Goal: Task Accomplishment & Management: Manage account settings

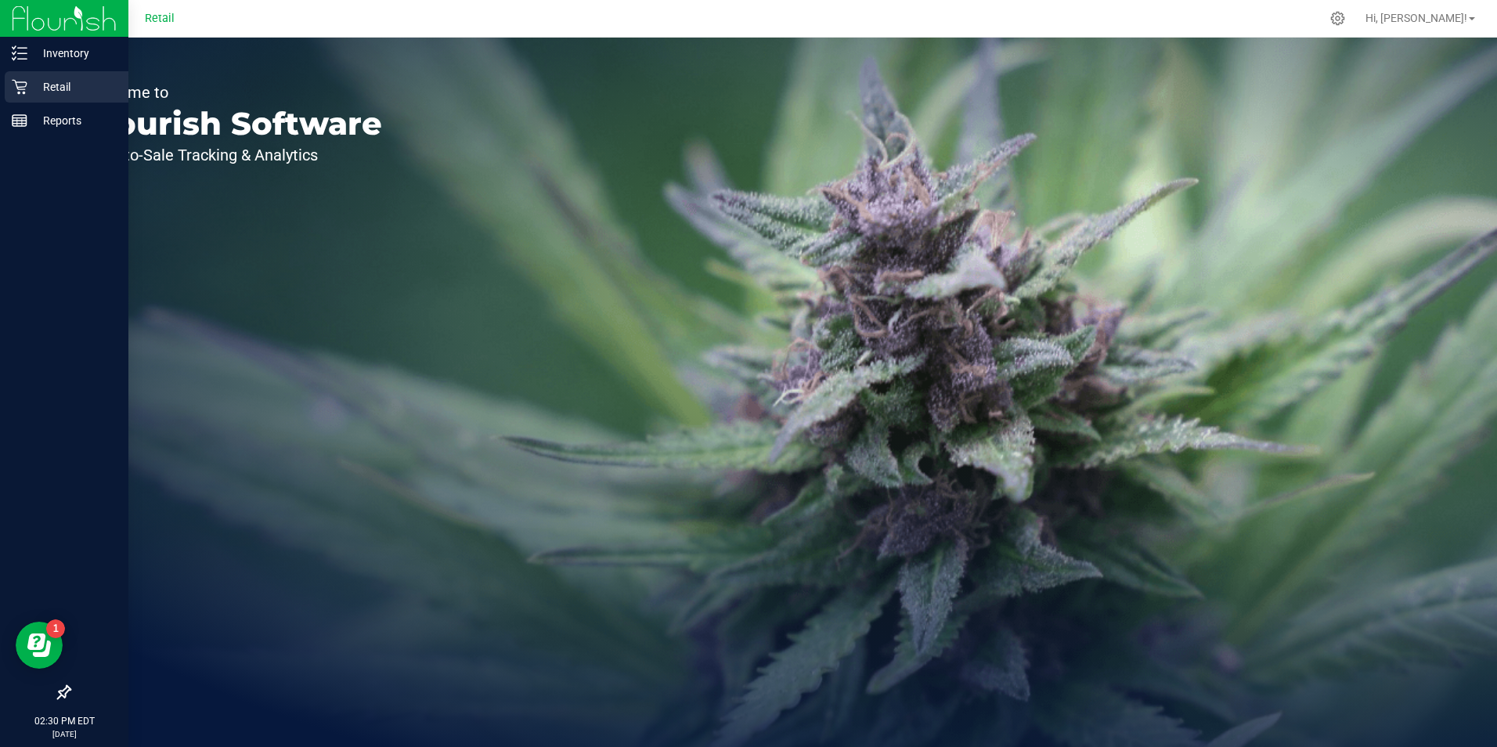
click at [47, 82] on p "Retail" at bounding box center [74, 87] width 94 height 19
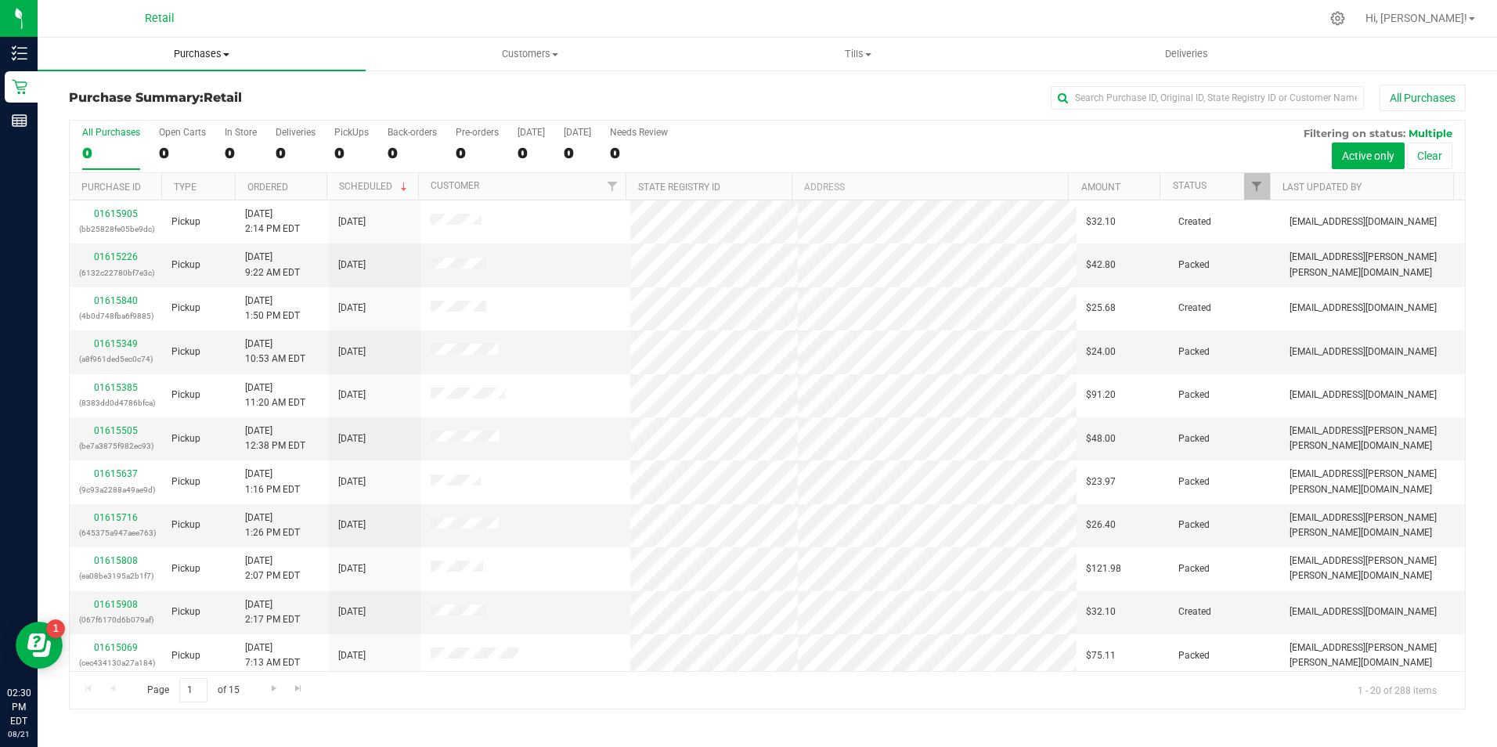
click at [198, 56] on span "Purchases" at bounding box center [202, 54] width 328 height 14
click at [165, 138] on li "All purchases" at bounding box center [202, 132] width 328 height 19
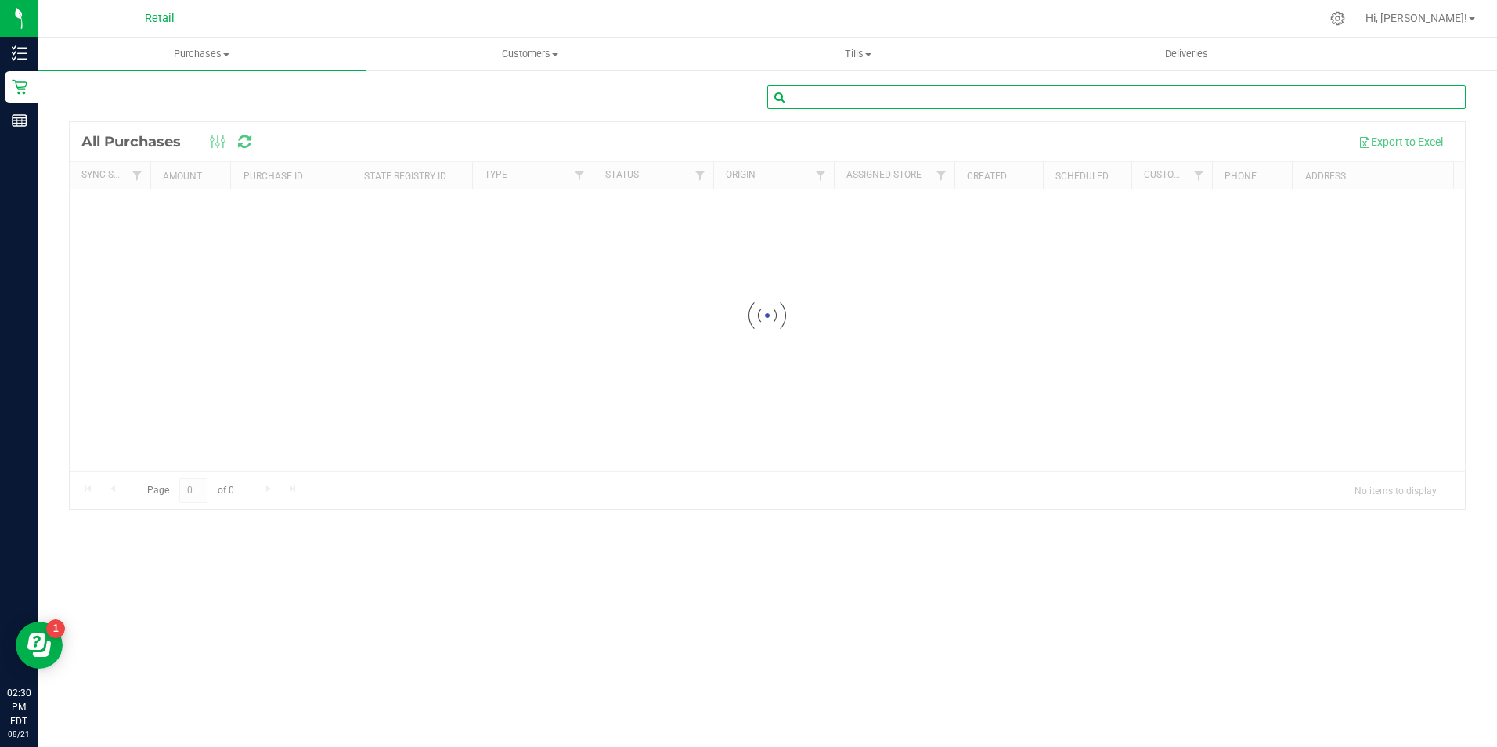
click at [1170, 103] on input "text" at bounding box center [1116, 96] width 698 height 23
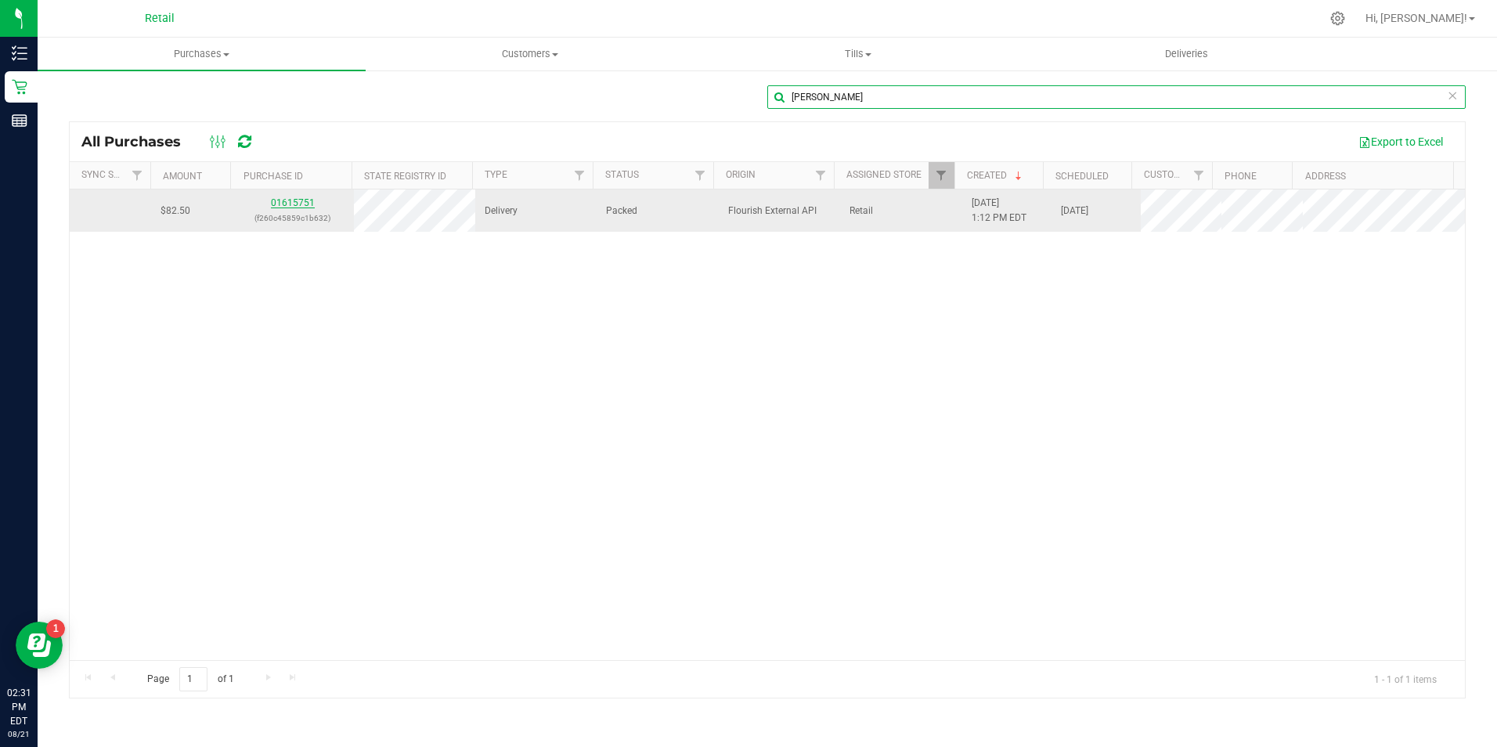
type input "tony soares"
click at [305, 200] on link "01615751" at bounding box center [293, 202] width 44 height 11
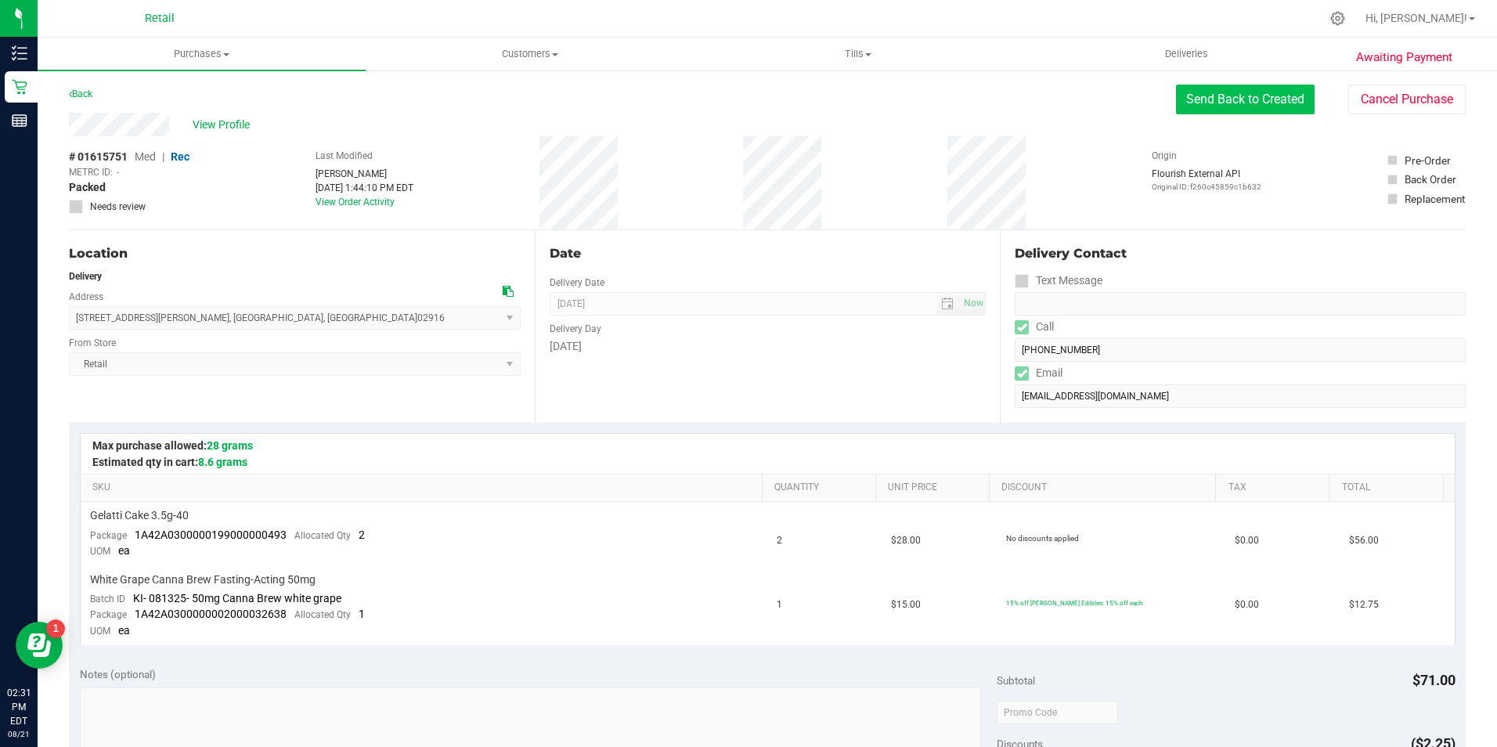
click at [1204, 111] on button "Send Back to Created" at bounding box center [1245, 100] width 139 height 30
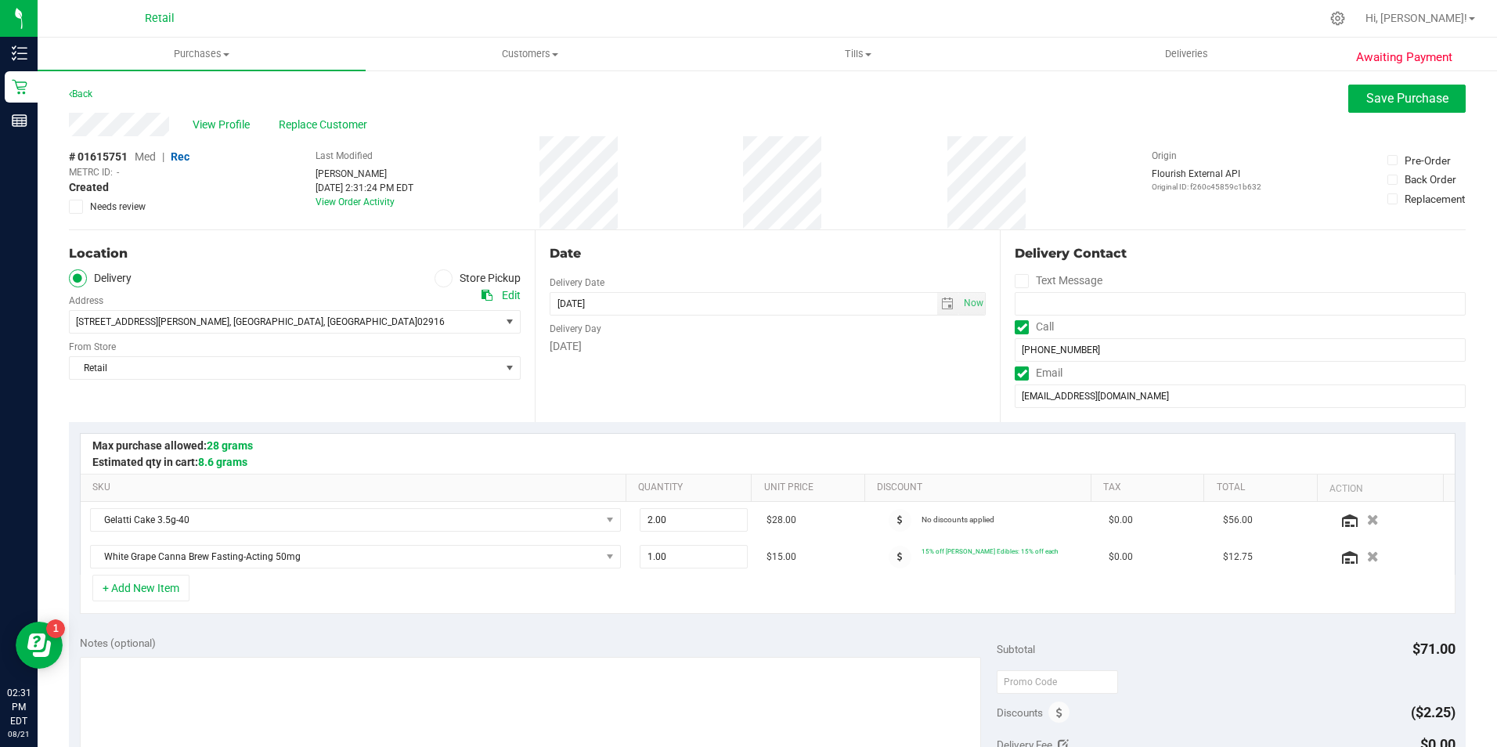
click at [438, 278] on icon at bounding box center [442, 278] width 9 height 0
click at [0, 0] on input "Store Pickup" at bounding box center [0, 0] width 0 height 0
click at [1382, 99] on span "Save Purchase" at bounding box center [1407, 98] width 82 height 15
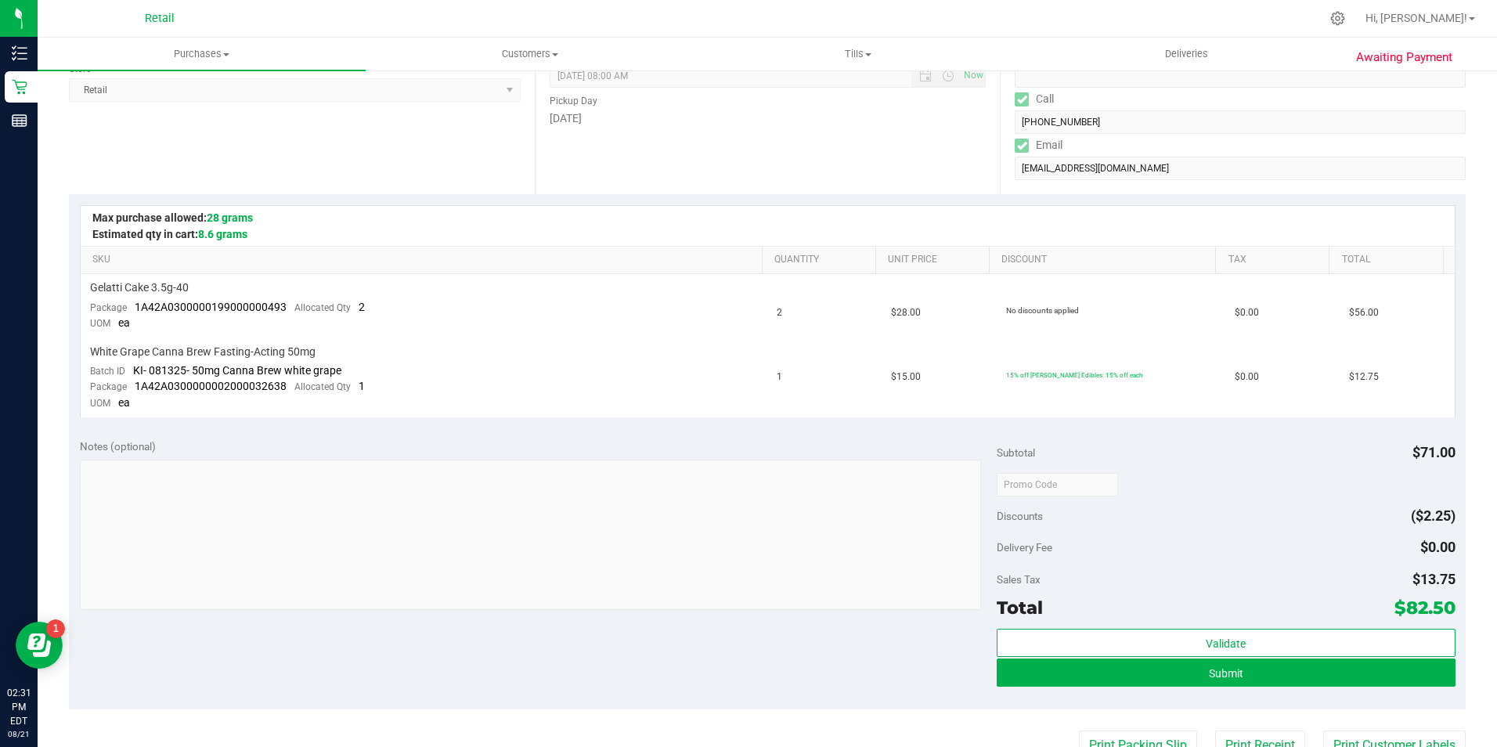
scroll to position [235, 0]
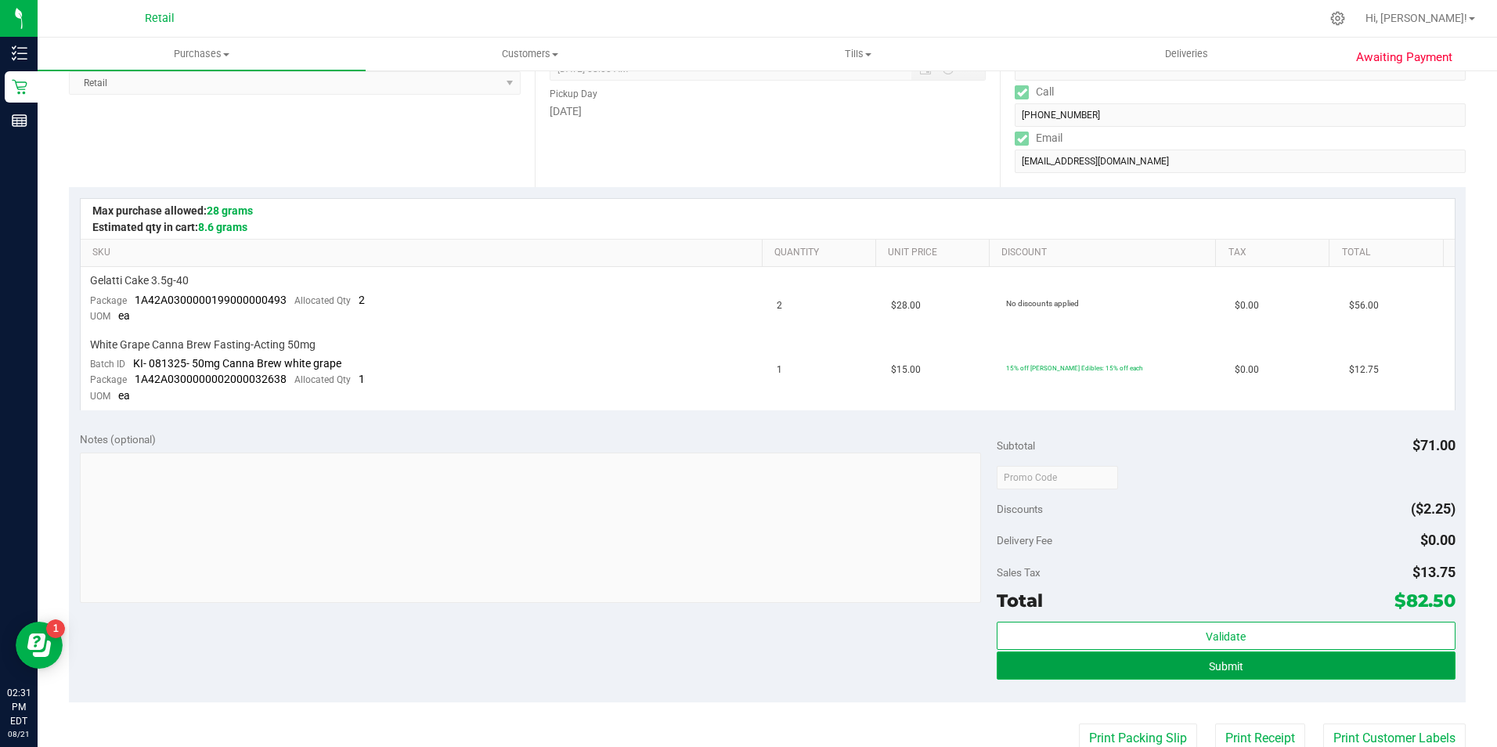
click at [1268, 662] on button "Submit" at bounding box center [1226, 665] width 459 height 28
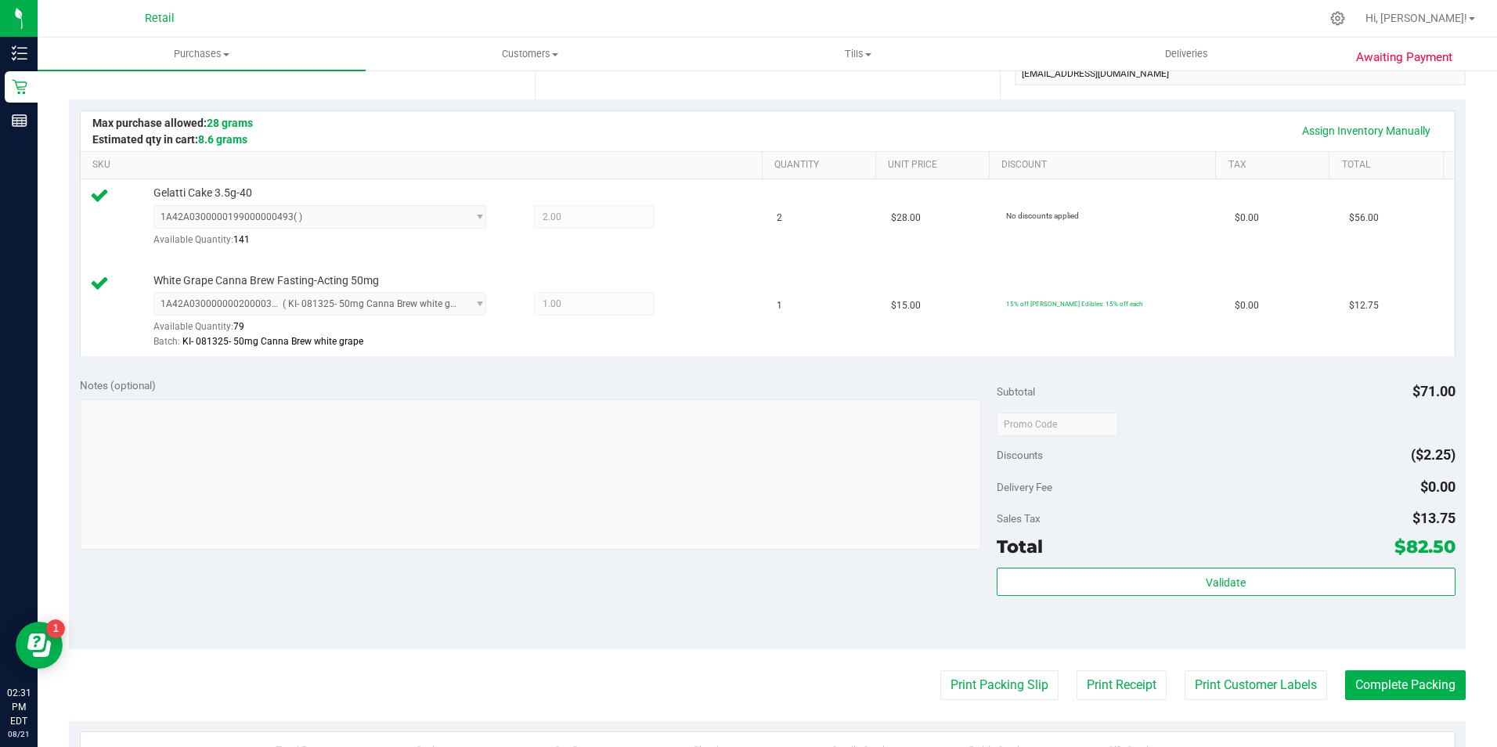
scroll to position [313, 0]
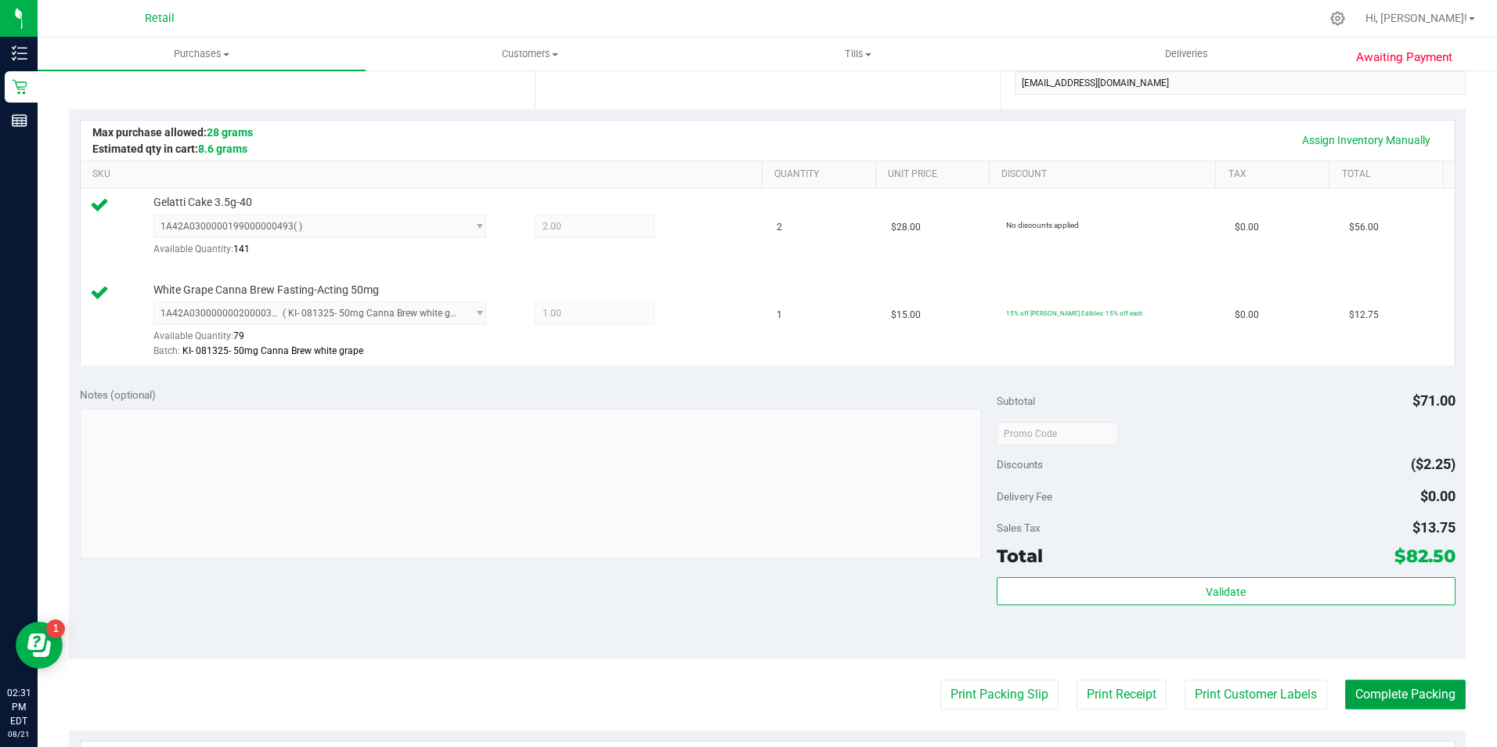
click at [1391, 686] on button "Complete Packing" at bounding box center [1405, 695] width 121 height 30
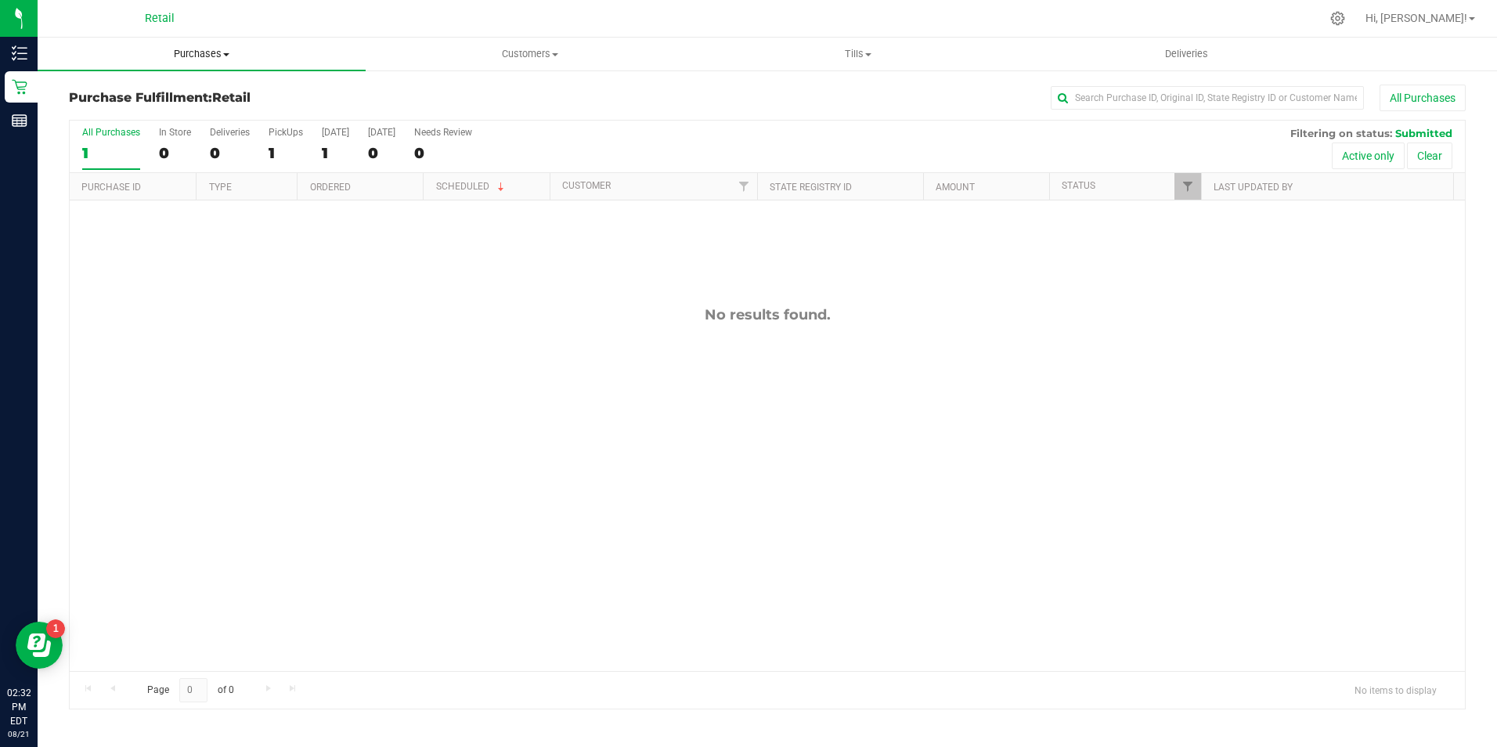
click at [206, 56] on span "Purchases" at bounding box center [202, 54] width 328 height 14
click at [163, 139] on li "All purchases" at bounding box center [202, 132] width 328 height 19
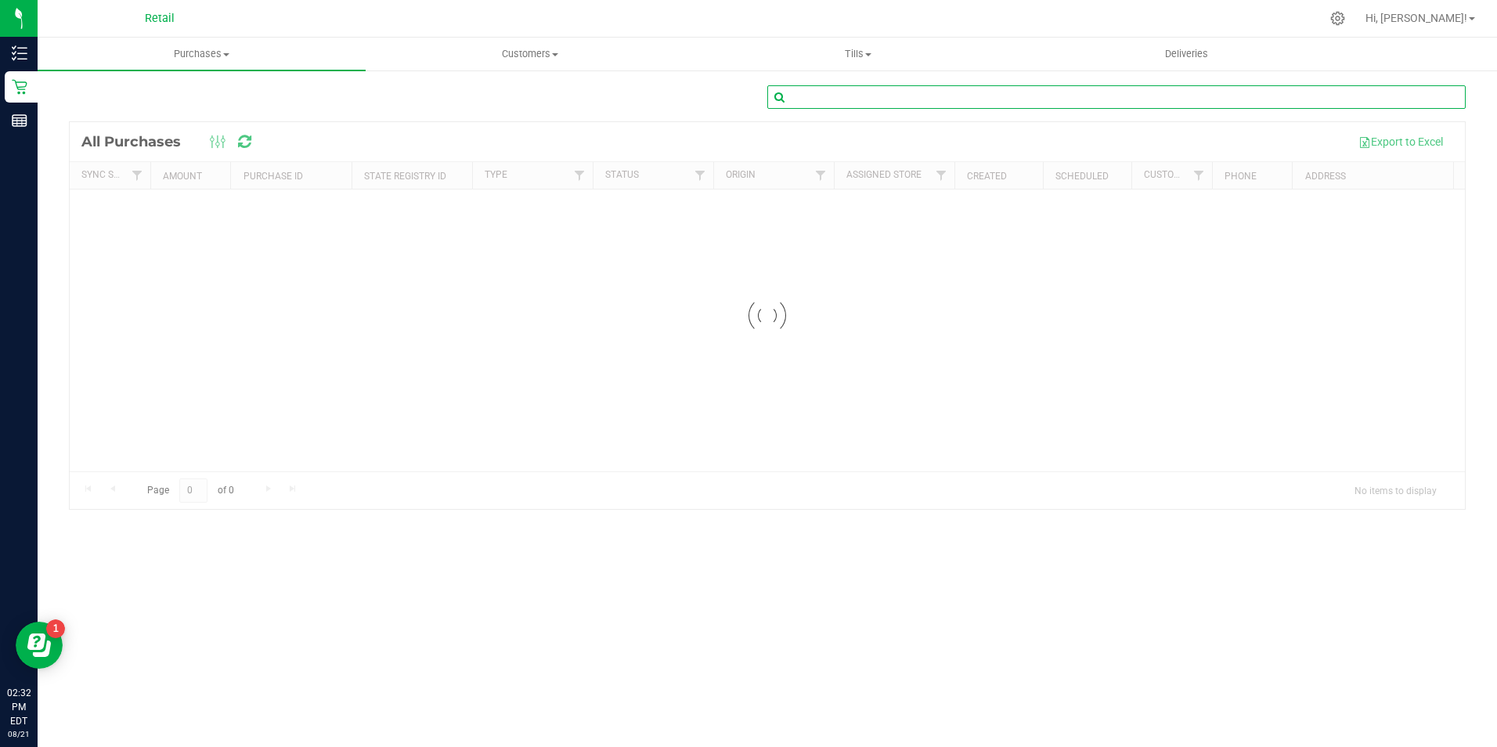
click at [1123, 106] on input "text" at bounding box center [1116, 96] width 698 height 23
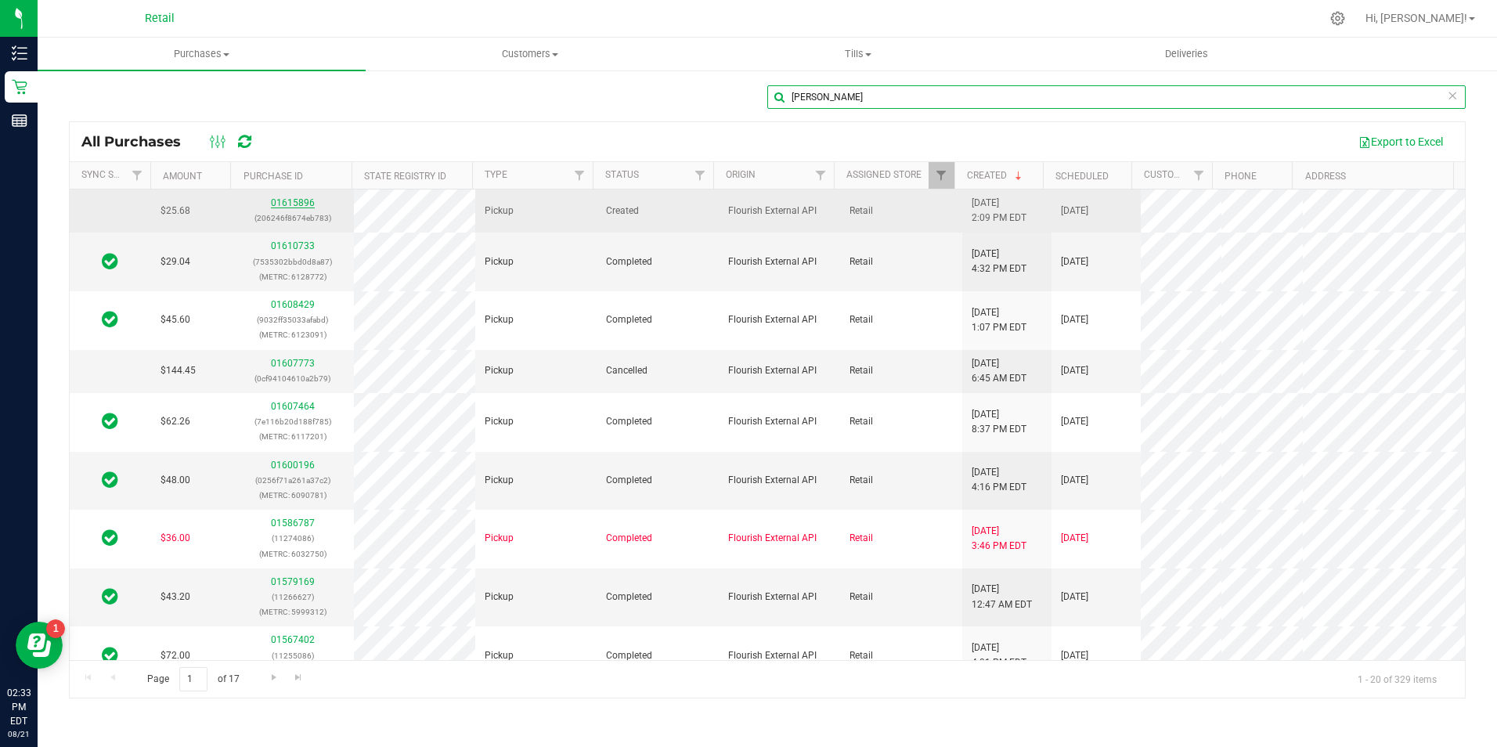
type input "amaya"
click at [298, 201] on link "01615896" at bounding box center [293, 202] width 44 height 11
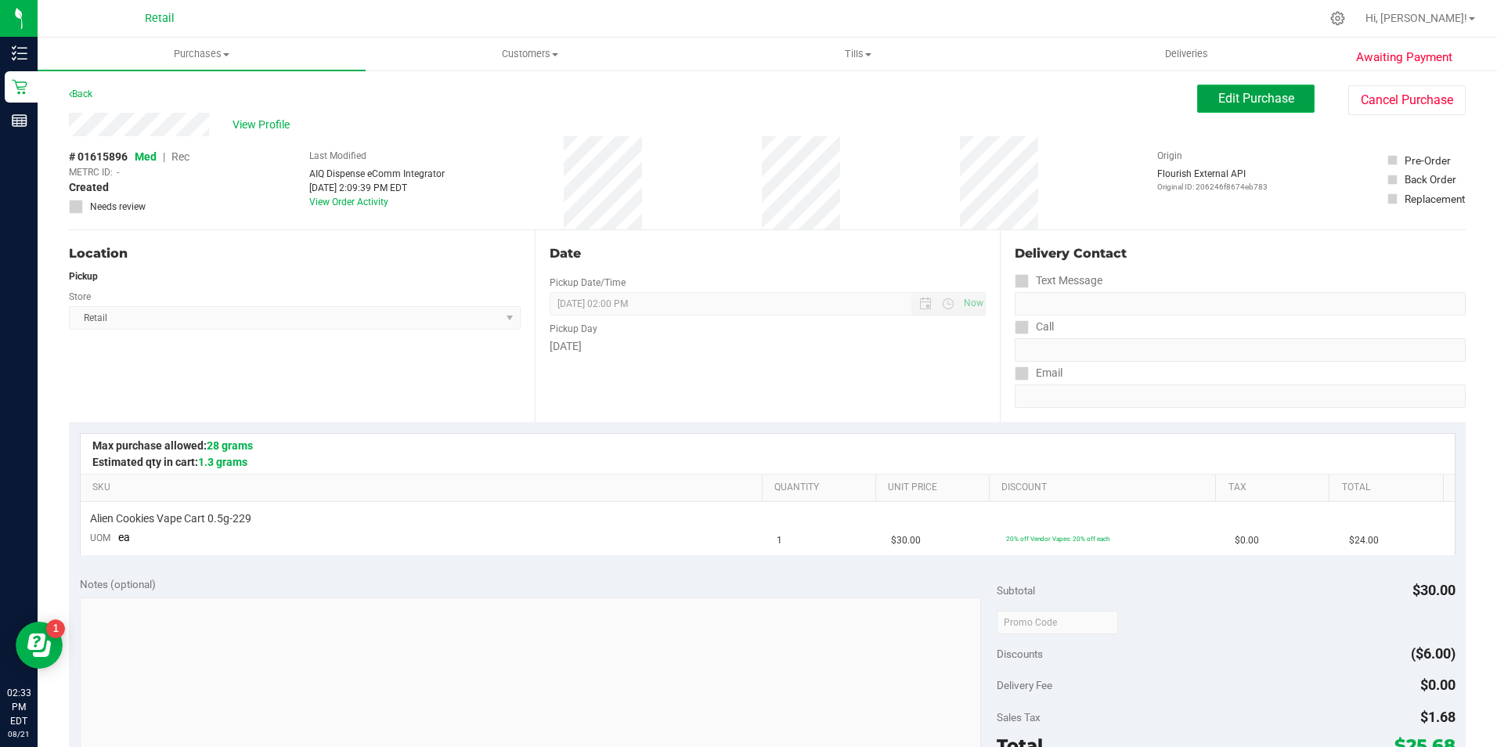
click at [1246, 103] on span "Edit Purchase" at bounding box center [1256, 98] width 76 height 15
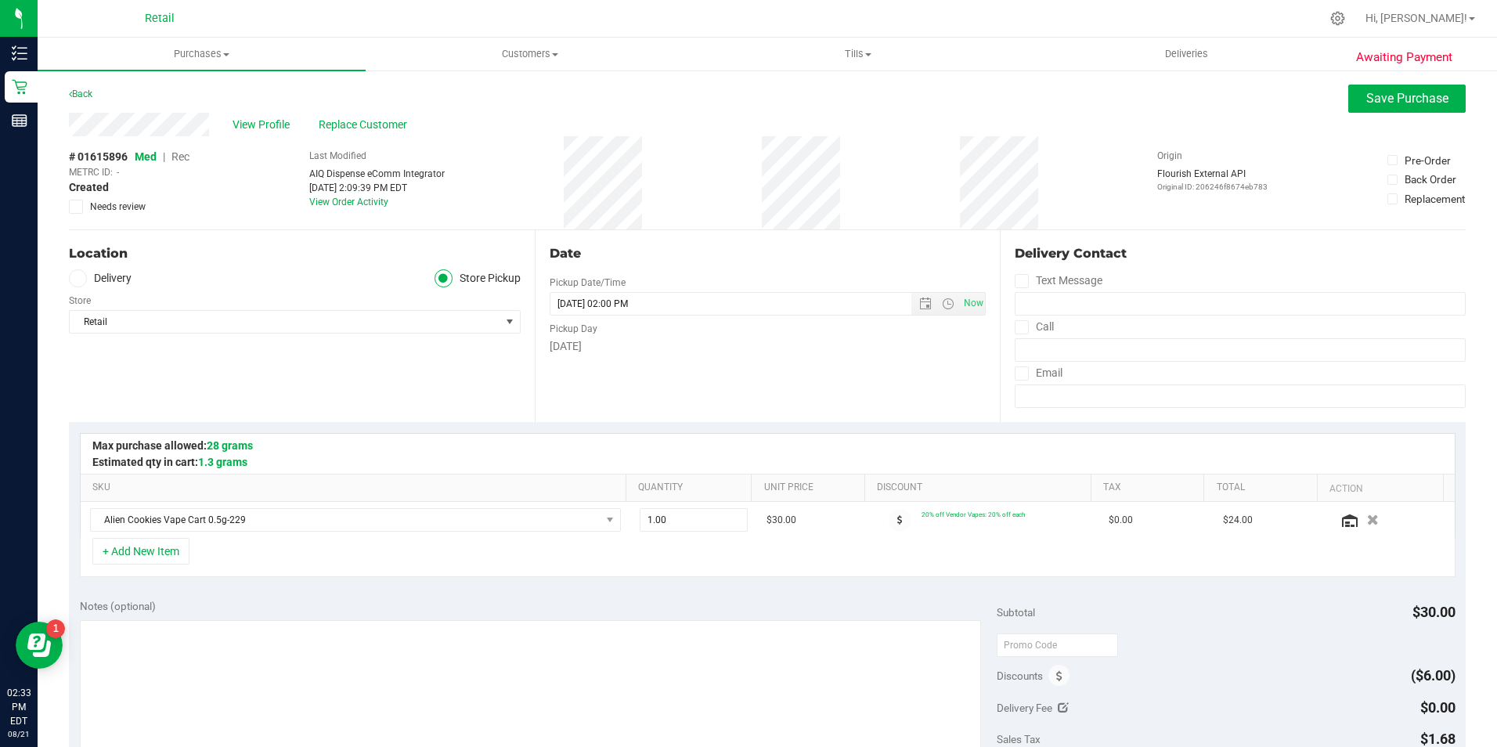
click at [181, 155] on span "Rec" at bounding box center [180, 156] width 18 height 13
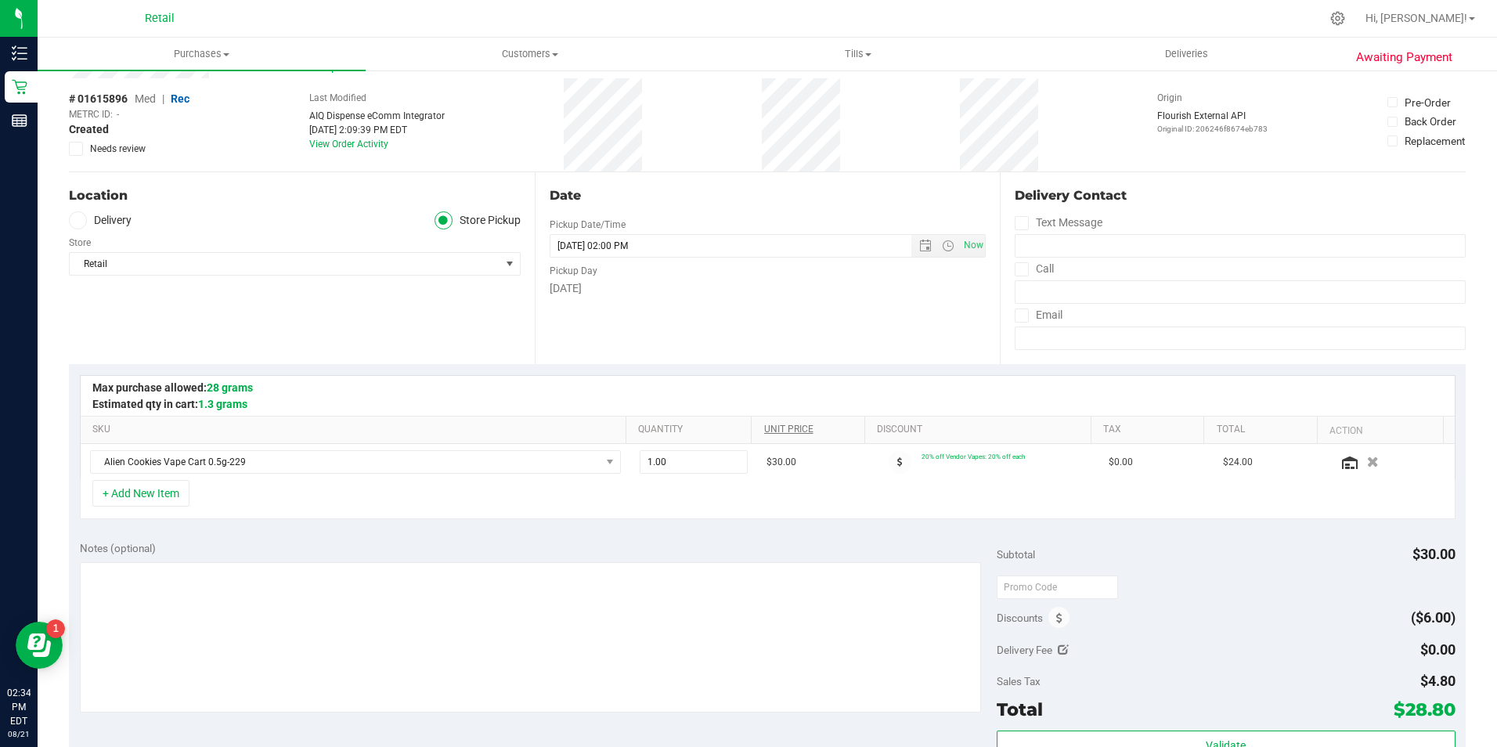
scroll to position [157, 0]
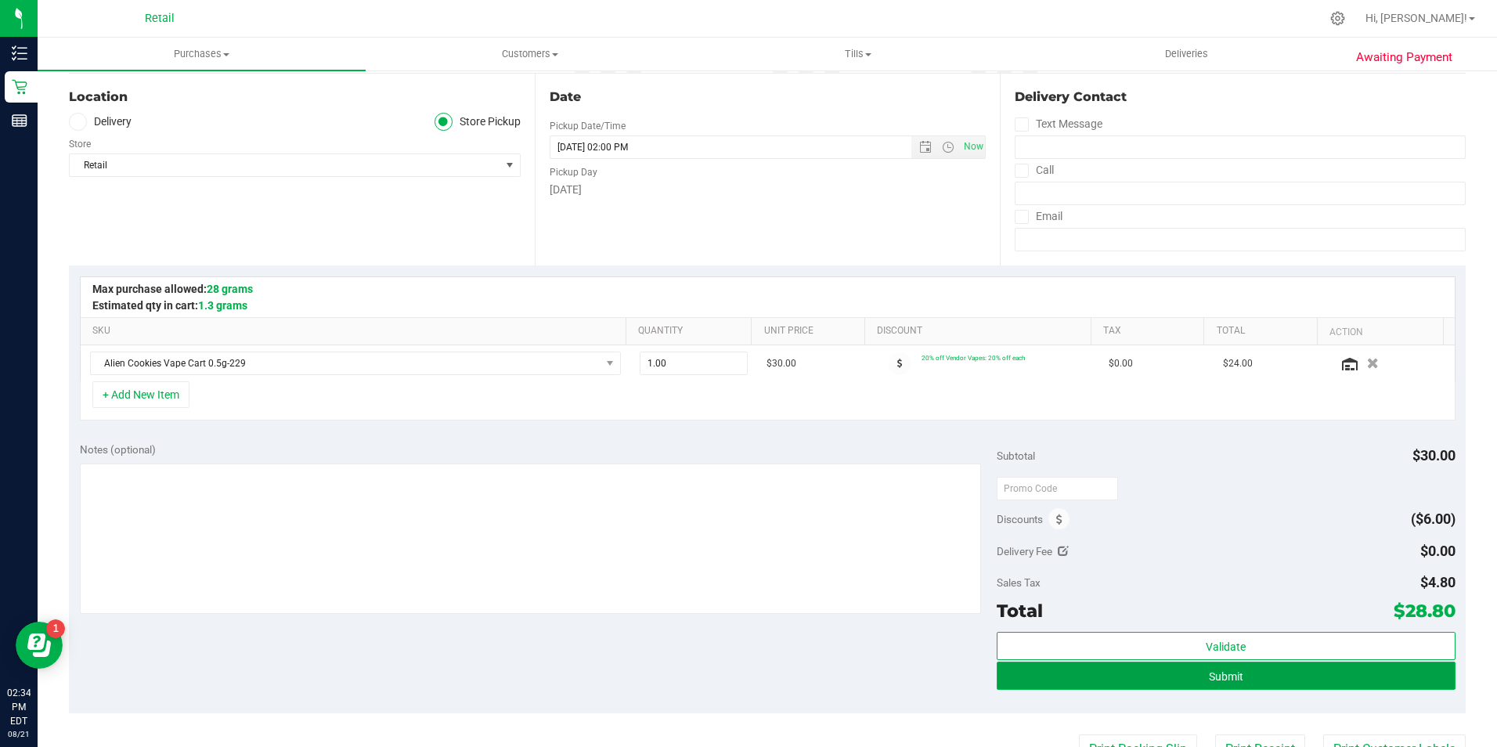
click at [1209, 682] on span "Submit" at bounding box center [1226, 676] width 34 height 13
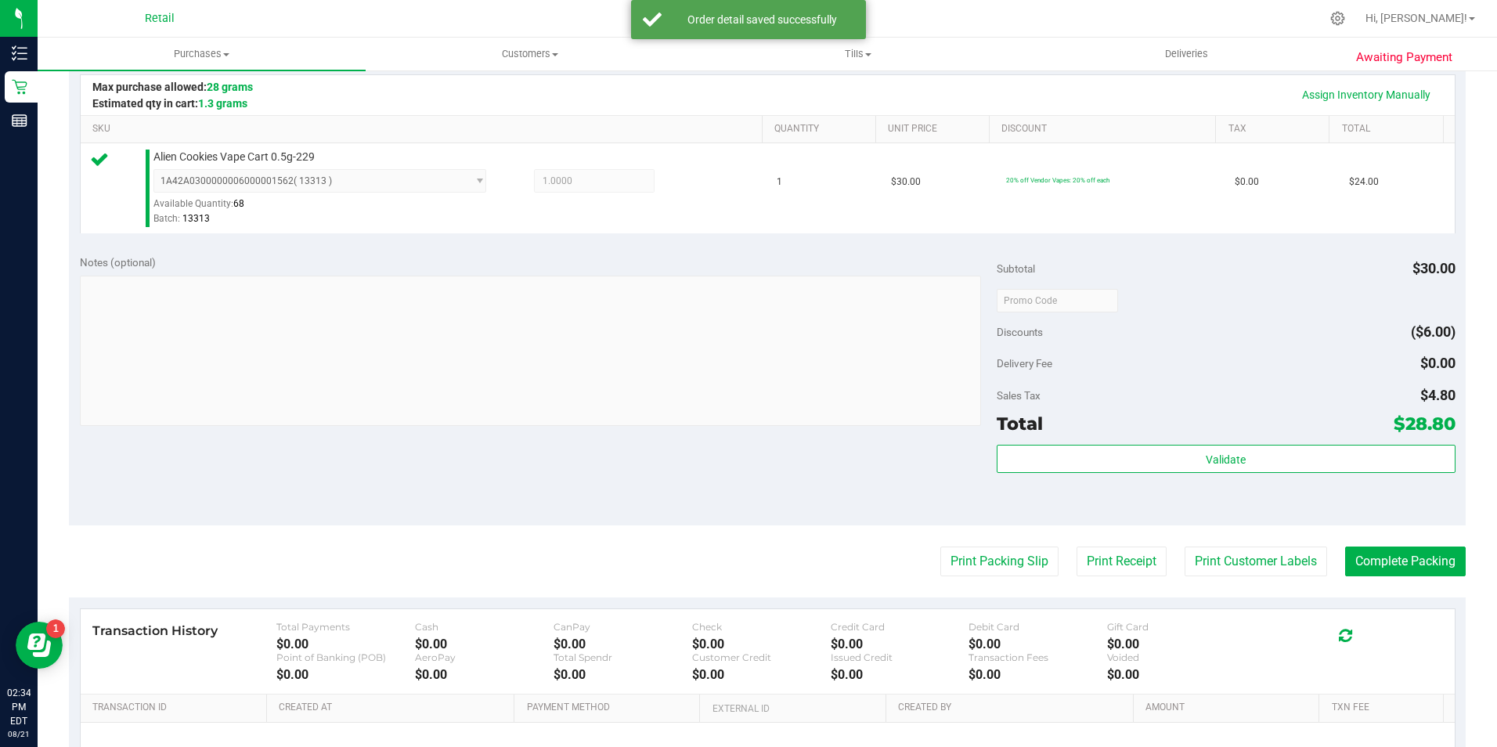
scroll to position [391, 0]
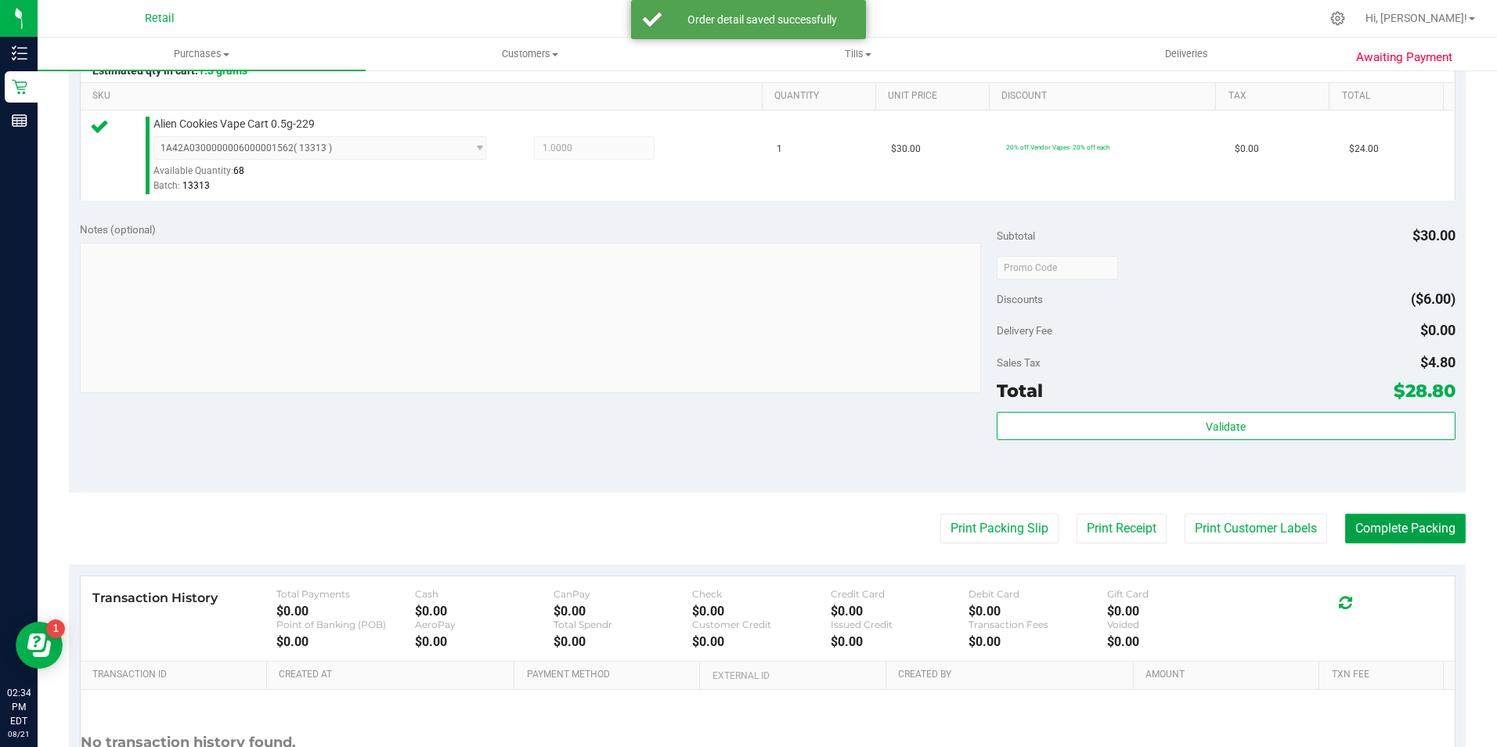
click at [1408, 535] on button "Complete Packing" at bounding box center [1405, 529] width 121 height 30
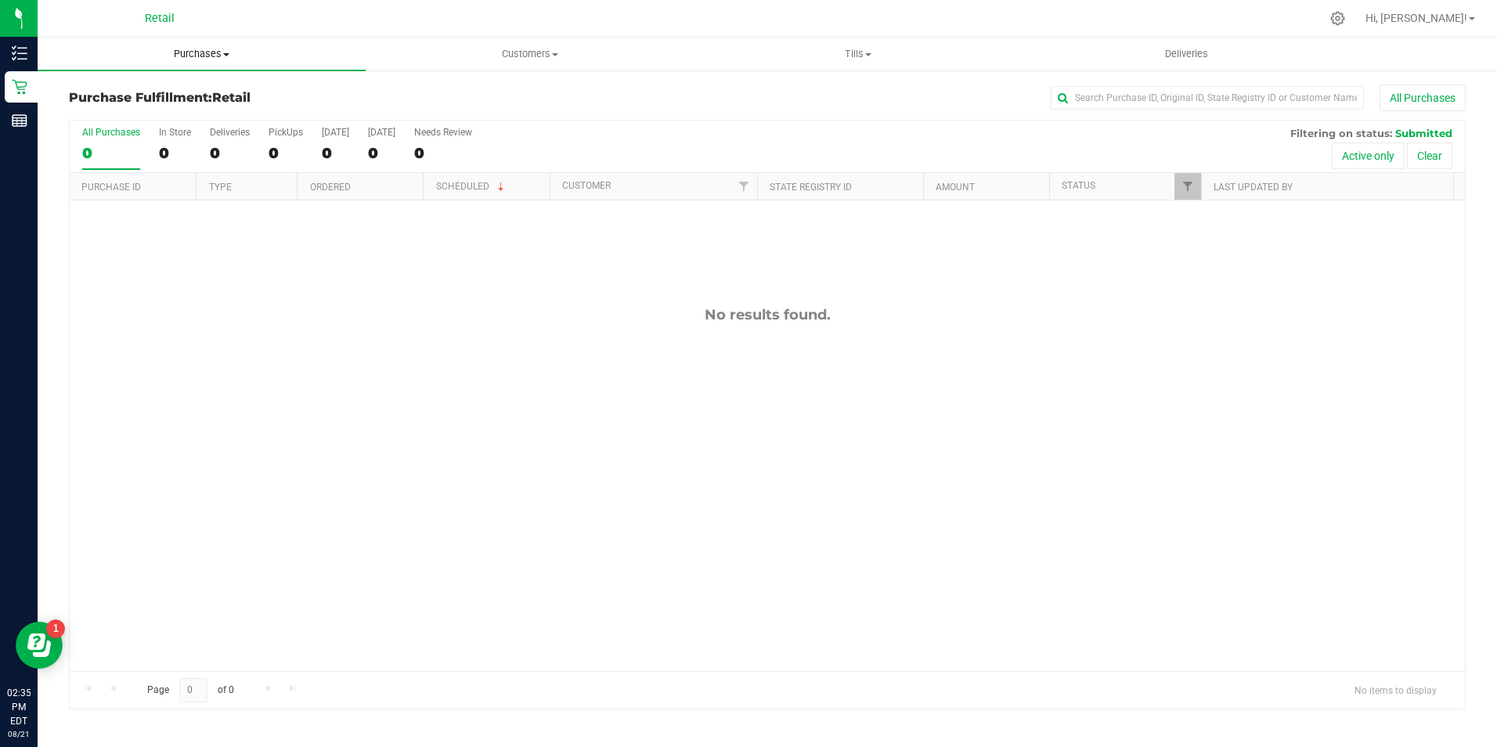
click at [190, 54] on span "Purchases" at bounding box center [202, 54] width 328 height 14
click at [195, 103] on li "Summary of purchases" at bounding box center [202, 94] width 328 height 19
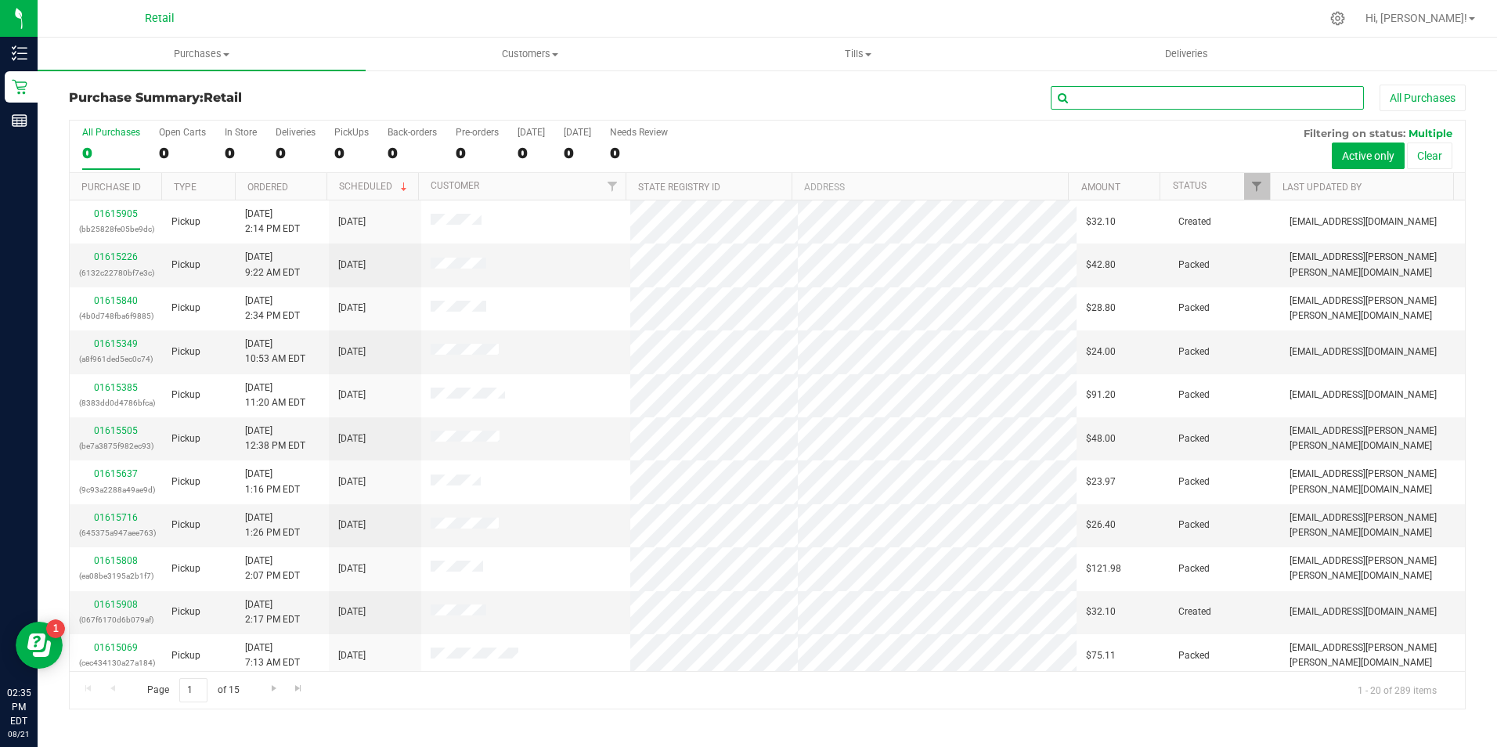
click at [1098, 101] on input "text" at bounding box center [1207, 97] width 313 height 23
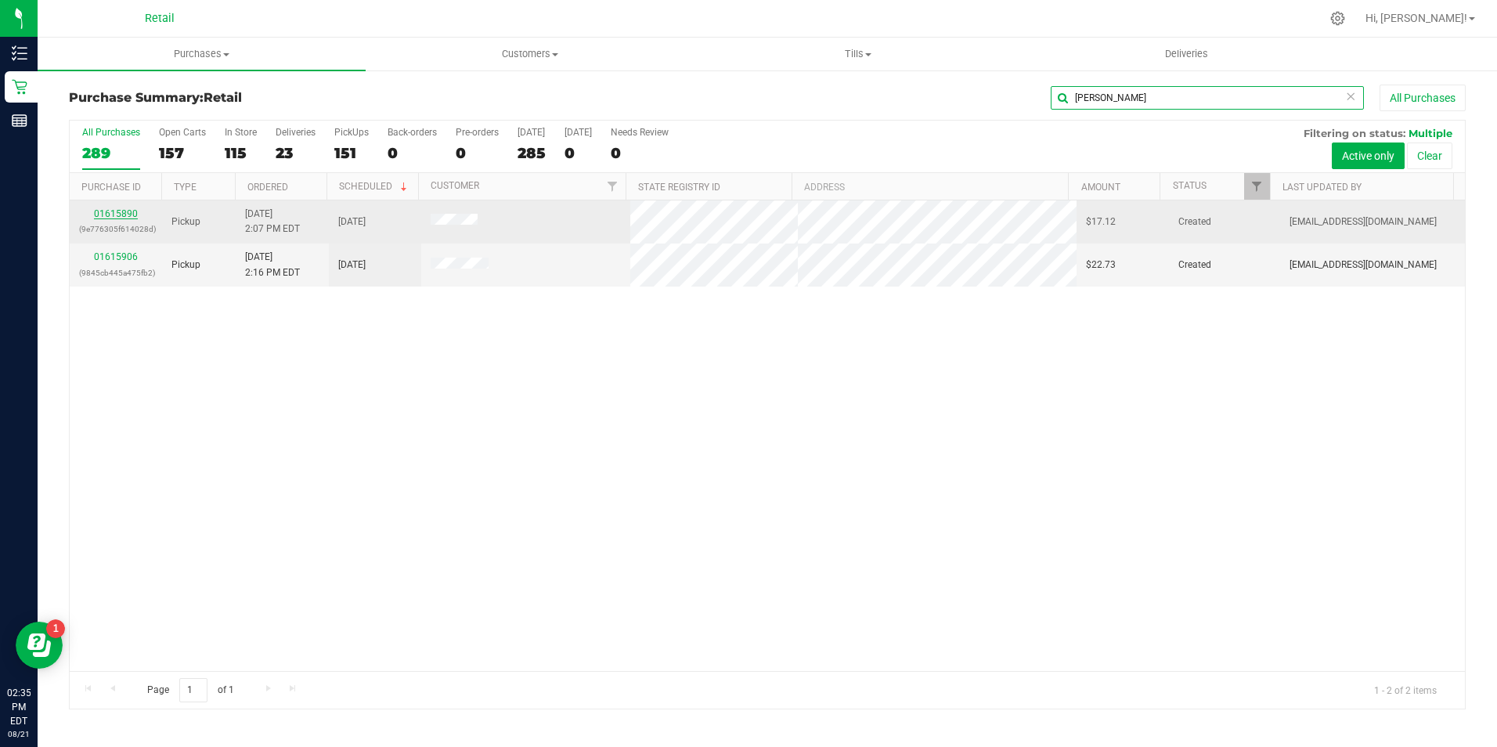
type input "jason"
click at [120, 212] on link "01615890" at bounding box center [116, 213] width 44 height 11
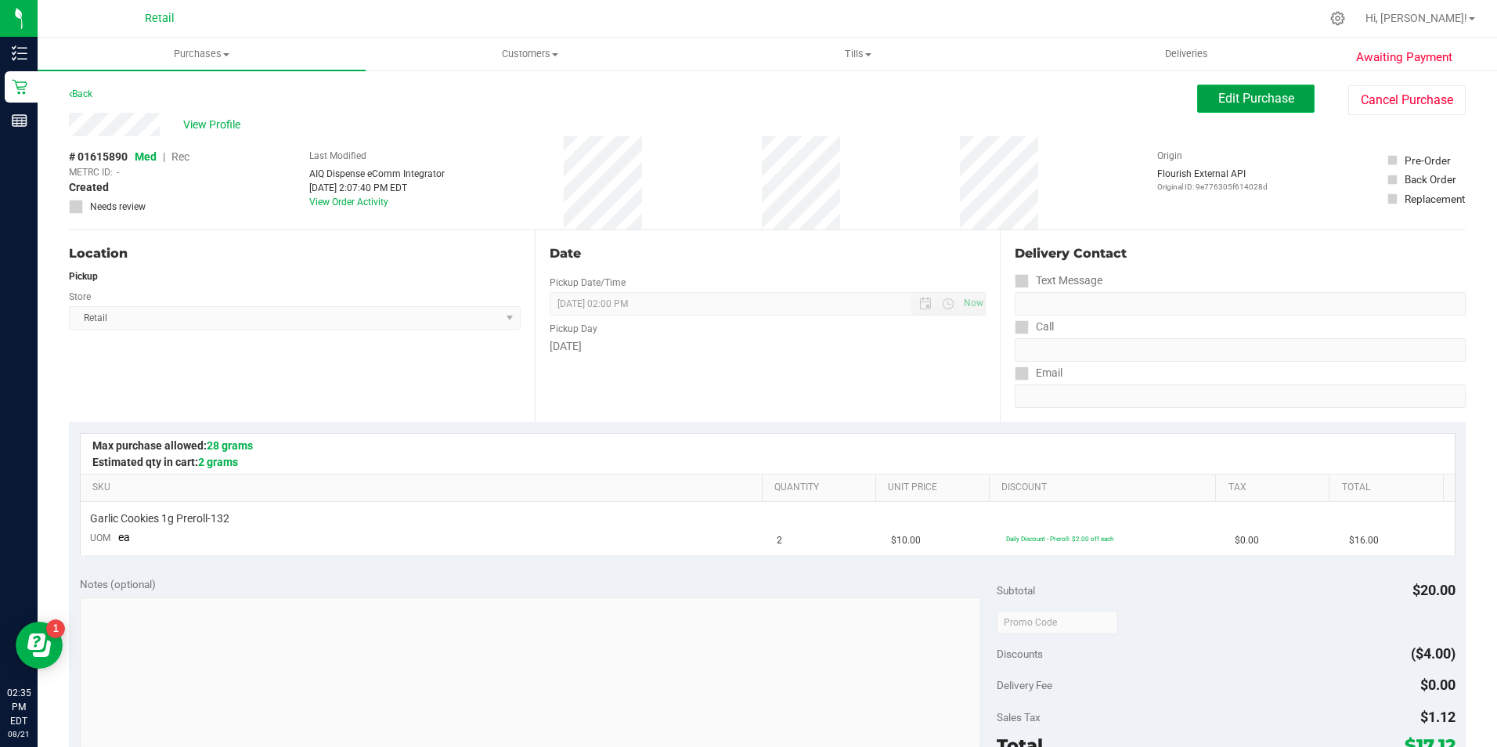
click at [1218, 96] on span "Edit Purchase" at bounding box center [1256, 98] width 76 height 15
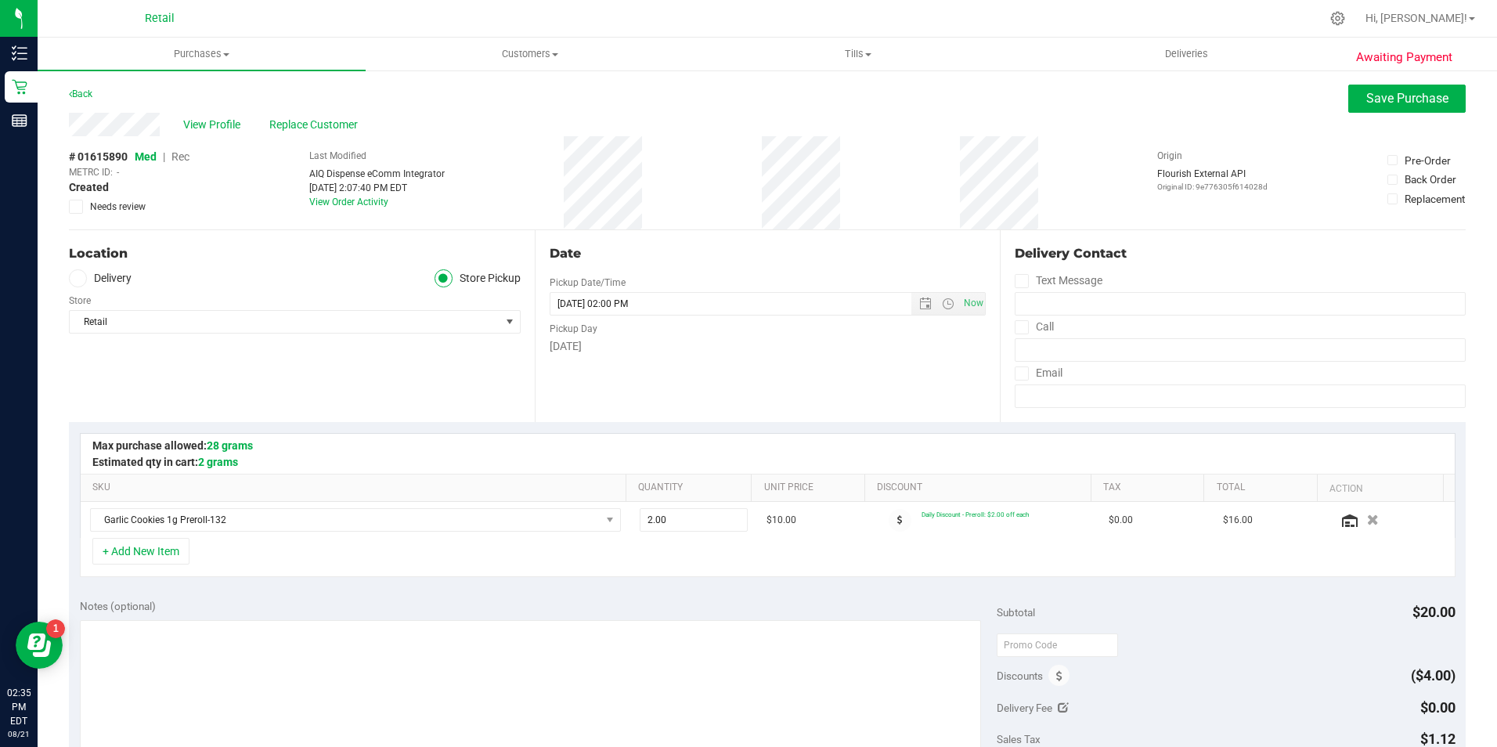
click at [180, 159] on span "Rec" at bounding box center [180, 156] width 18 height 13
click at [1375, 100] on span "Save Purchase" at bounding box center [1407, 98] width 82 height 15
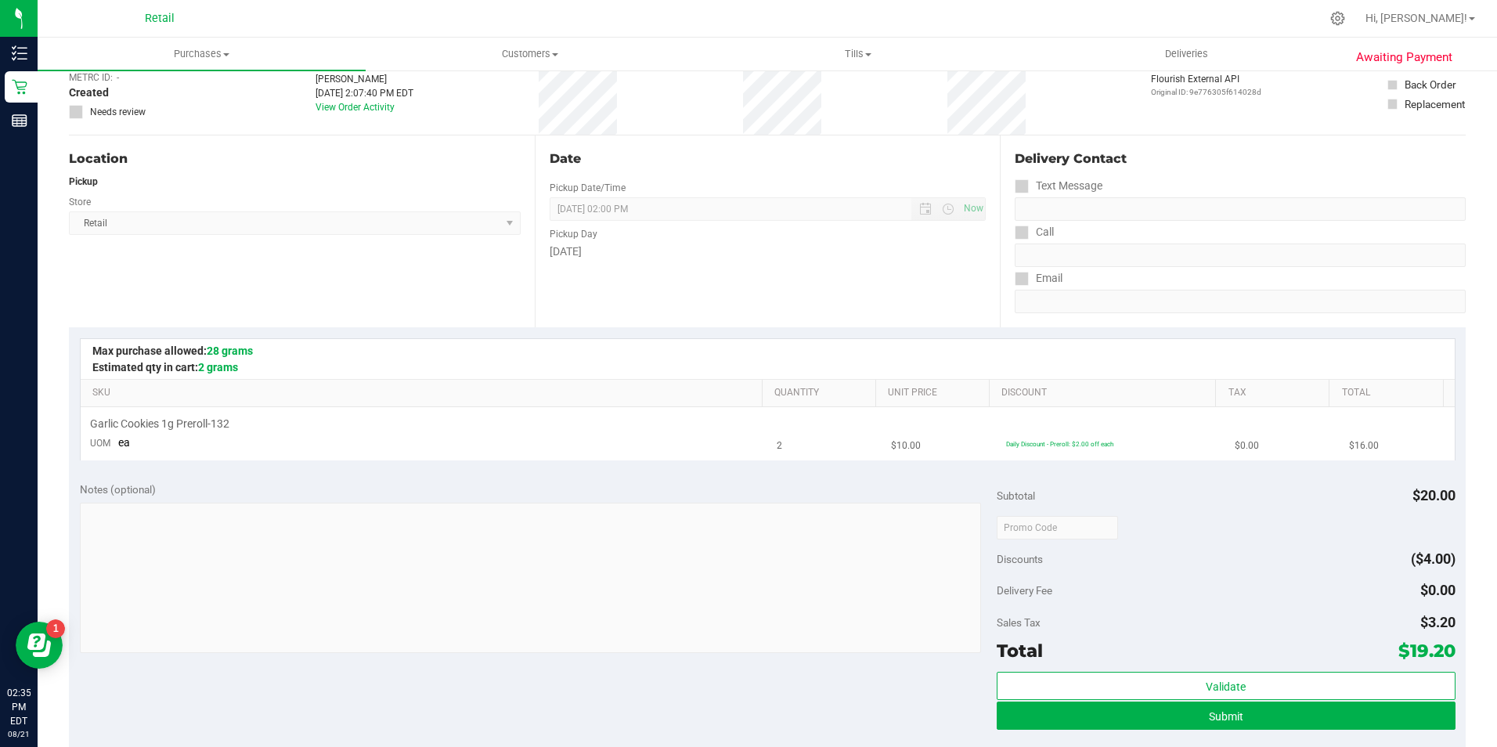
scroll to position [157, 0]
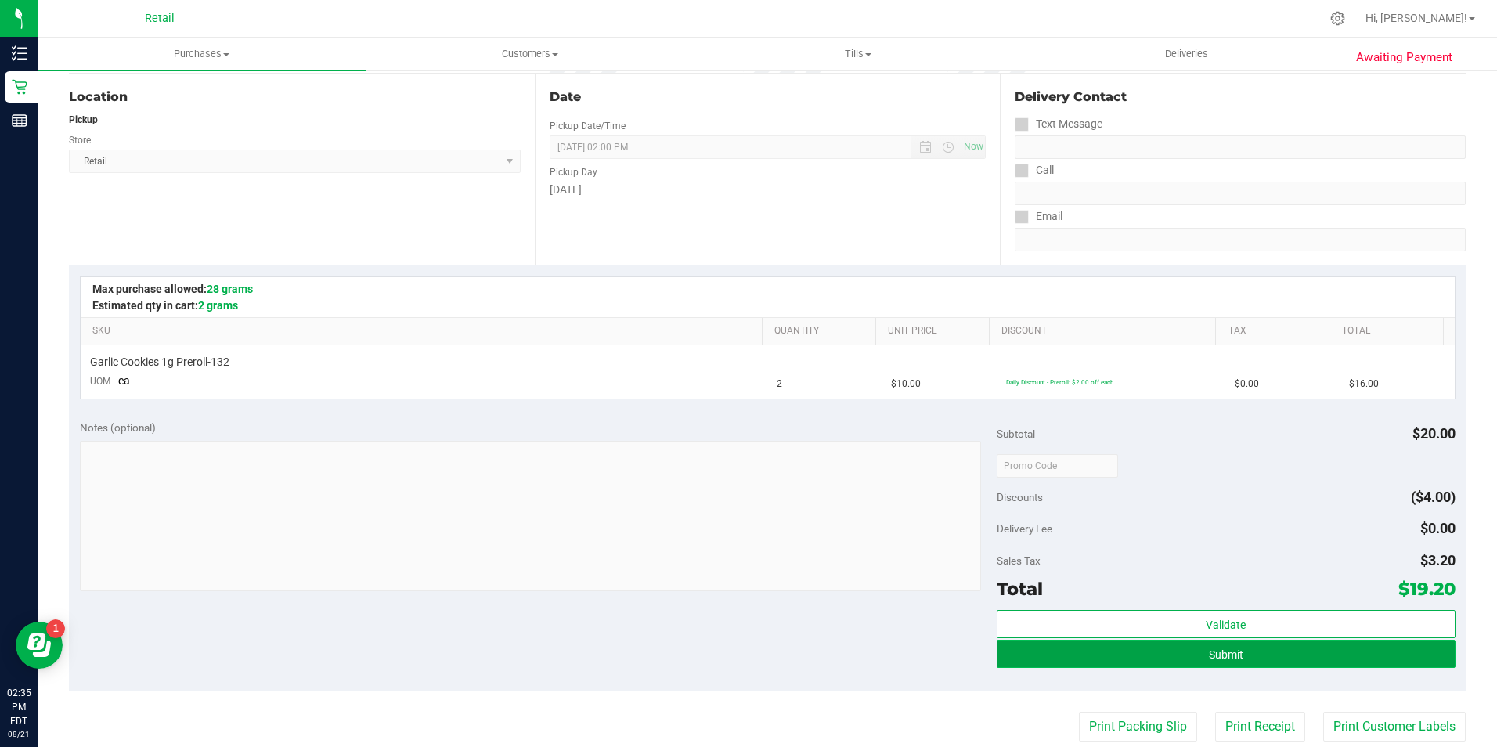
click at [1232, 657] on span "Submit" at bounding box center [1226, 654] width 34 height 13
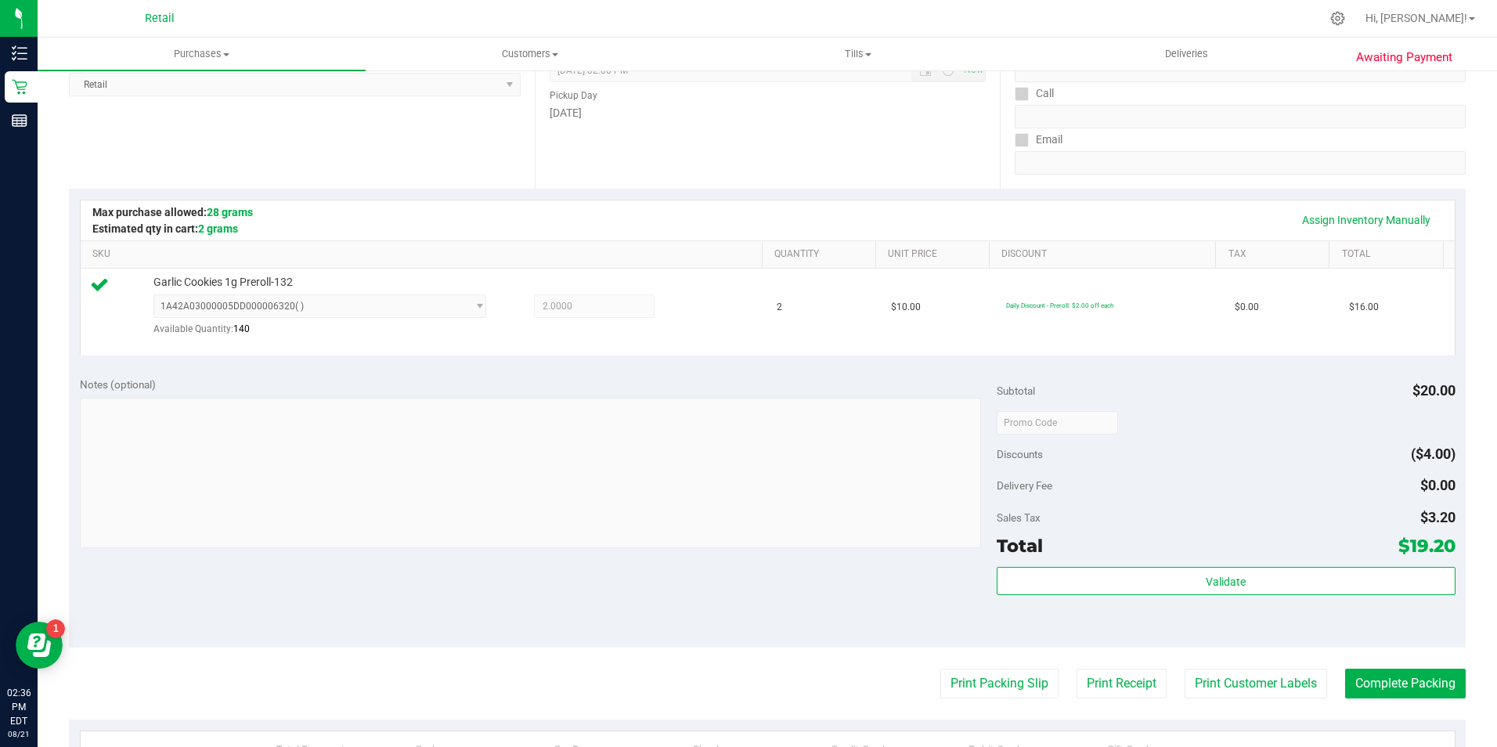
scroll to position [235, 0]
click at [1409, 666] on purchase-details "Back Edit Purchase Cancel Purchase View Profile # 01615890 Med | Rec METRC ID: …" at bounding box center [767, 430] width 1397 height 1161
click at [1408, 680] on button "Complete Packing" at bounding box center [1405, 682] width 121 height 30
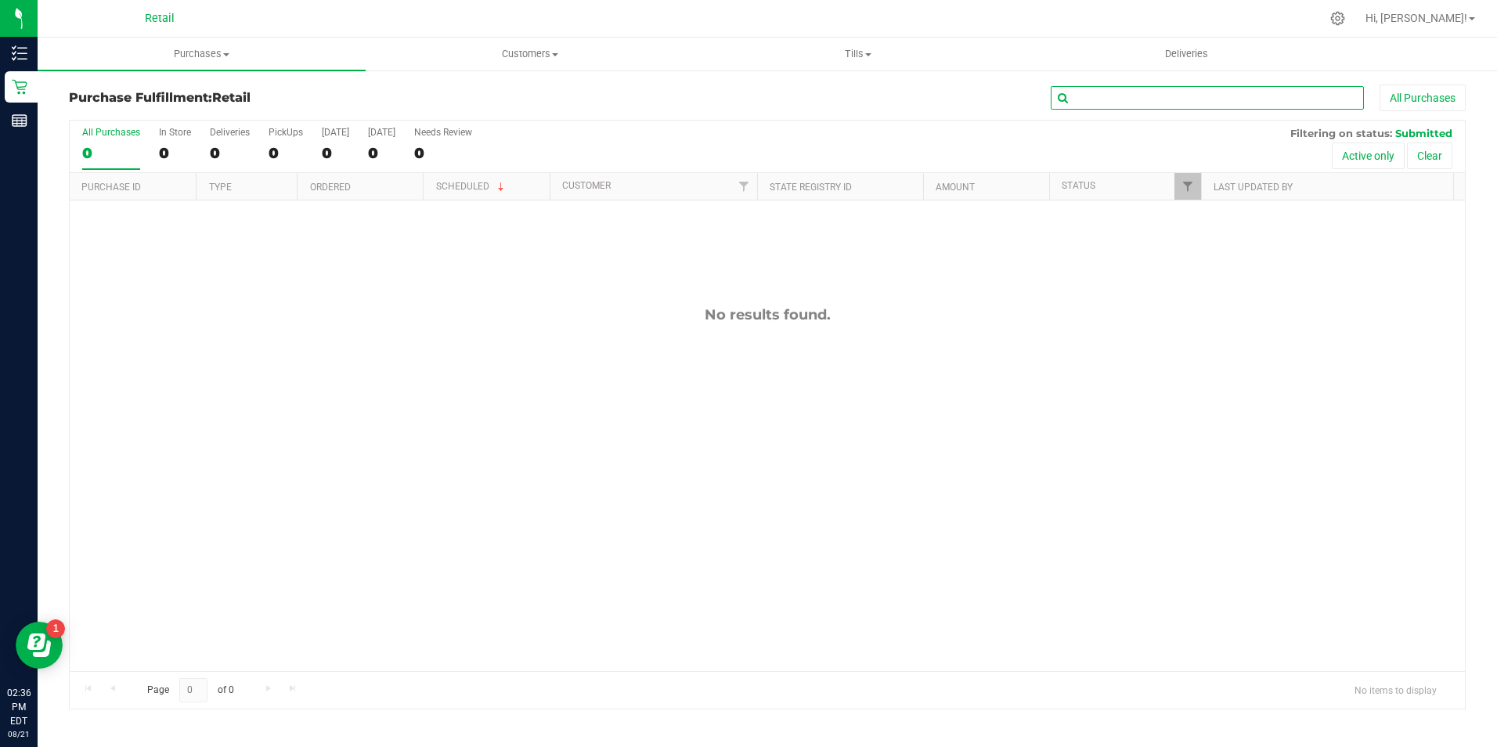
click at [1102, 92] on input "text" at bounding box center [1207, 97] width 313 height 23
click at [212, 46] on uib-tab-heading "Purchases Summary of purchases Fulfillment All purchases" at bounding box center [202, 54] width 328 height 33
click at [196, 100] on li "Summary of purchases" at bounding box center [202, 94] width 328 height 19
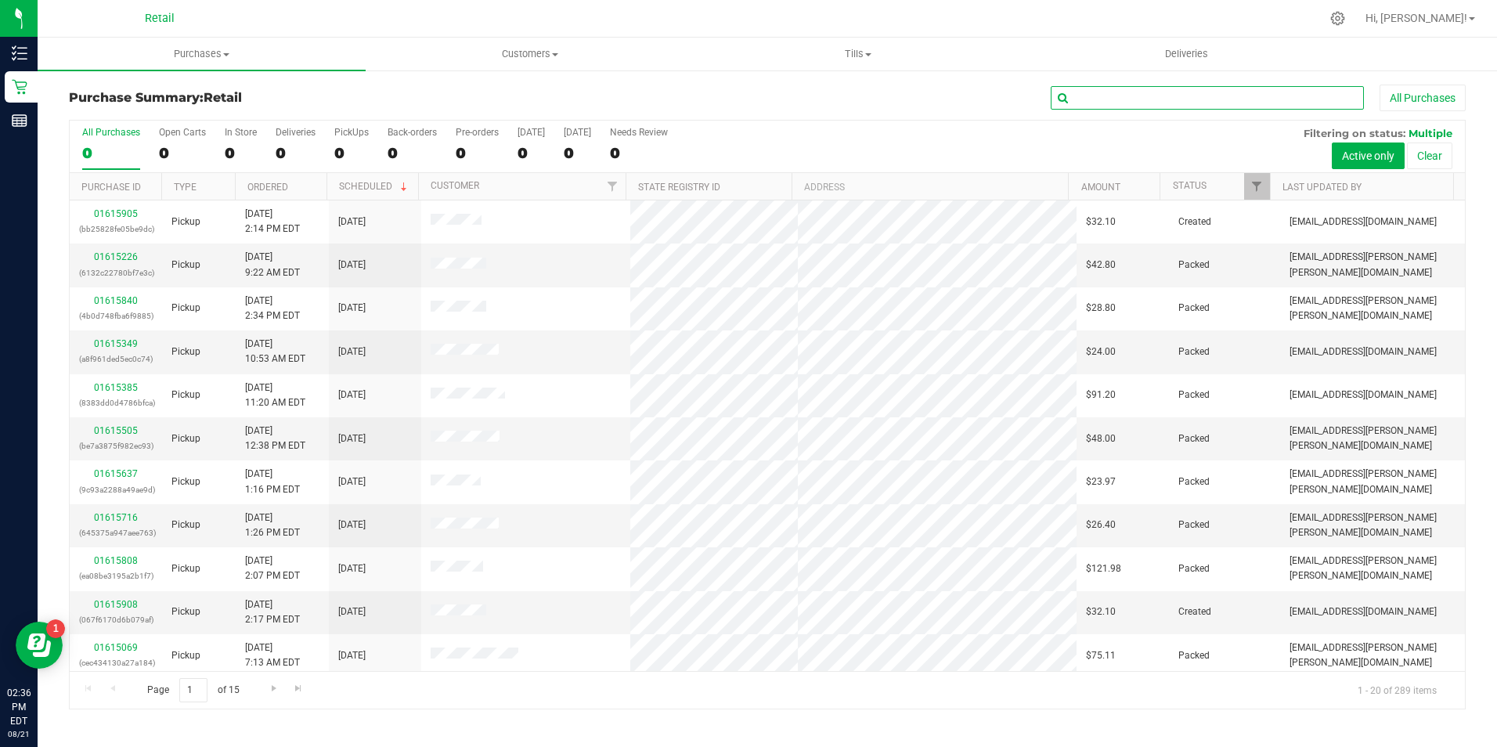
click at [1117, 104] on input "text" at bounding box center [1207, 97] width 313 height 23
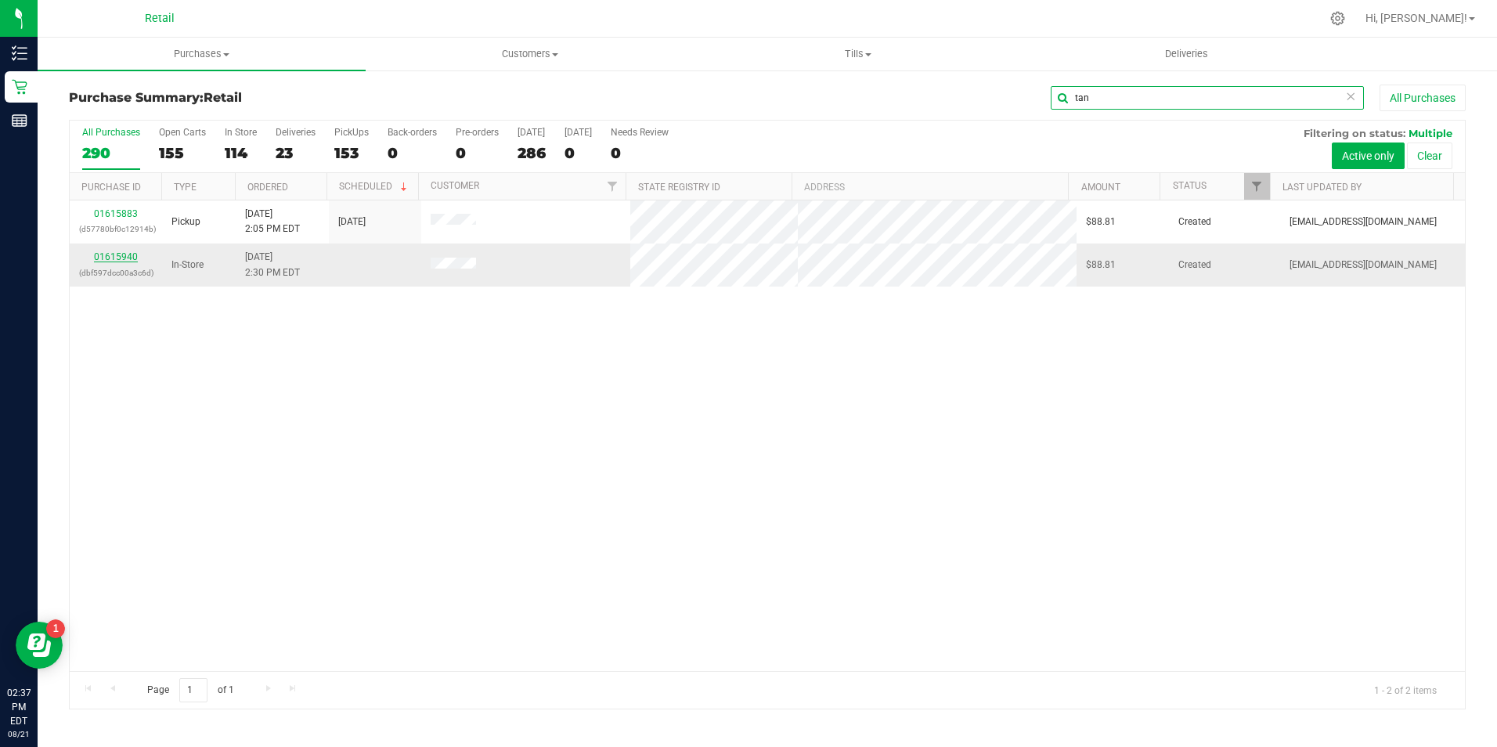
type input "tan"
click at [111, 257] on link "01615940" at bounding box center [116, 256] width 44 height 11
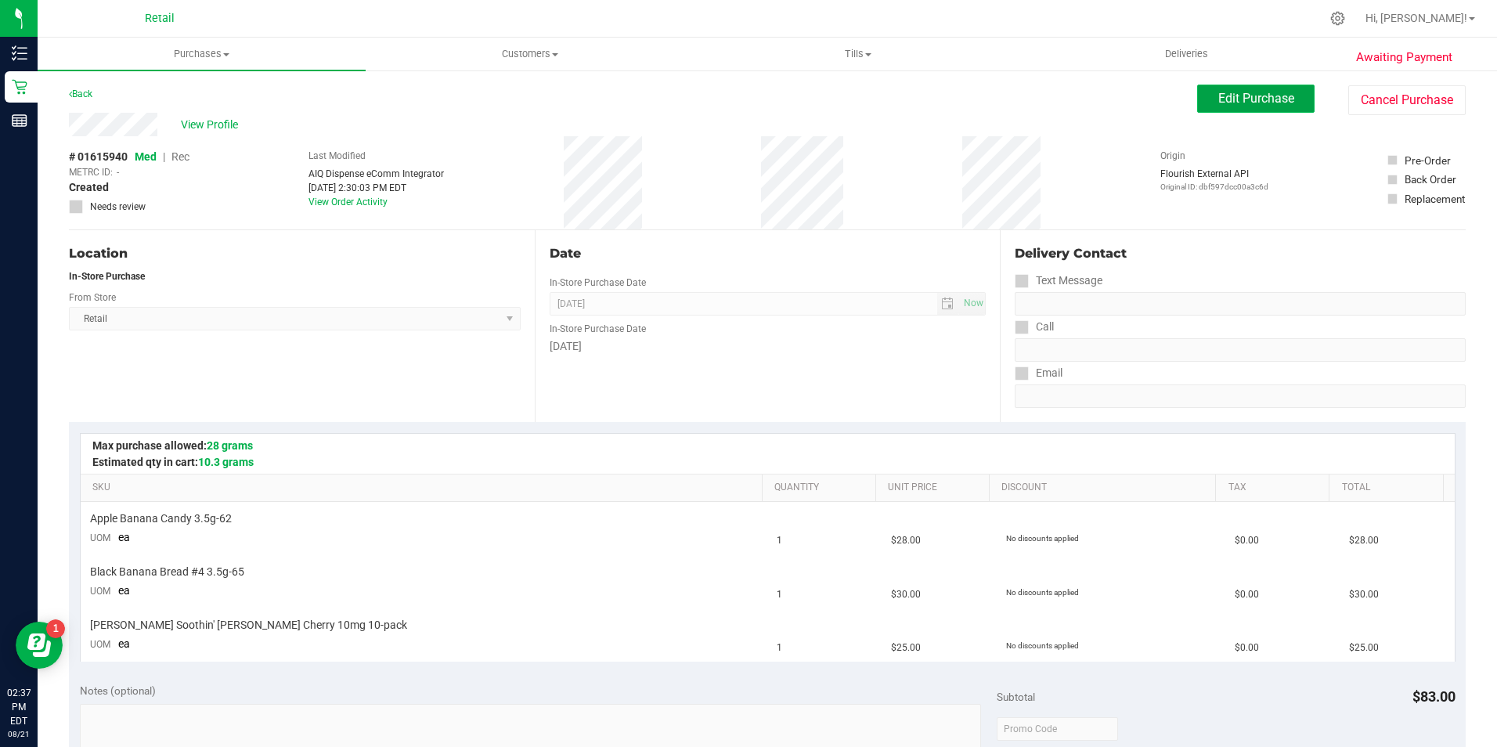
click at [1251, 95] on span "Edit Purchase" at bounding box center [1256, 98] width 76 height 15
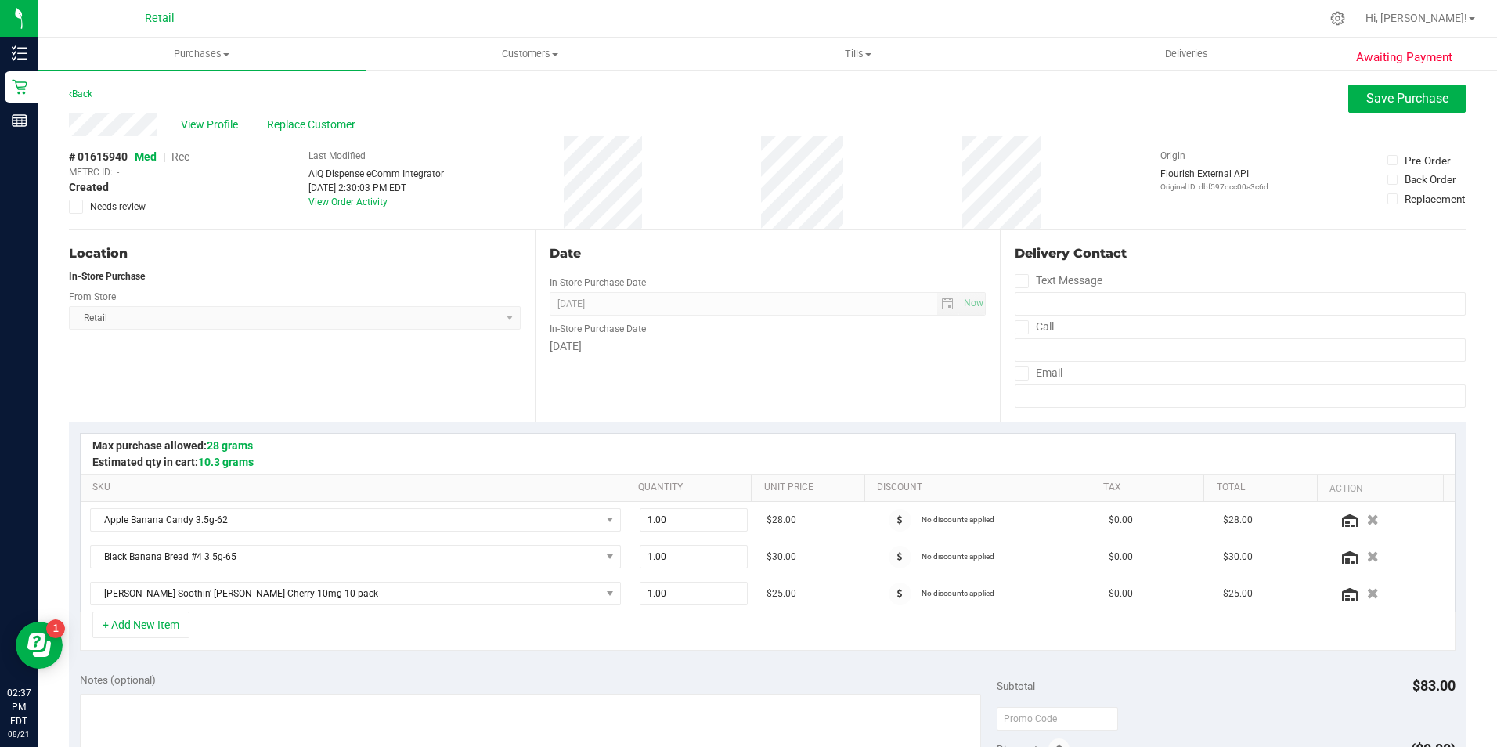
click at [182, 155] on span "Rec" at bounding box center [180, 156] width 18 height 13
click at [1397, 103] on span "Save Purchase" at bounding box center [1407, 98] width 82 height 15
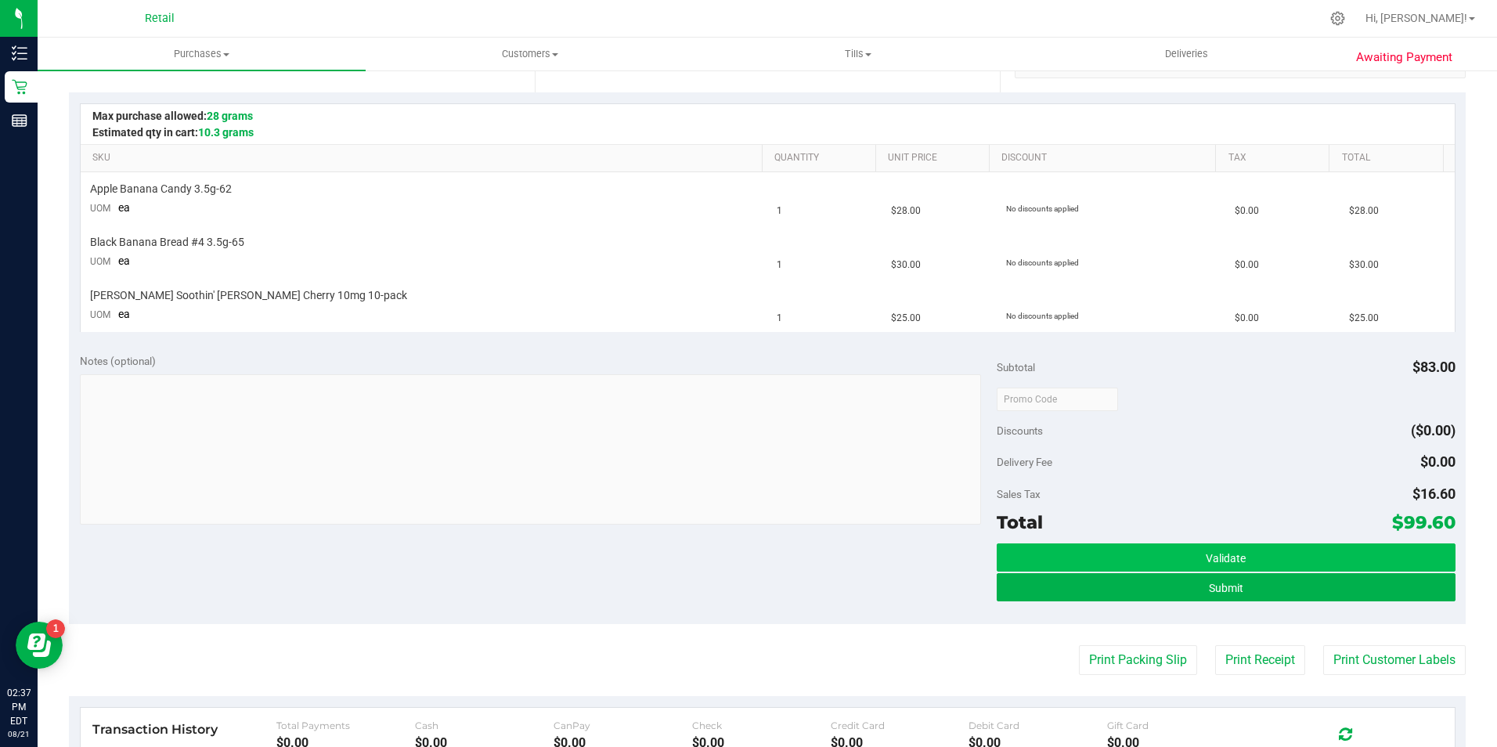
scroll to position [391, 0]
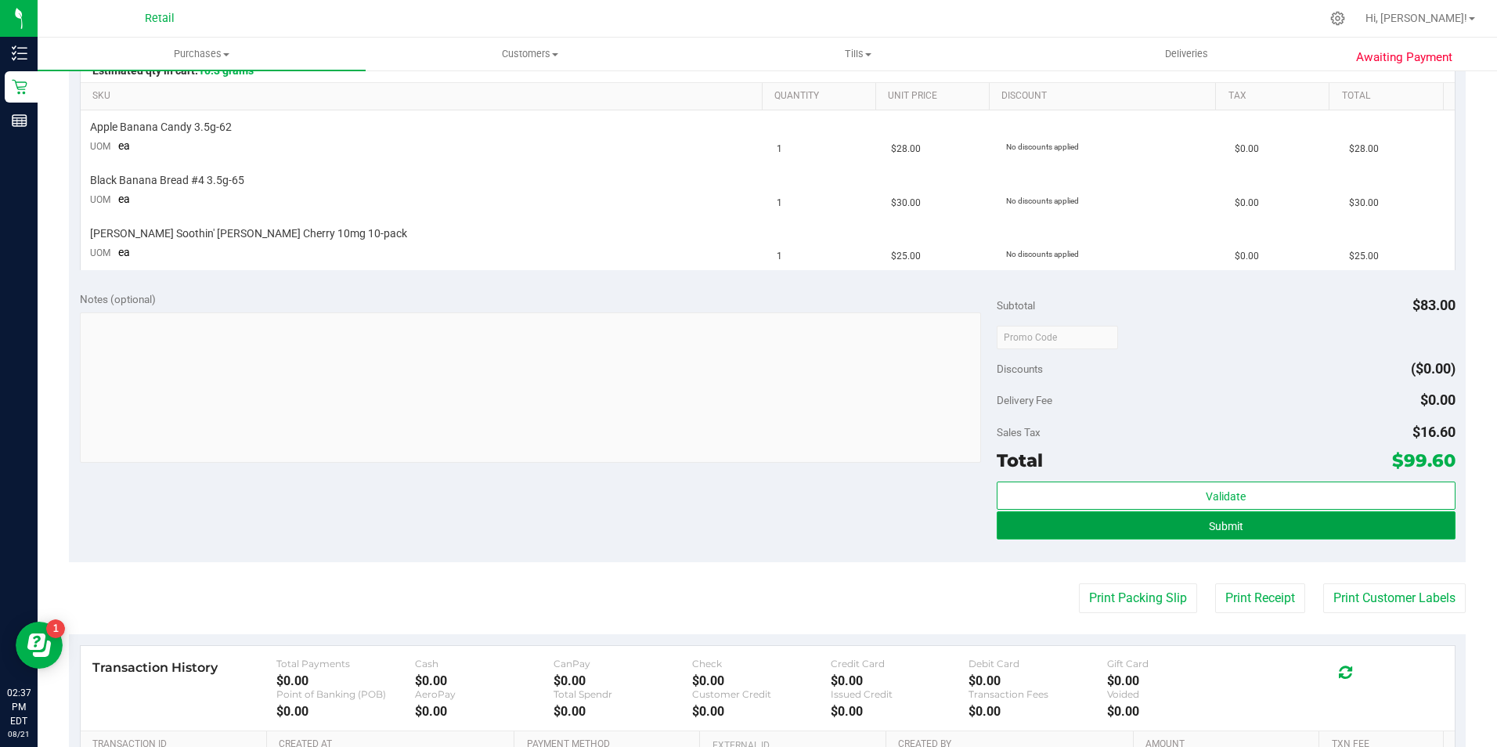
click at [1294, 523] on button "Submit" at bounding box center [1226, 525] width 459 height 28
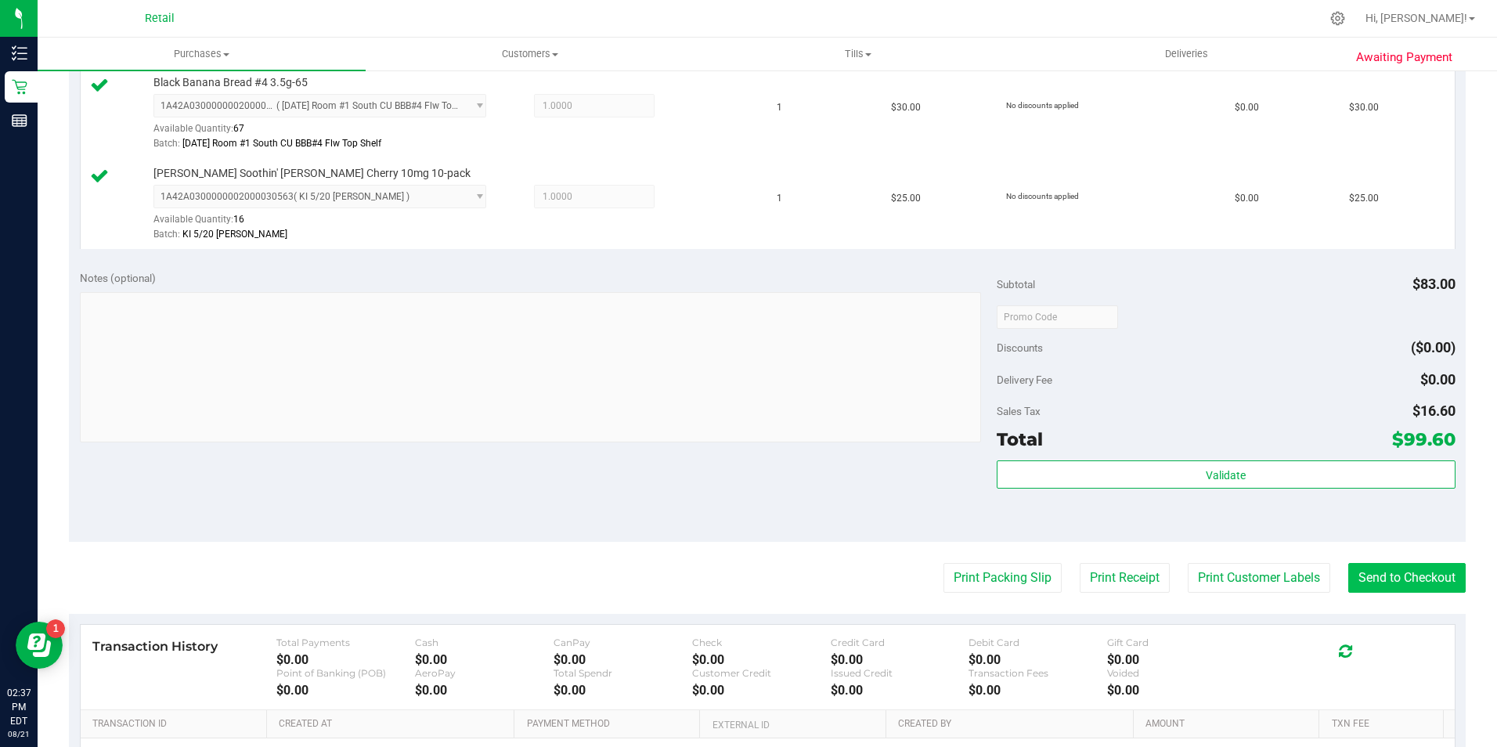
scroll to position [548, 0]
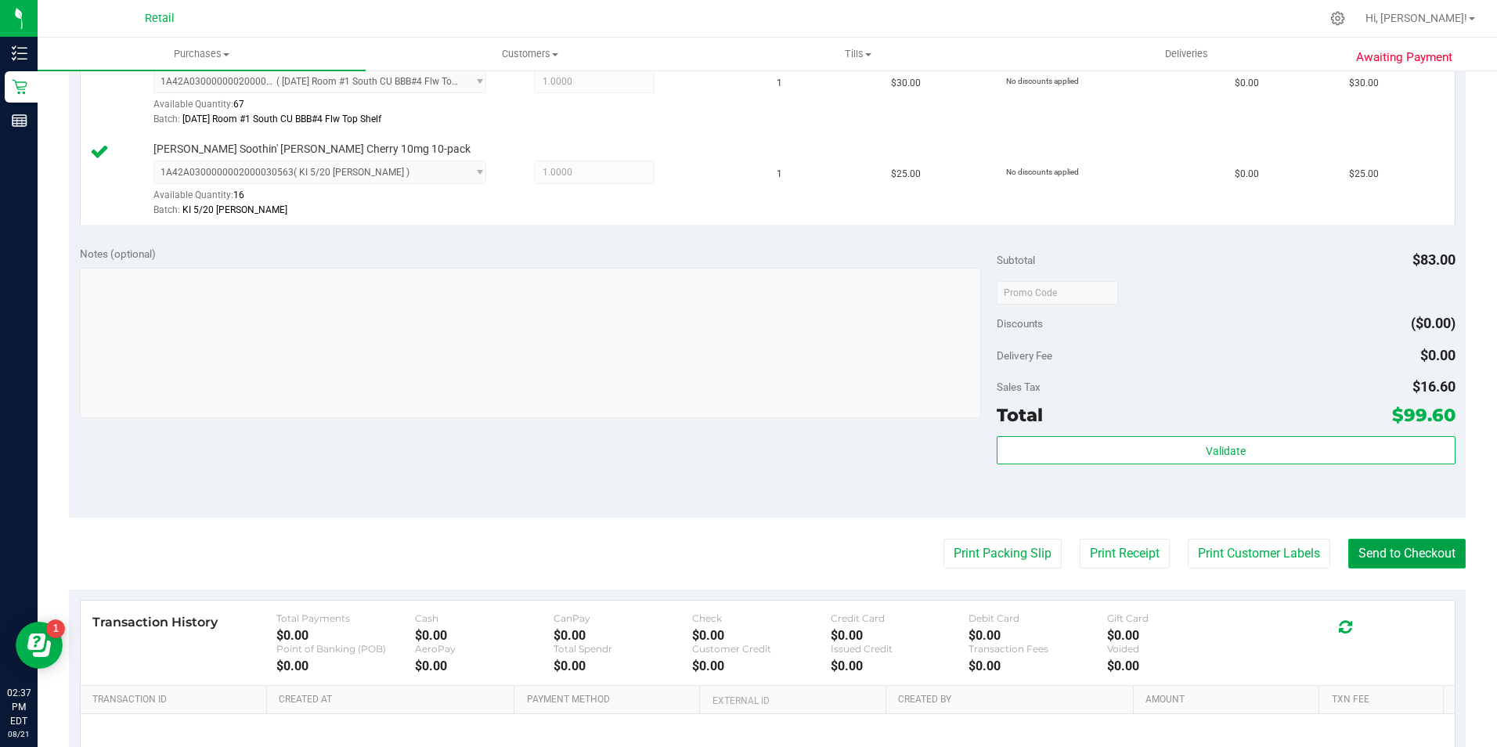
click at [1357, 550] on button "Send to Checkout" at bounding box center [1406, 554] width 117 height 30
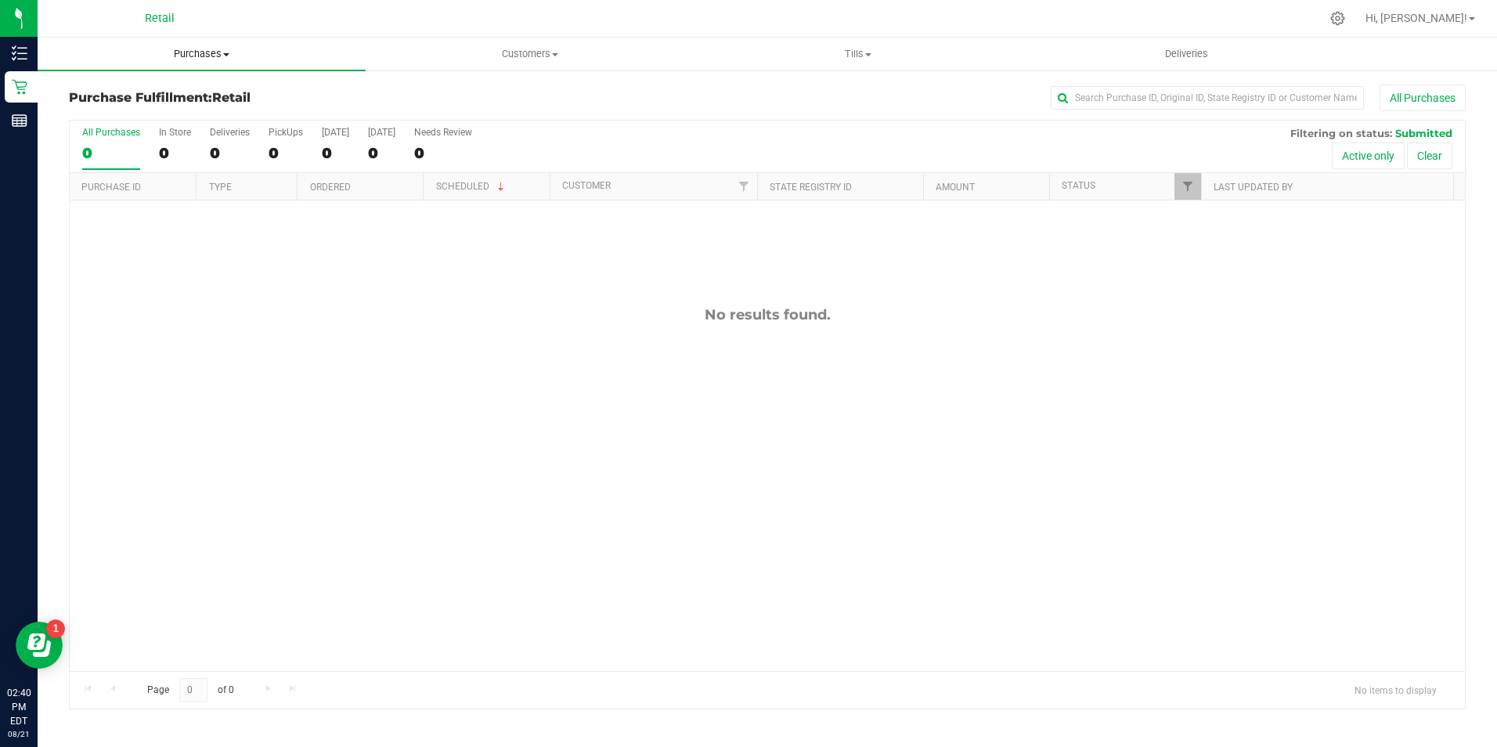
click at [216, 54] on span "Purchases" at bounding box center [202, 54] width 328 height 14
click at [206, 97] on li "Summary of purchases" at bounding box center [202, 94] width 328 height 19
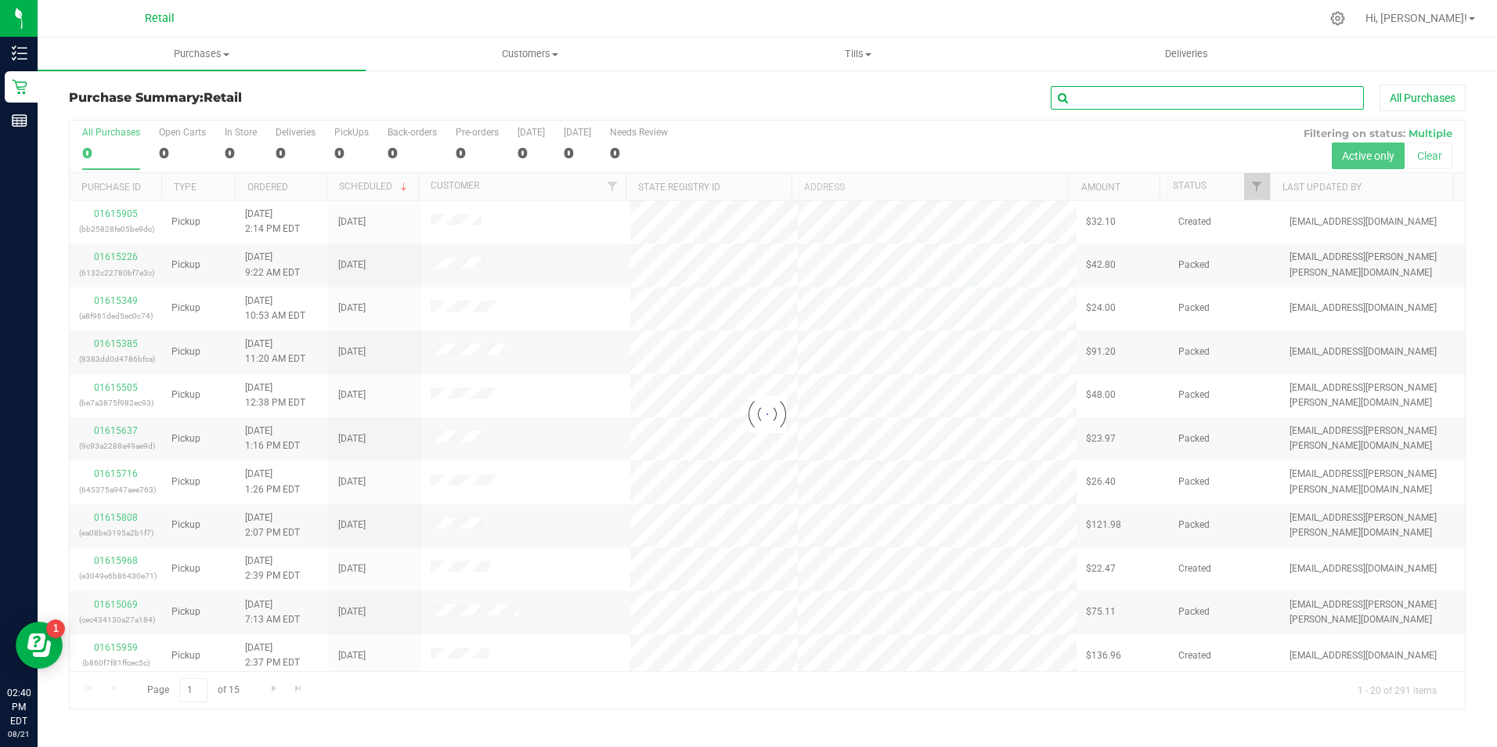
click at [1109, 91] on input "text" at bounding box center [1207, 97] width 313 height 23
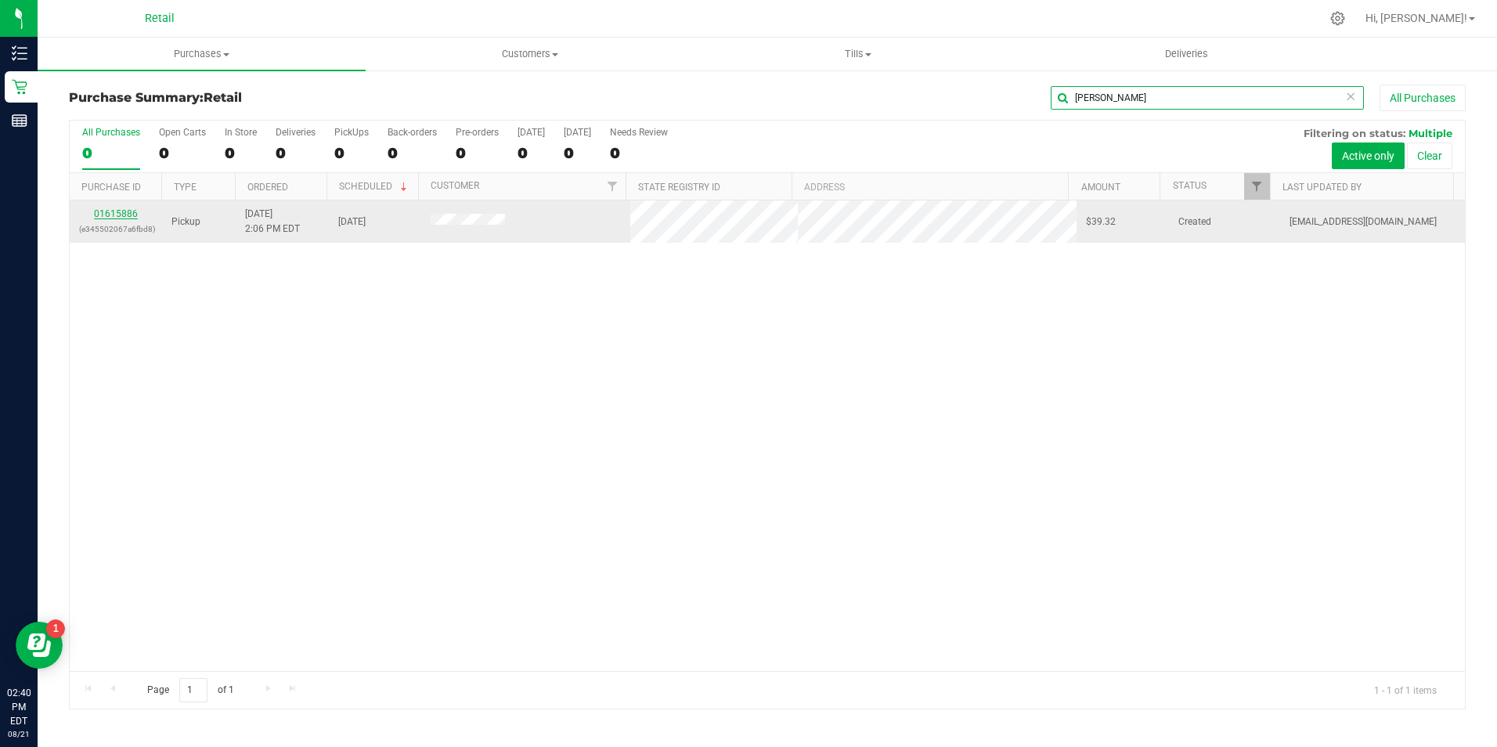
type input "troy"
click at [120, 214] on link "01615886" at bounding box center [116, 213] width 44 height 11
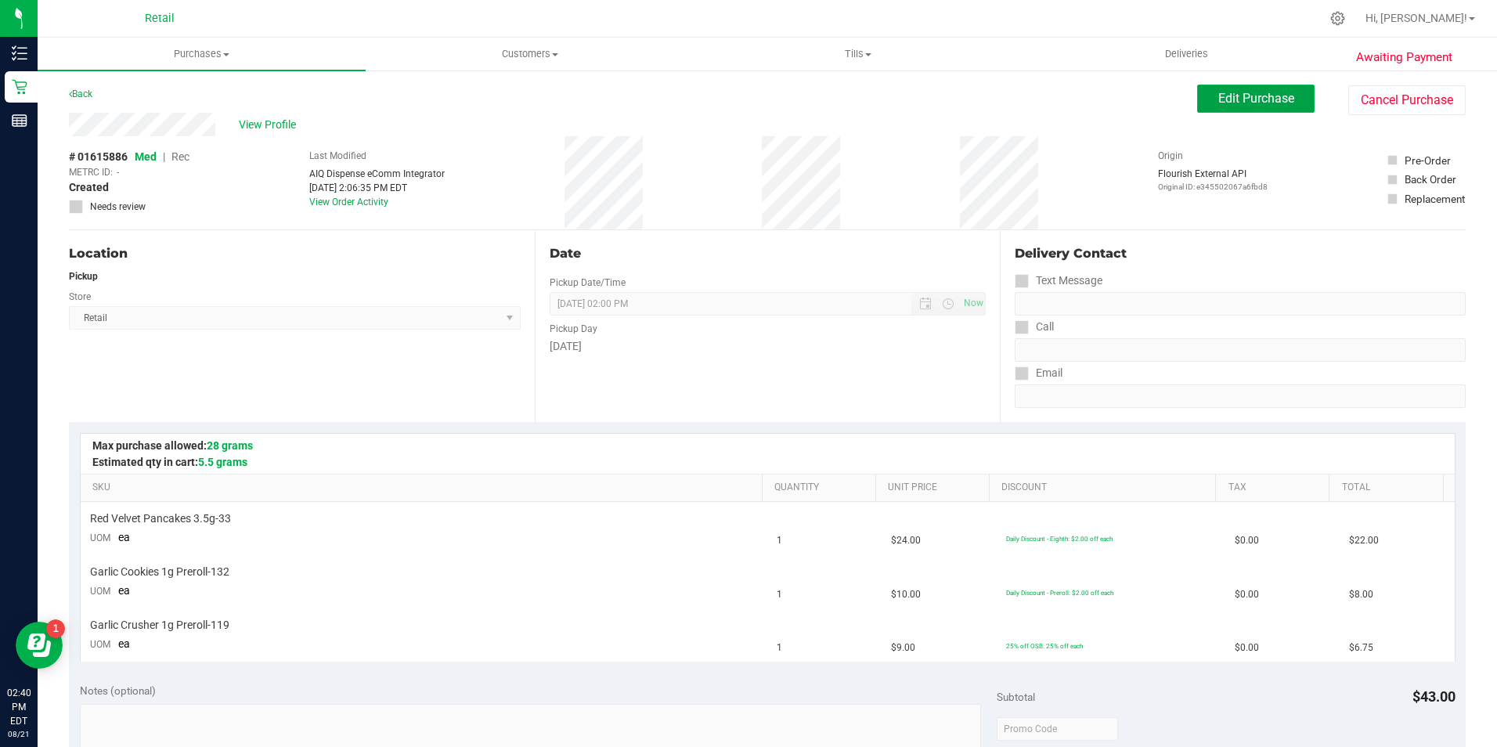
click at [1220, 95] on span "Edit Purchase" at bounding box center [1256, 98] width 76 height 15
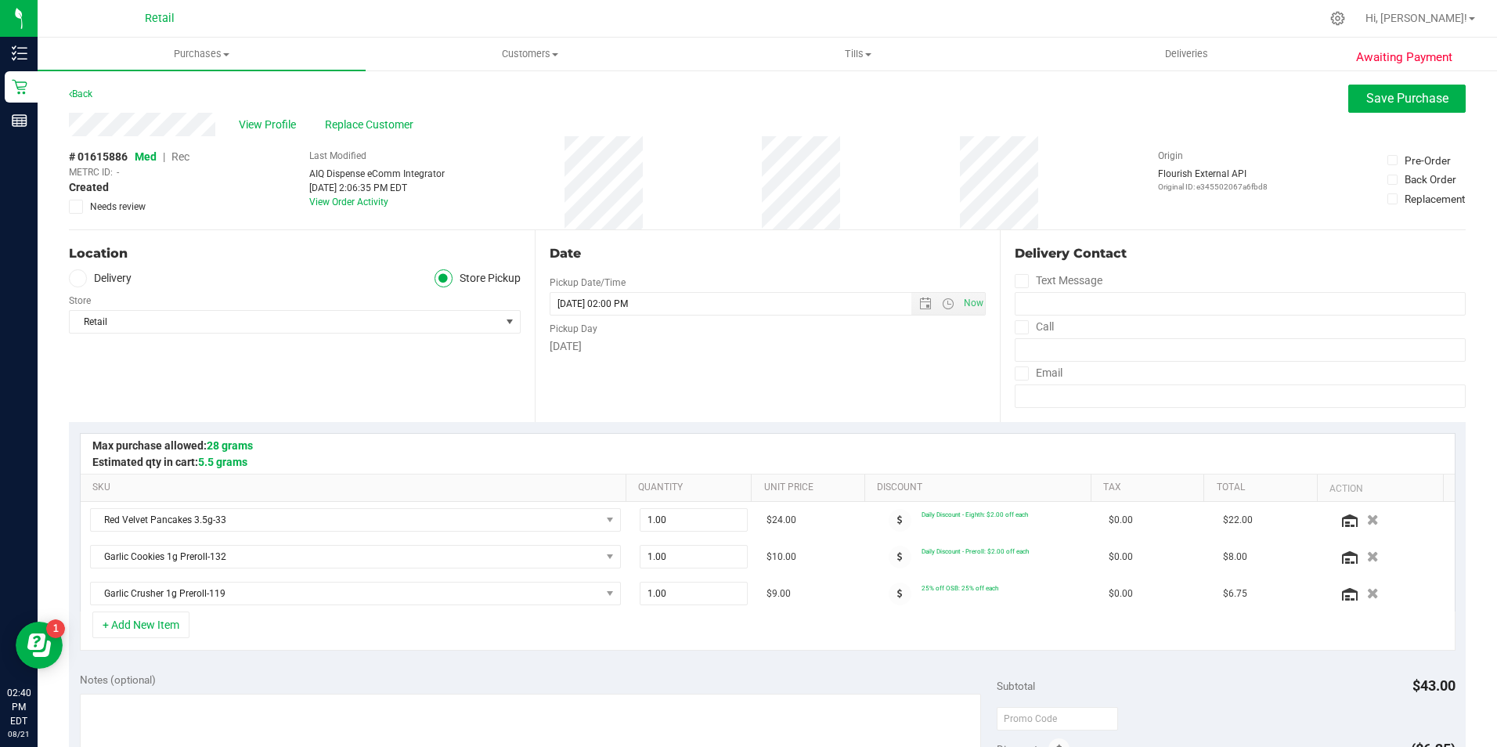
click at [182, 159] on span "Rec" at bounding box center [180, 156] width 18 height 13
click at [1366, 99] on span "Save Purchase" at bounding box center [1407, 98] width 82 height 15
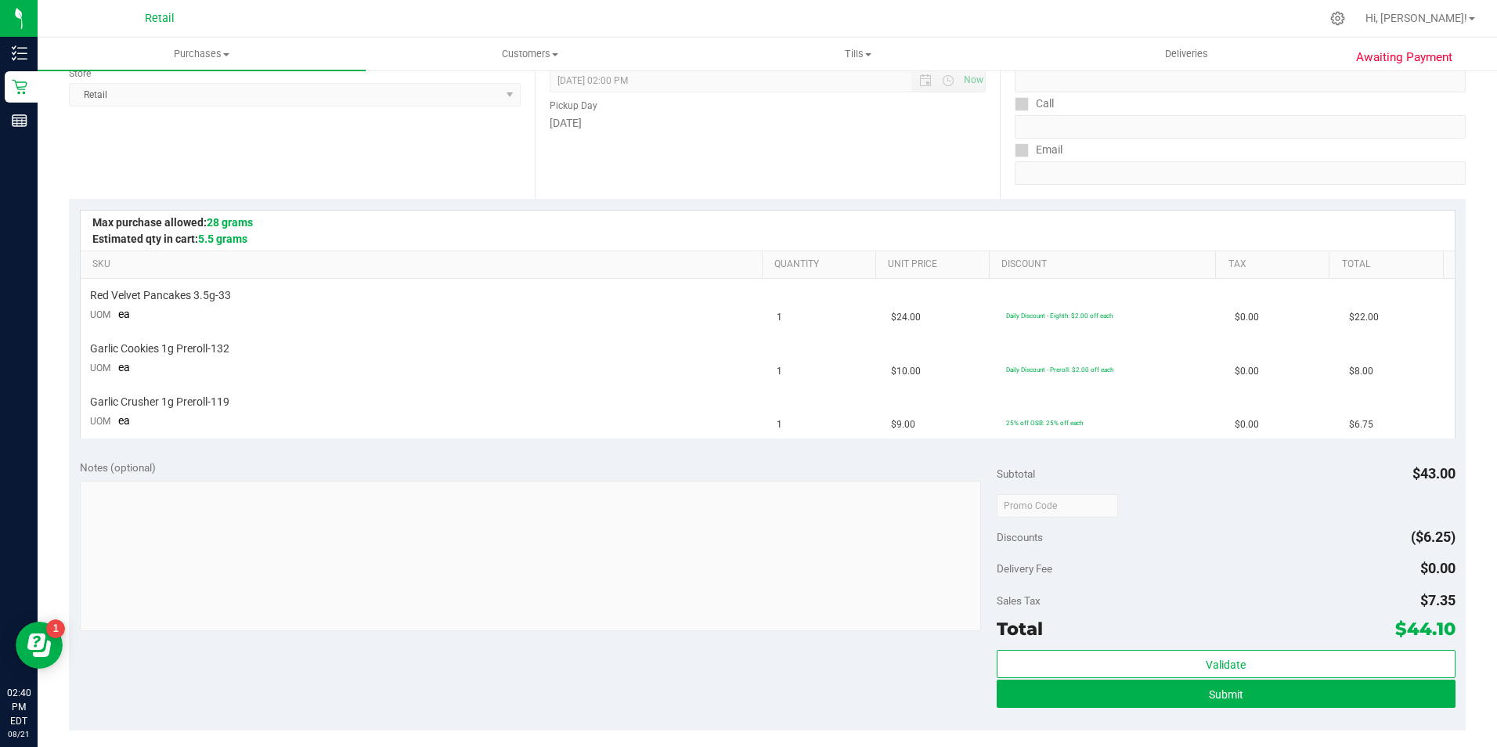
scroll to position [313, 0]
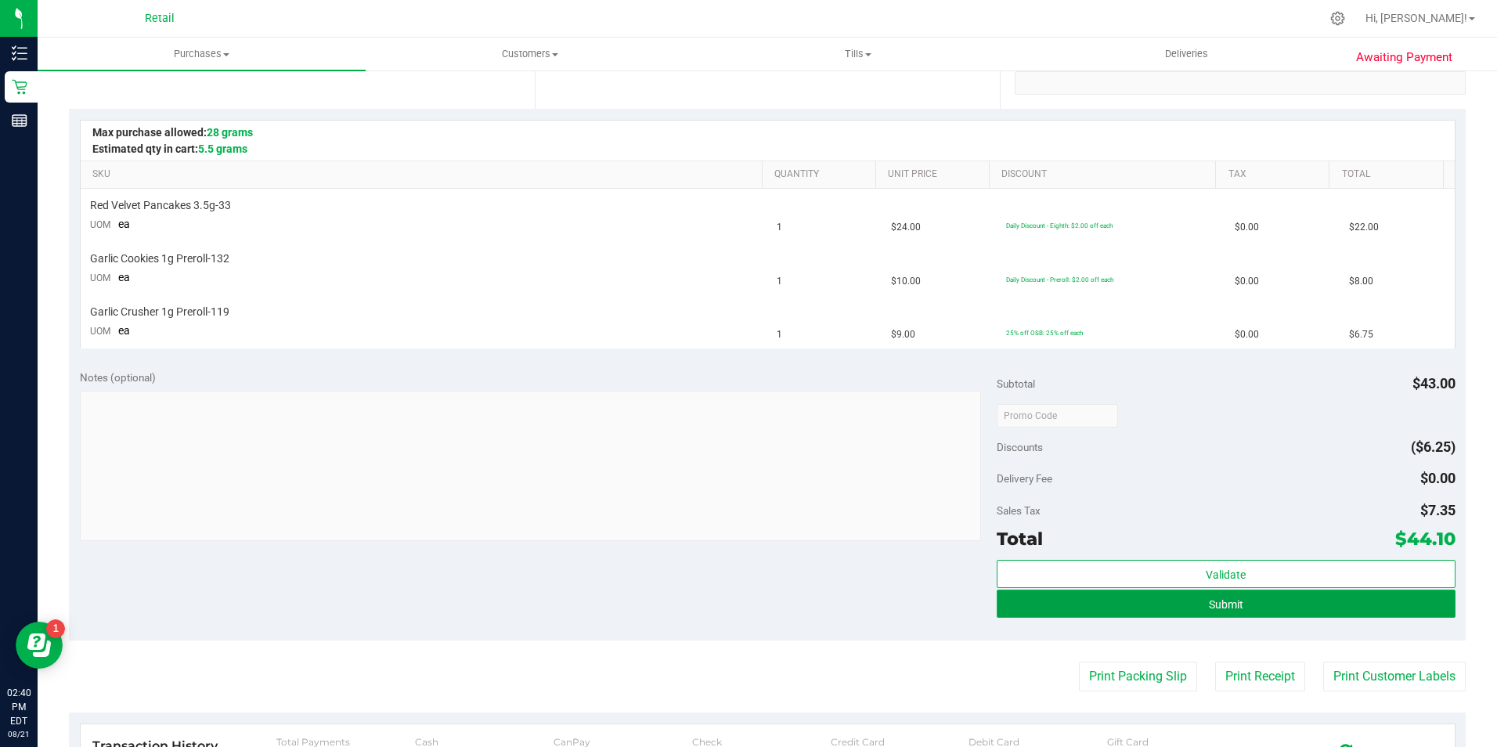
click at [1234, 611] on button "Submit" at bounding box center [1226, 603] width 459 height 28
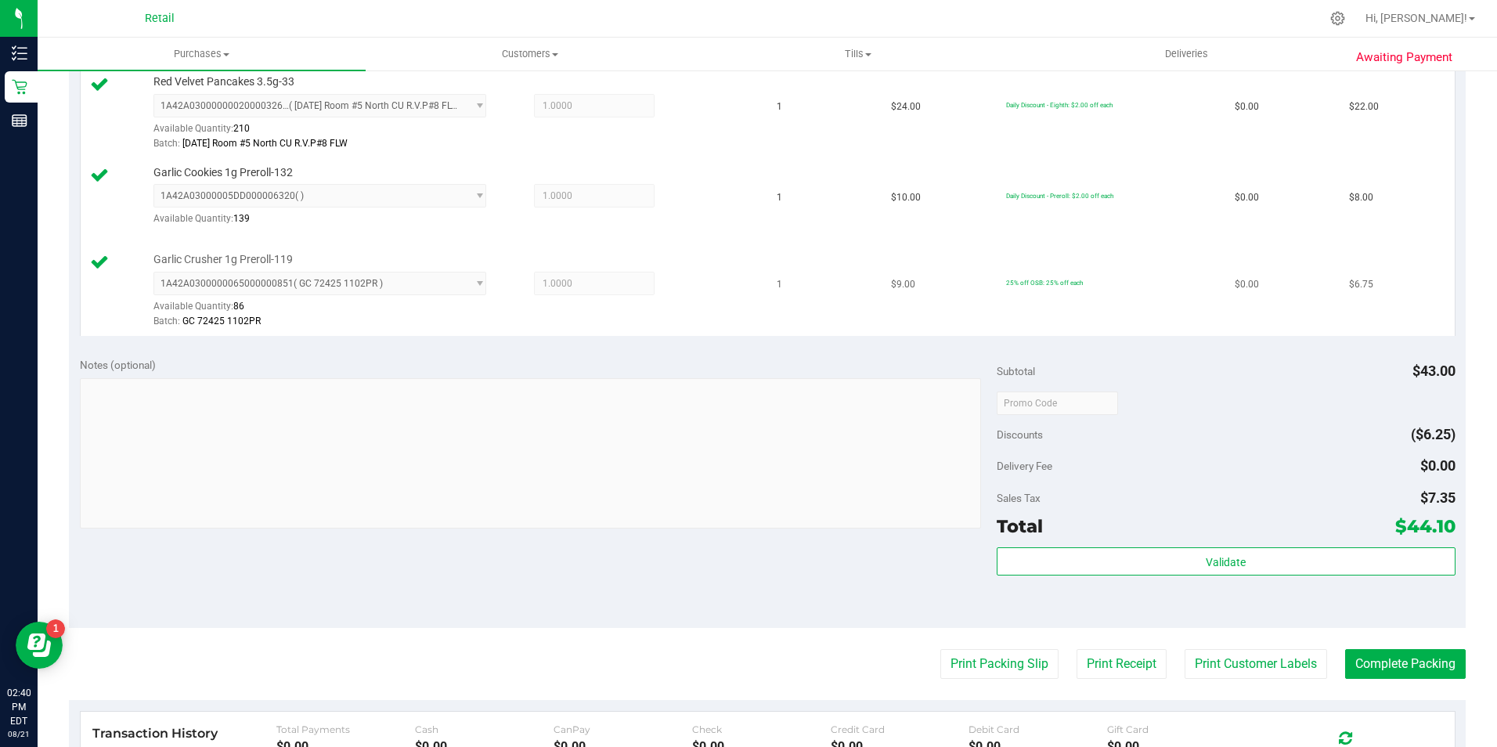
scroll to position [470, 0]
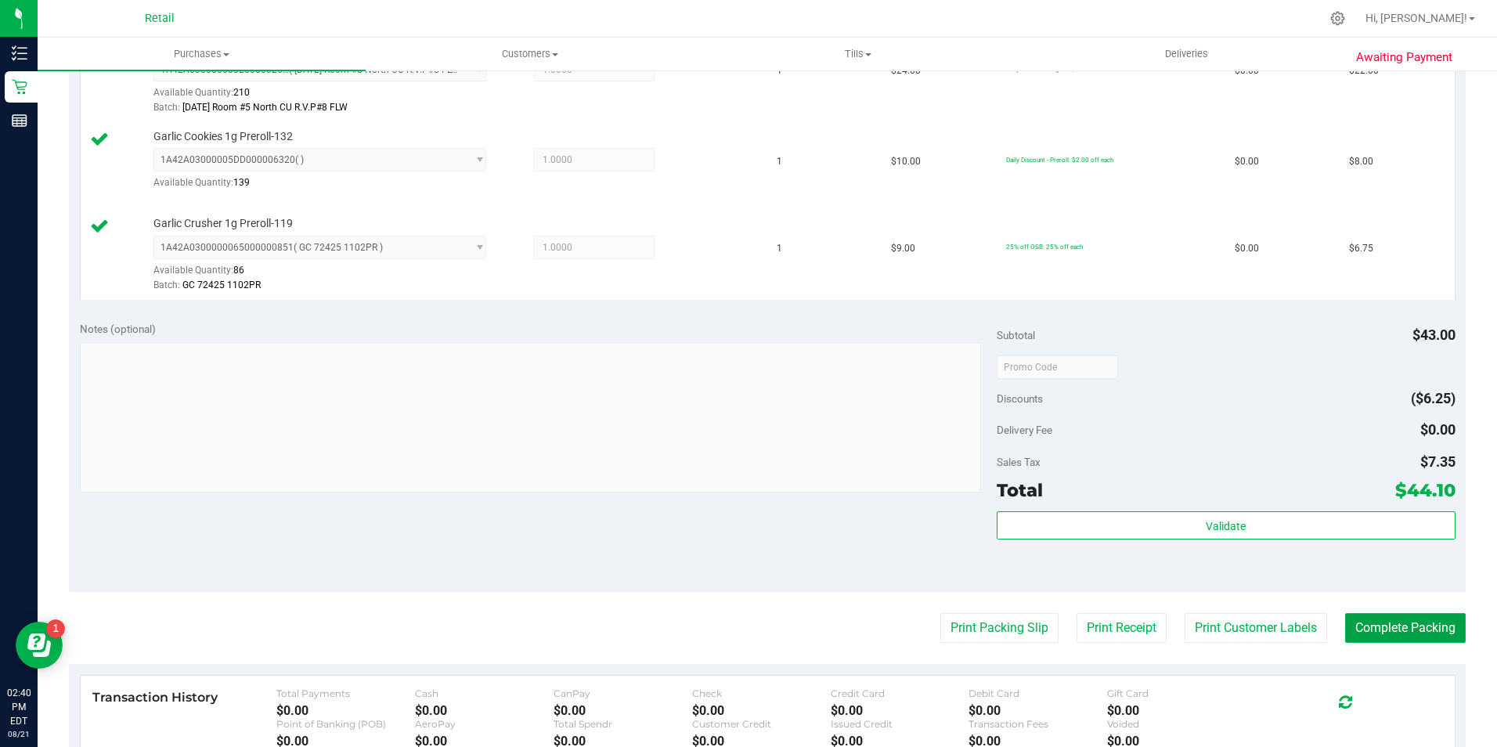
click at [1359, 623] on button "Complete Packing" at bounding box center [1405, 628] width 121 height 30
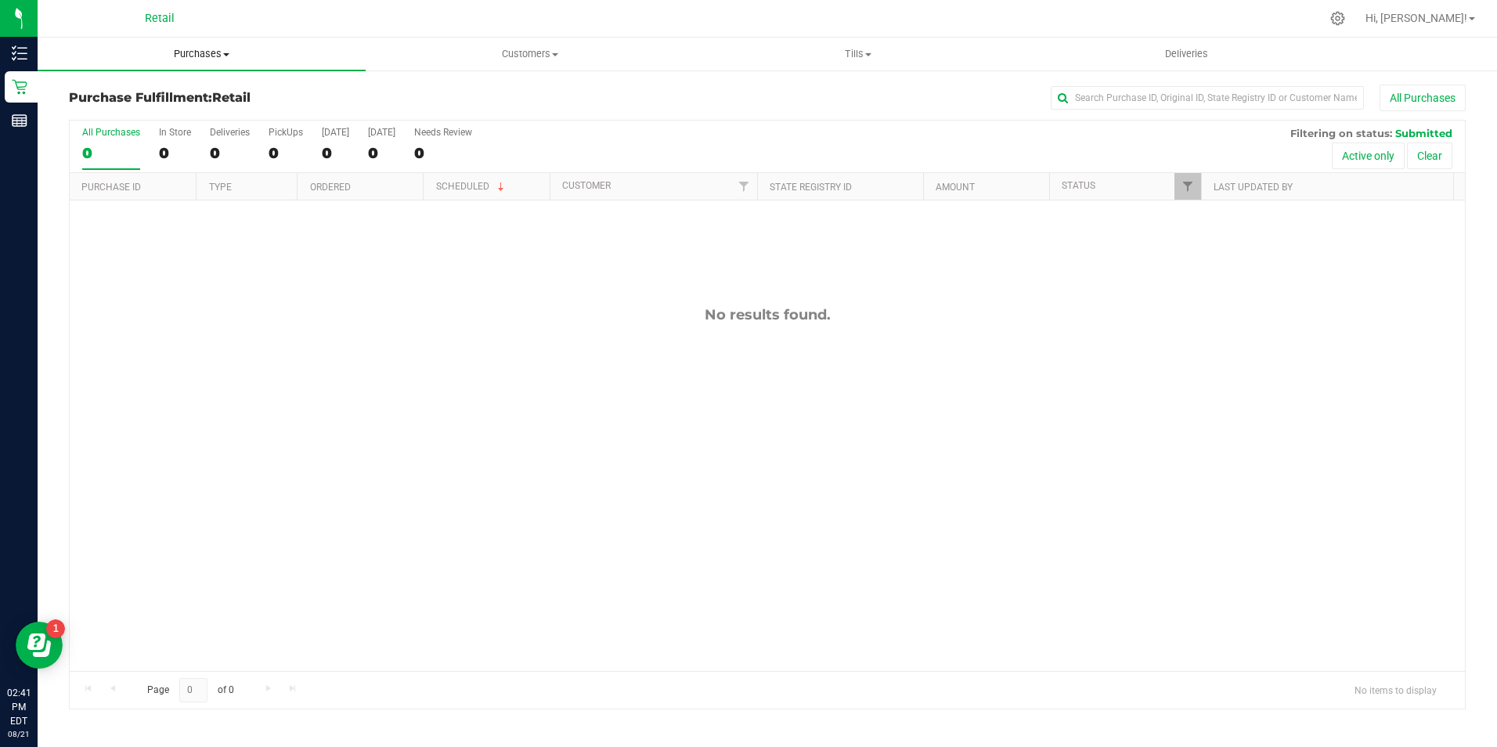
click at [220, 57] on span "Purchases" at bounding box center [202, 54] width 328 height 14
click at [179, 132] on li "All purchases" at bounding box center [202, 132] width 328 height 19
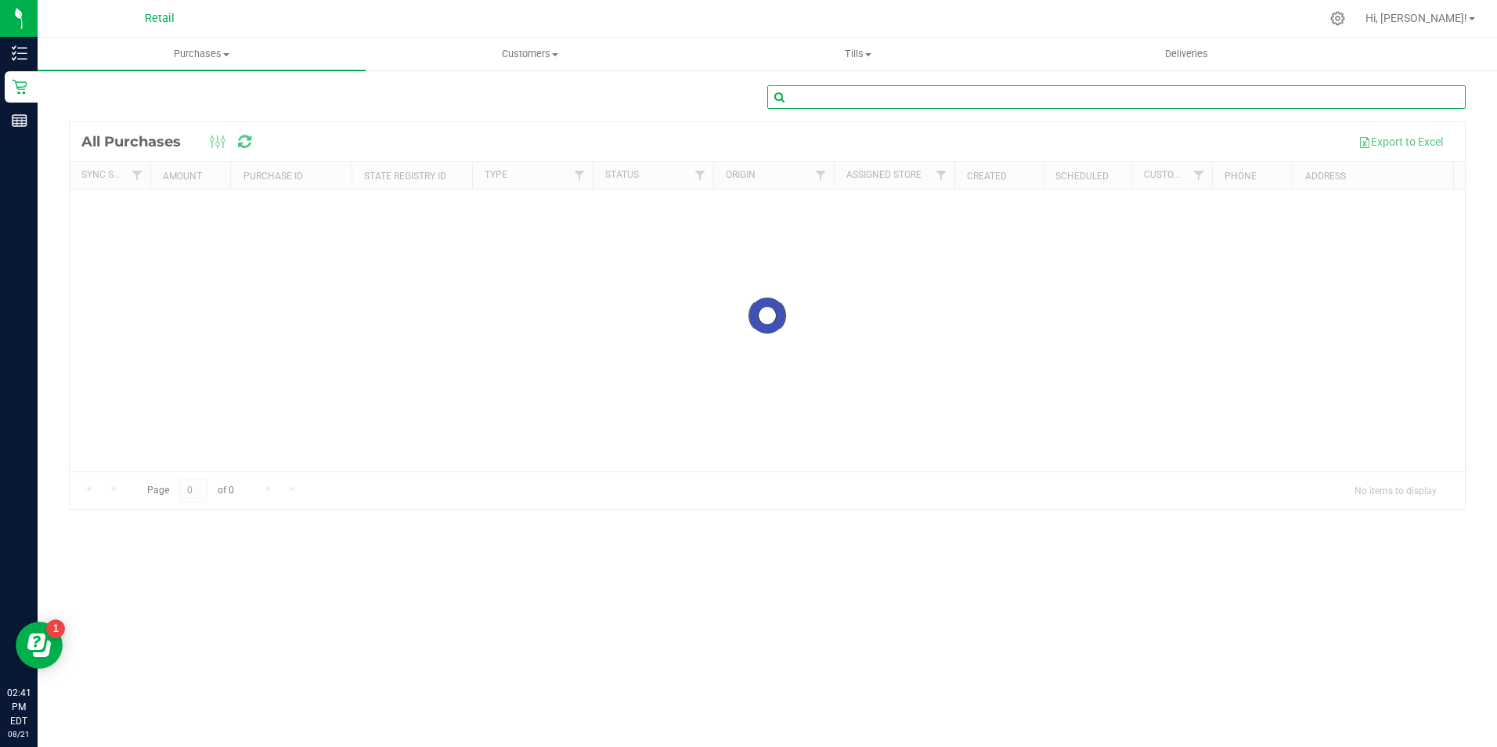
click at [1096, 101] on input "text" at bounding box center [1116, 96] width 698 height 23
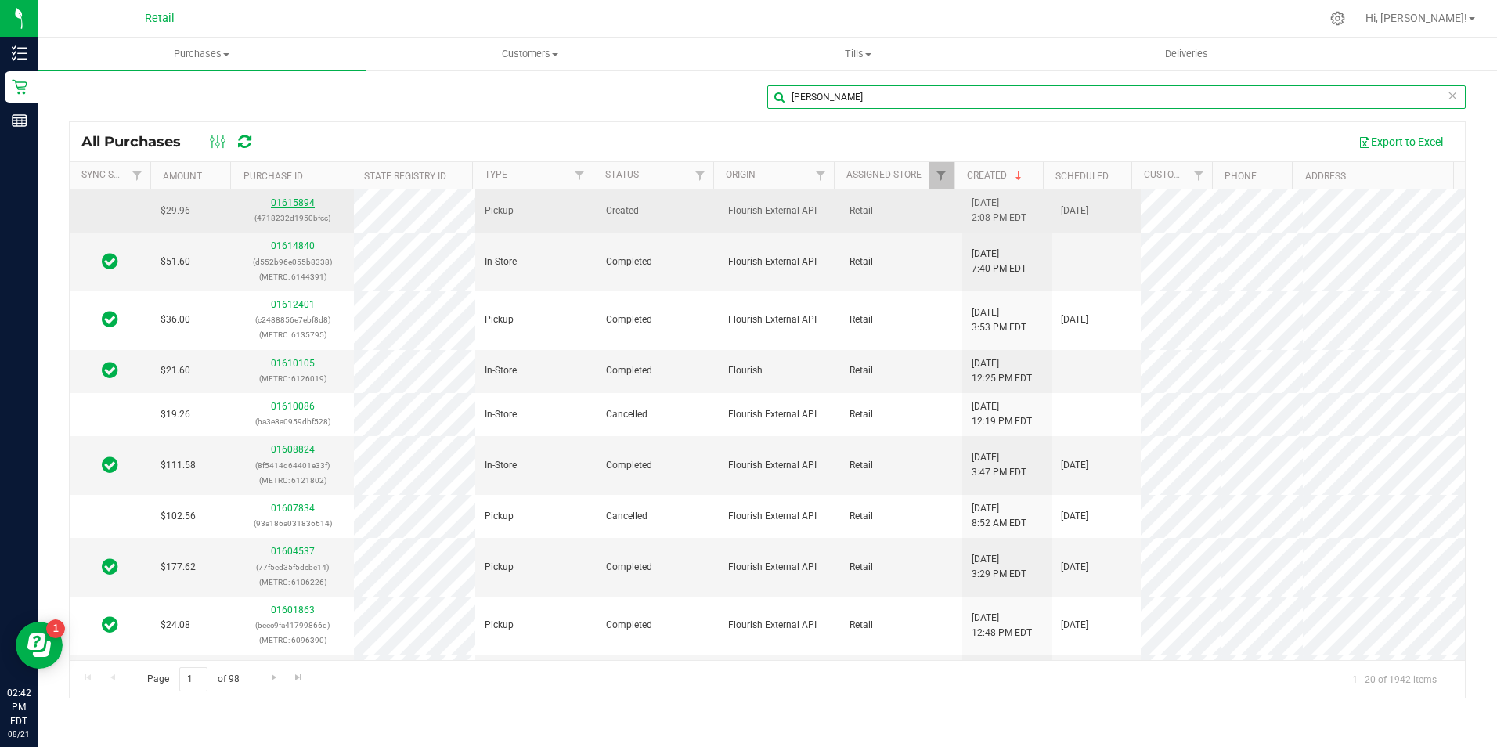
type input "laura"
click at [305, 203] on link "01615894" at bounding box center [293, 202] width 44 height 11
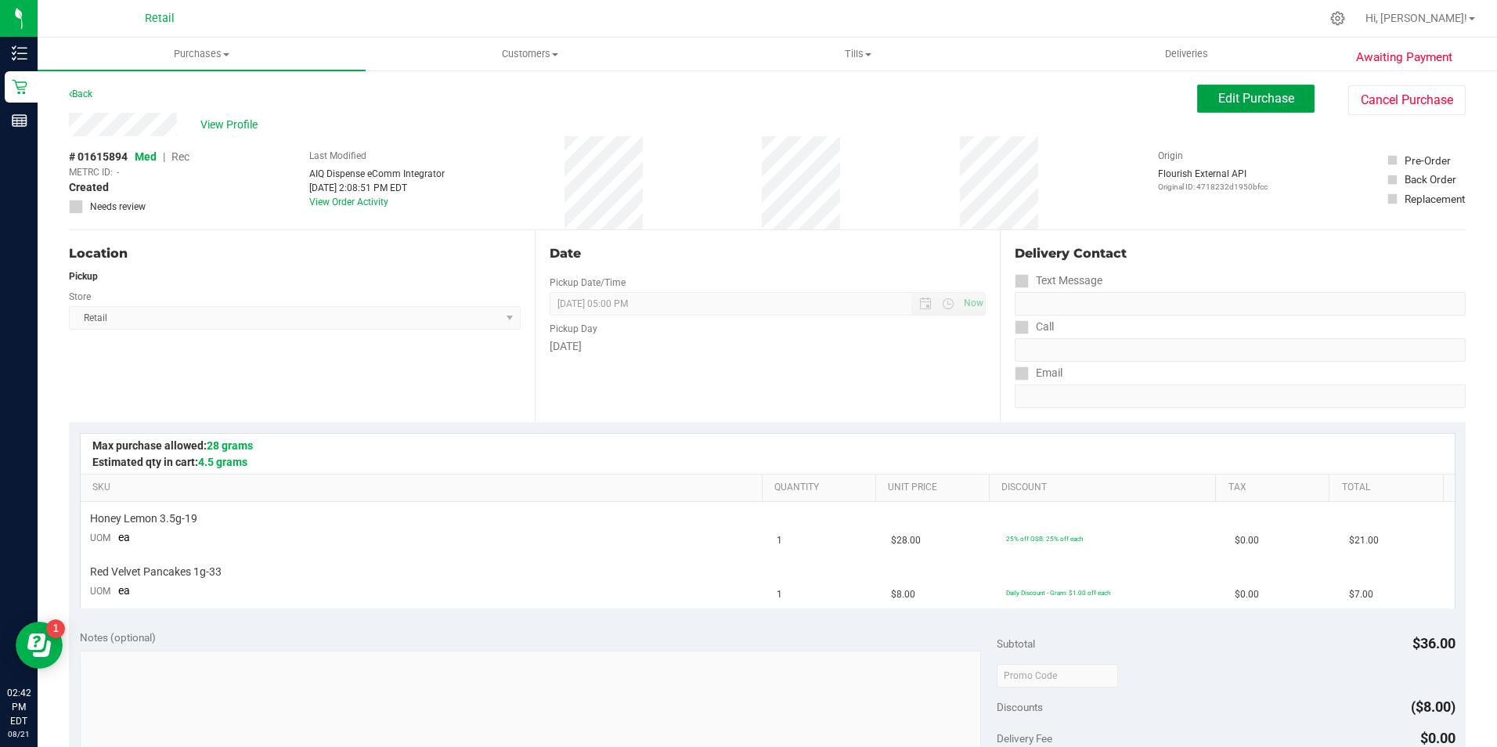
click at [1218, 103] on span "Edit Purchase" at bounding box center [1256, 98] width 76 height 15
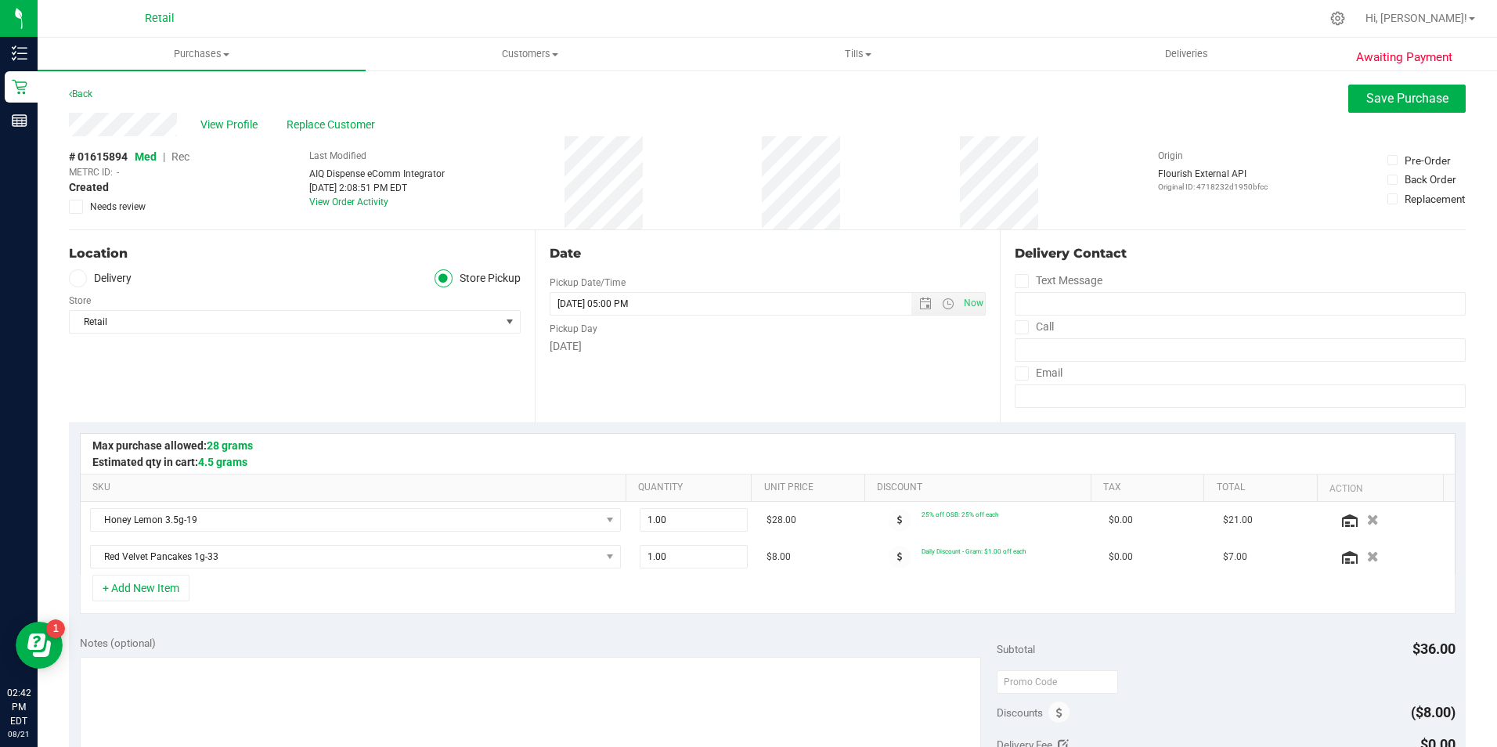
click at [185, 160] on span "Rec" at bounding box center [180, 156] width 18 height 13
click at [1386, 96] on span "Save Purchase" at bounding box center [1407, 98] width 82 height 15
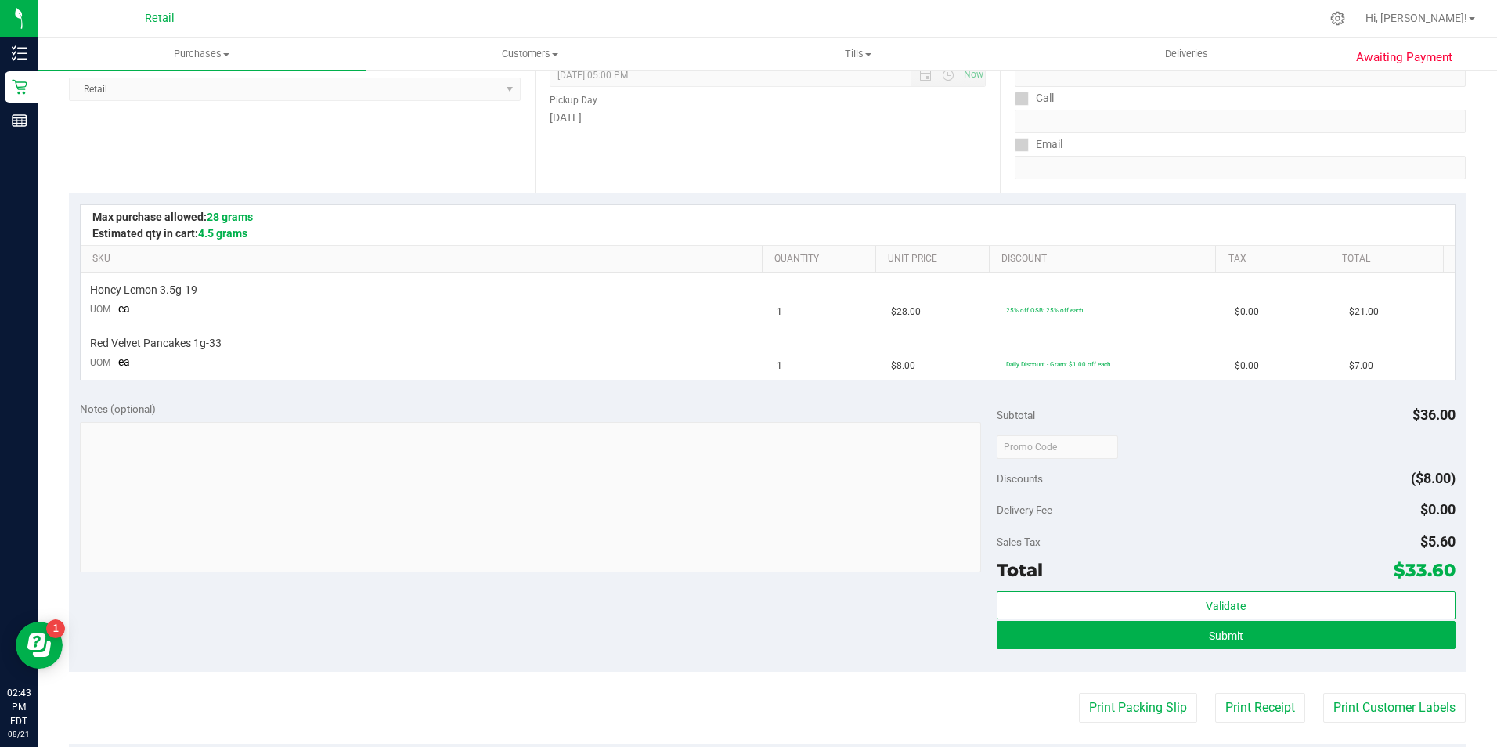
scroll to position [235, 0]
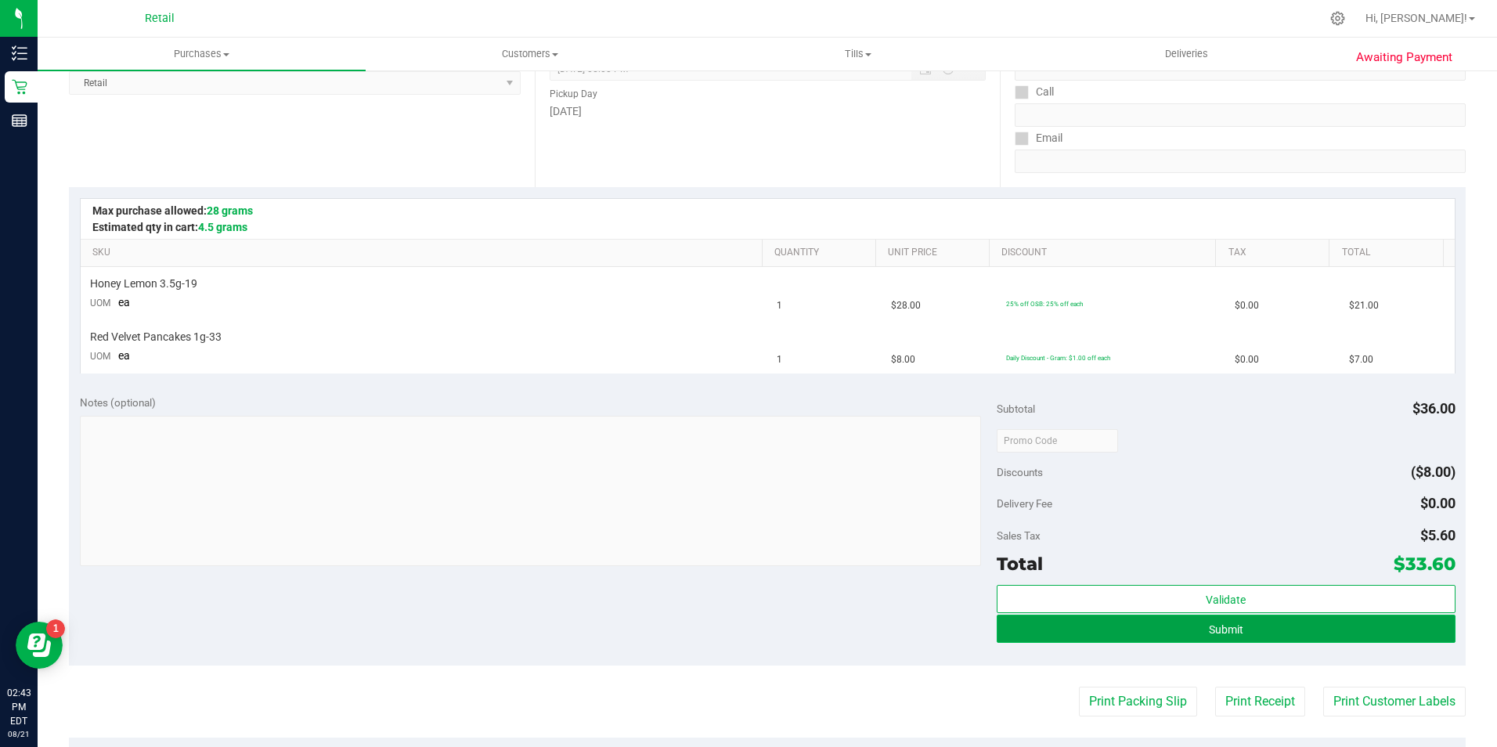
click at [1226, 639] on button "Submit" at bounding box center [1226, 629] width 459 height 28
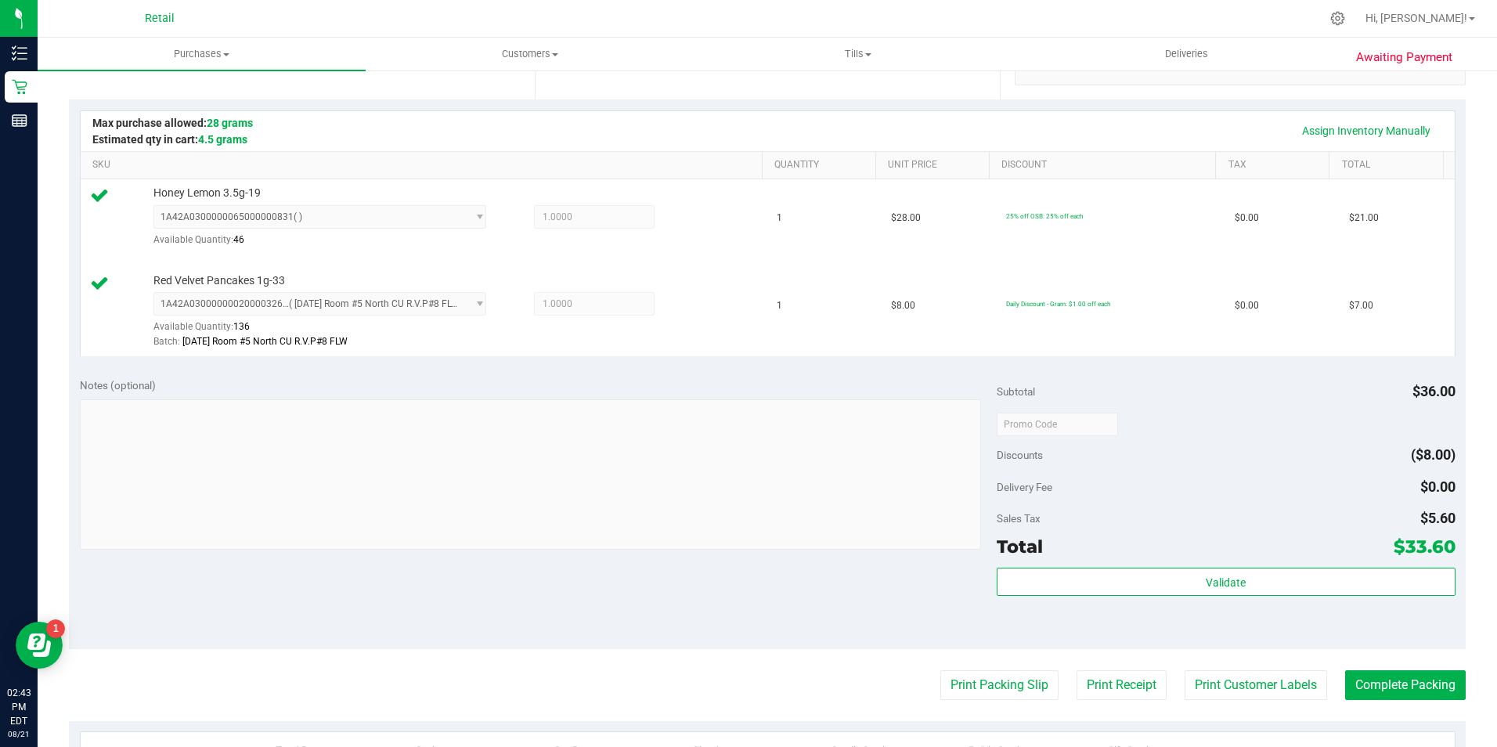
scroll to position [391, 0]
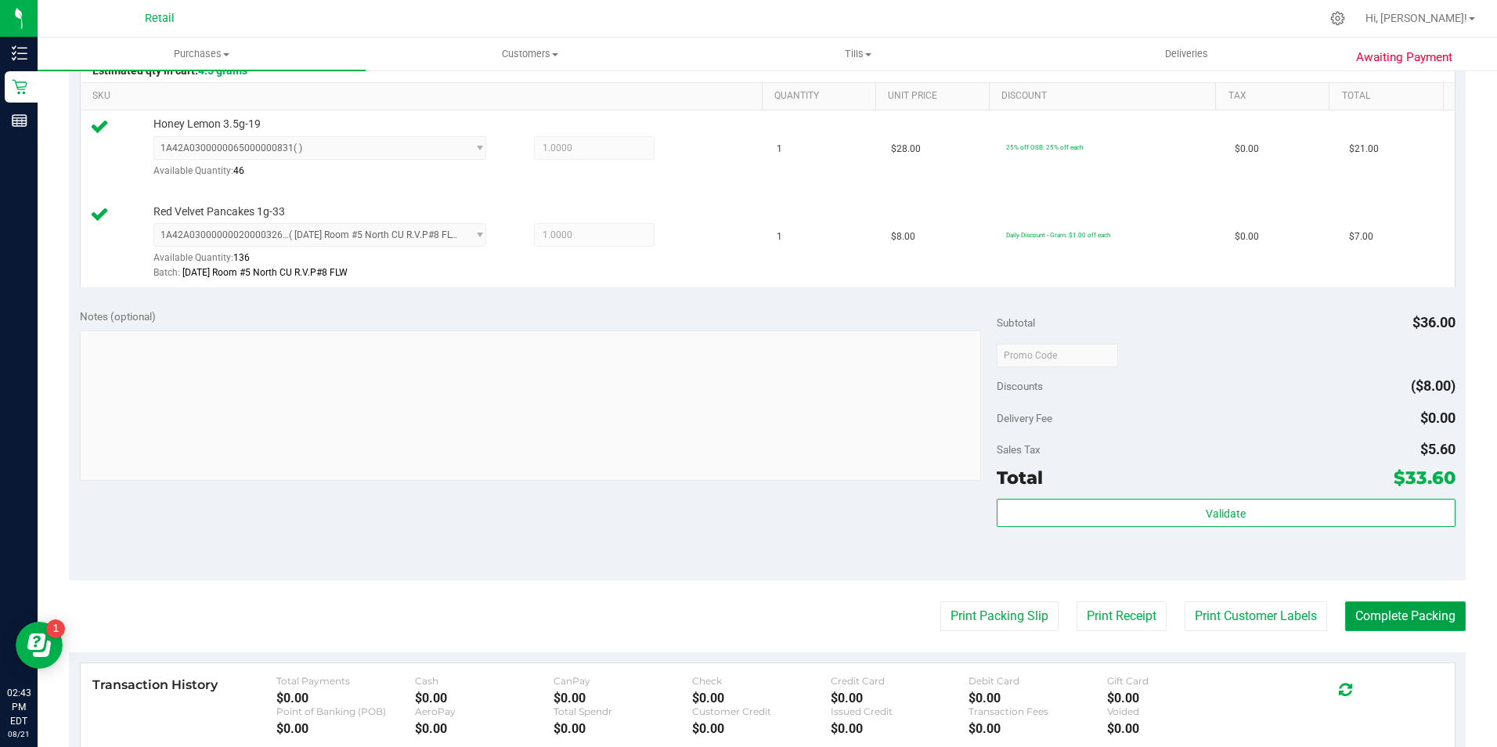
click at [1369, 622] on button "Complete Packing" at bounding box center [1405, 616] width 121 height 30
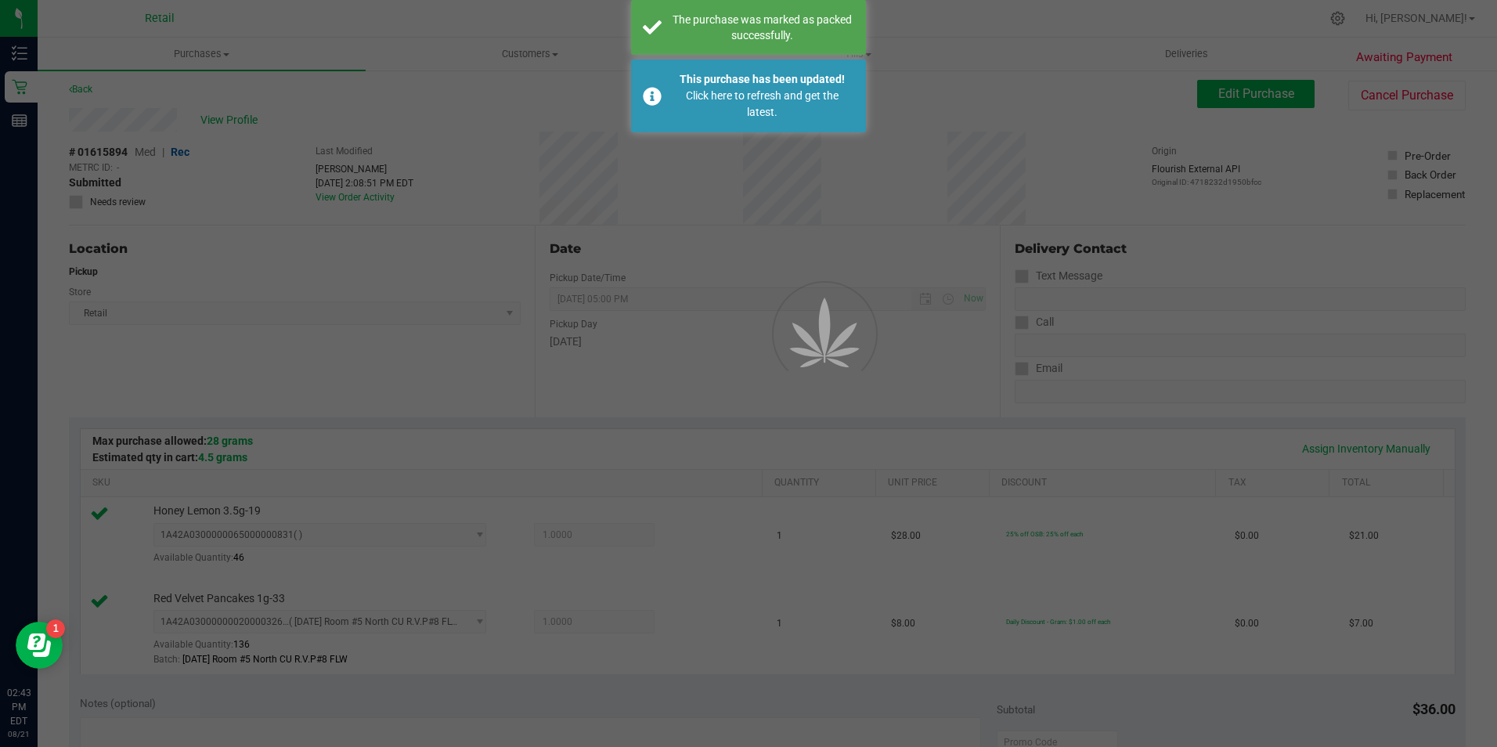
scroll to position [0, 0]
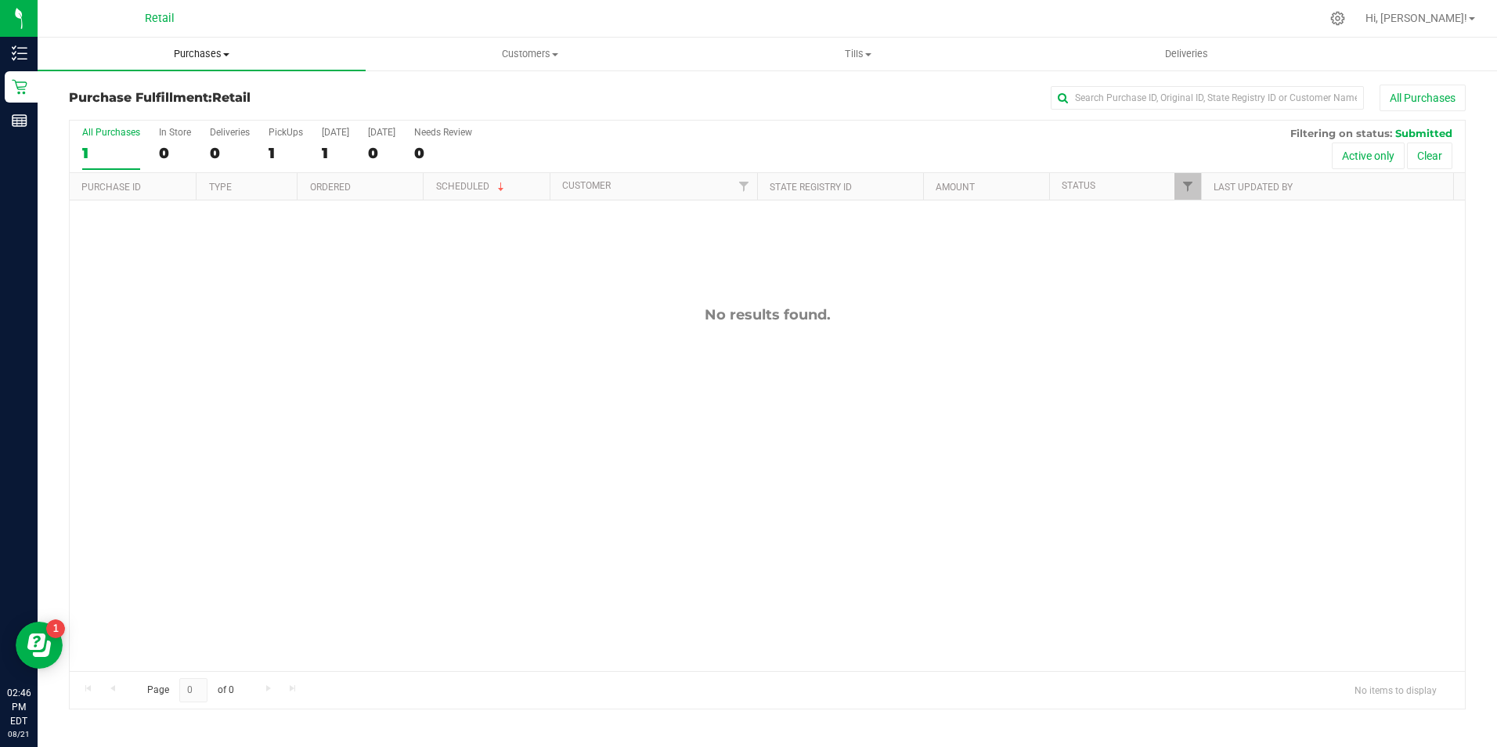
click at [203, 59] on span "Purchases" at bounding box center [202, 54] width 328 height 14
click at [192, 128] on li "All purchases" at bounding box center [202, 132] width 328 height 19
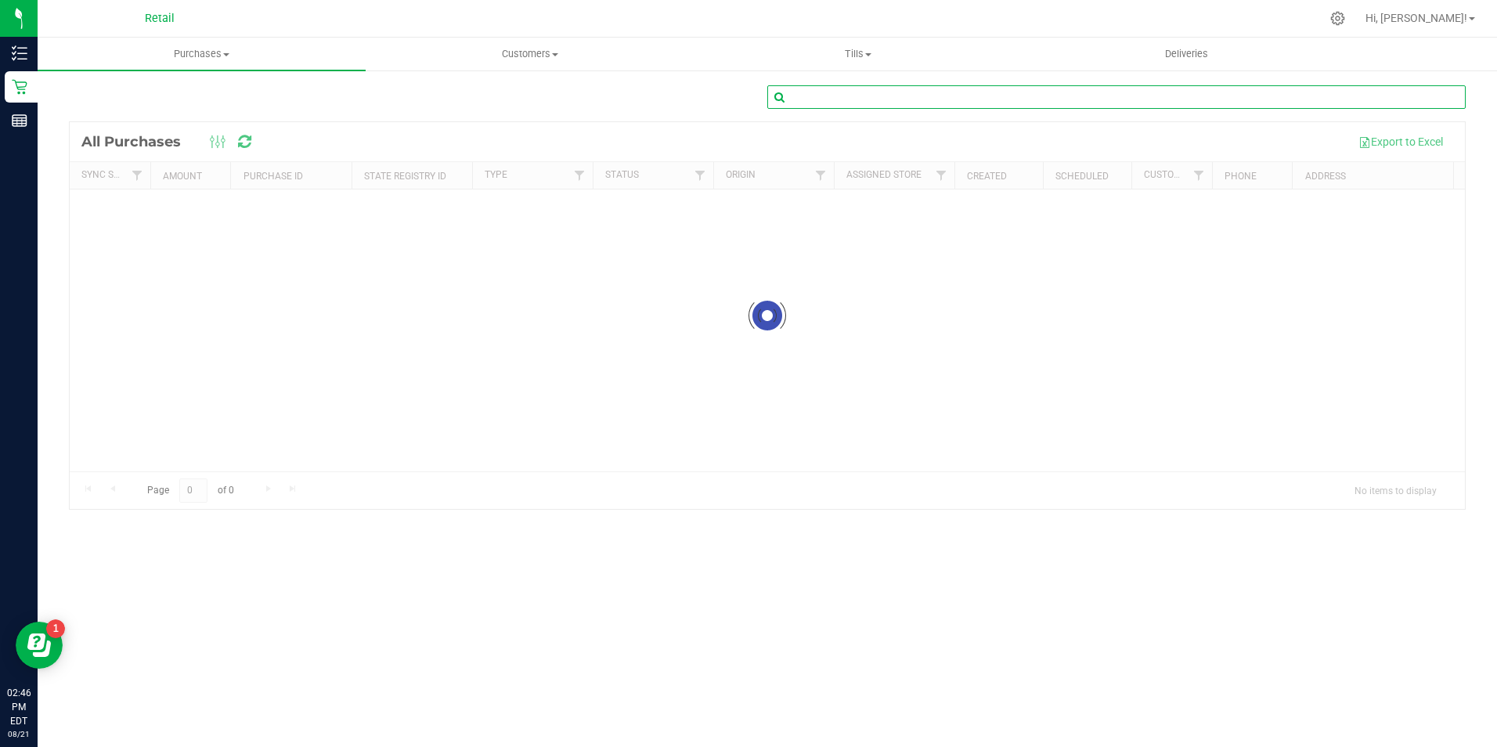
click at [1087, 99] on input "text" at bounding box center [1116, 96] width 698 height 23
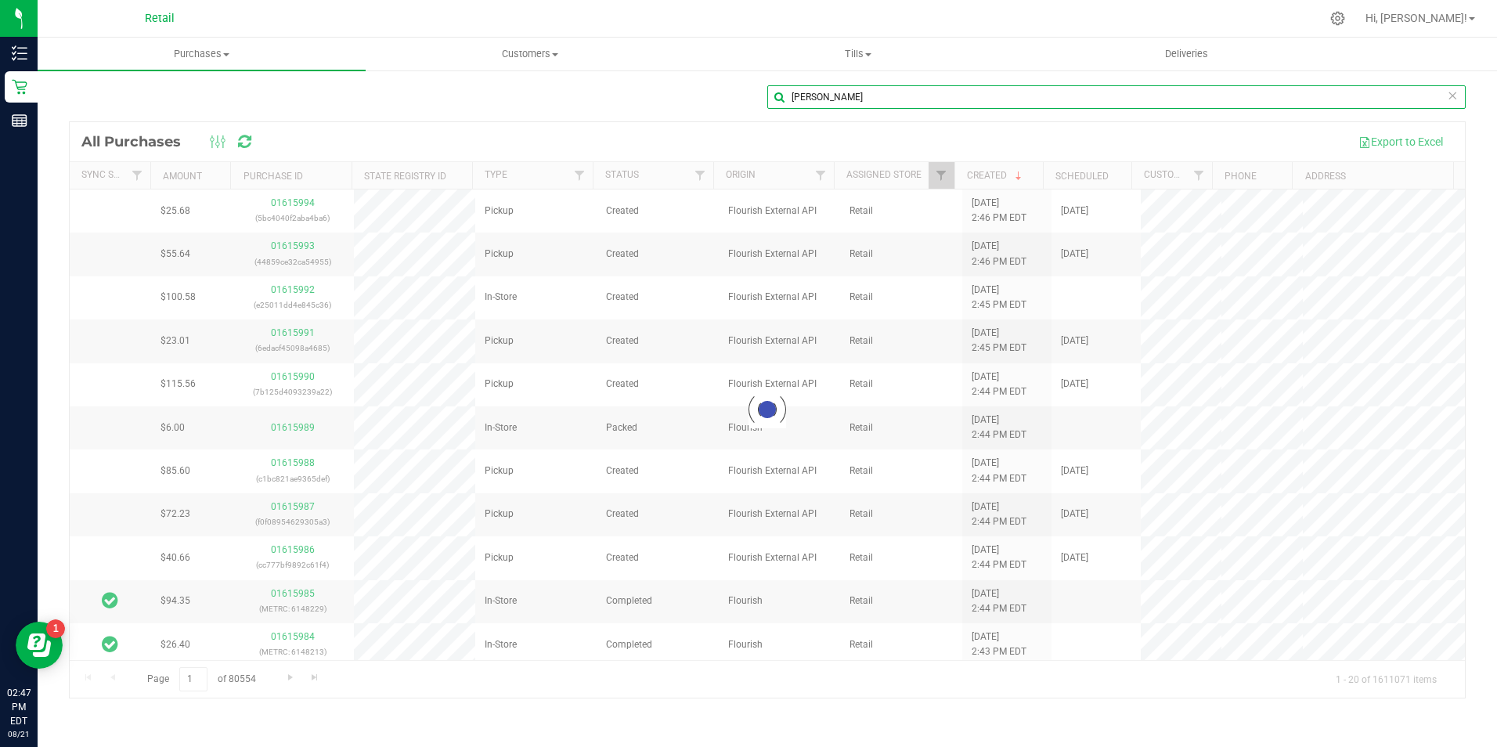
type input "browne"
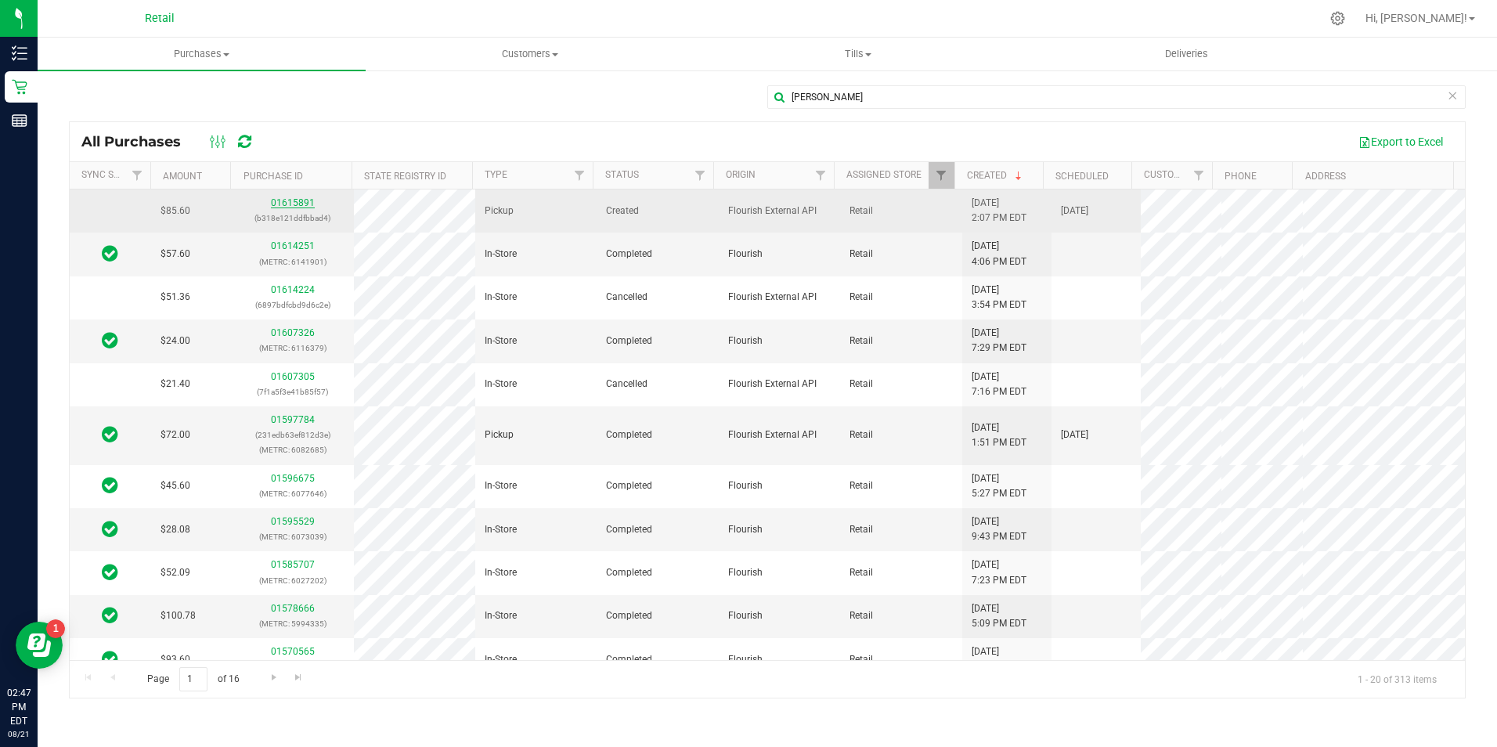
click at [305, 197] on link "01615891" at bounding box center [293, 202] width 44 height 11
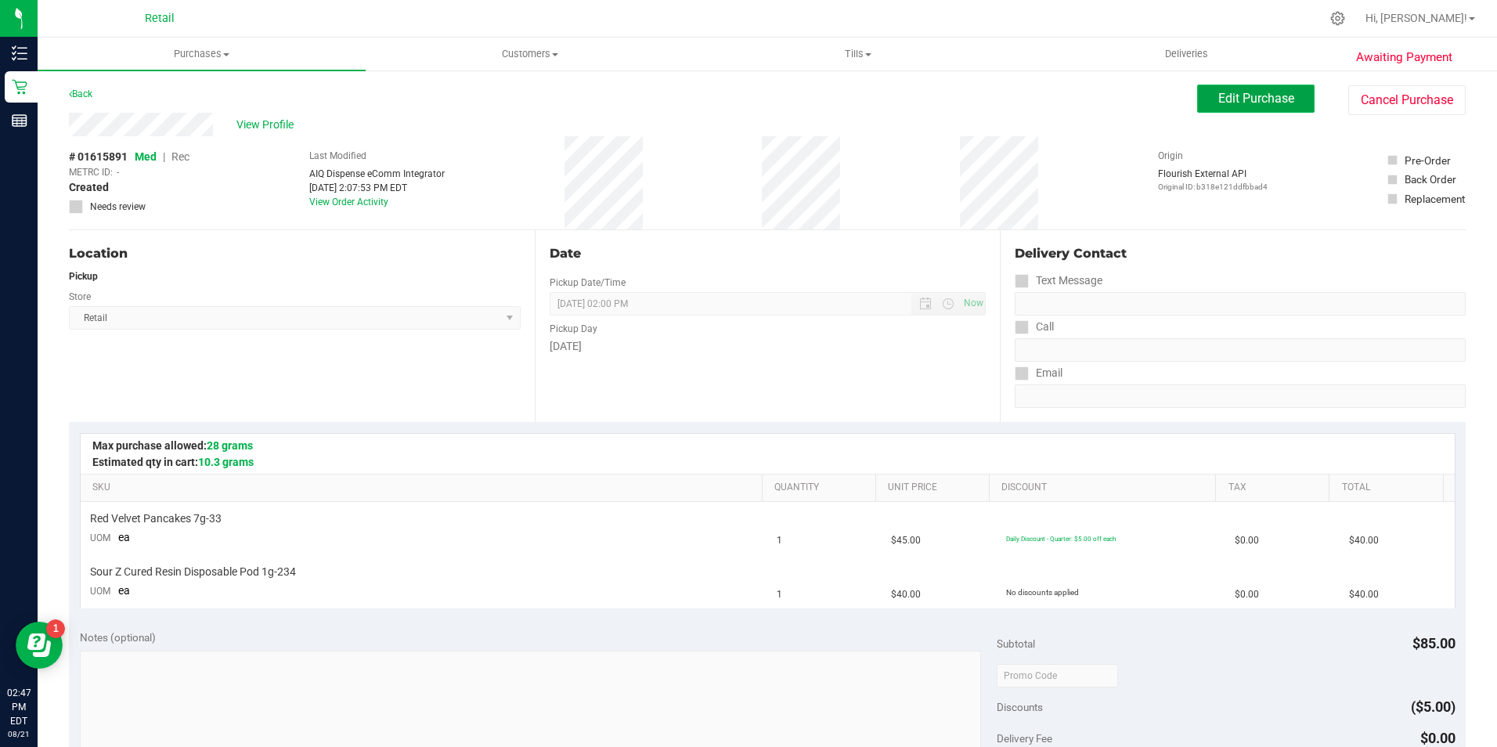
click at [1238, 102] on span "Edit Purchase" at bounding box center [1256, 98] width 76 height 15
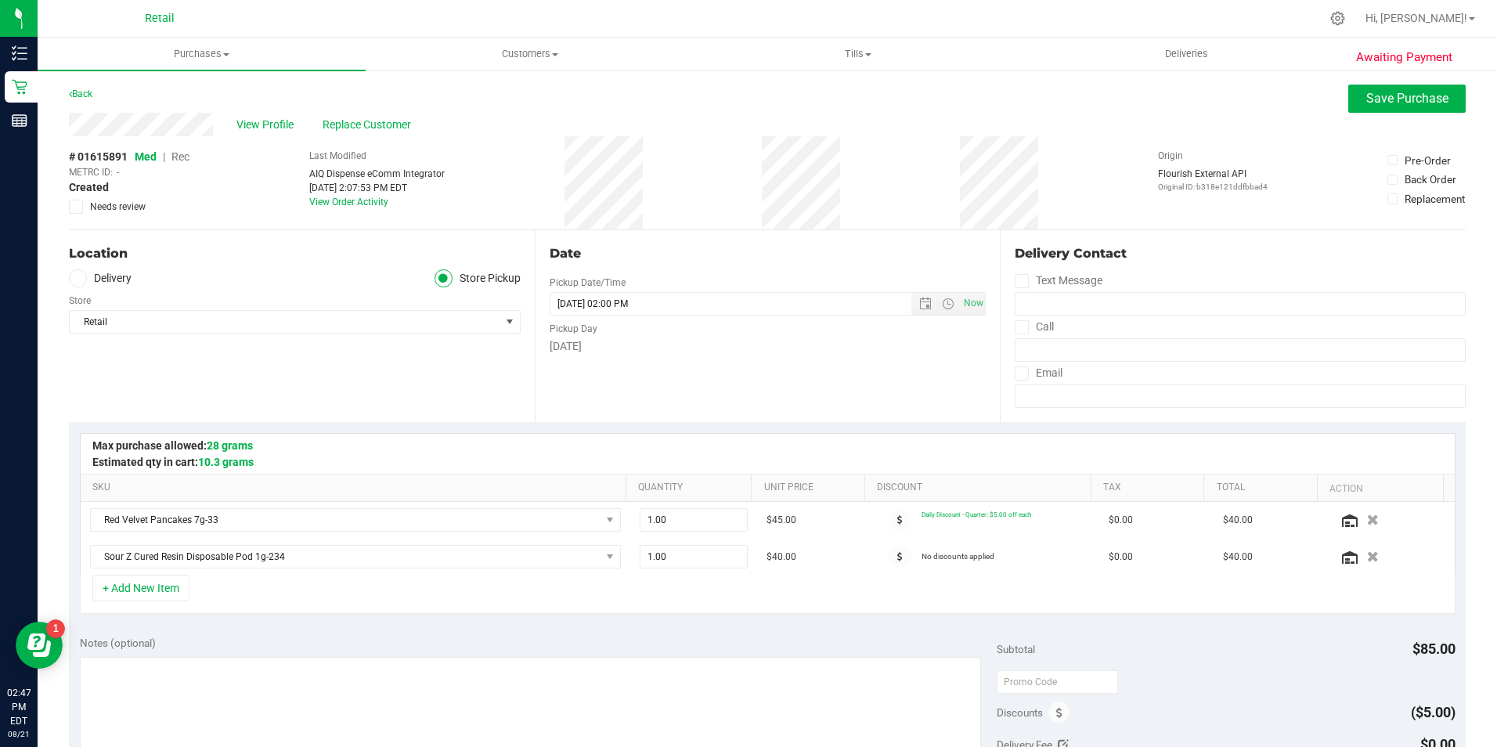
click at [184, 157] on span "Rec" at bounding box center [180, 156] width 18 height 13
click at [1390, 102] on span "Save Purchase" at bounding box center [1407, 98] width 82 height 15
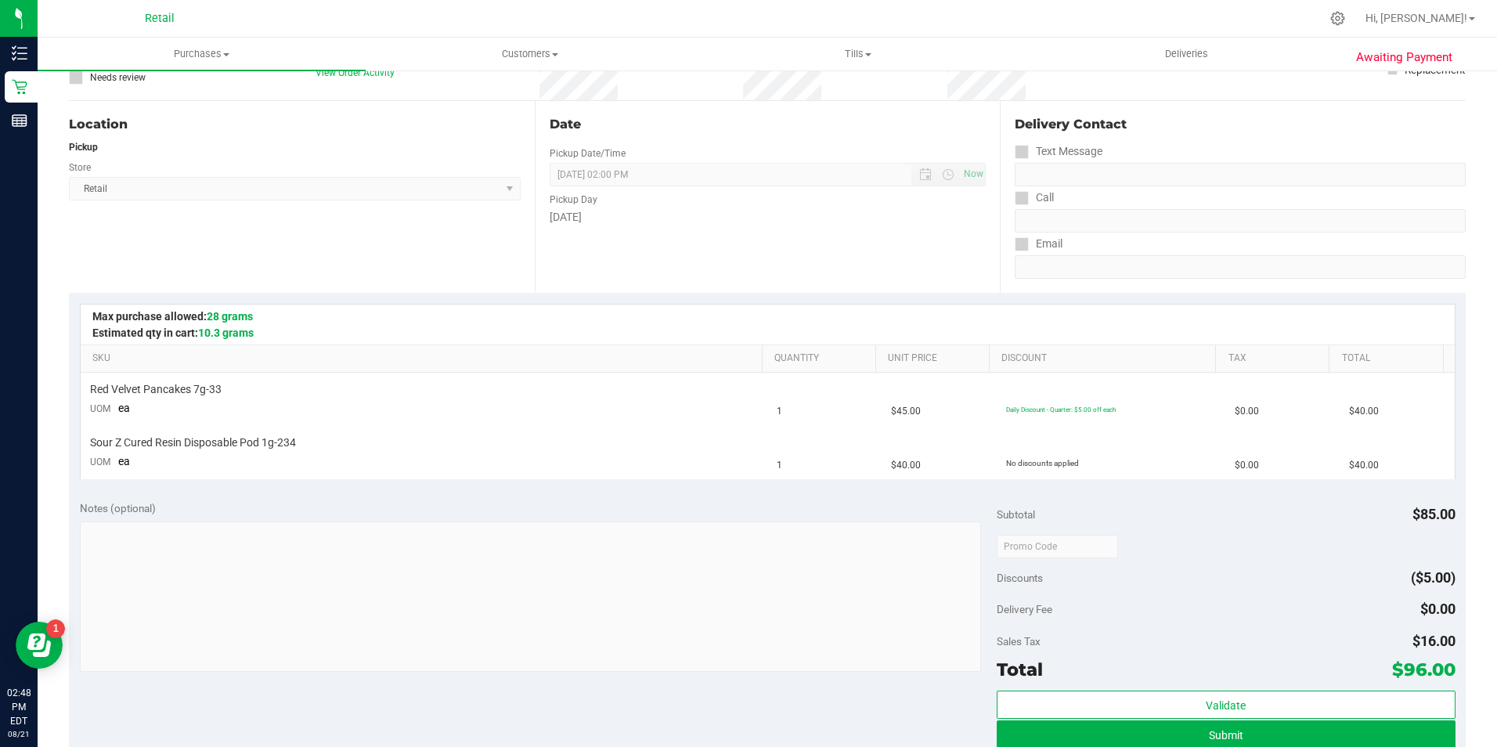
scroll to position [157, 0]
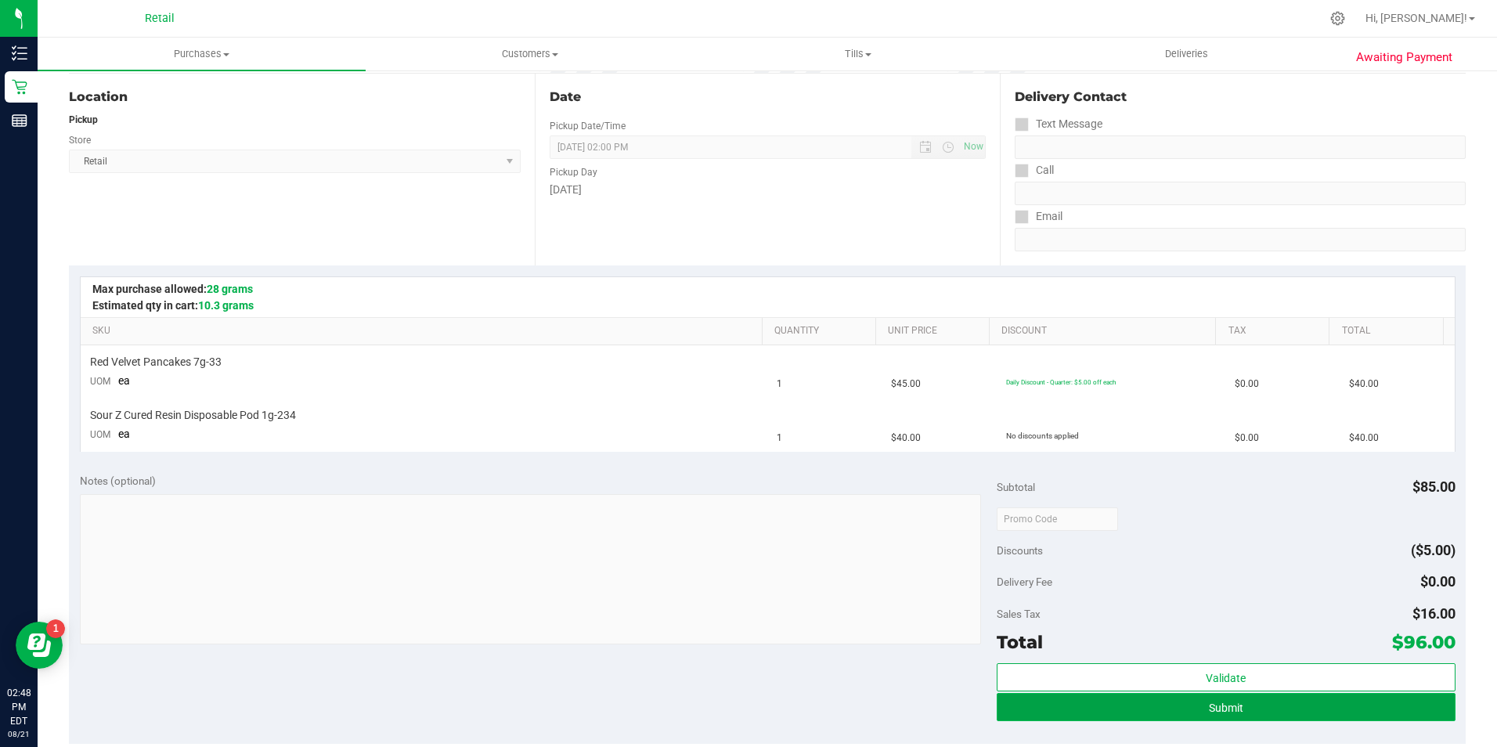
click at [1226, 701] on span "Submit" at bounding box center [1226, 707] width 34 height 13
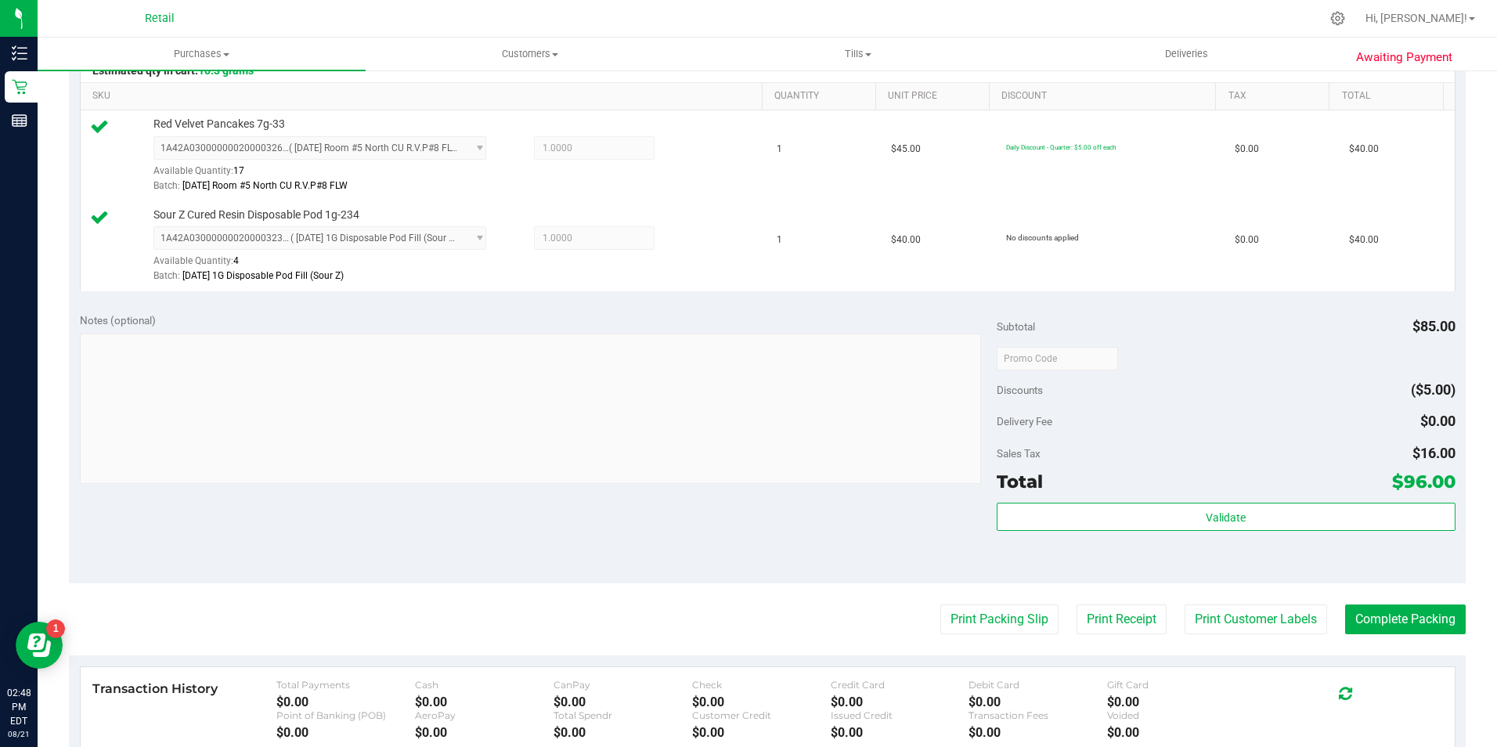
scroll to position [470, 0]
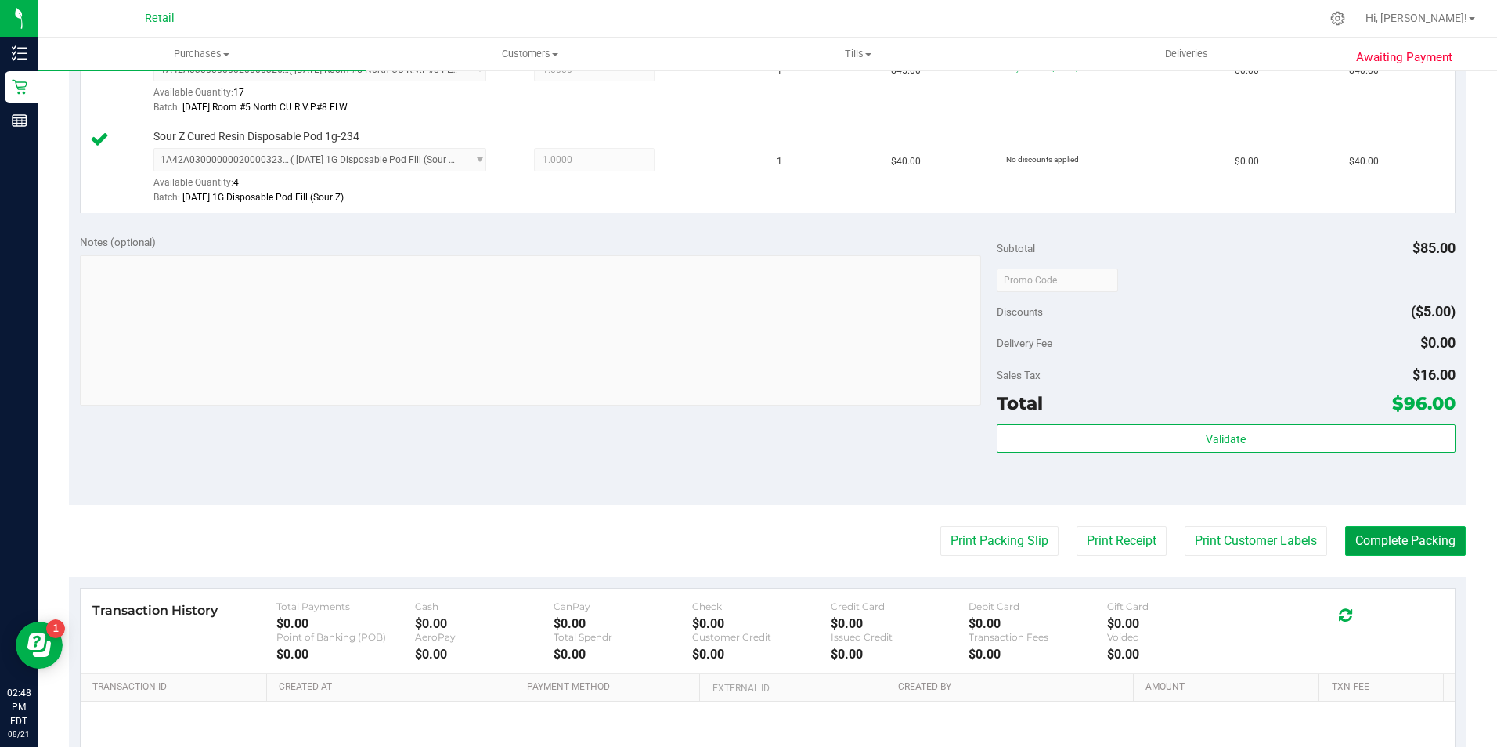
click at [1374, 543] on button "Complete Packing" at bounding box center [1405, 541] width 121 height 30
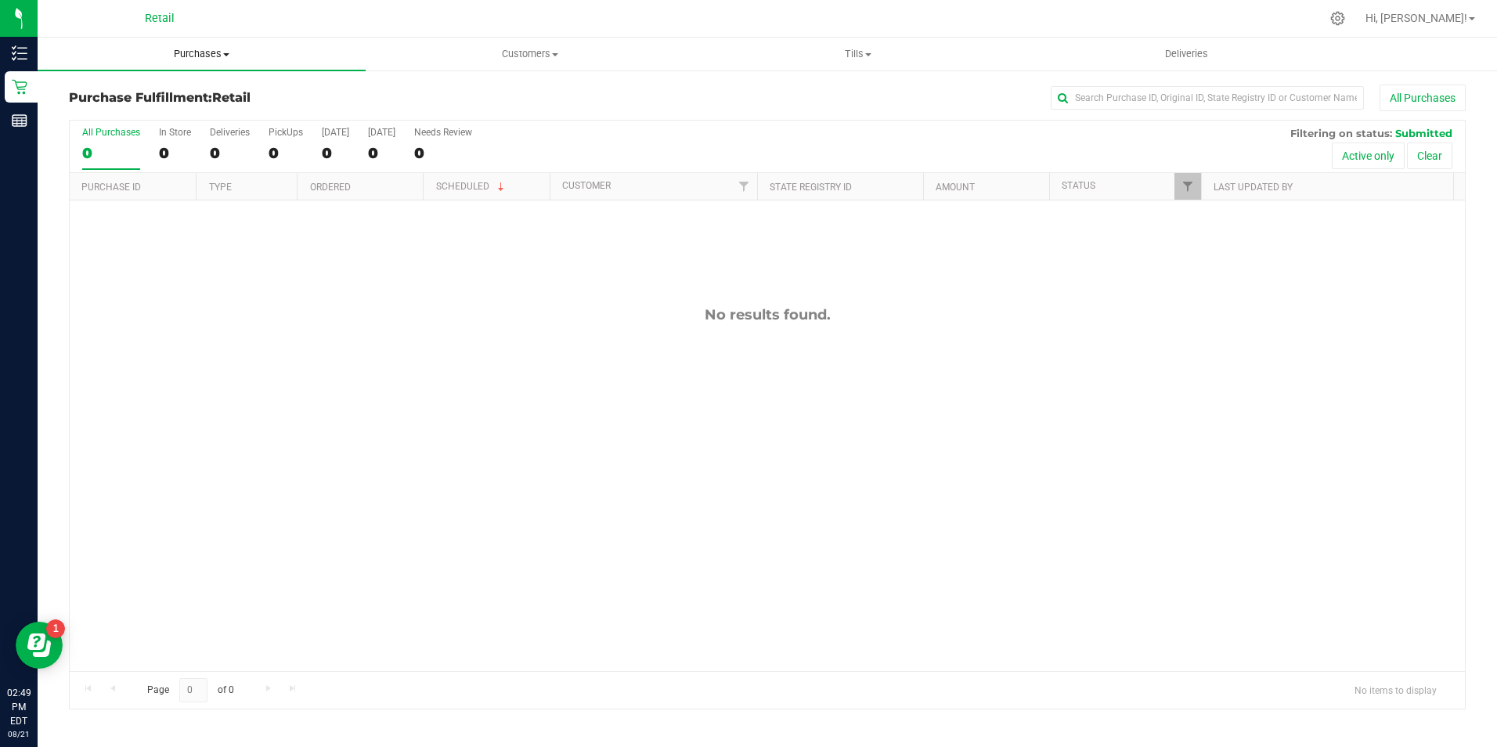
click at [227, 60] on span "Purchases" at bounding box center [202, 54] width 328 height 14
click at [204, 92] on li "Summary of purchases" at bounding box center [202, 94] width 328 height 19
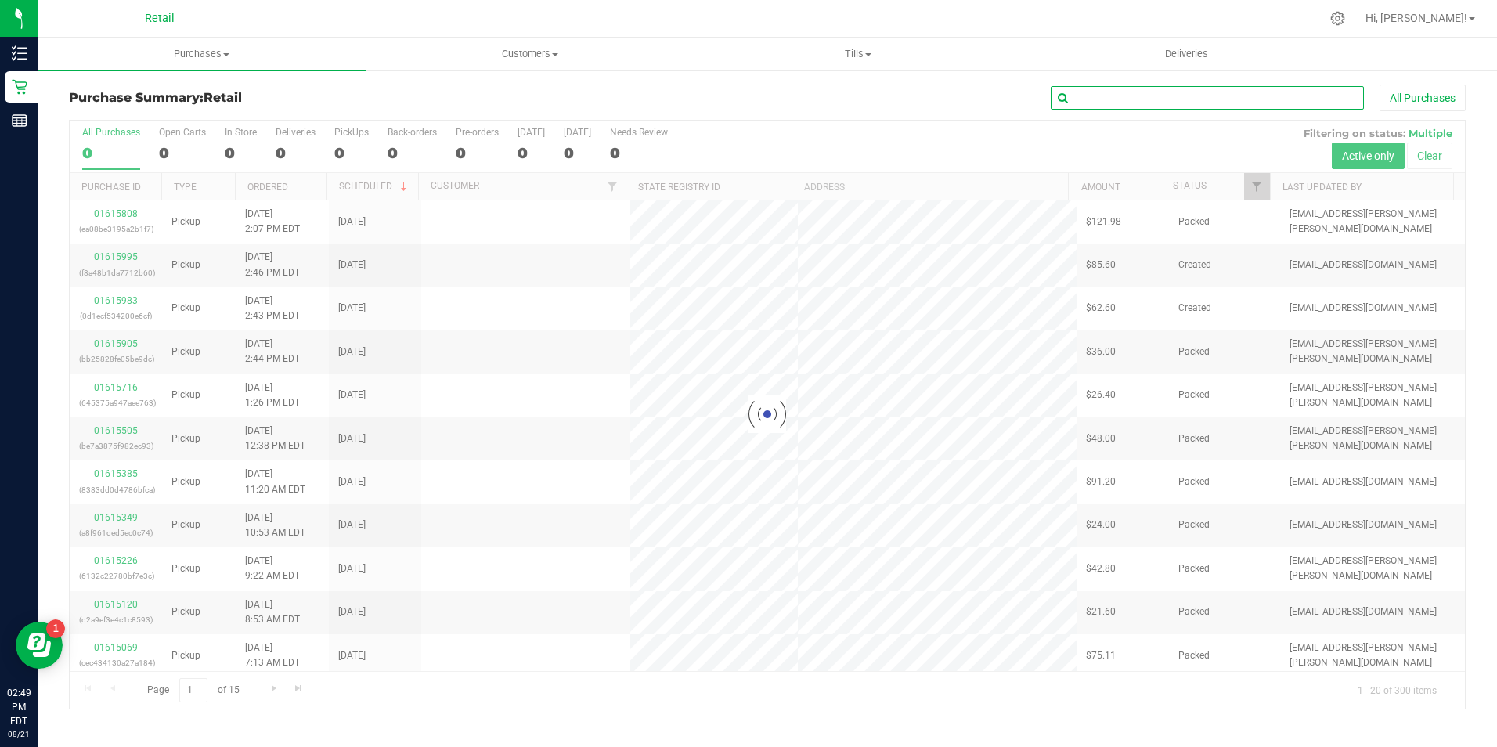
click at [1101, 103] on input "text" at bounding box center [1207, 97] width 313 height 23
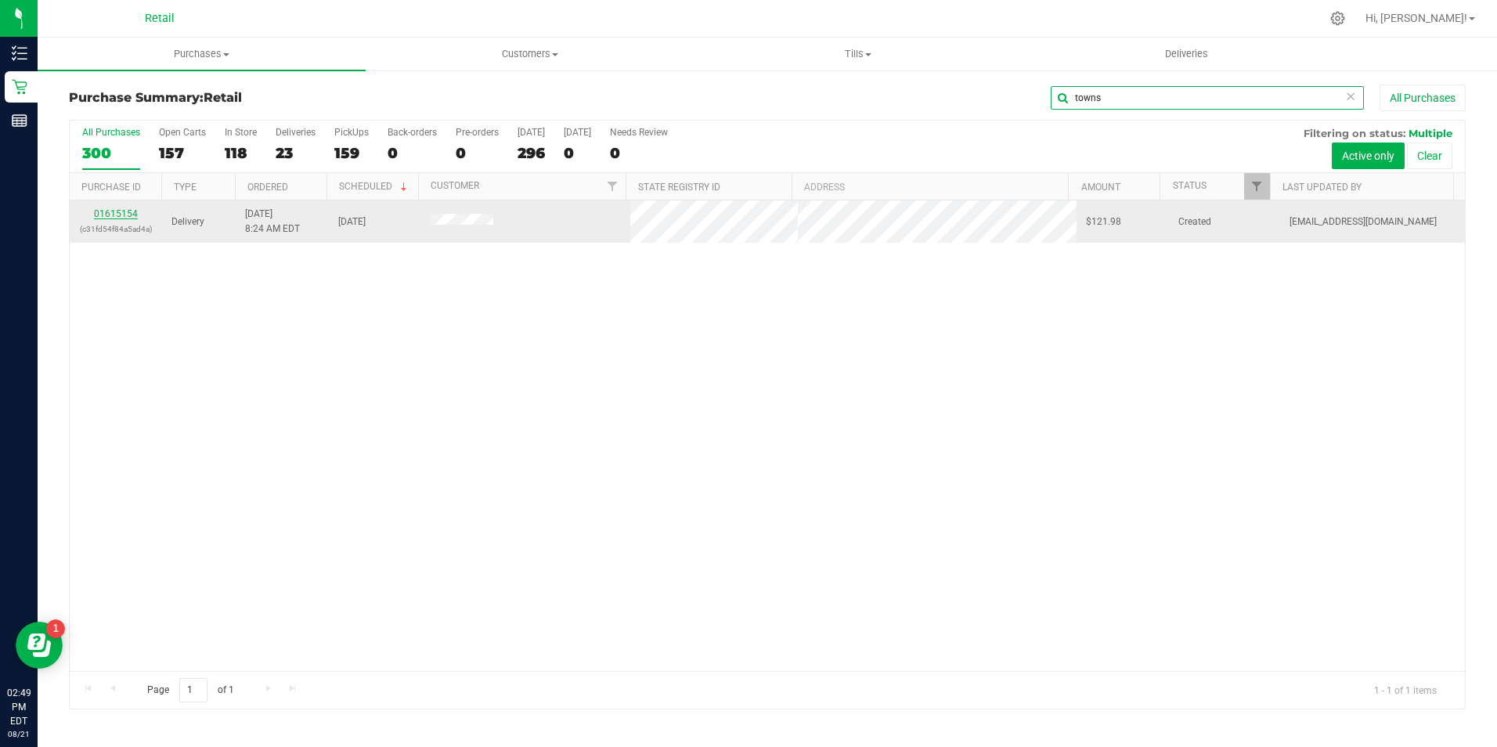
type input "towns"
click at [124, 214] on link "01615154" at bounding box center [116, 213] width 44 height 11
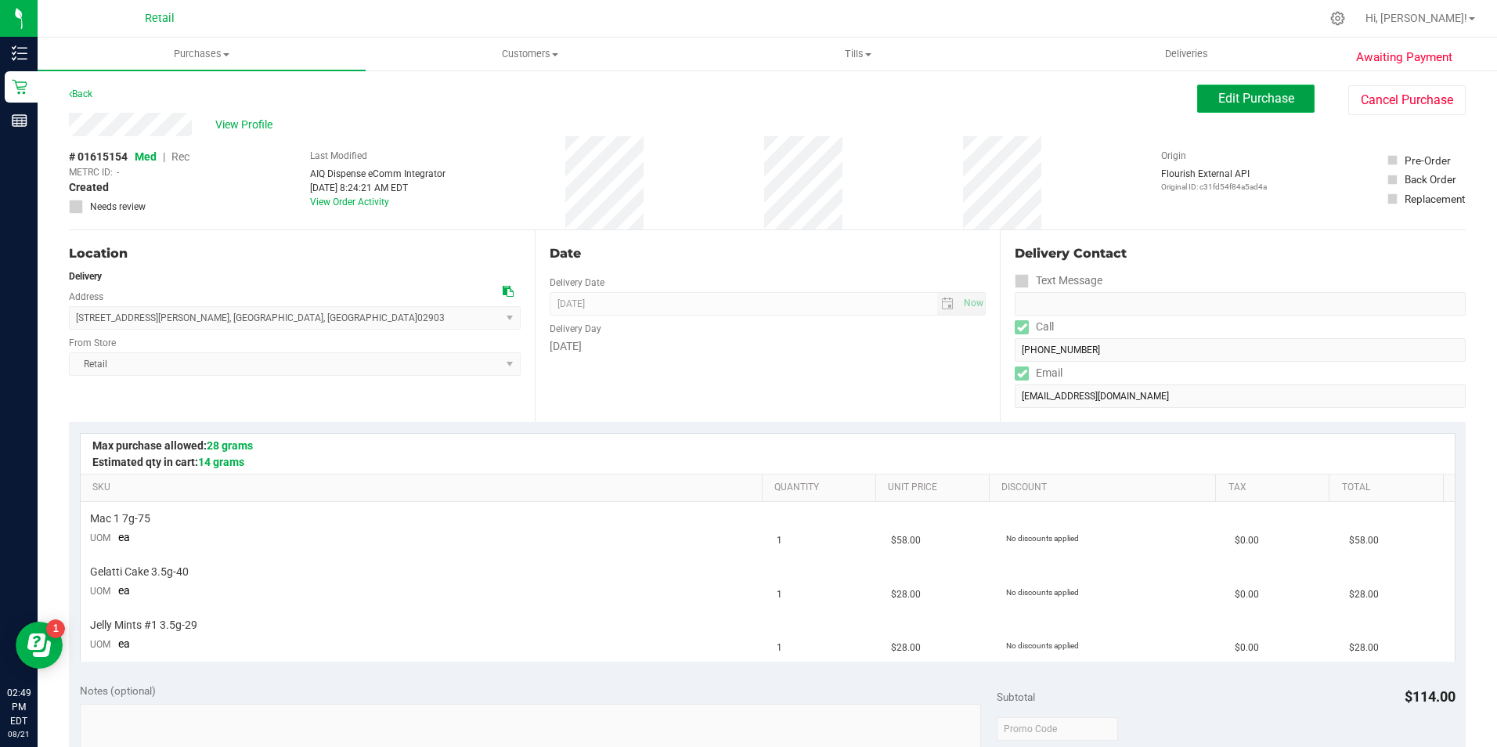
click at [1218, 93] on span "Edit Purchase" at bounding box center [1256, 98] width 76 height 15
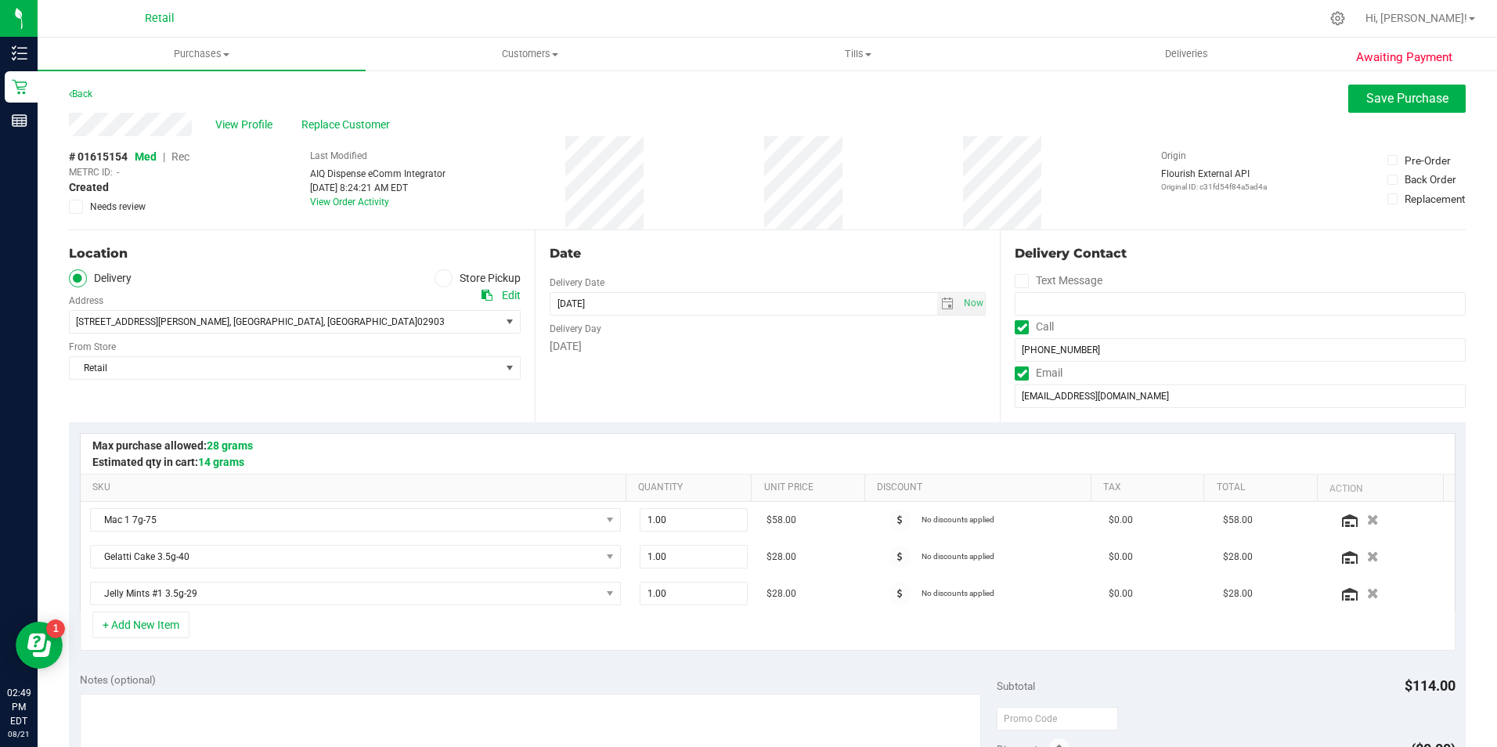
click at [439, 278] on icon at bounding box center [442, 278] width 9 height 0
click at [0, 0] on input "Store Pickup" at bounding box center [0, 0] width 0 height 0
click at [184, 152] on span "Rec" at bounding box center [180, 156] width 18 height 13
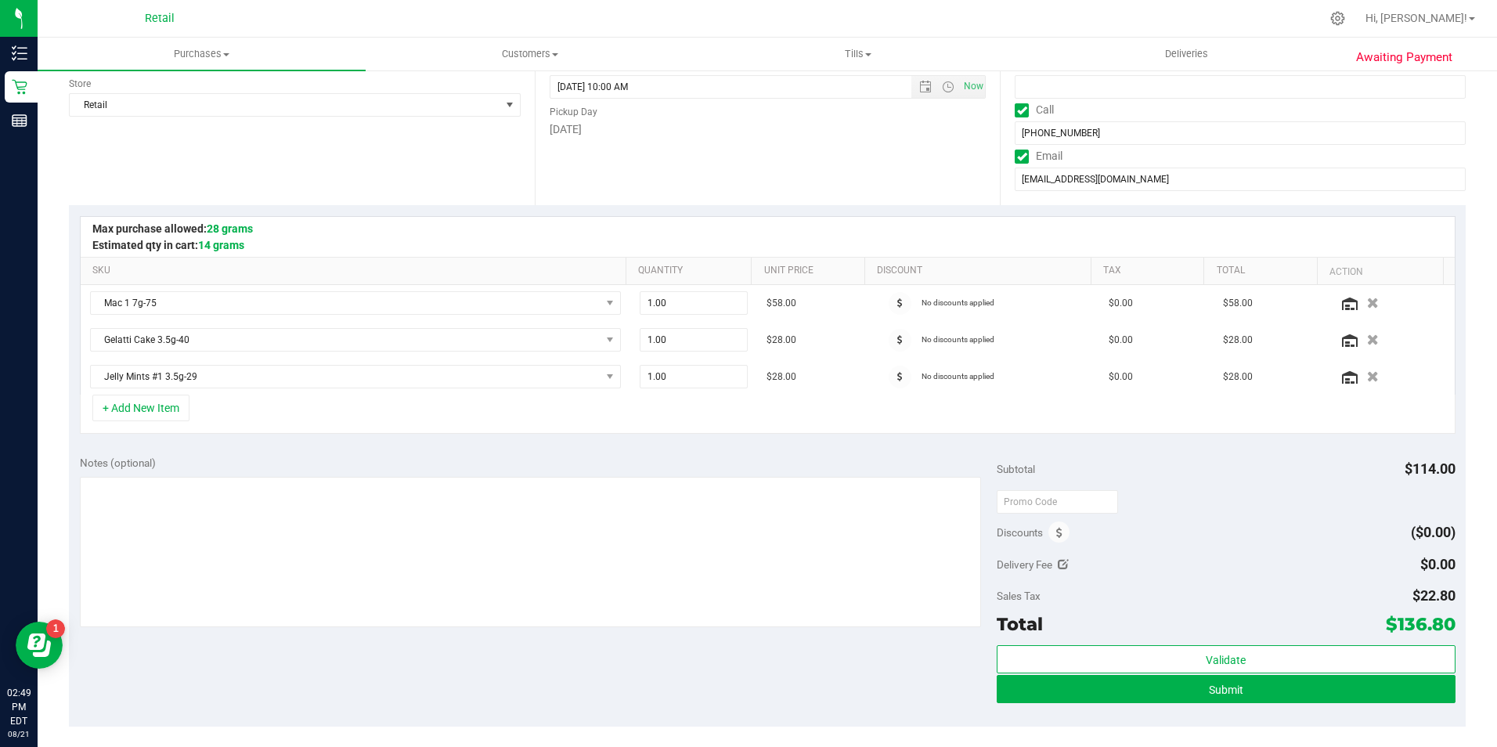
scroll to position [235, 0]
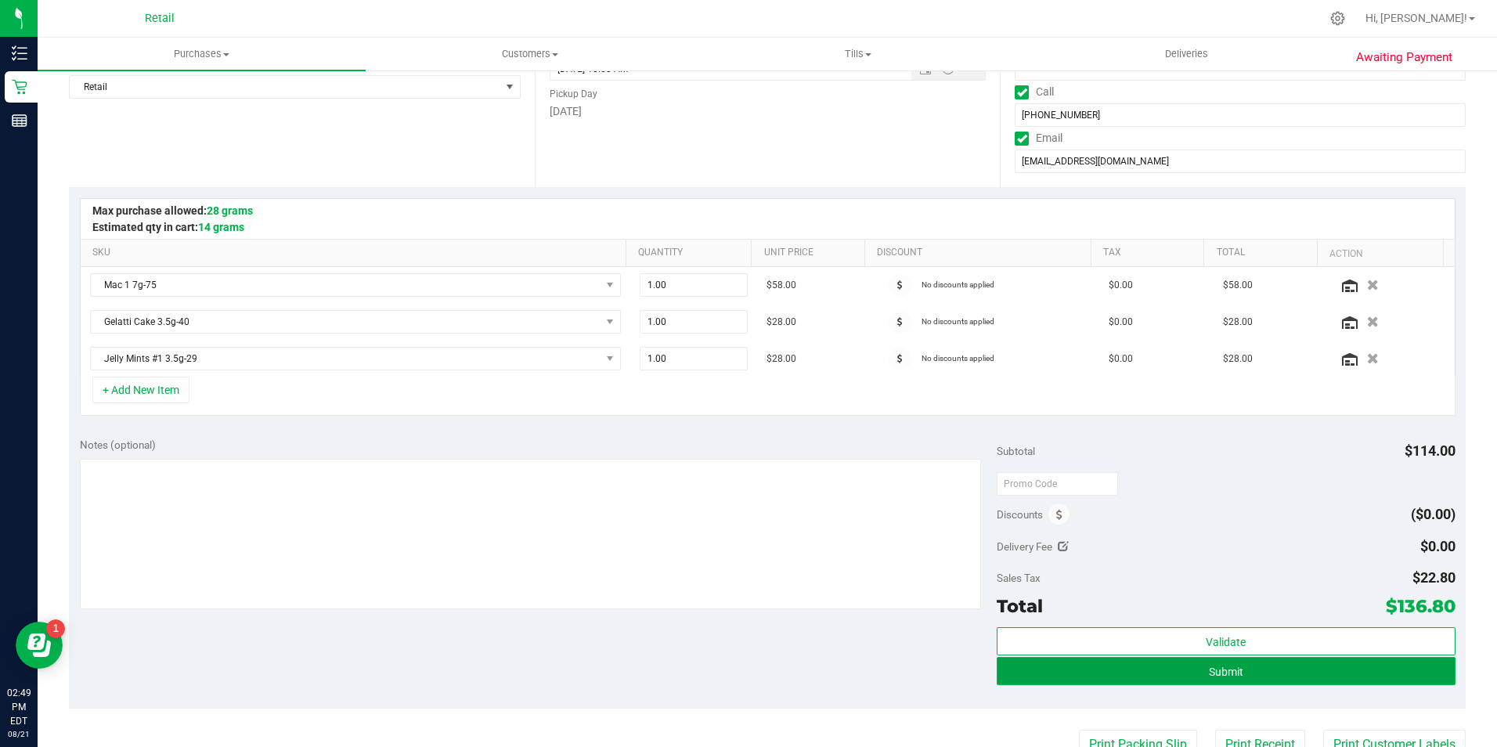
click at [1253, 664] on button "Submit" at bounding box center [1226, 671] width 459 height 28
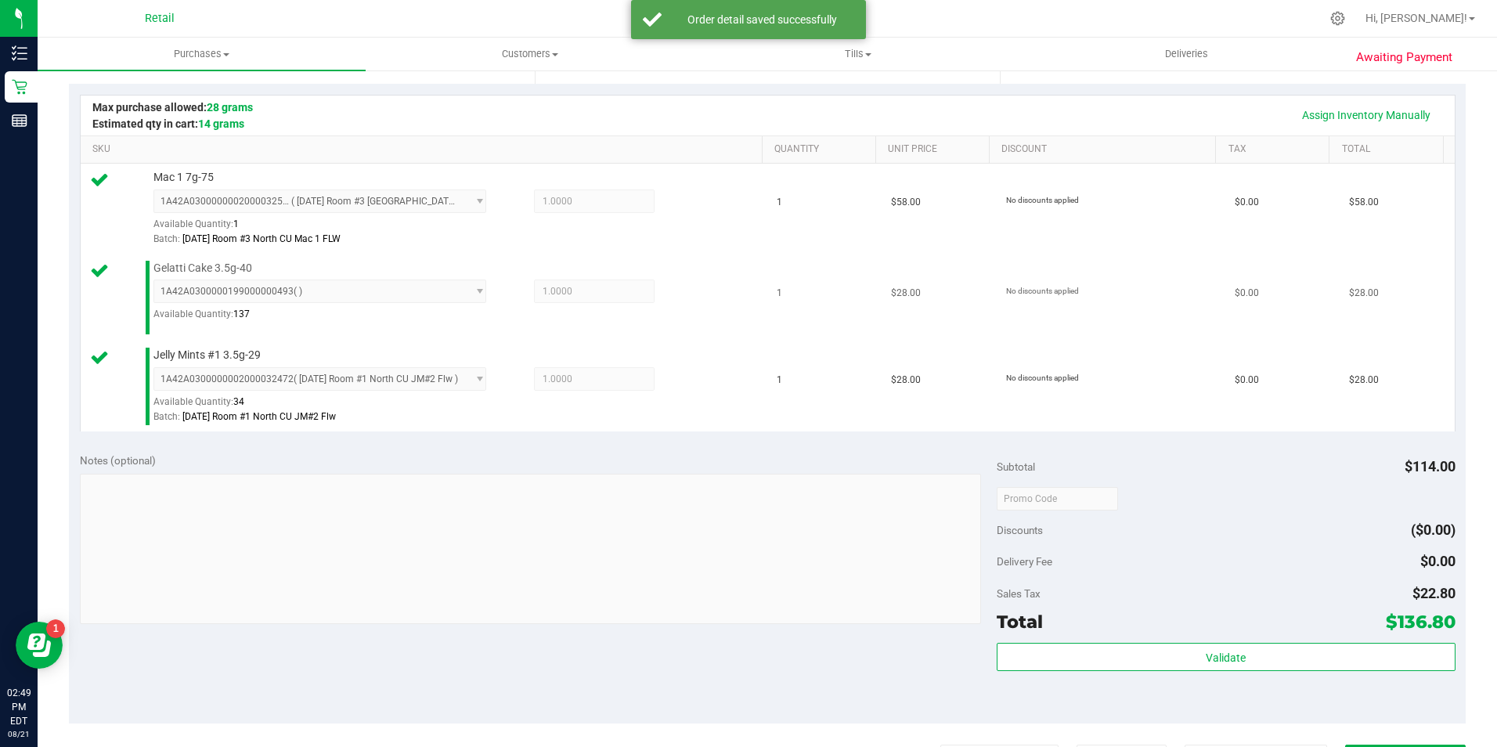
scroll to position [391, 0]
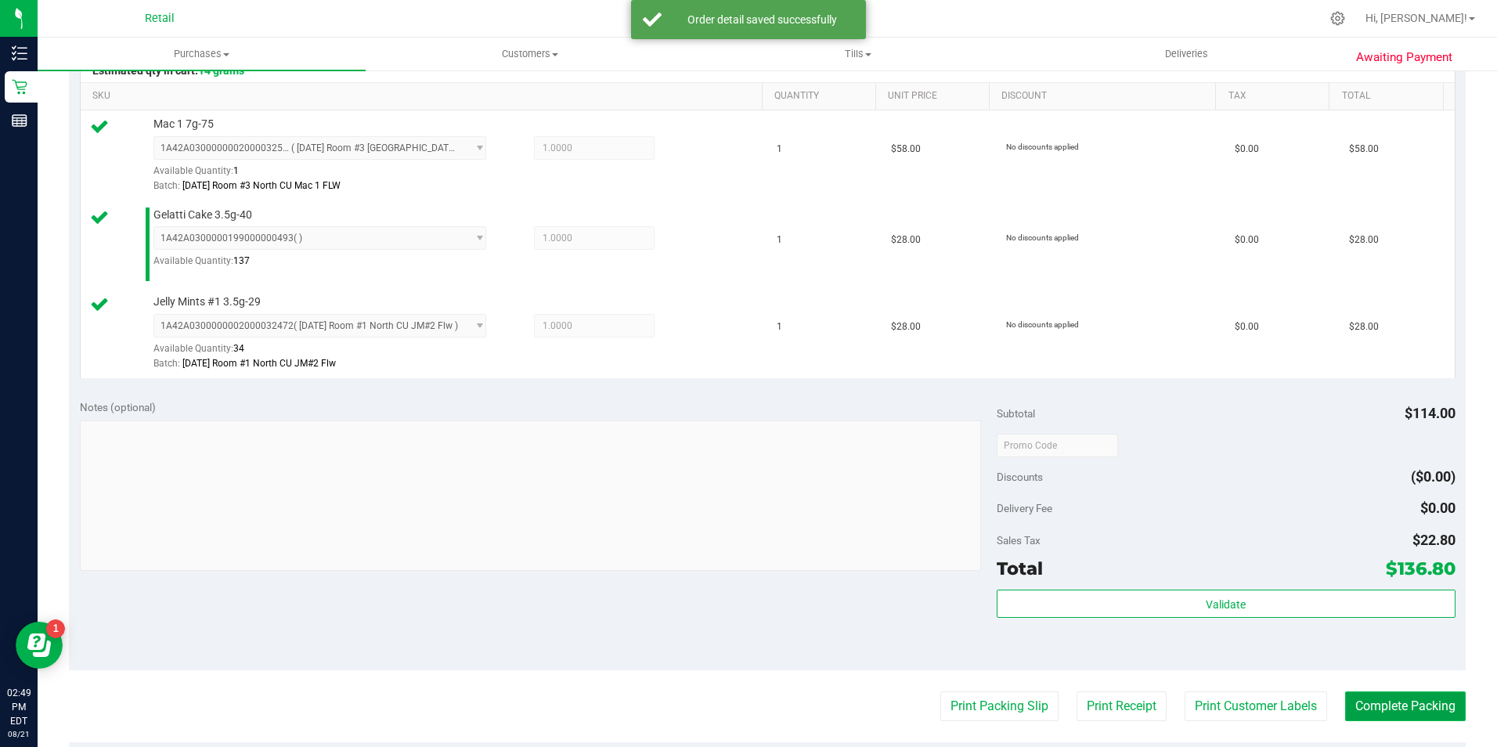
click at [1391, 708] on button "Complete Packing" at bounding box center [1405, 706] width 121 height 30
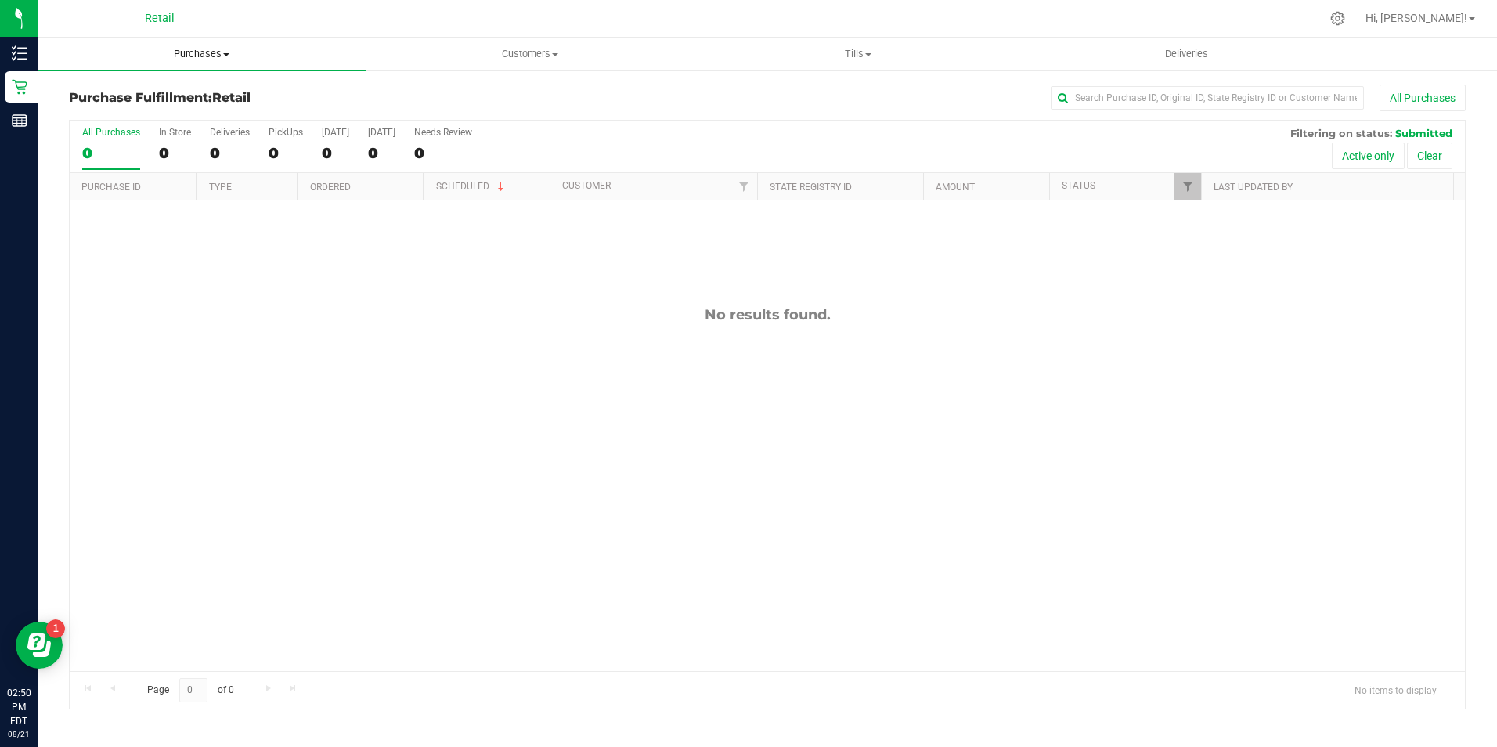
click at [222, 52] on span "Purchases" at bounding box center [202, 54] width 328 height 14
click at [207, 102] on li "Summary of purchases" at bounding box center [202, 94] width 328 height 19
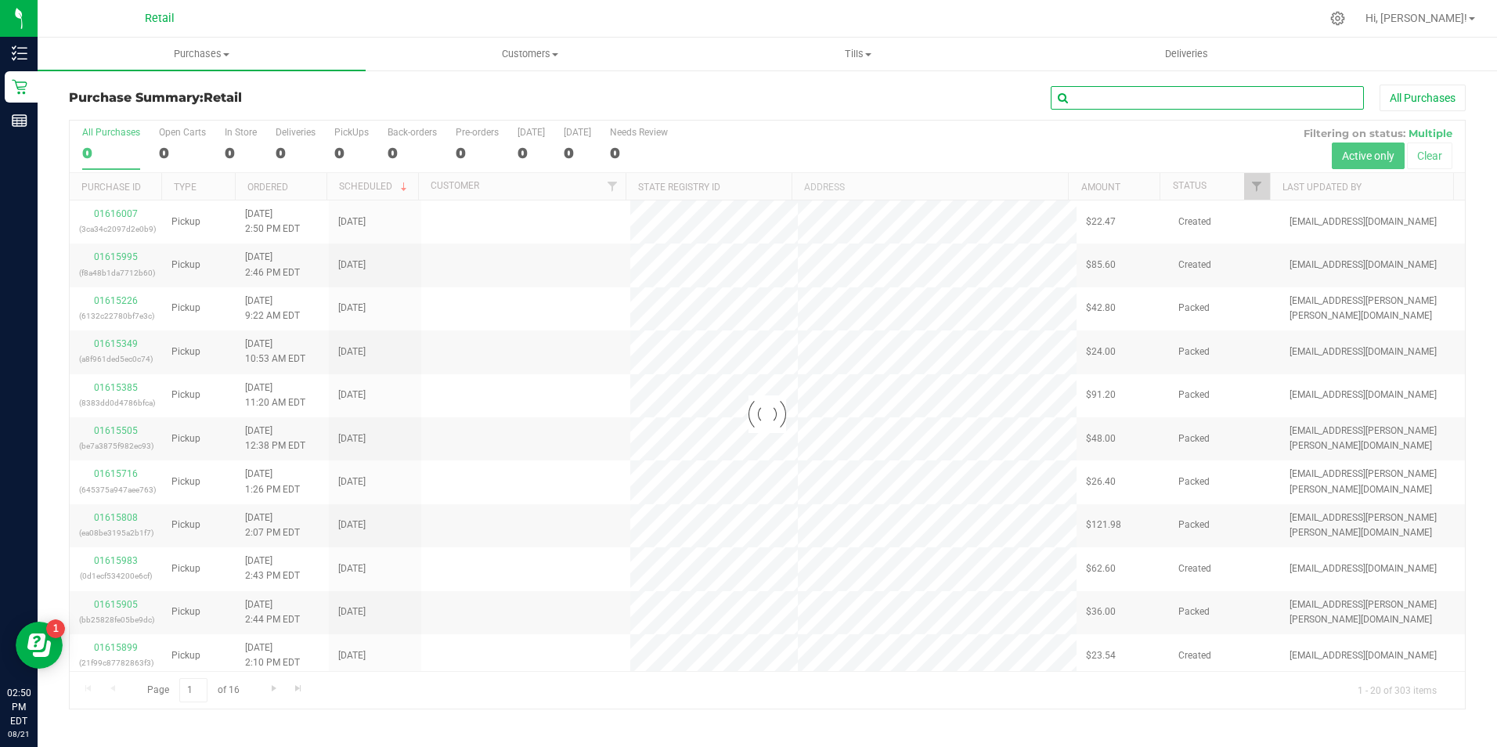
click at [1101, 97] on input "text" at bounding box center [1207, 97] width 313 height 23
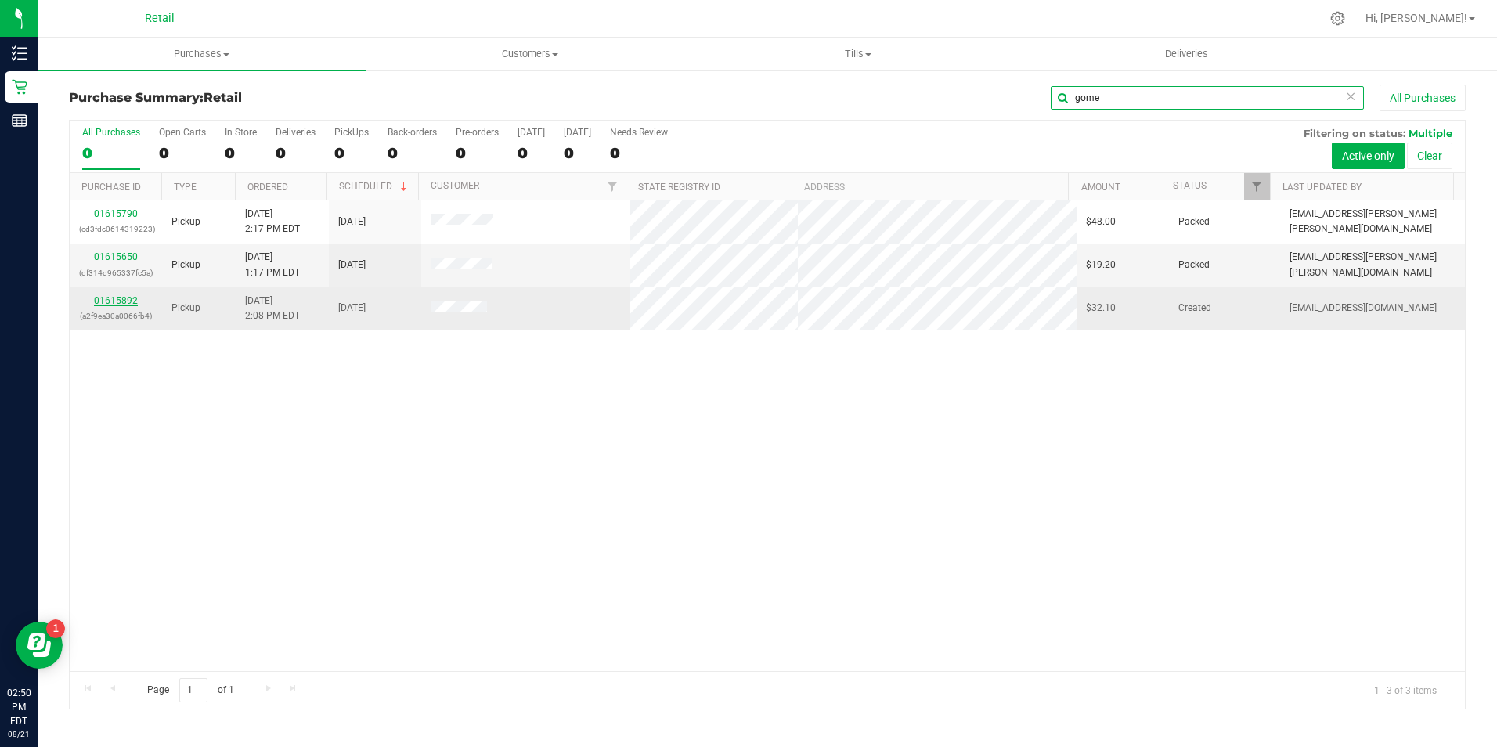
type input "gome"
click at [123, 304] on link "01615892" at bounding box center [116, 300] width 44 height 11
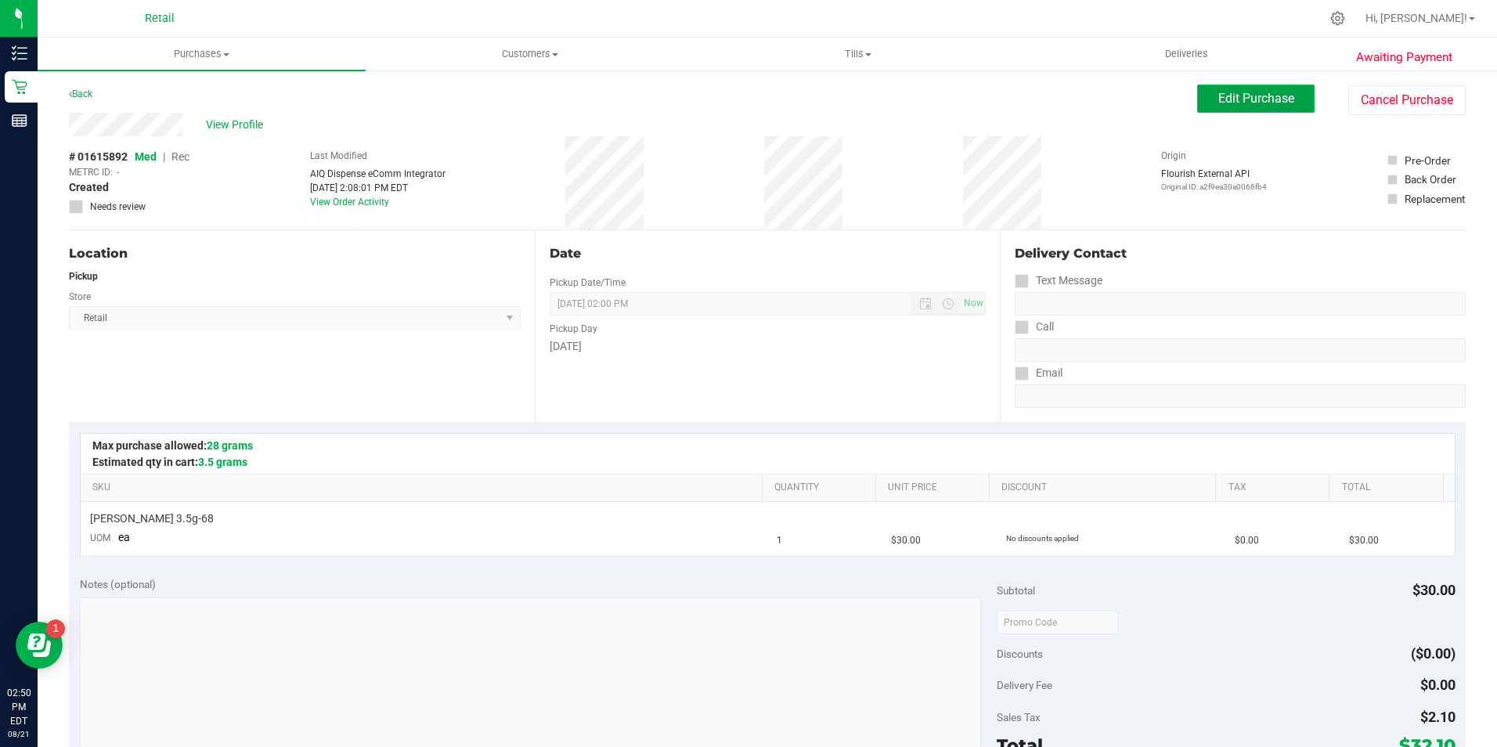
click at [1245, 99] on span "Edit Purchase" at bounding box center [1256, 98] width 76 height 15
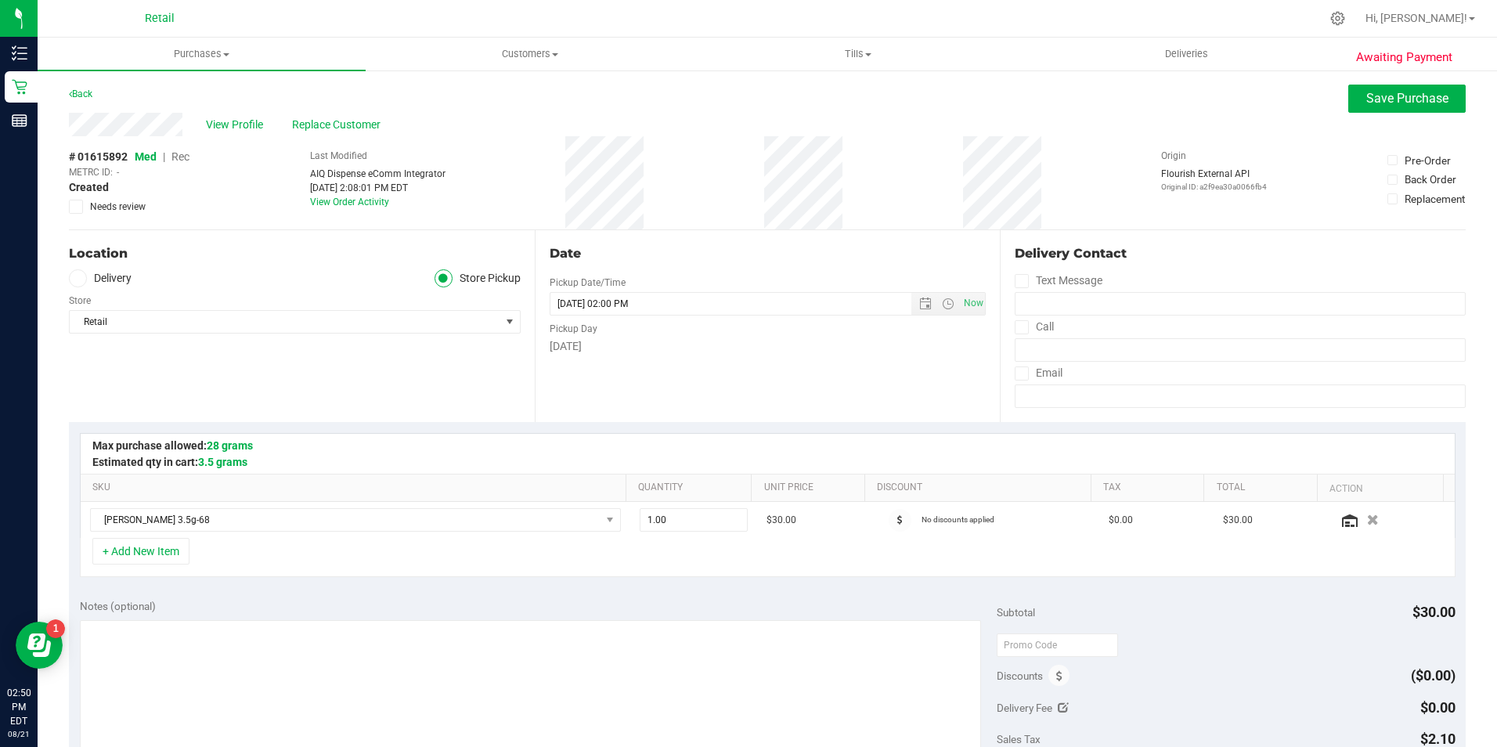
click at [182, 160] on span "Rec" at bounding box center [180, 156] width 18 height 13
click at [1400, 92] on span "Save Purchase" at bounding box center [1407, 98] width 82 height 15
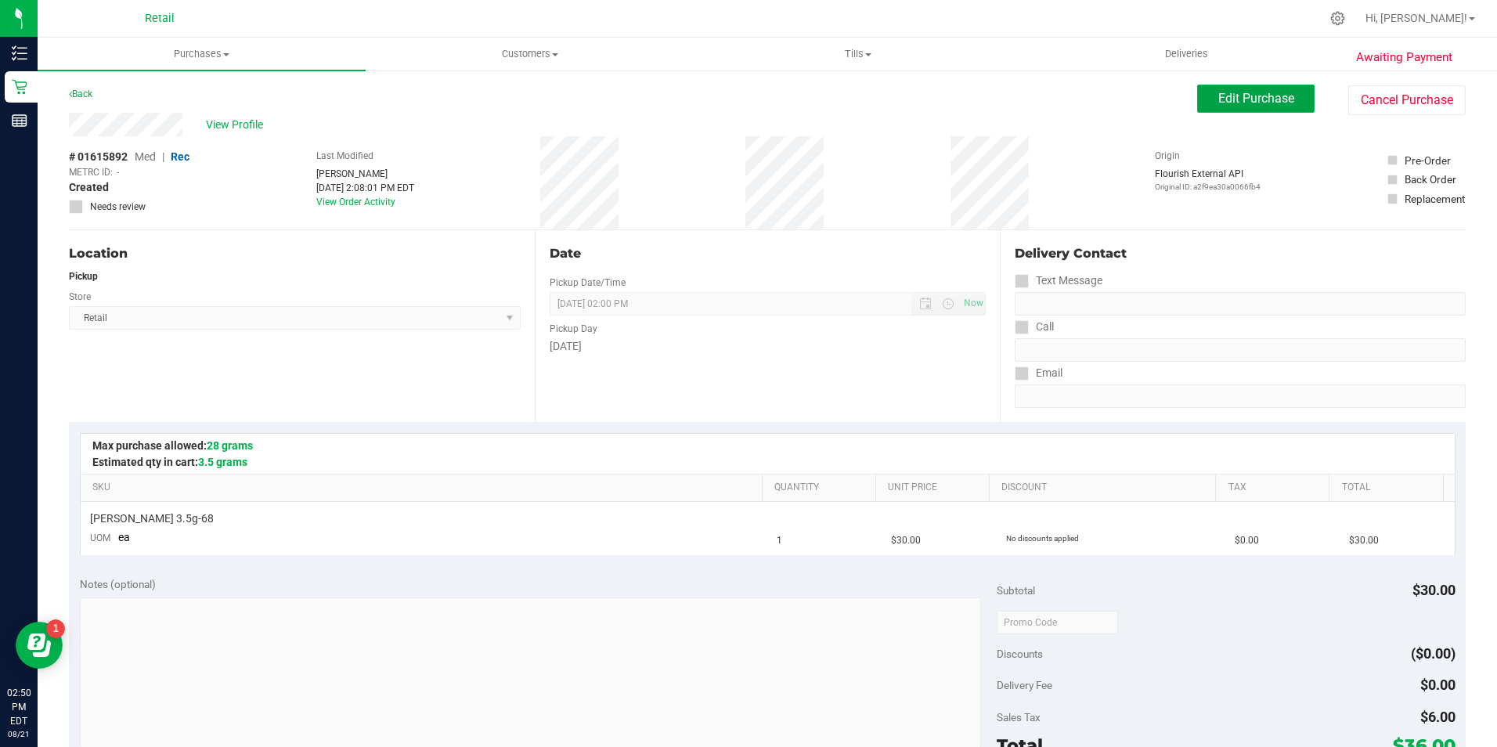
click at [1254, 103] on span "Edit Purchase" at bounding box center [1256, 98] width 76 height 15
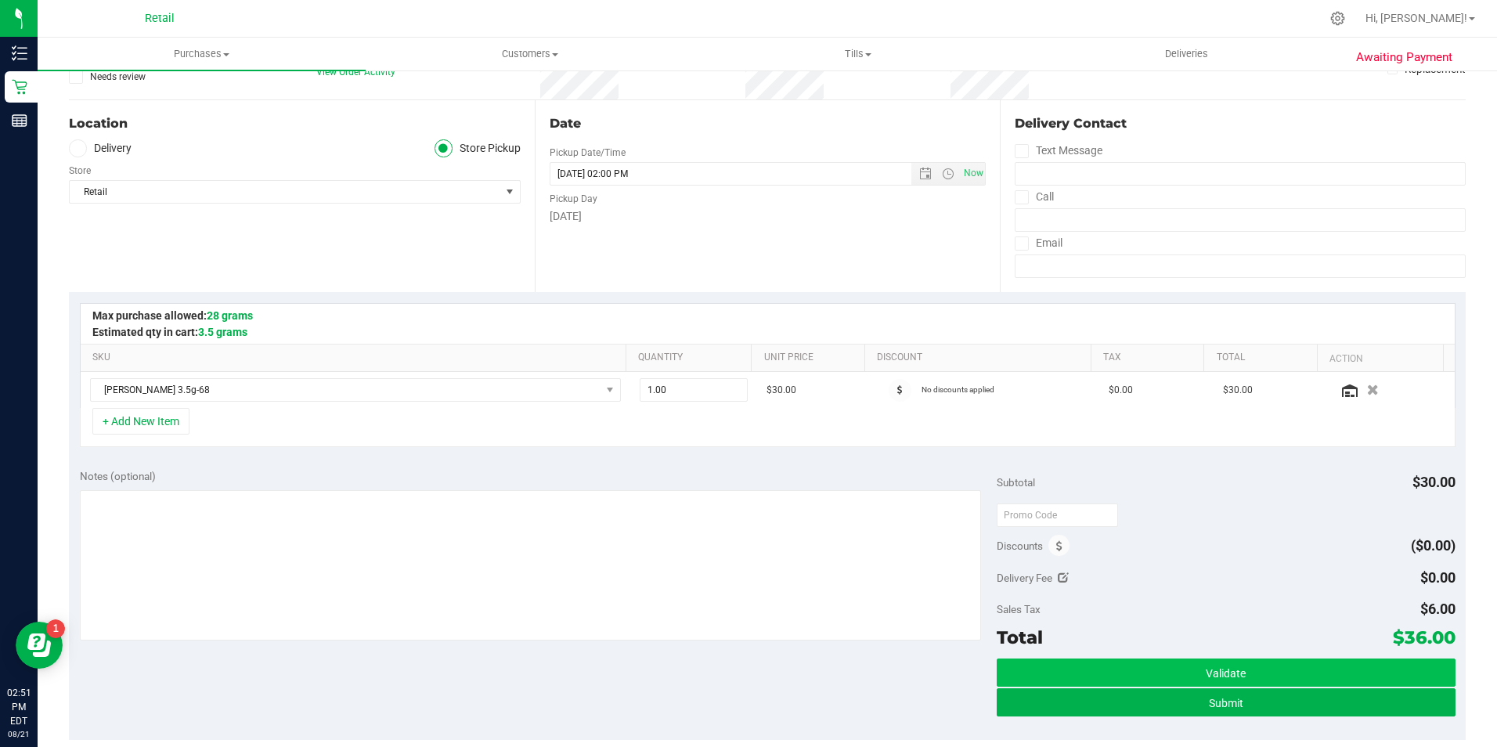
scroll to position [157, 0]
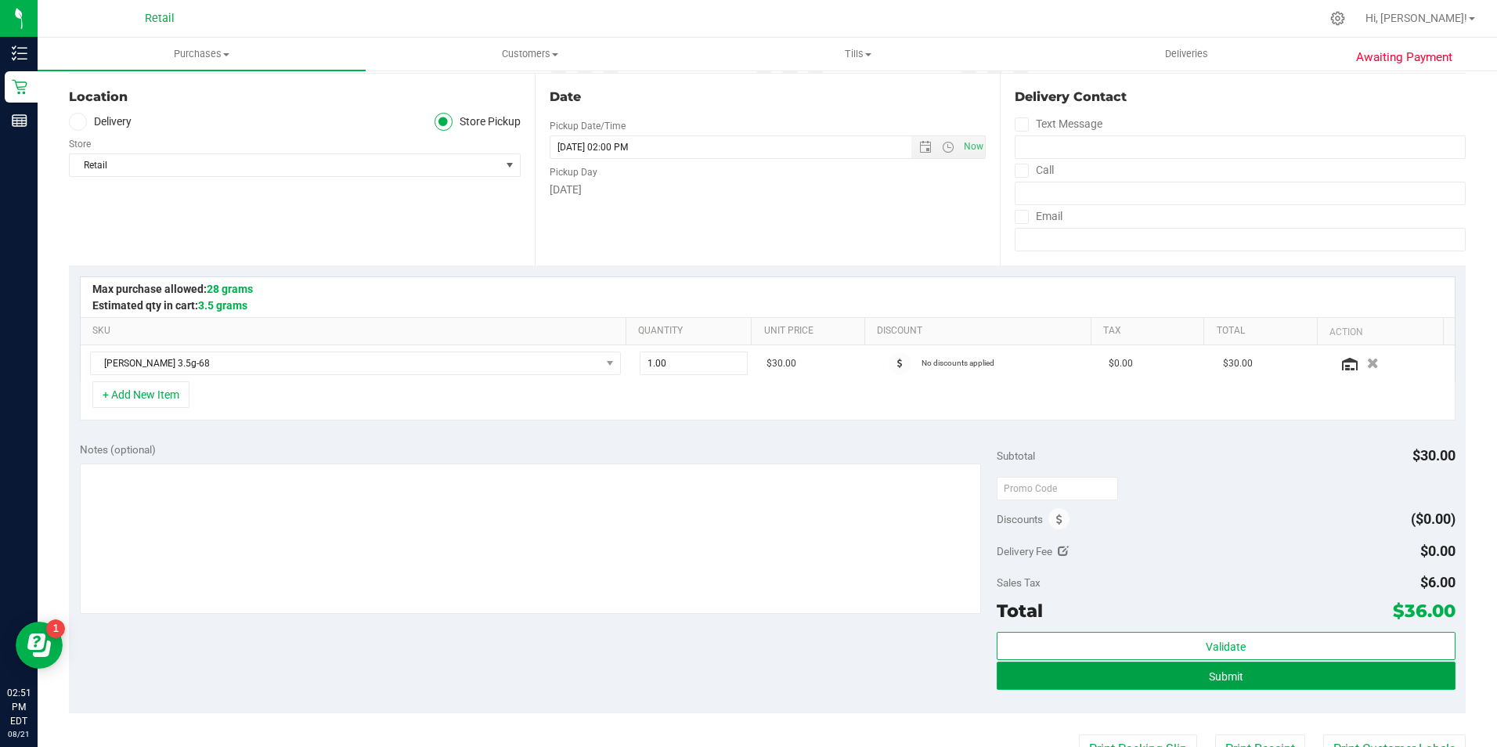
click at [1209, 677] on span "Submit" at bounding box center [1226, 676] width 34 height 13
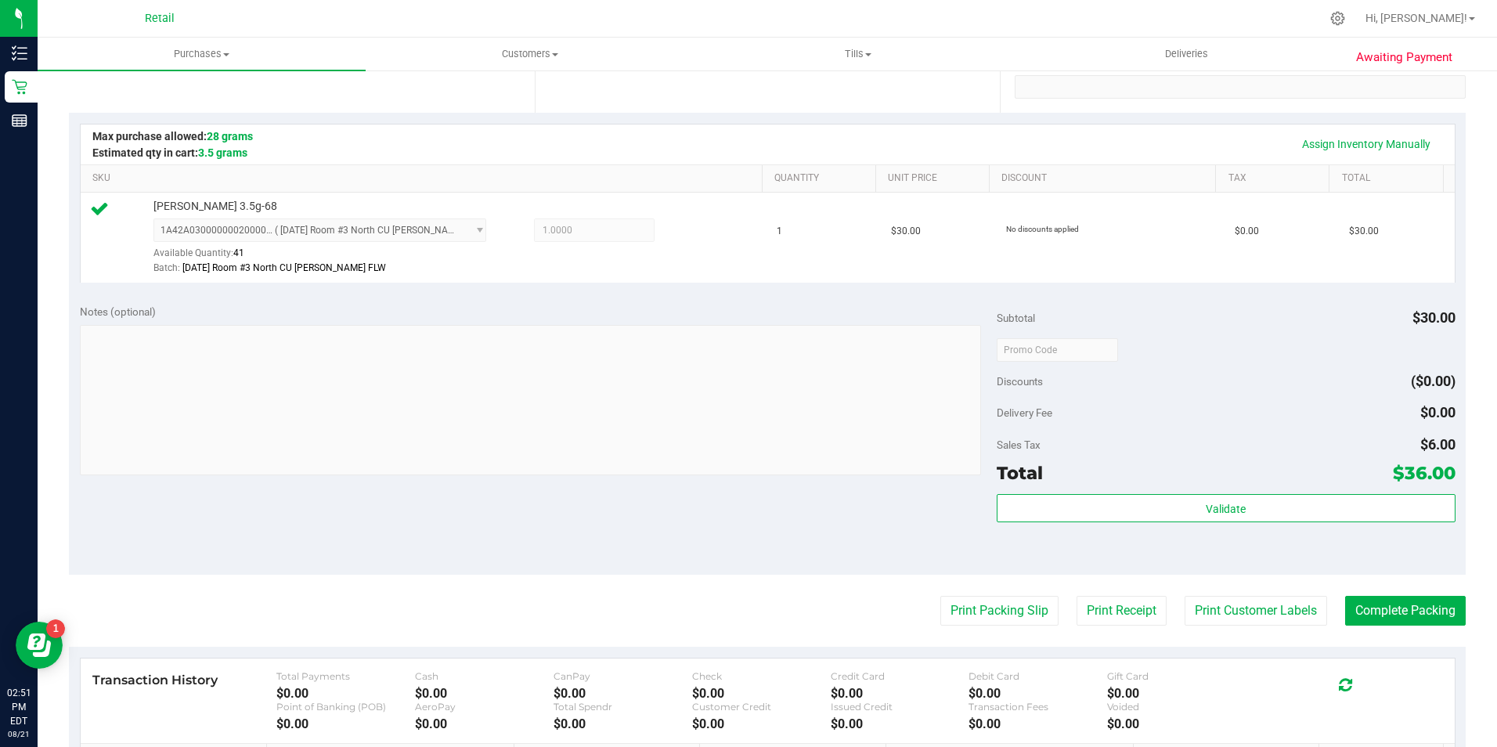
scroll to position [391, 0]
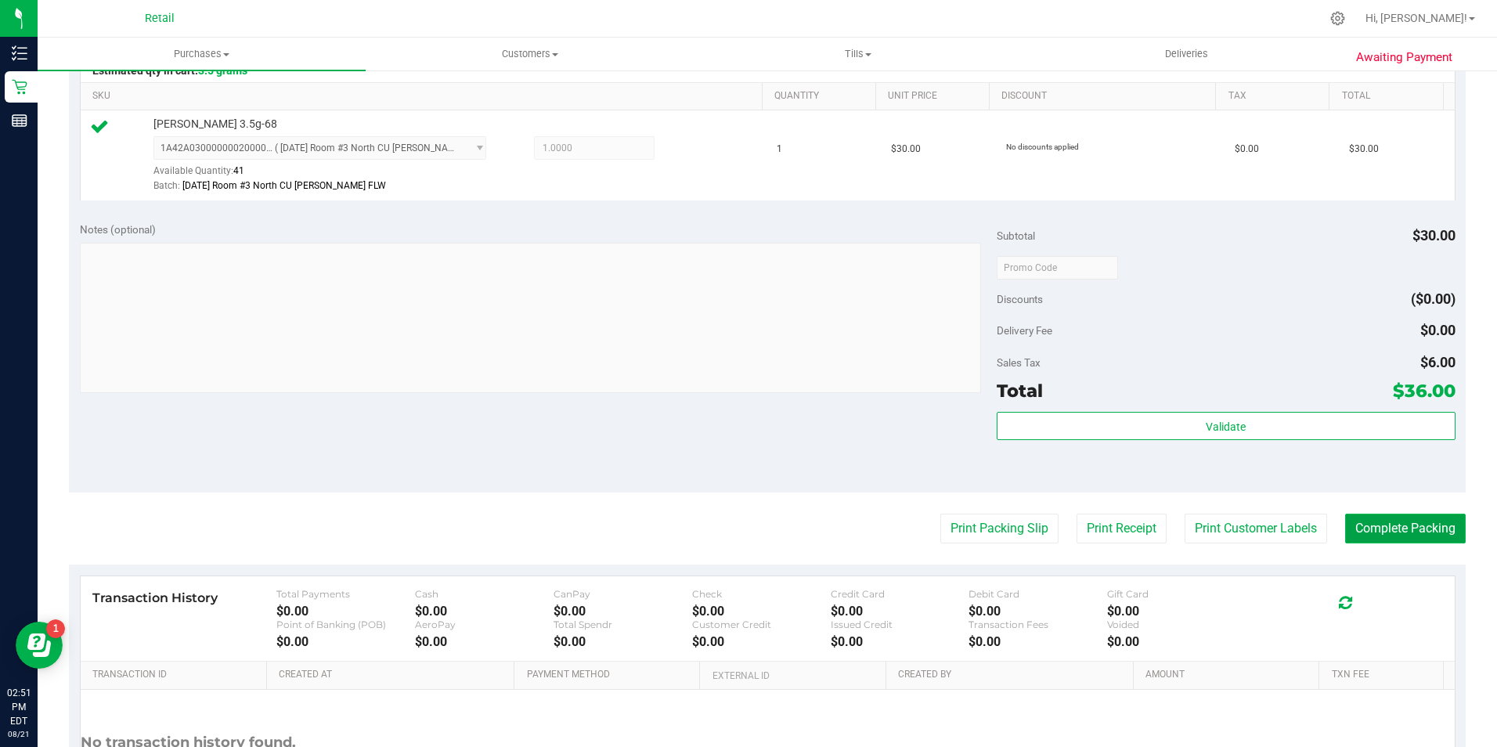
click at [1356, 526] on button "Complete Packing" at bounding box center [1405, 529] width 121 height 30
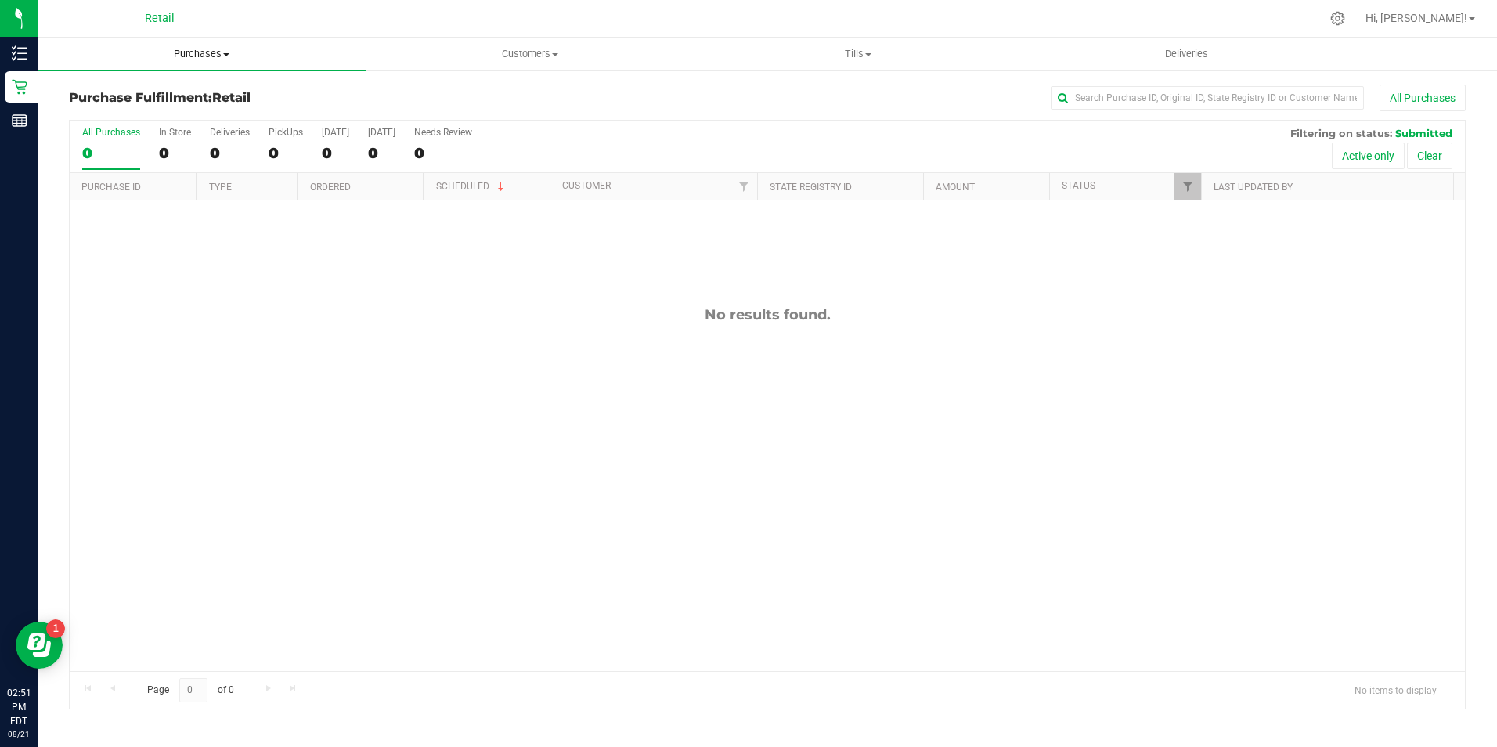
click at [230, 56] on span "Purchases" at bounding box center [202, 54] width 328 height 14
click at [192, 129] on li "All purchases" at bounding box center [202, 132] width 328 height 19
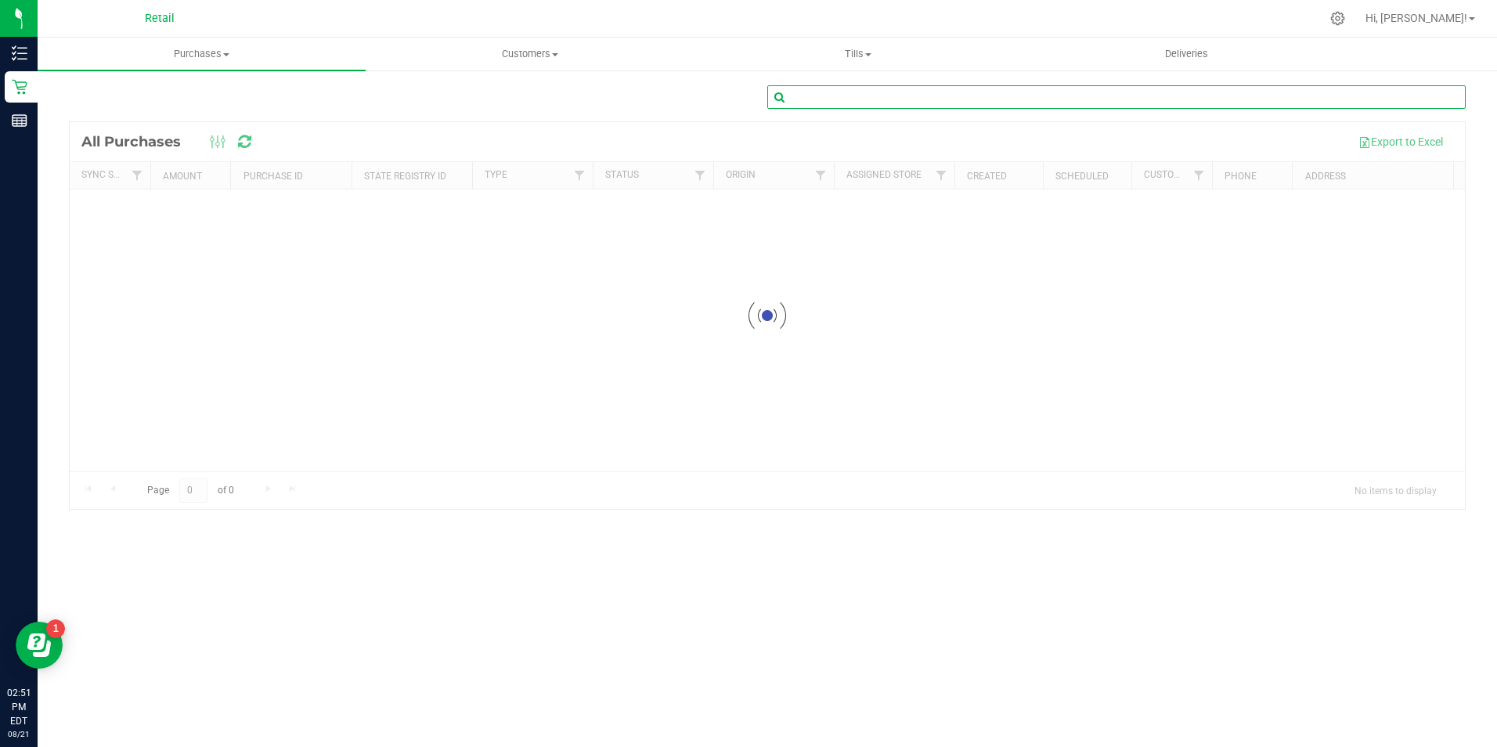
click at [1101, 99] on input "text" at bounding box center [1116, 96] width 698 height 23
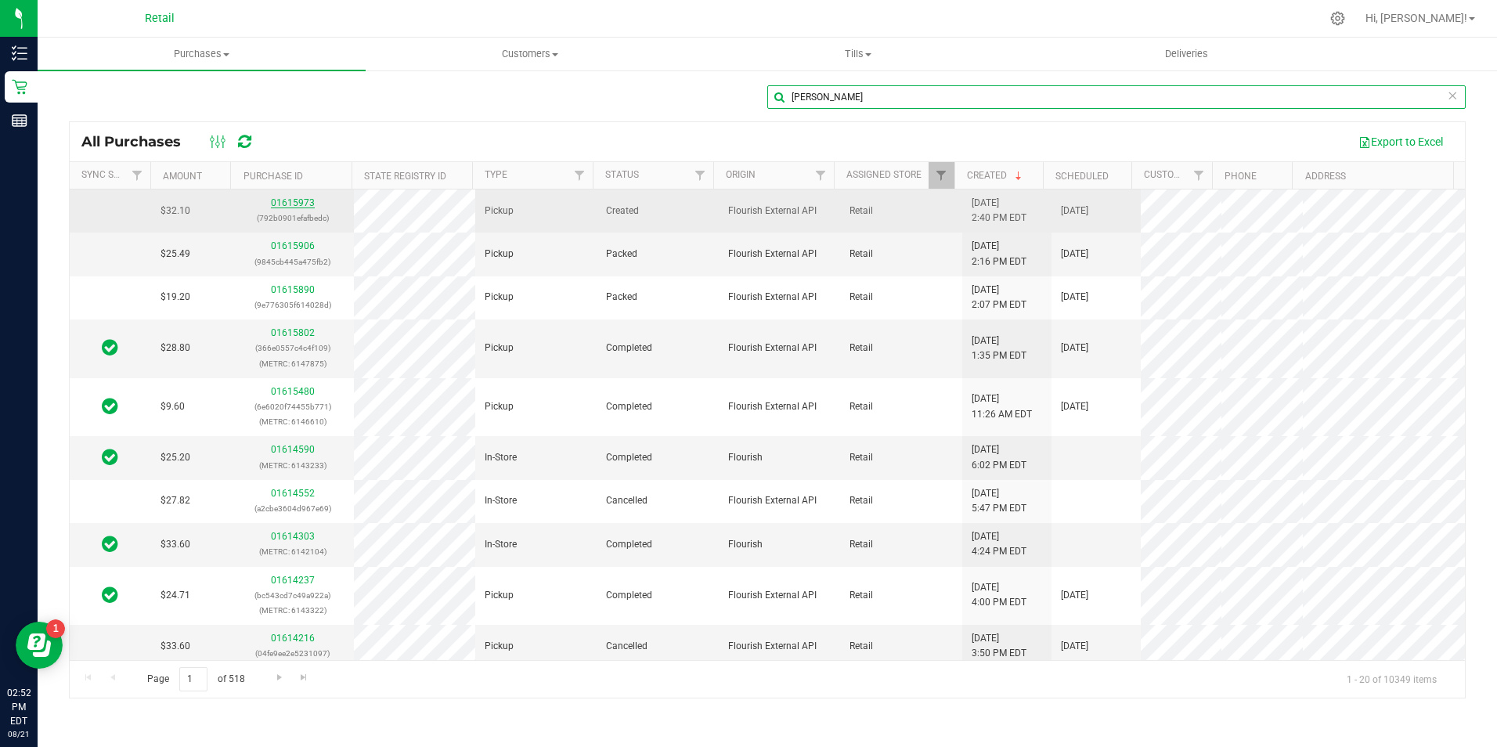
type input "jason"
click at [290, 203] on link "01615973" at bounding box center [293, 202] width 44 height 11
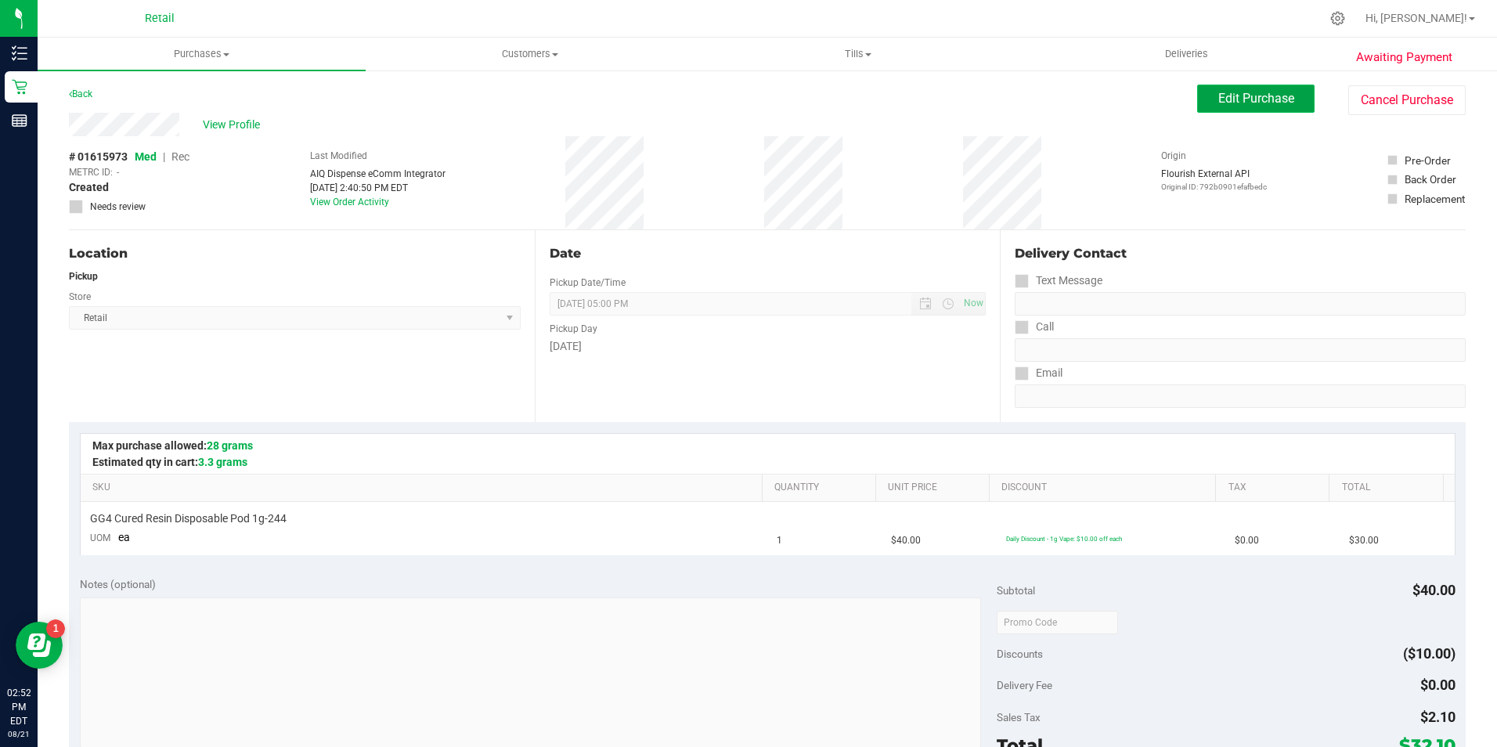
click at [1200, 93] on button "Edit Purchase" at bounding box center [1255, 99] width 117 height 28
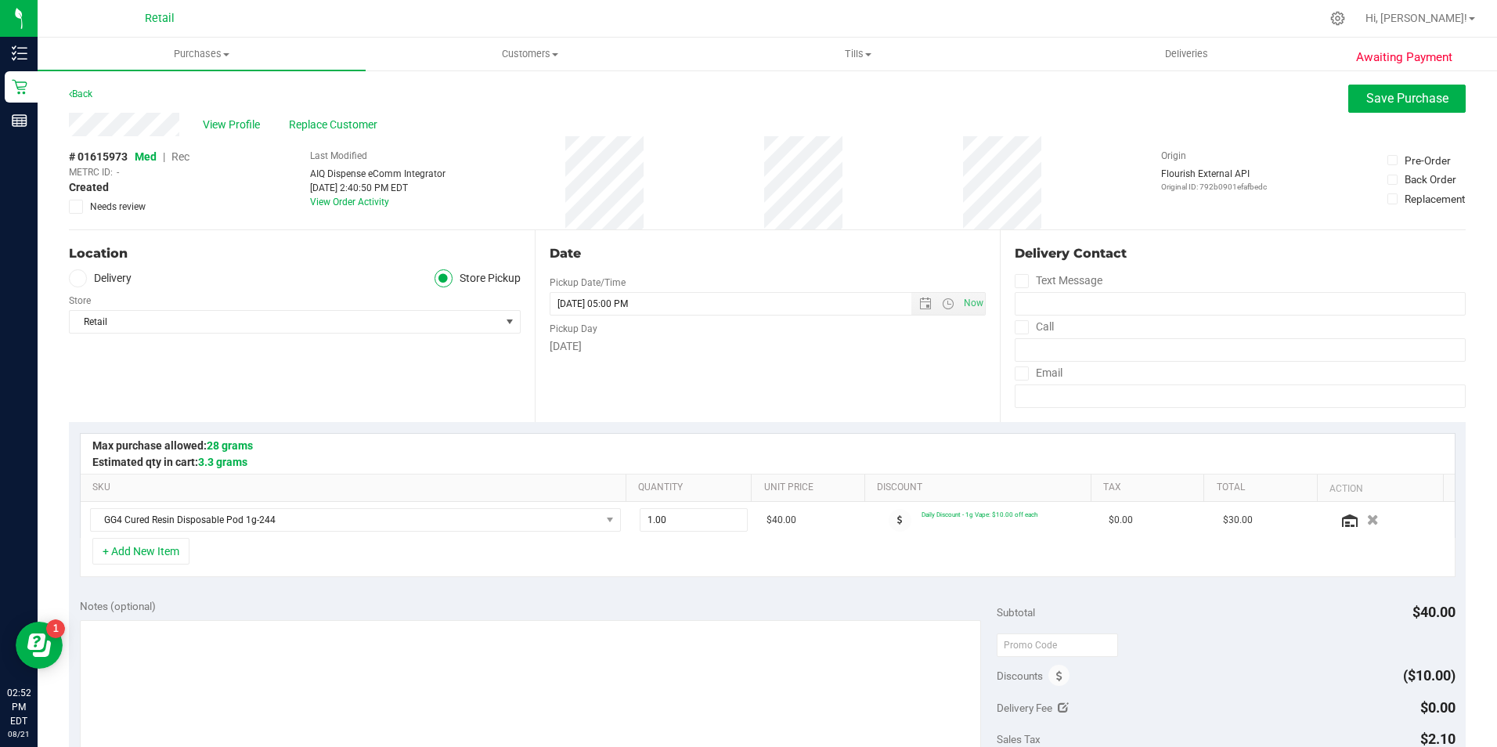
click at [181, 157] on span "Rec" at bounding box center [180, 156] width 18 height 13
click at [1366, 91] on span "Save Purchase" at bounding box center [1407, 98] width 82 height 15
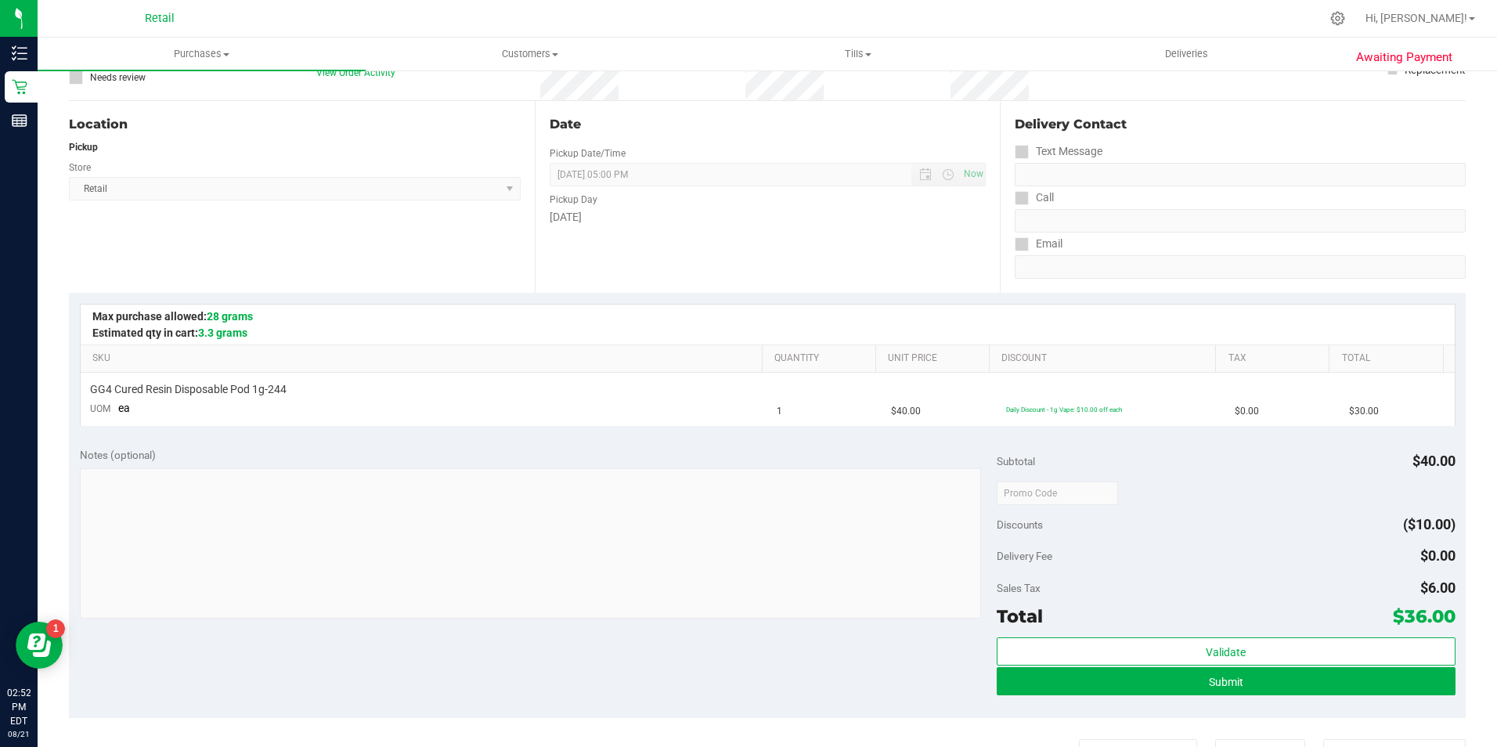
scroll to position [157, 0]
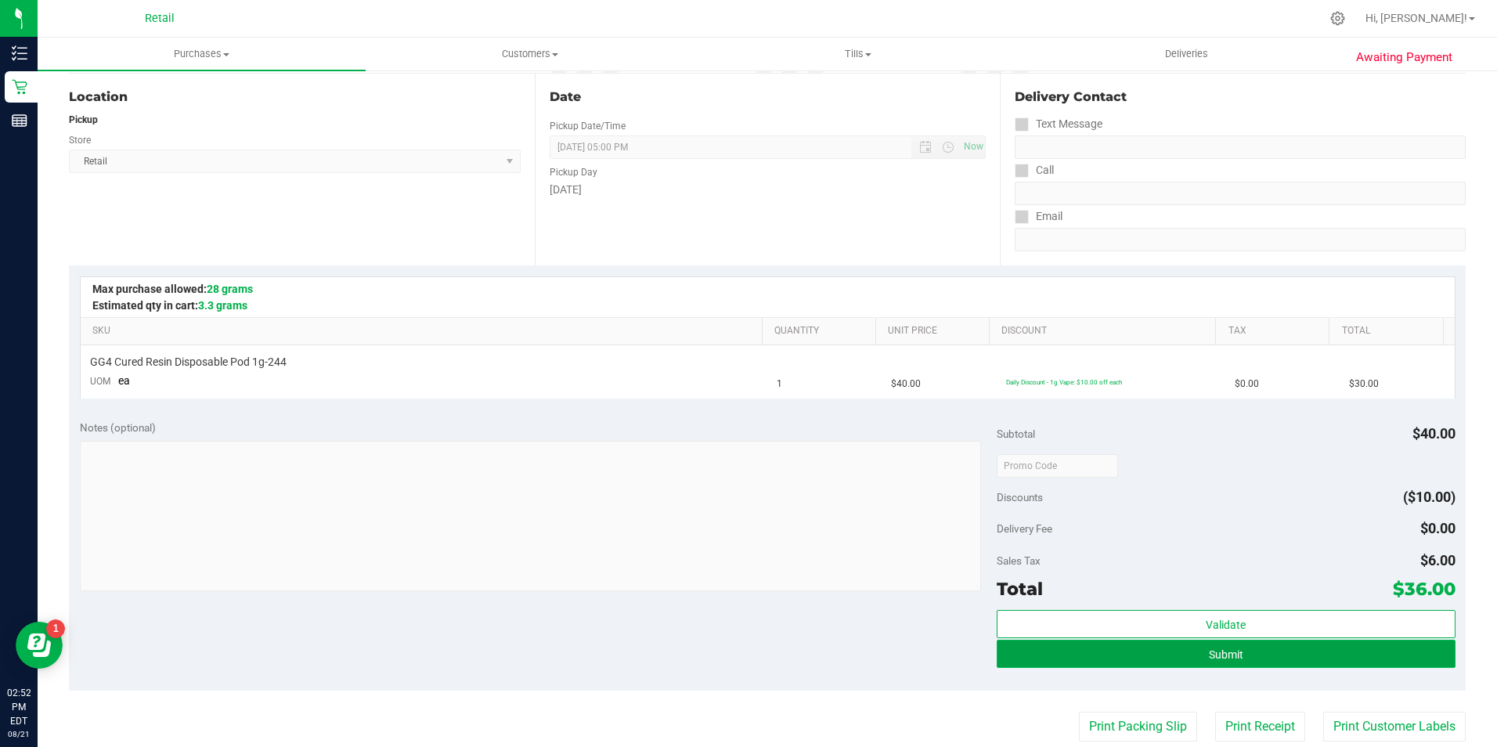
click at [1264, 646] on button "Submit" at bounding box center [1226, 654] width 459 height 28
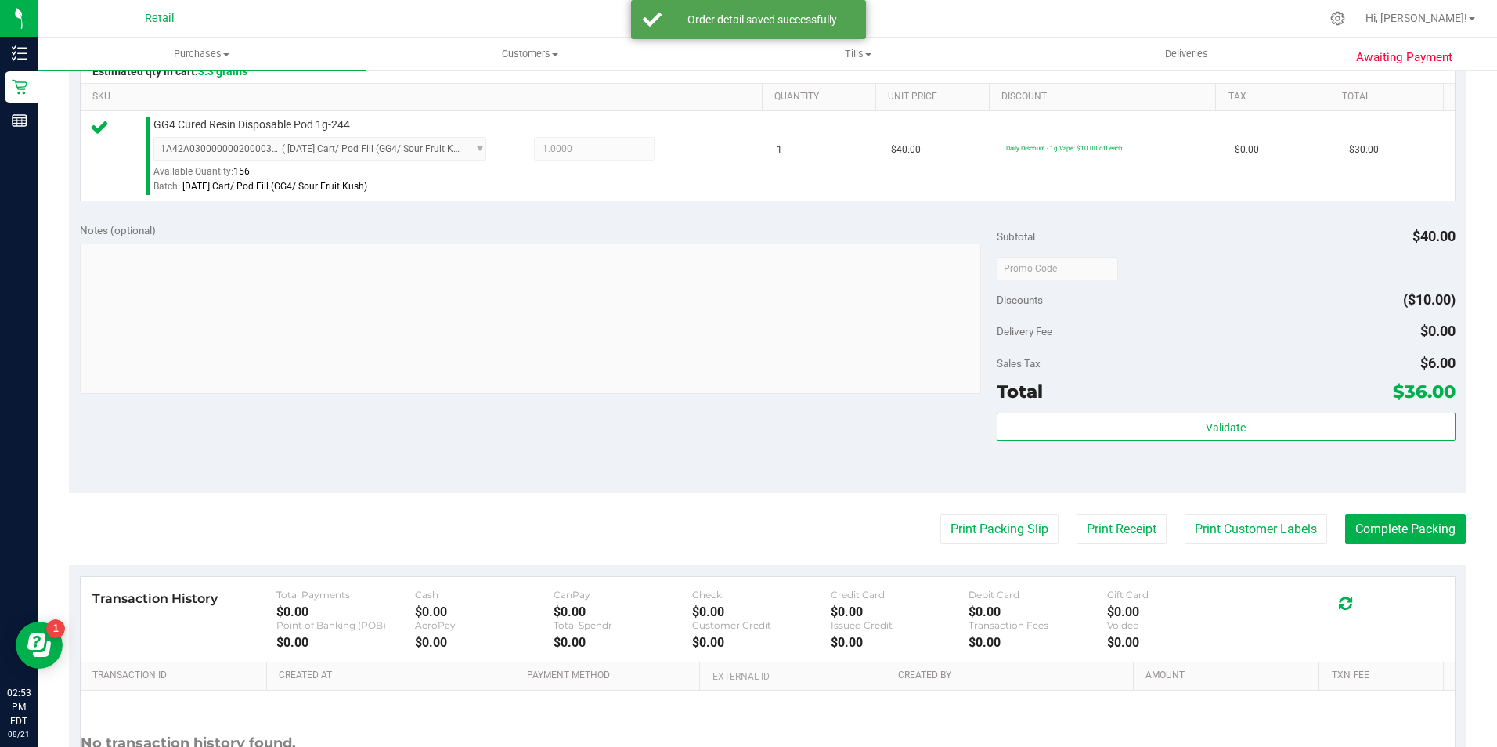
scroll to position [391, 0]
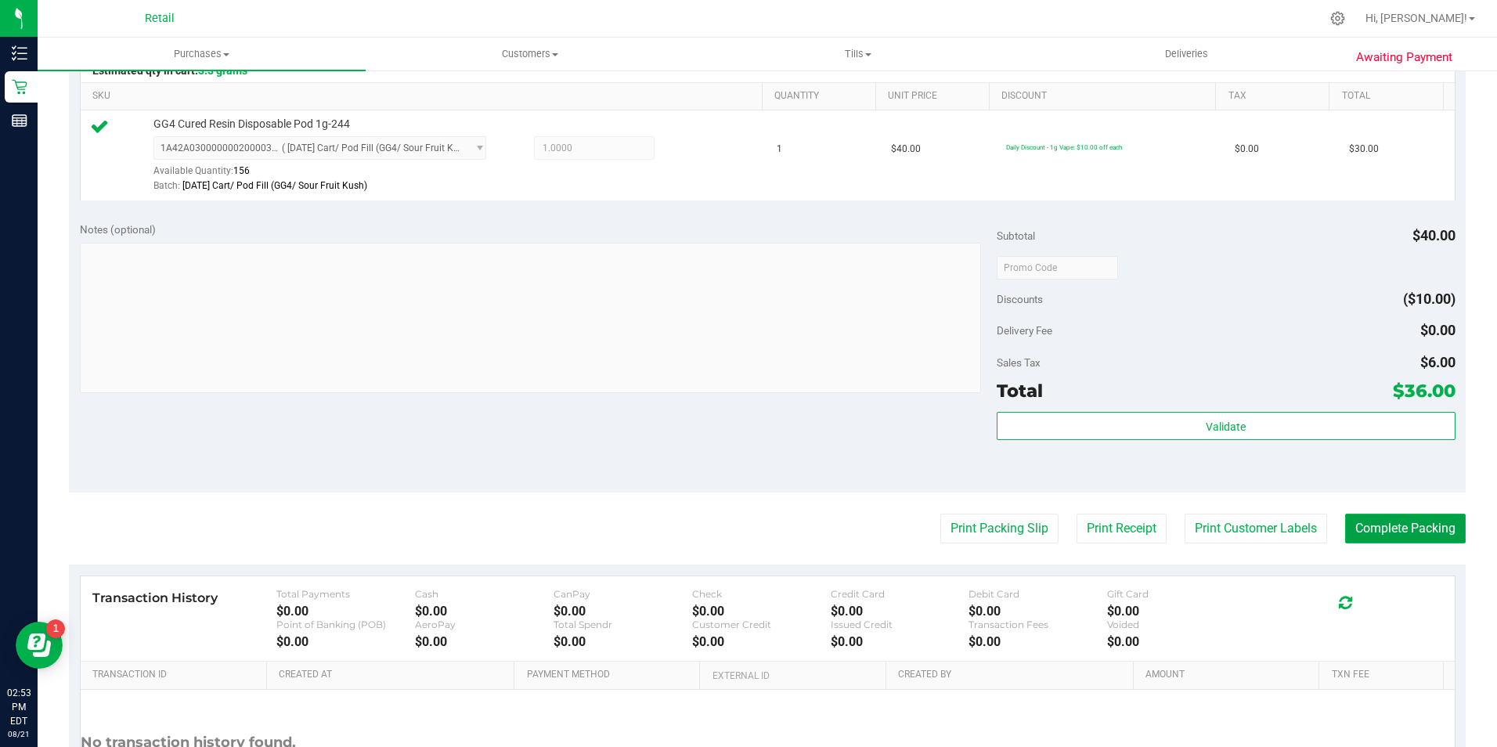
click at [1361, 525] on button "Complete Packing" at bounding box center [1405, 529] width 121 height 30
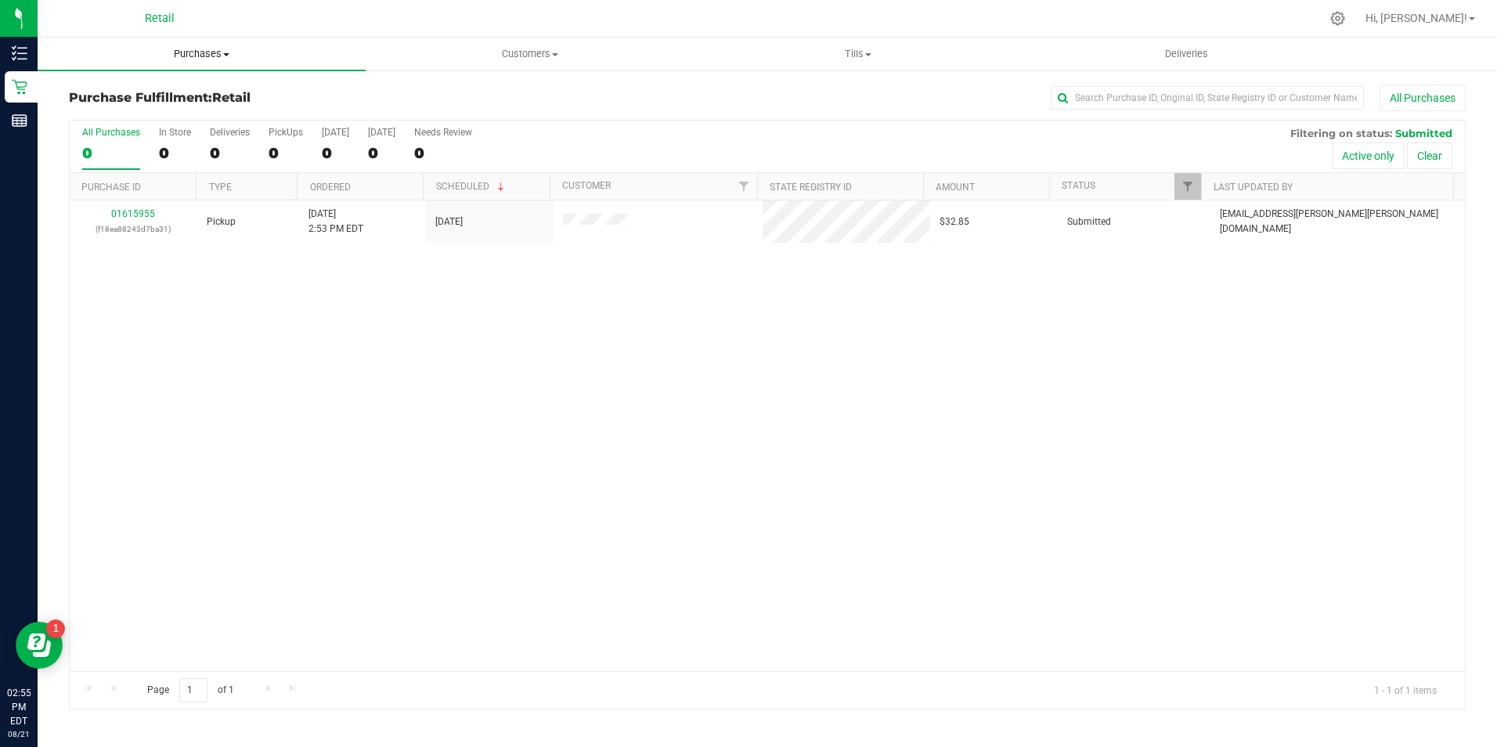
click at [219, 61] on uib-tab-heading "Purchases Summary of purchases Fulfillment All purchases" at bounding box center [202, 54] width 328 height 33
click at [185, 88] on span "Summary of purchases" at bounding box center [118, 94] width 160 height 13
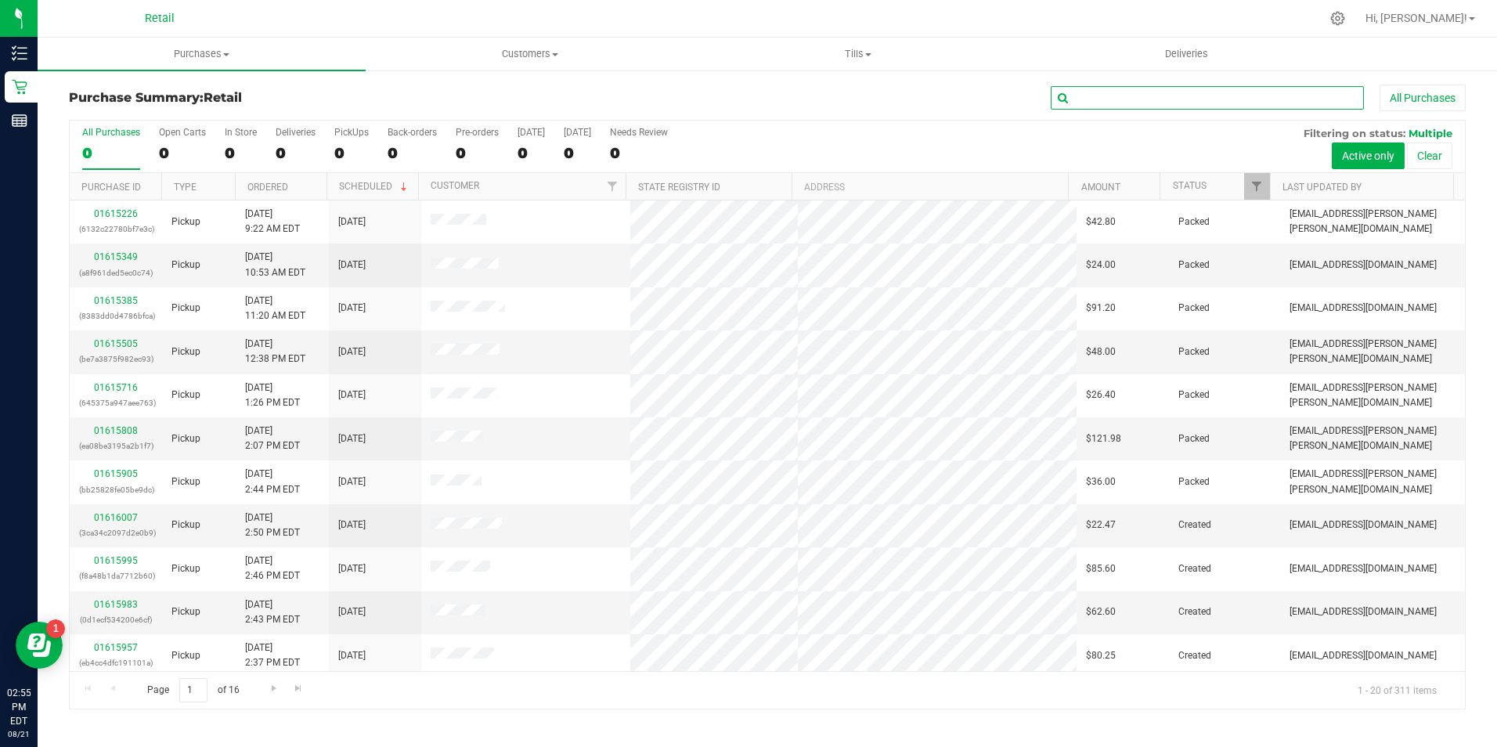
click at [1132, 103] on input "text" at bounding box center [1207, 97] width 313 height 23
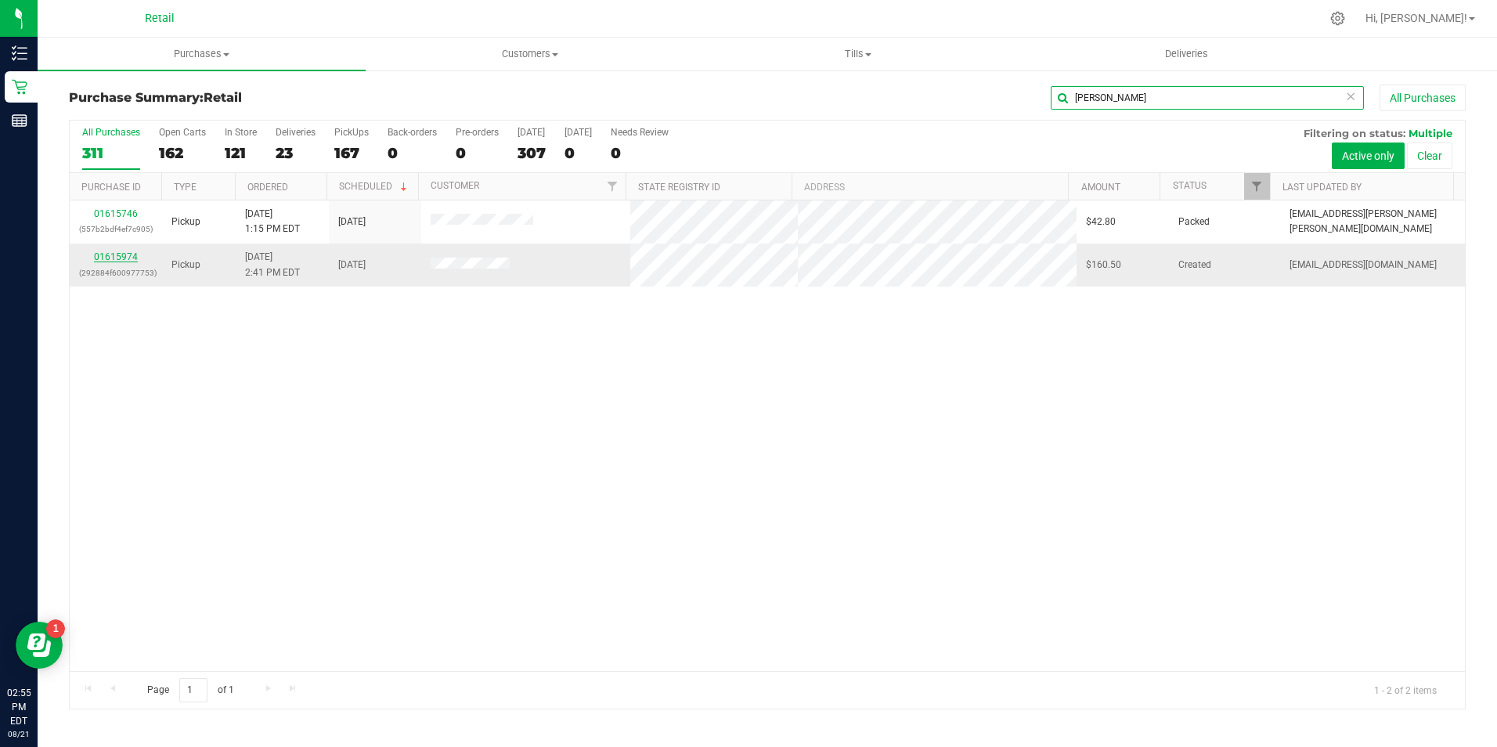
type input "nicholas"
click at [118, 257] on link "01615974" at bounding box center [116, 256] width 44 height 11
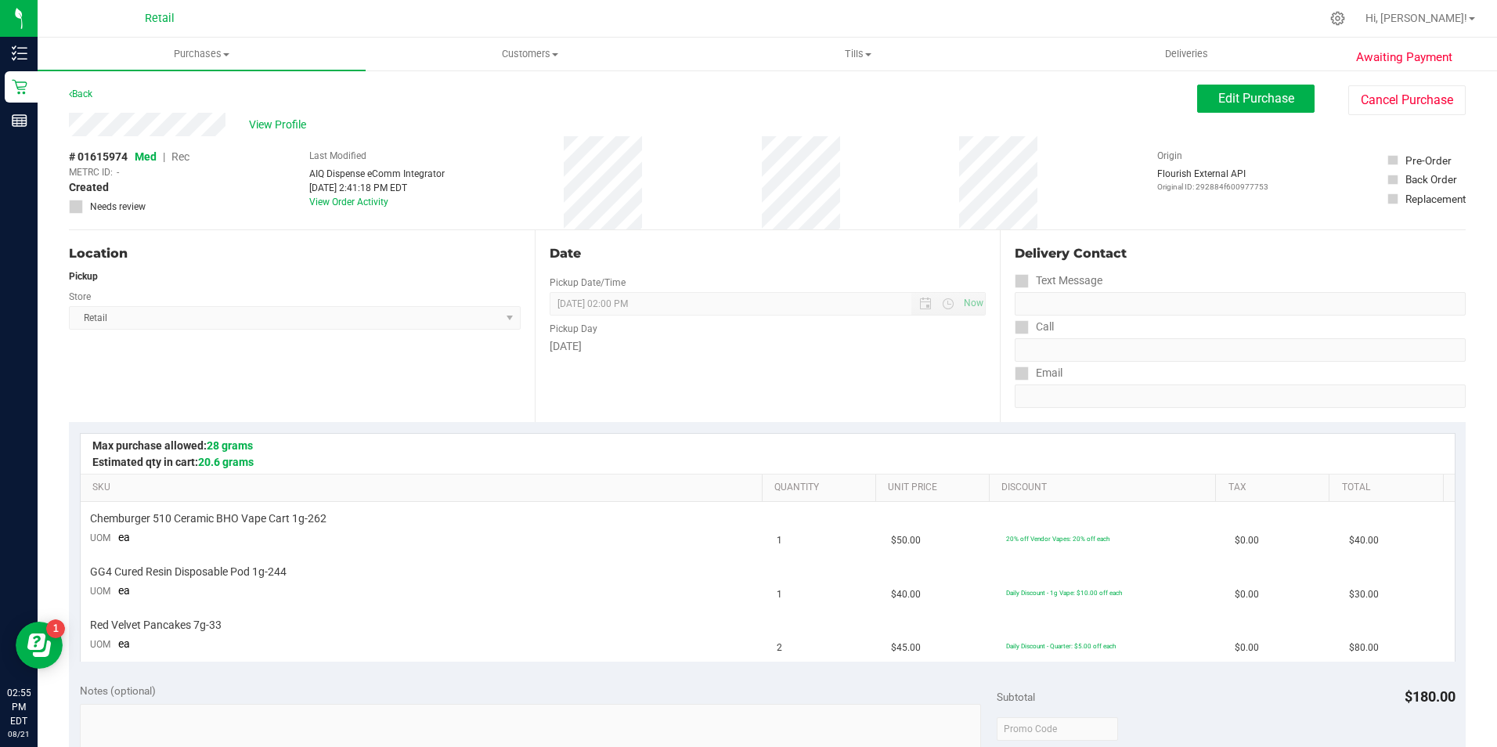
click at [699, 96] on div "Back Edit Purchase Cancel Purchase" at bounding box center [767, 99] width 1397 height 28
click at [183, 162] on span "Rec" at bounding box center [180, 156] width 18 height 13
click at [1239, 102] on span "Edit Purchase" at bounding box center [1256, 98] width 76 height 15
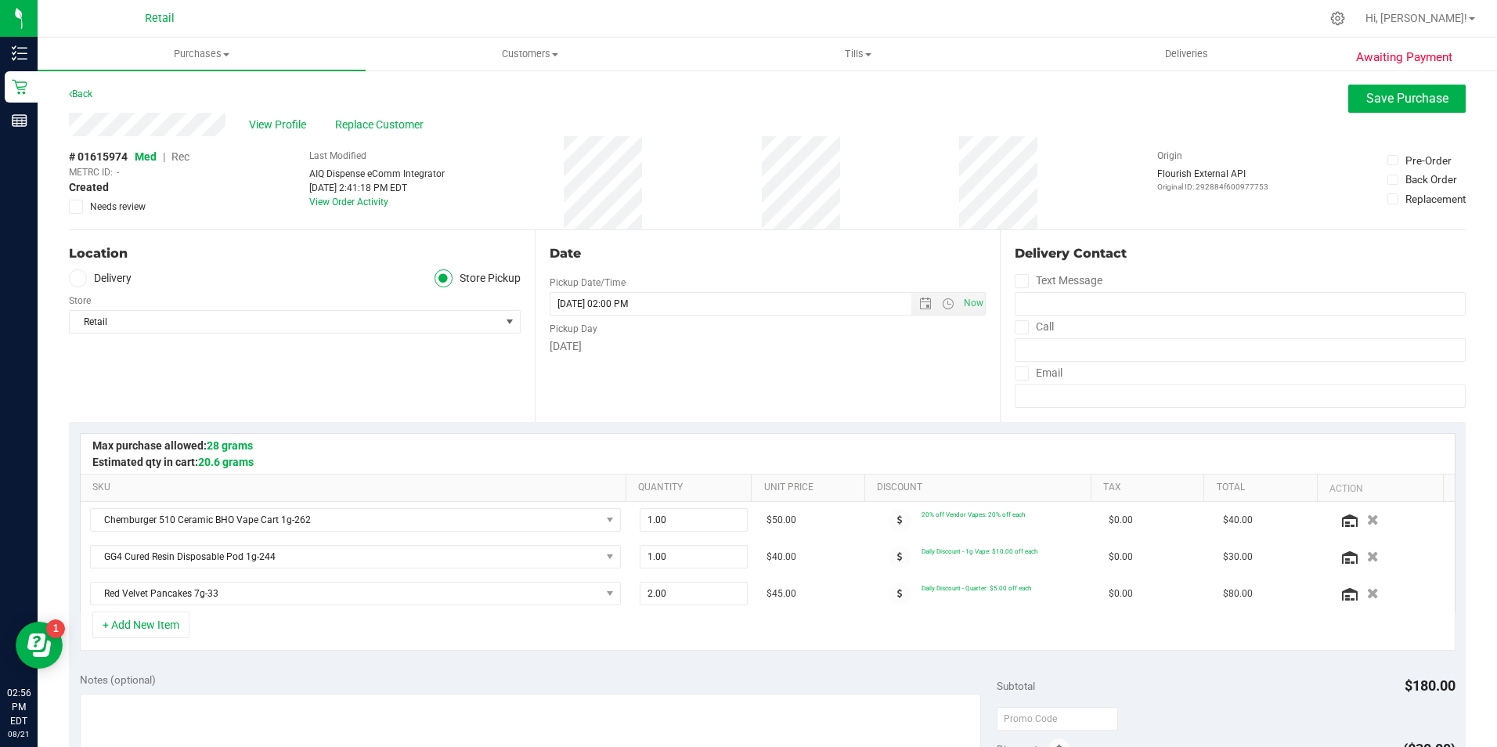
click at [187, 157] on span "Rec" at bounding box center [180, 156] width 18 height 13
click at [1396, 103] on span "Save Purchase" at bounding box center [1407, 98] width 82 height 15
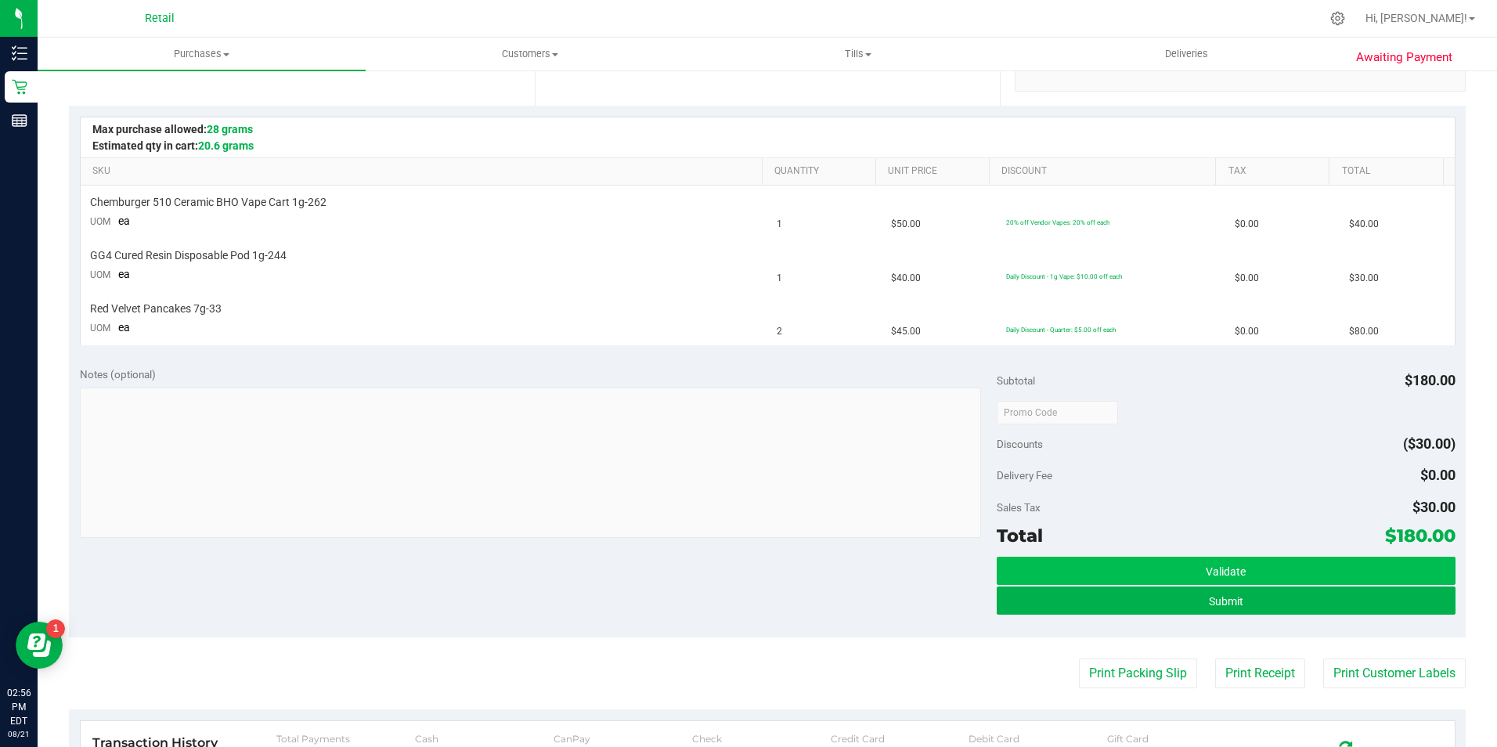
scroll to position [391, 0]
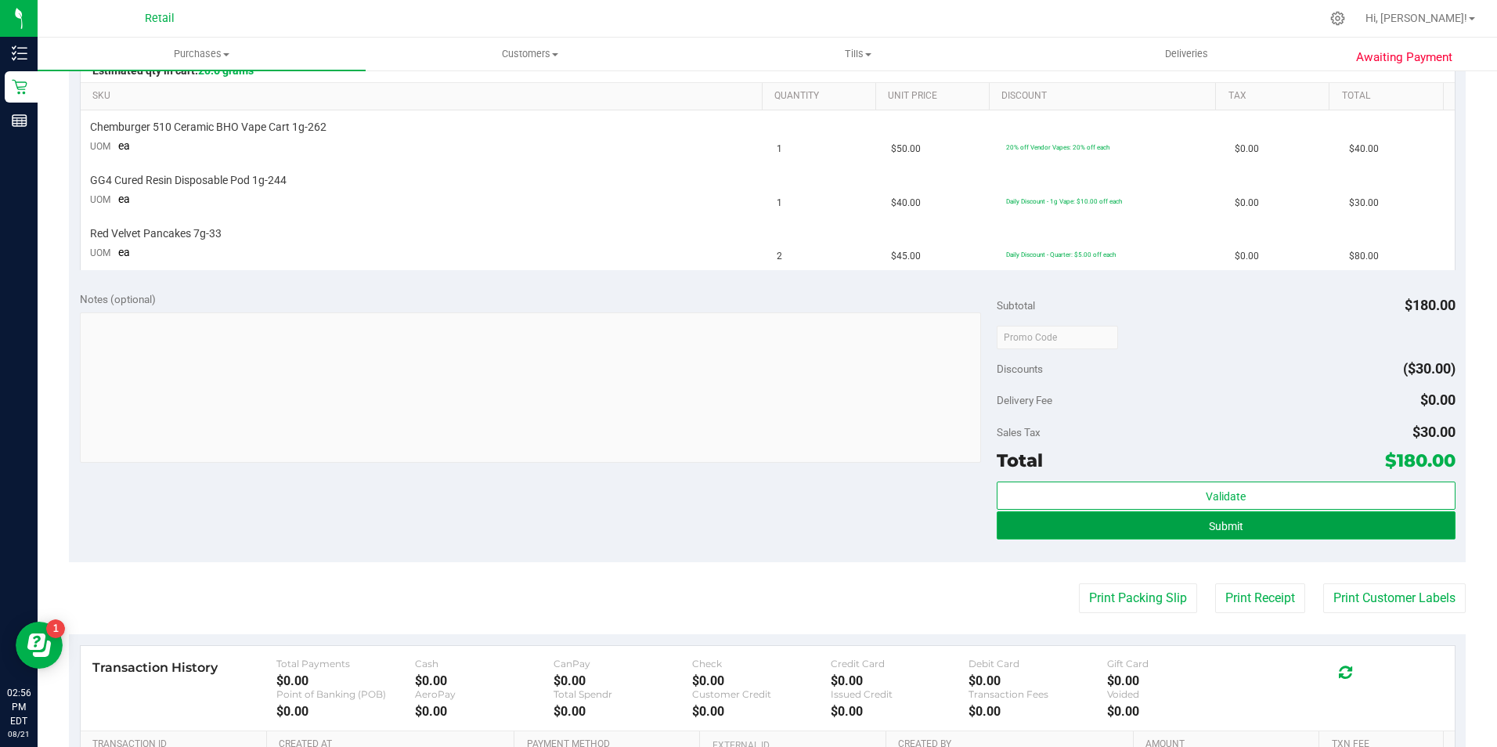
click at [1189, 532] on button "Submit" at bounding box center [1226, 525] width 459 height 28
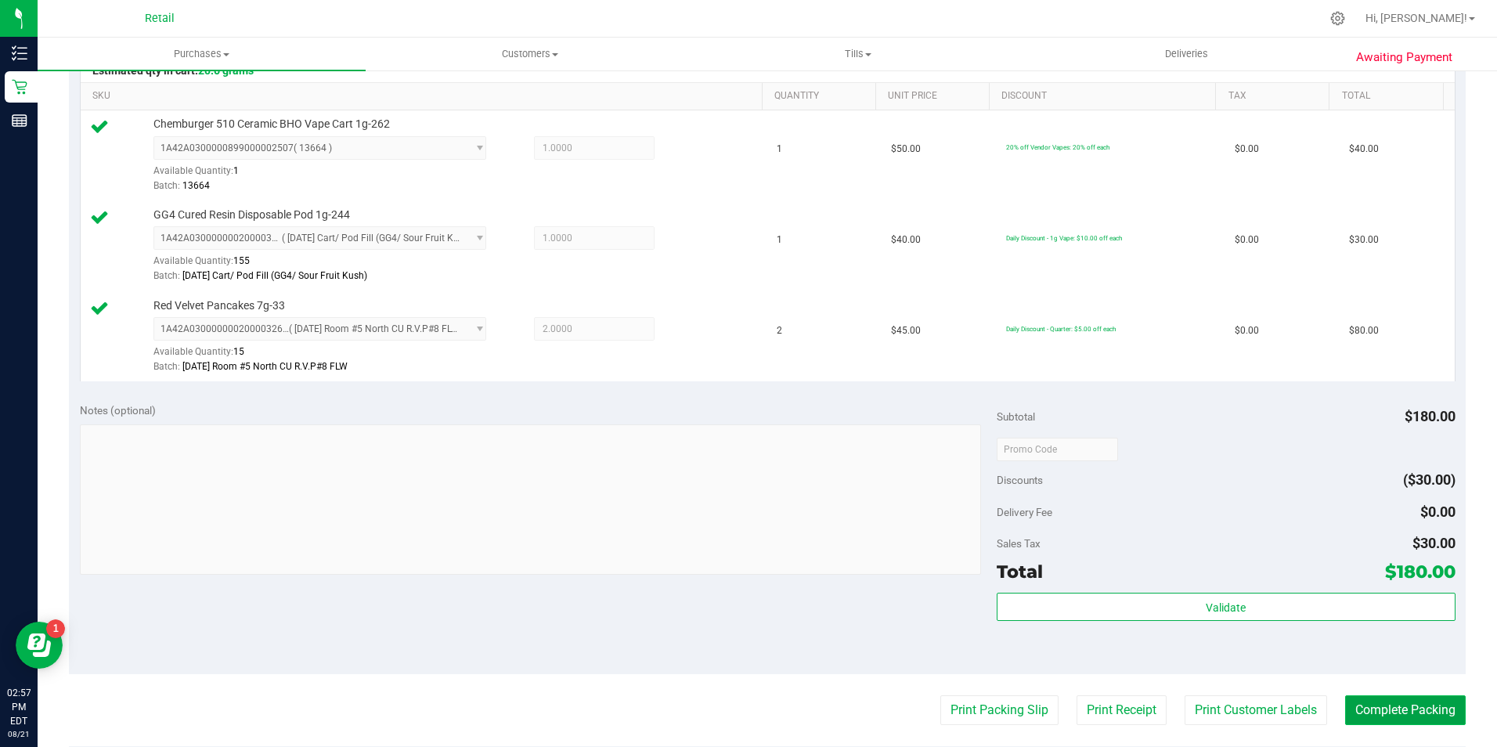
click at [1427, 712] on button "Complete Packing" at bounding box center [1405, 710] width 121 height 30
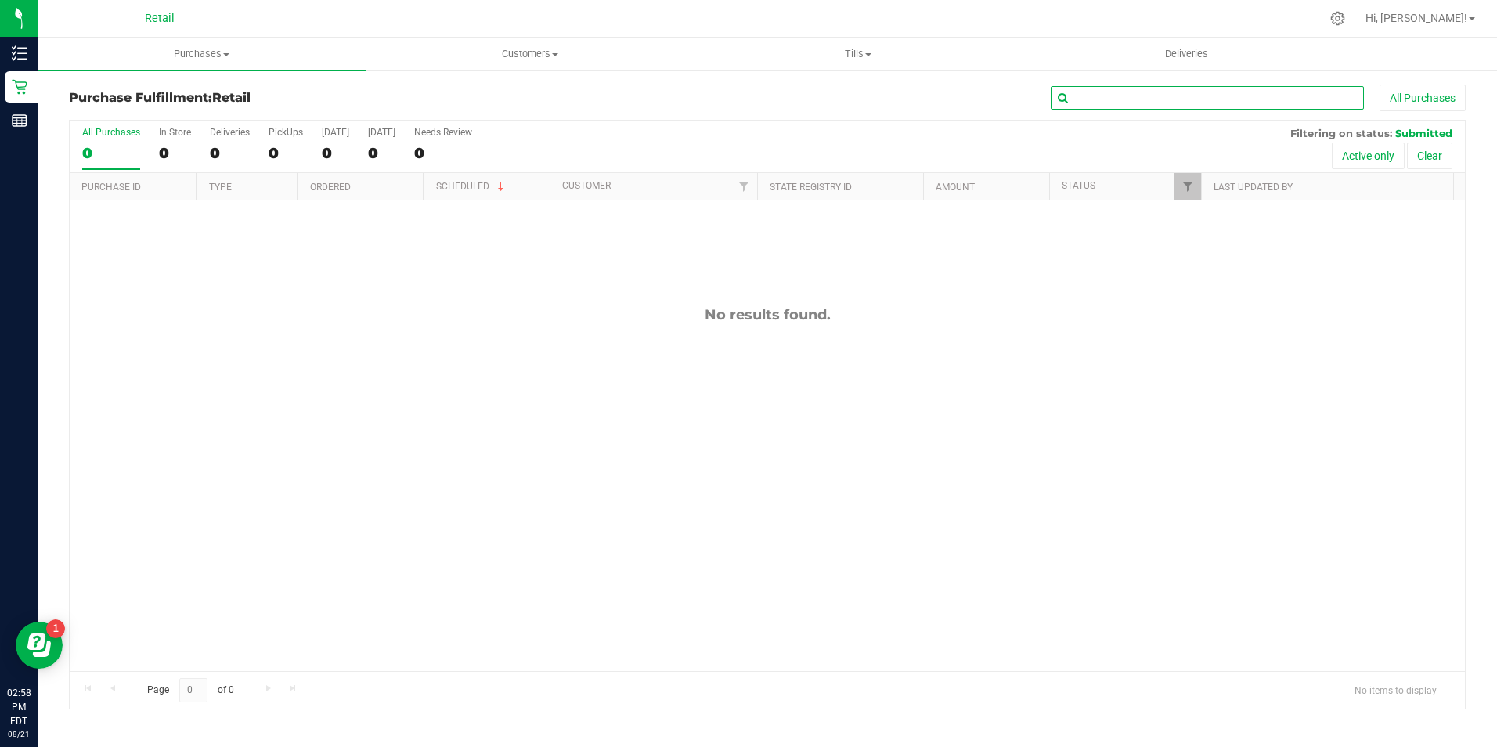
click at [1123, 99] on input "text" at bounding box center [1207, 97] width 313 height 23
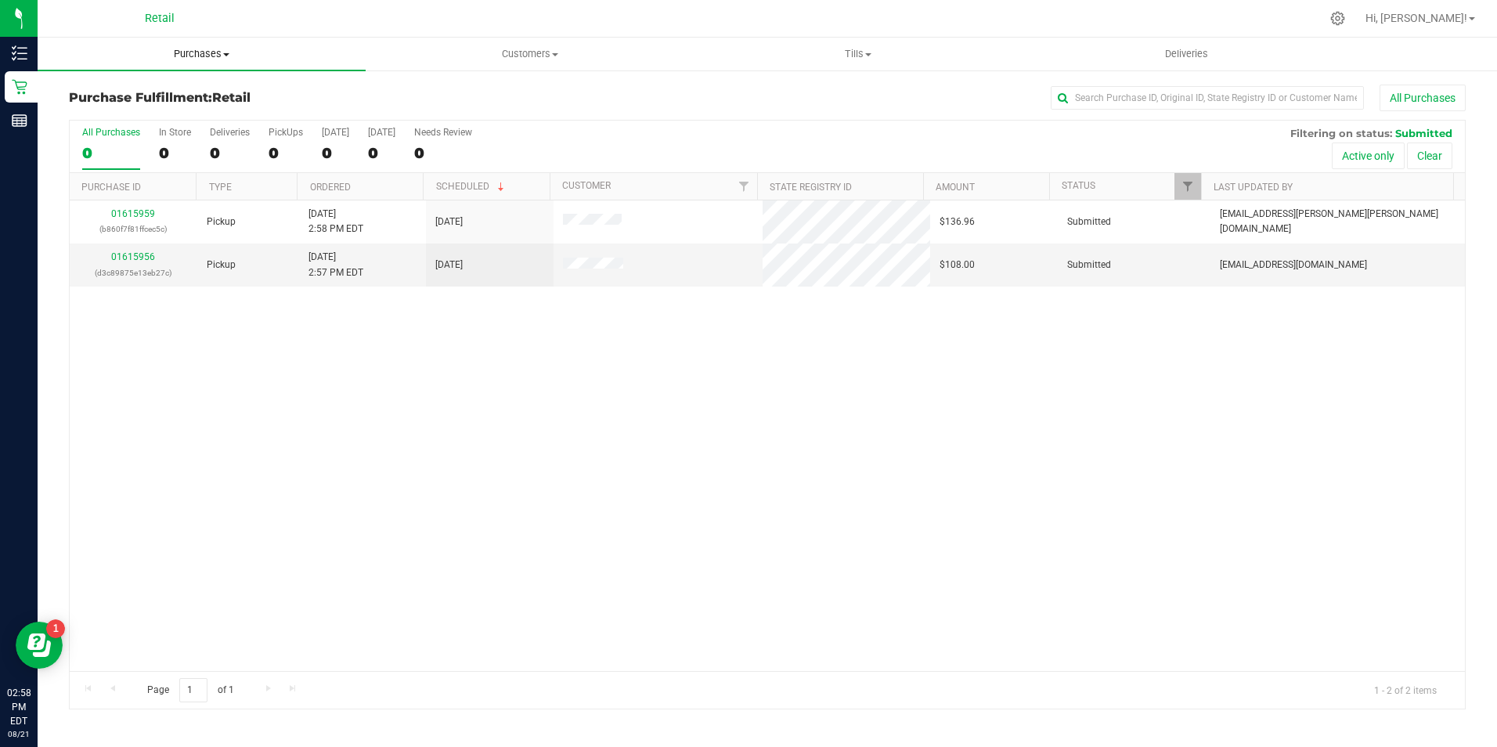
click at [223, 59] on span "Purchases" at bounding box center [202, 54] width 328 height 14
click at [199, 99] on li "Summary of purchases" at bounding box center [202, 94] width 328 height 19
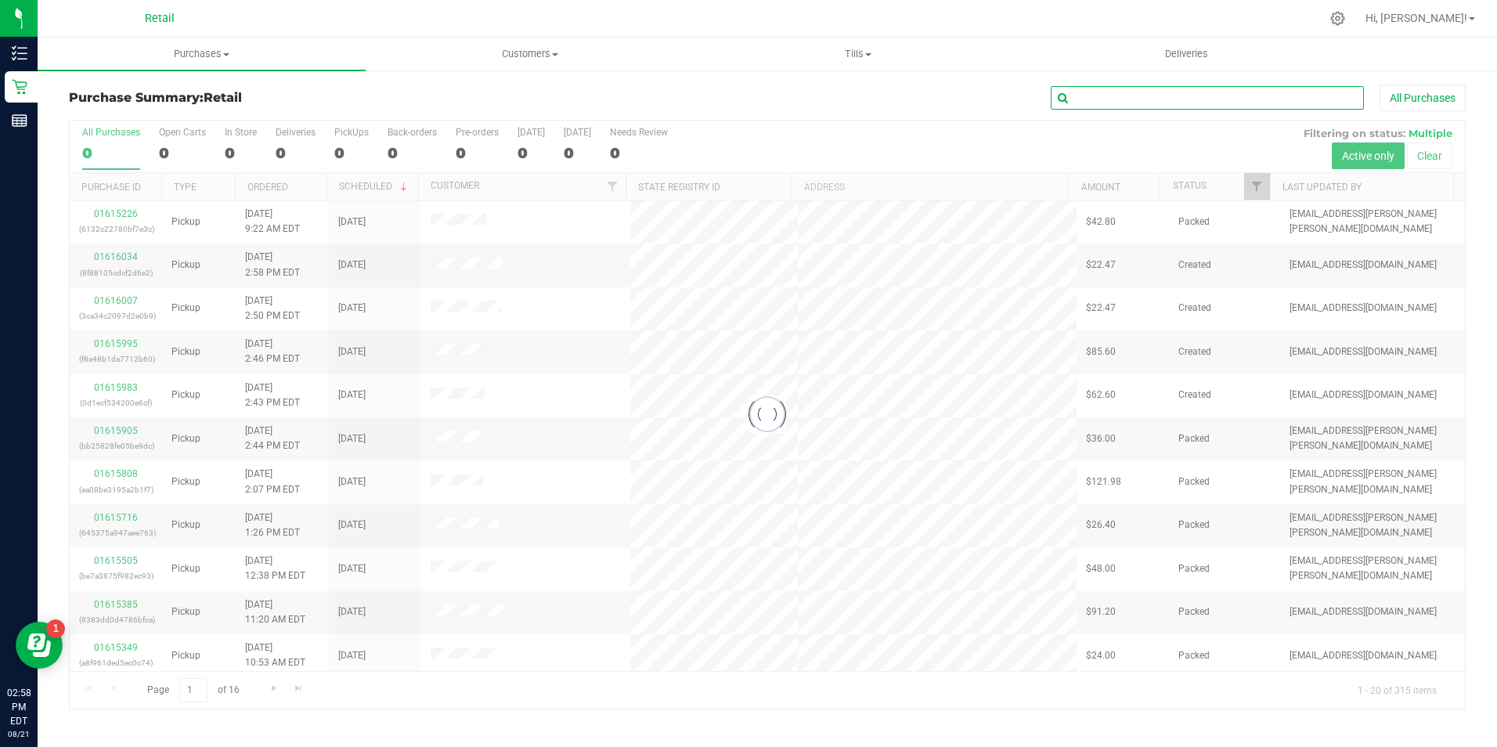
click at [1105, 96] on input "text" at bounding box center [1207, 97] width 313 height 23
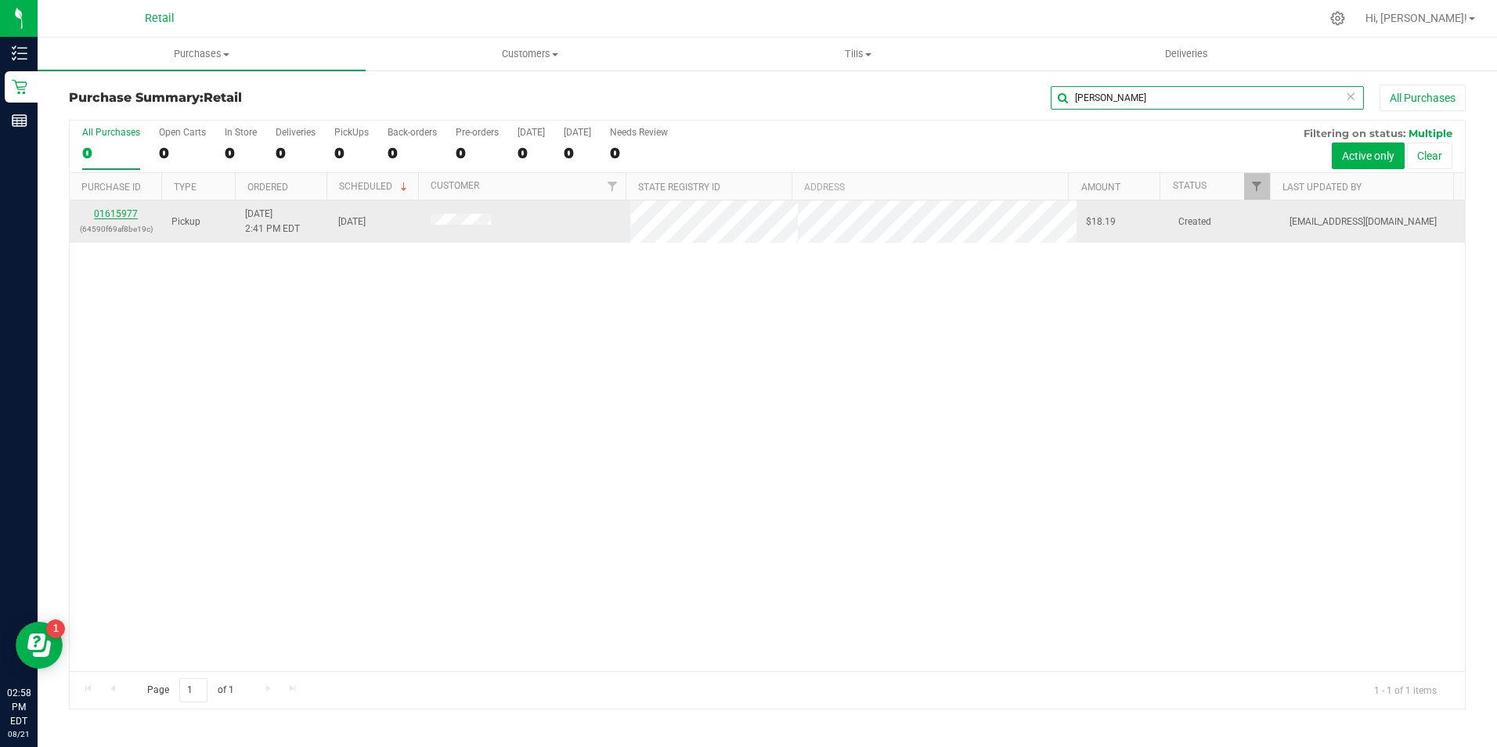
type input "morris"
click at [129, 208] on link "01615977" at bounding box center [116, 213] width 44 height 11
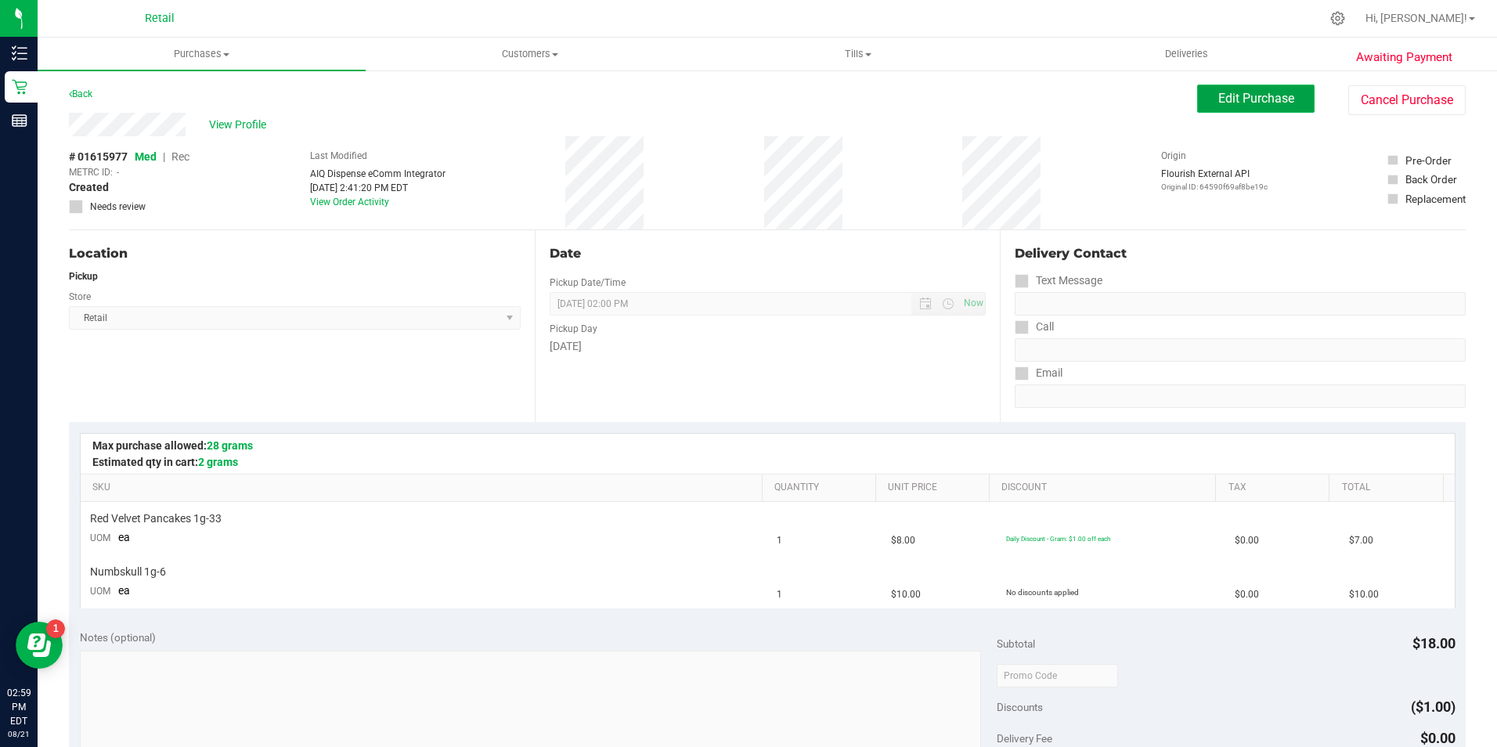
click at [1235, 95] on span "Edit Purchase" at bounding box center [1256, 98] width 76 height 15
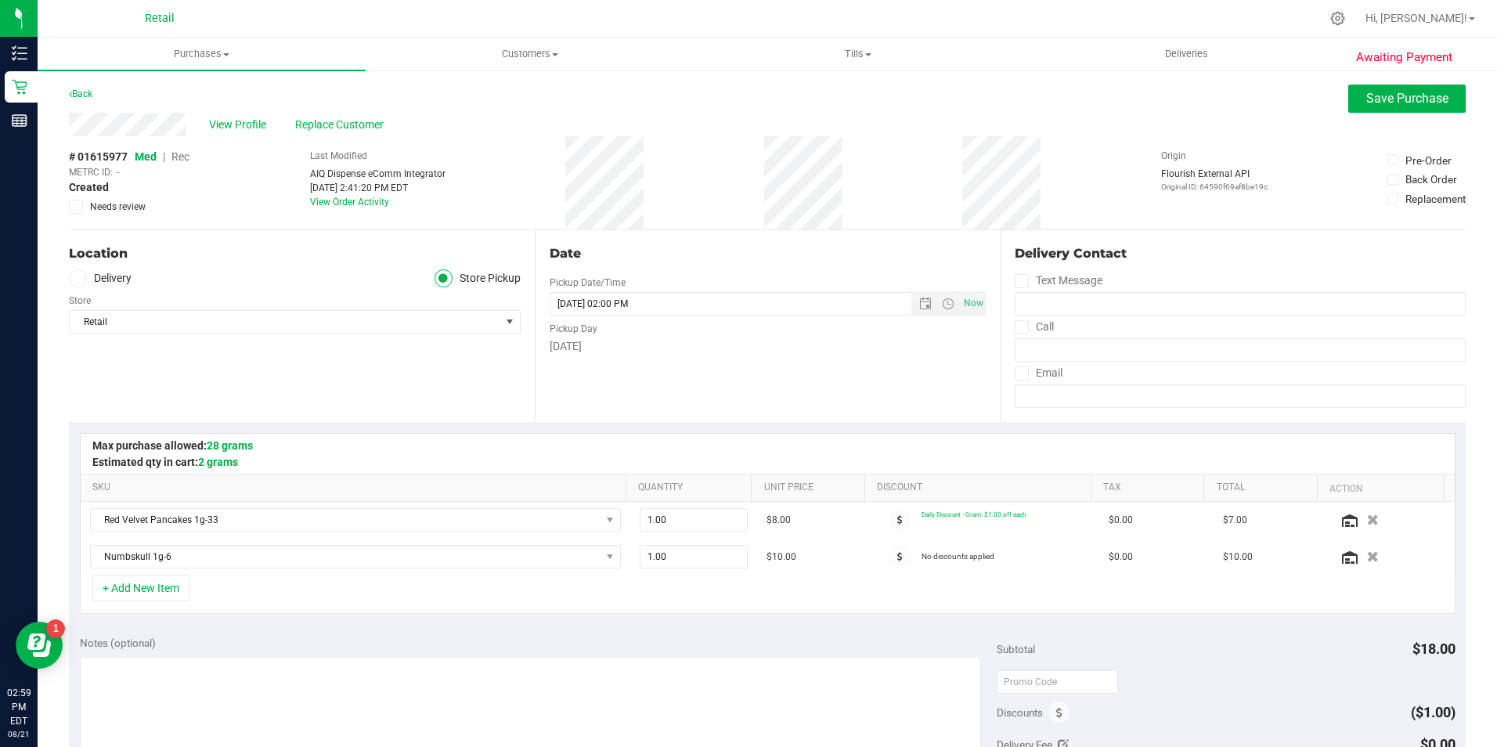
click at [186, 155] on span "Rec" at bounding box center [180, 156] width 18 height 13
click at [1375, 104] on span "Save Purchase" at bounding box center [1407, 98] width 82 height 15
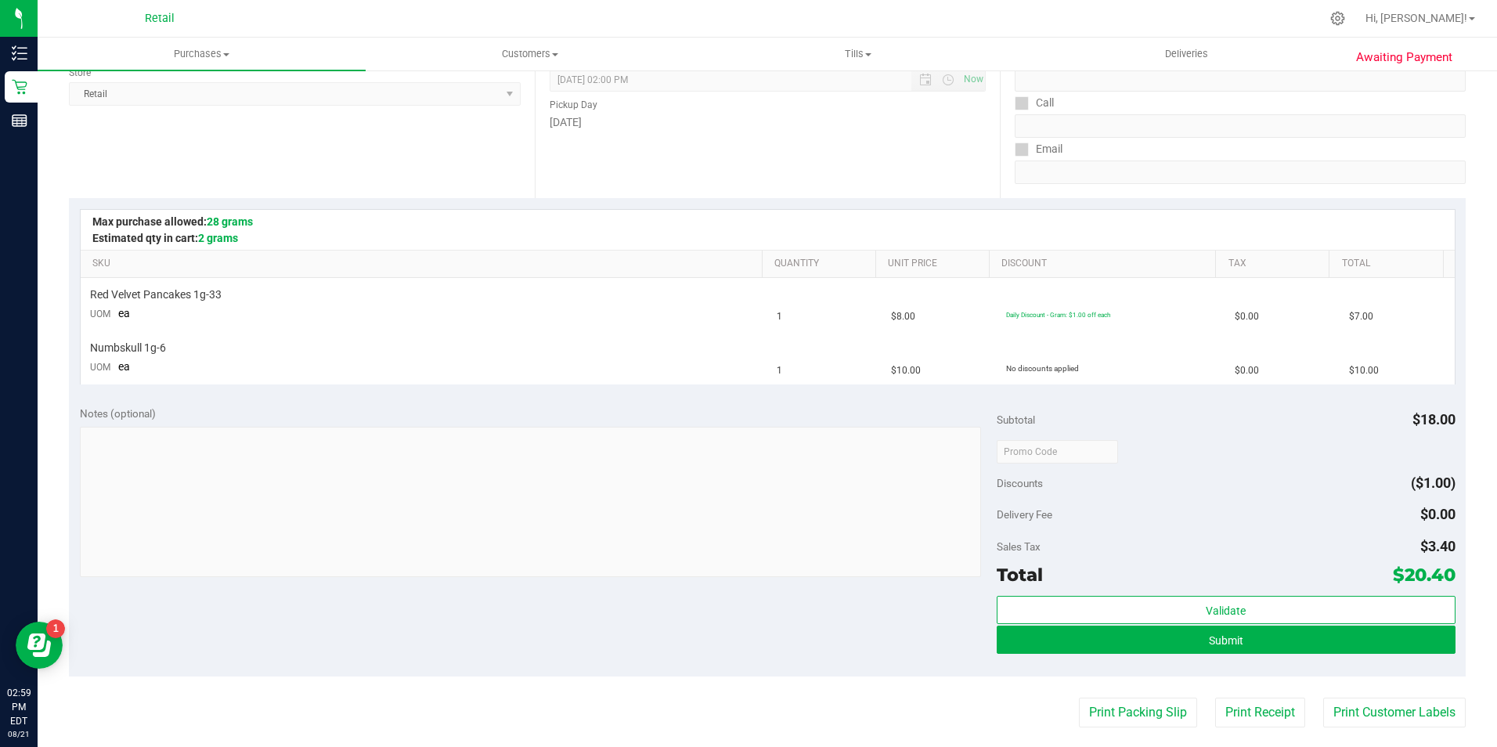
scroll to position [235, 0]
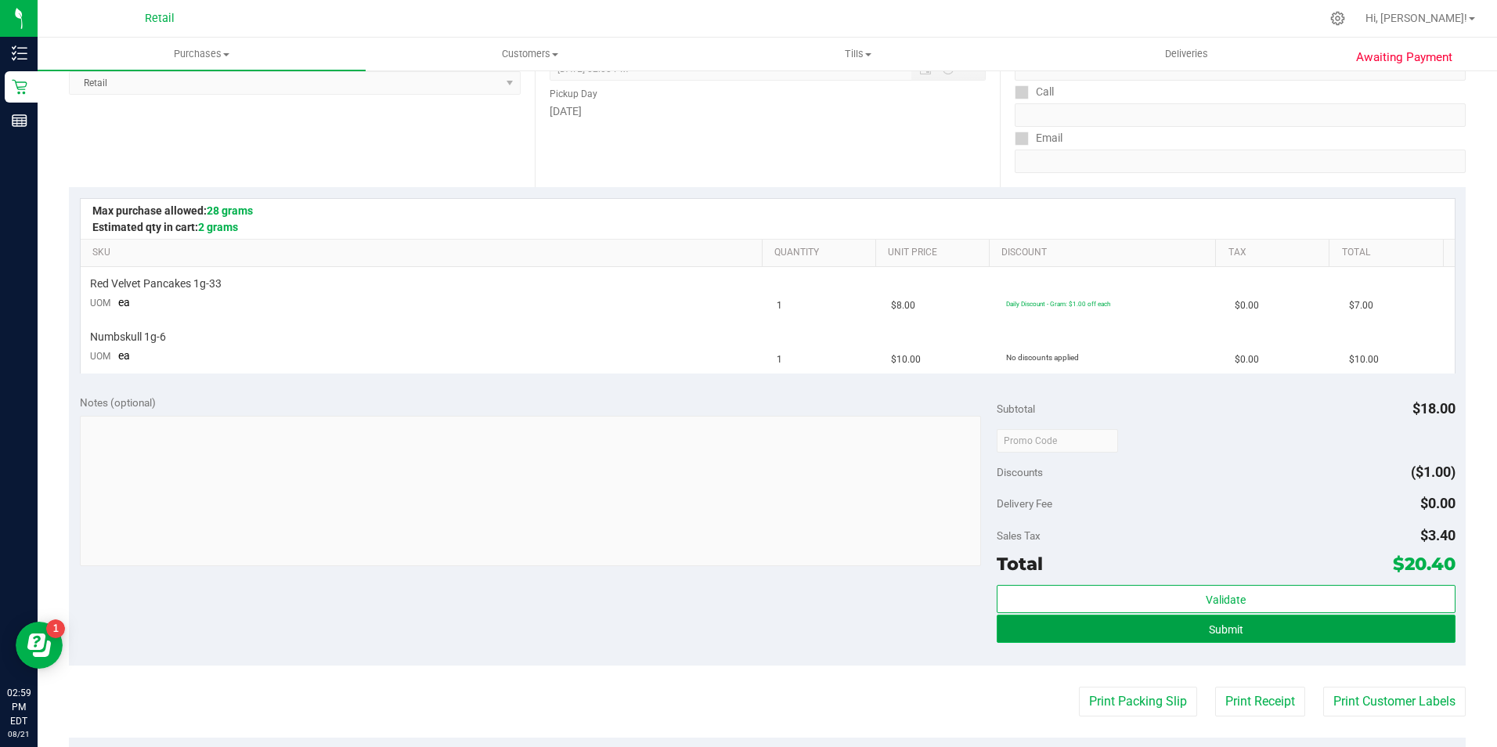
click at [1185, 630] on button "Submit" at bounding box center [1226, 629] width 459 height 28
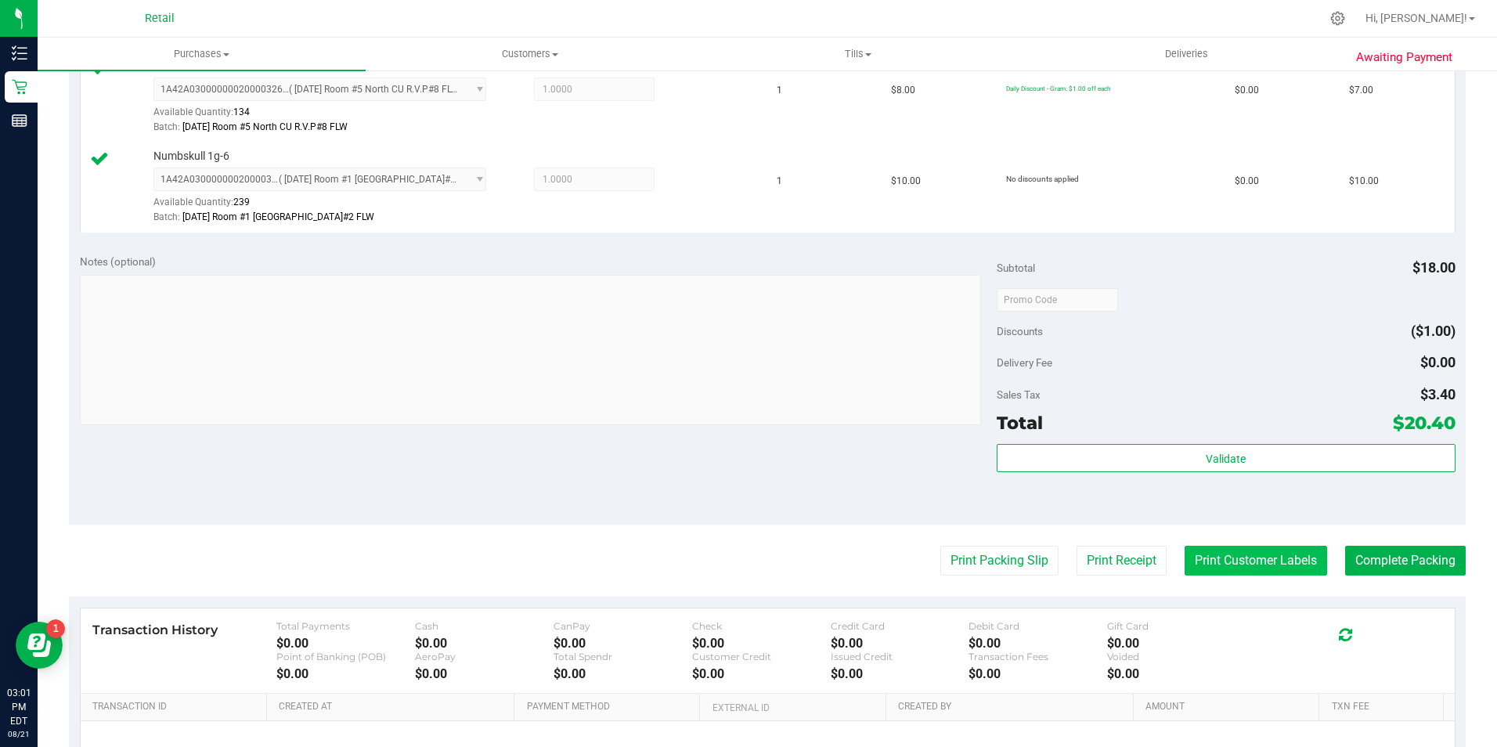
scroll to position [470, 0]
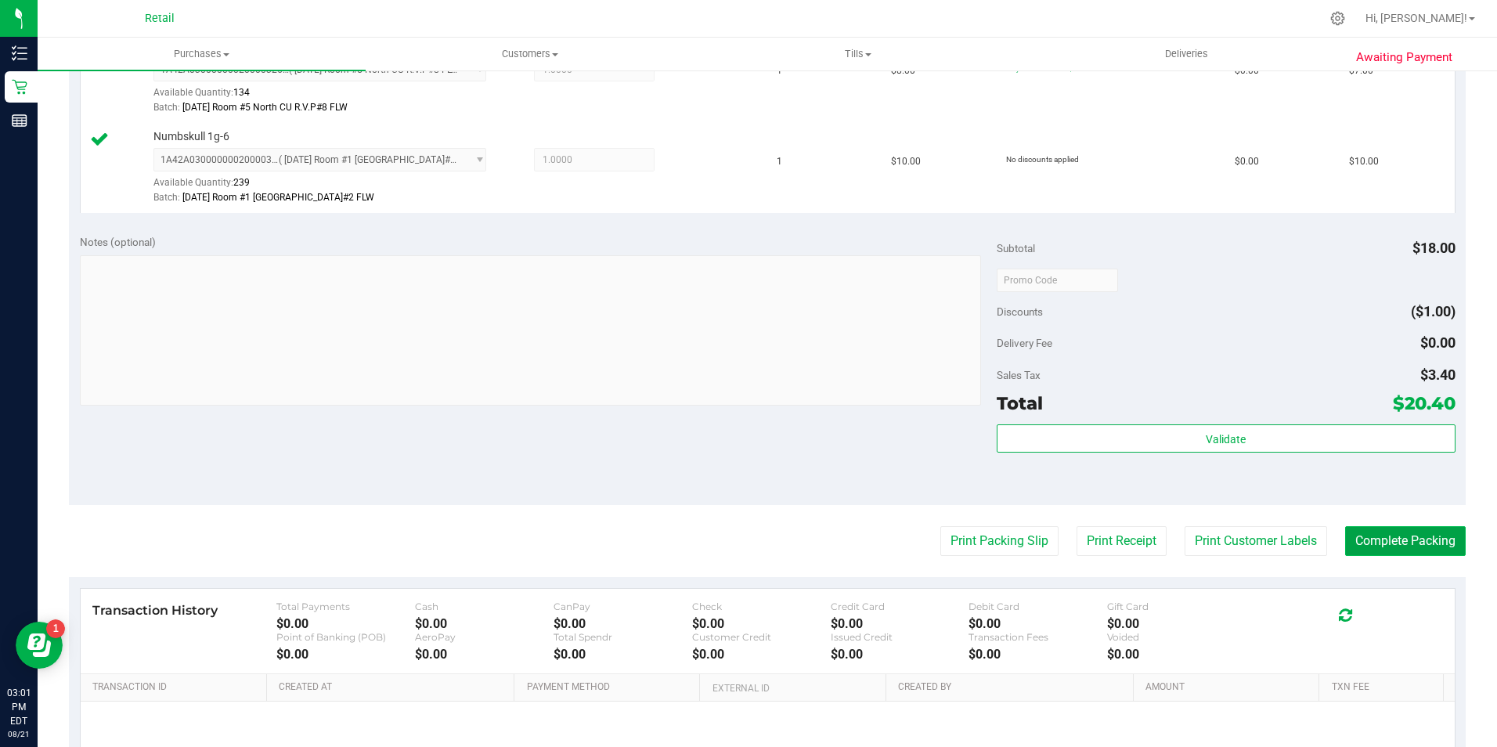
click at [1411, 541] on button "Complete Packing" at bounding box center [1405, 541] width 121 height 30
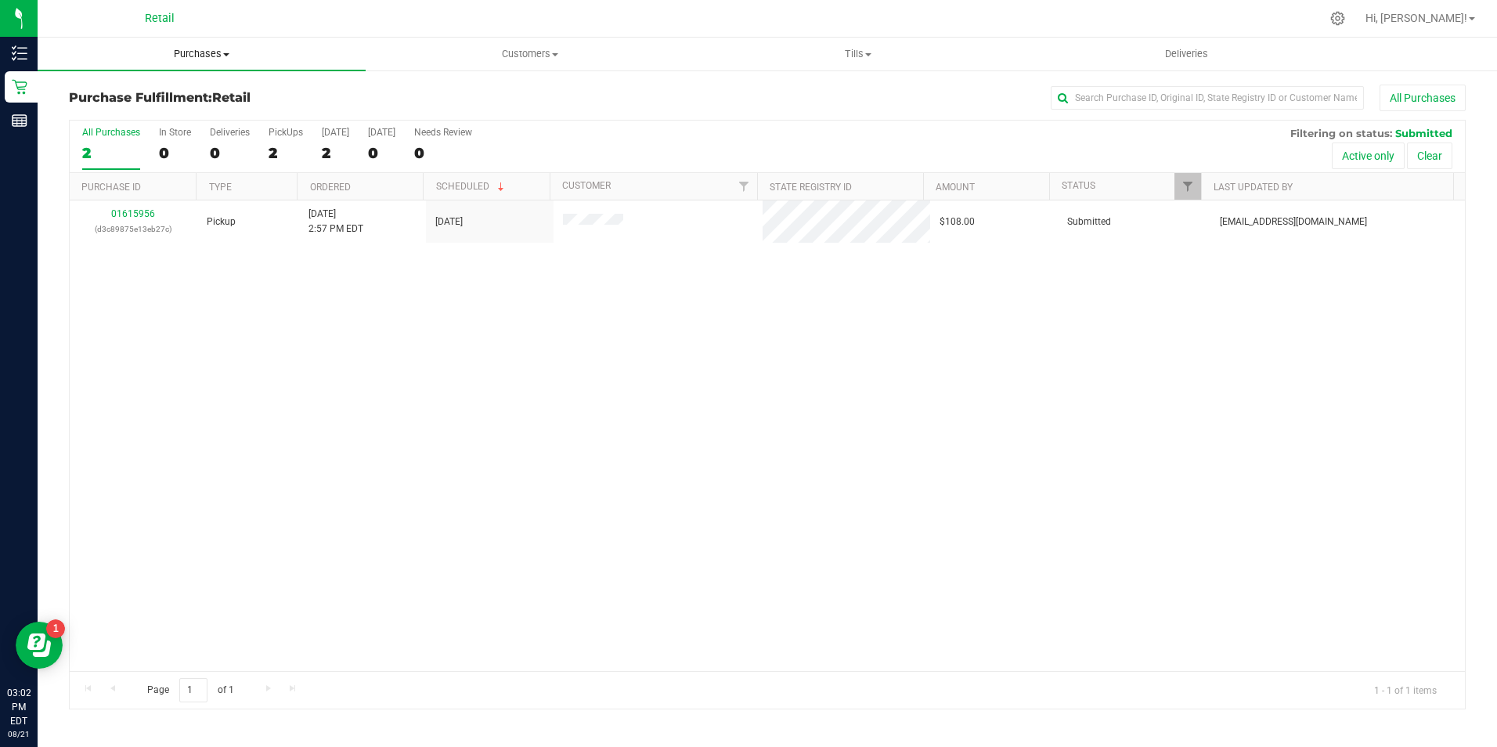
click at [200, 52] on span "Purchases" at bounding box center [202, 54] width 328 height 14
click at [200, 97] on li "Summary of purchases" at bounding box center [202, 94] width 328 height 19
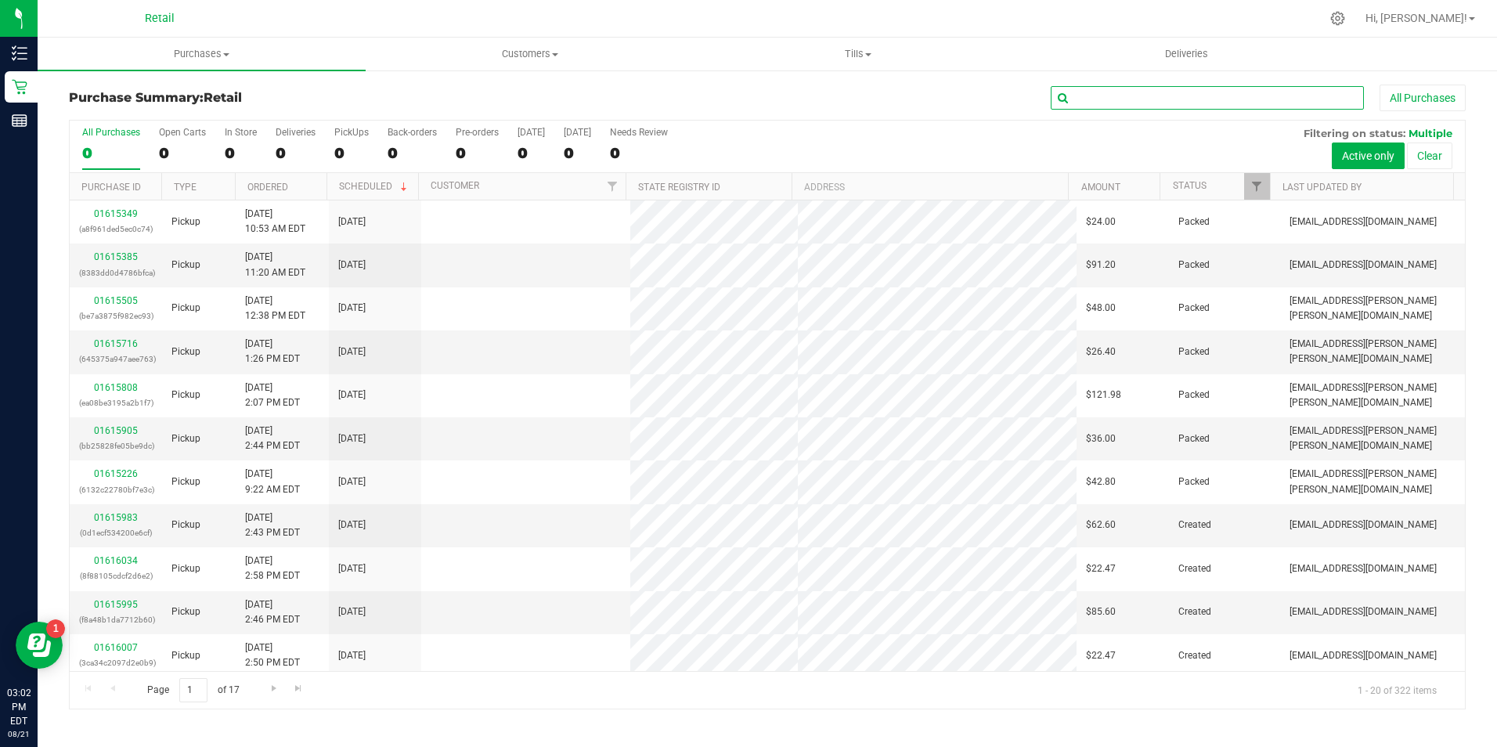
click at [1221, 97] on input "text" at bounding box center [1207, 97] width 313 height 23
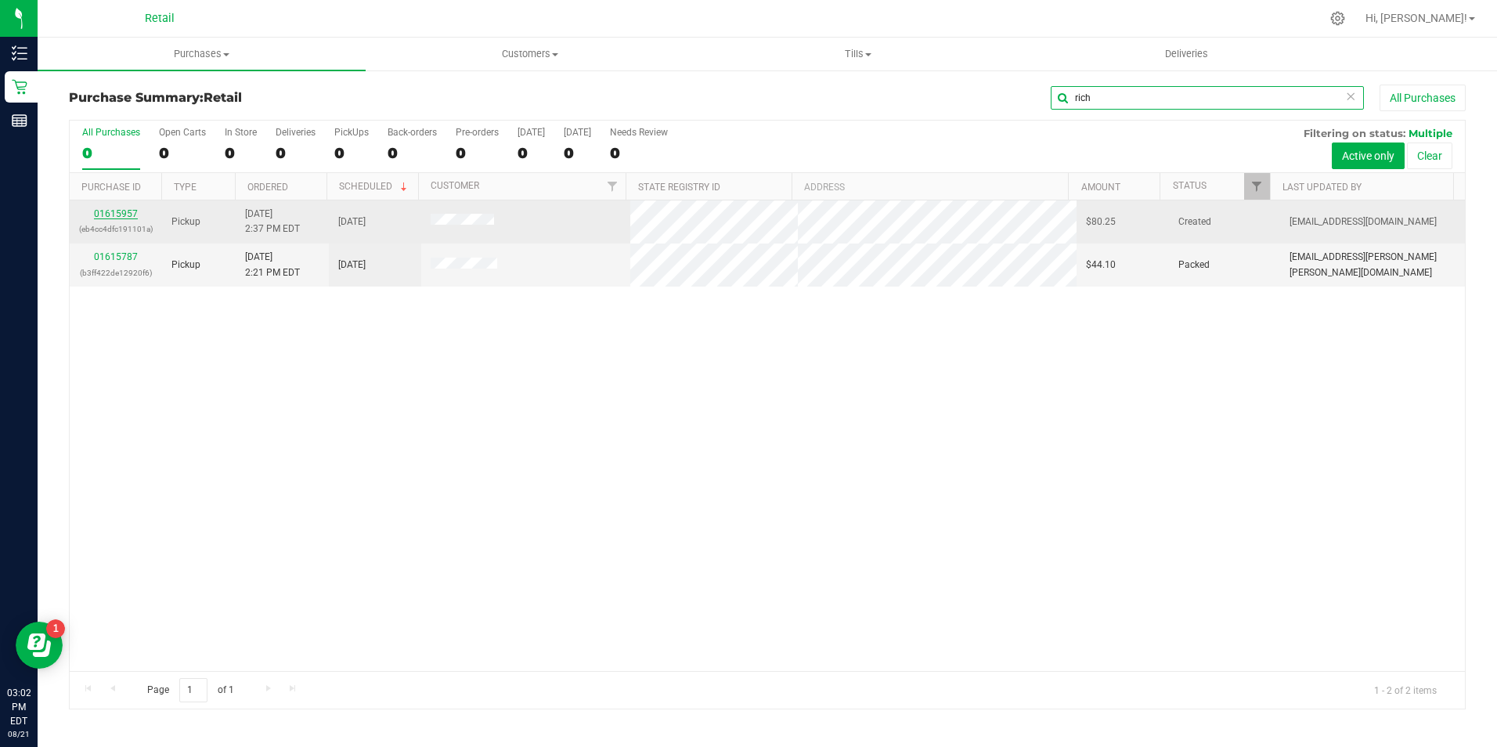
type input "rich"
click at [120, 216] on link "01615957" at bounding box center [116, 213] width 44 height 11
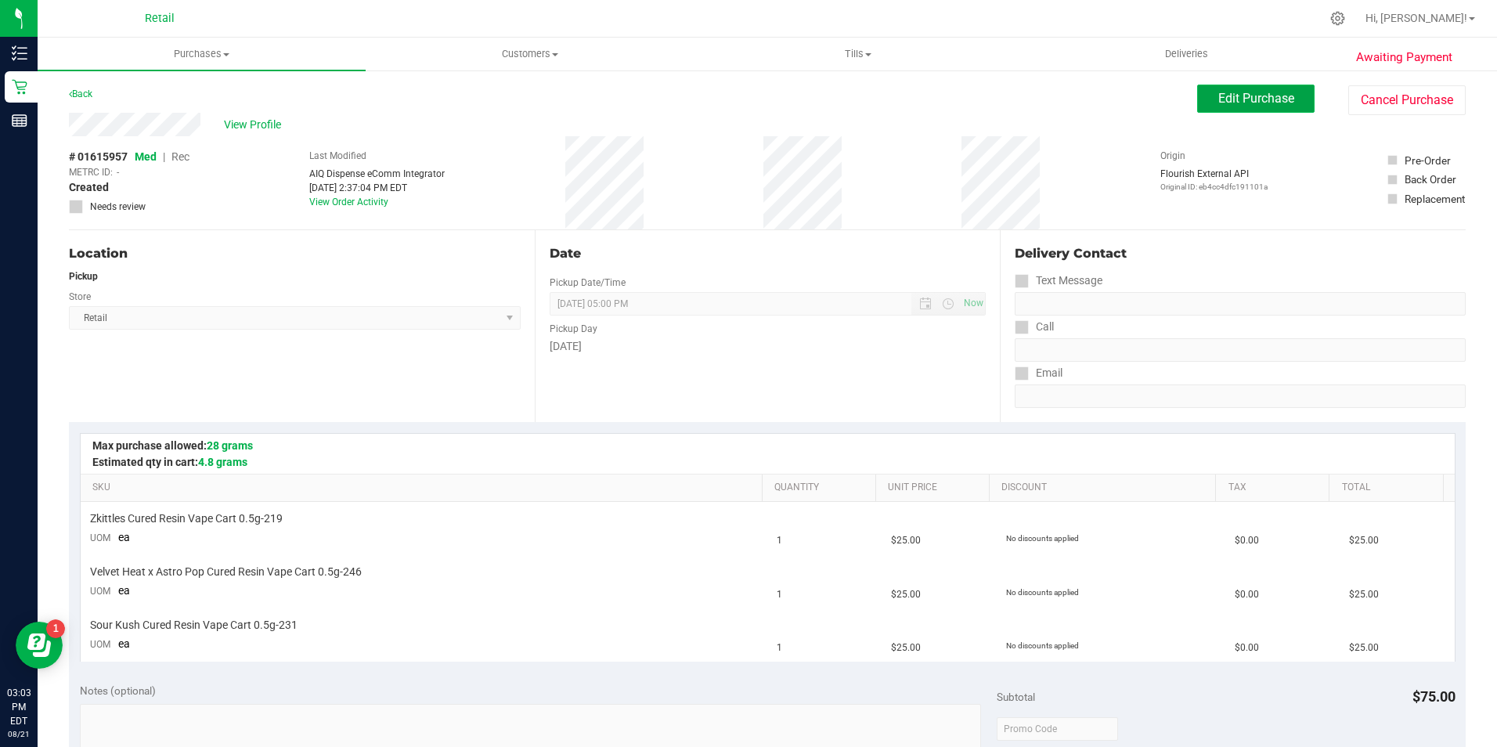
click at [1218, 92] on span "Edit Purchase" at bounding box center [1256, 98] width 76 height 15
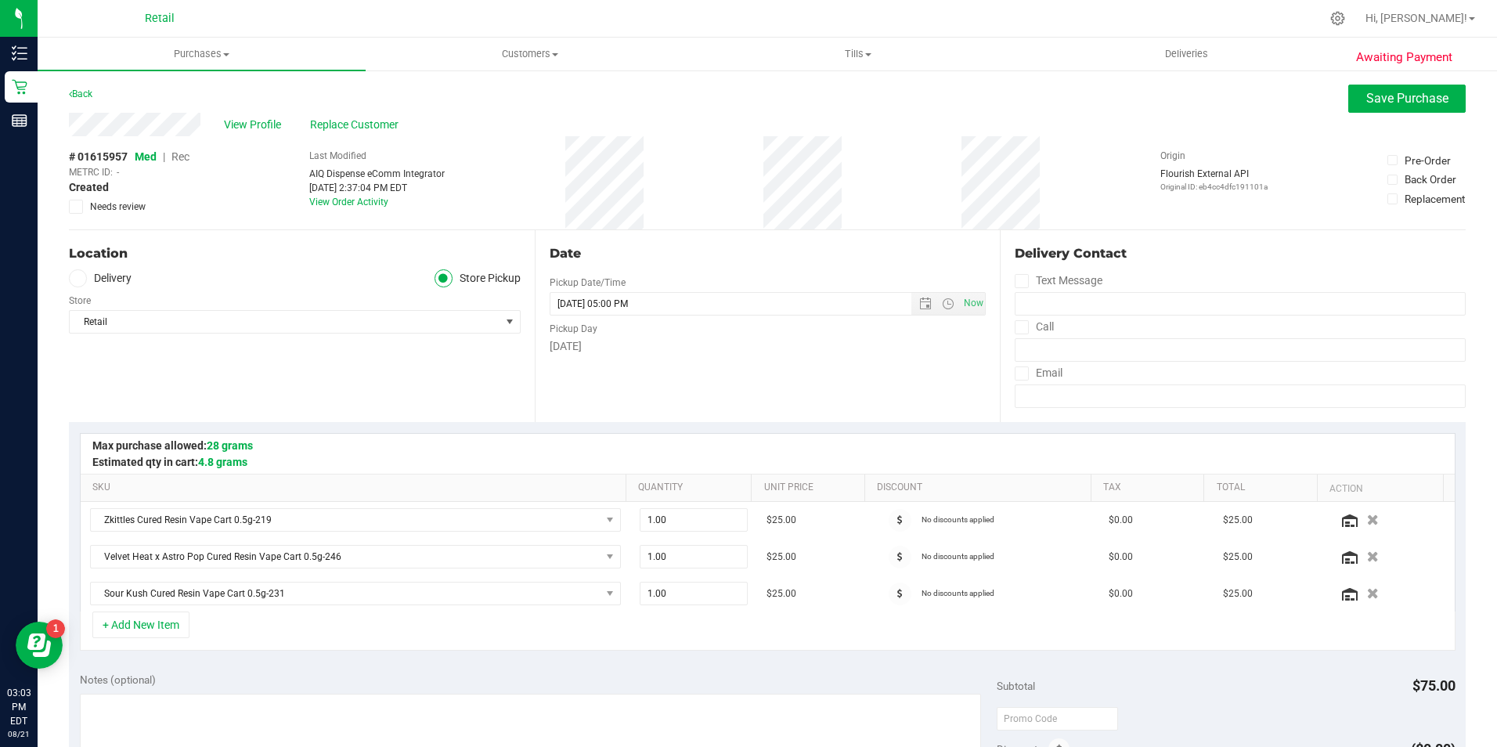
click at [181, 155] on span "Rec" at bounding box center [180, 156] width 18 height 13
click at [1380, 96] on span "Save Purchase" at bounding box center [1407, 98] width 82 height 15
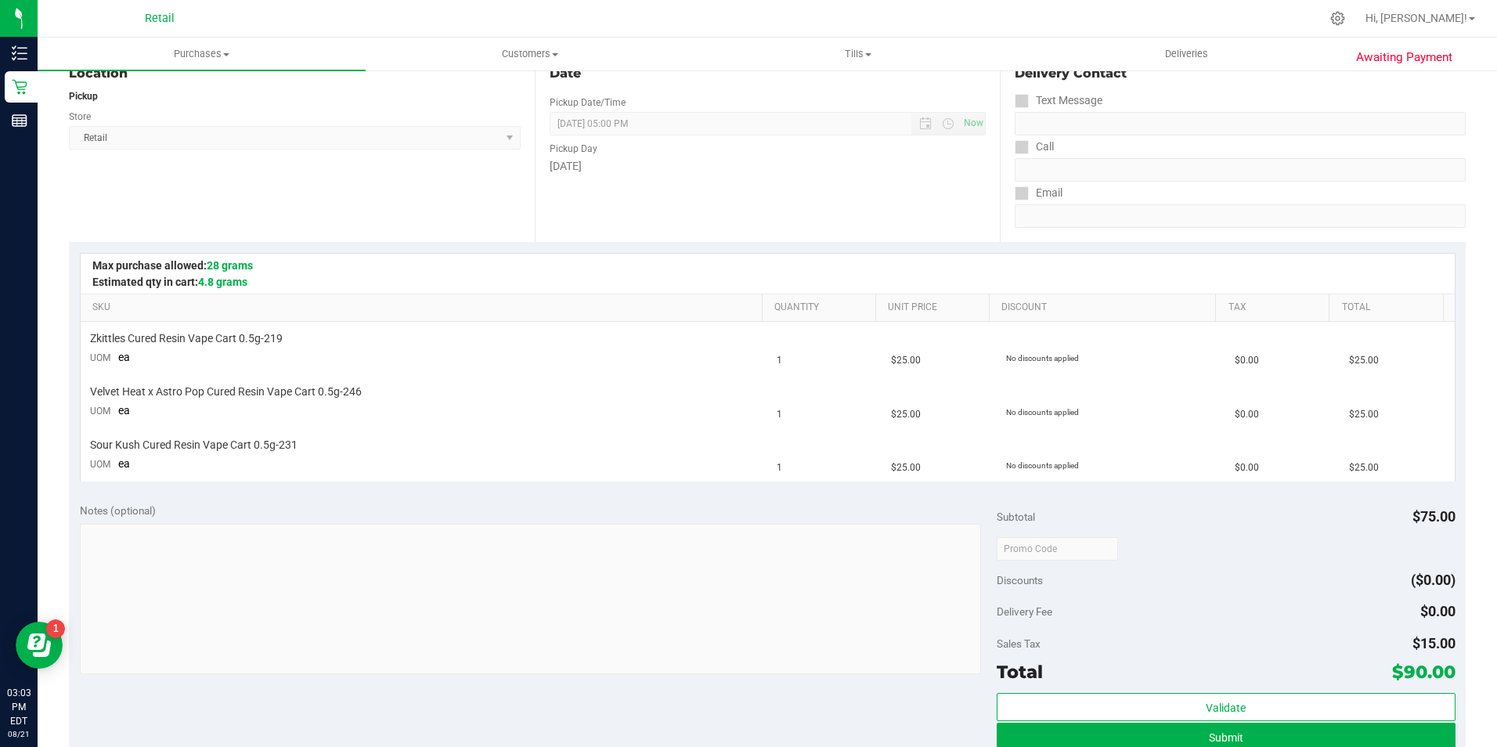
scroll to position [235, 0]
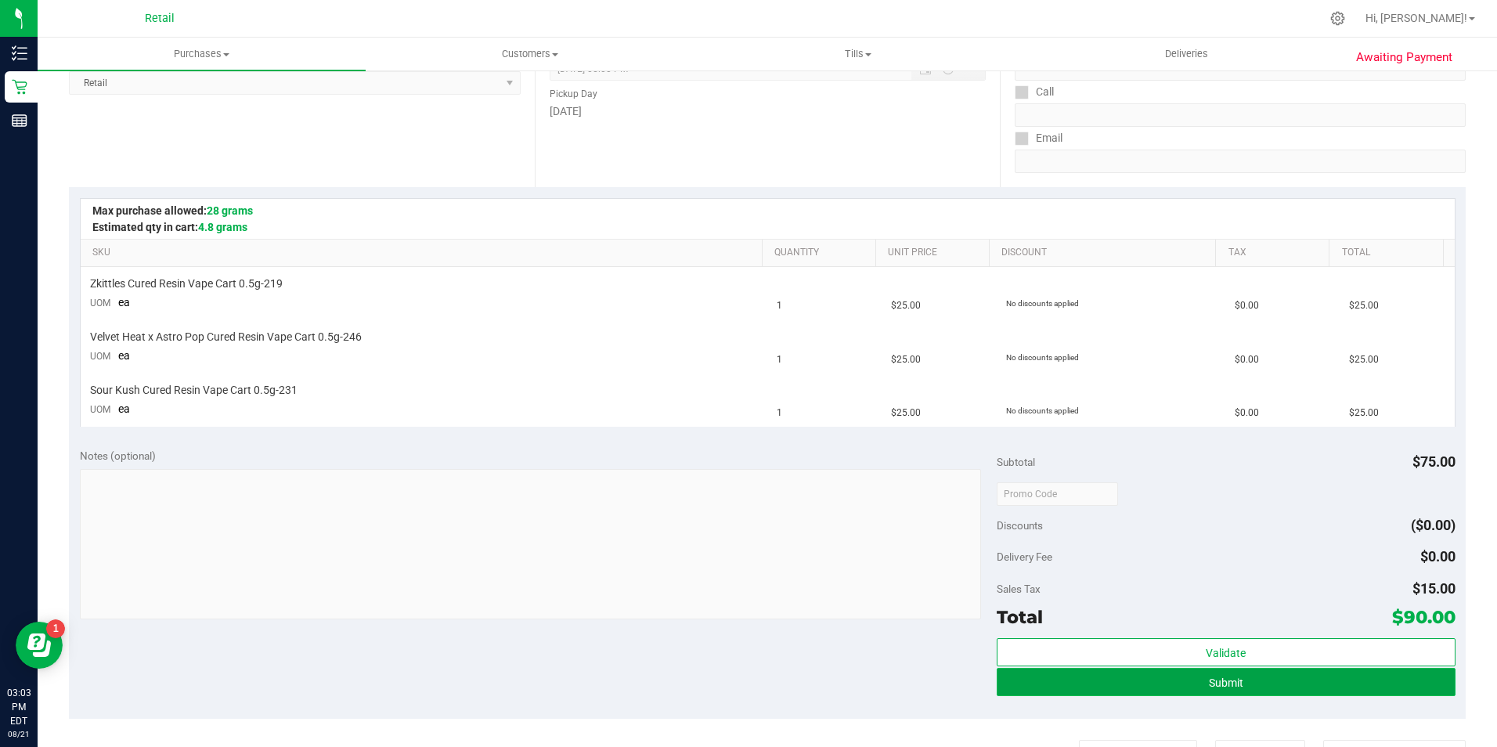
click at [1266, 678] on button "Submit" at bounding box center [1226, 682] width 459 height 28
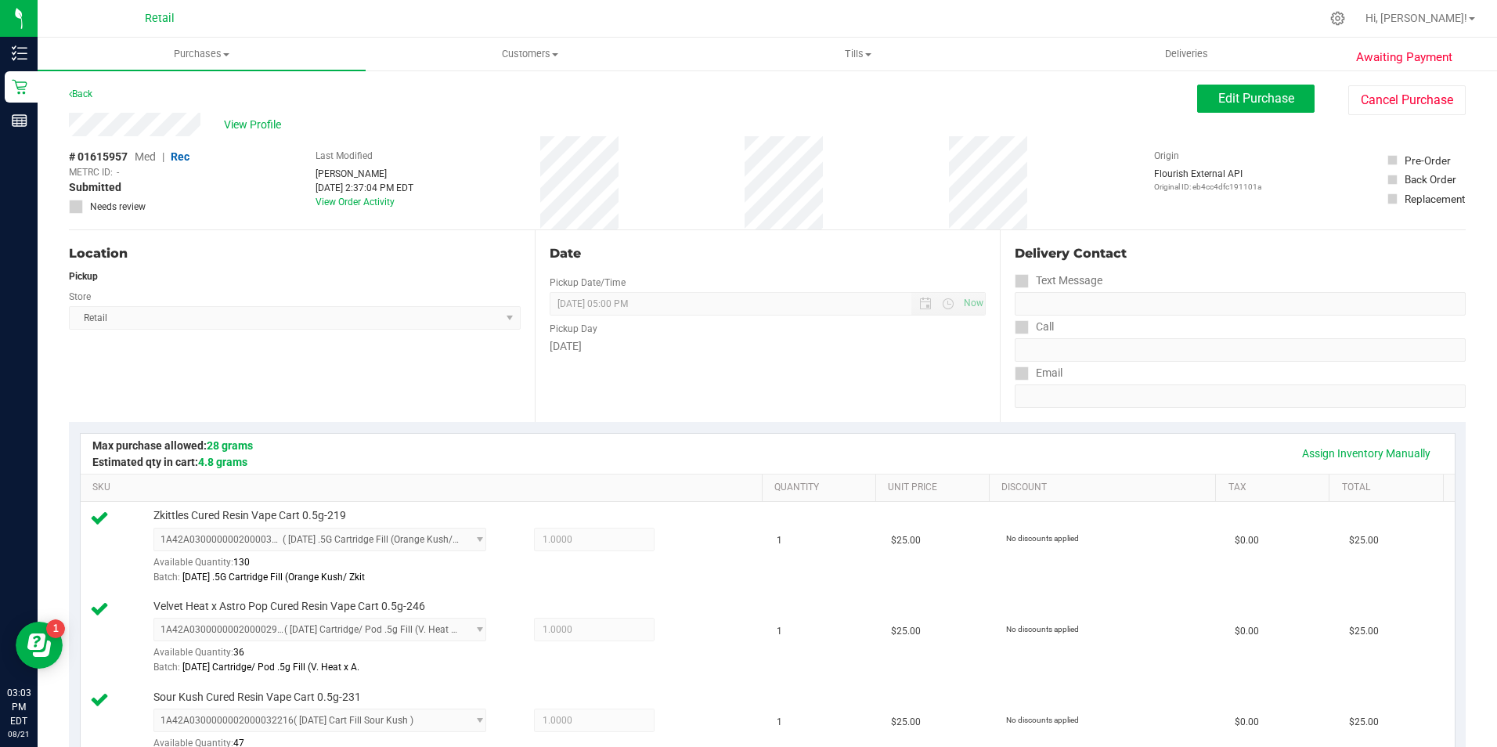
scroll to position [391, 0]
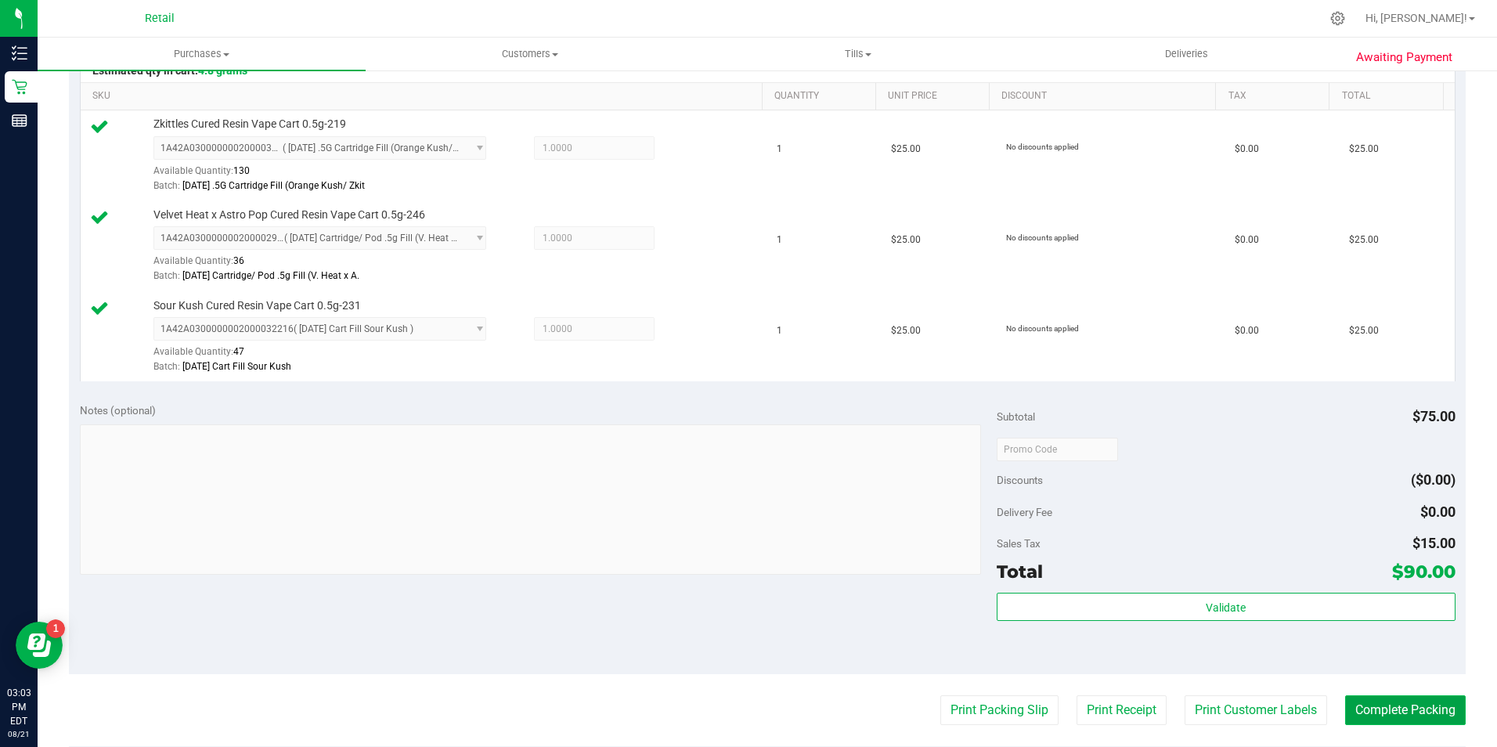
click at [1393, 696] on button "Complete Packing" at bounding box center [1405, 710] width 121 height 30
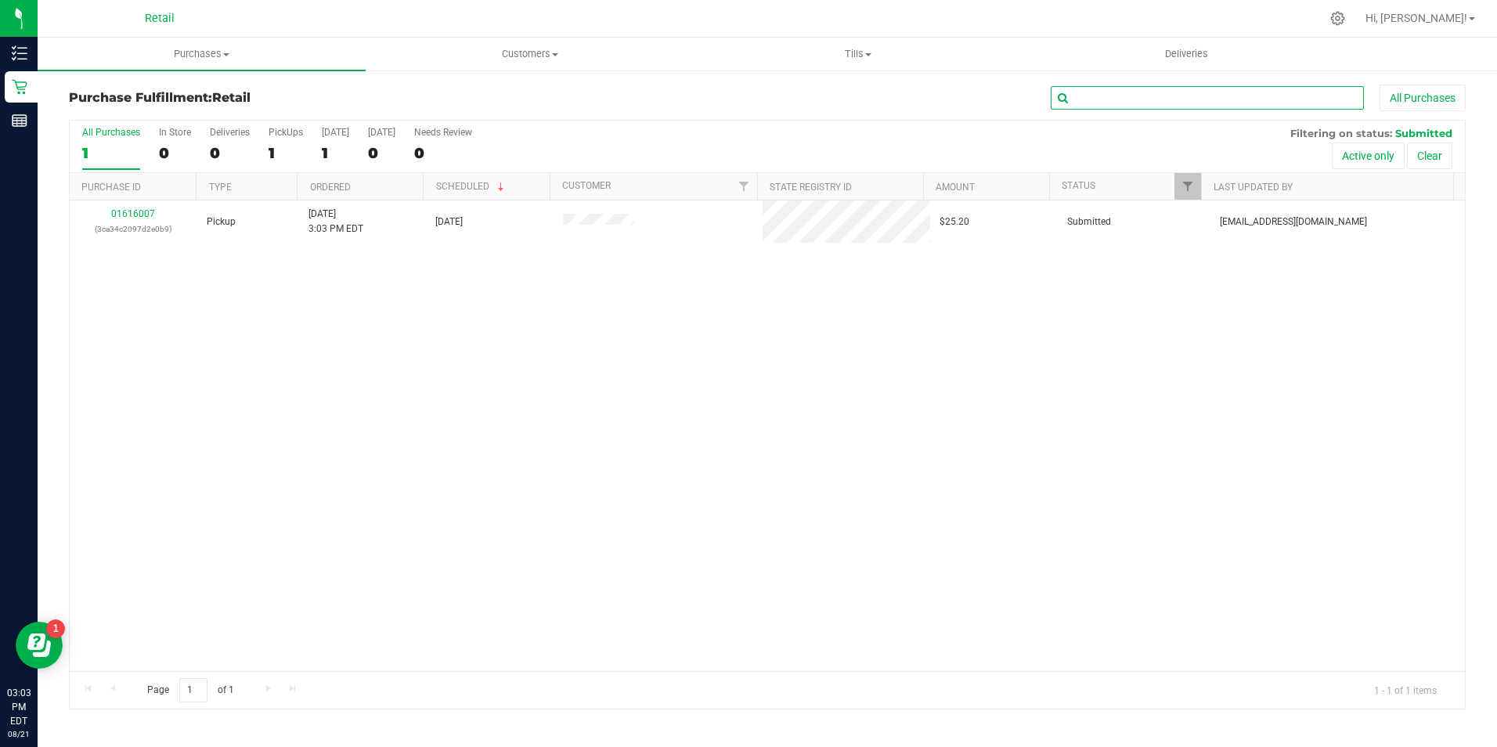
click at [1175, 102] on input "text" at bounding box center [1207, 97] width 313 height 23
click at [193, 49] on span "Purchases" at bounding box center [202, 54] width 328 height 14
click at [199, 98] on li "Summary of purchases" at bounding box center [202, 94] width 328 height 19
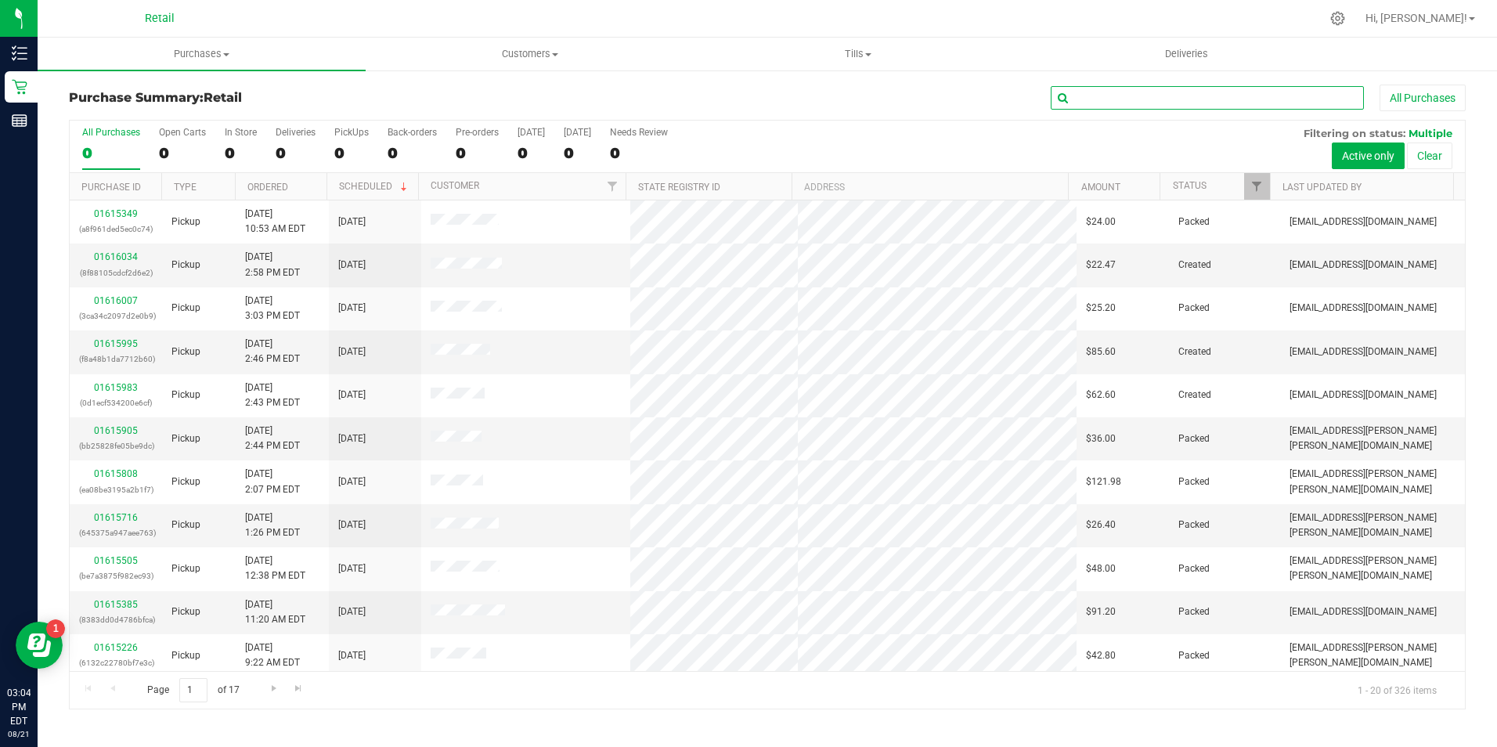
click at [1238, 92] on input "text" at bounding box center [1207, 97] width 313 height 23
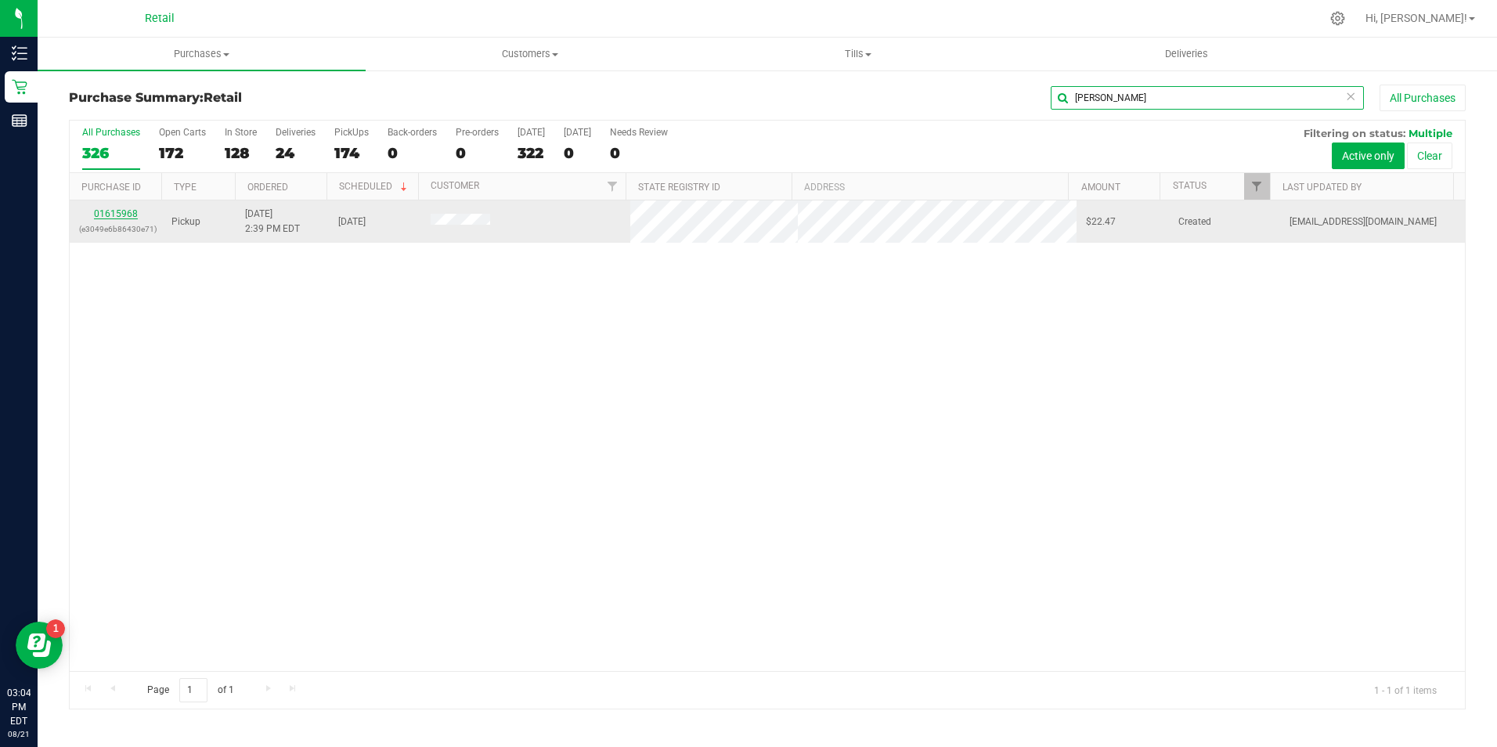
type input "viola"
click at [127, 214] on link "01615968" at bounding box center [116, 213] width 44 height 11
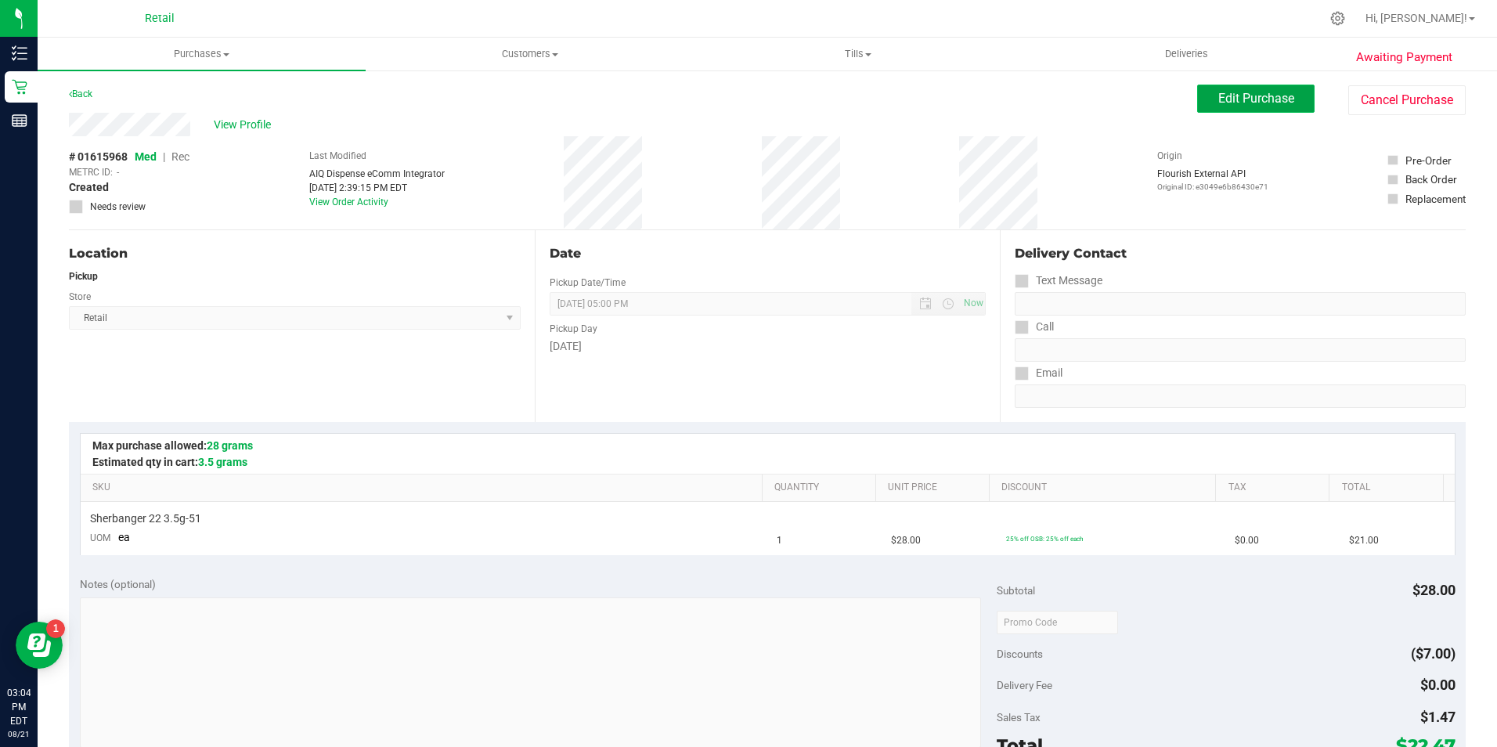
click at [1214, 88] on button "Edit Purchase" at bounding box center [1255, 99] width 117 height 28
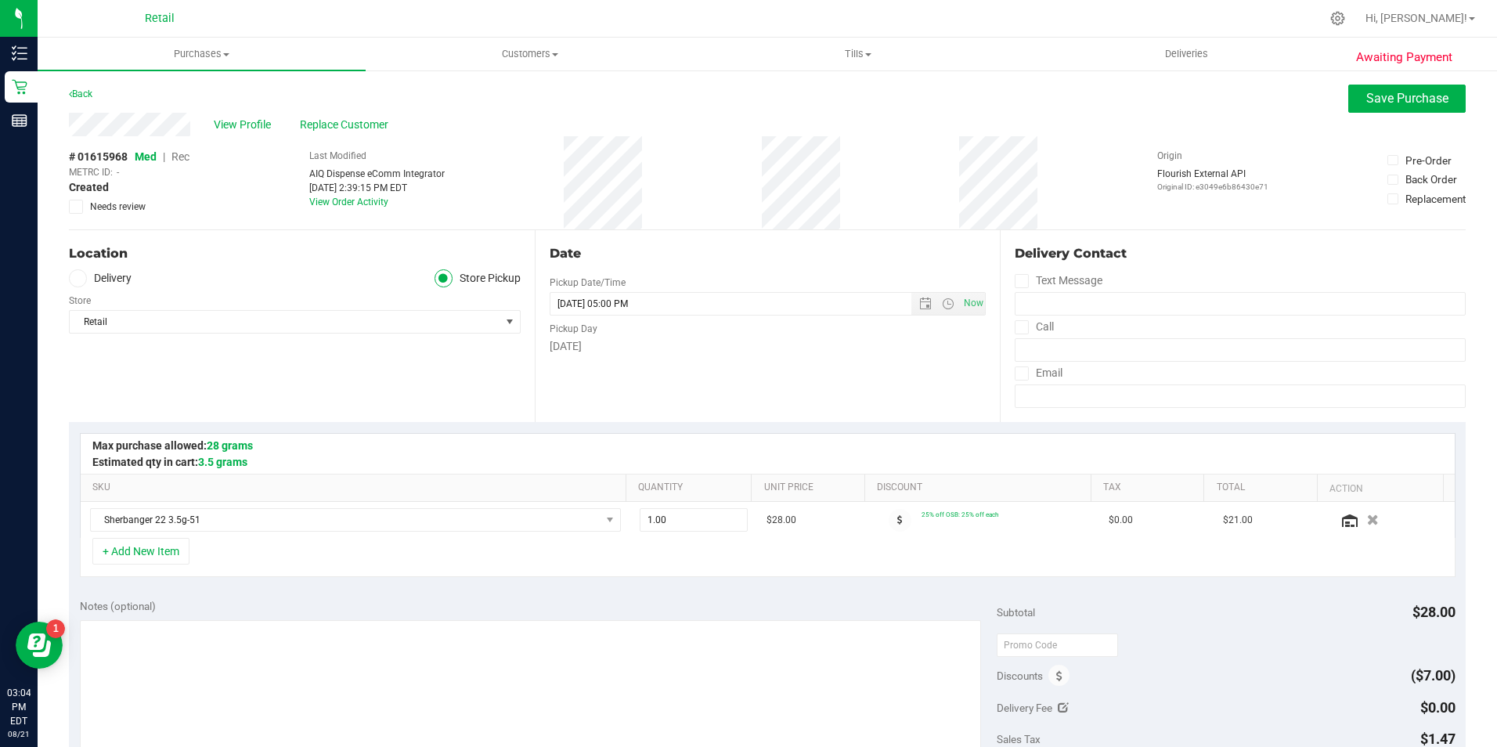
click at [181, 158] on span "Rec" at bounding box center [180, 156] width 18 height 13
click at [1381, 101] on span "Save Purchase" at bounding box center [1407, 98] width 82 height 15
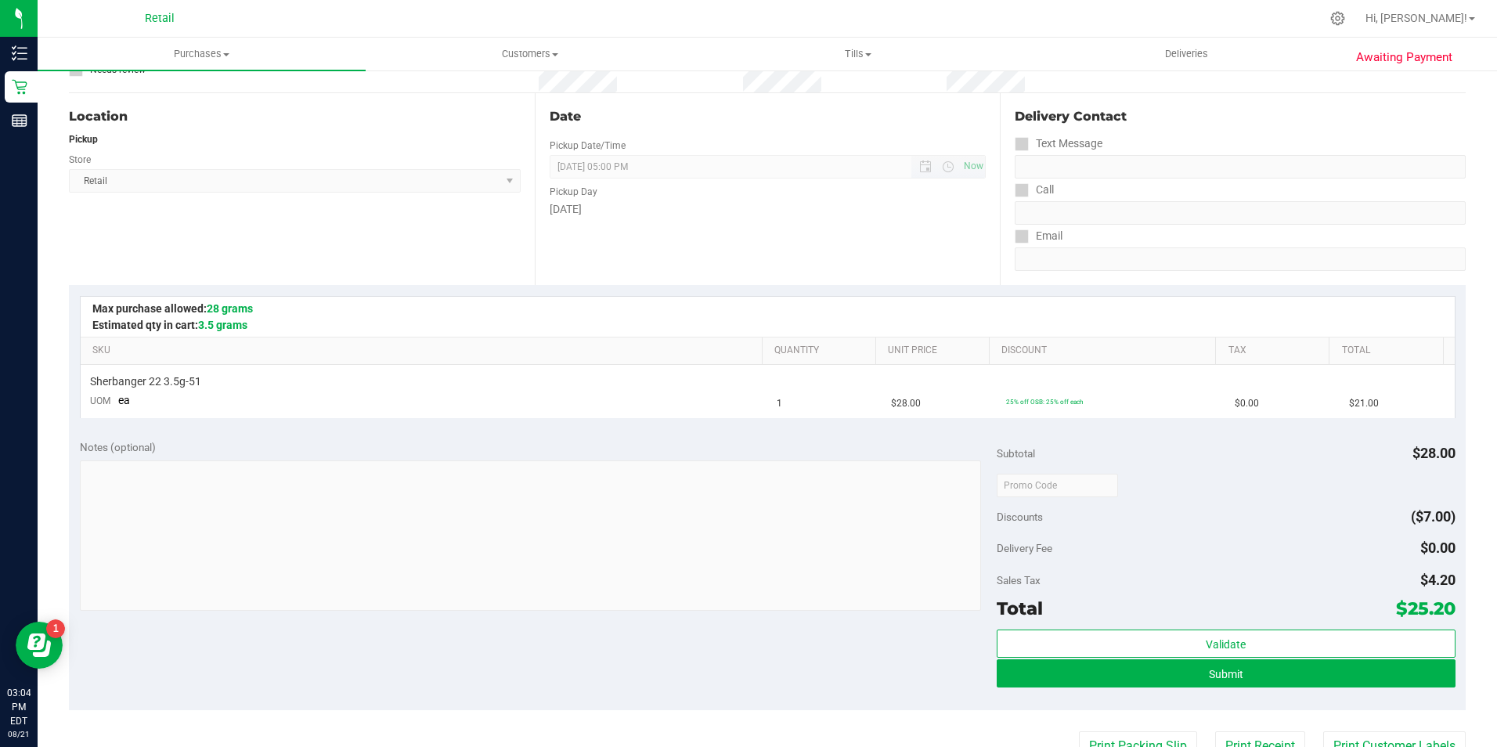
scroll to position [157, 0]
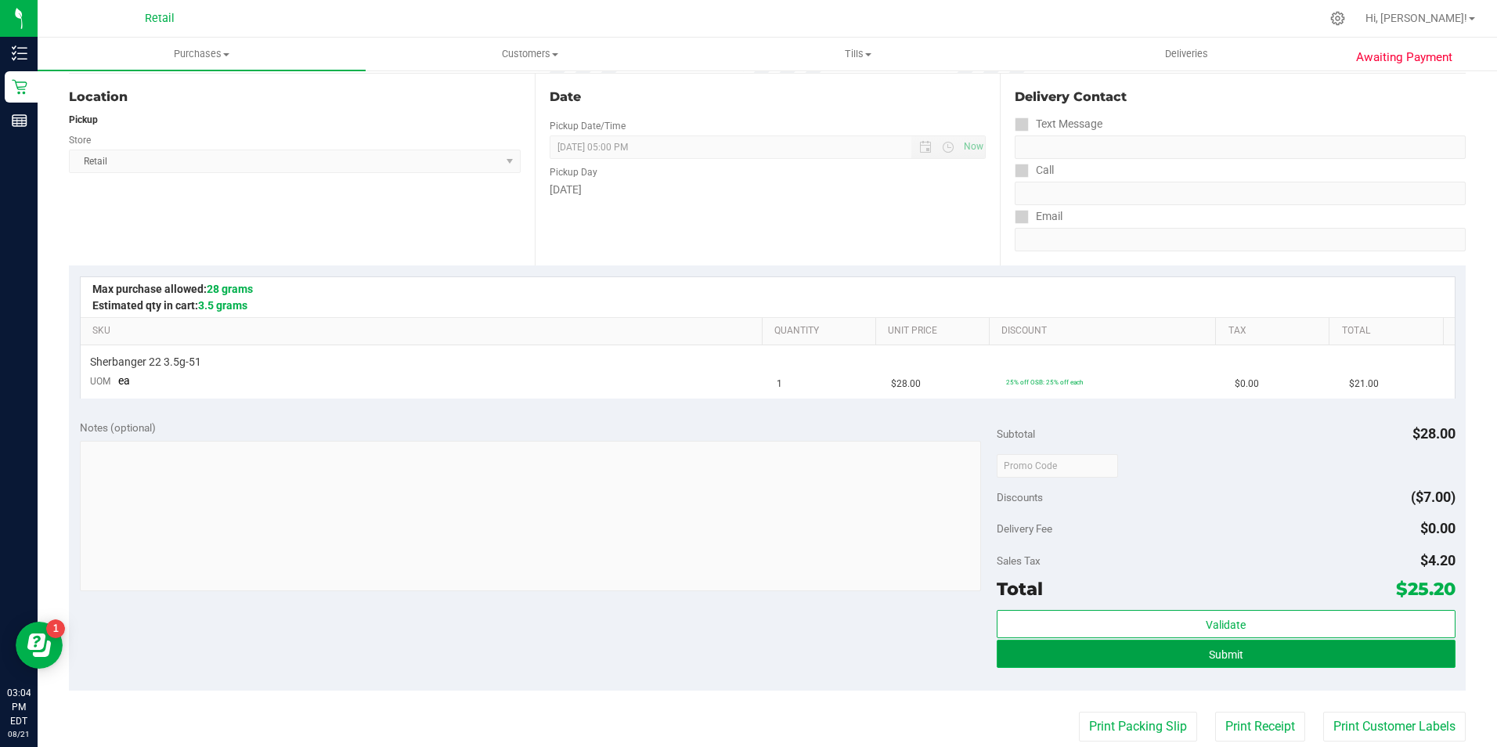
click at [1258, 649] on button "Submit" at bounding box center [1226, 654] width 459 height 28
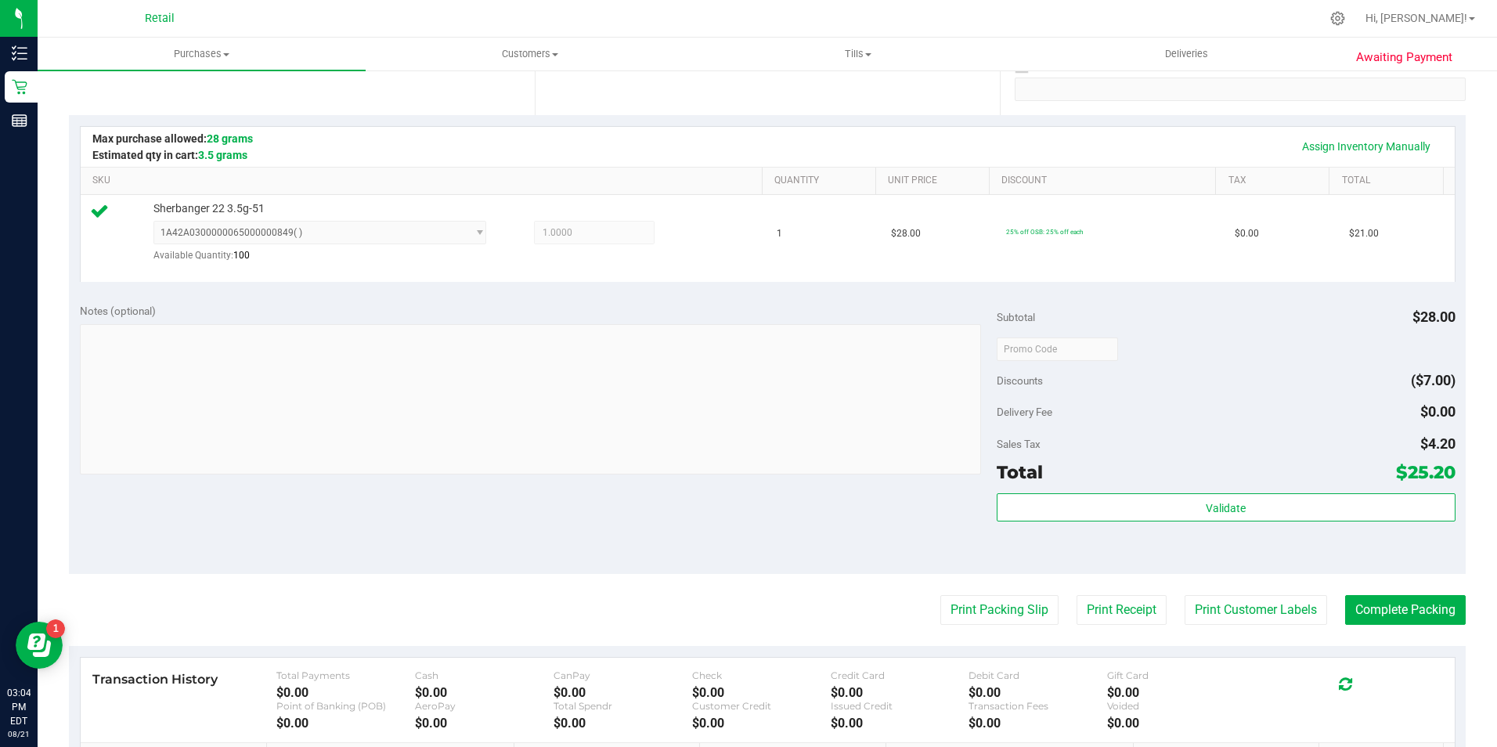
scroll to position [313, 0]
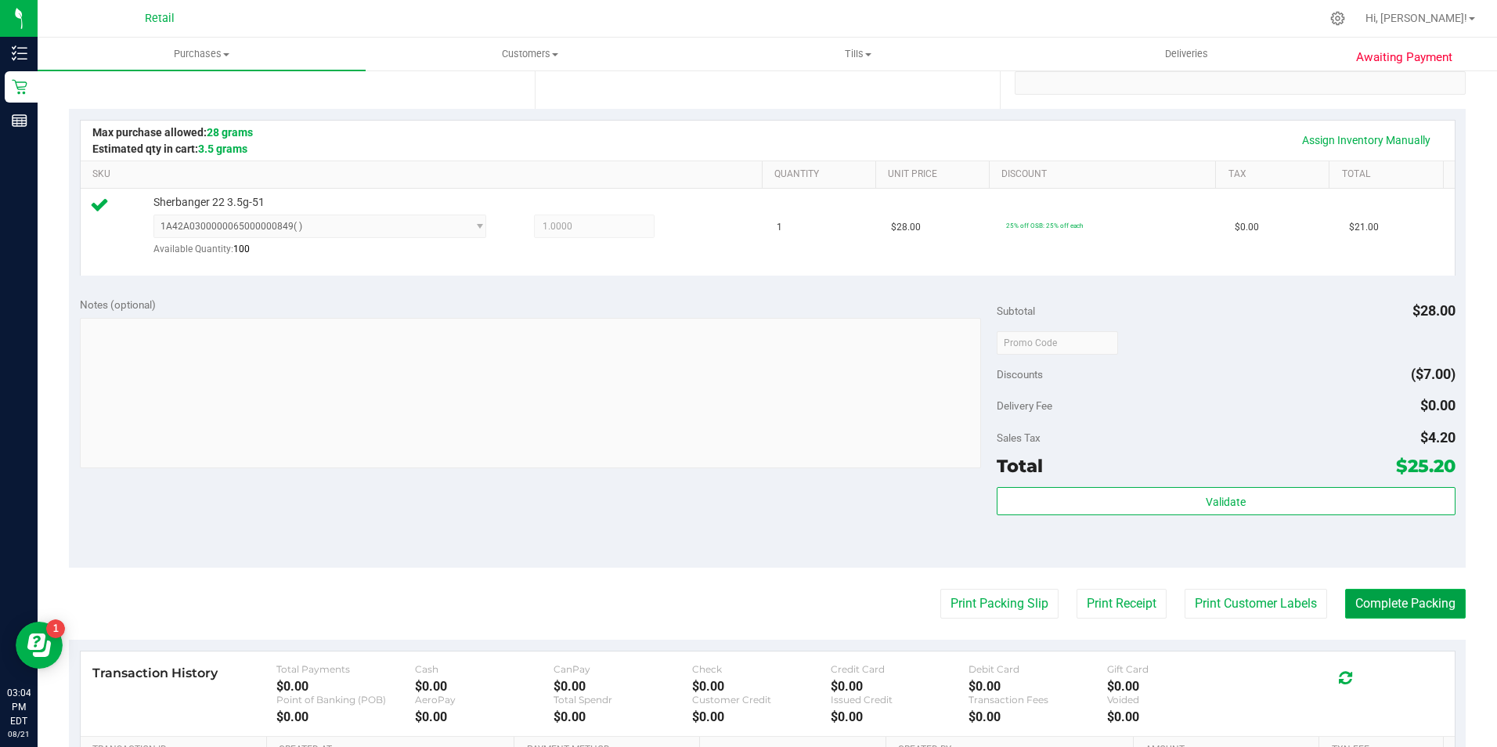
click at [1422, 593] on button "Complete Packing" at bounding box center [1405, 604] width 121 height 30
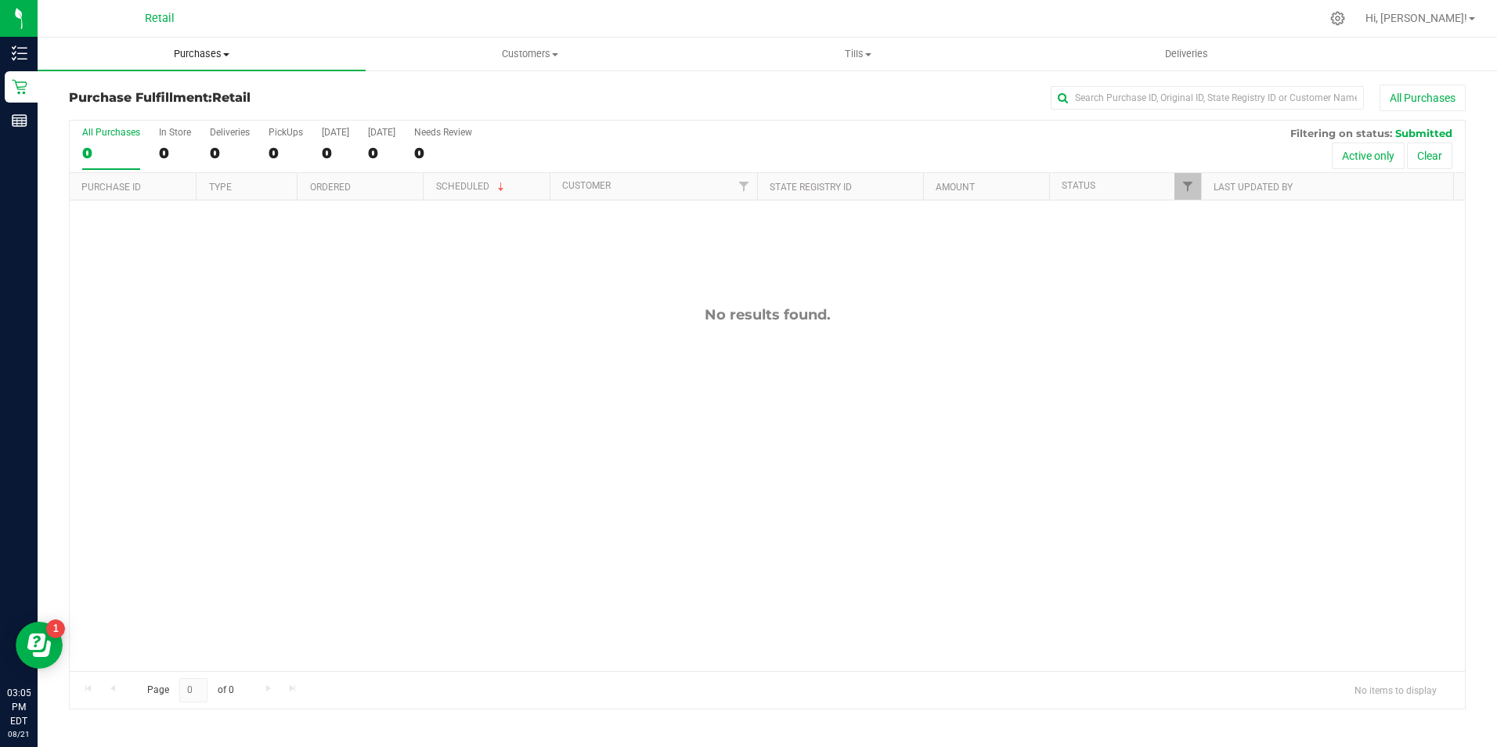
click at [186, 54] on span "Purchases" at bounding box center [202, 54] width 328 height 14
click at [177, 98] on span "Summary of purchases" at bounding box center [118, 94] width 160 height 13
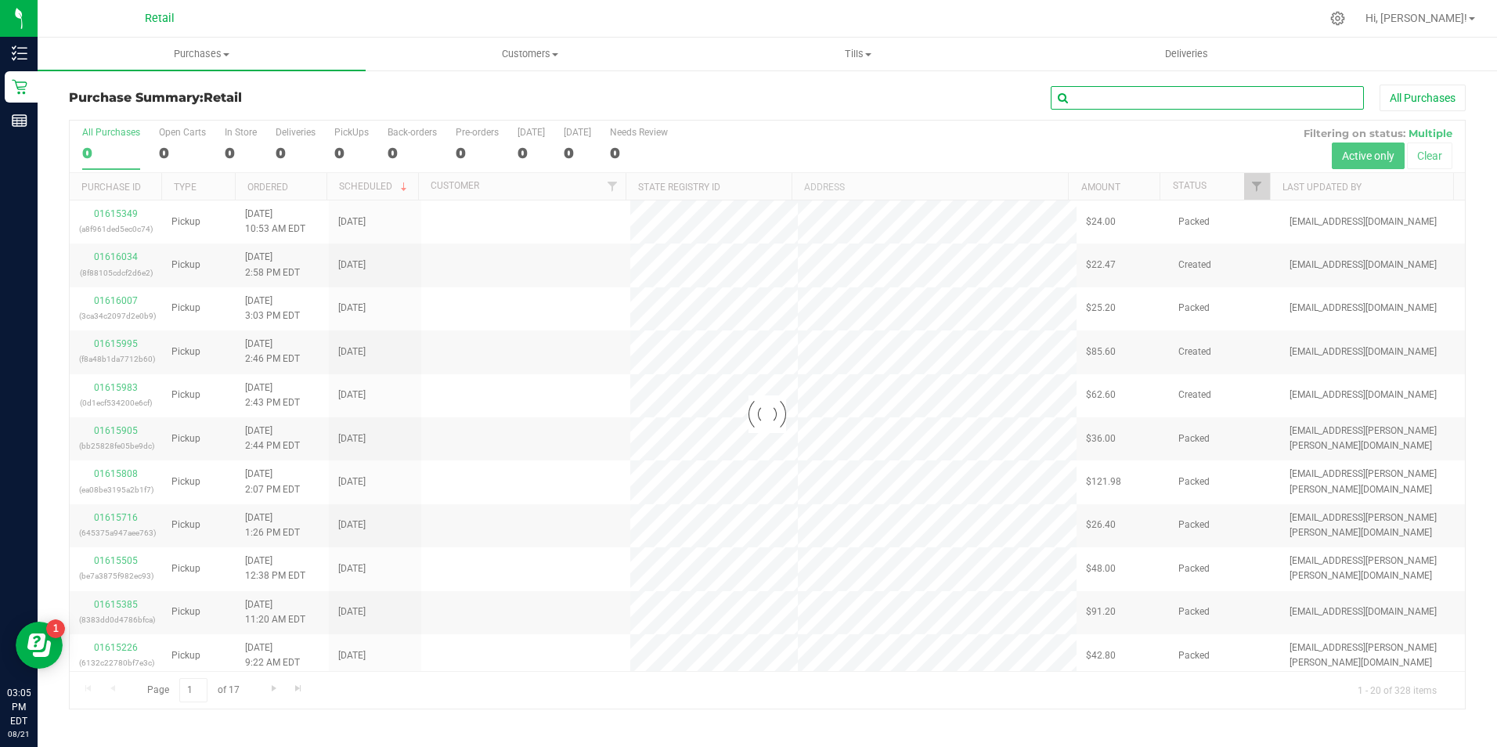
click at [1104, 105] on input "text" at bounding box center [1207, 97] width 313 height 23
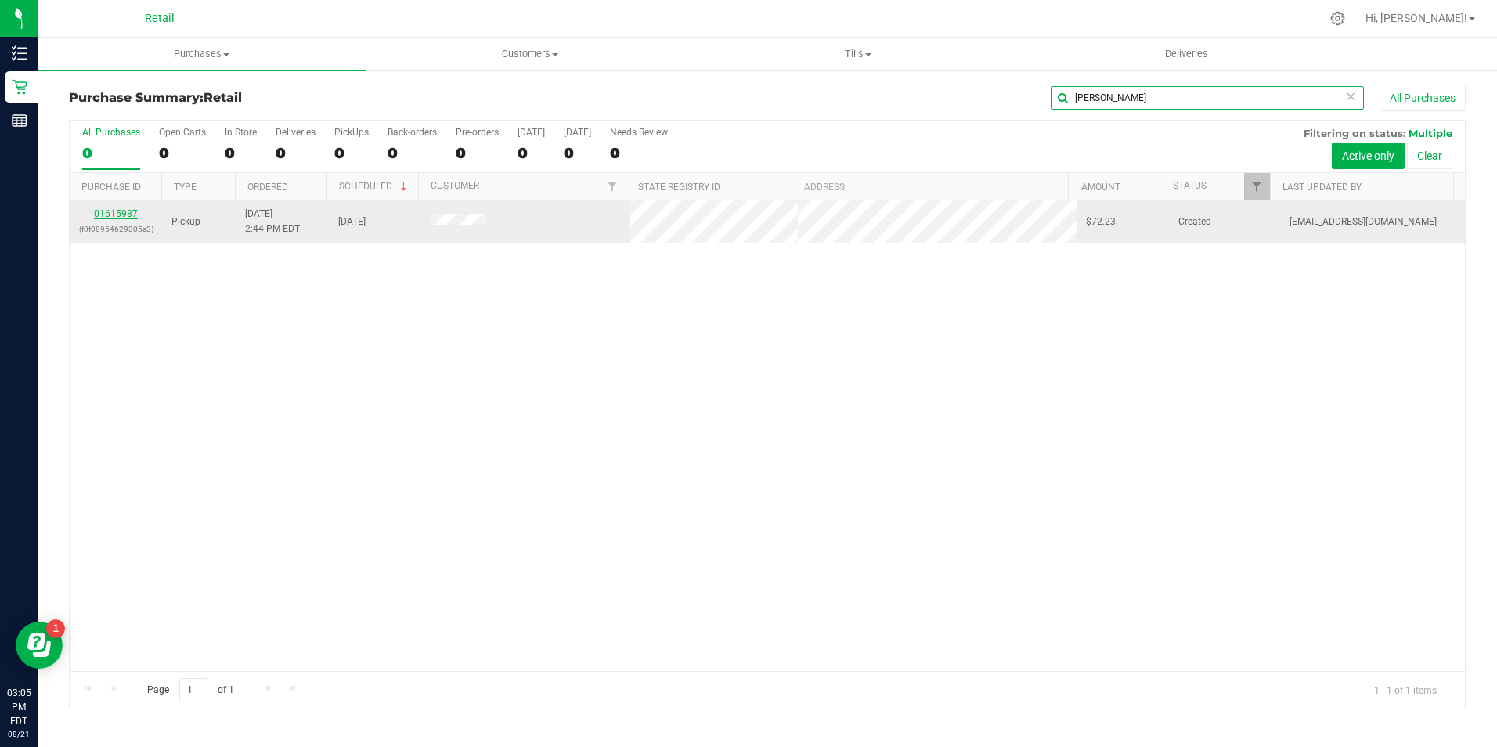
type input "ken c"
click at [124, 212] on link "01615987" at bounding box center [116, 213] width 44 height 11
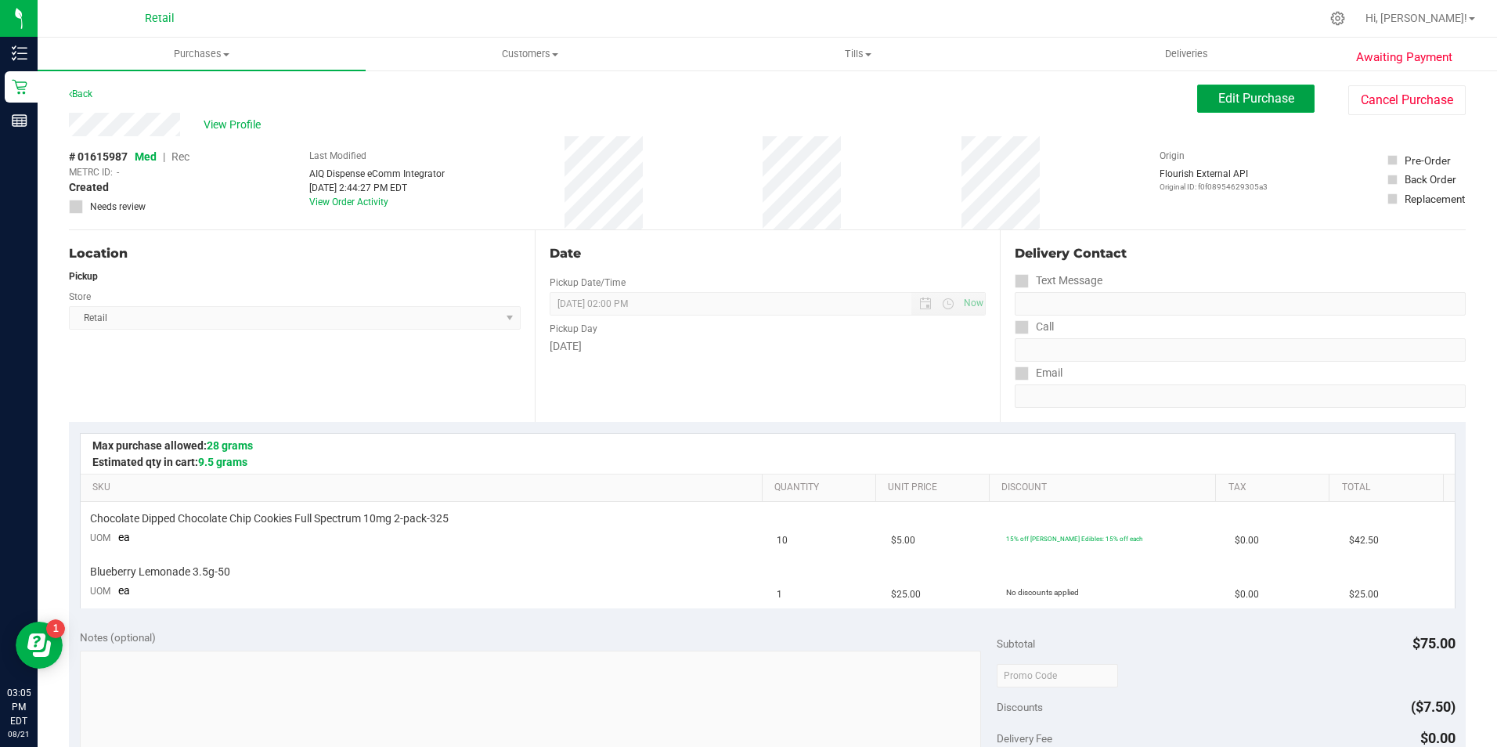
drag, startPoint x: 1241, startPoint y: 100, endPoint x: 1183, endPoint y: 123, distance: 62.2
click at [1241, 100] on span "Edit Purchase" at bounding box center [1256, 98] width 76 height 15
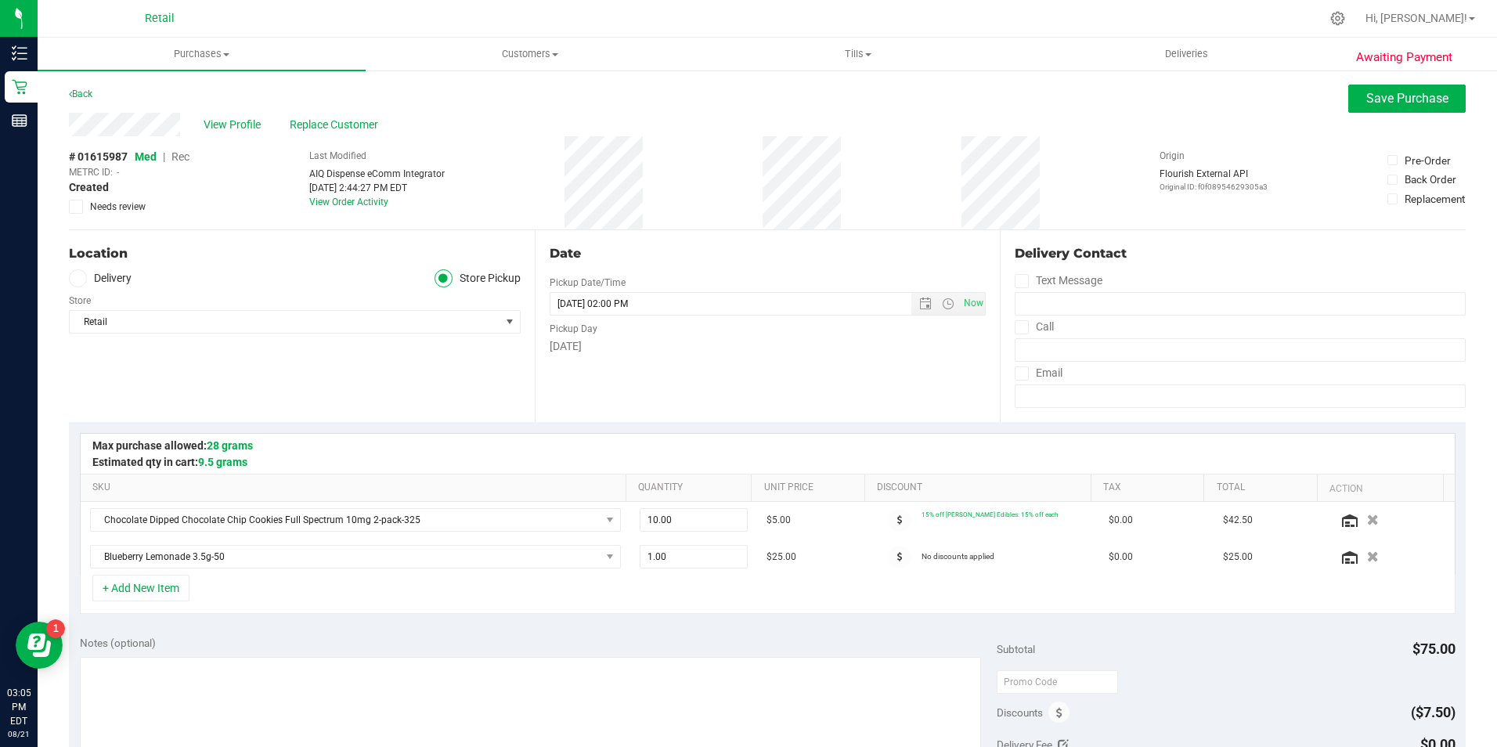
click at [185, 160] on span "Rec" at bounding box center [180, 156] width 18 height 13
click at [1419, 95] on span "Save Purchase" at bounding box center [1407, 98] width 82 height 15
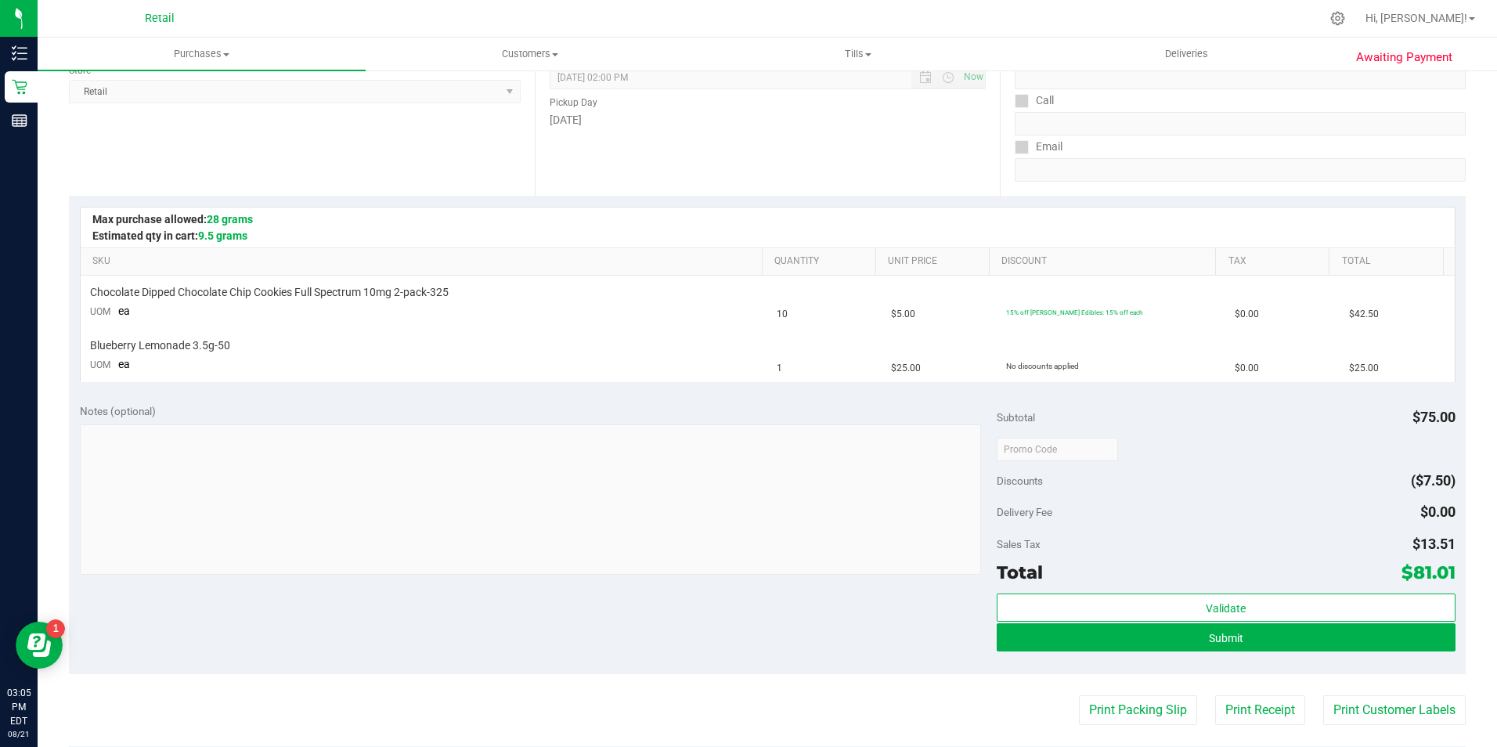
scroll to position [235, 0]
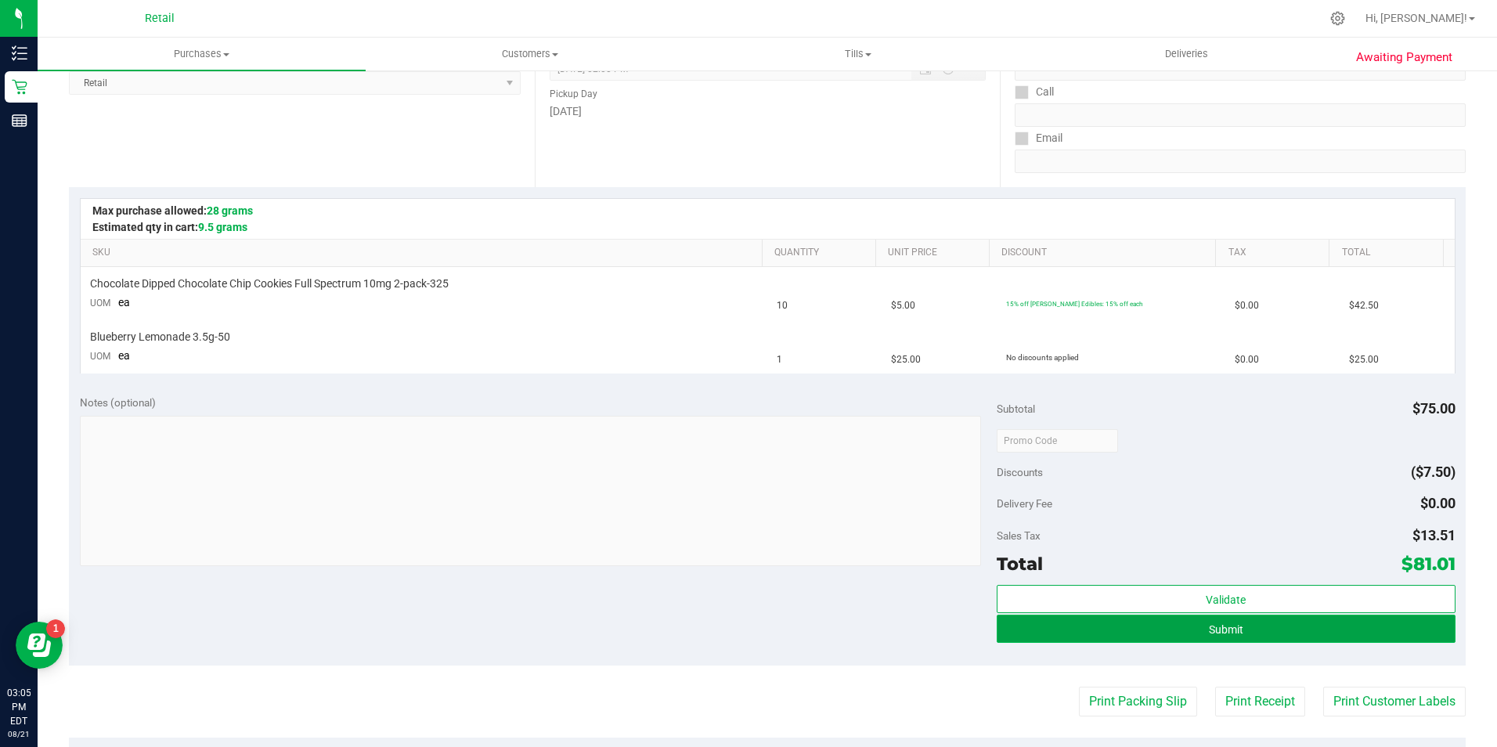
click at [1343, 633] on button "Submit" at bounding box center [1226, 629] width 459 height 28
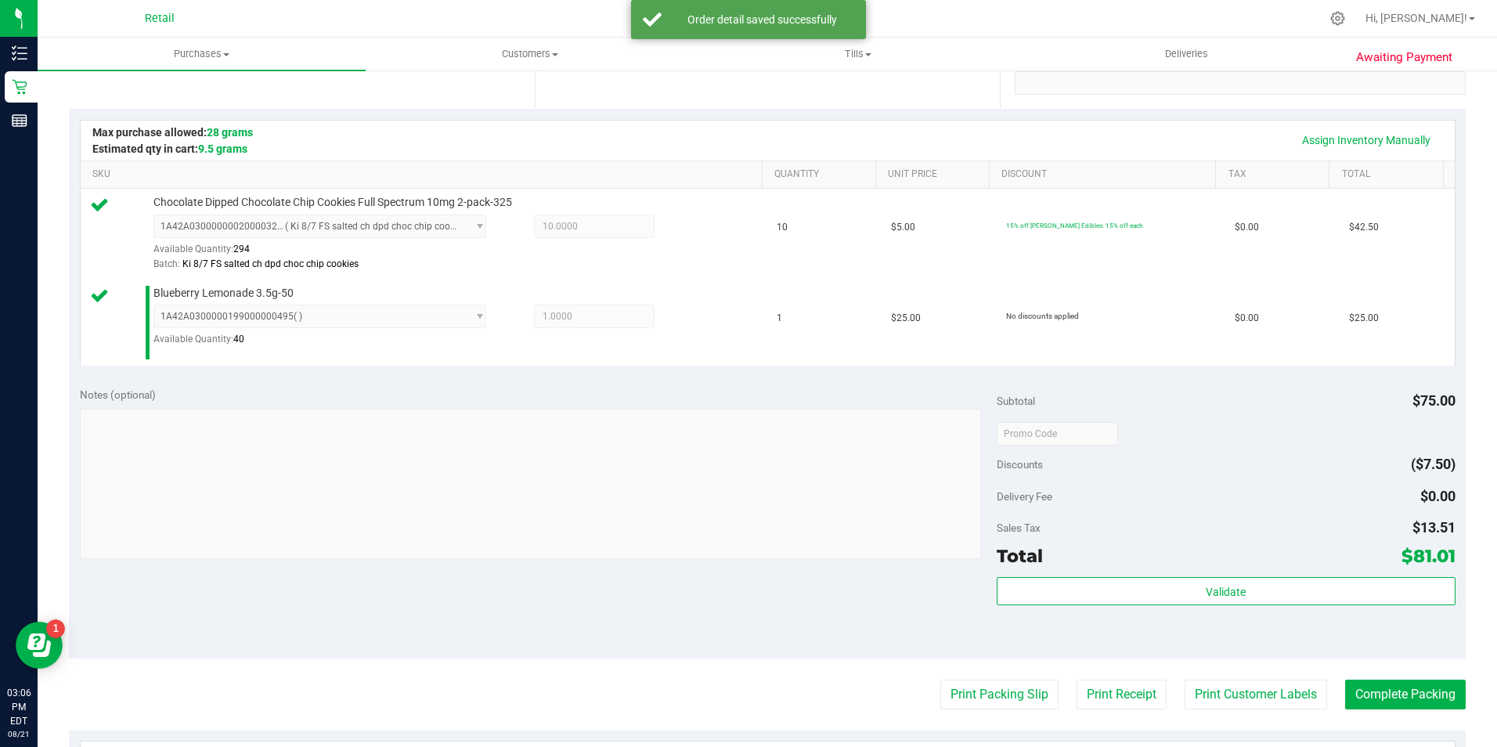
scroll to position [391, 0]
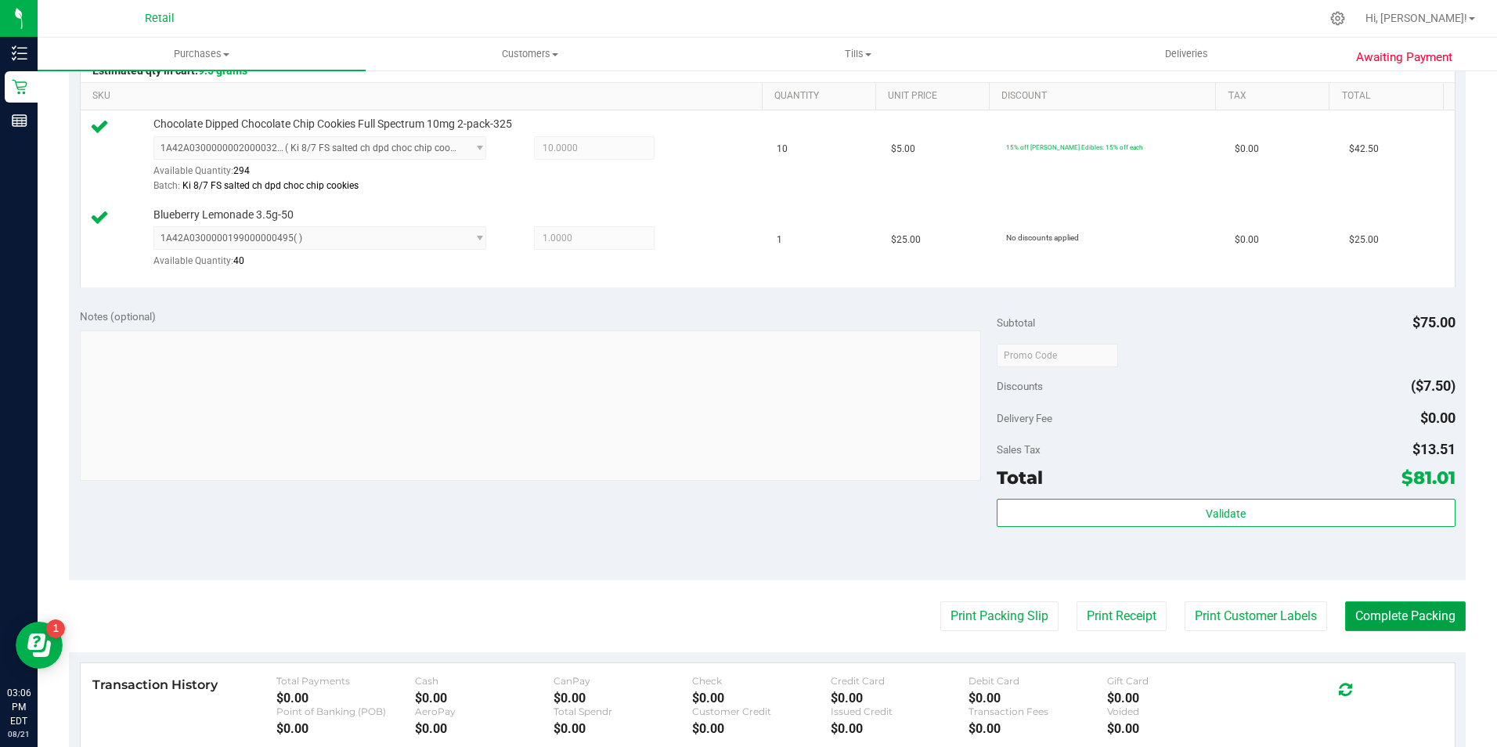
click at [1378, 610] on button "Complete Packing" at bounding box center [1405, 616] width 121 height 30
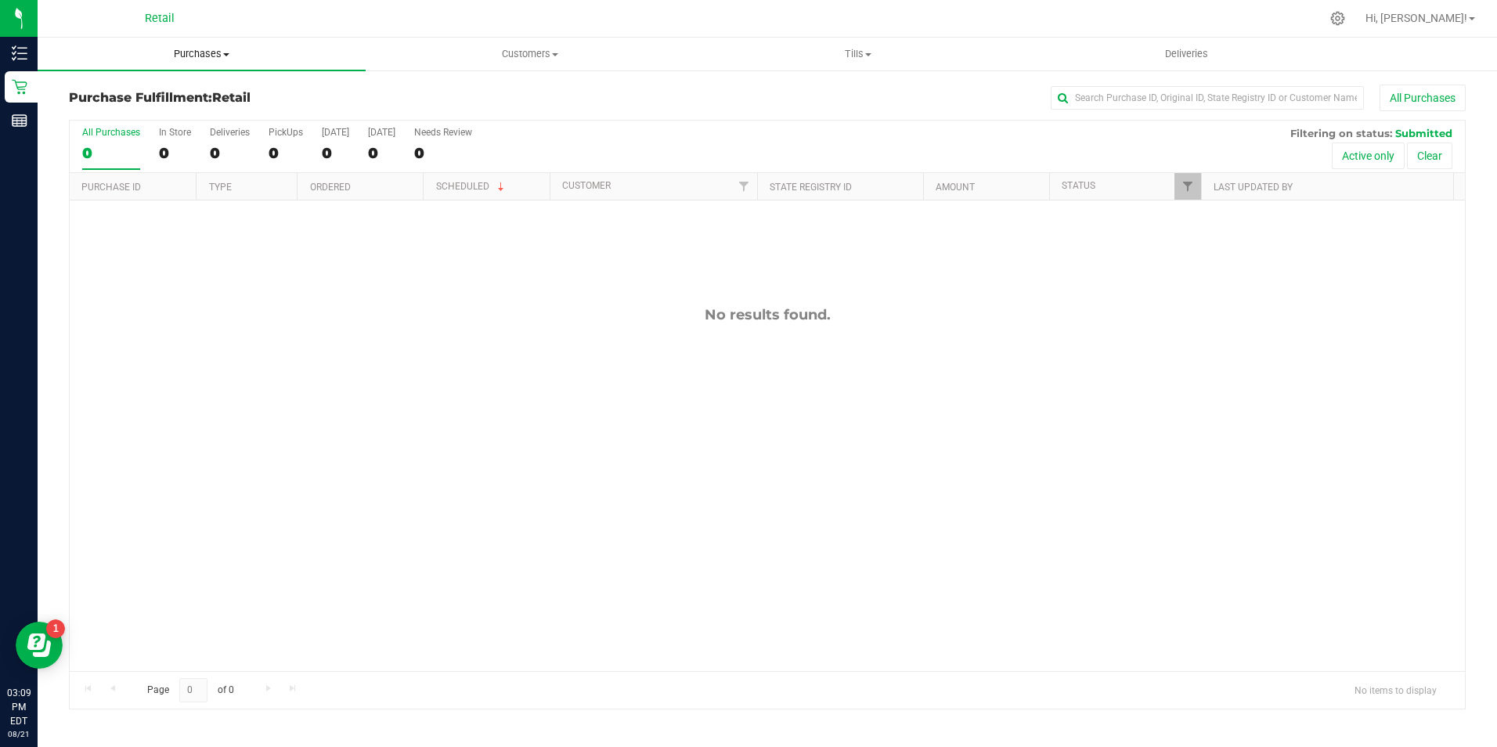
click at [199, 48] on span "Purchases" at bounding box center [202, 54] width 328 height 14
click at [114, 131] on span "All purchases" at bounding box center [93, 131] width 111 height 13
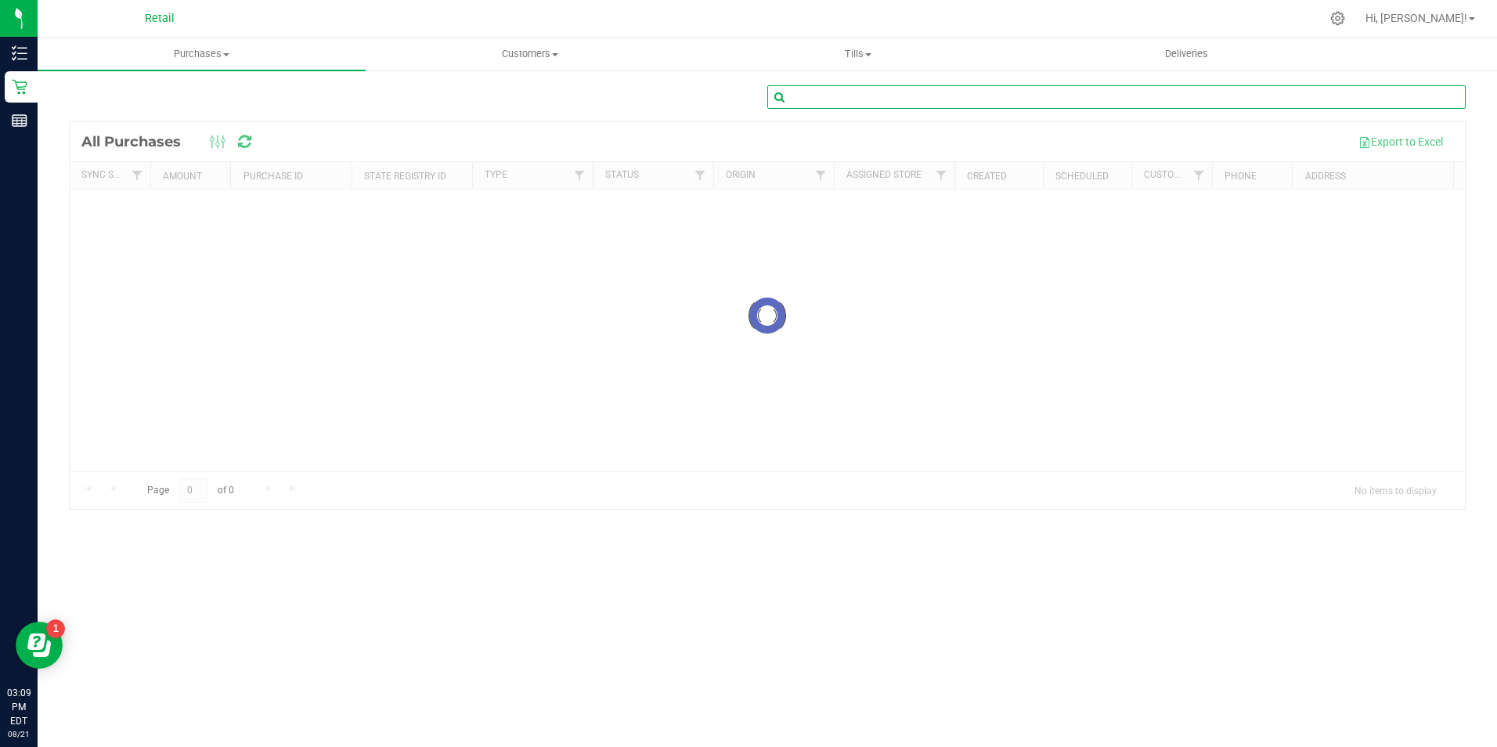
click at [1101, 101] on input "text" at bounding box center [1116, 96] width 698 height 23
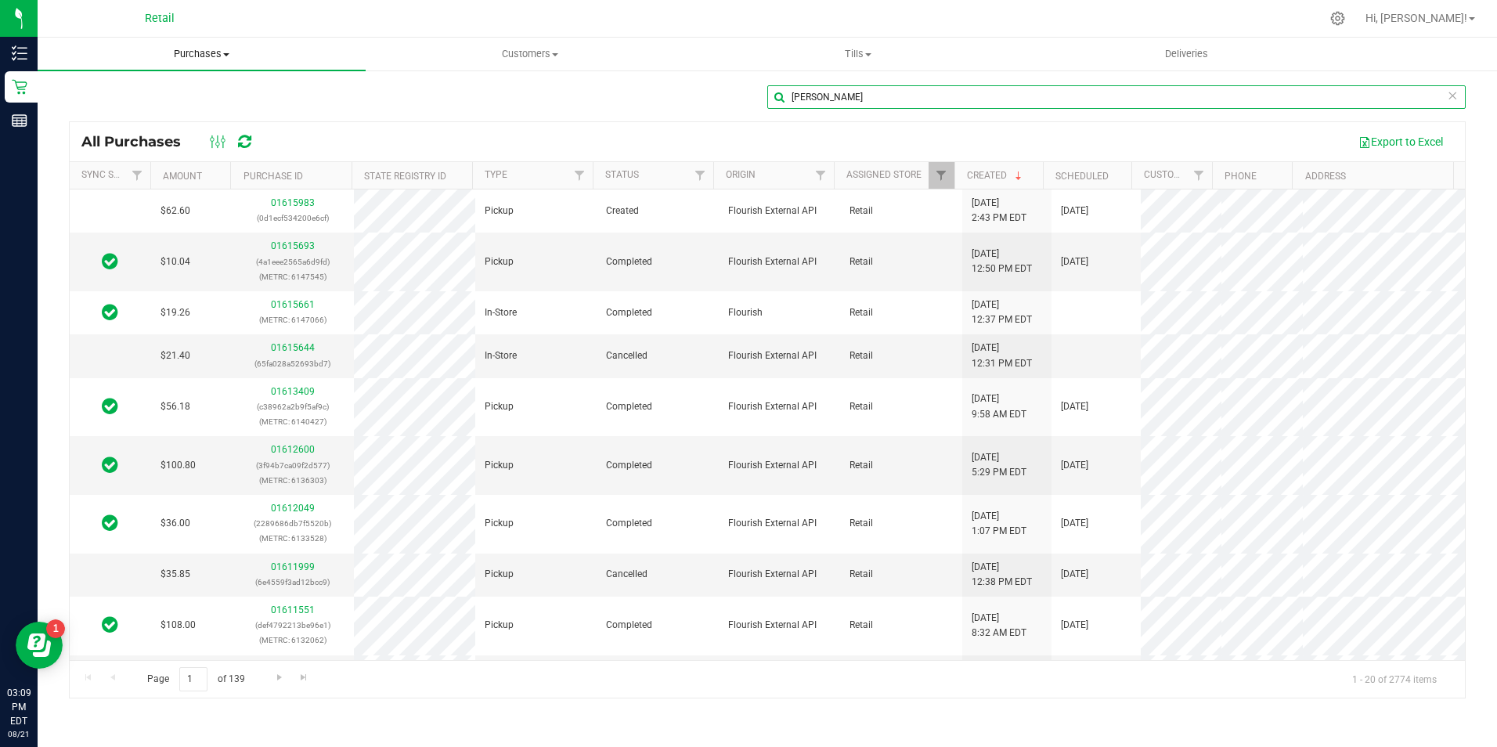
type input "lori"
click at [209, 45] on uib-tab-heading "Purchases Summary of purchases Fulfillment All purchases" at bounding box center [202, 54] width 328 height 33
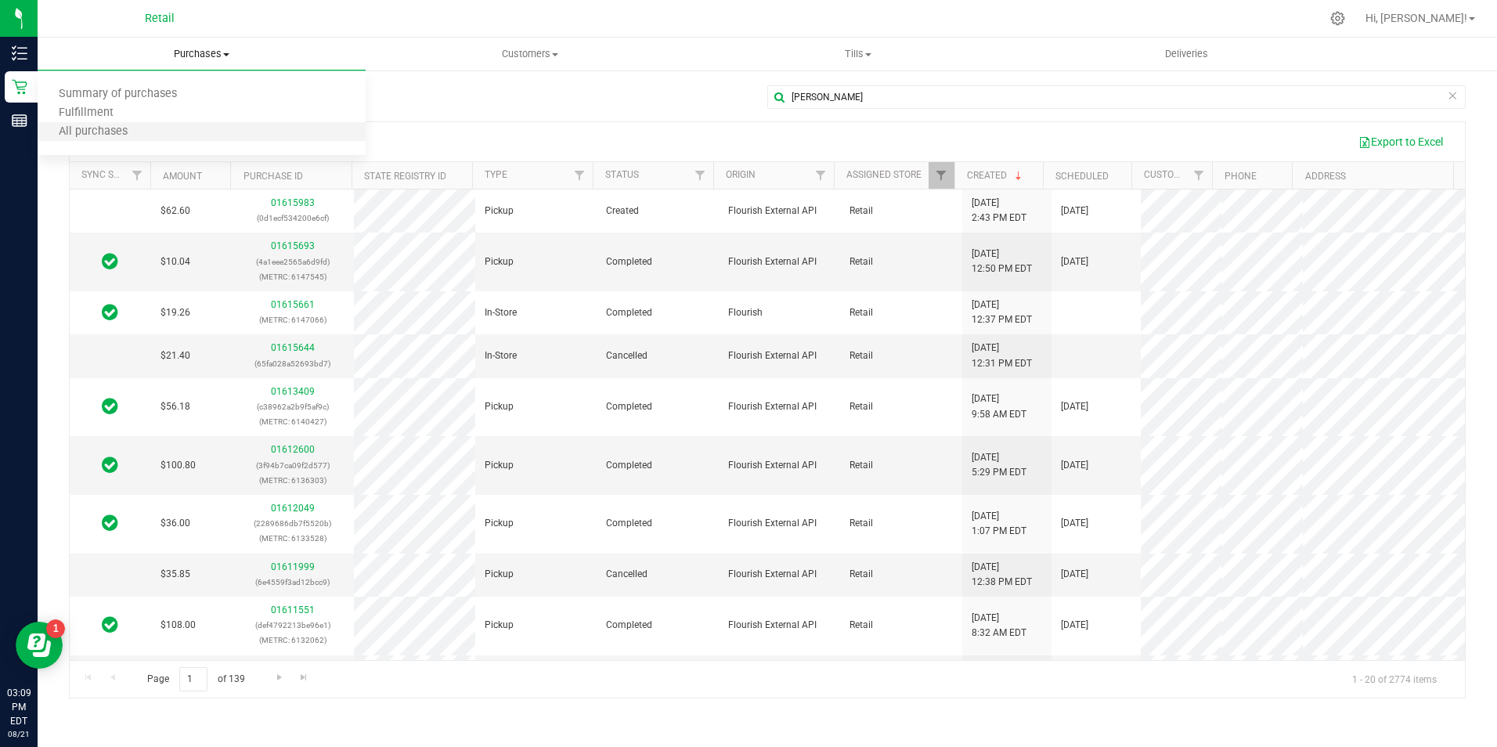
click at [178, 134] on li "All purchases" at bounding box center [202, 132] width 328 height 19
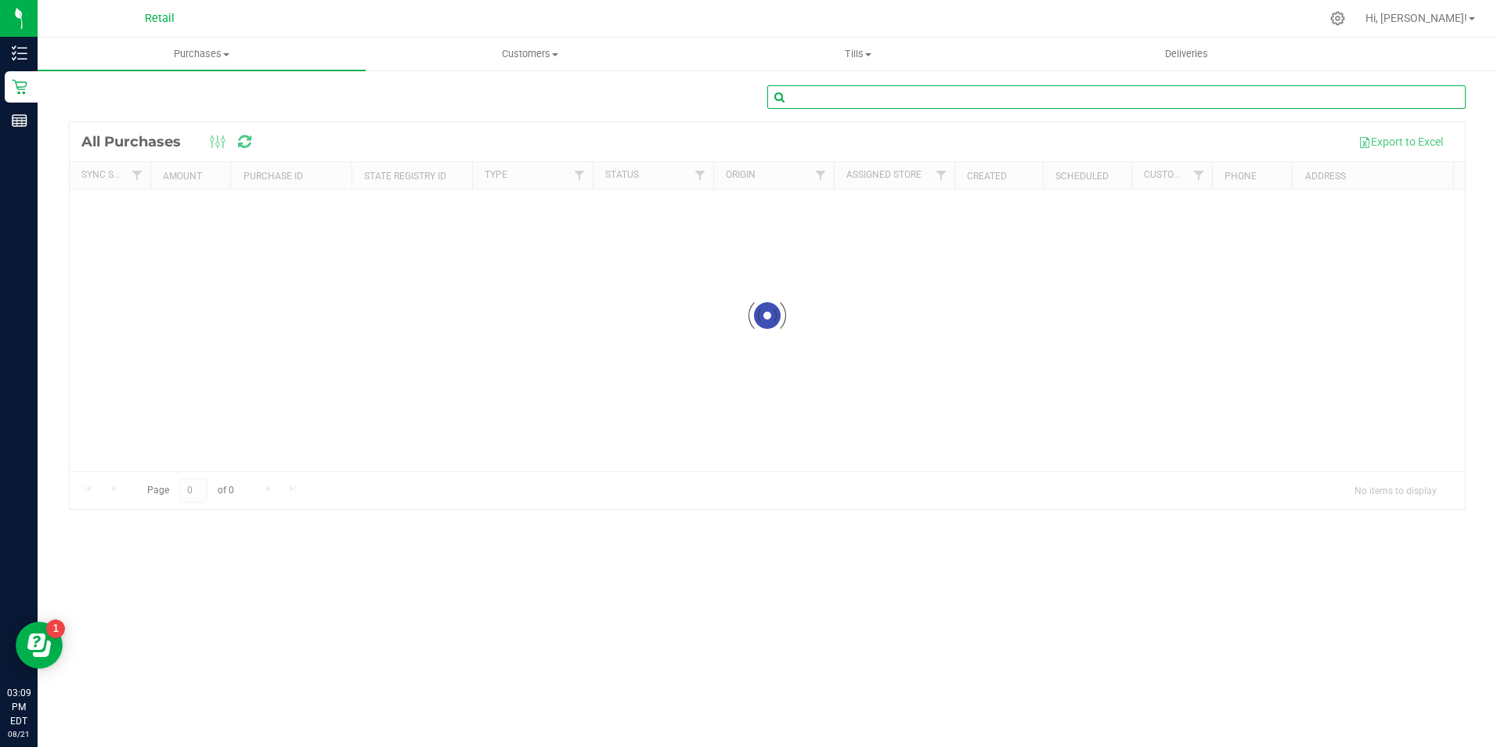
click at [919, 94] on input "text" at bounding box center [1116, 96] width 698 height 23
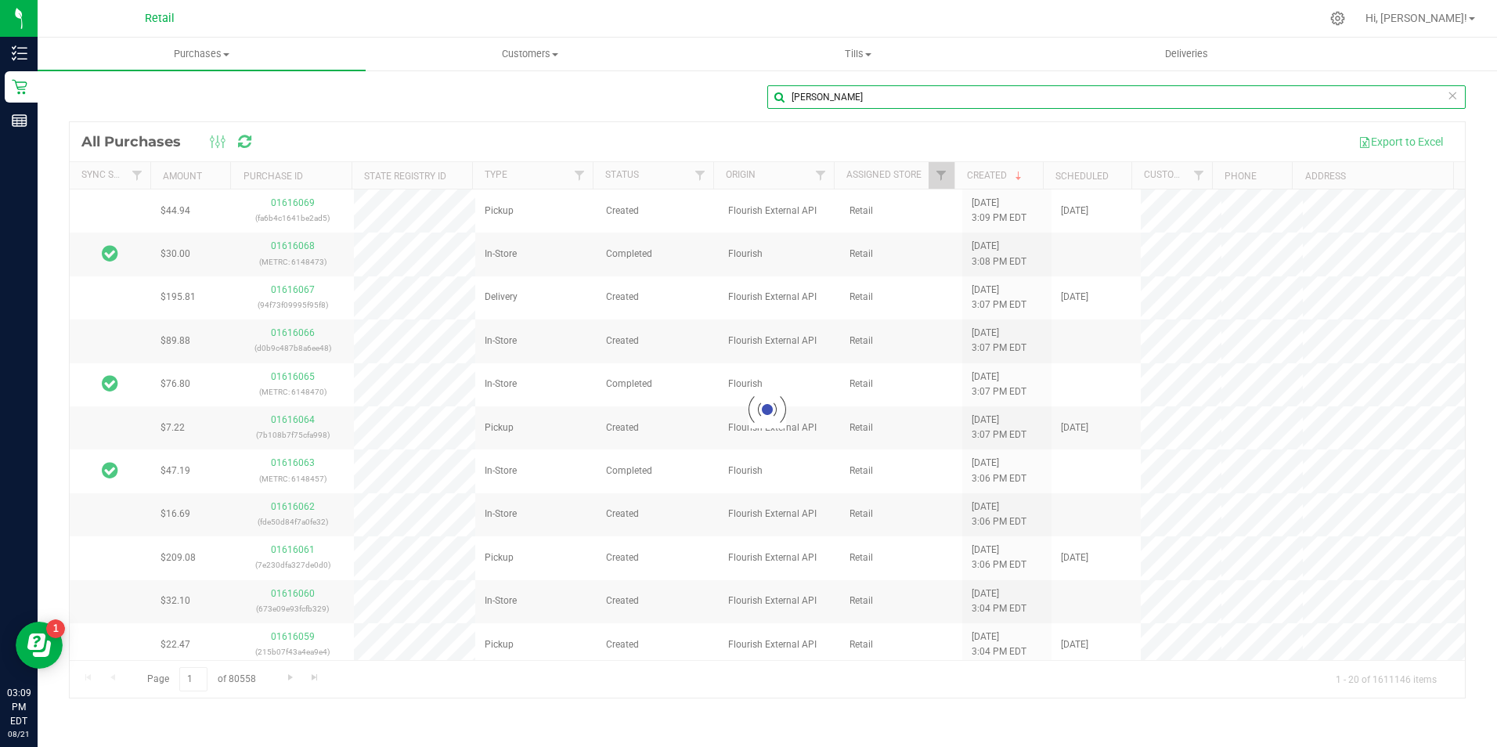
type input "james dube"
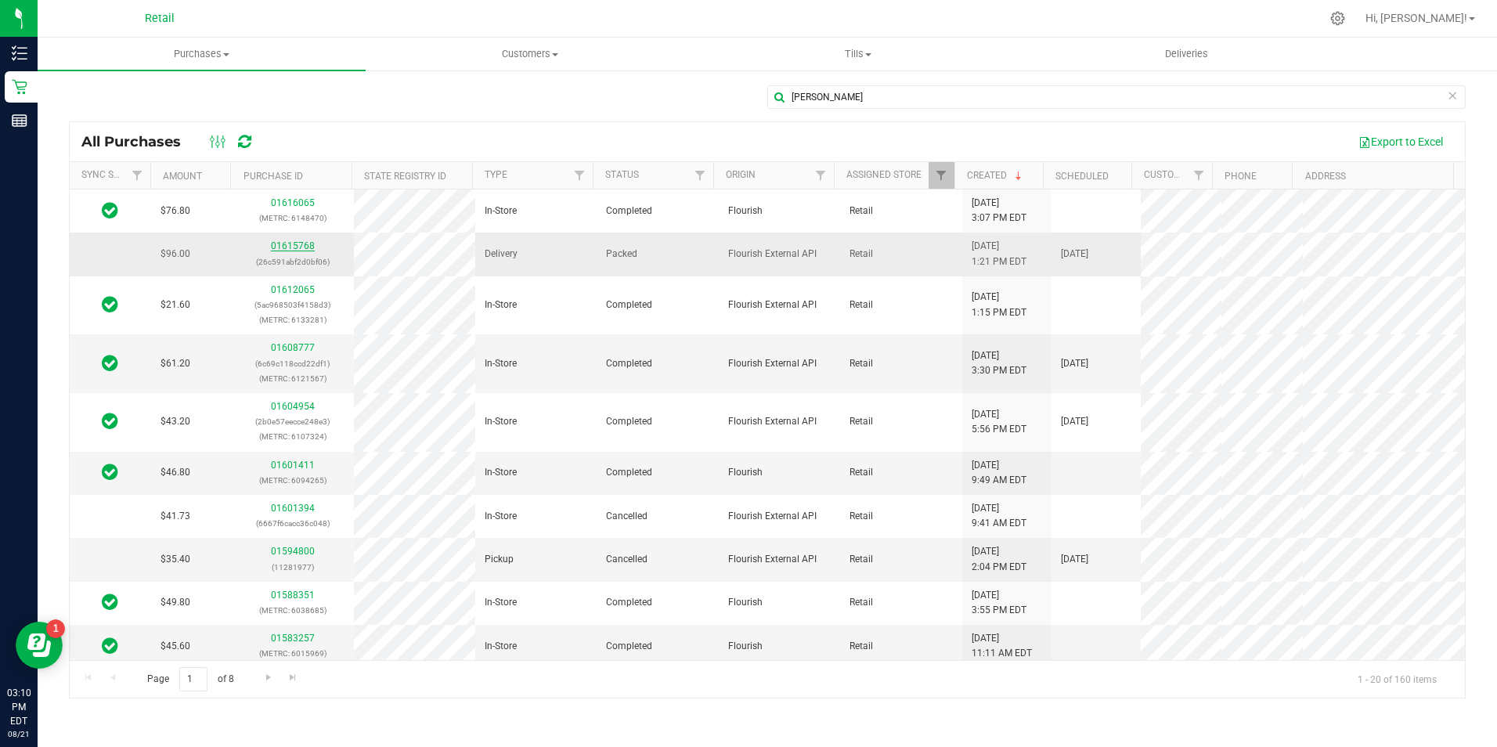
click at [283, 244] on link "01615768" at bounding box center [293, 245] width 44 height 11
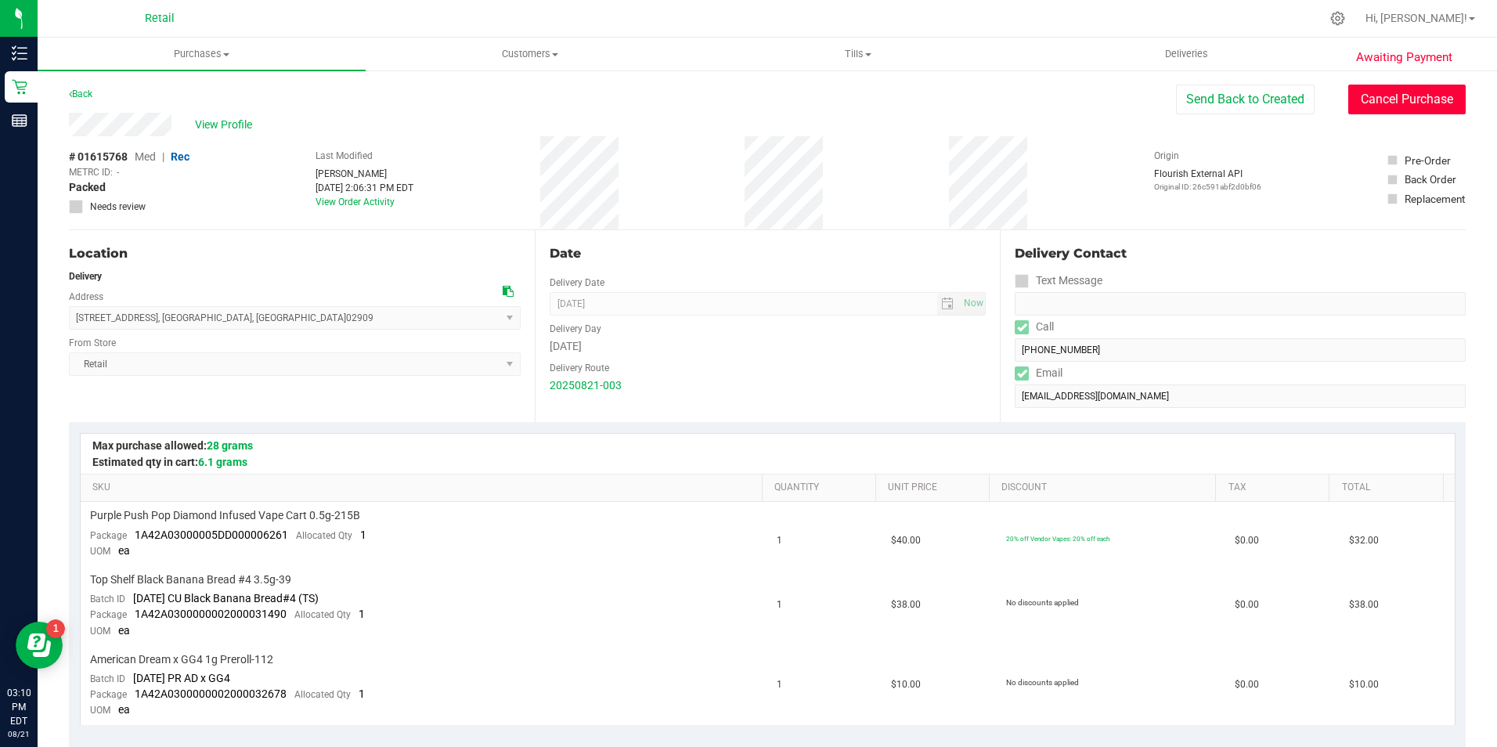
drag, startPoint x: 1376, startPoint y: 95, endPoint x: 835, endPoint y: 97, distance: 541.7
click at [1376, 94] on button "Cancel Purchase" at bounding box center [1406, 100] width 117 height 30
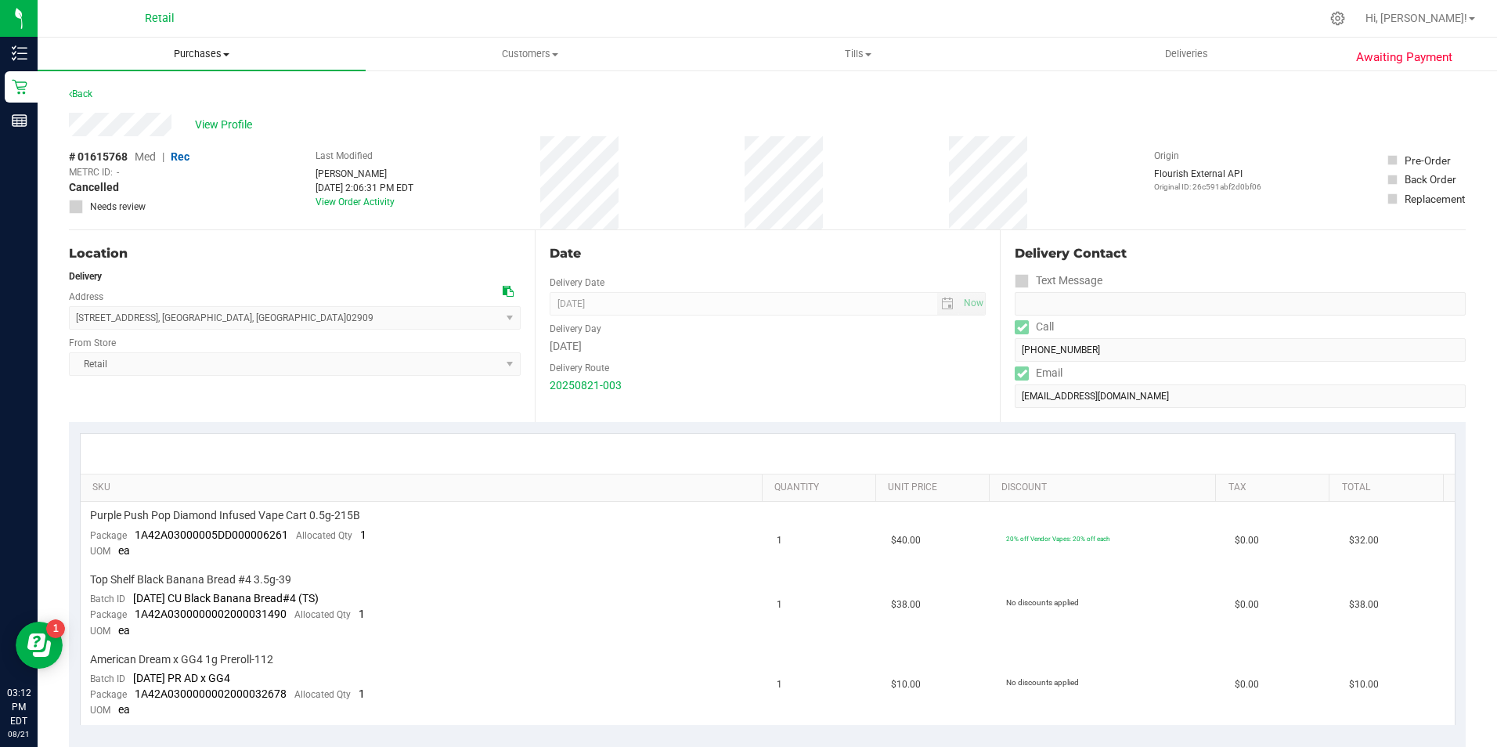
click at [196, 54] on span "Purchases" at bounding box center [202, 54] width 328 height 14
click at [167, 92] on span "Summary of purchases" at bounding box center [118, 94] width 160 height 13
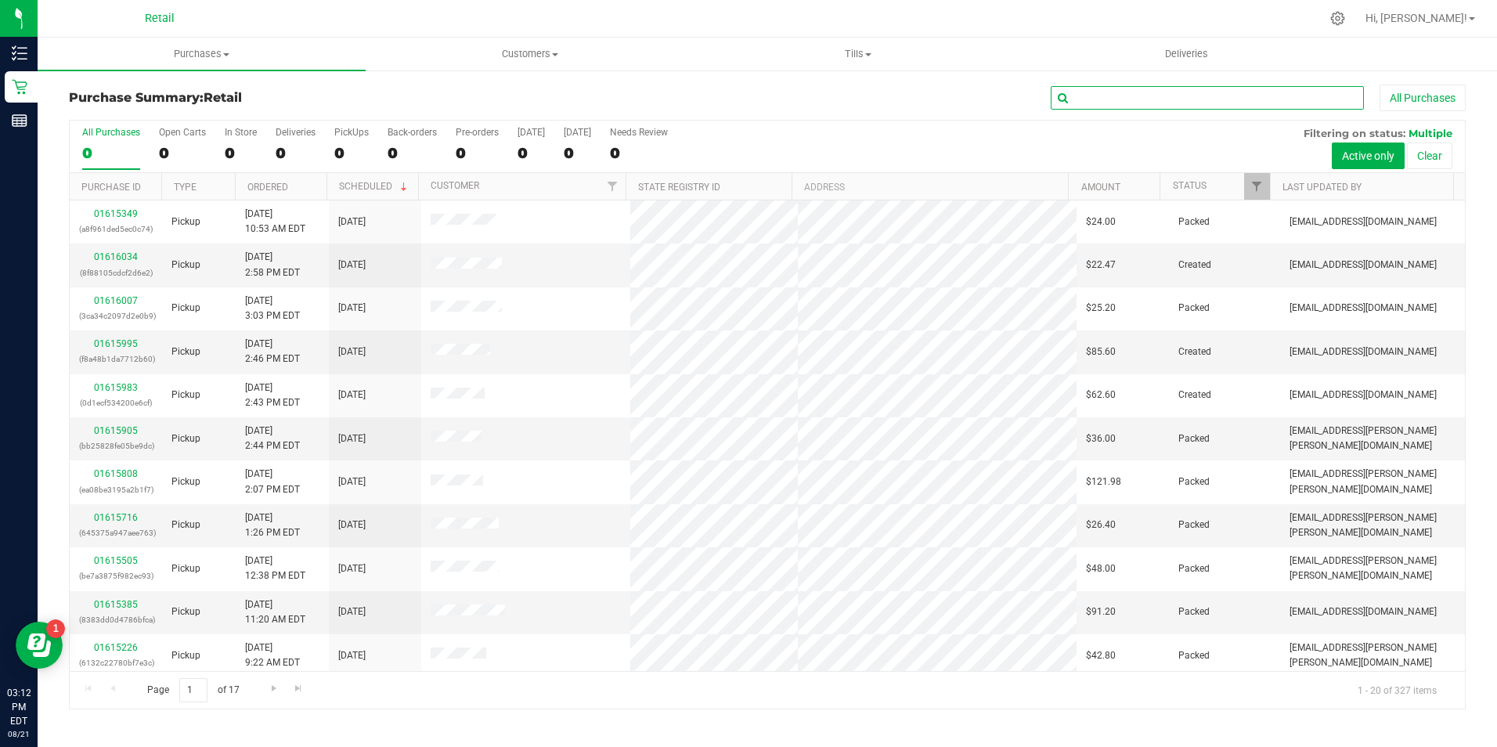
click at [1128, 99] on input "text" at bounding box center [1207, 97] width 313 height 23
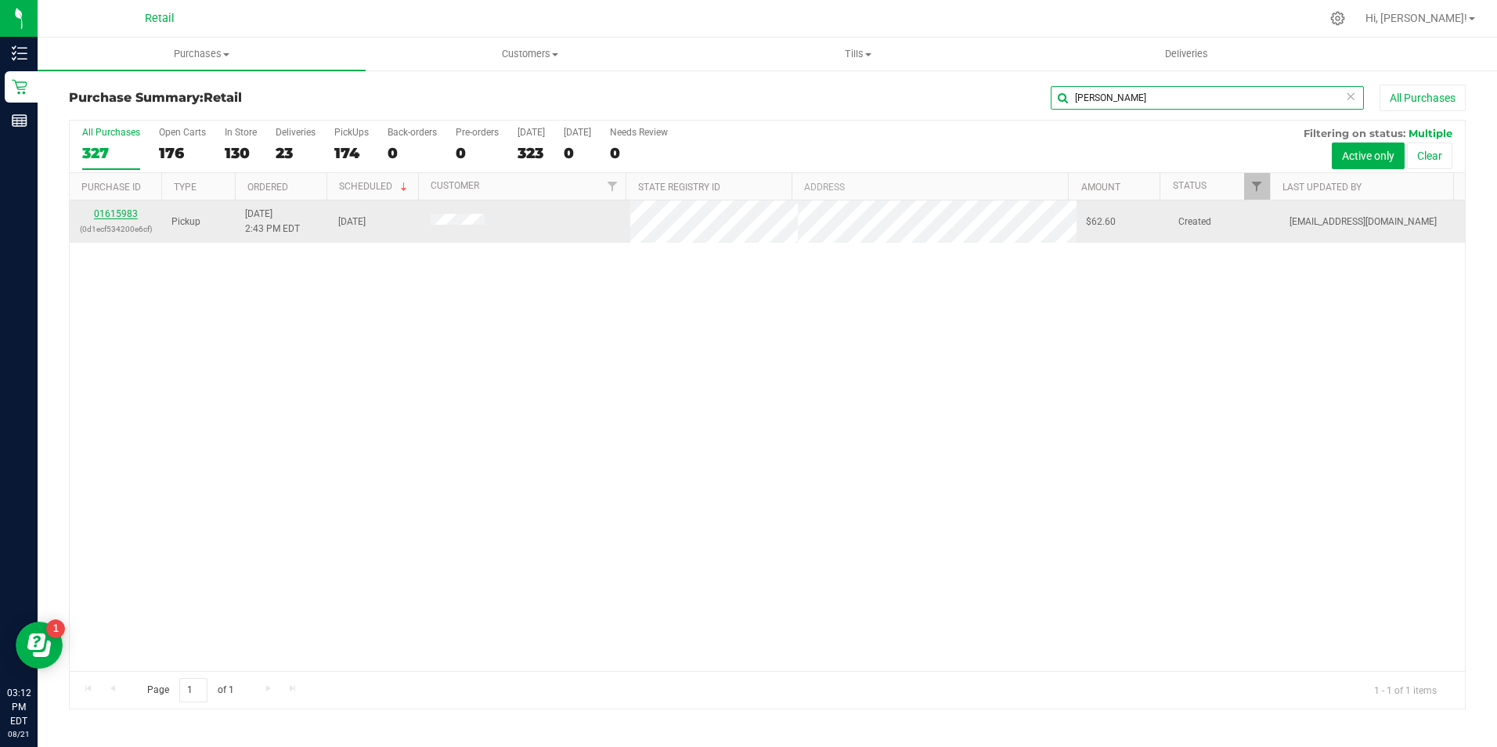
type input "lori"
click at [124, 214] on link "01615983" at bounding box center [116, 213] width 44 height 11
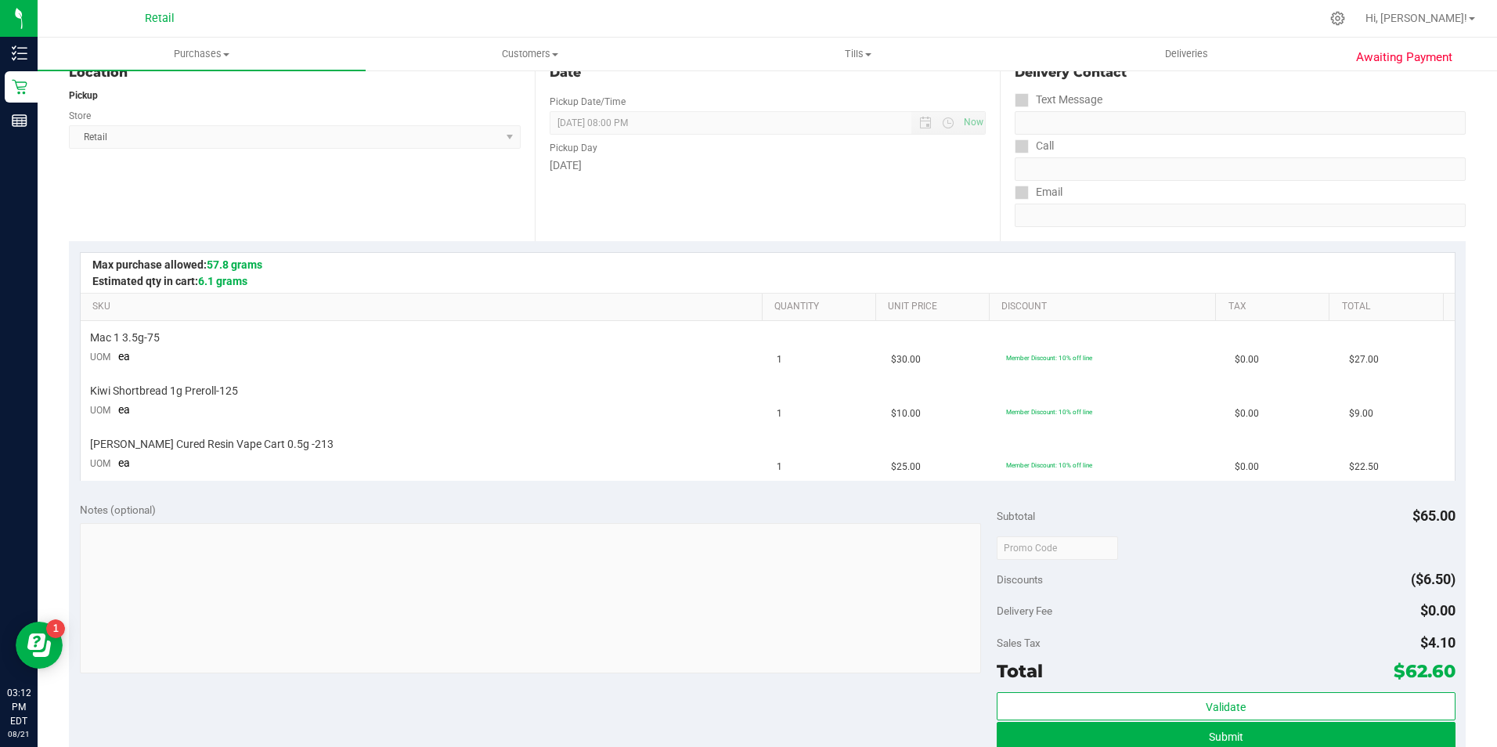
scroll to position [235, 0]
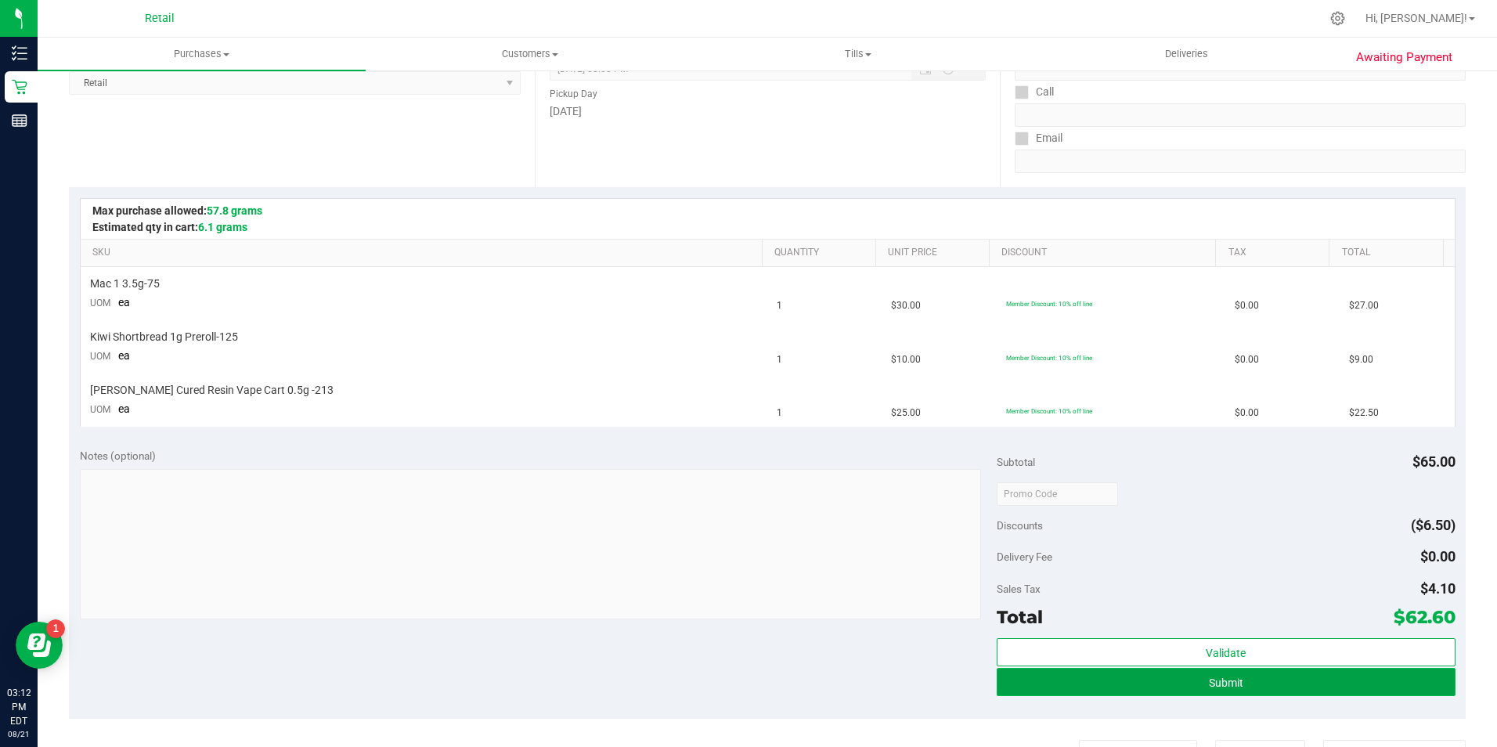
click at [1242, 680] on button "Submit" at bounding box center [1226, 682] width 459 height 28
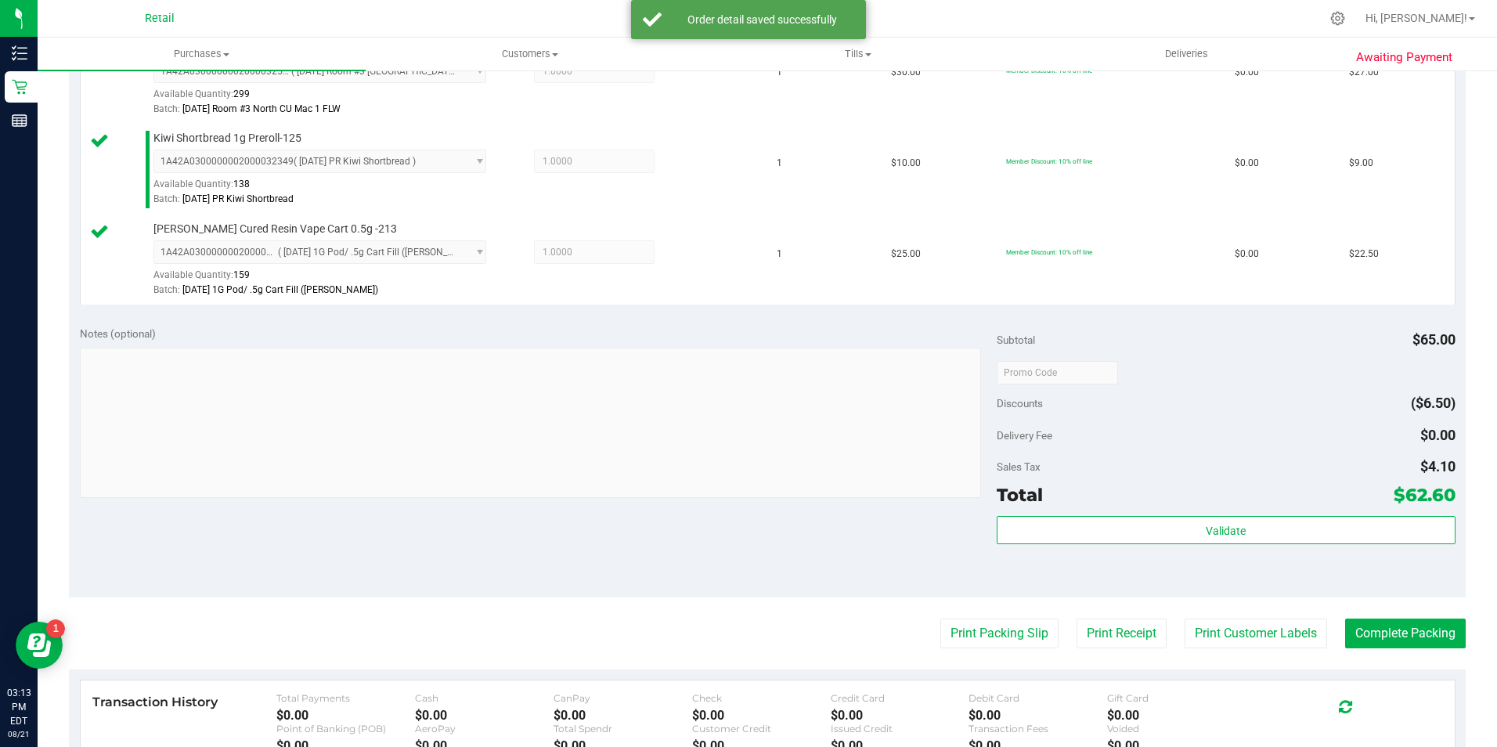
scroll to position [470, 0]
click at [1399, 633] on button "Complete Packing" at bounding box center [1405, 632] width 121 height 30
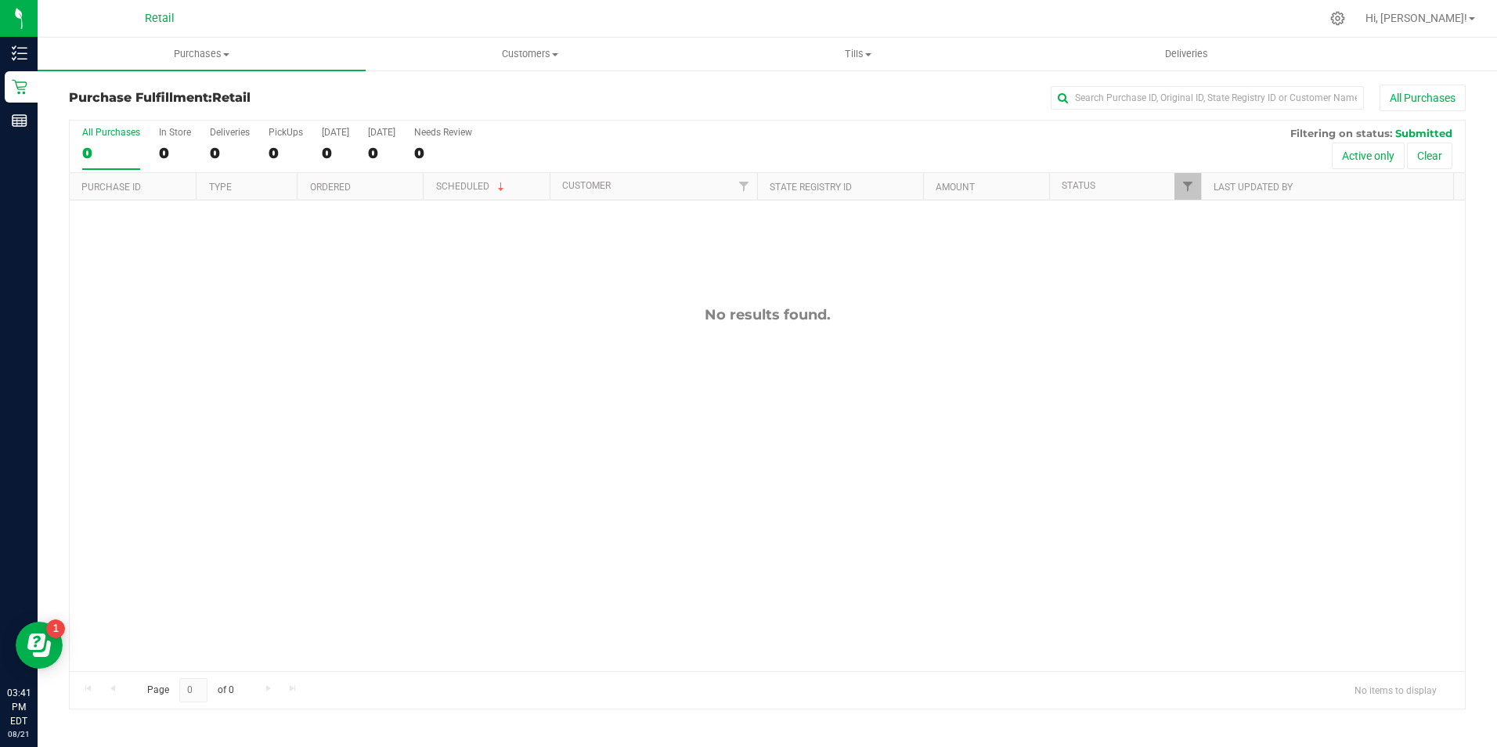
click at [1247, 82] on div "Purchase Fulfillment: Retail All Purchases All Purchases 0 In Store 0 Deliverie…" at bounding box center [767, 397] width 1459 height 656
click at [1242, 88] on input "text" at bounding box center [1207, 97] width 313 height 23
type input "grosso"
click at [250, 72] on div "Purchase Fulfillment: Retail grosso All Purchases All Purchases 0 In Store 0 De…" at bounding box center [767, 397] width 1459 height 656
click at [193, 55] on span "Purchases" at bounding box center [202, 54] width 328 height 14
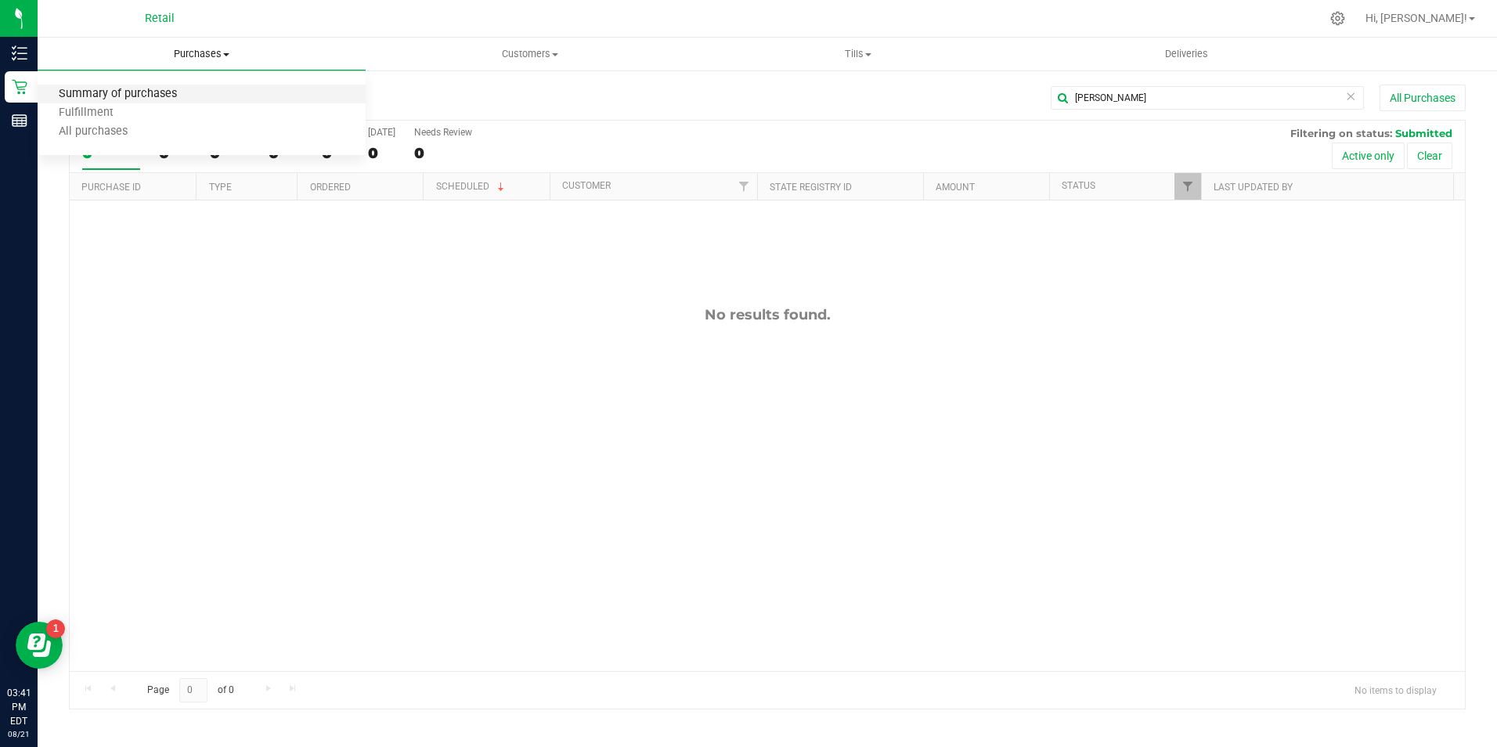
click at [195, 95] on span "Summary of purchases" at bounding box center [118, 94] width 160 height 13
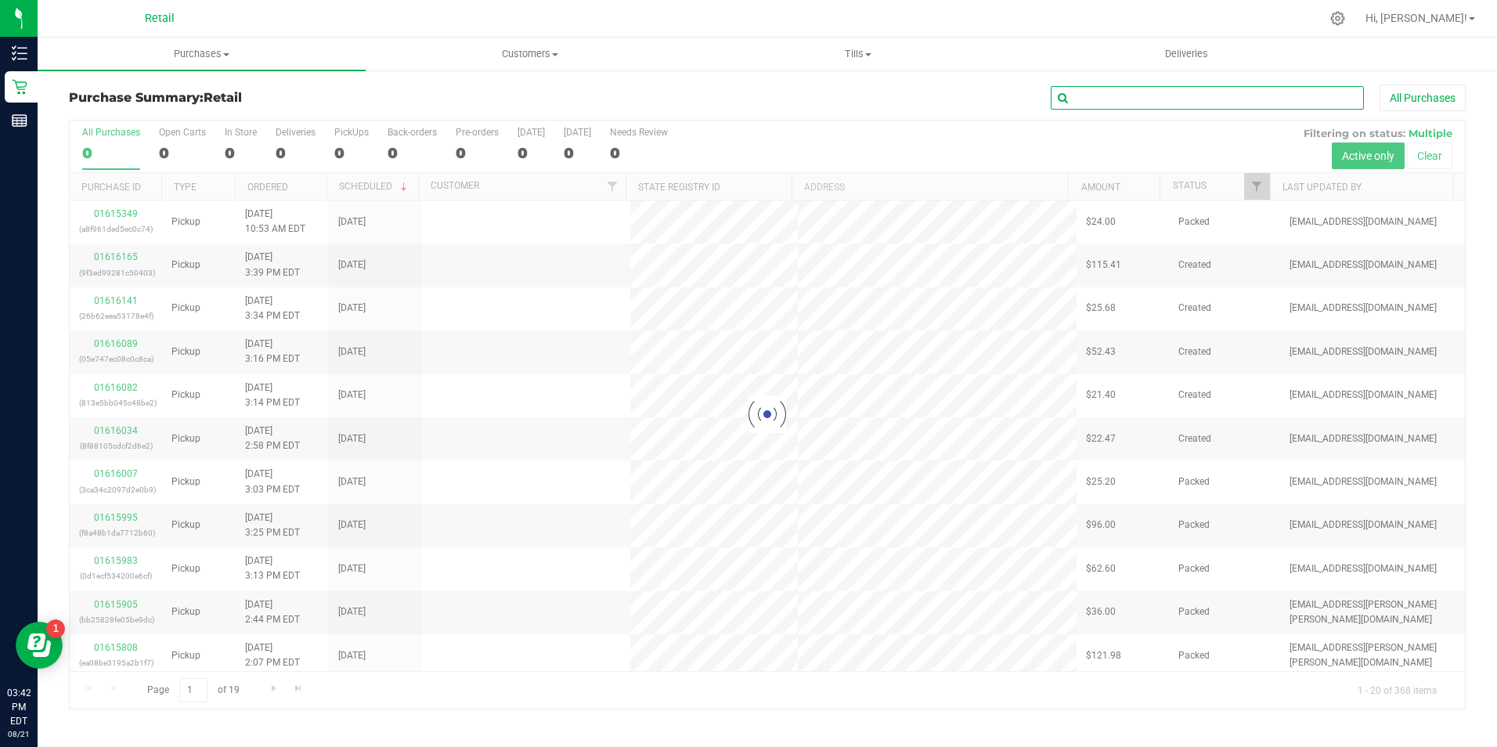
click at [1145, 95] on input "text" at bounding box center [1207, 97] width 313 height 23
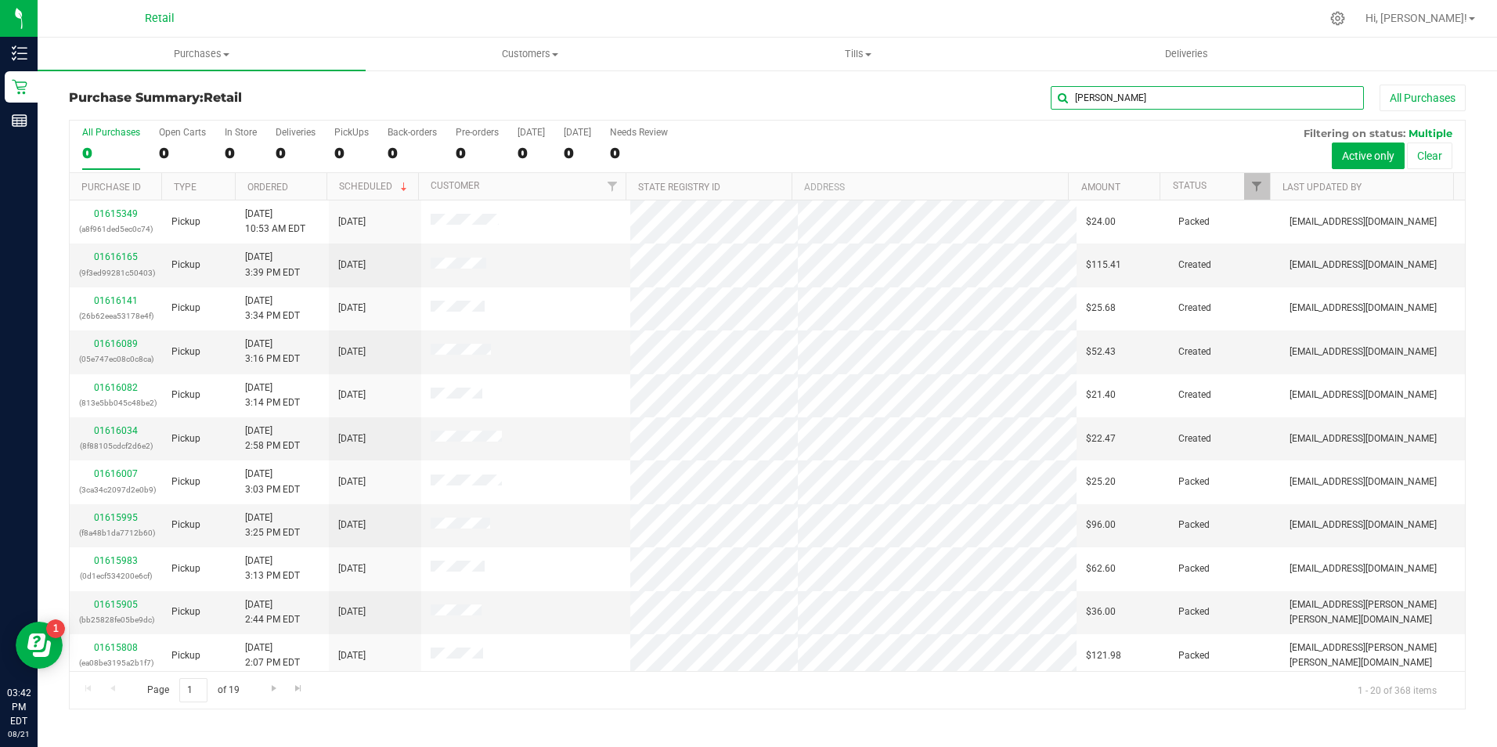
type input "grosso"
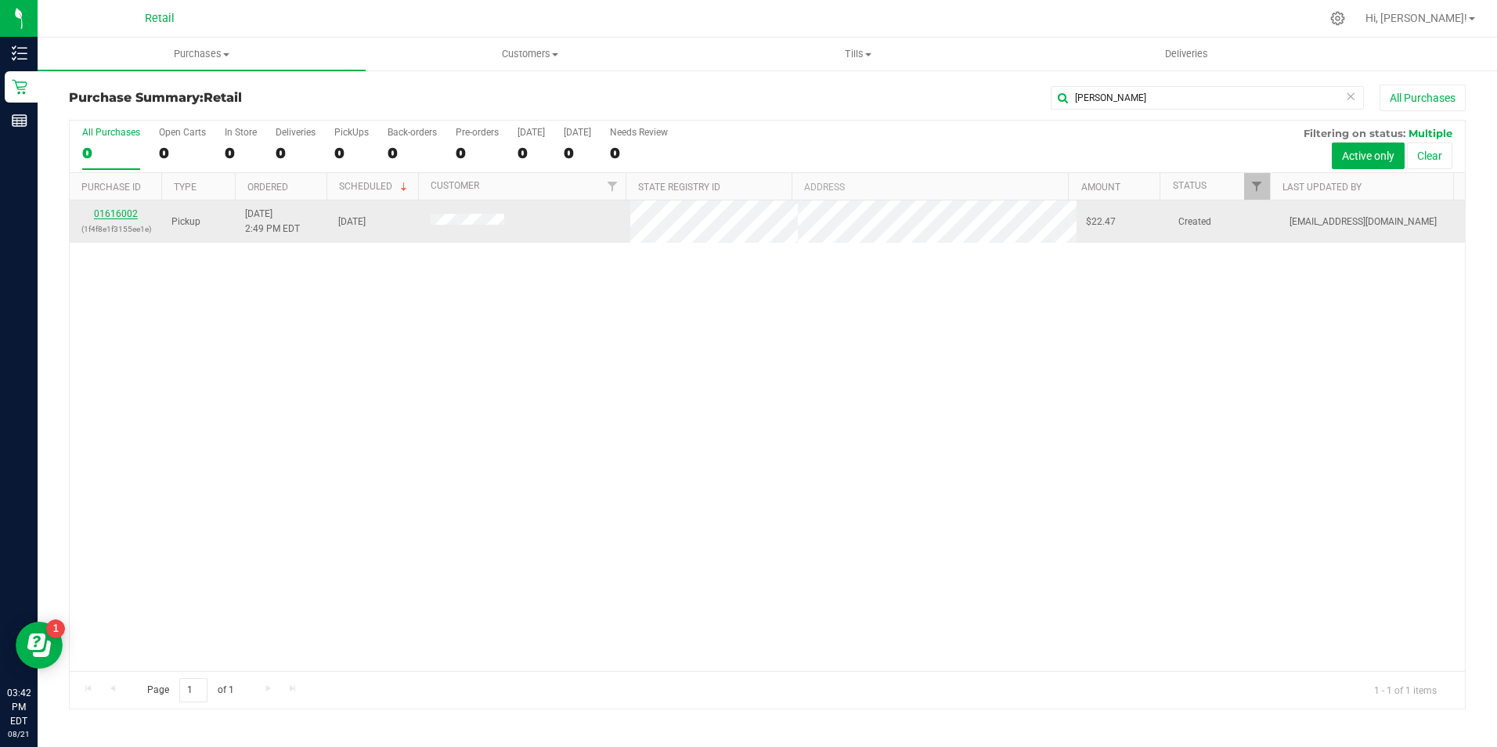
click at [96, 211] on link "01616002" at bounding box center [116, 213] width 44 height 11
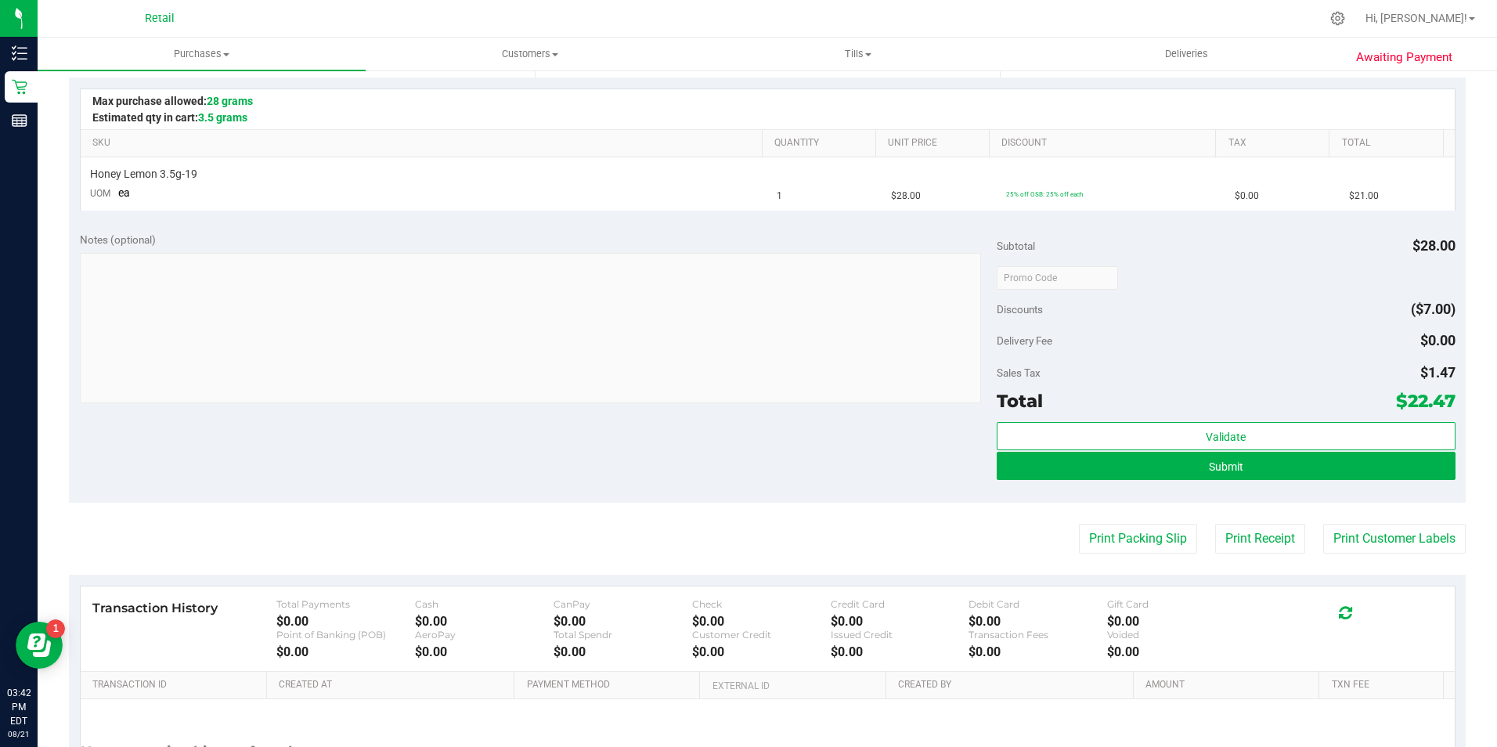
scroll to position [391, 0]
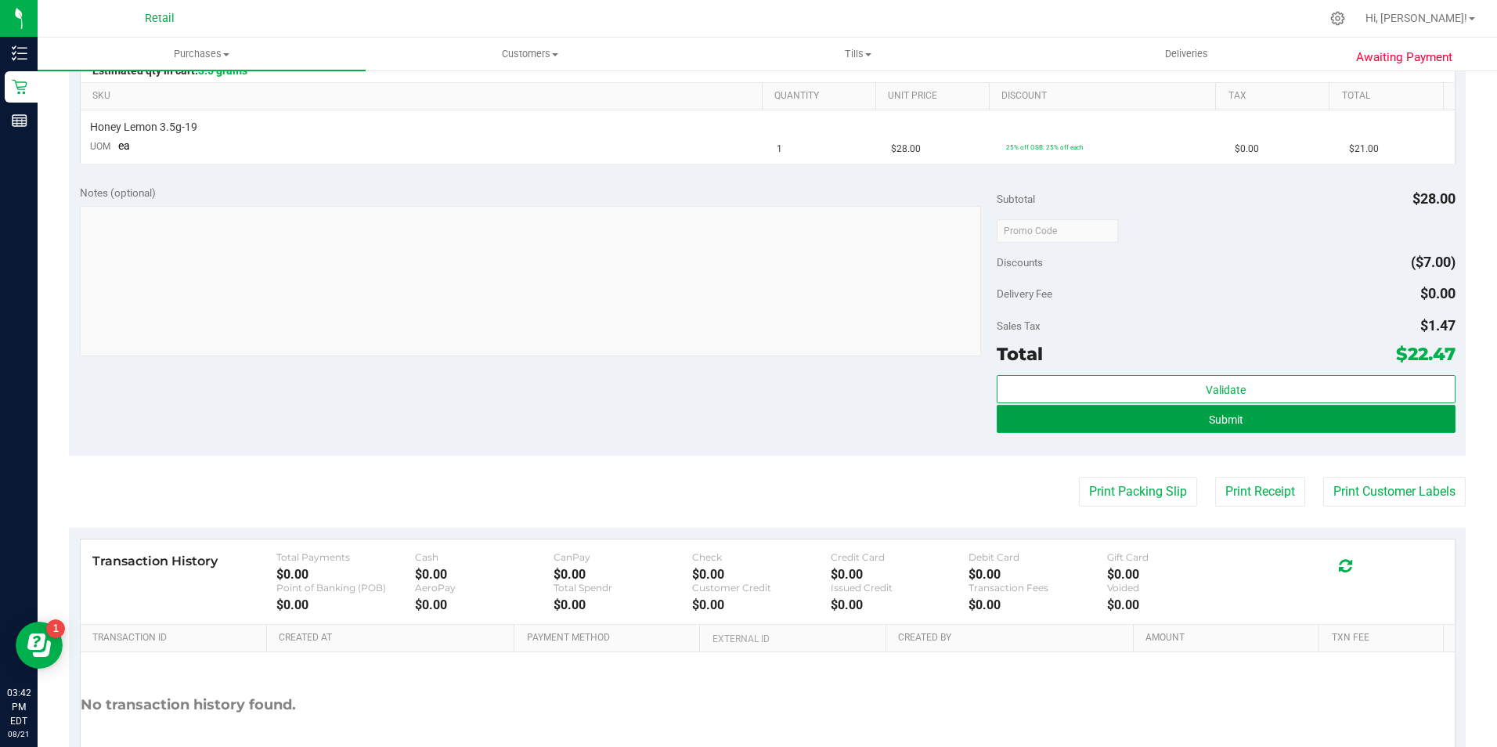
click at [1318, 420] on button "Submit" at bounding box center [1226, 419] width 459 height 28
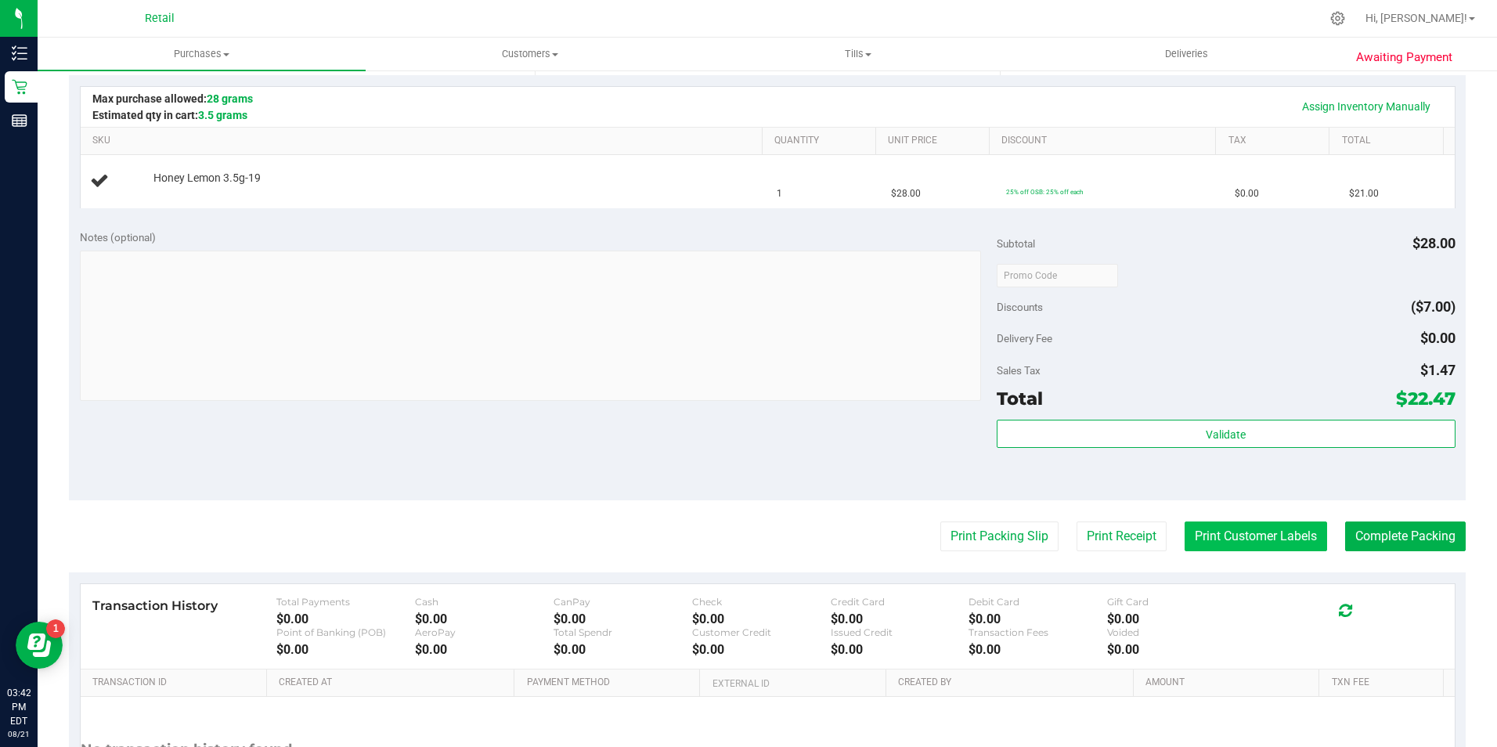
scroll to position [418, 0]
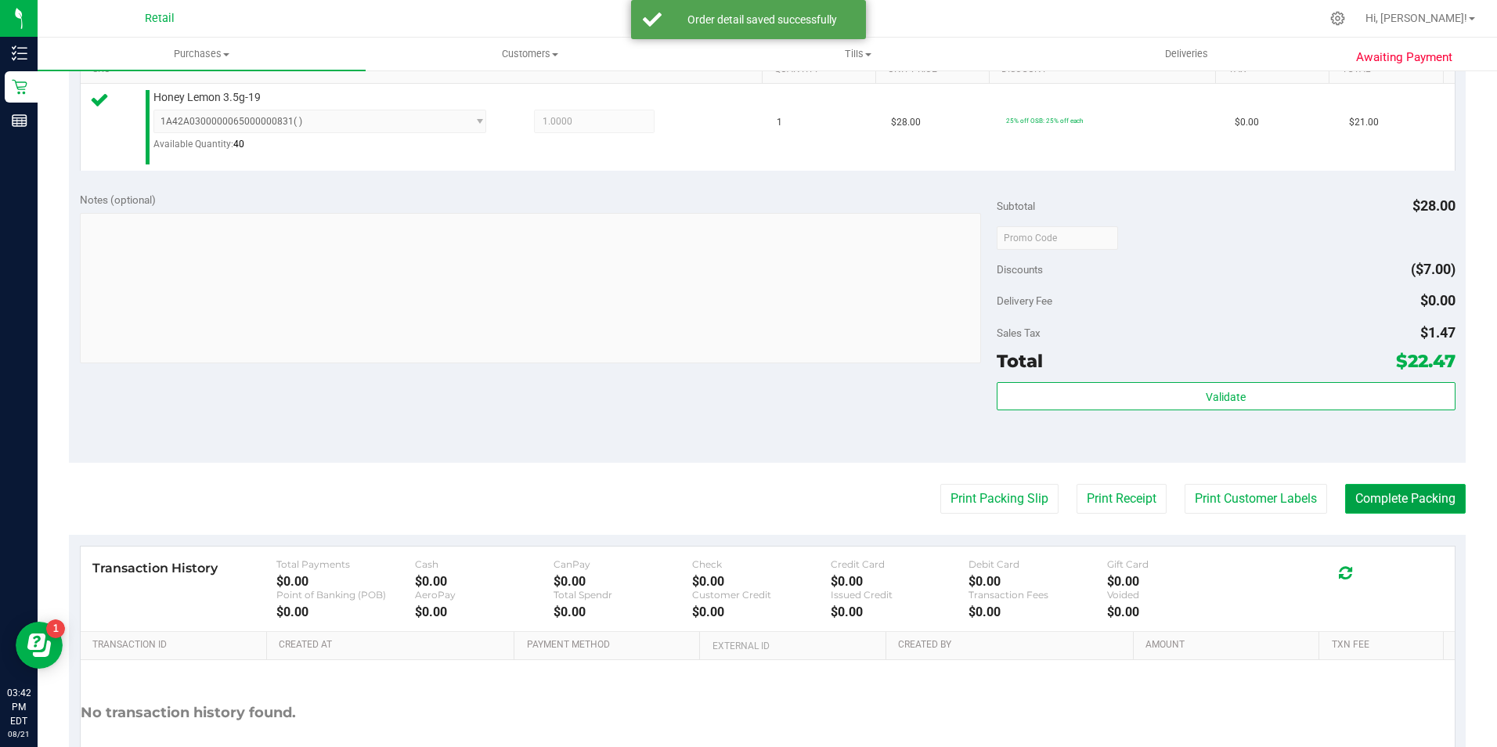
click at [1406, 503] on button "Complete Packing" at bounding box center [1405, 499] width 121 height 30
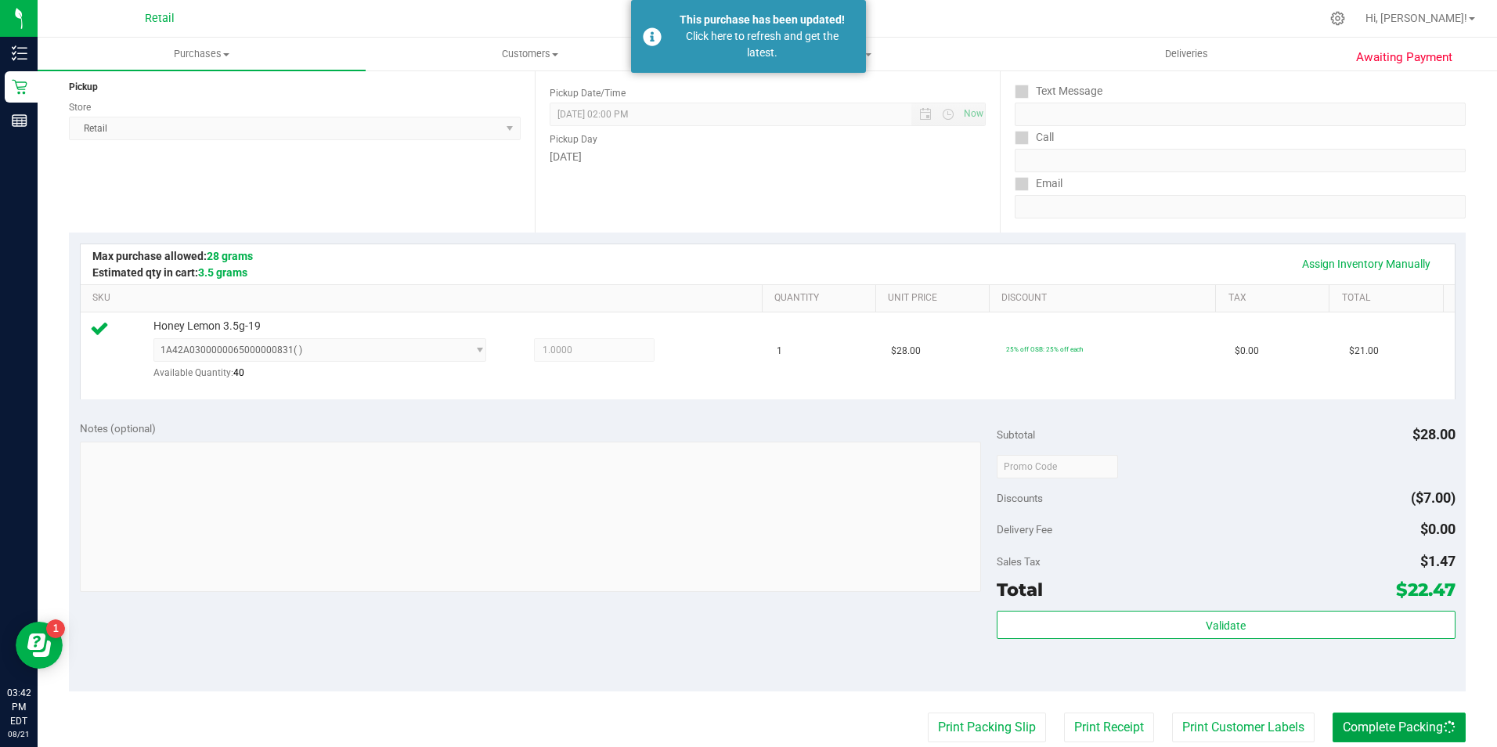
scroll to position [27, 0]
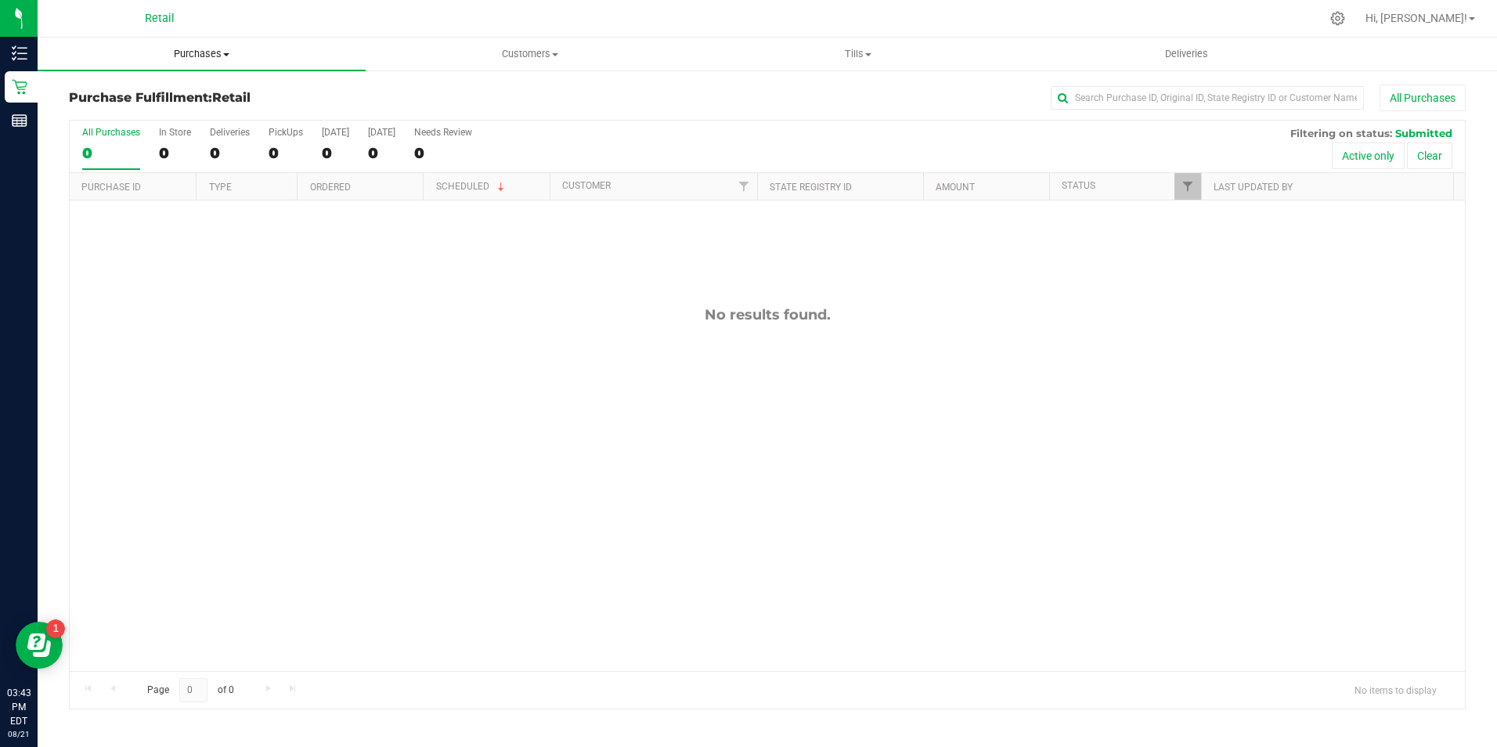
click at [189, 52] on span "Purchases" at bounding box center [202, 54] width 328 height 14
click at [168, 96] on span "Summary of purchases" at bounding box center [118, 94] width 160 height 13
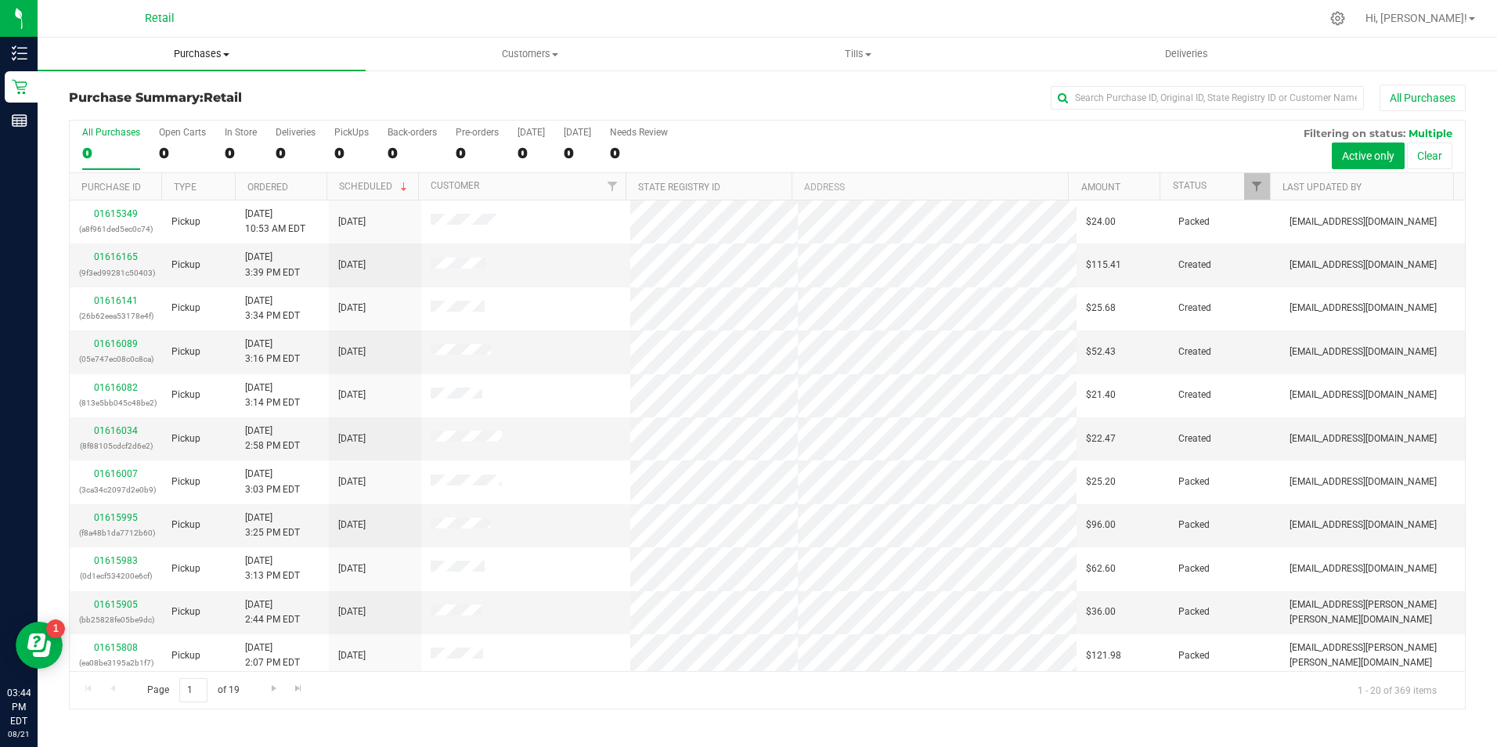
click at [196, 50] on span "Purchases" at bounding box center [202, 54] width 328 height 14
click at [143, 100] on span "Summary of purchases" at bounding box center [118, 94] width 160 height 13
click at [1231, 98] on input "text" at bounding box center [1207, 97] width 313 height 23
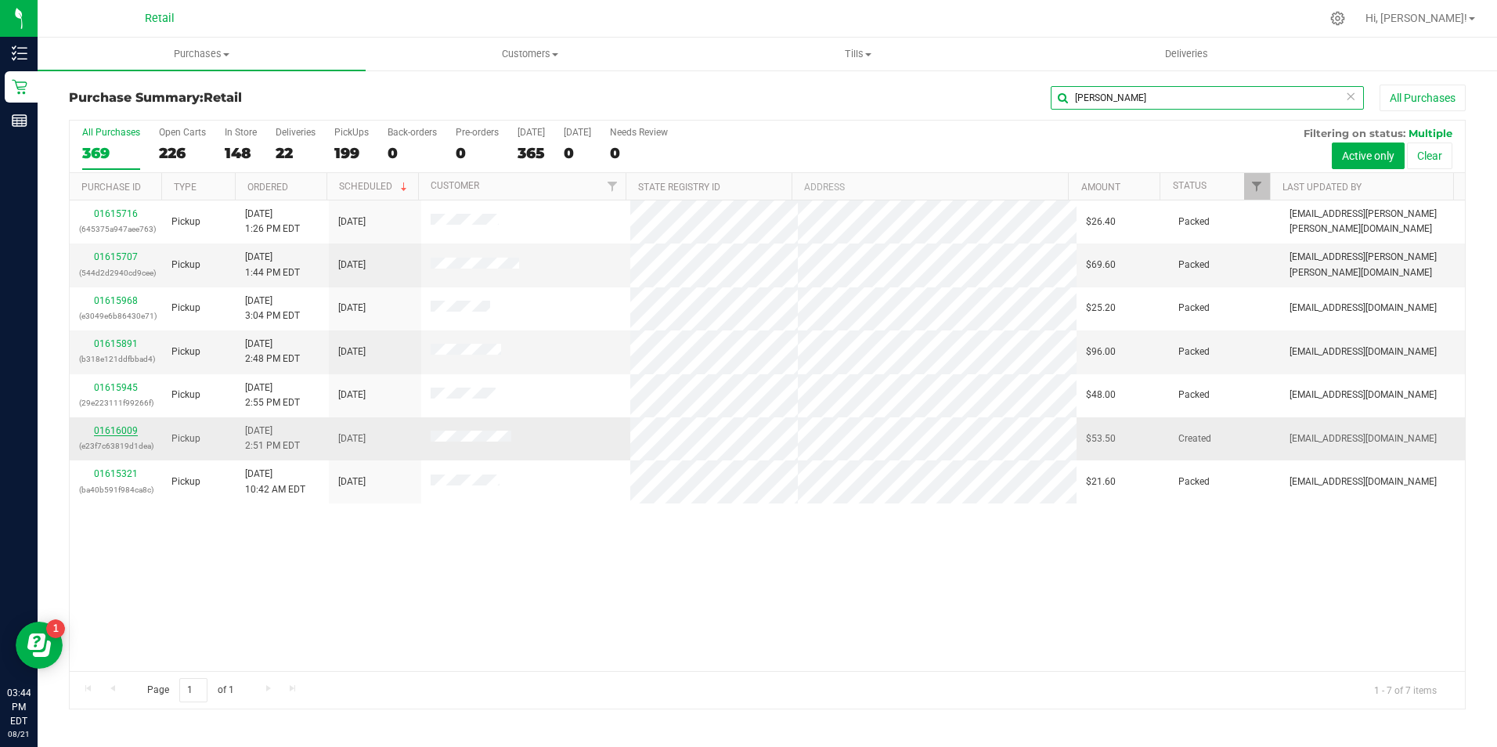
type input "matthew"
click at [109, 430] on link "01616009" at bounding box center [116, 430] width 44 height 11
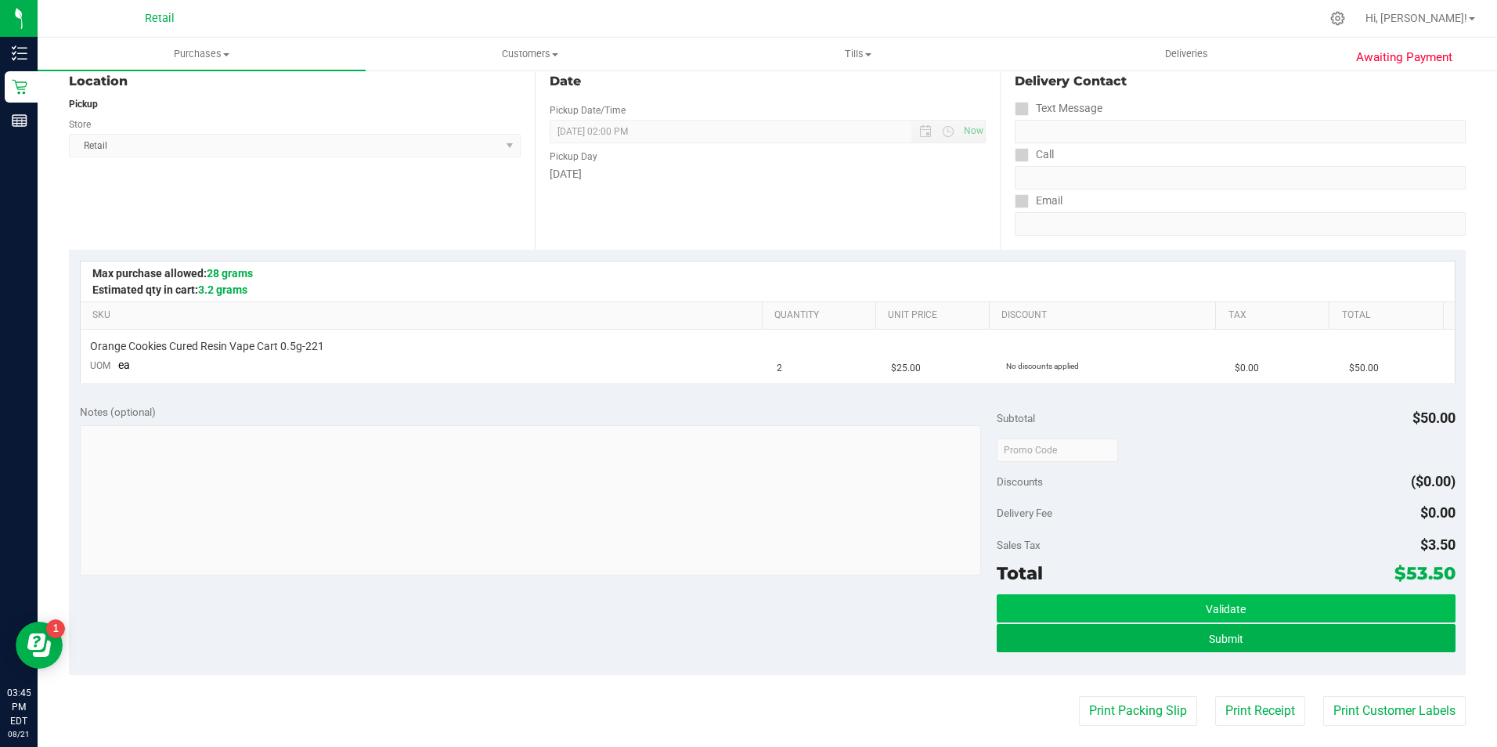
scroll to position [313, 0]
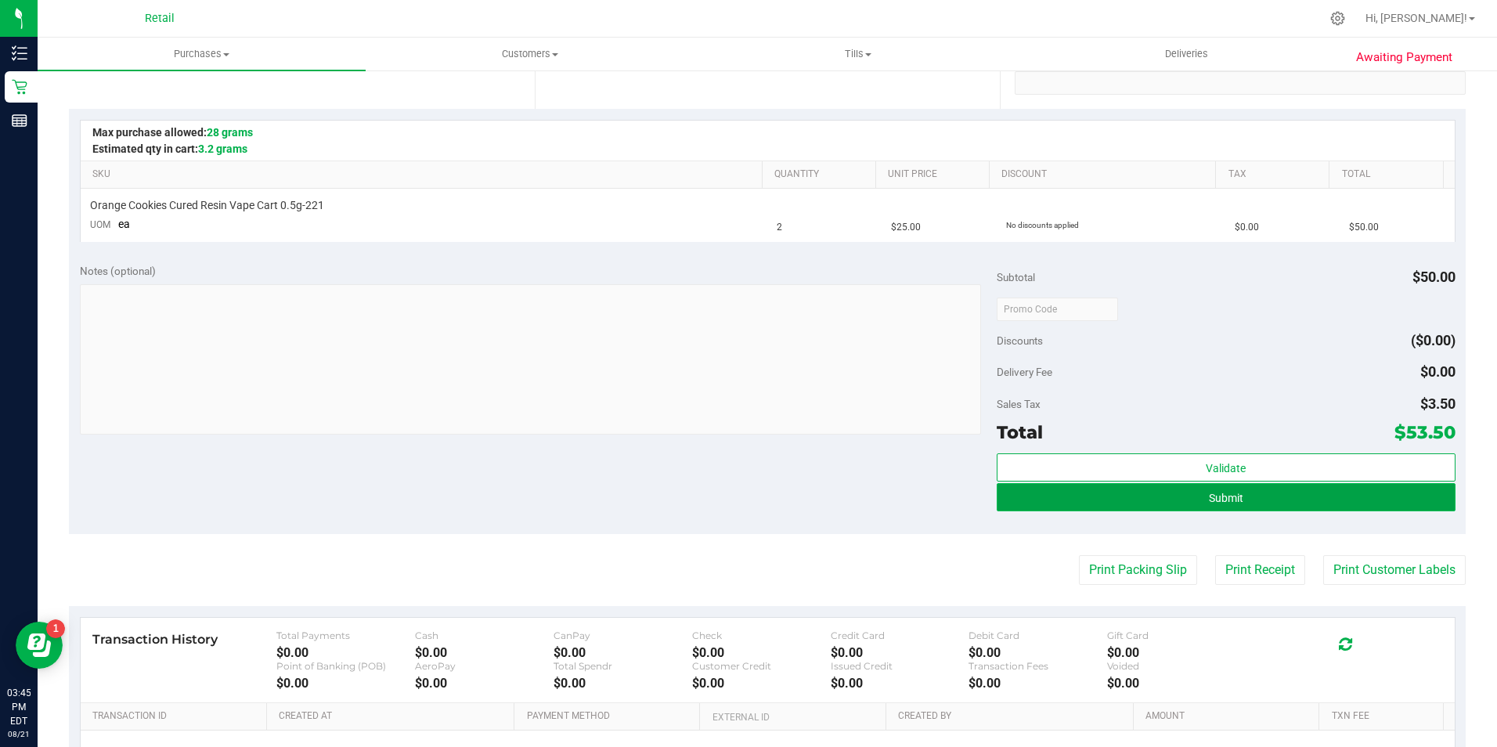
click at [1241, 506] on button "Submit" at bounding box center [1226, 497] width 459 height 28
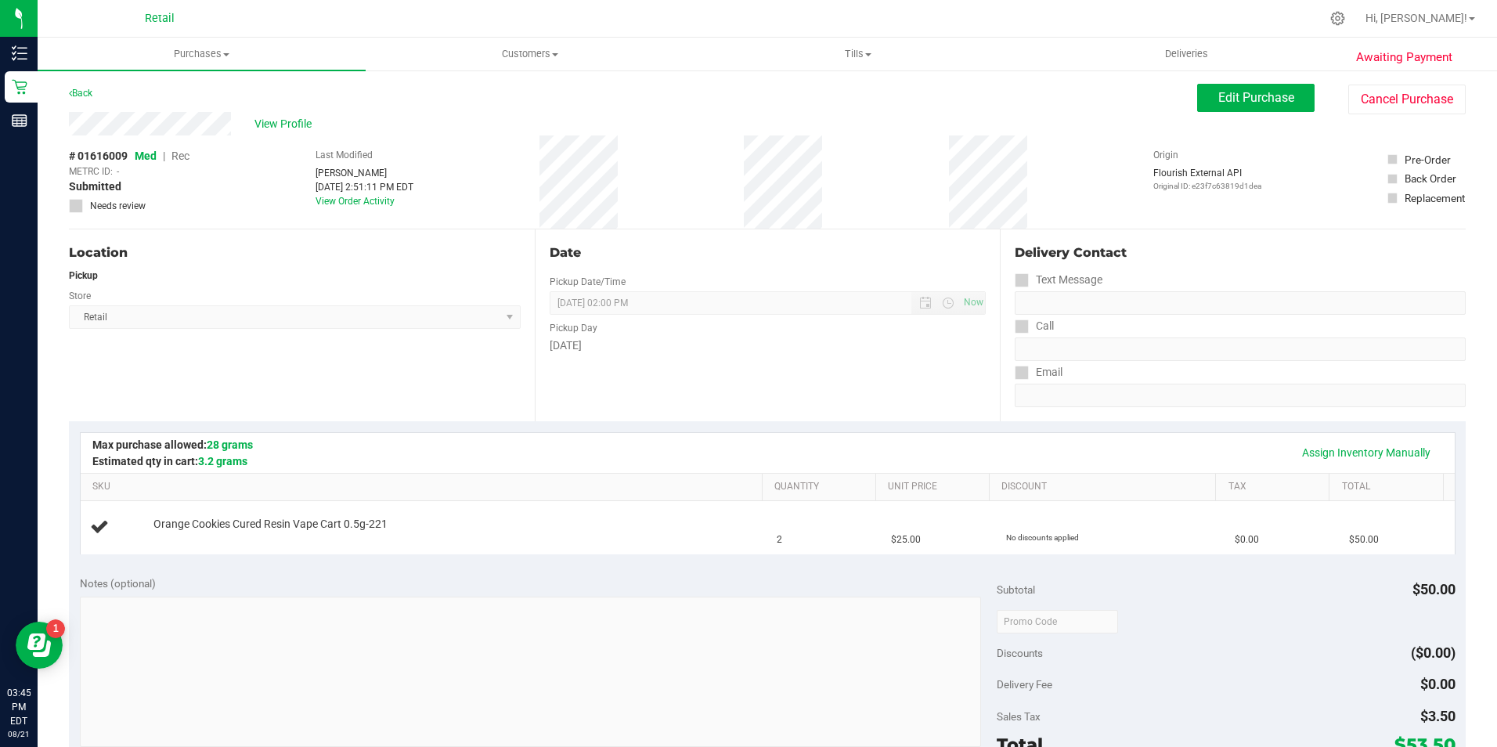
scroll to position [0, 0]
click at [1235, 102] on span "Edit Purchase" at bounding box center [1256, 98] width 76 height 15
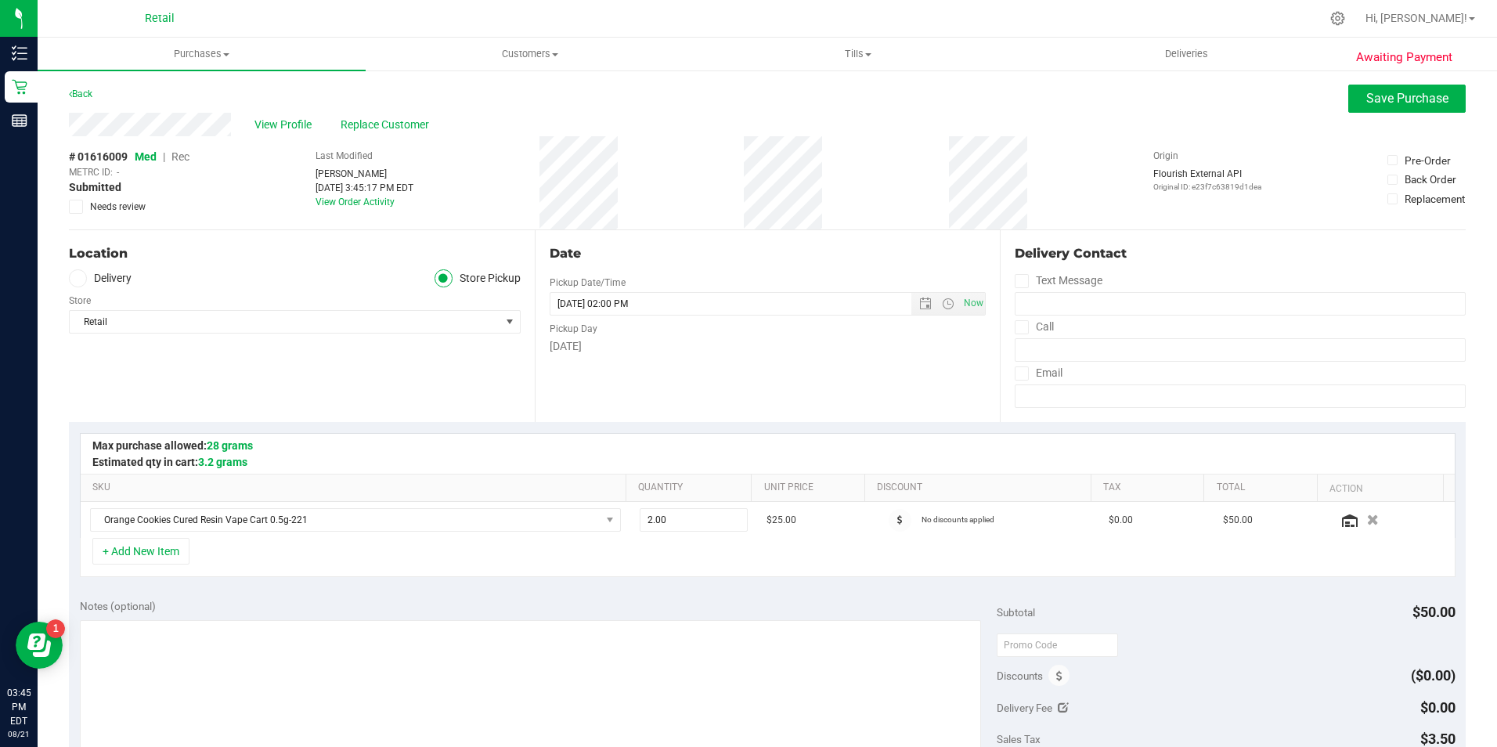
click at [180, 160] on span "Rec" at bounding box center [180, 156] width 18 height 13
click at [1392, 95] on span "Save Purchase" at bounding box center [1407, 98] width 82 height 15
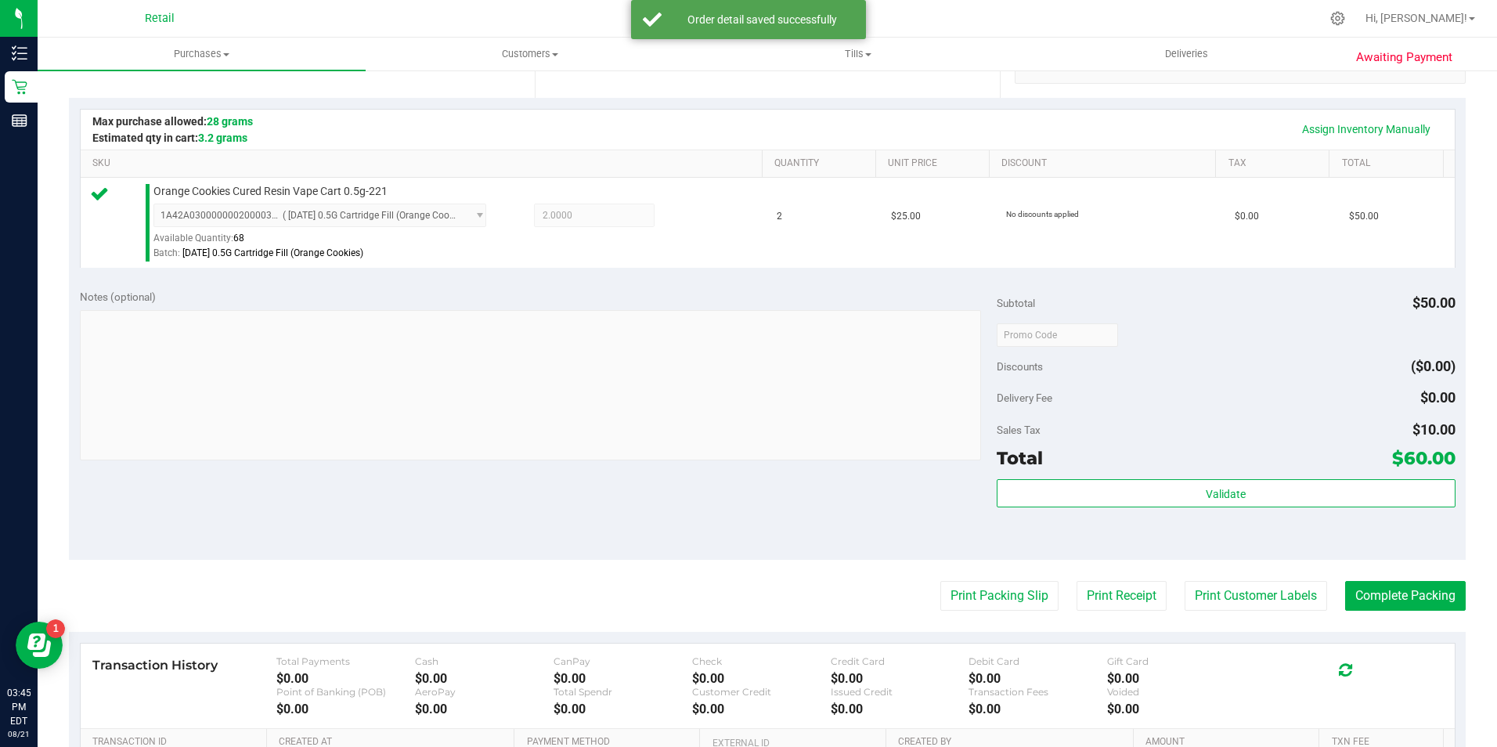
scroll to position [391, 0]
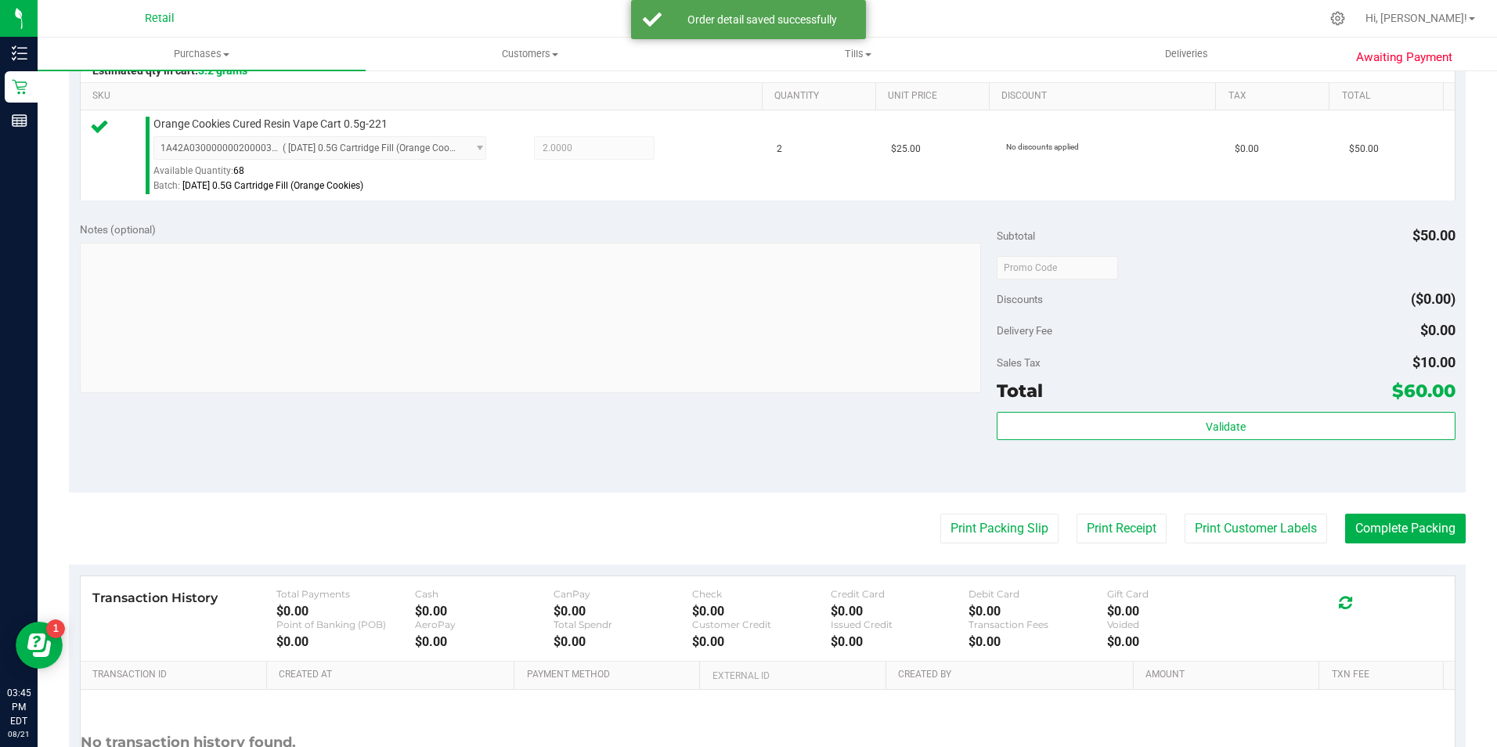
click at [1357, 512] on purchase-details "Back Edit Purchase Cancel Purchase View Profile # 01616009 Med | Rec METRC ID: …" at bounding box center [767, 275] width 1397 height 1164
click at [1363, 521] on button "Complete Packing" at bounding box center [1405, 529] width 121 height 30
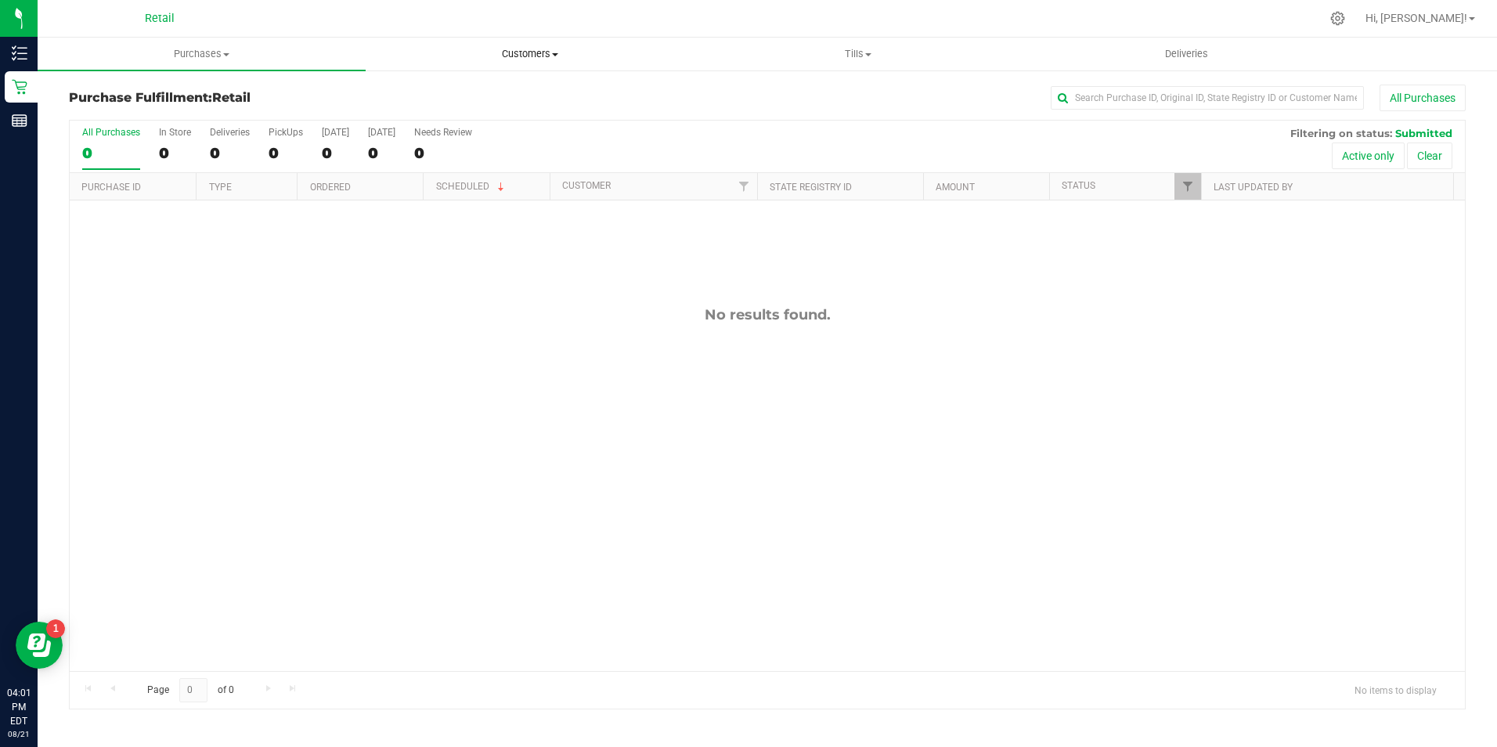
click at [508, 40] on uib-tab-heading "Customers All customers Add a new customer All physicians" at bounding box center [529, 53] width 326 height 31
click at [506, 98] on li "All customers" at bounding box center [530, 94] width 328 height 19
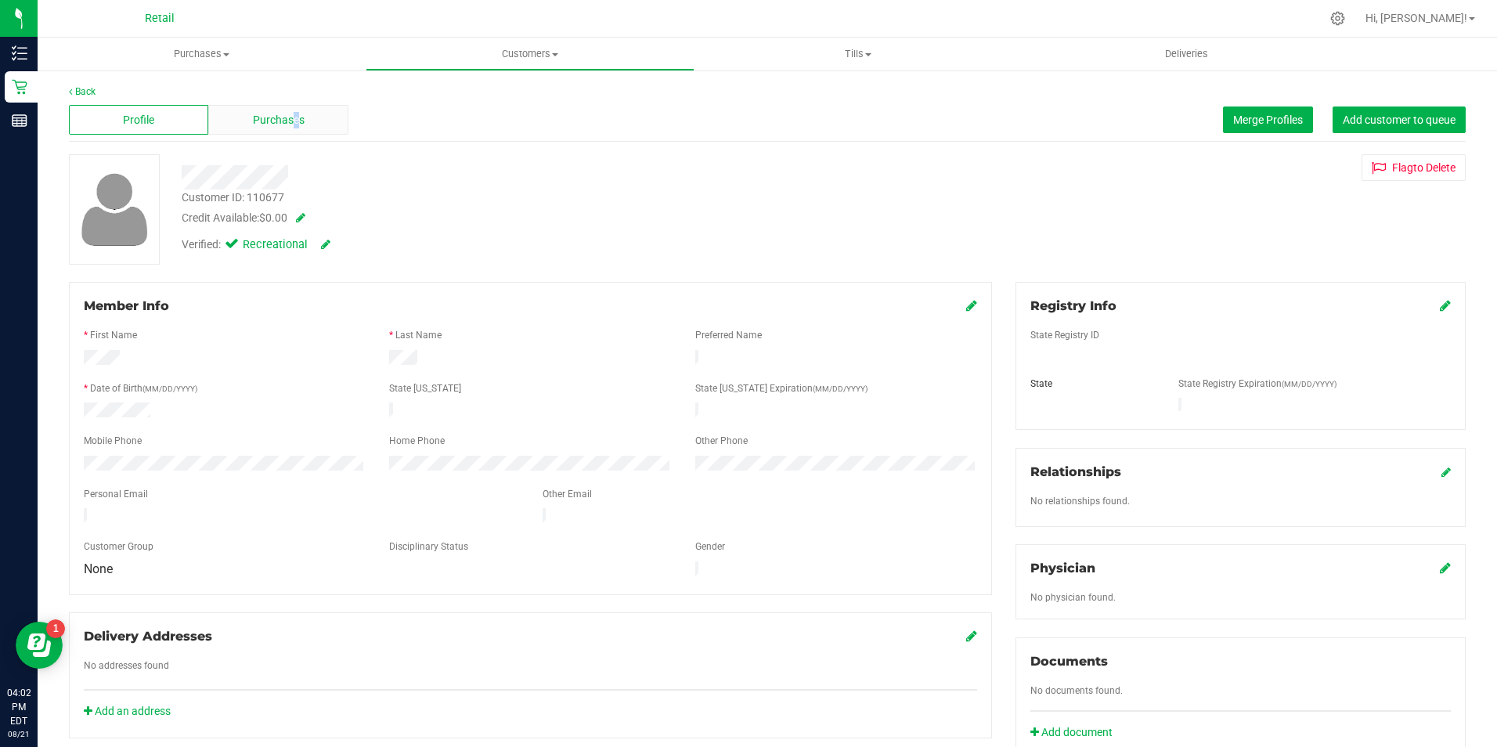
click at [295, 106] on div "Profile Purchases Merge Profiles Add customer to queue" at bounding box center [767, 120] width 1397 height 43
drag, startPoint x: 295, startPoint y: 106, endPoint x: 294, endPoint y: 128, distance: 21.9
click at [294, 128] on span "Purchases" at bounding box center [279, 120] width 52 height 16
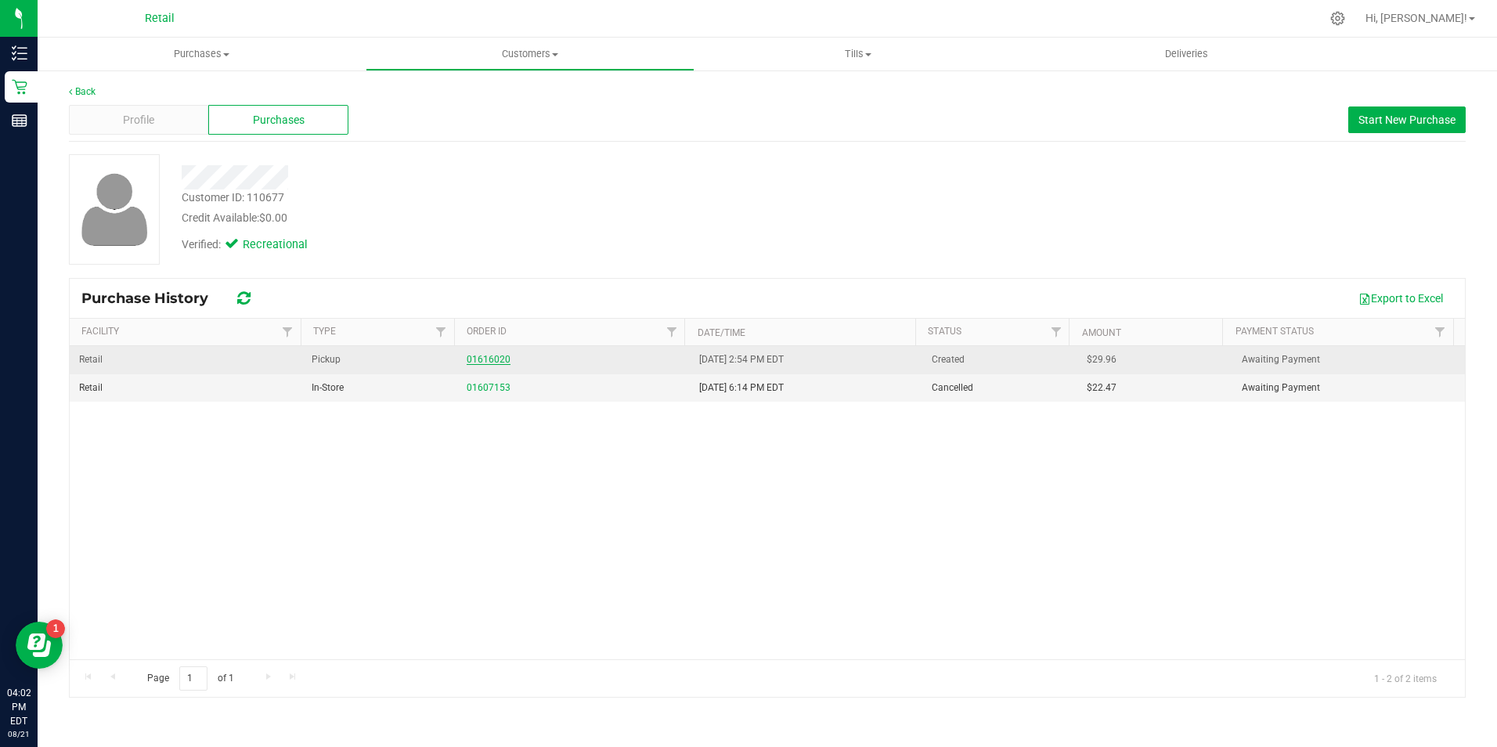
click at [467, 360] on link "01616020" at bounding box center [489, 359] width 44 height 11
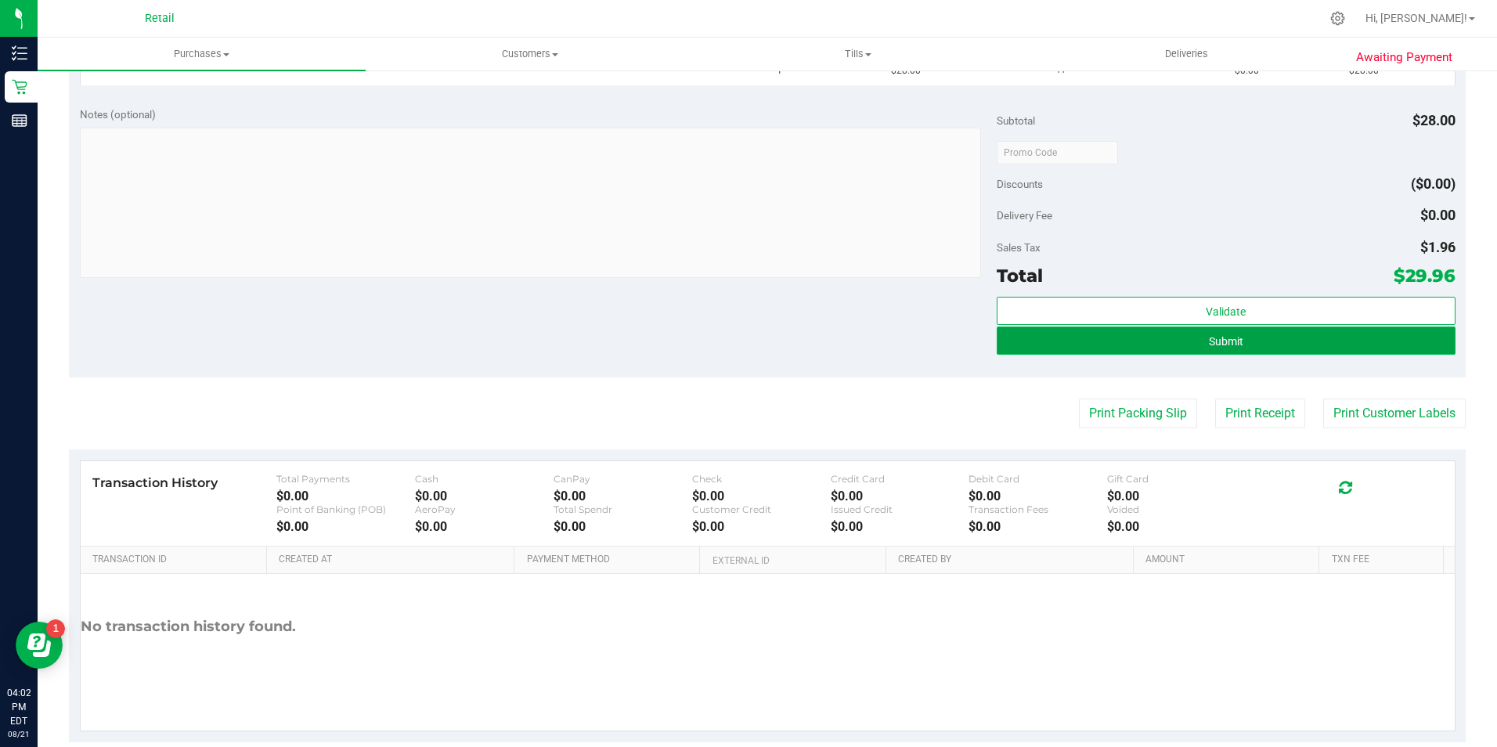
click at [1152, 338] on button "Submit" at bounding box center [1226, 340] width 459 height 28
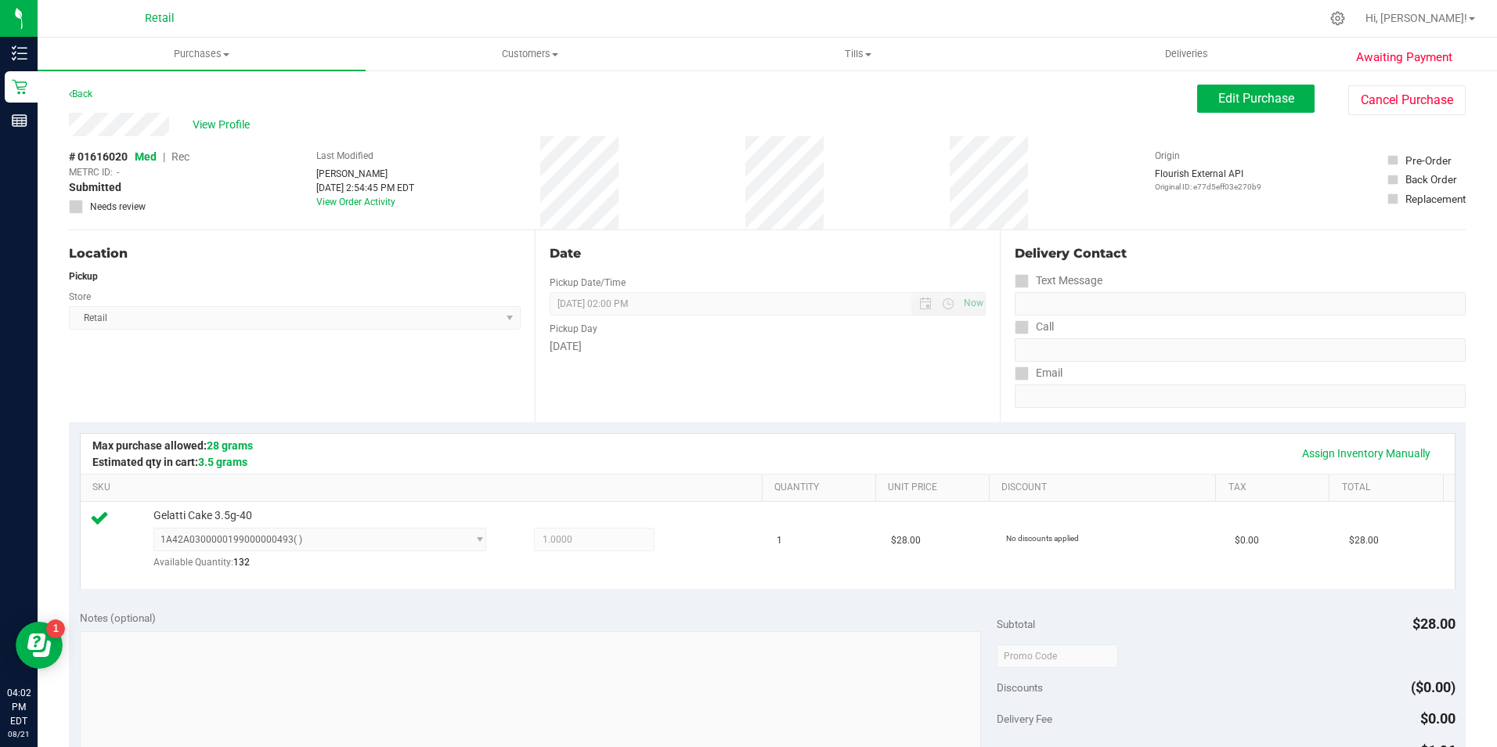
click at [1217, 79] on div "Awaiting Payment Back Edit Purchase Cancel Purchase View Profile # 01616020 Med…" at bounding box center [767, 673] width 1459 height 1208
click at [1218, 103] on span "Edit Purchase" at bounding box center [1256, 98] width 76 height 15
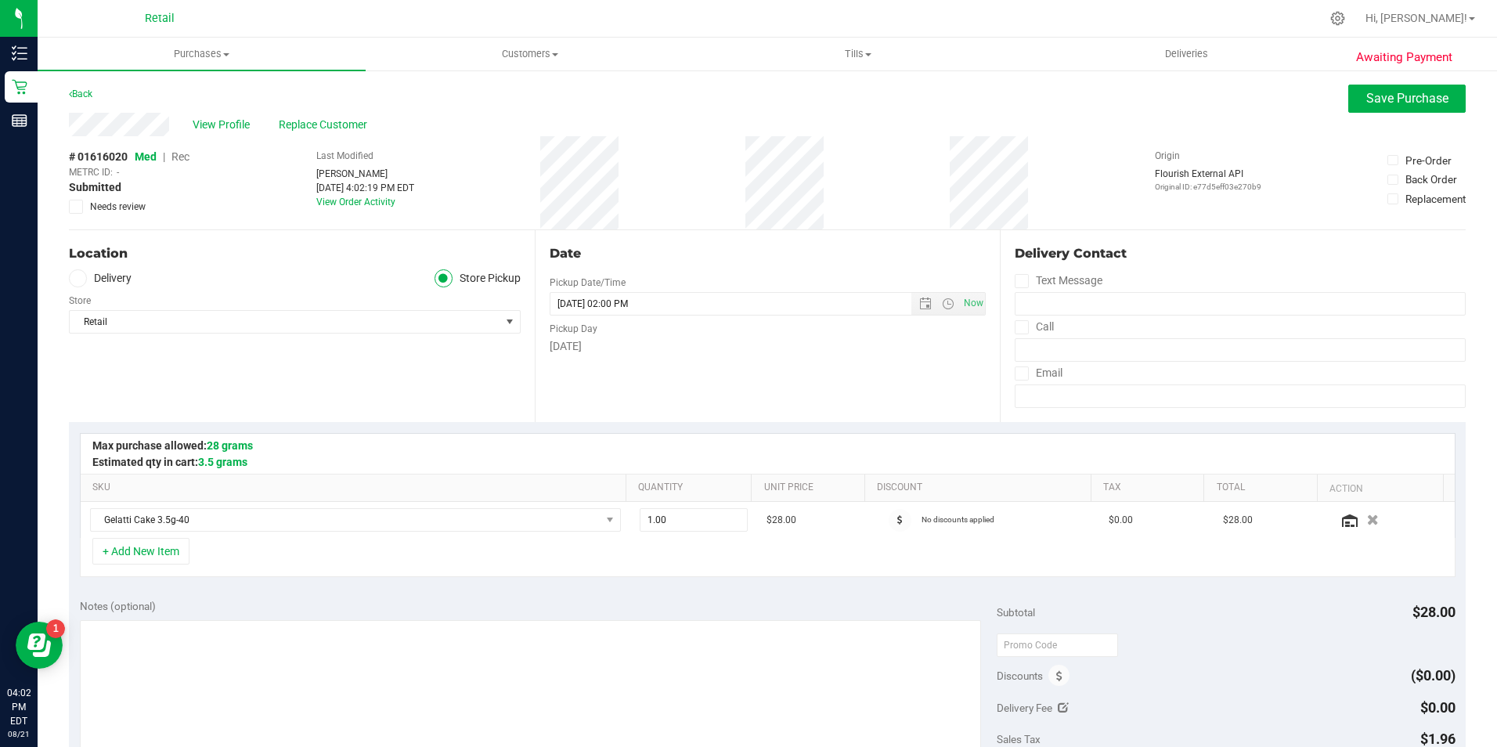
click at [174, 161] on div "# 01616020 Med | Rec METRC ID: - Submitted Needs review" at bounding box center [129, 181] width 121 height 65
click at [178, 154] on span "Rec" at bounding box center [180, 156] width 18 height 13
click at [1368, 102] on span "Save Purchase" at bounding box center [1407, 98] width 82 height 15
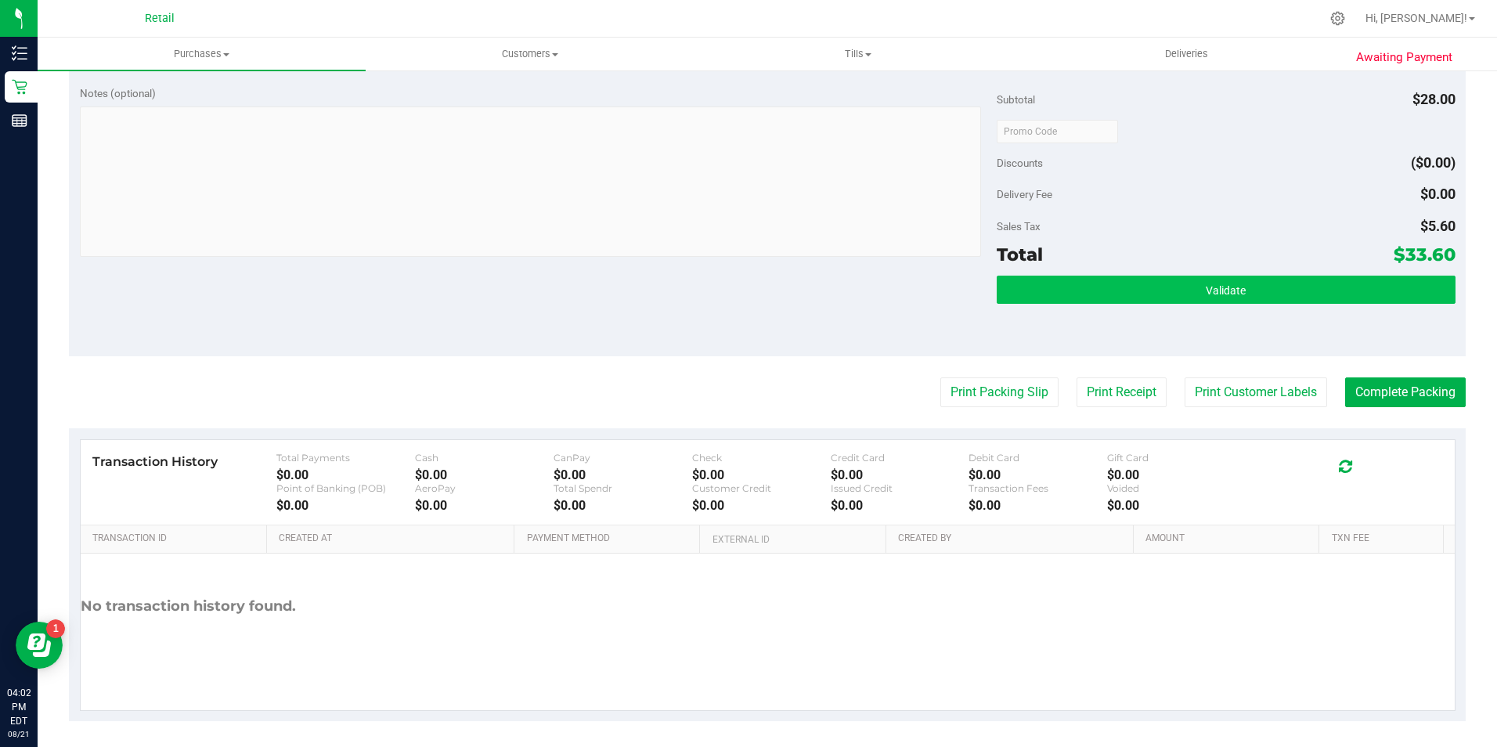
scroll to position [530, 0]
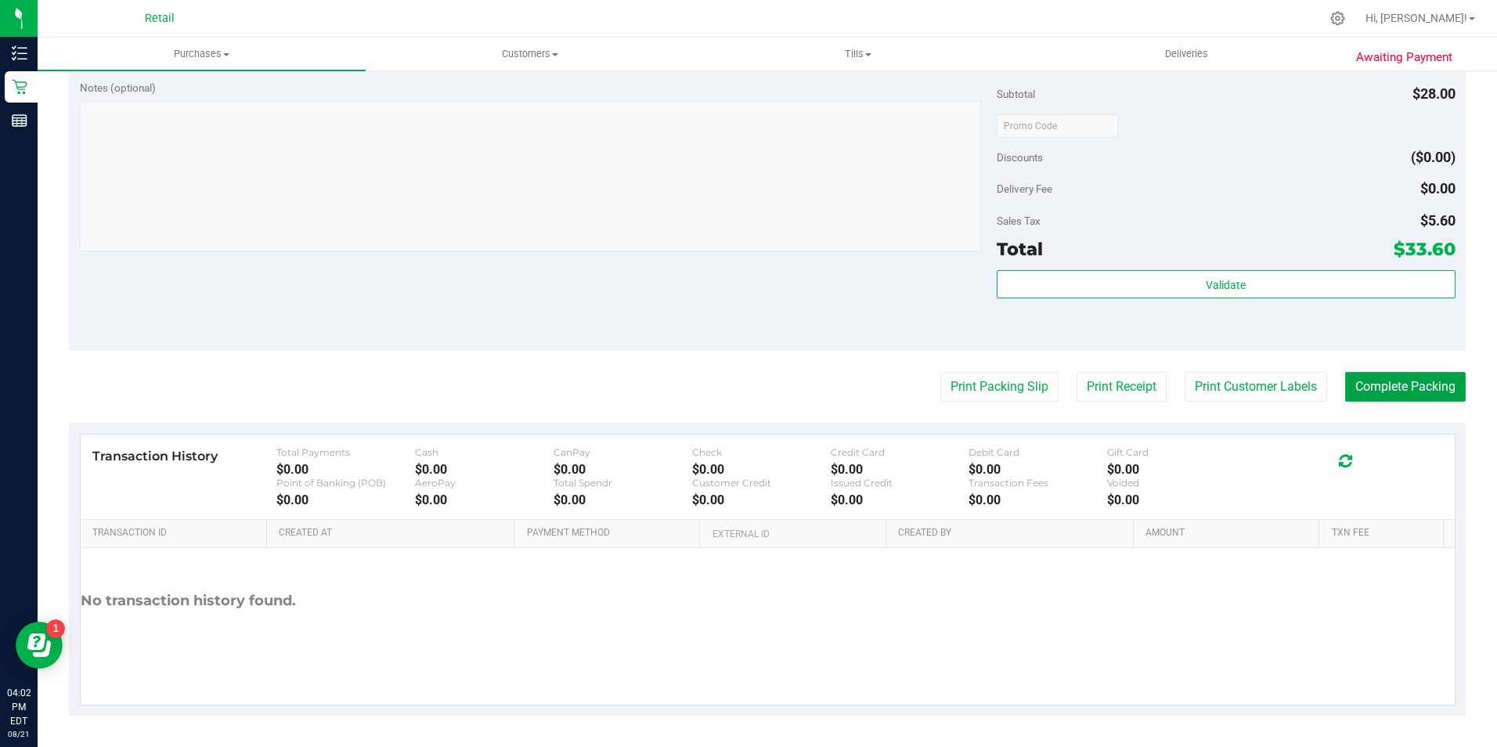
click at [1419, 396] on button "Complete Packing" at bounding box center [1405, 387] width 121 height 30
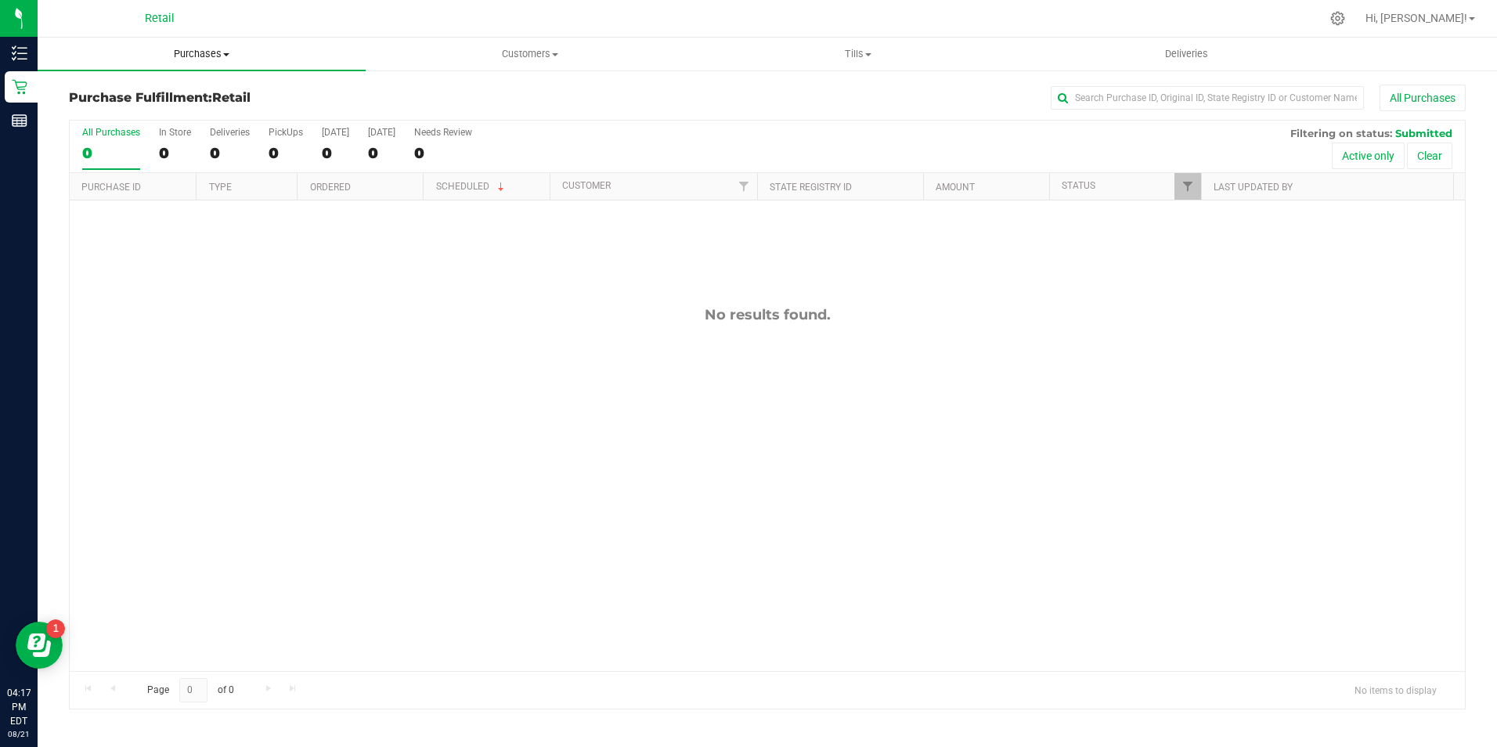
click at [207, 59] on span "Purchases" at bounding box center [202, 54] width 328 height 14
click at [189, 96] on span "Summary of purchases" at bounding box center [118, 94] width 160 height 13
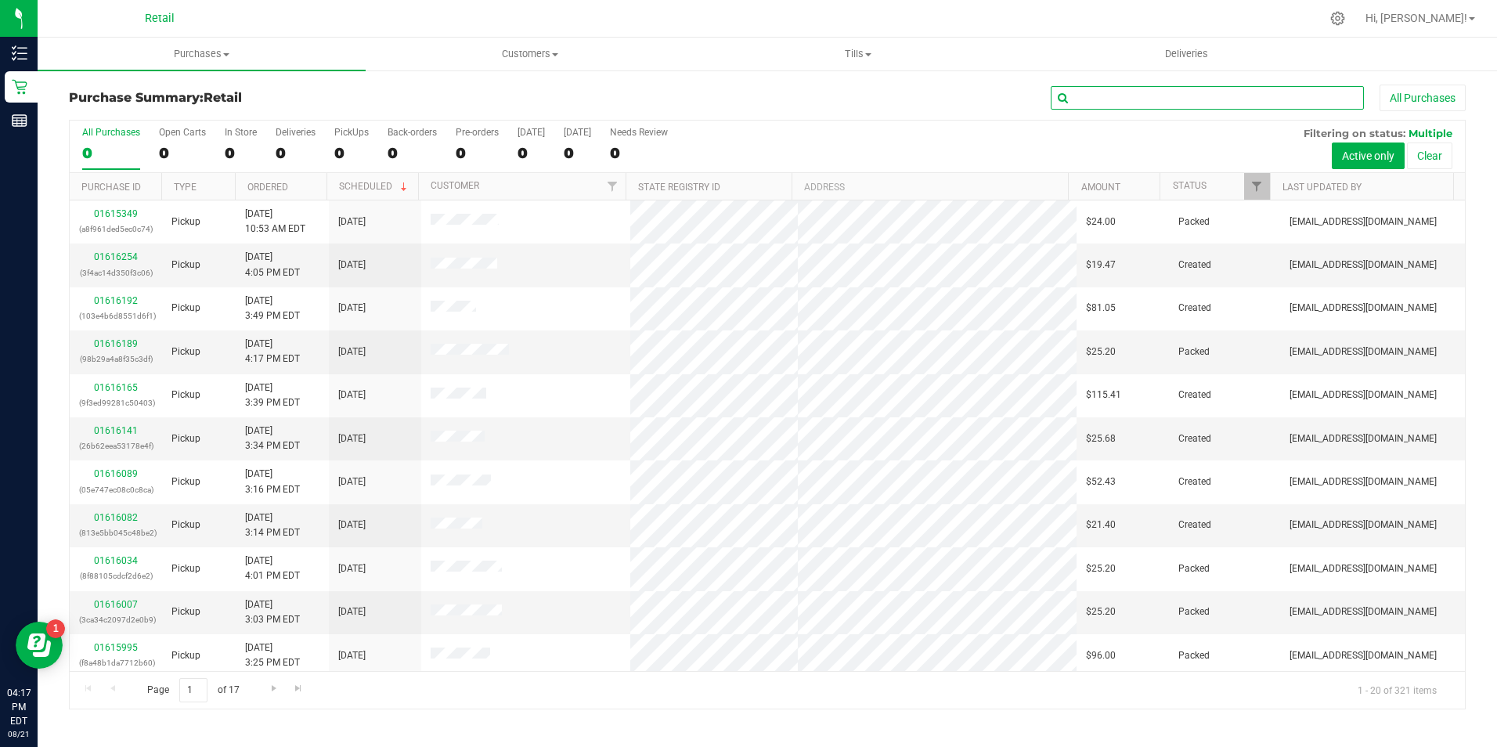
click at [1123, 106] on input "text" at bounding box center [1207, 97] width 313 height 23
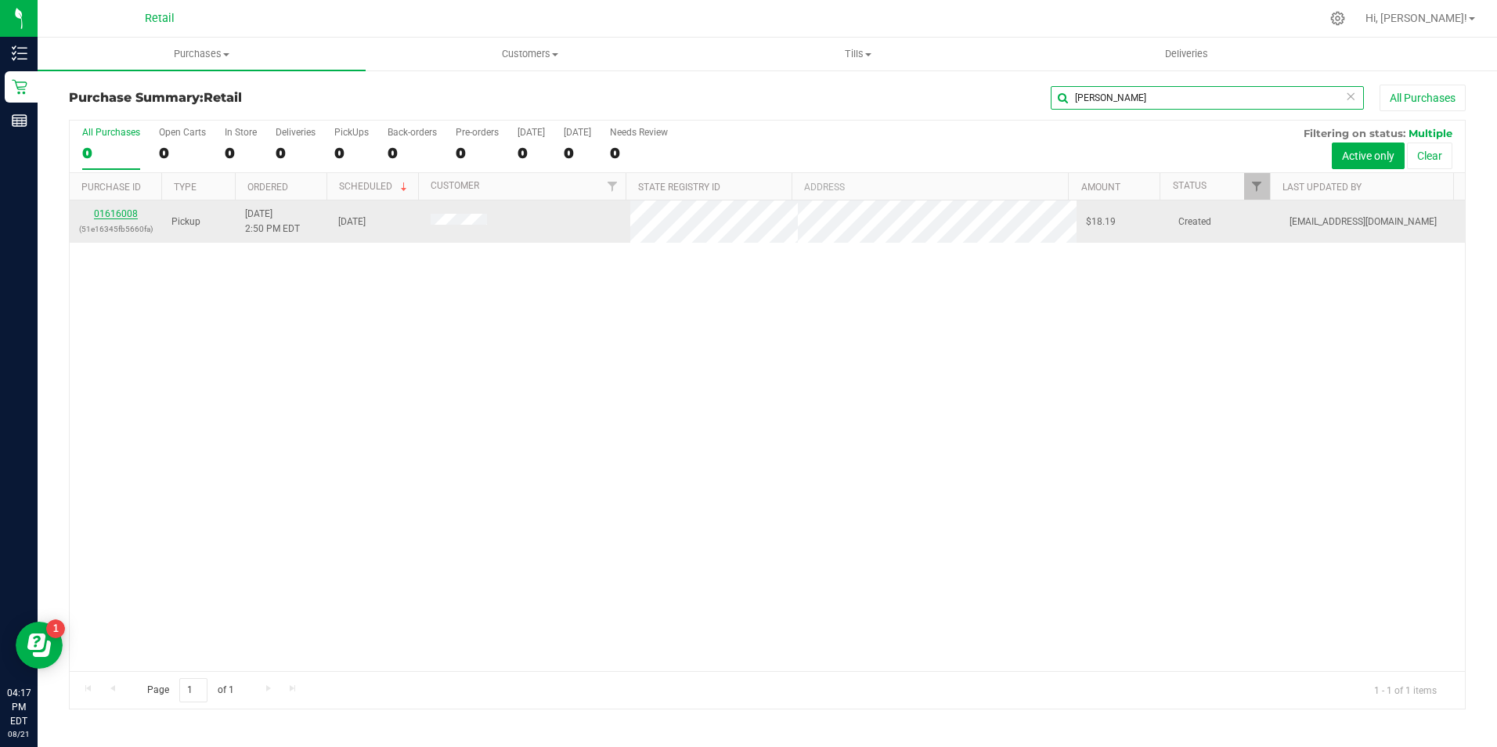
type input "wanda"
click at [117, 214] on link "01616008" at bounding box center [116, 213] width 44 height 11
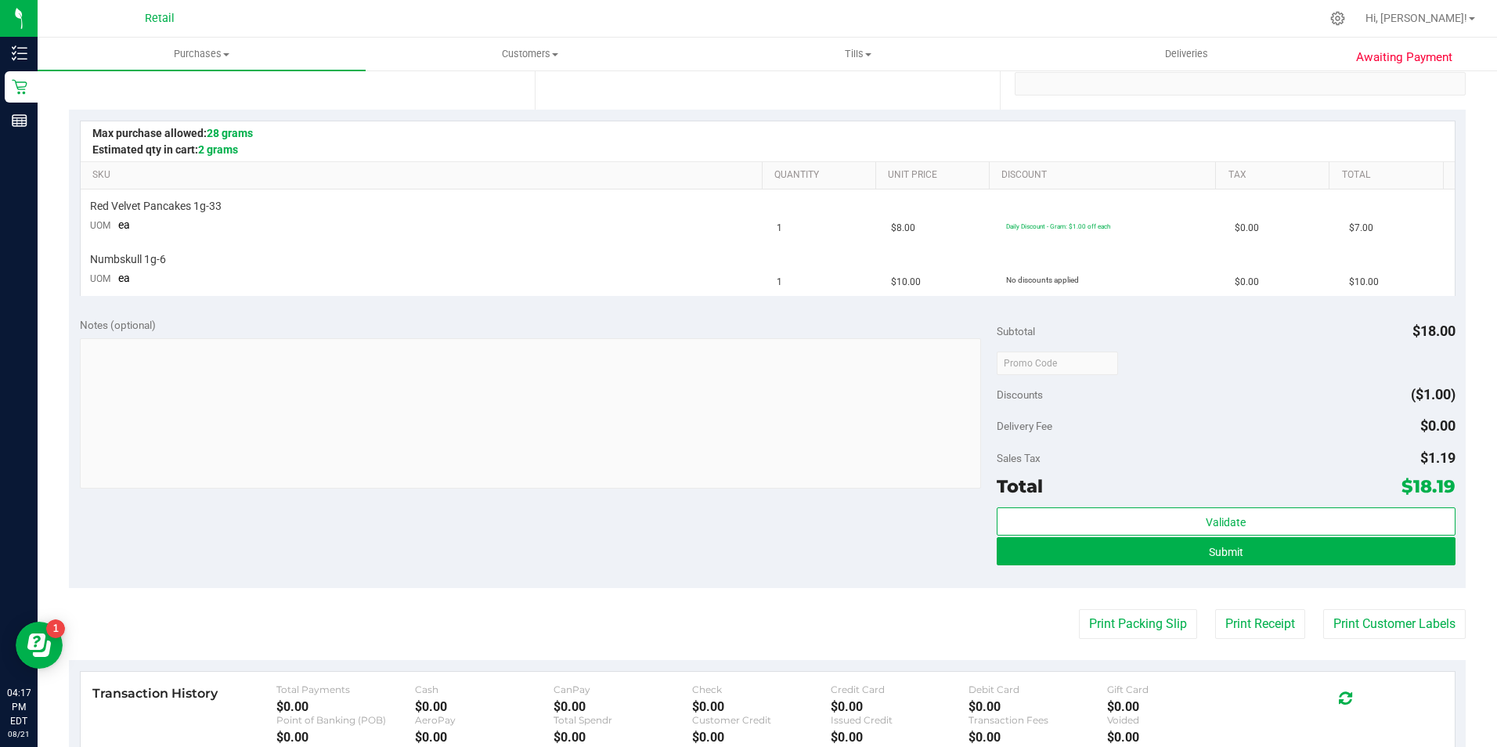
scroll to position [313, 0]
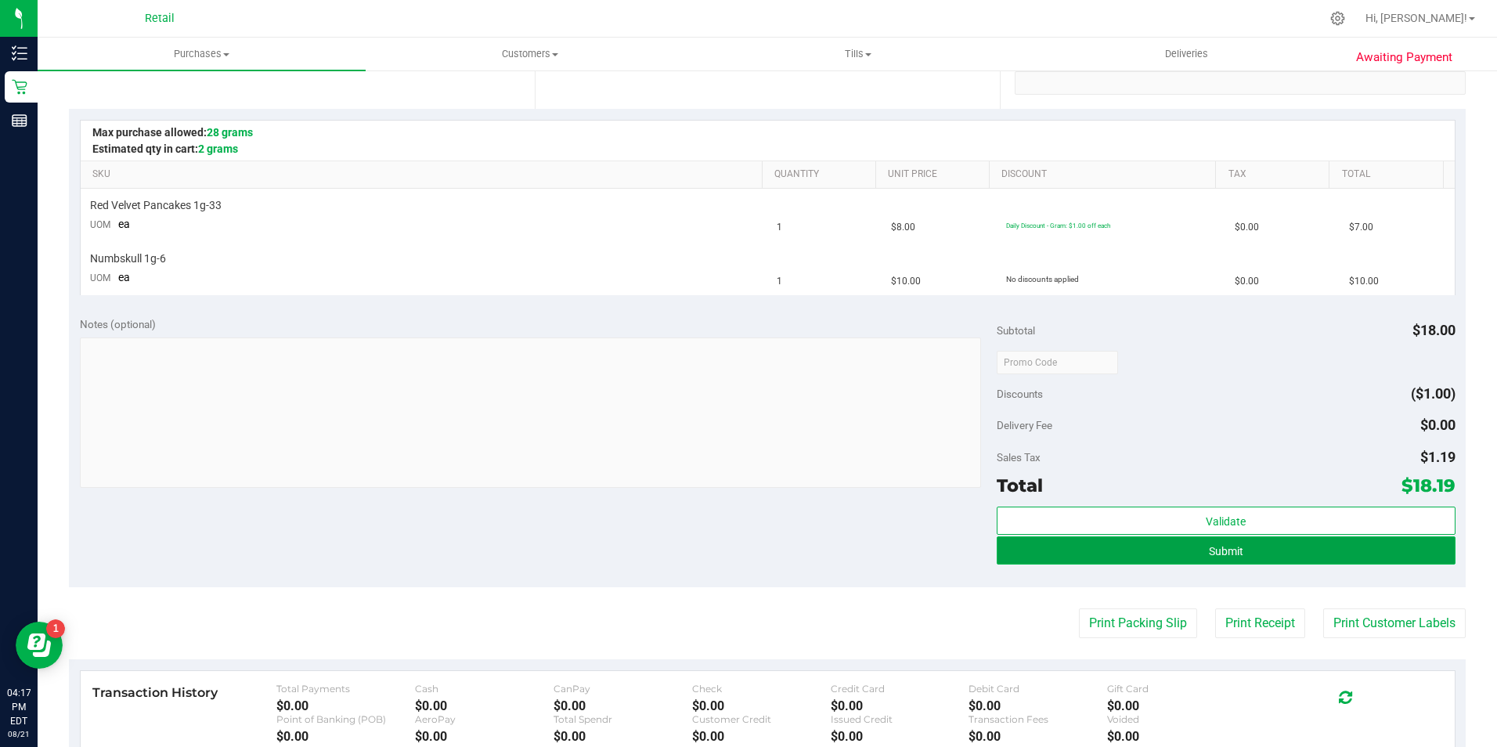
click at [1275, 553] on button "Submit" at bounding box center [1226, 550] width 459 height 28
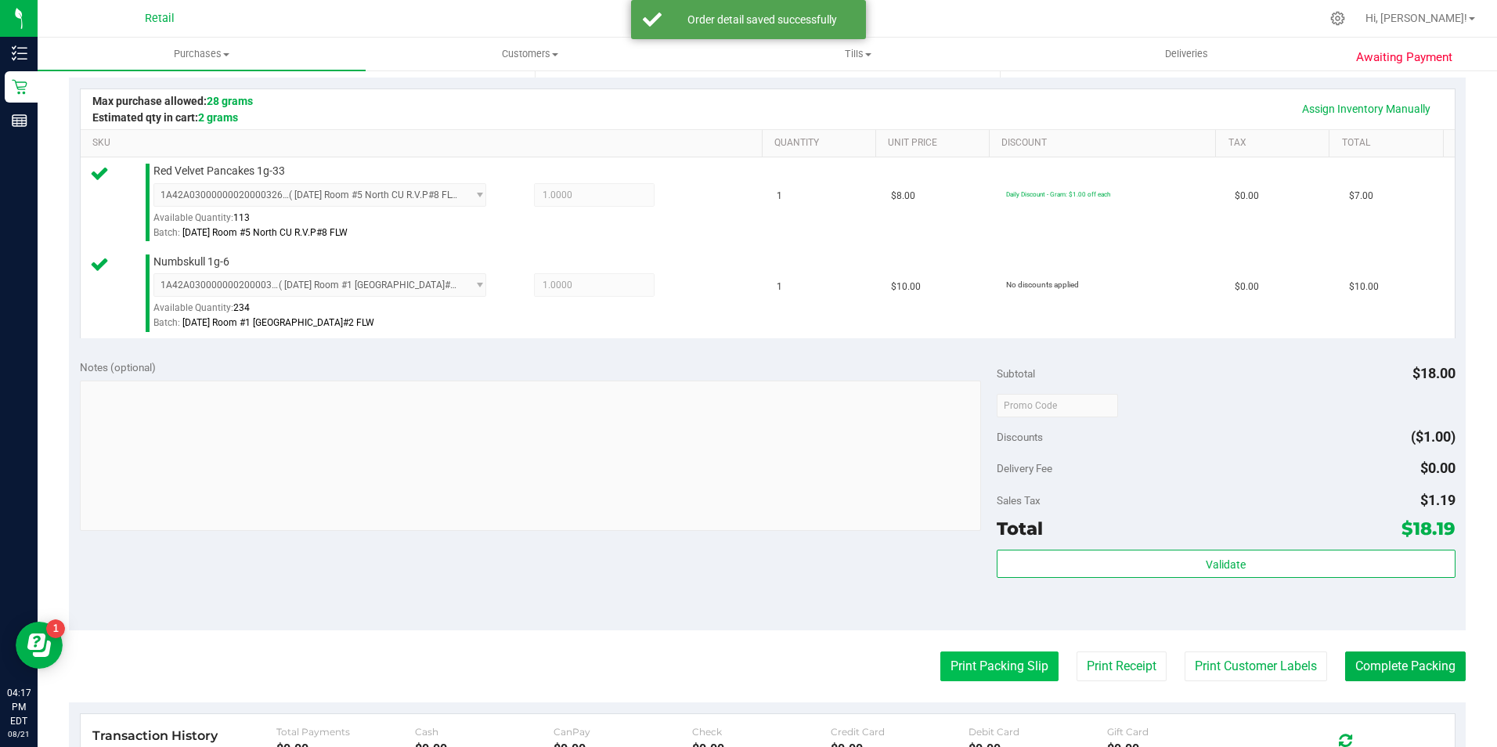
scroll to position [548, 0]
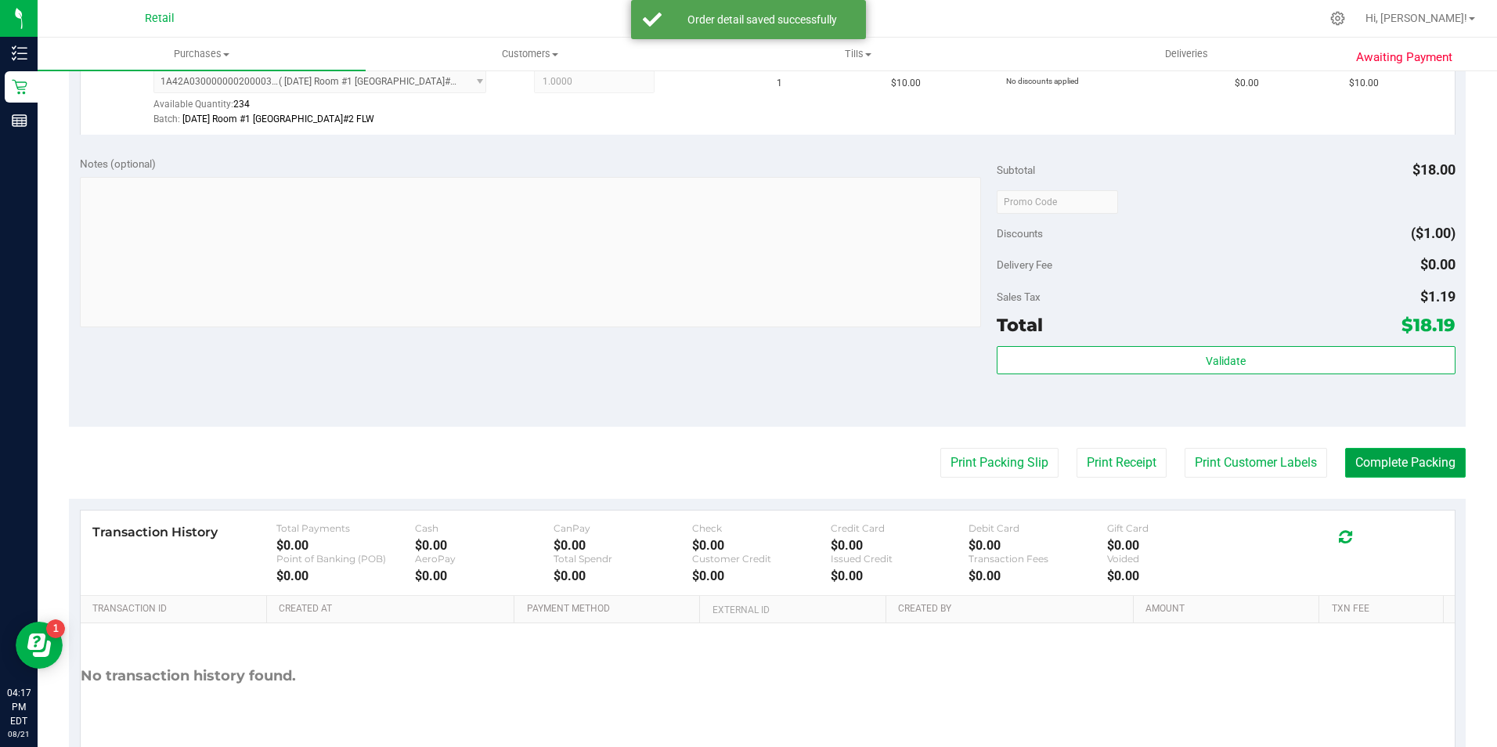
click at [1412, 470] on button "Complete Packing" at bounding box center [1405, 463] width 121 height 30
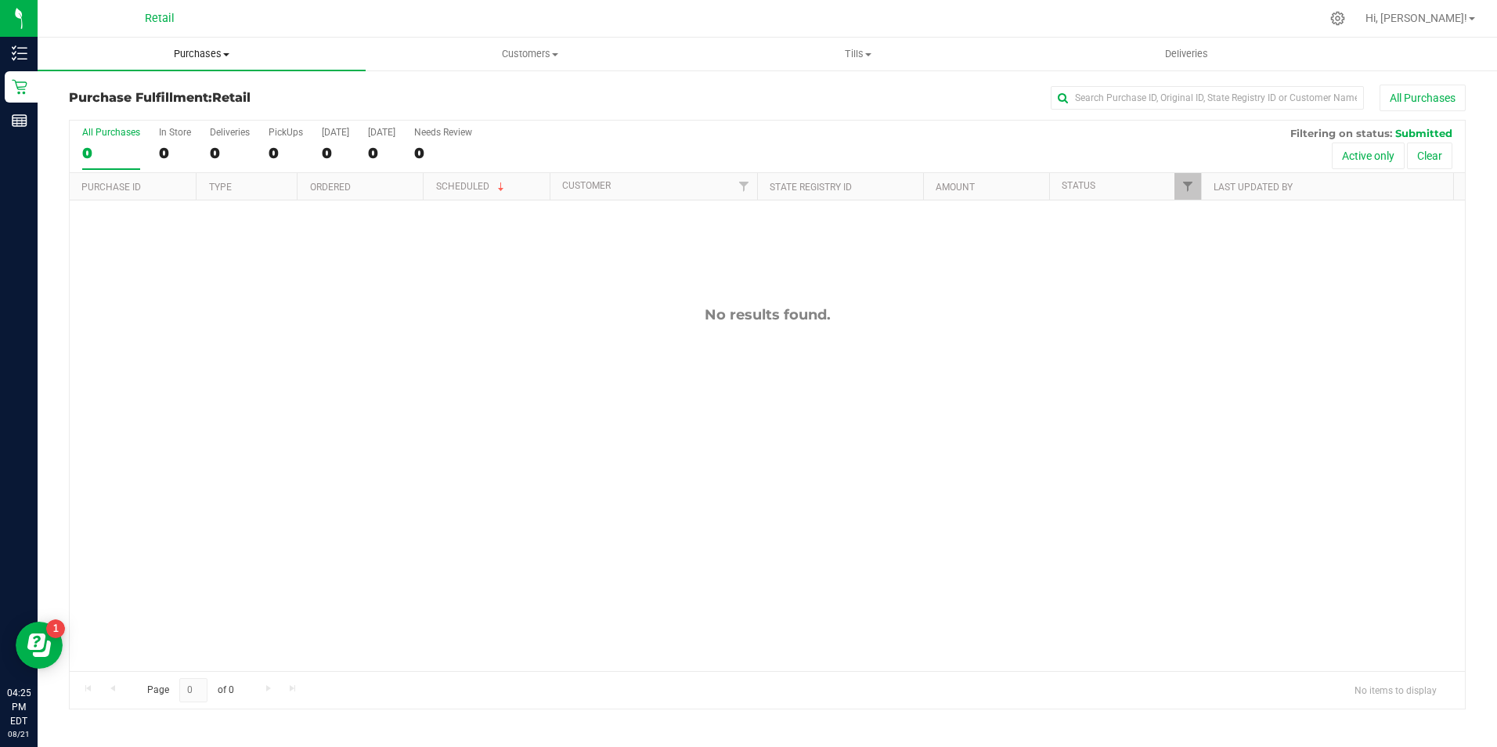
click at [197, 63] on uib-tab-heading "Purchases Summary of purchases Fulfillment All purchases" at bounding box center [202, 54] width 328 height 33
click at [171, 93] on span "Summary of purchases" at bounding box center [118, 94] width 160 height 13
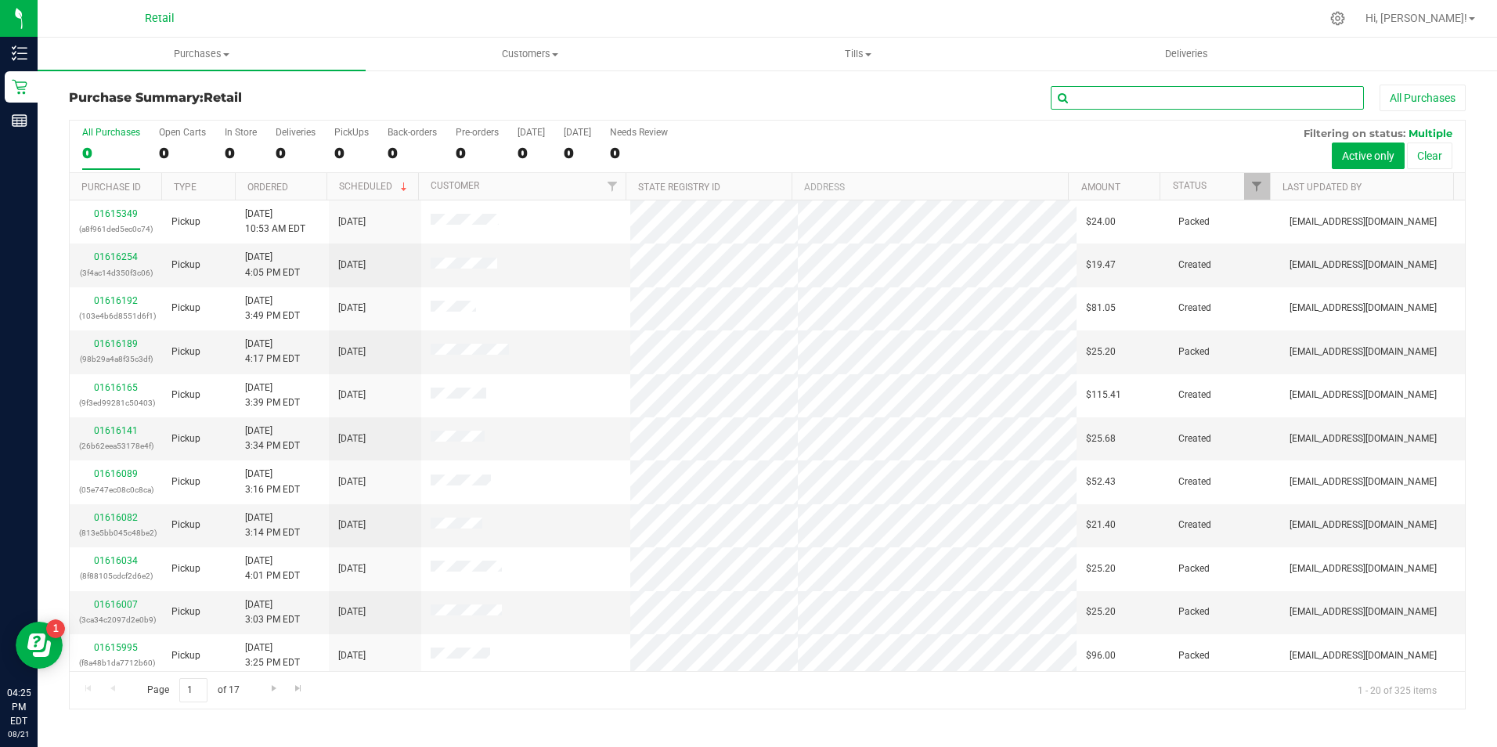
click at [1098, 92] on input "text" at bounding box center [1207, 97] width 313 height 23
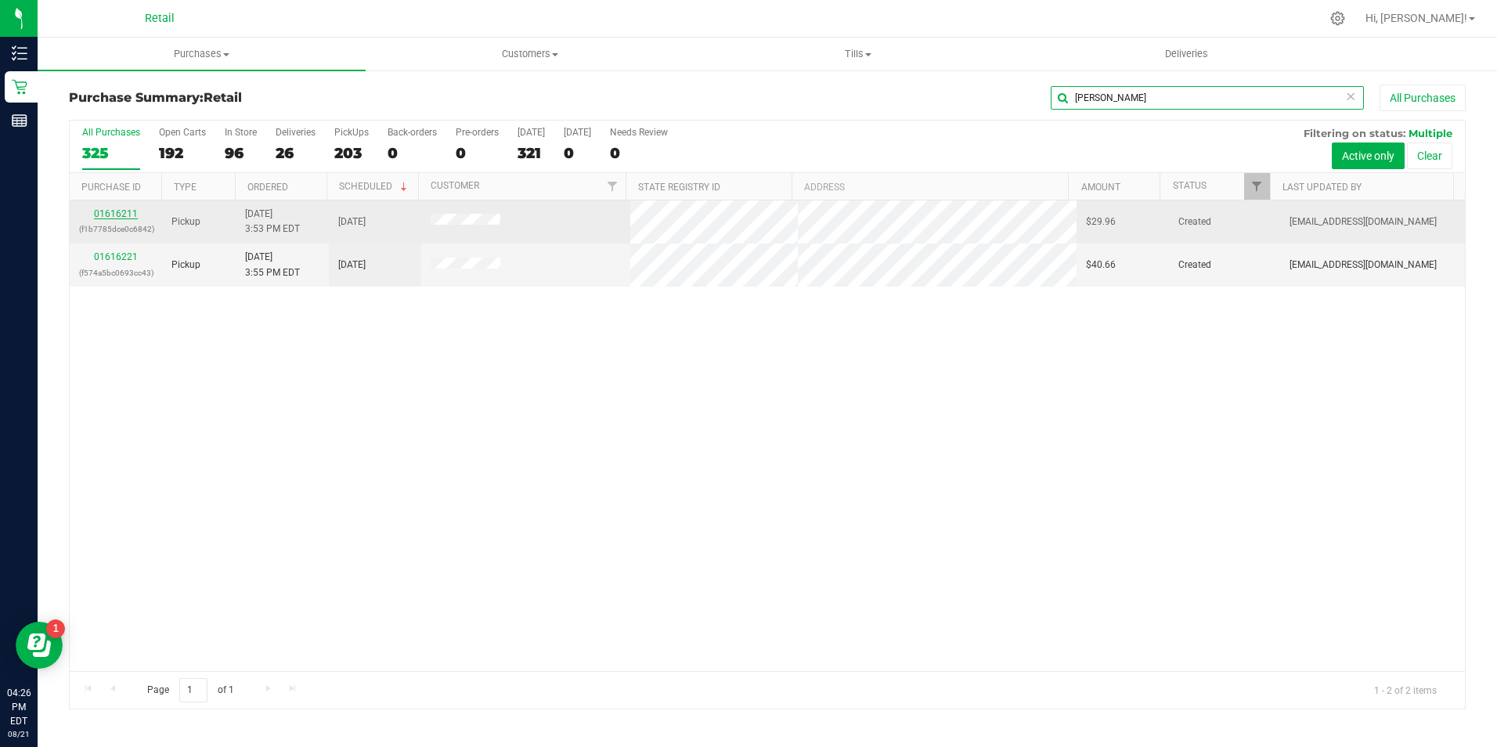
type input "marissa"
click at [129, 215] on link "01616211" at bounding box center [116, 213] width 44 height 11
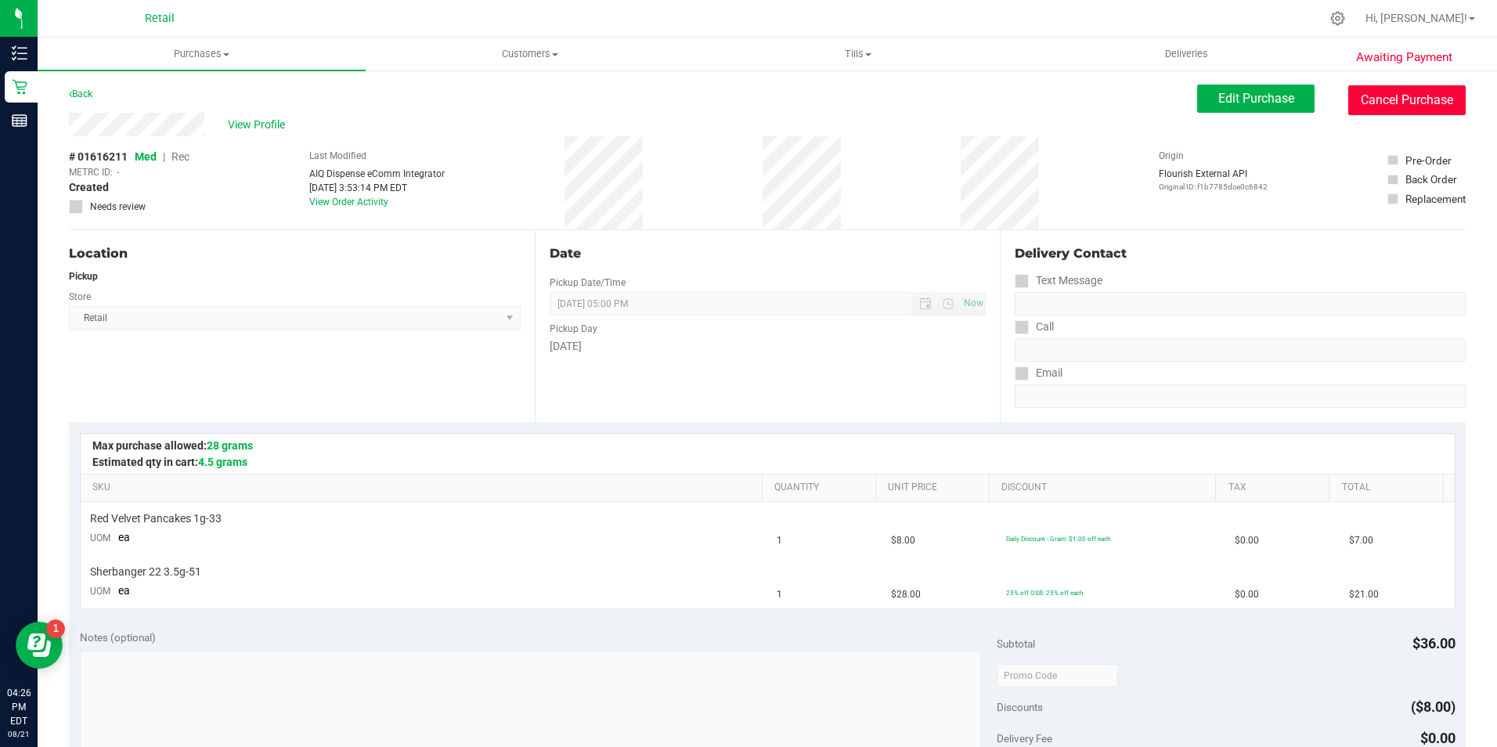
click at [1368, 106] on button "Cancel Purchase" at bounding box center [1406, 100] width 117 height 30
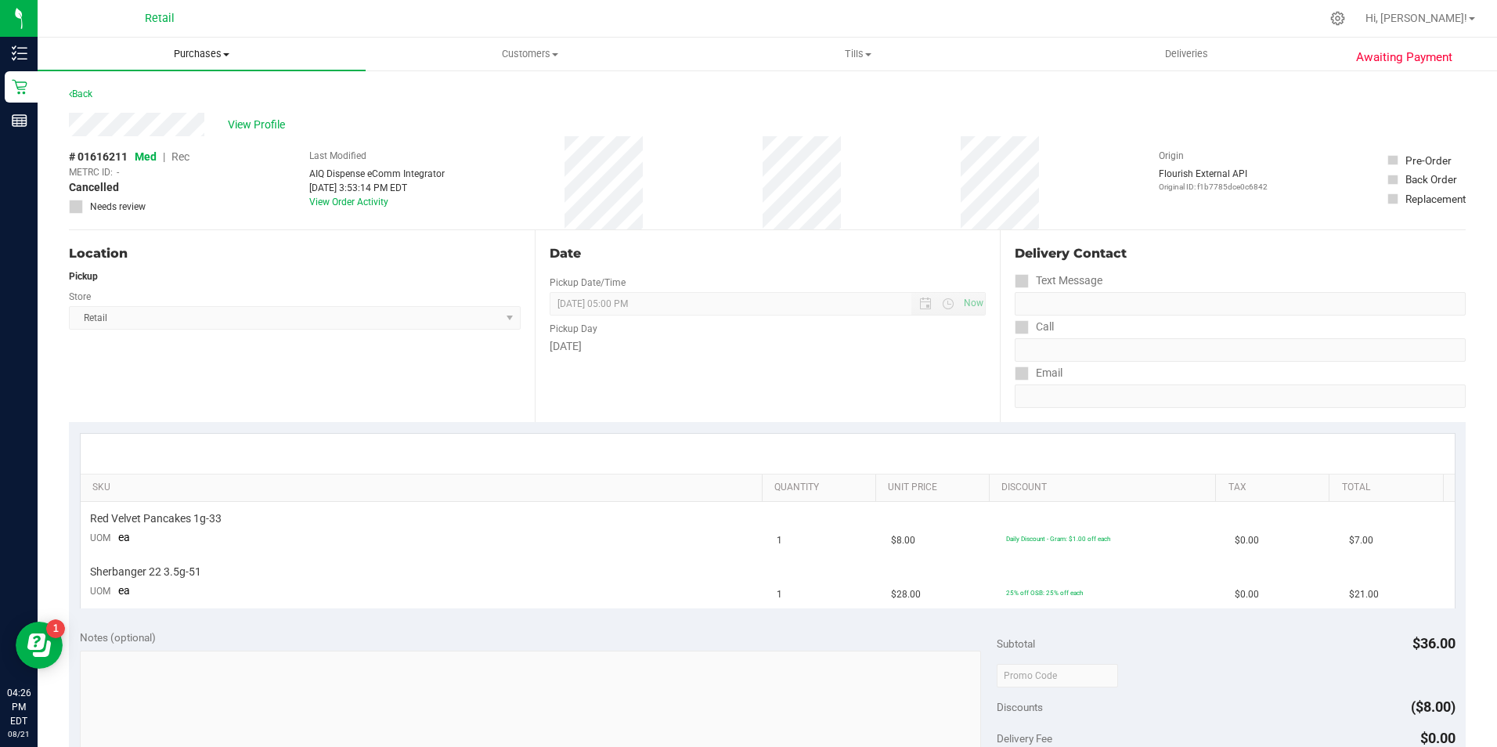
click at [193, 59] on span "Purchases" at bounding box center [202, 54] width 328 height 14
click at [415, 100] on div "Back" at bounding box center [767, 99] width 1397 height 28
click at [268, 127] on span "View Profile" at bounding box center [259, 125] width 63 height 16
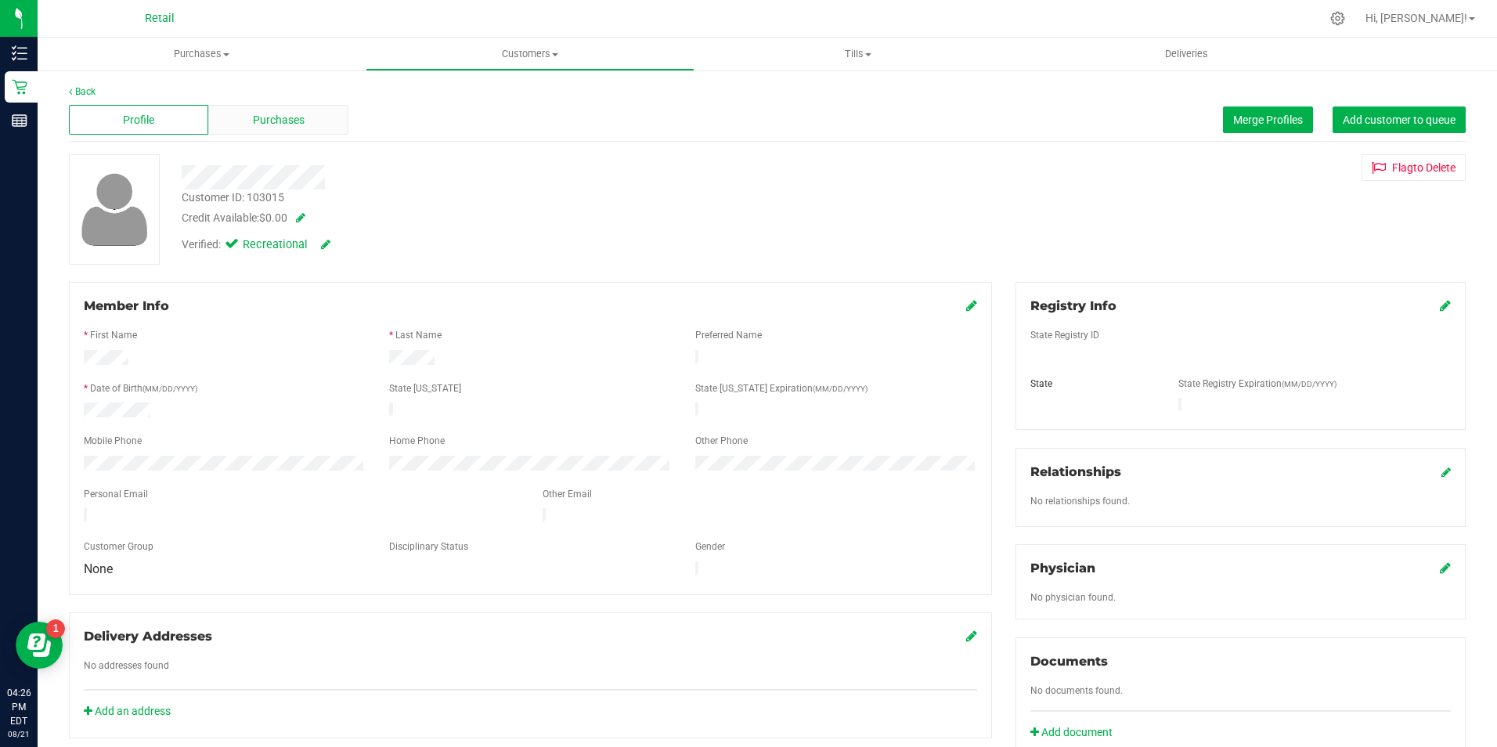
click at [247, 124] on div "Purchases" at bounding box center [277, 120] width 139 height 30
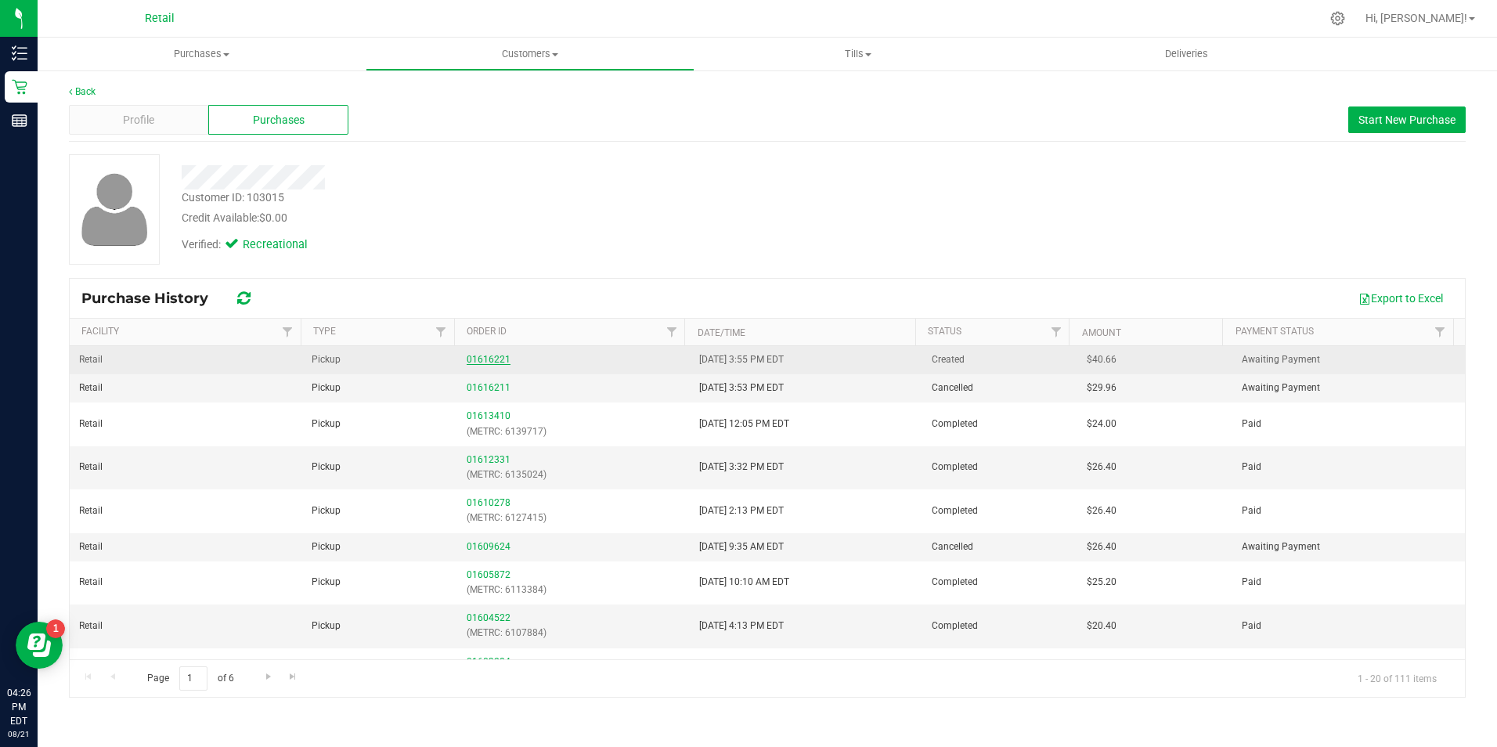
click at [487, 359] on link "01616221" at bounding box center [489, 359] width 44 height 11
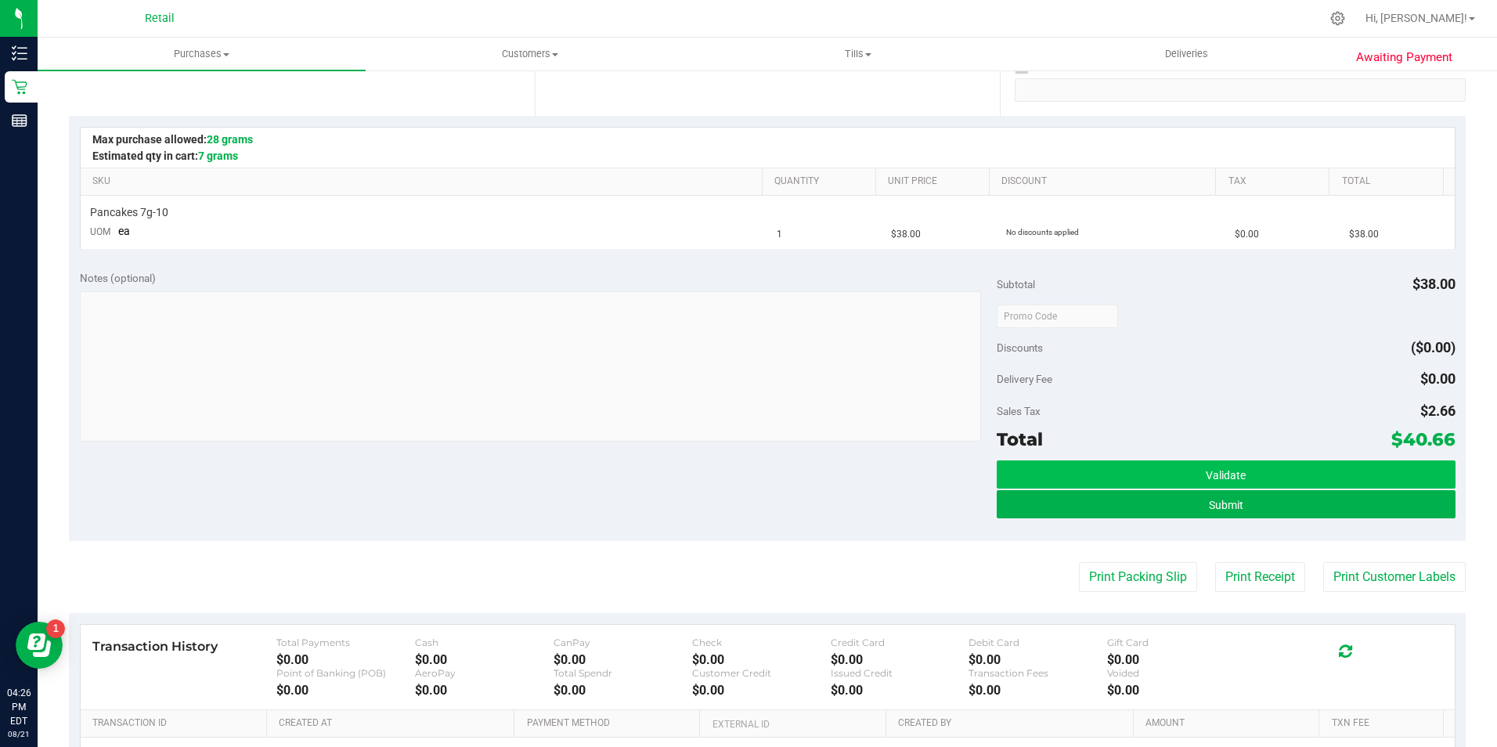
scroll to position [313, 0]
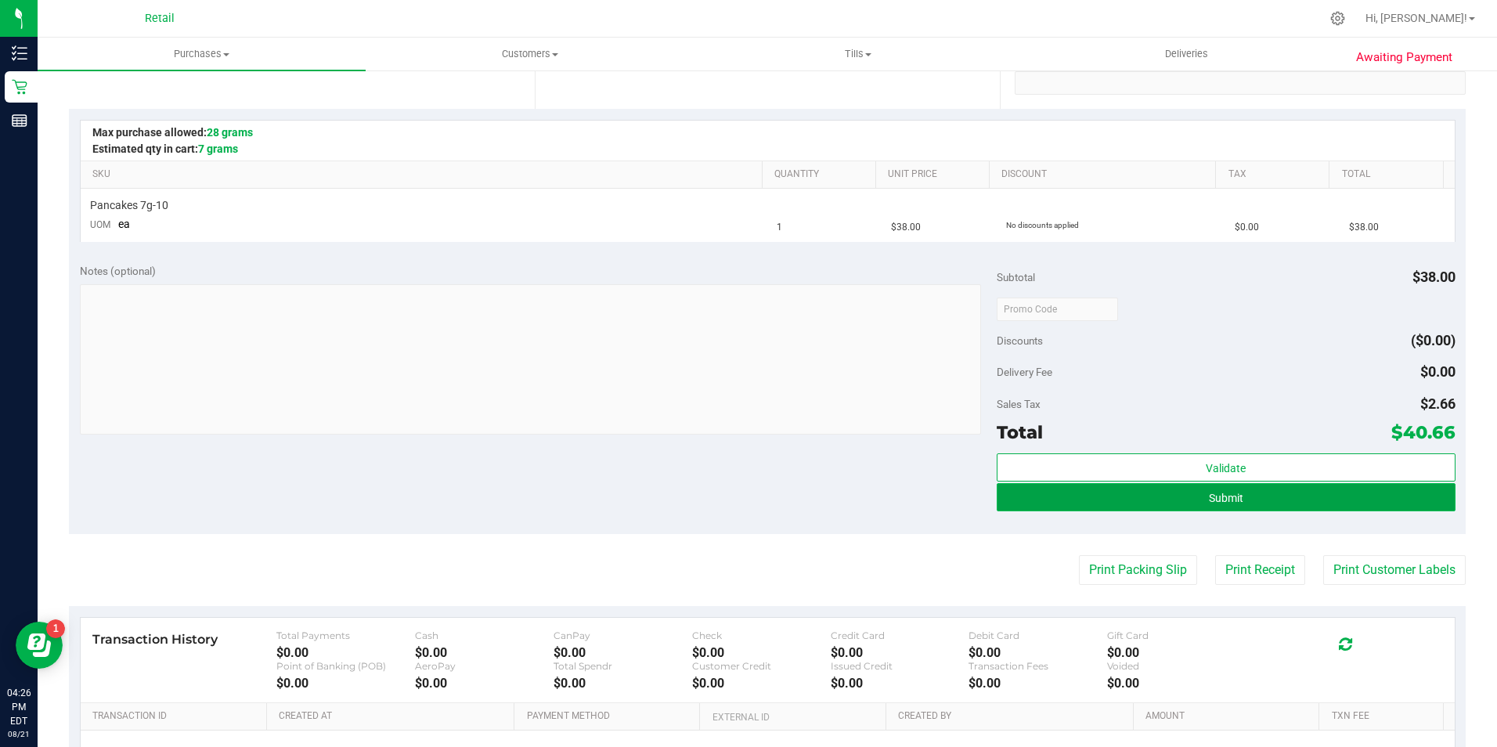
click at [1318, 506] on button "Submit" at bounding box center [1226, 497] width 459 height 28
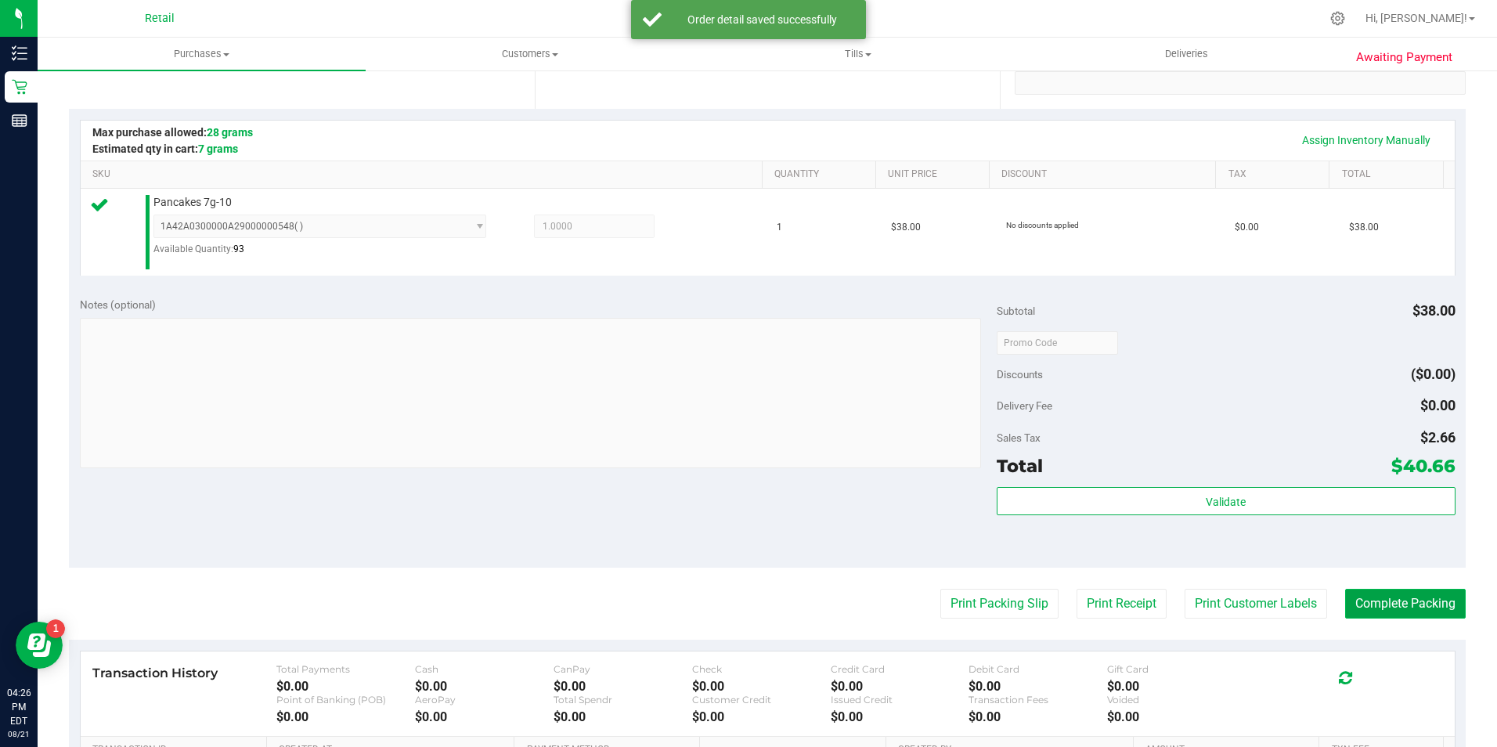
click at [1419, 603] on button "Complete Packing" at bounding box center [1405, 604] width 121 height 30
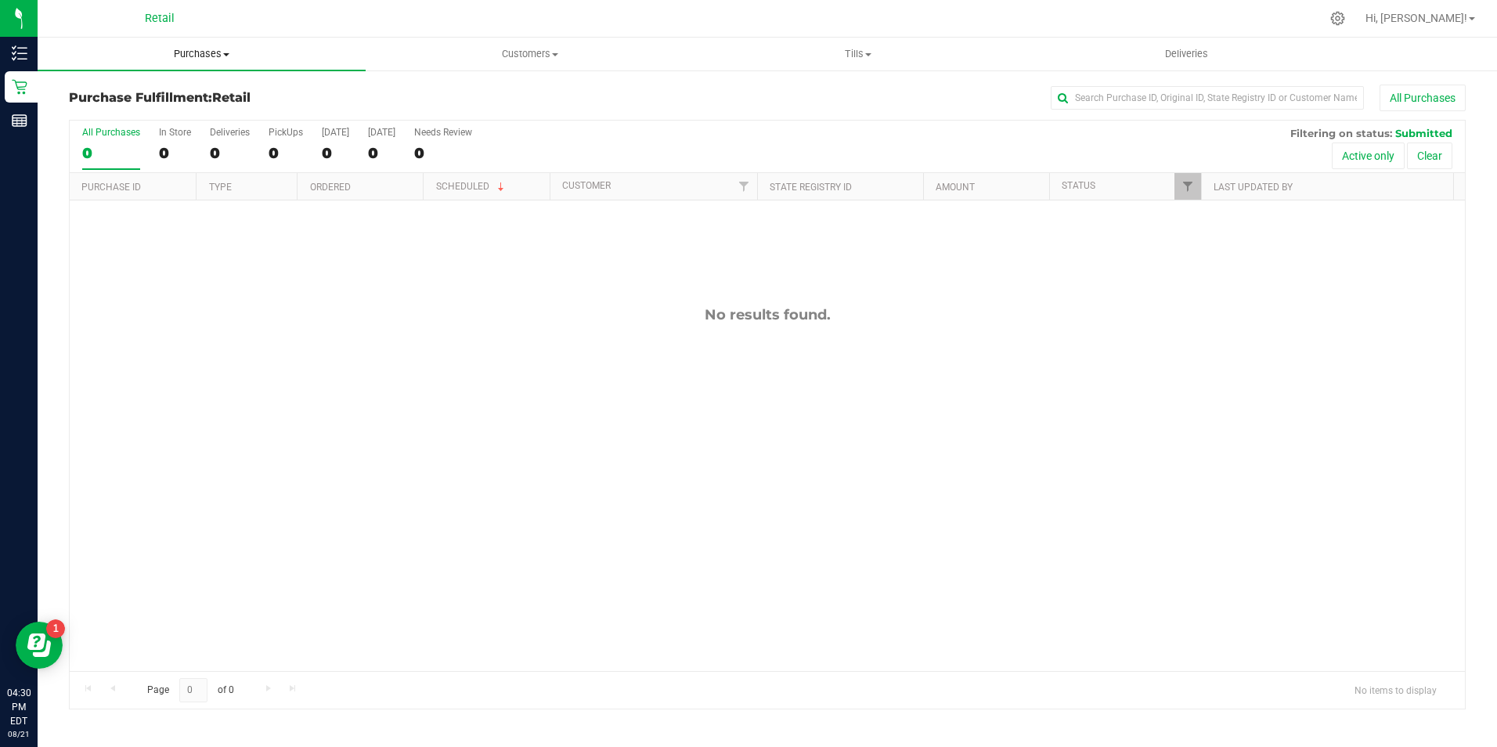
click at [178, 52] on span "Purchases" at bounding box center [202, 54] width 328 height 14
click at [160, 96] on span "Summary of purchases" at bounding box center [118, 94] width 160 height 13
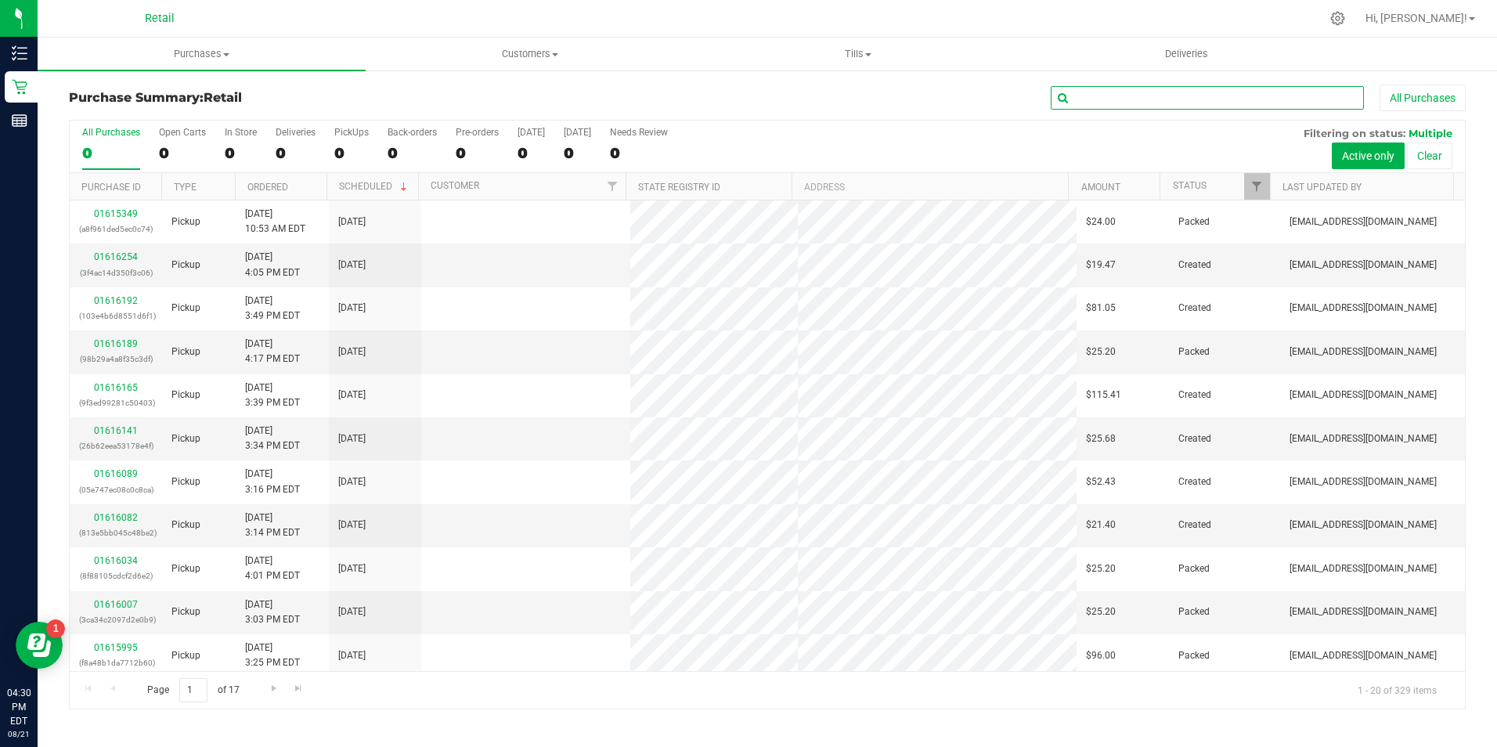
click at [1132, 98] on input "text" at bounding box center [1207, 97] width 313 height 23
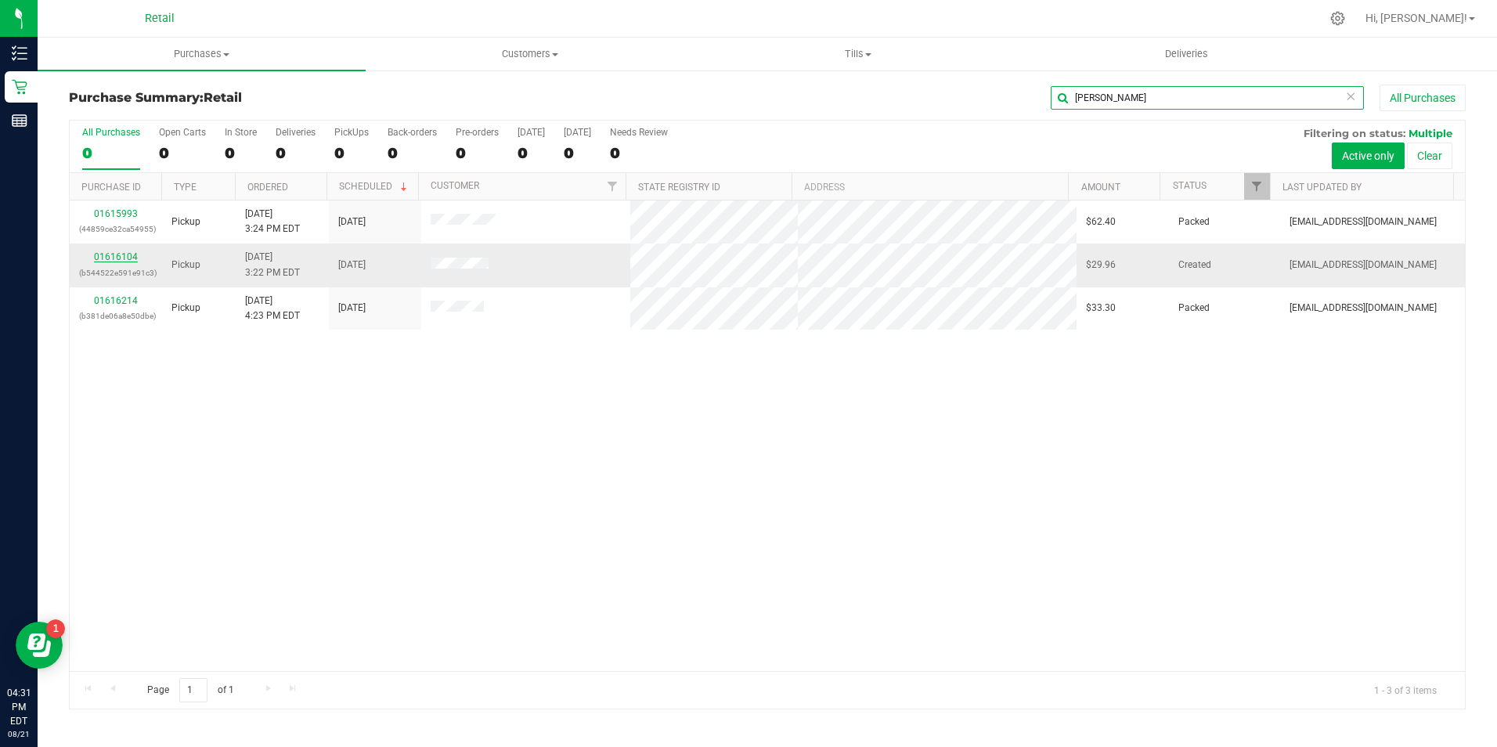
type input "daniel"
click at [112, 259] on link "01616104" at bounding box center [116, 256] width 44 height 11
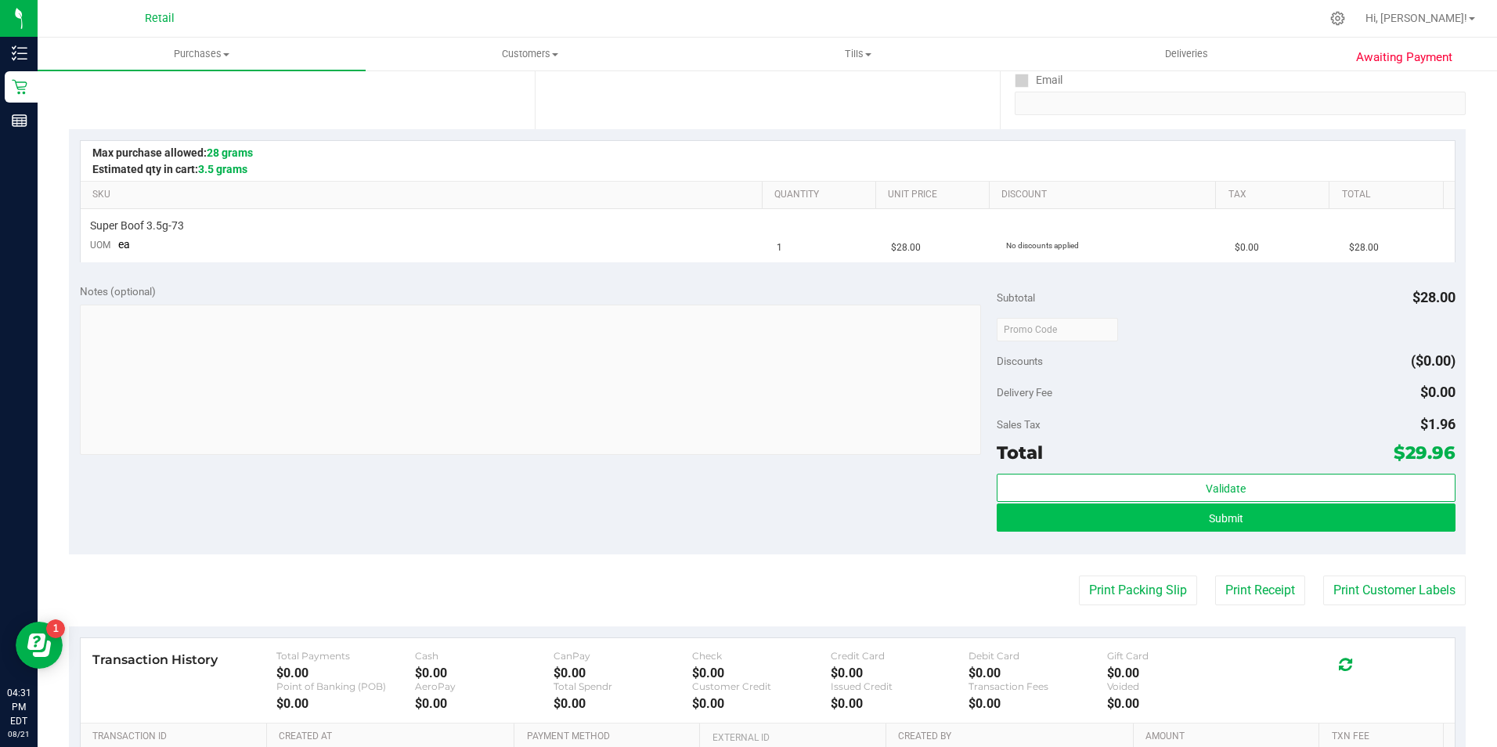
scroll to position [391, 0]
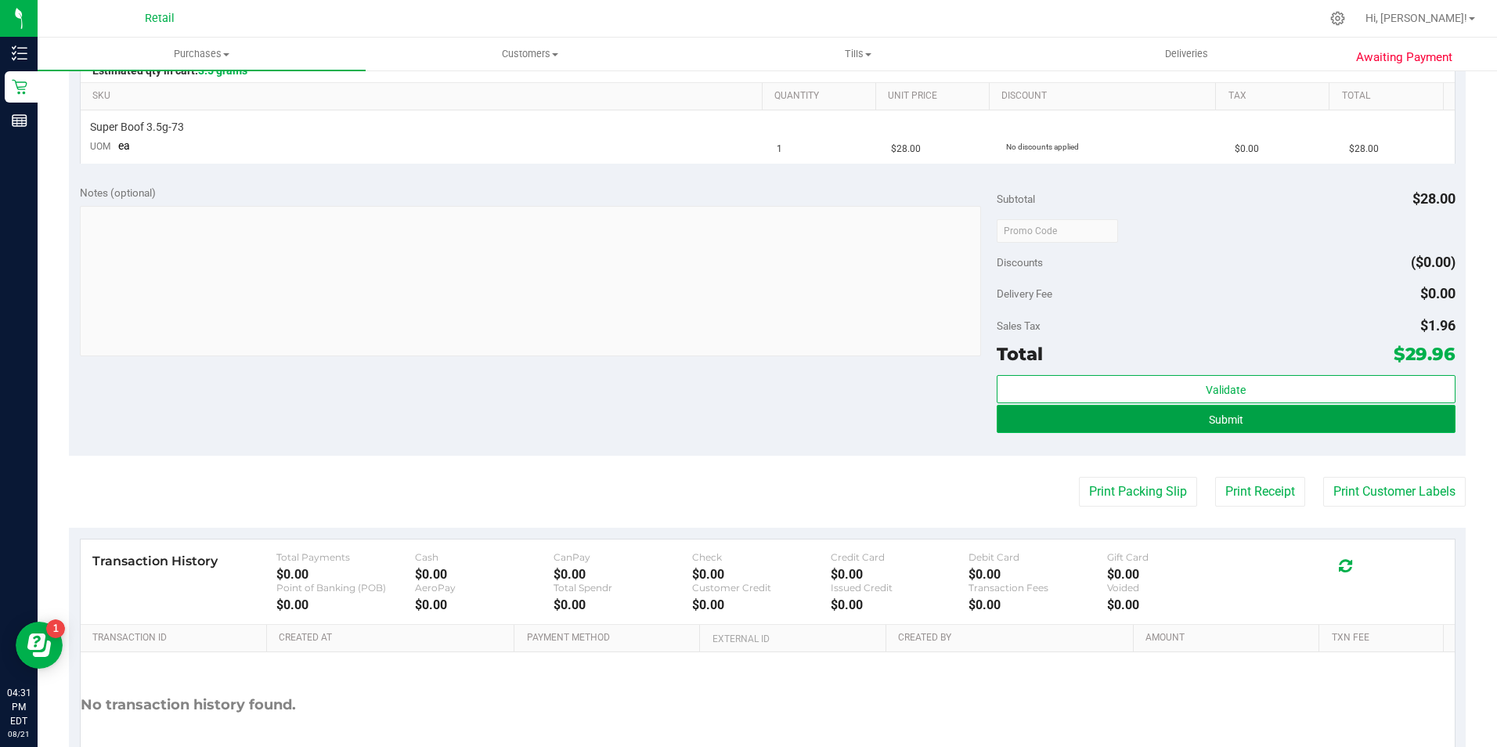
click at [1180, 410] on button "Submit" at bounding box center [1226, 419] width 459 height 28
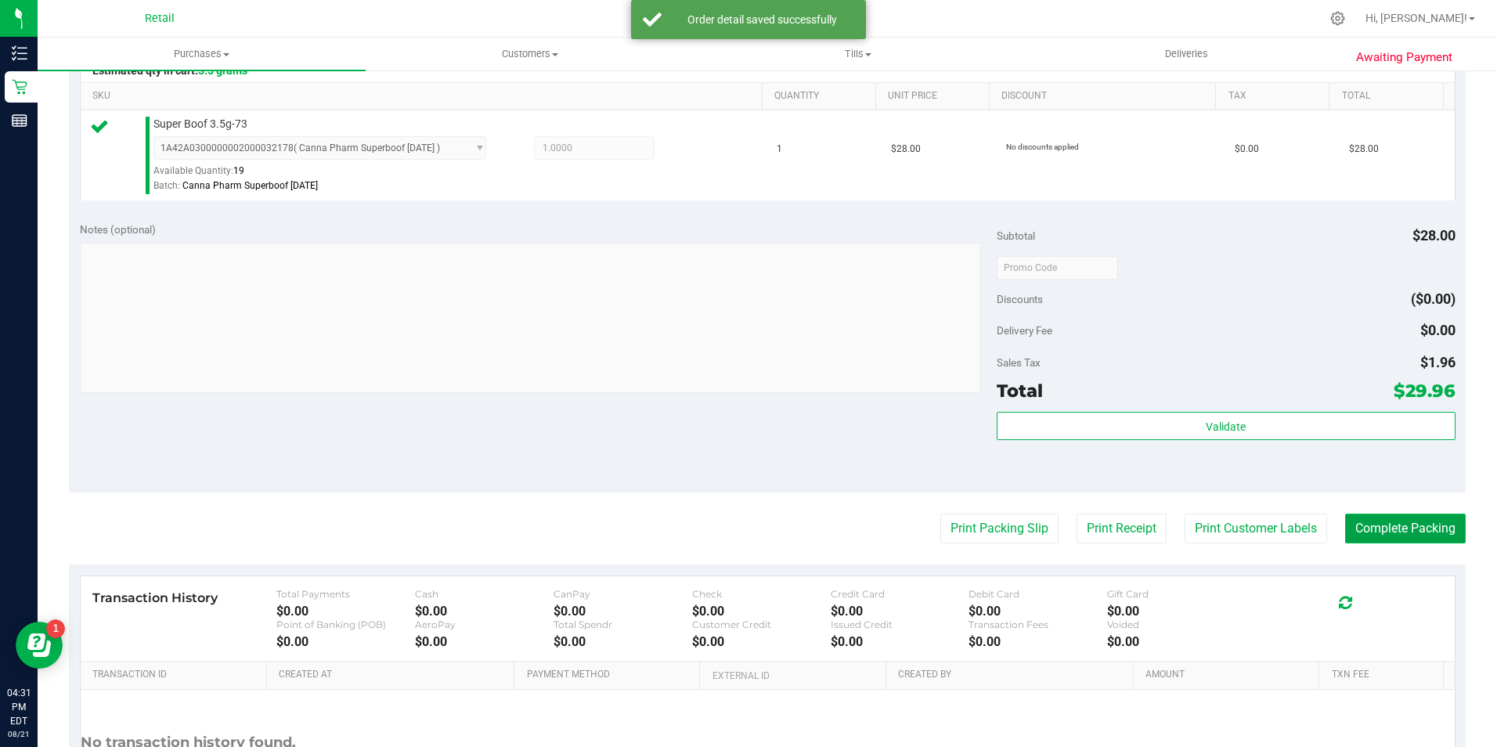
click at [1397, 523] on button "Complete Packing" at bounding box center [1405, 529] width 121 height 30
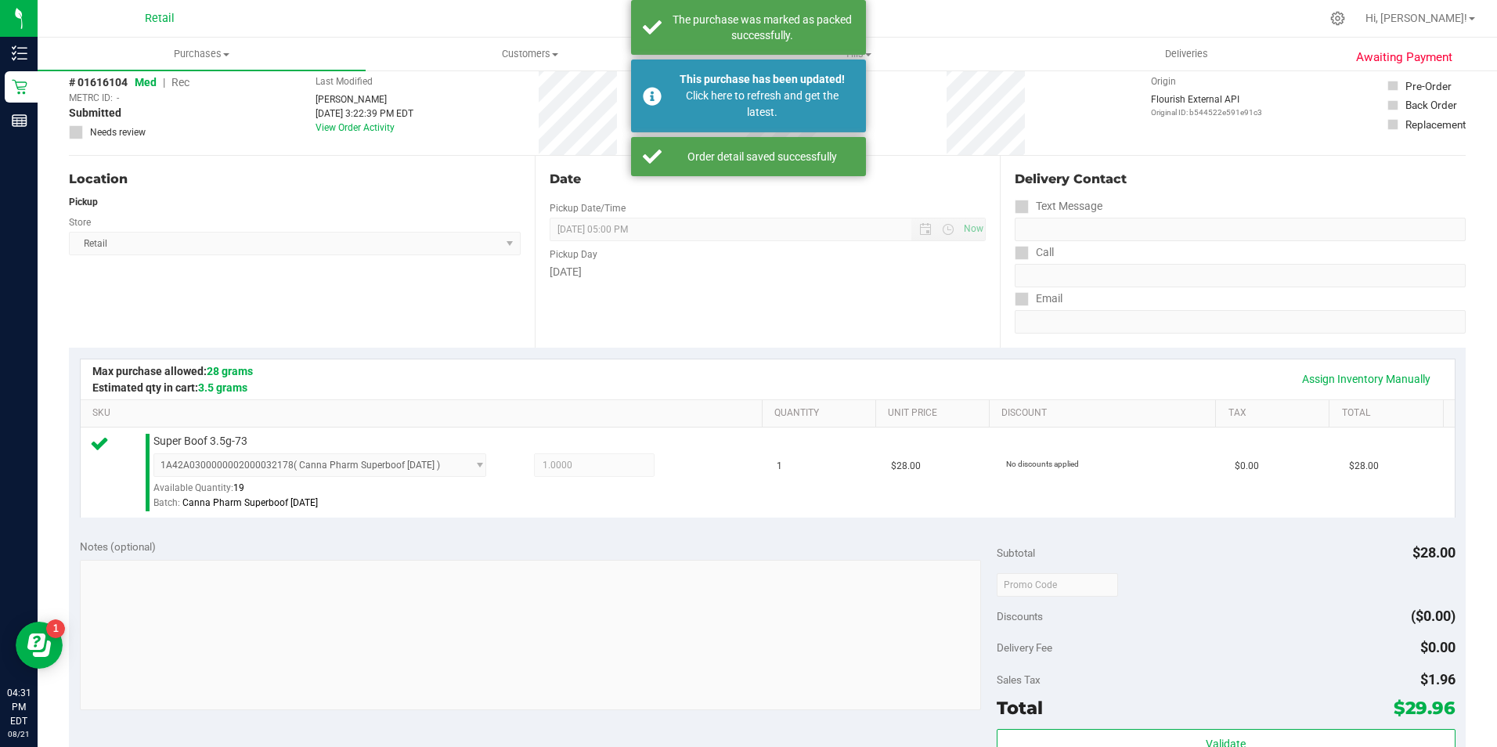
scroll to position [0, 0]
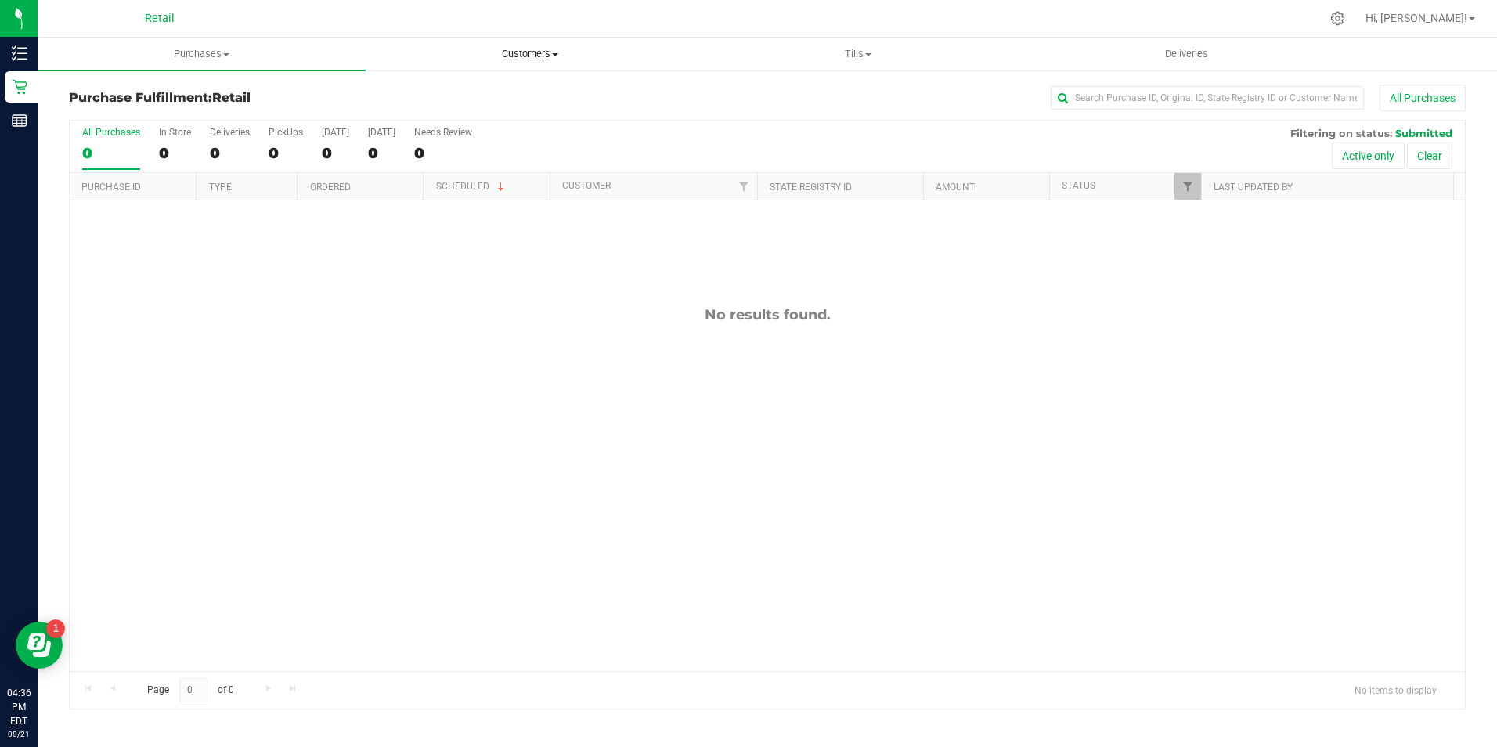
click at [537, 56] on span "Customers" at bounding box center [529, 54] width 326 height 14
click at [467, 101] on span "All customers" at bounding box center [422, 94] width 113 height 13
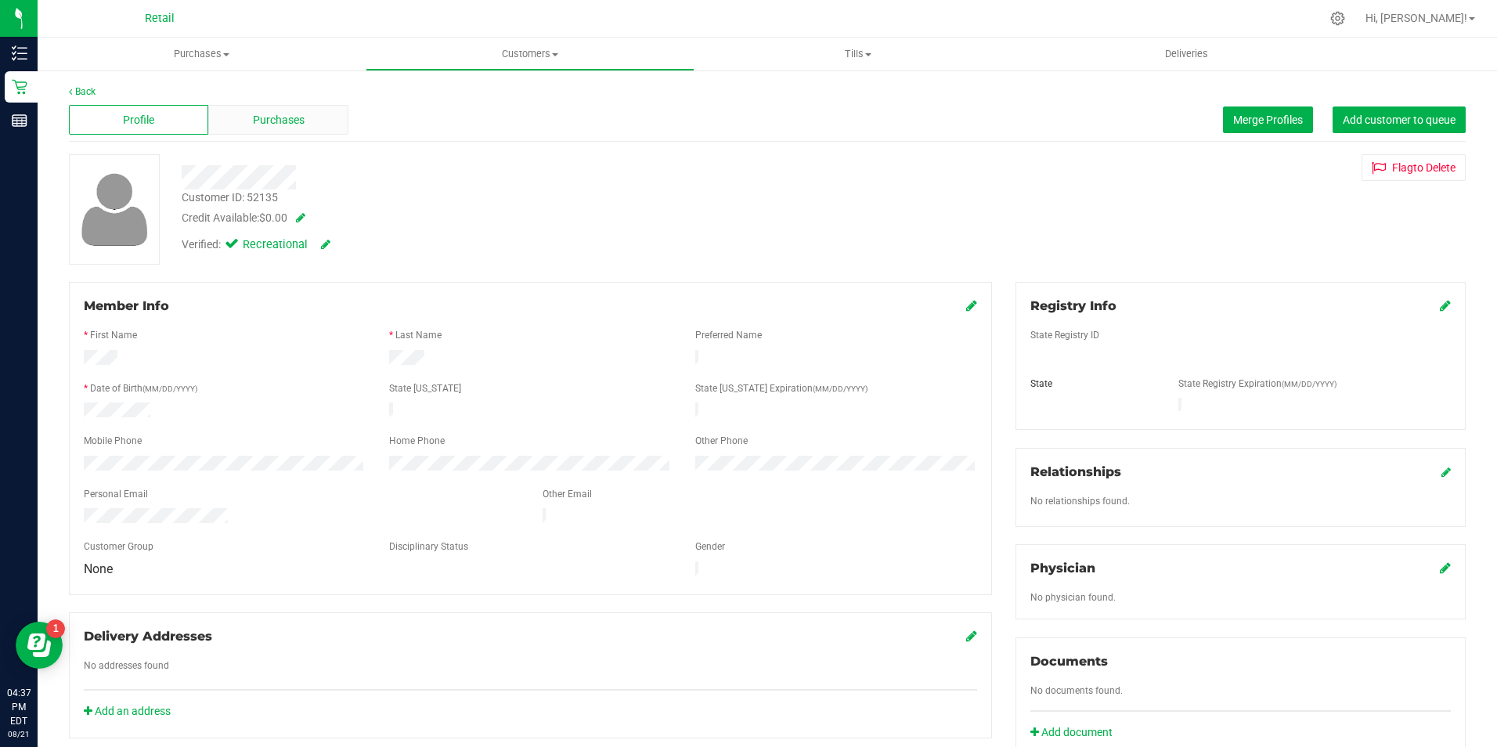
click at [263, 128] on span "Purchases" at bounding box center [279, 120] width 52 height 16
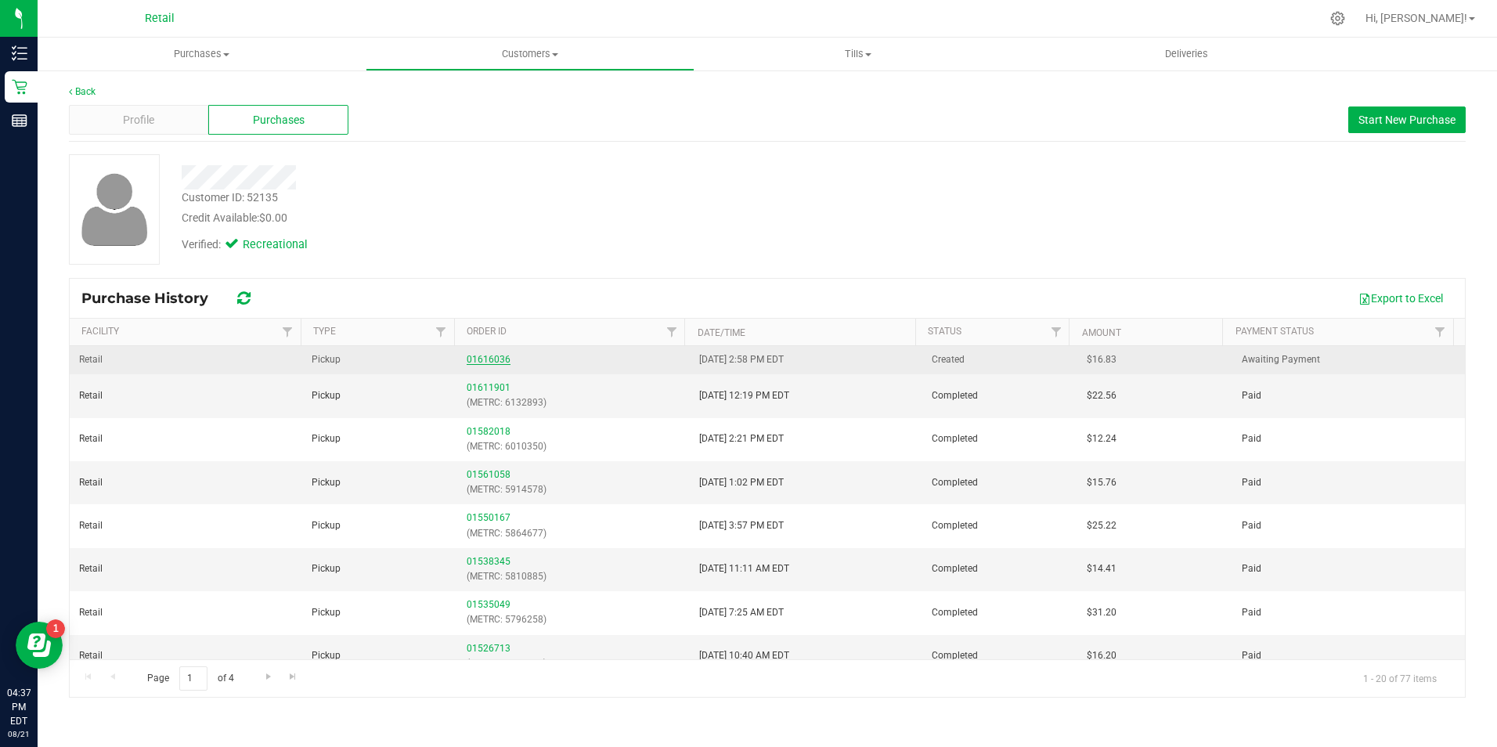
click at [483, 358] on link "01616036" at bounding box center [489, 359] width 44 height 11
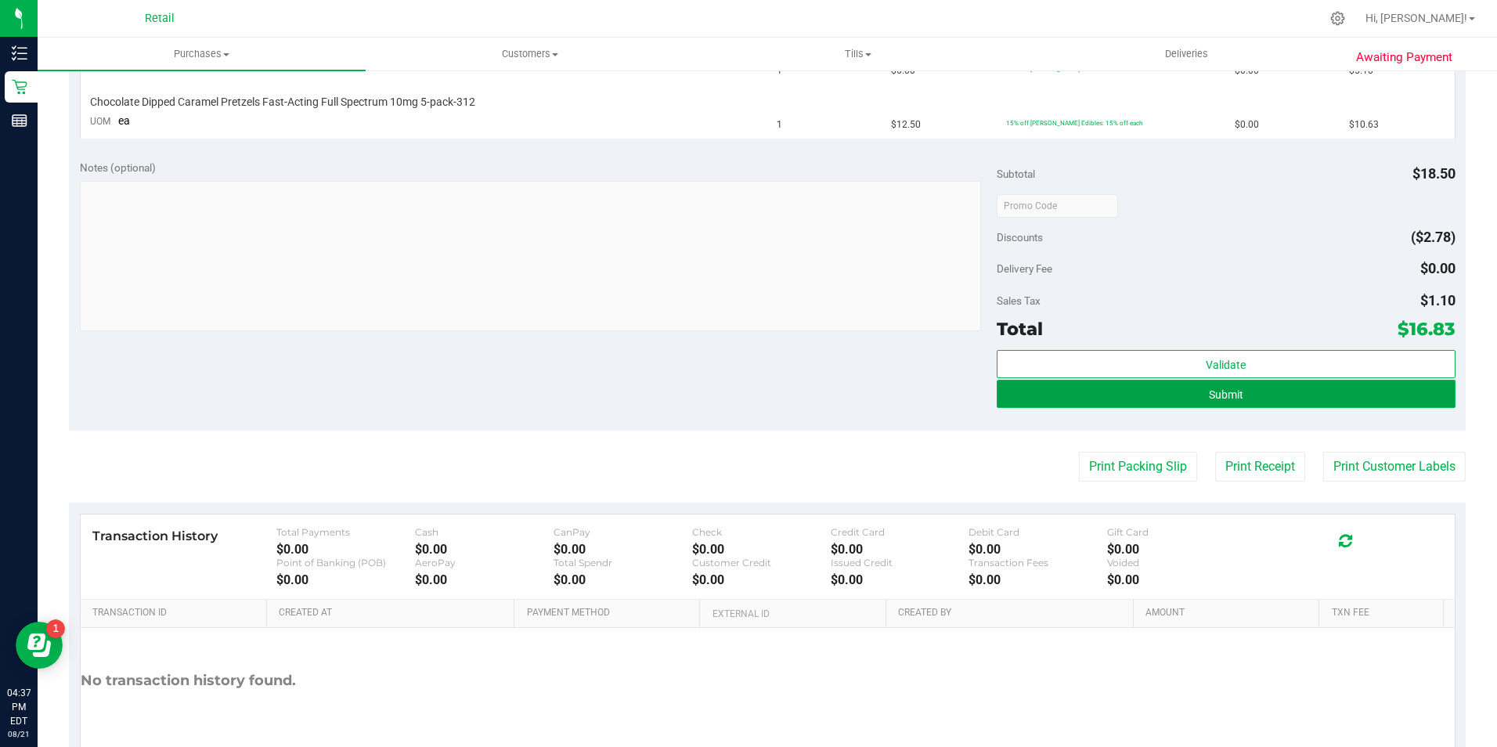
click at [1137, 382] on button "Submit" at bounding box center [1226, 394] width 459 height 28
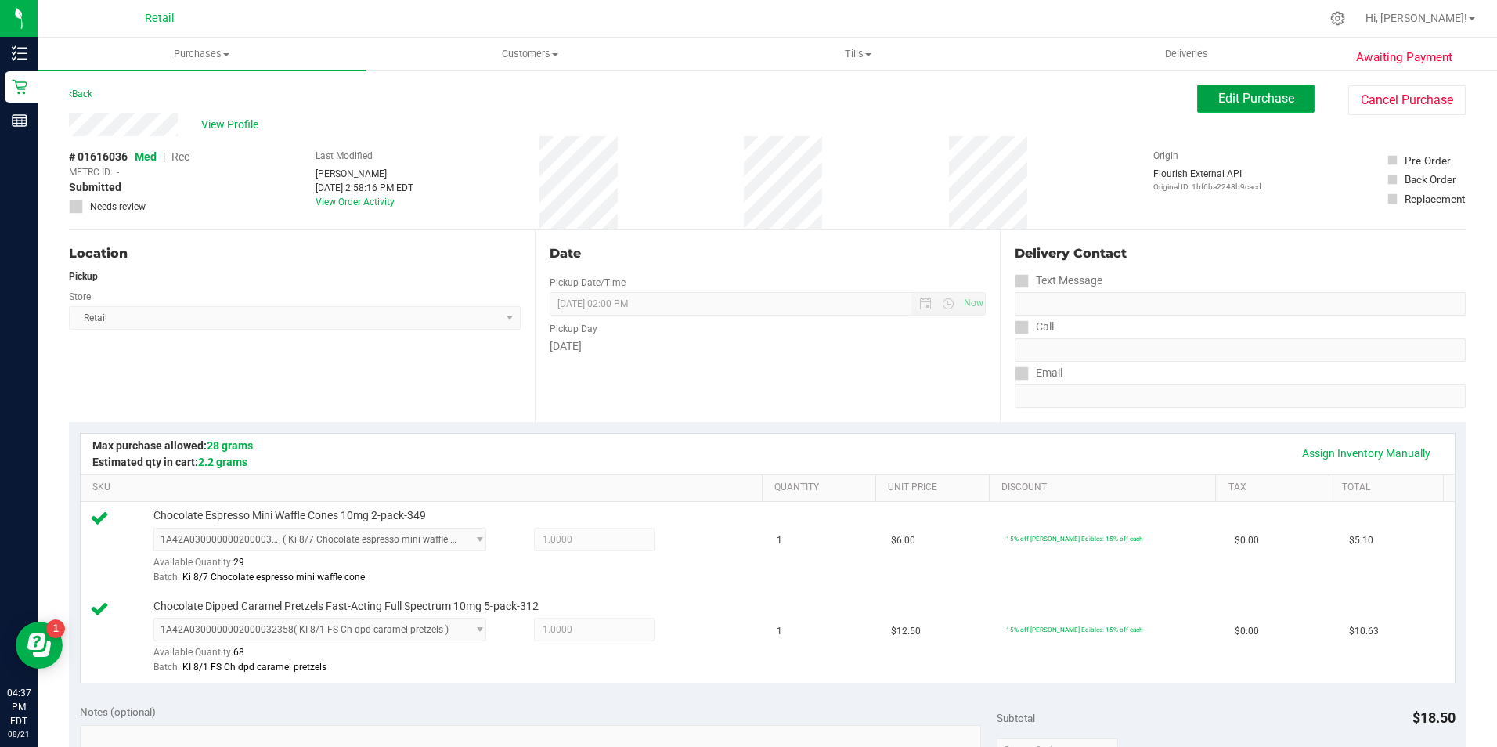
click at [1224, 110] on button "Edit Purchase" at bounding box center [1255, 99] width 117 height 28
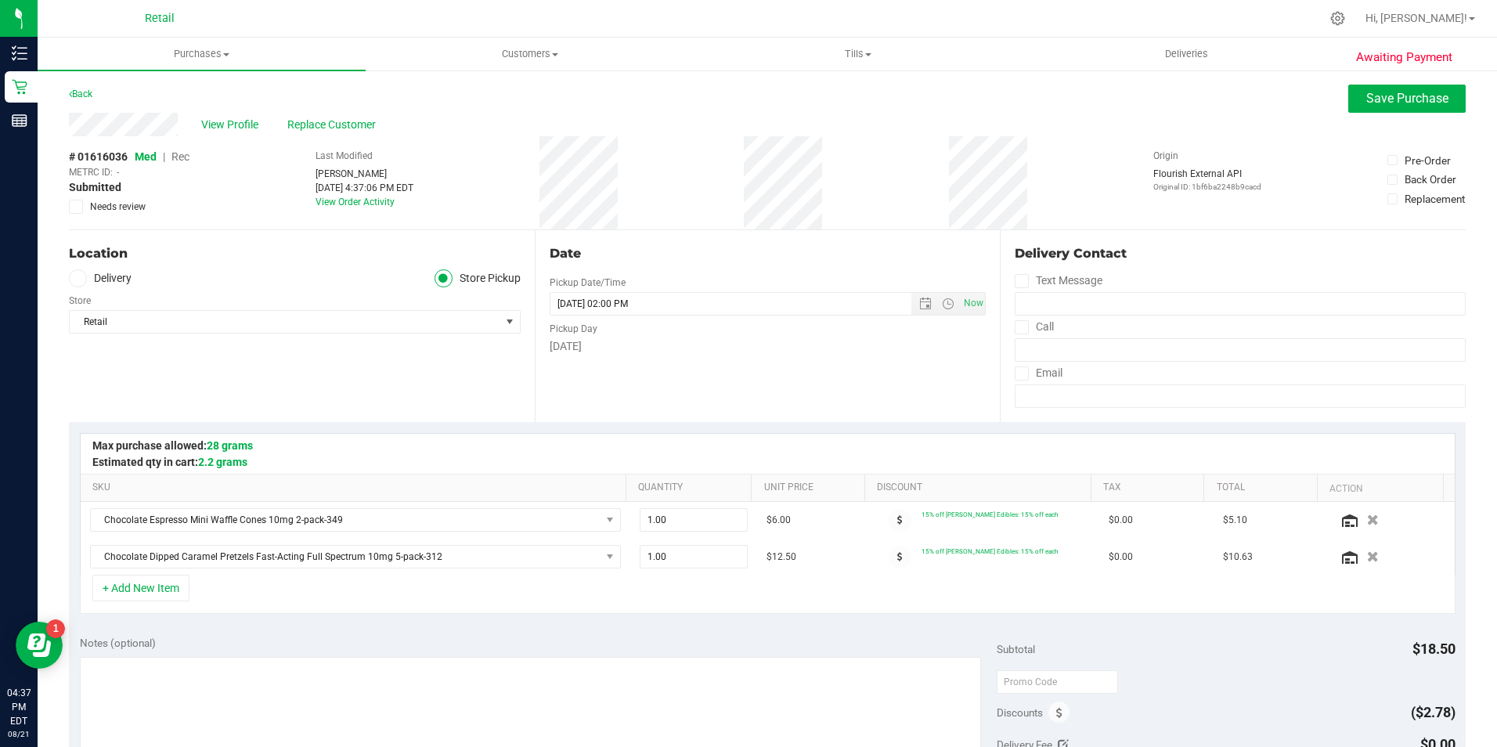
click at [184, 153] on span "Rec" at bounding box center [180, 156] width 18 height 13
click at [1398, 102] on span "Save Purchase" at bounding box center [1407, 98] width 82 height 15
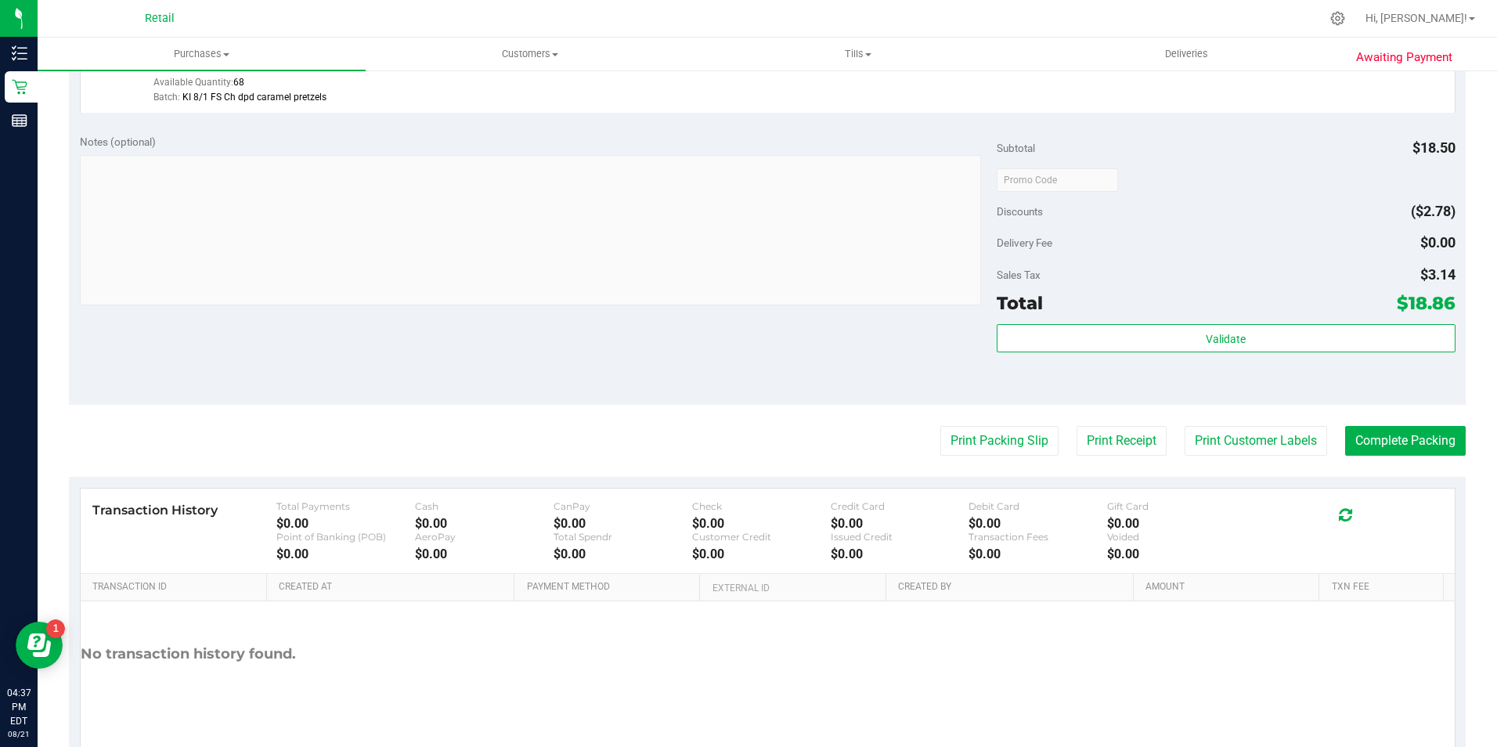
scroll to position [624, 0]
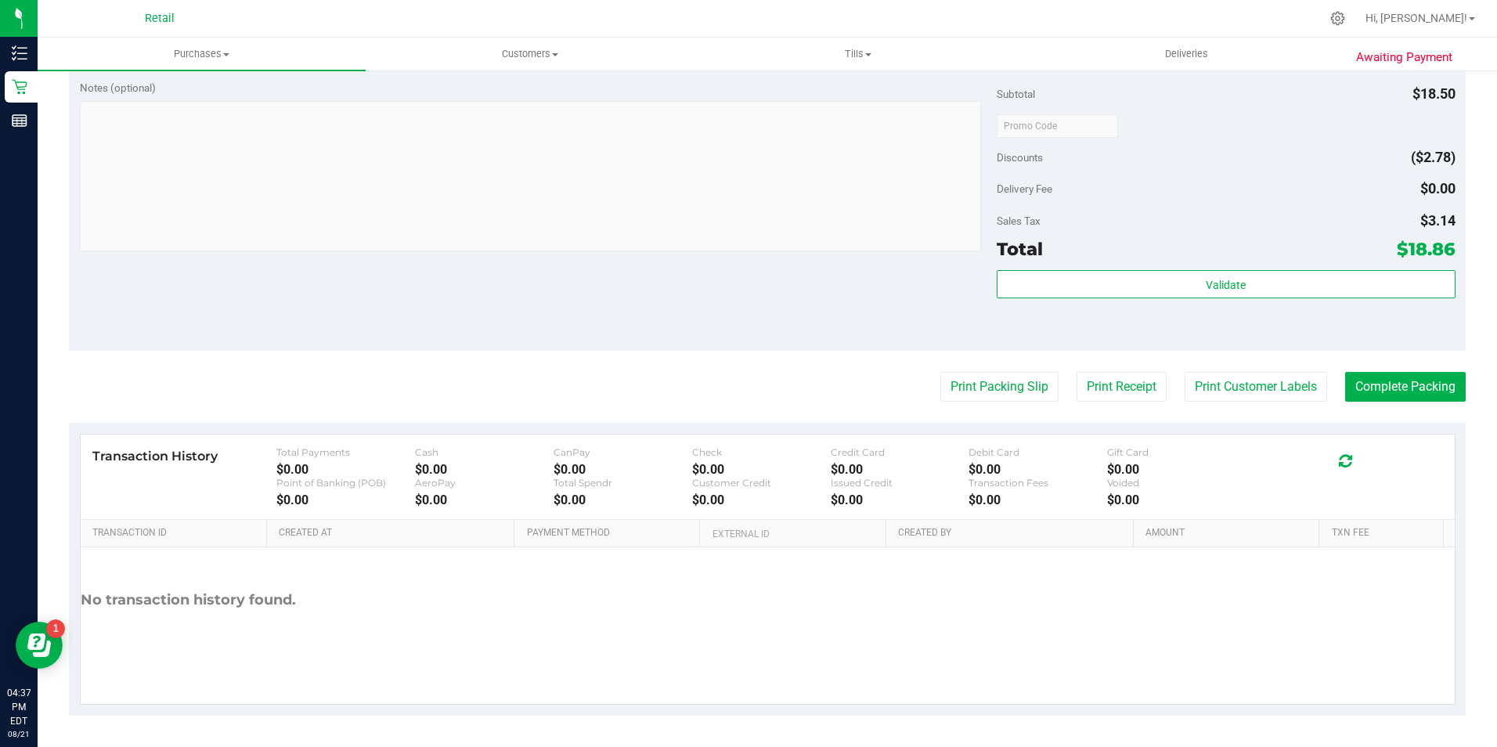
click at [1351, 404] on purchase-details "Back Edit Purchase Cancel Purchase View Profile # 01616036 Med | Rec METRC ID: …" at bounding box center [767, 88] width 1397 height 1255
click at [1363, 395] on button "Complete Packing" at bounding box center [1405, 387] width 121 height 30
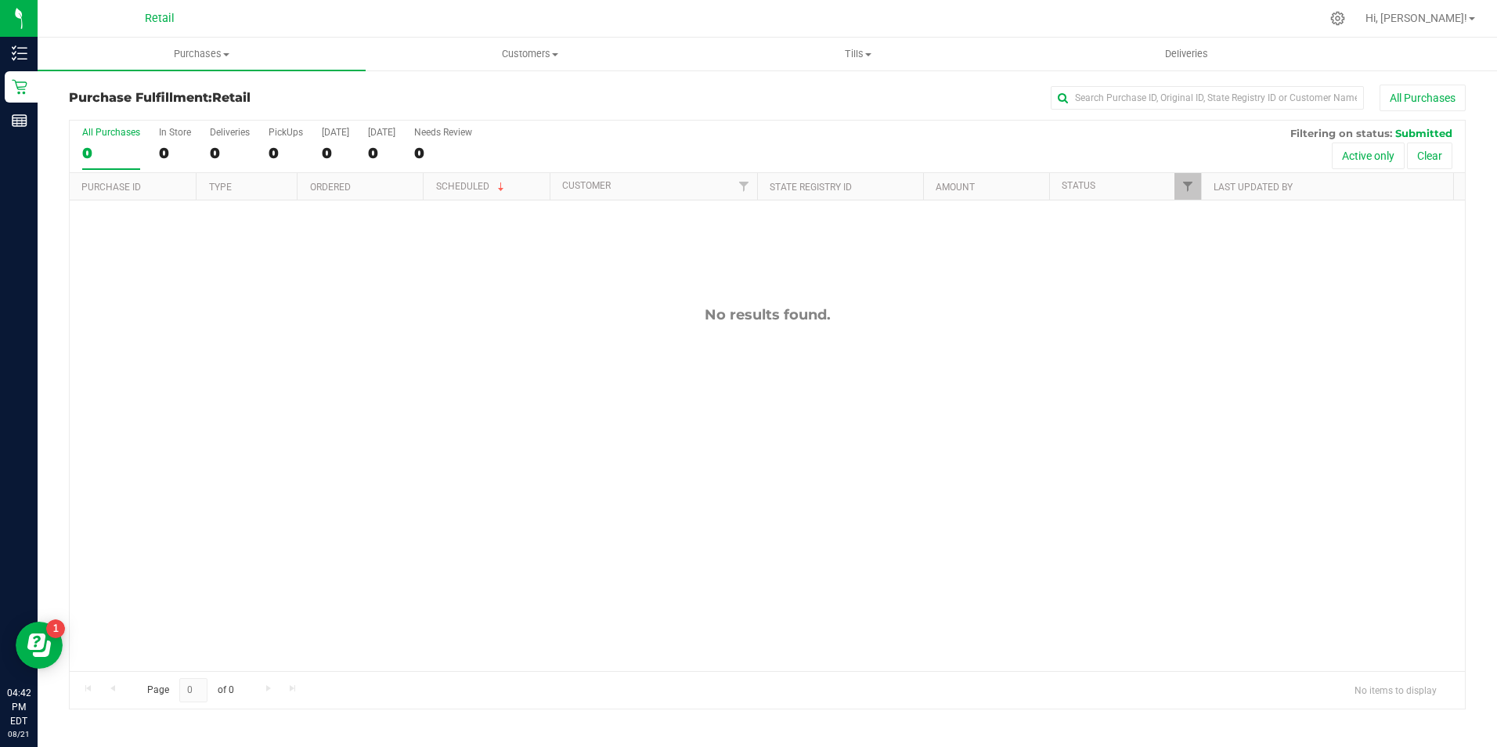
click at [513, 34] on nav "Retail Hi, Casandra!" at bounding box center [767, 19] width 1459 height 38
click at [521, 49] on span "Customers" at bounding box center [529, 54] width 326 height 14
click at [539, 88] on li "All customers" at bounding box center [530, 94] width 328 height 19
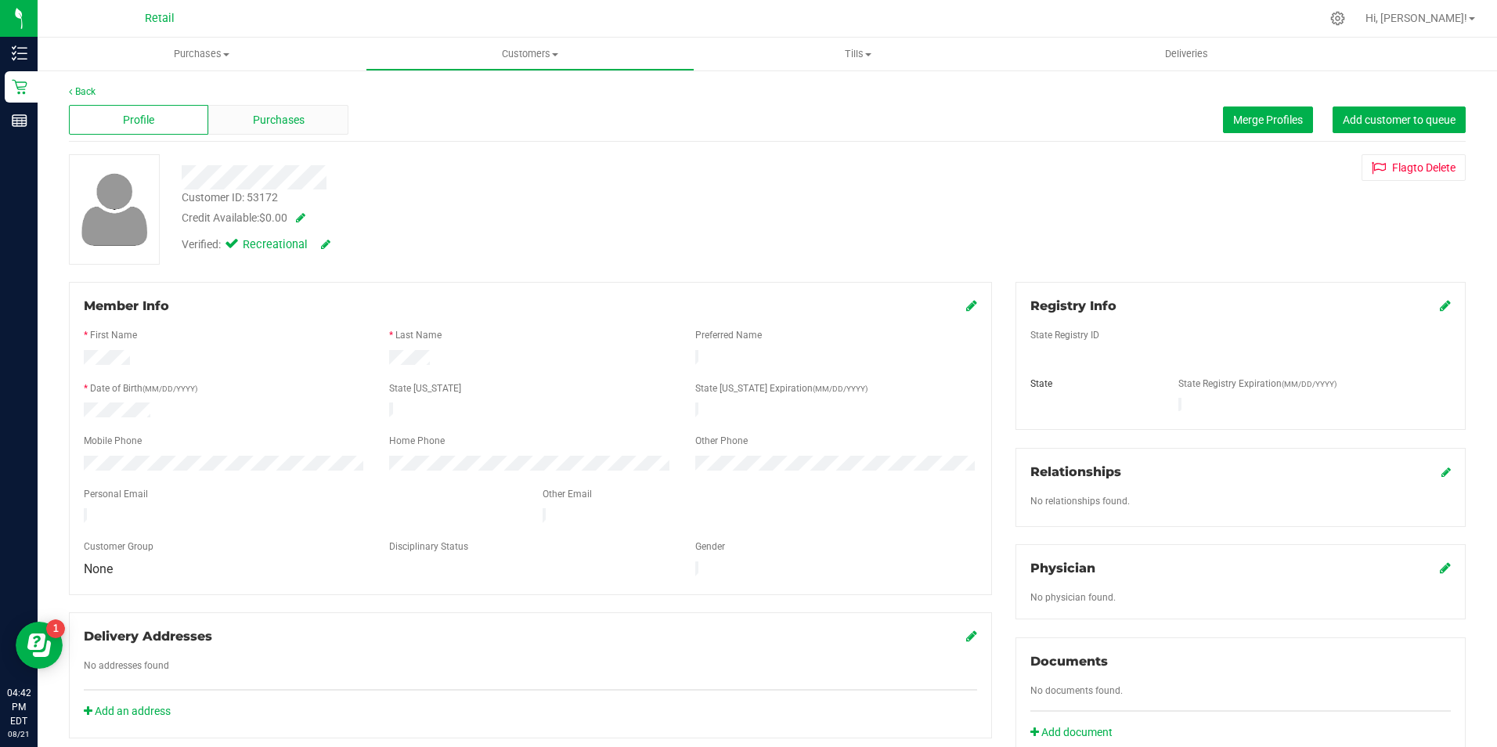
click at [276, 121] on span "Purchases" at bounding box center [279, 120] width 52 height 16
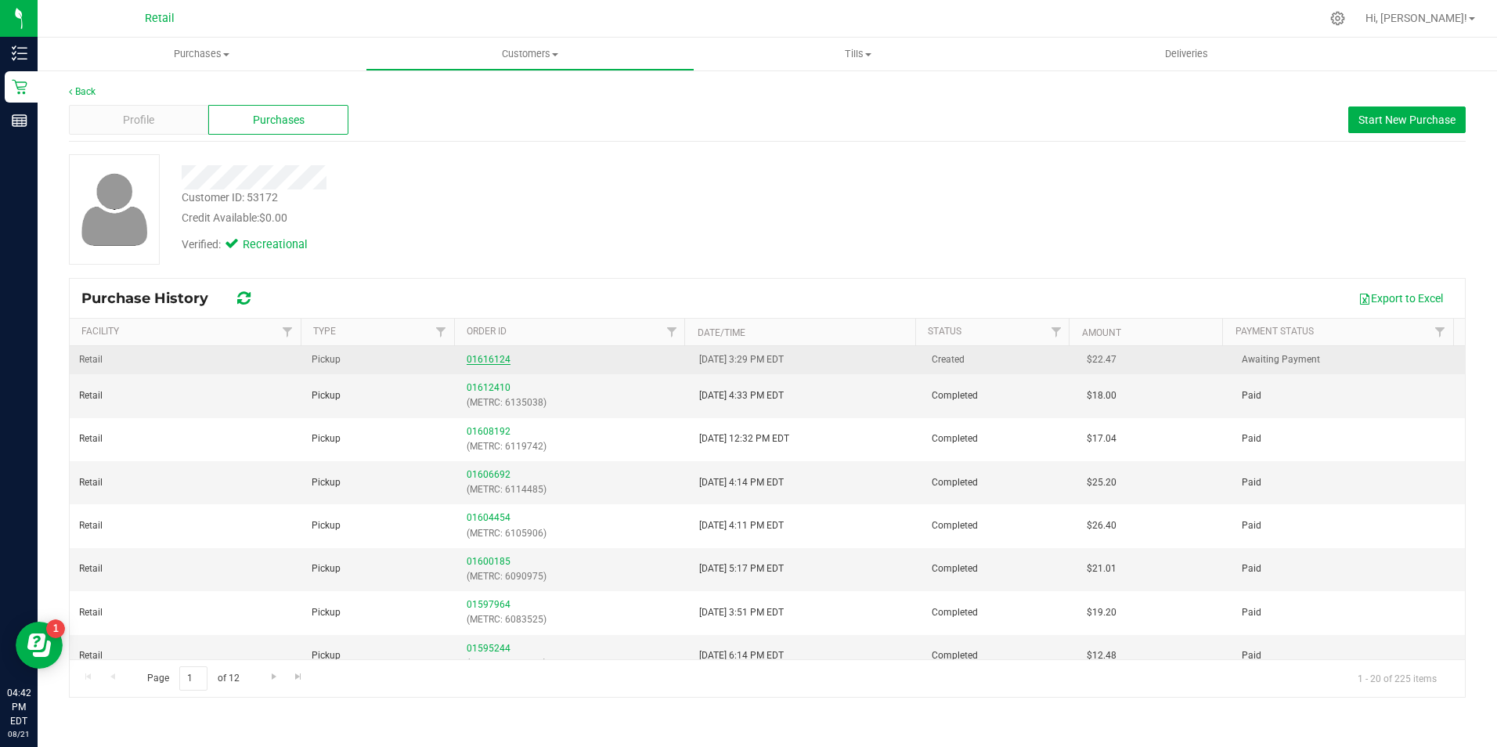
click at [482, 357] on link "01616124" at bounding box center [489, 359] width 44 height 11
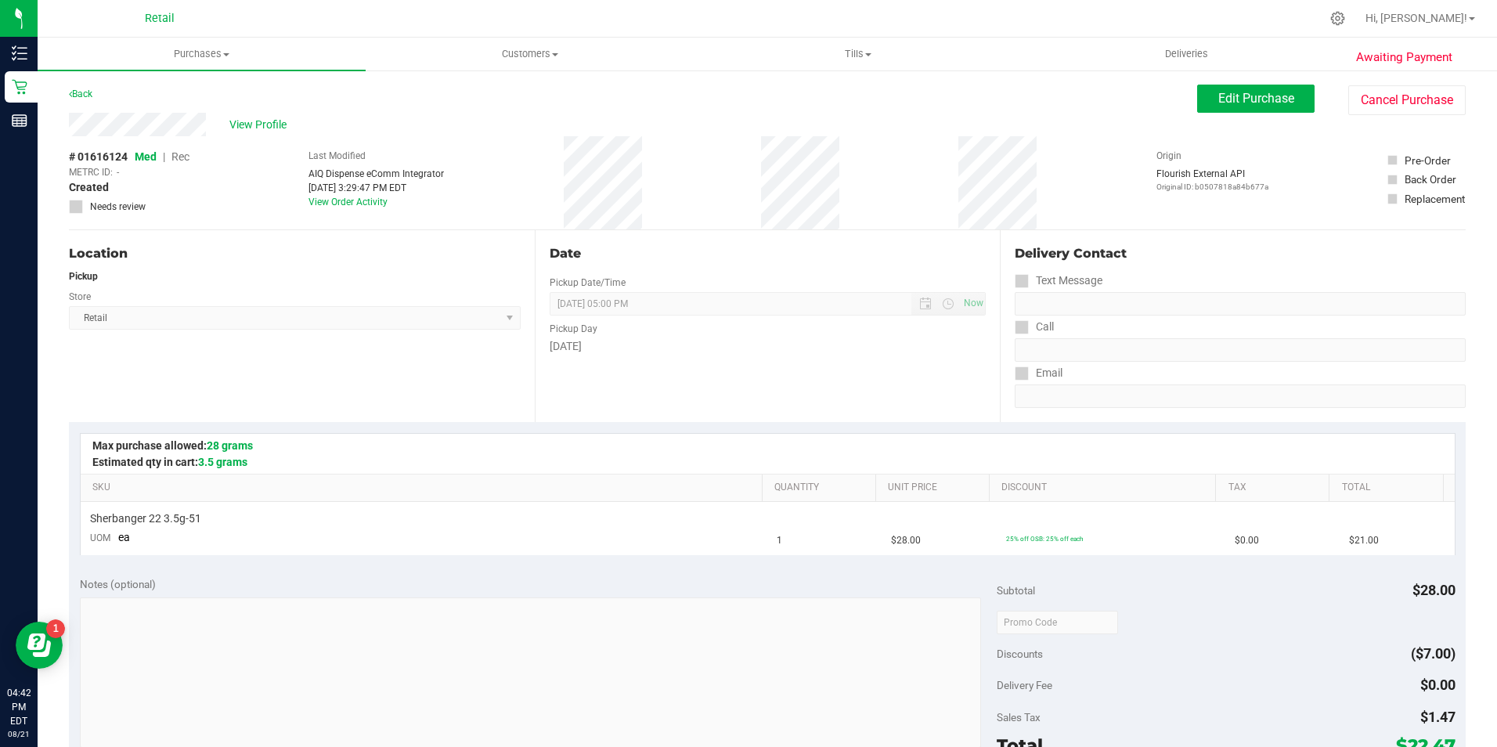
scroll to position [496, 0]
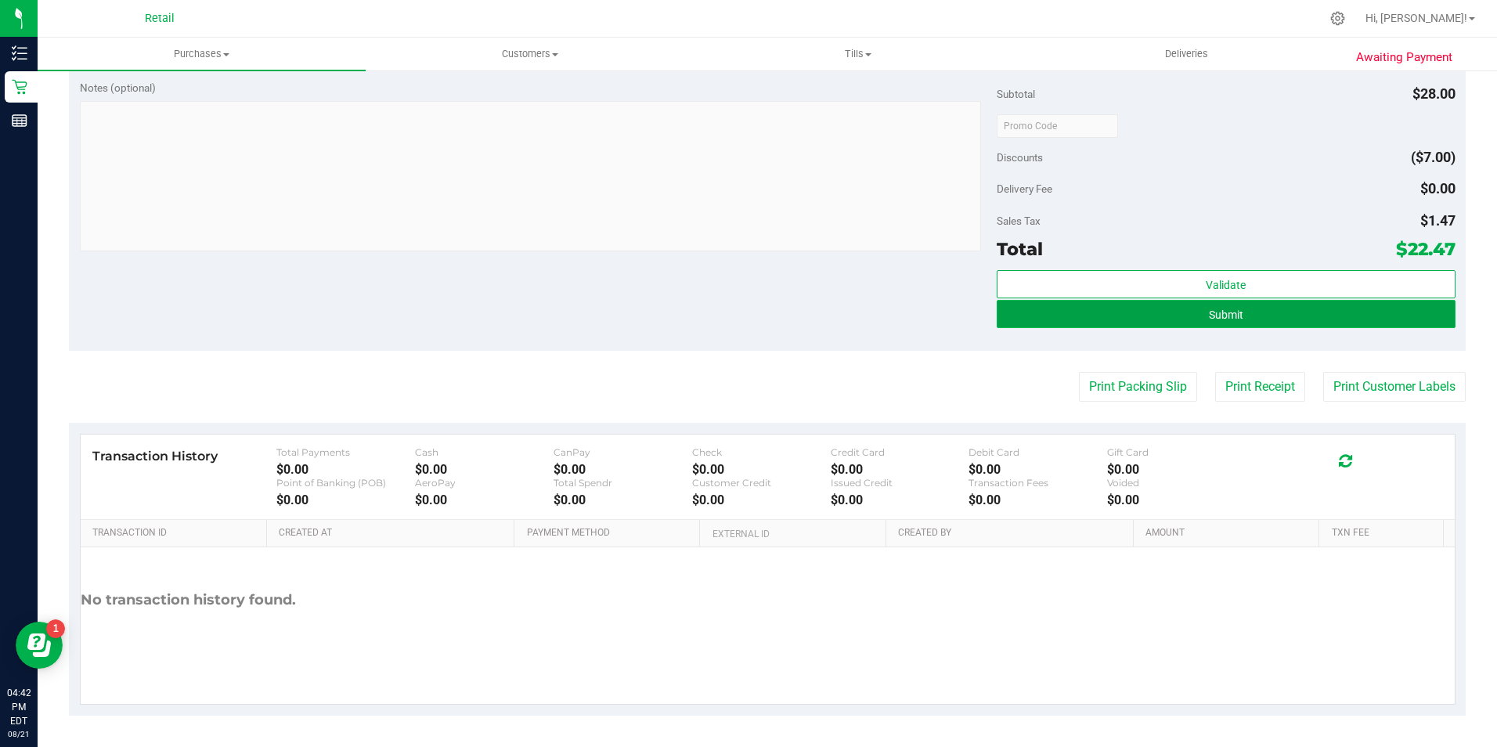
click at [1390, 318] on button "Submit" at bounding box center [1226, 314] width 459 height 28
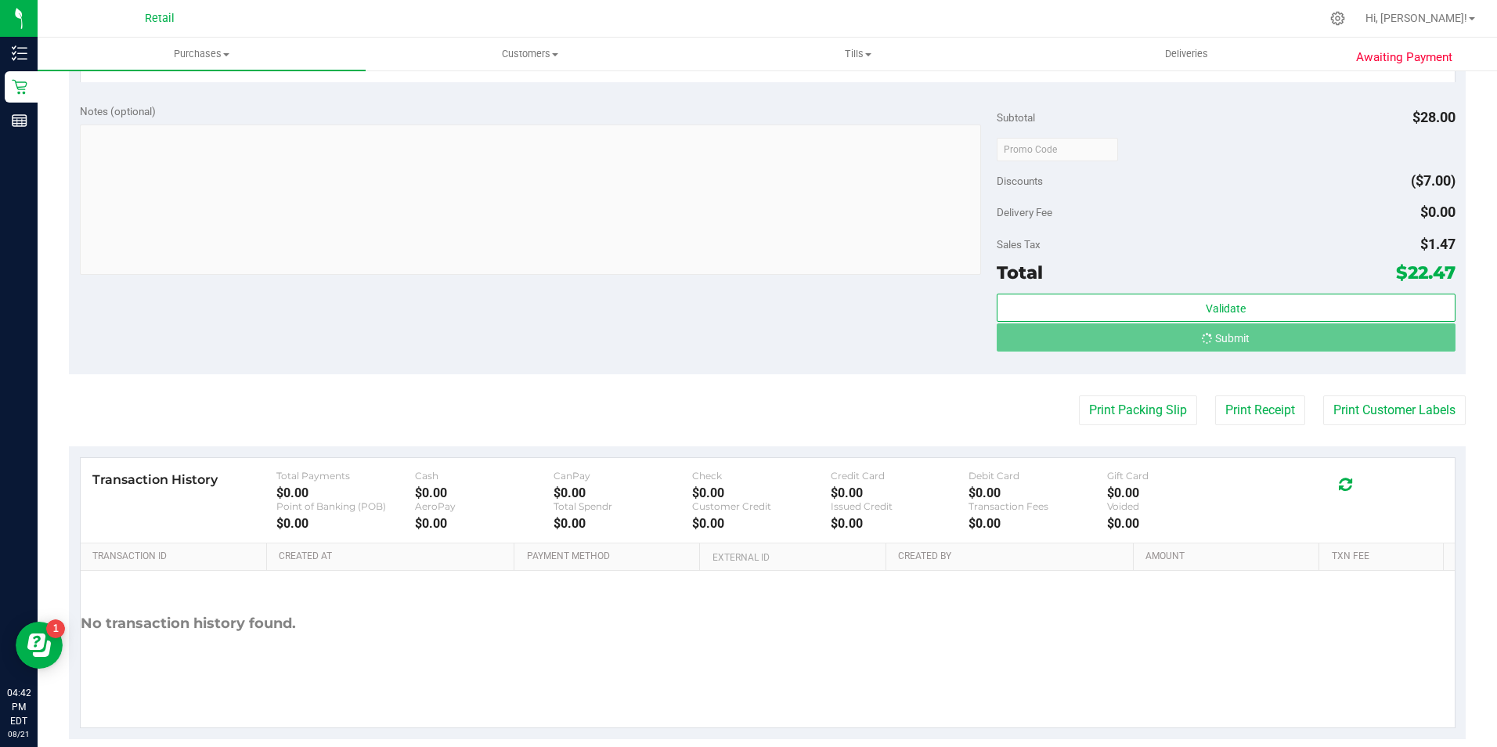
scroll to position [449, 0]
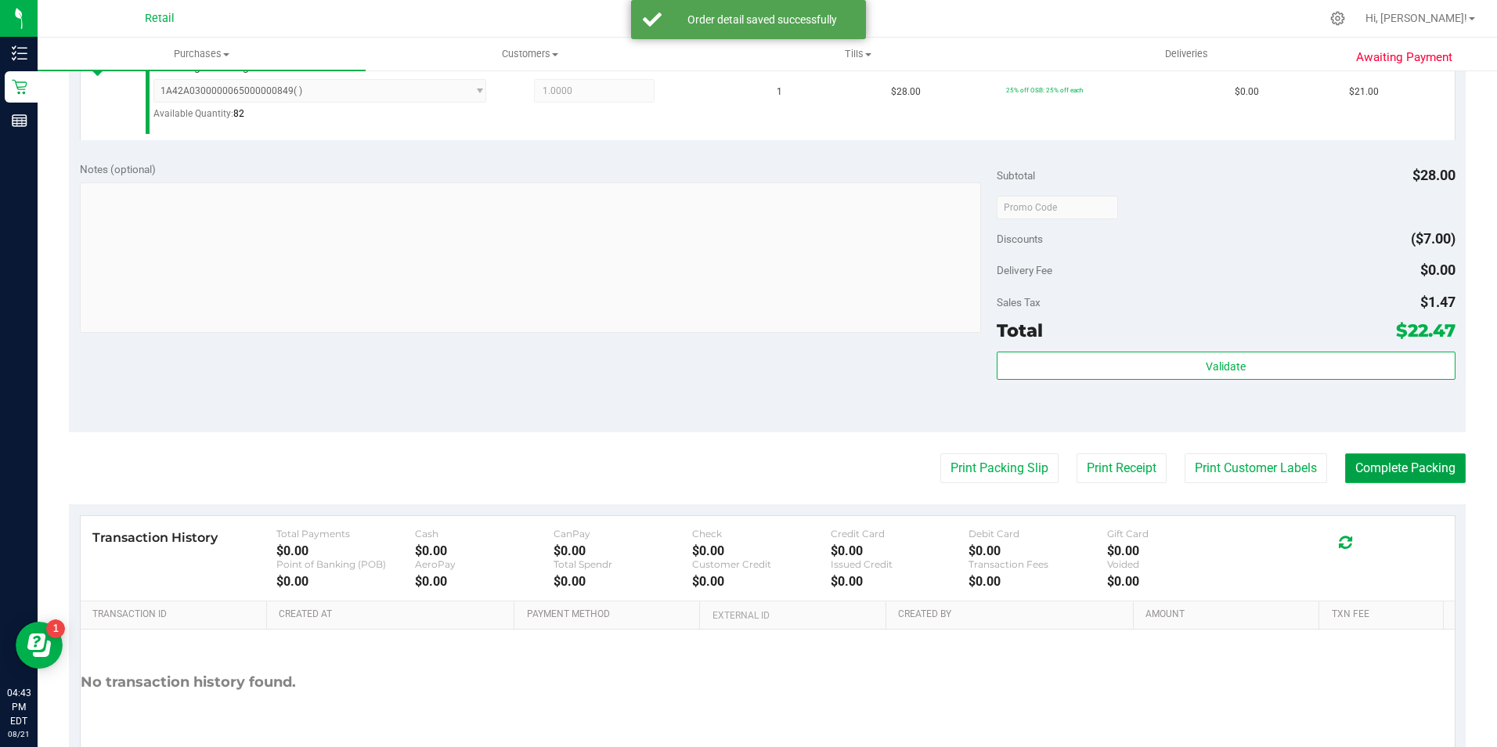
click at [1429, 467] on button "Complete Packing" at bounding box center [1405, 468] width 121 height 30
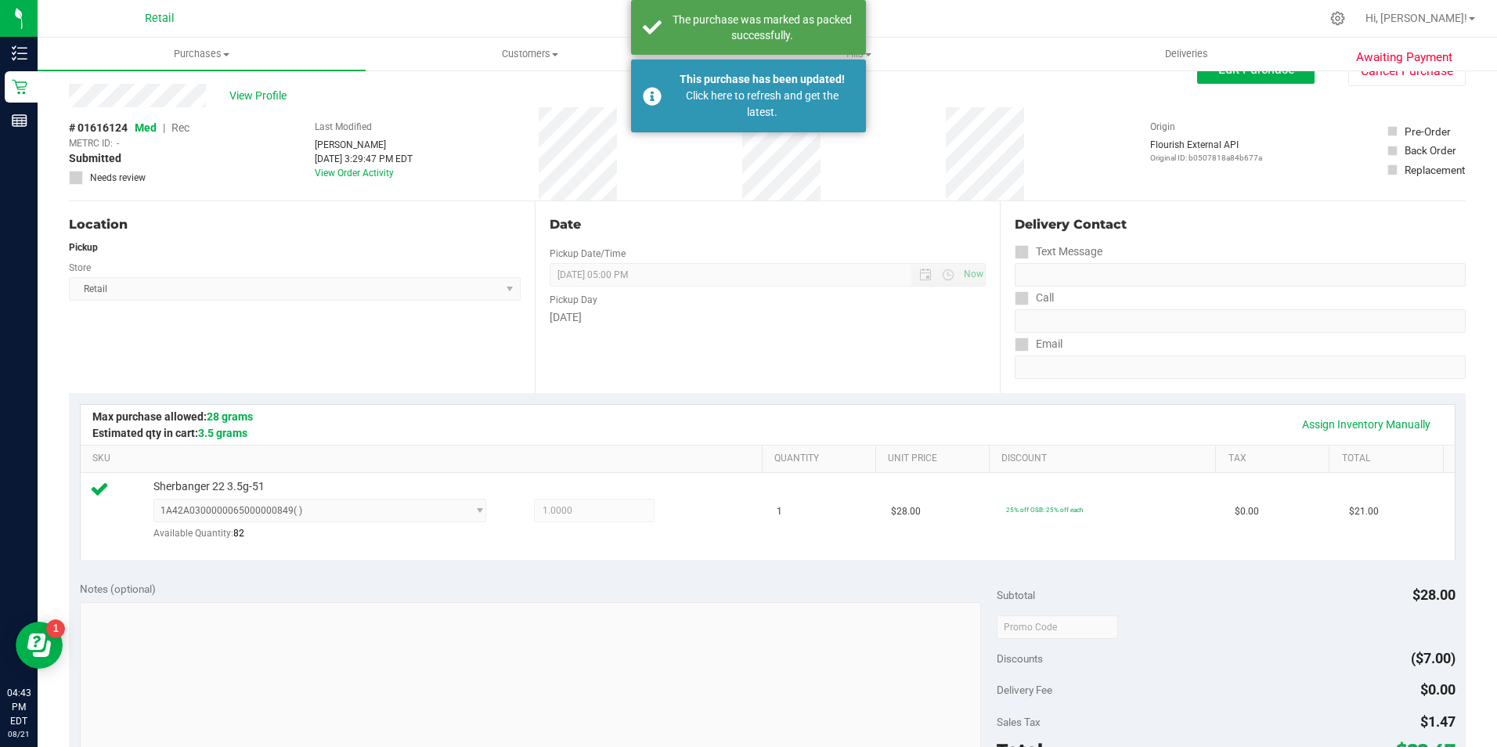
scroll to position [0, 0]
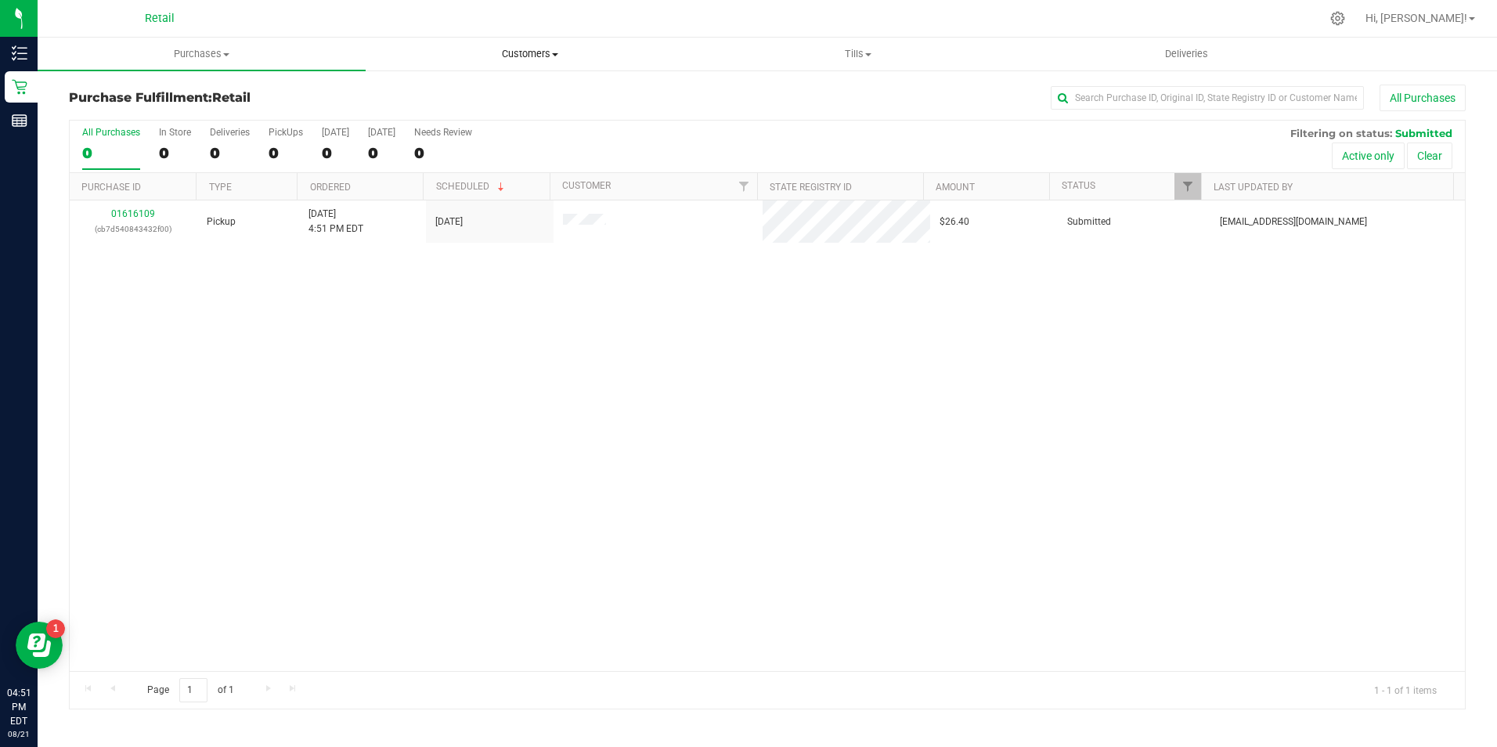
click at [503, 51] on span "Customers" at bounding box center [529, 54] width 326 height 14
click at [498, 92] on li "All customers" at bounding box center [530, 94] width 328 height 19
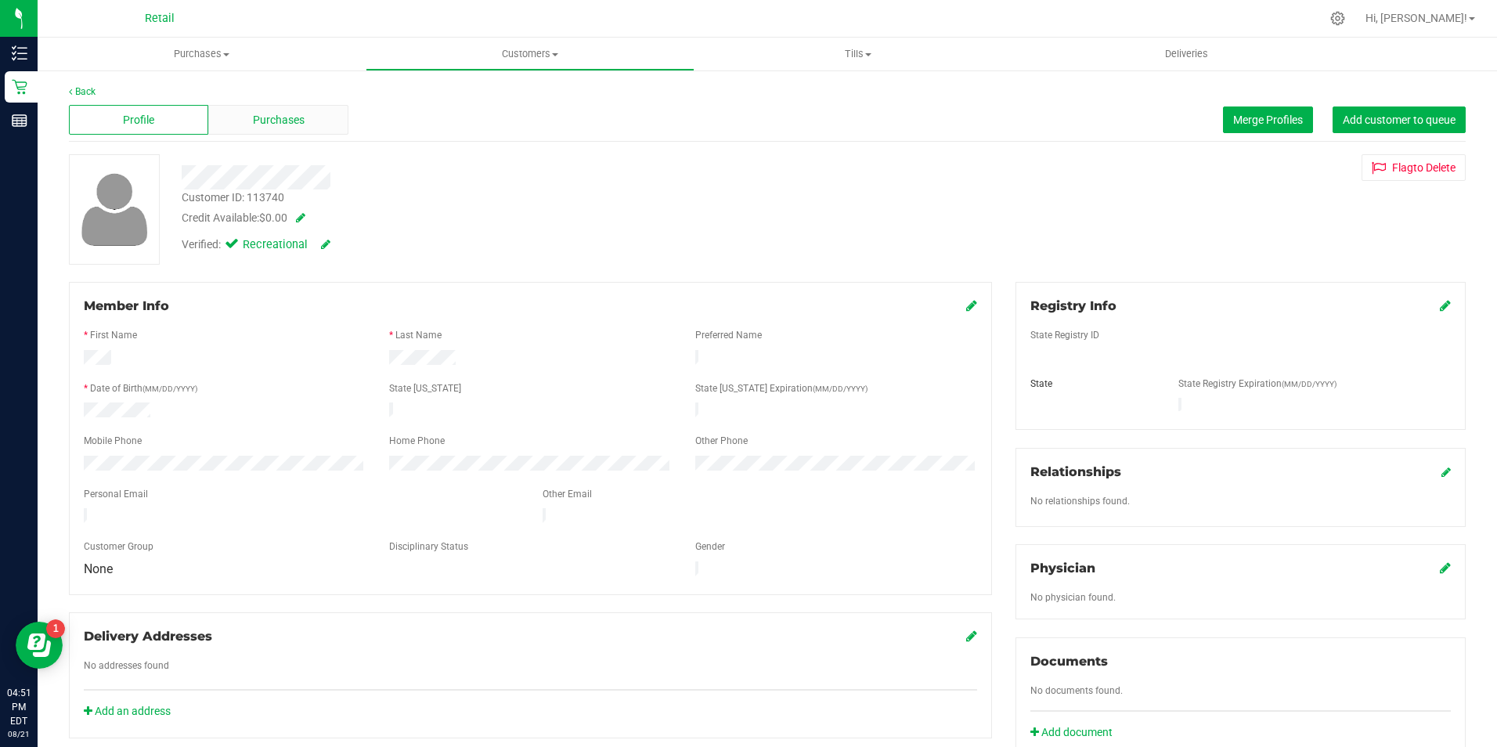
click at [289, 105] on div "Purchases" at bounding box center [277, 120] width 139 height 30
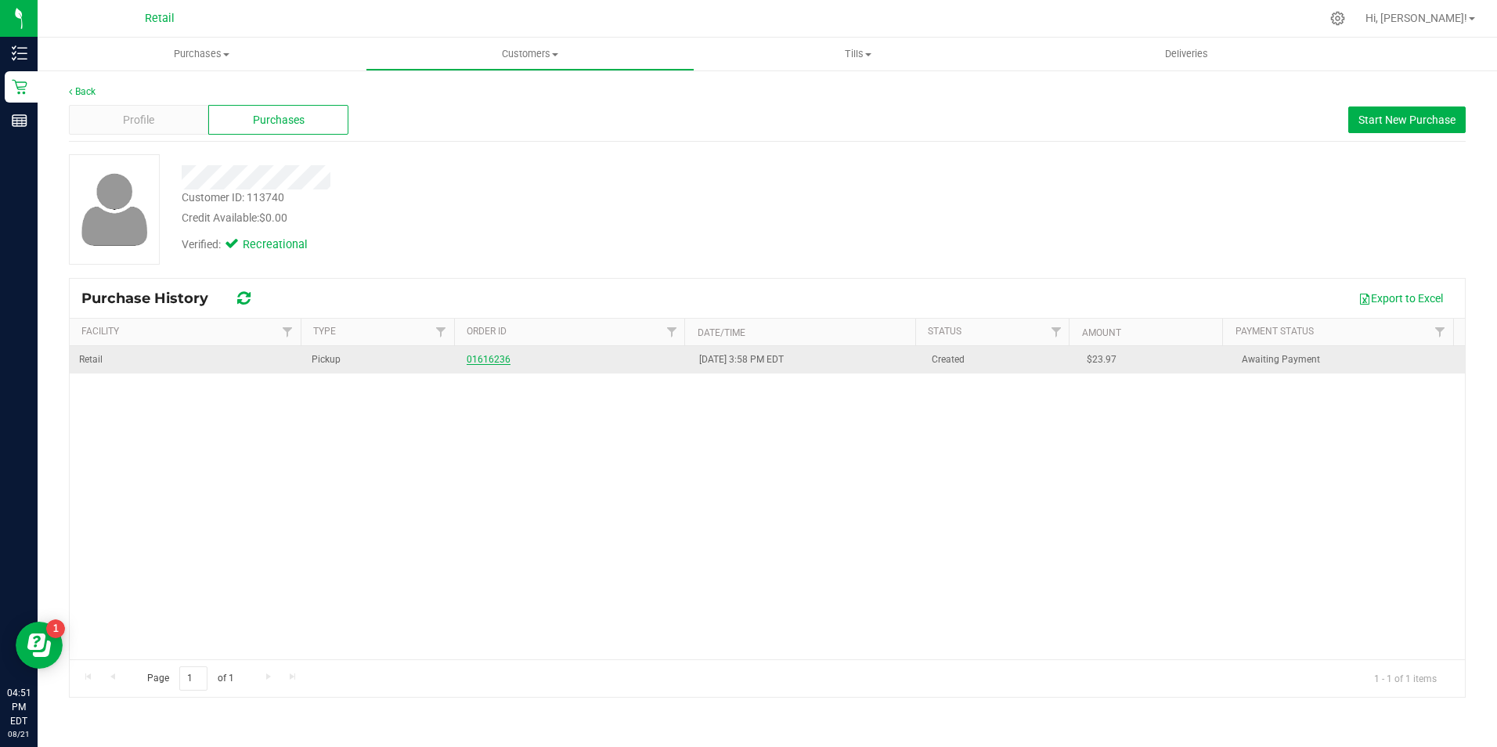
click at [503, 356] on link "01616236" at bounding box center [489, 359] width 44 height 11
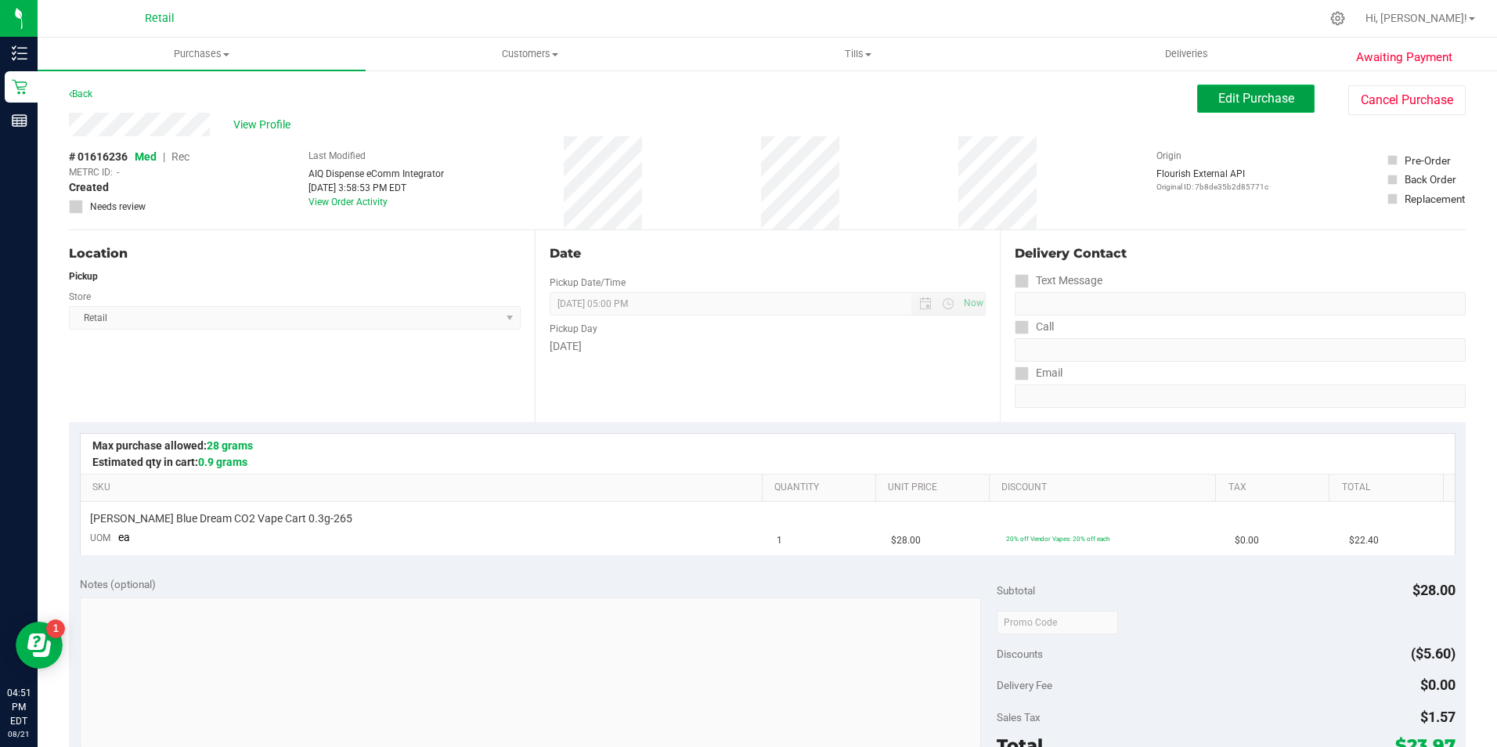
click at [1220, 112] on button "Edit Purchase" at bounding box center [1255, 99] width 117 height 28
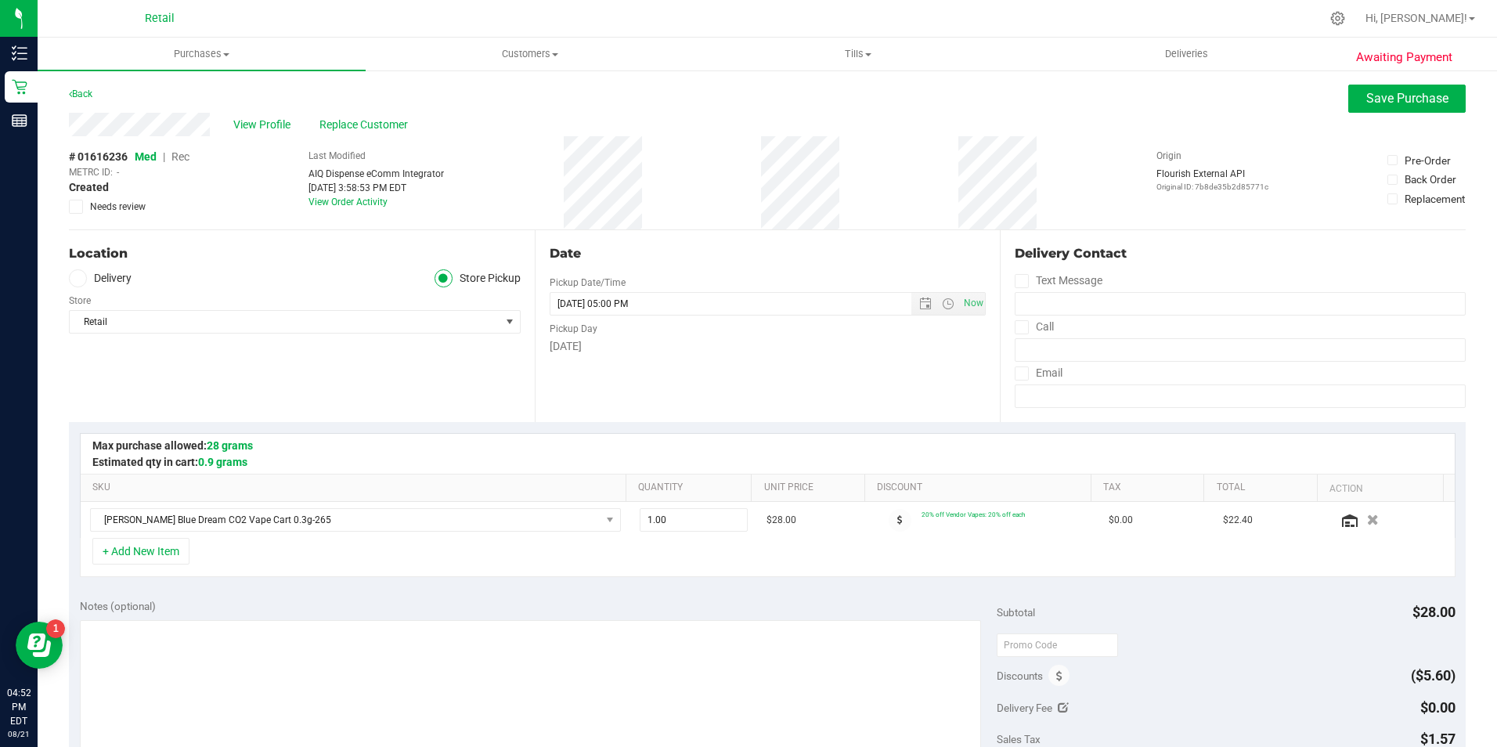
click at [183, 155] on span "Rec" at bounding box center [180, 156] width 18 height 13
click at [1434, 104] on span "Save Purchase" at bounding box center [1407, 98] width 82 height 15
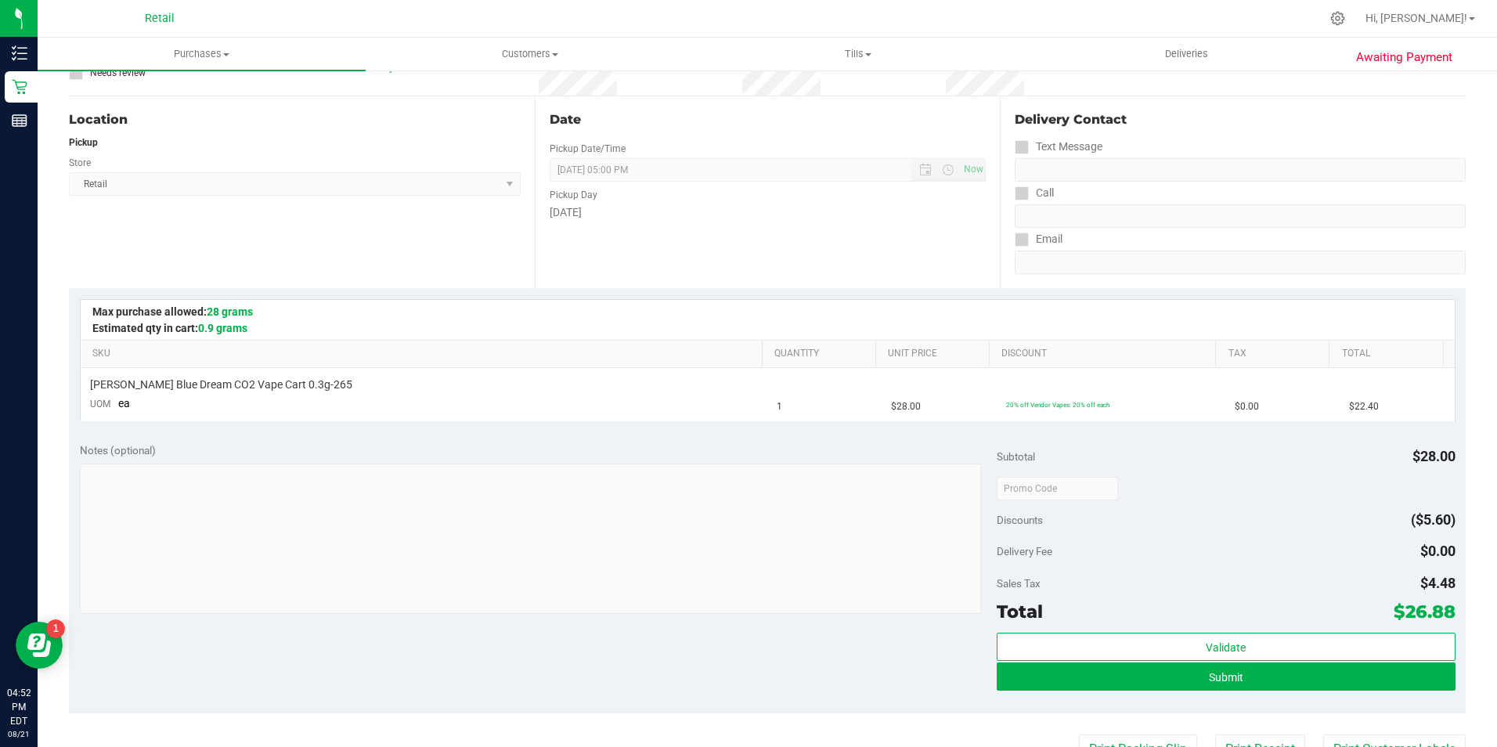
scroll to position [313, 0]
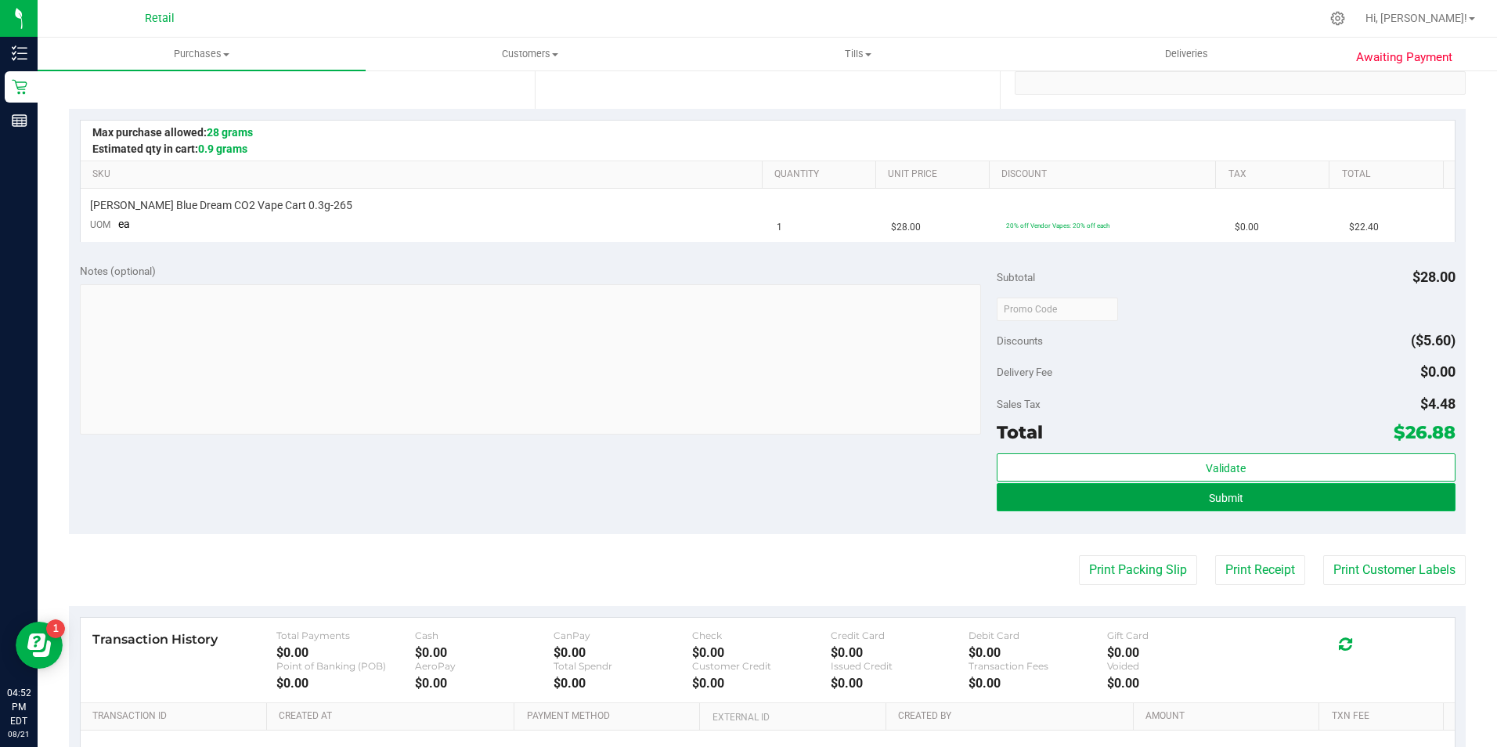
click at [1135, 485] on button "Submit" at bounding box center [1226, 497] width 459 height 28
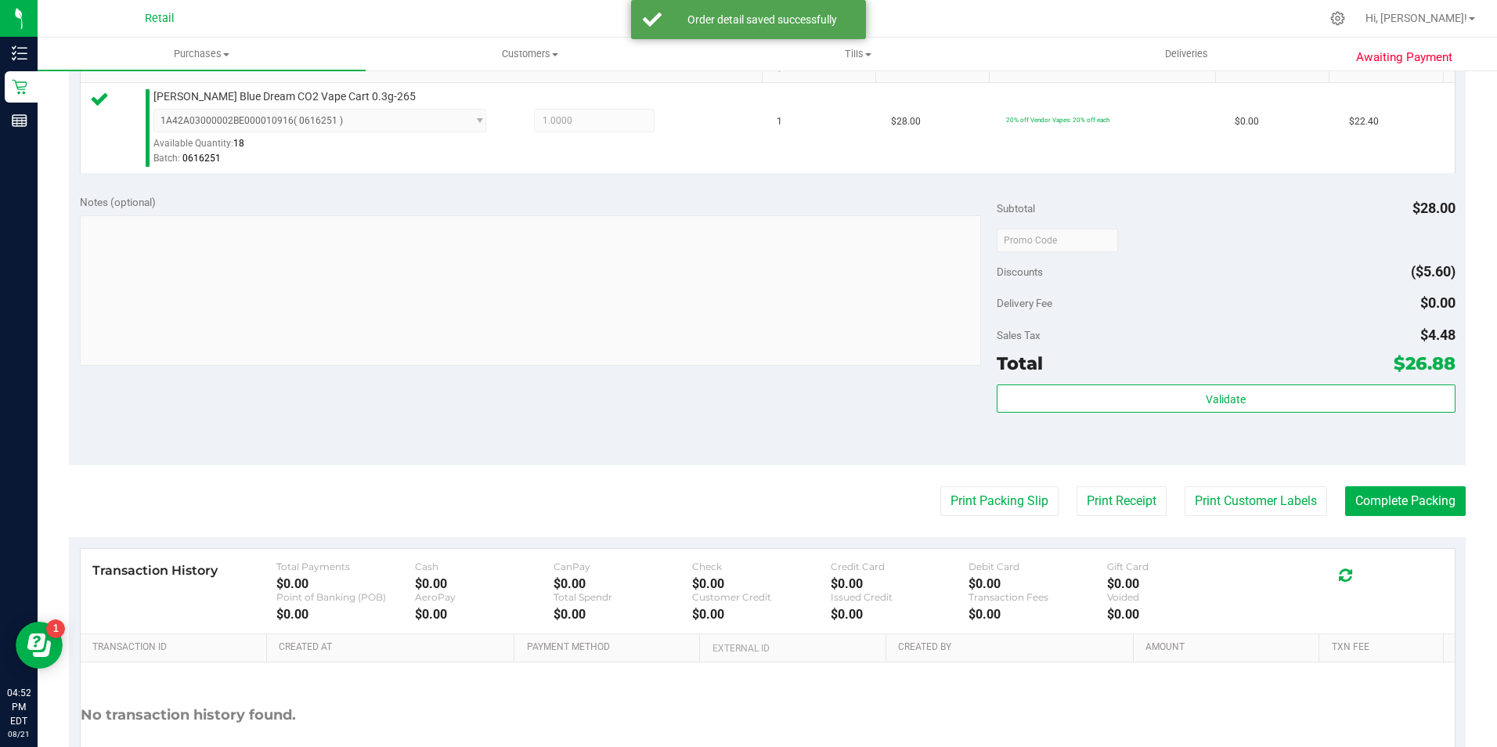
scroll to position [533, 0]
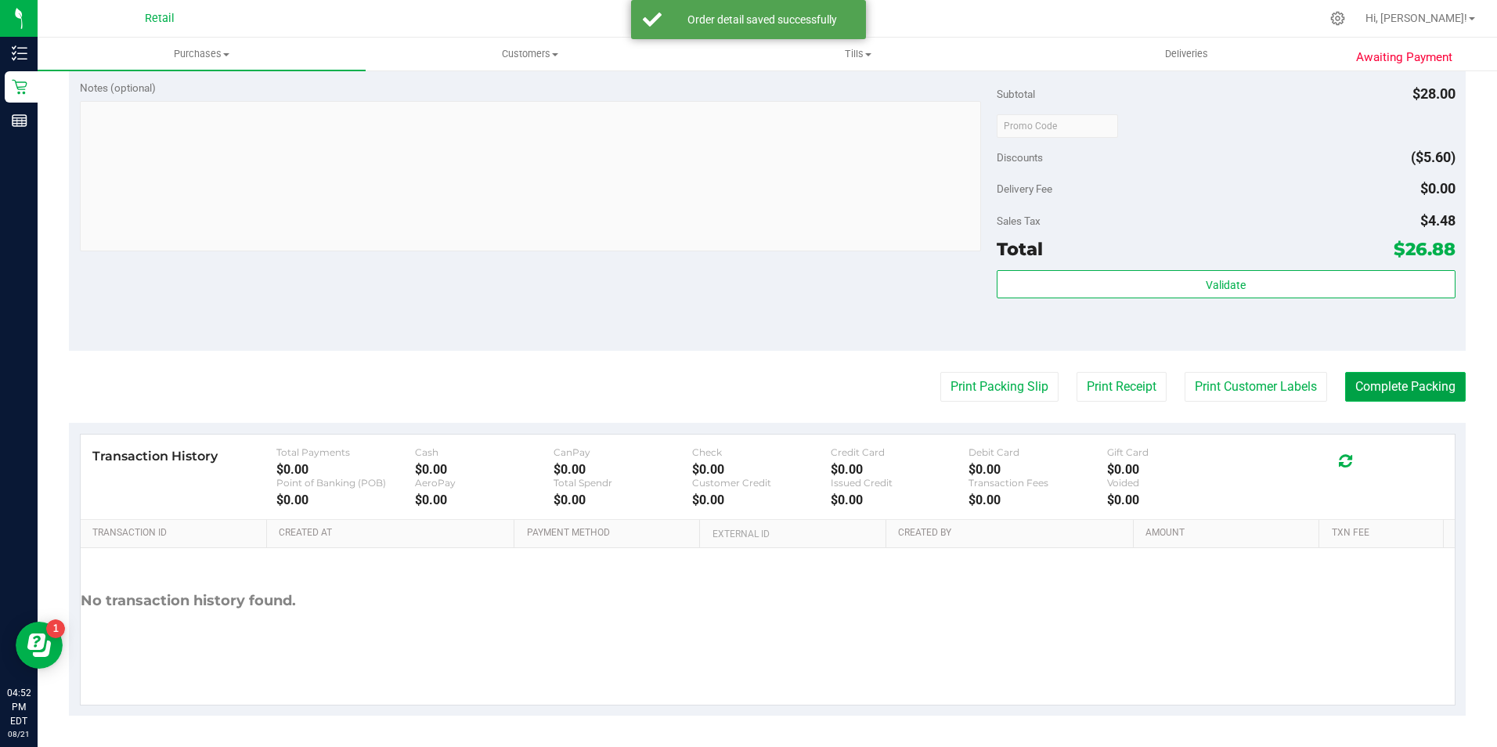
click at [1373, 389] on button "Complete Packing" at bounding box center [1405, 387] width 121 height 30
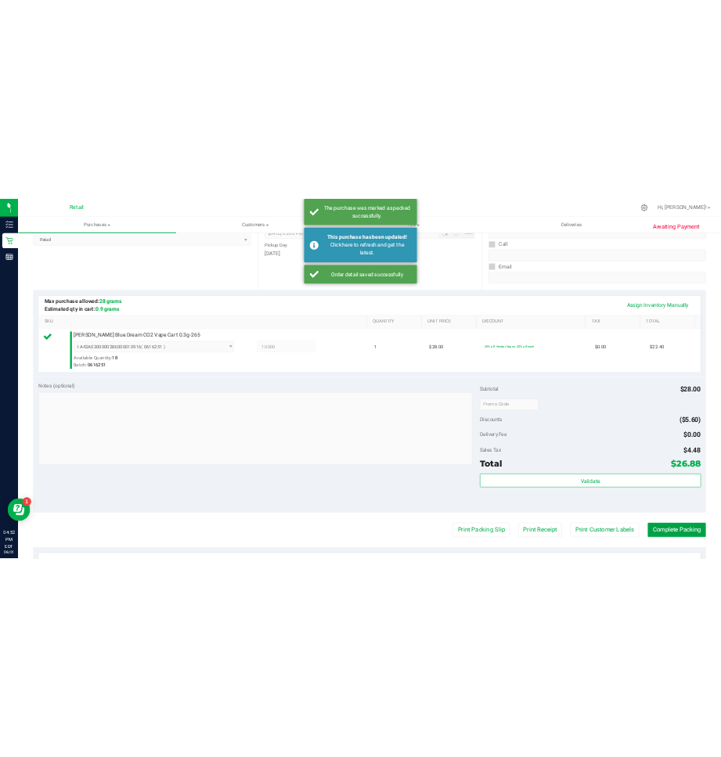
scroll to position [63, 0]
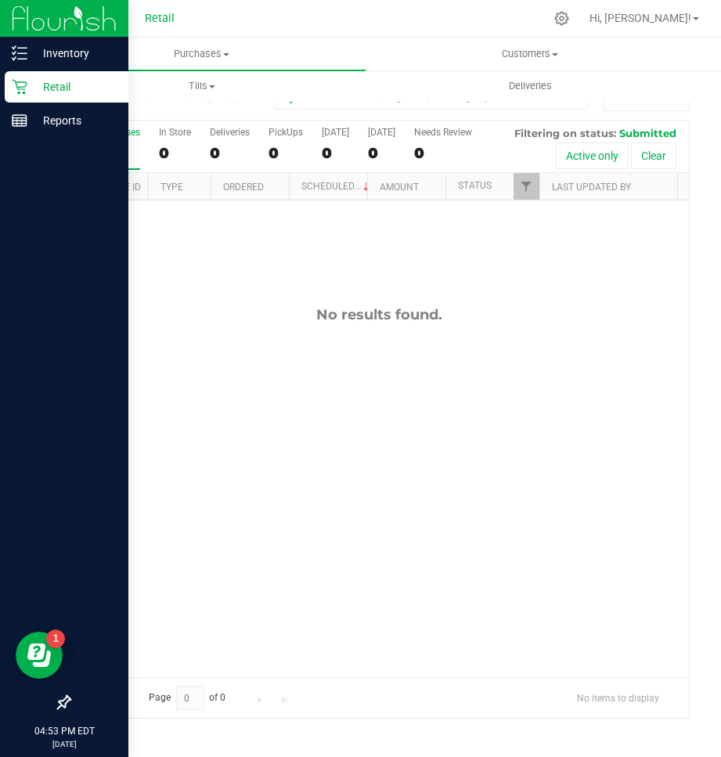
click at [32, 85] on p "Retail" at bounding box center [74, 87] width 94 height 19
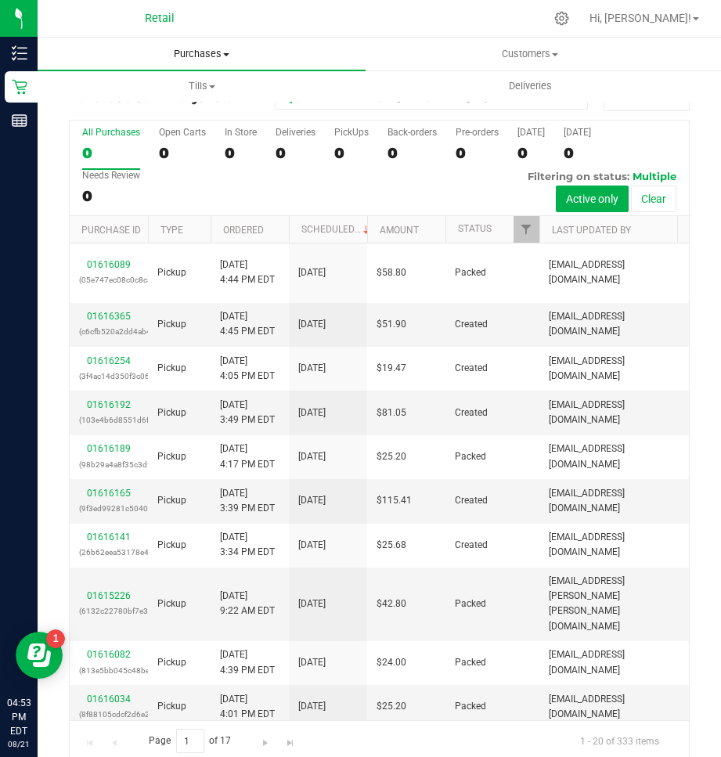
click at [186, 52] on span "Purchases" at bounding box center [202, 54] width 328 height 14
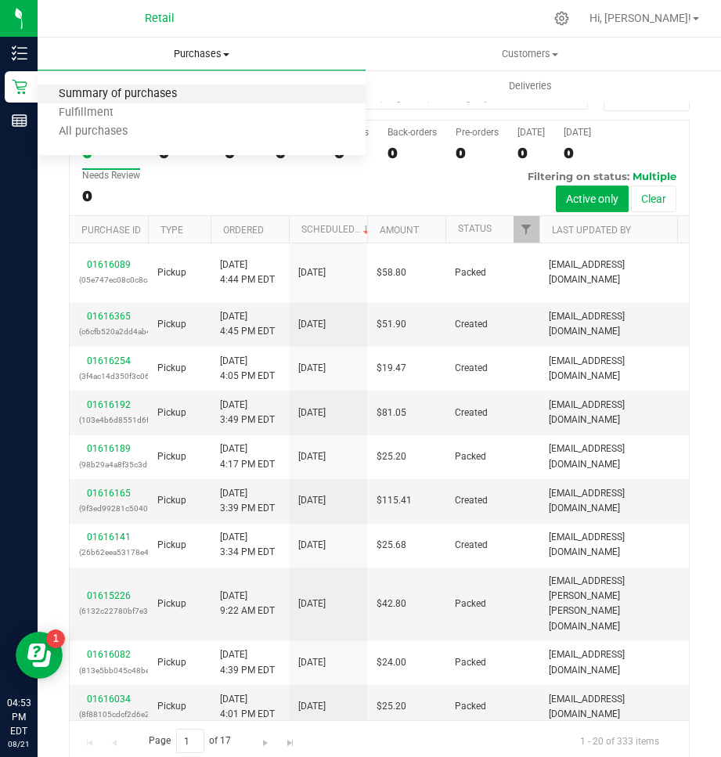
click at [73, 94] on span "Summary of purchases" at bounding box center [118, 94] width 160 height 13
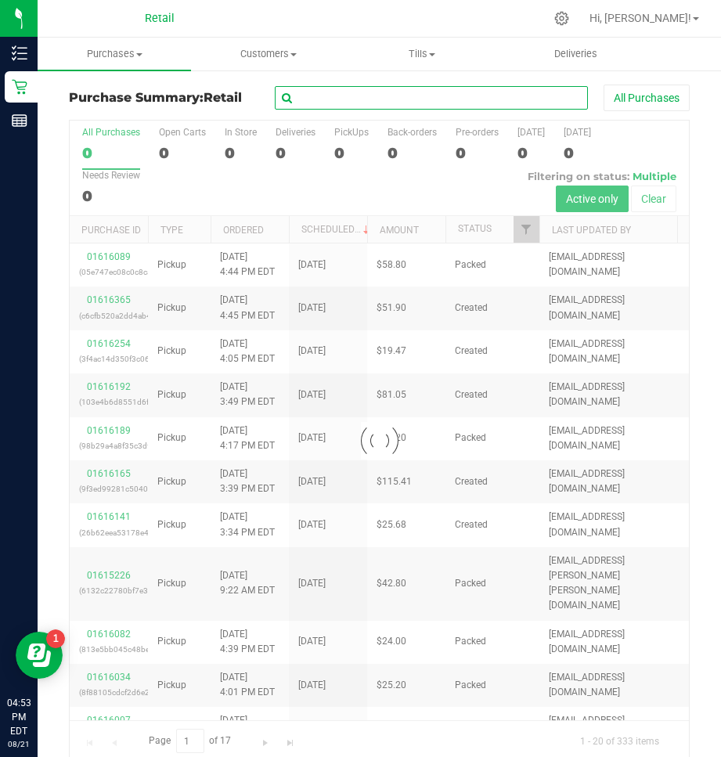
click at [492, 95] on input "text" at bounding box center [431, 97] width 313 height 23
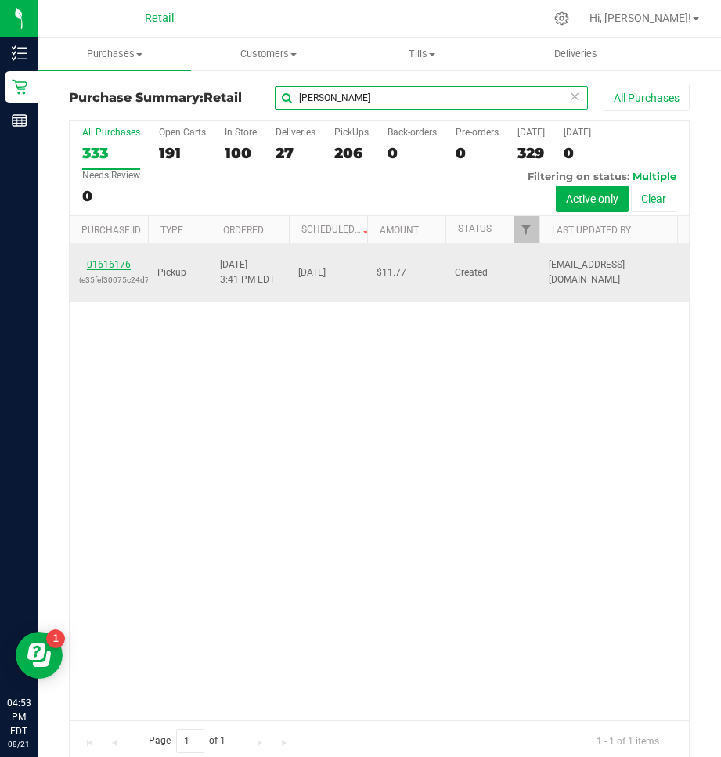
type input "wayne thimas"
click at [99, 265] on link "01616176" at bounding box center [109, 264] width 44 height 11
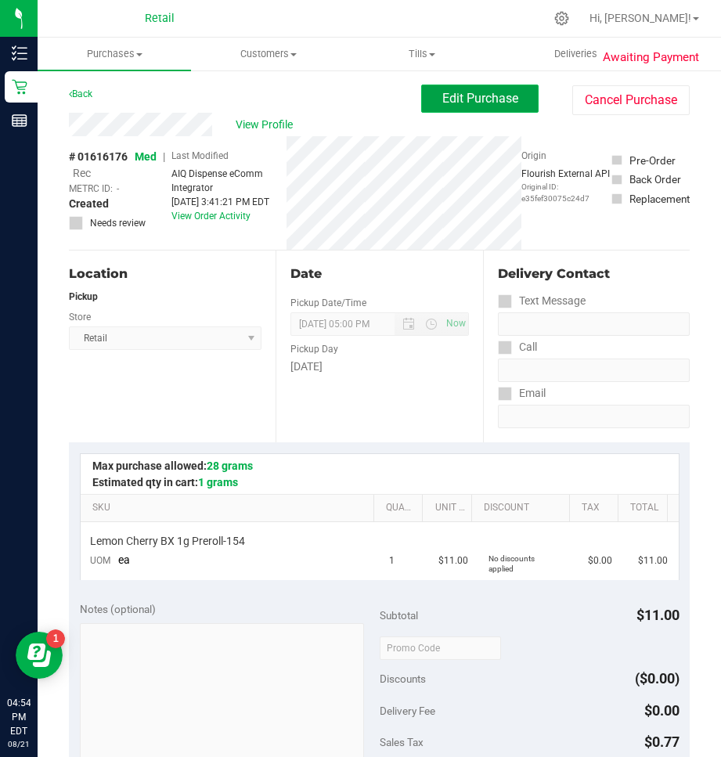
click at [461, 106] on button "Edit Purchase" at bounding box center [479, 99] width 117 height 28
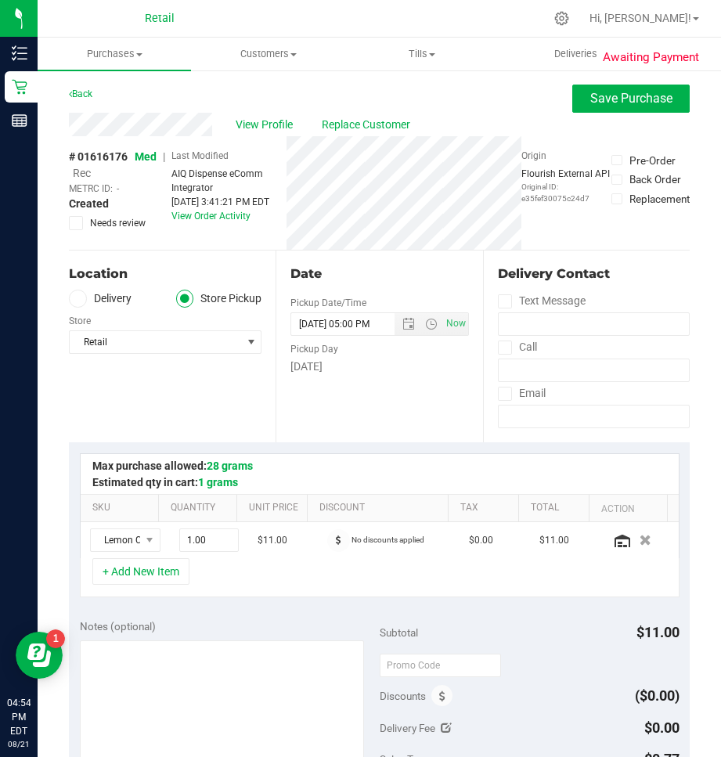
click at [84, 174] on span "Rec" at bounding box center [82, 173] width 18 height 13
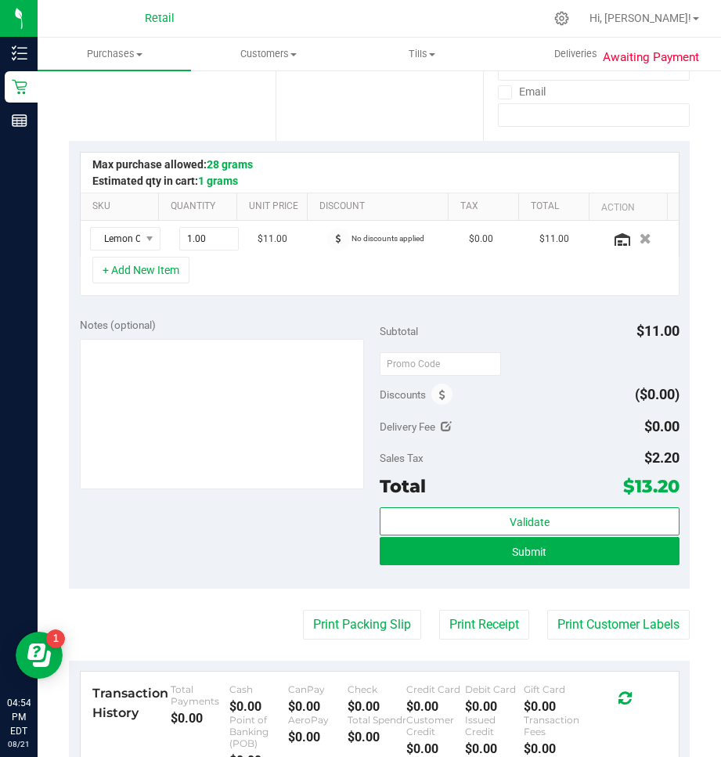
scroll to position [313, 0]
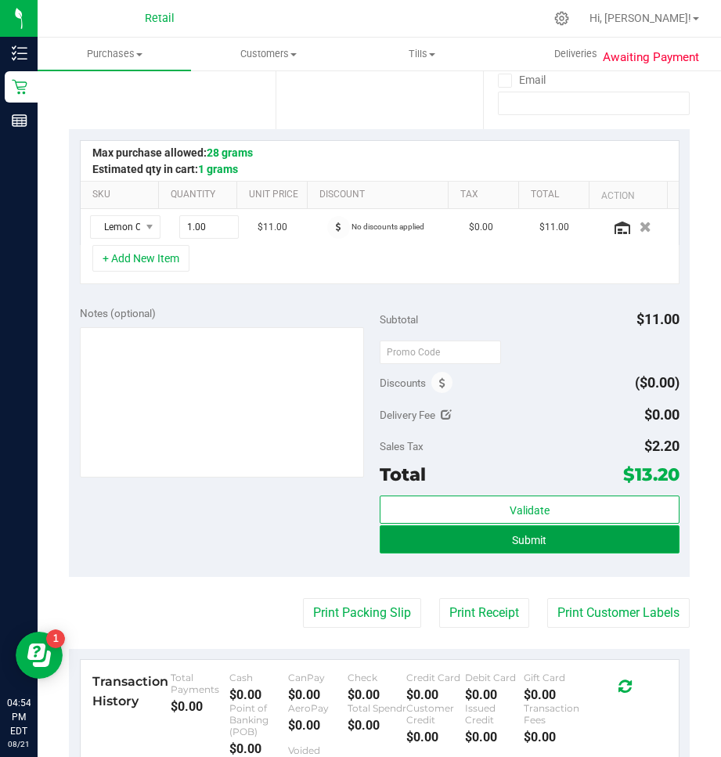
click at [498, 532] on button "Submit" at bounding box center [530, 539] width 300 height 28
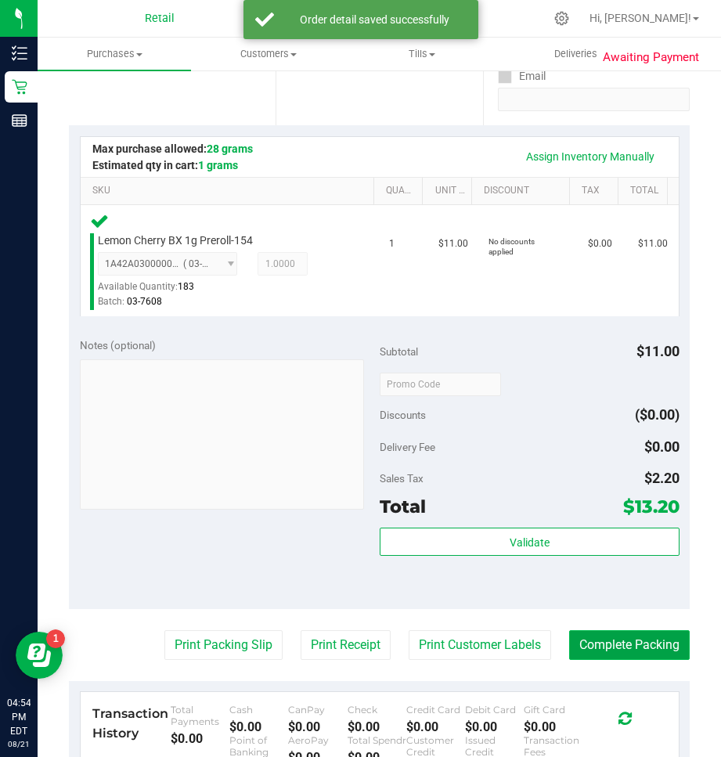
click at [604, 640] on button "Complete Packing" at bounding box center [629, 645] width 121 height 30
click at [604, 646] on button "Complete Packing" at bounding box center [623, 645] width 133 height 30
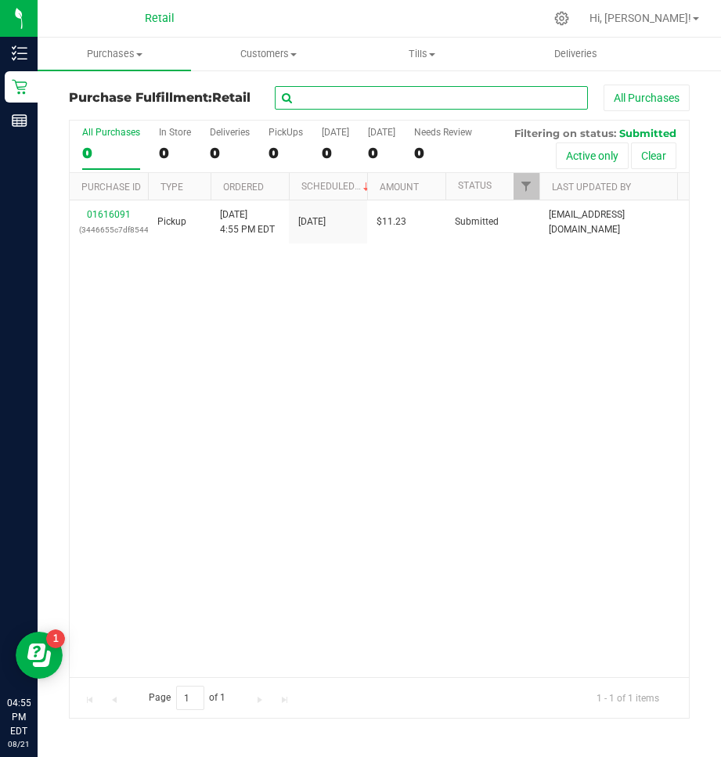
click at [377, 93] on input "text" at bounding box center [431, 97] width 313 height 23
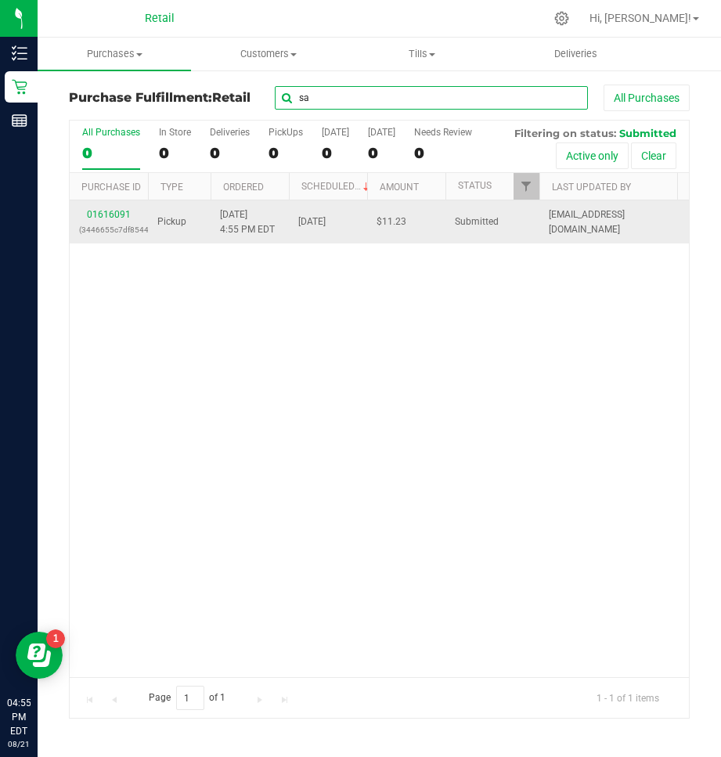
type input "say"
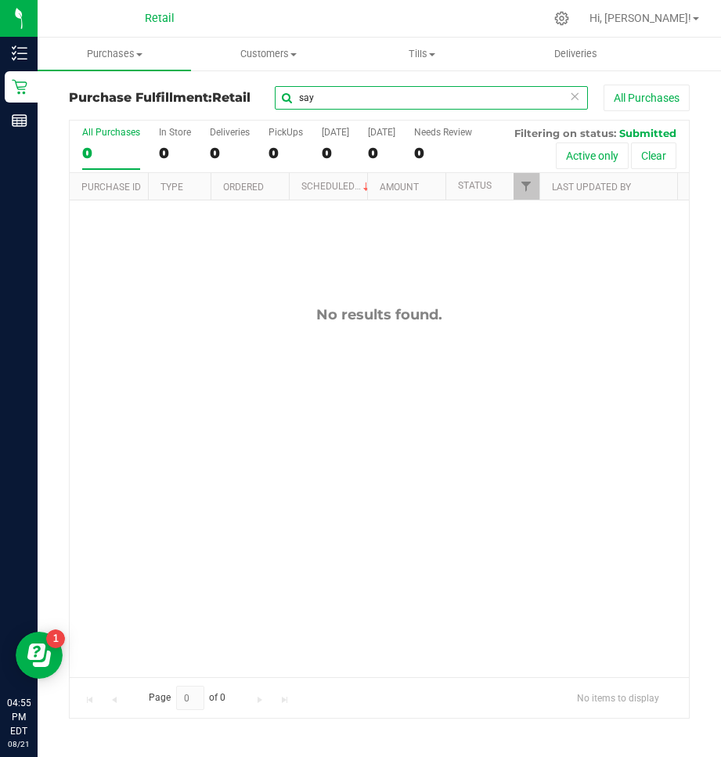
drag, startPoint x: 378, startPoint y: 88, endPoint x: 197, endPoint y: 90, distance: 180.8
click at [199, 88] on div "Purchase Fulfillment: Retail say All Purchases" at bounding box center [379, 102] width 621 height 34
click at [429, 92] on input "text" at bounding box center [431, 97] width 313 height 23
type input "hakeem"
click at [257, 51] on span "Customers" at bounding box center [268, 54] width 152 height 14
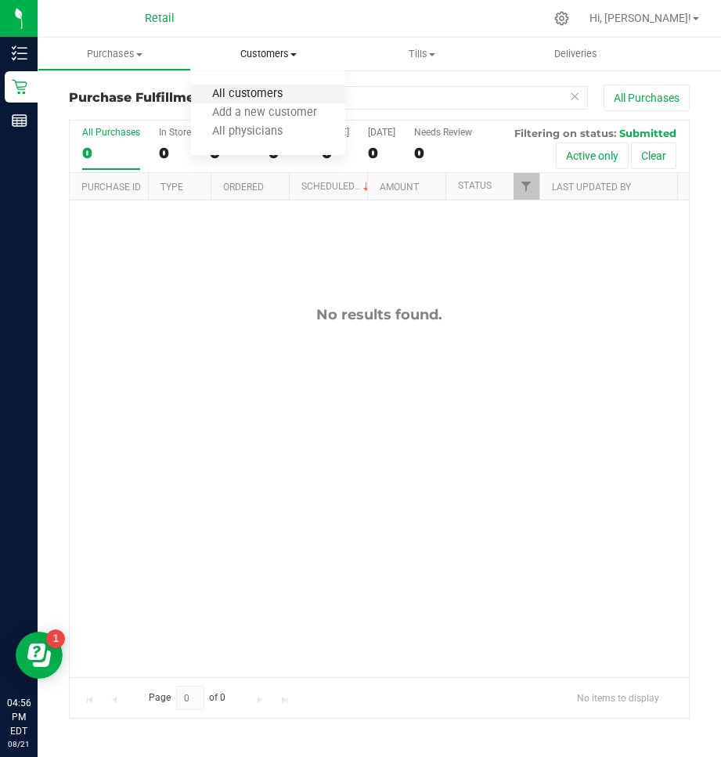
click at [207, 92] on span "All customers" at bounding box center [247, 94] width 113 height 13
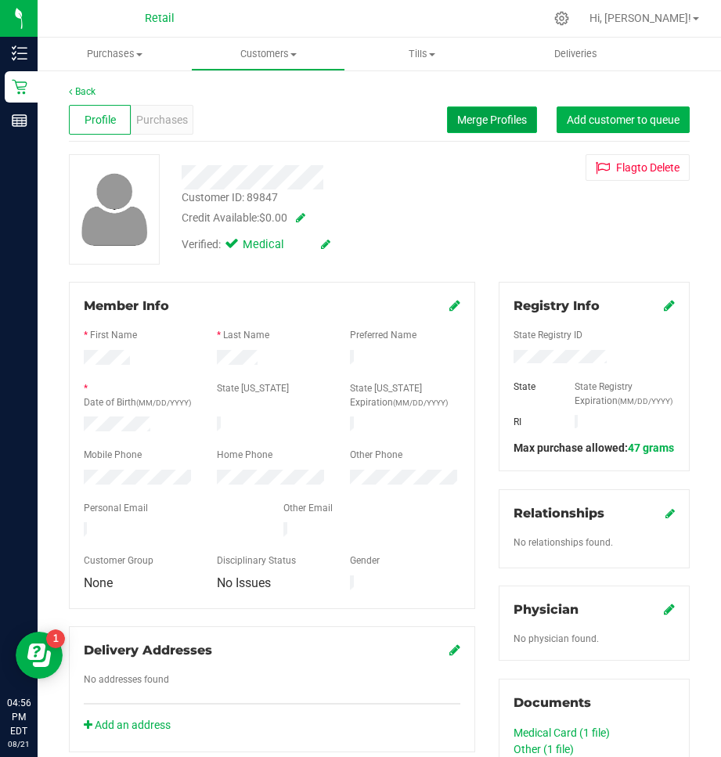
click at [464, 125] on span "Merge Profiles" at bounding box center [492, 120] width 70 height 13
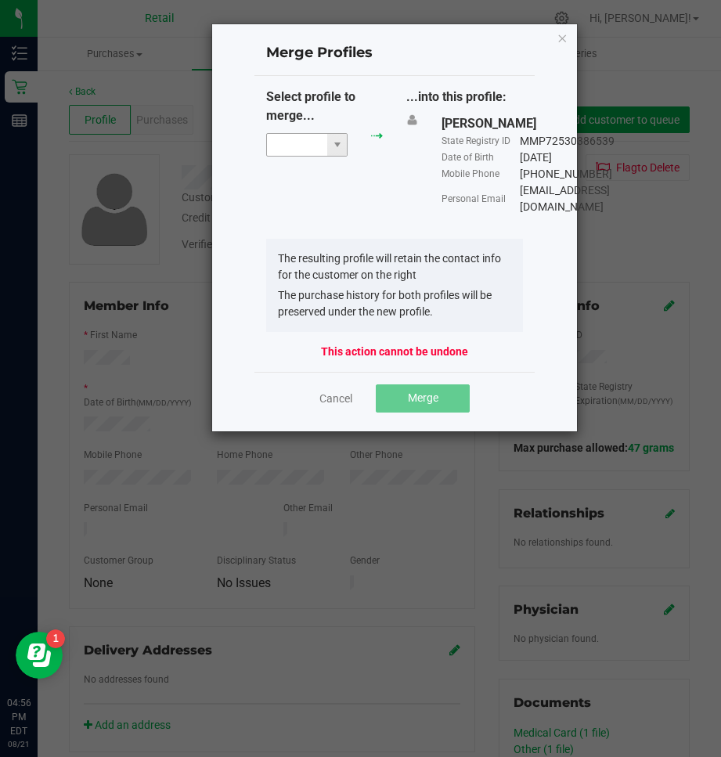
click at [300, 138] on input "NO DATA FOUND" at bounding box center [297, 145] width 60 height 22
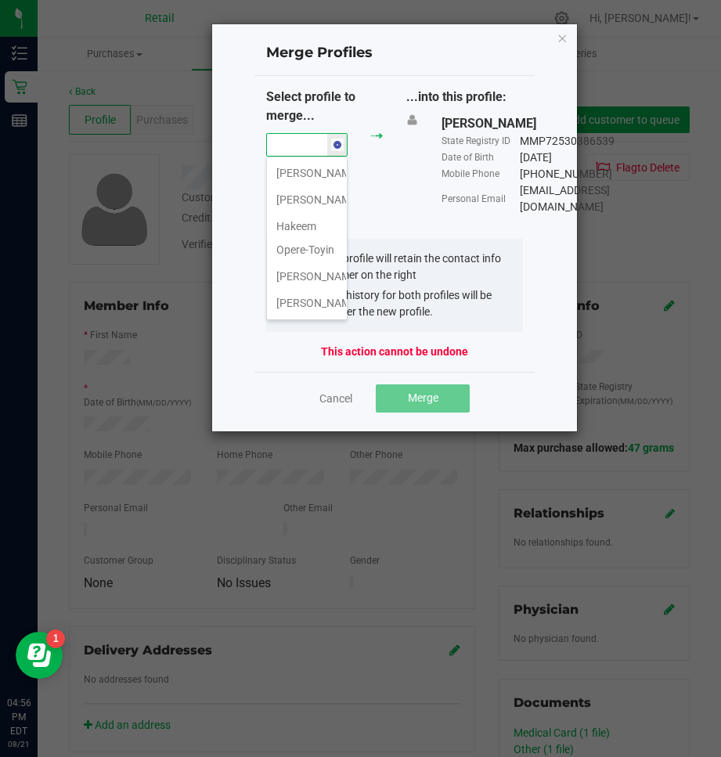
scroll to position [0, 27]
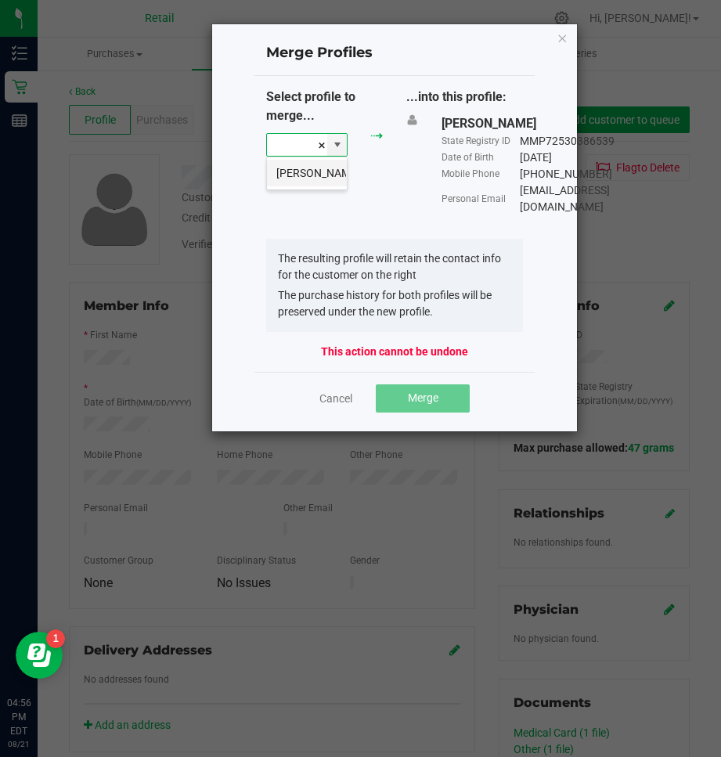
click at [341, 185] on li "Hakeem Saygbe" at bounding box center [307, 173] width 80 height 27
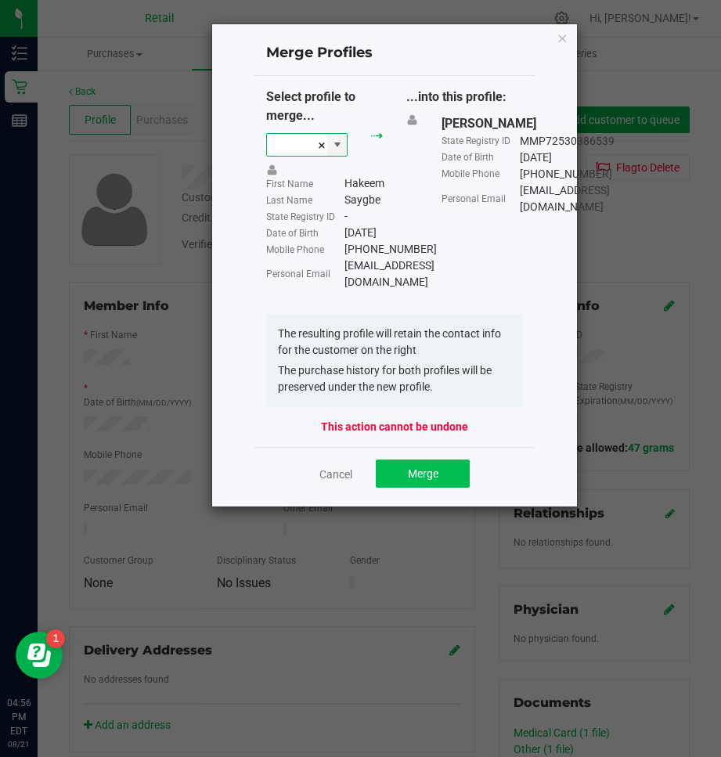
type input "Hakeem Saygbe"
click at [424, 480] on span "Merge" at bounding box center [423, 473] width 31 height 13
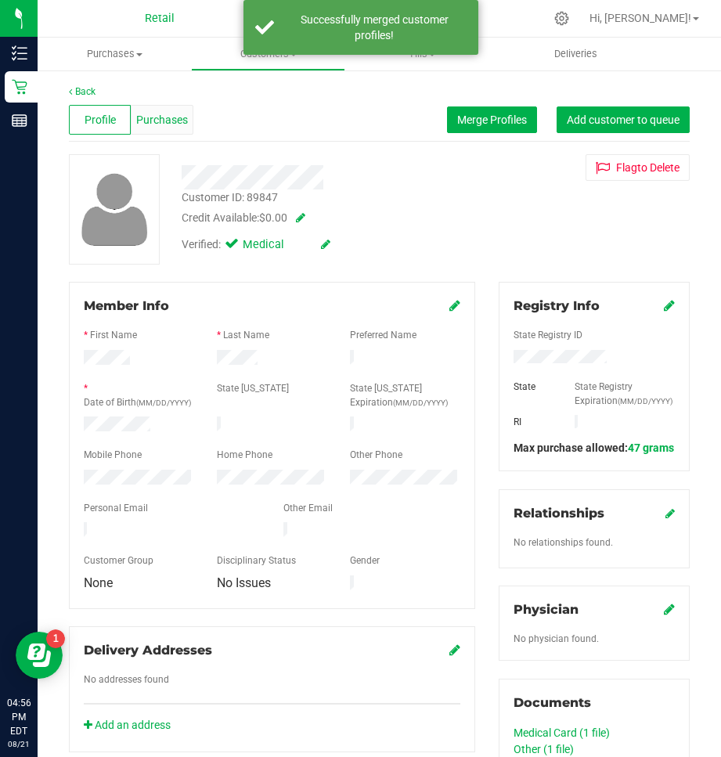
click at [158, 132] on div "Purchases" at bounding box center [162, 120] width 62 height 30
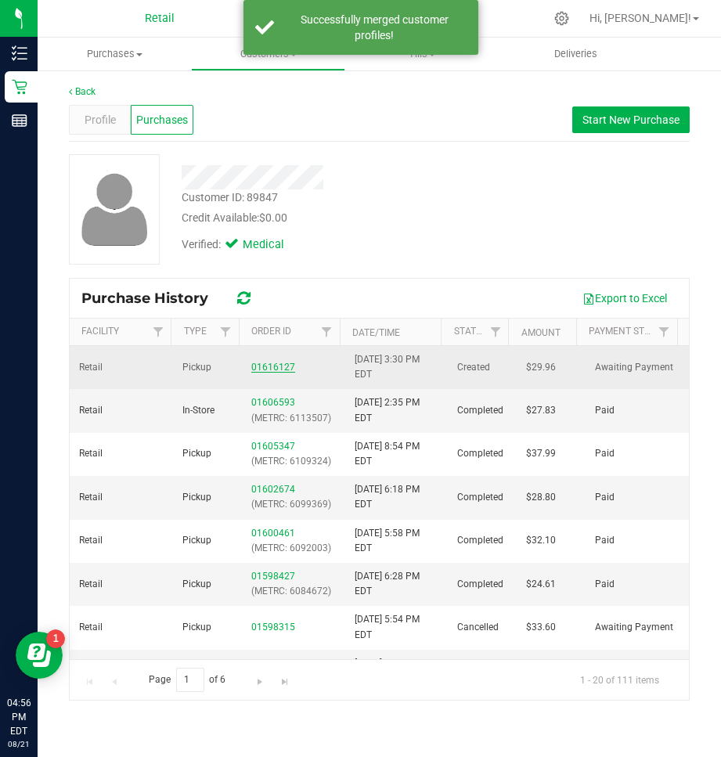
click at [269, 364] on link "01616127" at bounding box center [273, 367] width 44 height 11
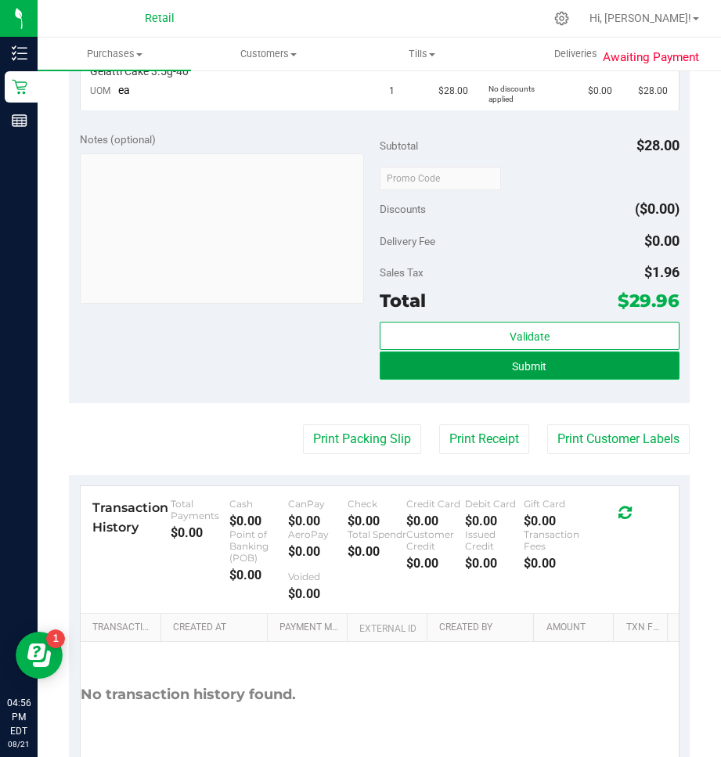
click at [478, 367] on button "Submit" at bounding box center [530, 365] width 300 height 28
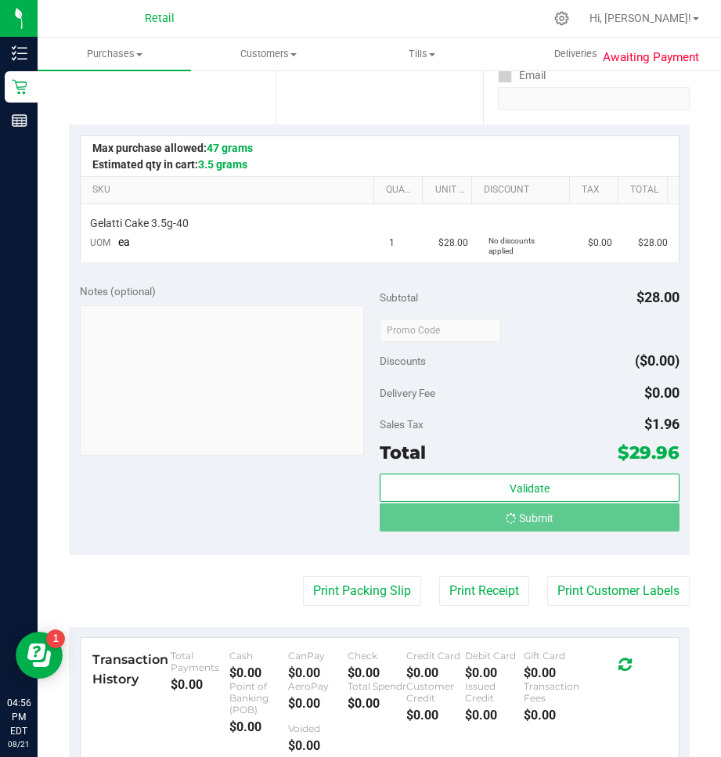
scroll to position [315, 0]
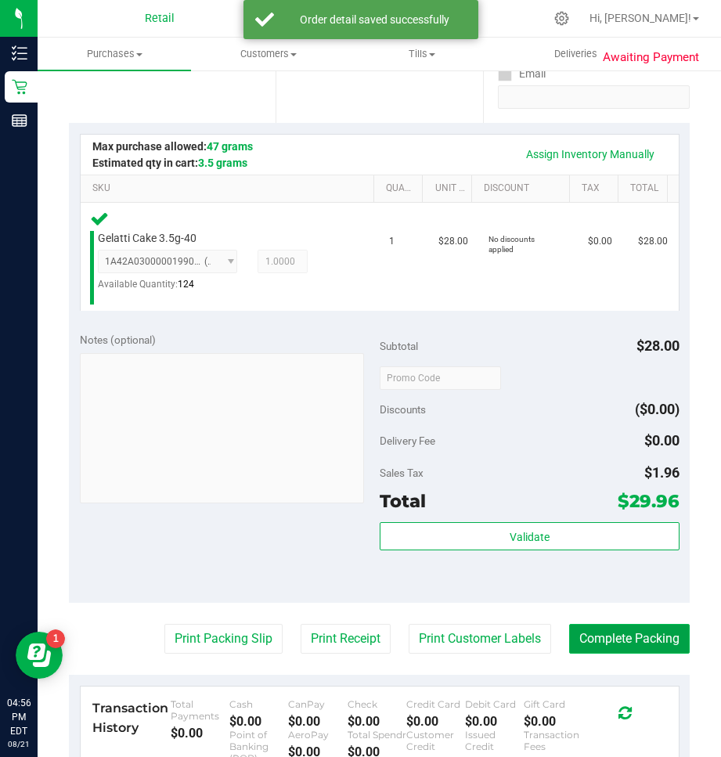
click at [640, 632] on button "Complete Packing" at bounding box center [629, 639] width 121 height 30
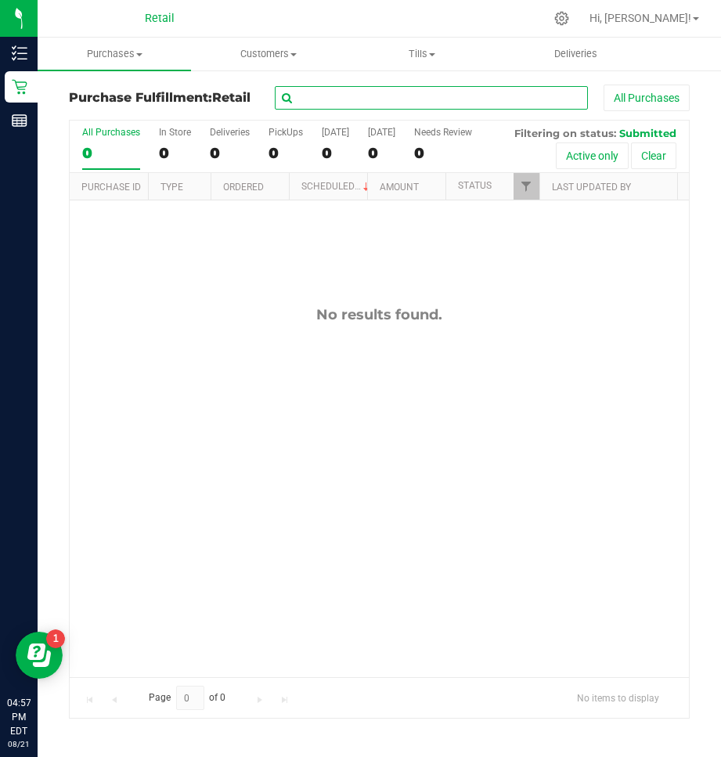
click at [446, 92] on input "text" at bounding box center [431, 97] width 313 height 23
type input "awa"
click at [125, 57] on span "Purchases" at bounding box center [114, 54] width 153 height 14
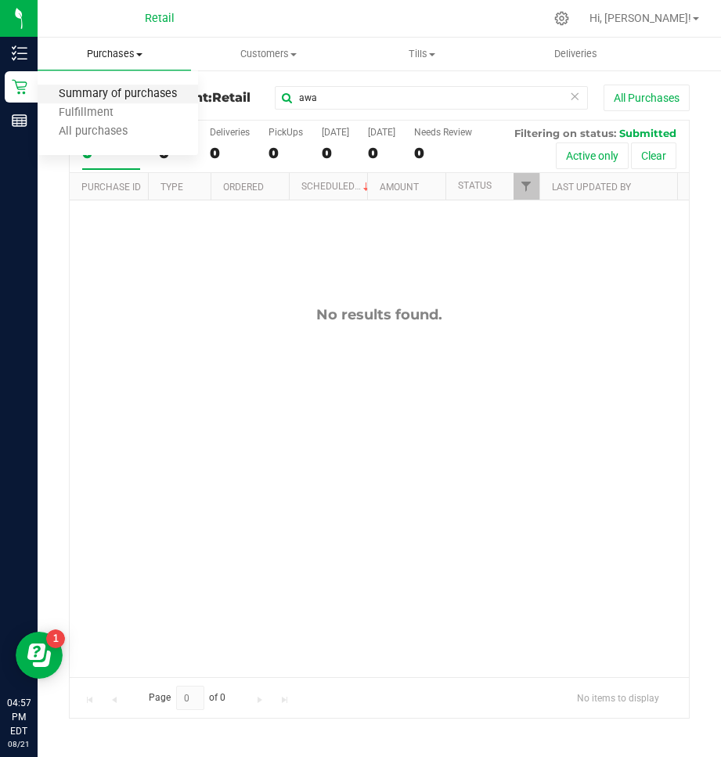
click at [103, 93] on span "Summary of purchases" at bounding box center [118, 94] width 160 height 13
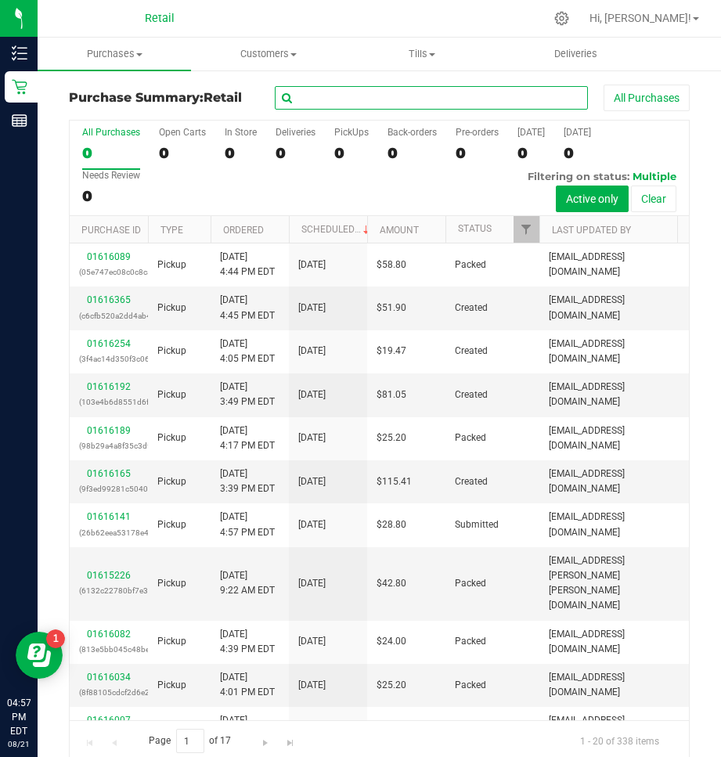
click at [380, 102] on input "text" at bounding box center [431, 97] width 313 height 23
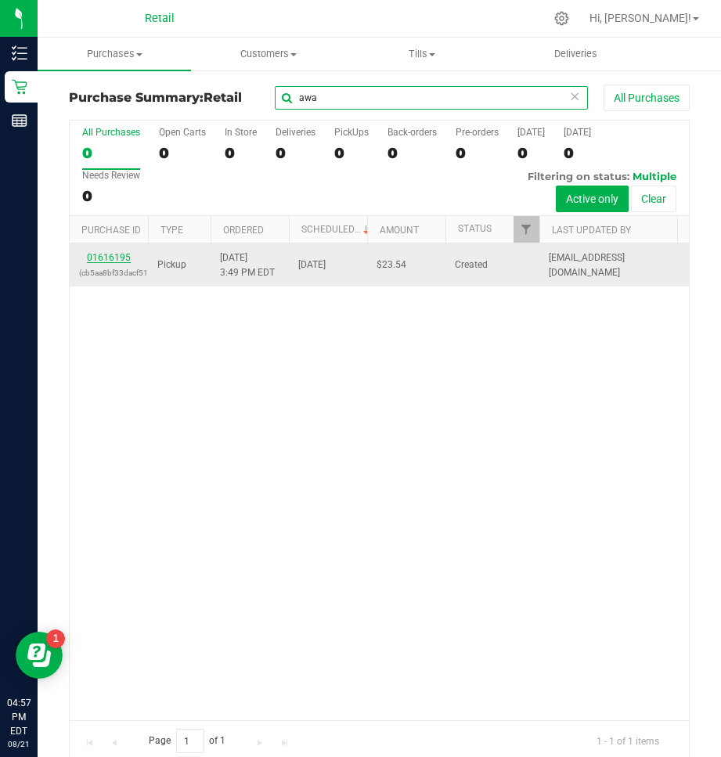
type input "awa"
click at [99, 260] on link "01616195" at bounding box center [109, 257] width 44 height 11
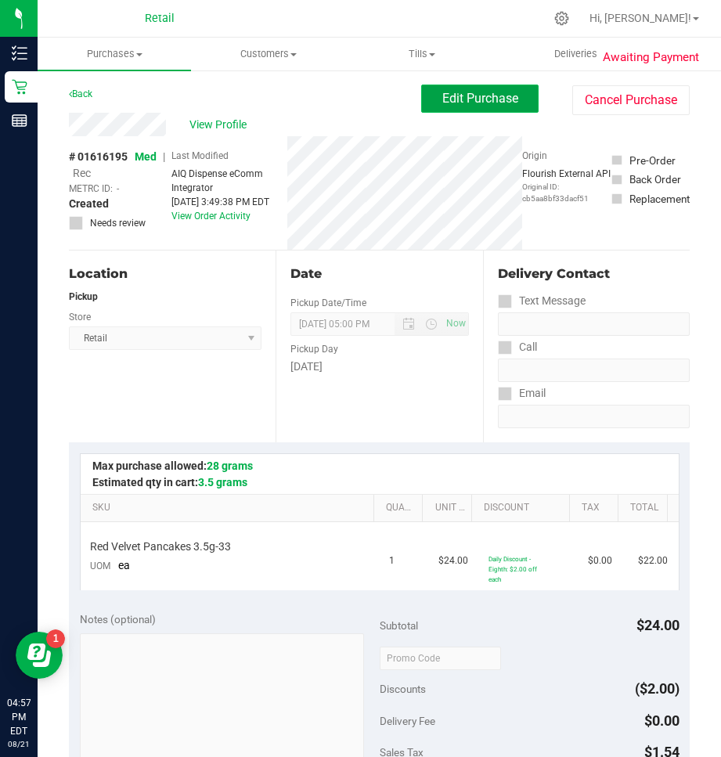
click at [445, 89] on button "Edit Purchase" at bounding box center [479, 99] width 117 height 28
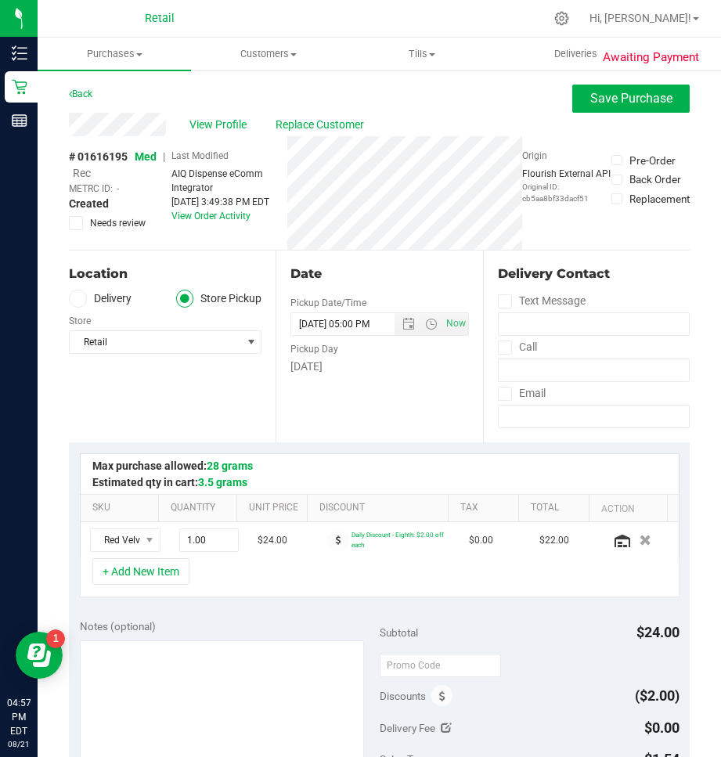
click at [82, 169] on span "Rec" at bounding box center [82, 173] width 18 height 13
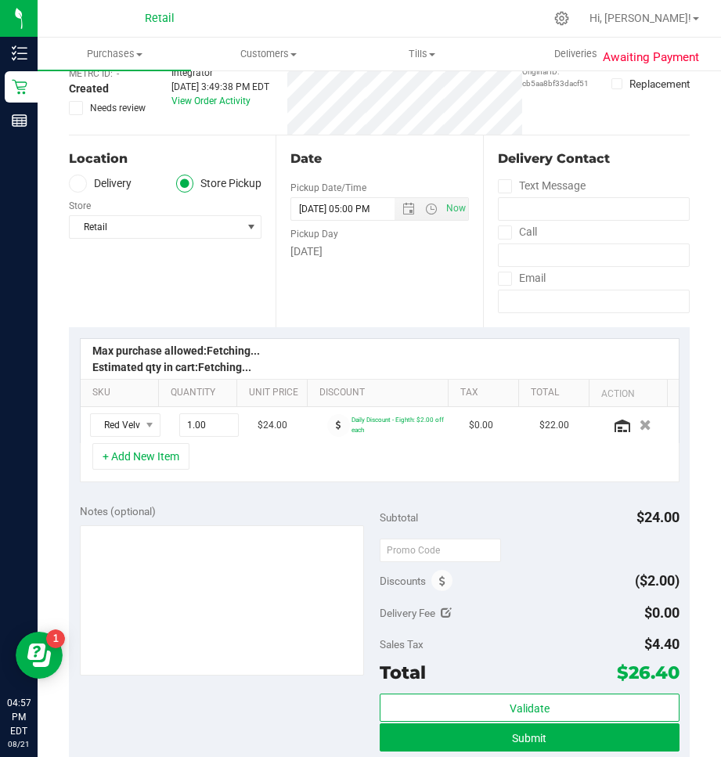
scroll to position [235, 0]
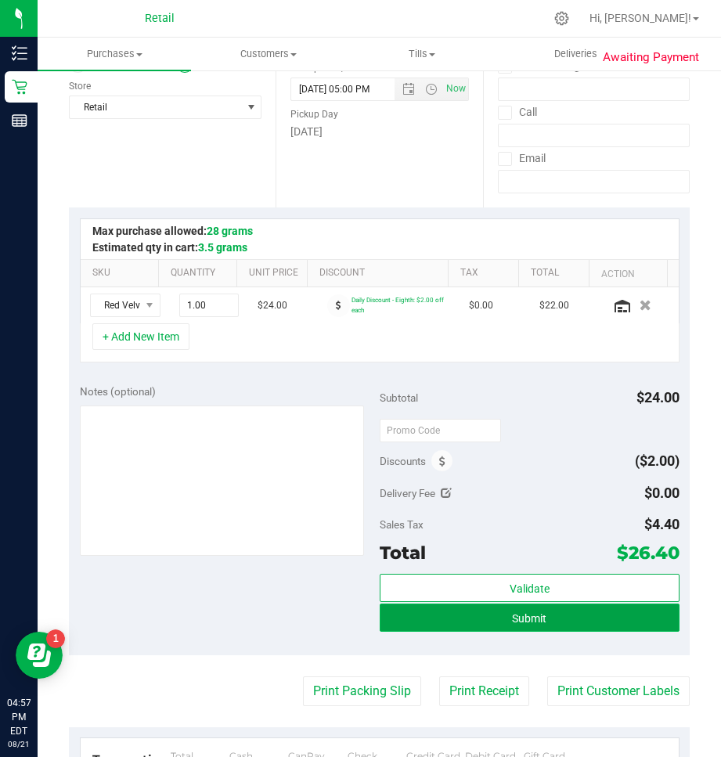
click at [579, 629] on button "Submit" at bounding box center [530, 618] width 300 height 28
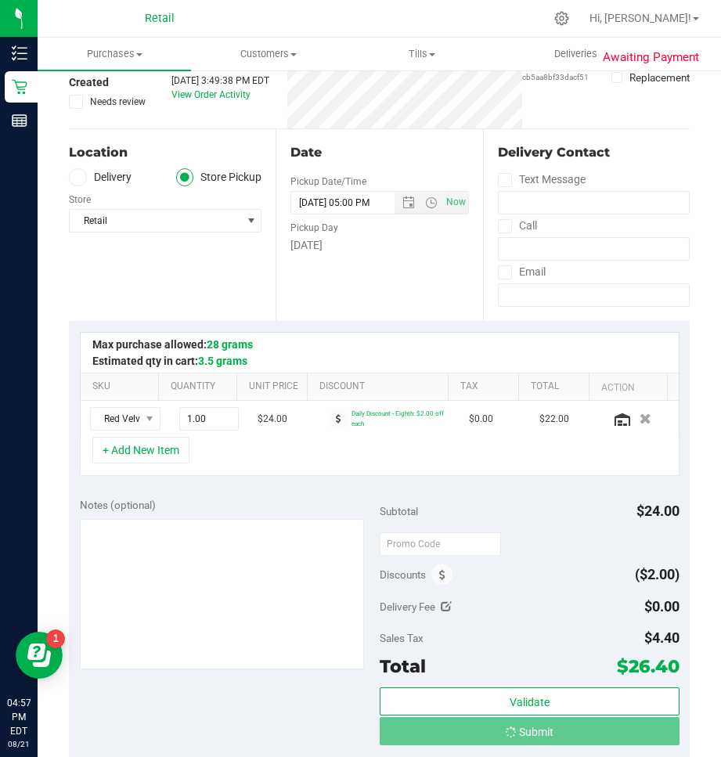
scroll to position [0, 0]
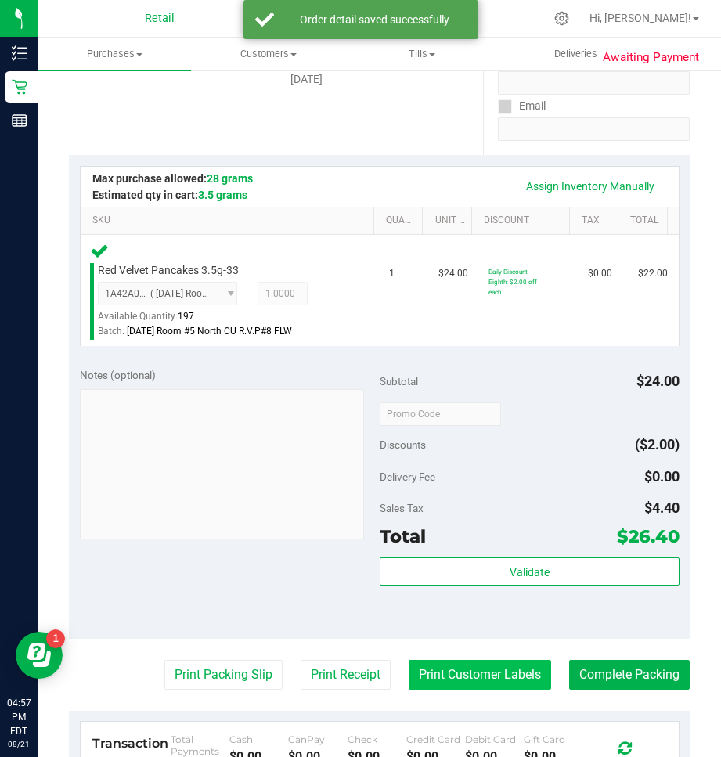
scroll to position [313, 0]
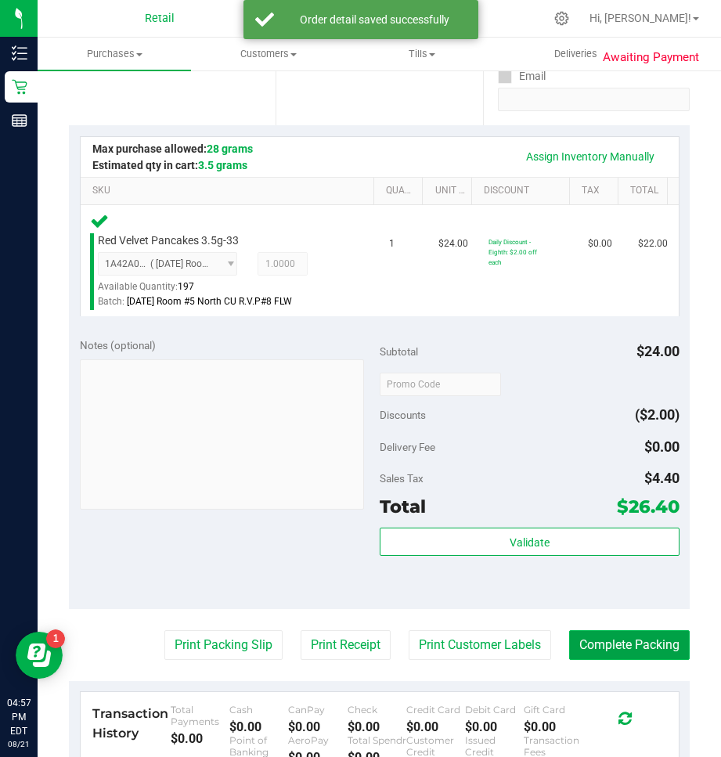
click at [581, 638] on button "Complete Packing" at bounding box center [629, 645] width 121 height 30
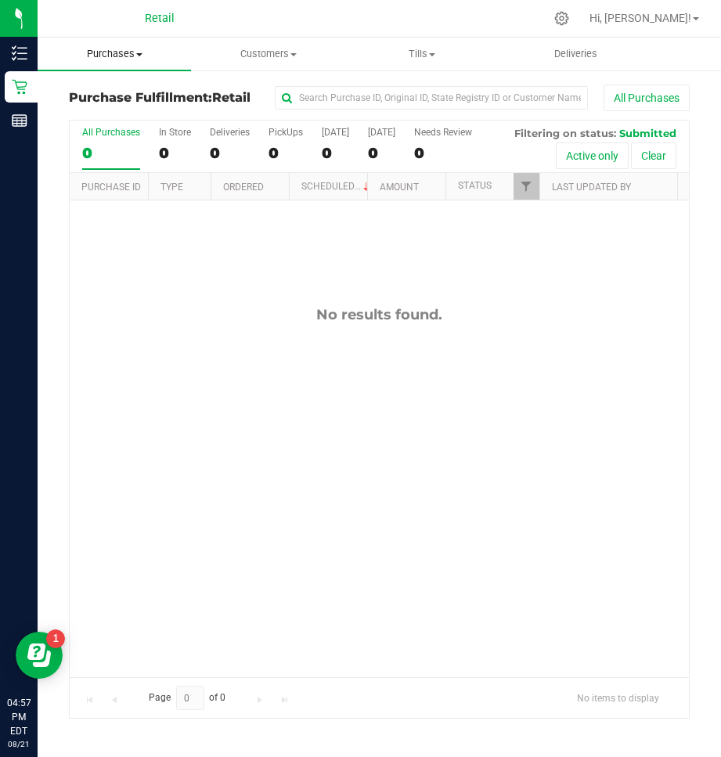
click at [129, 50] on span "Purchases" at bounding box center [114, 54] width 153 height 14
click at [74, 93] on span "Summary of purchases" at bounding box center [118, 94] width 160 height 13
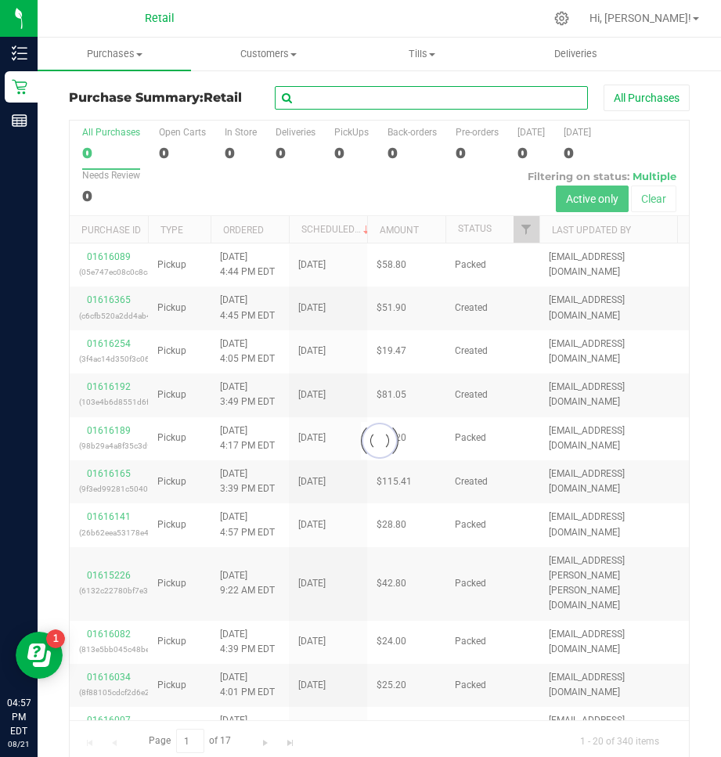
click at [323, 99] on input "text" at bounding box center [431, 97] width 313 height 23
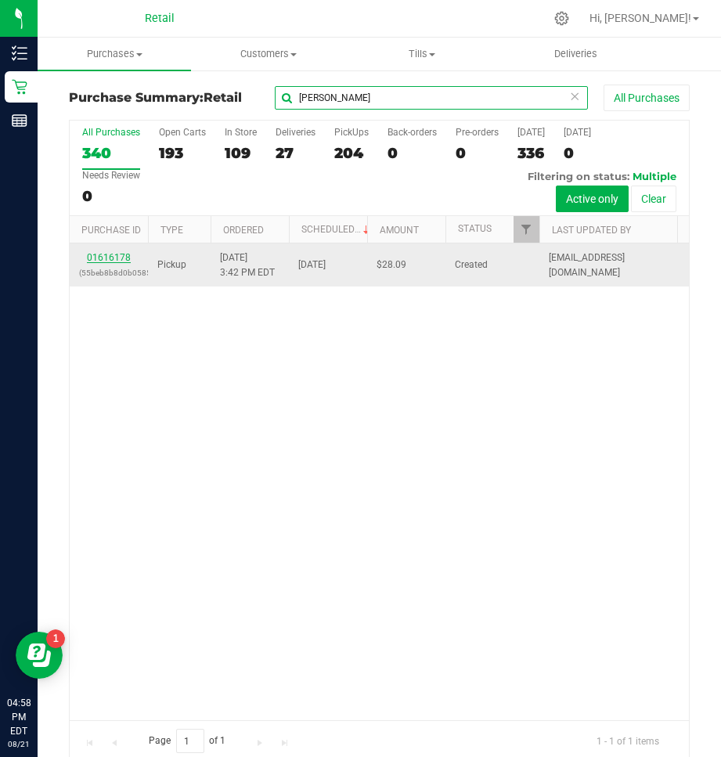
type input "nathan colton"
click at [106, 254] on link "01616178" at bounding box center [109, 257] width 44 height 11
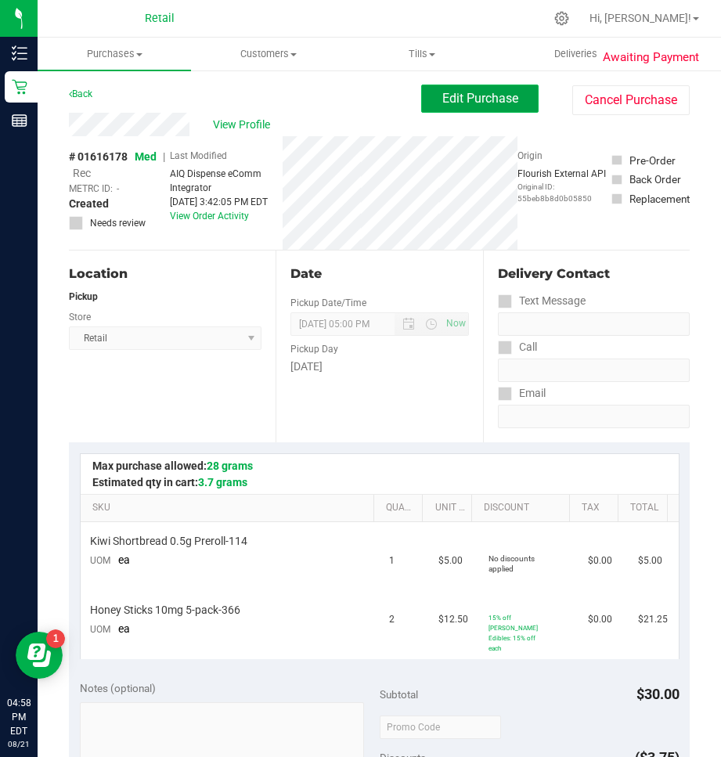
click at [465, 92] on span "Edit Purchase" at bounding box center [480, 98] width 76 height 15
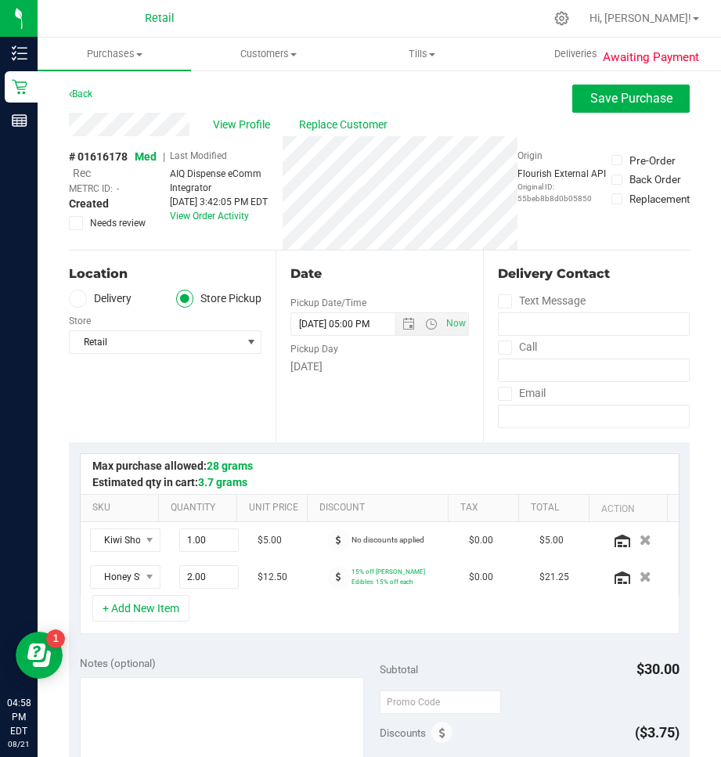
click at [84, 175] on span "Rec" at bounding box center [82, 173] width 18 height 13
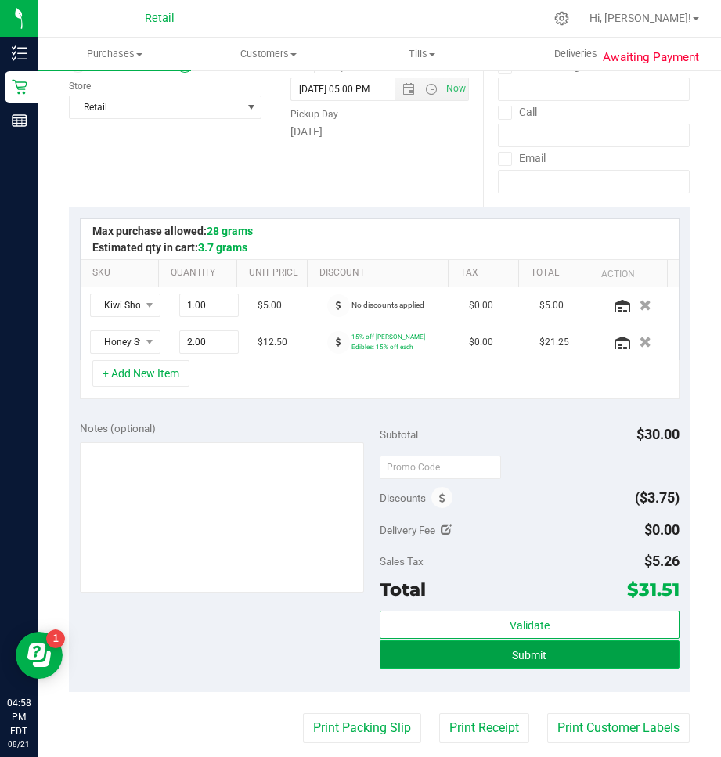
click at [533, 653] on span "Submit" at bounding box center [529, 655] width 34 height 13
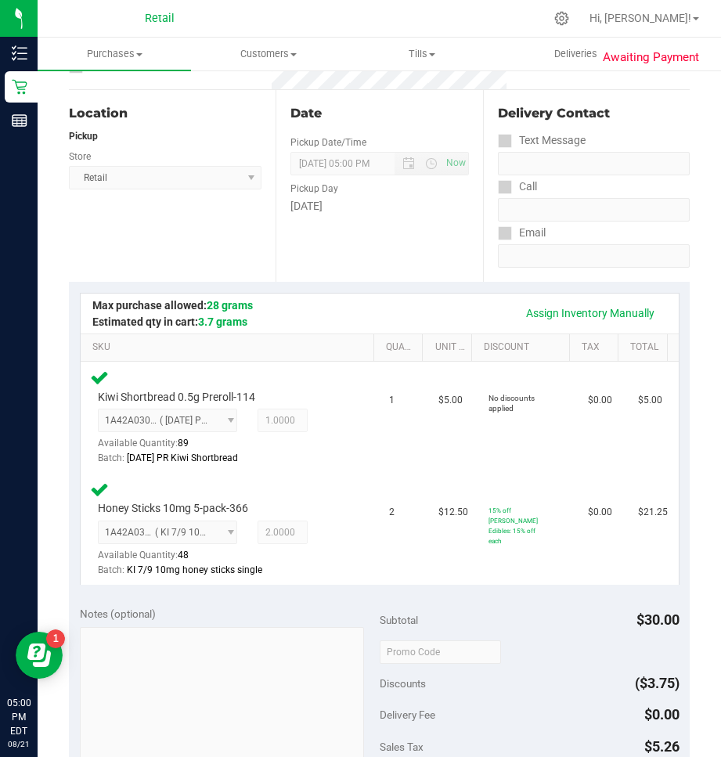
scroll to position [470, 0]
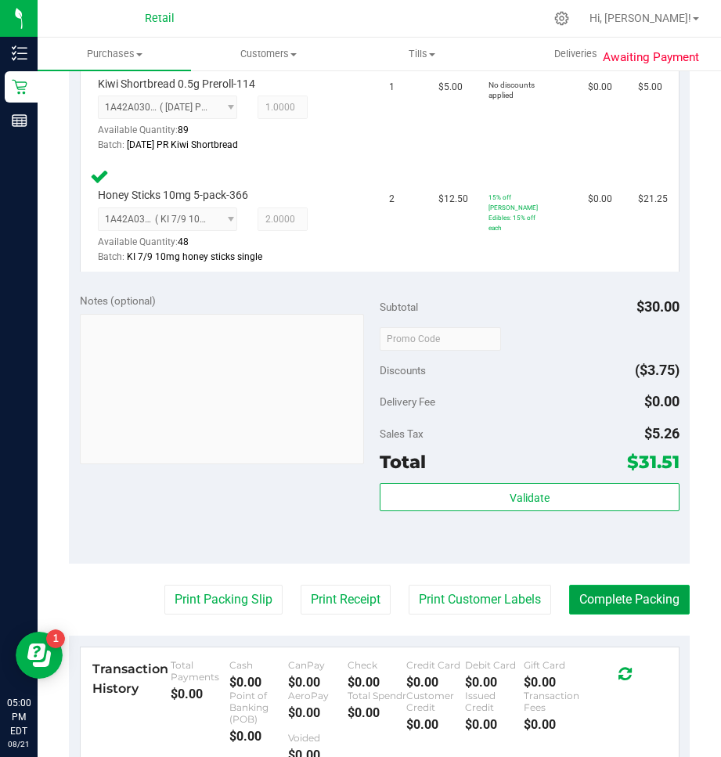
click at [646, 603] on button "Complete Packing" at bounding box center [629, 600] width 121 height 30
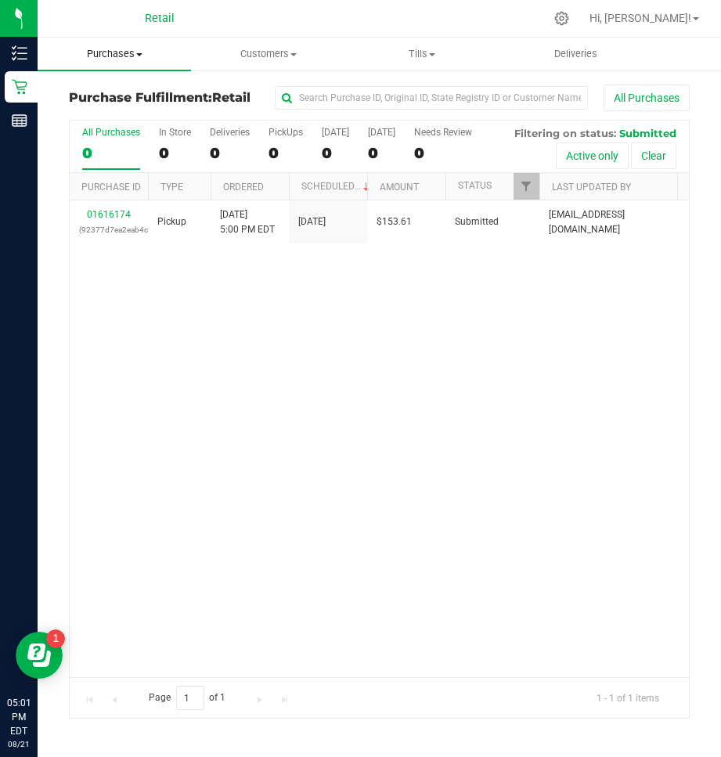
click at [85, 59] on span "Purchases" at bounding box center [114, 54] width 153 height 14
click at [81, 88] on span "Summary of purchases" at bounding box center [118, 94] width 160 height 13
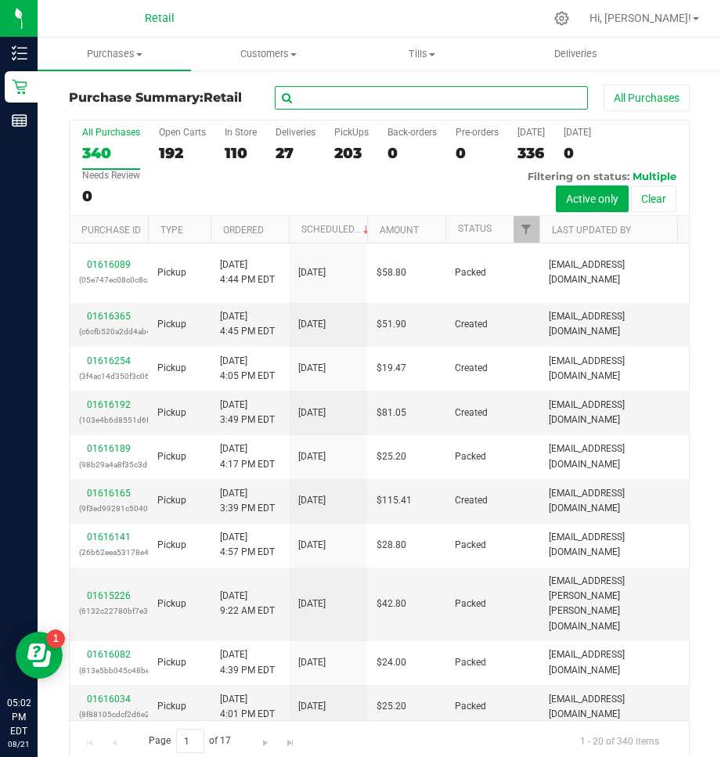
click at [412, 90] on input "text" at bounding box center [431, 97] width 313 height 23
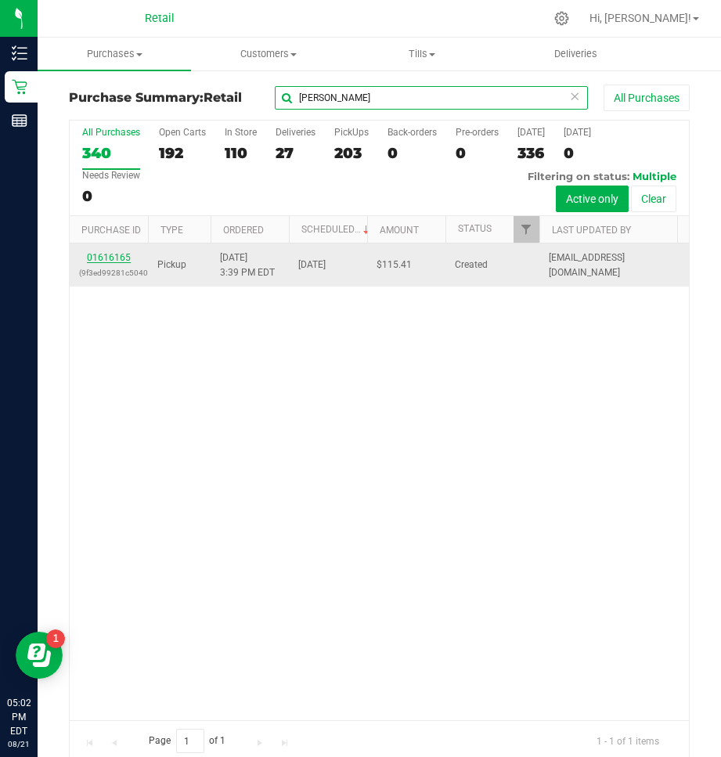
type input "david lashus"
click at [122, 254] on link "01616165" at bounding box center [109, 257] width 44 height 11
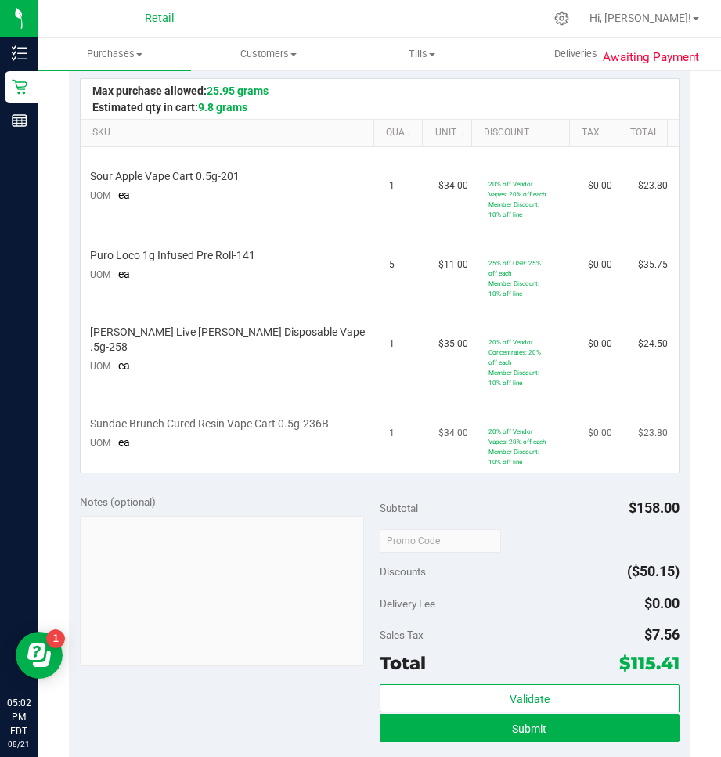
scroll to position [391, 0]
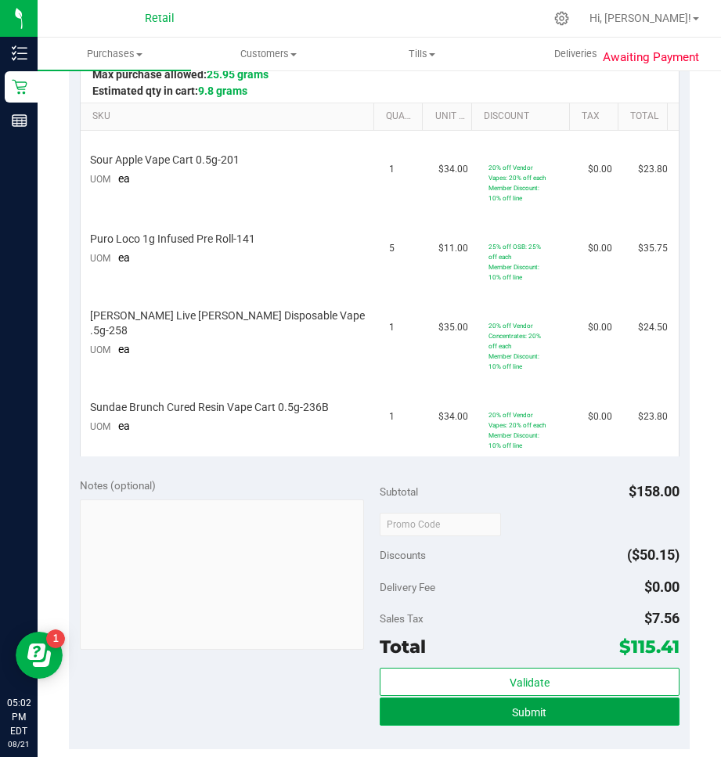
click at [490, 707] on button "Submit" at bounding box center [530, 712] width 300 height 28
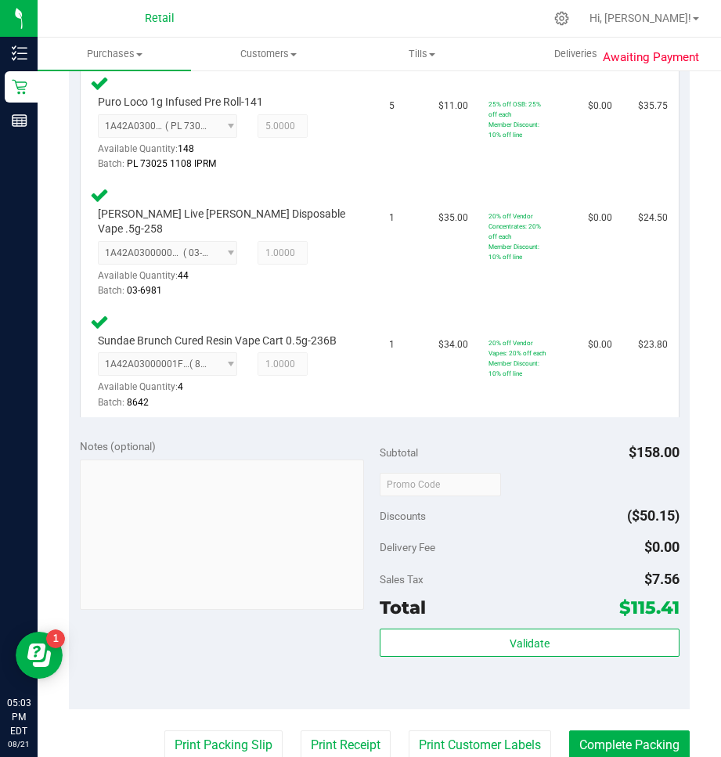
scroll to position [783, 0]
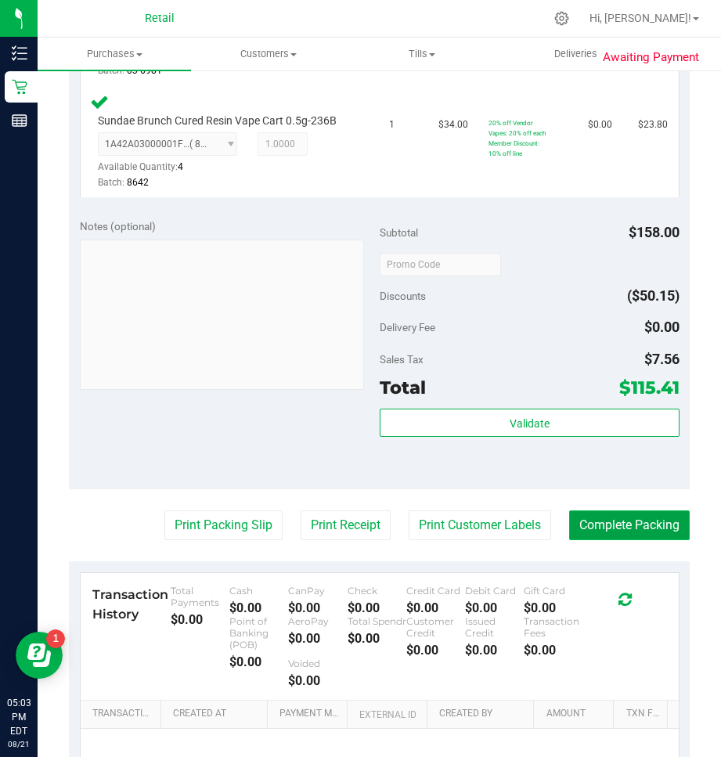
click at [596, 510] on button "Complete Packing" at bounding box center [629, 525] width 121 height 30
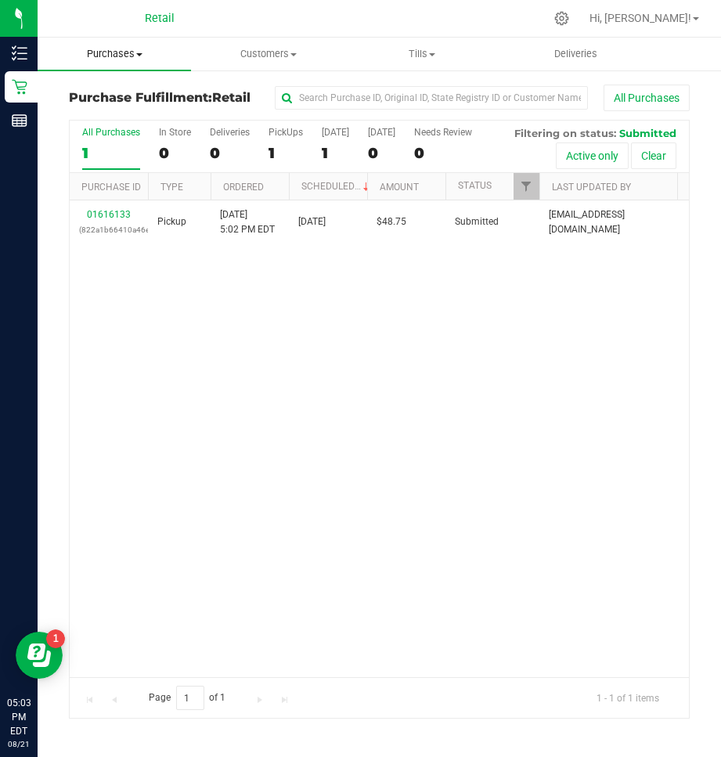
click at [140, 53] on span at bounding box center [139, 54] width 6 height 3
click at [73, 92] on span "Summary of purchases" at bounding box center [118, 94] width 160 height 13
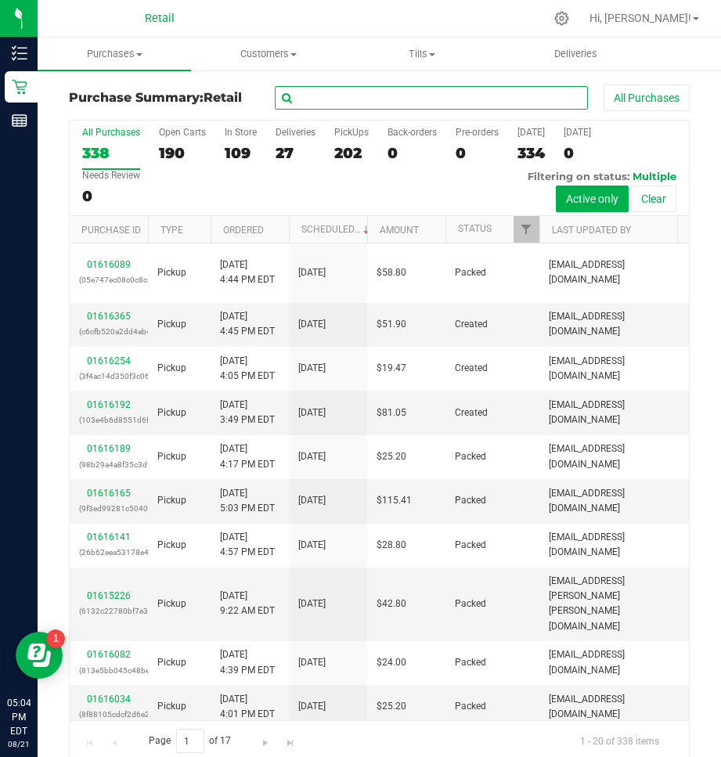
click at [341, 90] on input "text" at bounding box center [431, 97] width 313 height 23
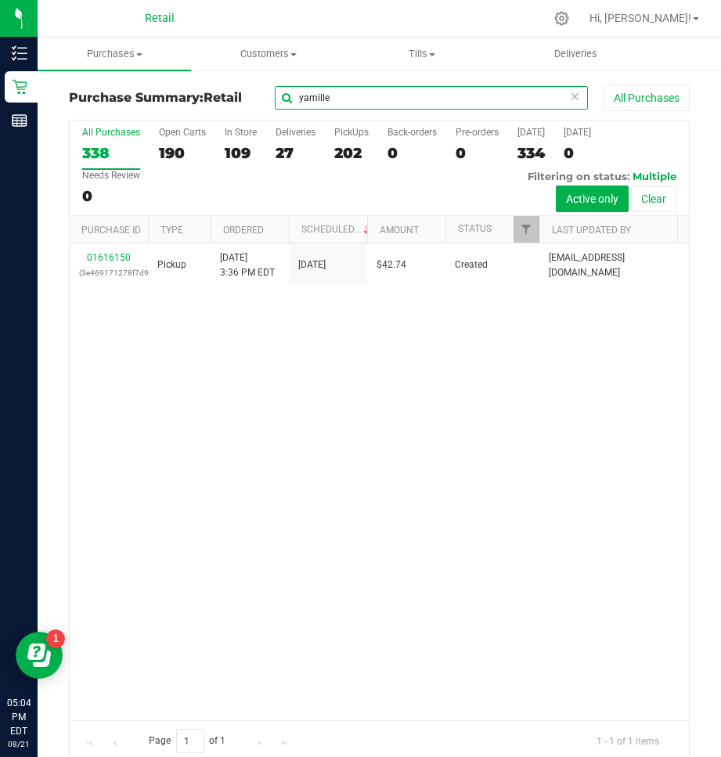
type input "yamille"
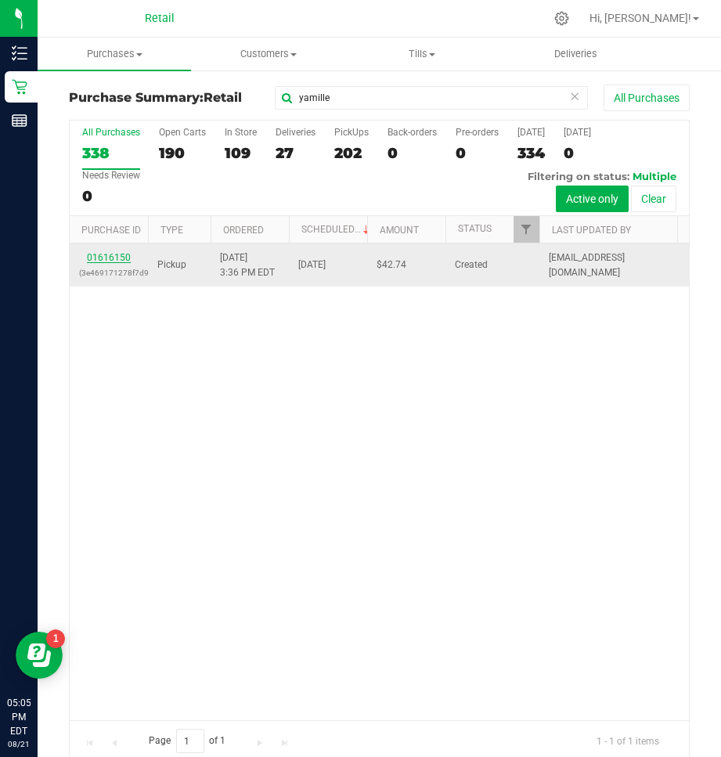
click at [104, 259] on link "01616150" at bounding box center [109, 257] width 44 height 11
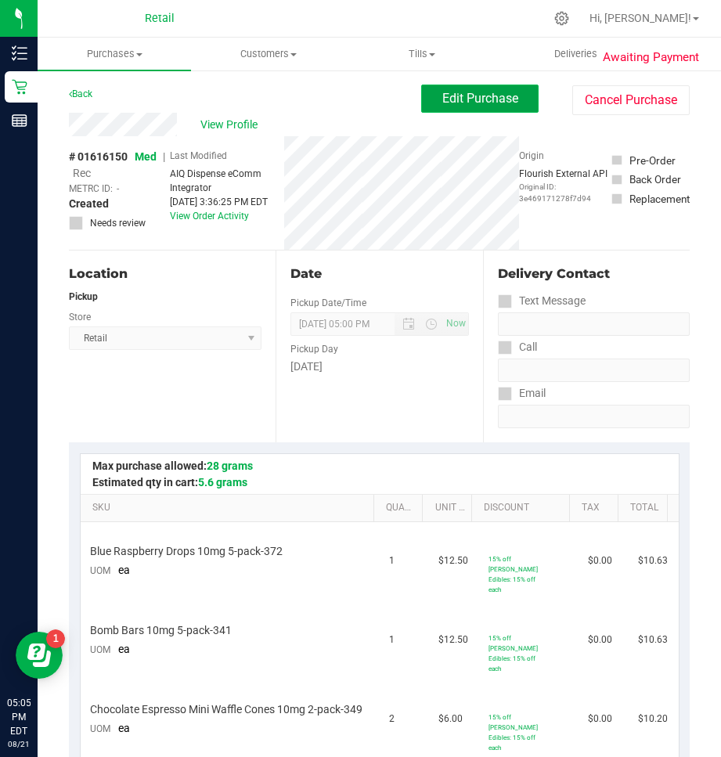
click at [460, 105] on span "Edit Purchase" at bounding box center [480, 98] width 76 height 15
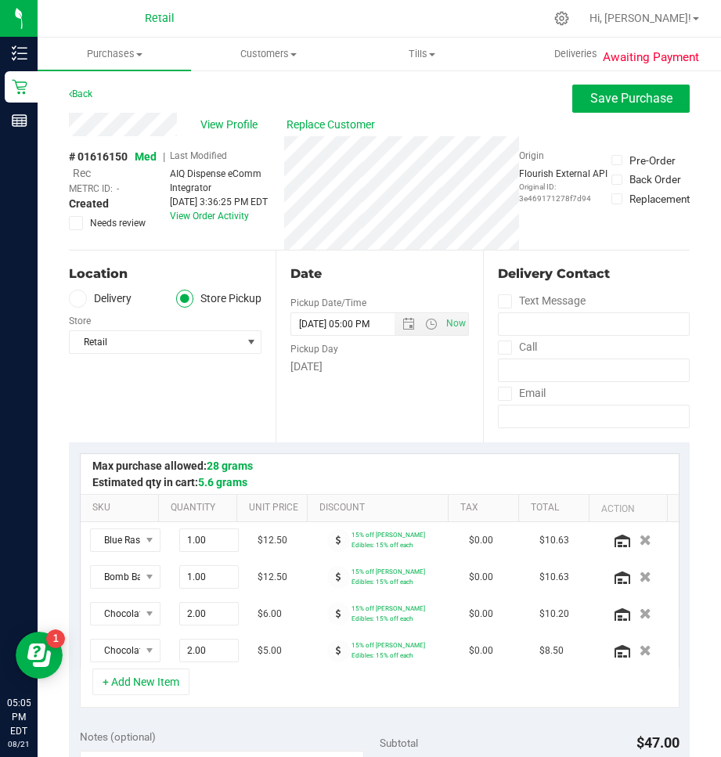
click at [86, 176] on span "Rec" at bounding box center [82, 173] width 18 height 13
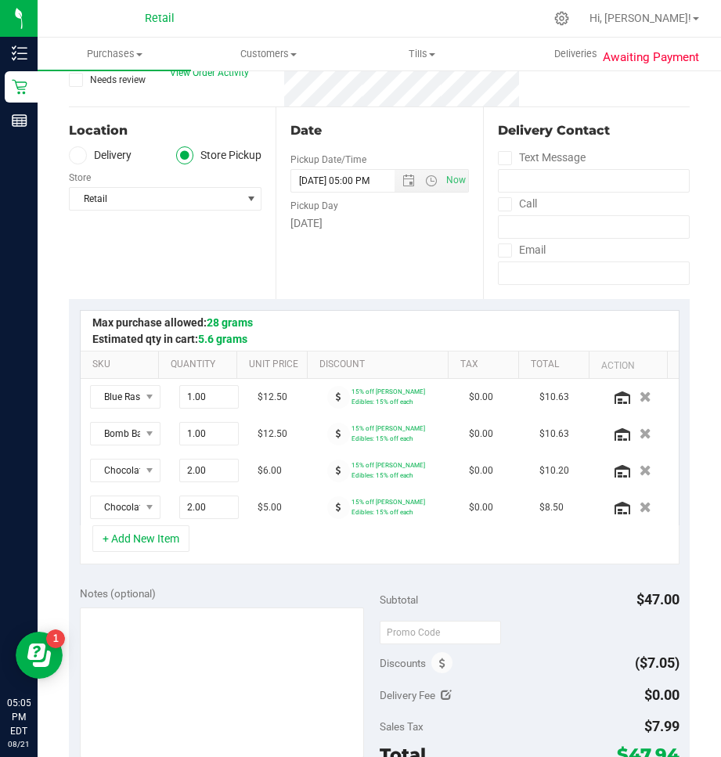
scroll to position [391, 0]
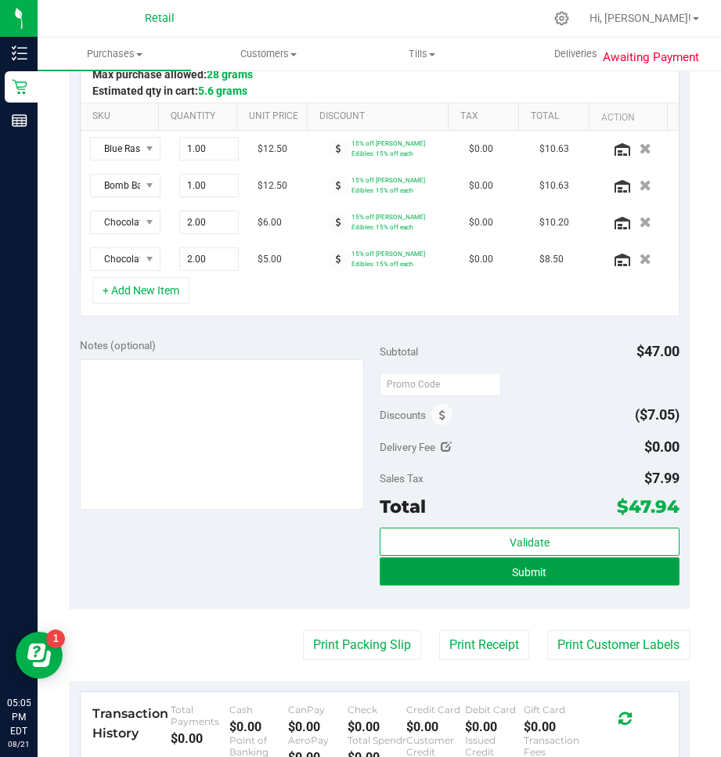
click at [491, 569] on button "Submit" at bounding box center [530, 571] width 300 height 28
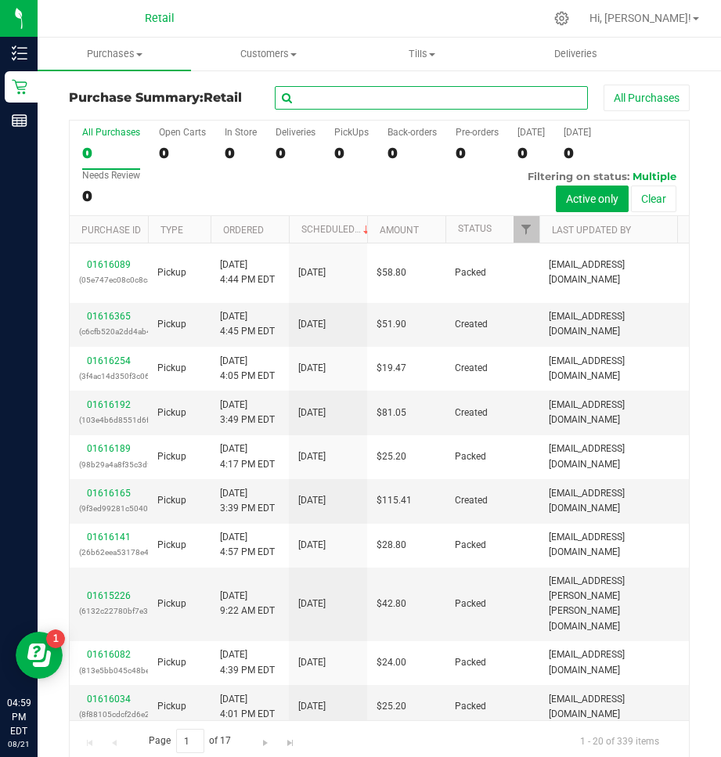
click at [320, 99] on input "text" at bounding box center [431, 97] width 313 height 23
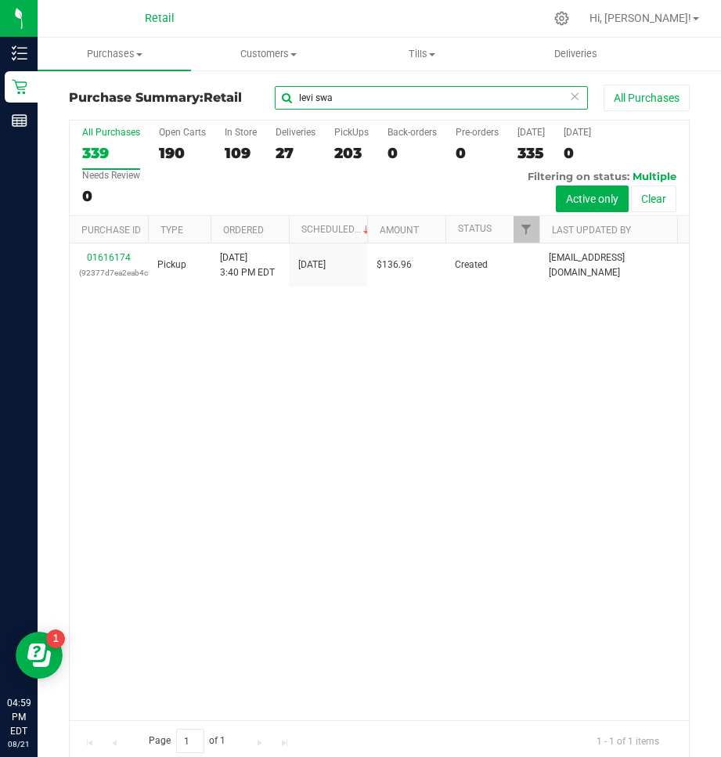
type input "levi swa"
click at [92, 259] on link "01616174" at bounding box center [109, 257] width 44 height 11
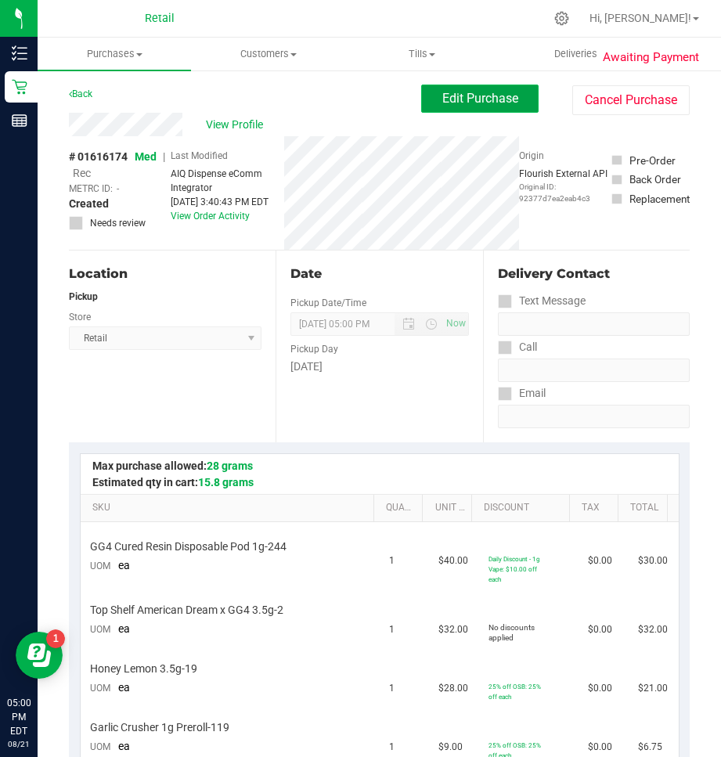
click at [485, 87] on button "Edit Purchase" at bounding box center [479, 99] width 117 height 28
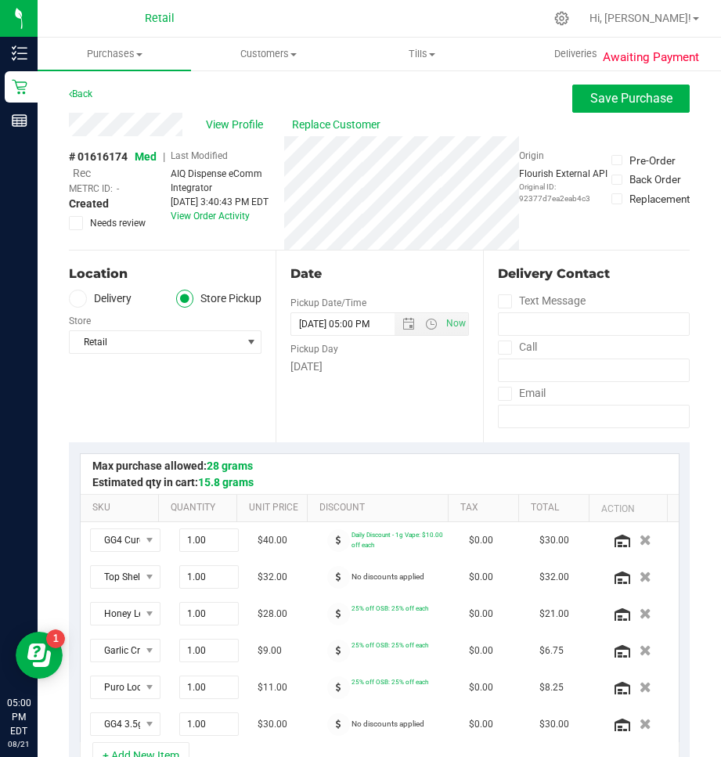
click at [88, 175] on span "Rec" at bounding box center [82, 173] width 18 height 13
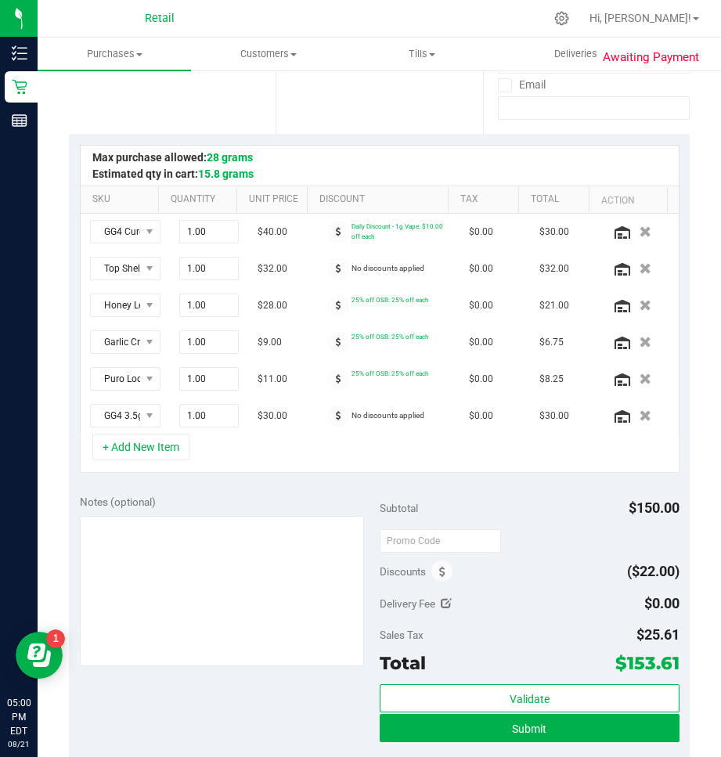
scroll to position [313, 0]
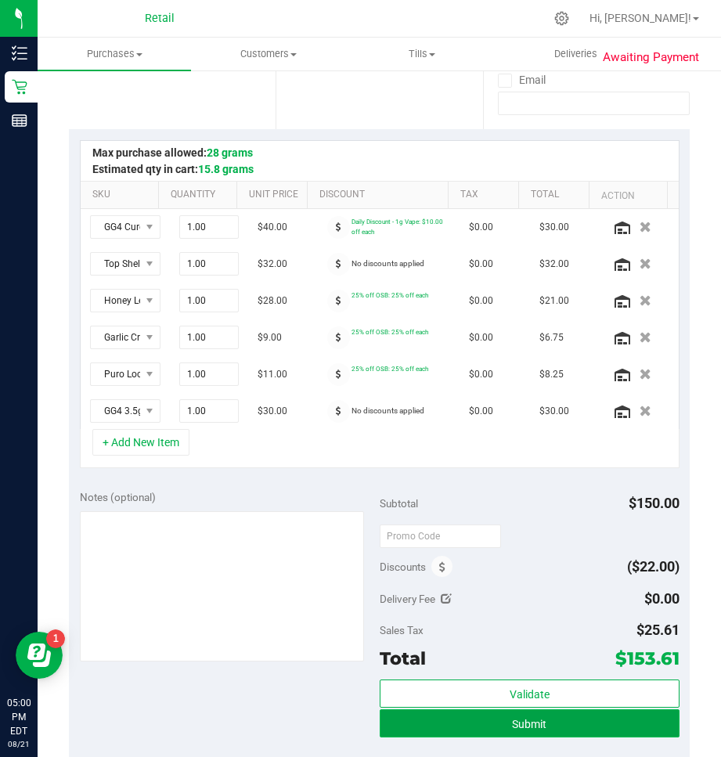
click at [512, 722] on span "Submit" at bounding box center [529, 724] width 34 height 13
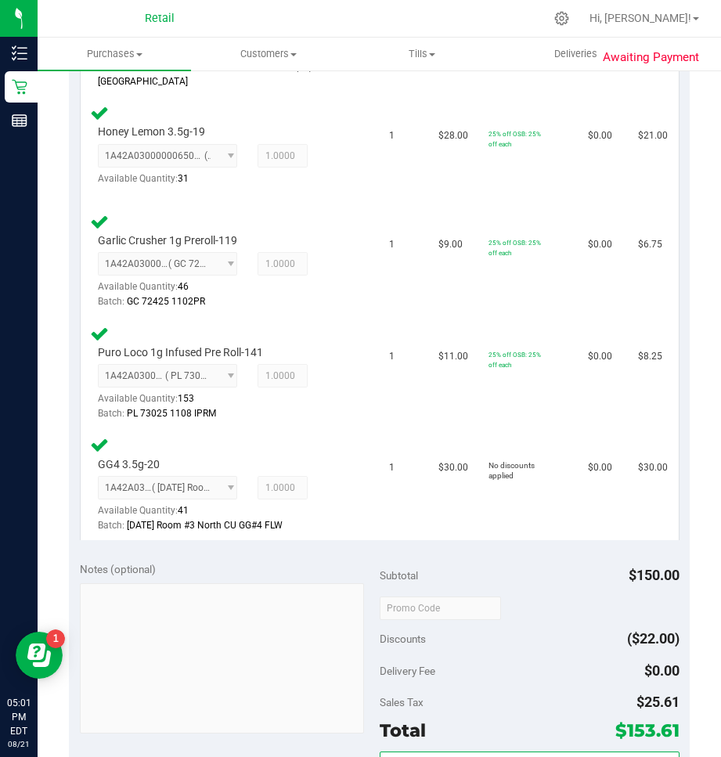
scroll to position [861, 0]
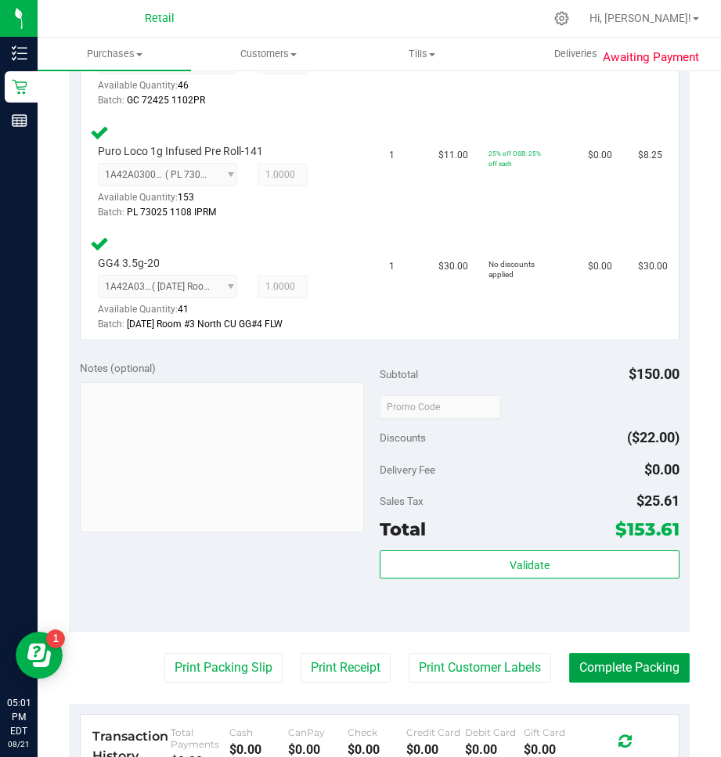
click at [597, 653] on button "Complete Packing" at bounding box center [629, 668] width 121 height 30
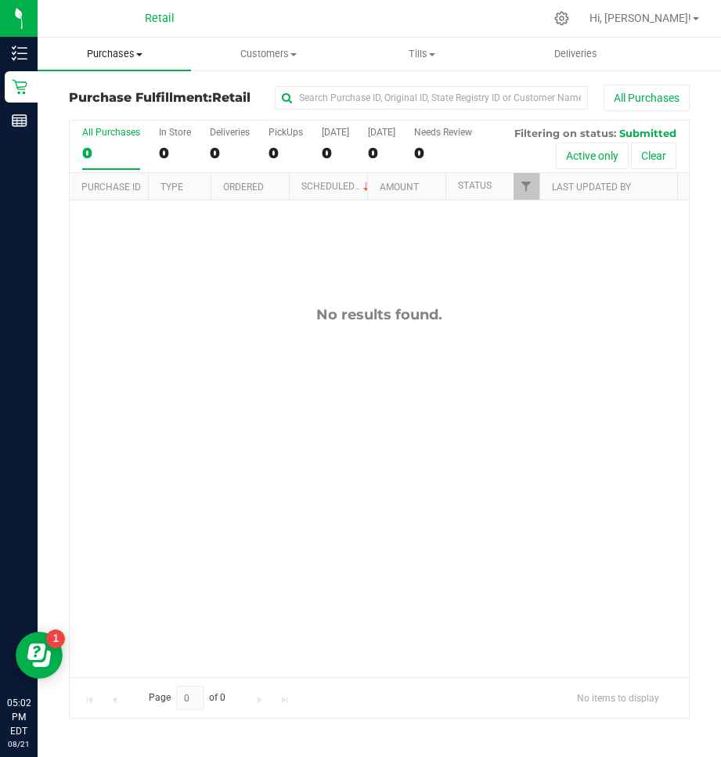
click at [106, 56] on span "Purchases" at bounding box center [114, 54] width 153 height 14
click at [81, 95] on span "Summary of purchases" at bounding box center [118, 94] width 160 height 13
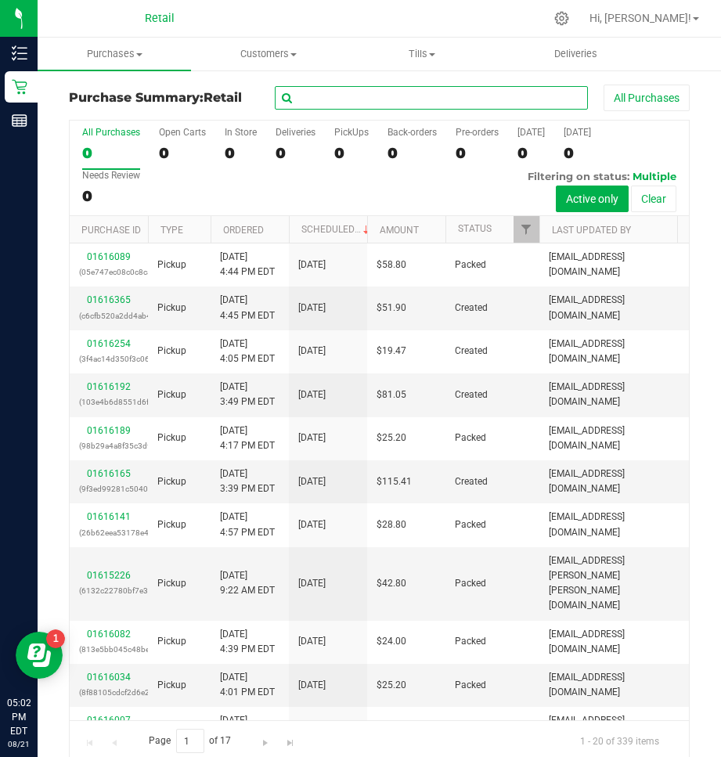
click at [443, 99] on input "text" at bounding box center [431, 97] width 313 height 23
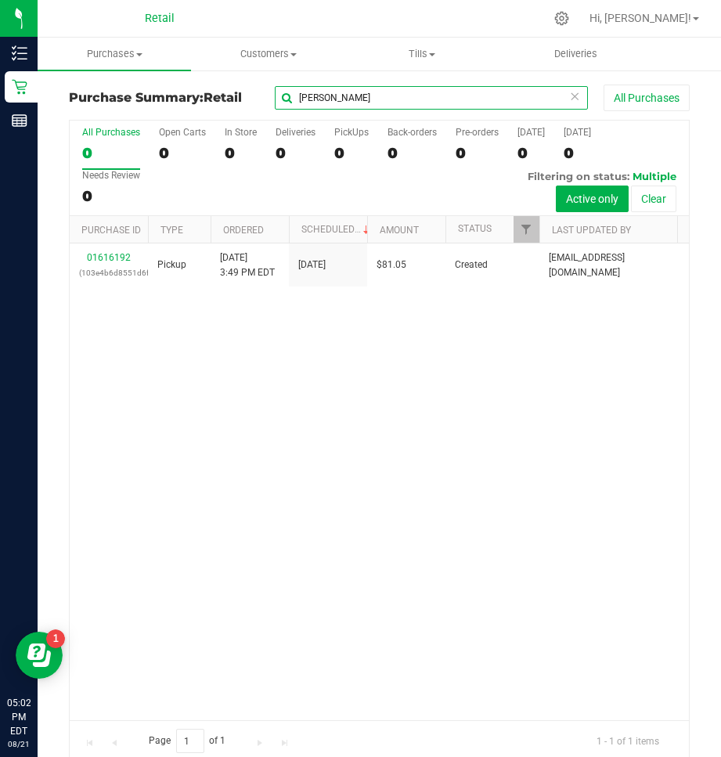
type input "carol mora"
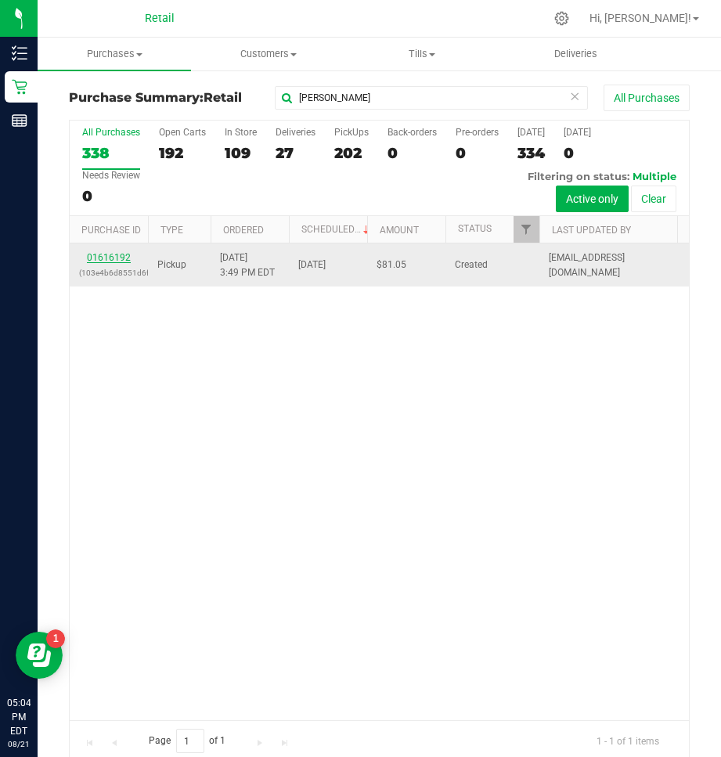
click at [113, 261] on link "01616192" at bounding box center [109, 257] width 44 height 11
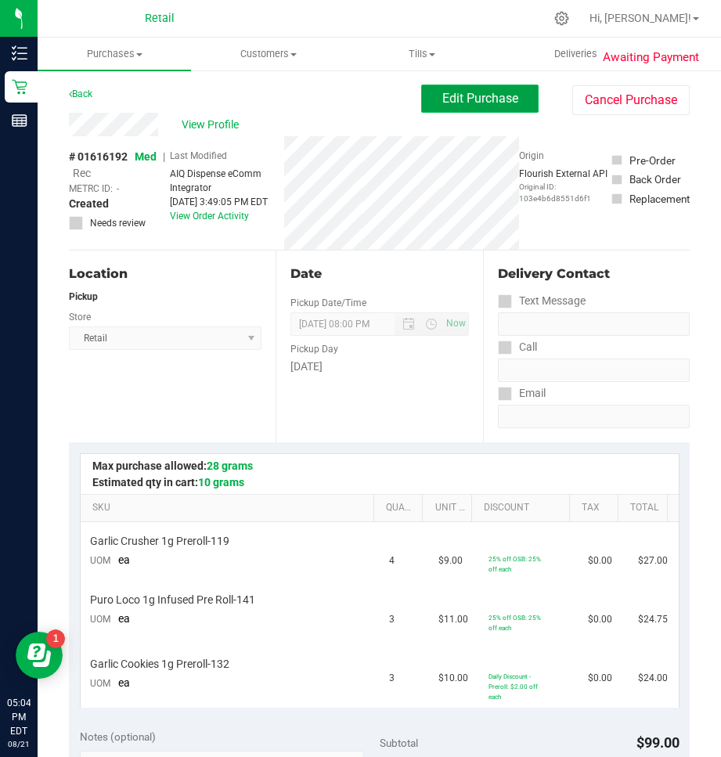
click at [463, 92] on span "Edit Purchase" at bounding box center [480, 98] width 76 height 15
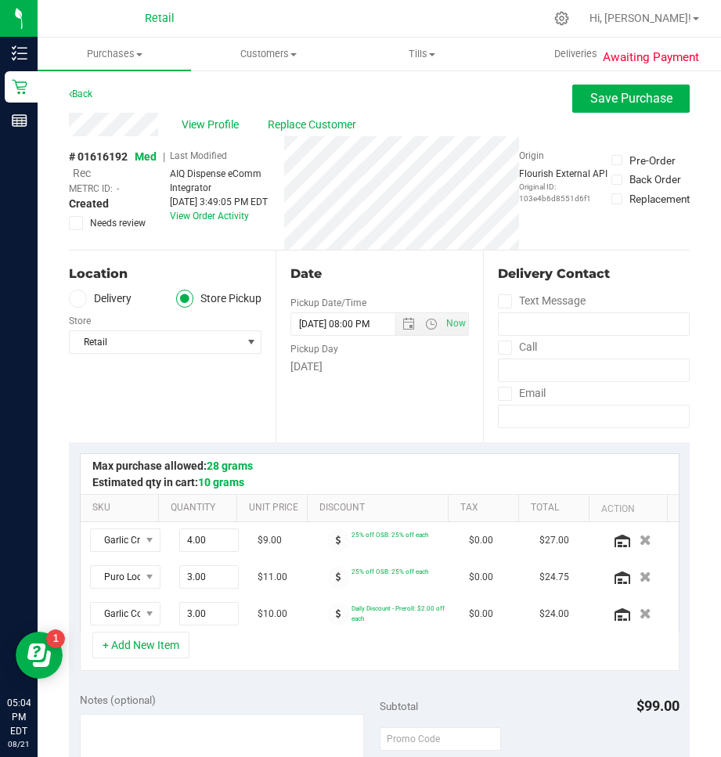
drag, startPoint x: 78, startPoint y: 174, endPoint x: 271, endPoint y: 245, distance: 206.1
click at [79, 174] on span "Rec" at bounding box center [82, 173] width 18 height 13
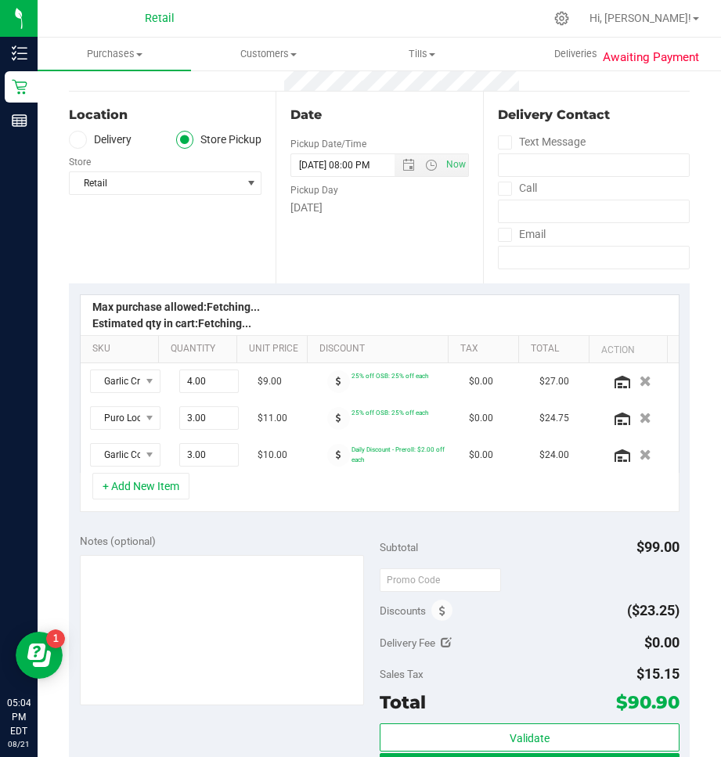
scroll to position [313, 0]
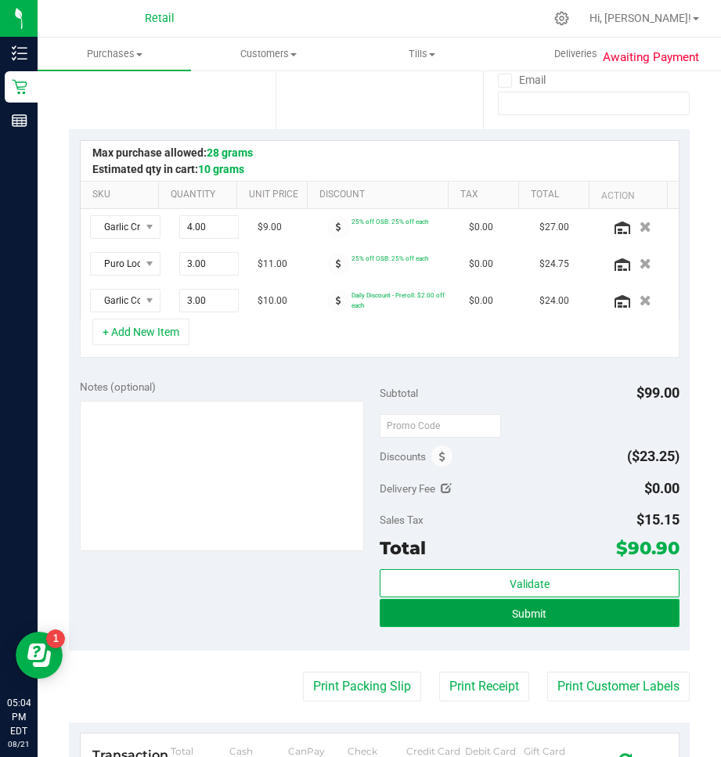
click at [554, 608] on button "Submit" at bounding box center [530, 613] width 300 height 28
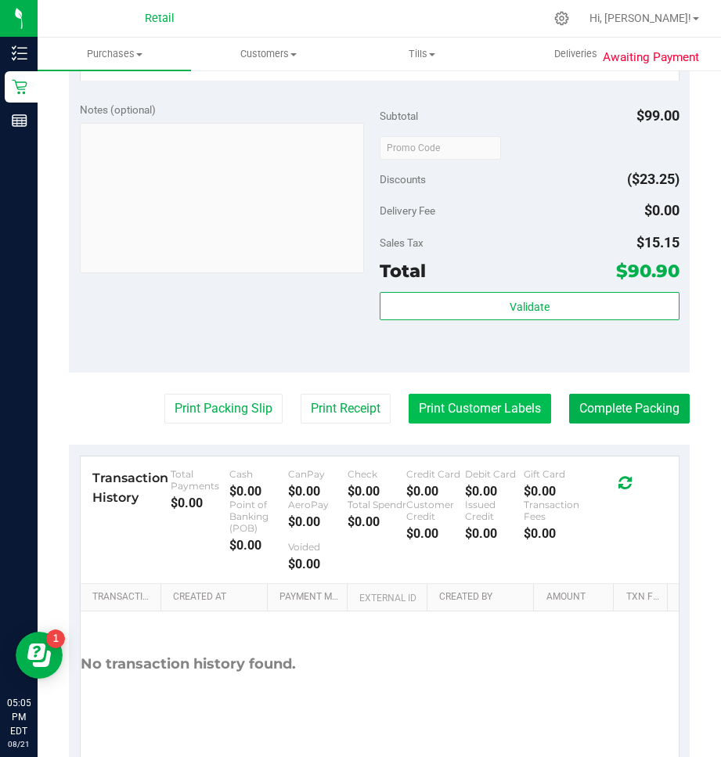
scroll to position [783, 0]
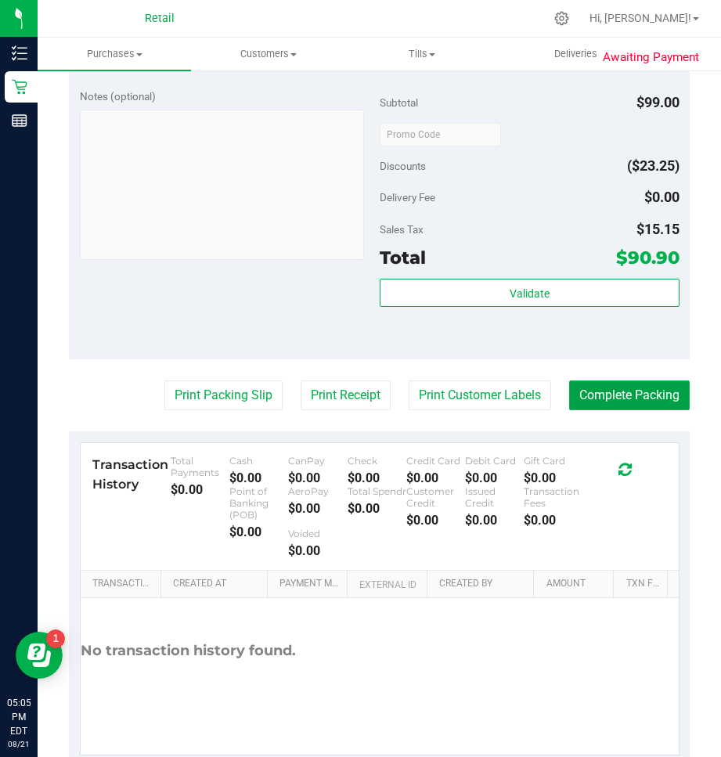
click at [618, 407] on button "Complete Packing" at bounding box center [629, 395] width 121 height 30
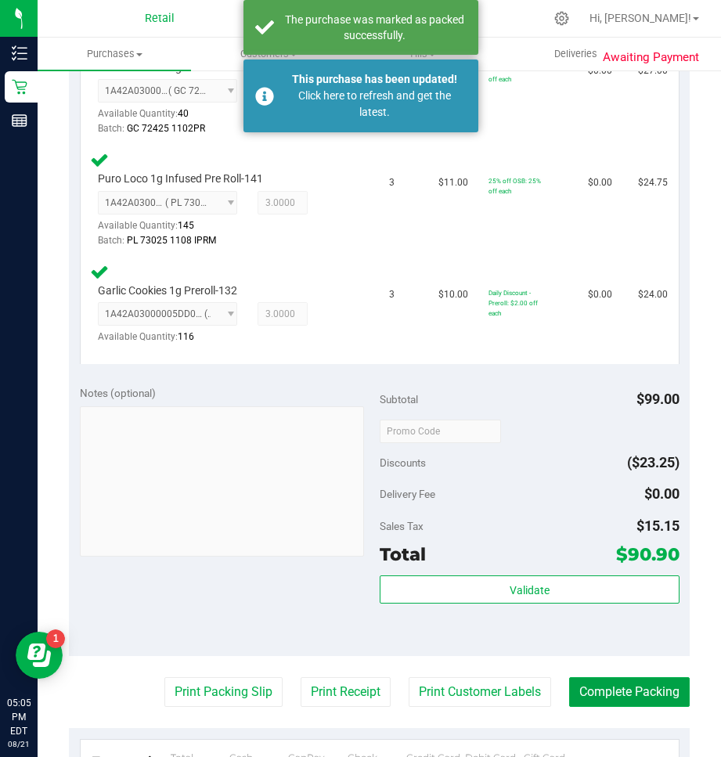
scroll to position [391, 0]
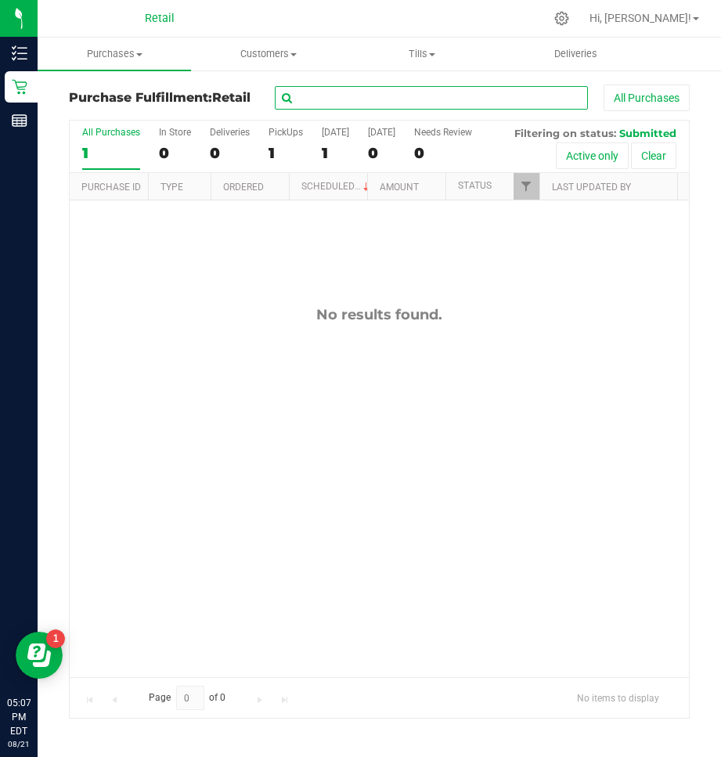
click at [334, 103] on input "text" at bounding box center [431, 97] width 313 height 23
type input "n"
type input "nohemi"
click at [124, 51] on span "Purchases" at bounding box center [114, 54] width 153 height 14
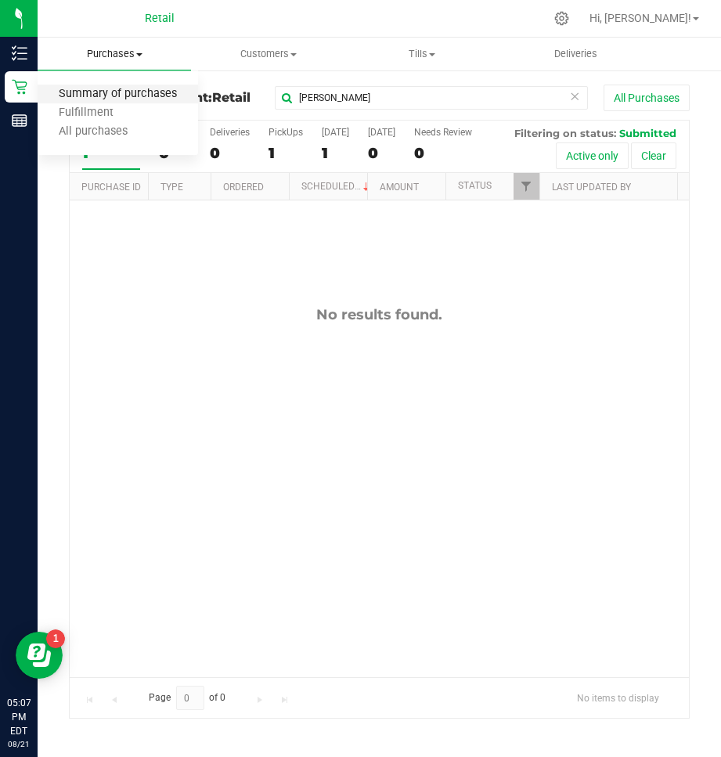
click at [103, 99] on span "Summary of purchases" at bounding box center [118, 94] width 160 height 13
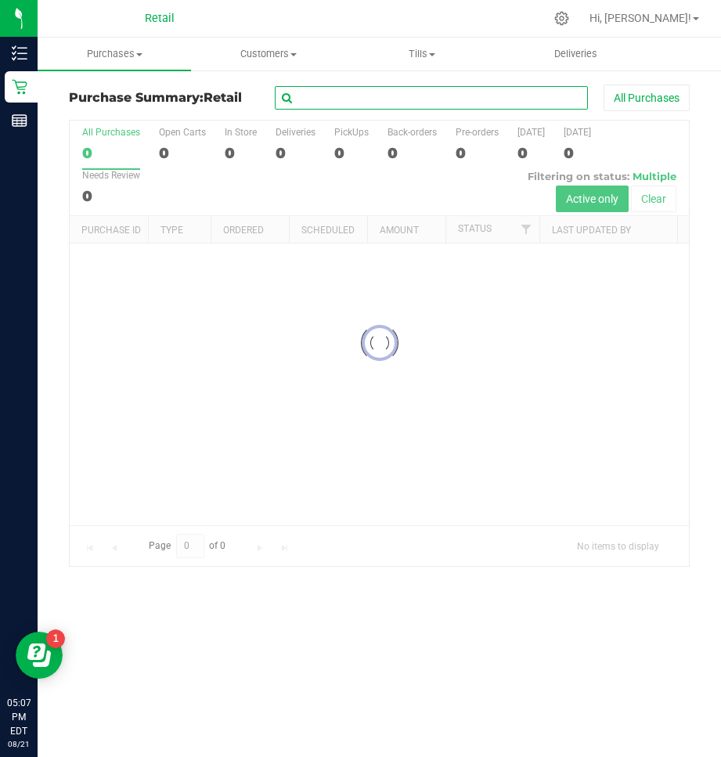
click at [342, 105] on input "text" at bounding box center [431, 97] width 313 height 23
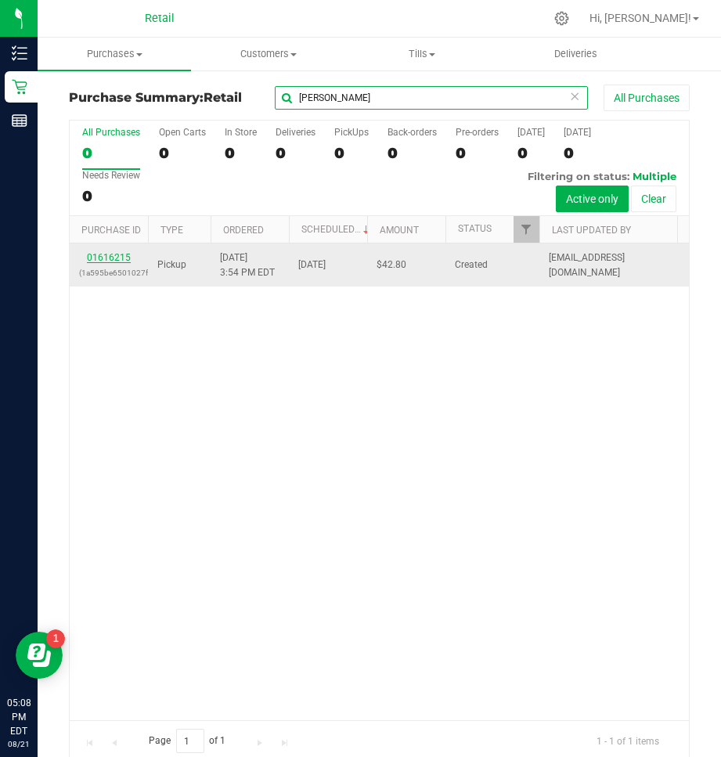
type input "nohemi"
click at [103, 258] on link "01616215" at bounding box center [109, 257] width 44 height 11
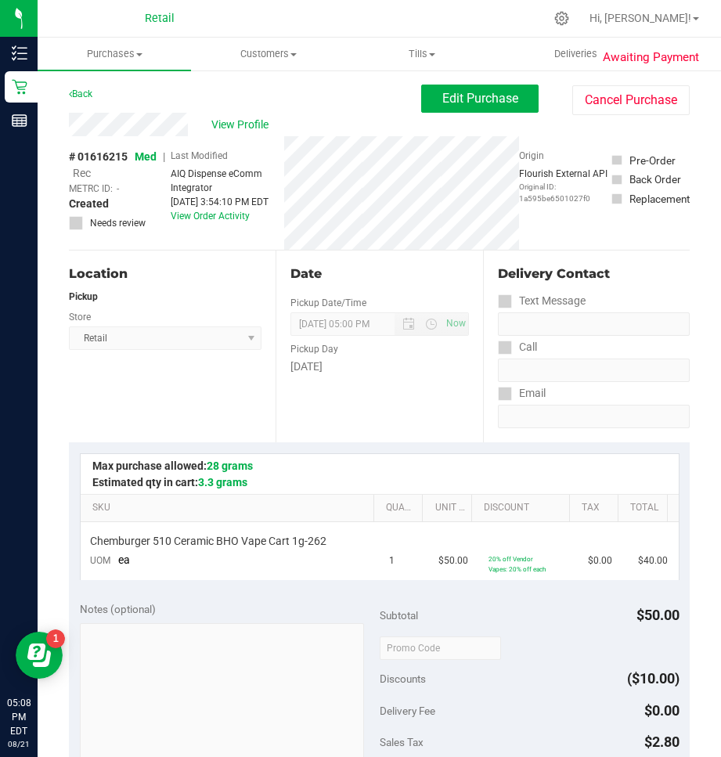
scroll to position [235, 0]
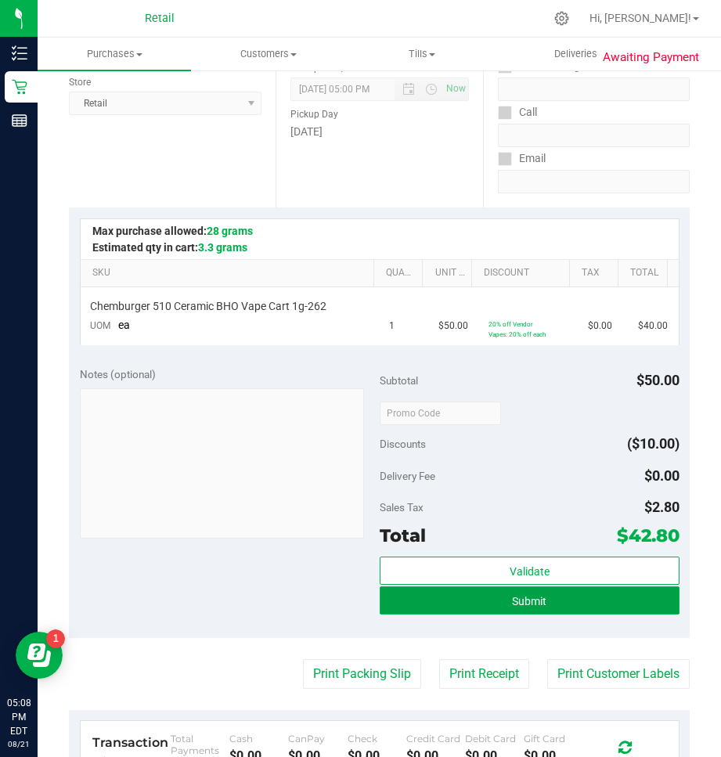
click at [463, 593] on button "Submit" at bounding box center [530, 600] width 300 height 28
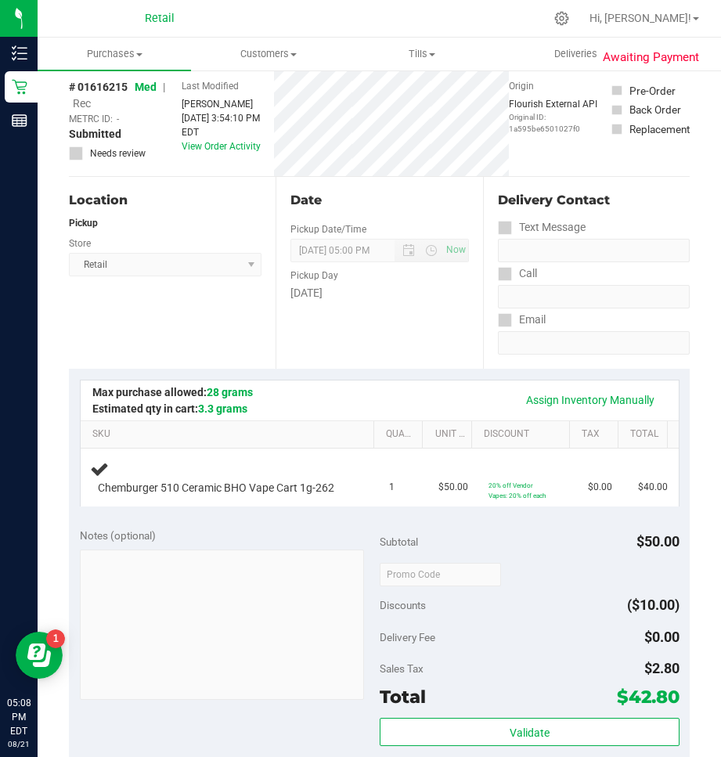
scroll to position [0, 0]
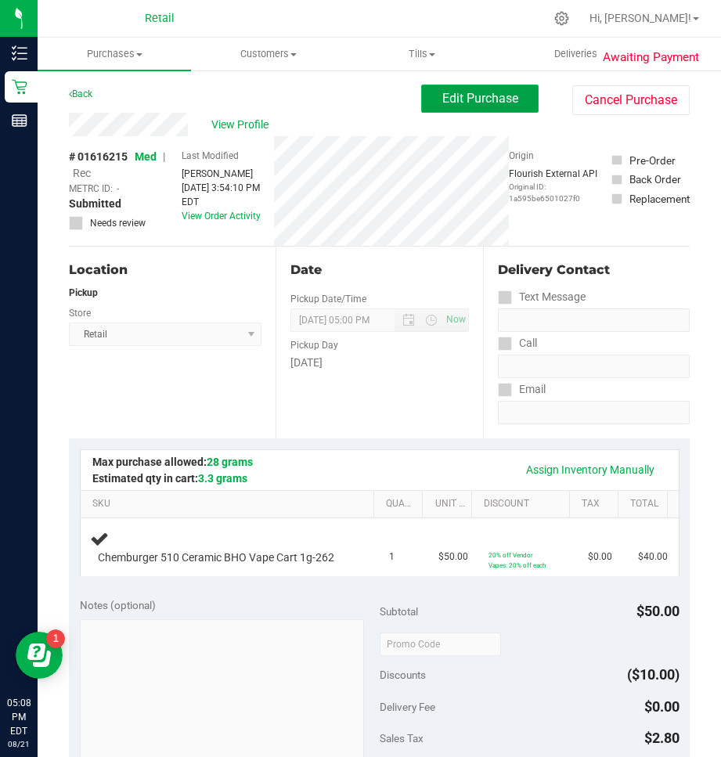
click at [496, 89] on button "Edit Purchase" at bounding box center [479, 99] width 117 height 28
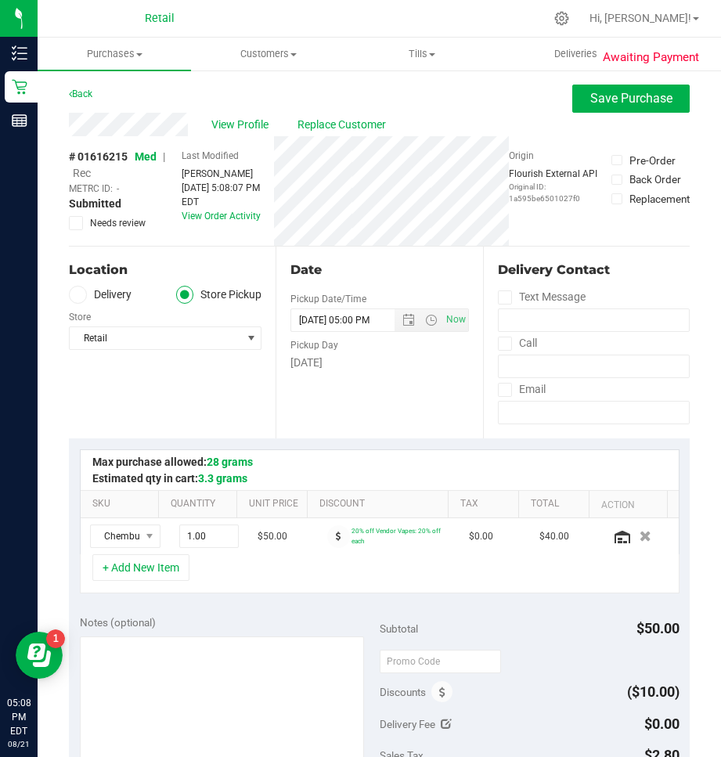
click at [85, 176] on span "Rec" at bounding box center [82, 173] width 18 height 13
click at [557, 105] on div "Back Save Purchase" at bounding box center [379, 99] width 621 height 28
click at [586, 107] on button "Save Purchase" at bounding box center [630, 99] width 117 height 28
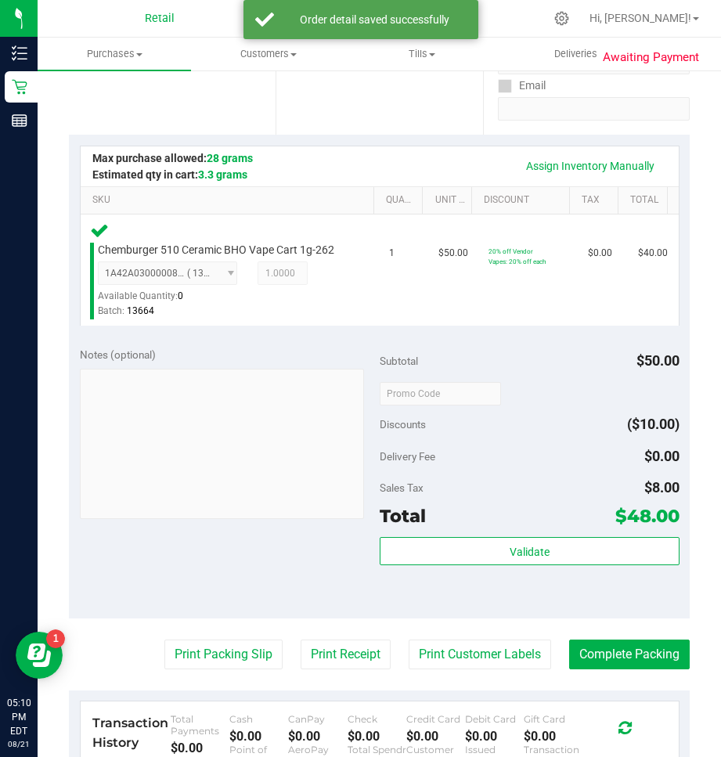
scroll to position [313, 0]
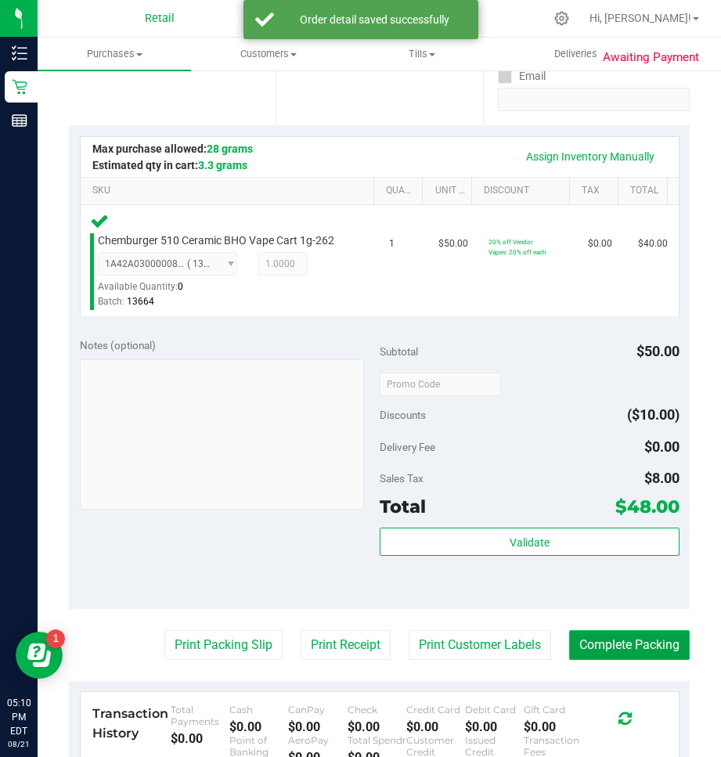
click at [604, 653] on button "Complete Packing" at bounding box center [629, 645] width 121 height 30
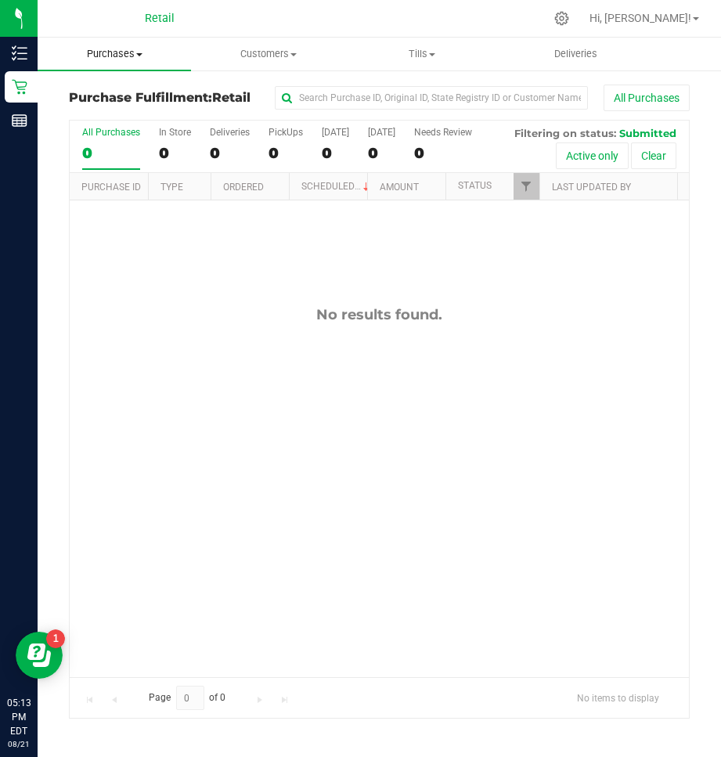
click at [119, 52] on span "Purchases" at bounding box center [114, 54] width 153 height 14
click at [79, 96] on span "Summary of purchases" at bounding box center [118, 94] width 160 height 13
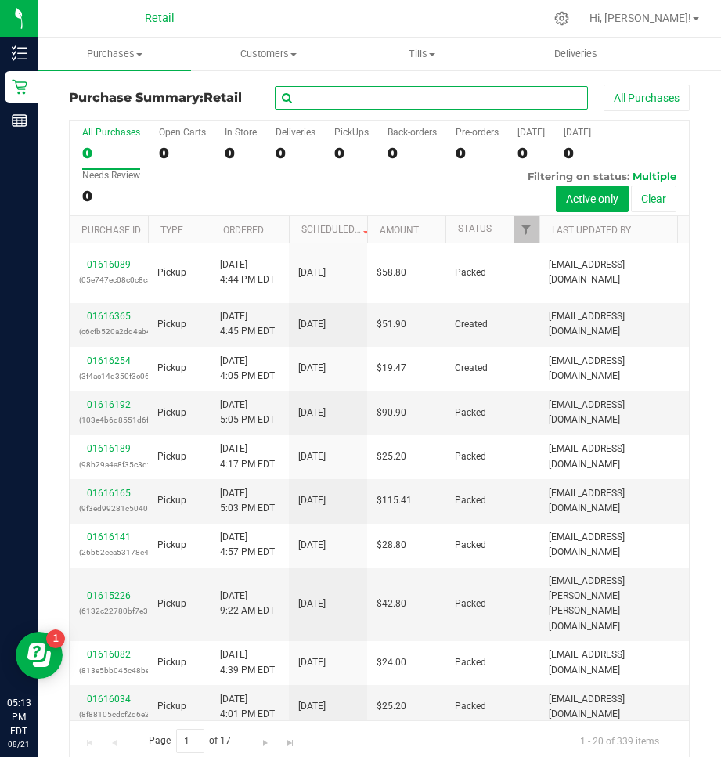
click at [328, 106] on input "text" at bounding box center [431, 97] width 313 height 23
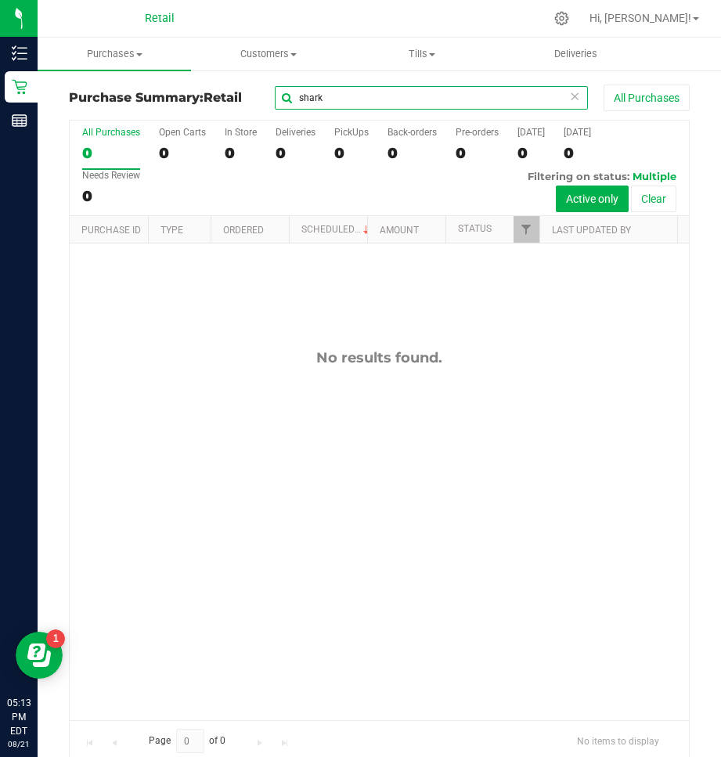
type input "shark"
drag, startPoint x: 448, startPoint y: 101, endPoint x: 186, endPoint y: 100, distance: 261.5
click at [186, 100] on div "Purchase Summary: Retail shark All Purchases" at bounding box center [379, 102] width 621 height 34
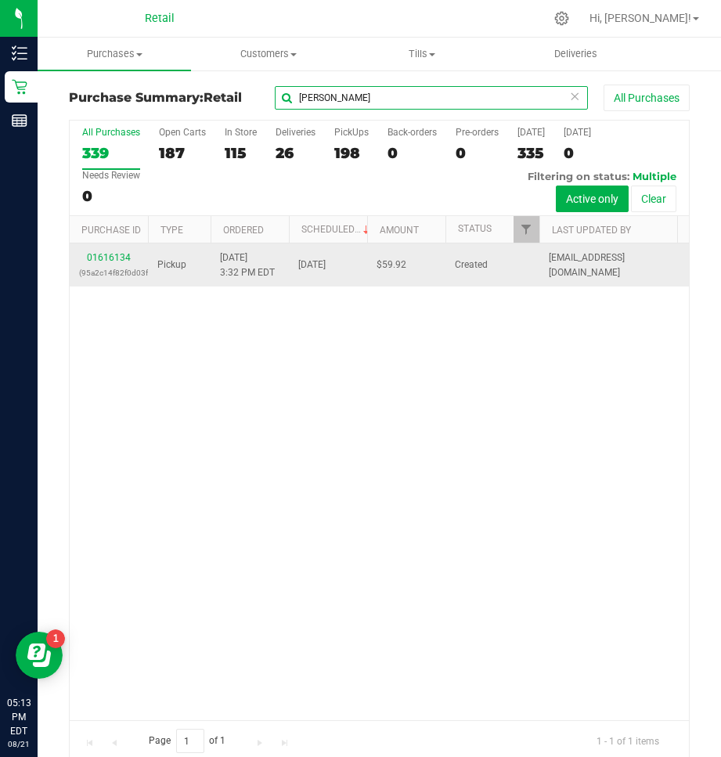
type input "stark"
click at [103, 251] on div "01616134 (95a2c14f82f0d03f)" at bounding box center [108, 266] width 59 height 30
click at [100, 254] on link "01616134" at bounding box center [109, 257] width 44 height 11
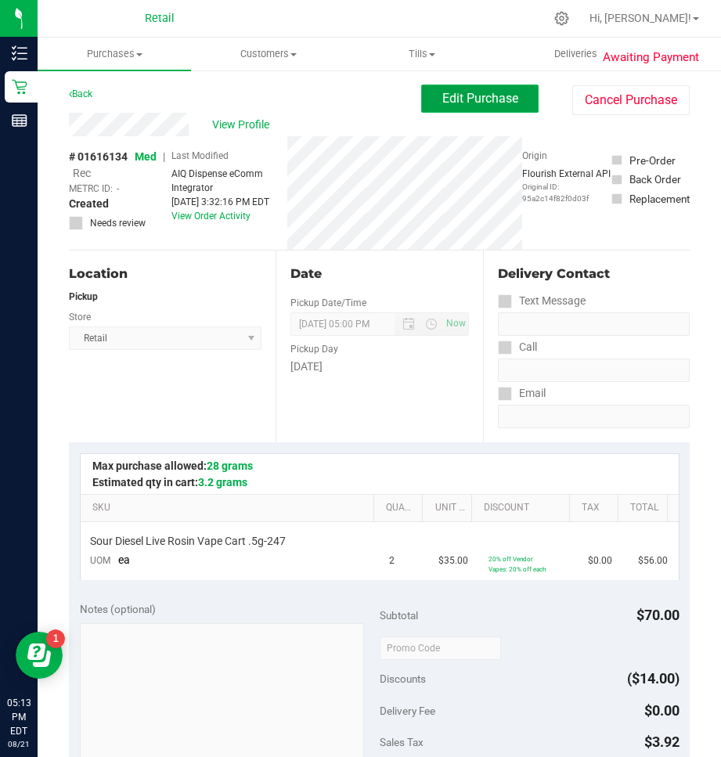
click at [480, 93] on span "Edit Purchase" at bounding box center [480, 98] width 76 height 15
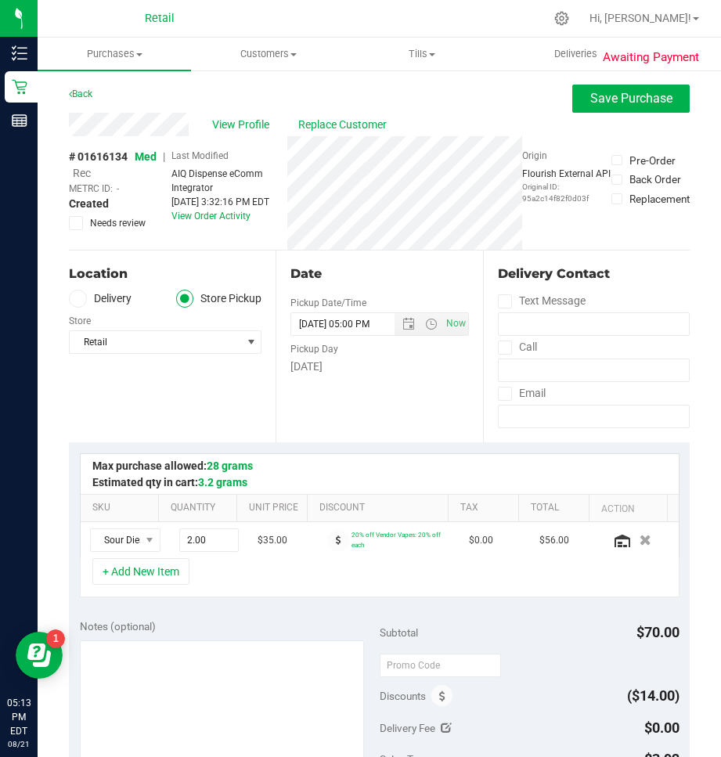
click at [78, 173] on span "Rec" at bounding box center [82, 173] width 18 height 13
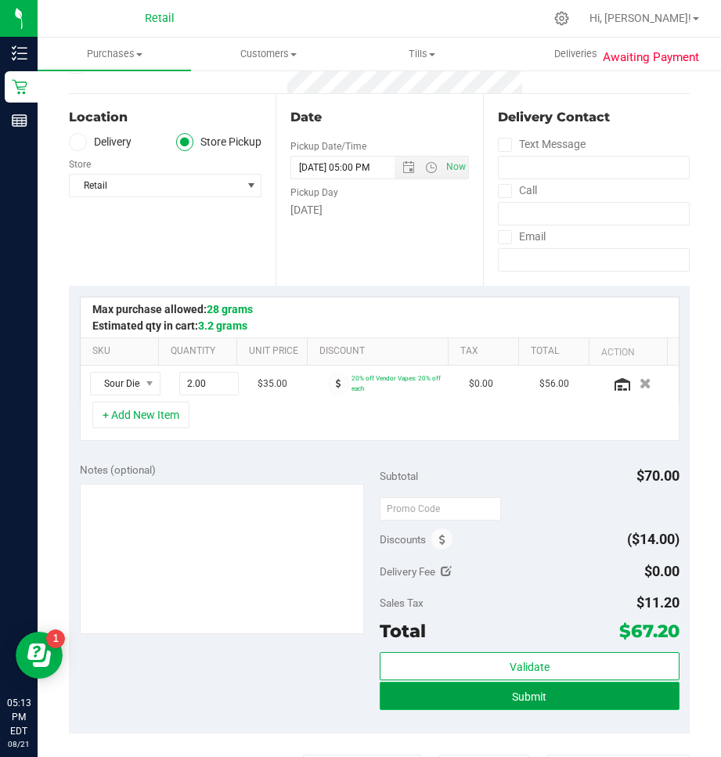
click at [528, 686] on button "Submit" at bounding box center [530, 696] width 300 height 28
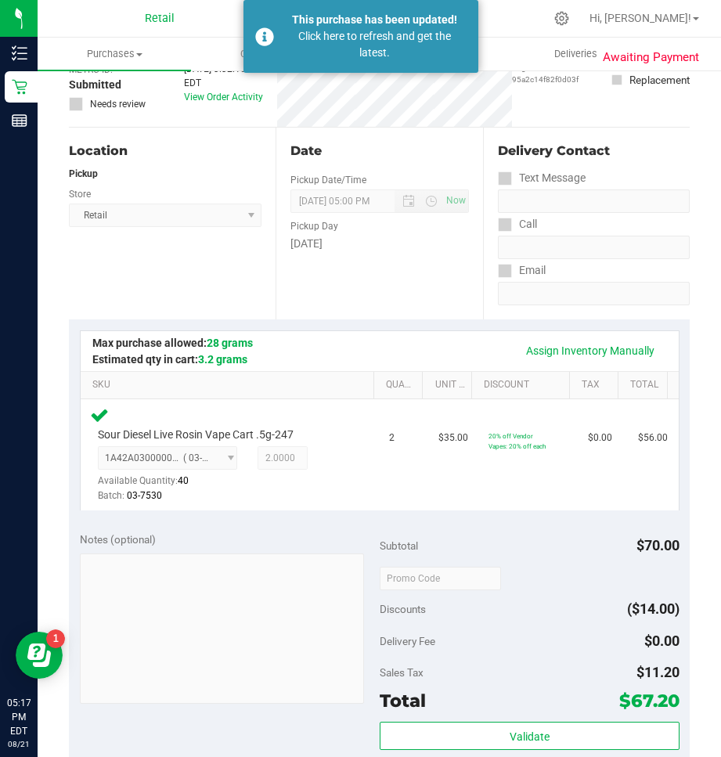
scroll to position [313, 0]
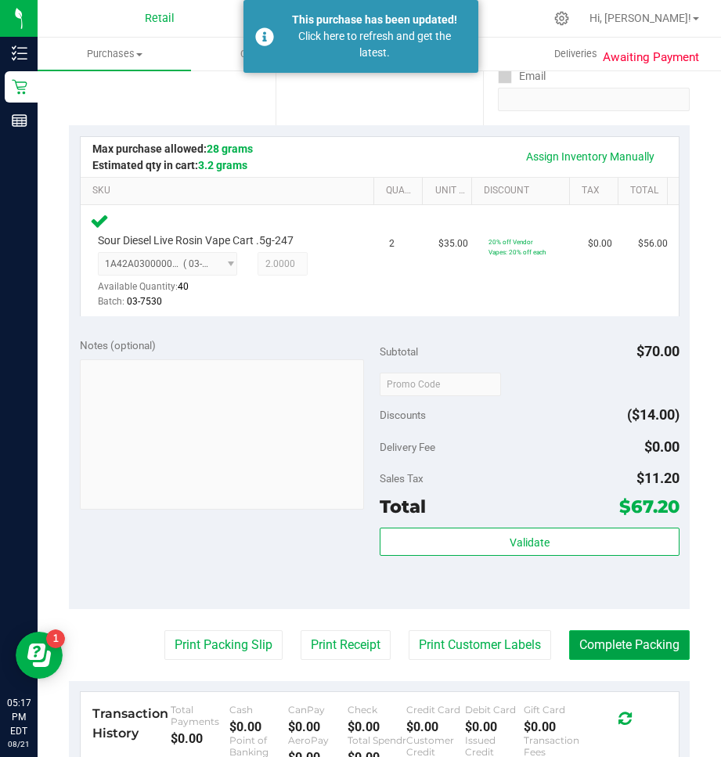
click at [593, 635] on button "Complete Packing" at bounding box center [629, 645] width 121 height 30
click at [625, 651] on button "Complete Packing" at bounding box center [629, 645] width 121 height 30
click at [625, 636] on button "Complete Packing" at bounding box center [629, 645] width 121 height 30
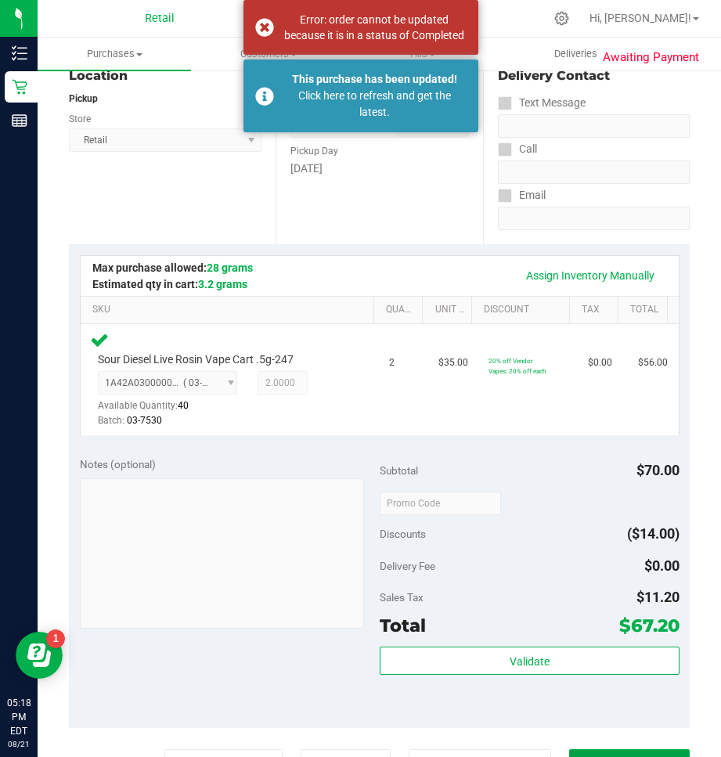
scroll to position [0, 0]
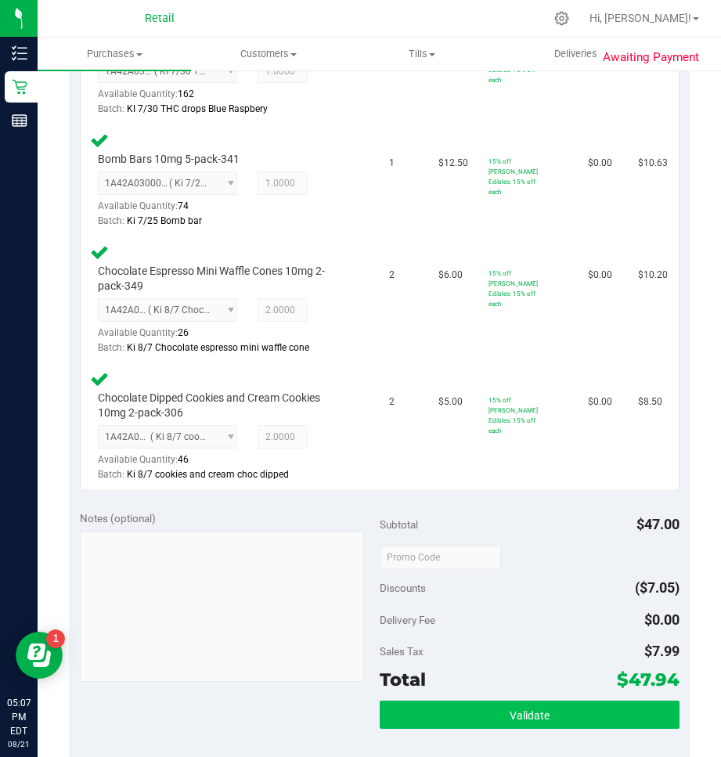
scroll to position [626, 0]
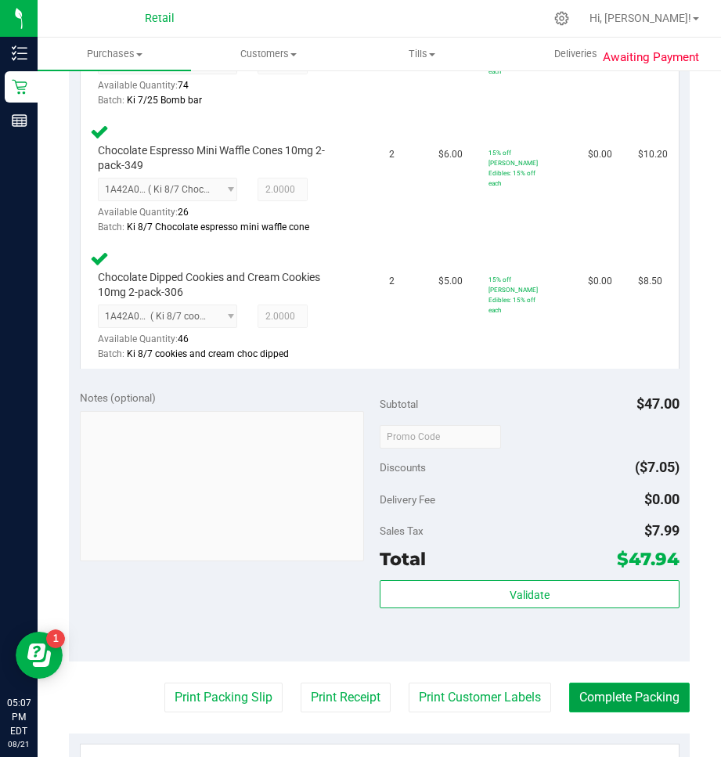
click at [618, 694] on button "Complete Packing" at bounding box center [629, 698] width 121 height 30
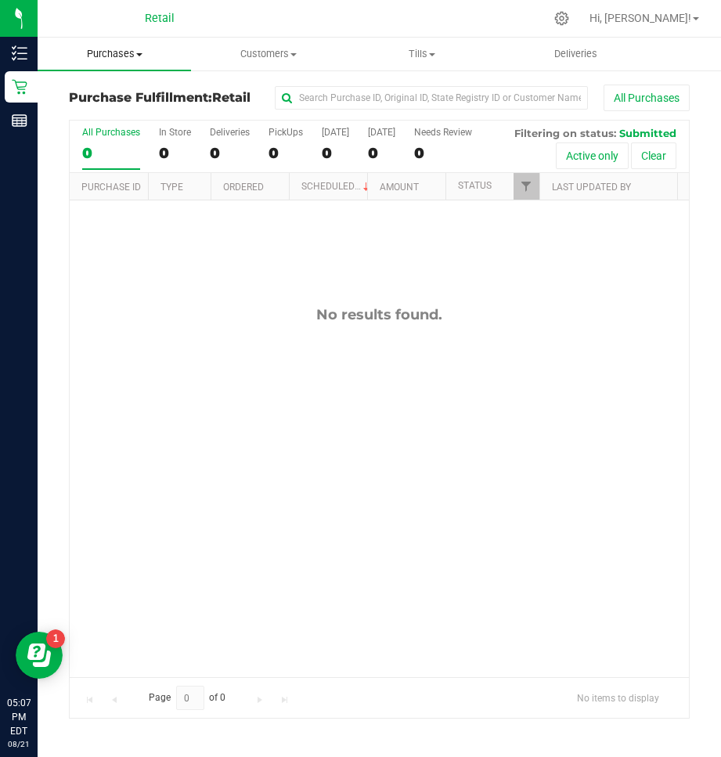
click at [103, 53] on span "Purchases" at bounding box center [114, 54] width 153 height 14
click at [67, 103] on li "Summary of purchases" at bounding box center [118, 94] width 160 height 19
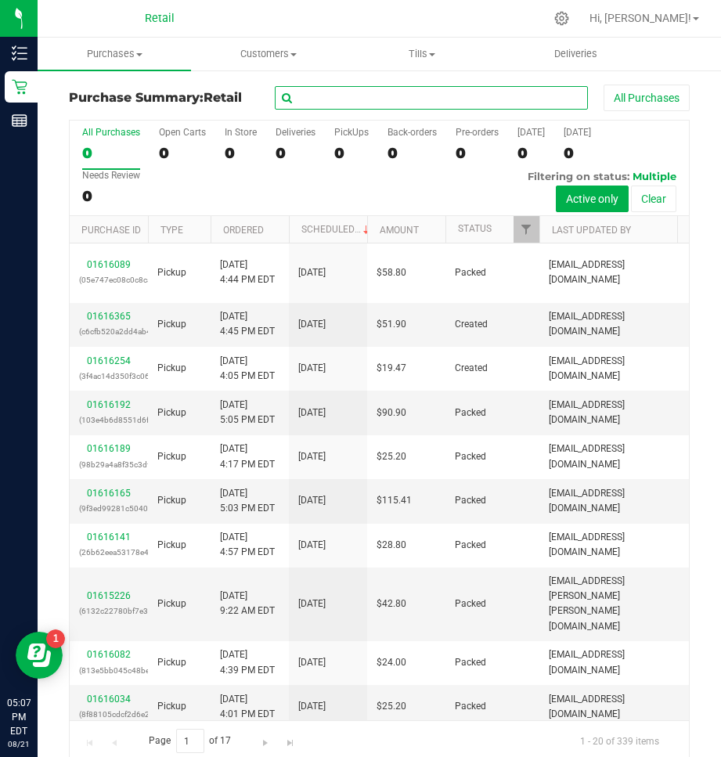
click at [435, 99] on input "text" at bounding box center [431, 97] width 313 height 23
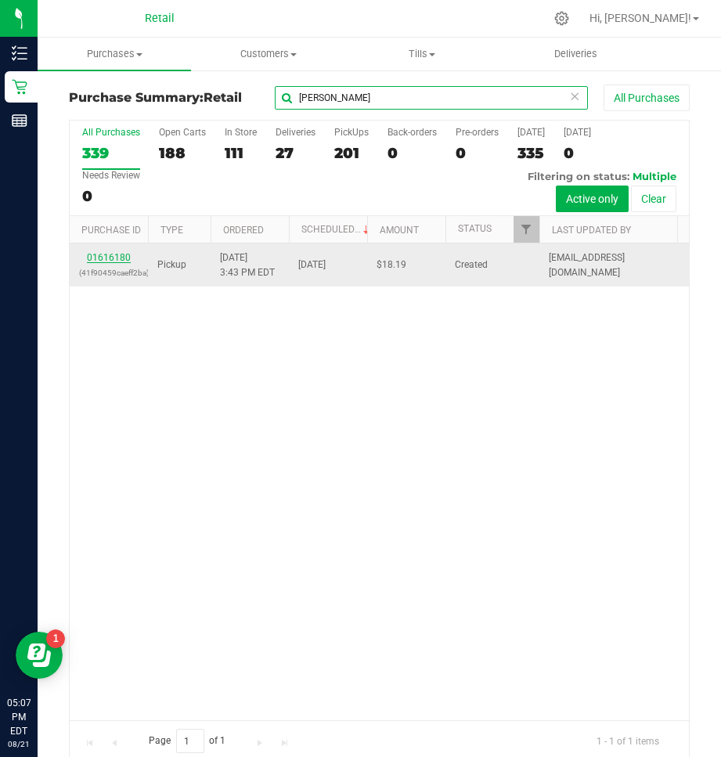
type input "[PERSON_NAME]"
click at [106, 254] on link "01616180" at bounding box center [109, 257] width 44 height 11
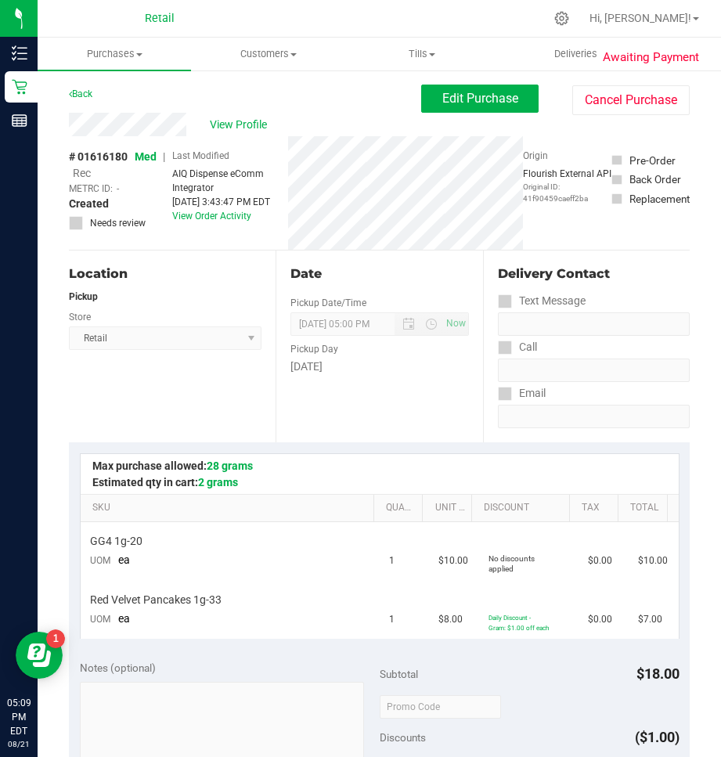
click at [504, 114] on div "Edit Purchase Cancel Purchase" at bounding box center [555, 100] width 269 height 31
click at [503, 101] on span "Edit Purchase" at bounding box center [480, 98] width 76 height 15
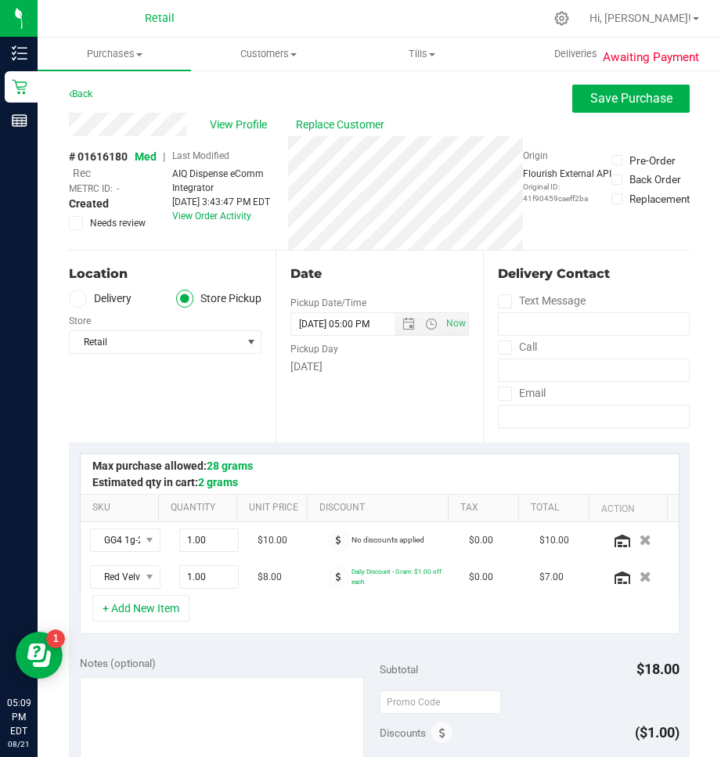
click at [89, 173] on span "Rec" at bounding box center [82, 173] width 18 height 13
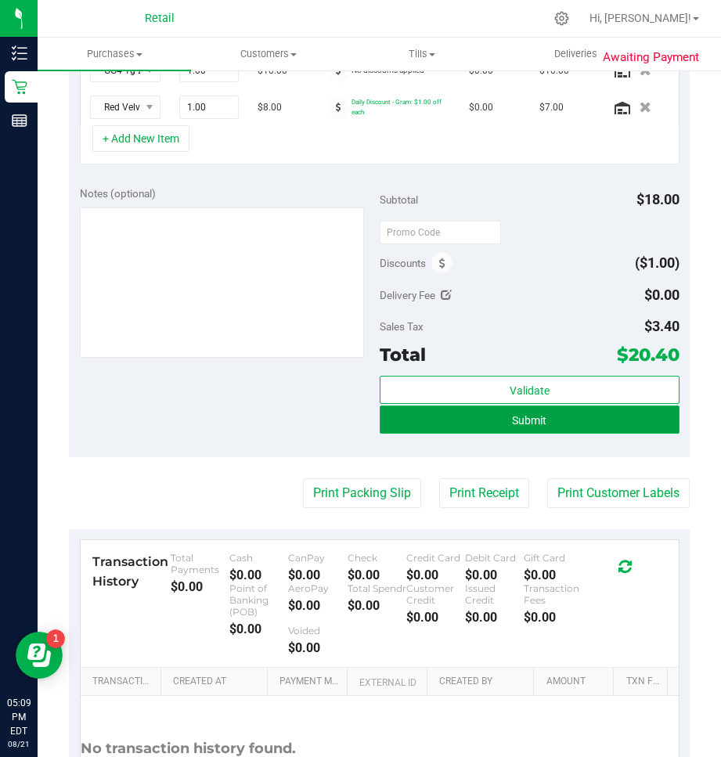
click at [542, 409] on button "Submit" at bounding box center [530, 420] width 300 height 28
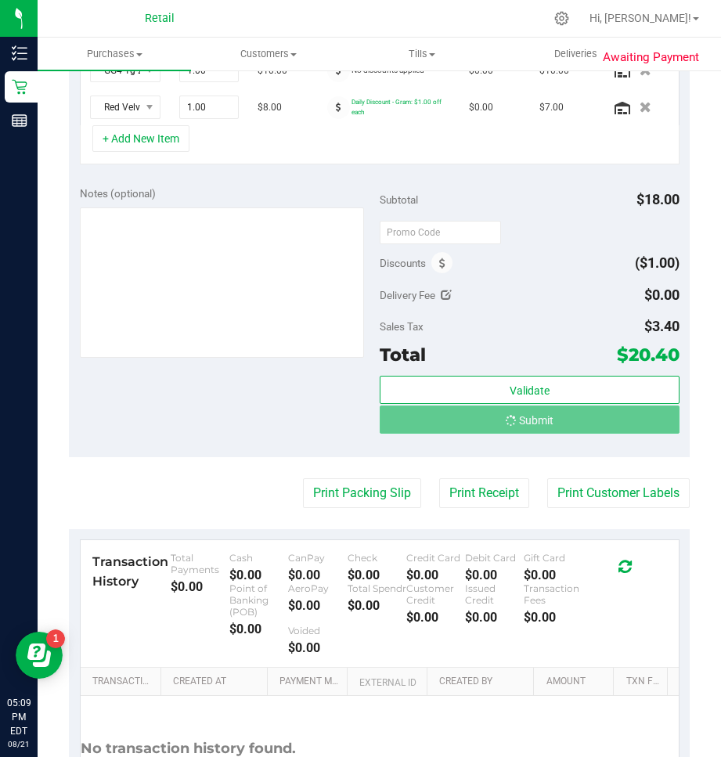
scroll to position [472, 0]
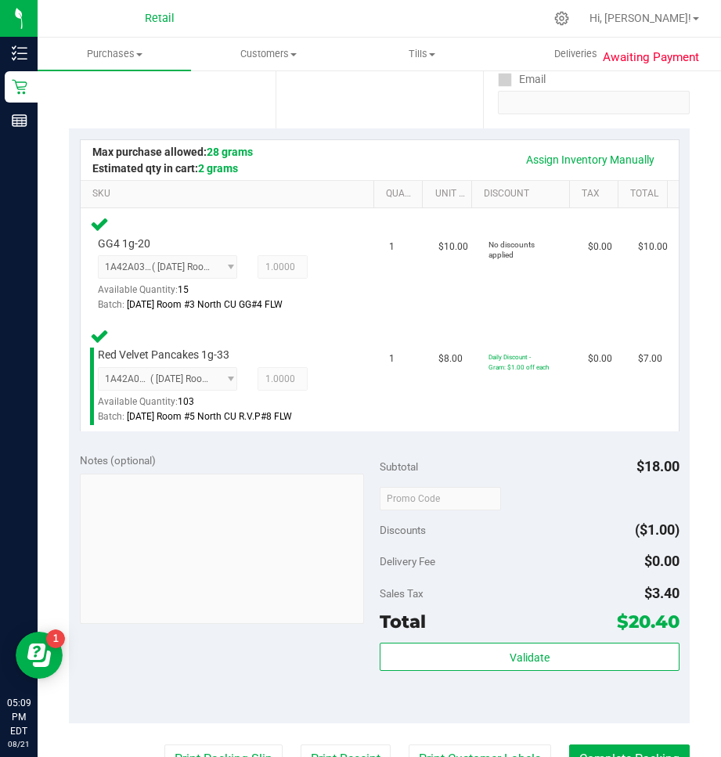
scroll to position [550, 0]
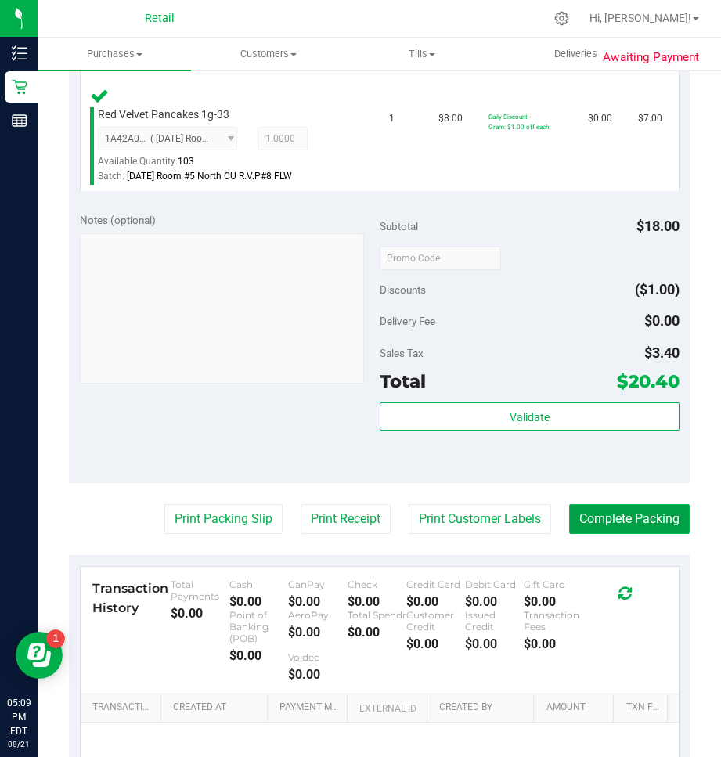
click at [614, 517] on button "Complete Packing" at bounding box center [629, 519] width 121 height 30
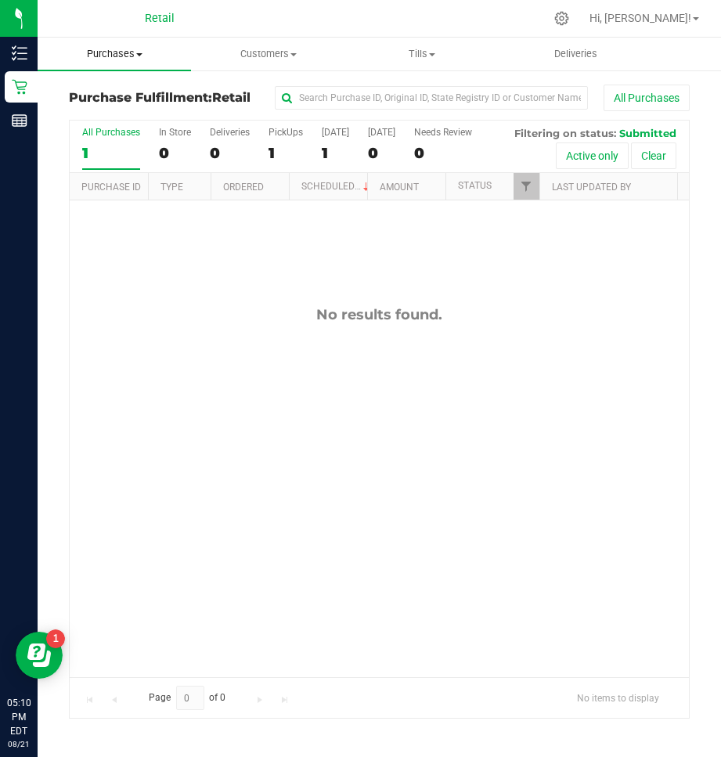
drag, startPoint x: 114, startPoint y: 63, endPoint x: 101, endPoint y: 63, distance: 13.3
click at [114, 63] on uib-tab-heading "Purchases Summary of purchases Fulfillment All purchases" at bounding box center [114, 54] width 153 height 33
click at [85, 94] on span "Summary of purchases" at bounding box center [118, 94] width 160 height 13
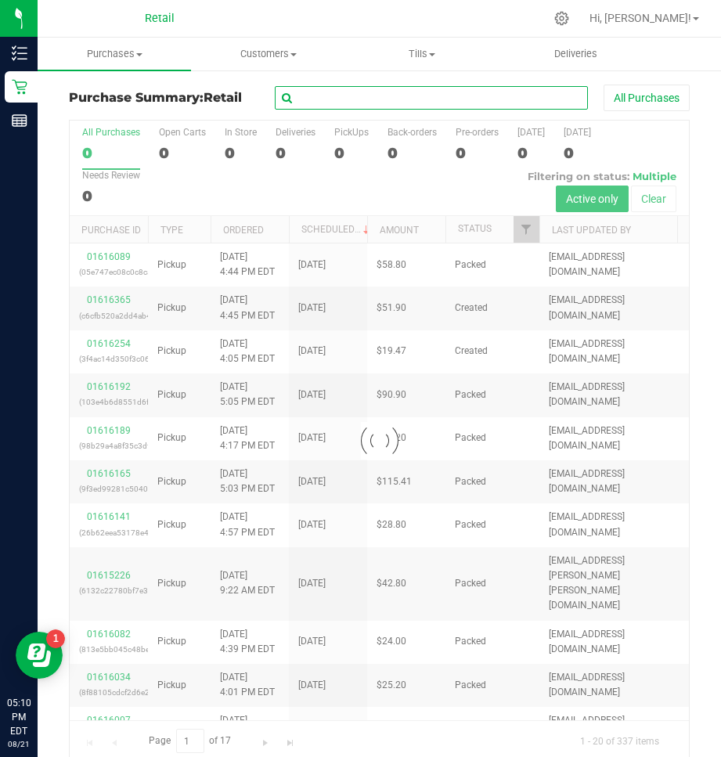
click at [344, 105] on input "text" at bounding box center [431, 97] width 313 height 23
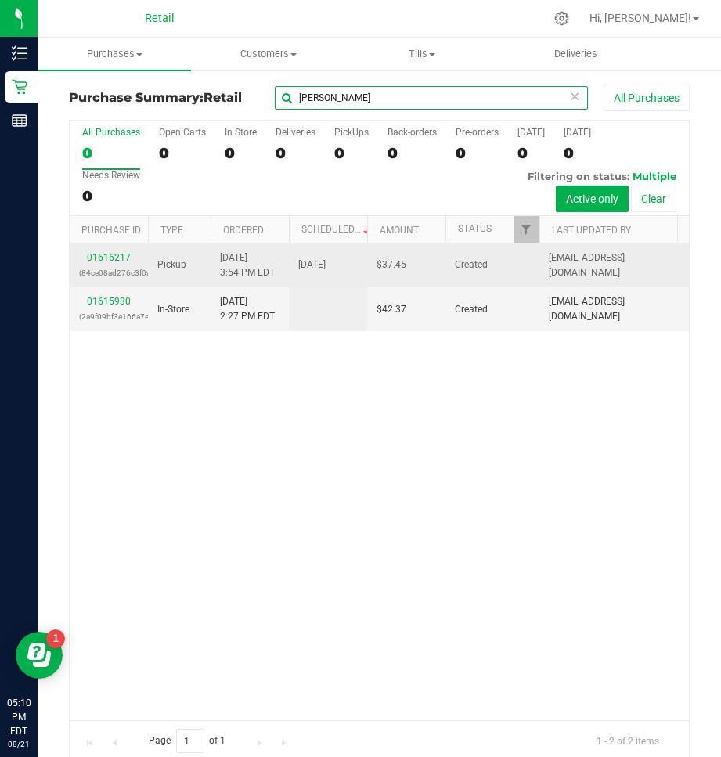
type input "[PERSON_NAME]"
click at [119, 264] on div "01616217 (84ce08ad276c3f0a)" at bounding box center [108, 266] width 59 height 30
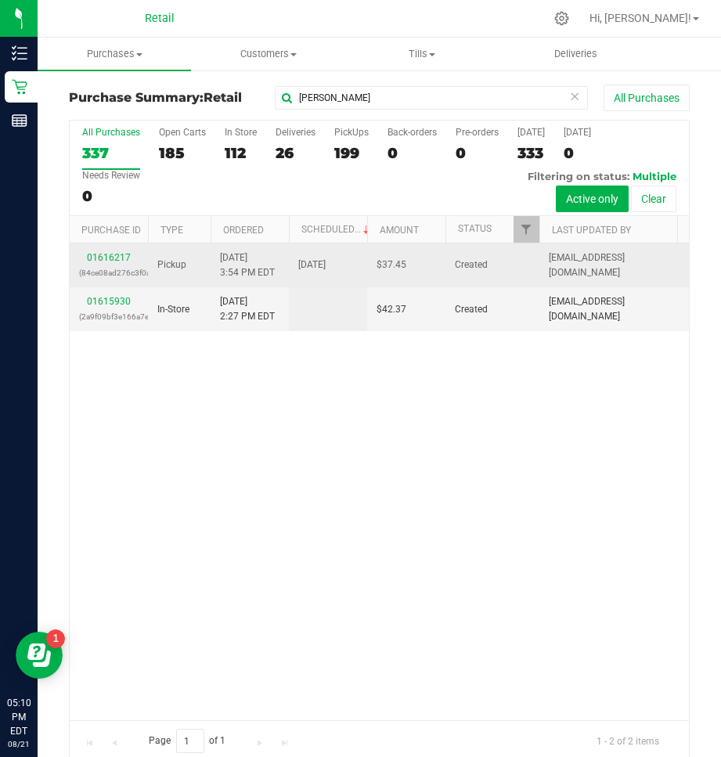
click at [120, 251] on div "01616217 (84ce08ad276c3f0a)" at bounding box center [108, 266] width 59 height 30
click at [120, 255] on link "01616217" at bounding box center [109, 257] width 44 height 11
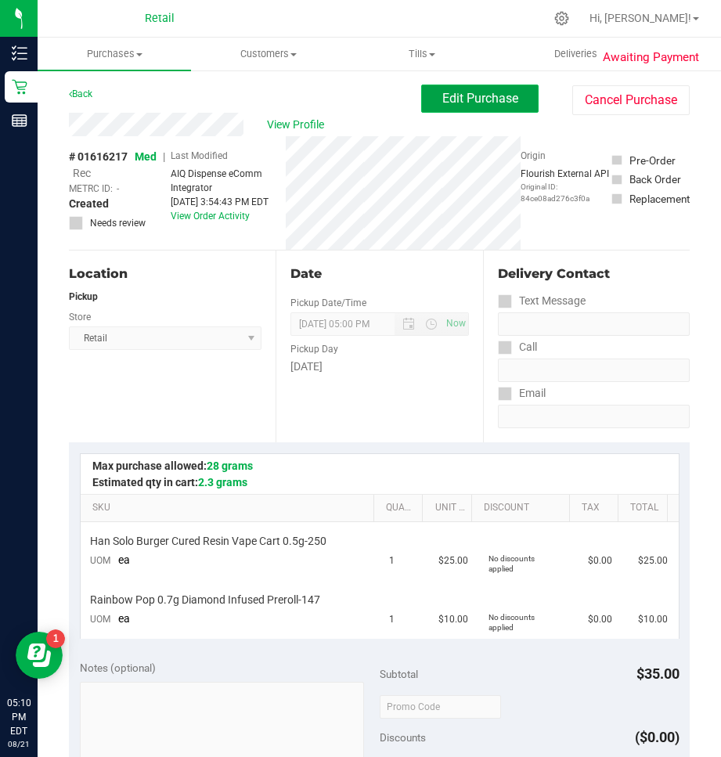
click at [477, 100] on span "Edit Purchase" at bounding box center [480, 98] width 76 height 15
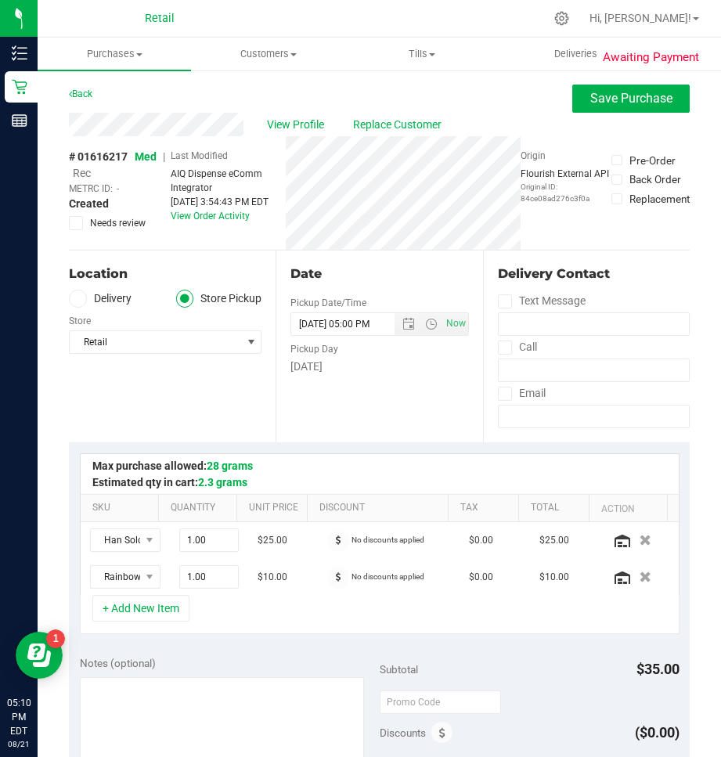
click at [85, 170] on span "Rec" at bounding box center [82, 173] width 18 height 13
click at [601, 99] on span "Save Purchase" at bounding box center [631, 98] width 82 height 15
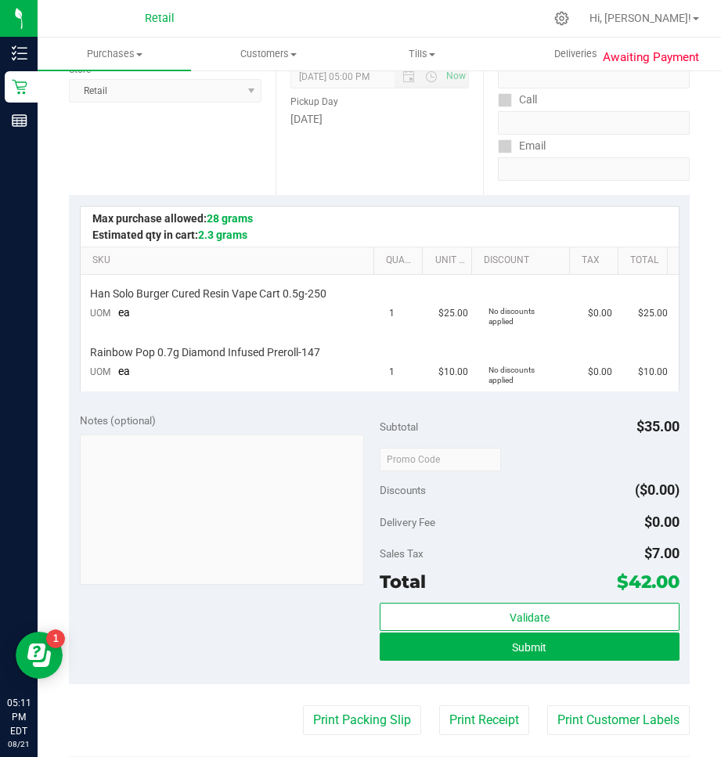
scroll to position [313, 0]
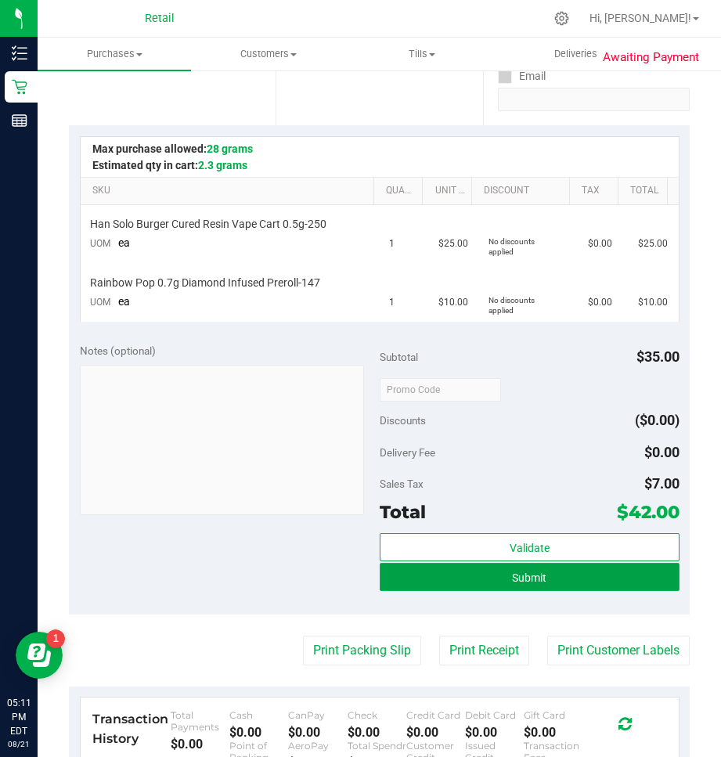
click at [523, 583] on span "Submit" at bounding box center [529, 577] width 34 height 13
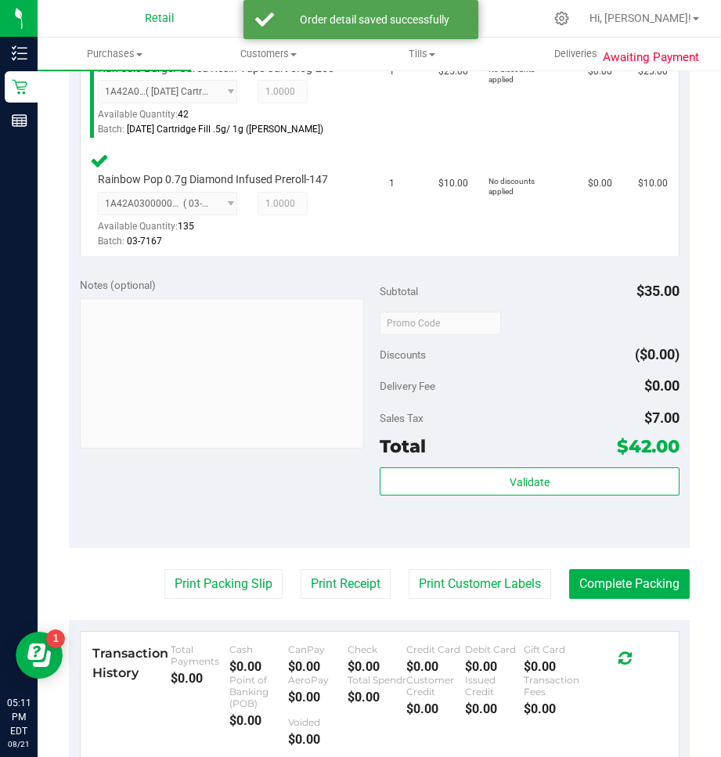
scroll to position [705, 0]
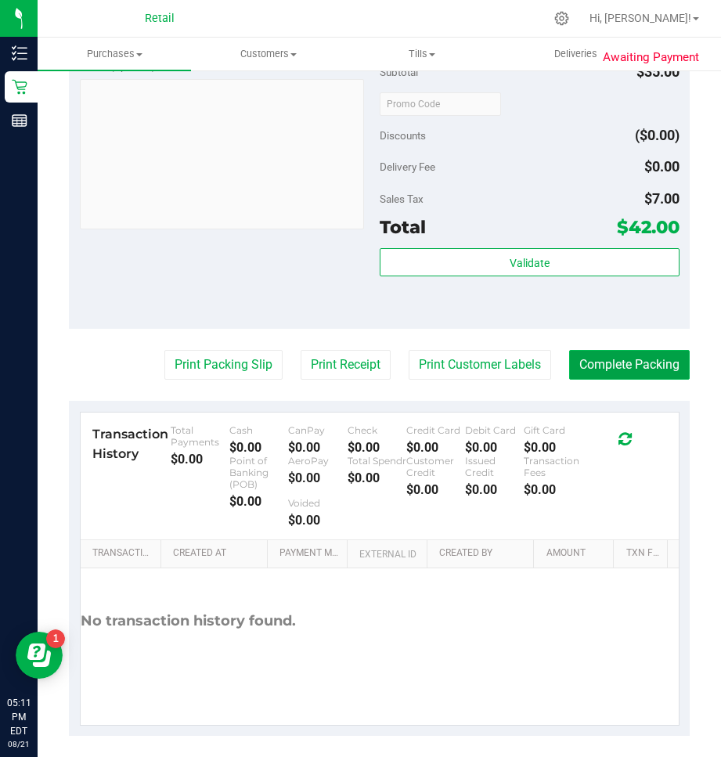
click at [625, 373] on button "Complete Packing" at bounding box center [629, 365] width 121 height 30
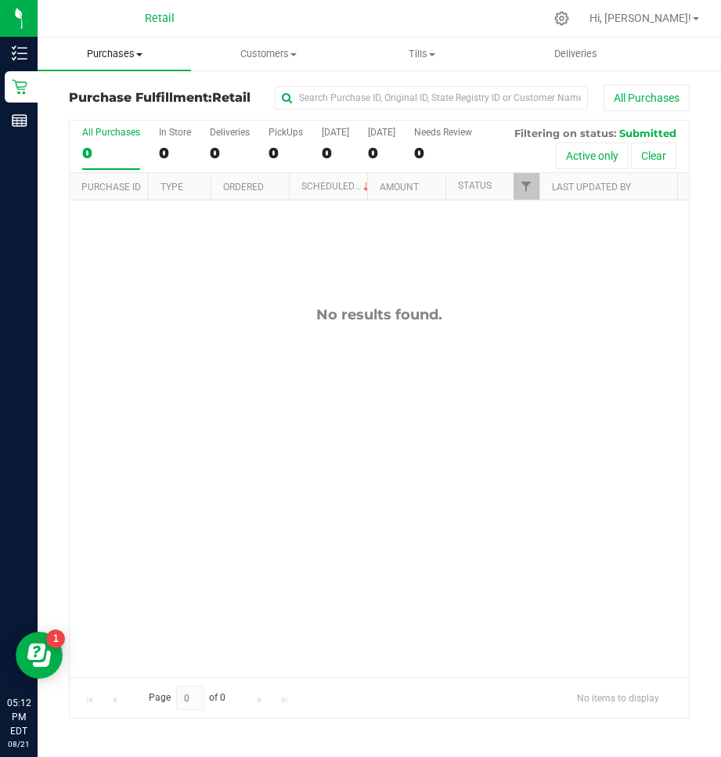
drag, startPoint x: 111, startPoint y: 49, endPoint x: 103, endPoint y: 56, distance: 11.1
click at [109, 52] on span "Purchases" at bounding box center [114, 54] width 153 height 14
click at [65, 88] on span "Summary of purchases" at bounding box center [118, 94] width 160 height 13
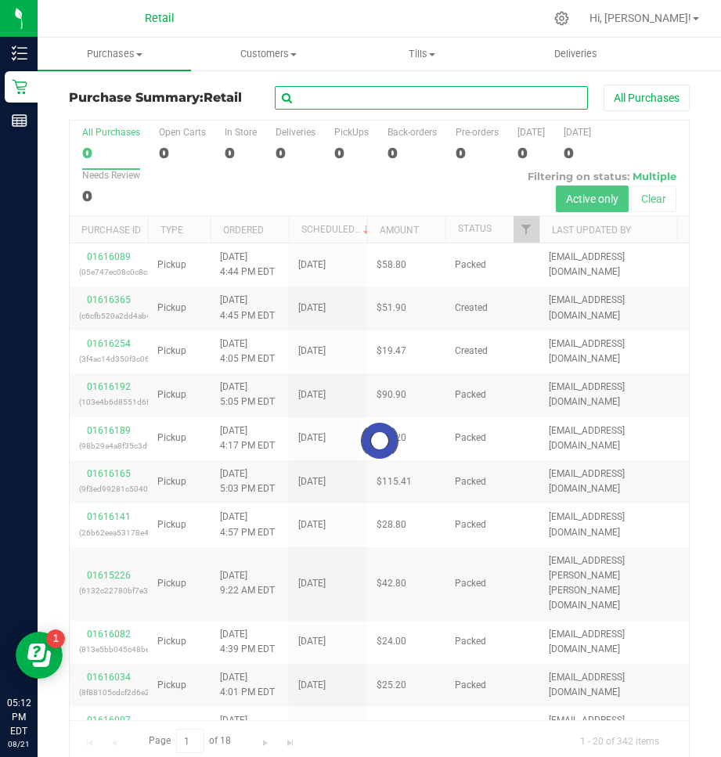
click at [400, 107] on input "text" at bounding box center [431, 97] width 313 height 23
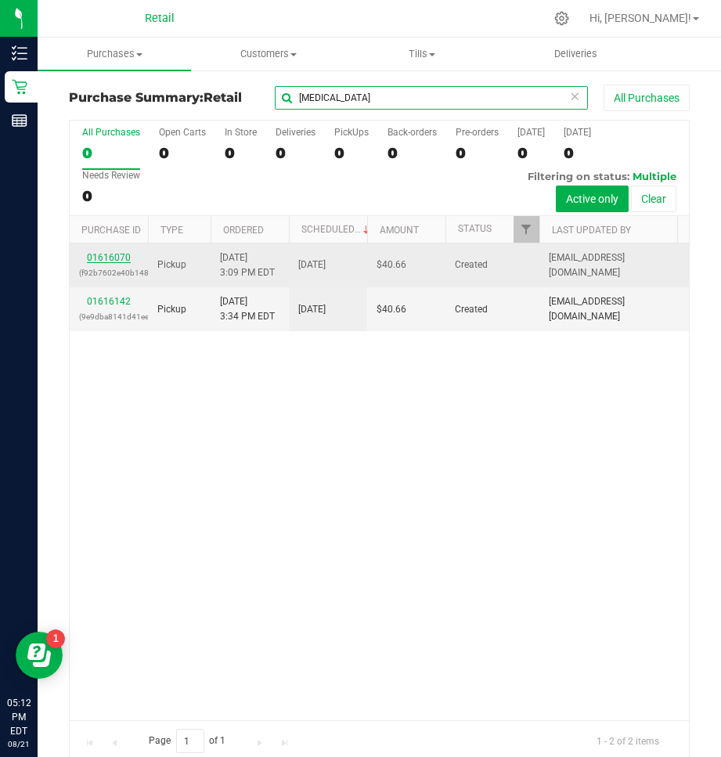
type input "[MEDICAL_DATA]"
click at [95, 258] on link "01616070" at bounding box center [109, 257] width 44 height 11
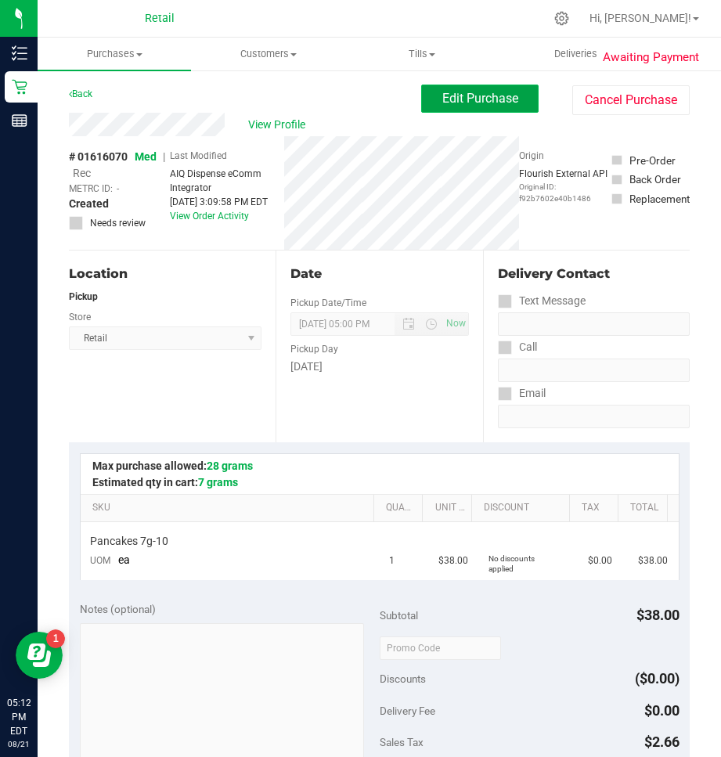
click at [463, 90] on button "Edit Purchase" at bounding box center [479, 99] width 117 height 28
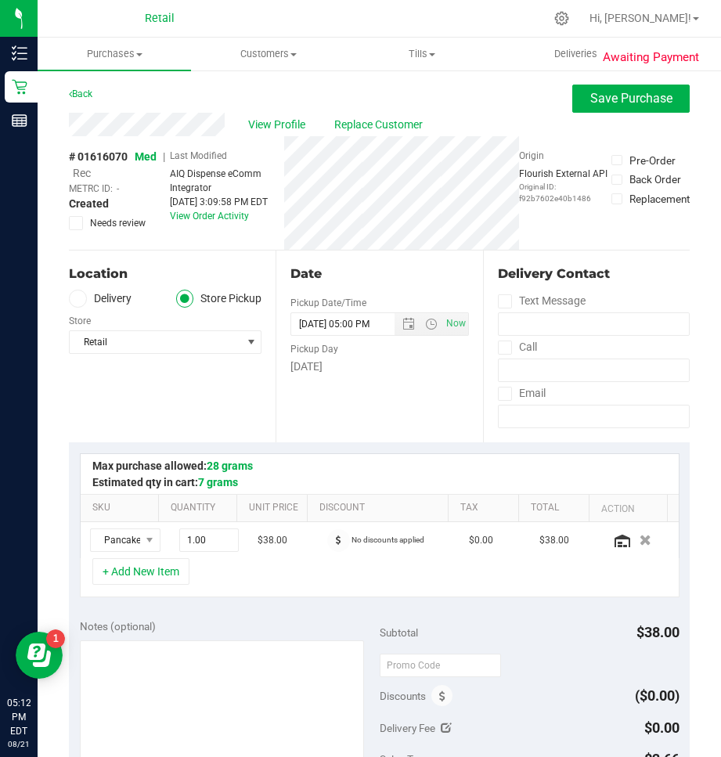
click at [82, 174] on span "Rec" at bounding box center [82, 173] width 18 height 13
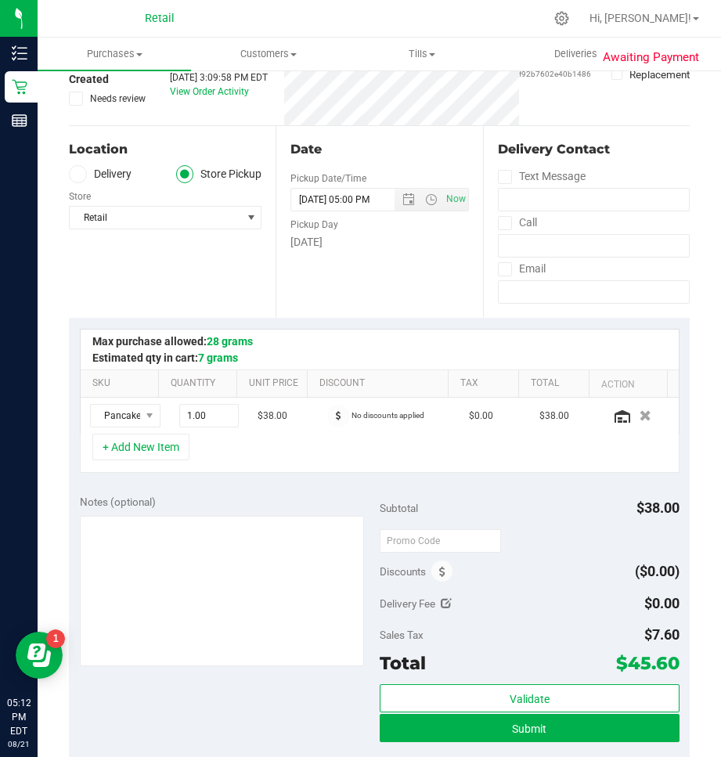
scroll to position [313, 0]
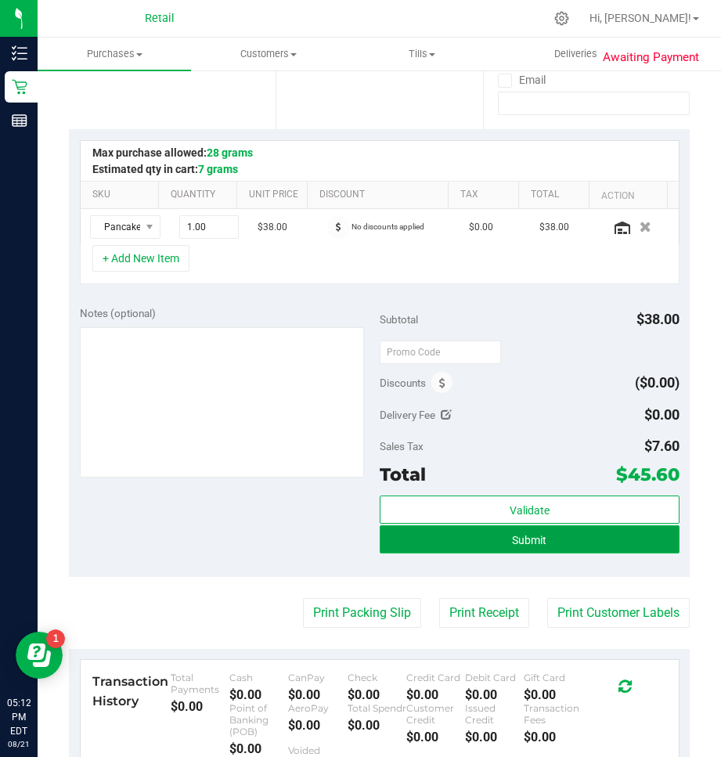
click at [568, 539] on button "Submit" at bounding box center [530, 539] width 300 height 28
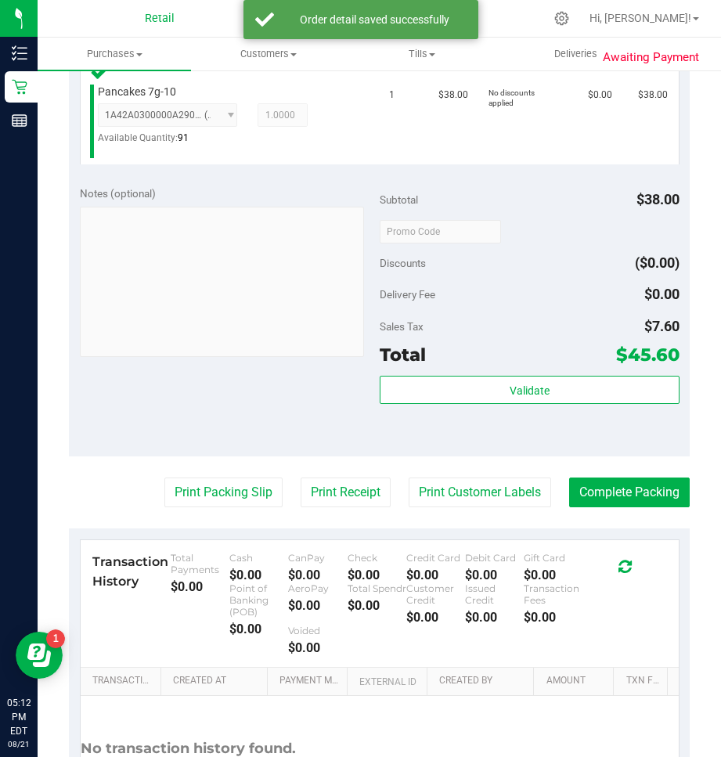
scroll to position [287, 0]
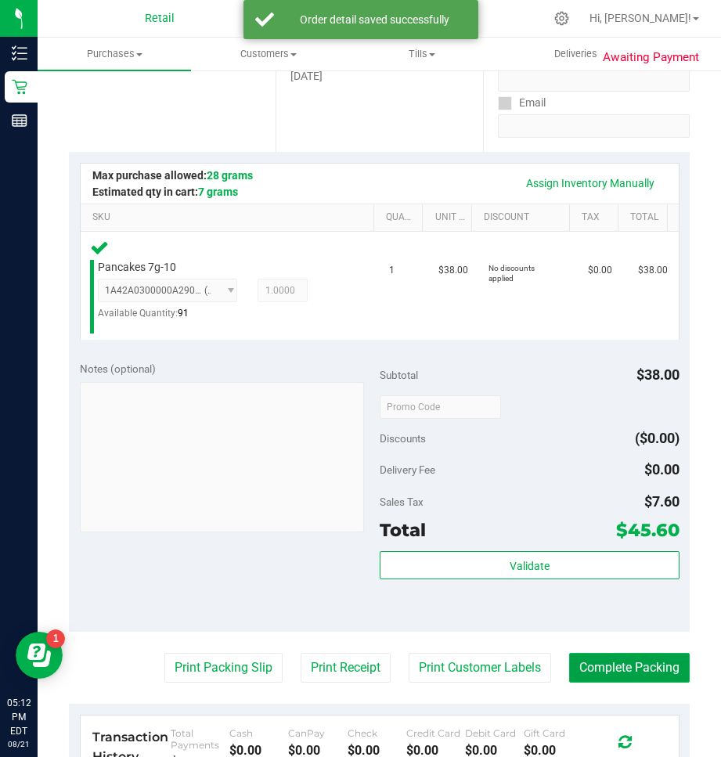
click at [629, 653] on button "Complete Packing" at bounding box center [629, 668] width 121 height 30
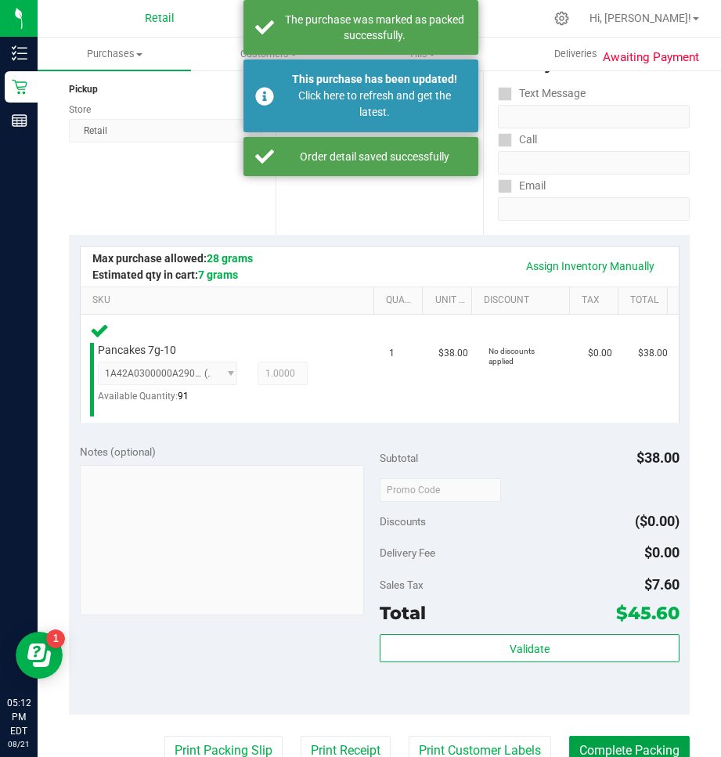
scroll to position [52, 0]
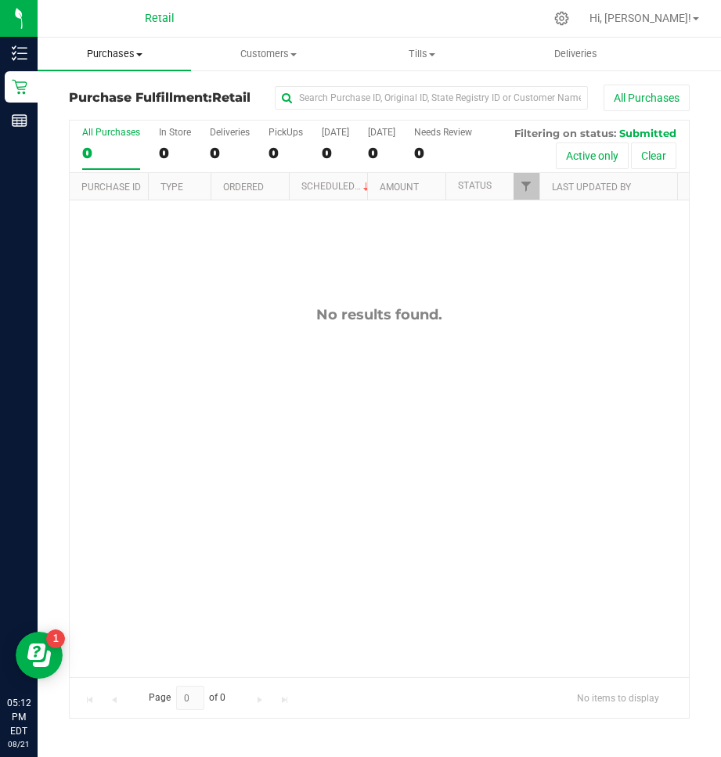
drag, startPoint x: 102, startPoint y: 49, endPoint x: 101, endPoint y: 60, distance: 11.8
click at [102, 49] on span "Purchases" at bounding box center [114, 54] width 153 height 14
click at [103, 101] on span "Summary of purchases" at bounding box center [118, 94] width 160 height 13
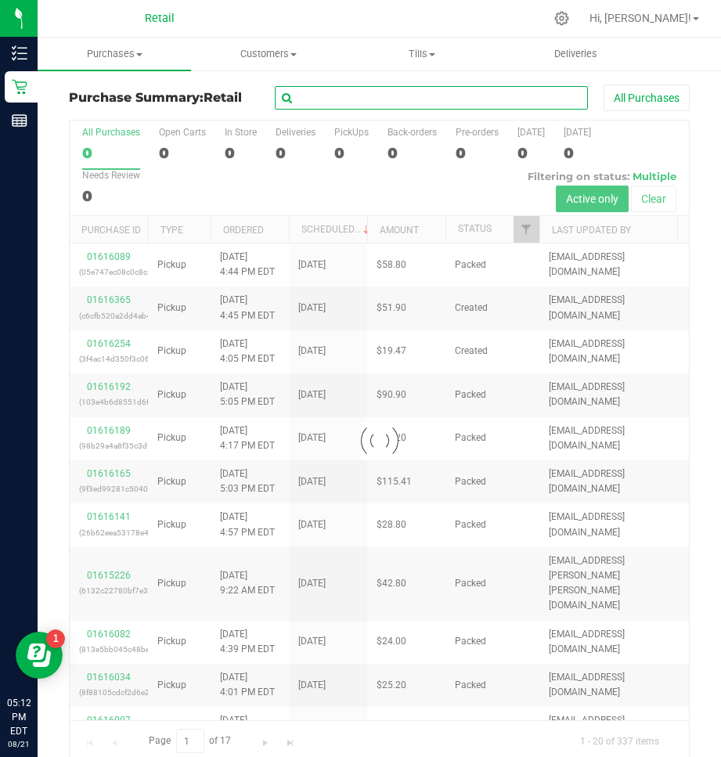
click at [362, 102] on input "text" at bounding box center [431, 97] width 313 height 23
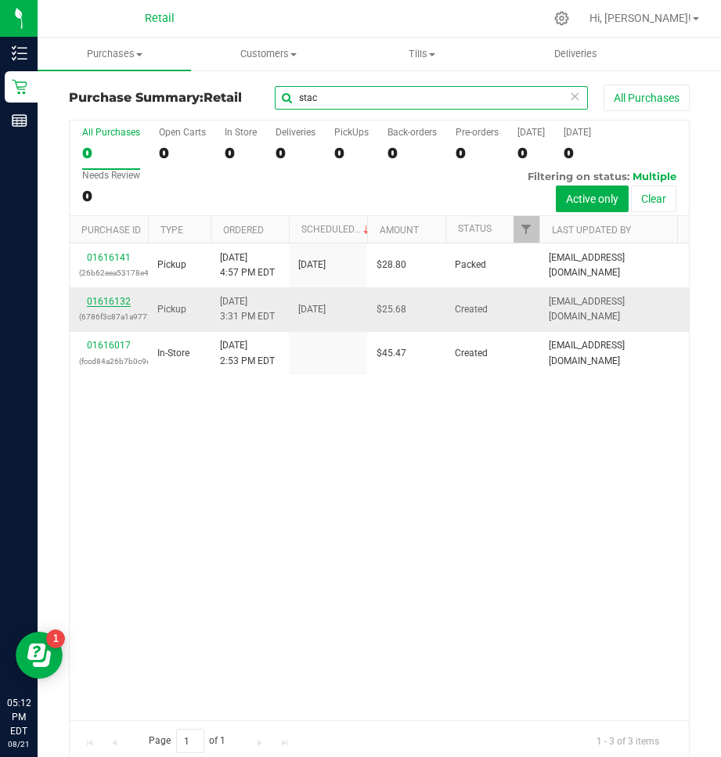
type input "stac"
click at [93, 297] on link "01616132" at bounding box center [109, 301] width 44 height 11
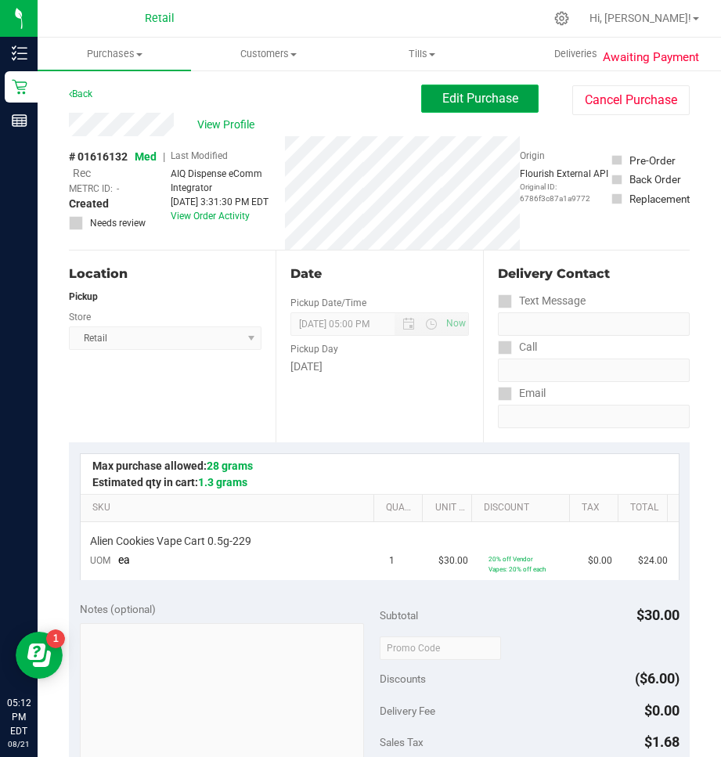
click at [460, 105] on span "Edit Purchase" at bounding box center [480, 98] width 76 height 15
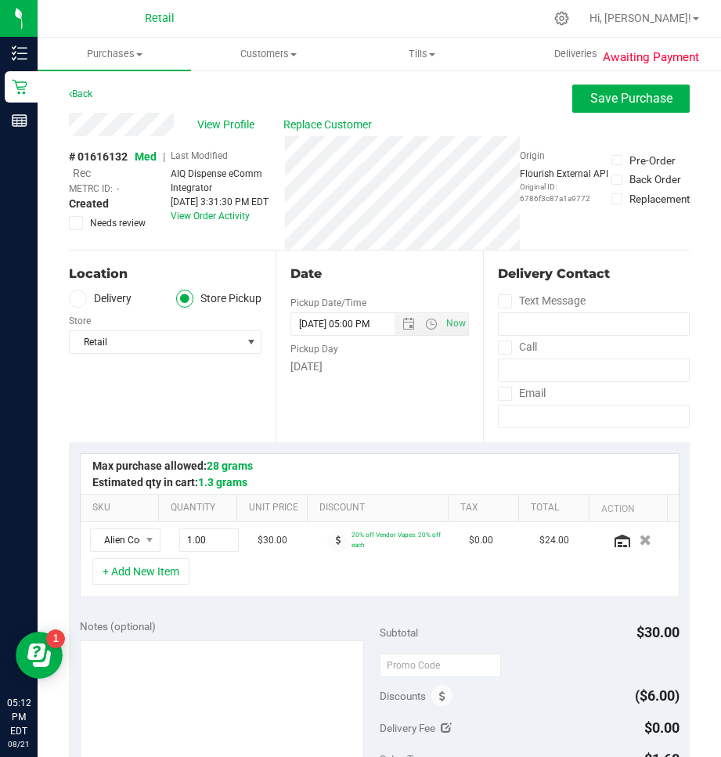
click at [79, 175] on span "Rec" at bounding box center [82, 173] width 18 height 13
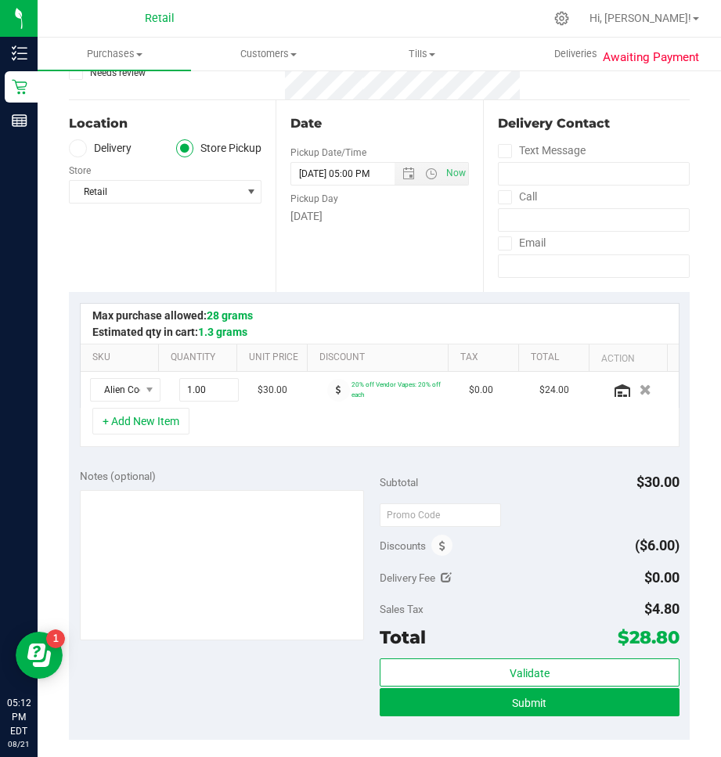
scroll to position [157, 0]
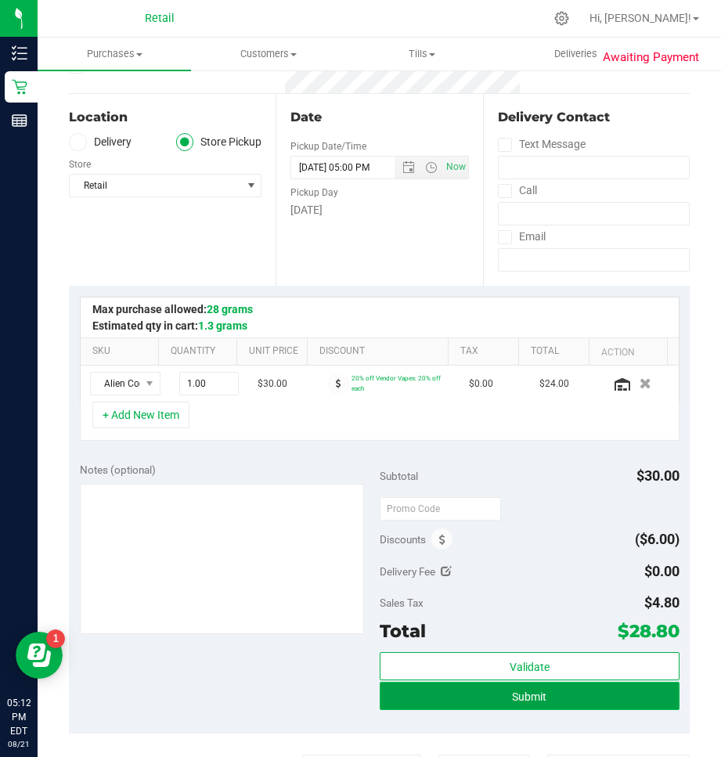
click at [467, 688] on button "Submit" at bounding box center [530, 696] width 300 height 28
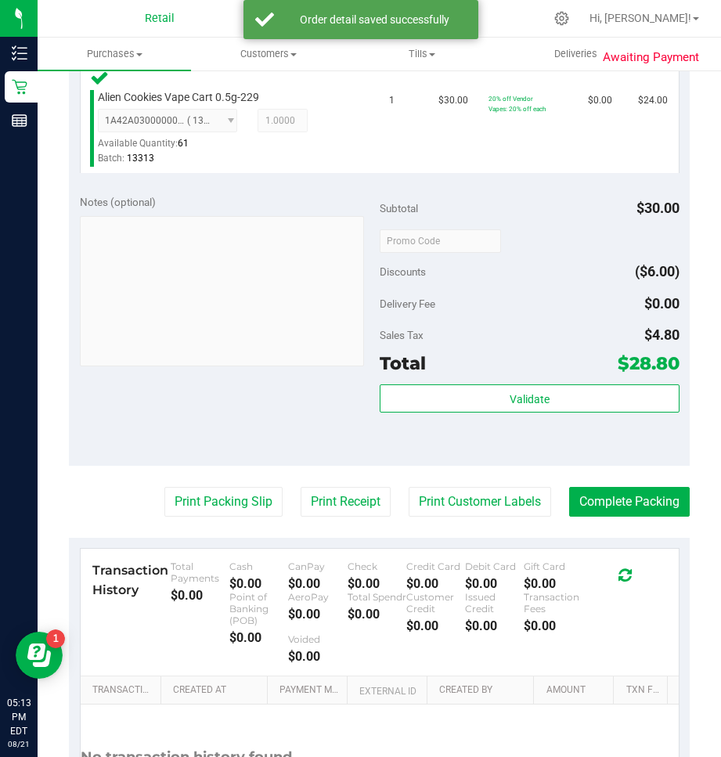
scroll to position [470, 0]
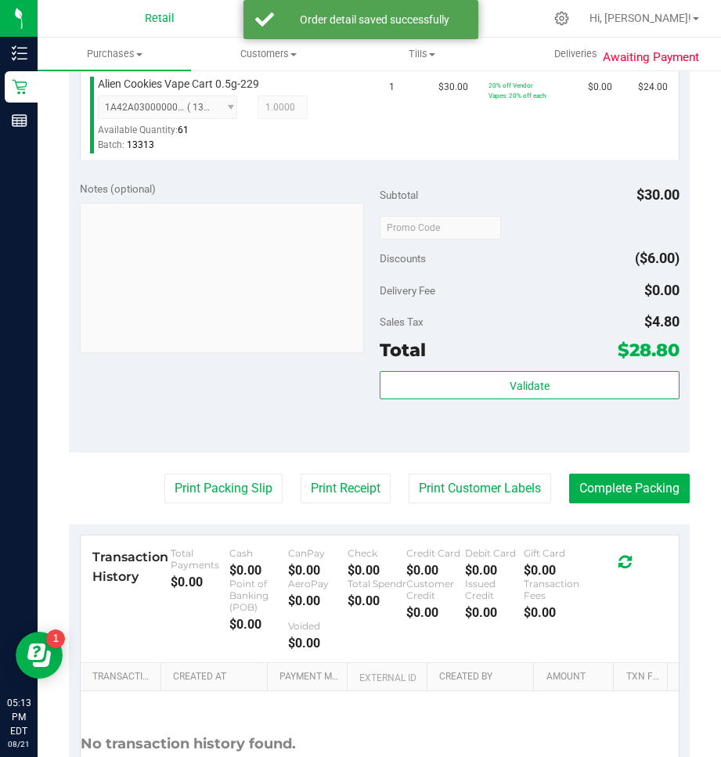
click at [624, 504] on purchase-details "Back Edit Purchase Cancel Purchase View Profile # 01616132 Med | Rec METRC ID: …" at bounding box center [379, 237] width 621 height 1245
click at [643, 485] on button "Complete Packing" at bounding box center [629, 489] width 121 height 30
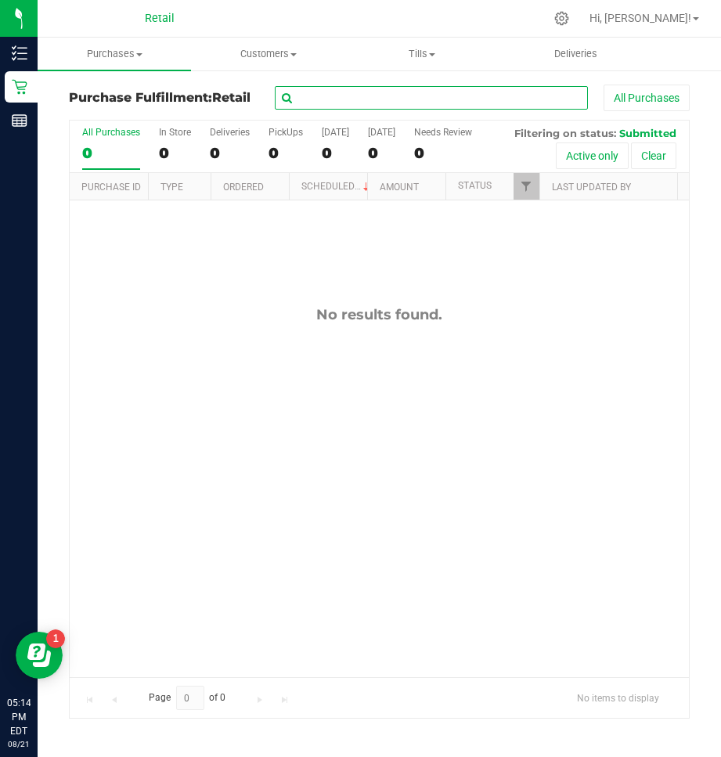
click at [322, 95] on input "text" at bounding box center [431, 97] width 313 height 23
click at [107, 48] on span "Purchases" at bounding box center [114, 54] width 153 height 14
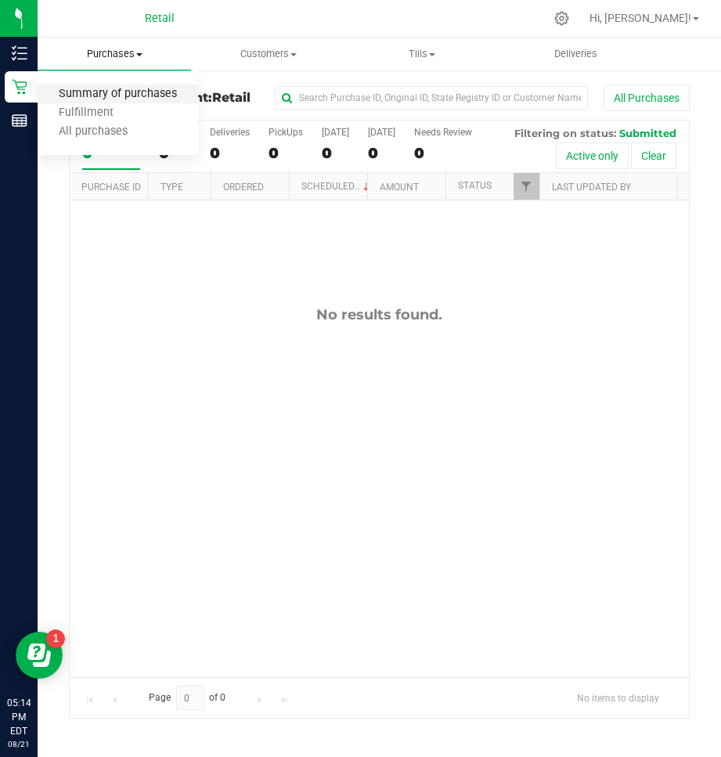
click at [75, 97] on span "Summary of purchases" at bounding box center [118, 94] width 160 height 13
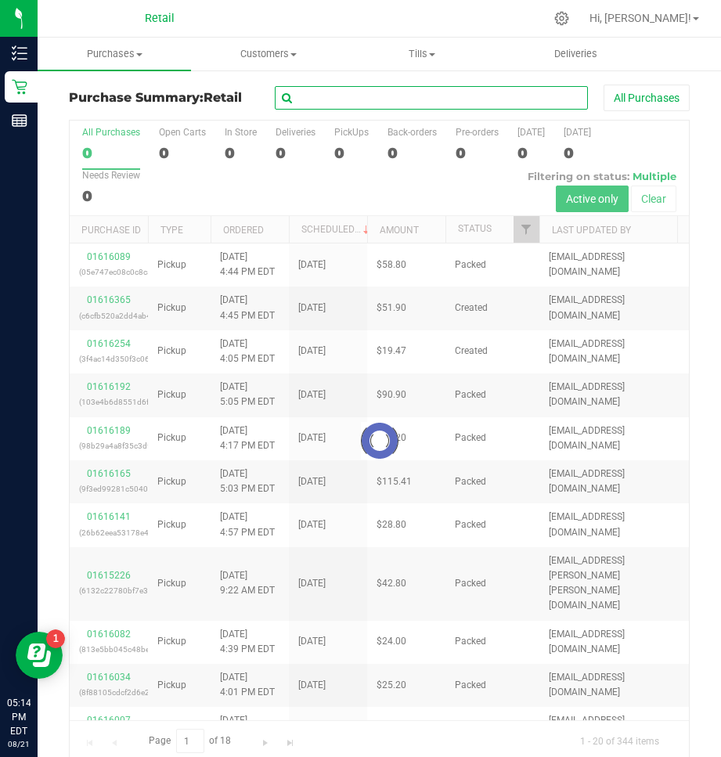
click at [450, 90] on input "text" at bounding box center [431, 97] width 313 height 23
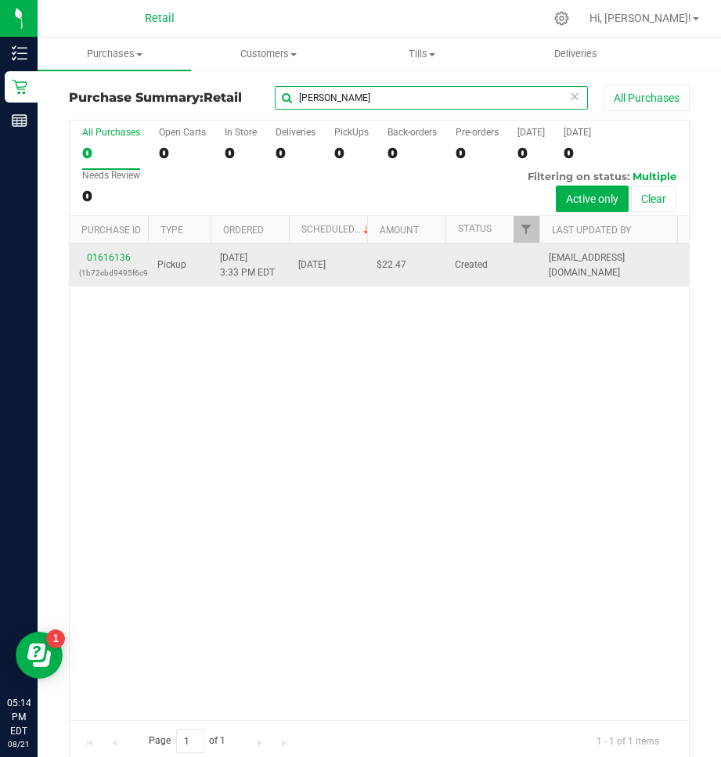
type input "brandon"
click at [117, 250] on td "01616136 (1b72cbd9495f6c99)" at bounding box center [109, 264] width 78 height 43
click at [117, 254] on link "01616136" at bounding box center [109, 257] width 44 height 11
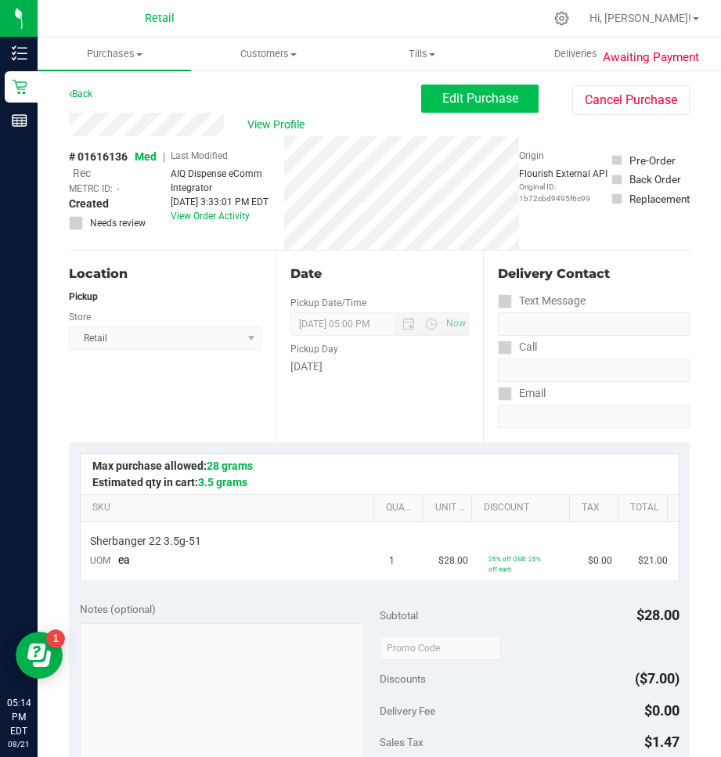
drag, startPoint x: 476, startPoint y: 76, endPoint x: 478, endPoint y: 86, distance: 10.3
click at [478, 80] on div "Awaiting Payment Back Edit Purchase Cancel Purchase View Profile # 01616136 Med…" at bounding box center [379, 690] width 683 height 1242
click at [479, 88] on button "Edit Purchase" at bounding box center [479, 99] width 117 height 28
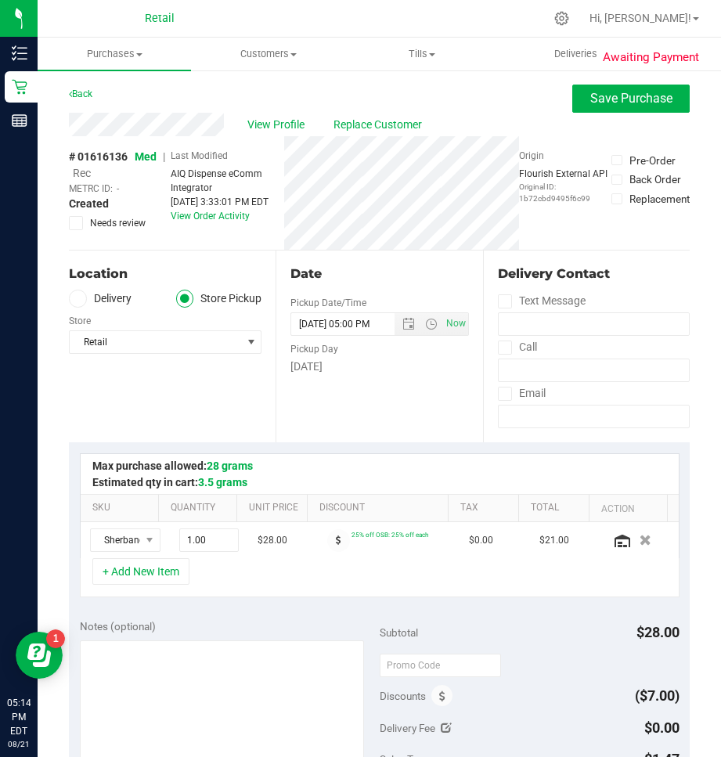
click at [88, 172] on span "Rec" at bounding box center [82, 173] width 18 height 13
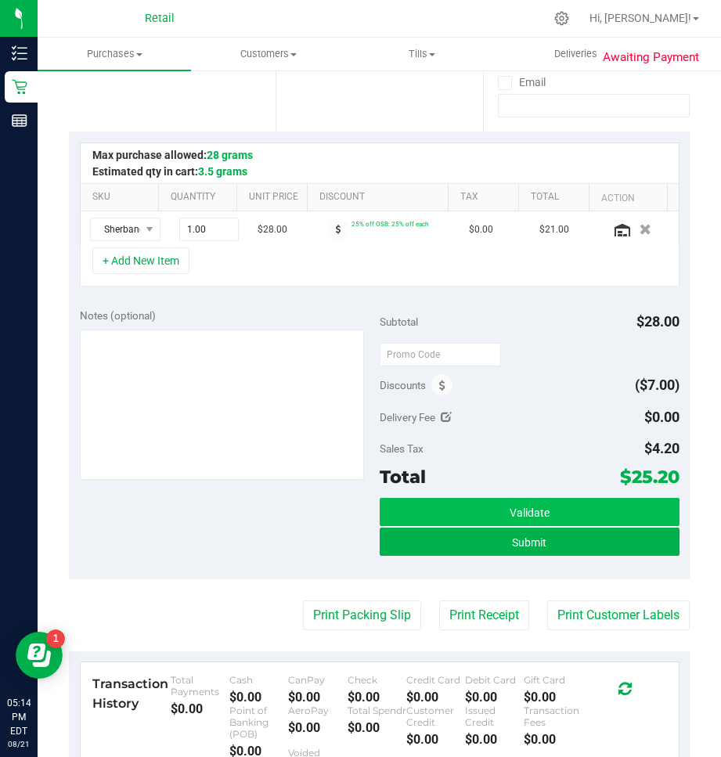
scroll to position [313, 0]
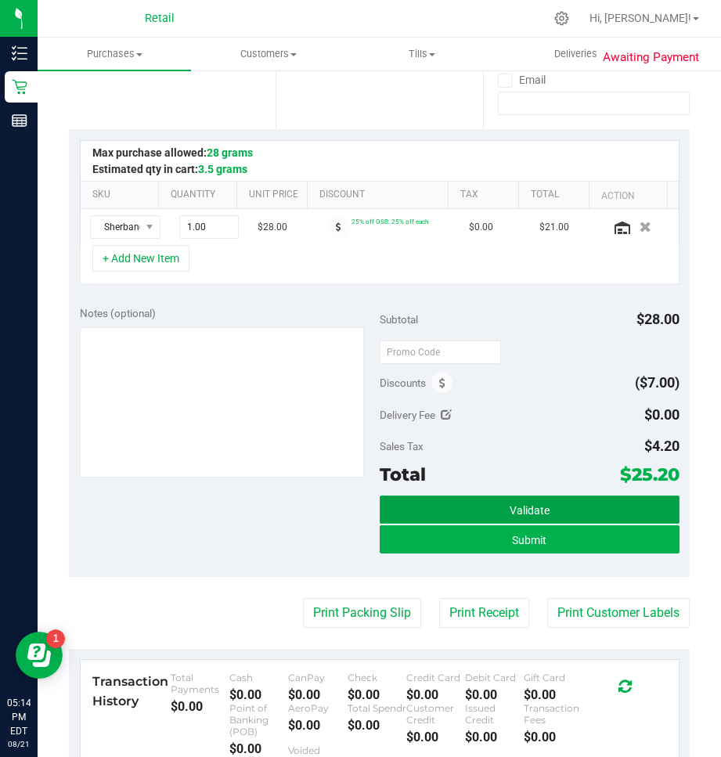
click at [522, 517] on button "Validate" at bounding box center [530, 510] width 300 height 28
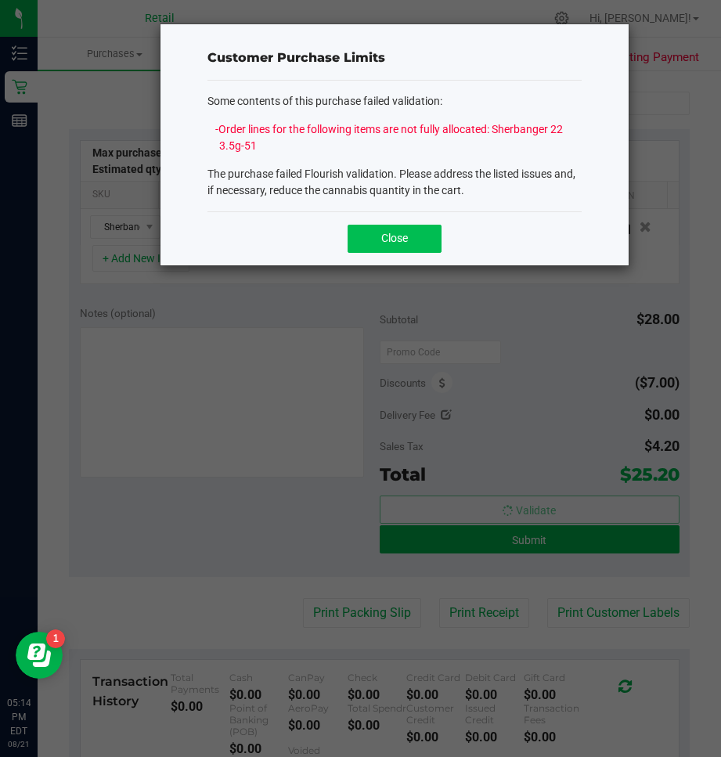
click at [421, 234] on button "Close" at bounding box center [395, 239] width 94 height 28
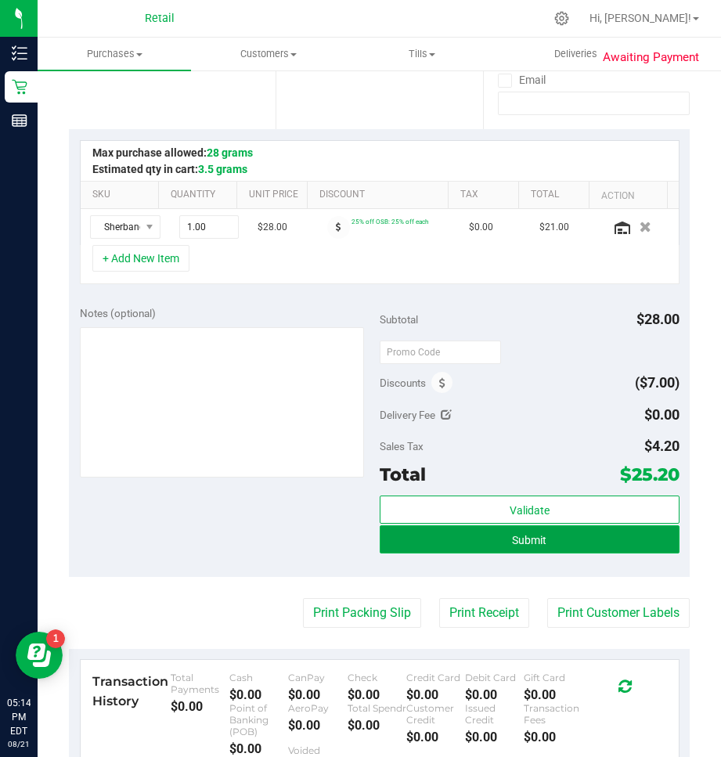
click at [465, 536] on button "Submit" at bounding box center [530, 539] width 300 height 28
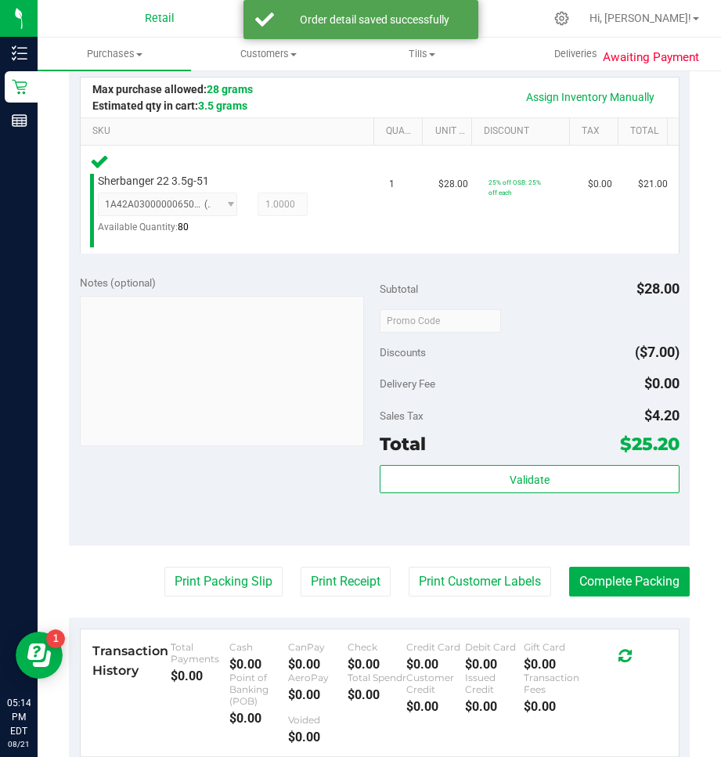
scroll to position [548, 0]
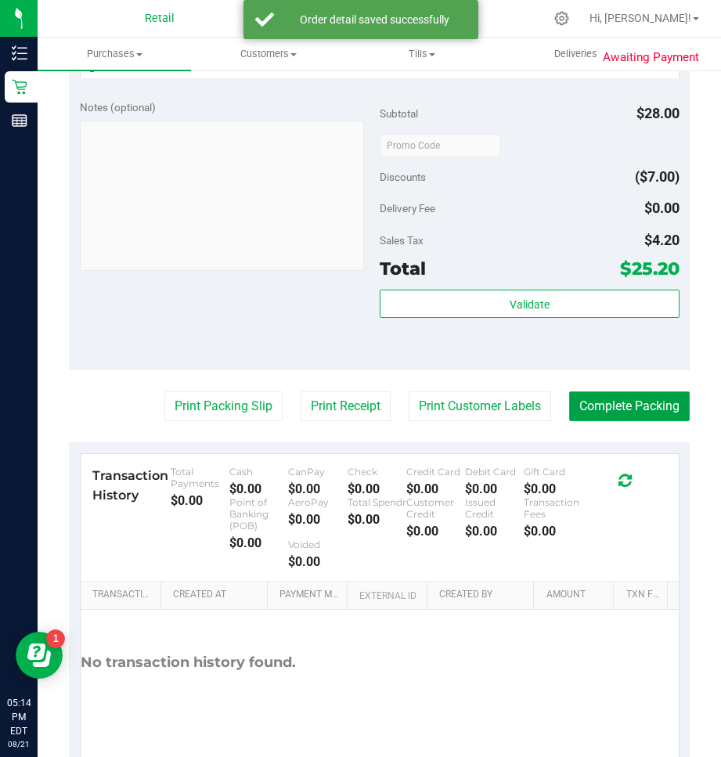
click at [617, 411] on button "Complete Packing" at bounding box center [629, 406] width 121 height 30
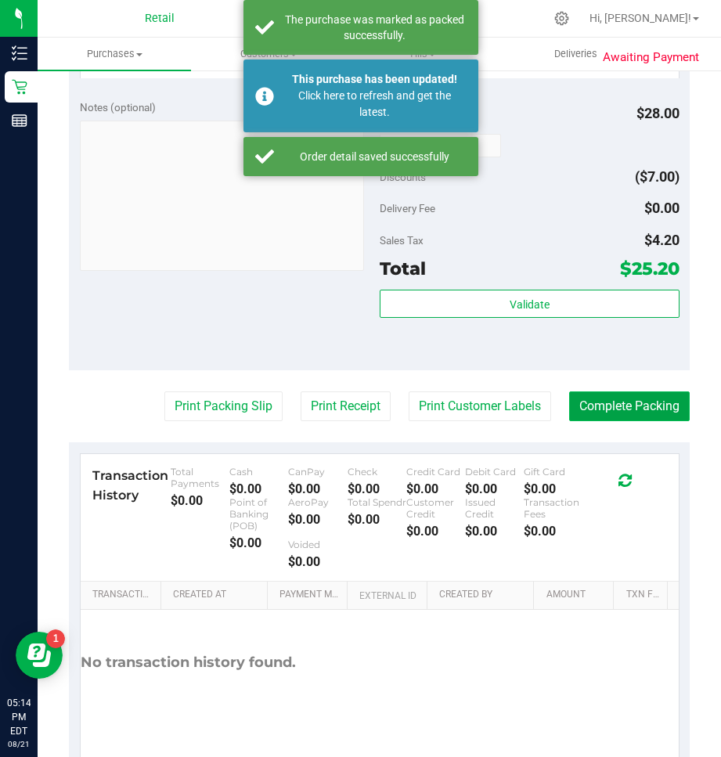
click at [609, 414] on button "Complete Packing" at bounding box center [629, 406] width 121 height 30
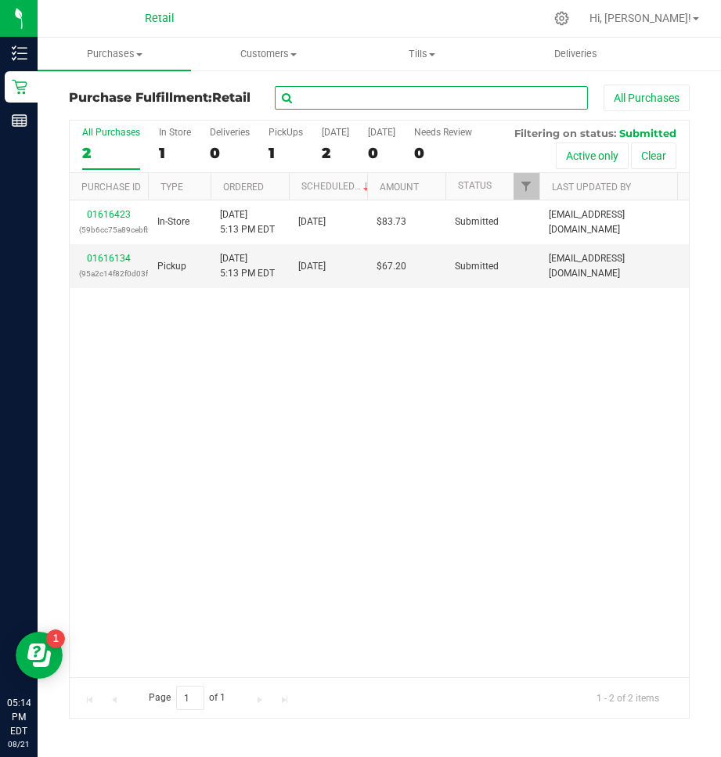
click at [348, 99] on input "text" at bounding box center [431, 97] width 313 height 23
click at [113, 57] on span "Purchases" at bounding box center [114, 54] width 153 height 14
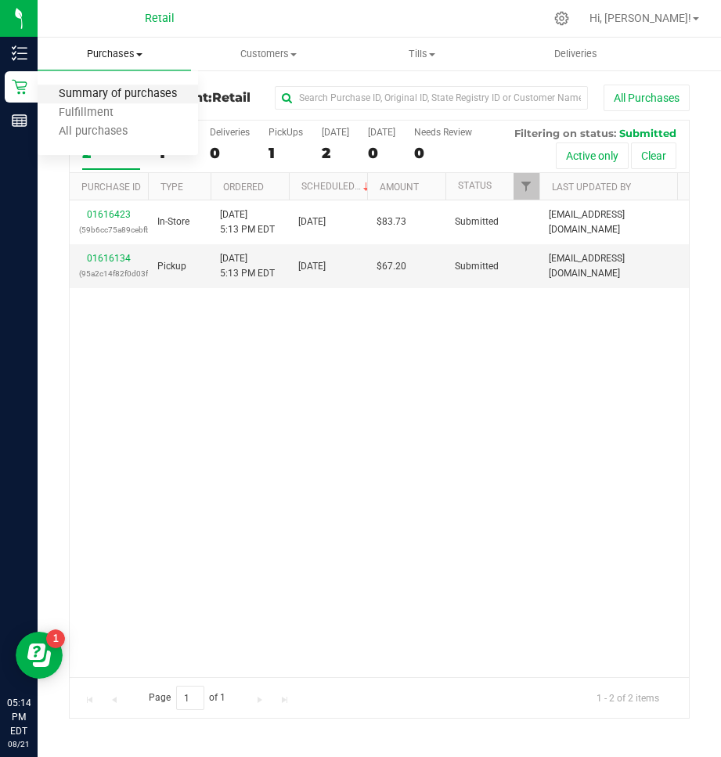
click at [74, 99] on span "Summary of purchases" at bounding box center [118, 94] width 160 height 13
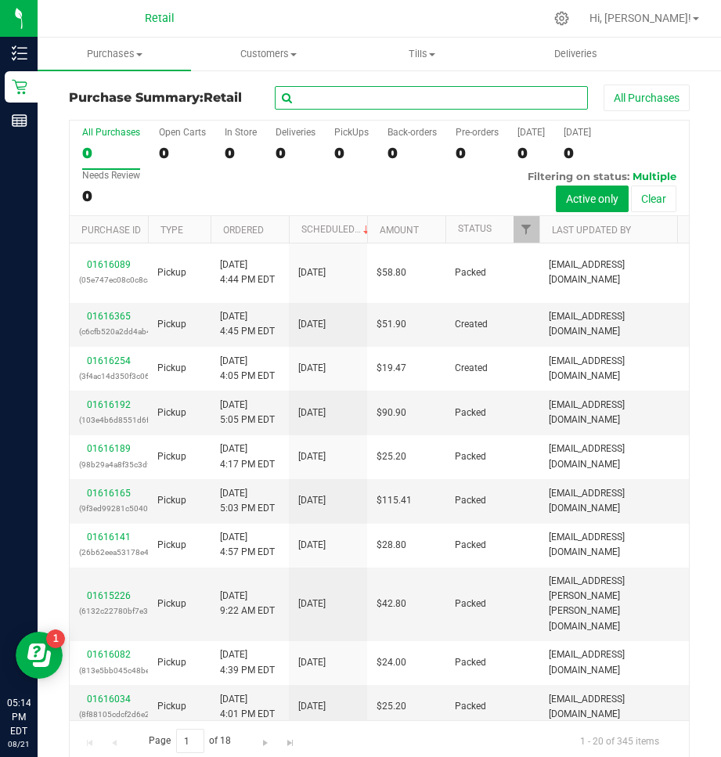
click at [428, 99] on input "text" at bounding box center [431, 97] width 313 height 23
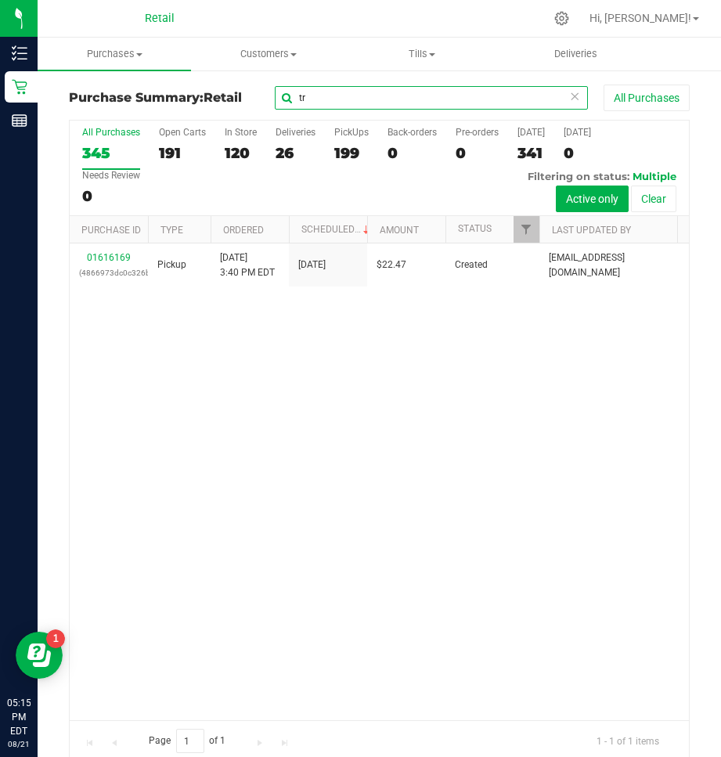
type input "t"
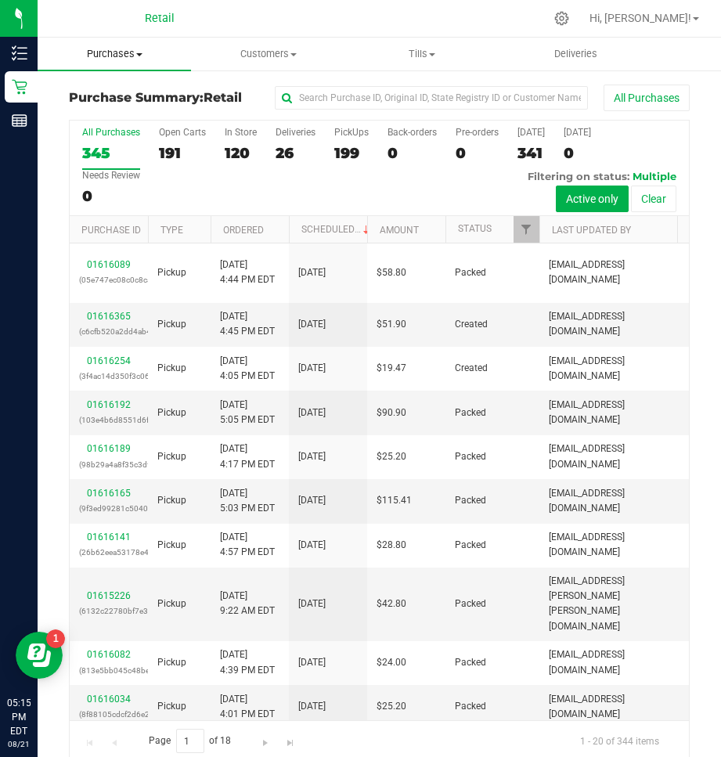
click at [109, 51] on span "Purchases" at bounding box center [114, 54] width 153 height 14
click at [88, 96] on span "Summary of purchases" at bounding box center [118, 94] width 160 height 13
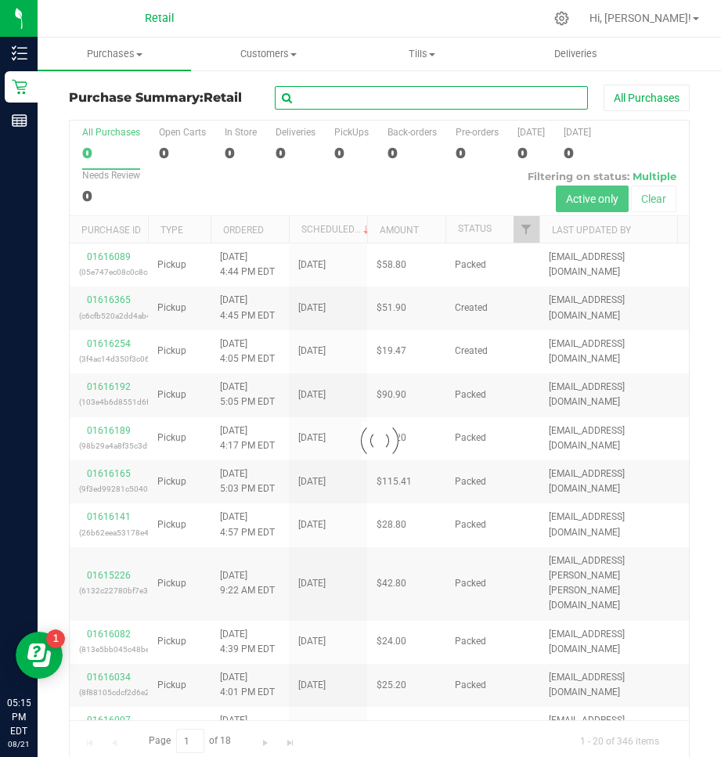
click at [337, 99] on input "text" at bounding box center [431, 97] width 313 height 23
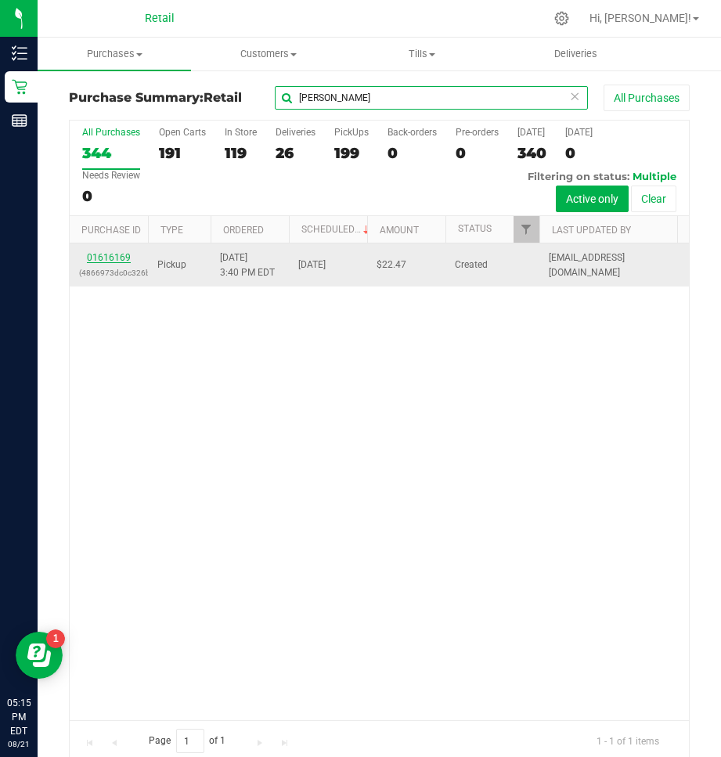
type input "tracey"
click at [108, 253] on link "01616169" at bounding box center [109, 257] width 44 height 11
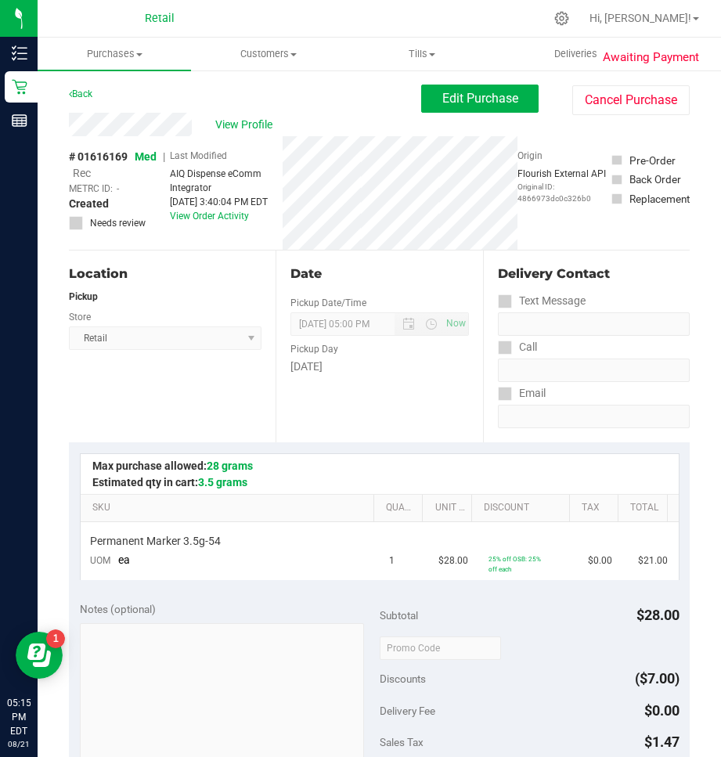
click at [485, 117] on div "View Profile # 01616169 Med | Rec METRC ID: - Created Needs review Last Modifie…" at bounding box center [379, 182] width 621 height 138
click at [471, 88] on button "Edit Purchase" at bounding box center [479, 99] width 117 height 28
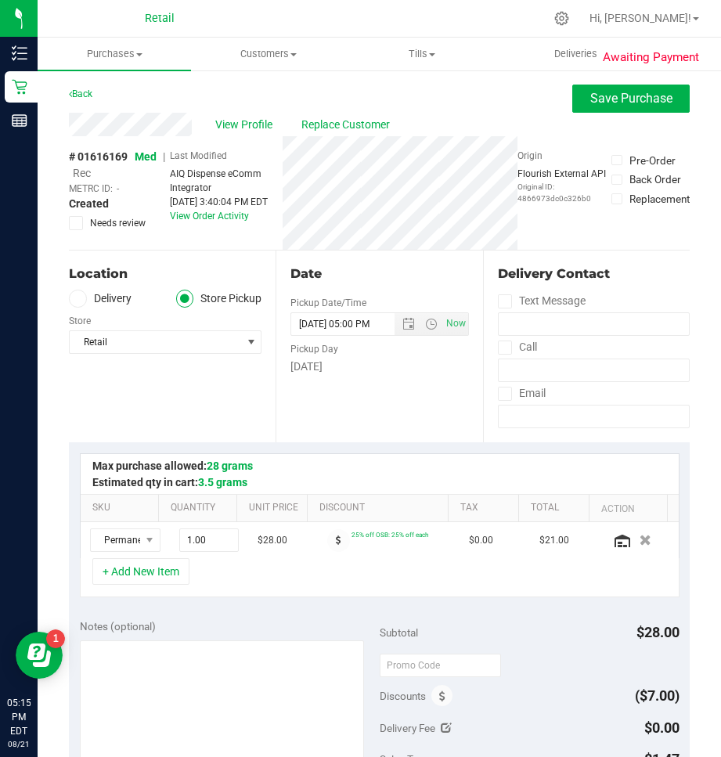
click at [80, 175] on span "Rec" at bounding box center [82, 173] width 18 height 13
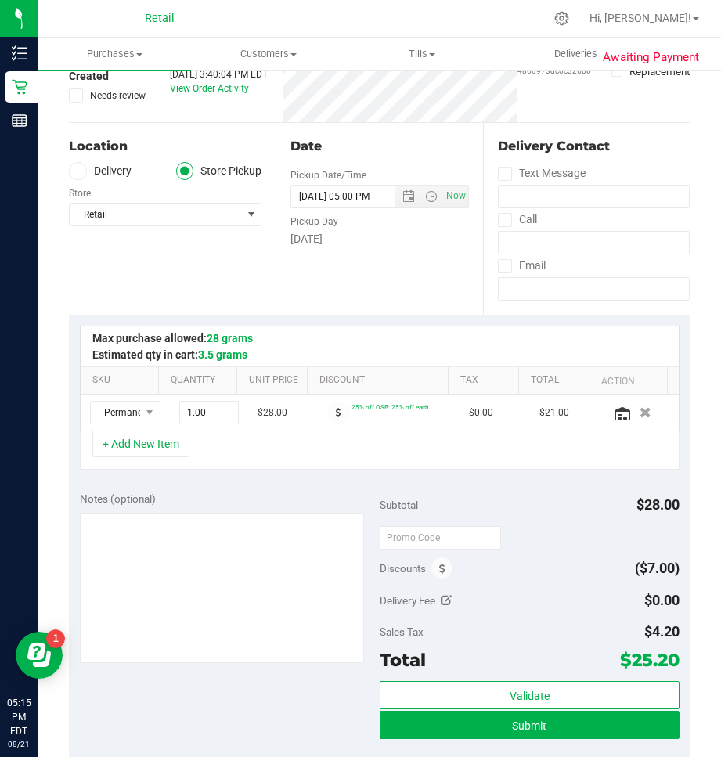
scroll to position [313, 0]
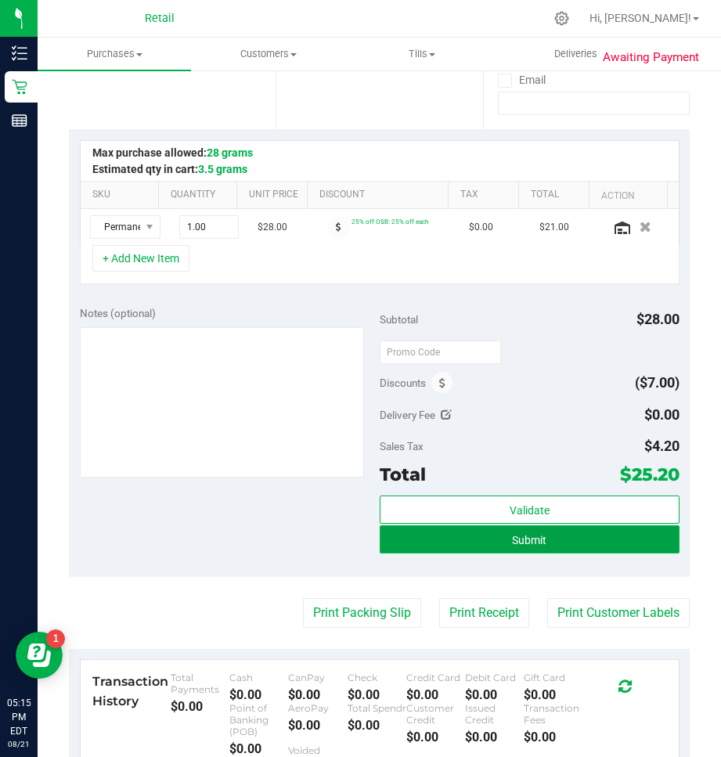
click at [560, 528] on button "Submit" at bounding box center [530, 539] width 300 height 28
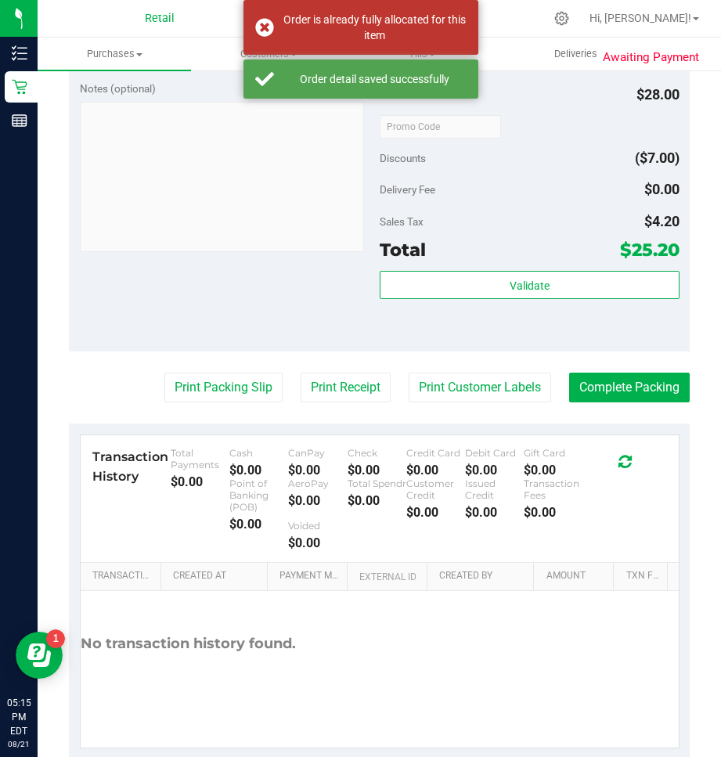
scroll to position [600, 0]
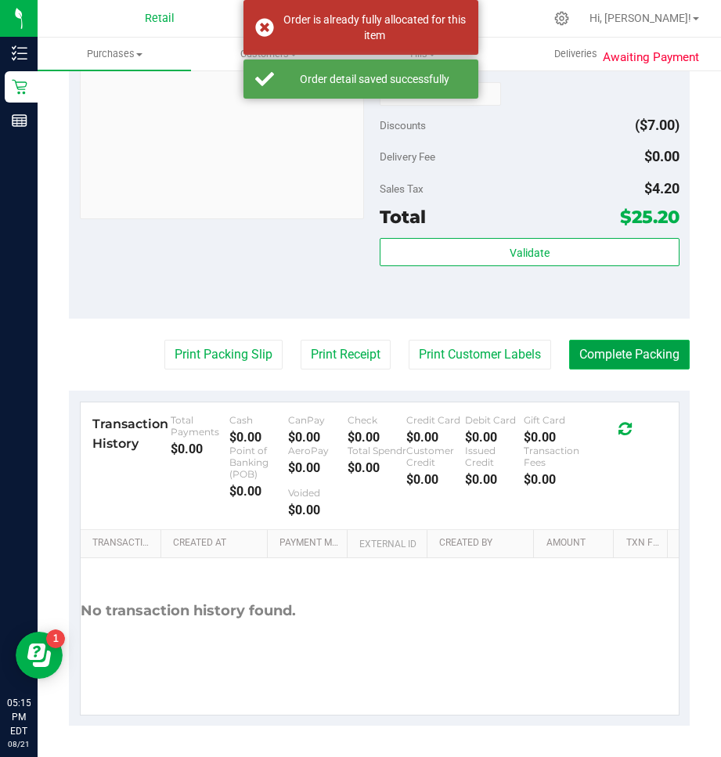
click at [599, 360] on button "Complete Packing" at bounding box center [629, 355] width 121 height 30
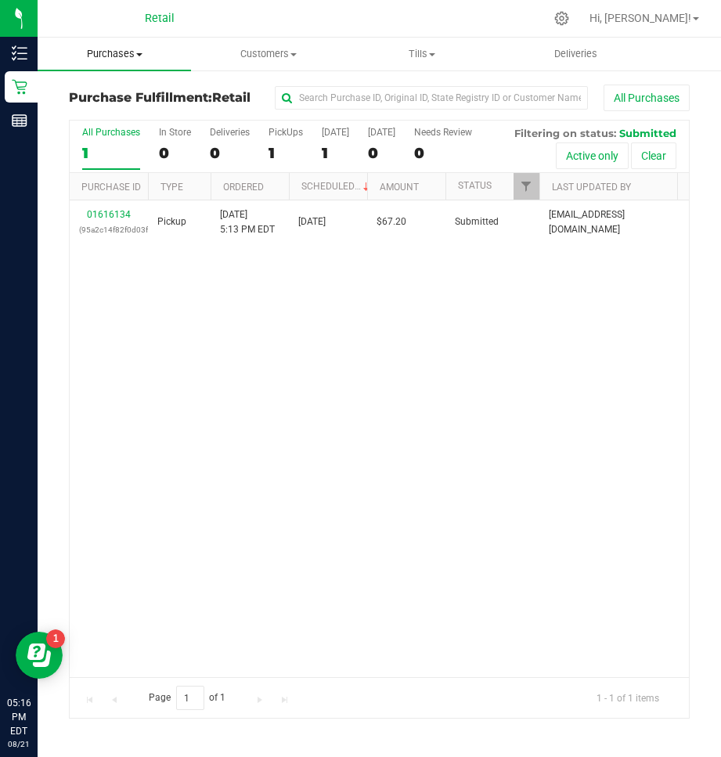
click at [98, 56] on span "Purchases" at bounding box center [114, 54] width 153 height 14
click at [62, 90] on span "Summary of purchases" at bounding box center [118, 94] width 160 height 13
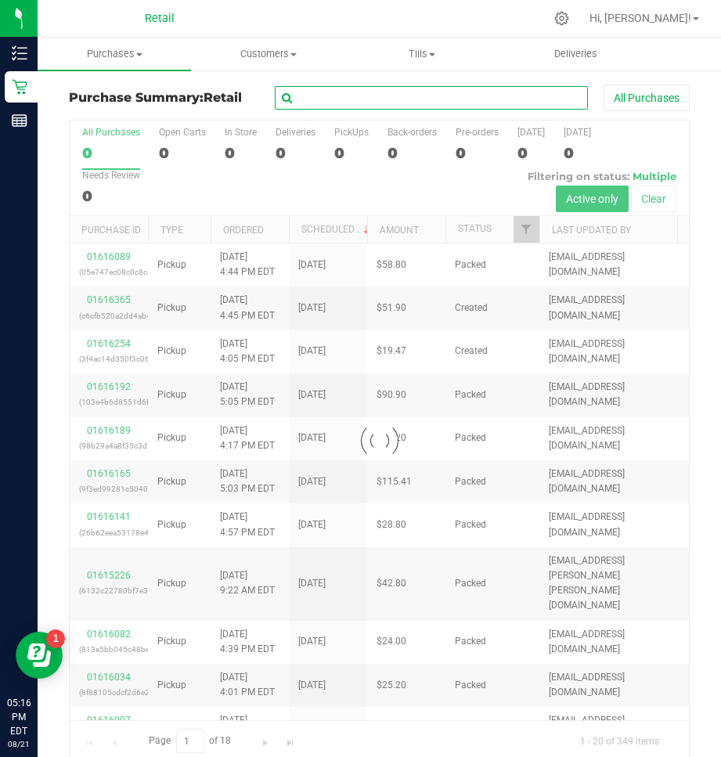
click at [407, 98] on input "text" at bounding box center [431, 97] width 313 height 23
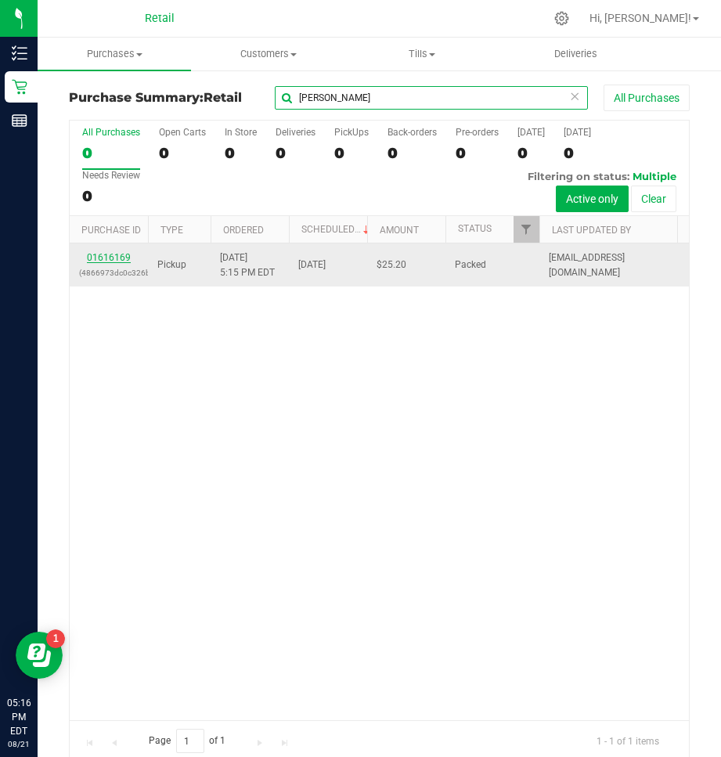
type input "tracey"
click at [114, 257] on link "01616169" at bounding box center [109, 257] width 44 height 11
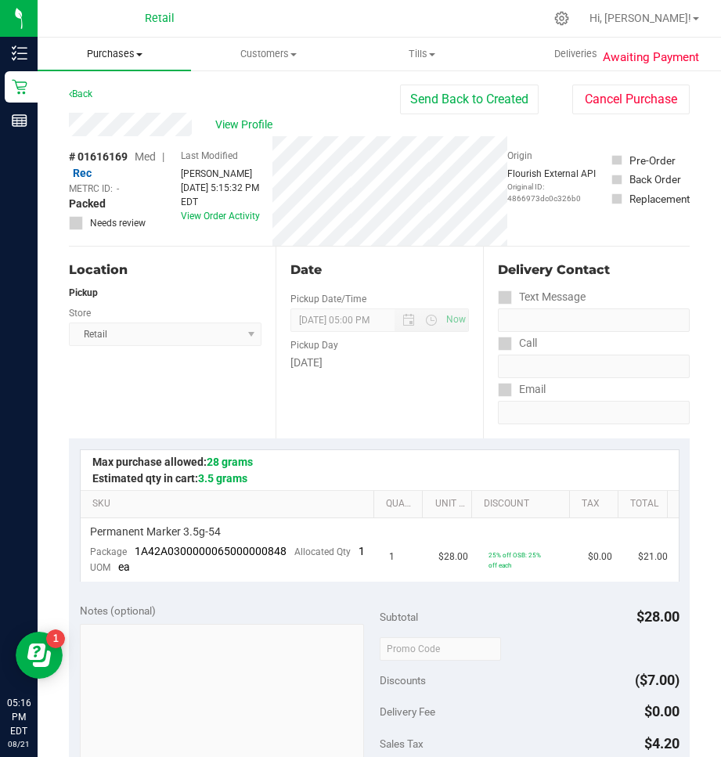
click at [108, 53] on span "Purchases" at bounding box center [114, 54] width 153 height 14
click at [75, 94] on span "Summary of purchases" at bounding box center [118, 94] width 160 height 13
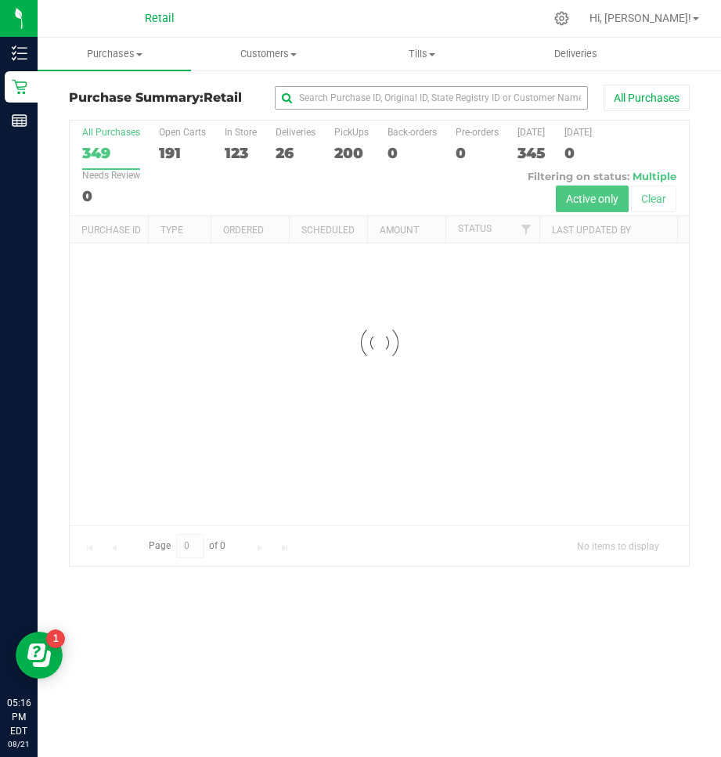
click at [470, 87] on div "All Purchases" at bounding box center [482, 98] width 415 height 27
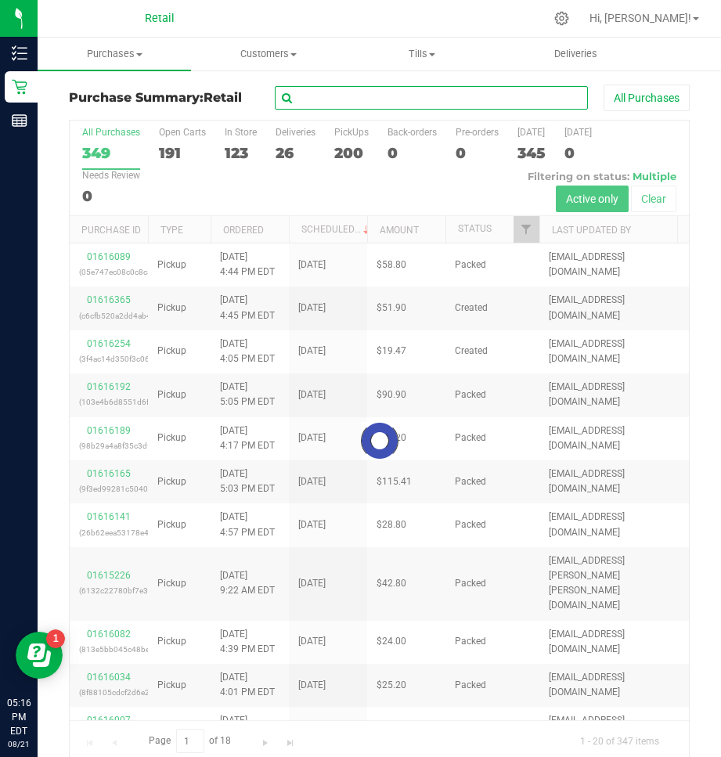
click at [461, 93] on input "text" at bounding box center [431, 97] width 313 height 23
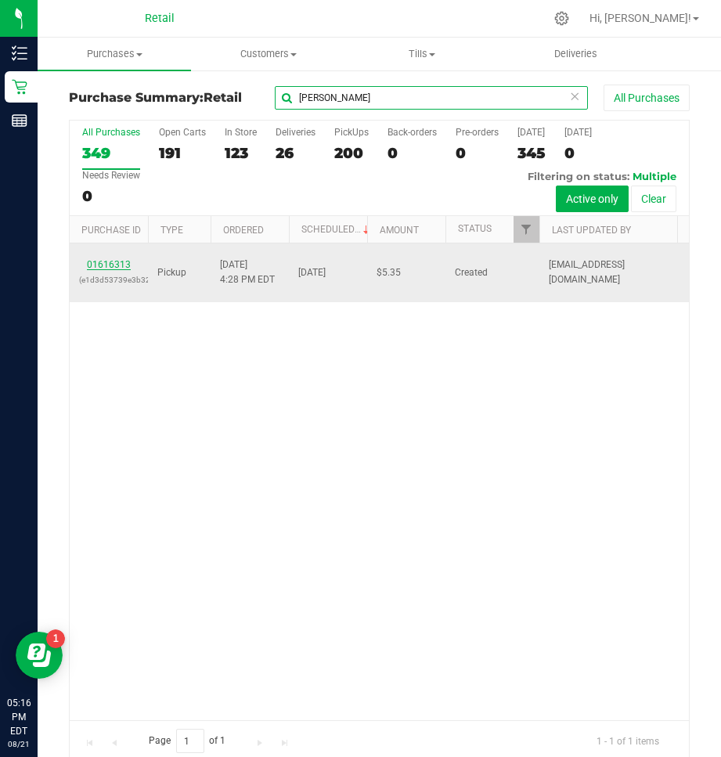
type input "jody"
click at [121, 265] on link "01616313" at bounding box center [109, 264] width 44 height 11
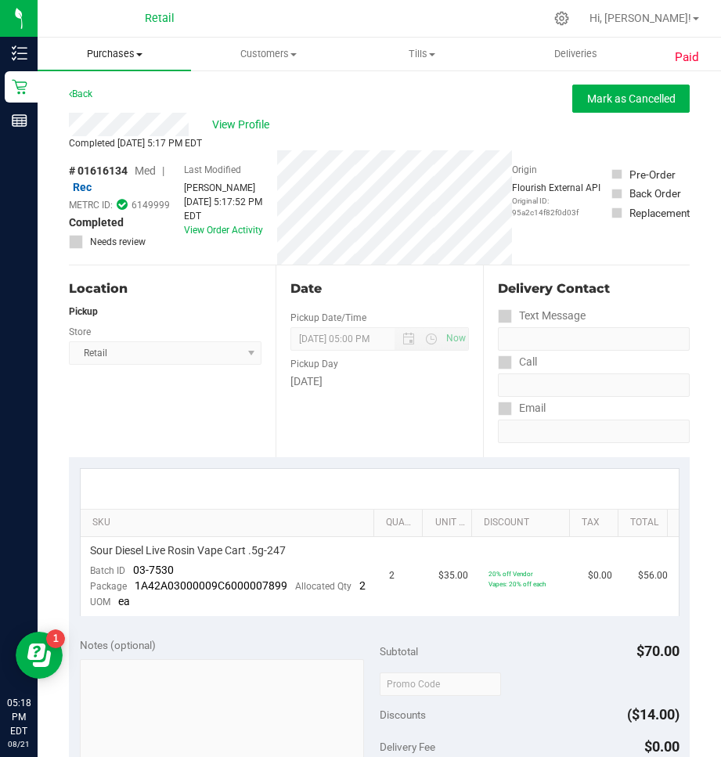
click at [109, 54] on span "Purchases" at bounding box center [114, 54] width 153 height 14
click at [98, 97] on span "Summary of purchases" at bounding box center [118, 94] width 160 height 13
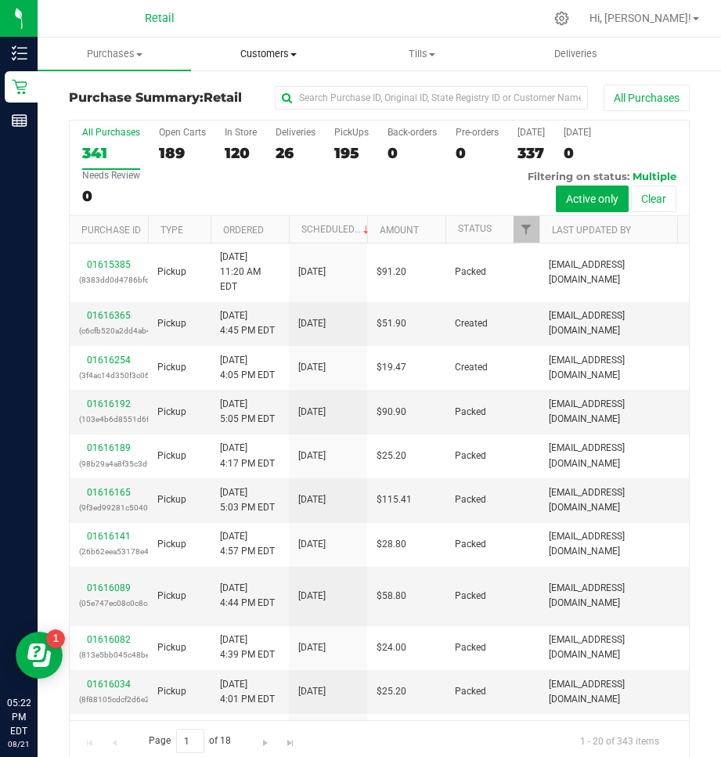
click at [253, 56] on span "Customers" at bounding box center [268, 54] width 152 height 14
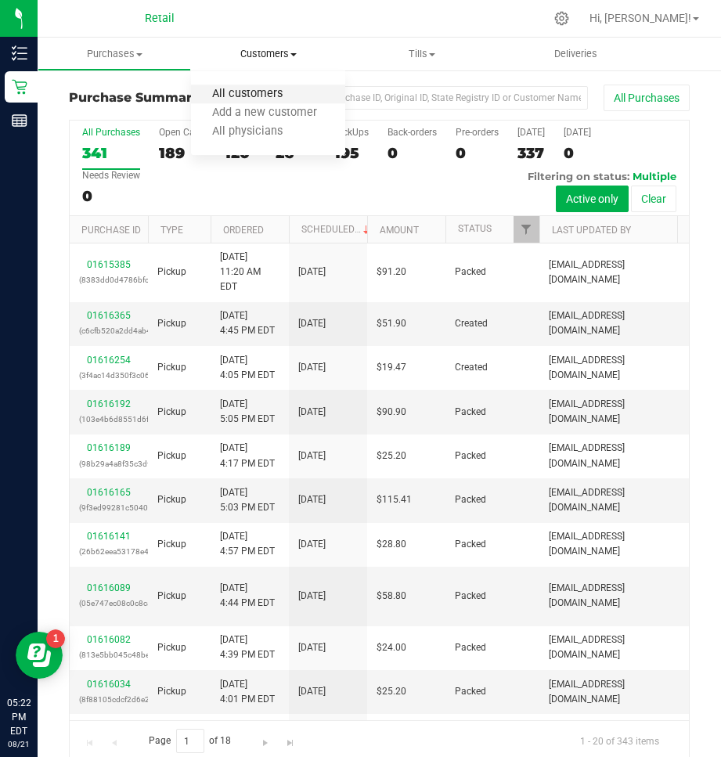
click at [260, 89] on span "All customers" at bounding box center [247, 94] width 113 height 13
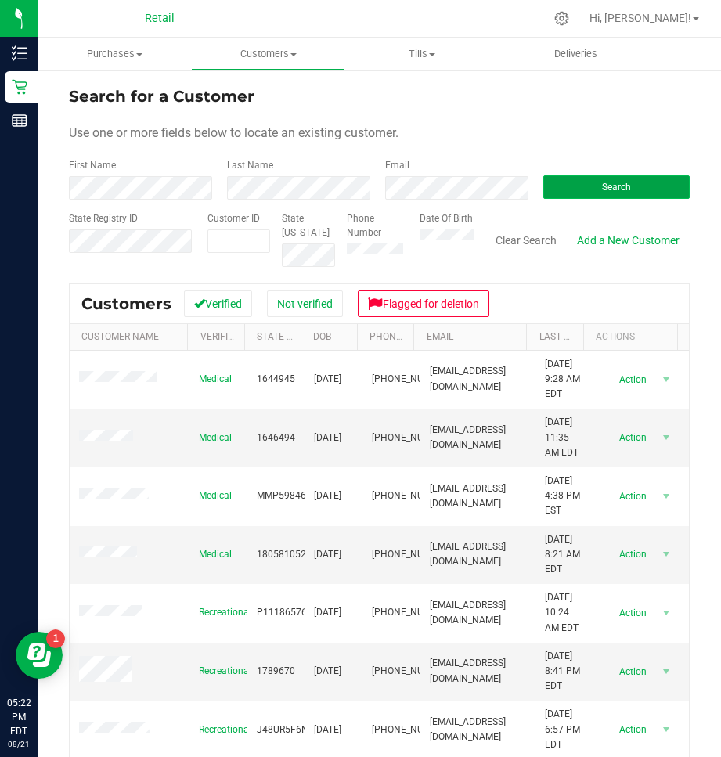
click at [548, 187] on button "Search" at bounding box center [616, 186] width 146 height 23
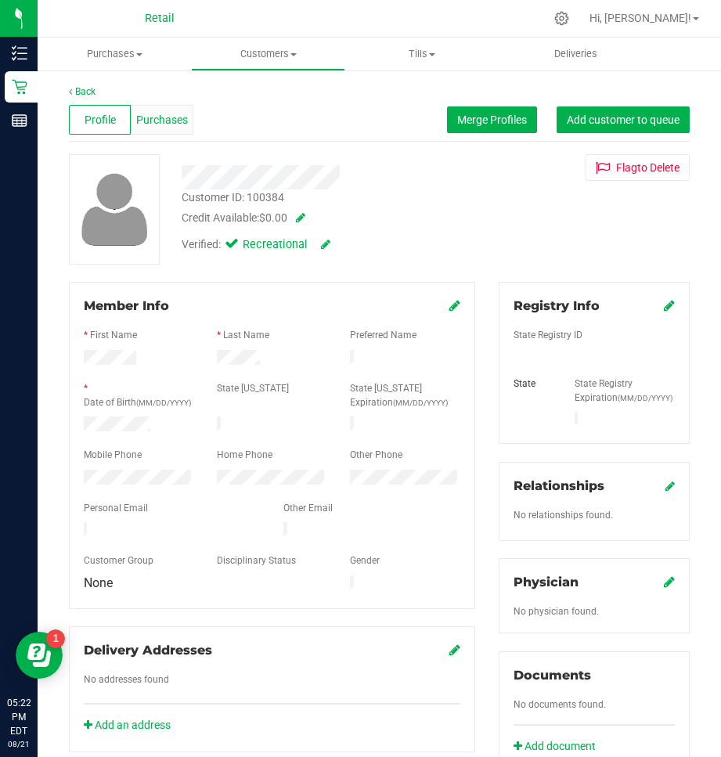
click at [174, 116] on span "Purchases" at bounding box center [162, 120] width 52 height 16
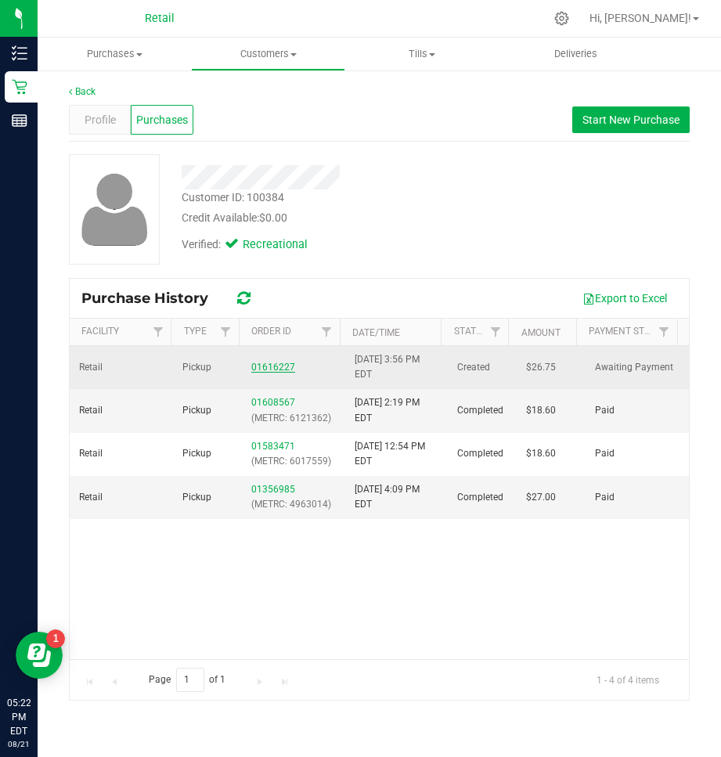
click at [264, 366] on link "01616227" at bounding box center [273, 367] width 44 height 11
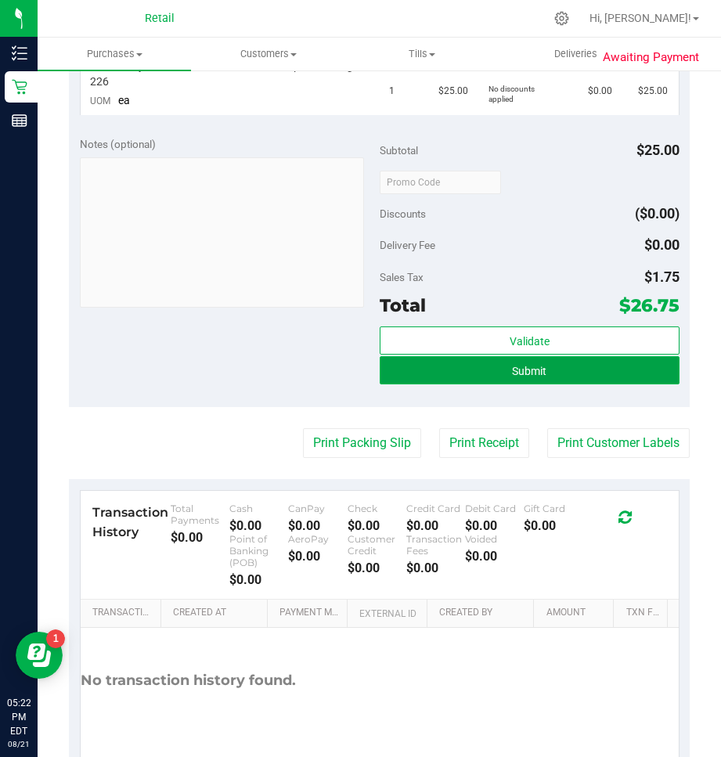
drag, startPoint x: 571, startPoint y: 380, endPoint x: 555, endPoint y: 379, distance: 15.7
click at [564, 380] on button "Submit" at bounding box center [530, 370] width 300 height 28
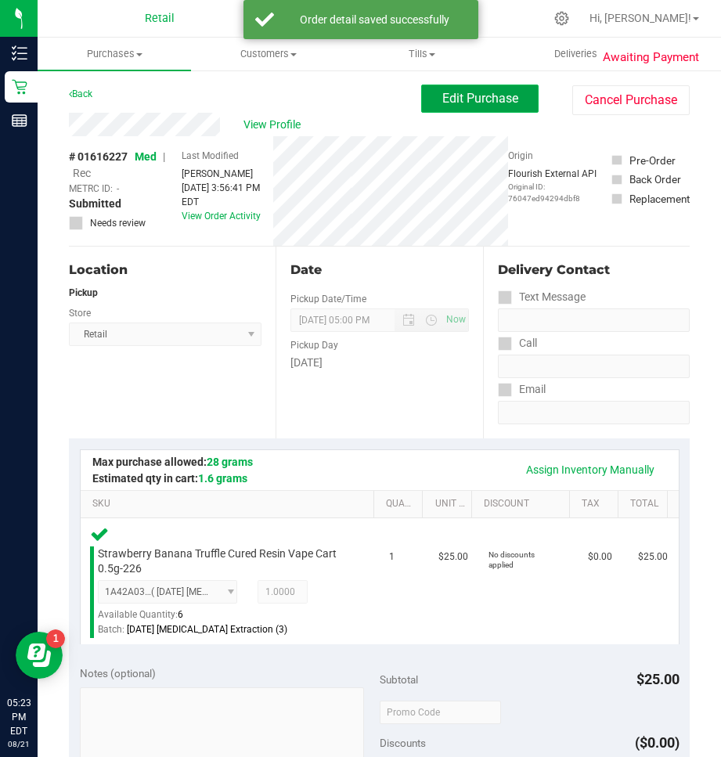
click at [510, 88] on button "Edit Purchase" at bounding box center [479, 99] width 117 height 28
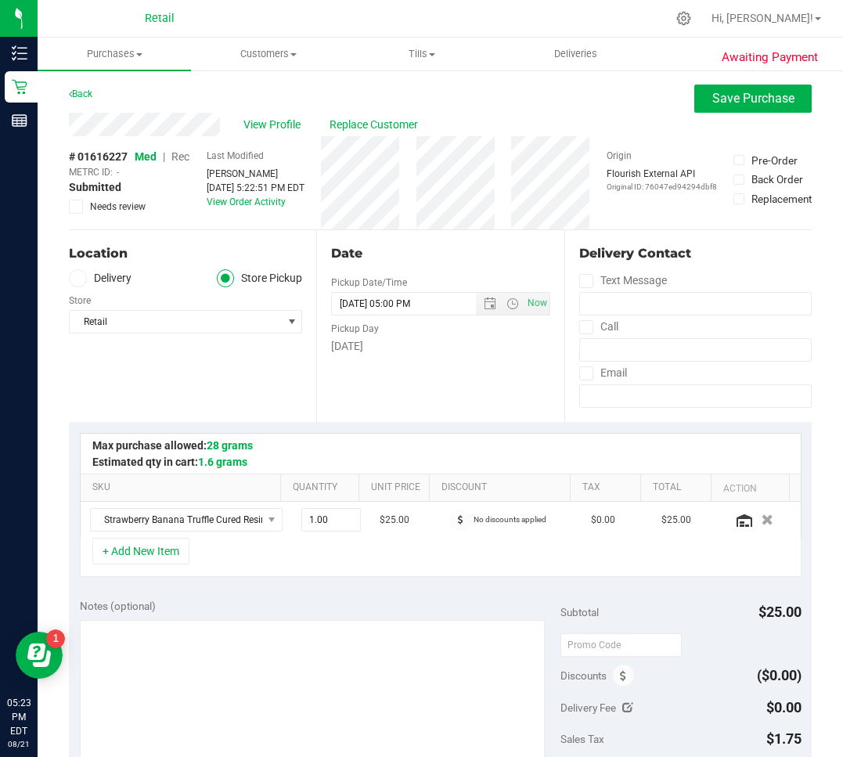
click at [184, 152] on span "Rec" at bounding box center [180, 156] width 18 height 13
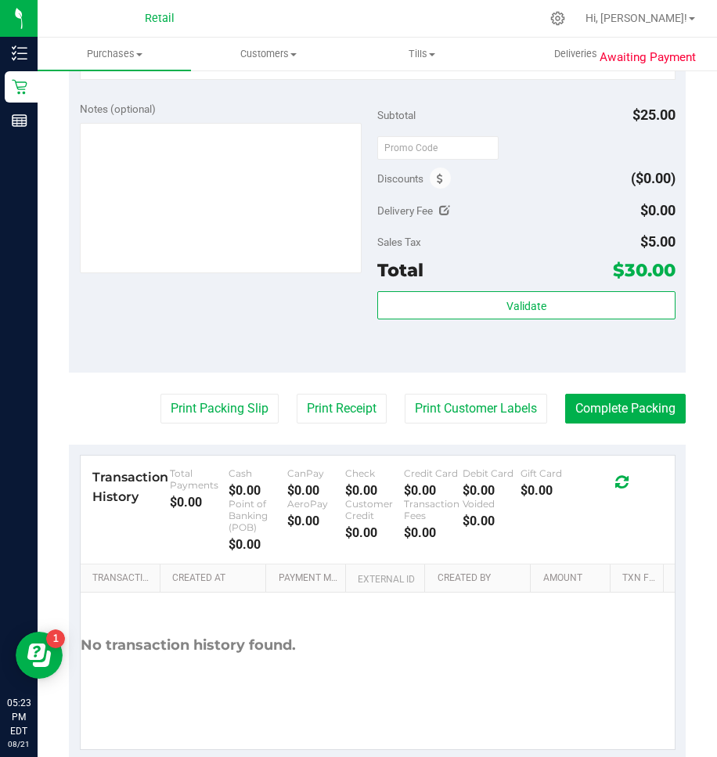
scroll to position [549, 0]
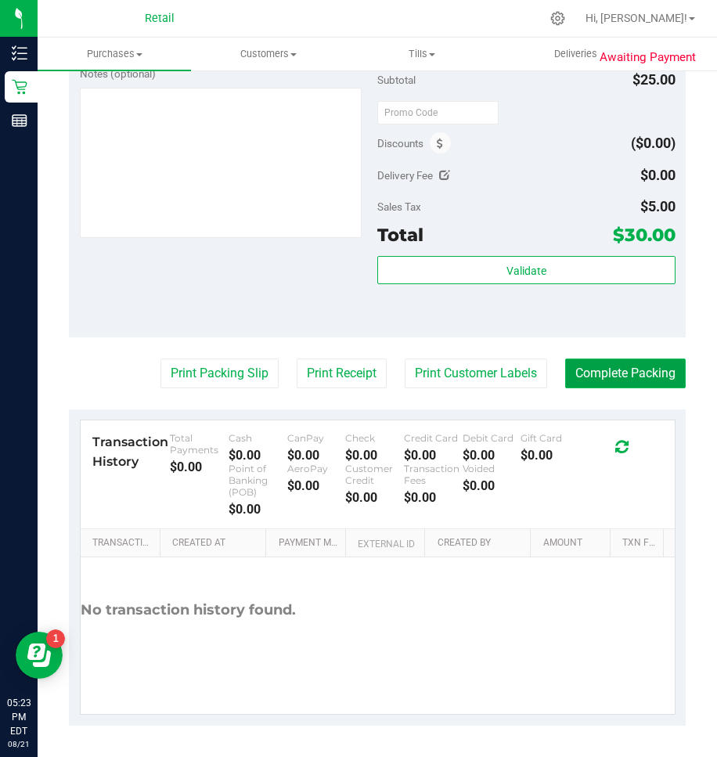
click at [665, 371] on button "Complete Packing" at bounding box center [625, 374] width 121 height 30
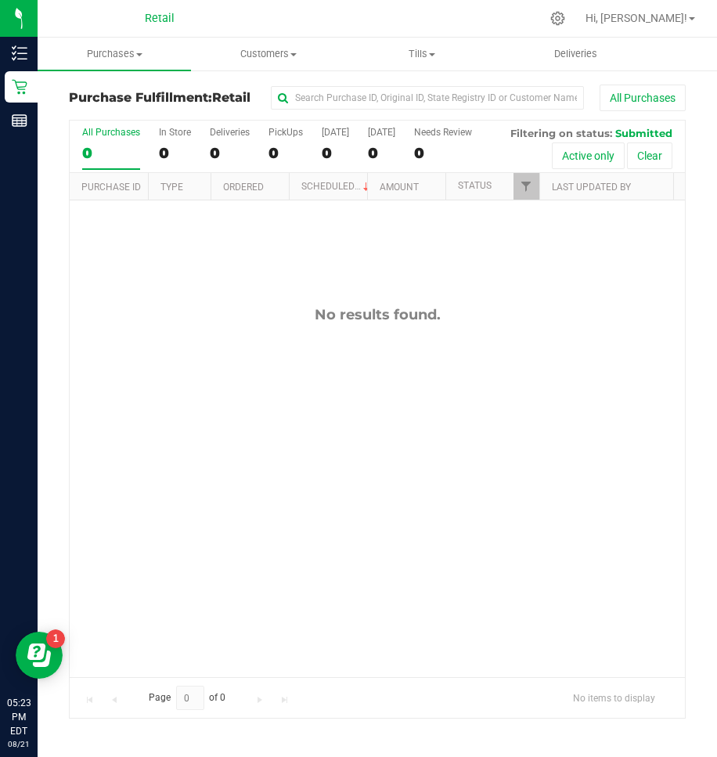
click at [490, 289] on div "No results found." at bounding box center [377, 491] width 615 height 582
click at [261, 67] on retail "Purchases Summary of purchases Fulfillment All purchases Customers All customer…" at bounding box center [378, 386] width 680 height 697
click at [260, 58] on span "Customers" at bounding box center [268, 54] width 152 height 14
click at [236, 92] on span "All customers" at bounding box center [247, 94] width 113 height 13
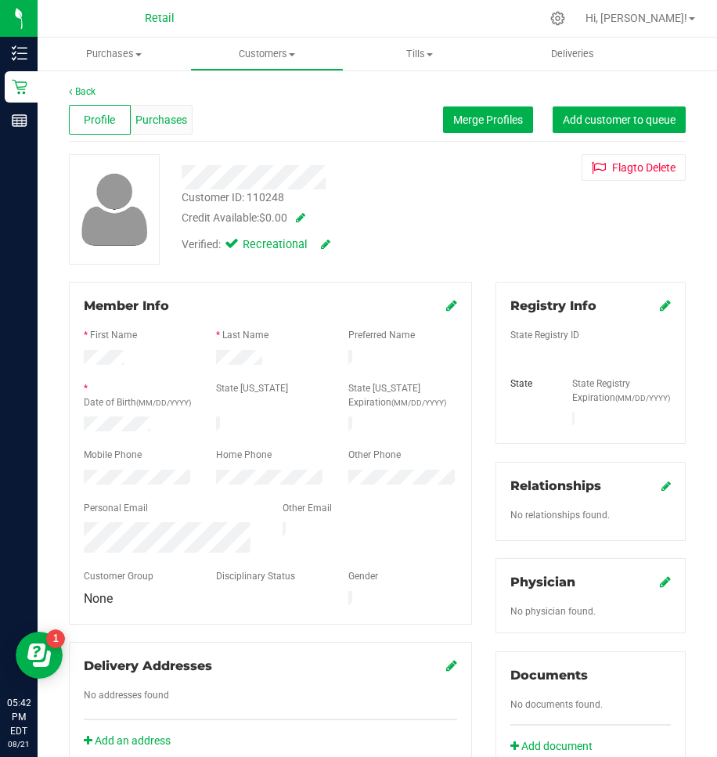
click at [164, 116] on span "Purchases" at bounding box center [161, 120] width 52 height 16
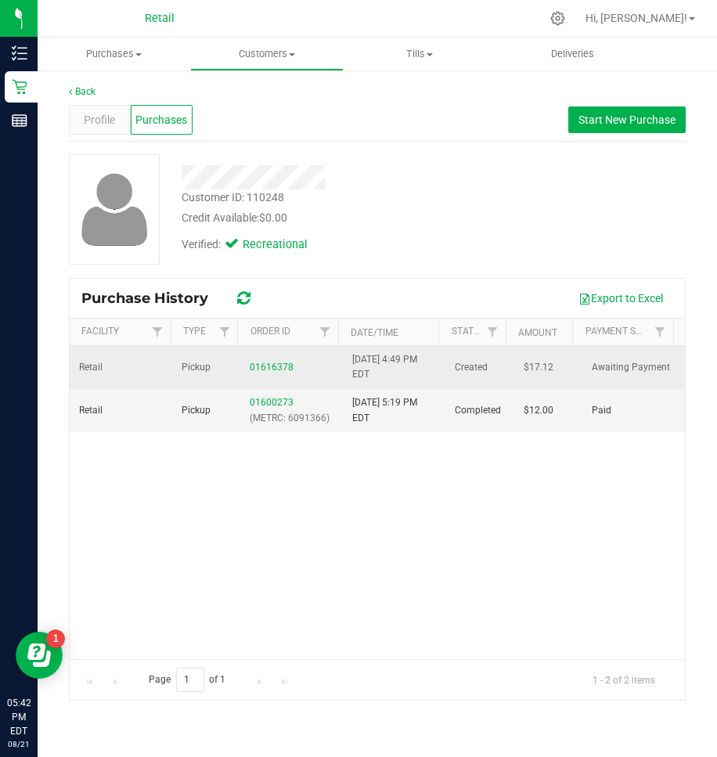
click at [254, 359] on td "01616378" at bounding box center [291, 367] width 103 height 43
click at [254, 371] on link "01616378" at bounding box center [272, 367] width 44 height 11
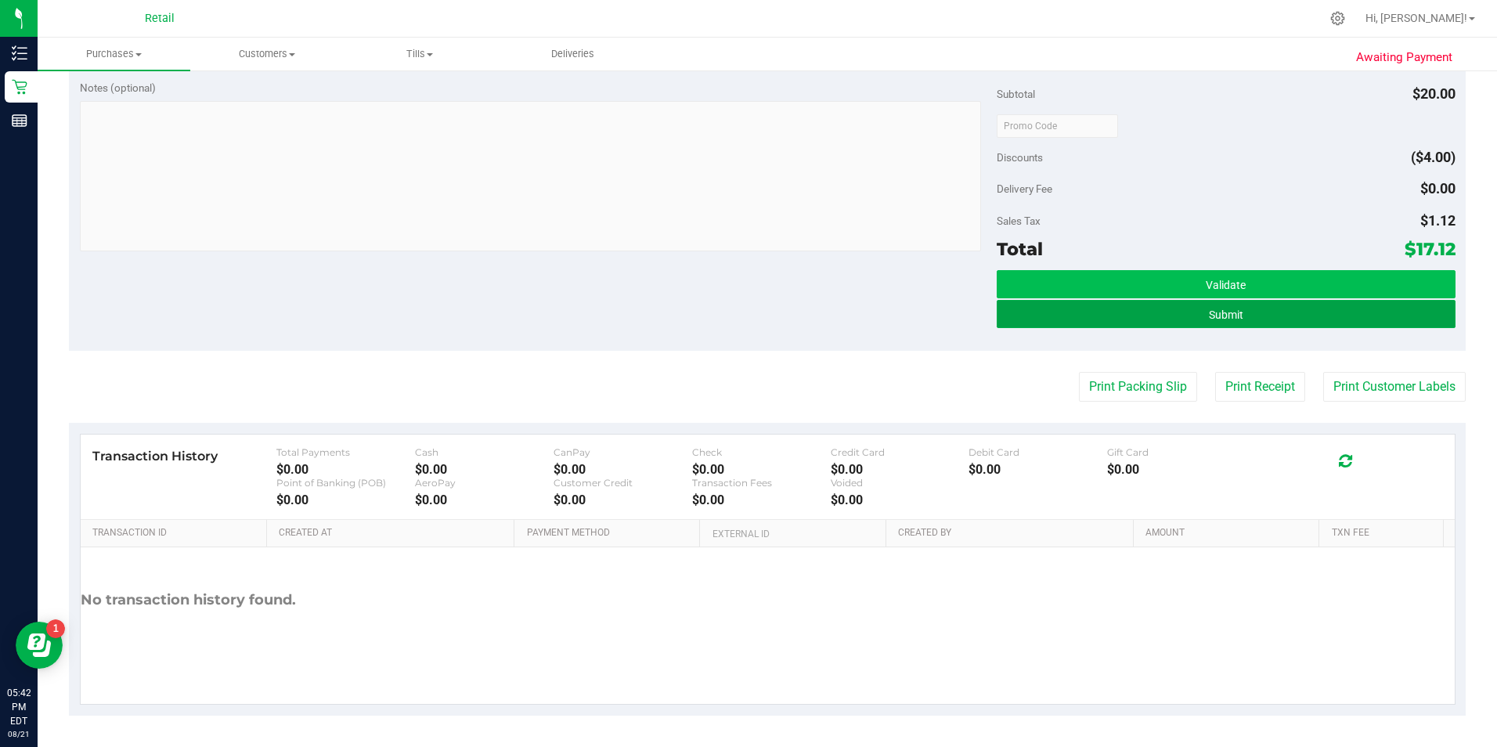
click at [720, 306] on button "Submit" at bounding box center [1226, 314] width 459 height 28
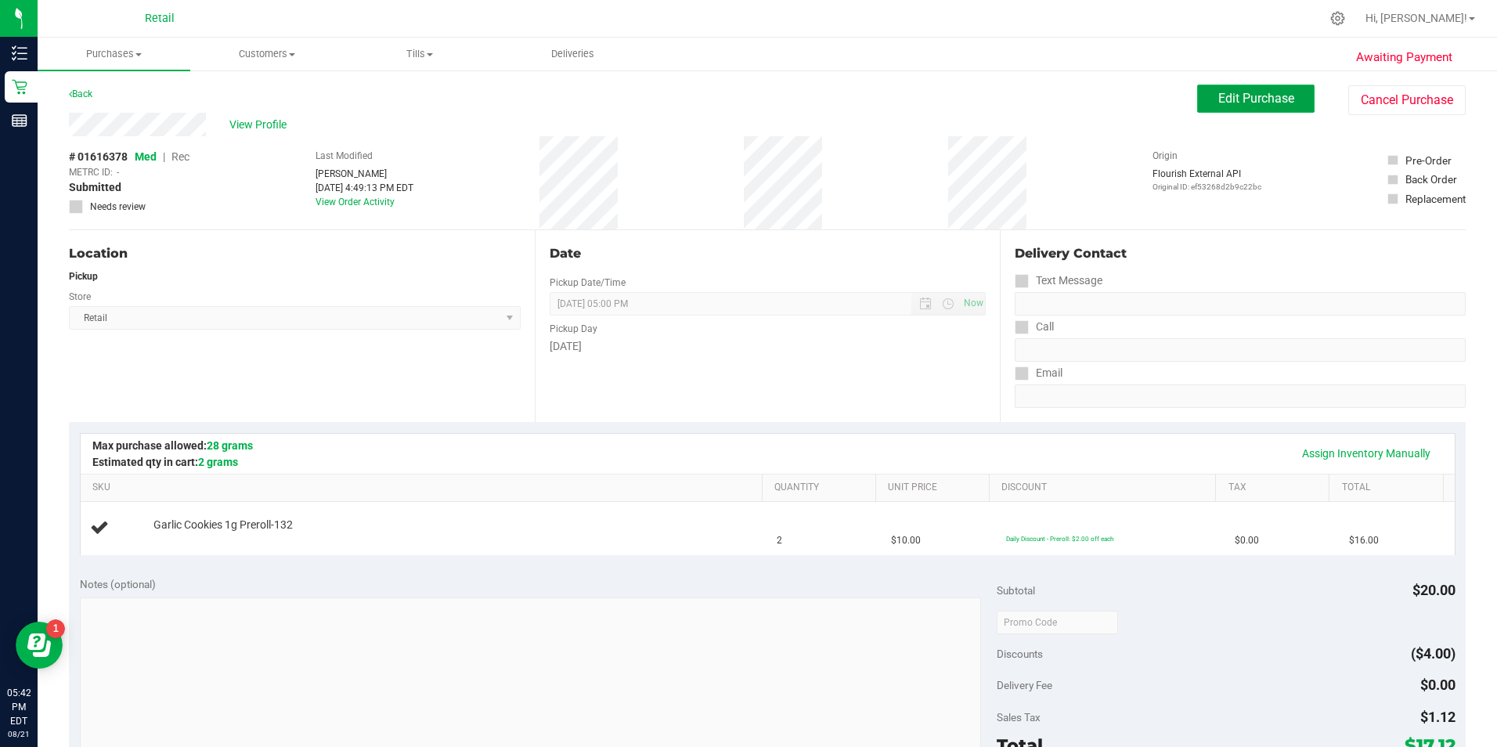
click at [720, 99] on span "Edit Purchase" at bounding box center [1256, 98] width 76 height 15
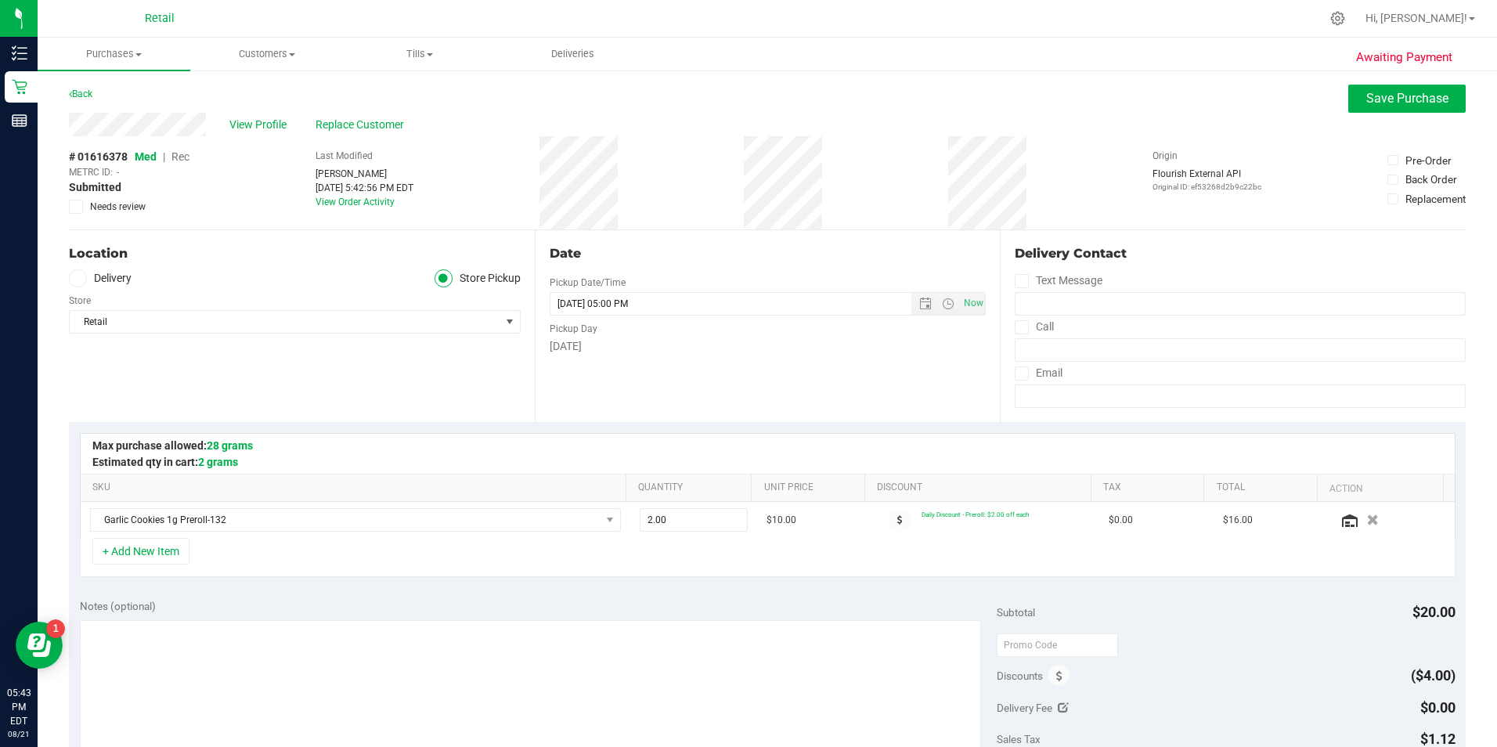
click at [184, 164] on div "# 01616378 Med | Rec METRC ID: - Submitted Needs review" at bounding box center [129, 181] width 121 height 65
click at [184, 159] on span "Rec" at bounding box center [180, 156] width 18 height 13
click at [720, 94] on span "Save Purchase" at bounding box center [1407, 98] width 82 height 15
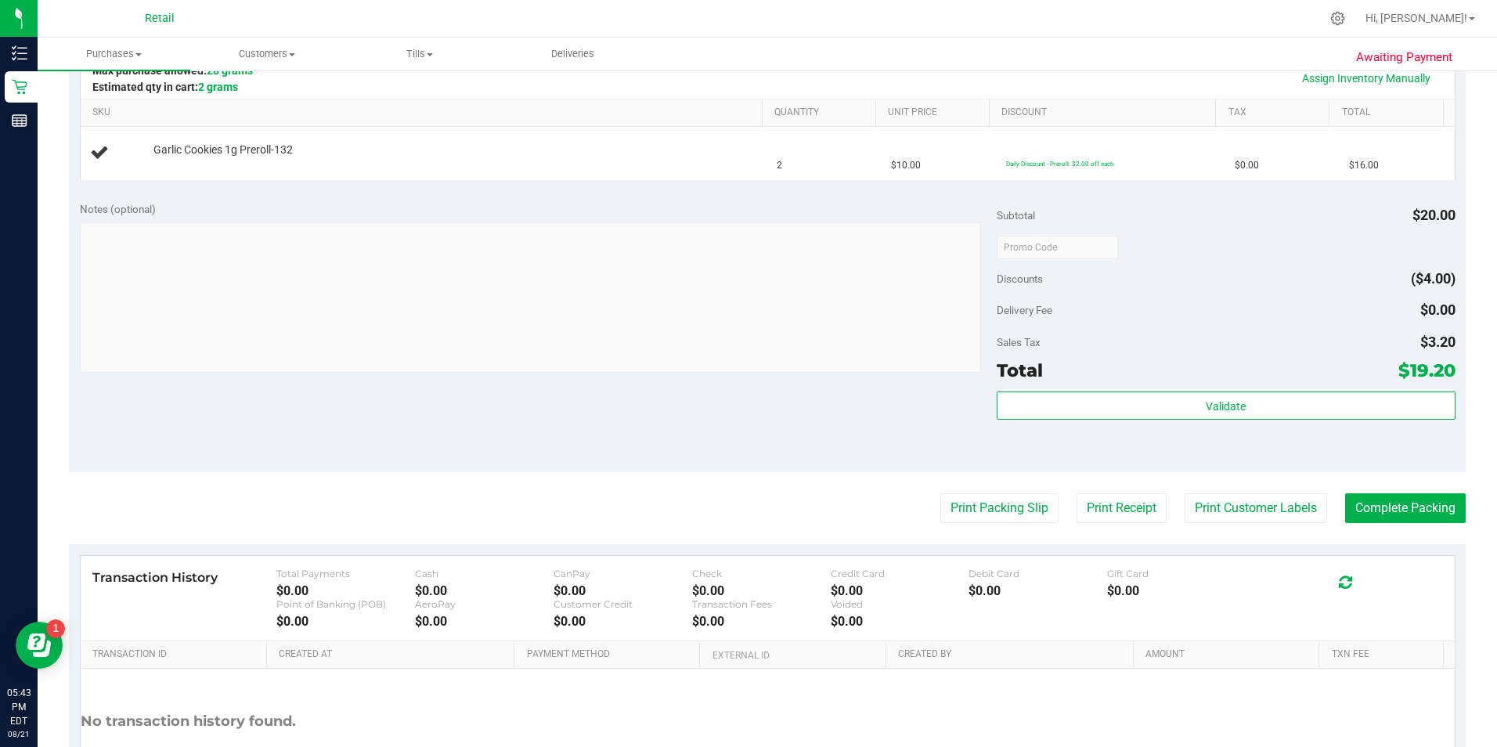
scroll to position [391, 0]
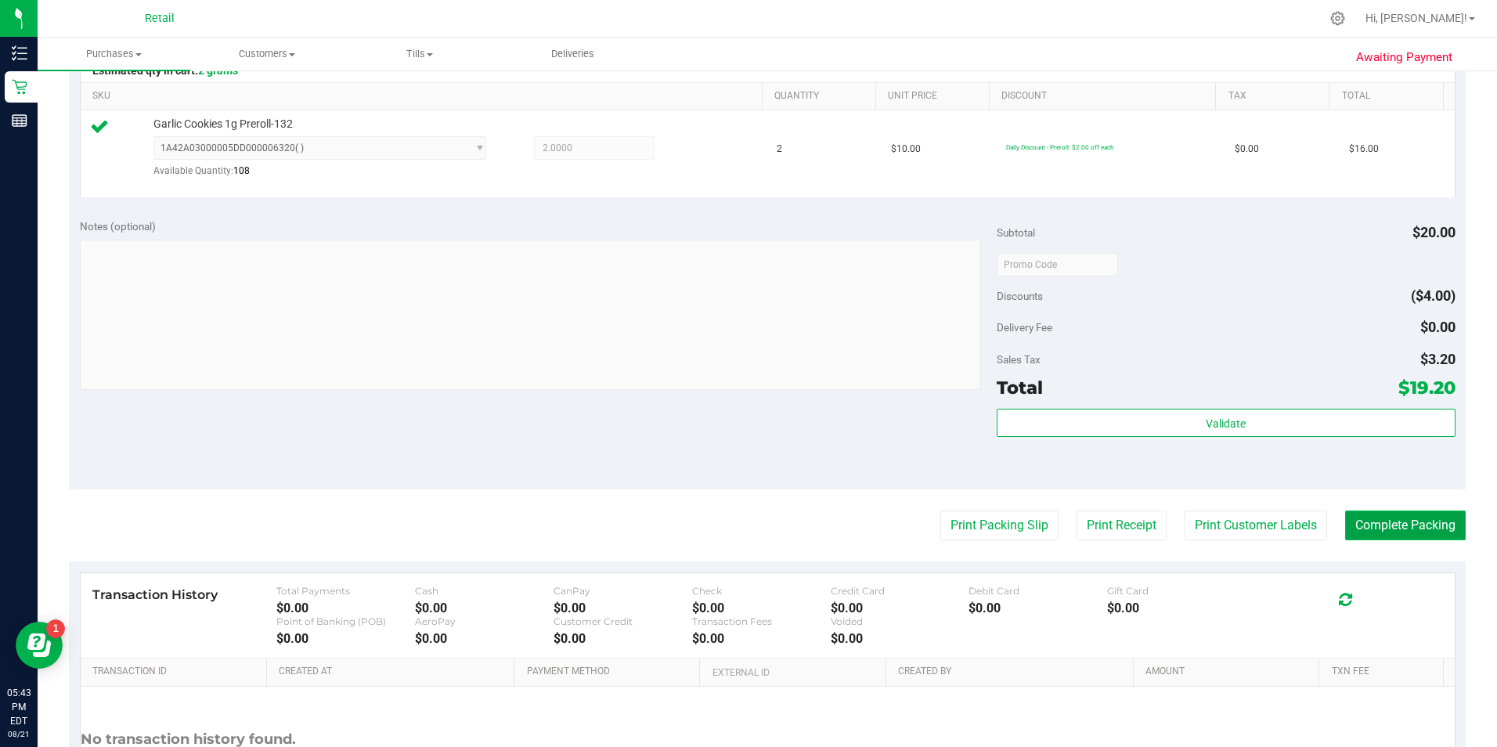
click at [720, 515] on button "Complete Packing" at bounding box center [1405, 525] width 121 height 30
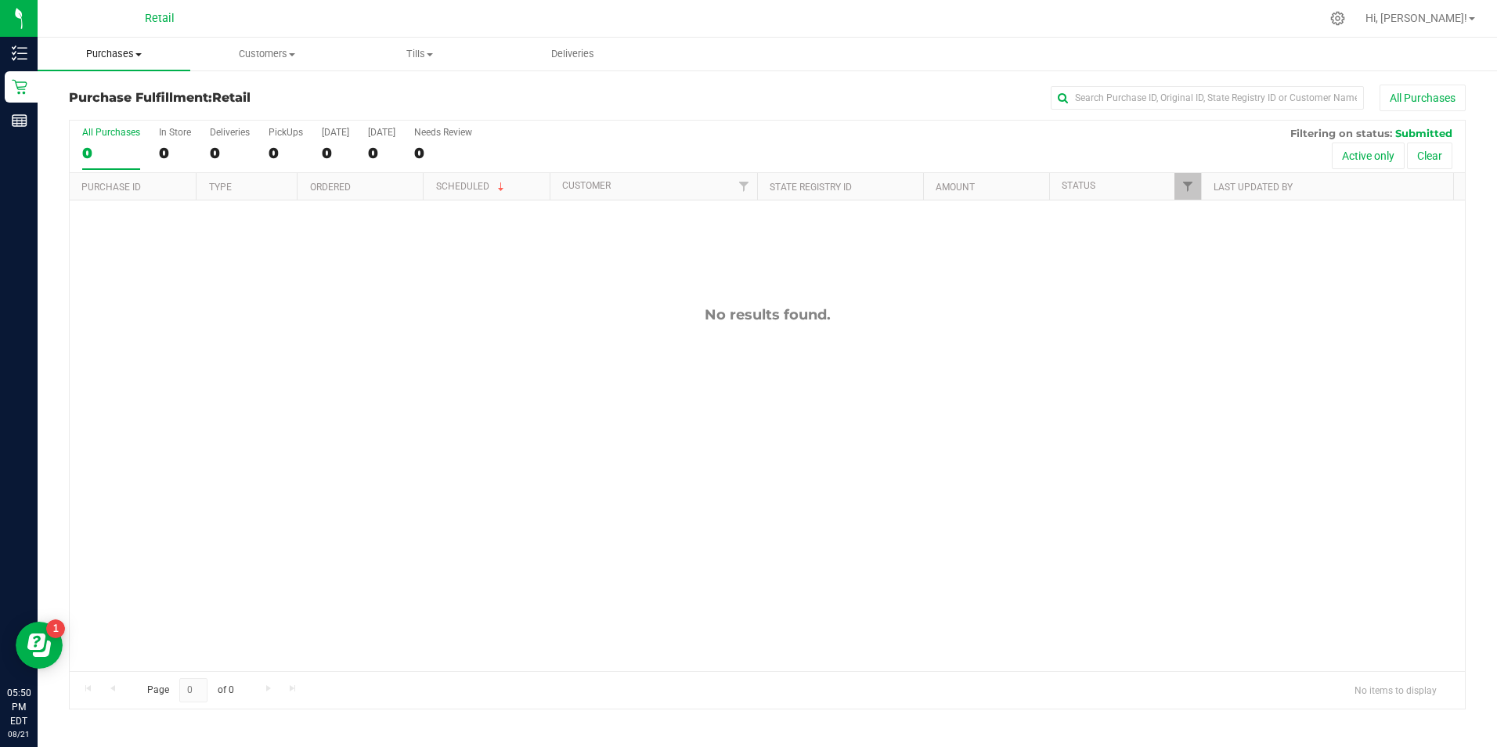
click at [141, 54] on span at bounding box center [138, 54] width 6 height 3
click at [139, 100] on span "Summary of purchases" at bounding box center [118, 94] width 160 height 13
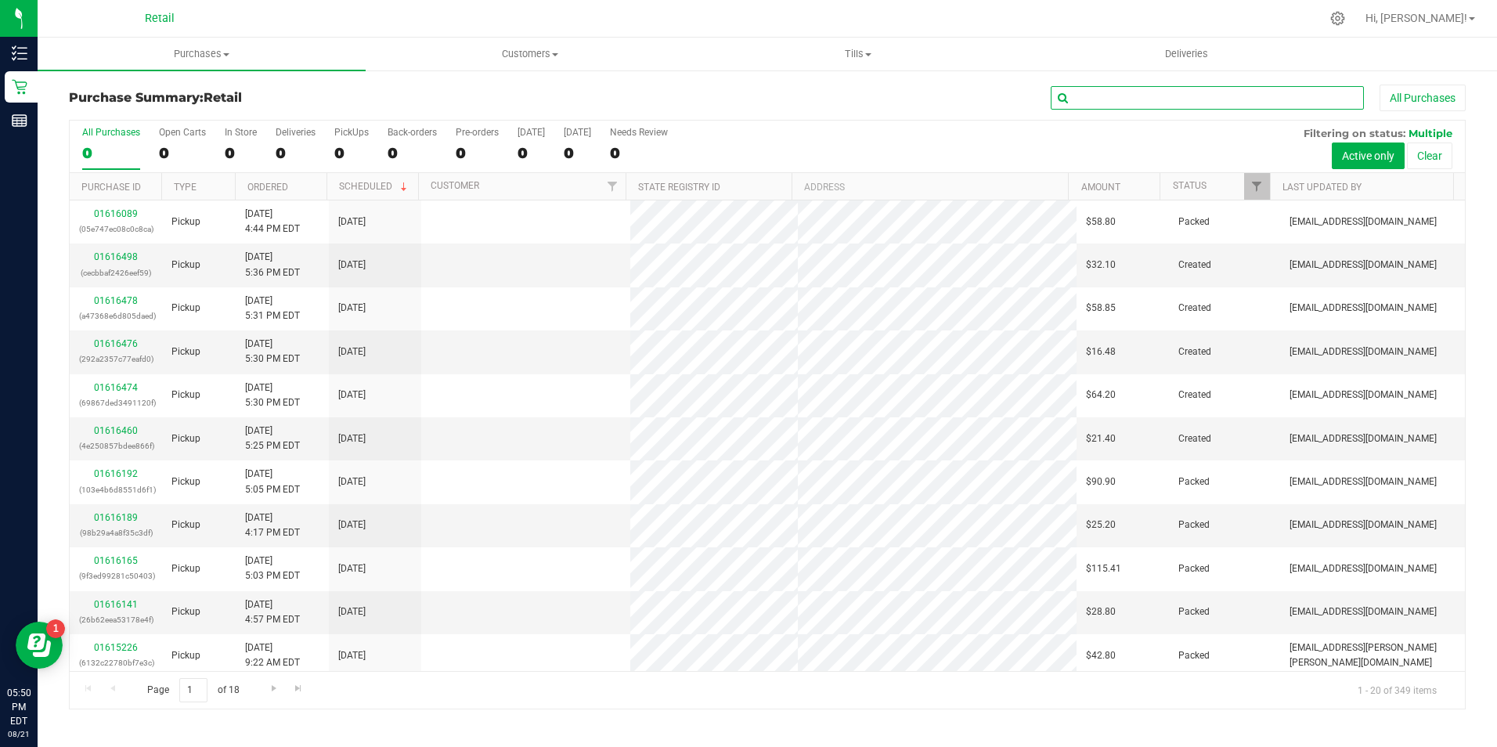
click at [720, 107] on input "text" at bounding box center [1207, 97] width 313 height 23
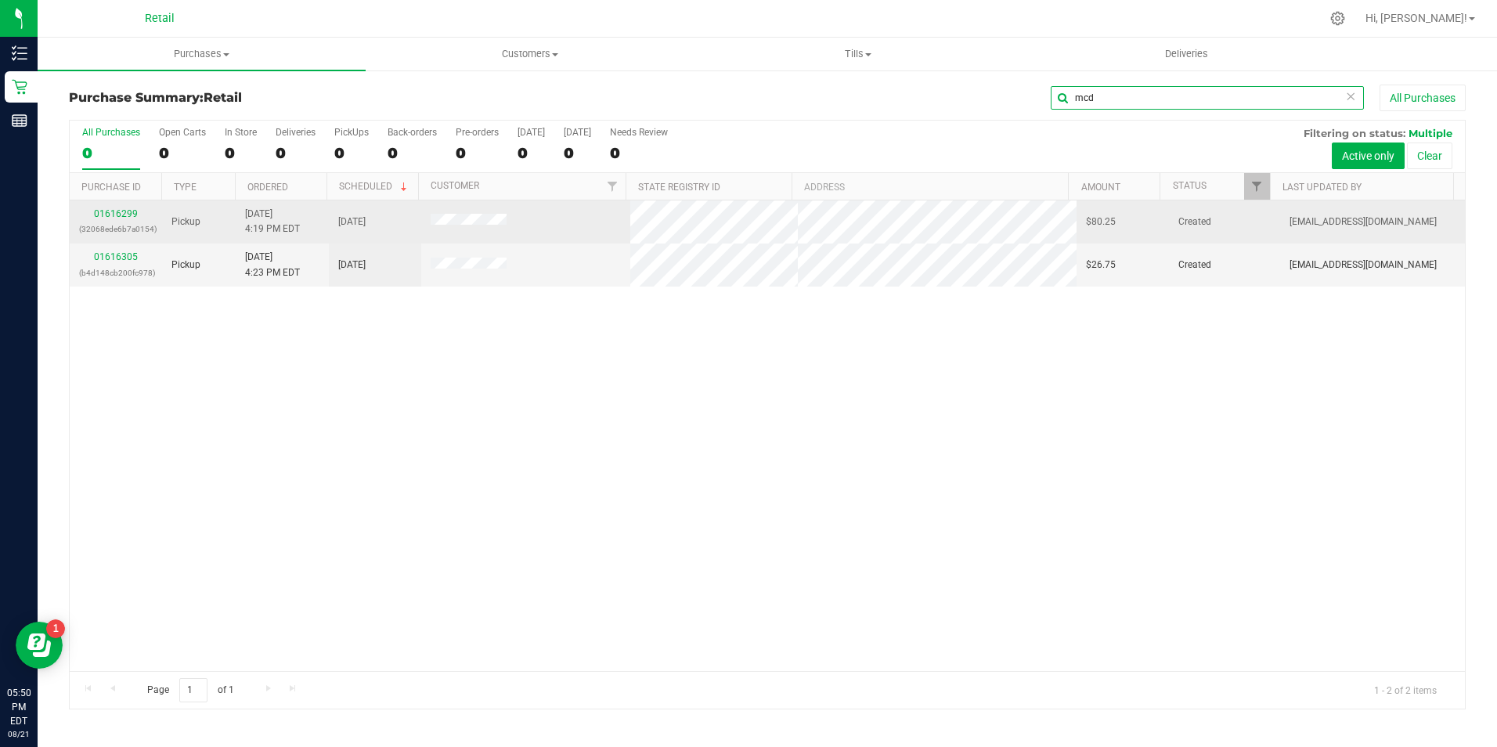
type input "mcd"
click at [115, 205] on td "01616299 (32068ede6b7a0154)" at bounding box center [116, 221] width 92 height 43
click at [114, 207] on div "01616299 (32068ede6b7a0154)" at bounding box center [116, 222] width 74 height 30
click at [114, 210] on link "01616299" at bounding box center [116, 213] width 44 height 11
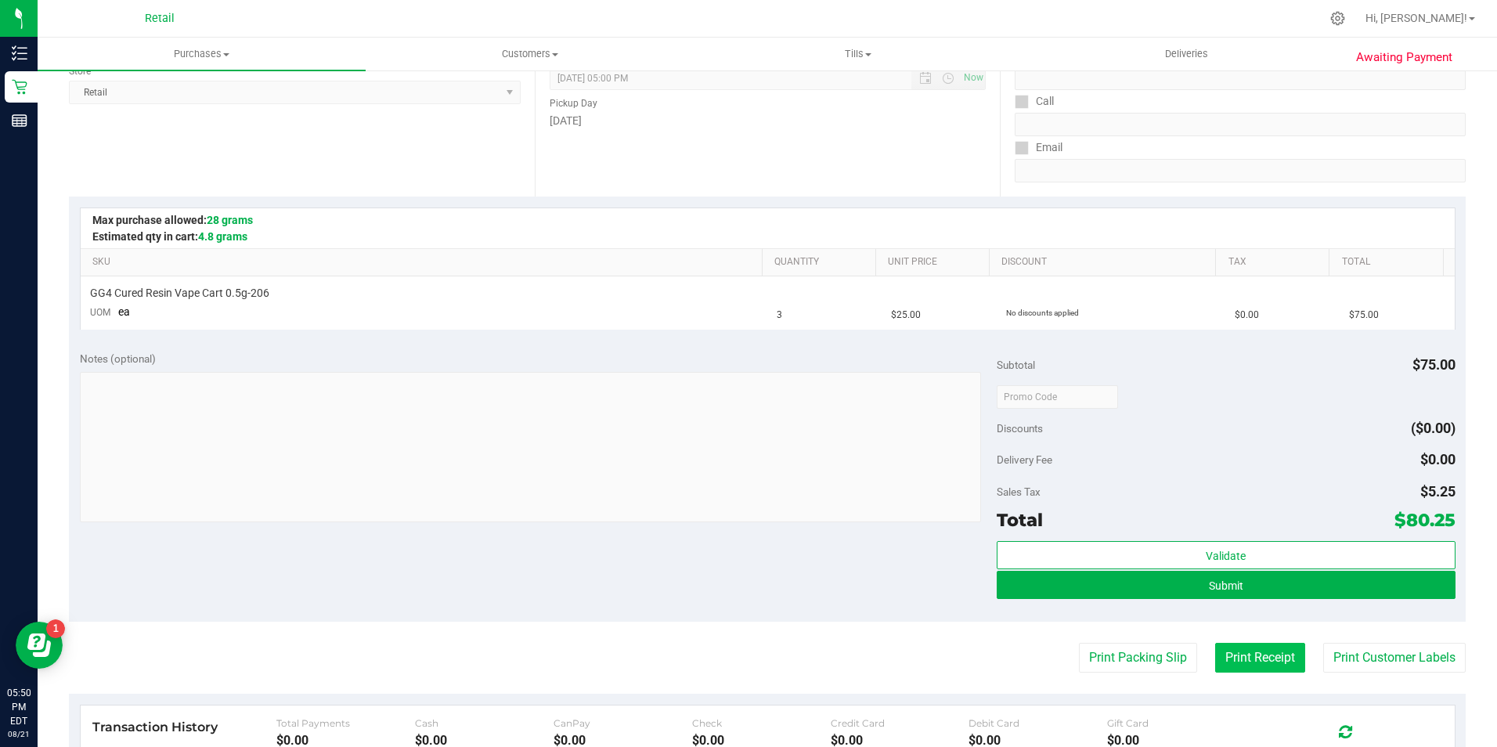
scroll to position [235, 0]
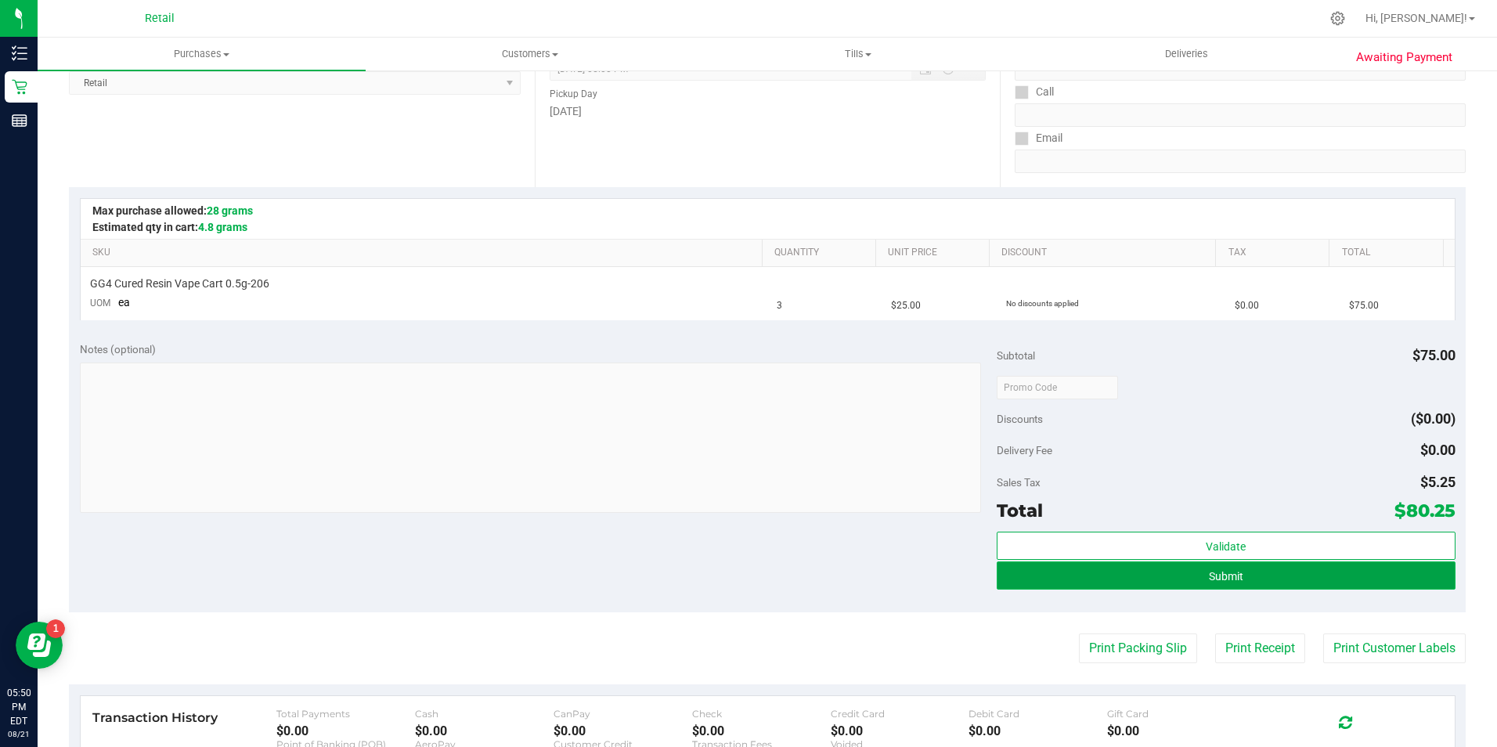
click at [720, 587] on button "Submit" at bounding box center [1226, 575] width 459 height 28
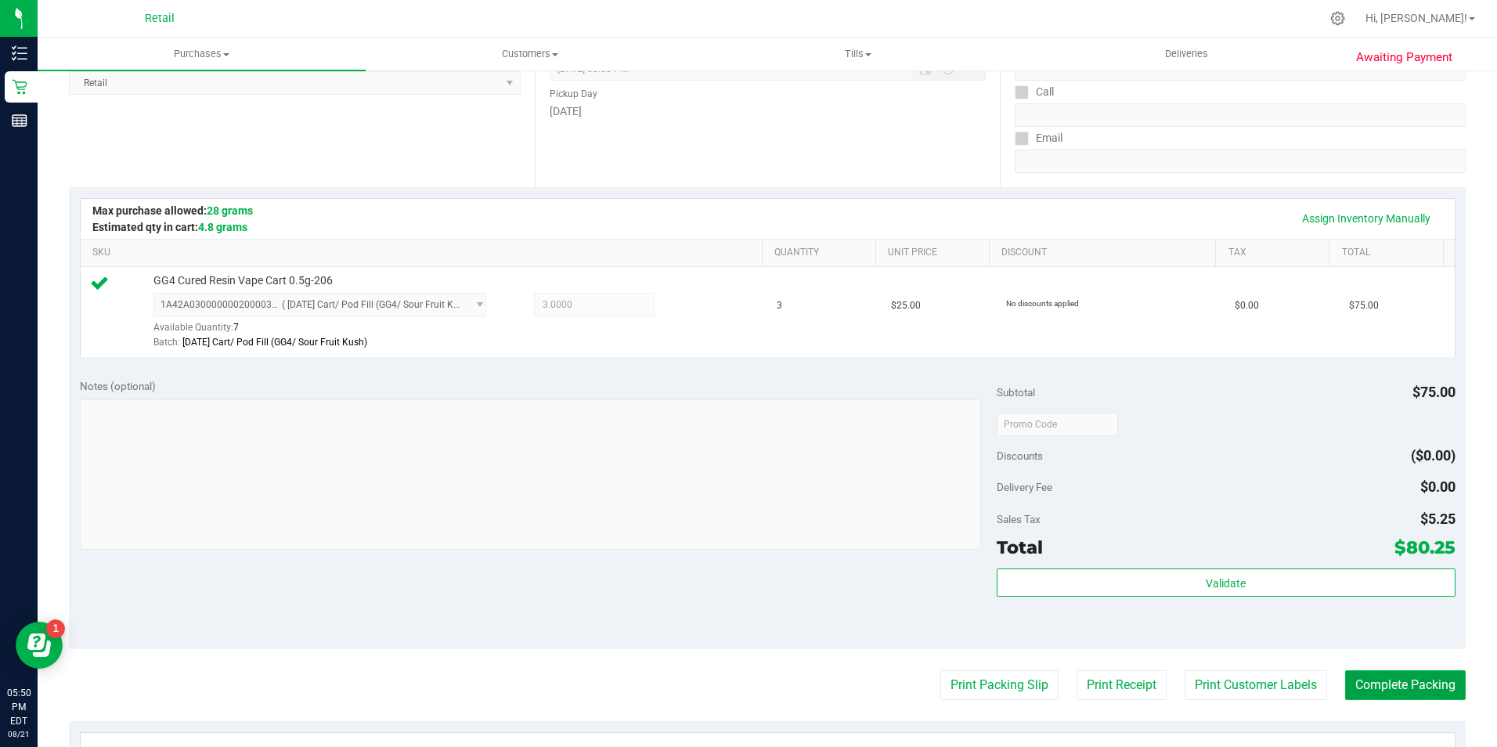
click at [720, 686] on button "Complete Packing" at bounding box center [1405, 685] width 121 height 30
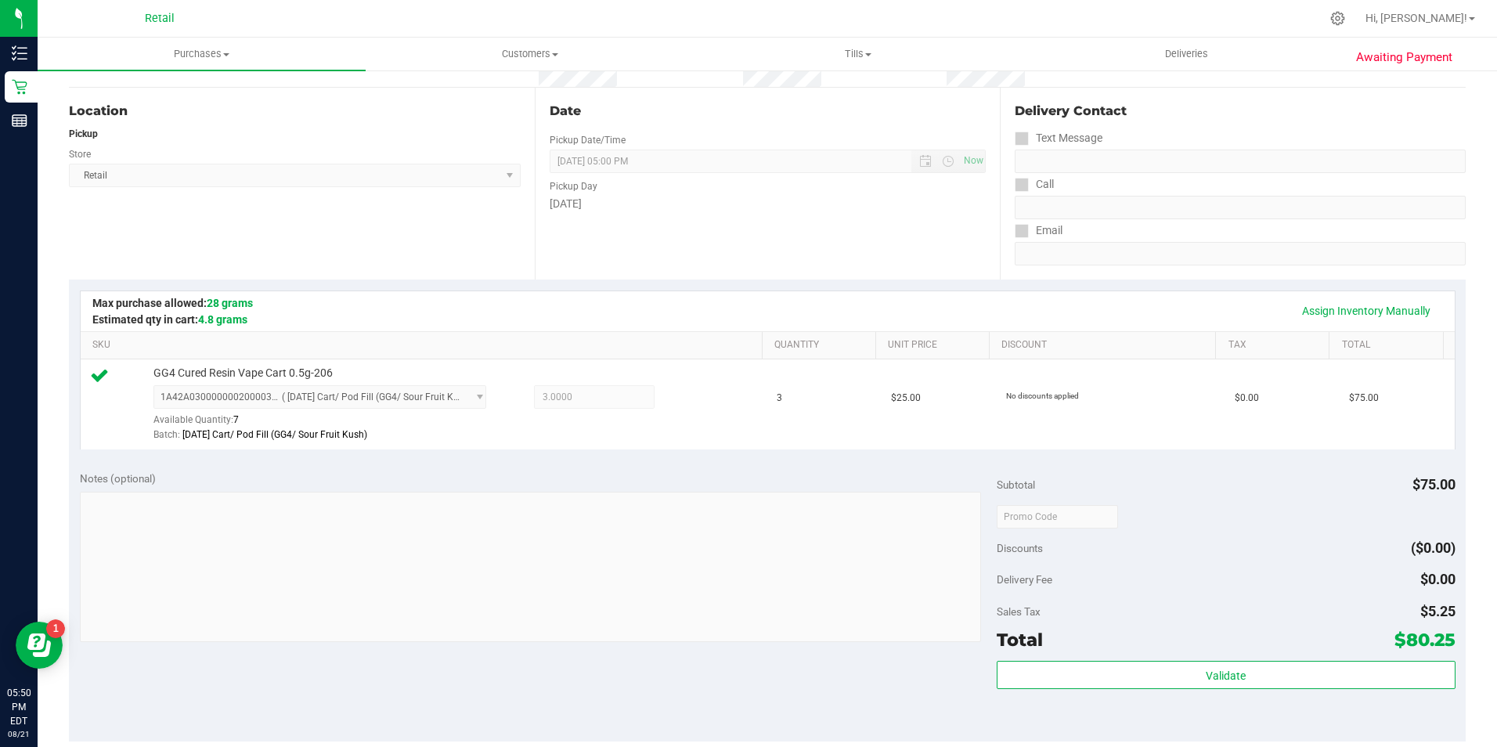
scroll to position [0, 0]
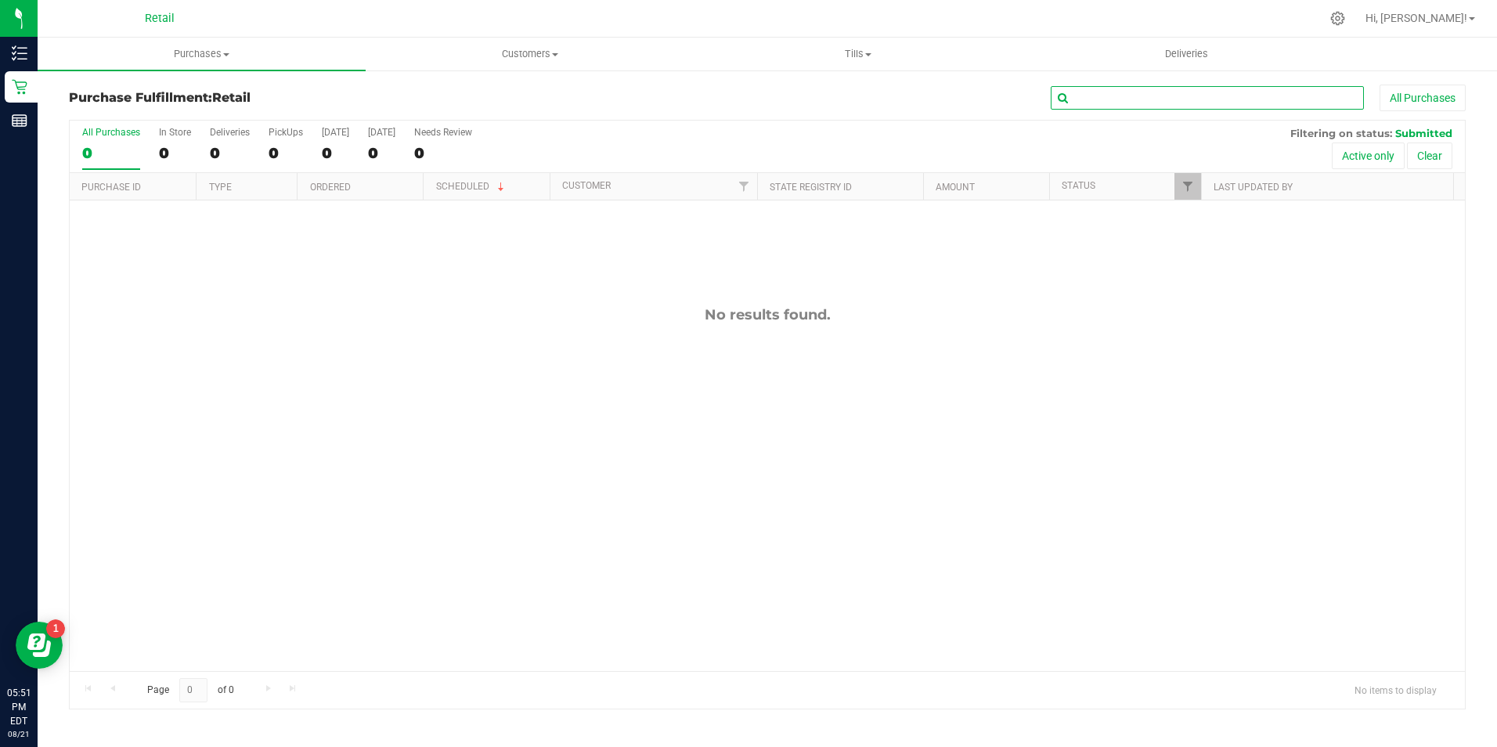
click at [720, 90] on input "text" at bounding box center [1207, 97] width 313 height 23
click at [214, 36] on nav "Retail Hi, Casandra!" at bounding box center [767, 19] width 1459 height 38
click at [213, 62] on uib-tab-heading "Purchases Summary of purchases Fulfillment All purchases" at bounding box center [202, 54] width 328 height 33
click at [223, 93] on li "Summary of purchases" at bounding box center [202, 94] width 328 height 19
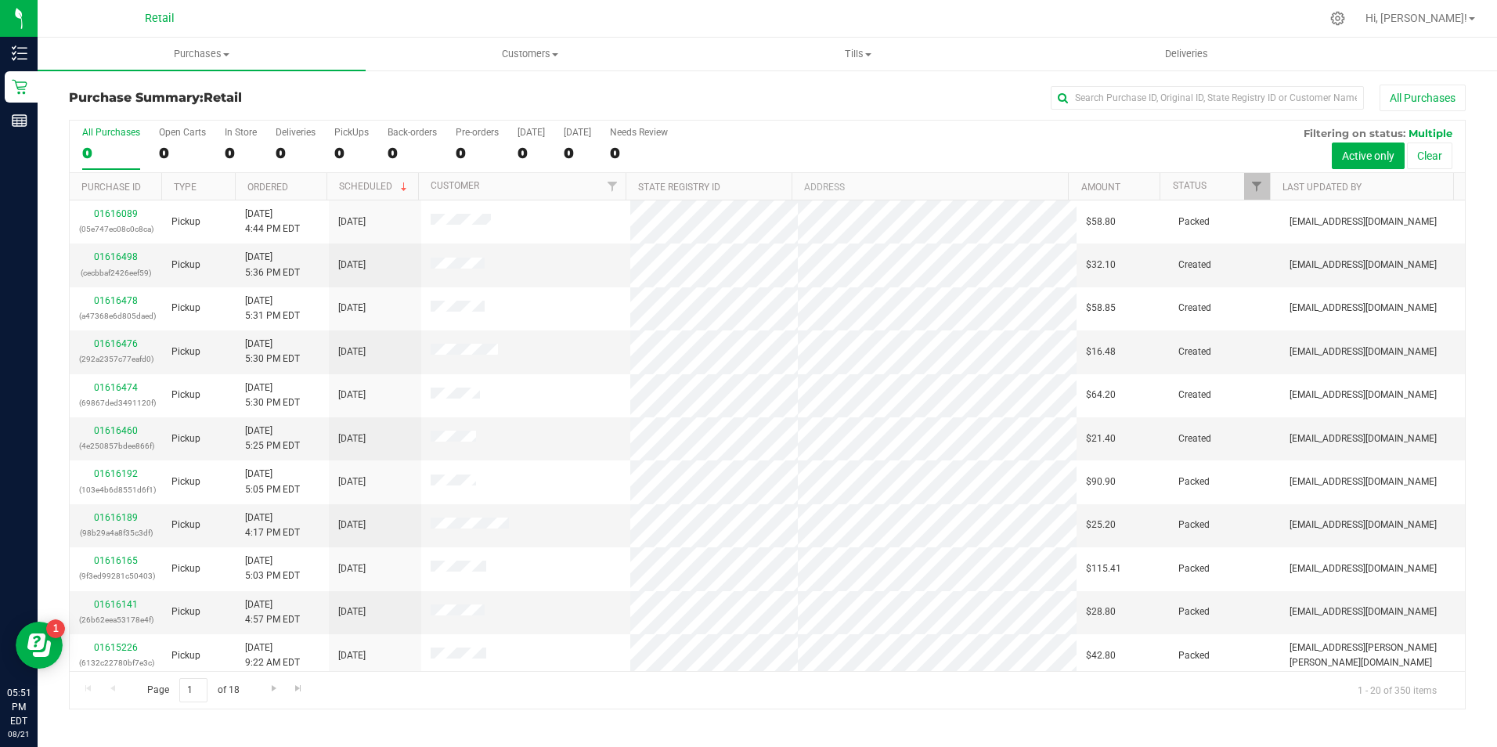
click at [720, 111] on div "Purchase Summary: Retail All Purchases" at bounding box center [767, 102] width 1397 height 34
click at [720, 100] on input "text" at bounding box center [1207, 97] width 313 height 23
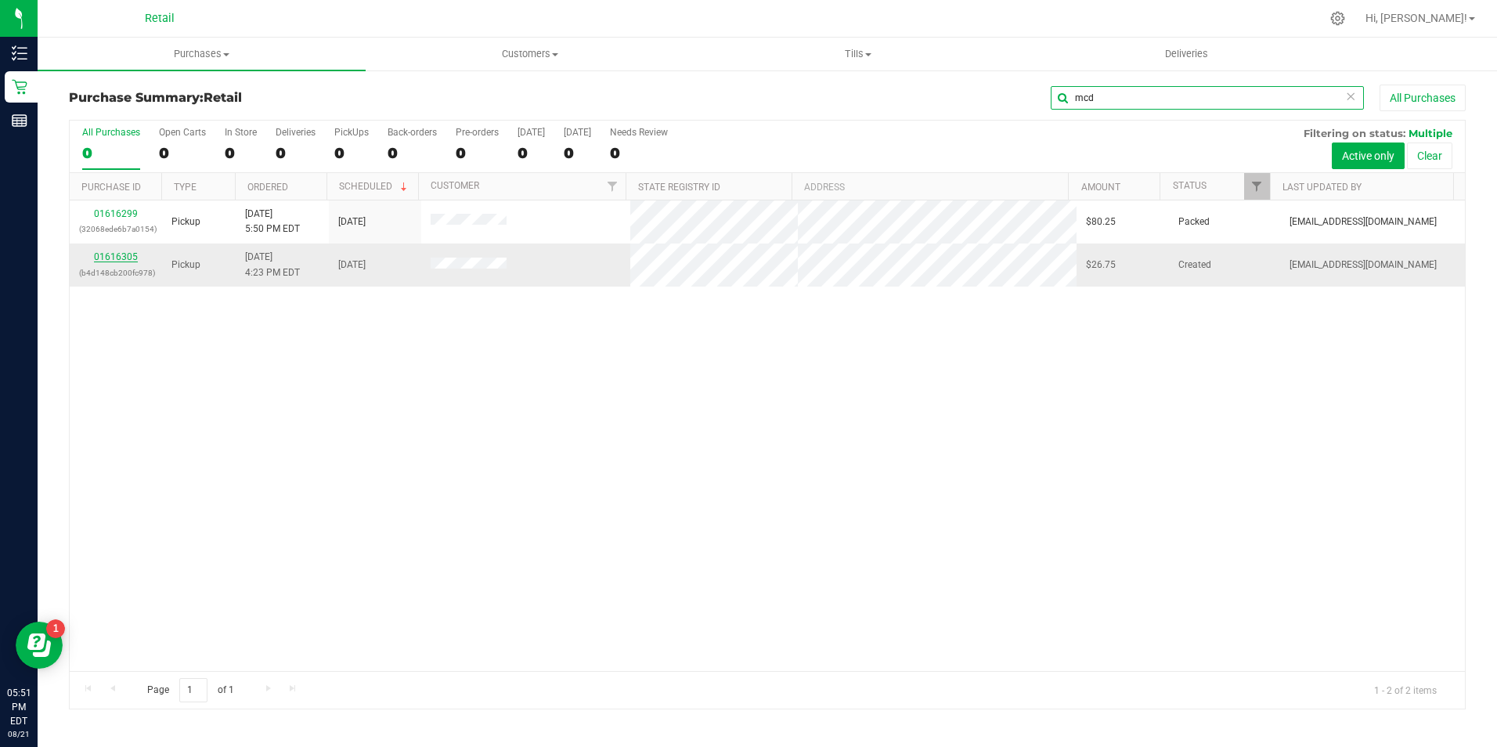
type input "mcd"
click at [107, 254] on link "01616305" at bounding box center [116, 256] width 44 height 11
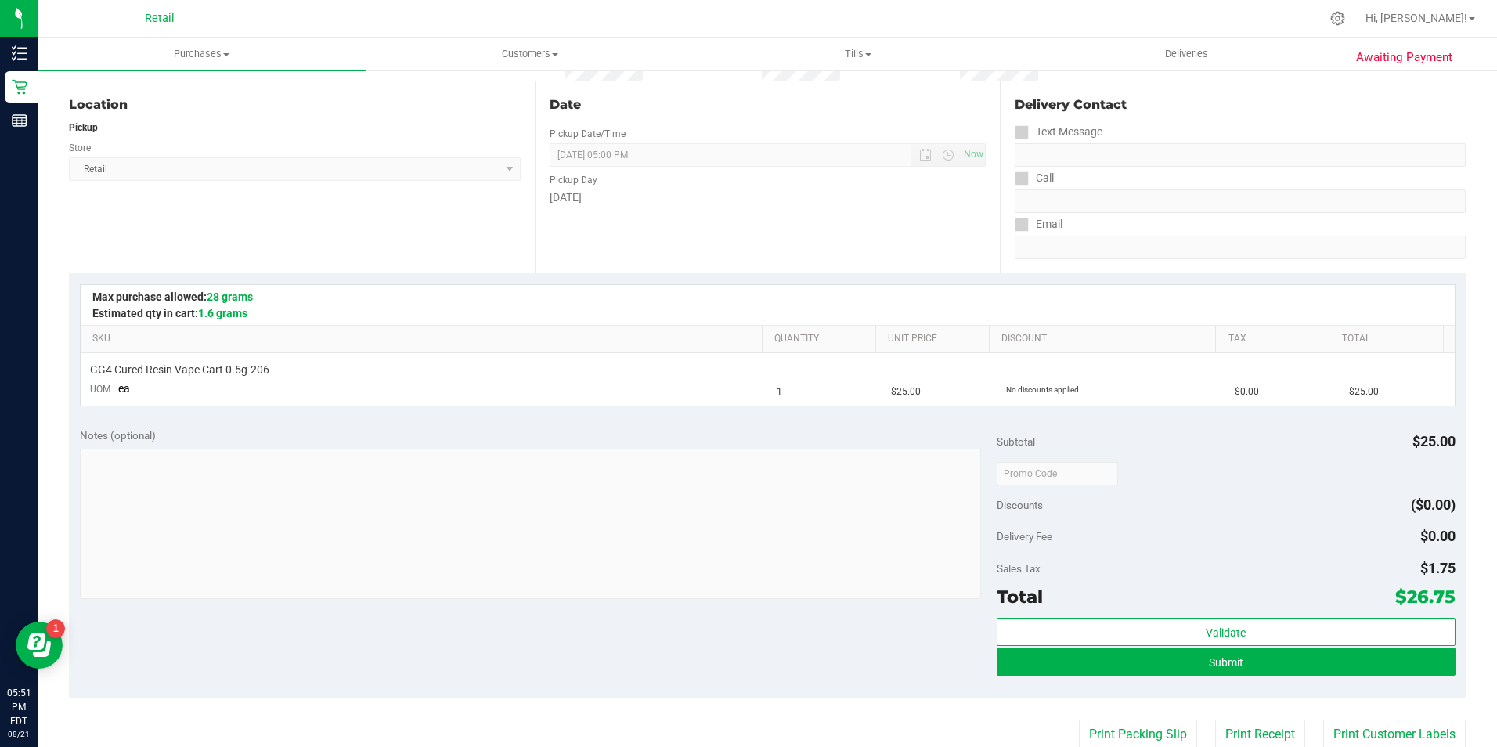
scroll to position [157, 0]
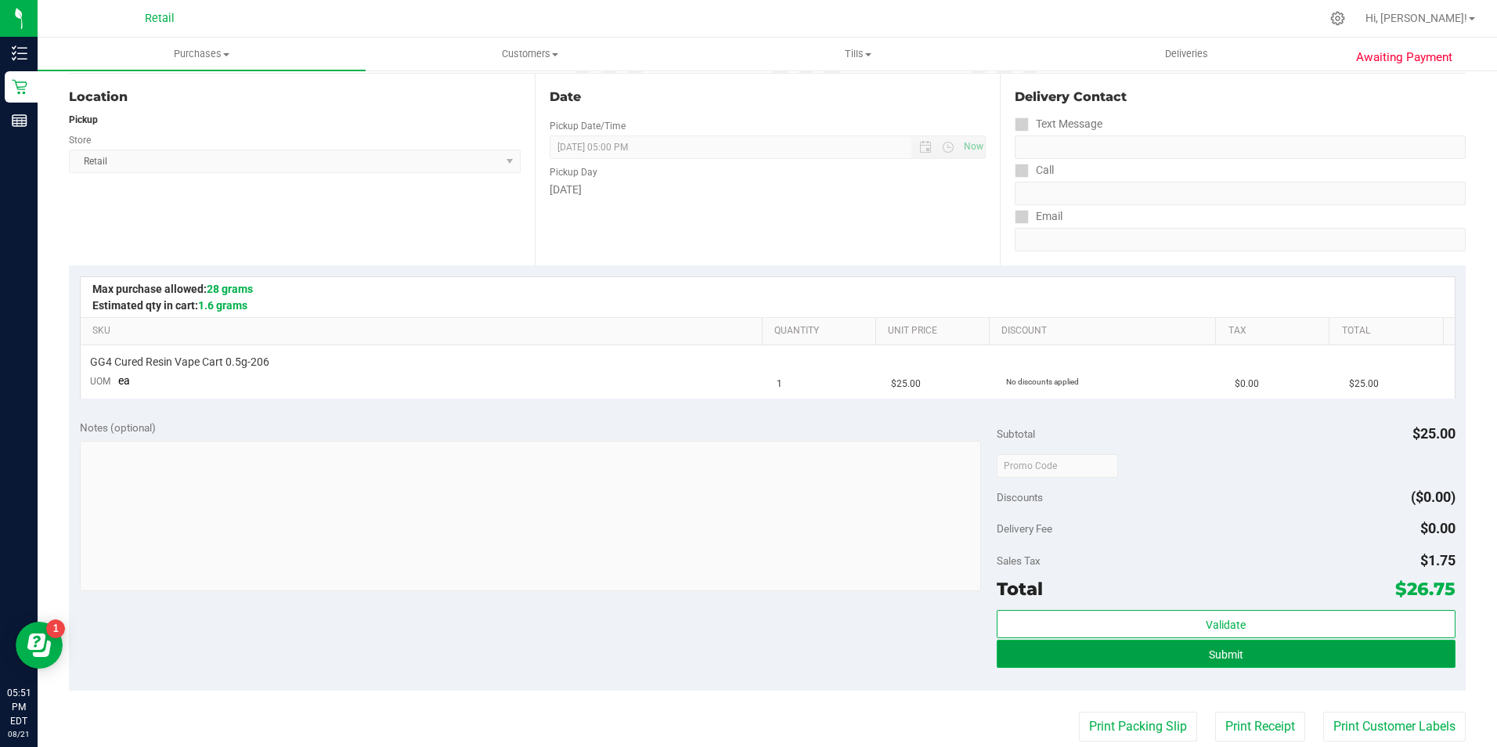
click at [720, 659] on button "Submit" at bounding box center [1226, 654] width 459 height 28
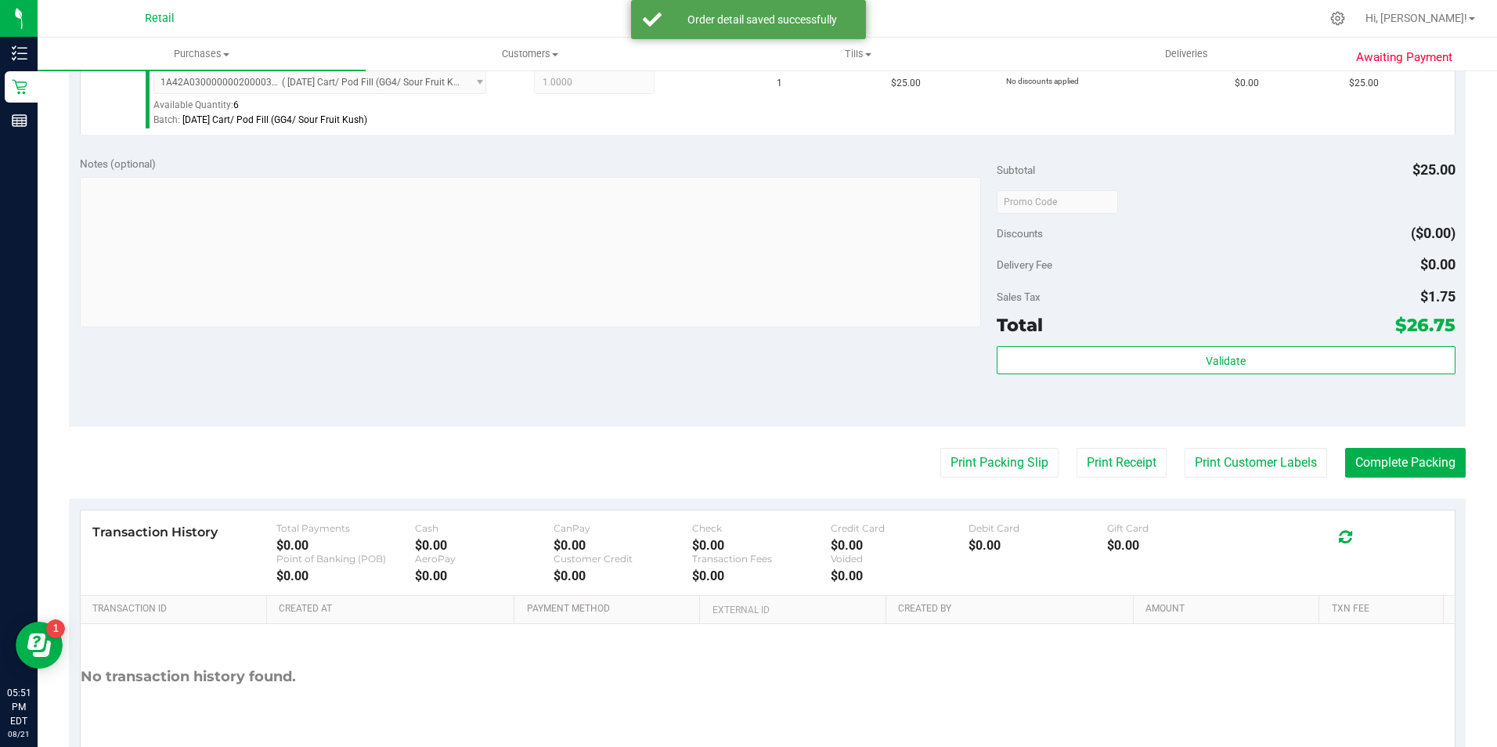
scroll to position [533, 0]
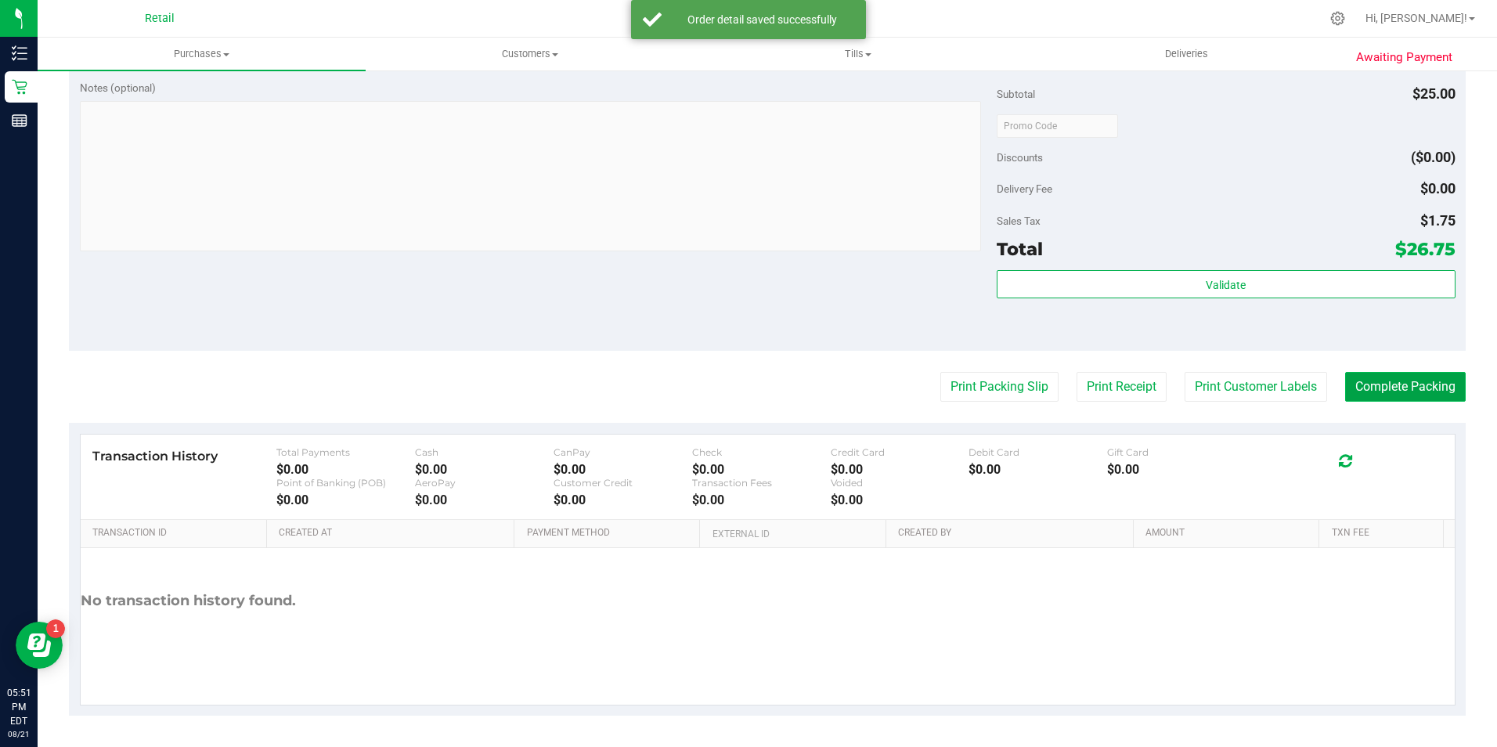
click at [720, 390] on button "Complete Packing" at bounding box center [1405, 387] width 121 height 30
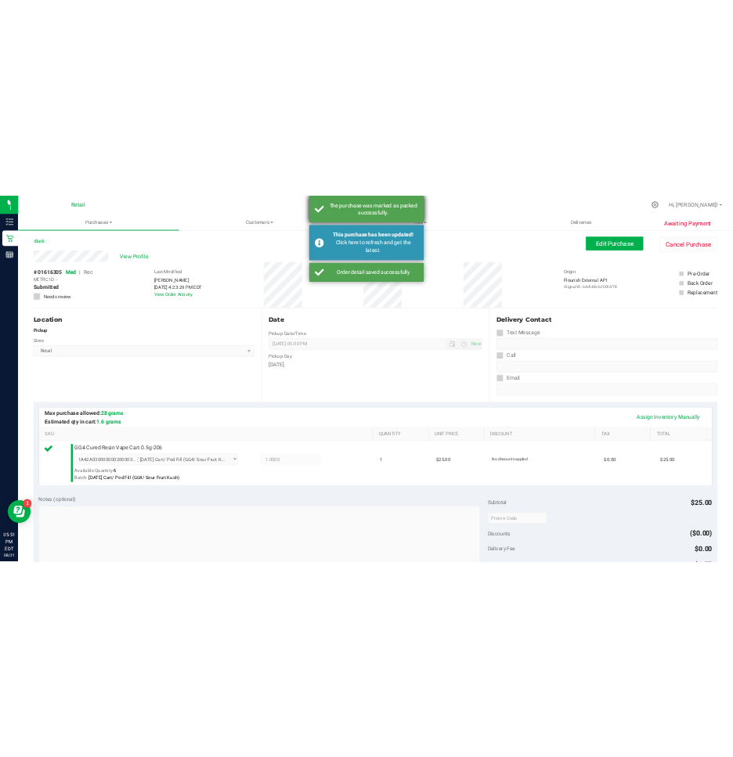
scroll to position [0, 0]
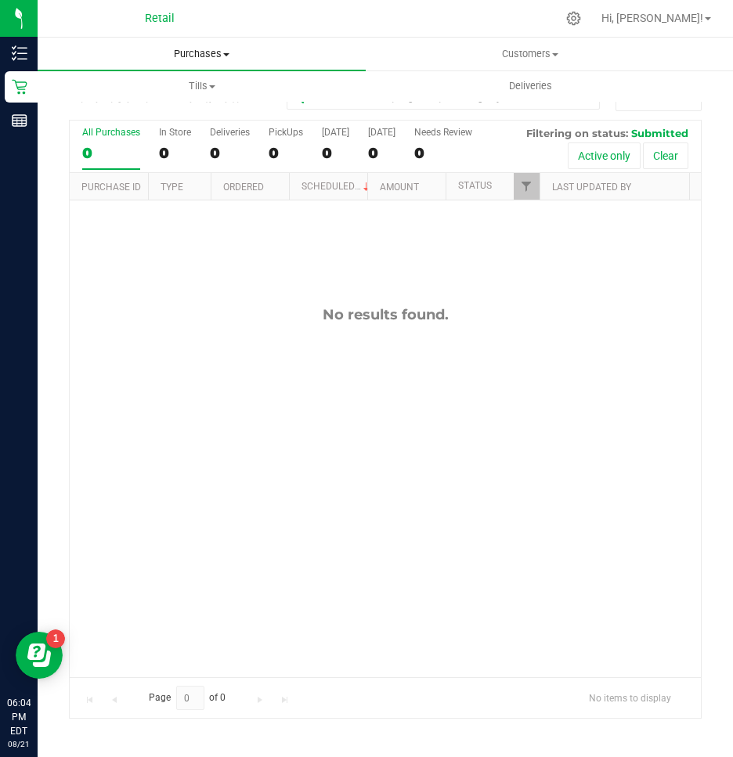
click at [206, 49] on span "Purchases" at bounding box center [202, 54] width 328 height 14
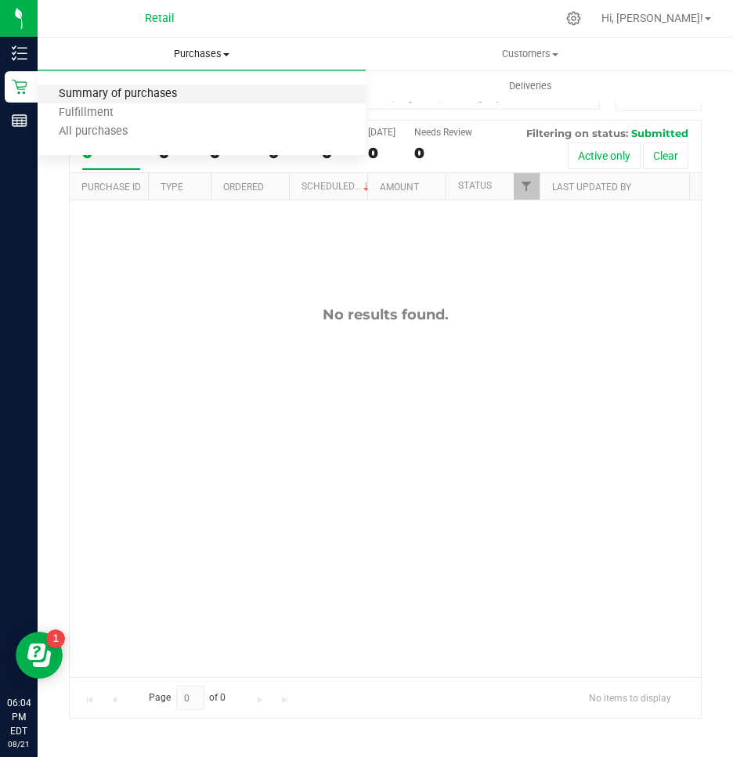
click at [158, 92] on span "Summary of purchases" at bounding box center [118, 94] width 160 height 13
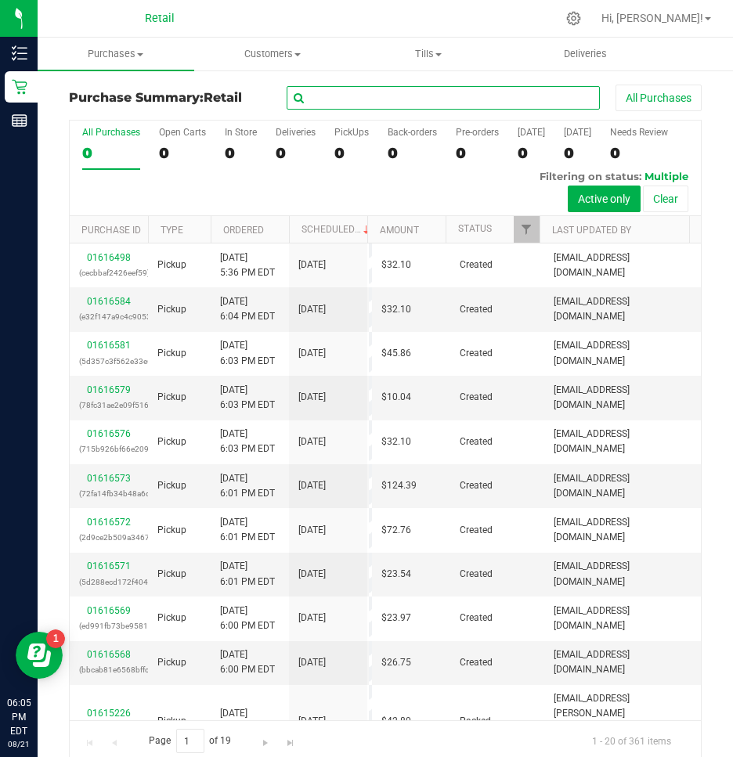
click at [312, 95] on input "text" at bounding box center [443, 97] width 313 height 23
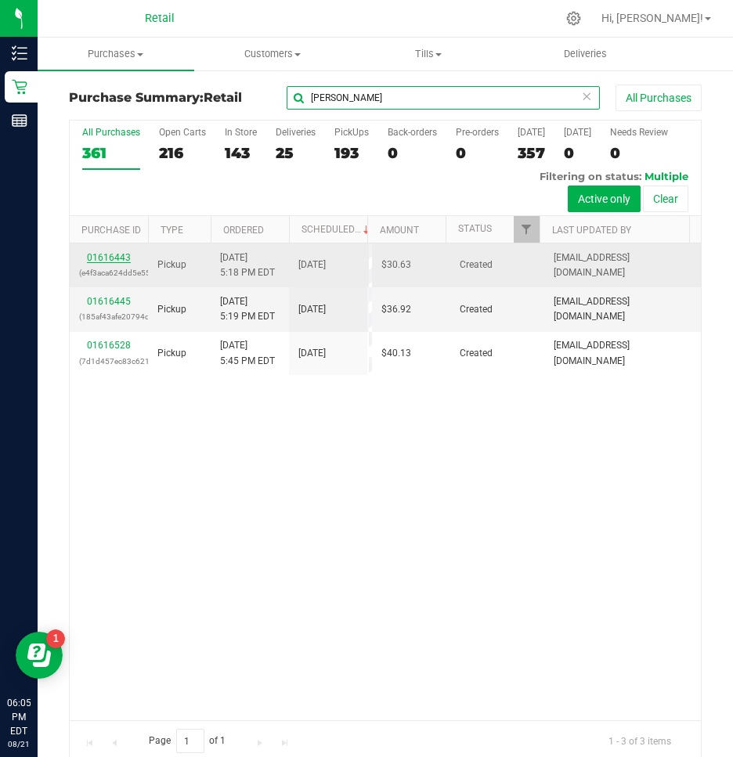
type input "[PERSON_NAME]"
click at [108, 258] on link "01616443" at bounding box center [109, 257] width 44 height 11
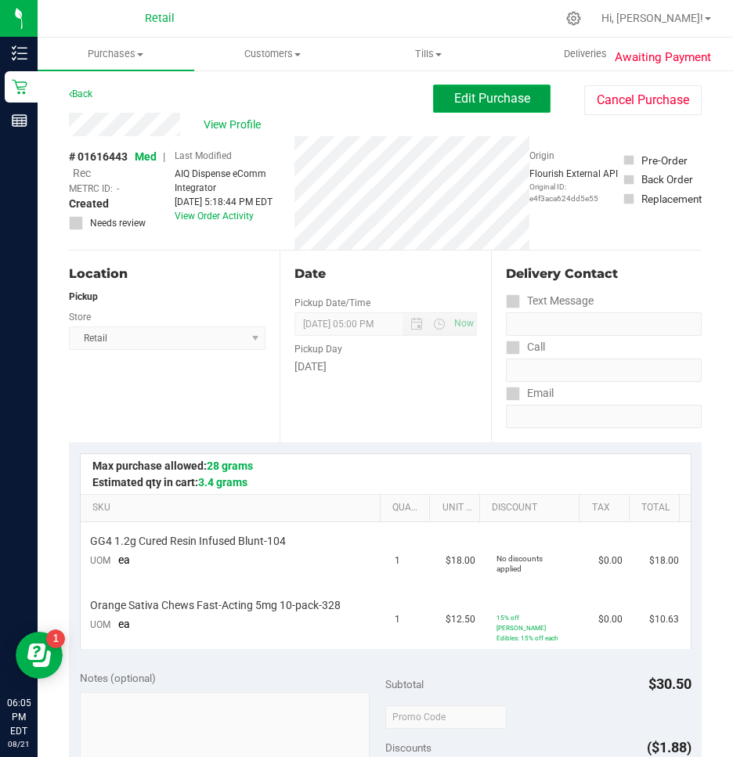
click at [476, 100] on span "Edit Purchase" at bounding box center [492, 98] width 76 height 15
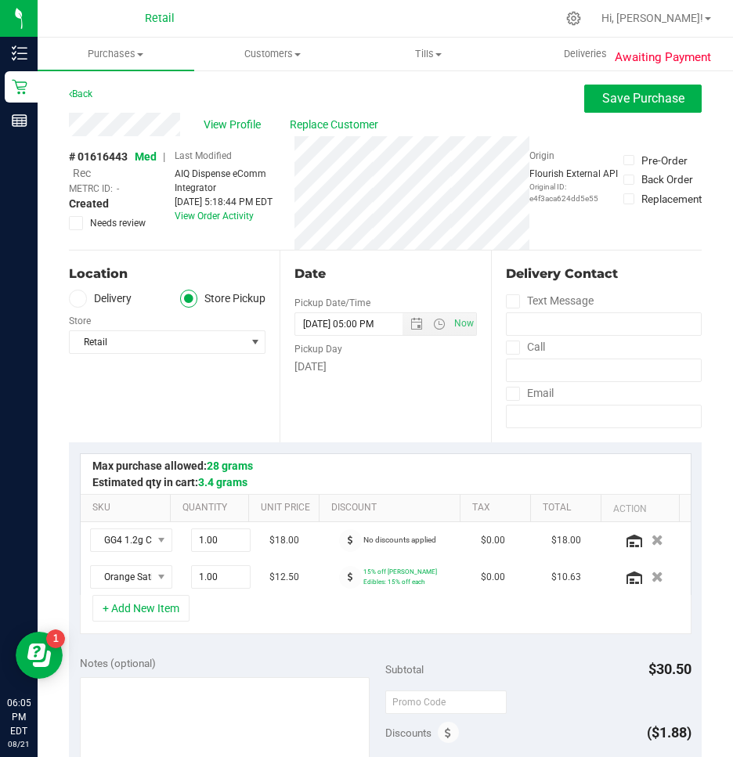
click at [78, 175] on span "Rec" at bounding box center [82, 173] width 18 height 13
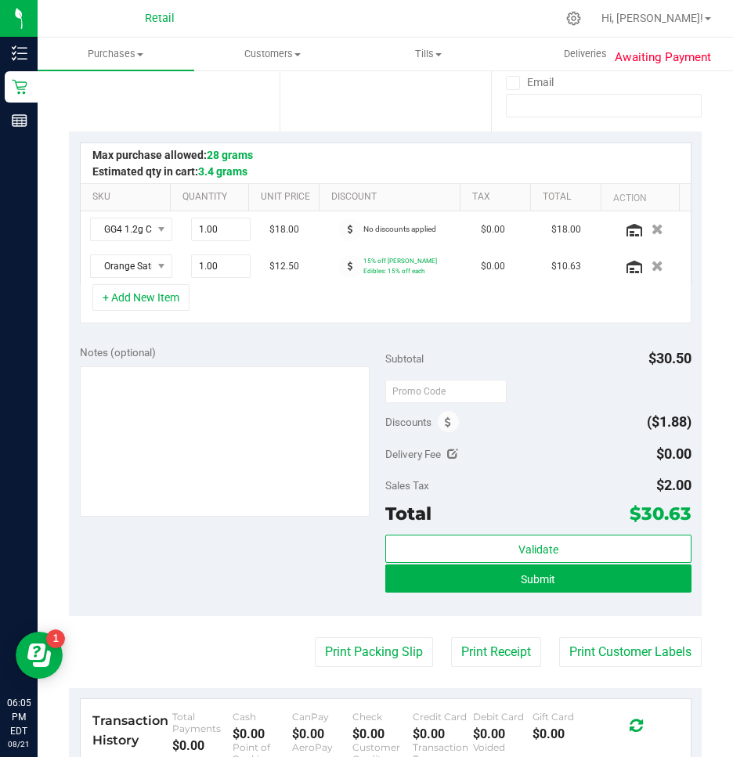
scroll to position [313, 0]
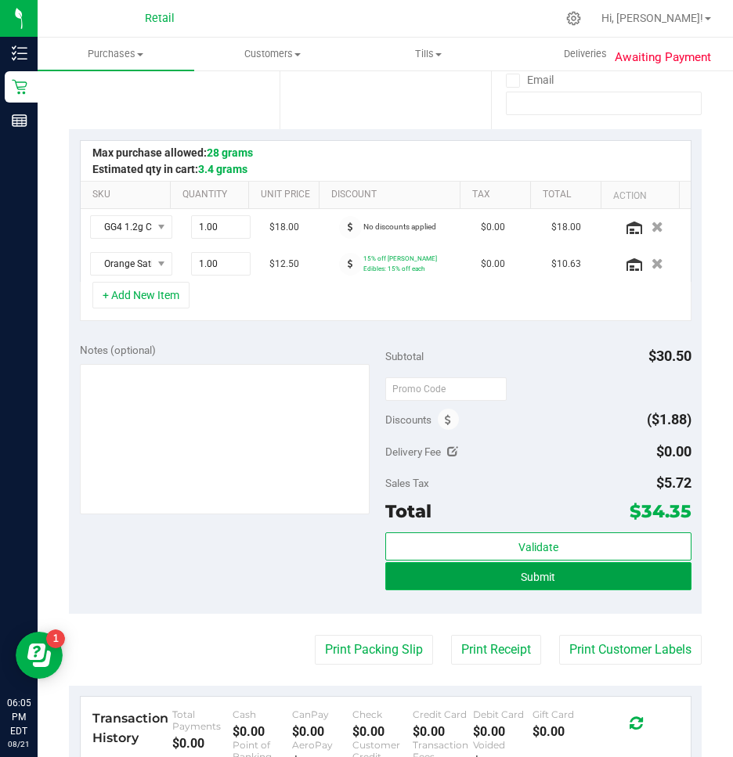
click at [526, 576] on span "Submit" at bounding box center [538, 577] width 34 height 13
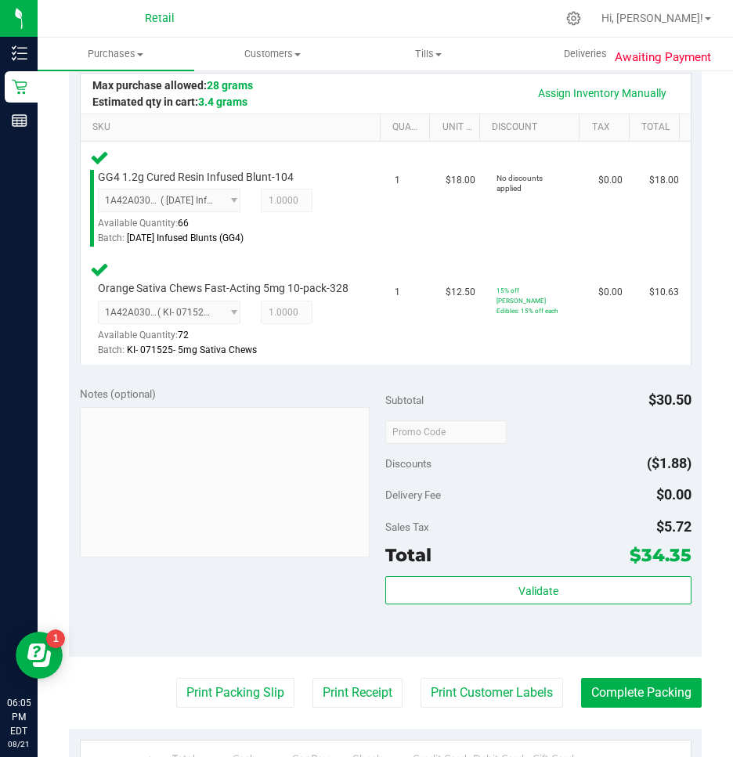
scroll to position [470, 0]
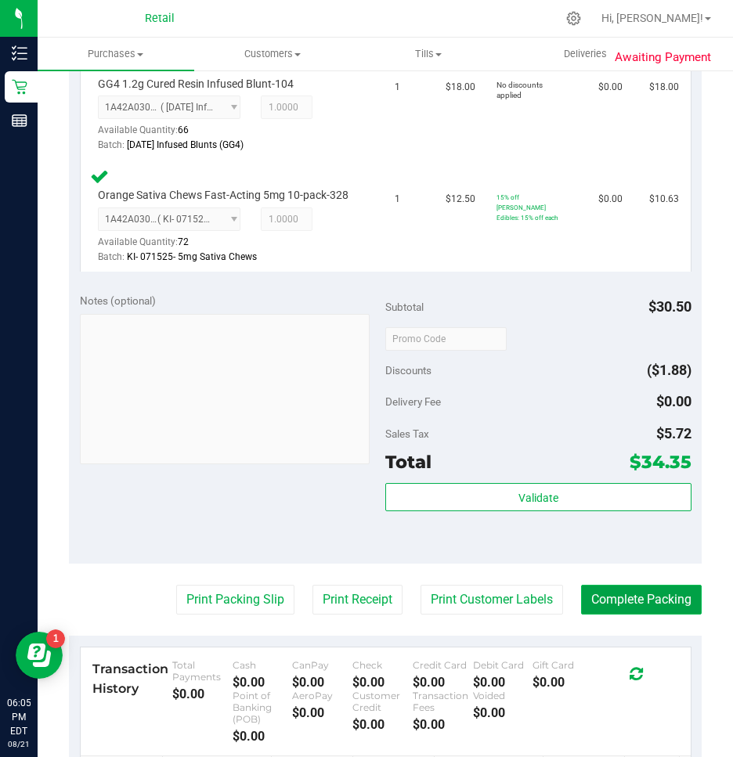
click at [664, 610] on button "Complete Packing" at bounding box center [641, 600] width 121 height 30
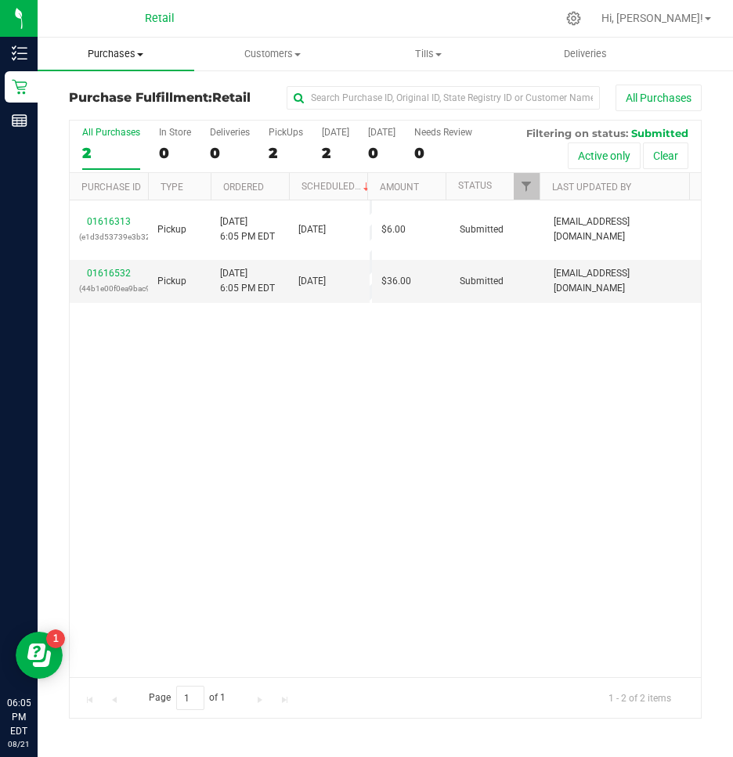
drag, startPoint x: 116, startPoint y: 48, endPoint x: 103, endPoint y: 59, distance: 17.2
click at [116, 48] on span "Purchases" at bounding box center [116, 54] width 157 height 14
click at [94, 103] on li "Summary of purchases" at bounding box center [118, 94] width 160 height 19
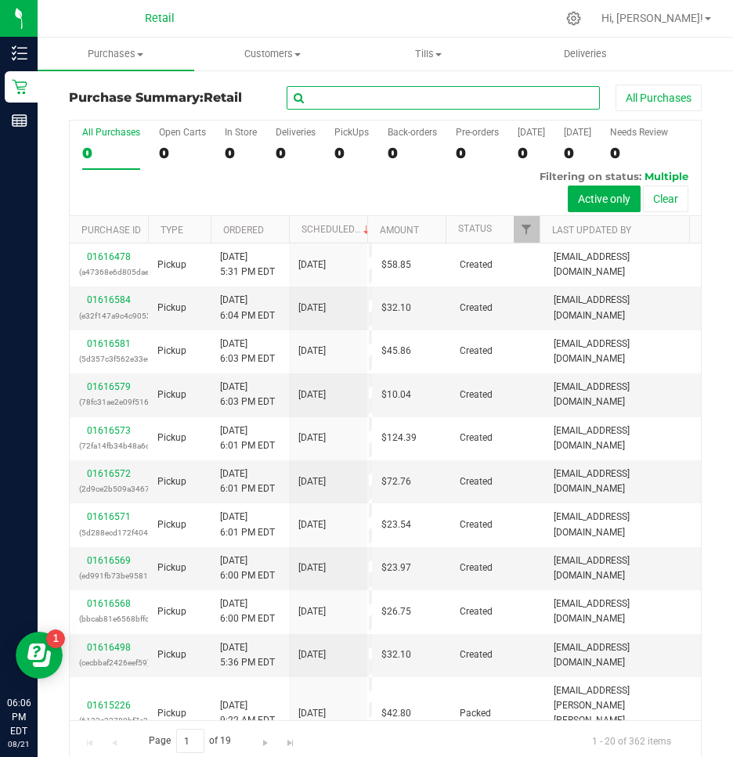
click at [380, 93] on input "text" at bounding box center [443, 97] width 313 height 23
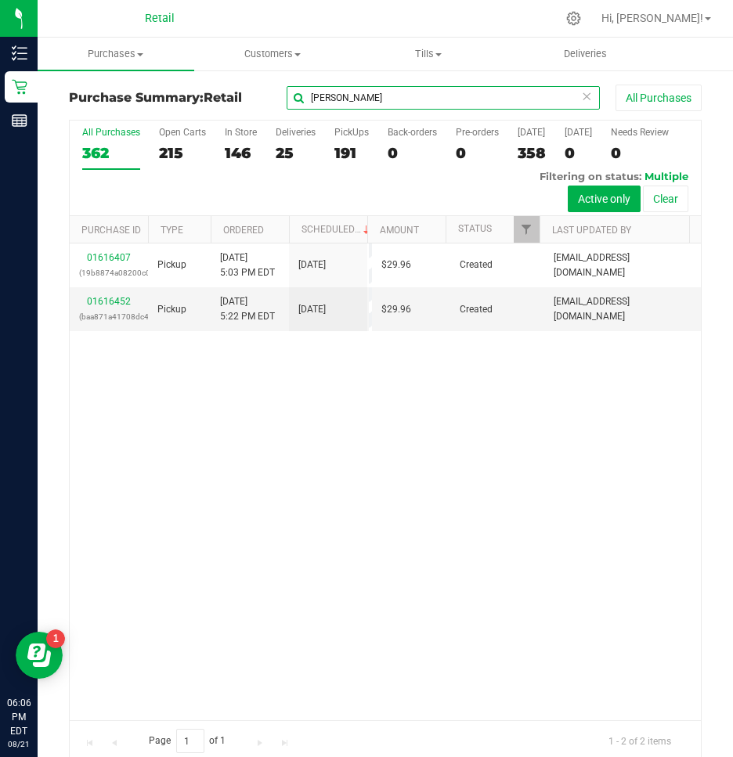
type input "[PERSON_NAME]"
click at [111, 299] on link "01616452" at bounding box center [109, 301] width 44 height 11
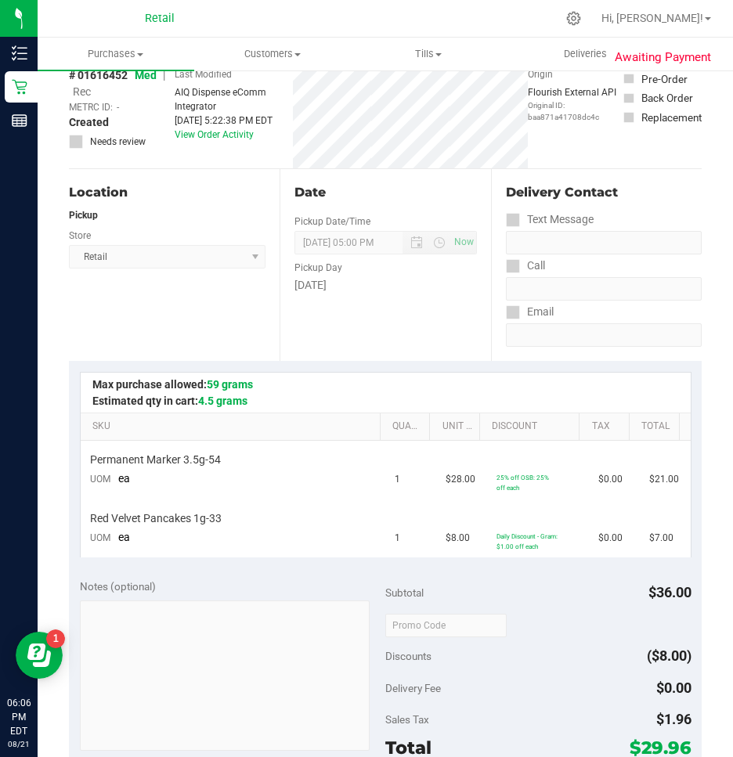
scroll to position [235, 0]
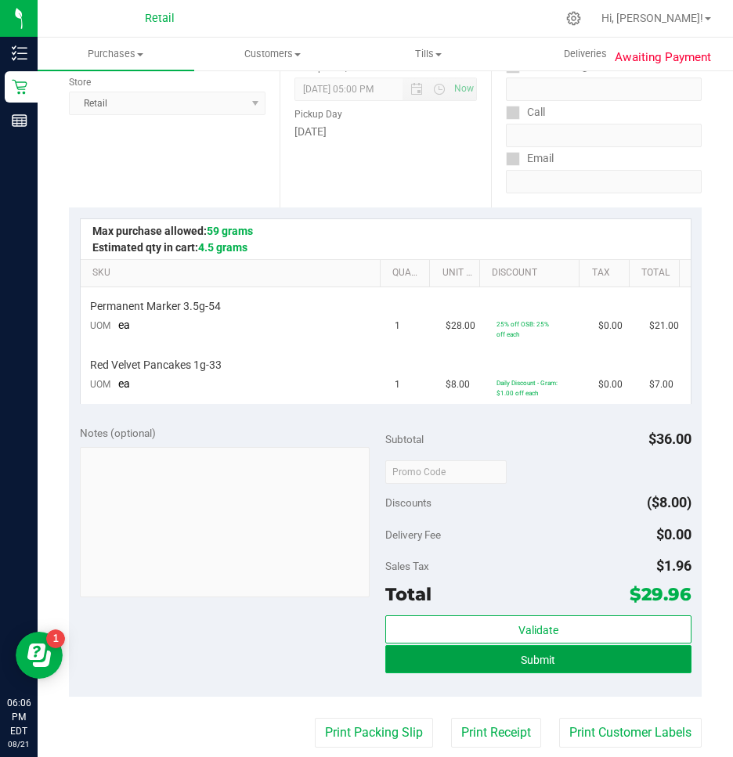
drag, startPoint x: 492, startPoint y: 648, endPoint x: 512, endPoint y: 647, distance: 20.4
click at [492, 649] on button "Submit" at bounding box center [538, 659] width 306 height 28
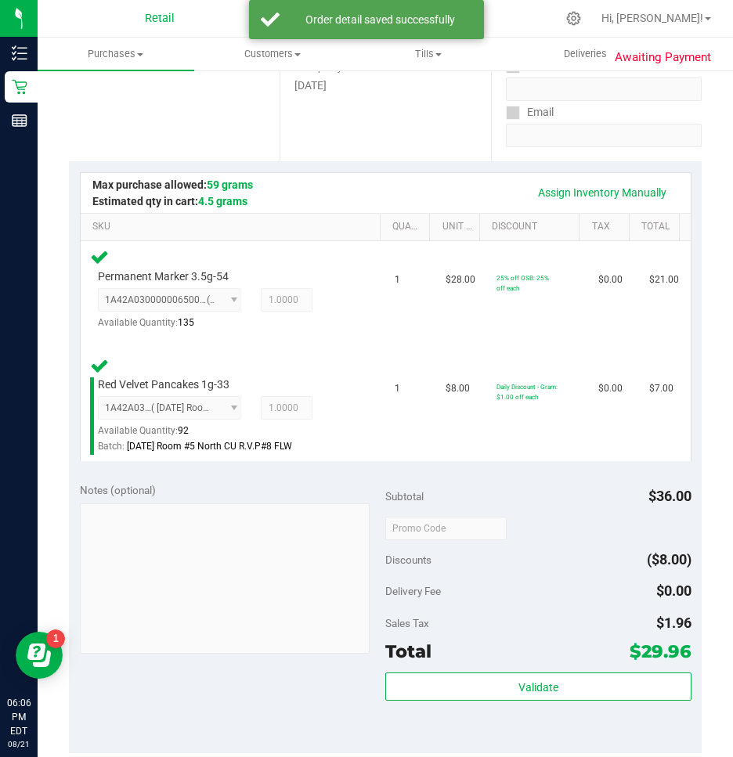
scroll to position [391, 0]
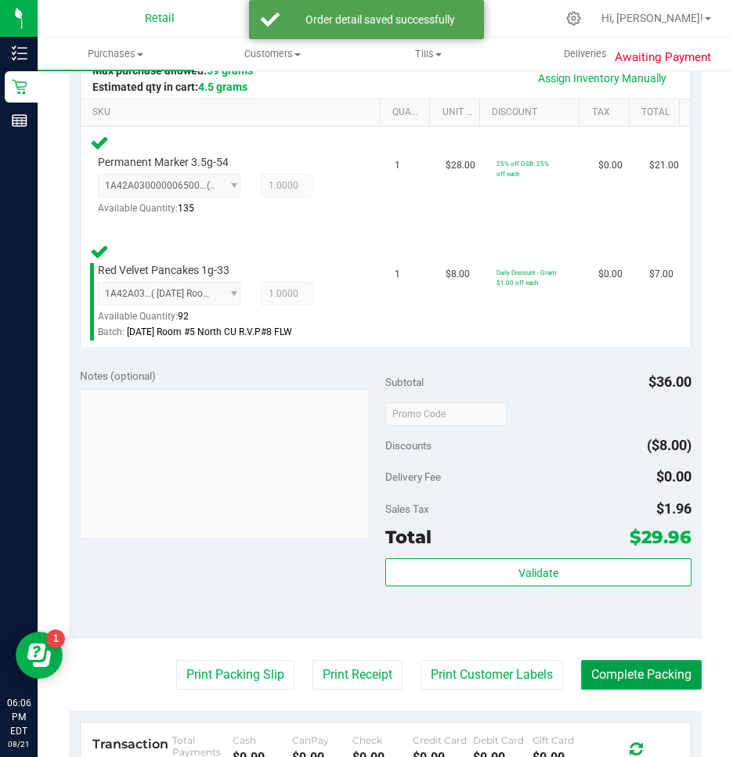
click at [622, 680] on button "Complete Packing" at bounding box center [641, 675] width 121 height 30
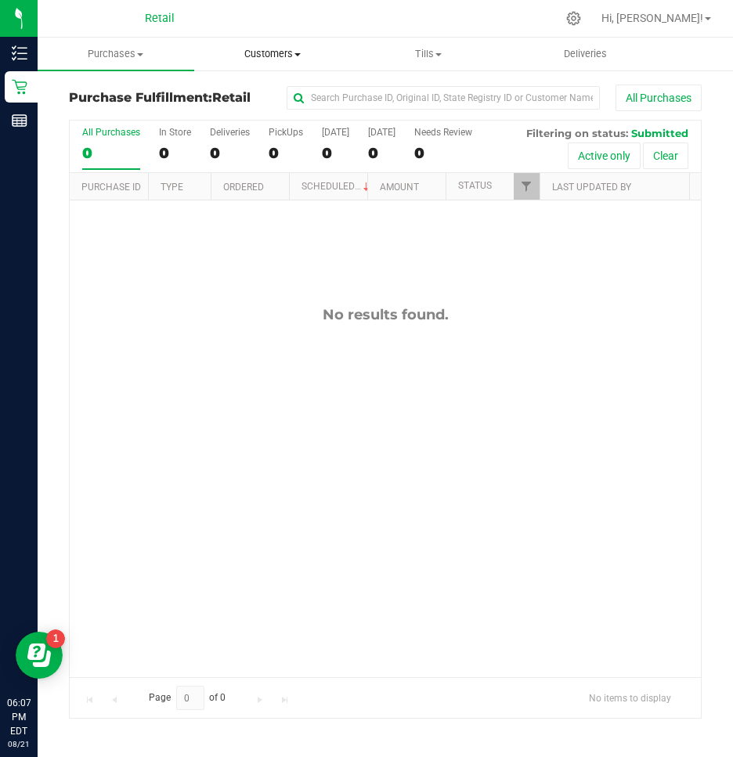
drag, startPoint x: 277, startPoint y: 54, endPoint x: 263, endPoint y: 69, distance: 20.5
click at [277, 54] on span "Customers" at bounding box center [272, 54] width 155 height 14
click at [225, 88] on span "All customers" at bounding box center [250, 94] width 113 height 13
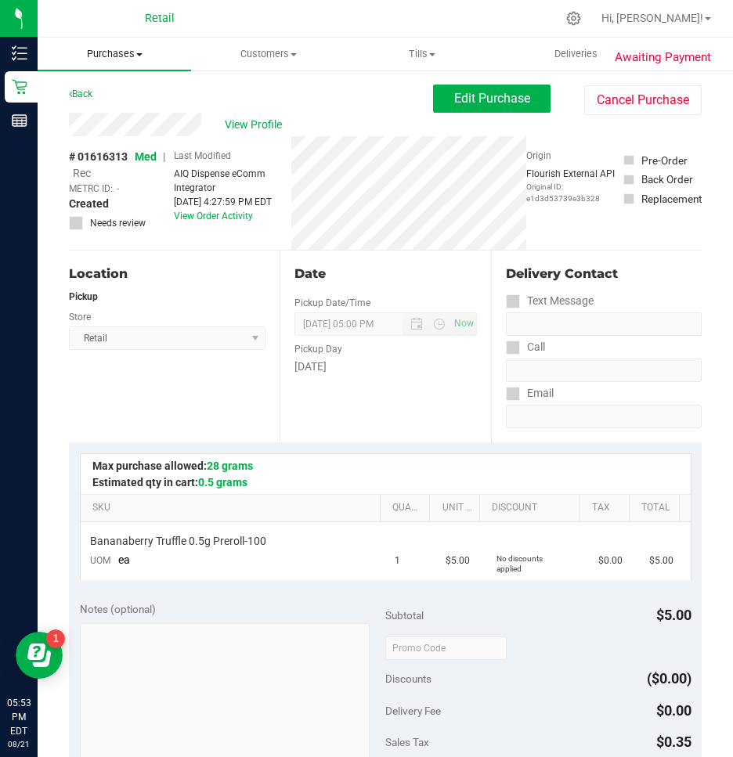
click at [124, 54] on span "Purchases" at bounding box center [114, 54] width 153 height 14
click at [84, 92] on span "Summary of purchases" at bounding box center [118, 94] width 160 height 13
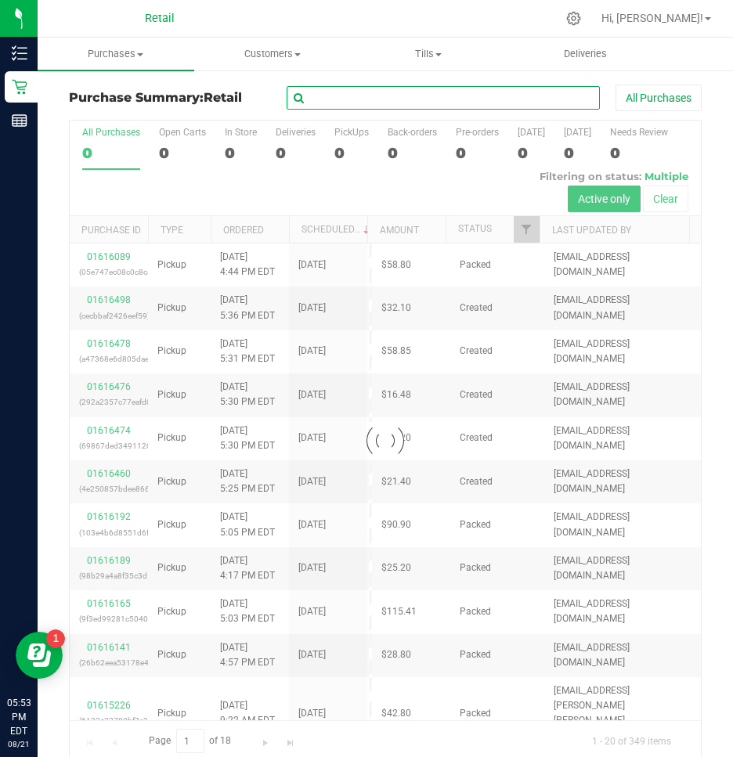
click at [539, 96] on input "text" at bounding box center [443, 97] width 313 height 23
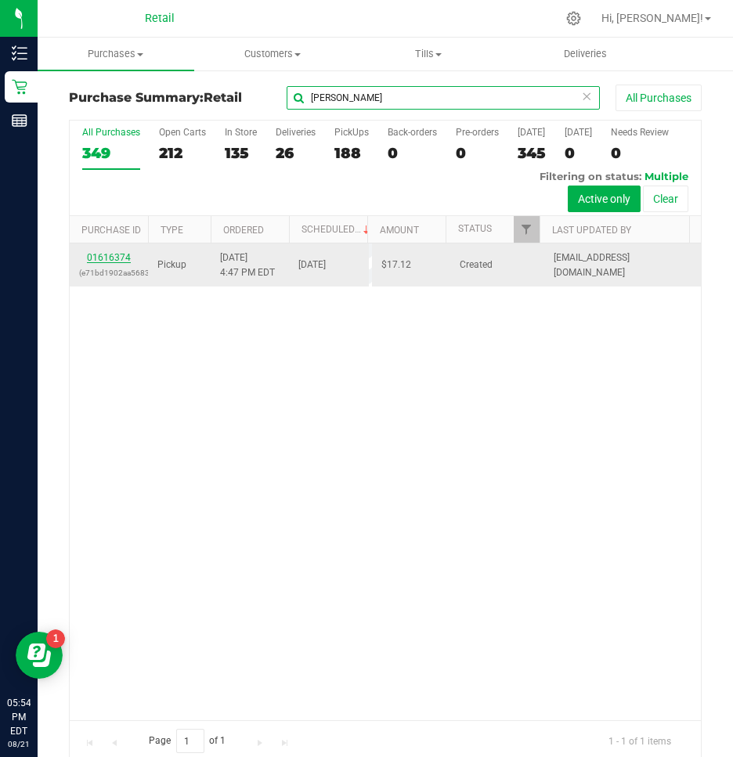
type input "[PERSON_NAME]"
click at [118, 253] on link "01616374" at bounding box center [109, 257] width 44 height 11
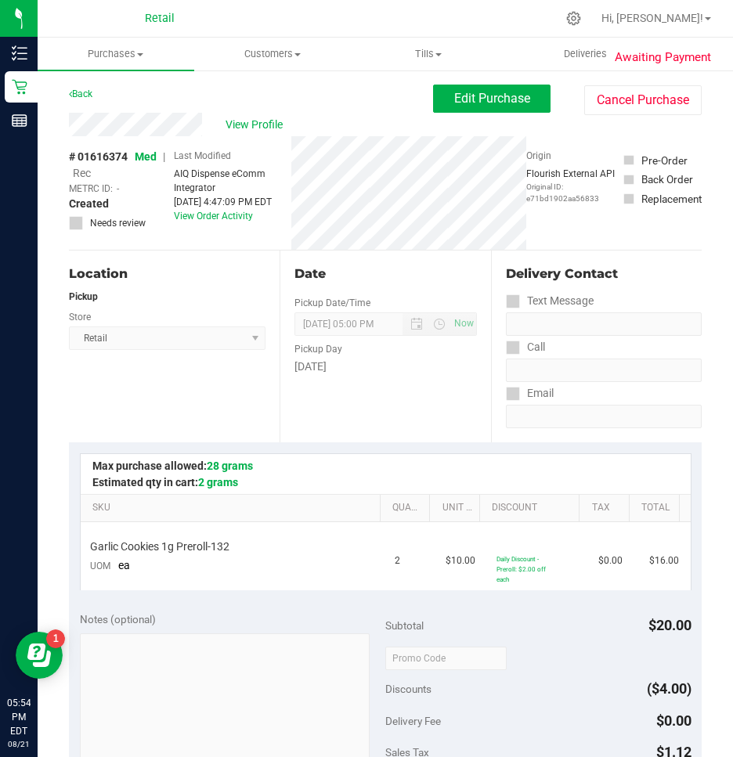
click at [452, 73] on div "Awaiting Payment Back Edit Purchase Cancel Purchase View Profile # 01616374 Med…" at bounding box center [385, 695] width 695 height 1253
click at [450, 88] on button "Edit Purchase" at bounding box center [491, 99] width 117 height 28
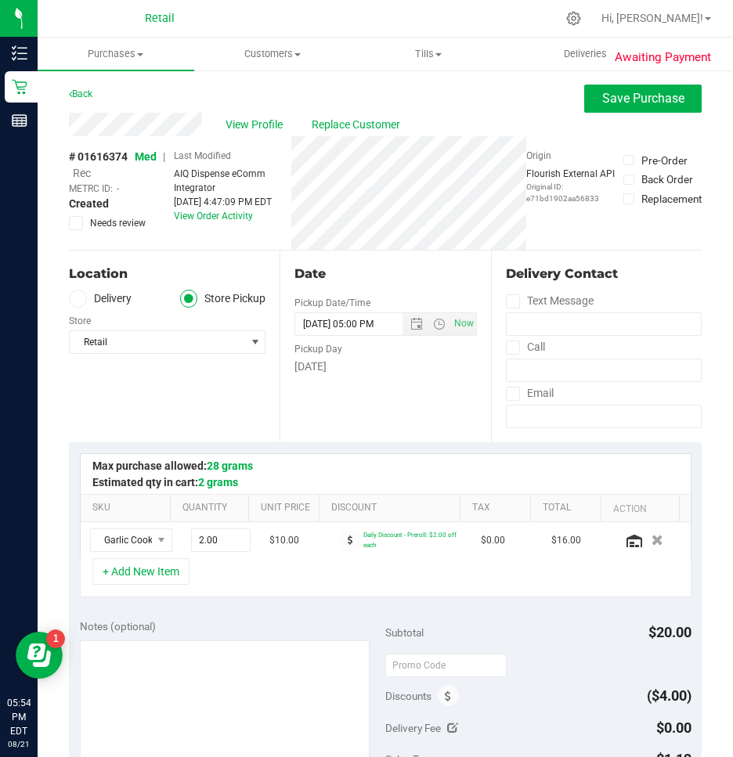
click at [81, 171] on span "Rec" at bounding box center [82, 173] width 18 height 13
click at [629, 93] on span "Save Purchase" at bounding box center [643, 98] width 82 height 15
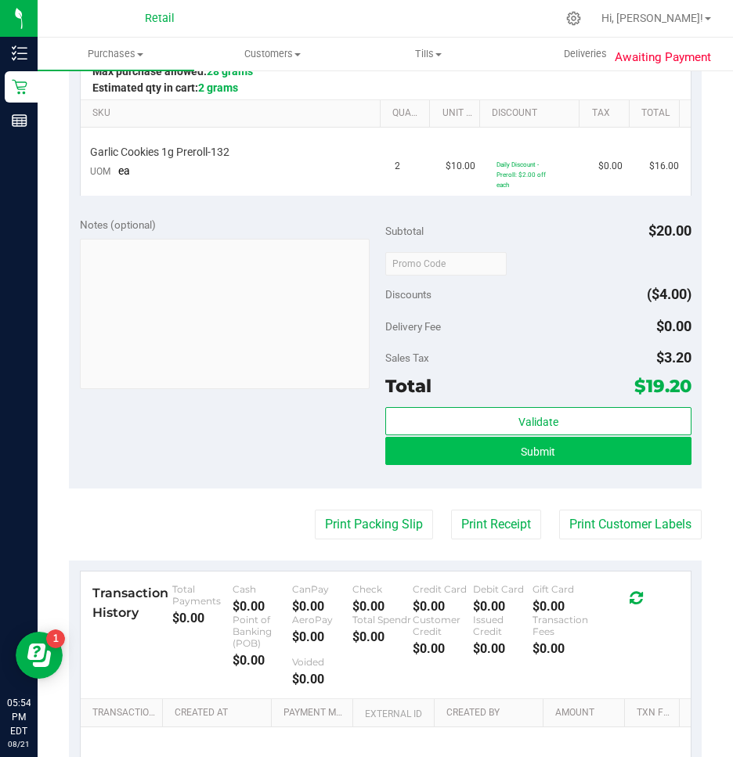
scroll to position [391, 0]
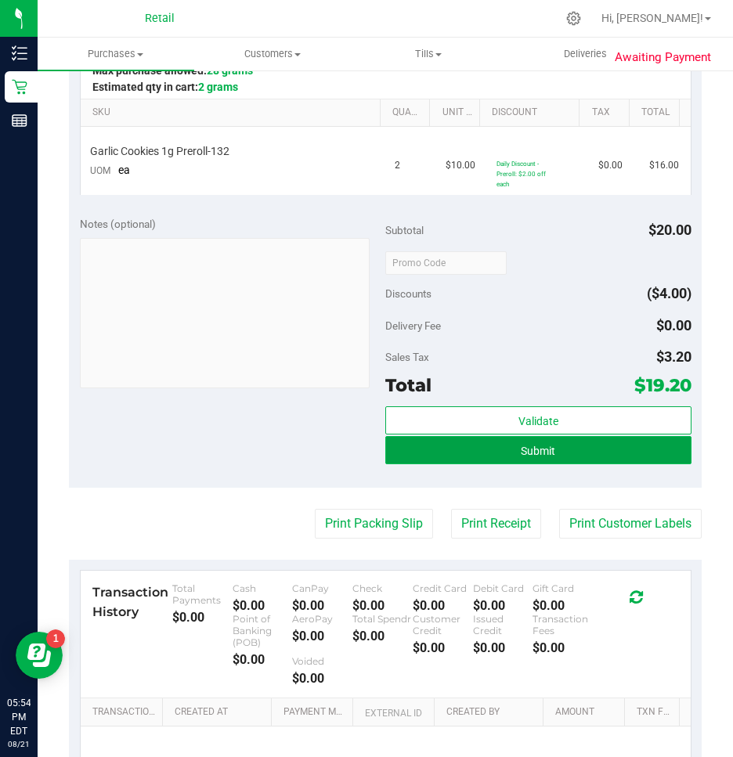
click at [571, 457] on button "Submit" at bounding box center [538, 450] width 306 height 28
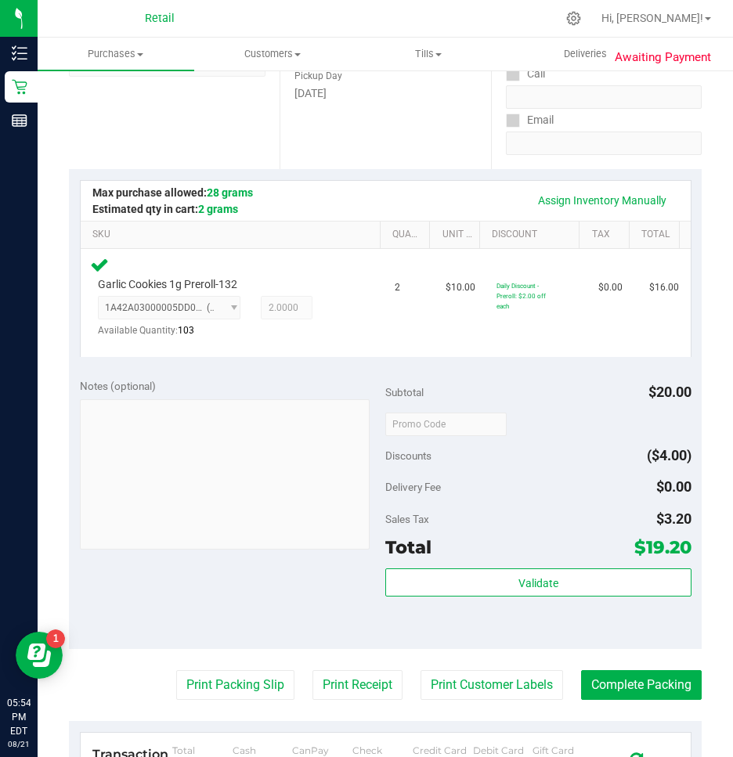
scroll to position [548, 0]
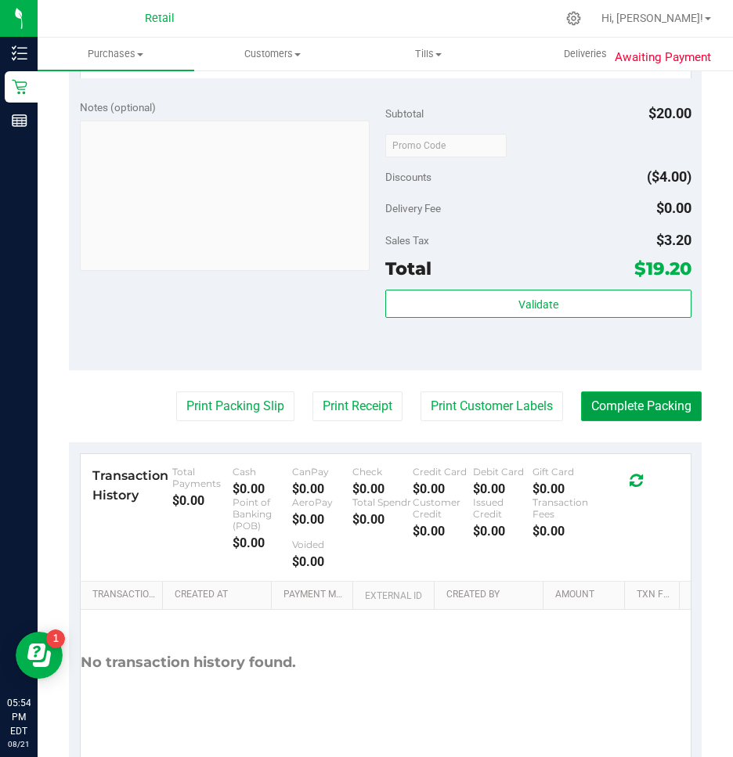
click at [654, 397] on button "Complete Packing" at bounding box center [641, 406] width 121 height 30
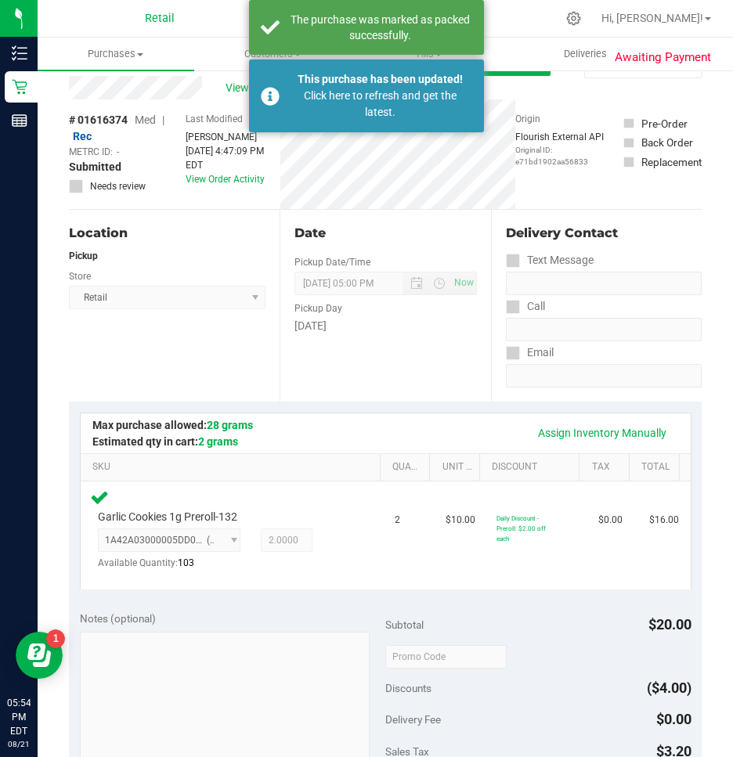
scroll to position [0, 0]
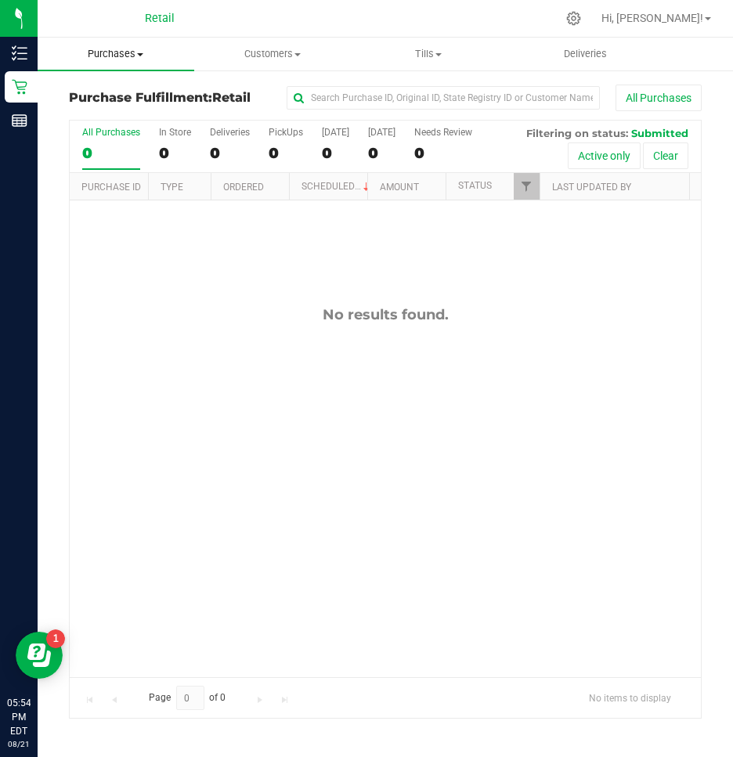
click at [110, 64] on uib-tab-heading "Purchases Summary of purchases Fulfillment All purchases" at bounding box center [116, 54] width 157 height 33
click at [117, 92] on span "Summary of purchases" at bounding box center [118, 94] width 160 height 13
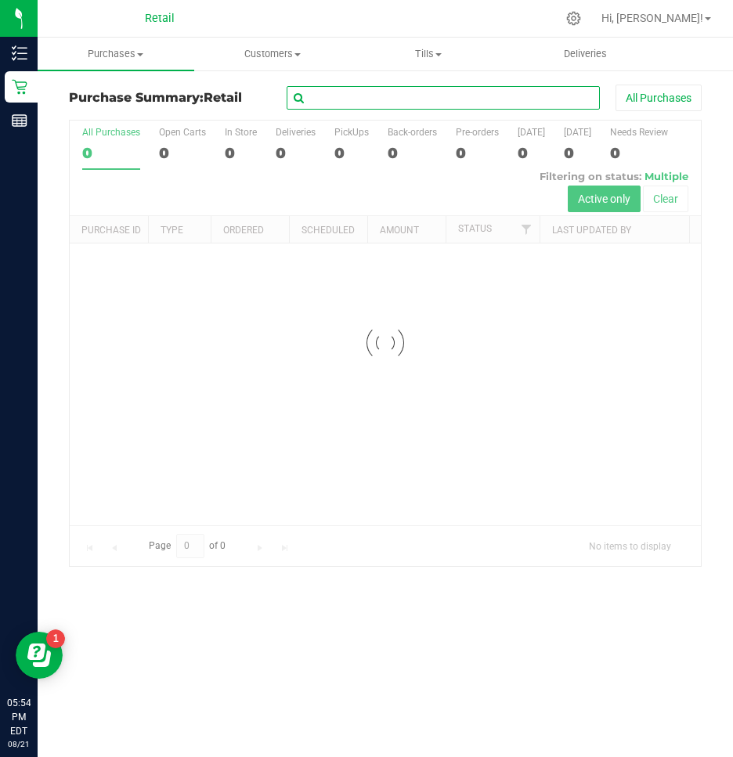
click at [341, 103] on input "text" at bounding box center [443, 97] width 313 height 23
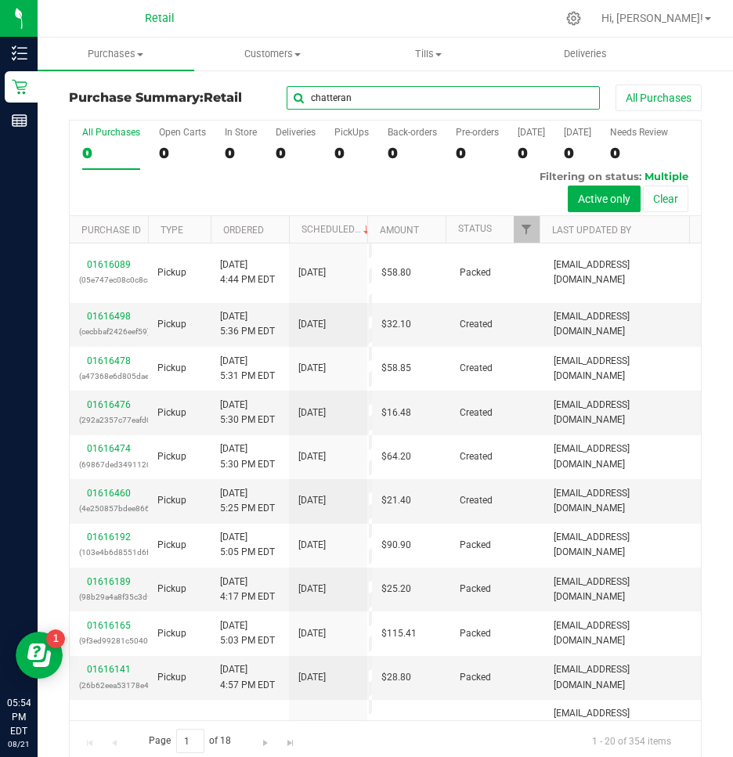
type input "chatterany"
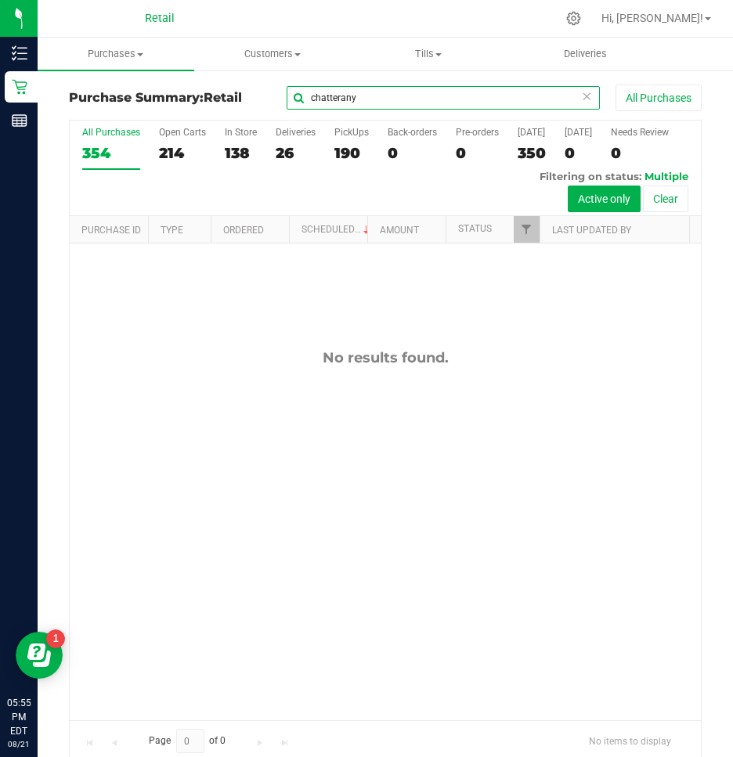
drag, startPoint x: 375, startPoint y: 96, endPoint x: 81, endPoint y: 104, distance: 293.7
click at [81, 104] on div "Purchase Summary: Retail chatterany All Purchases" at bounding box center [385, 102] width 633 height 34
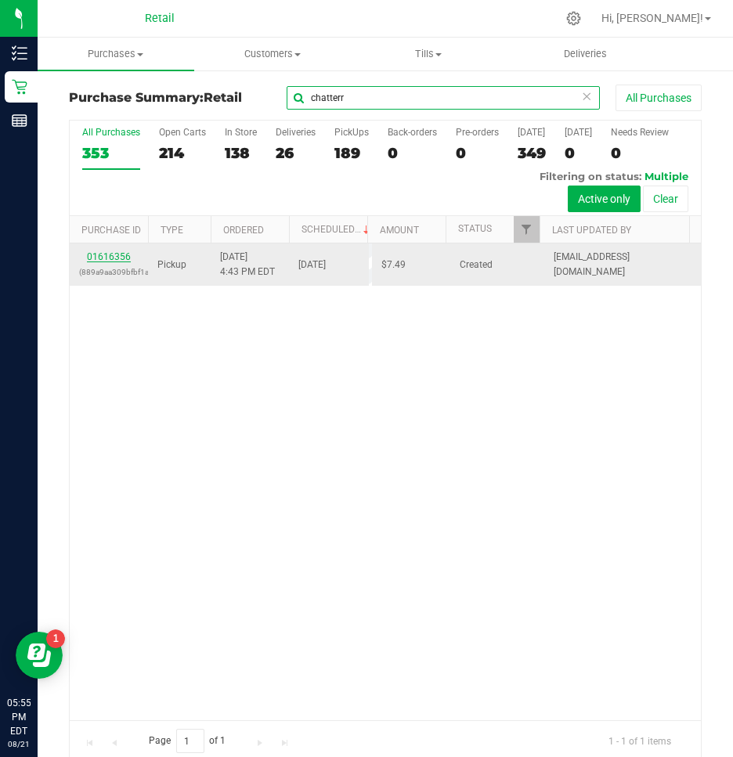
type input "chatterr"
click at [117, 256] on link "01616356" at bounding box center [109, 256] width 44 height 11
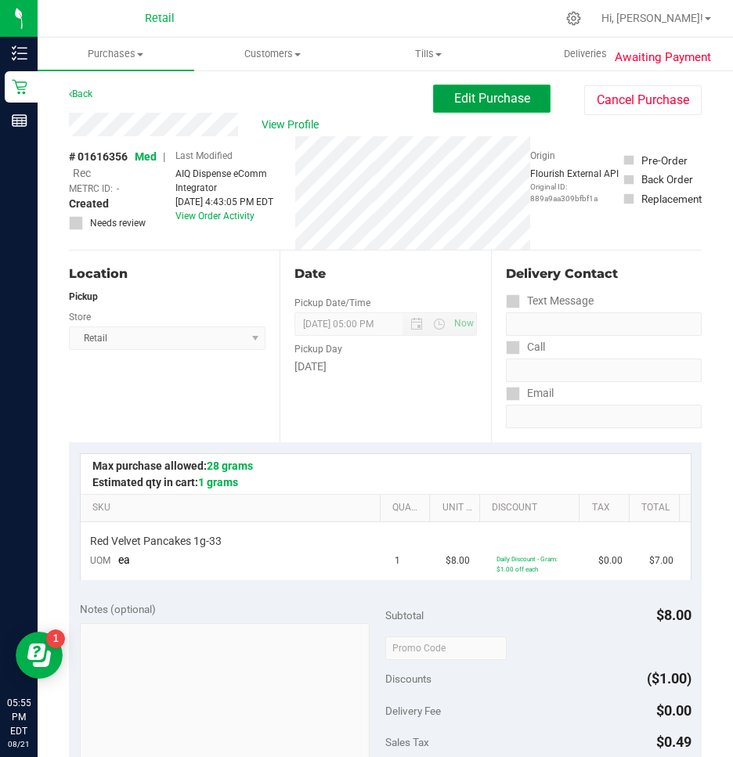
click at [494, 93] on span "Edit Purchase" at bounding box center [492, 98] width 76 height 15
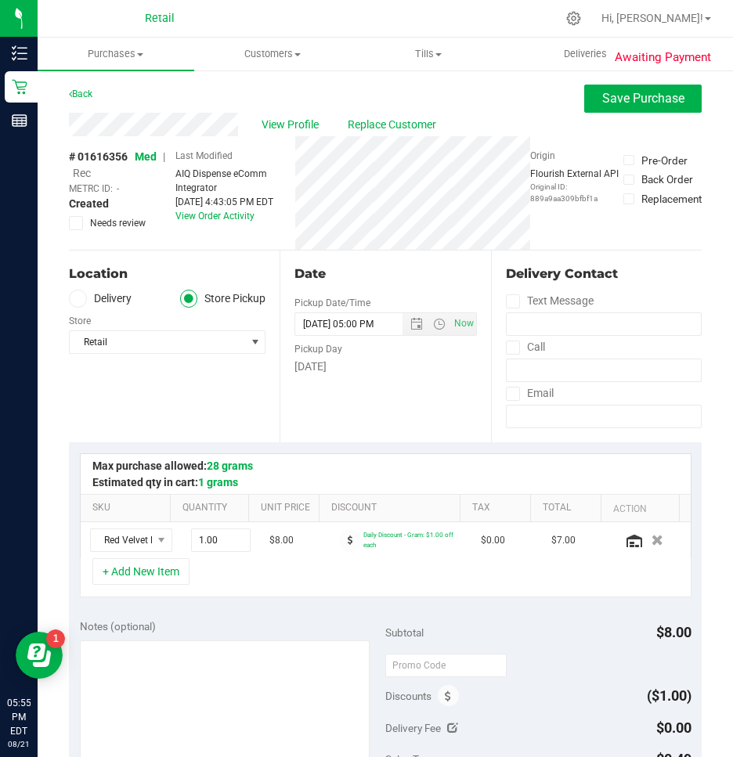
click at [77, 171] on span "Rec" at bounding box center [82, 173] width 18 height 13
click at [649, 100] on span "Save Purchase" at bounding box center [643, 98] width 82 height 15
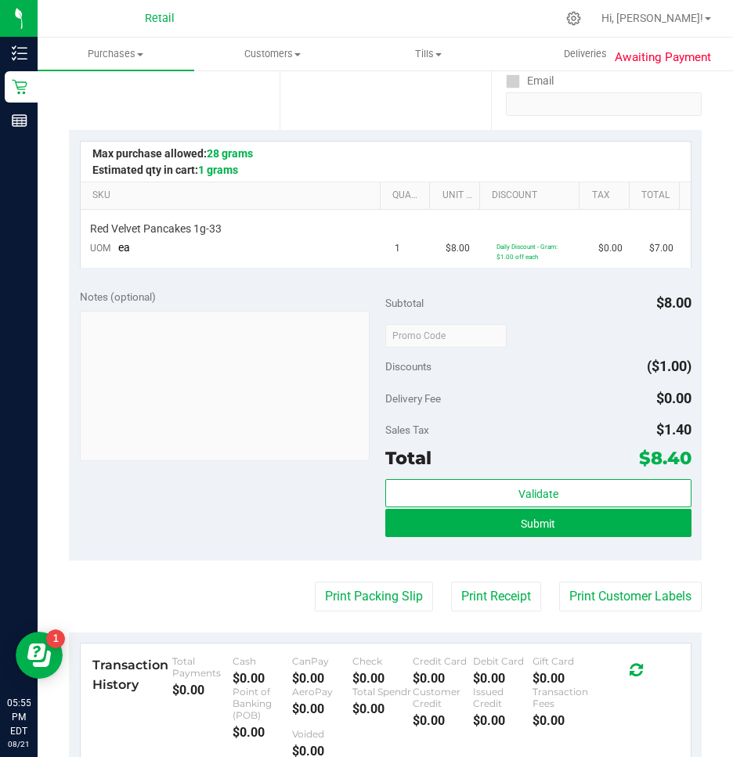
scroll to position [313, 0]
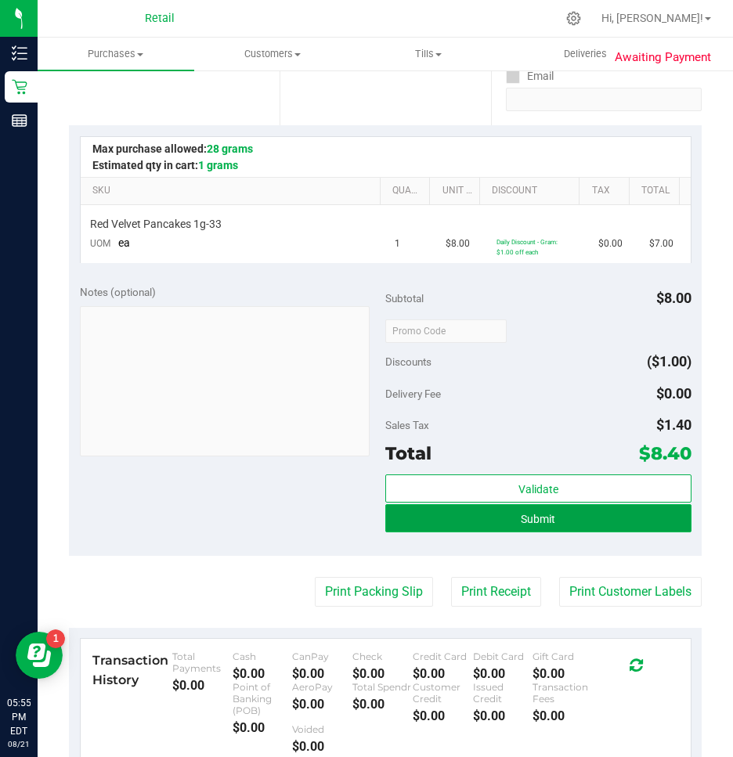
click at [516, 529] on button "Submit" at bounding box center [538, 518] width 306 height 28
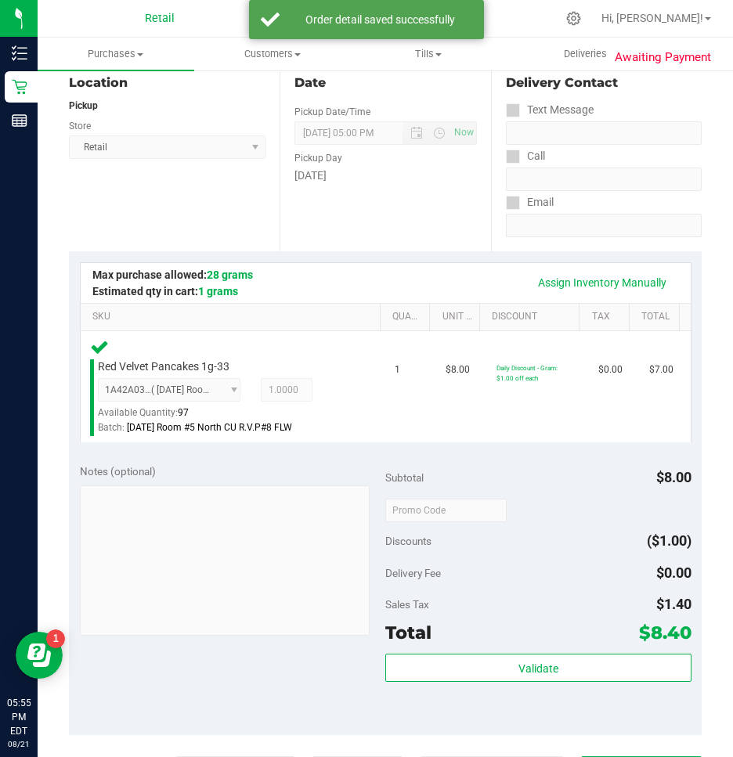
scroll to position [470, 0]
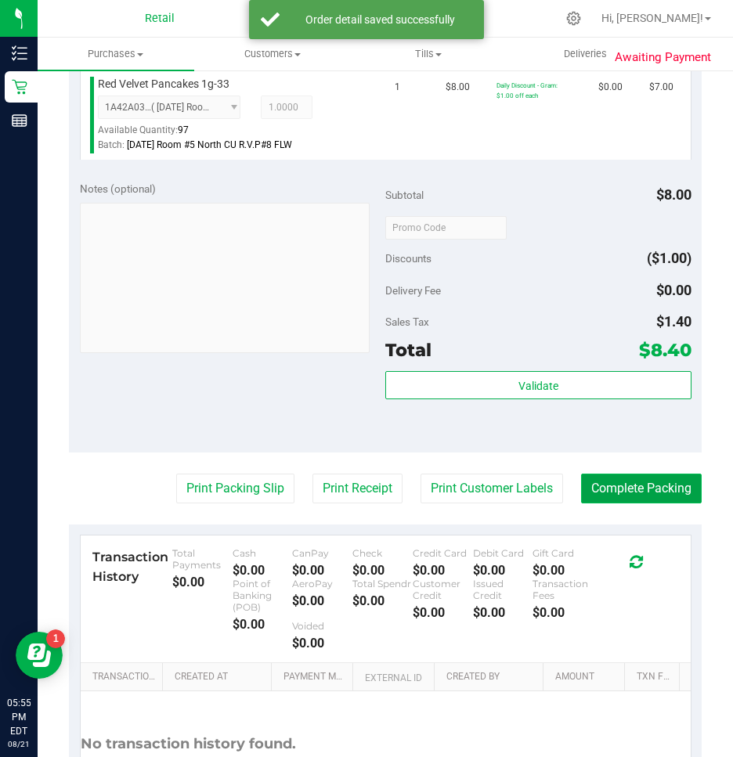
click at [652, 492] on button "Complete Packing" at bounding box center [641, 489] width 121 height 30
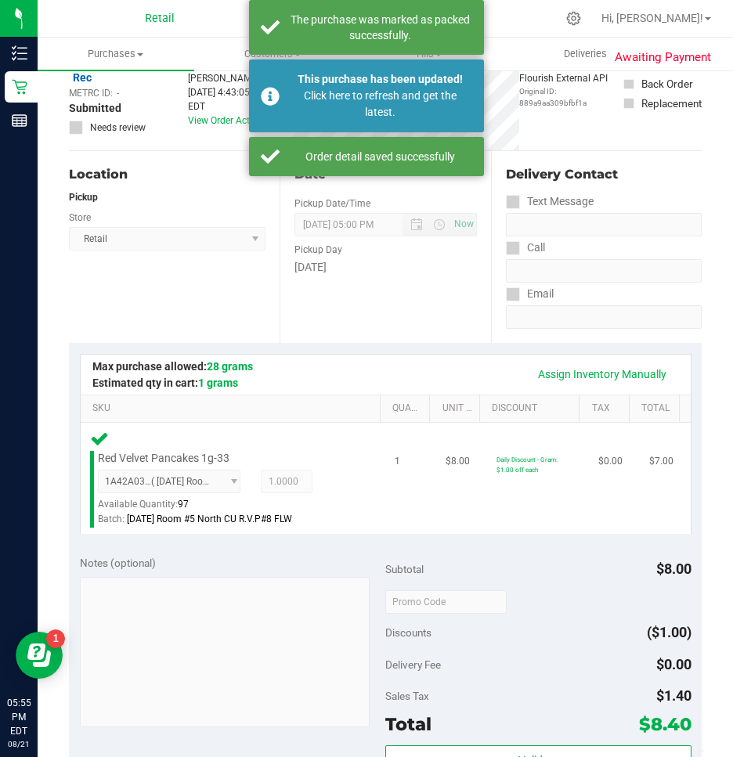
scroll to position [0, 0]
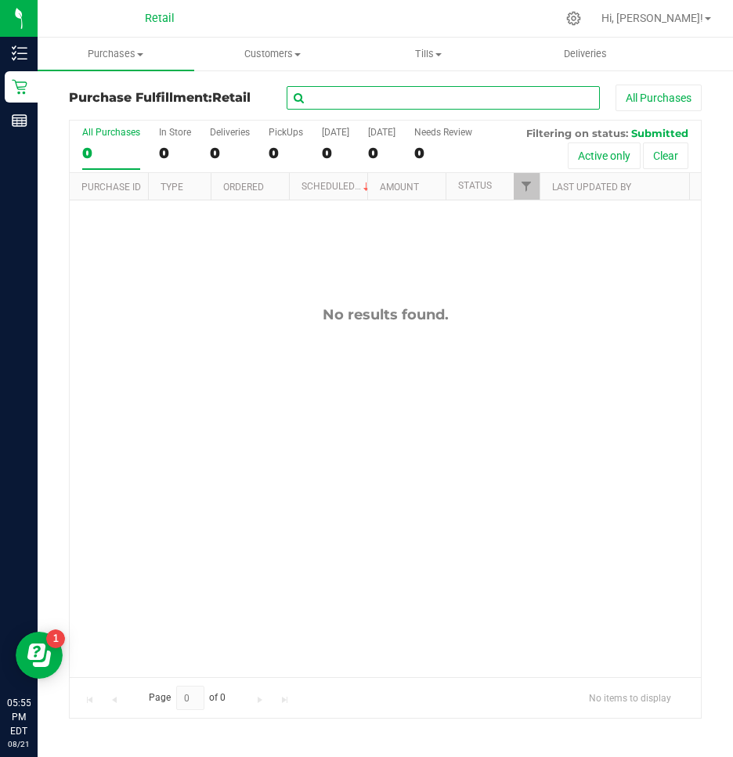
click at [378, 87] on input "text" at bounding box center [443, 97] width 313 height 23
type input "justin"
click at [118, 56] on span "Purchases" at bounding box center [116, 54] width 157 height 14
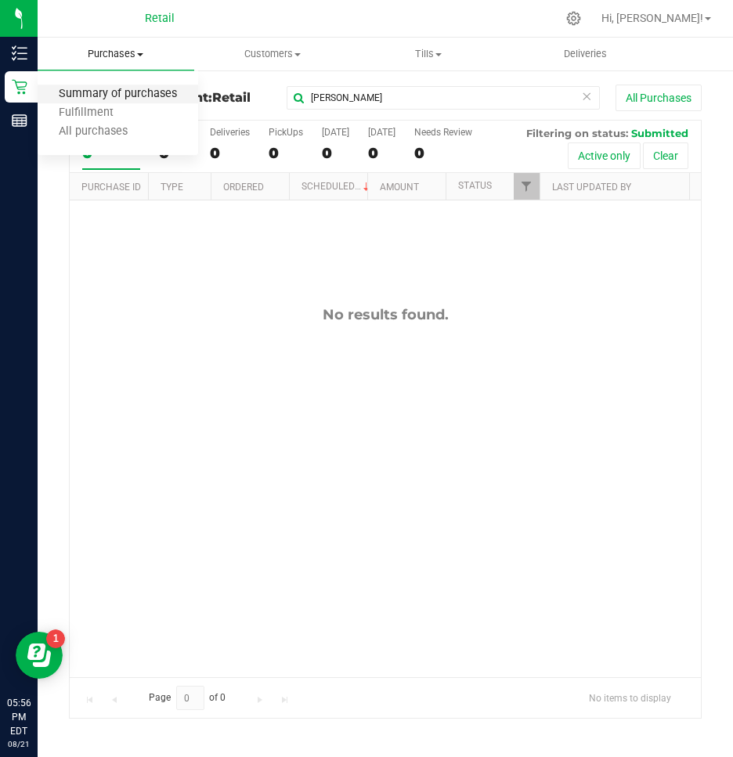
click at [96, 94] on span "Summary of purchases" at bounding box center [118, 94] width 160 height 13
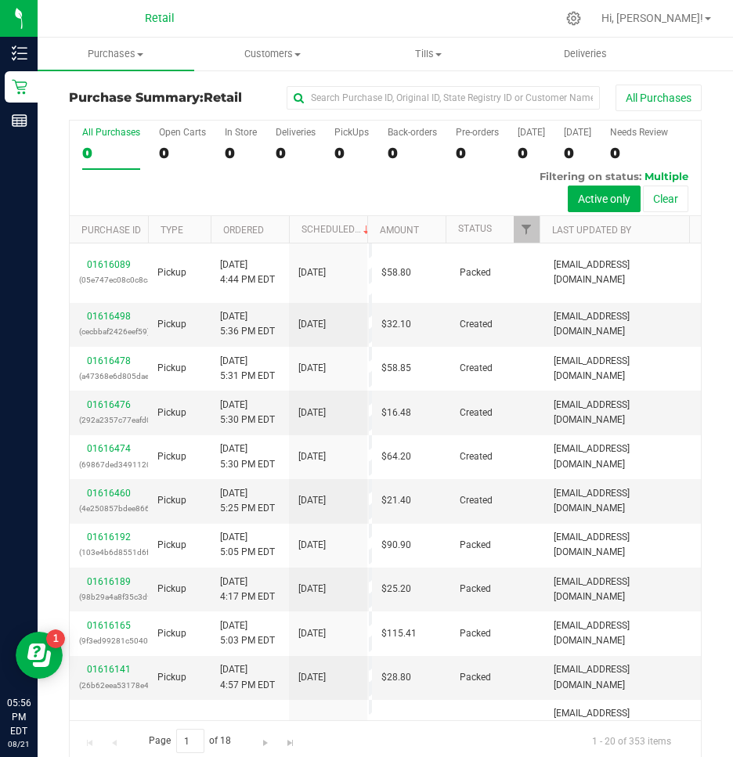
click at [438, 110] on div "All Purchases" at bounding box center [490, 98] width 422 height 27
click at [439, 105] on input "text" at bounding box center [443, 97] width 313 height 23
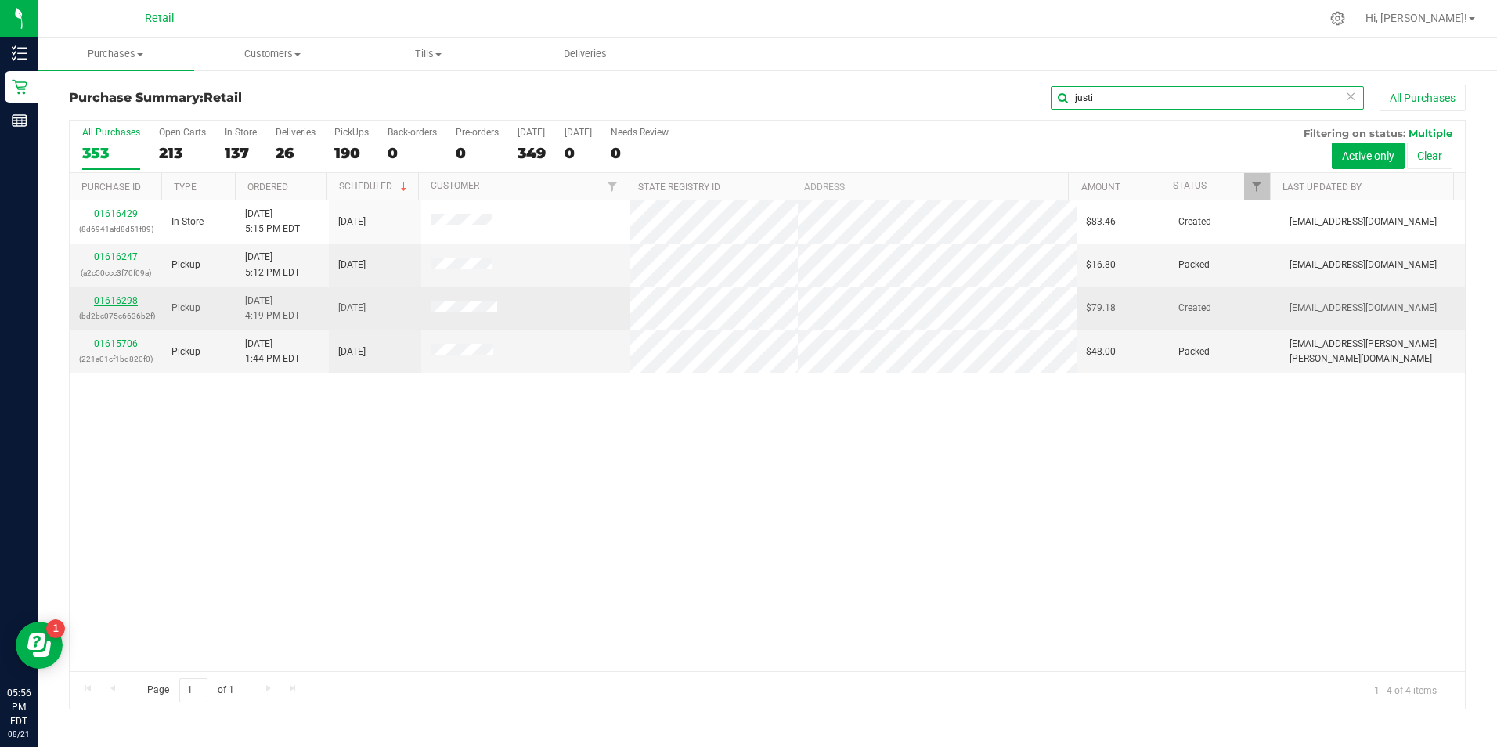
type input "justi"
click at [115, 301] on link "01616298" at bounding box center [116, 300] width 44 height 11
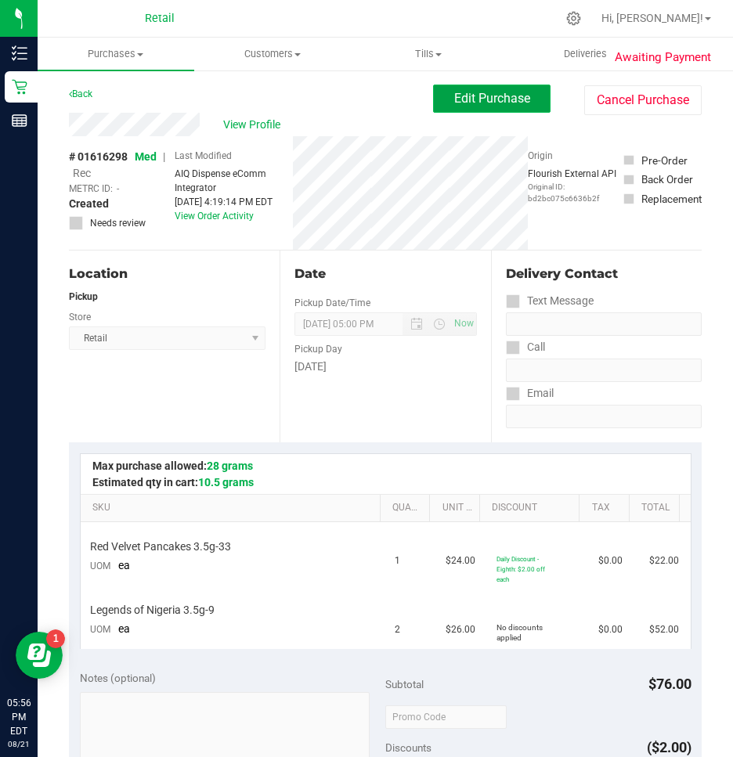
click at [477, 104] on button "Edit Purchase" at bounding box center [491, 99] width 117 height 28
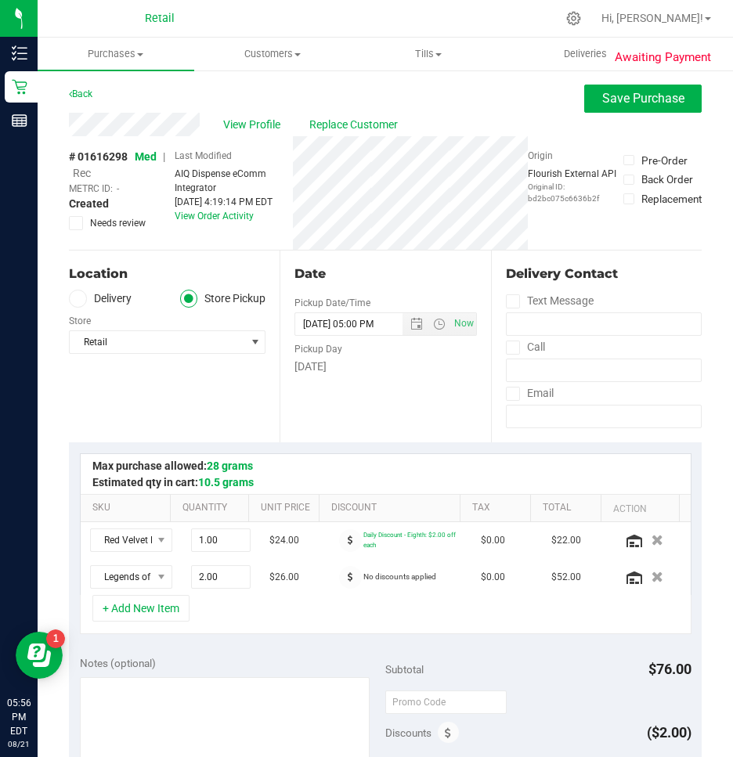
click at [81, 176] on span "Rec" at bounding box center [82, 173] width 18 height 13
click at [659, 94] on span "Save Purchase" at bounding box center [643, 98] width 82 height 15
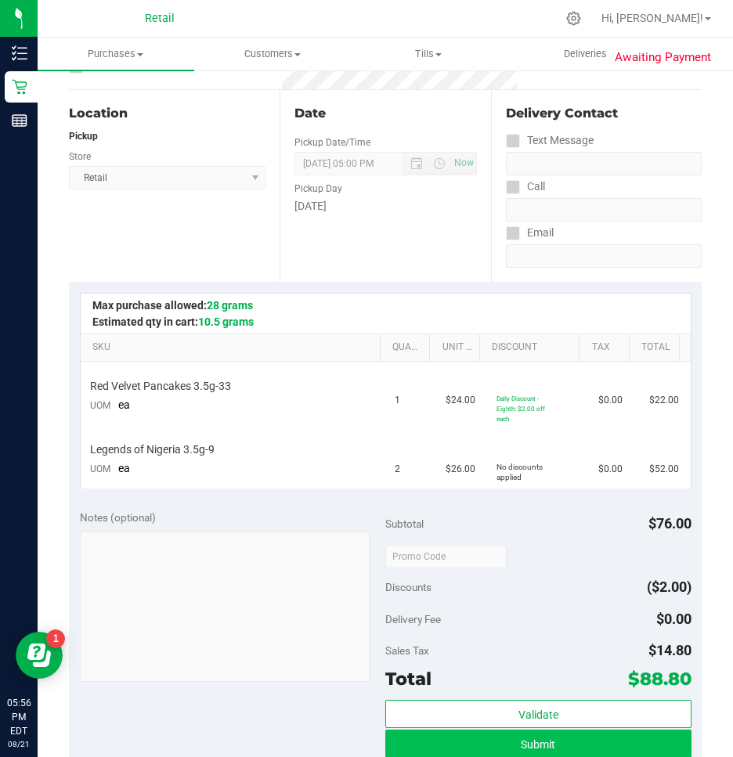
scroll to position [313, 0]
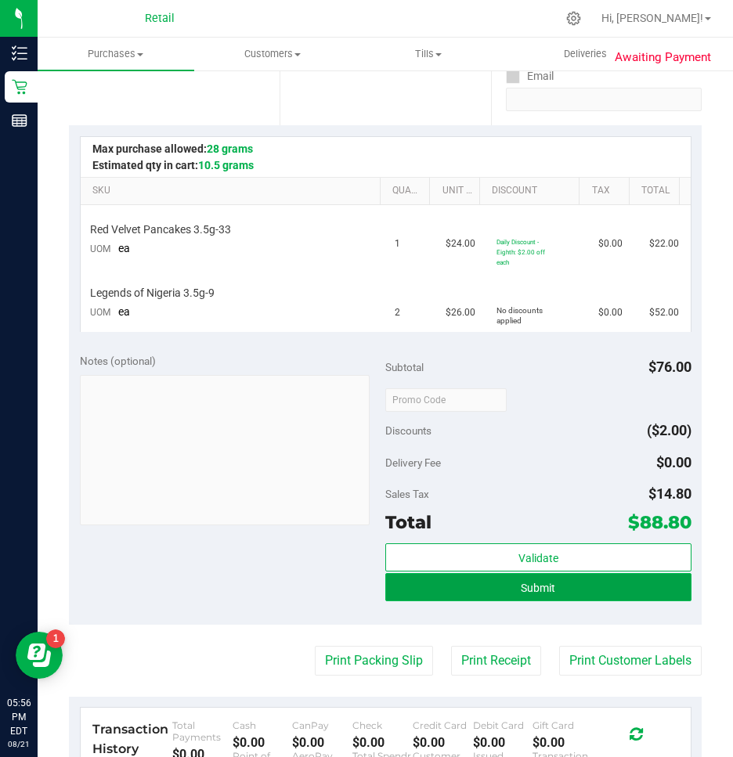
click at [462, 589] on button "Submit" at bounding box center [538, 587] width 306 height 28
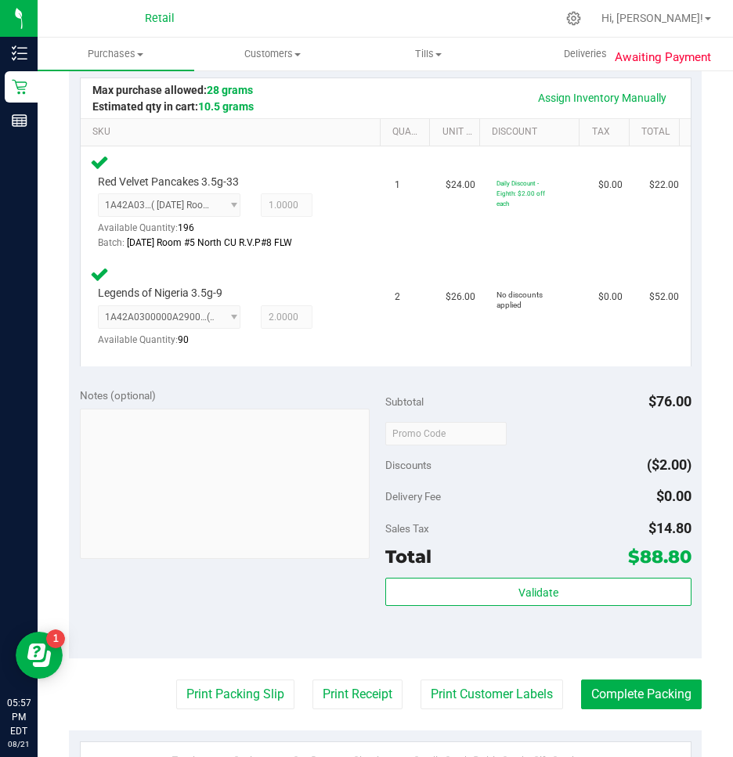
scroll to position [470, 0]
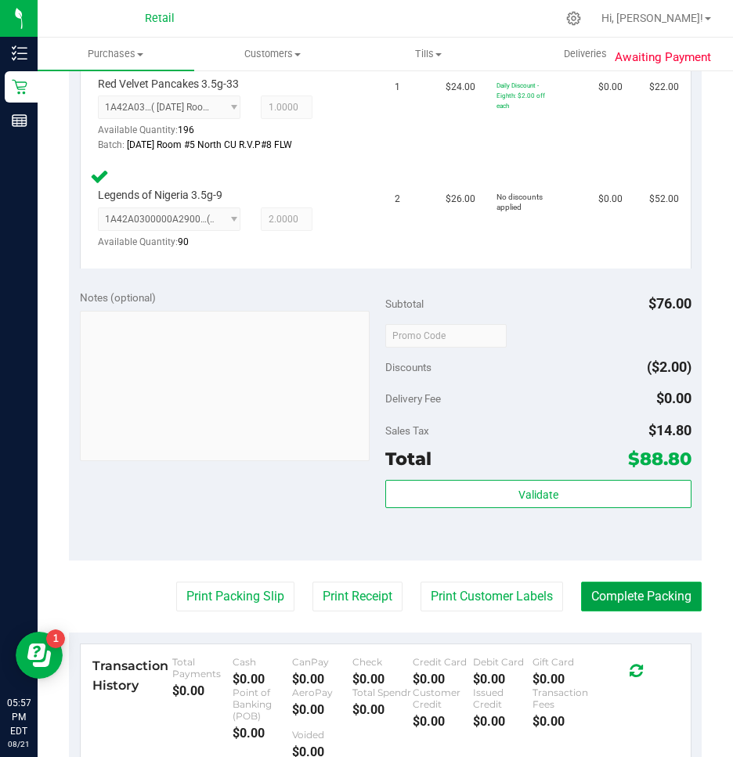
click at [639, 597] on button "Complete Packing" at bounding box center [641, 597] width 121 height 30
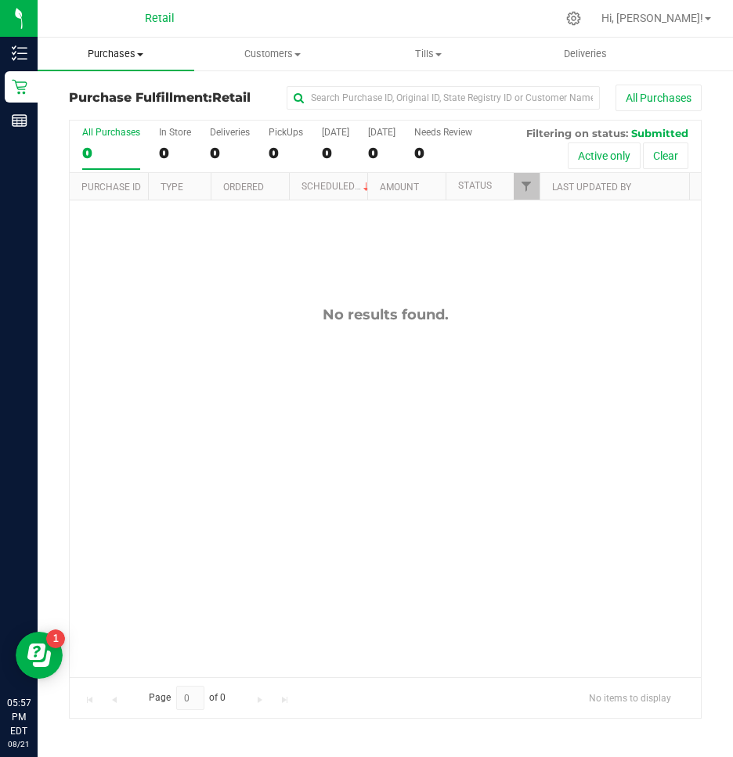
click at [133, 63] on uib-tab-heading "Purchases Summary of purchases Fulfillment All purchases" at bounding box center [116, 54] width 157 height 33
click at [114, 49] on span "Purchases" at bounding box center [116, 54] width 157 height 14
click at [91, 91] on span "Summary of purchases" at bounding box center [118, 94] width 160 height 13
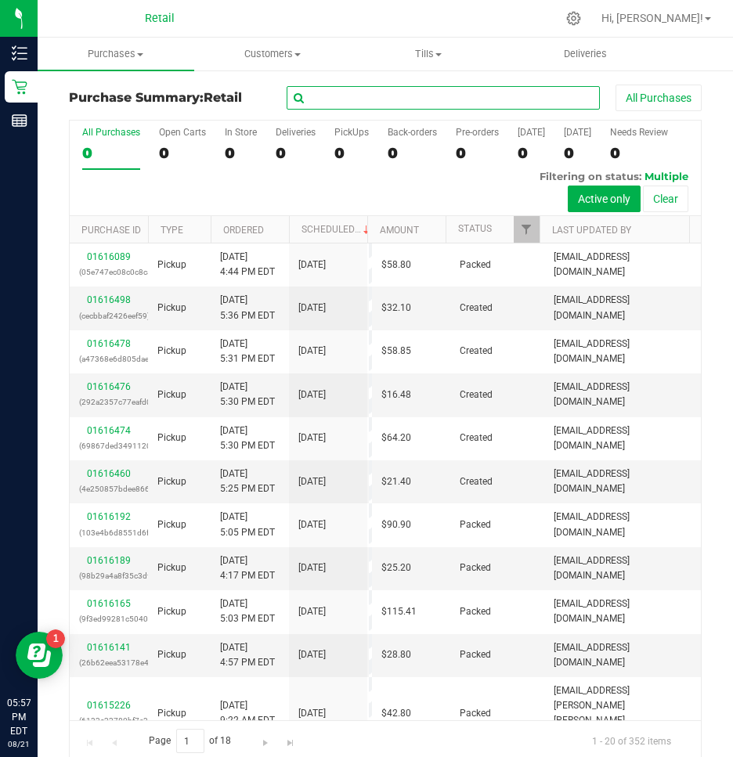
click at [384, 103] on input "text" at bounding box center [443, 97] width 313 height 23
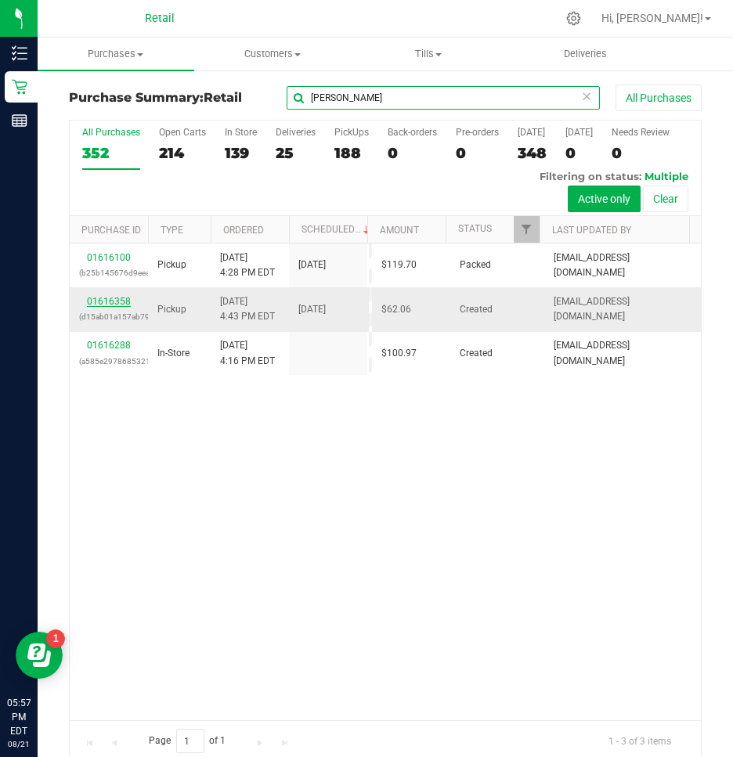
type input "rachel"
click at [100, 296] on link "01616358" at bounding box center [109, 301] width 44 height 11
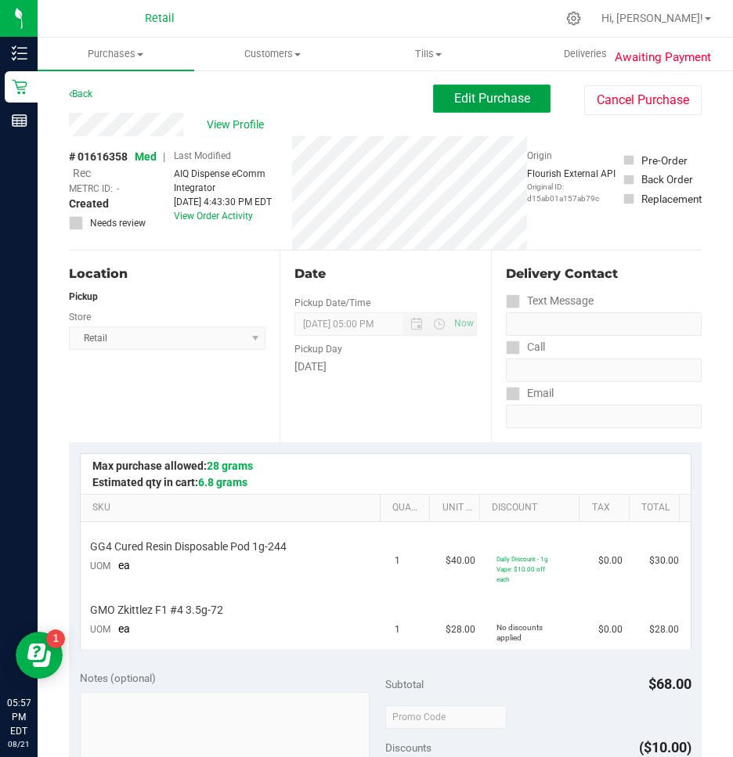
click at [461, 103] on span "Edit Purchase" at bounding box center [492, 98] width 76 height 15
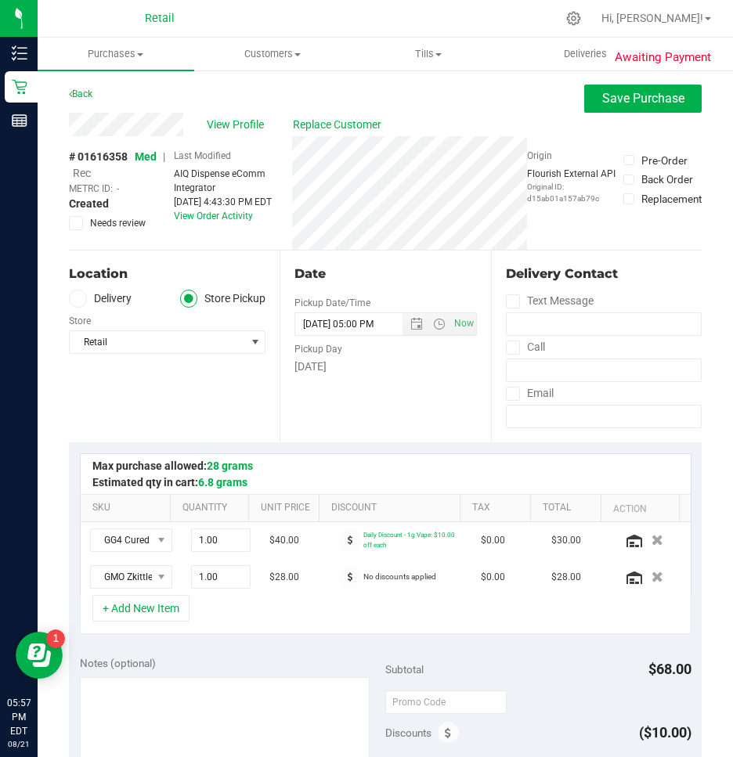
click at [82, 167] on span "Rec" at bounding box center [82, 173] width 18 height 13
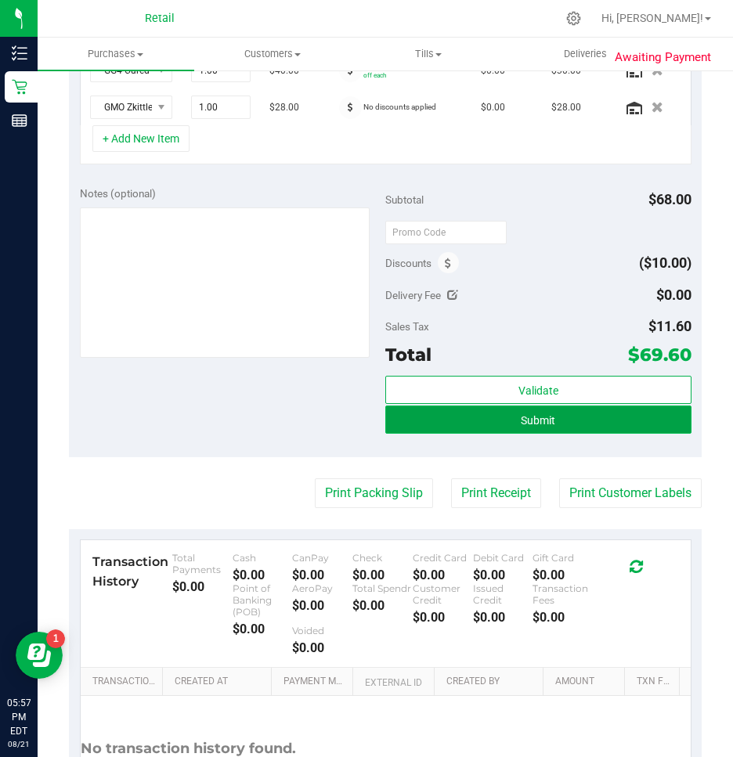
click at [581, 414] on button "Submit" at bounding box center [538, 420] width 306 height 28
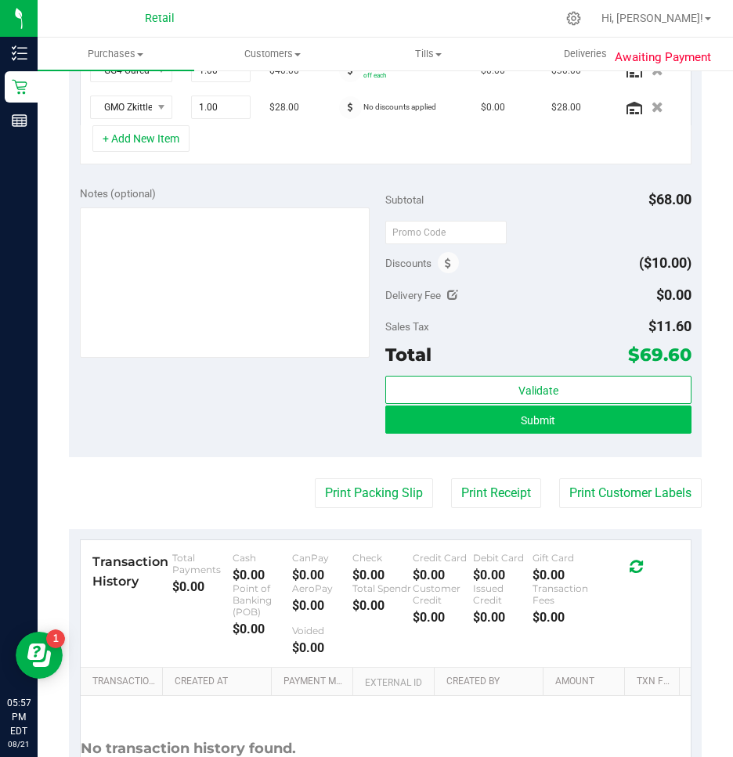
scroll to position [472, 0]
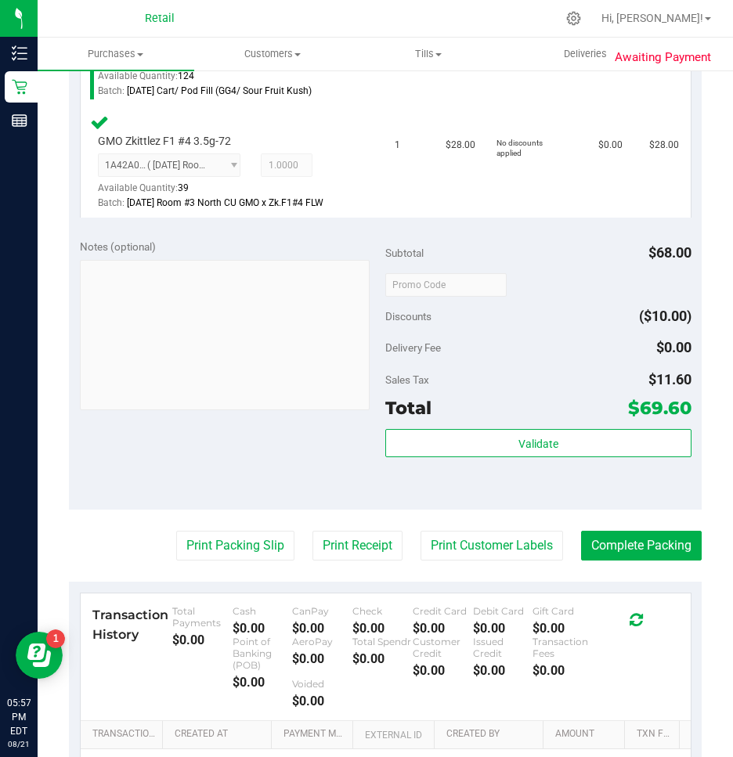
scroll to position [550, 0]
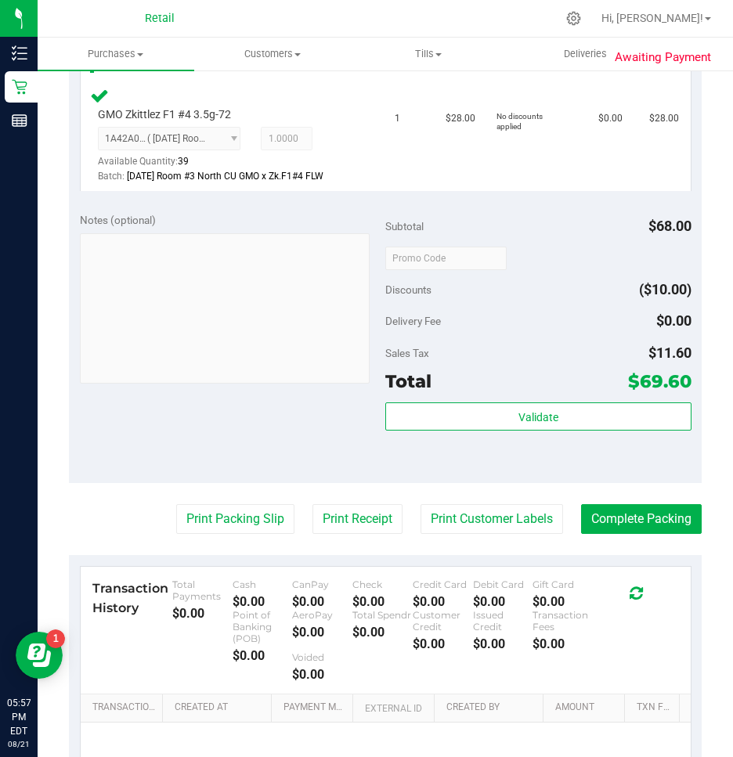
click at [641, 500] on purchase-details "Back Edit Purchase Cancel Purchase View Profile # 01616358 Med | Rec METRC ID: …" at bounding box center [385, 212] width 633 height 1356
click at [636, 514] on button "Complete Packing" at bounding box center [641, 519] width 121 height 30
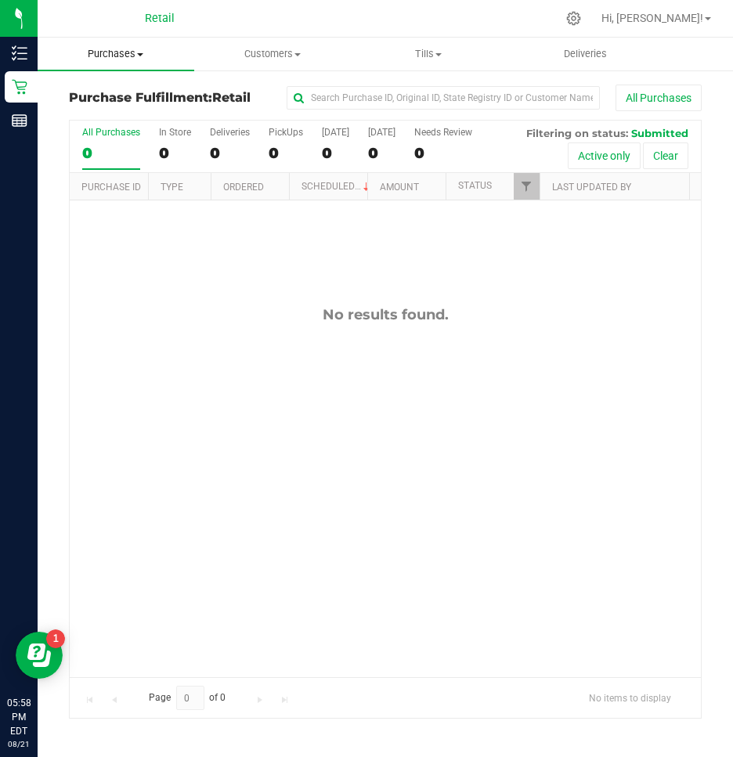
drag, startPoint x: 113, startPoint y: 49, endPoint x: 106, endPoint y: 56, distance: 9.4
click at [113, 49] on span "Purchases" at bounding box center [116, 54] width 157 height 14
click at [75, 92] on span "Summary of purchases" at bounding box center [118, 94] width 160 height 13
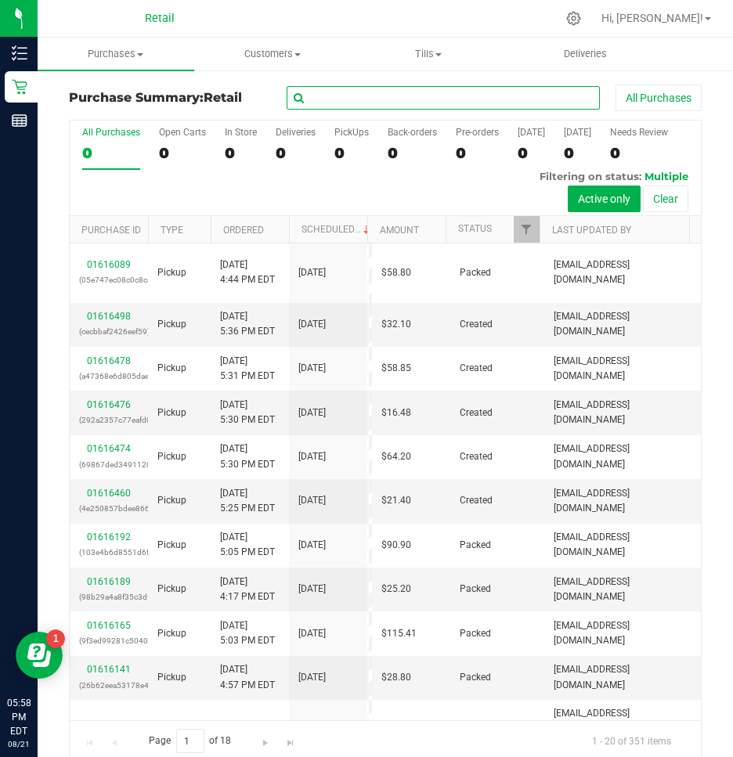
click at [366, 99] on input "text" at bounding box center [443, 97] width 313 height 23
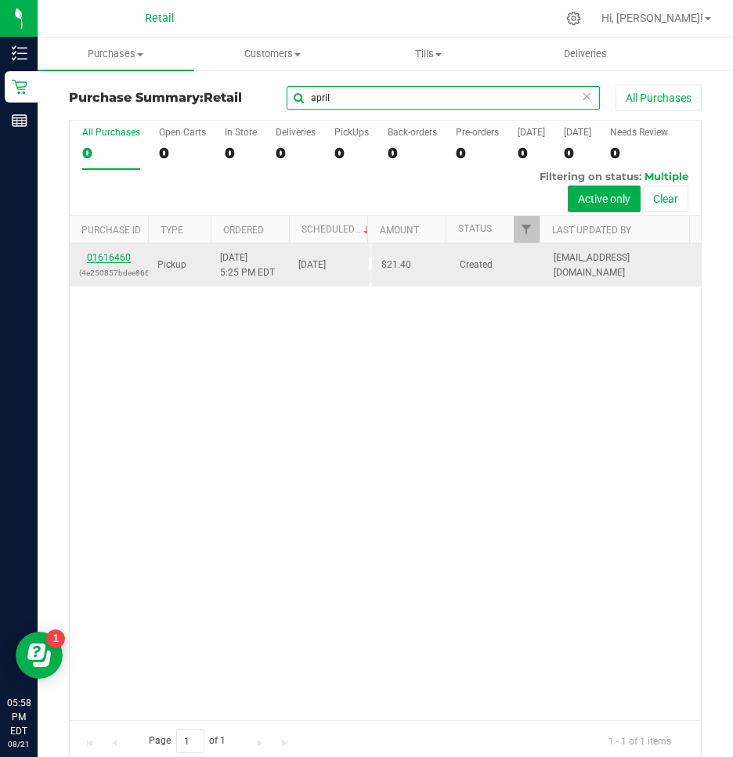
type input "april"
click at [117, 256] on link "01616460" at bounding box center [109, 257] width 44 height 11
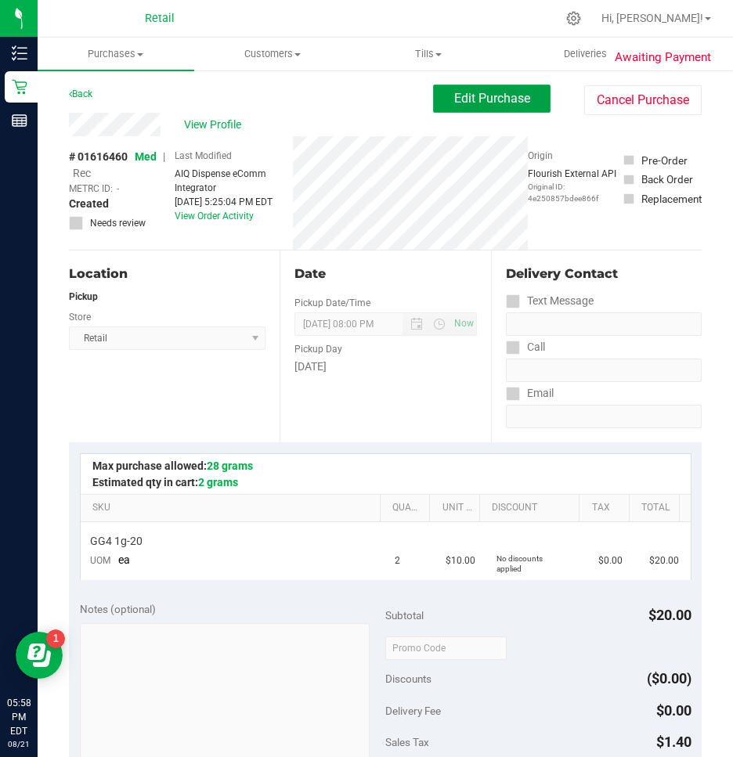
click at [462, 97] on span "Edit Purchase" at bounding box center [492, 98] width 76 height 15
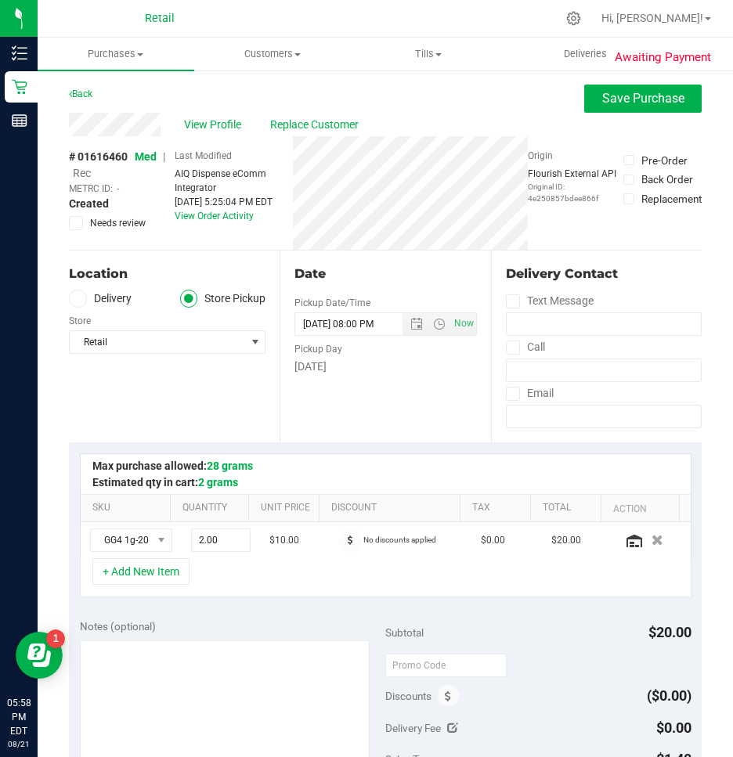
click at [85, 171] on span "Rec" at bounding box center [82, 173] width 18 height 13
click at [636, 99] on span "Save Purchase" at bounding box center [643, 98] width 82 height 15
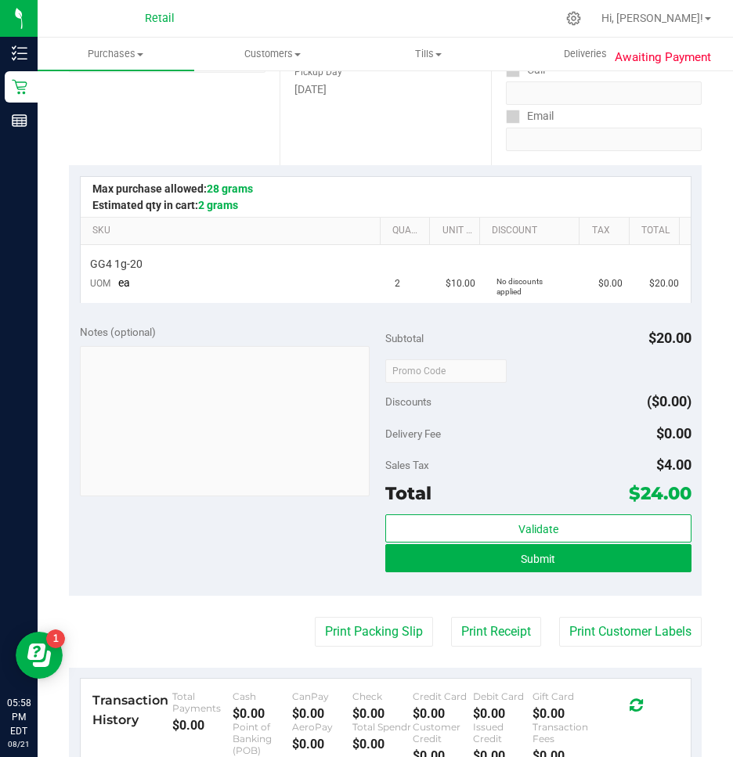
scroll to position [313, 0]
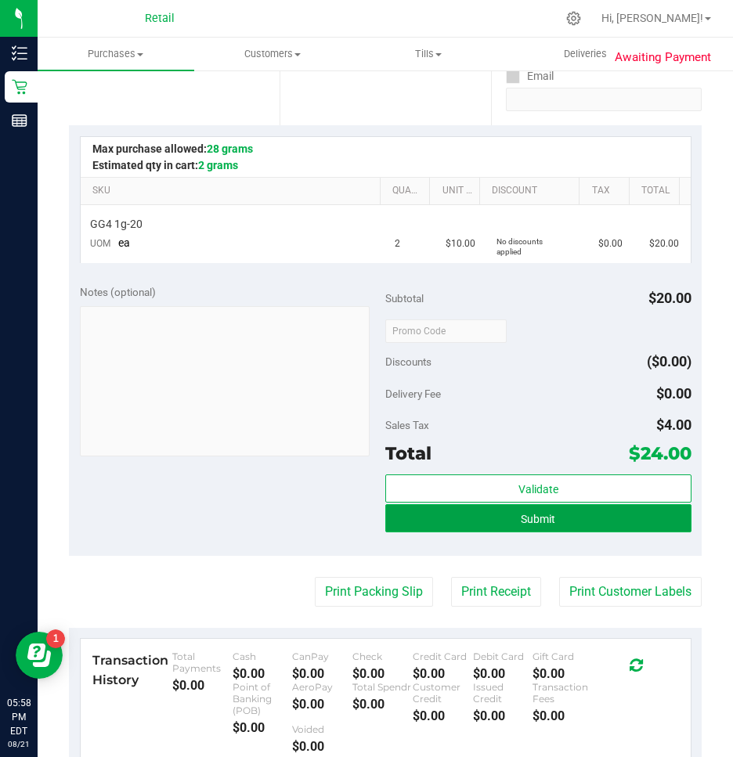
click at [548, 517] on button "Submit" at bounding box center [538, 518] width 306 height 28
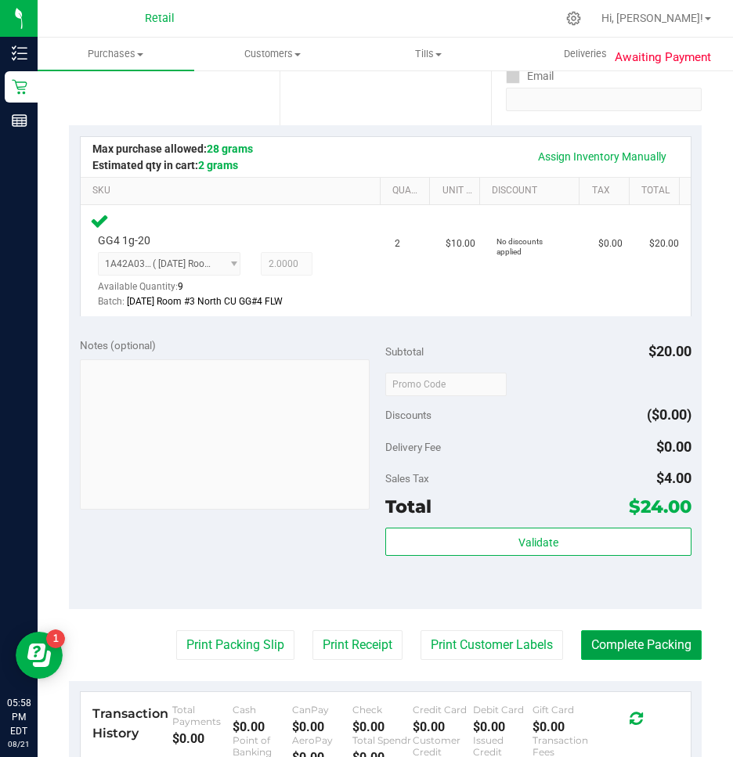
click at [633, 648] on button "Complete Packing" at bounding box center [641, 645] width 121 height 30
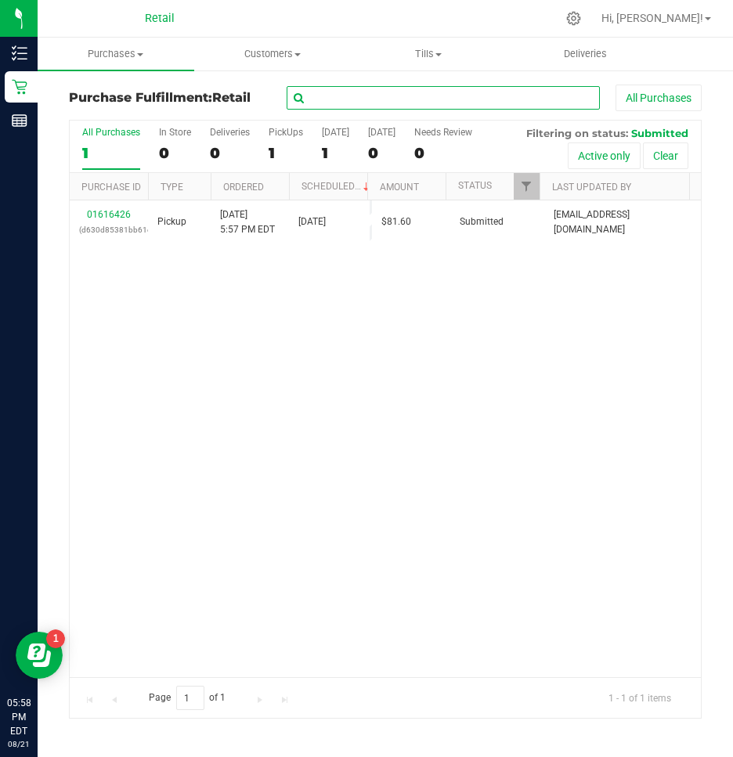
click at [362, 96] on input "text" at bounding box center [443, 97] width 313 height 23
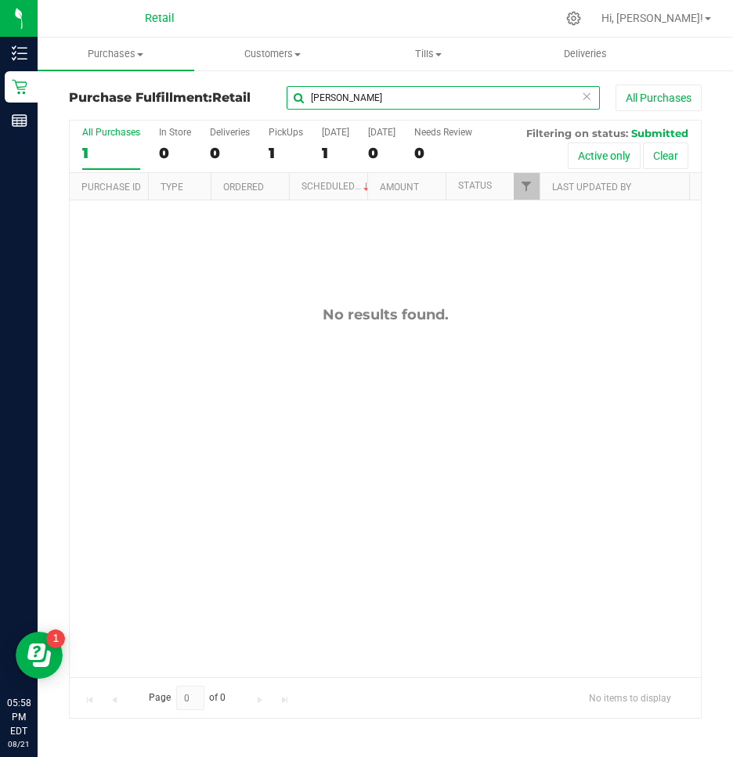
type input "nathan"
click at [111, 70] on link "Purchases Summary of purchases Fulfillment All purchases" at bounding box center [116, 54] width 157 height 33
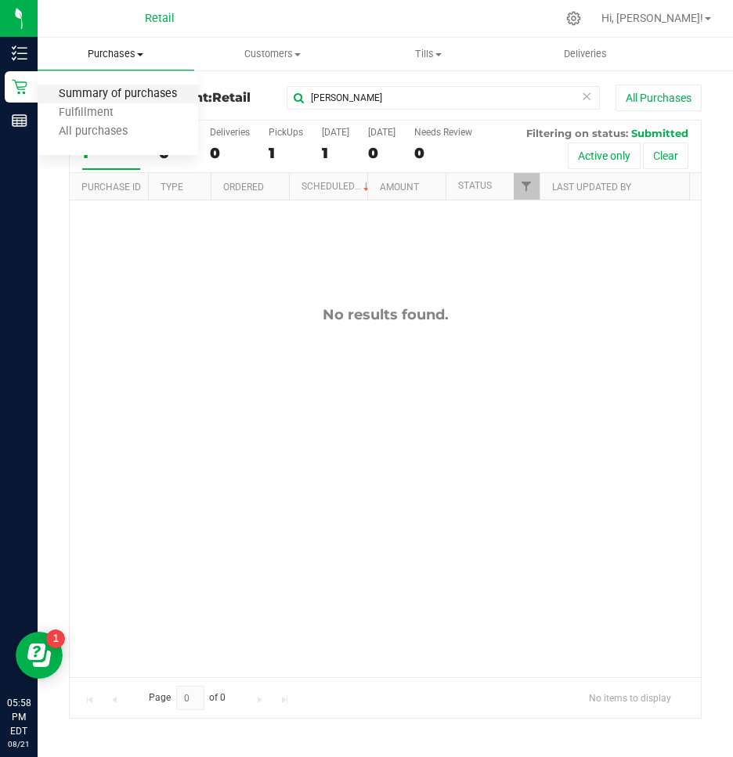
click at [77, 99] on span "Summary of purchases" at bounding box center [118, 94] width 160 height 13
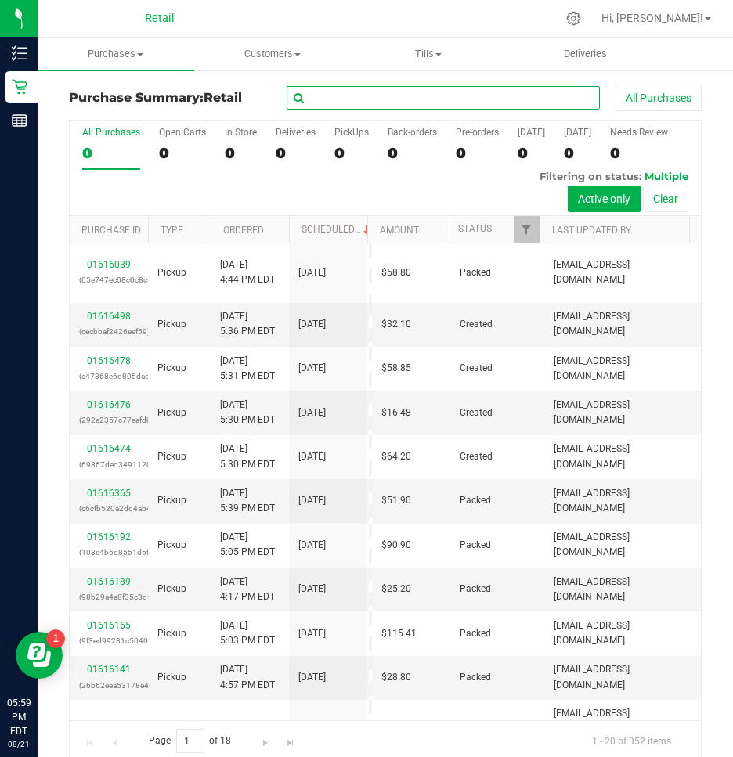
click at [402, 88] on input "text" at bounding box center [443, 97] width 313 height 23
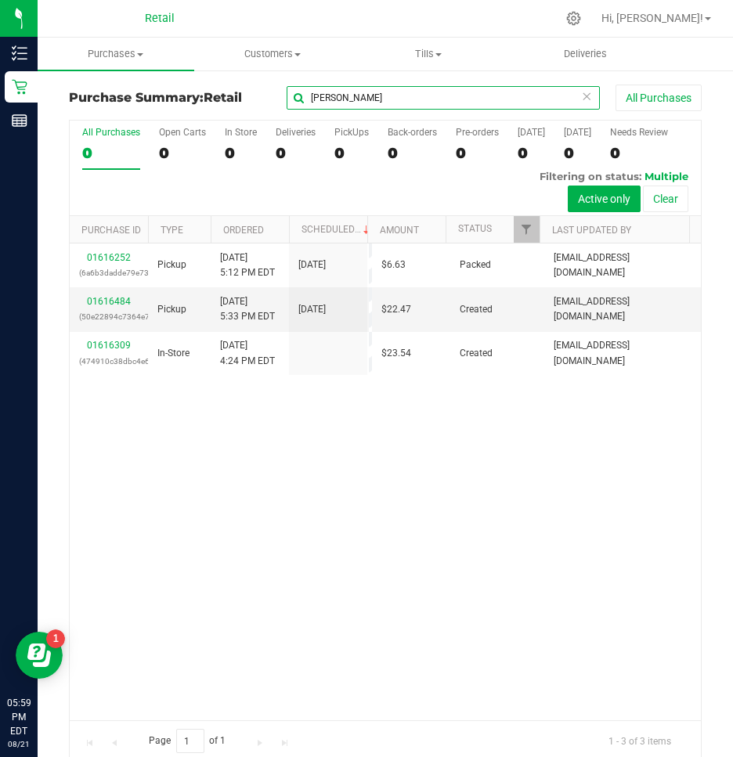
type input "nathan"
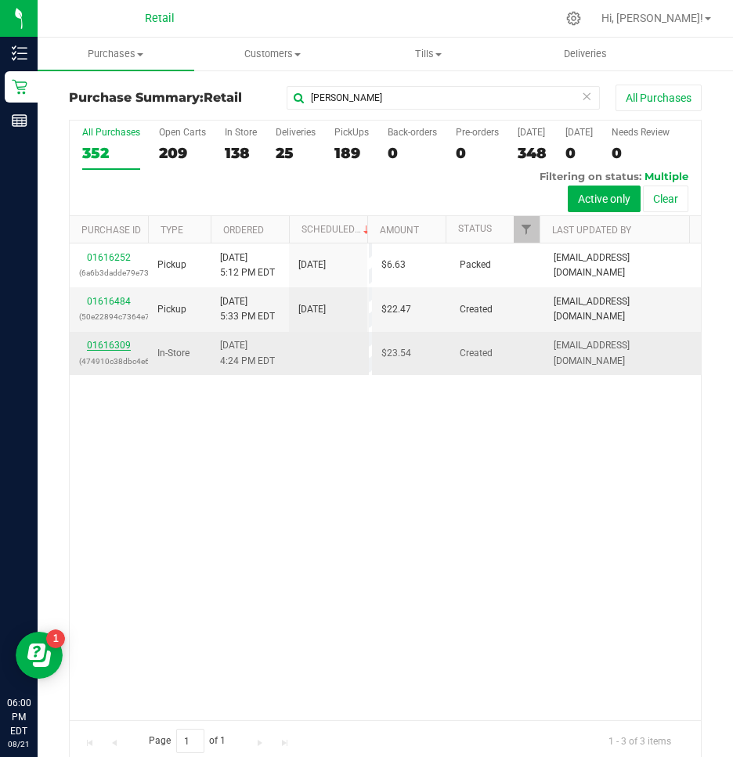
click at [102, 340] on link "01616309" at bounding box center [109, 345] width 44 height 11
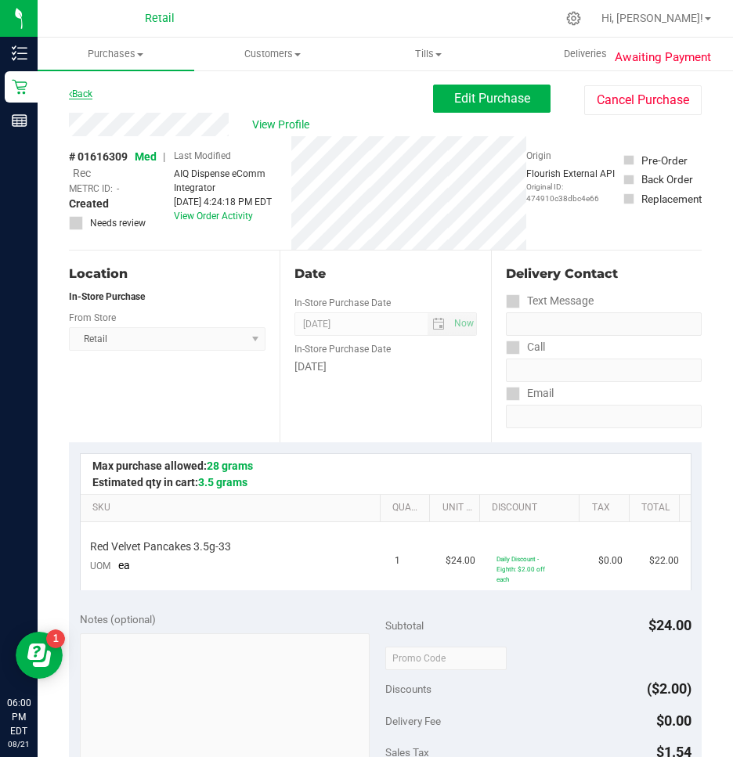
click at [74, 93] on link "Back" at bounding box center [80, 93] width 23 height 11
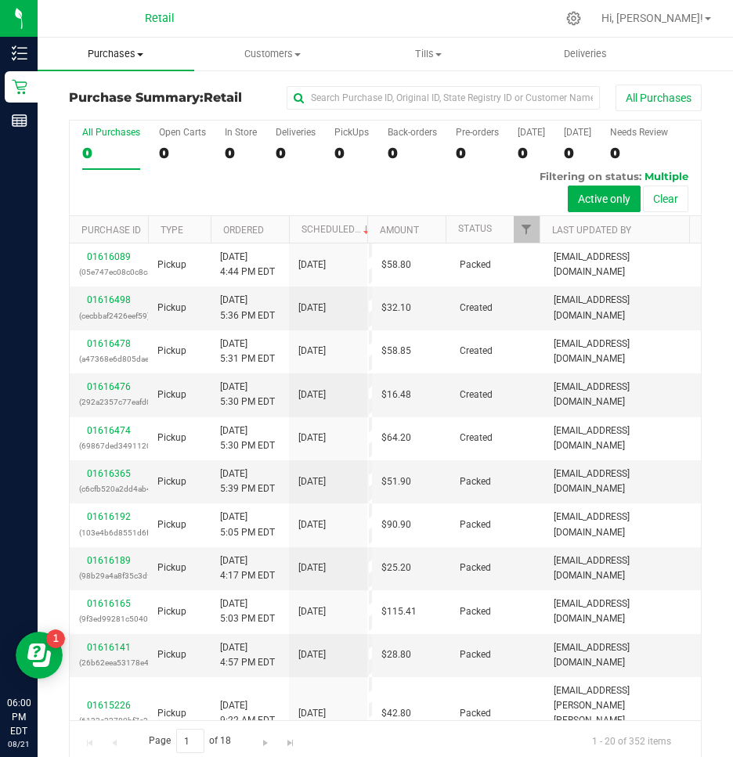
click at [123, 48] on span "Purchases" at bounding box center [116, 54] width 157 height 14
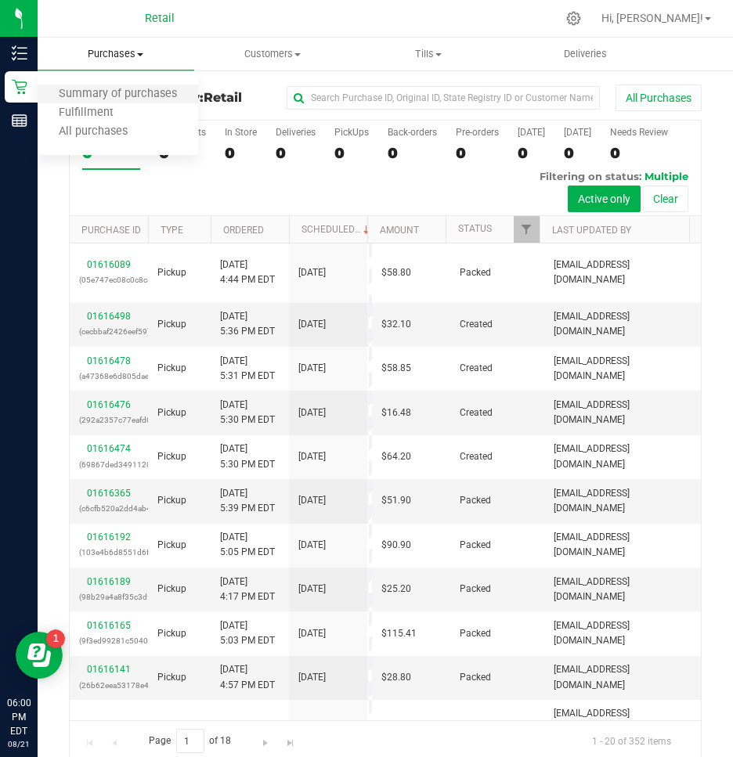
click at [92, 102] on li "Summary of purchases" at bounding box center [118, 94] width 160 height 19
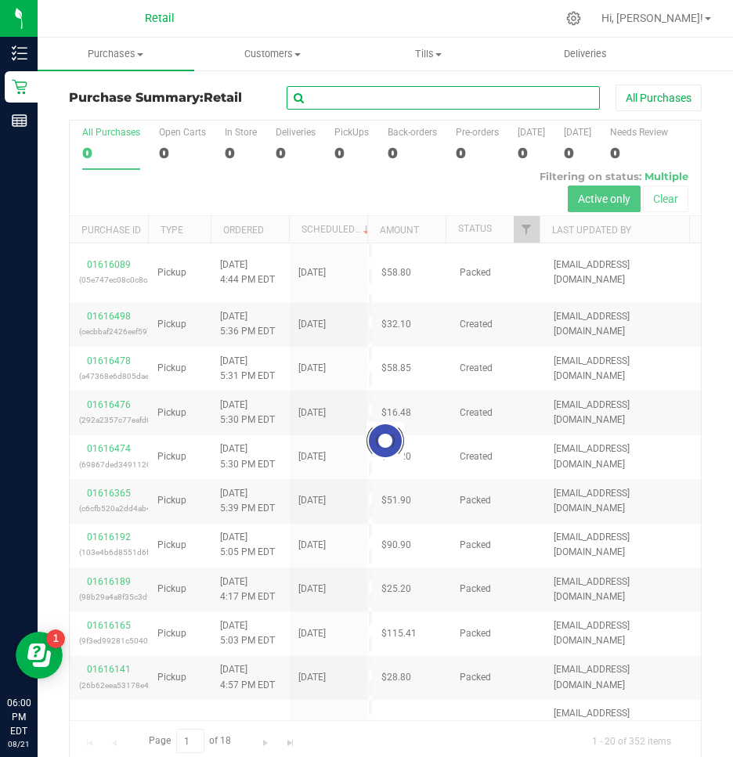
click at [355, 100] on input "text" at bounding box center [443, 97] width 313 height 23
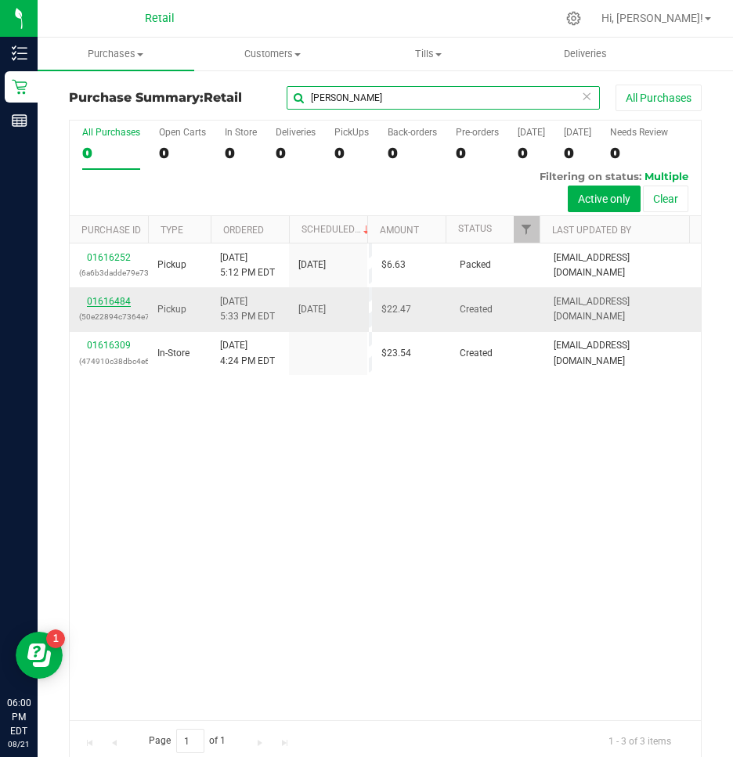
type input "nathan"
click at [101, 299] on link "01616484" at bounding box center [109, 301] width 44 height 11
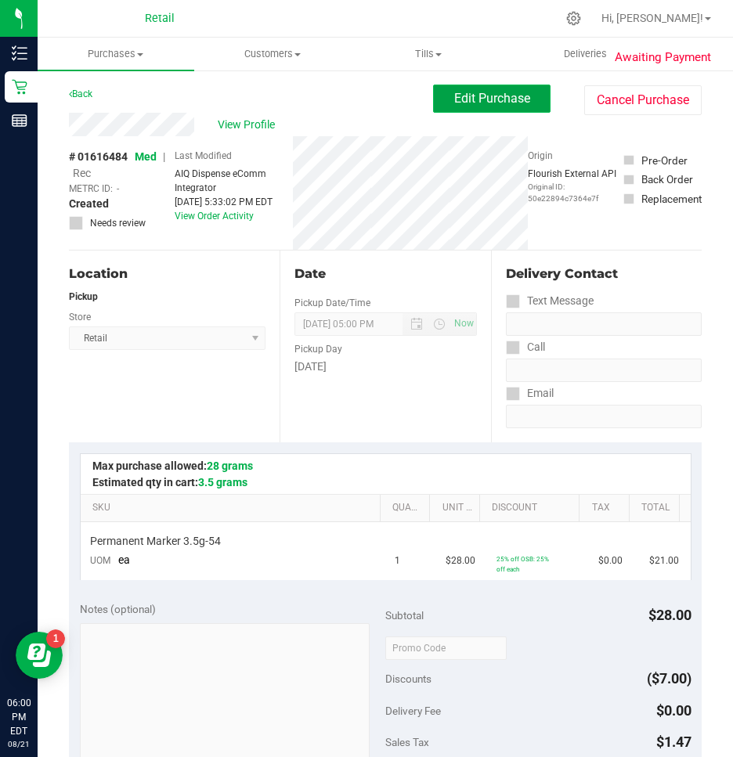
click at [463, 92] on span "Edit Purchase" at bounding box center [492, 98] width 76 height 15
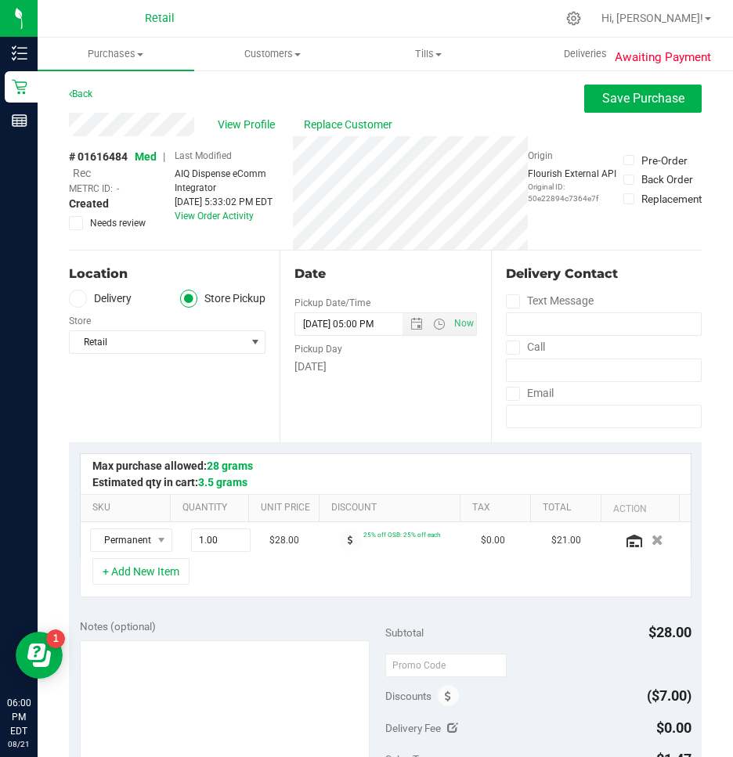
click at [83, 171] on span "Rec" at bounding box center [82, 173] width 18 height 13
click at [615, 100] on span "Save Purchase" at bounding box center [643, 98] width 82 height 15
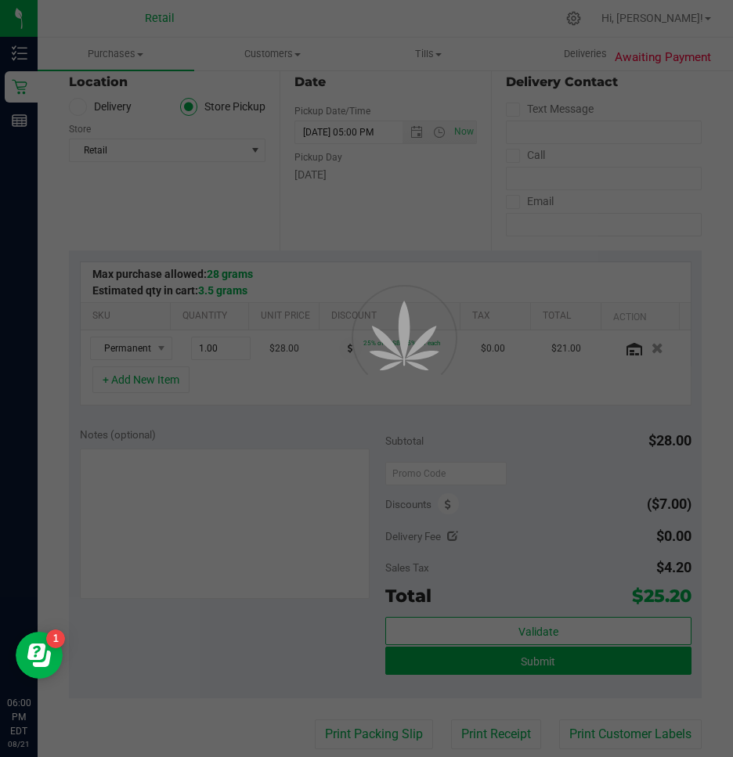
scroll to position [313, 0]
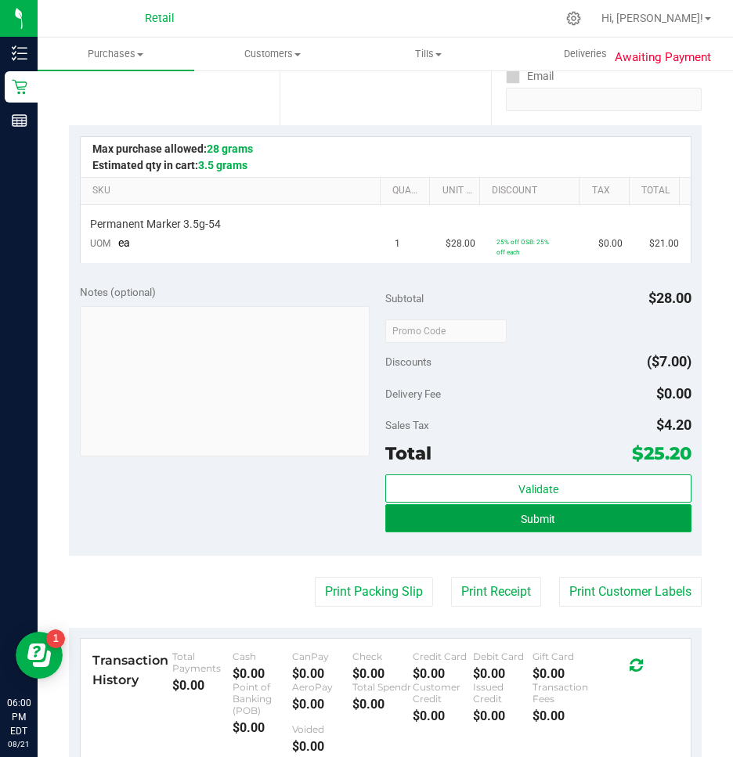
click at [545, 521] on span "Submit" at bounding box center [538, 519] width 34 height 13
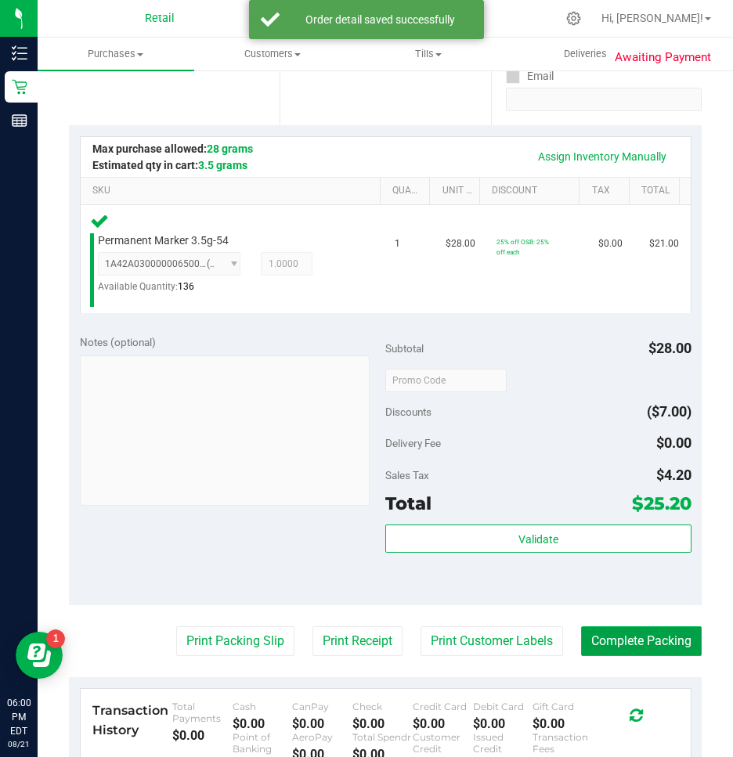
click at [638, 633] on button "Complete Packing" at bounding box center [641, 641] width 121 height 30
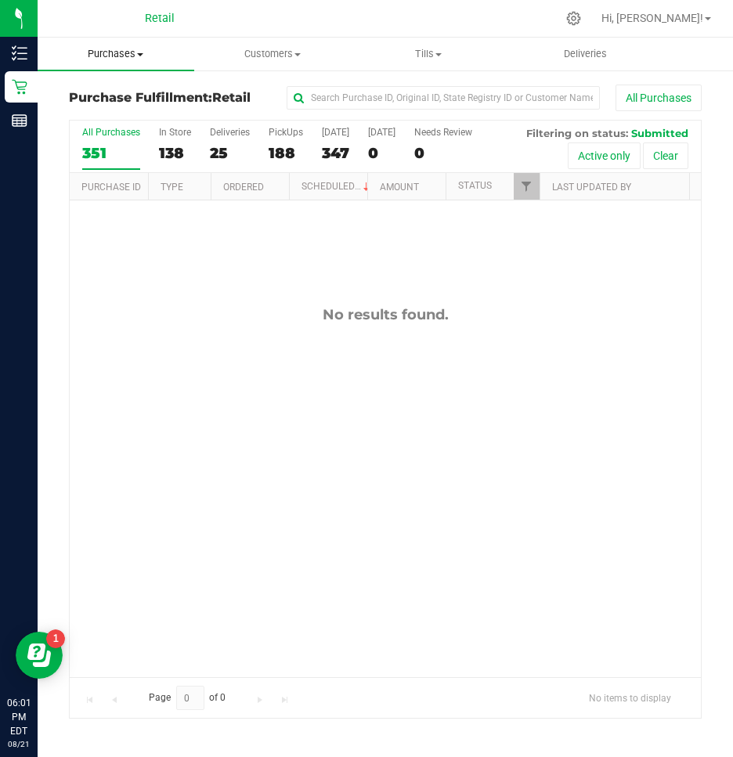
click at [116, 56] on span "Purchases" at bounding box center [116, 54] width 157 height 14
click at [78, 90] on span "Summary of purchases" at bounding box center [118, 94] width 160 height 13
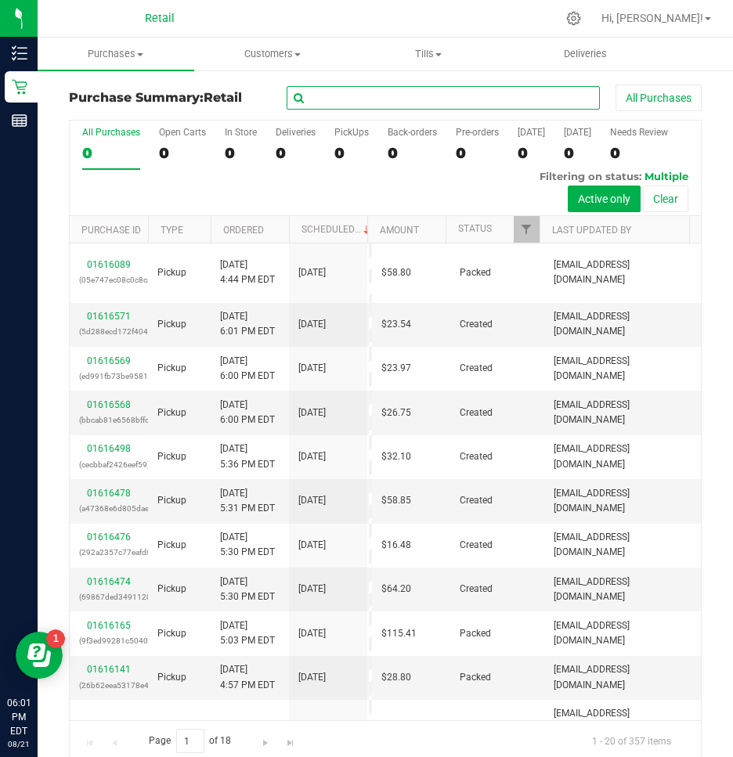
click at [359, 92] on input "text" at bounding box center [443, 97] width 313 height 23
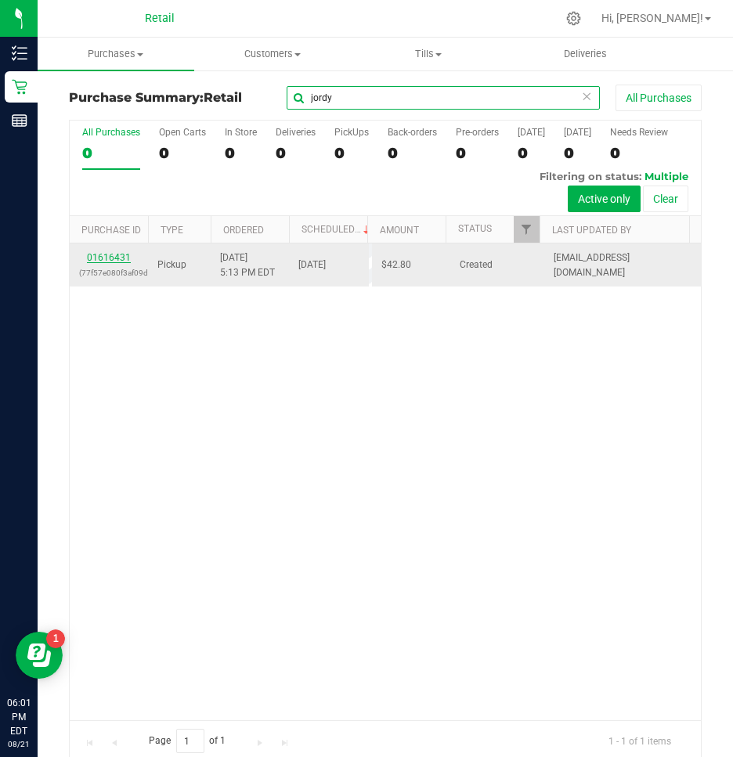
type input "jordy"
click at [105, 254] on link "01616431" at bounding box center [109, 257] width 44 height 11
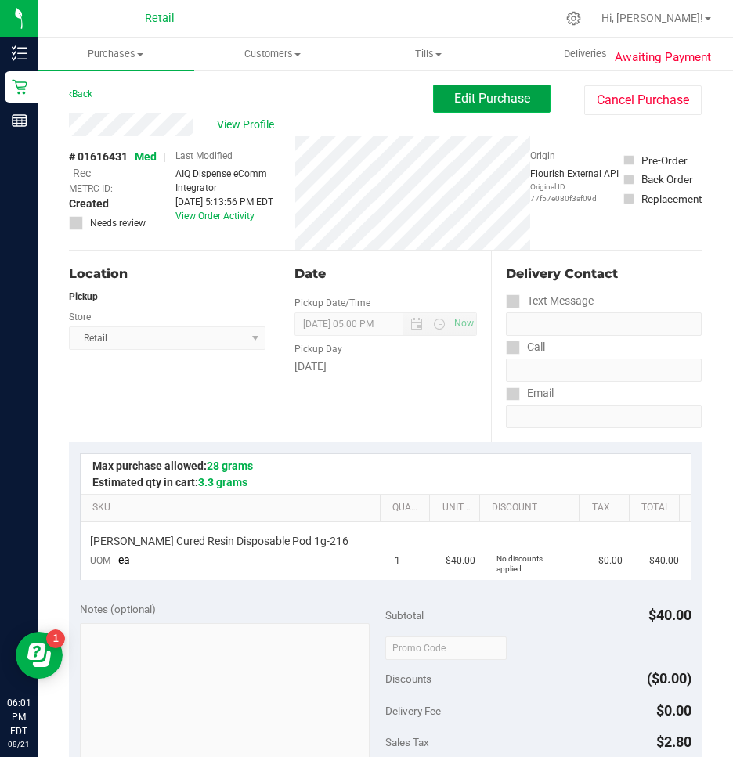
click at [491, 90] on button "Edit Purchase" at bounding box center [491, 99] width 117 height 28
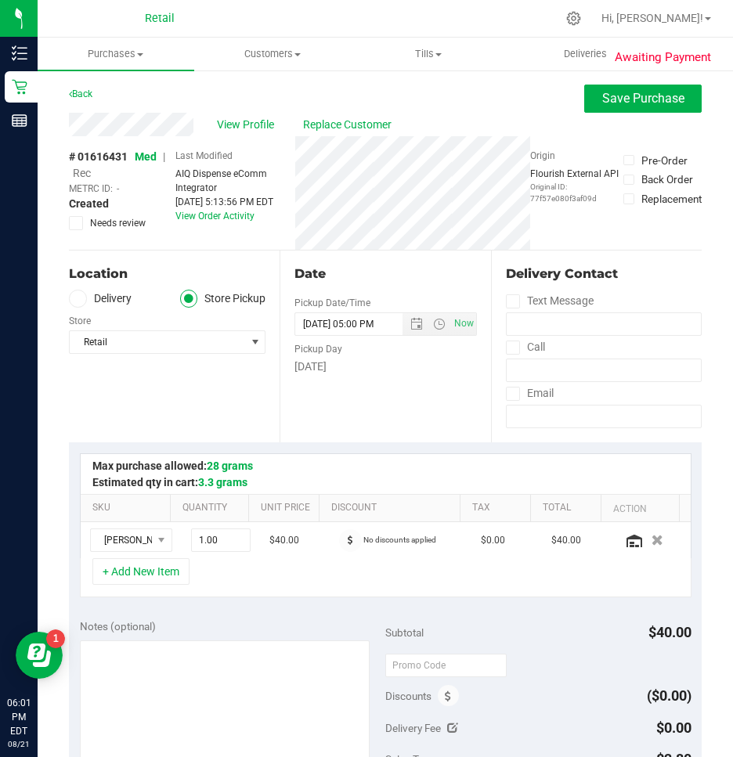
click at [81, 177] on span "Rec" at bounding box center [82, 173] width 18 height 13
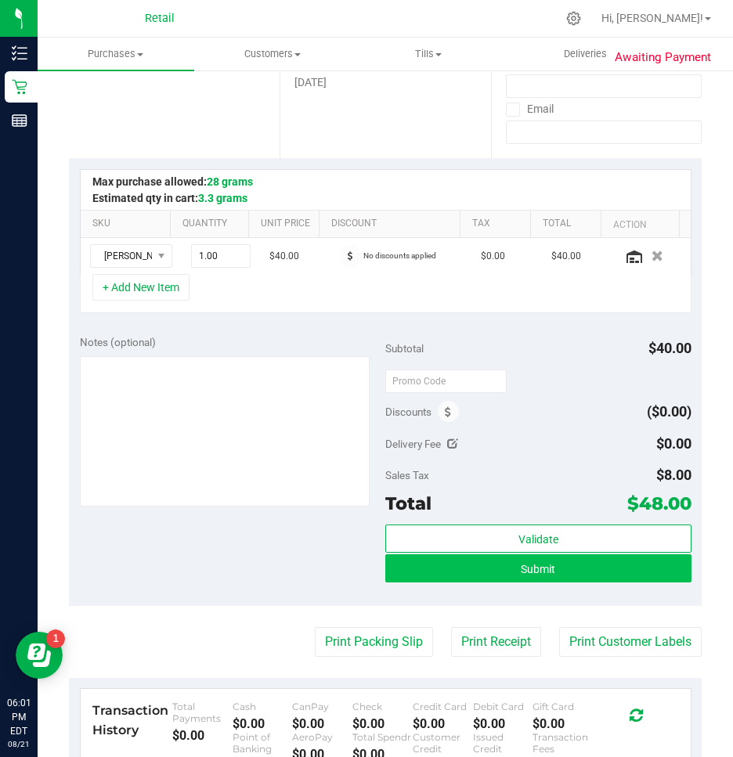
scroll to position [313, 0]
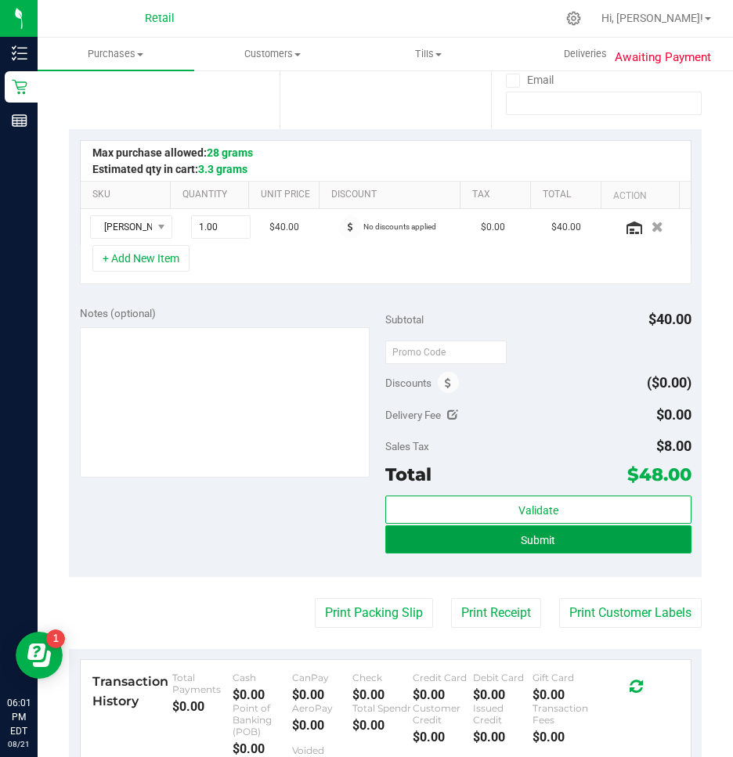
click at [571, 540] on button "Submit" at bounding box center [538, 539] width 306 height 28
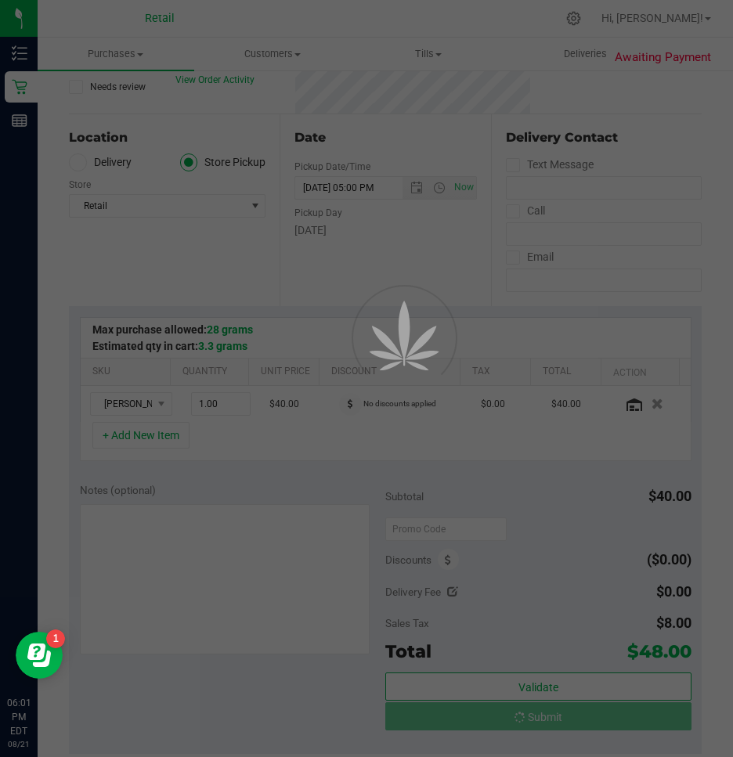
scroll to position [78, 0]
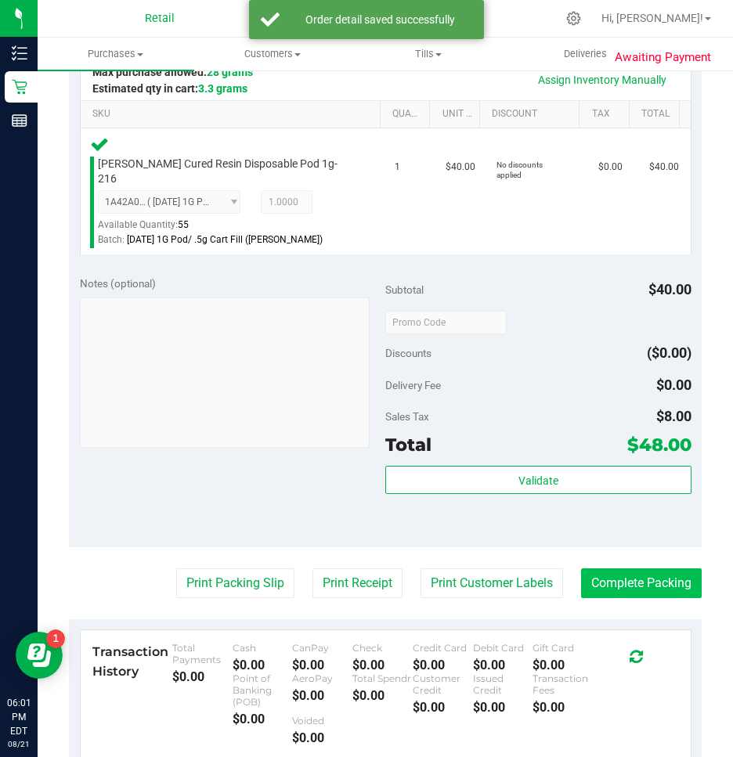
scroll to position [391, 0]
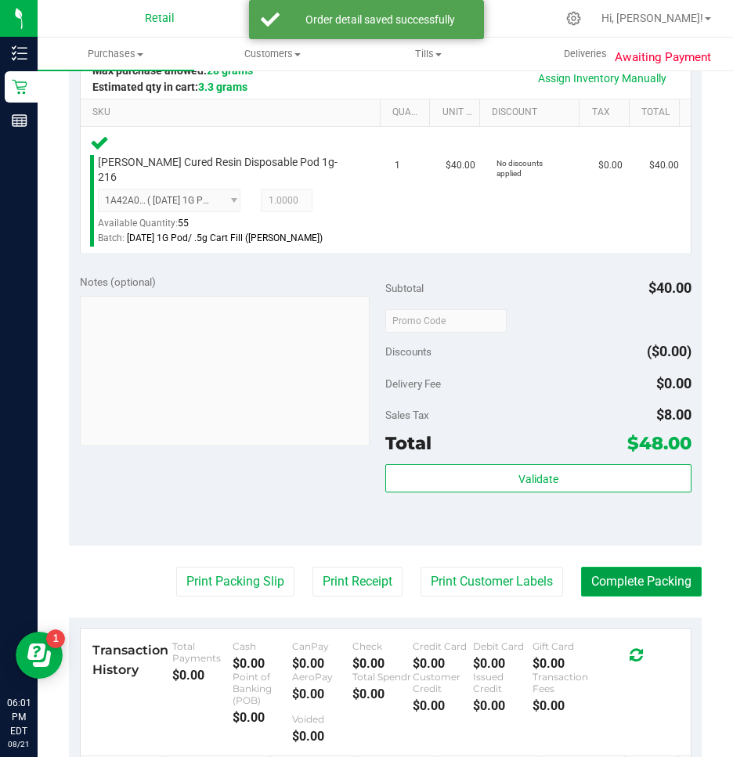
click at [603, 574] on button "Complete Packing" at bounding box center [641, 582] width 121 height 30
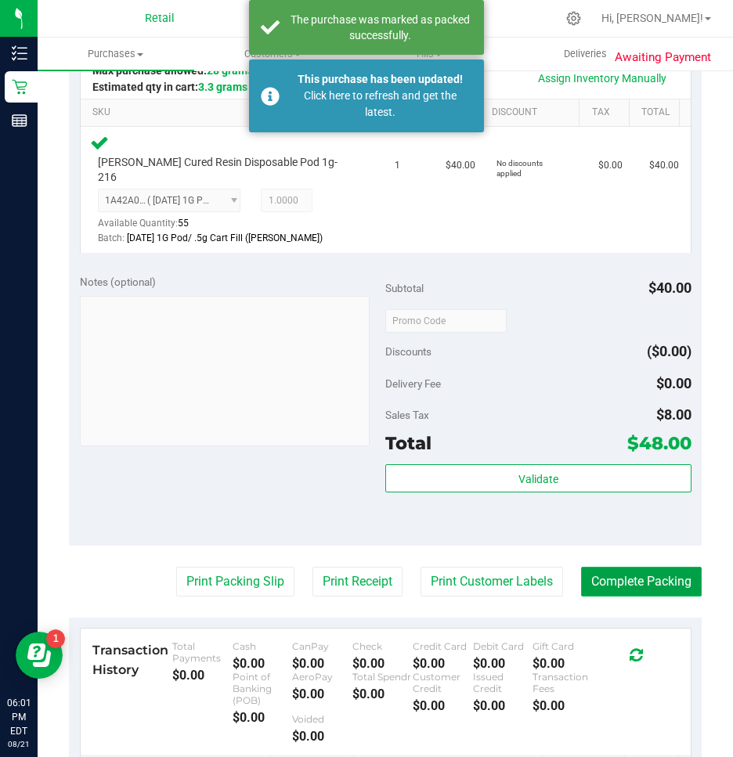
scroll to position [470, 0]
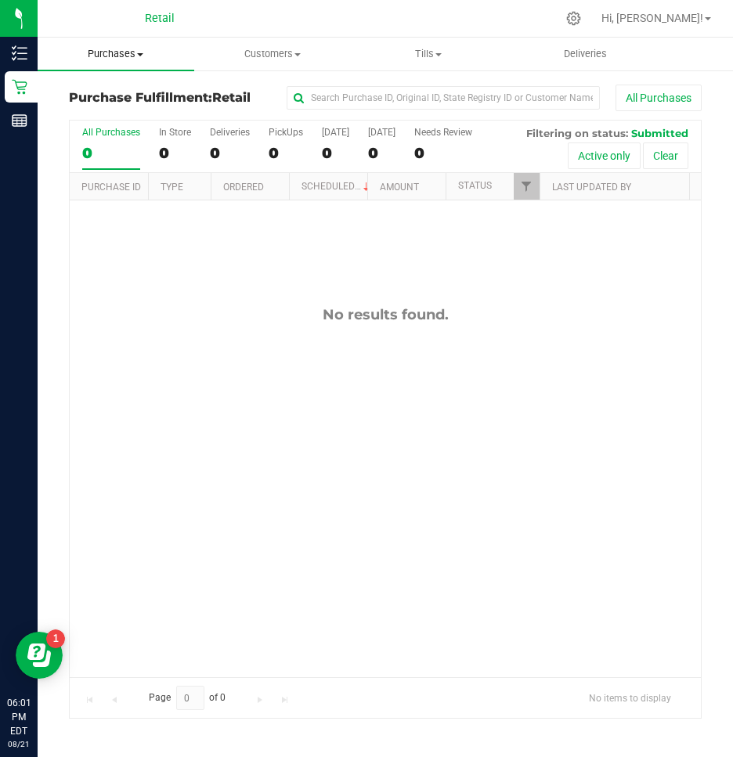
drag, startPoint x: 124, startPoint y: 43, endPoint x: 116, endPoint y: 56, distance: 14.8
click at [124, 43] on uib-tab-heading "Purchases Summary of purchases Fulfillment All purchases" at bounding box center [116, 54] width 157 height 33
click at [90, 99] on span "Summary of purchases" at bounding box center [118, 94] width 160 height 13
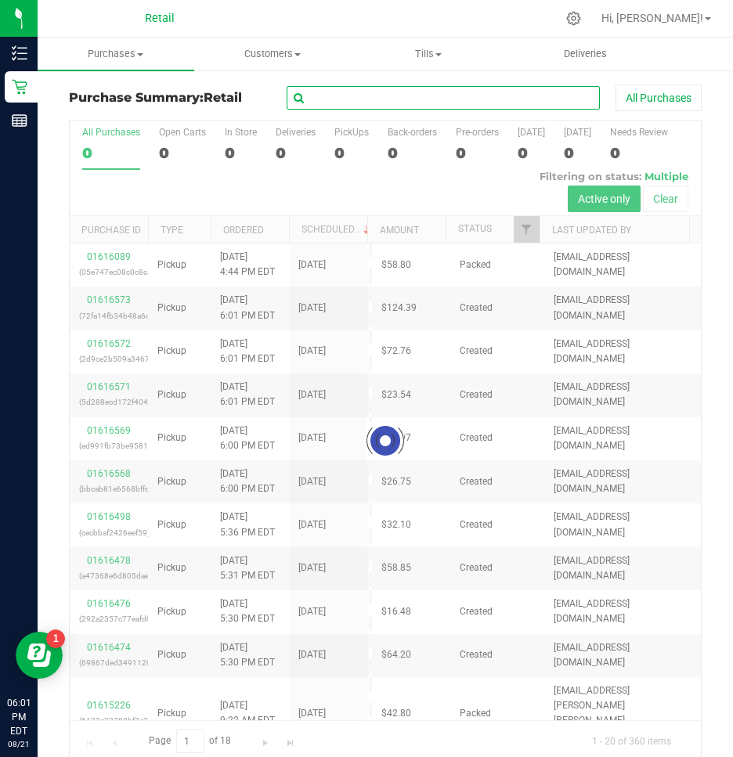
click at [349, 107] on input "text" at bounding box center [443, 97] width 313 height 23
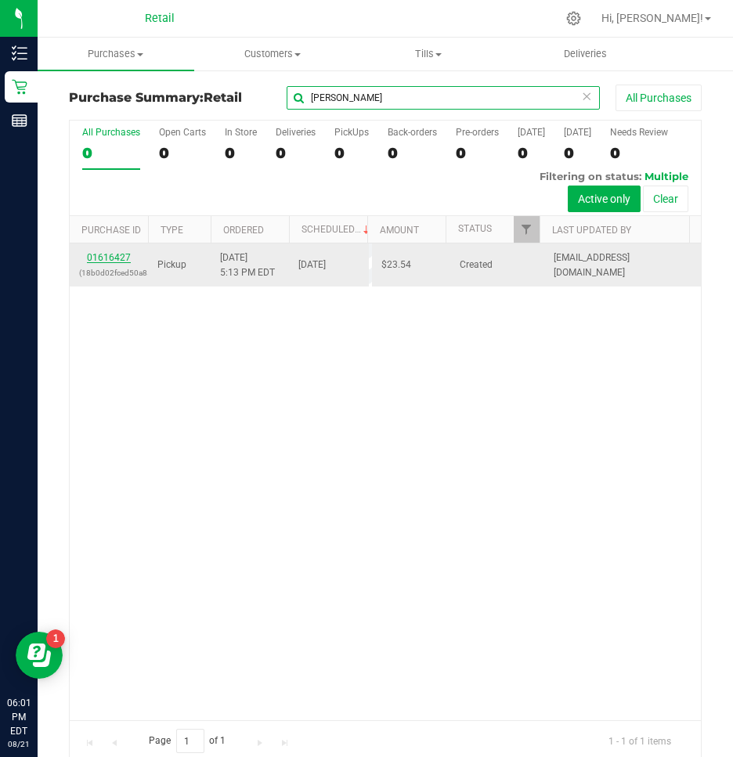
type input "mamadou"
click at [110, 257] on link "01616427" at bounding box center [109, 257] width 44 height 11
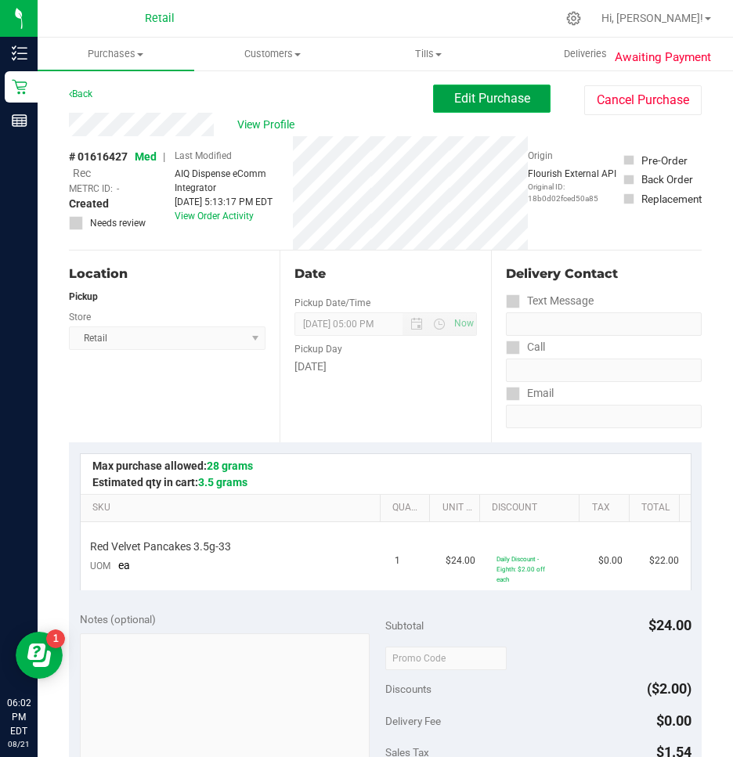
click at [457, 92] on span "Edit Purchase" at bounding box center [492, 98] width 76 height 15
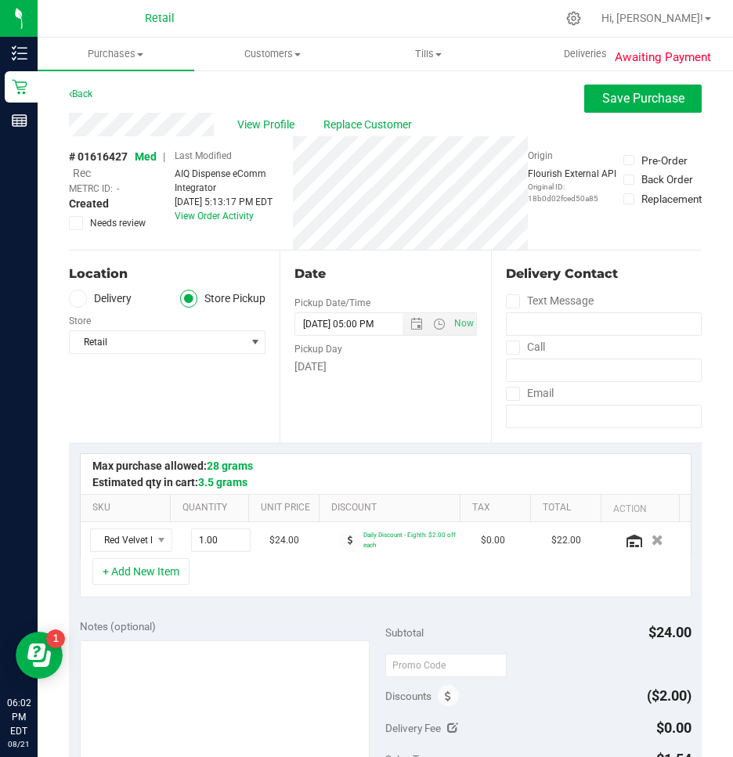
click at [83, 177] on span "Rec" at bounding box center [82, 173] width 18 height 13
click at [626, 97] on span "Save Purchase" at bounding box center [643, 98] width 82 height 15
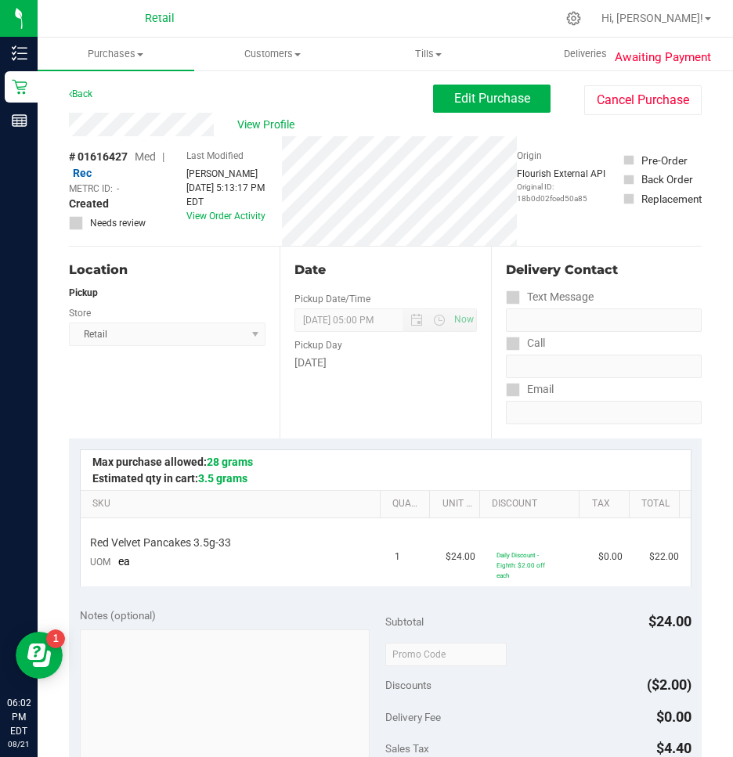
scroll to position [391, 0]
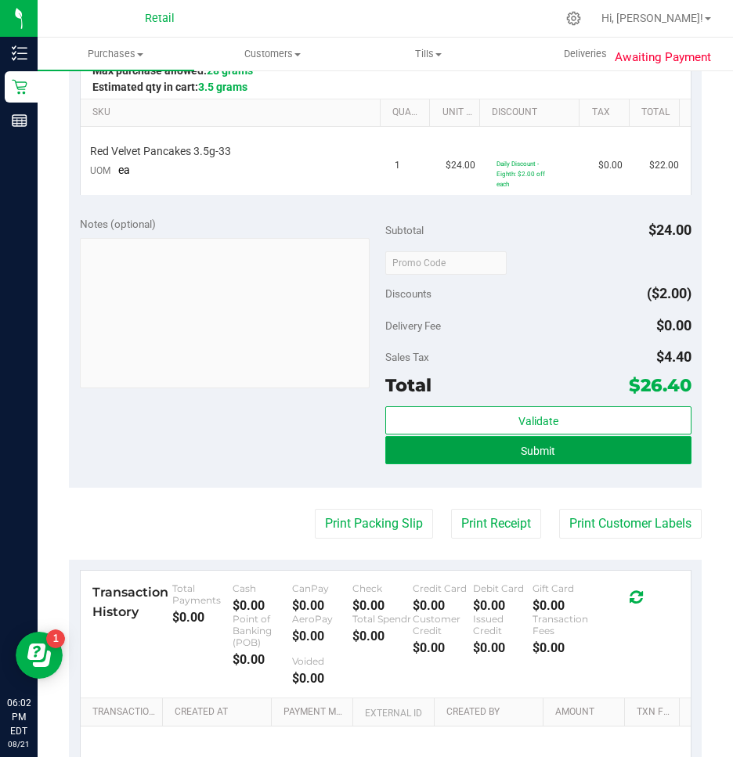
click at [525, 457] on button "Submit" at bounding box center [538, 450] width 306 height 28
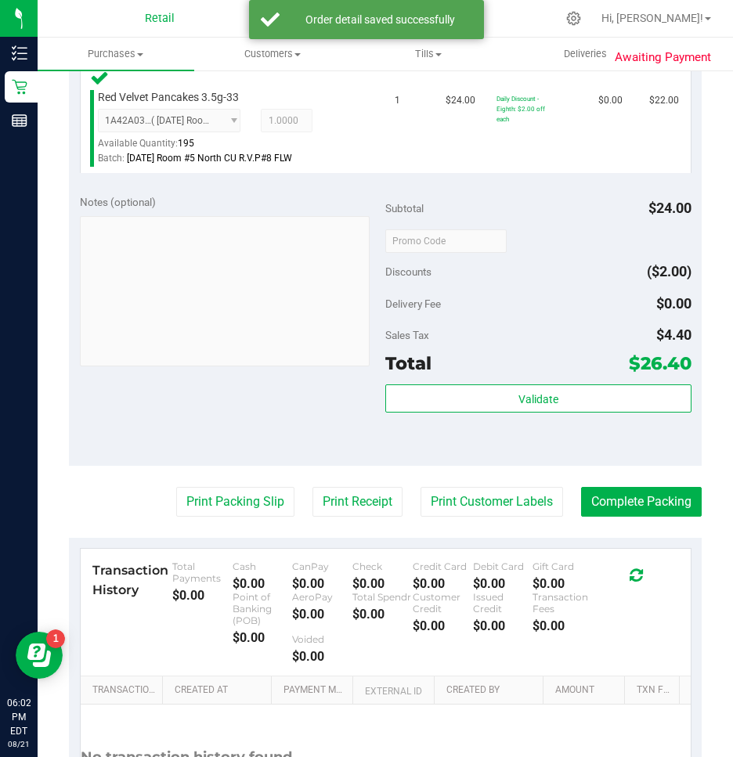
scroll to position [470, 0]
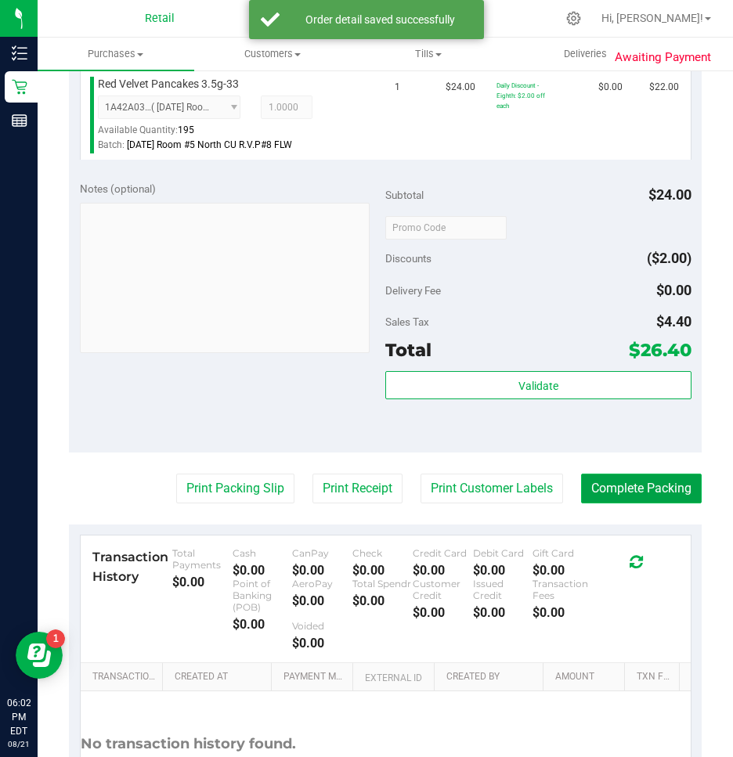
click at [654, 496] on button "Complete Packing" at bounding box center [641, 489] width 121 height 30
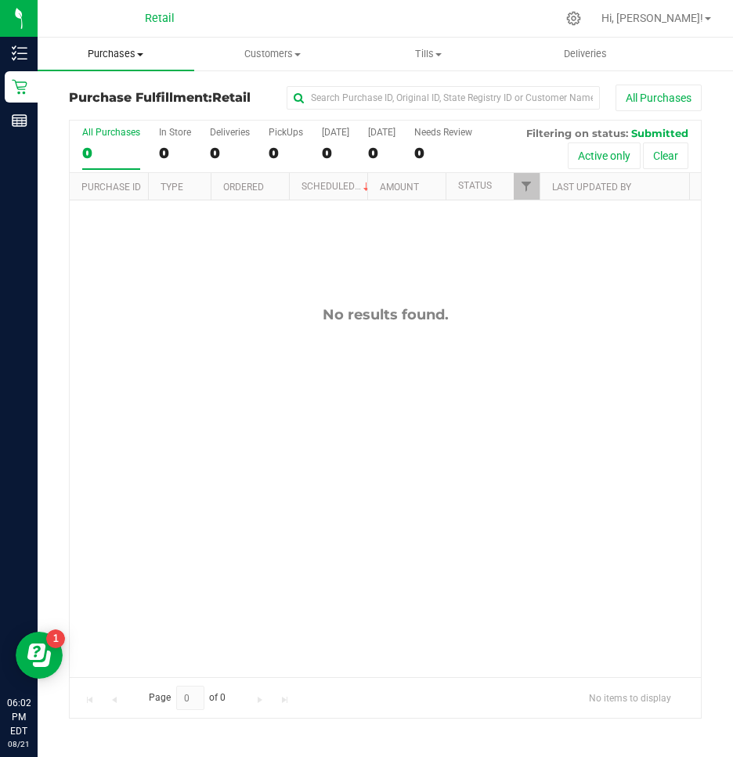
drag, startPoint x: 137, startPoint y: 61, endPoint x: 124, endPoint y: 75, distance: 19.4
click at [137, 61] on uib-tab-heading "Purchases Summary of purchases Fulfillment All purchases" at bounding box center [116, 54] width 157 height 33
click at [113, 99] on span "Summary of purchases" at bounding box center [118, 94] width 160 height 13
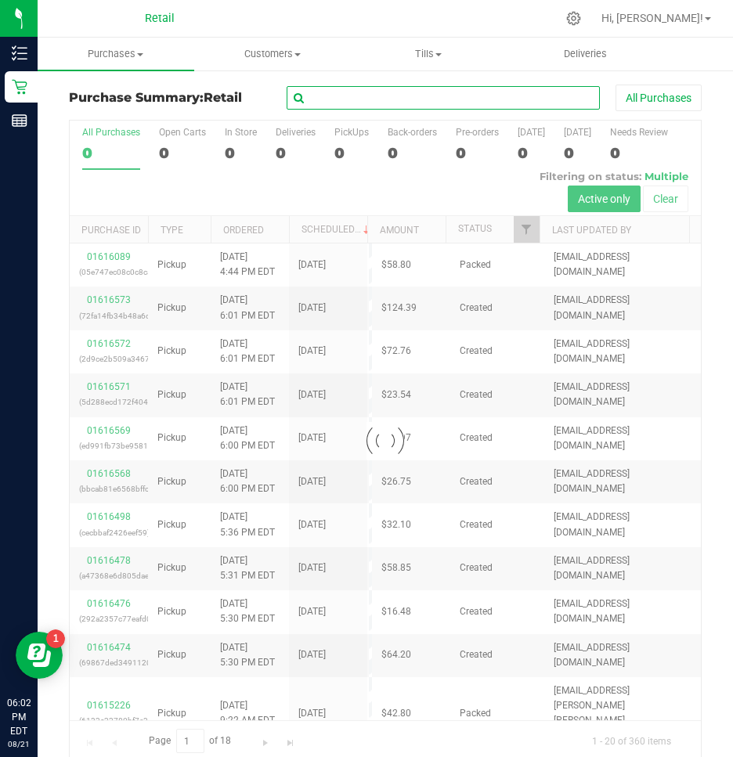
click at [382, 92] on input "text" at bounding box center [443, 97] width 313 height 23
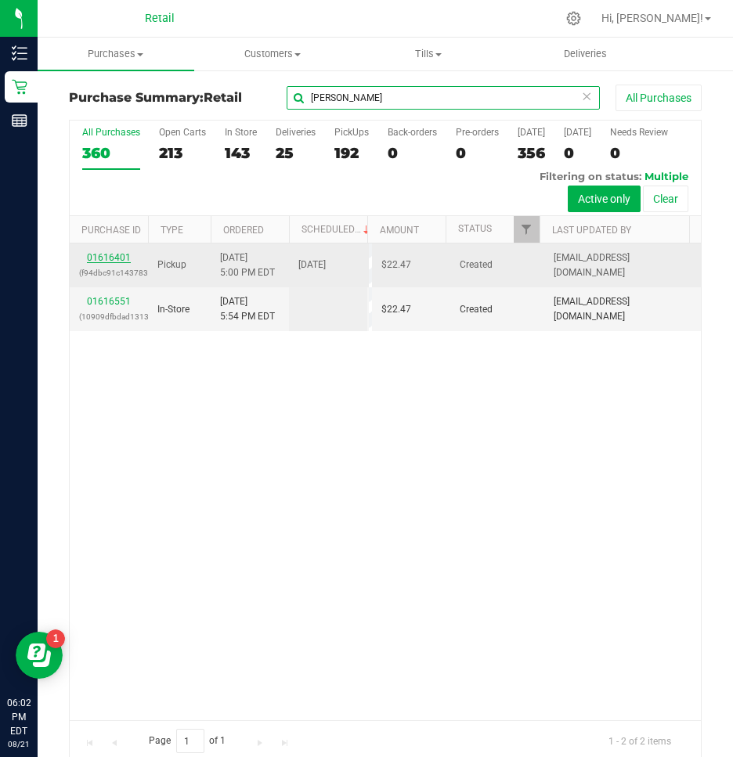
type input "randi"
click at [111, 256] on link "01616401" at bounding box center [109, 257] width 44 height 11
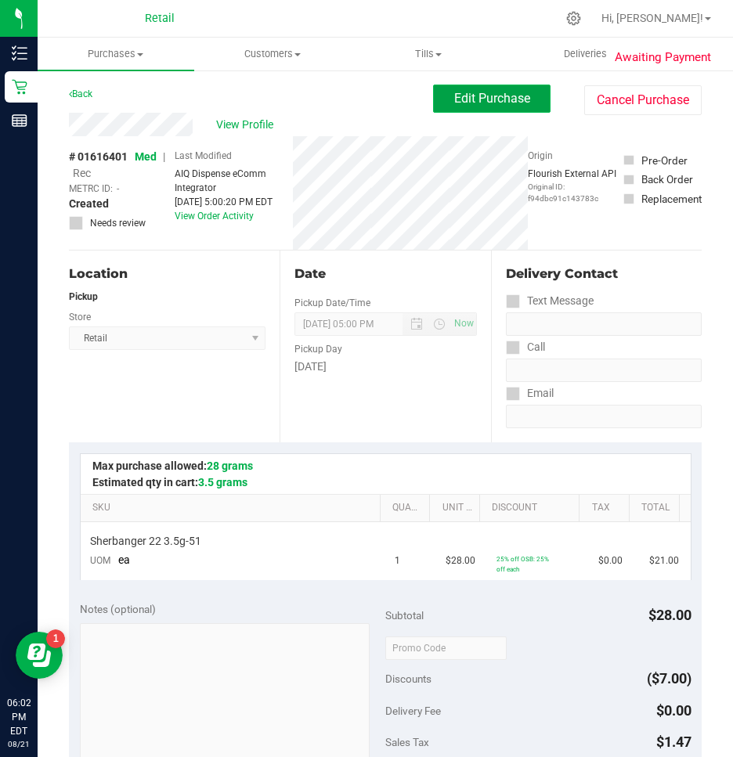
click at [486, 103] on span "Edit Purchase" at bounding box center [492, 98] width 76 height 15
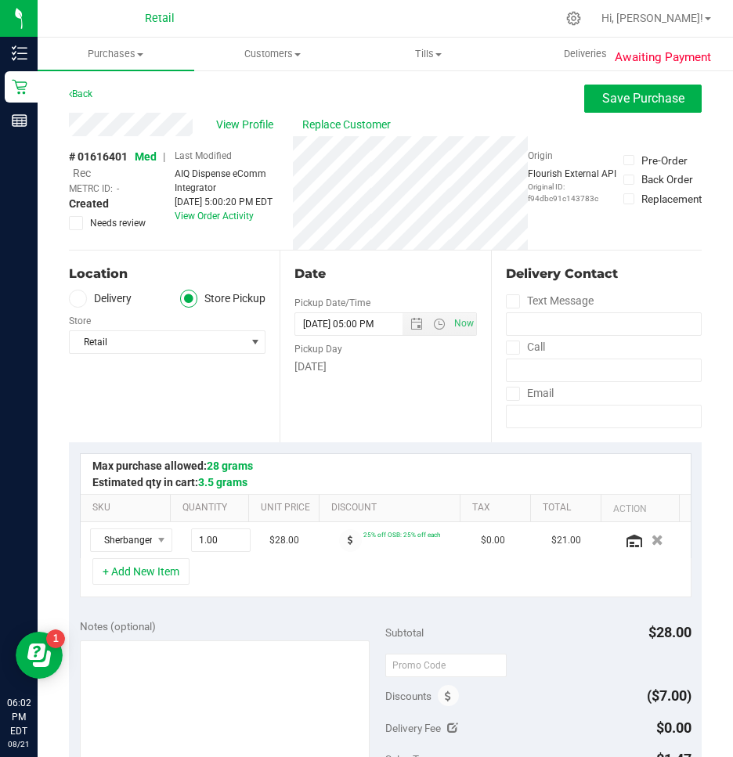
click at [81, 173] on span "Rec" at bounding box center [82, 173] width 18 height 13
click at [602, 100] on span "Save Purchase" at bounding box center [643, 98] width 82 height 15
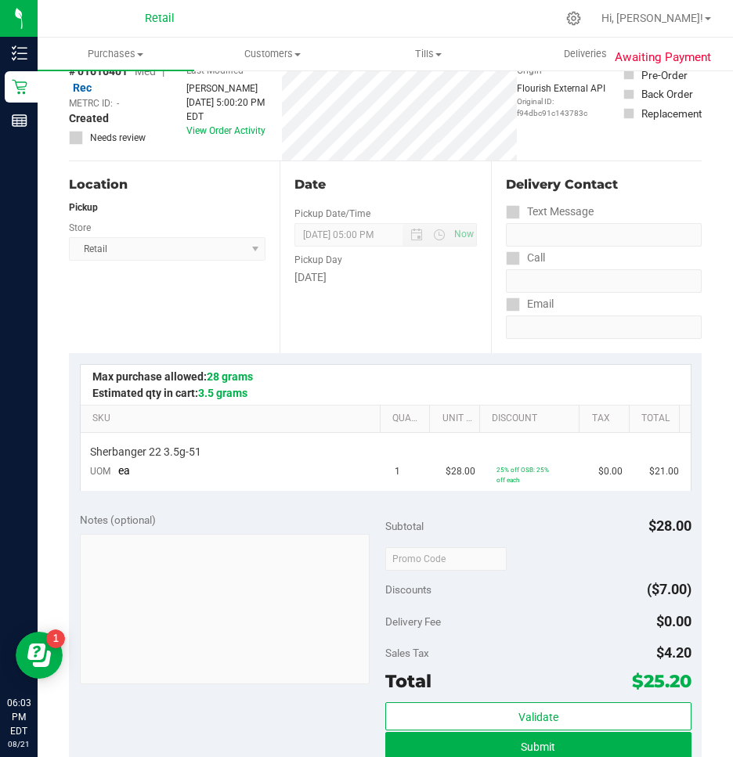
scroll to position [235, 0]
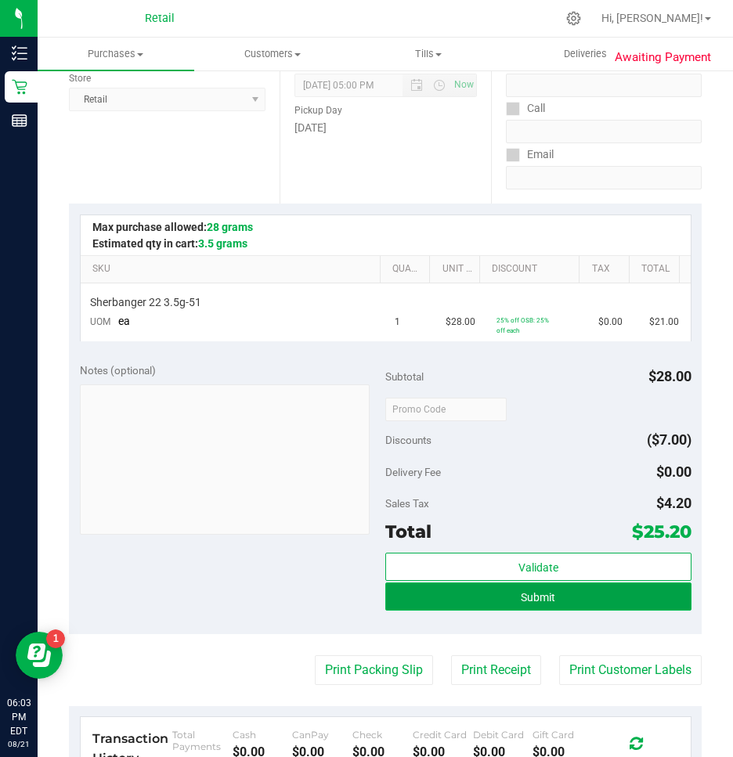
click at [499, 591] on button "Submit" at bounding box center [538, 596] width 306 height 28
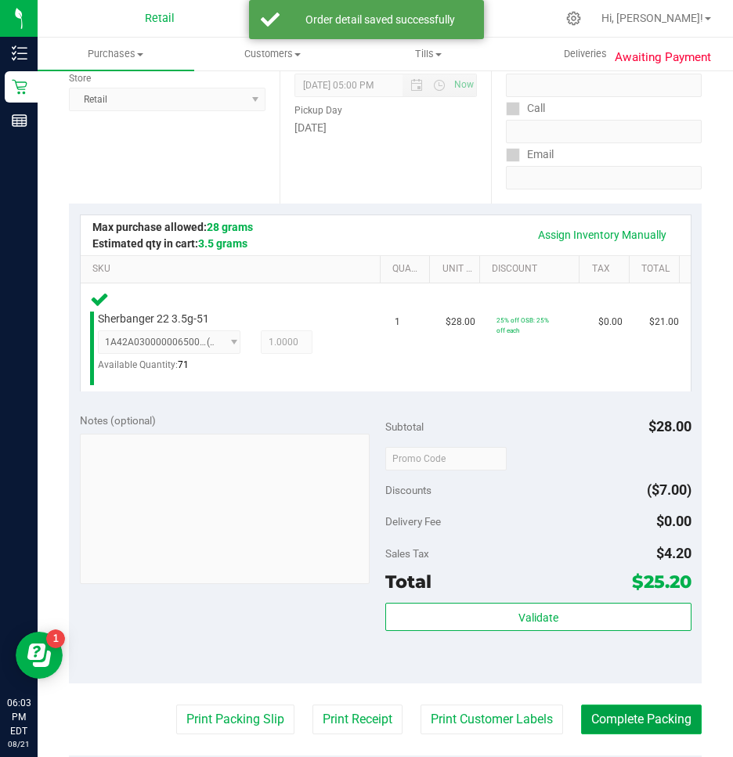
click at [607, 721] on button "Complete Packing" at bounding box center [641, 720] width 121 height 30
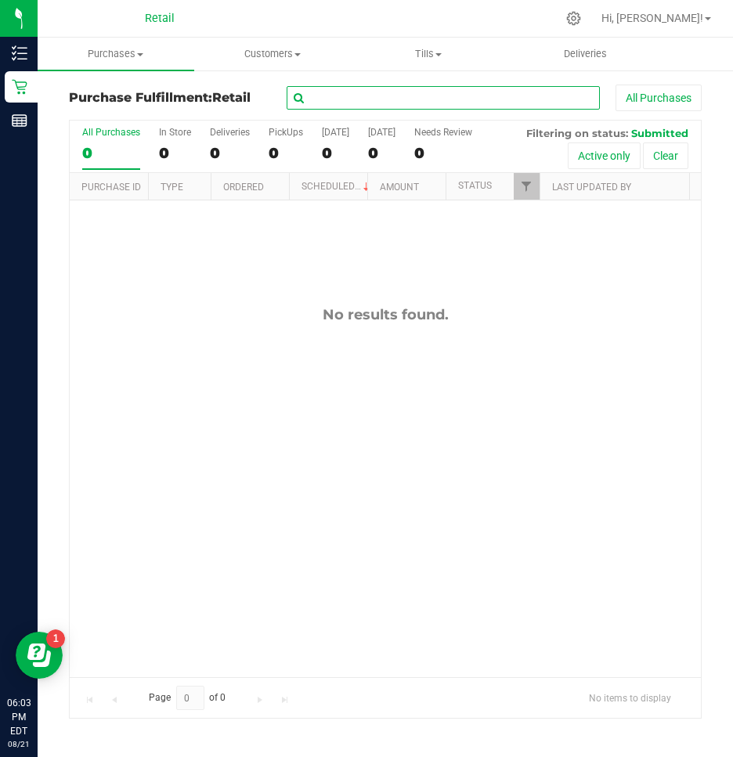
click at [355, 96] on input "text" at bounding box center [443, 97] width 313 height 23
drag, startPoint x: 119, startPoint y: 49, endPoint x: 93, endPoint y: 90, distance: 48.2
click at [119, 49] on span "Purchases" at bounding box center [116, 54] width 157 height 14
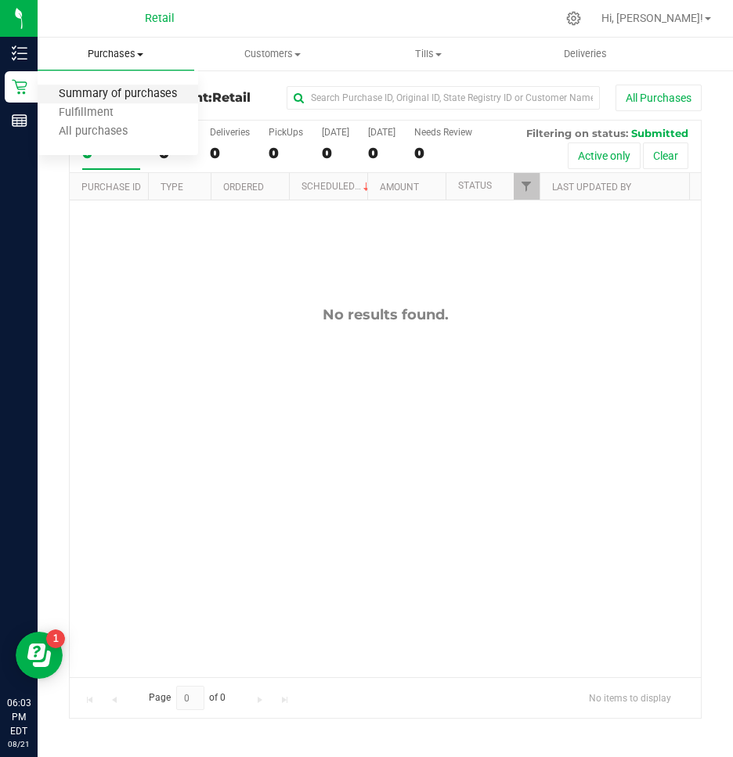
click at [87, 100] on span "Summary of purchases" at bounding box center [118, 94] width 160 height 13
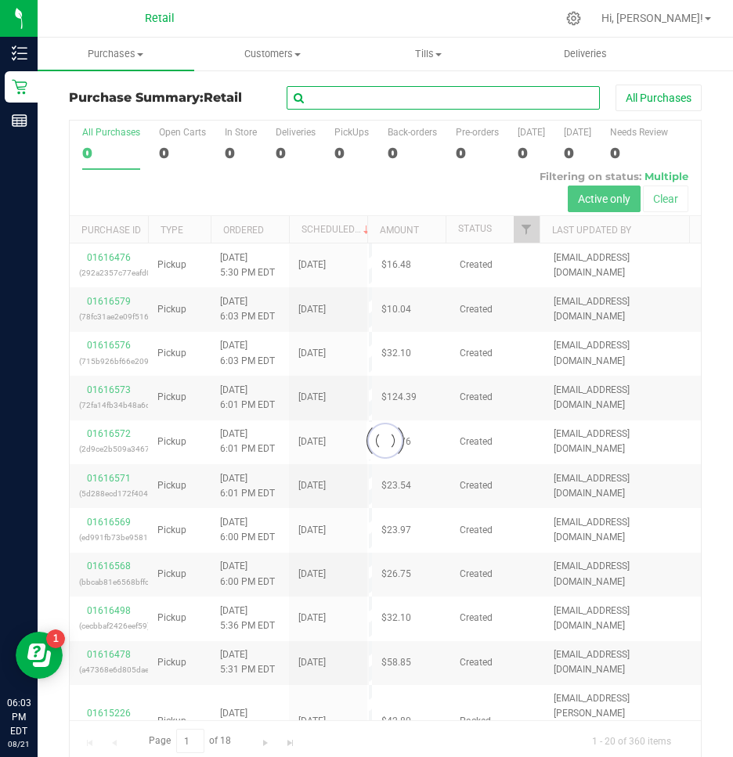
click at [334, 106] on input "text" at bounding box center [443, 97] width 313 height 23
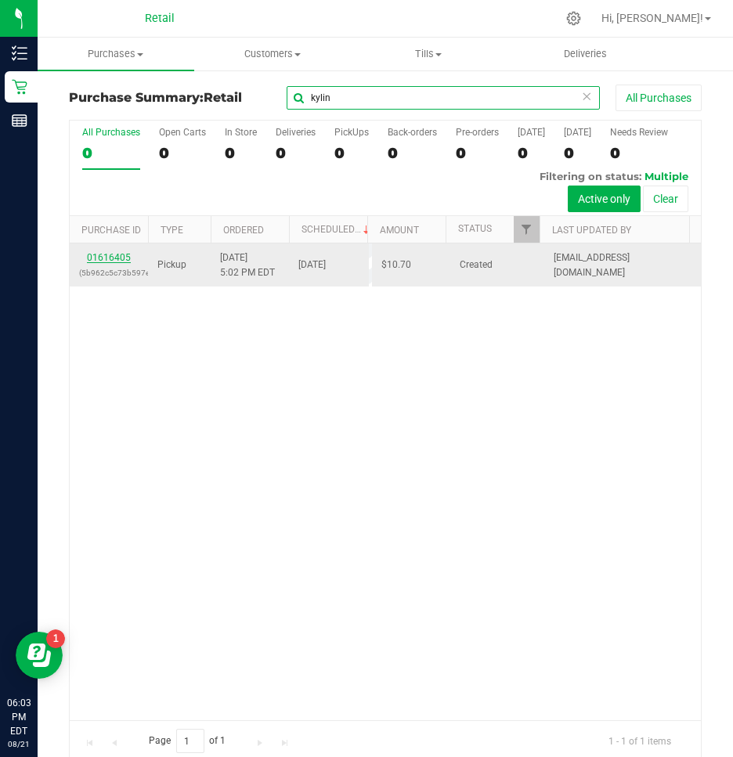
type input "kylin"
click at [121, 258] on link "01616405" at bounding box center [109, 257] width 44 height 11
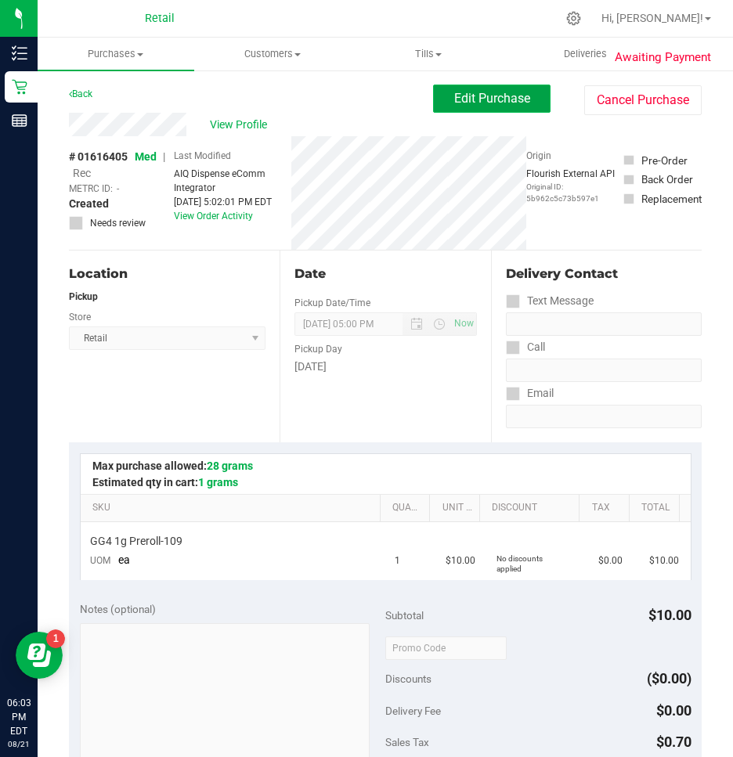
click at [499, 85] on button "Edit Purchase" at bounding box center [491, 99] width 117 height 28
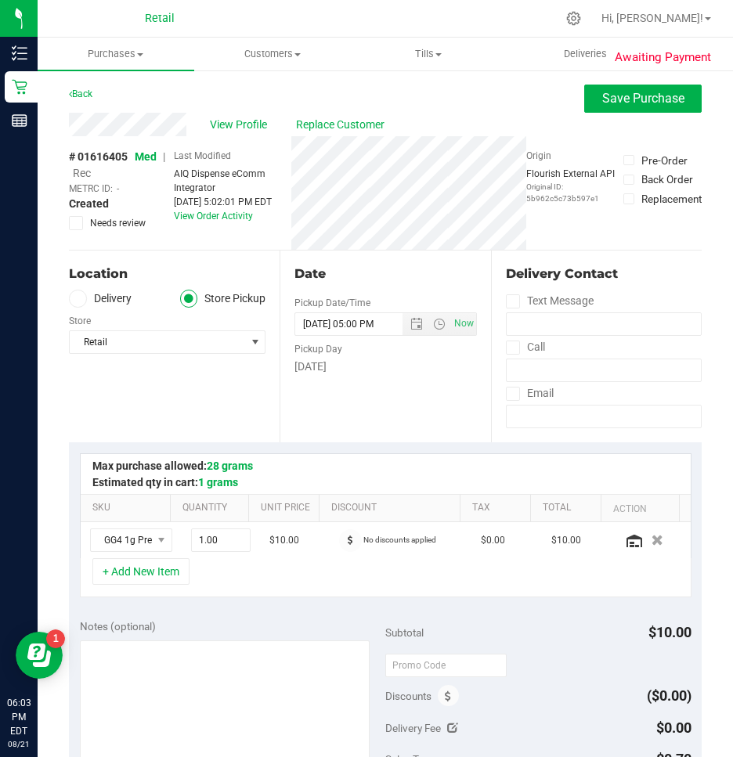
click at [80, 171] on span "Rec" at bounding box center [82, 173] width 18 height 13
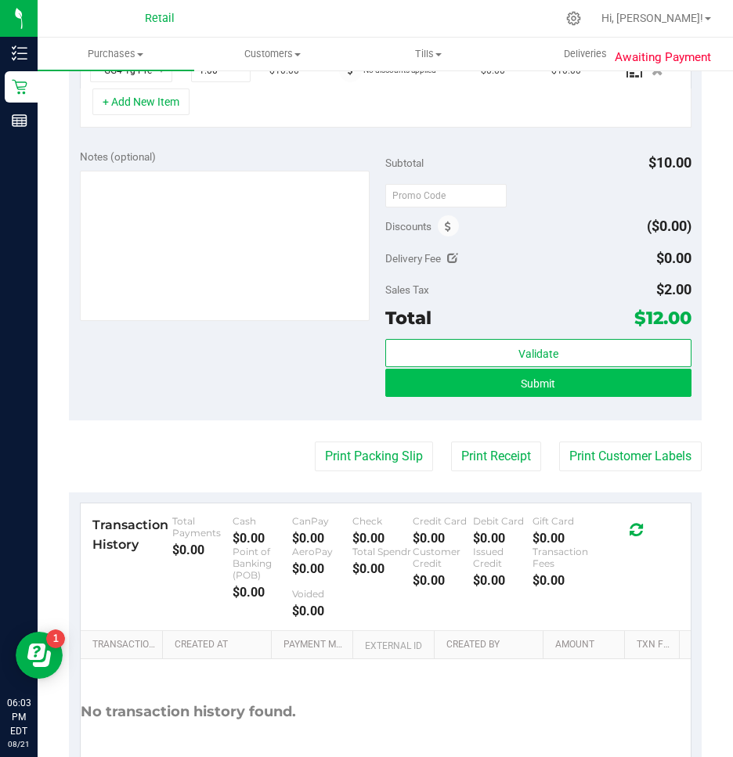
scroll to position [235, 0]
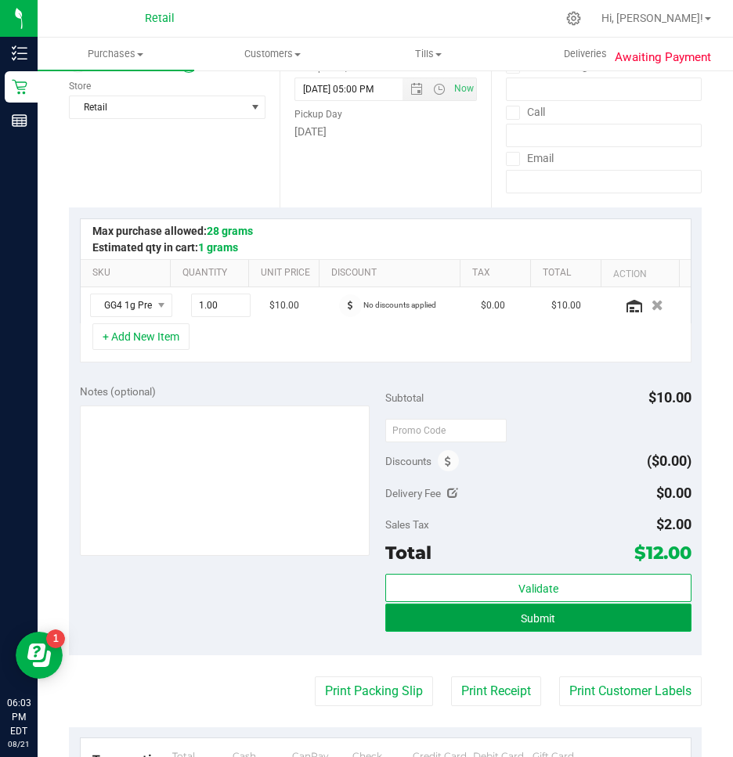
click at [452, 622] on button "Submit" at bounding box center [538, 618] width 306 height 28
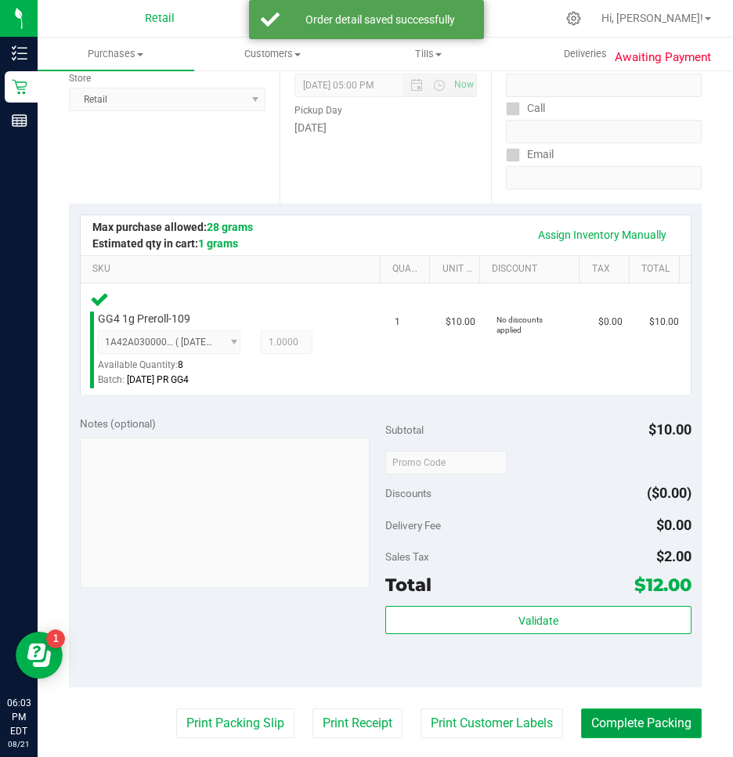
click at [667, 721] on button "Complete Packing" at bounding box center [641, 723] width 121 height 30
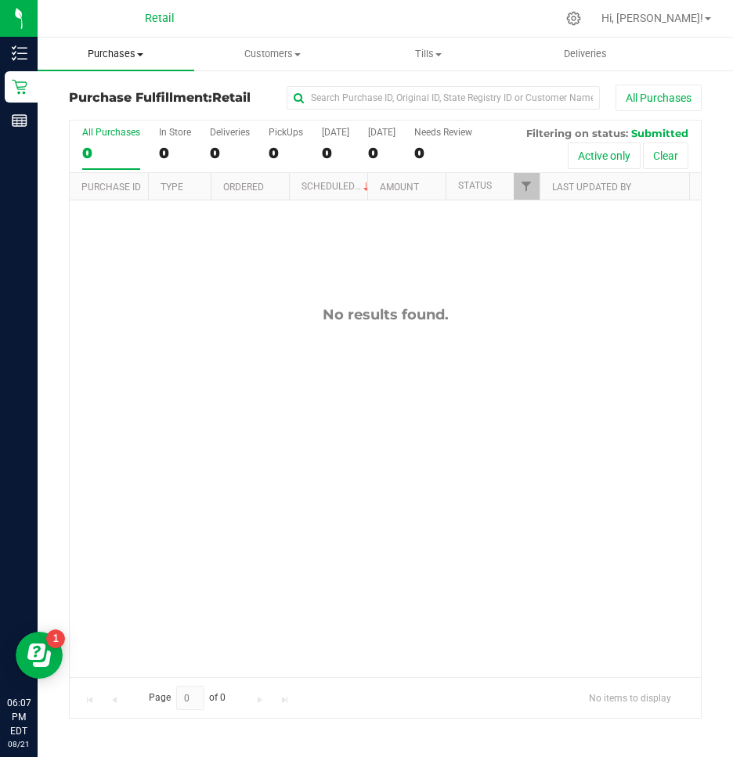
drag, startPoint x: 105, startPoint y: 59, endPoint x: 104, endPoint y: 45, distance: 13.3
click at [105, 59] on span "Purchases" at bounding box center [116, 54] width 157 height 14
click at [88, 89] on span "Summary of purchases" at bounding box center [118, 94] width 160 height 13
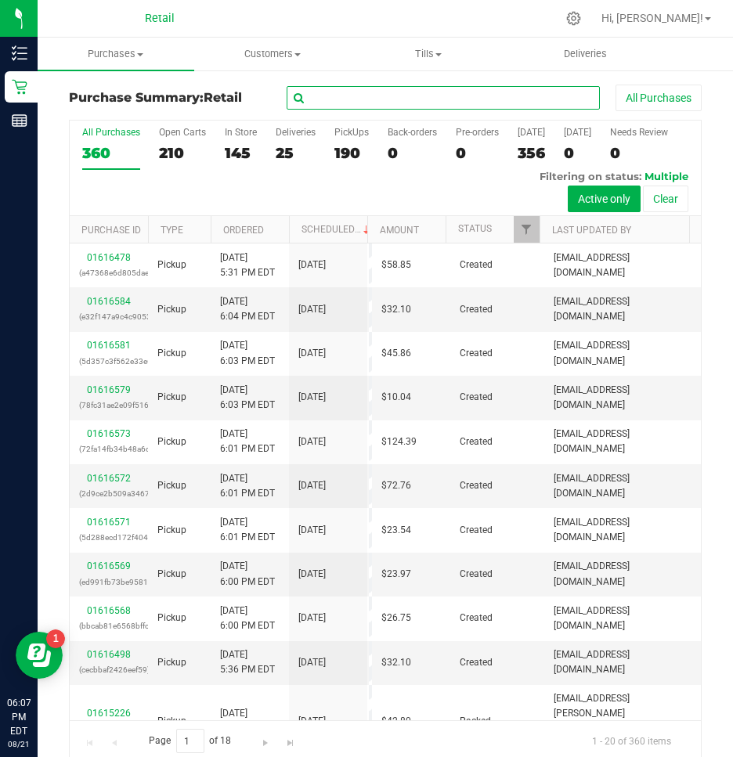
click at [319, 89] on input "text" at bounding box center [443, 97] width 313 height 23
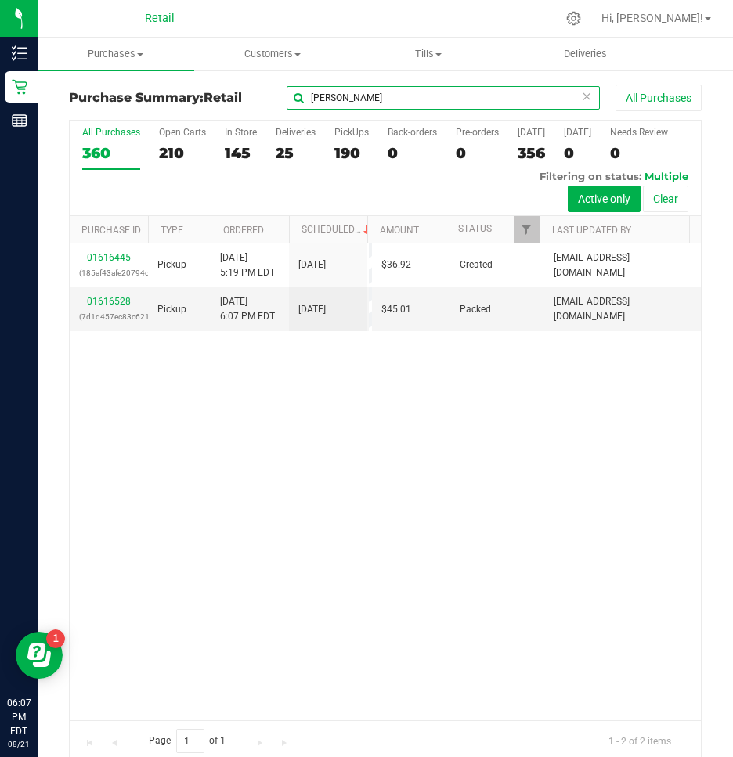
type input "rogers"
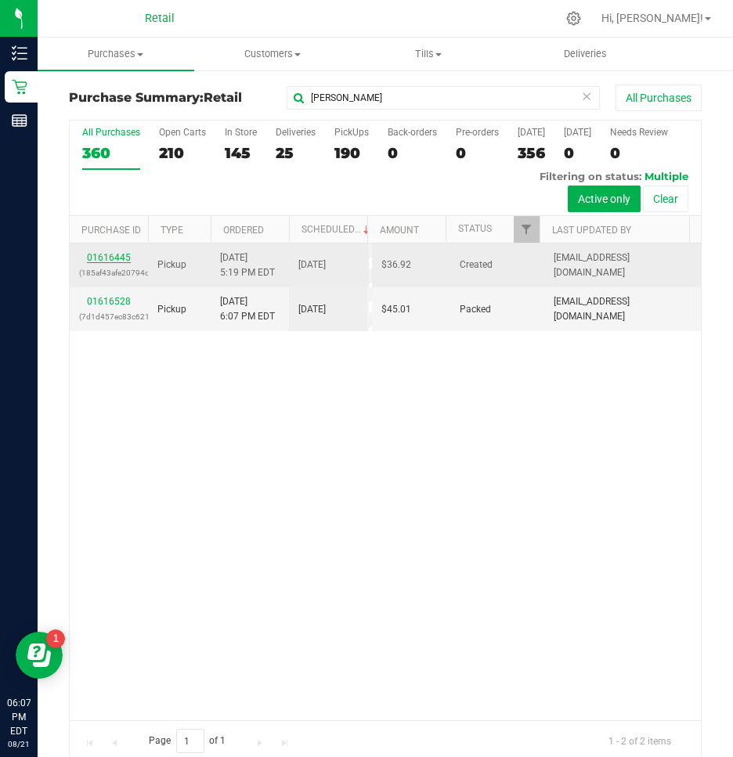
click at [104, 258] on link "01616445" at bounding box center [109, 257] width 44 height 11
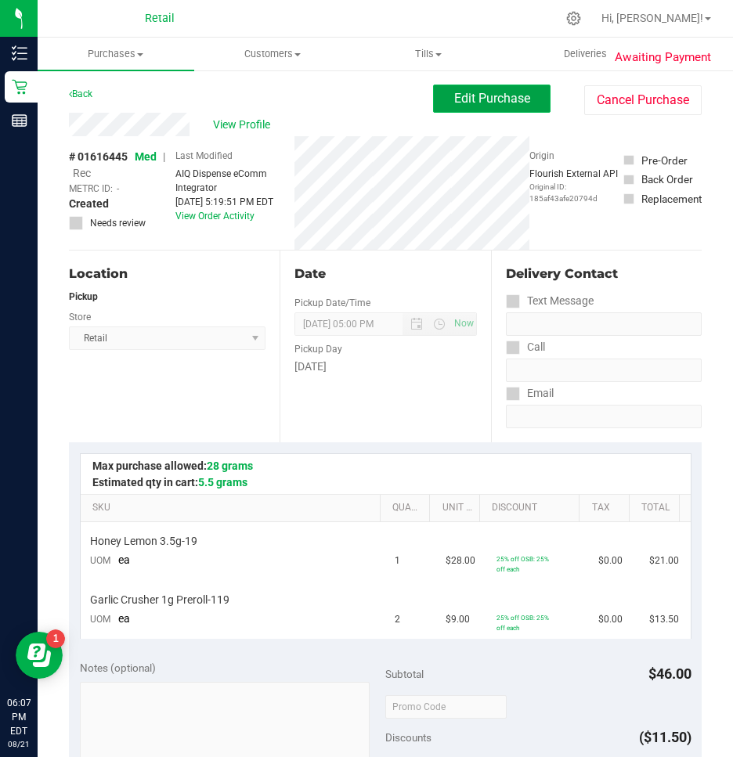
click at [480, 85] on button "Edit Purchase" at bounding box center [491, 99] width 117 height 28
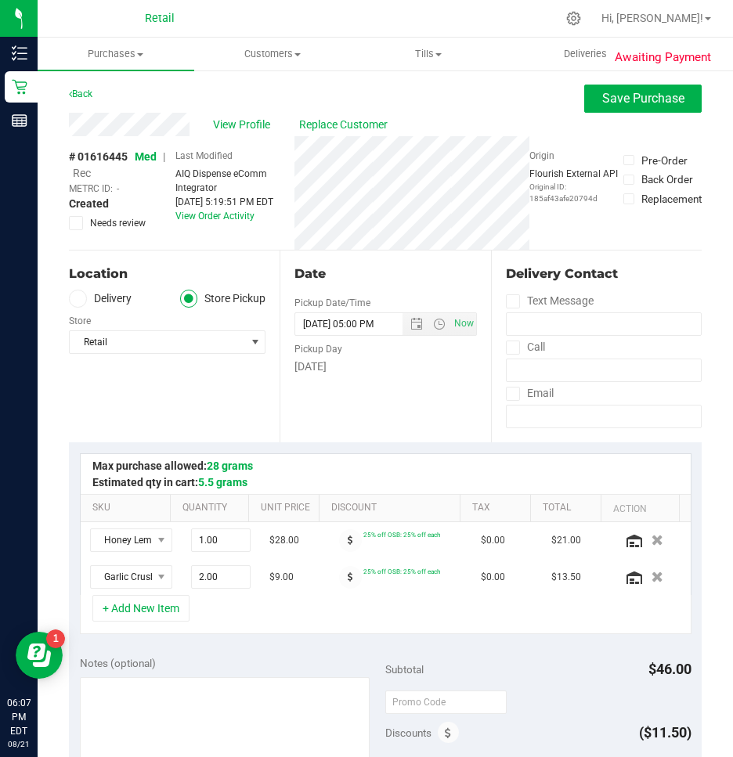
click at [84, 174] on span "Rec" at bounding box center [82, 173] width 18 height 13
click at [656, 99] on span "Save Purchase" at bounding box center [643, 98] width 82 height 15
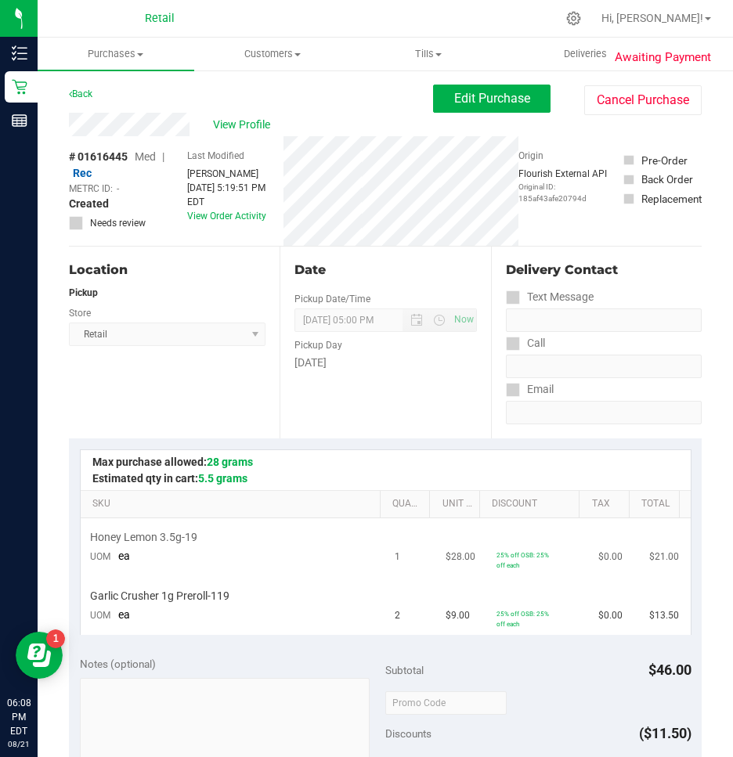
scroll to position [157, 0]
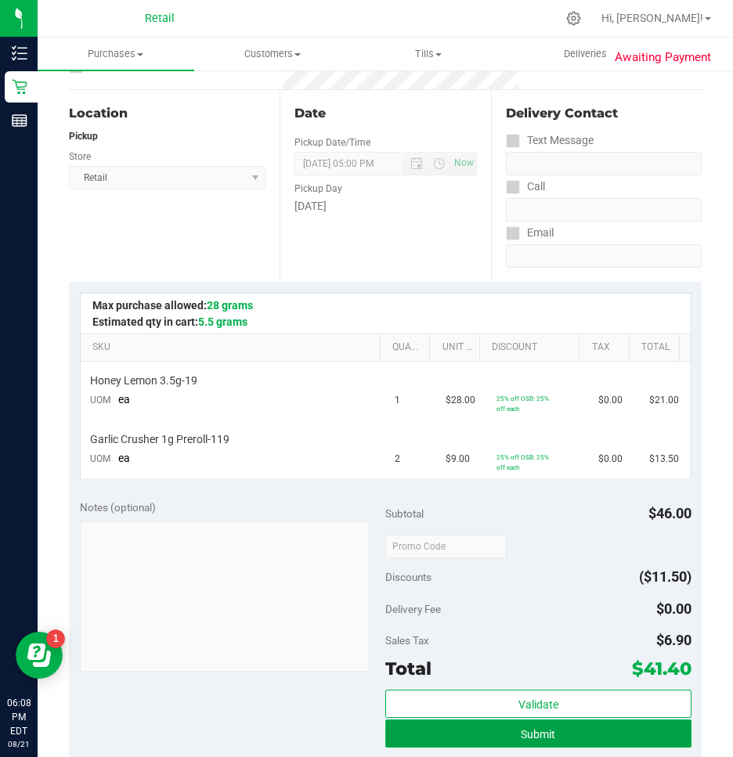
click at [496, 736] on button "Submit" at bounding box center [538, 733] width 306 height 28
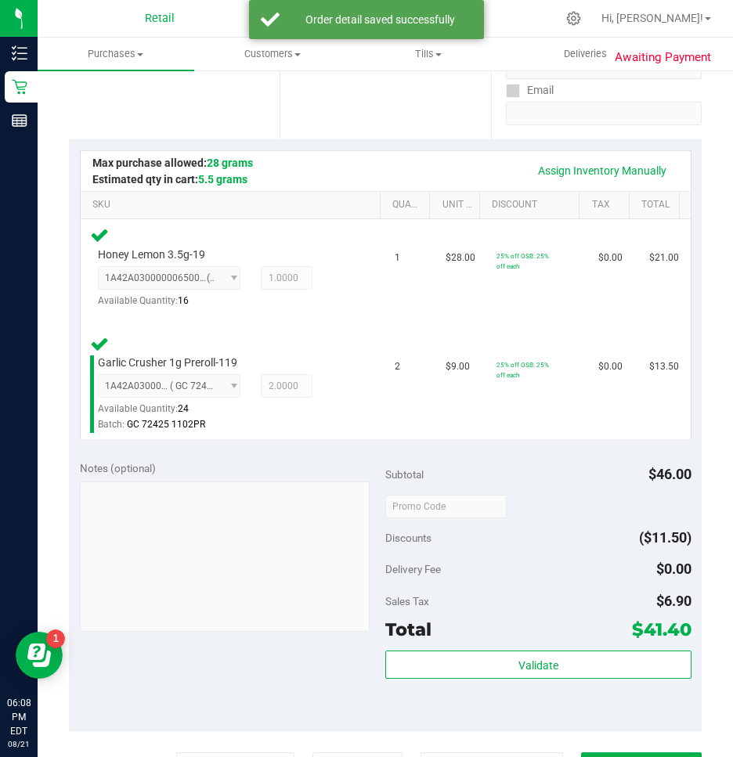
scroll to position [470, 0]
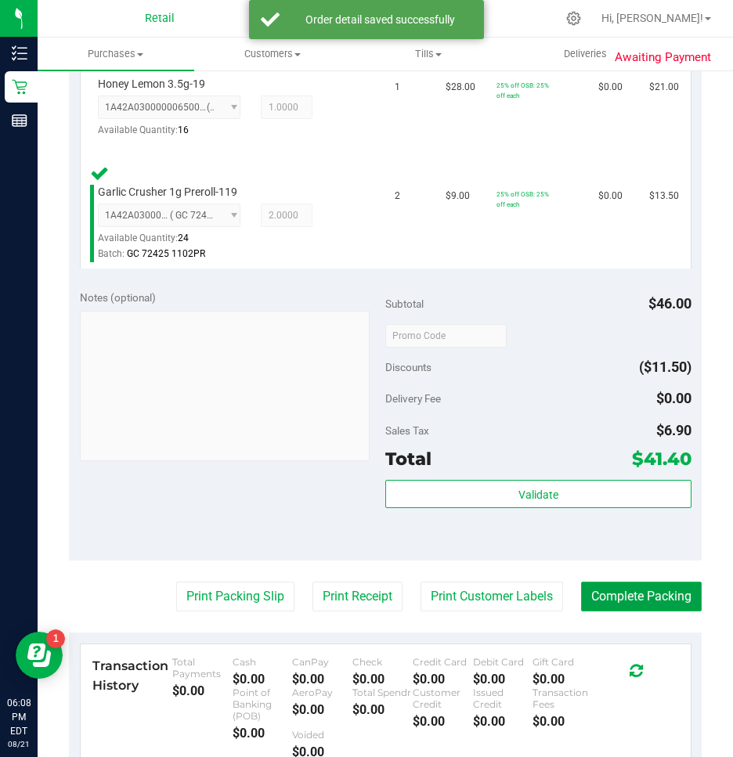
click at [615, 600] on button "Complete Packing" at bounding box center [641, 597] width 121 height 30
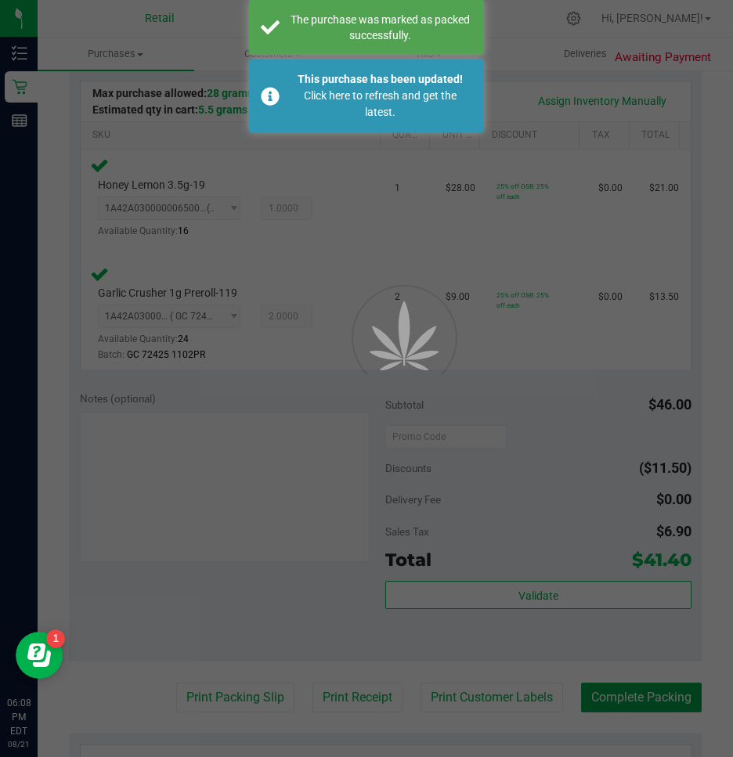
scroll to position [132, 0]
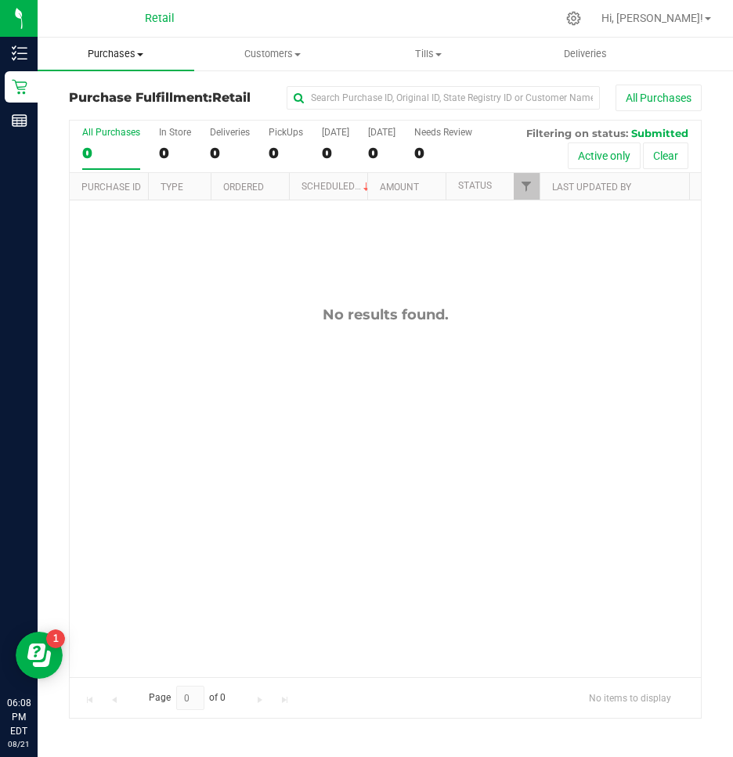
click at [116, 52] on span "Purchases" at bounding box center [116, 54] width 157 height 14
click at [94, 99] on span "Summary of purchases" at bounding box center [118, 94] width 160 height 13
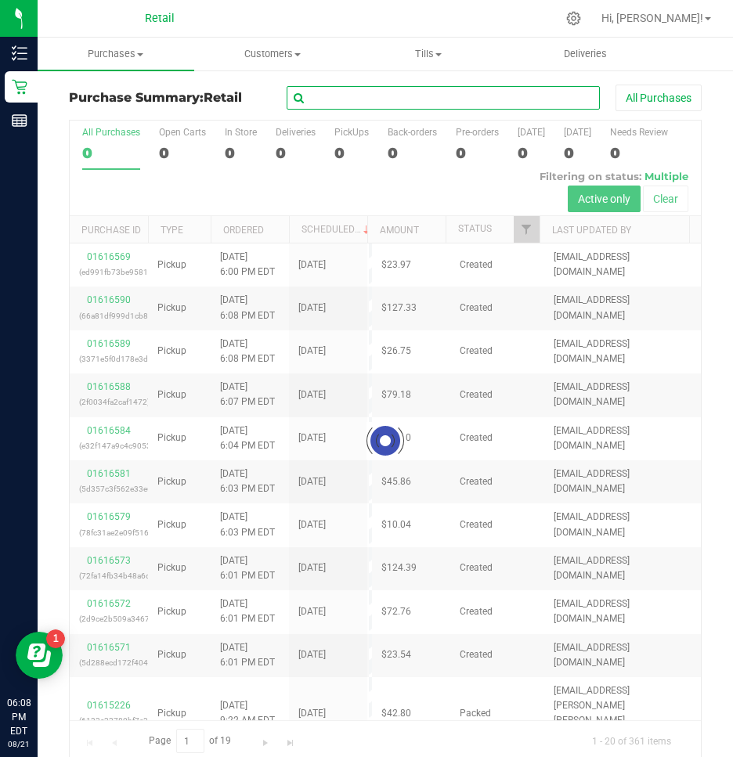
click at [423, 105] on input "text" at bounding box center [443, 97] width 313 height 23
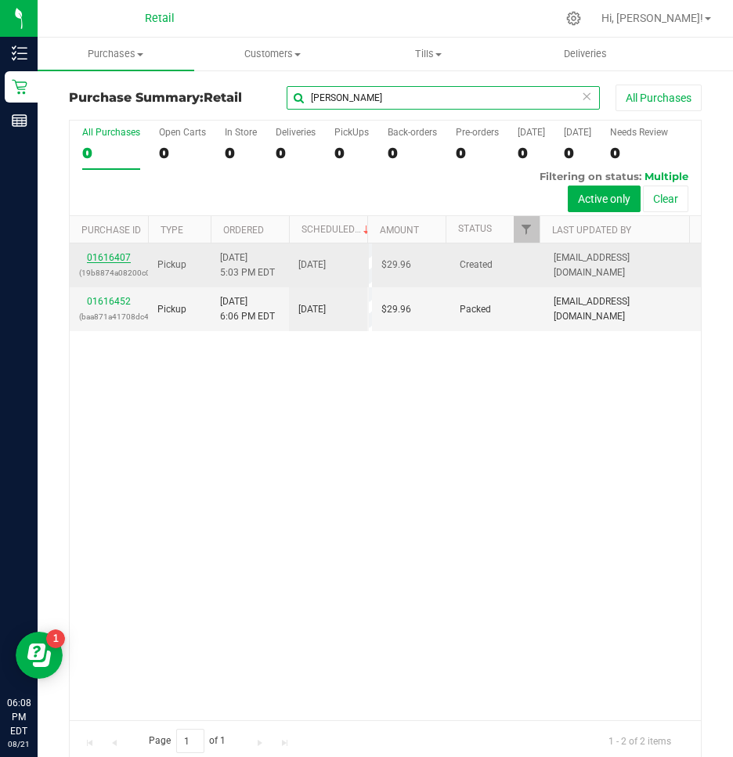
type input "timothy"
click at [101, 258] on link "01616407" at bounding box center [109, 257] width 44 height 11
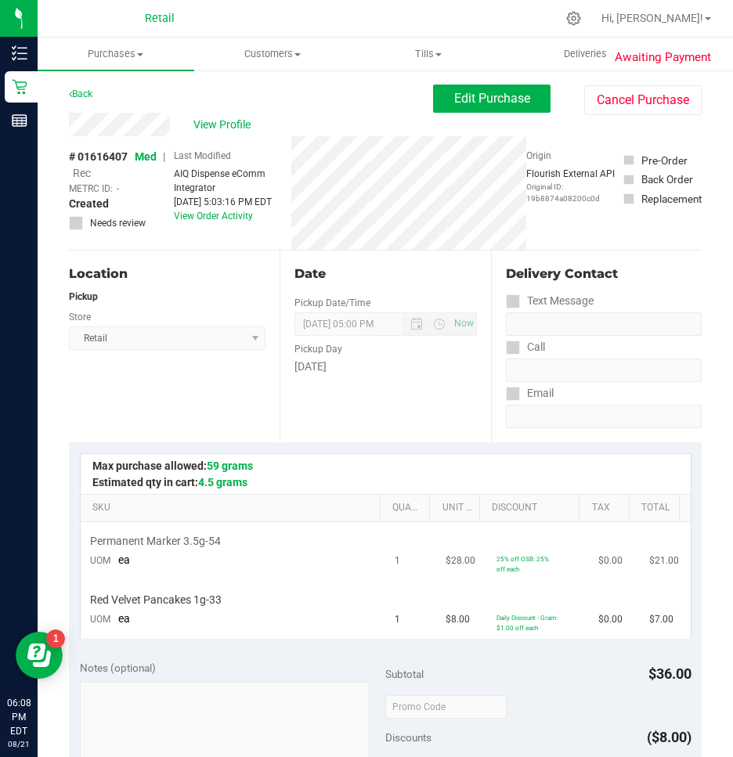
scroll to position [235, 0]
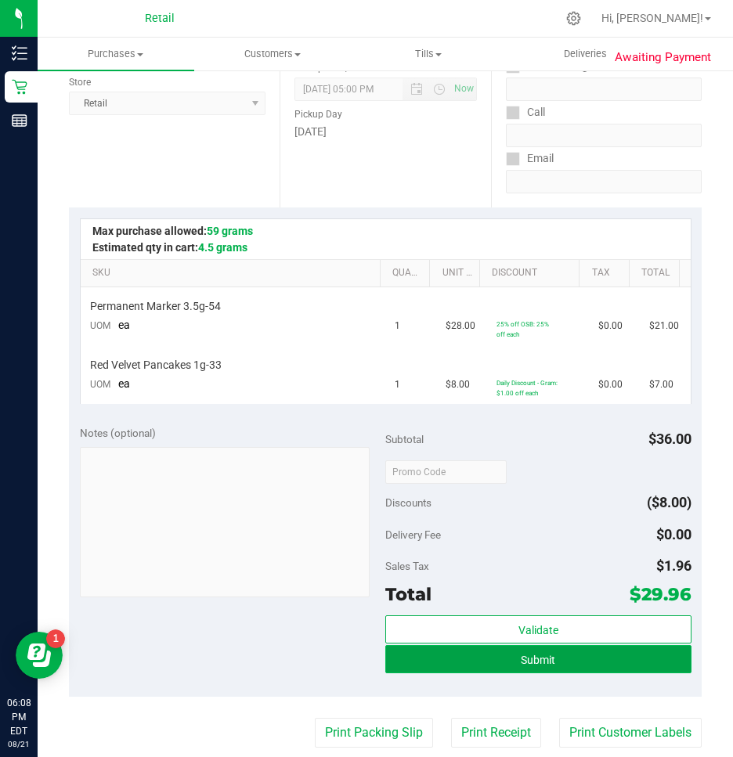
click at [559, 661] on button "Submit" at bounding box center [538, 659] width 306 height 28
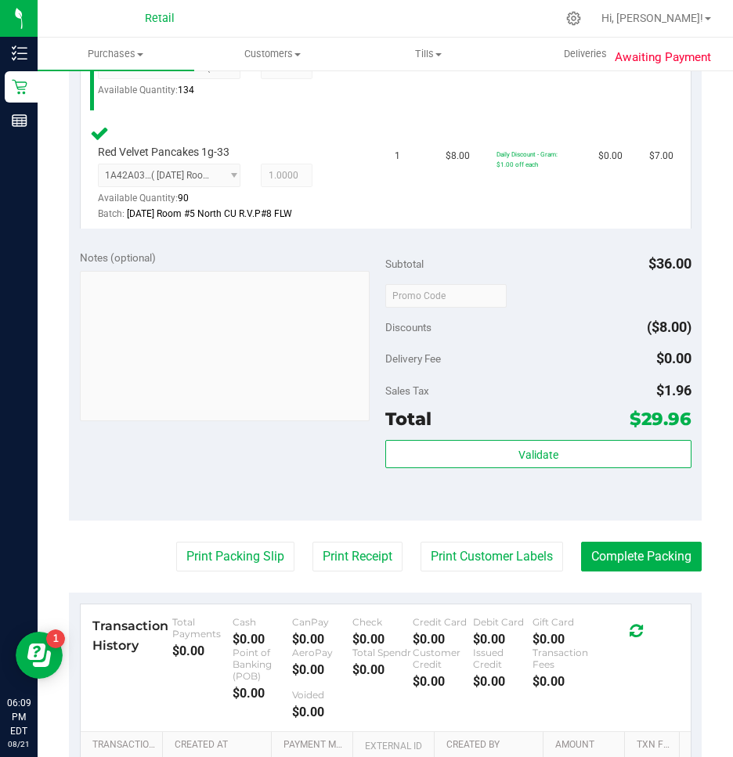
scroll to position [548, 0]
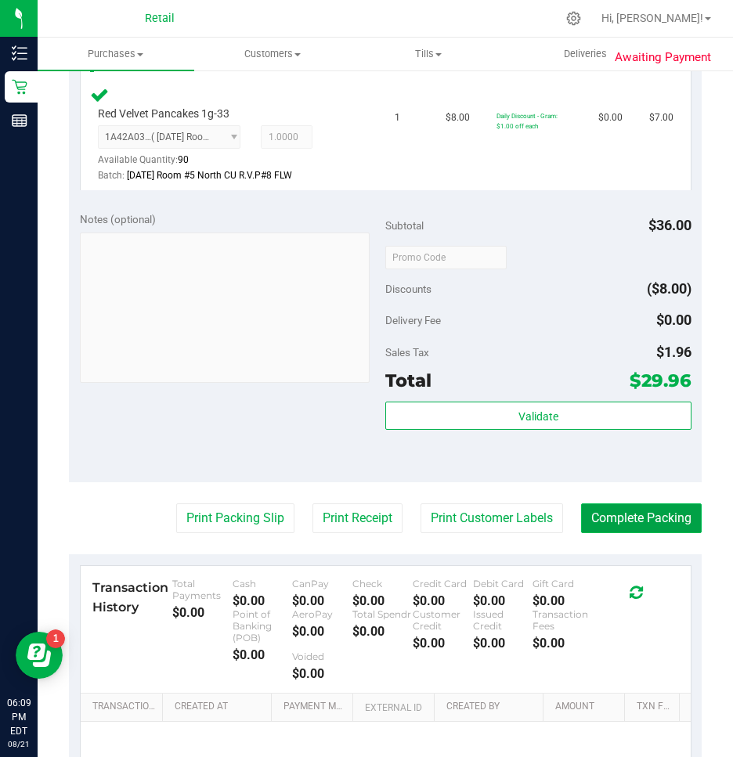
click at [615, 516] on button "Complete Packing" at bounding box center [641, 518] width 121 height 30
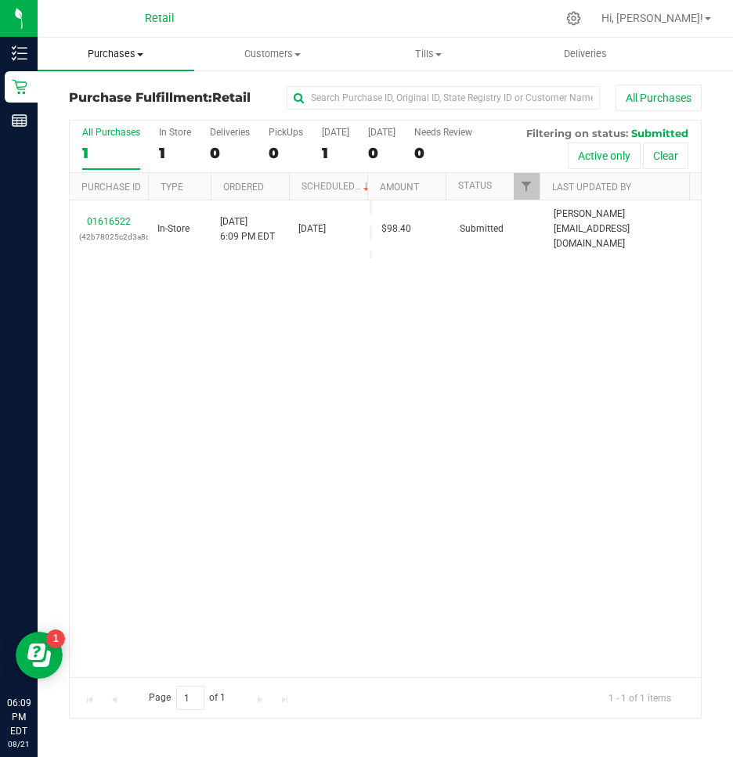
drag, startPoint x: 128, startPoint y: 54, endPoint x: 127, endPoint y: 62, distance: 8.0
click at [128, 54] on span "Purchases" at bounding box center [116, 54] width 157 height 14
click at [123, 89] on span "Summary of purchases" at bounding box center [118, 94] width 160 height 13
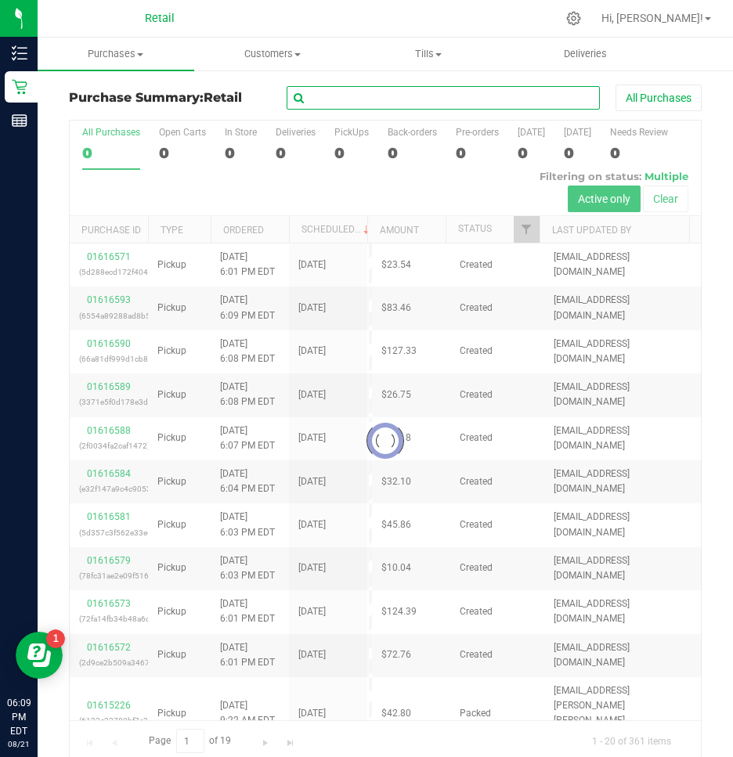
click at [419, 107] on input "text" at bounding box center [443, 97] width 313 height 23
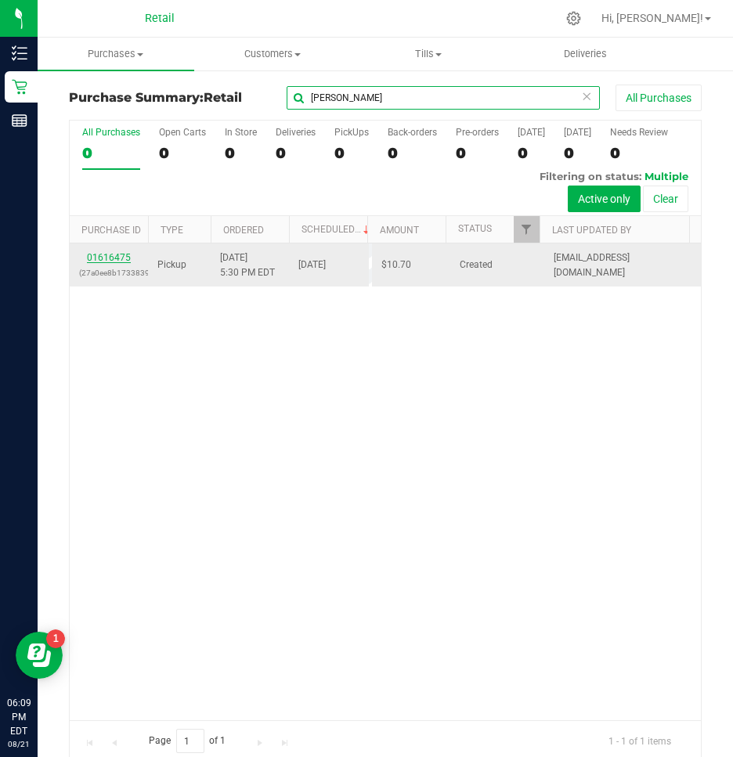
type input "jamie"
click at [95, 256] on link "01616475" at bounding box center [109, 257] width 44 height 11
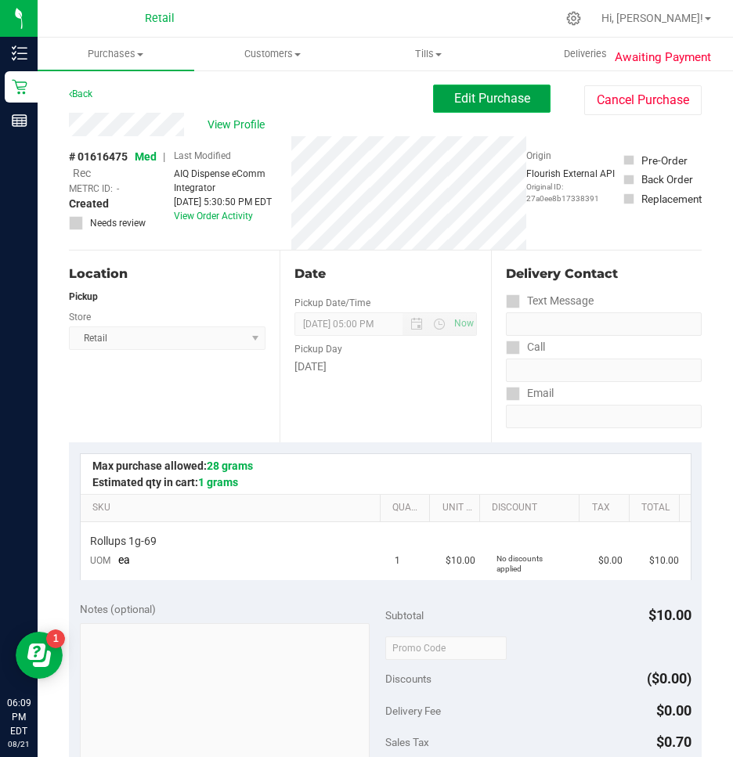
click at [445, 89] on button "Edit Purchase" at bounding box center [491, 99] width 117 height 28
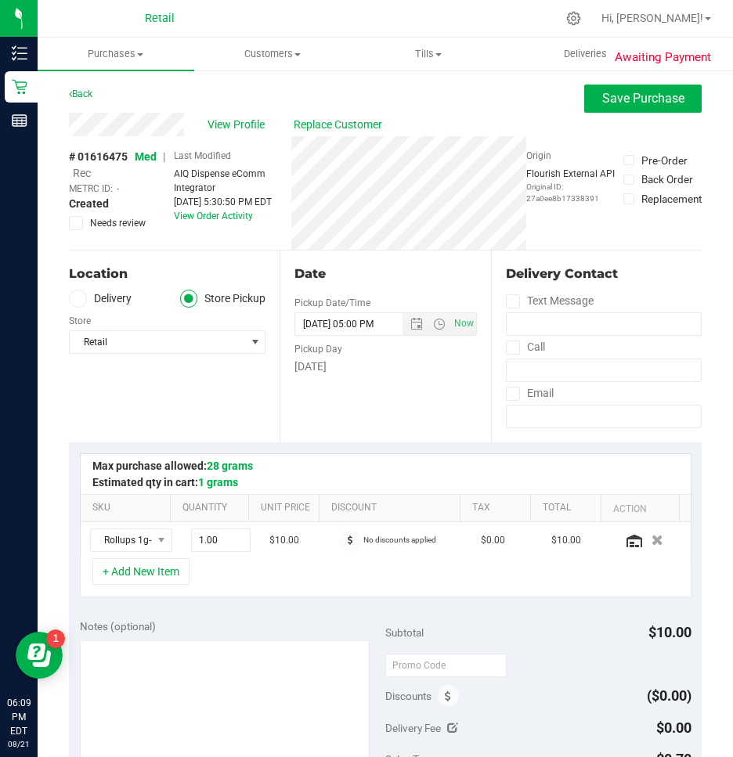
click at [84, 169] on span "Rec" at bounding box center [82, 173] width 18 height 13
click at [622, 98] on span "Save Purchase" at bounding box center [643, 98] width 82 height 15
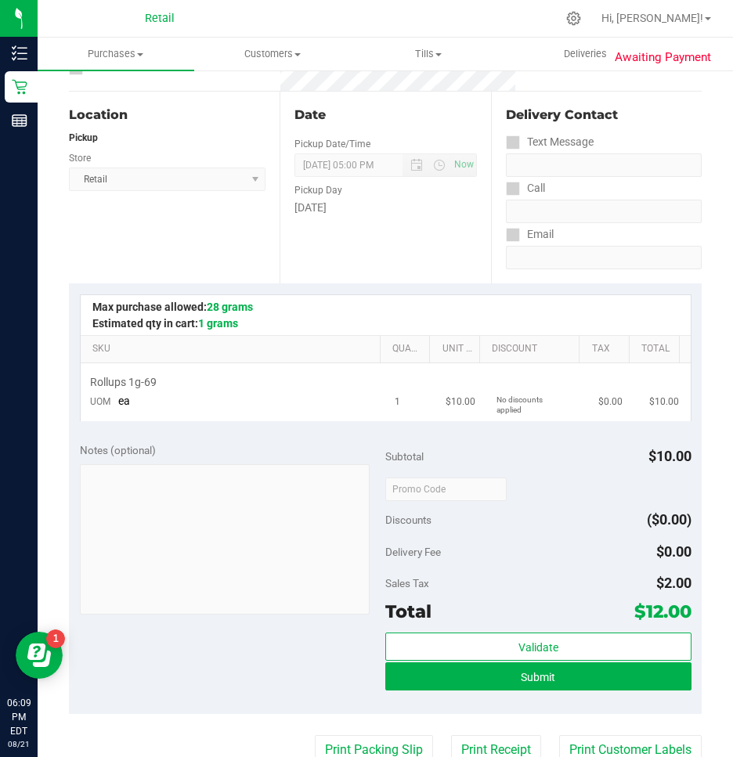
scroll to position [157, 0]
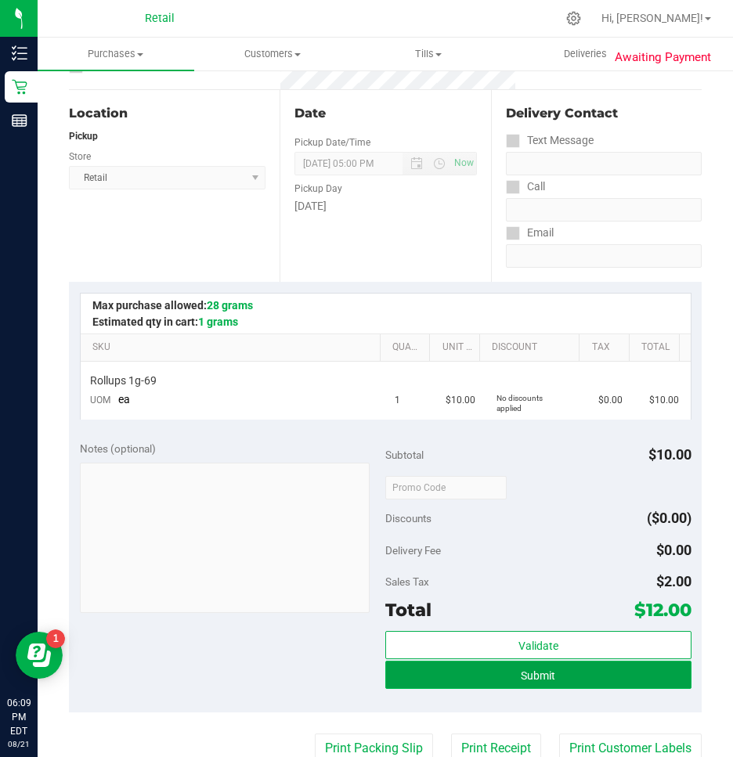
click at [499, 669] on button "Submit" at bounding box center [538, 675] width 306 height 28
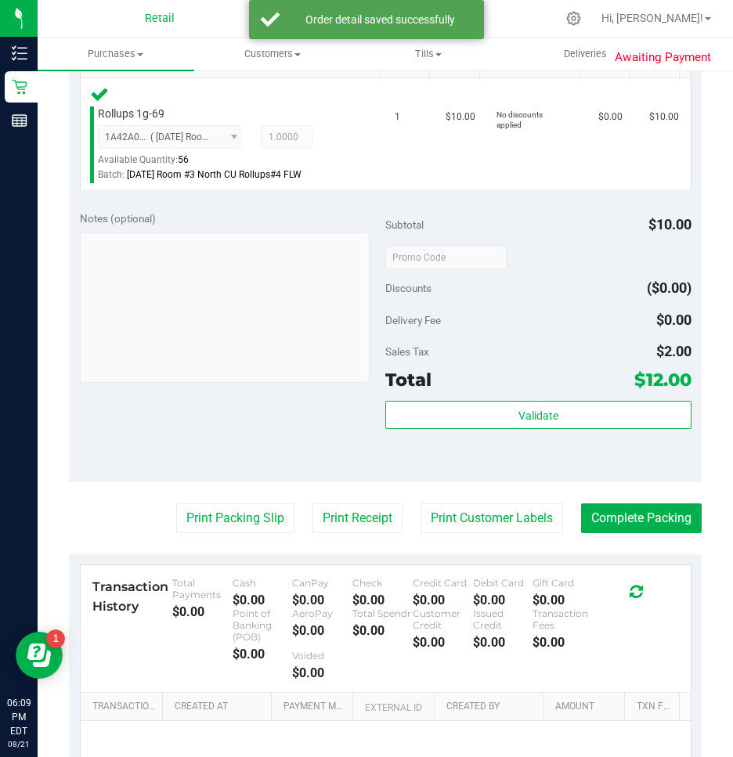
scroll to position [470, 0]
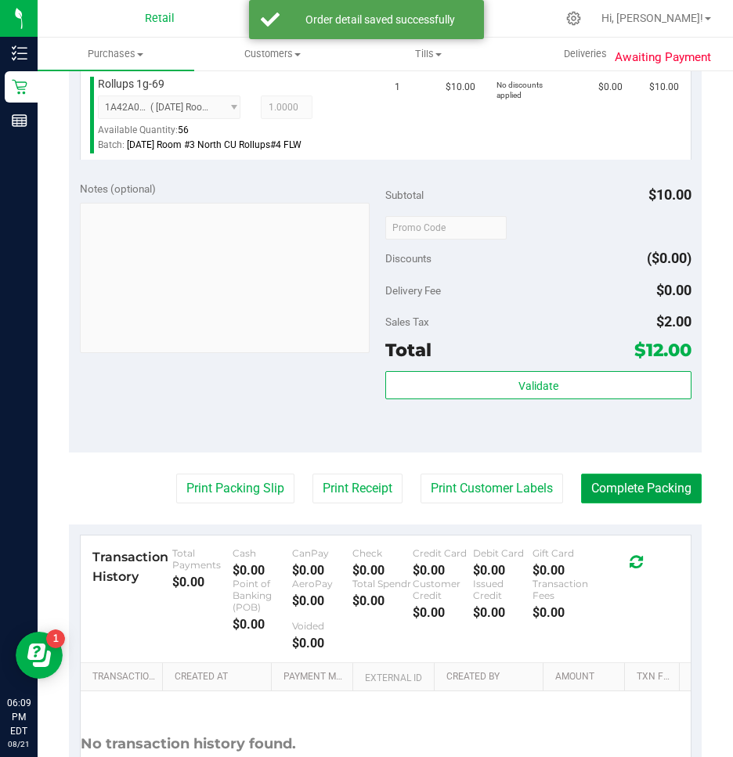
click at [618, 490] on button "Complete Packing" at bounding box center [641, 489] width 121 height 30
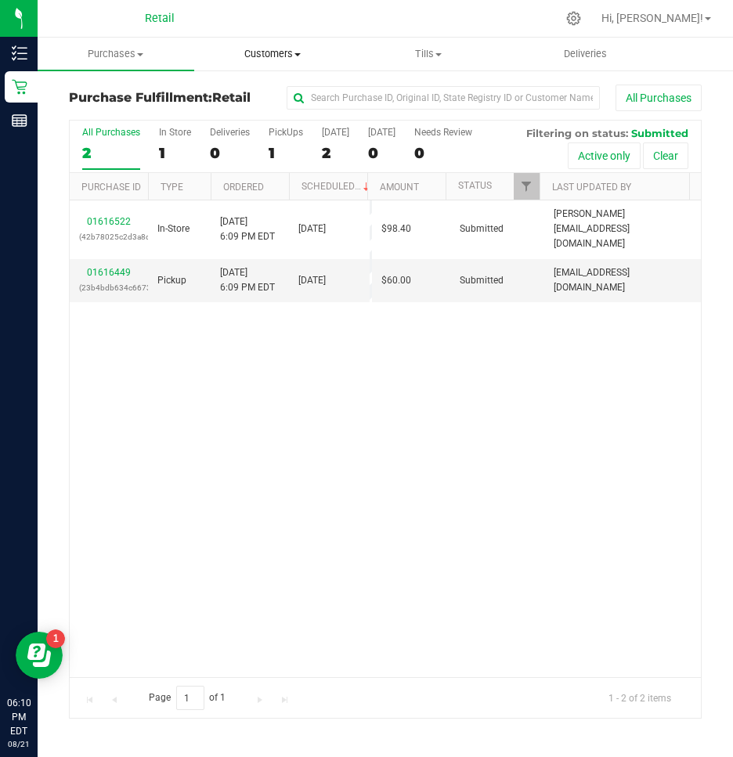
click at [272, 46] on uib-tab-heading "Customers All customers Add a new customer All physicians" at bounding box center [272, 53] width 155 height 31
click at [224, 95] on span "All customers" at bounding box center [250, 94] width 113 height 13
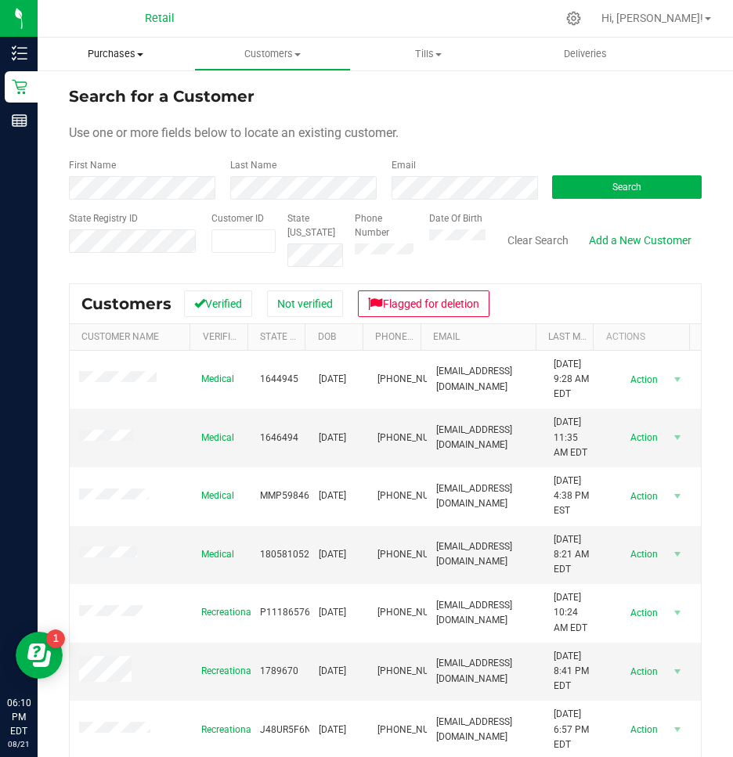
click at [113, 56] on span "Purchases" at bounding box center [116, 54] width 157 height 14
click at [128, 98] on span "Summary of purchases" at bounding box center [118, 94] width 160 height 13
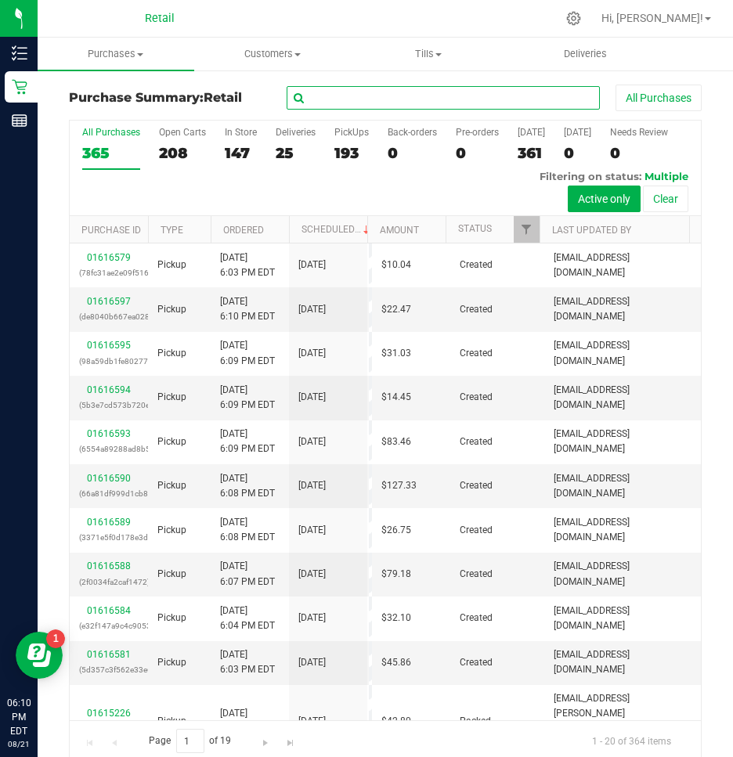
click at [318, 100] on input "text" at bounding box center [443, 97] width 313 height 23
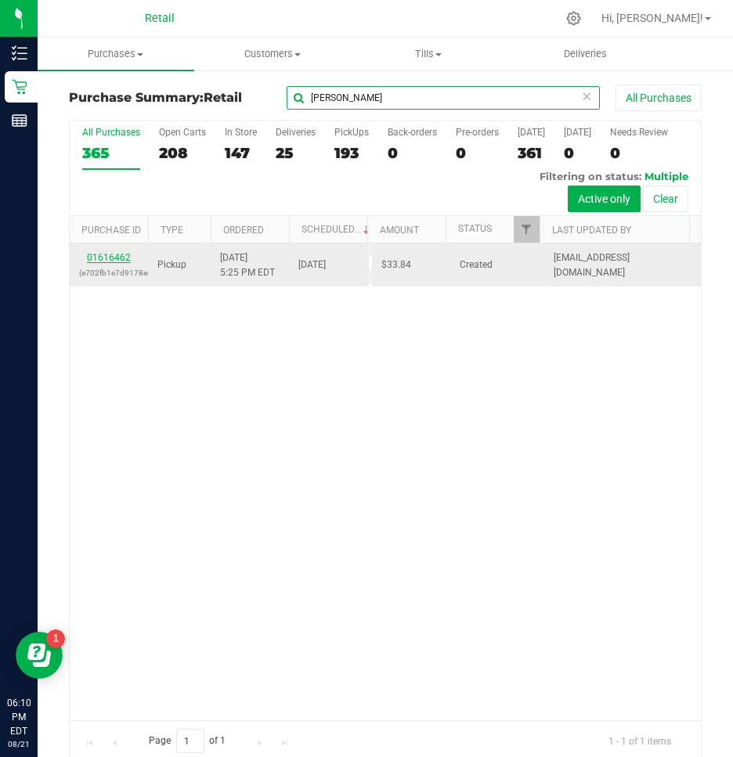
type input "tara"
click at [102, 257] on link "01616462" at bounding box center [109, 257] width 44 height 11
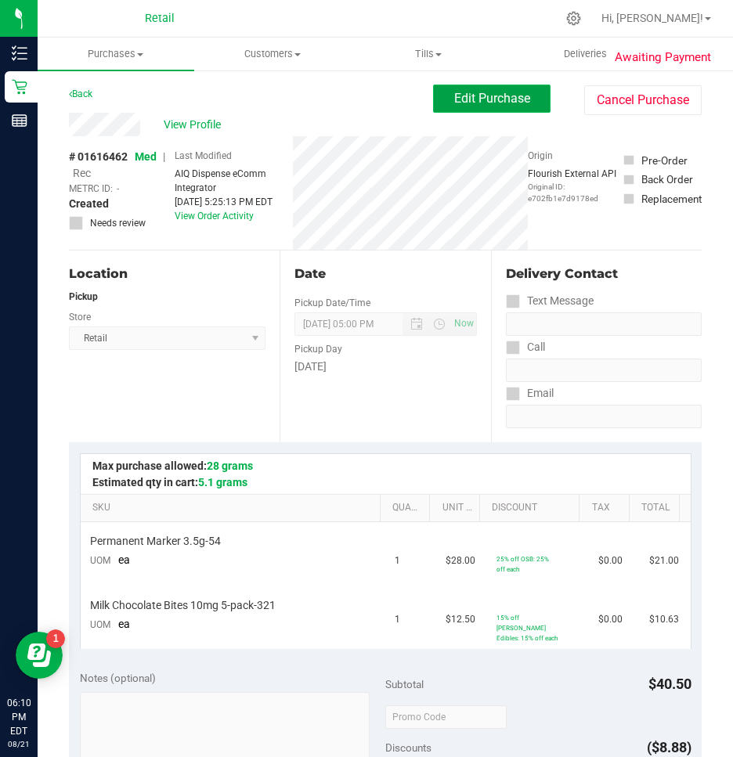
click at [470, 102] on span "Edit Purchase" at bounding box center [492, 98] width 76 height 15
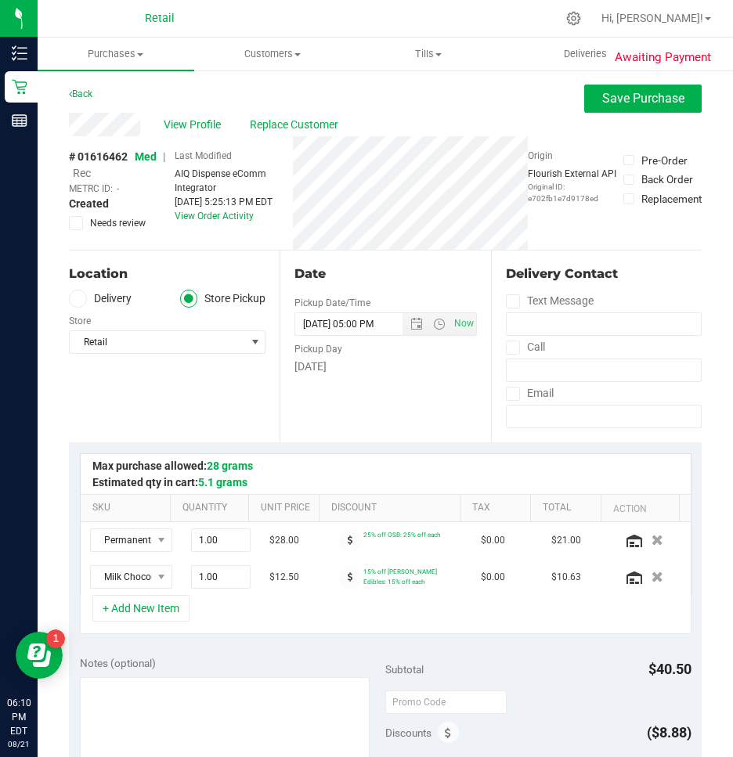
click at [81, 178] on span "Rec" at bounding box center [82, 173] width 18 height 13
click at [638, 93] on span "Save Purchase" at bounding box center [643, 98] width 82 height 15
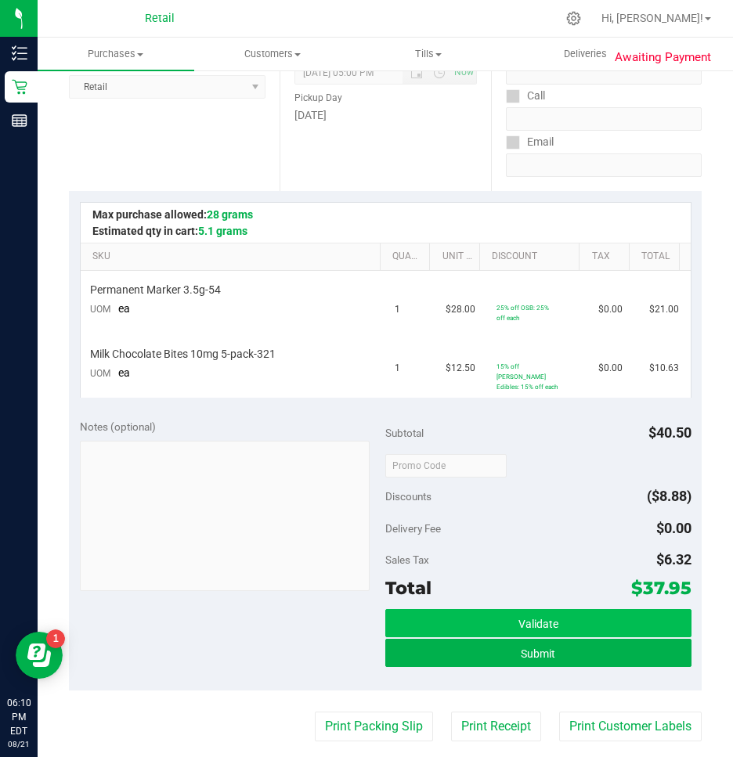
scroll to position [313, 0]
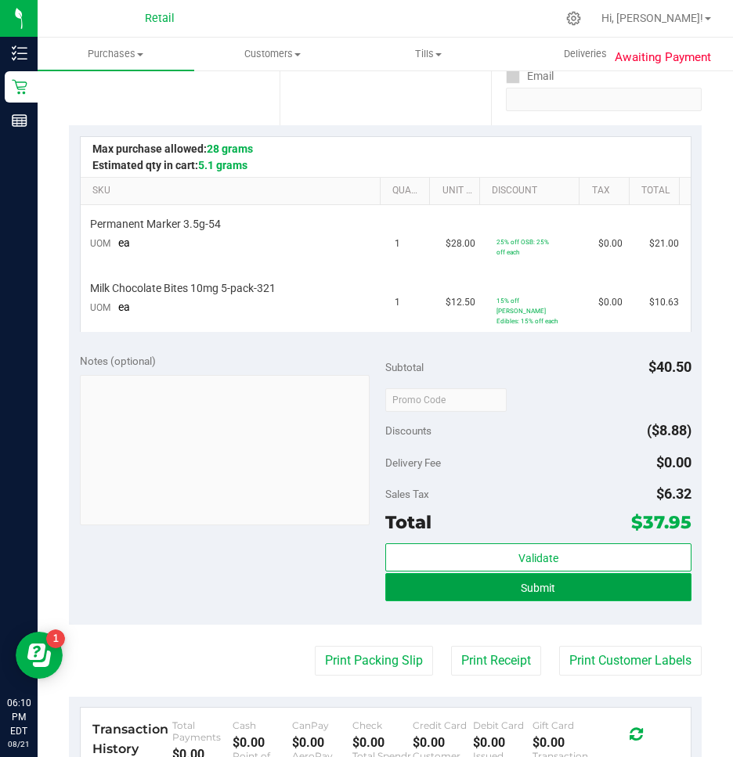
click at [522, 589] on span "Submit" at bounding box center [538, 588] width 34 height 13
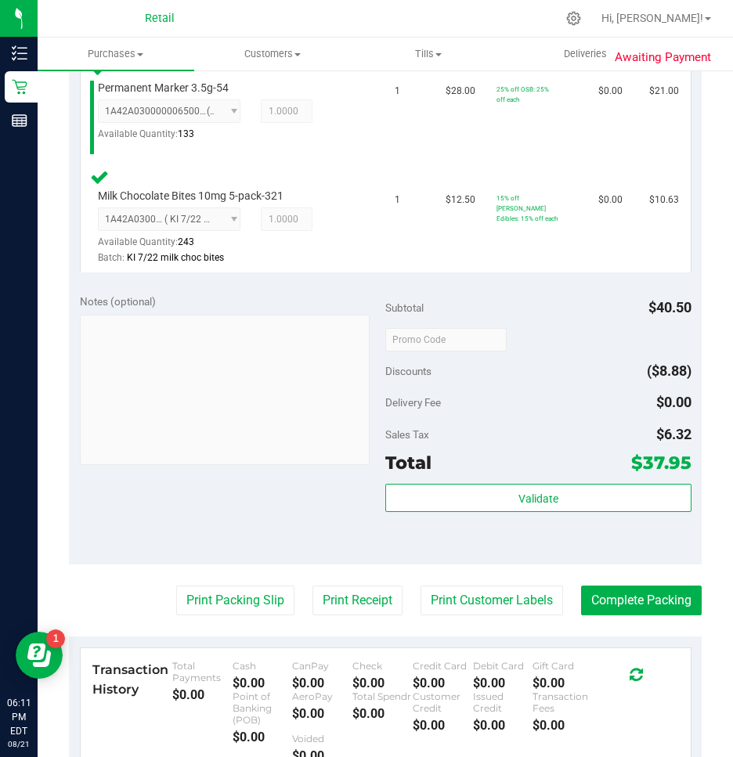
scroll to position [470, 0]
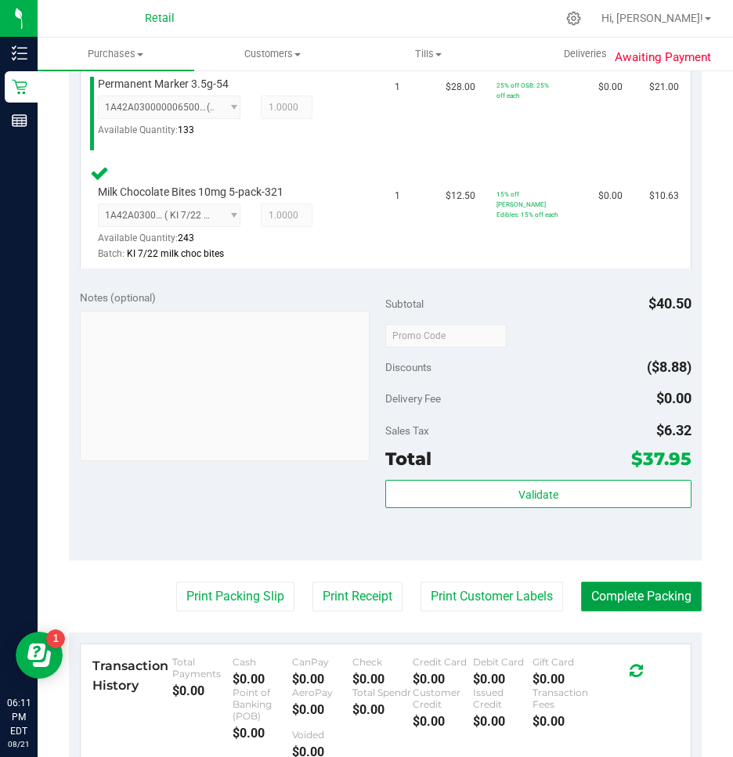
click at [622, 588] on button "Complete Packing" at bounding box center [641, 597] width 121 height 30
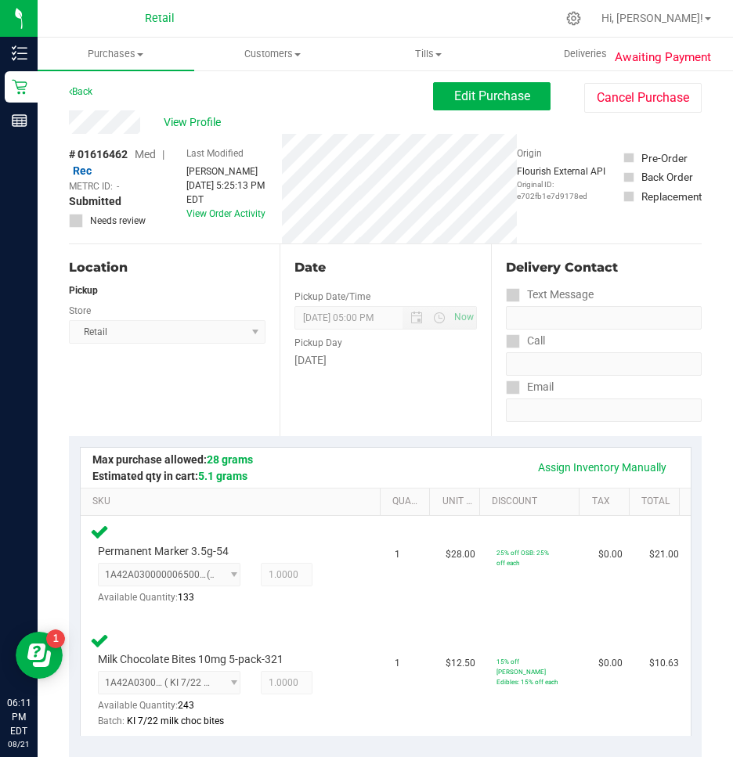
scroll to position [0, 0]
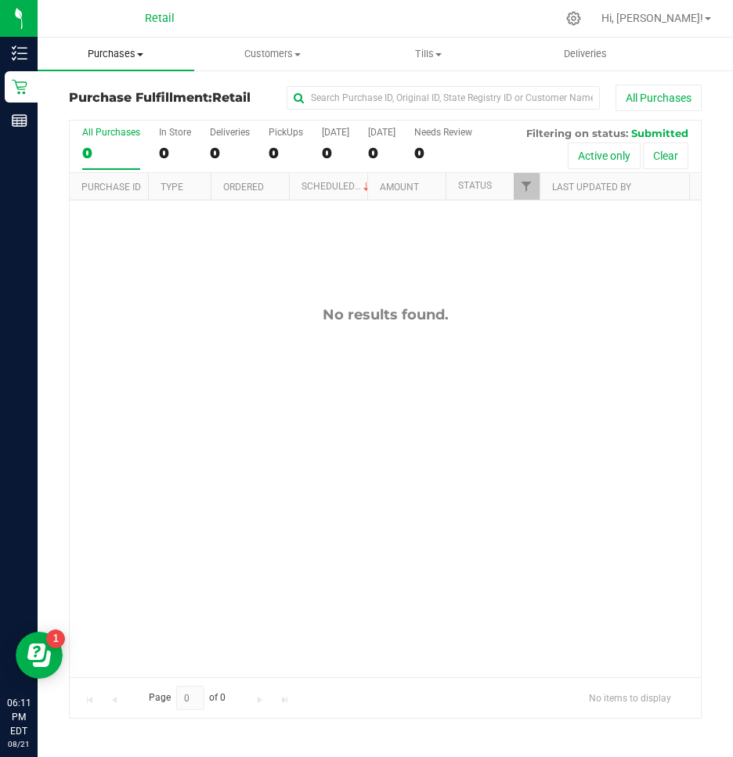
click at [114, 59] on span "Purchases" at bounding box center [116, 54] width 157 height 14
click at [99, 97] on span "Summary of purchases" at bounding box center [118, 94] width 160 height 13
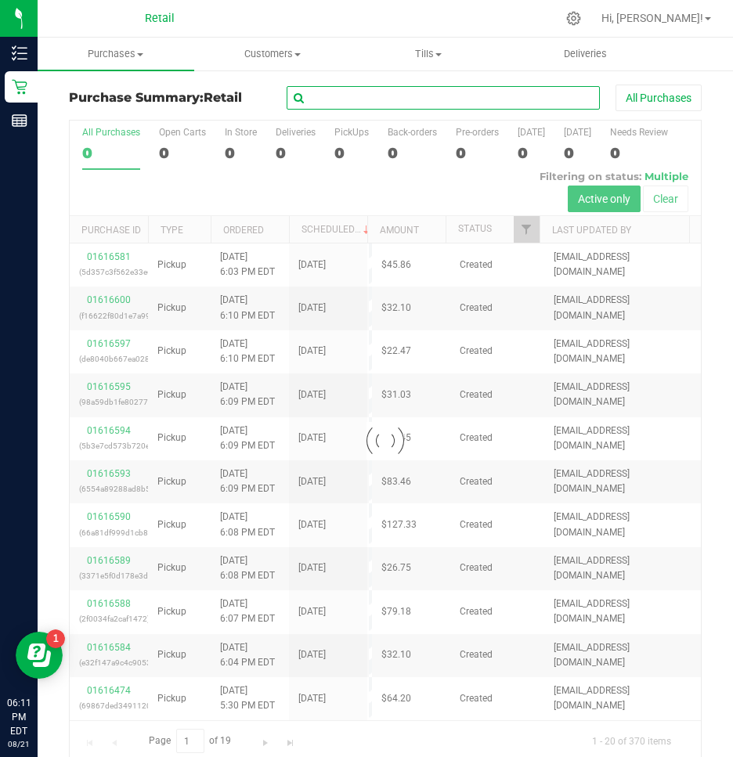
click at [359, 103] on input "text" at bounding box center [443, 97] width 313 height 23
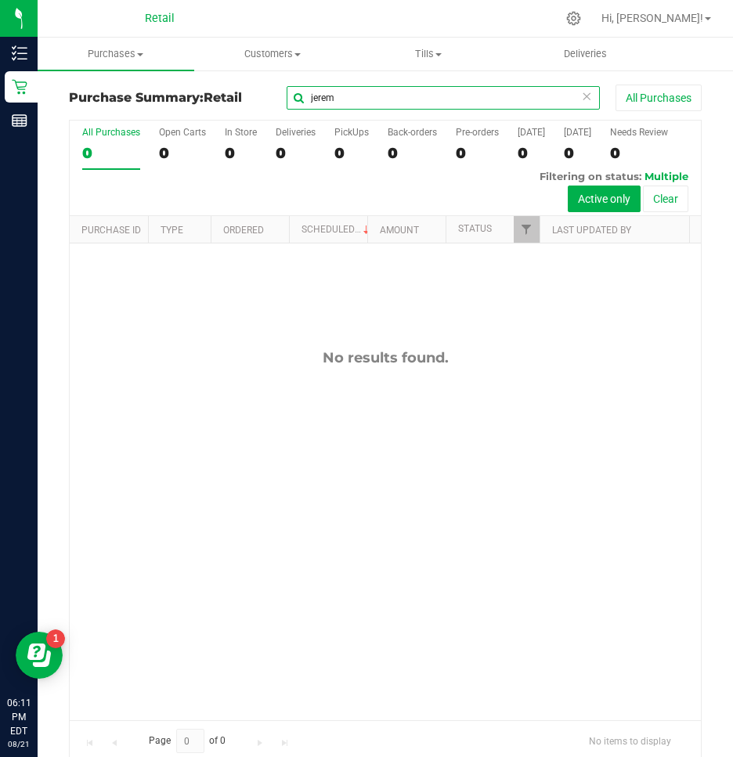
type input "jerem"
drag, startPoint x: 341, startPoint y: 83, endPoint x: 231, endPoint y: 88, distance: 110.5
click at [231, 88] on div "Purchase Summary: Retail jerem All Purchases All Purchases 0 Open Carts 0 In St…" at bounding box center [385, 423] width 695 height 708
drag, startPoint x: 231, startPoint y: 88, endPoint x: 388, endPoint y: 100, distance: 157.1
click at [388, 100] on input "jerem" at bounding box center [443, 97] width 313 height 23
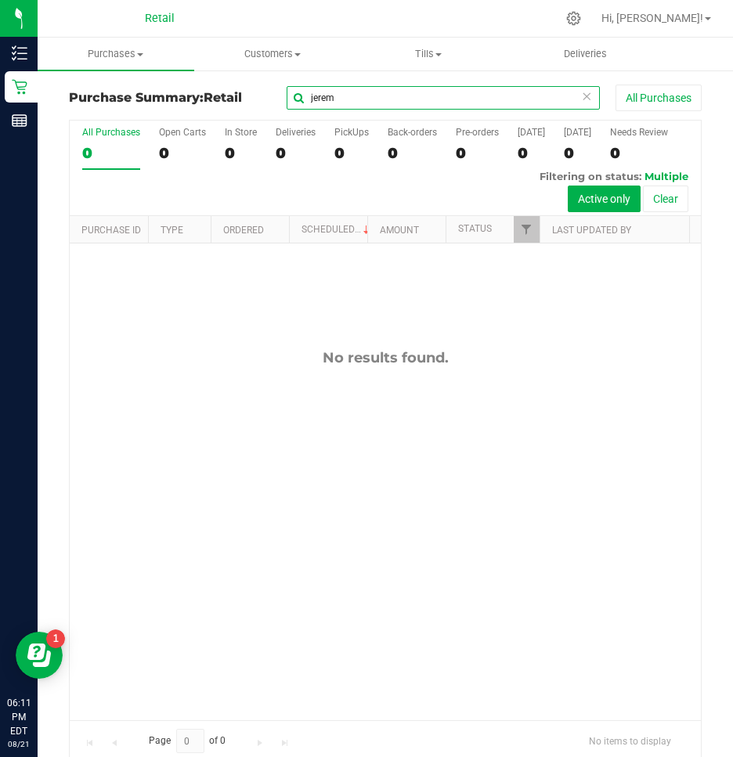
drag, startPoint x: 398, startPoint y: 97, endPoint x: 300, endPoint y: 106, distance: 98.3
click at [299, 103] on input "jerem" at bounding box center [443, 97] width 313 height 23
type input "stone"
drag, startPoint x: 347, startPoint y: 96, endPoint x: 153, endPoint y: 96, distance: 193.4
click at [153, 96] on div "Purchase Summary: Retail stone All Purchases" at bounding box center [385, 102] width 633 height 34
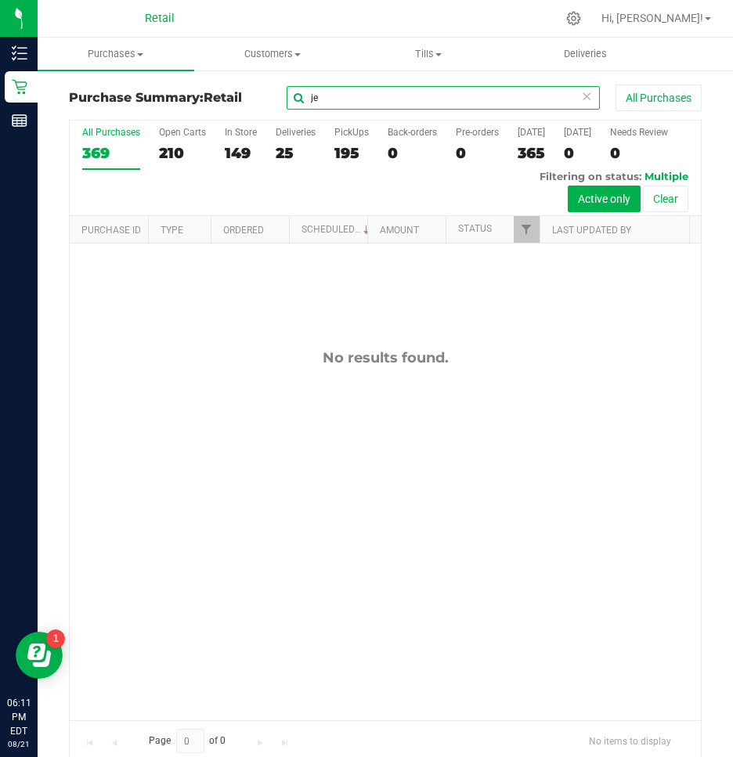
type input "j"
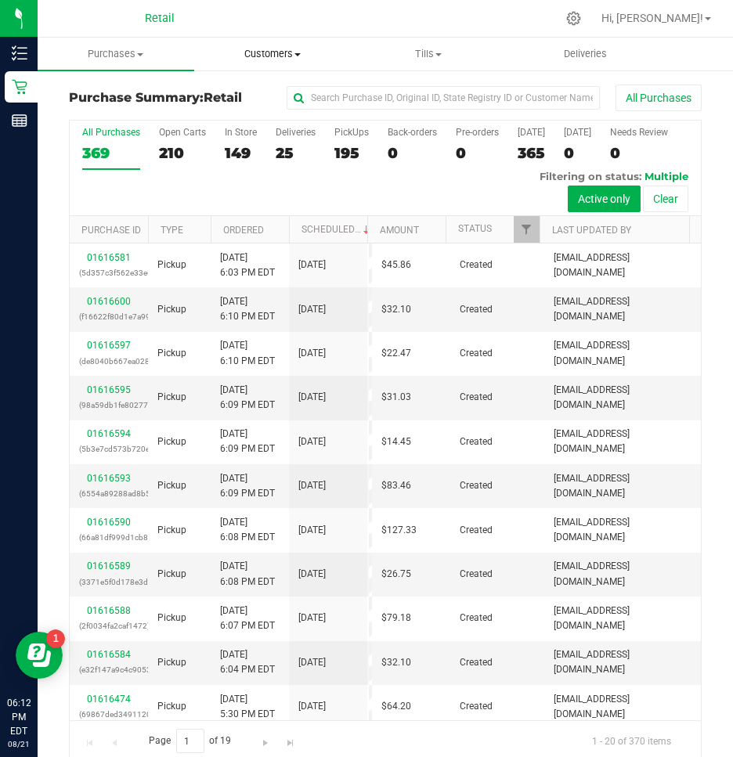
click at [241, 52] on span "Customers" at bounding box center [272, 54] width 155 height 14
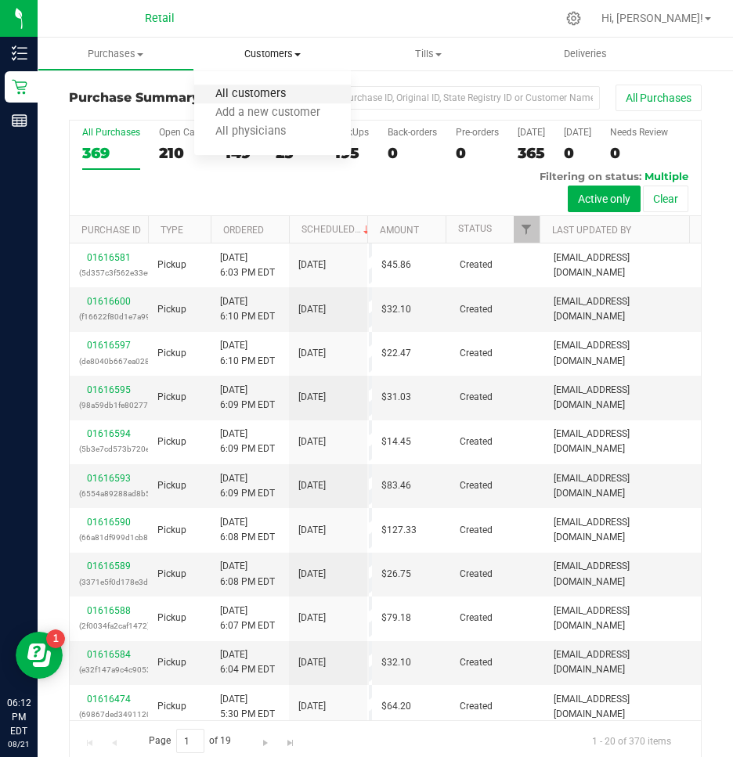
click at [248, 89] on span "All customers" at bounding box center [250, 94] width 113 height 13
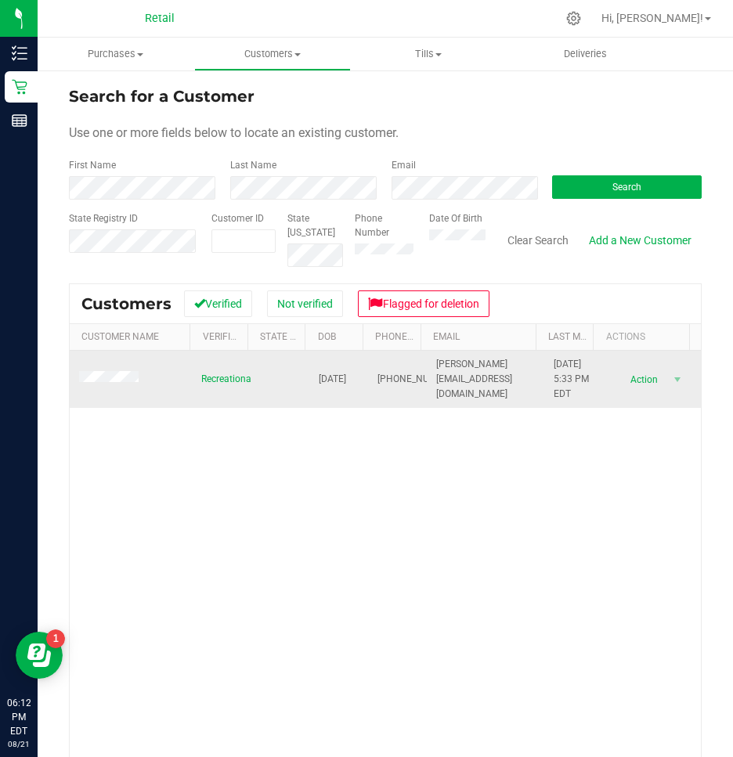
click at [104, 386] on span at bounding box center [111, 379] width 64 height 16
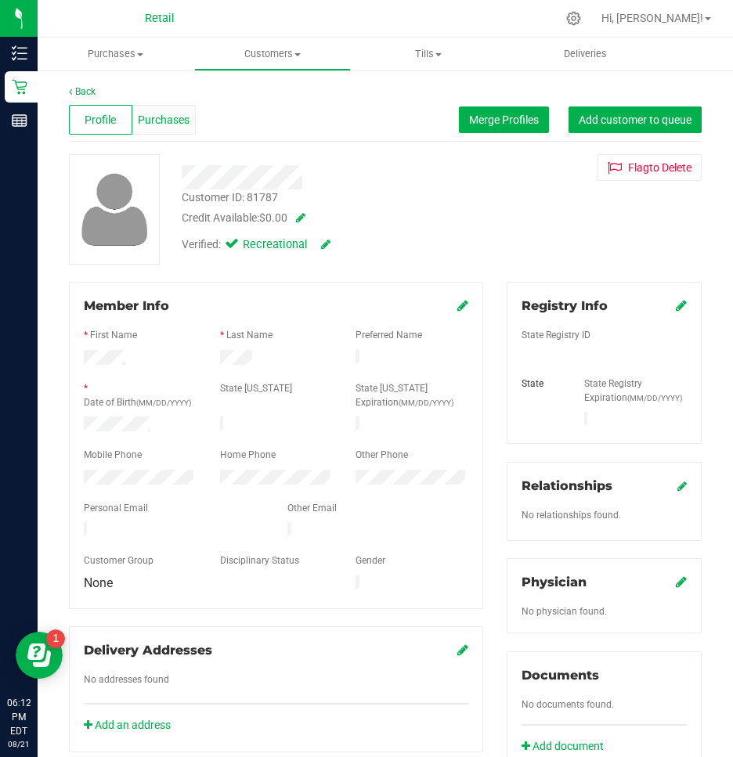
click at [156, 114] on span "Purchases" at bounding box center [164, 120] width 52 height 16
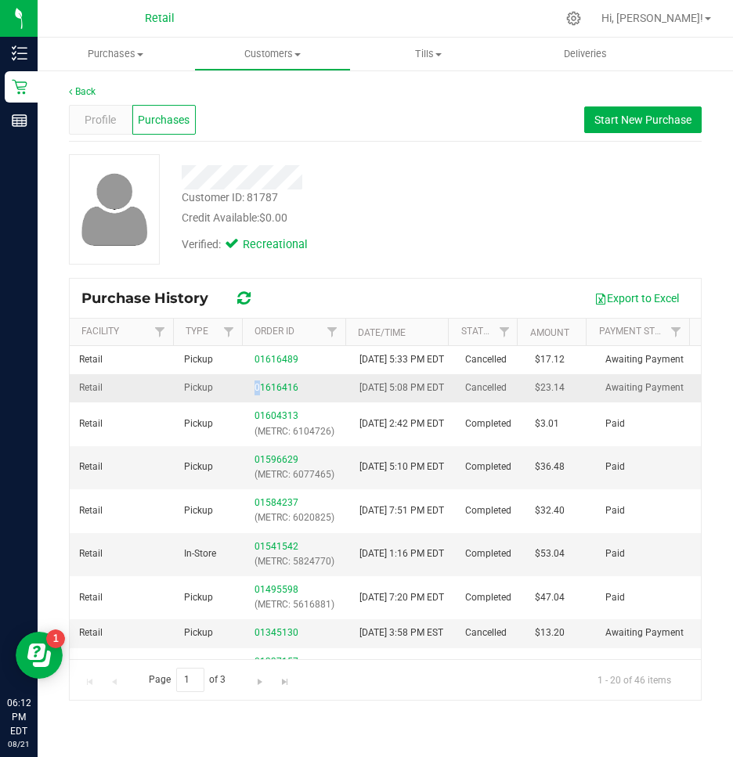
click at [254, 395] on div "01616416" at bounding box center [297, 387] width 86 height 15
drag, startPoint x: 254, startPoint y: 403, endPoint x: 264, endPoint y: 408, distance: 11.2
click at [264, 393] on link "01616416" at bounding box center [276, 387] width 44 height 11
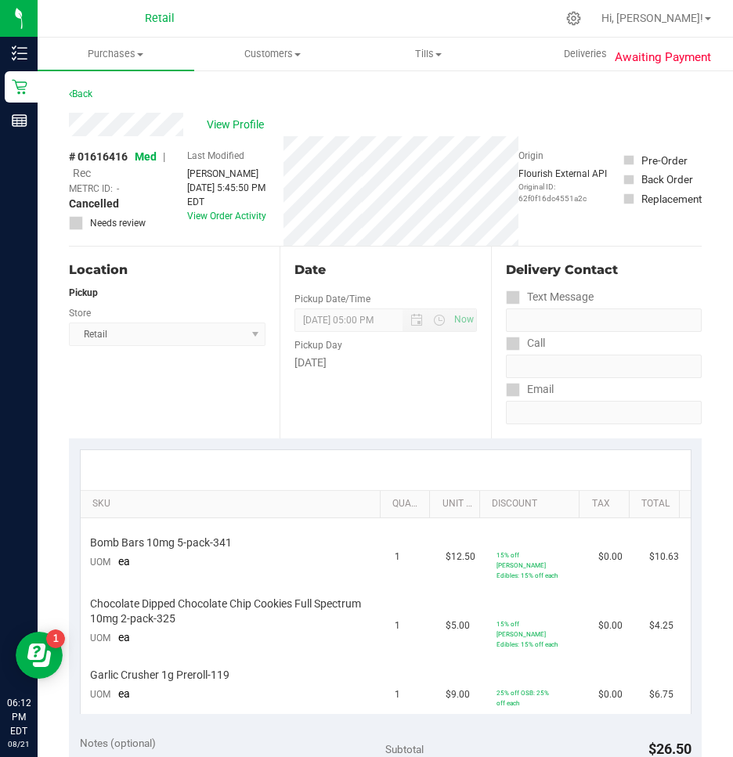
click at [73, 85] on div "Back" at bounding box center [80, 94] width 23 height 19
click at [121, 53] on span "Purchases" at bounding box center [116, 54] width 157 height 14
click at [99, 91] on span "Summary of purchases" at bounding box center [118, 94] width 160 height 13
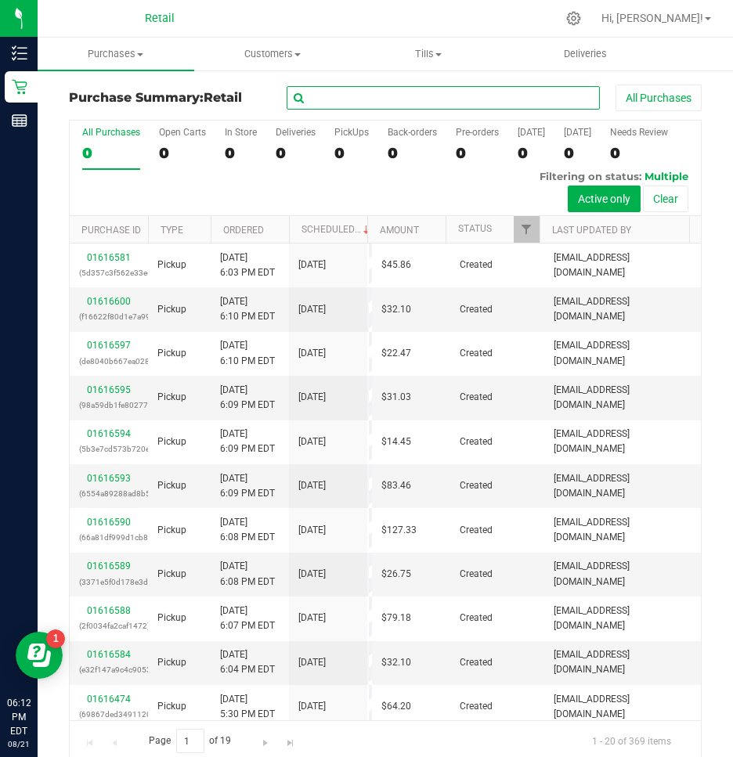
click at [439, 104] on input "text" at bounding box center [443, 97] width 313 height 23
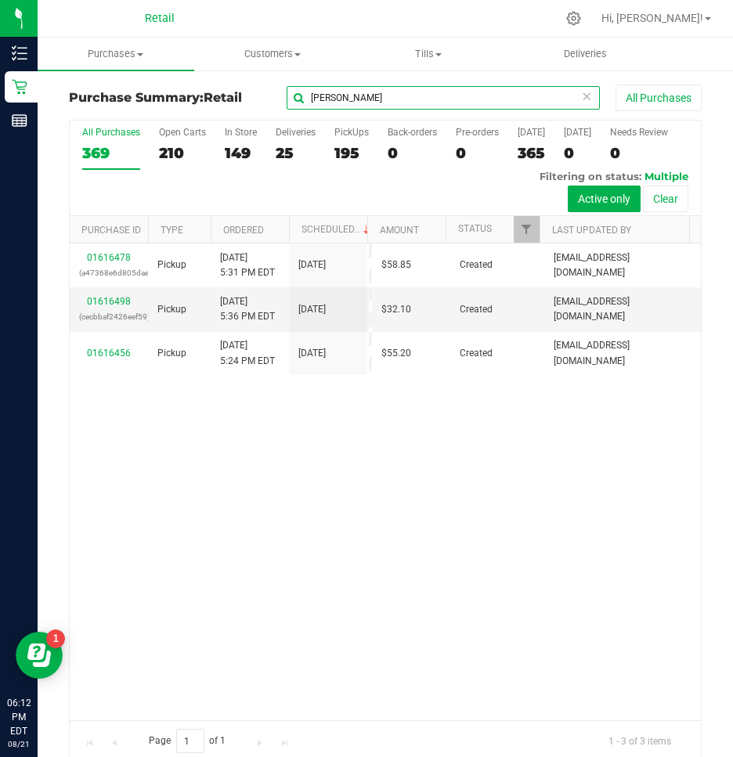
type input "sarah"
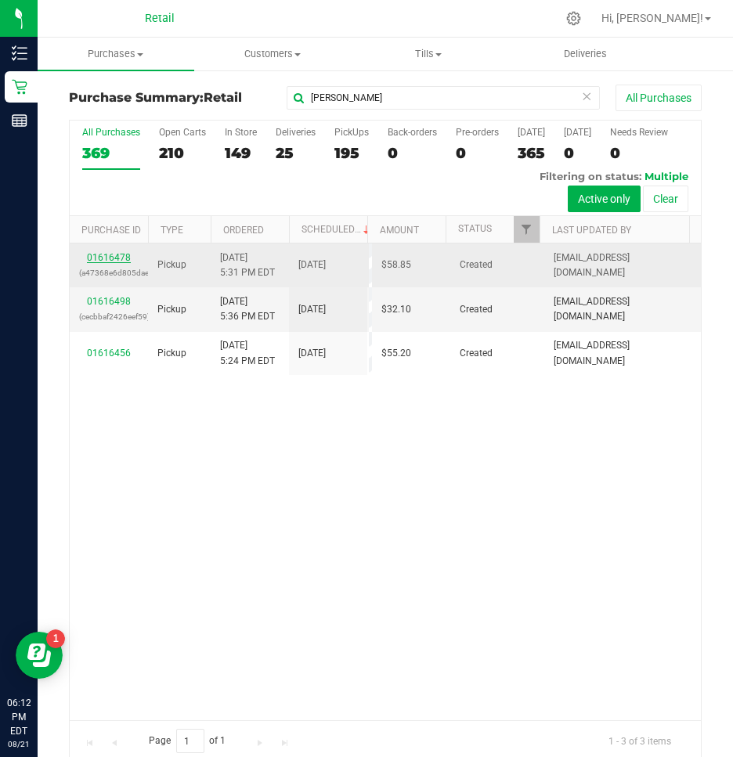
click at [117, 252] on link "01616478" at bounding box center [109, 257] width 44 height 11
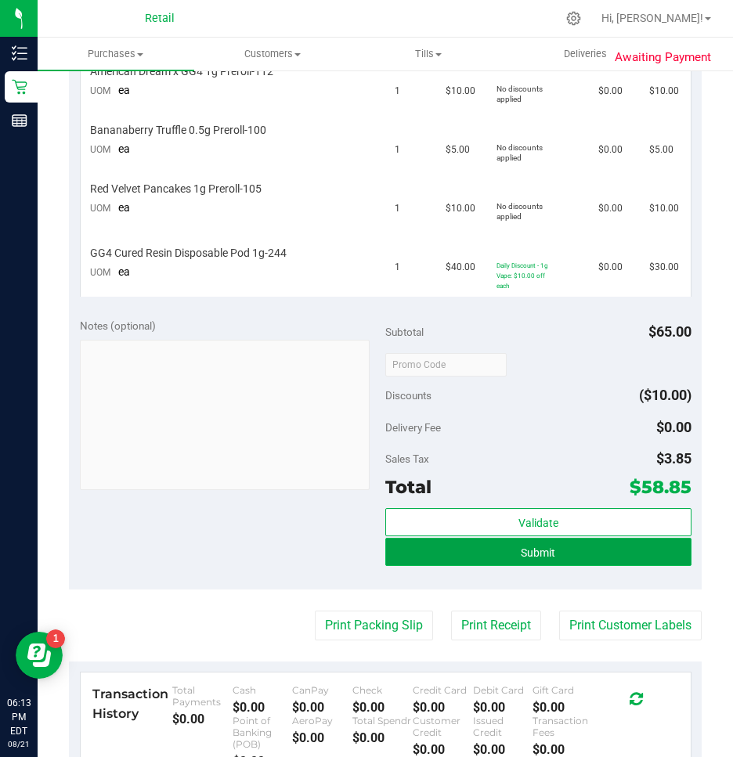
click at [521, 552] on span "Submit" at bounding box center [538, 552] width 34 height 13
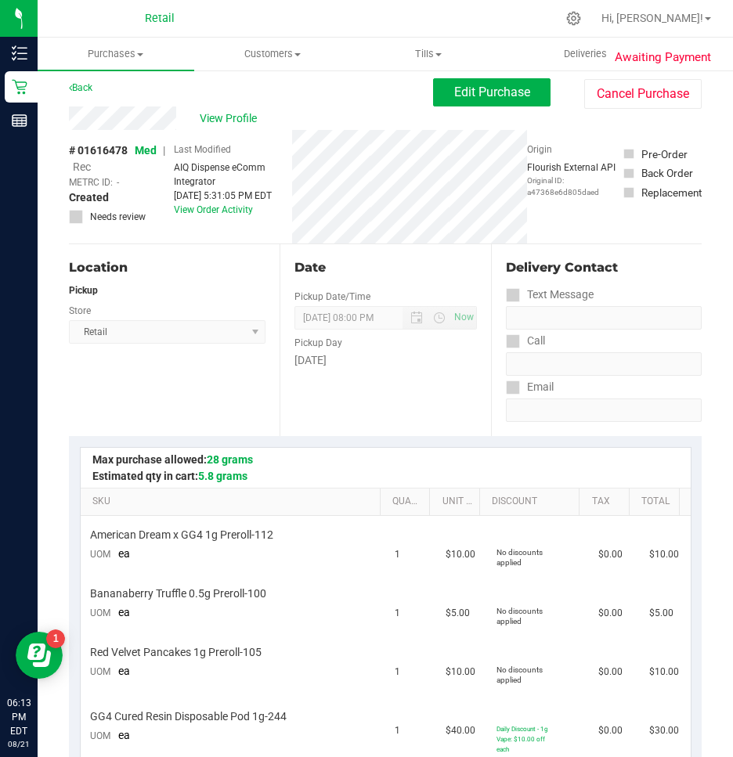
scroll to position [2, 0]
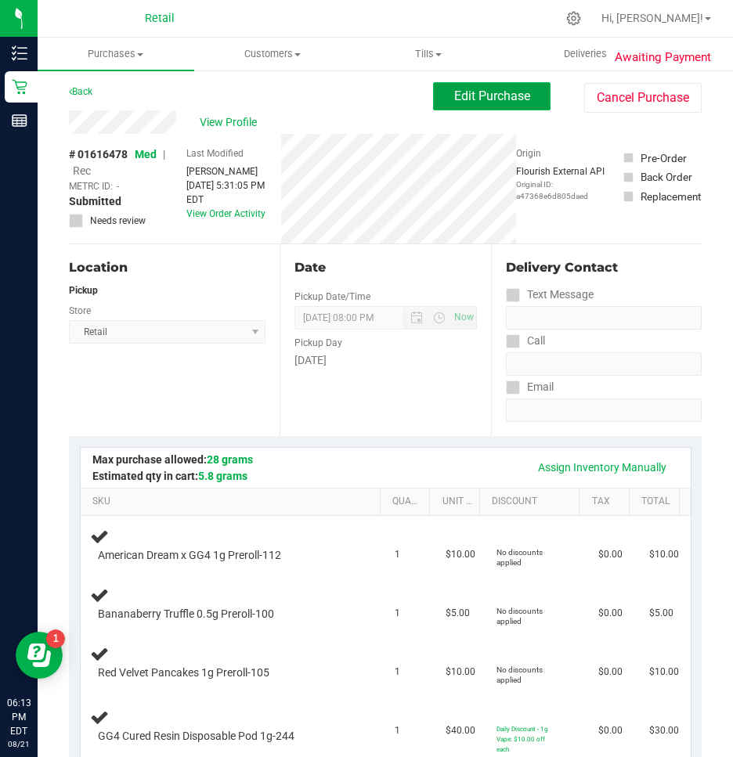
click at [480, 98] on span "Edit Purchase" at bounding box center [492, 95] width 76 height 15
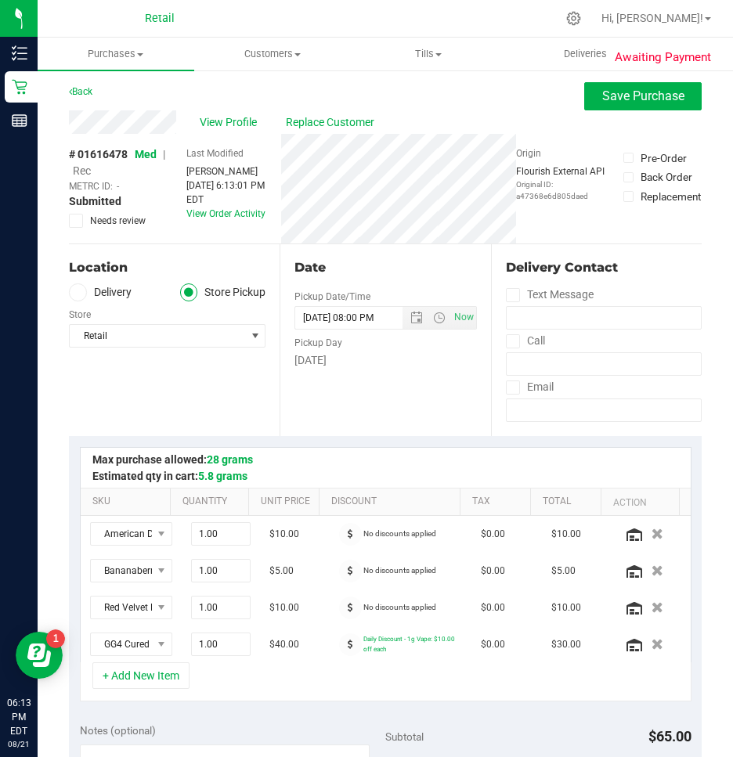
click at [82, 169] on span "Rec" at bounding box center [82, 170] width 18 height 13
click at [642, 95] on span "Save Purchase" at bounding box center [643, 95] width 82 height 15
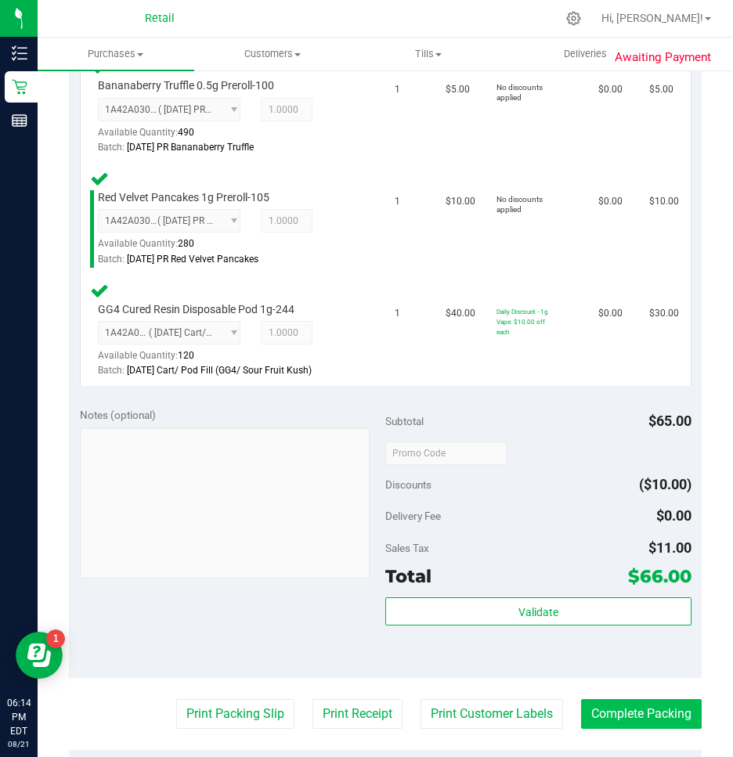
scroll to position [785, 0]
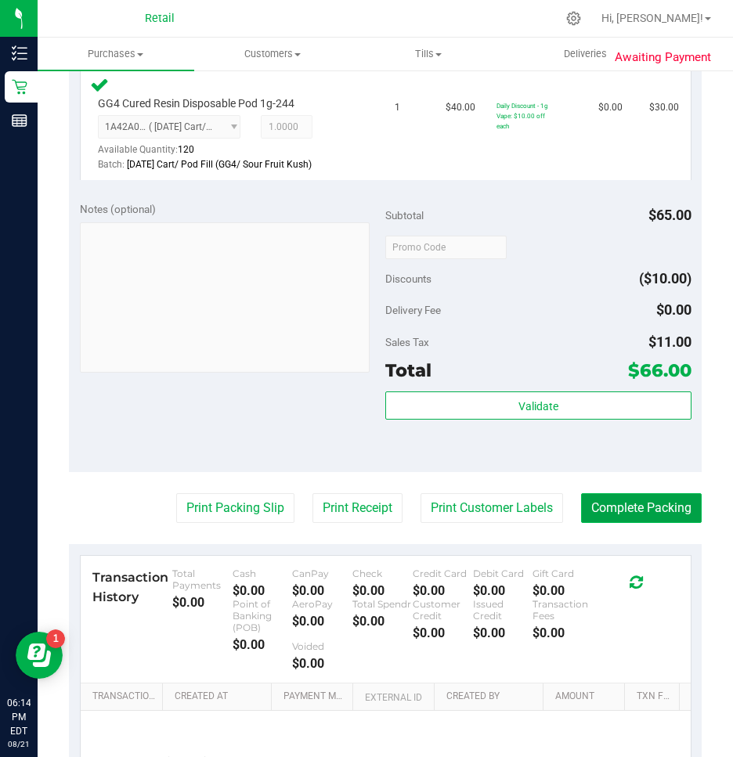
click at [630, 506] on button "Complete Packing" at bounding box center [641, 508] width 121 height 30
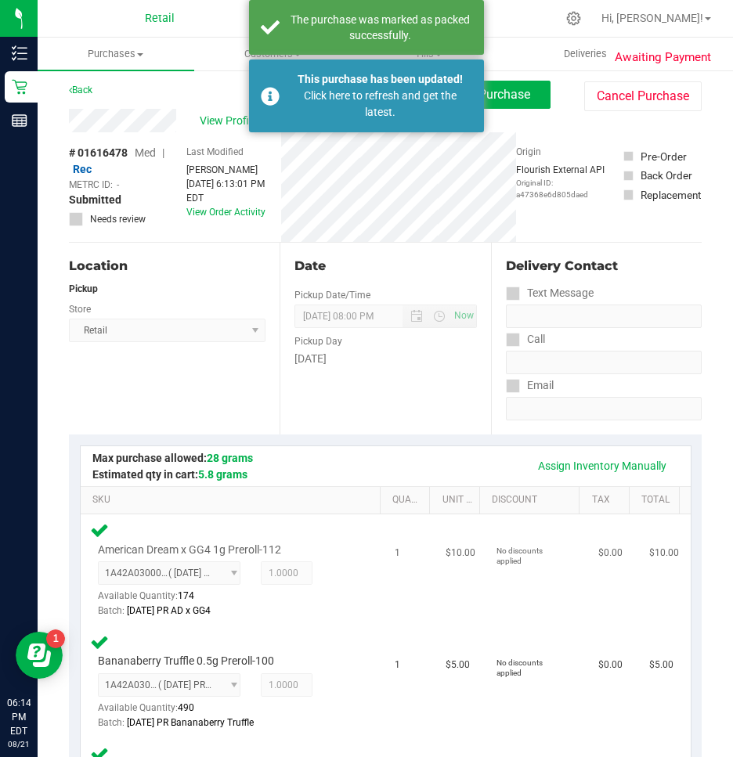
scroll to position [0, 0]
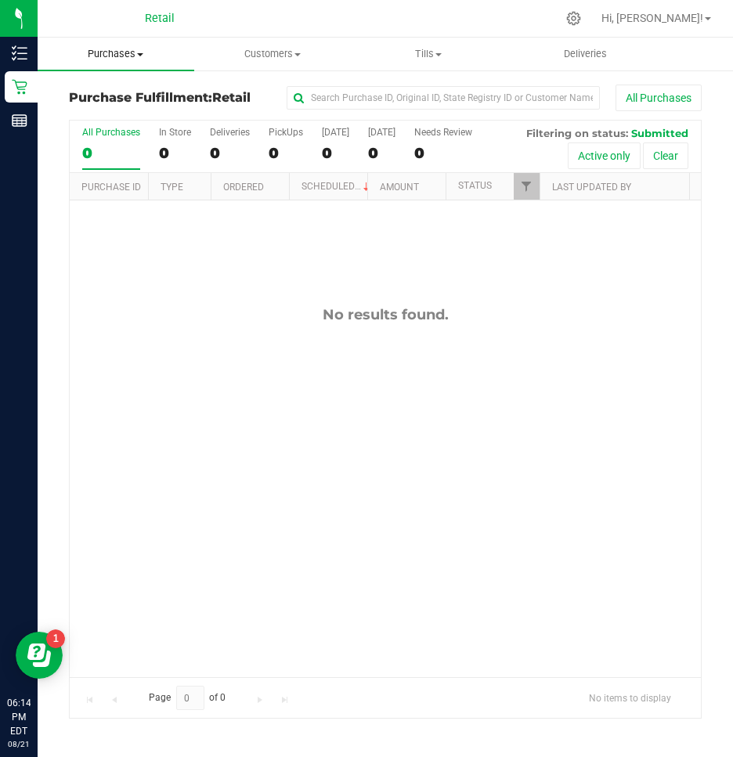
click at [107, 56] on span "Purchases" at bounding box center [116, 54] width 157 height 14
click at [107, 90] on span "Summary of purchases" at bounding box center [118, 94] width 160 height 13
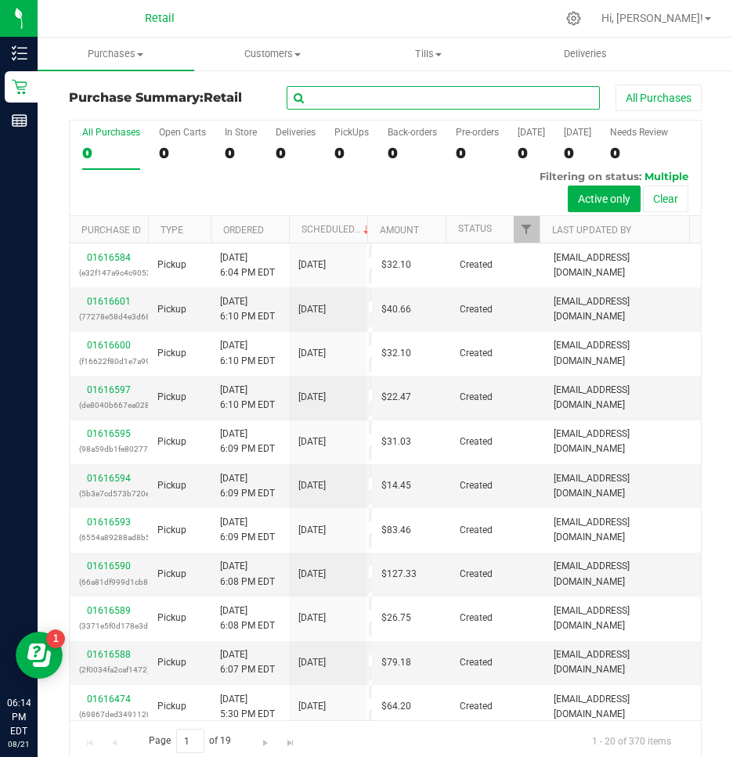
click at [399, 106] on input "text" at bounding box center [443, 97] width 313 height 23
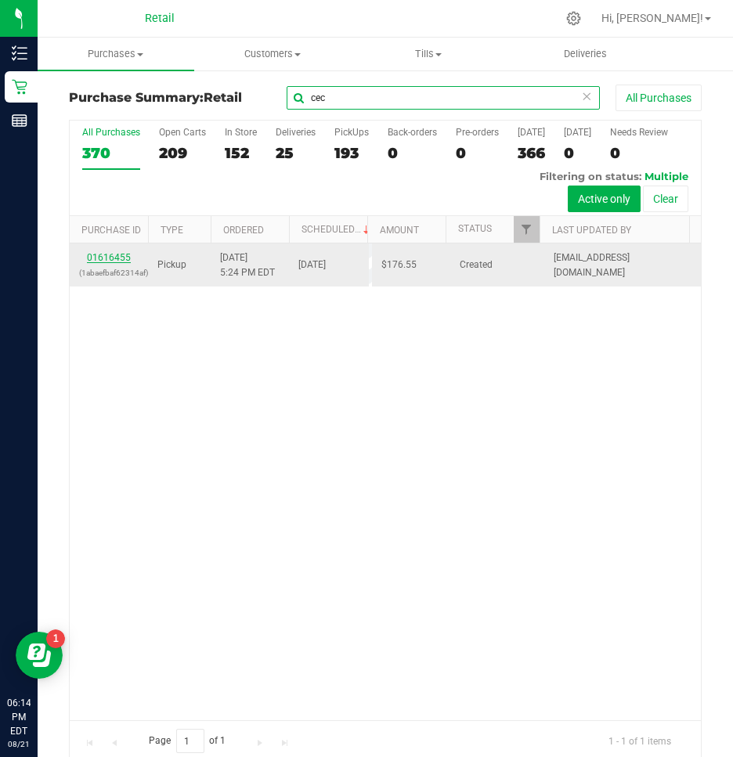
type input "cec"
click at [117, 258] on link "01616455" at bounding box center [109, 257] width 44 height 11
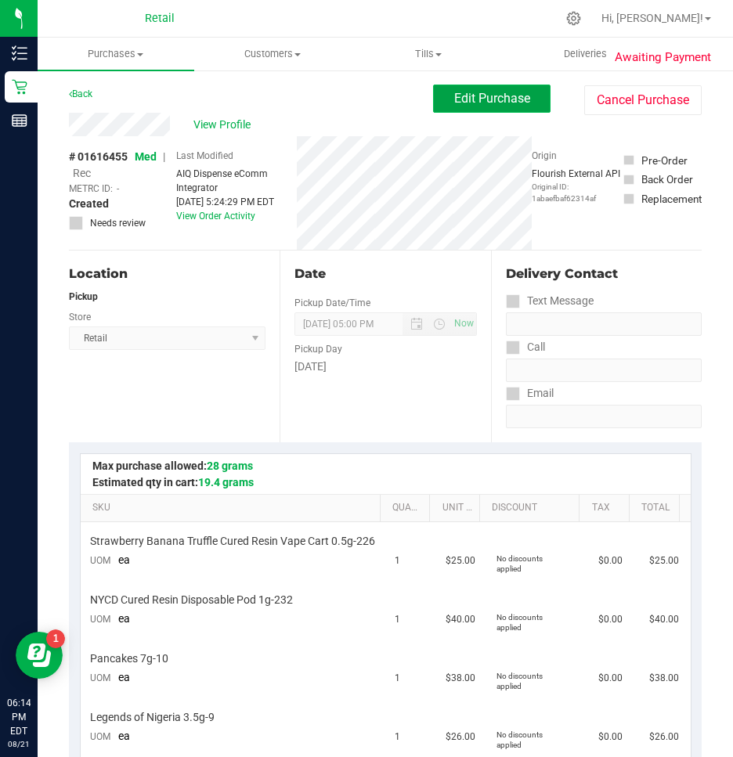
click at [508, 99] on span "Edit Purchase" at bounding box center [492, 98] width 76 height 15
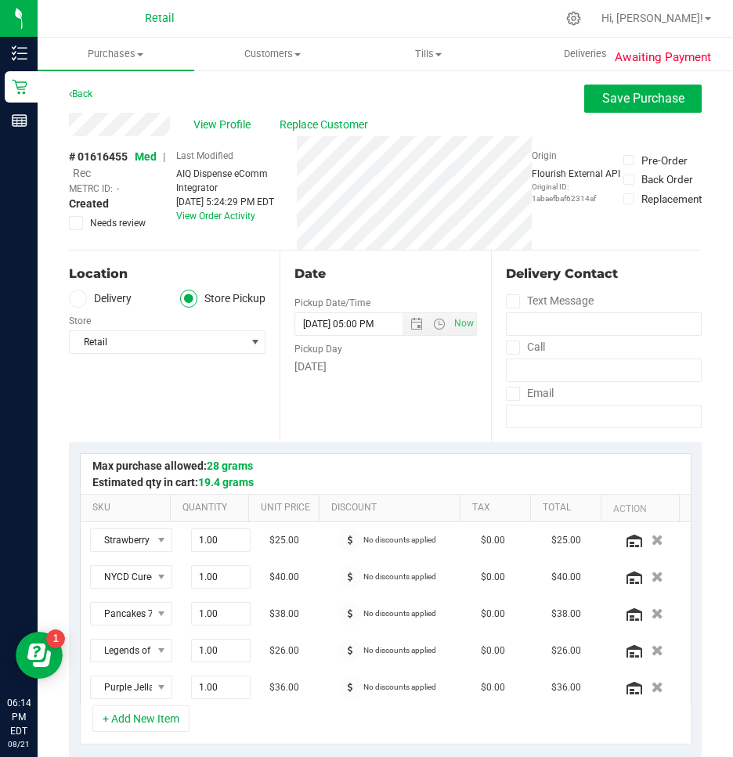
click at [84, 176] on span "Rec" at bounding box center [82, 173] width 18 height 13
click at [618, 105] on button "Save Purchase" at bounding box center [642, 99] width 117 height 28
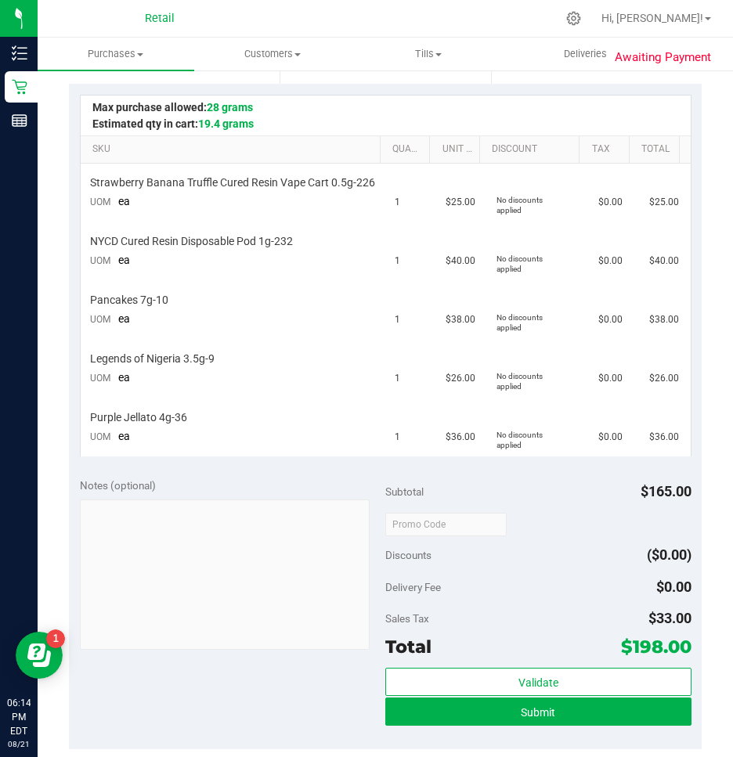
scroll to position [391, 0]
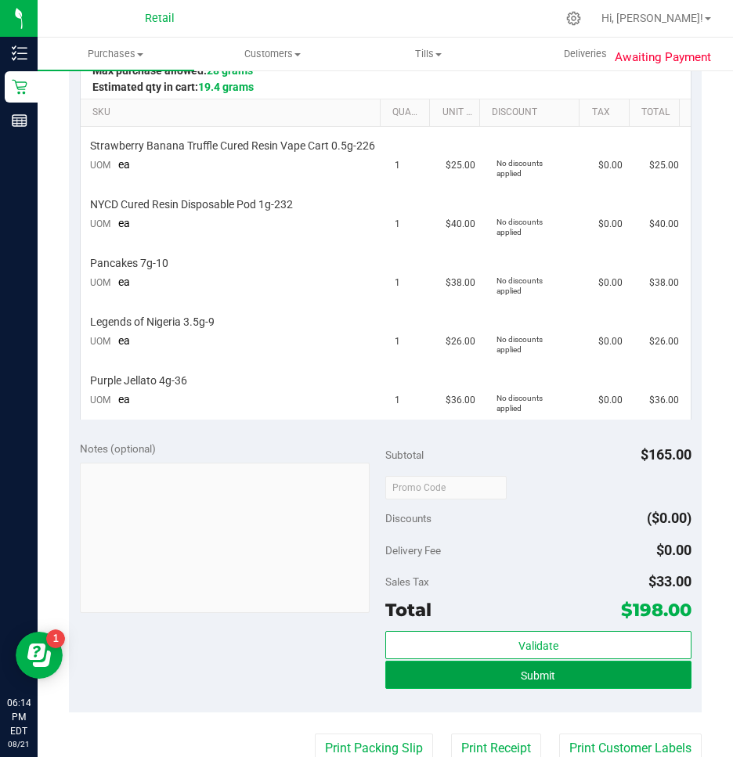
click at [446, 676] on button "Submit" at bounding box center [538, 675] width 306 height 28
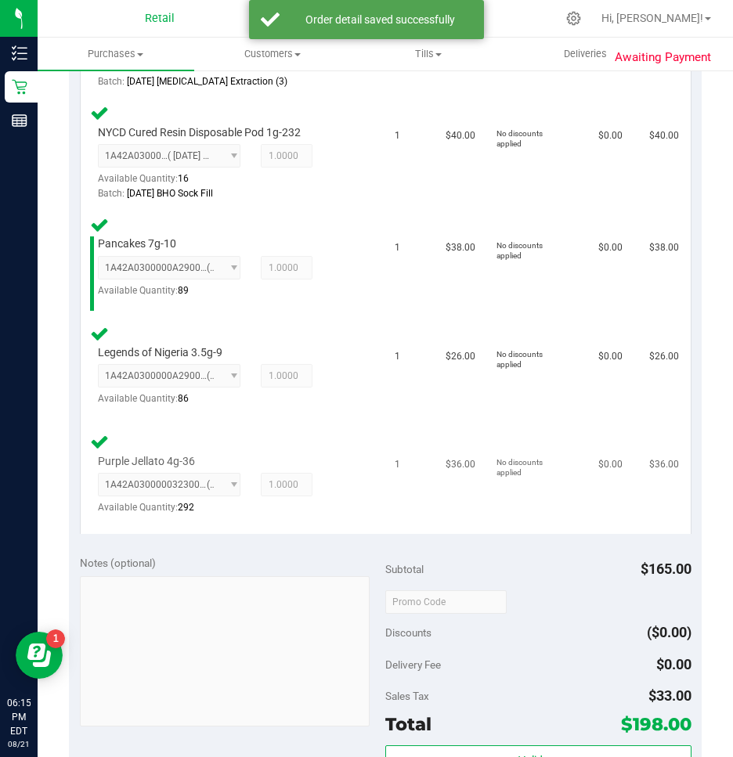
scroll to position [861, 0]
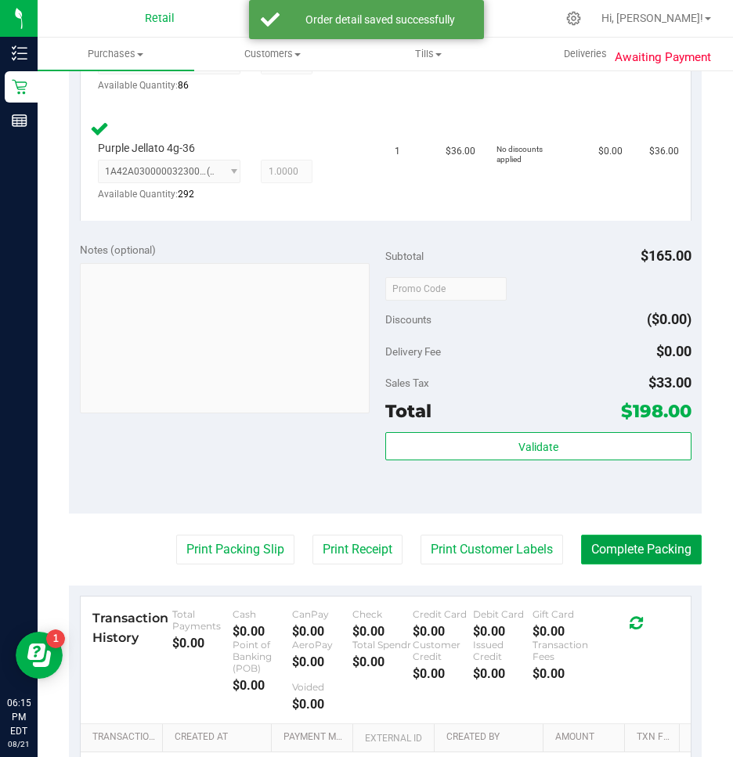
click at [630, 553] on button "Complete Packing" at bounding box center [641, 550] width 121 height 30
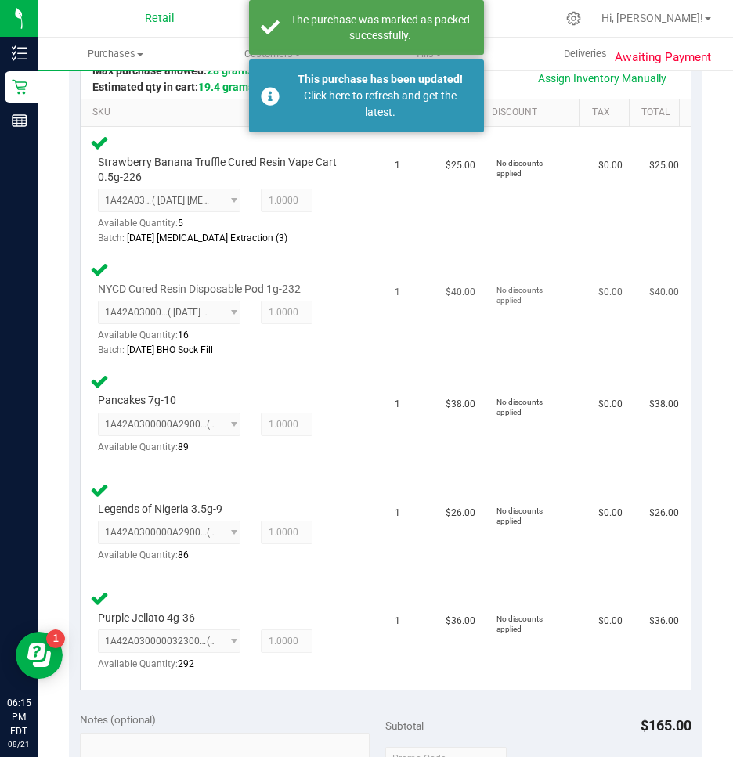
scroll to position [0, 0]
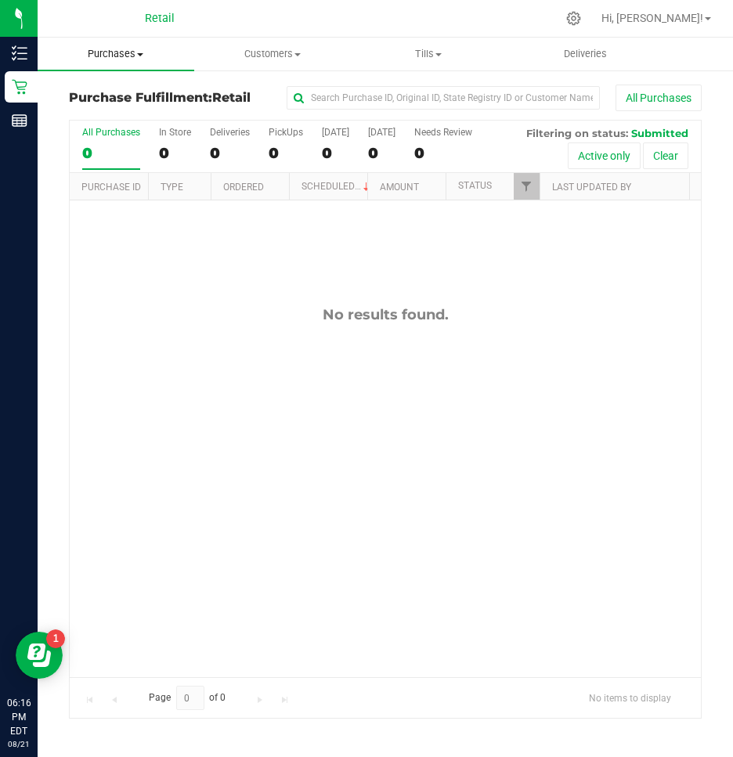
click at [110, 56] on span "Purchases" at bounding box center [116, 54] width 157 height 14
click at [85, 101] on span "Summary of purchases" at bounding box center [118, 94] width 160 height 13
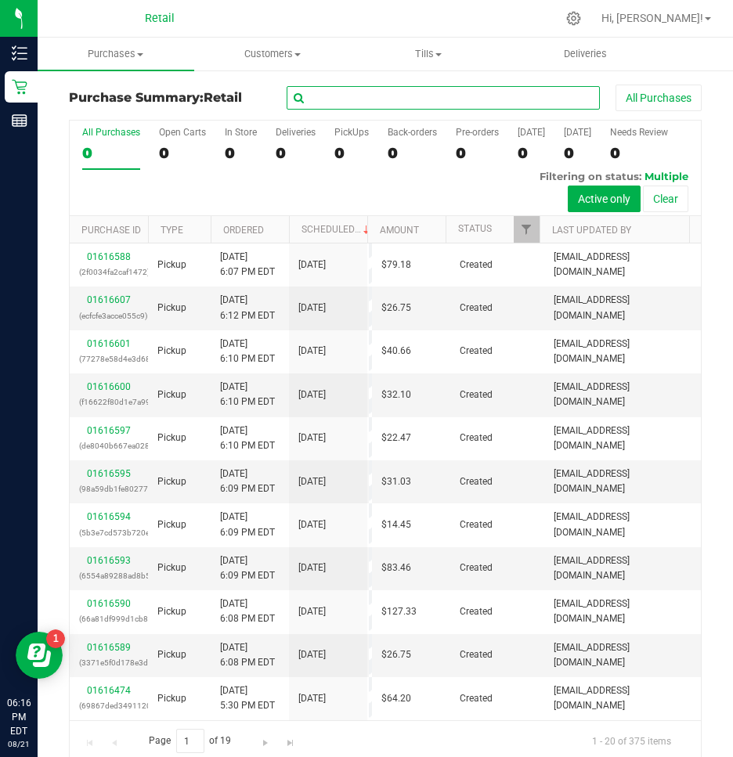
click at [491, 96] on input "text" at bounding box center [443, 97] width 313 height 23
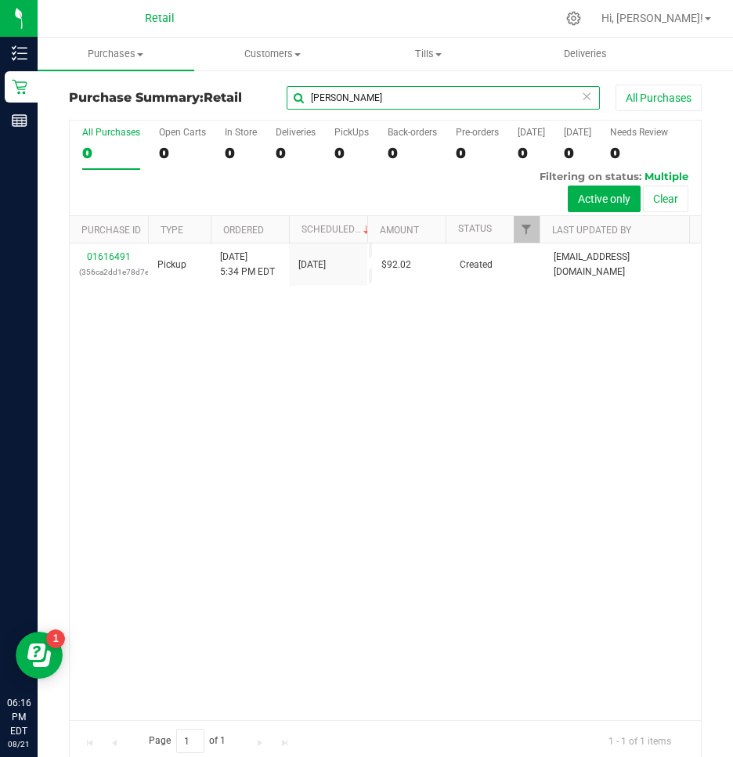
type input "nichole"
click at [121, 259] on link "01616491" at bounding box center [109, 256] width 44 height 11
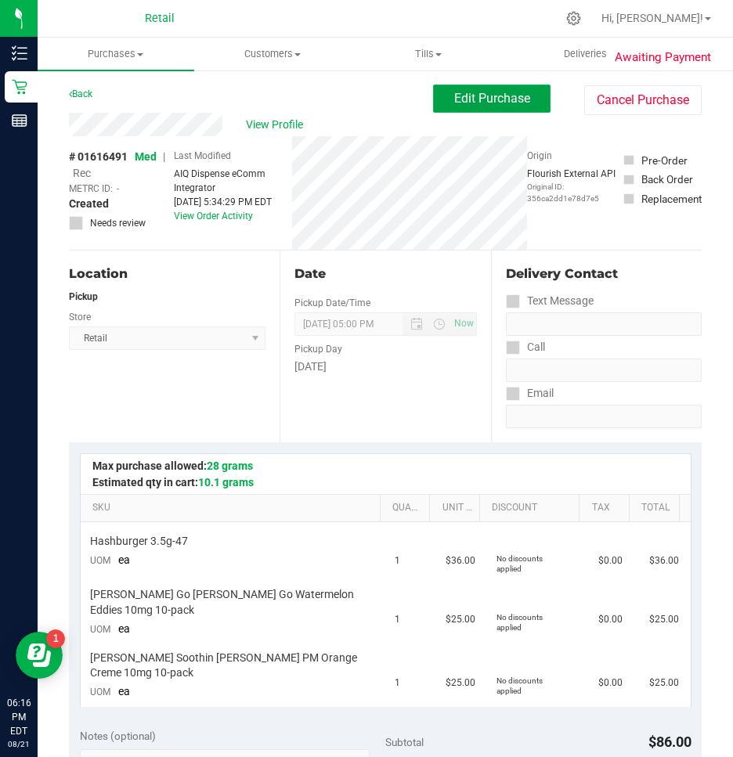
click at [478, 99] on span "Edit Purchase" at bounding box center [492, 98] width 76 height 15
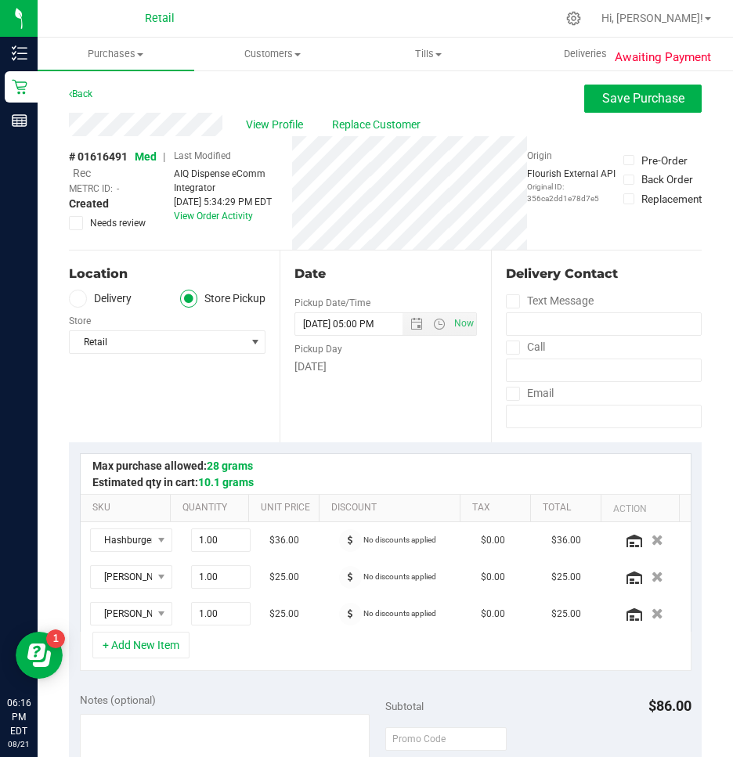
click at [77, 171] on span "Rec" at bounding box center [82, 173] width 18 height 13
click at [639, 98] on span "Save Purchase" at bounding box center [643, 98] width 82 height 15
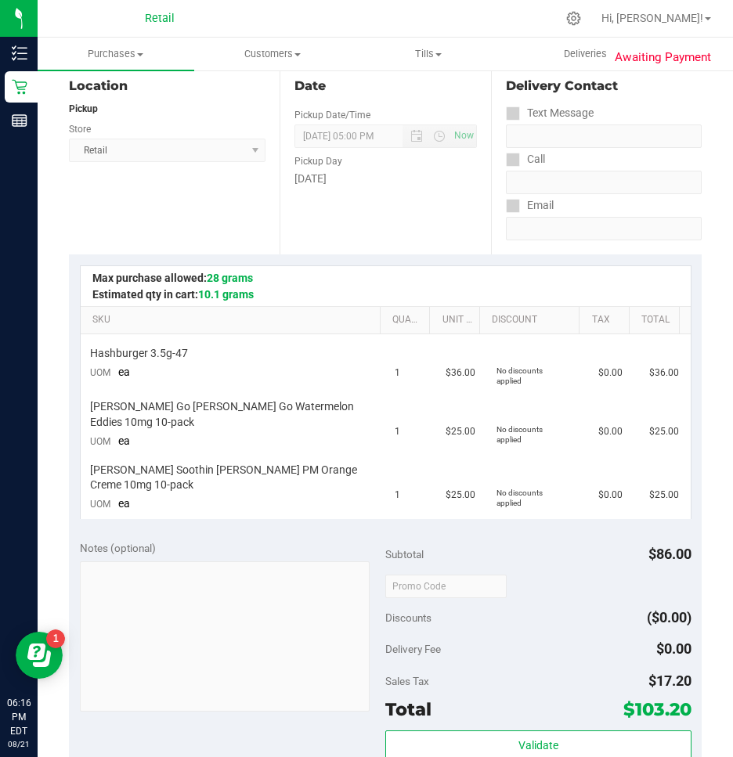
scroll to position [391, 0]
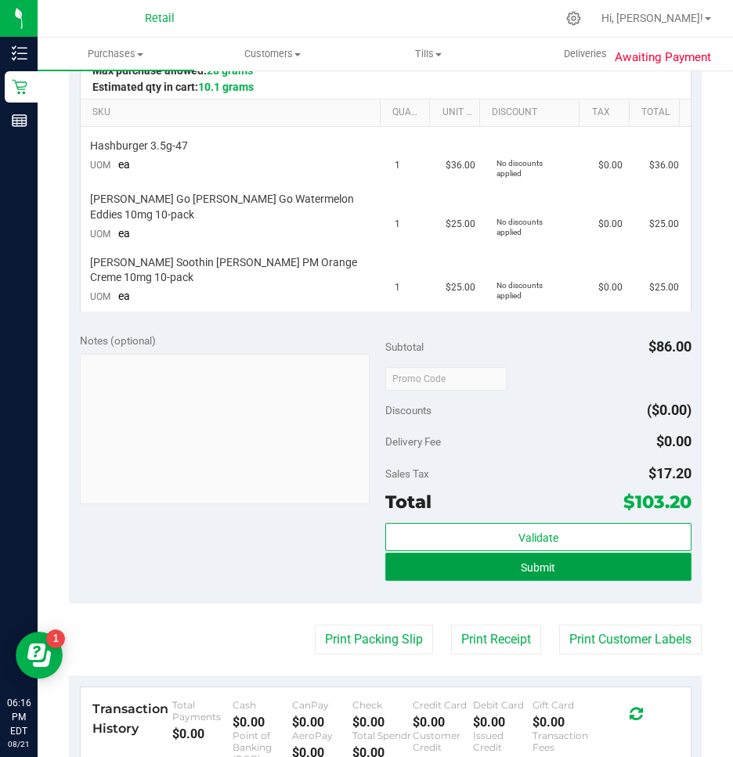
click at [562, 556] on button "Submit" at bounding box center [538, 567] width 306 height 28
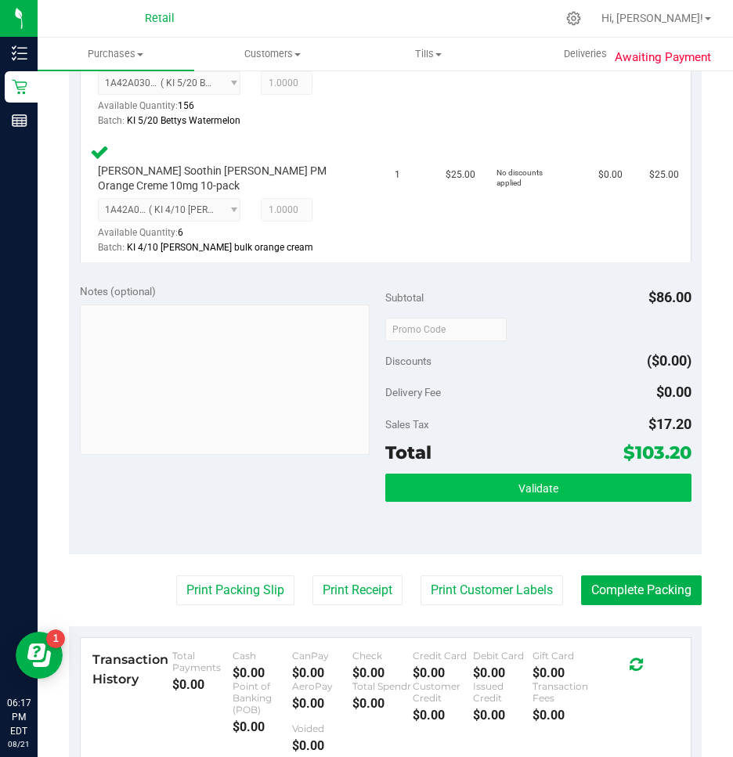
scroll to position [626, 0]
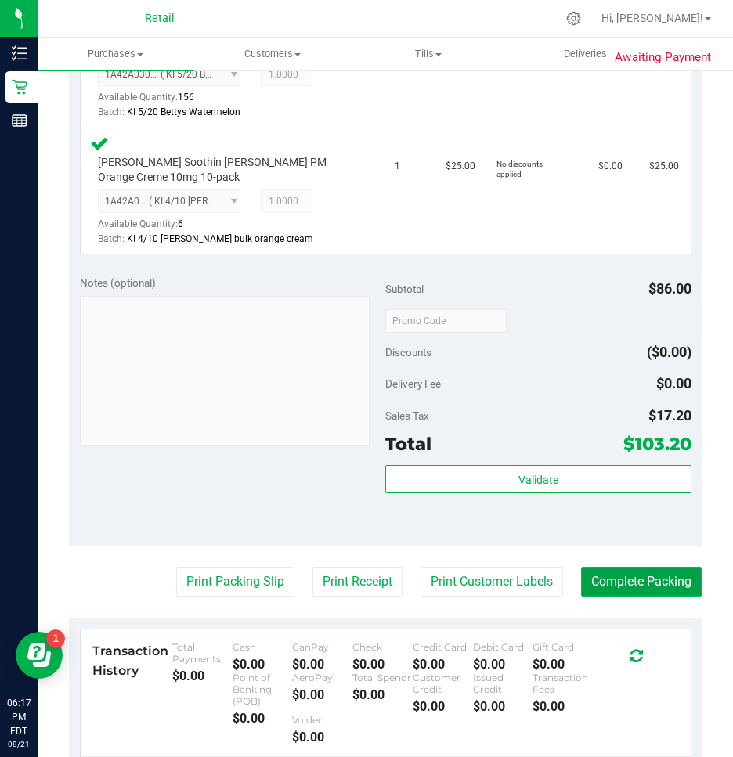
click at [648, 575] on button "Complete Packing" at bounding box center [641, 582] width 121 height 30
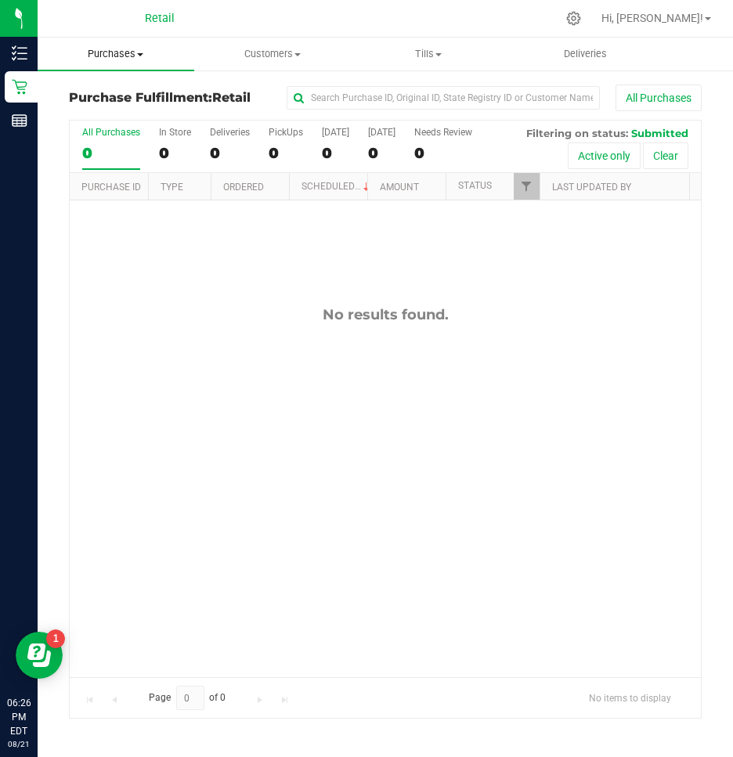
click at [96, 47] on span "Purchases" at bounding box center [116, 54] width 157 height 14
click at [74, 96] on span "Summary of purchases" at bounding box center [118, 94] width 160 height 13
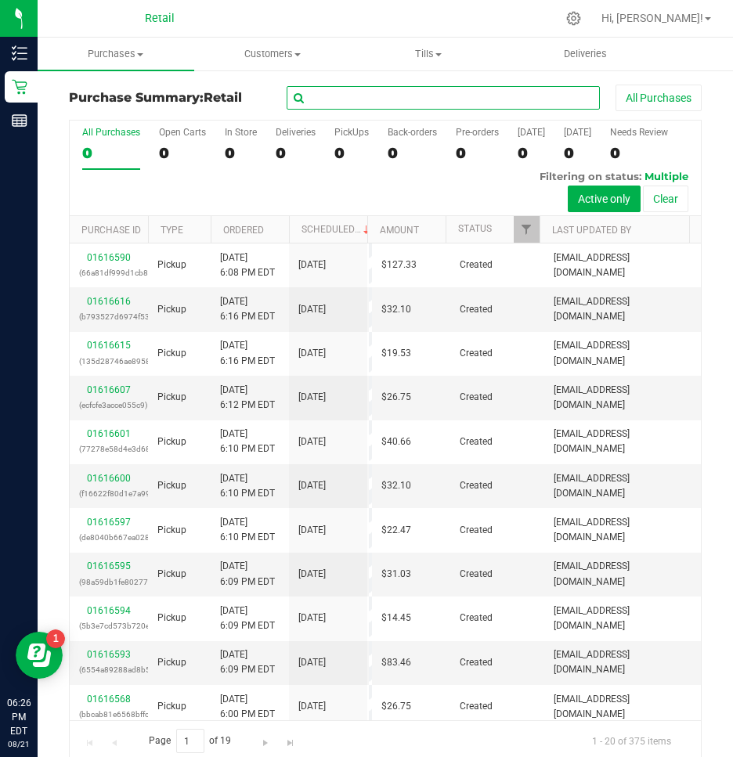
click at [524, 106] on input "text" at bounding box center [443, 97] width 313 height 23
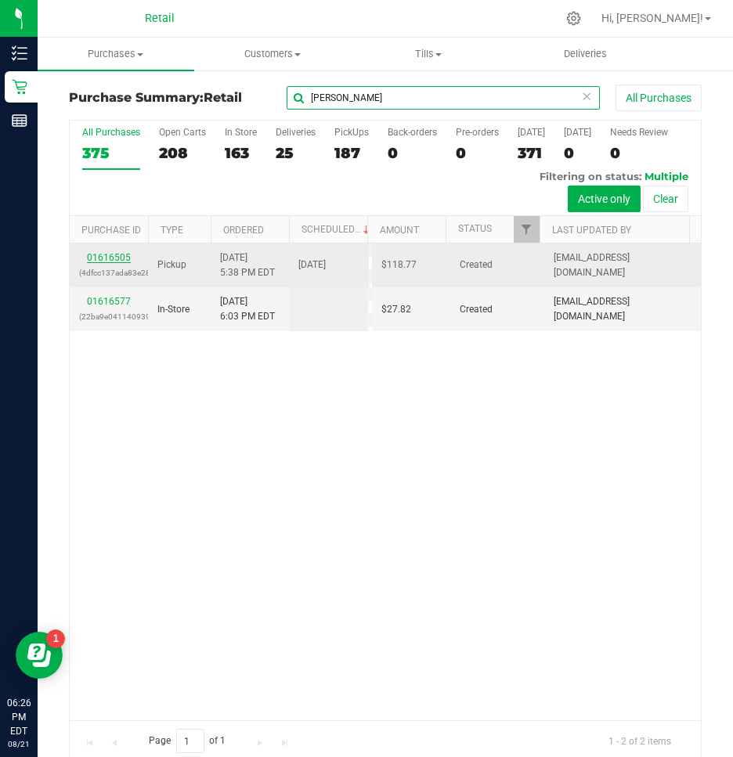
type input "wallace"
click at [103, 253] on link "01616505" at bounding box center [109, 257] width 44 height 11
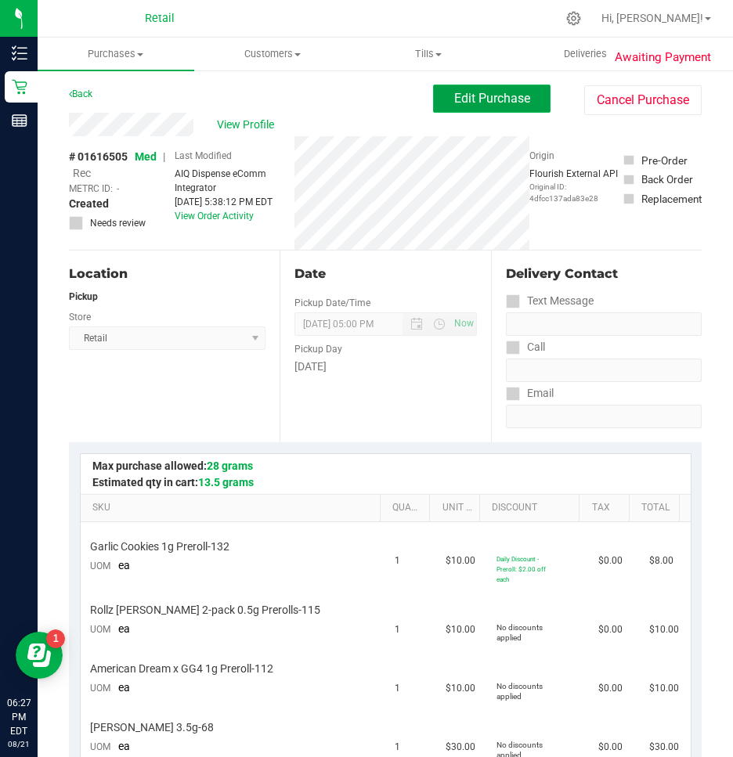
drag, startPoint x: 474, startPoint y: 103, endPoint x: 438, endPoint y: 111, distance: 36.1
click at [474, 103] on span "Edit Purchase" at bounding box center [492, 98] width 76 height 15
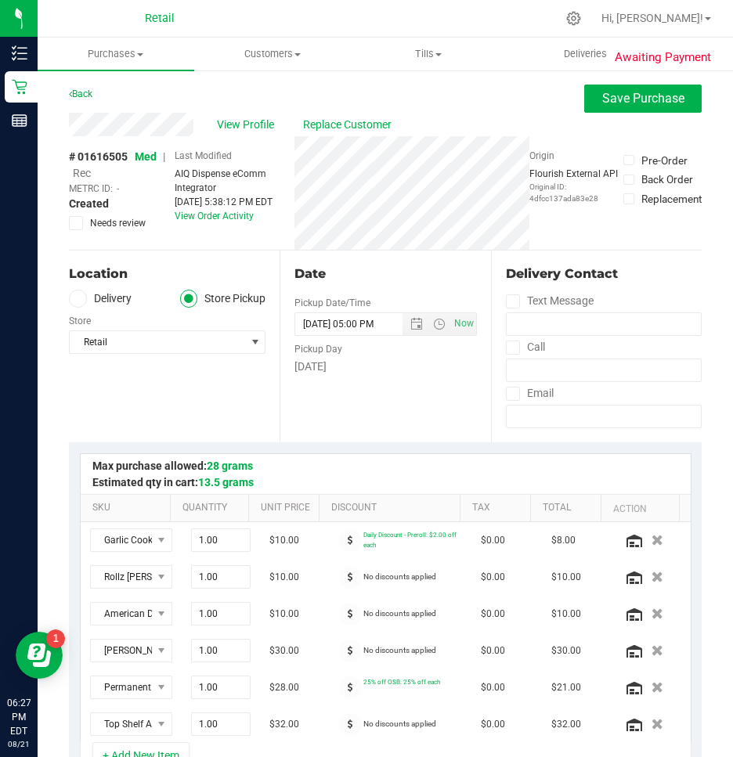
click at [84, 176] on span "Rec" at bounding box center [82, 173] width 18 height 13
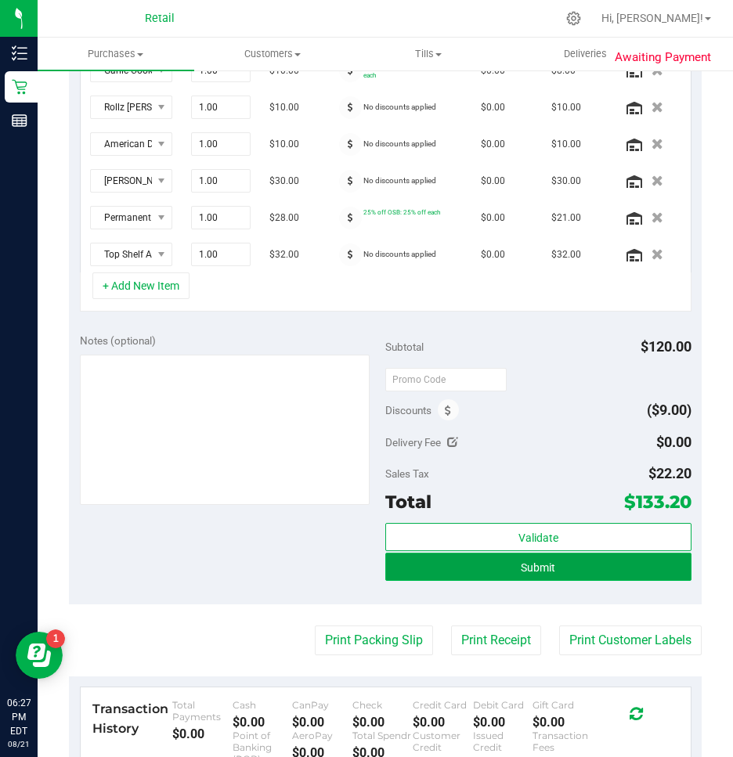
click at [535, 564] on span "Submit" at bounding box center [538, 567] width 34 height 13
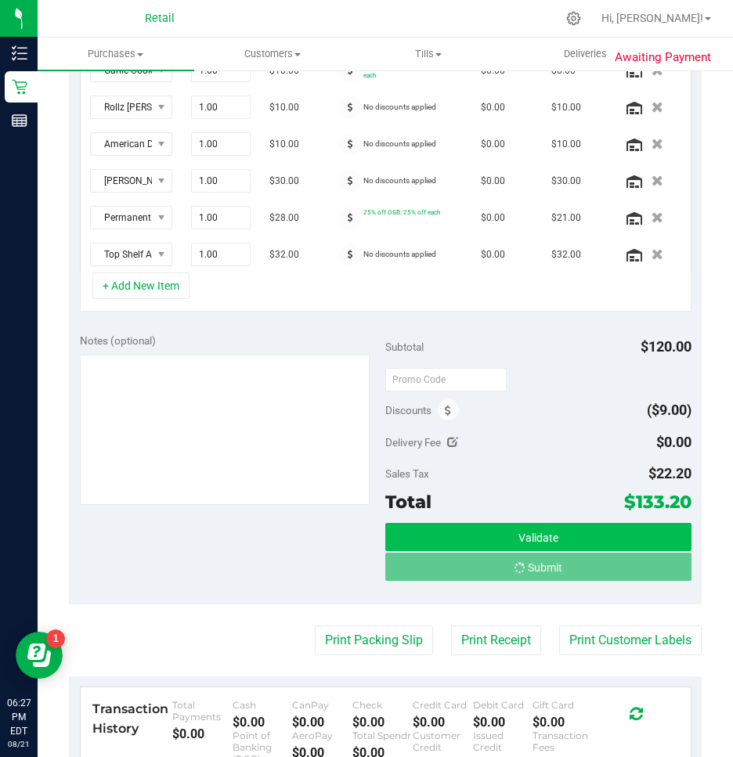
scroll to position [472, 0]
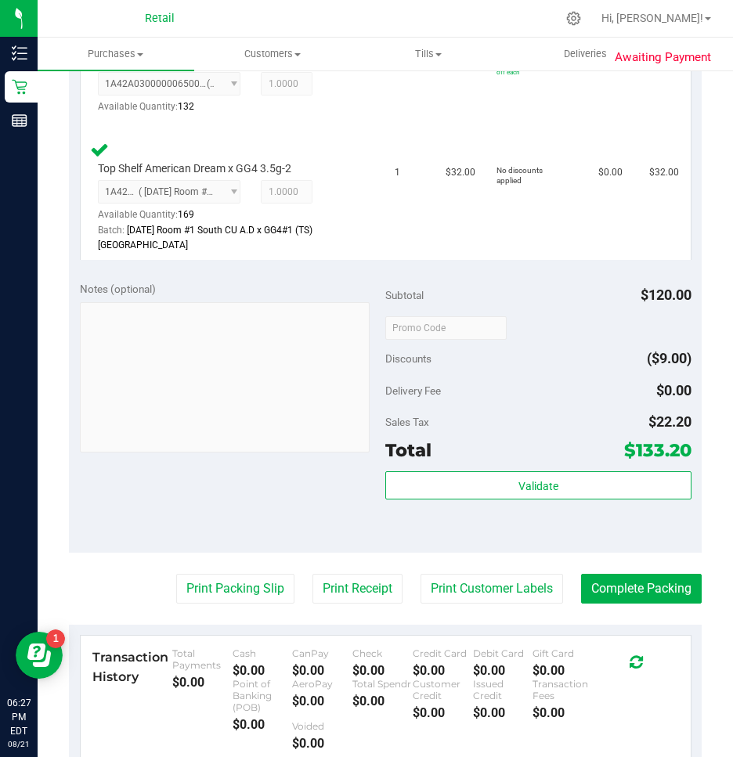
scroll to position [939, 0]
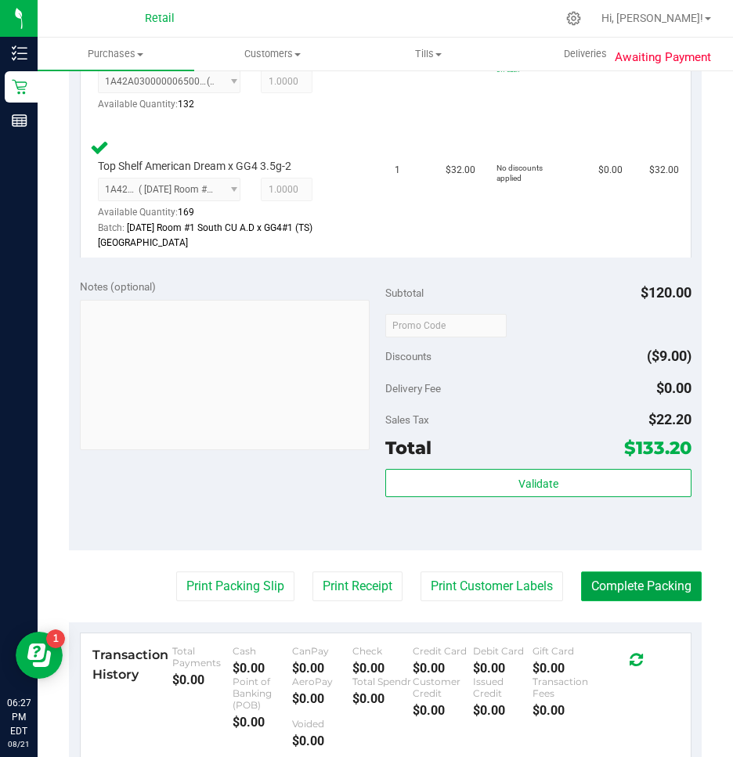
click at [669, 571] on button "Complete Packing" at bounding box center [641, 586] width 121 height 30
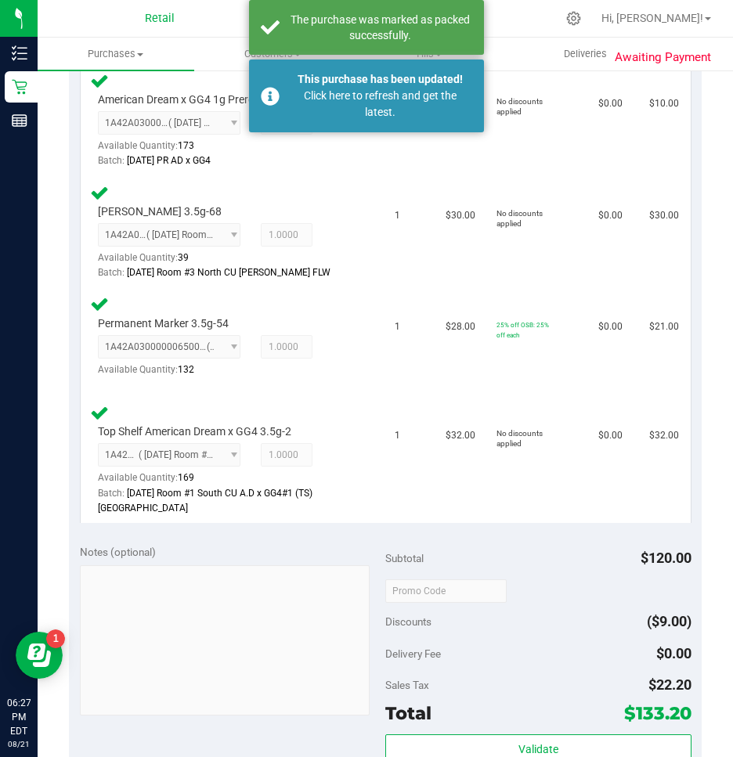
scroll to position [470, 0]
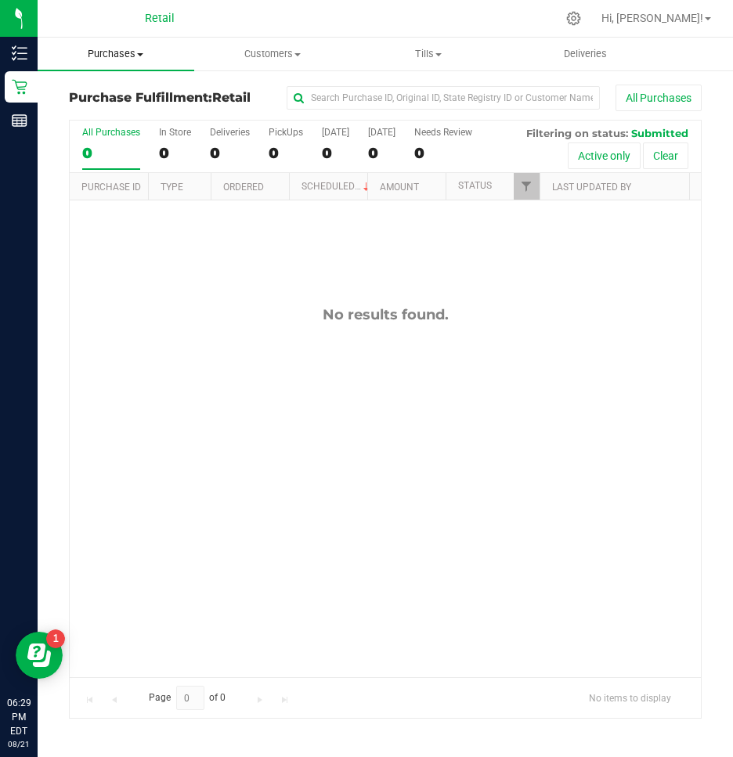
click at [111, 52] on span "Purchases" at bounding box center [116, 54] width 157 height 14
click at [87, 97] on span "Summary of purchases" at bounding box center [118, 94] width 160 height 13
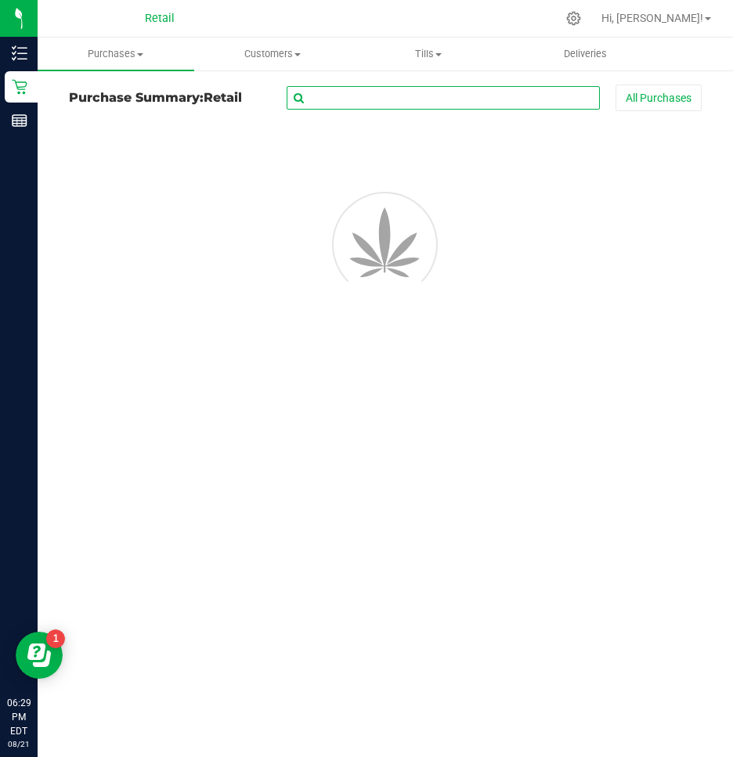
click at [383, 105] on input "text" at bounding box center [443, 97] width 313 height 23
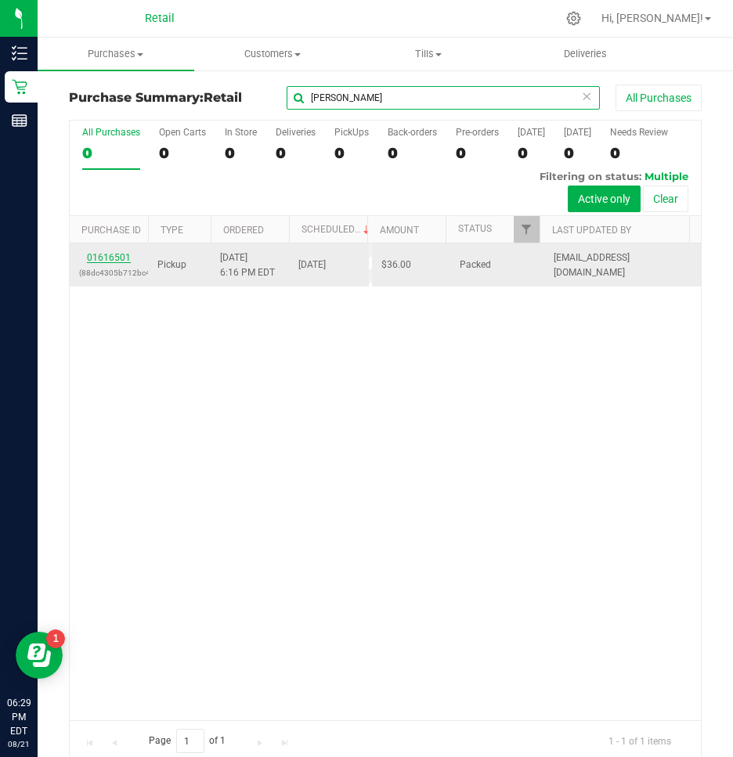
type input "kassi"
click at [111, 259] on link "01616501" at bounding box center [109, 257] width 44 height 11
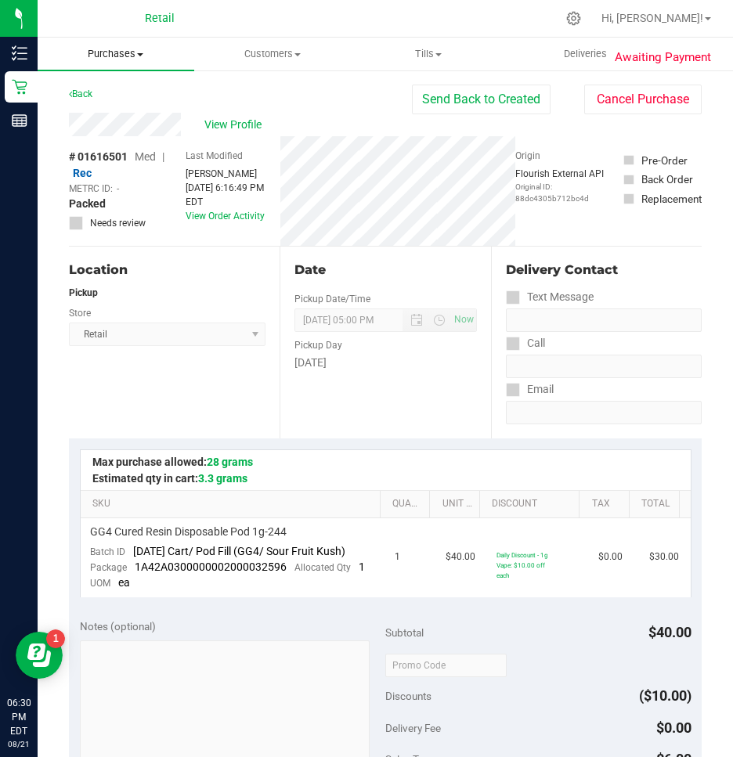
click at [92, 51] on span "Purchases" at bounding box center [116, 54] width 157 height 14
click at [92, 85] on li "Summary of purchases" at bounding box center [118, 94] width 160 height 19
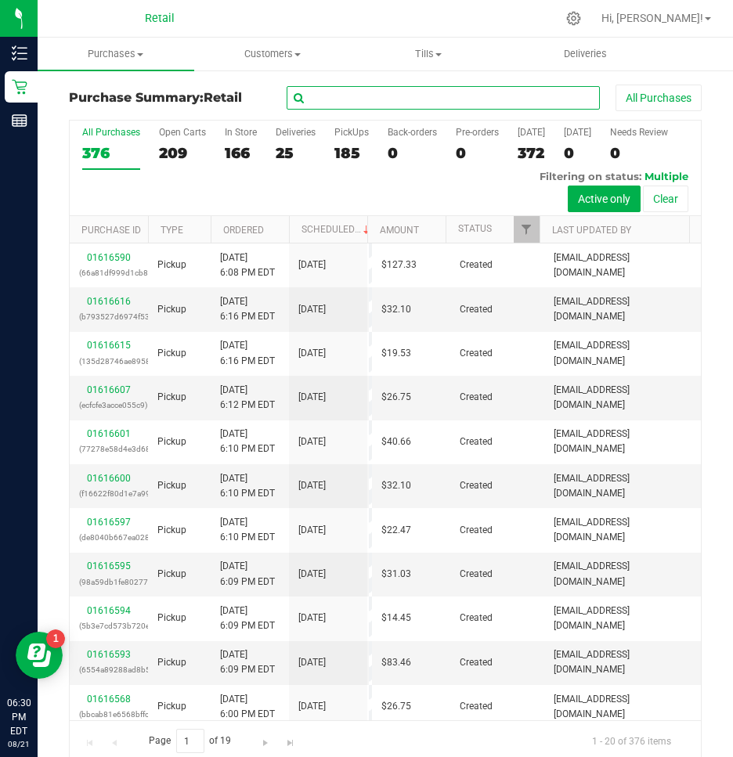
click at [474, 100] on input "text" at bounding box center [443, 97] width 313 height 23
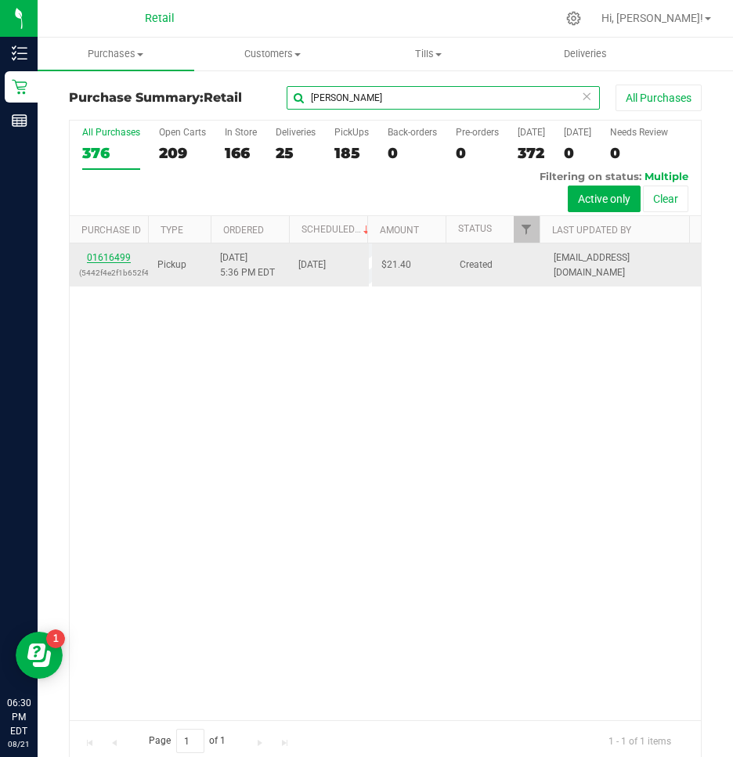
type input "damiani"
click at [112, 252] on link "01616499" at bounding box center [109, 257] width 44 height 11
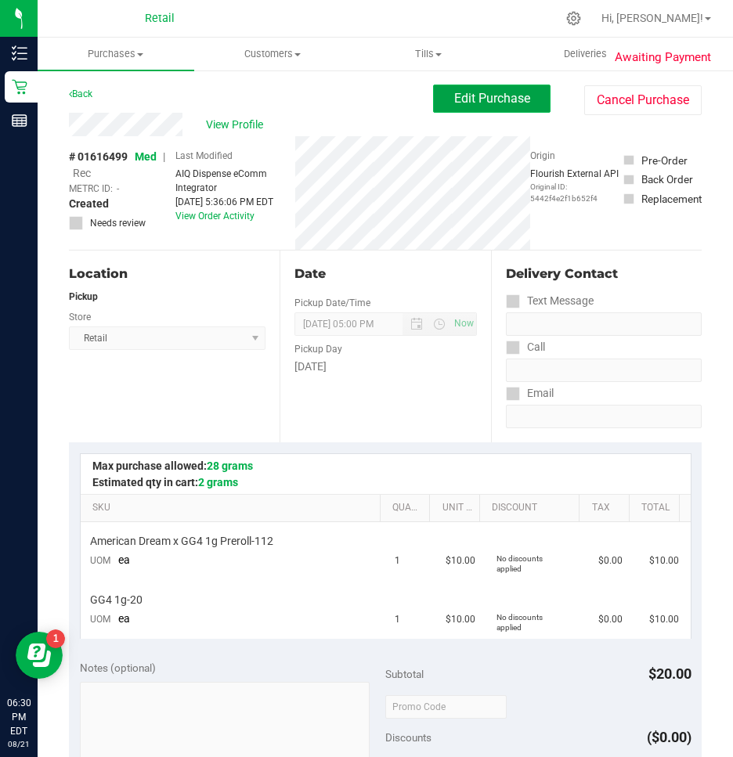
click at [460, 101] on span "Edit Purchase" at bounding box center [492, 98] width 76 height 15
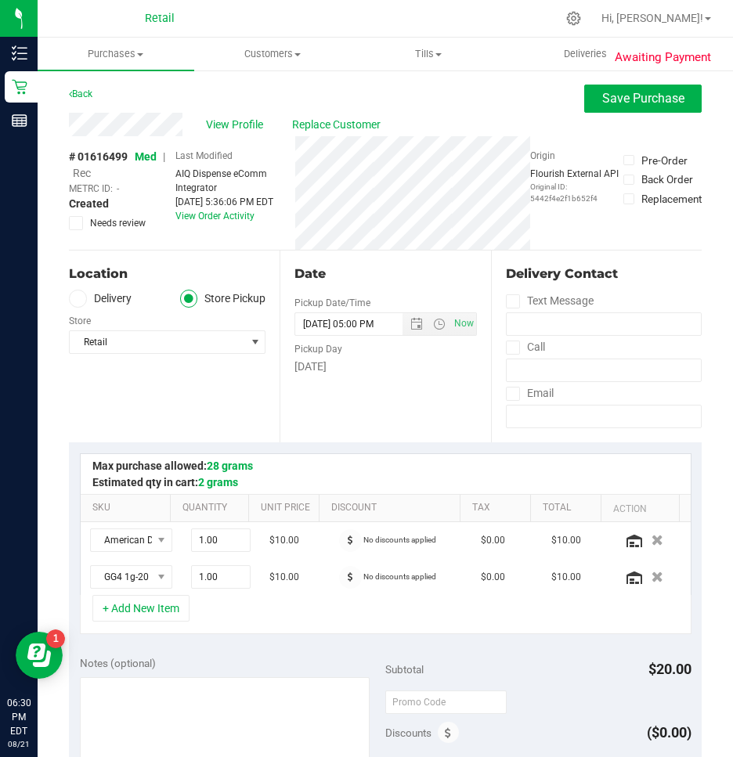
click at [84, 171] on span "Rec" at bounding box center [82, 173] width 18 height 13
click at [656, 82] on div "Awaiting Payment Back Save Purchase View Profile Replace Customer # 01616499 Me…" at bounding box center [385, 717] width 695 height 1296
click at [640, 93] on span "Save Purchase" at bounding box center [643, 98] width 82 height 15
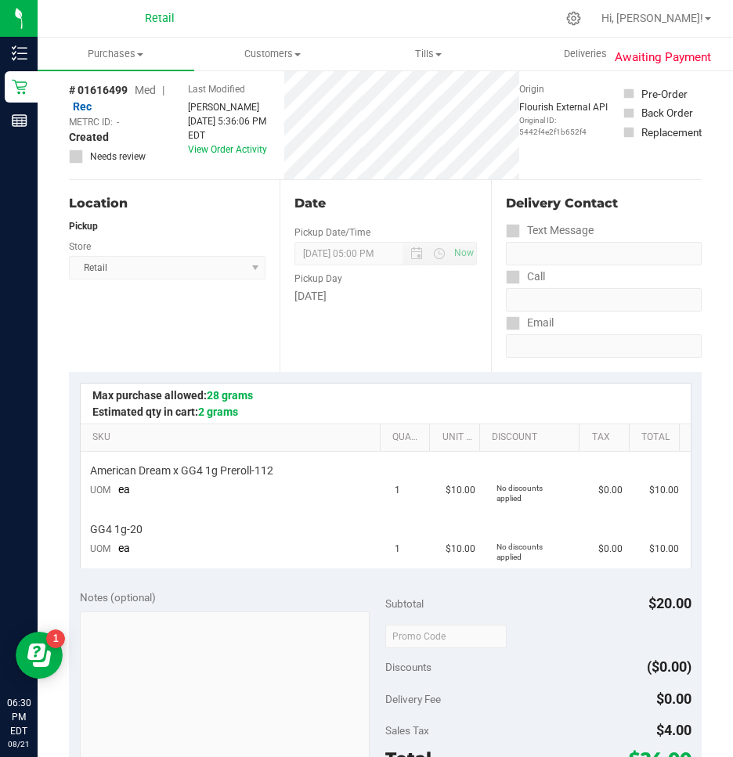
scroll to position [157, 0]
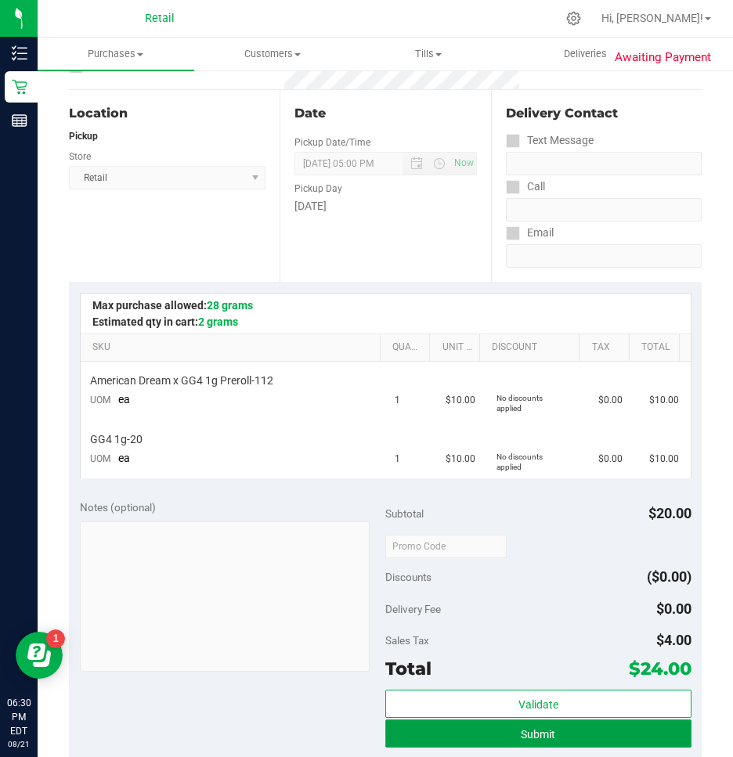
click at [523, 731] on span "Submit" at bounding box center [538, 734] width 34 height 13
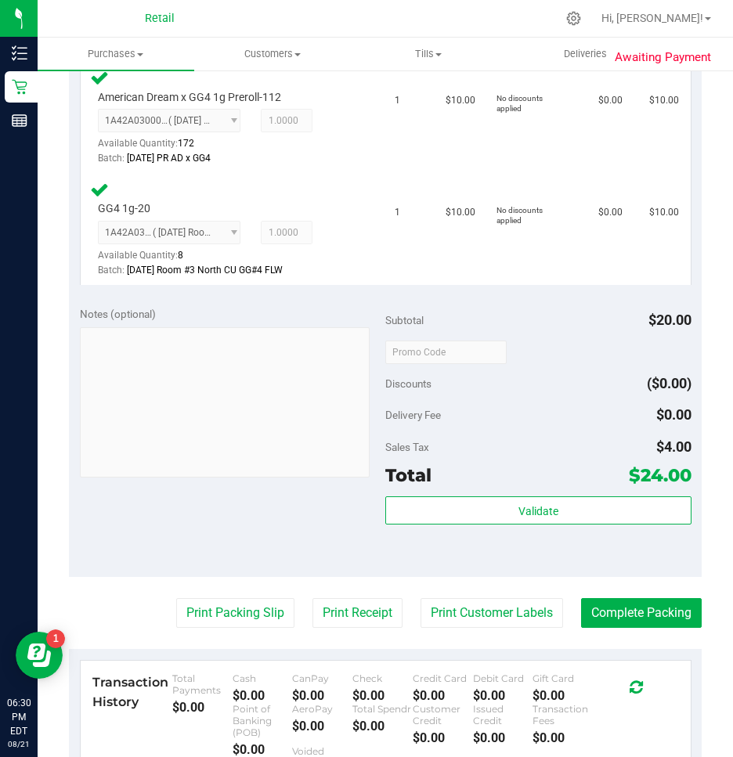
scroll to position [470, 0]
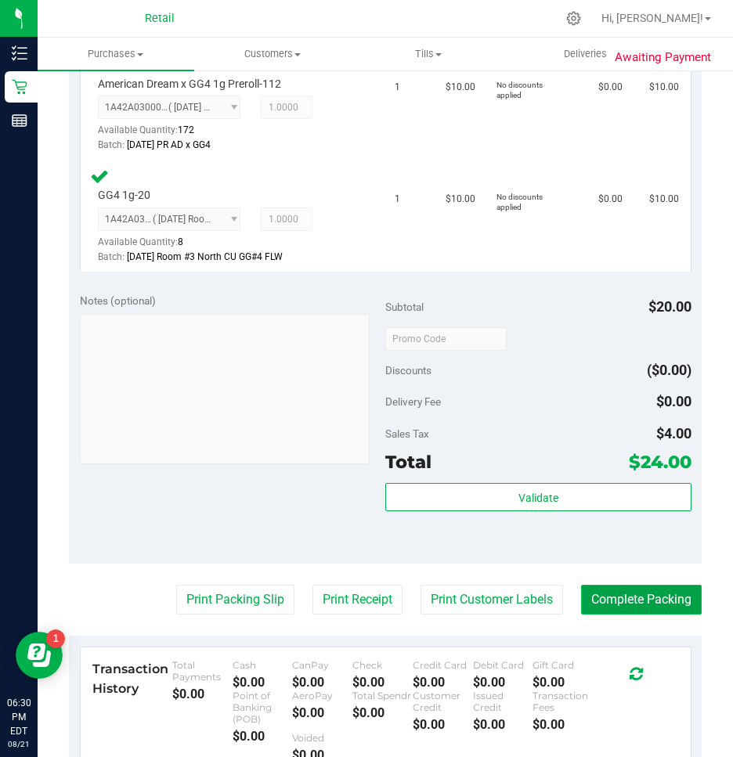
click at [637, 596] on button "Complete Packing" at bounding box center [641, 600] width 121 height 30
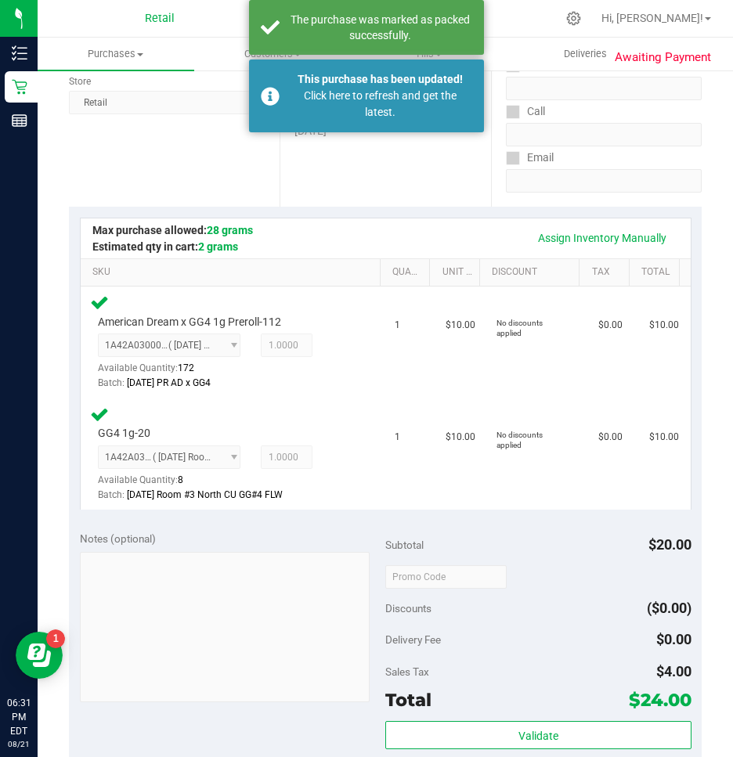
scroll to position [157, 0]
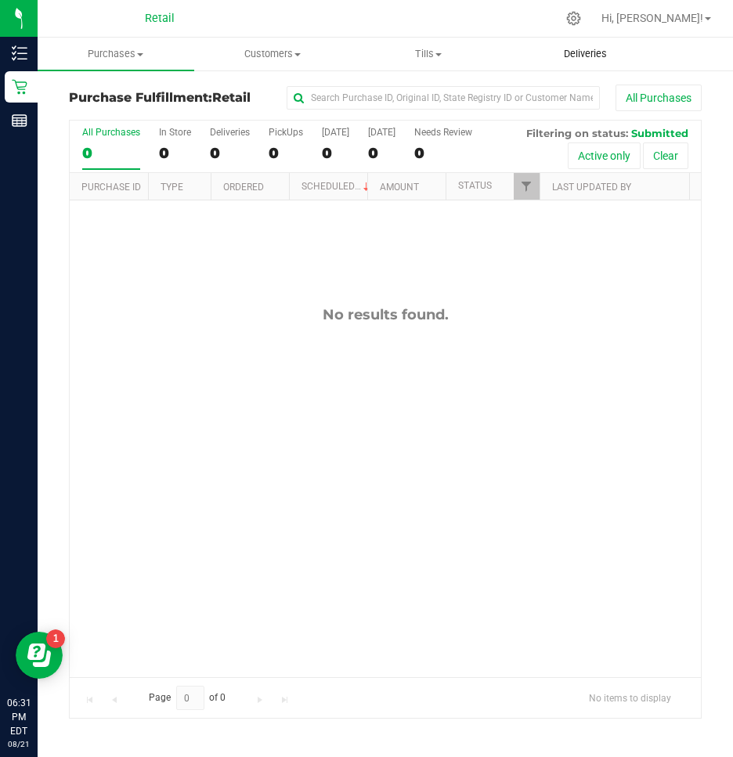
click at [563, 43] on uib-tab-heading "Deliveries" at bounding box center [584, 53] width 155 height 31
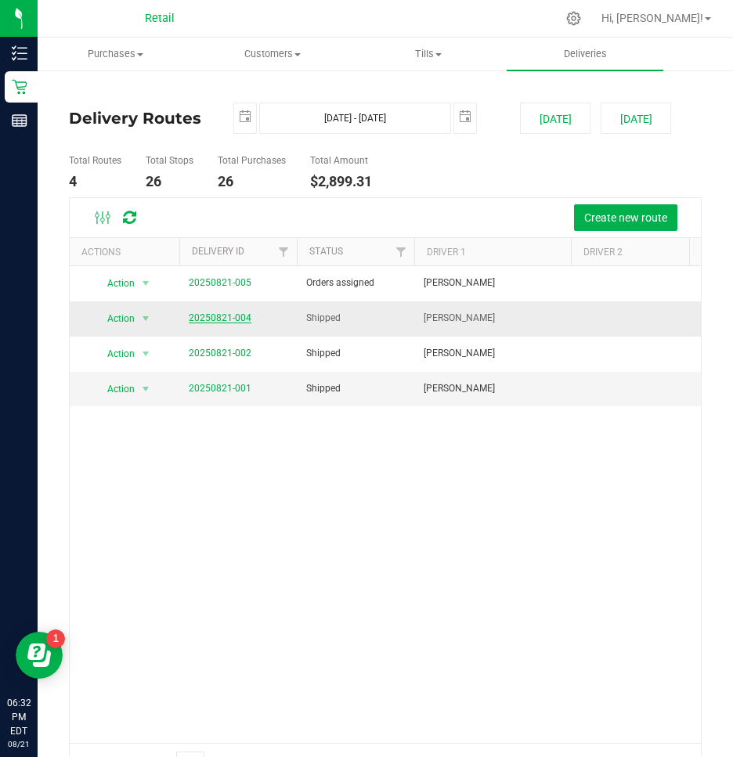
click at [209, 314] on link "20250821-004" at bounding box center [220, 317] width 63 height 11
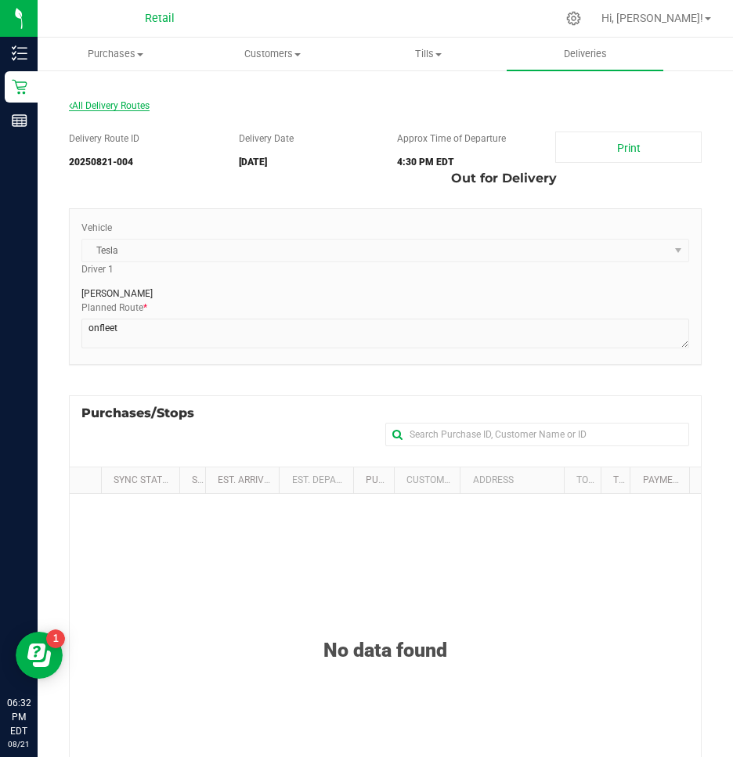
click at [110, 102] on span "All Delivery Routes" at bounding box center [109, 105] width 81 height 11
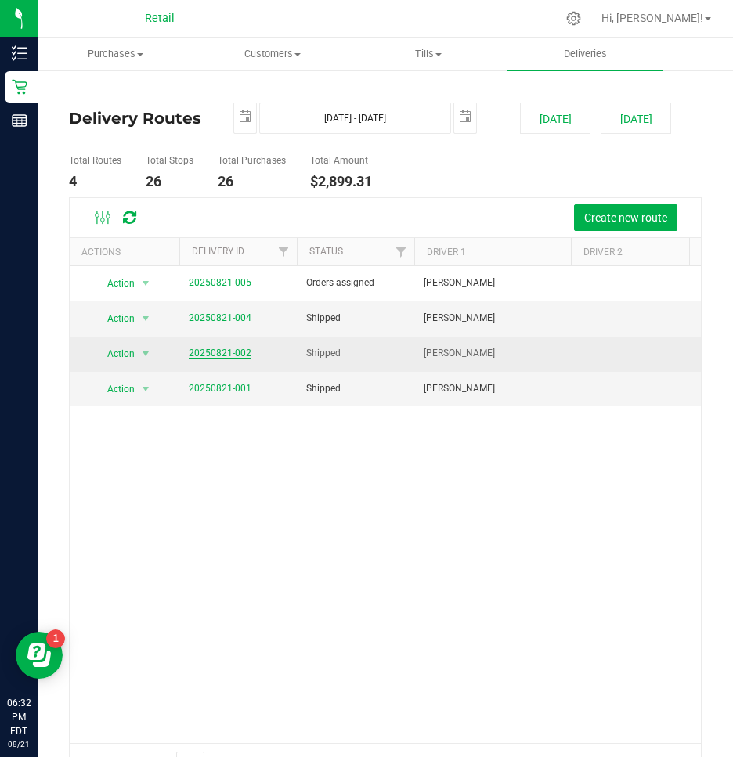
click at [222, 356] on link "20250821-002" at bounding box center [220, 353] width 63 height 11
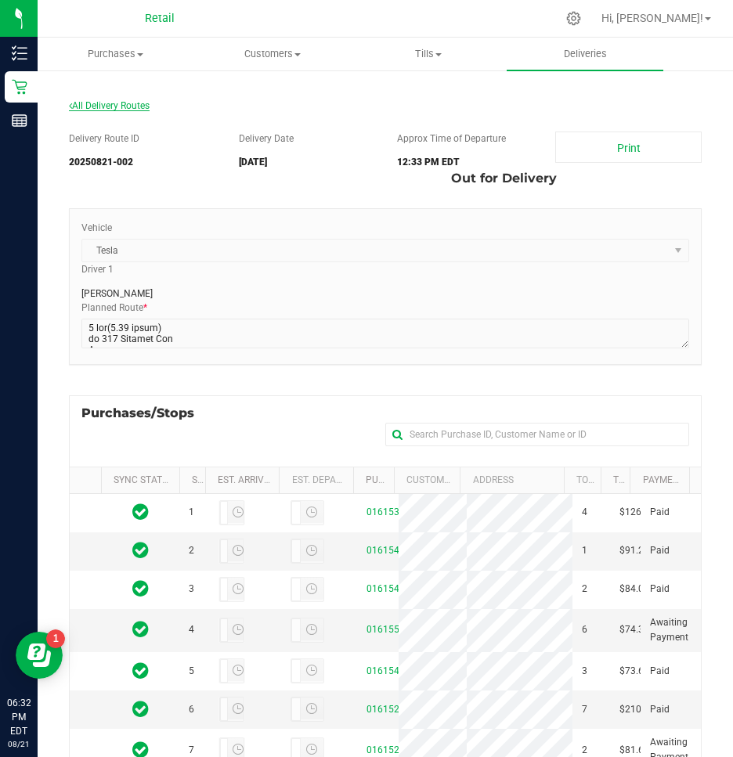
click at [91, 101] on span "All Delivery Routes" at bounding box center [109, 105] width 81 height 11
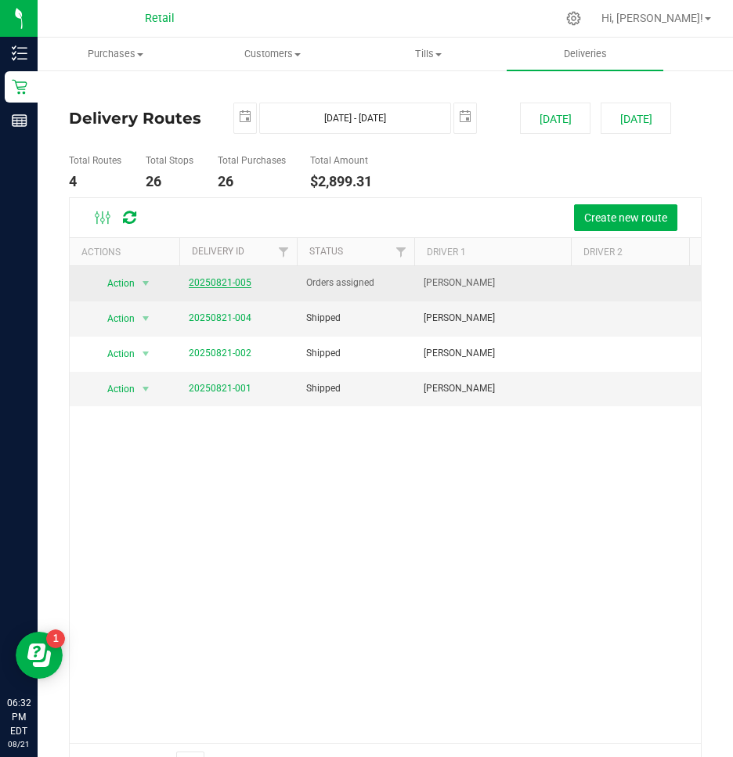
click at [214, 282] on link "20250821-005" at bounding box center [220, 282] width 63 height 11
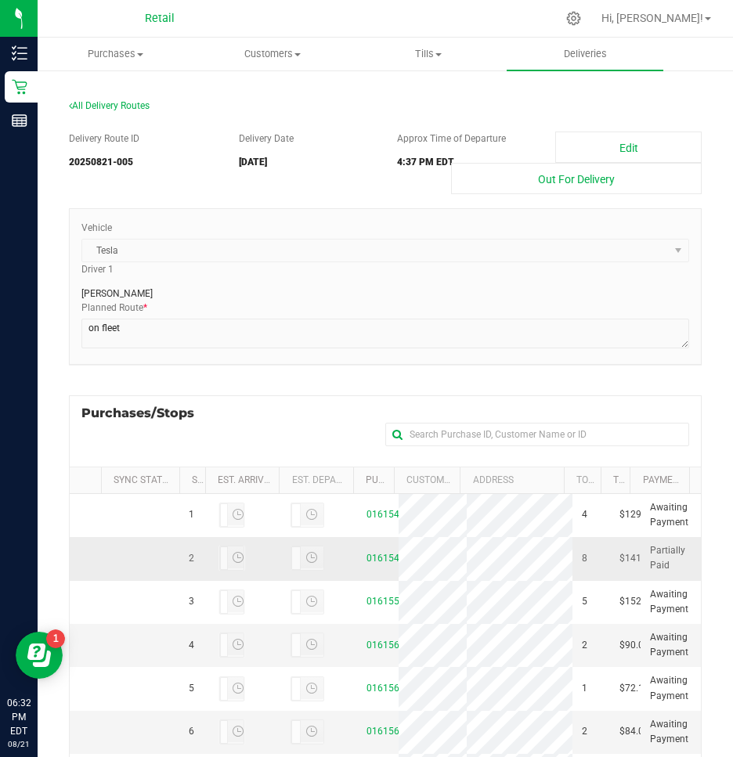
scroll to position [222, 0]
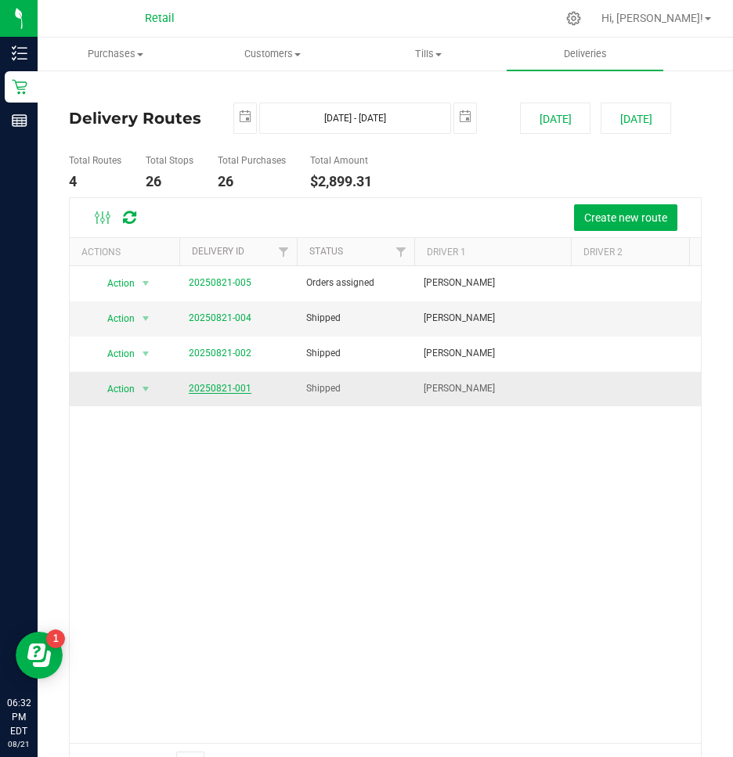
click at [229, 388] on link "20250821-001" at bounding box center [220, 388] width 63 height 11
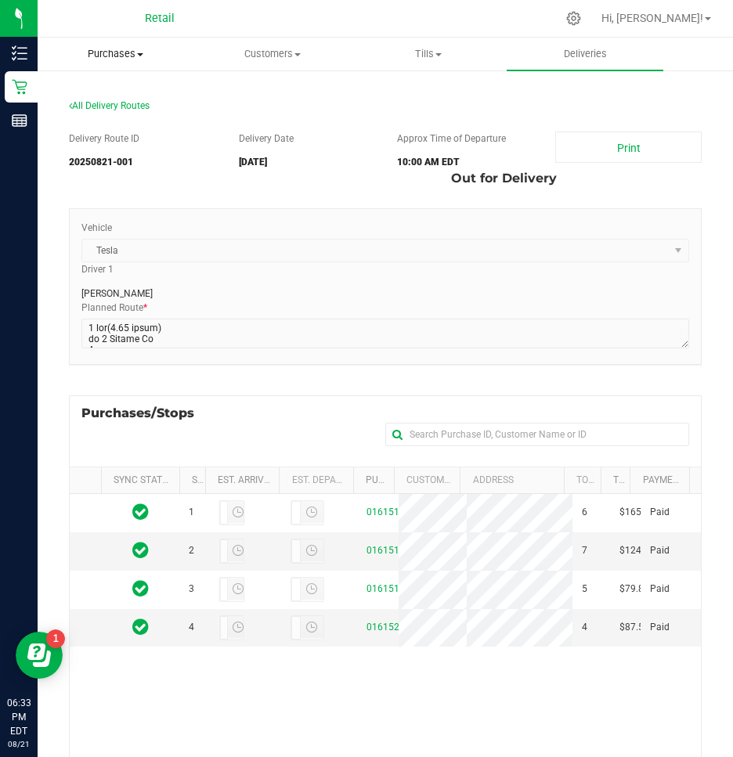
click at [117, 54] on span "Purchases" at bounding box center [115, 54] width 155 height 14
click at [80, 92] on span "Summary of purchases" at bounding box center [118, 94] width 160 height 13
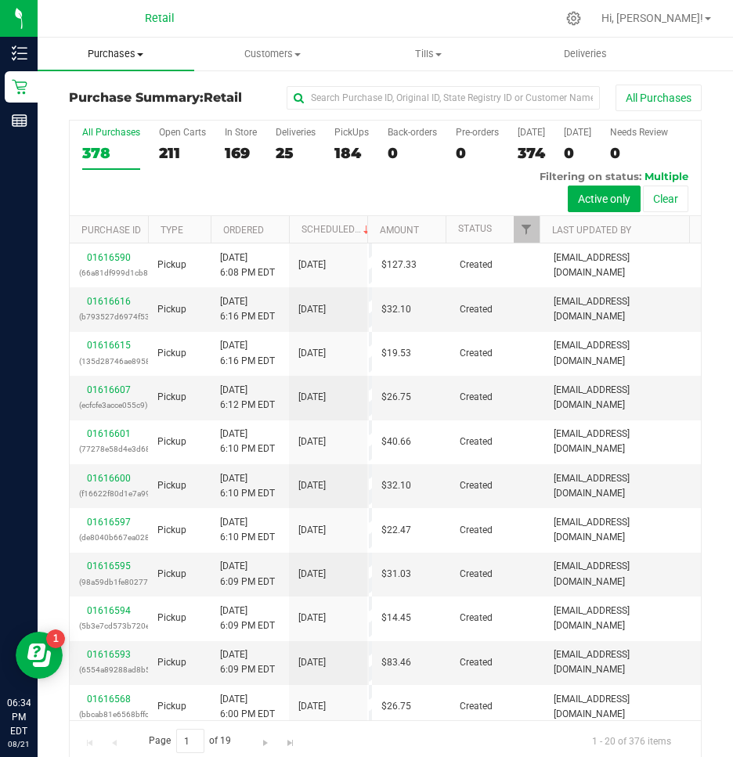
click at [130, 54] on span "Purchases" at bounding box center [116, 54] width 157 height 14
click at [105, 96] on span "Summary of purchases" at bounding box center [118, 94] width 160 height 13
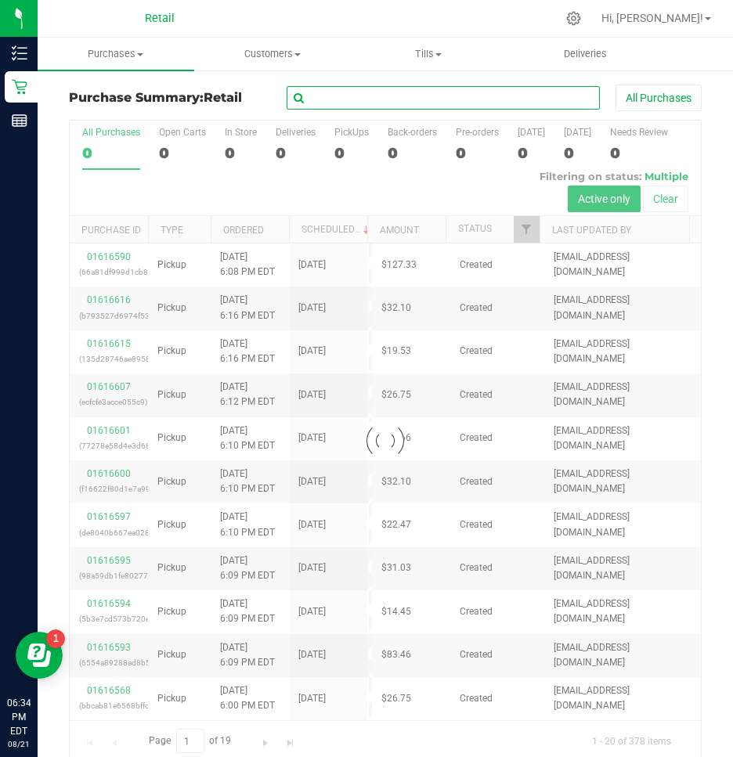
click at [373, 99] on input "text" at bounding box center [443, 97] width 313 height 23
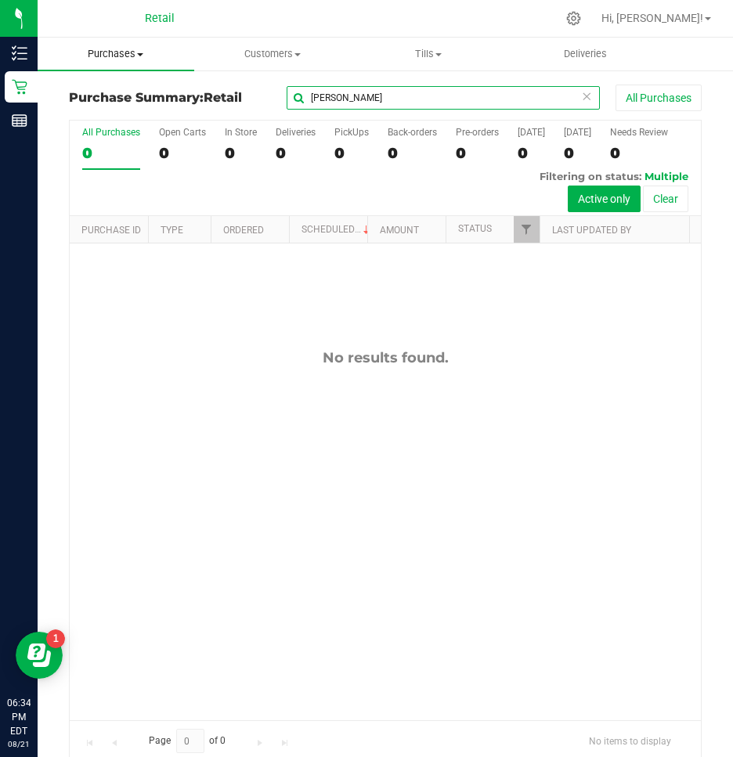
type input "tony"
click at [111, 45] on uib-tab-heading "Purchases Summary of purchases Fulfillment All purchases" at bounding box center [116, 54] width 157 height 33
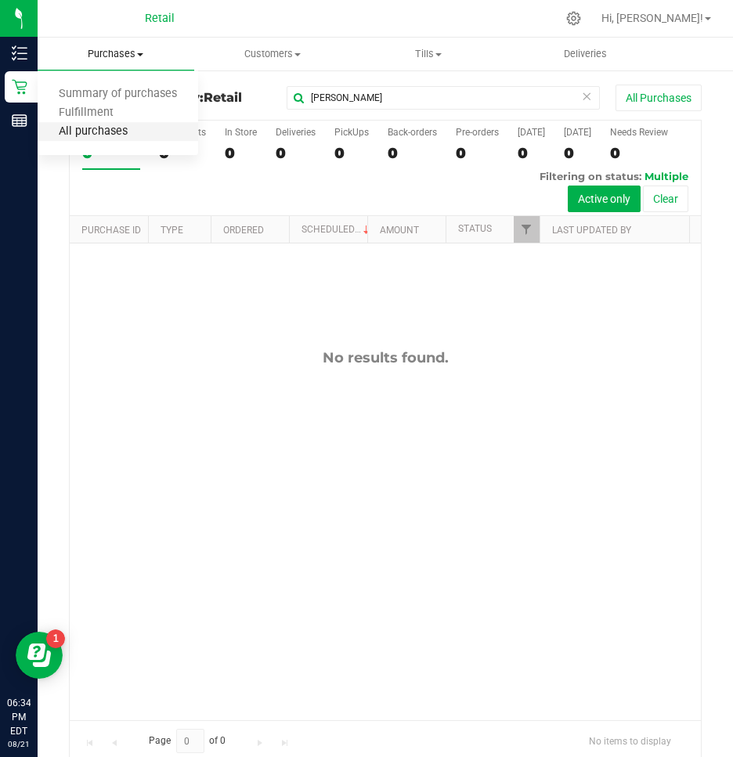
click at [100, 132] on span "All purchases" at bounding box center [93, 131] width 111 height 13
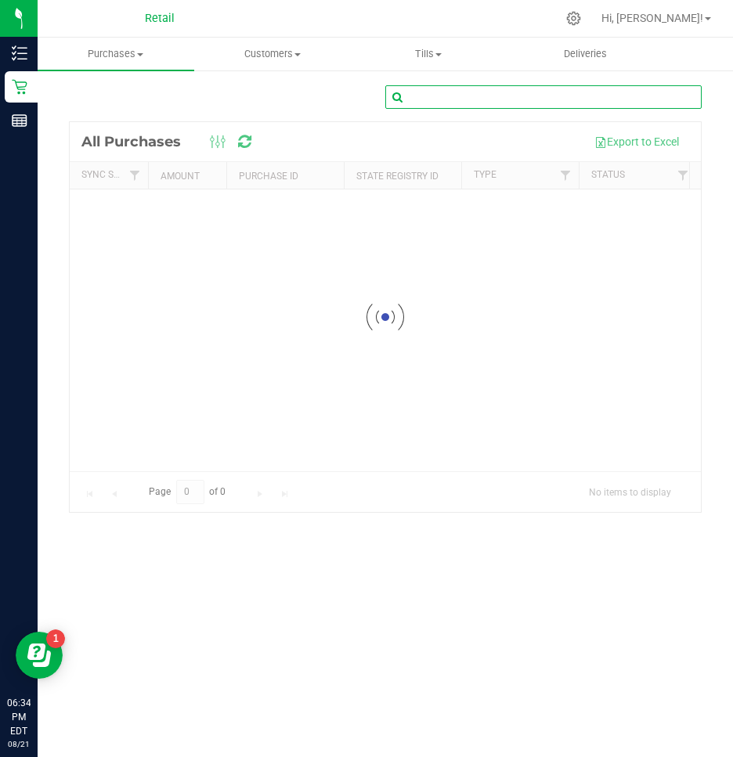
click at [434, 101] on input "text" at bounding box center [543, 96] width 316 height 23
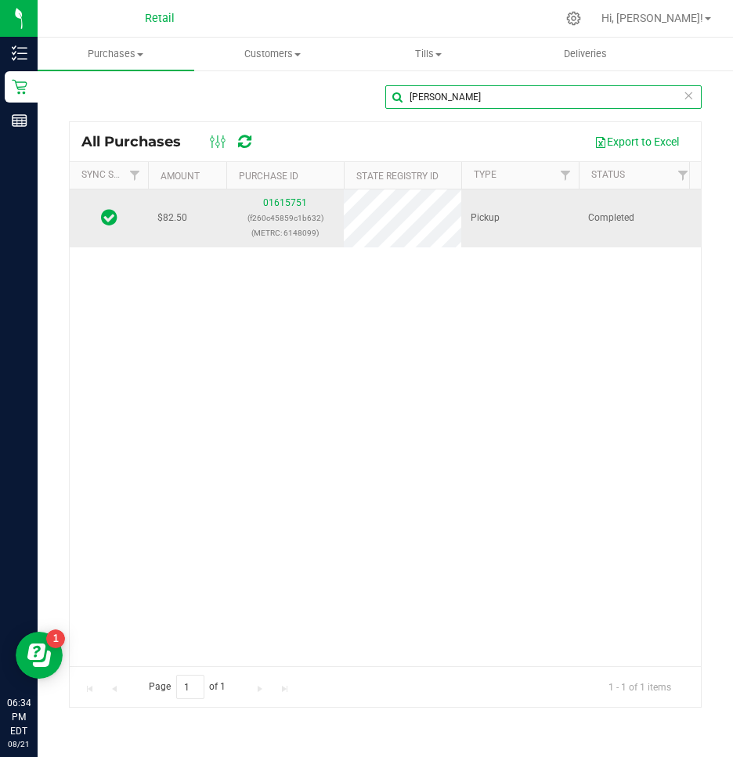
type input "tony soares"
click at [283, 211] on p "(f260c45859c1b632)" at bounding box center [285, 218] width 99 height 15
click at [286, 203] on link "01615751" at bounding box center [285, 202] width 44 height 11
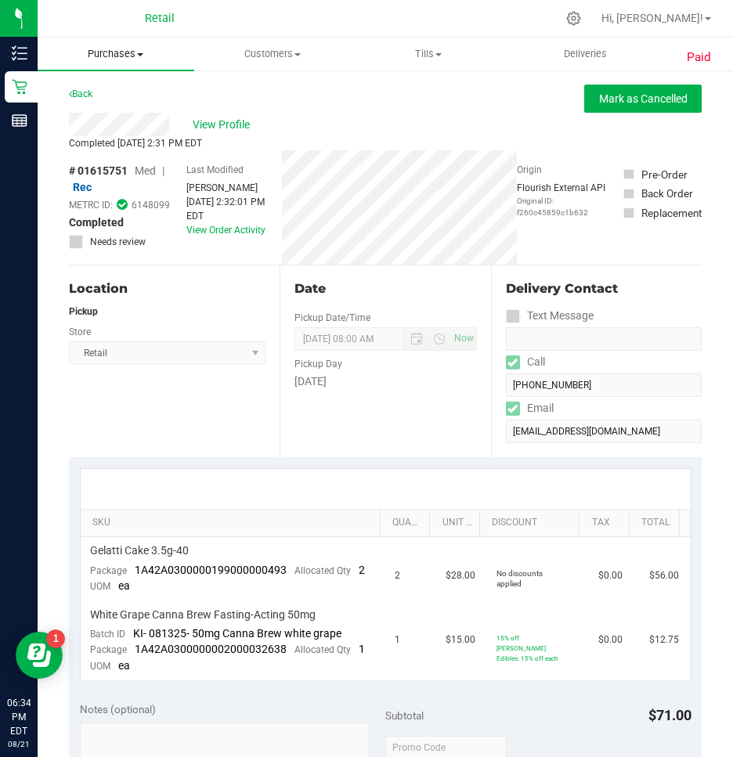
click at [124, 55] on span "Purchases" at bounding box center [116, 54] width 157 height 14
click at [110, 93] on span "Summary of purchases" at bounding box center [118, 94] width 160 height 13
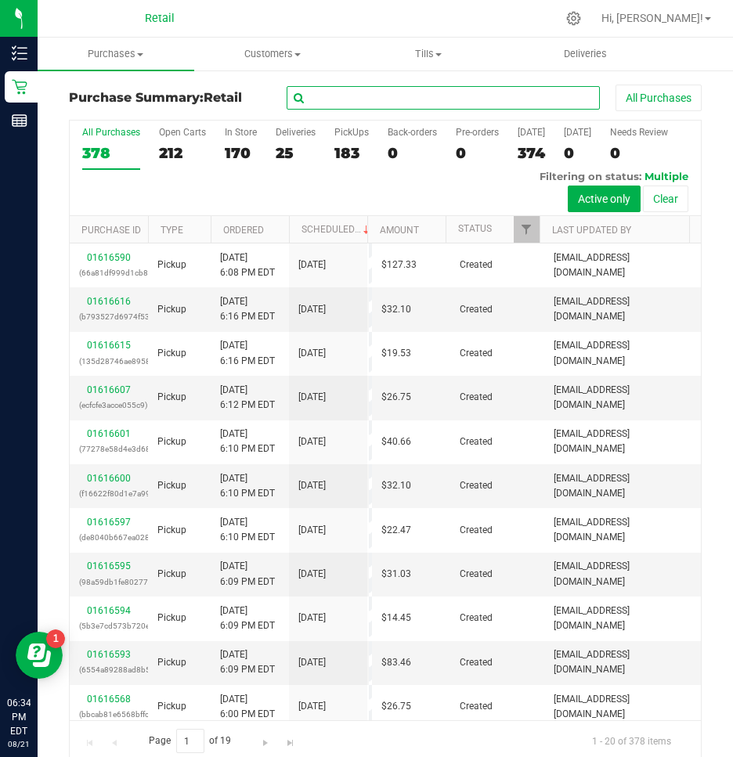
click at [398, 98] on input "text" at bounding box center [443, 97] width 313 height 23
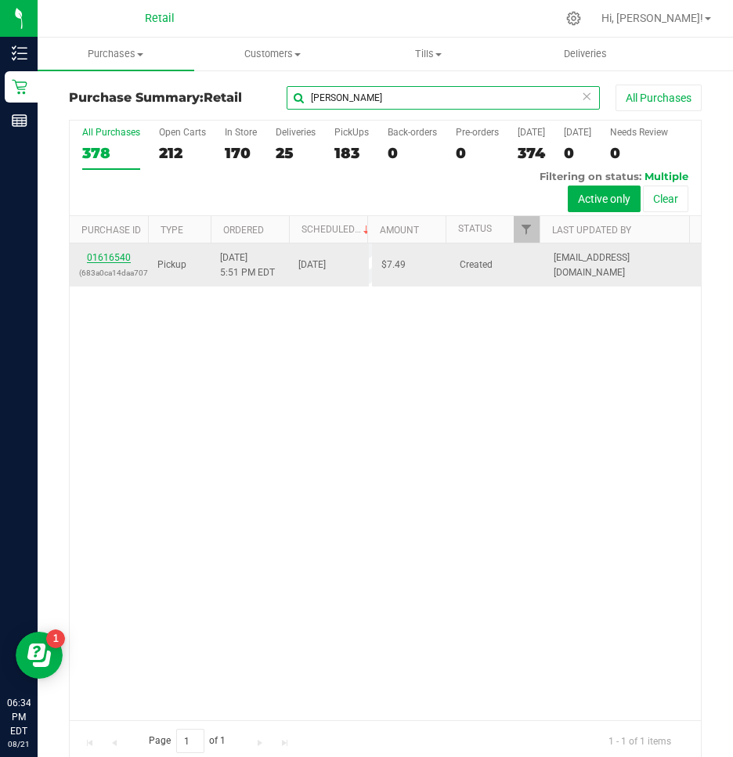
type input "rodney"
click at [114, 258] on link "01616540" at bounding box center [109, 257] width 44 height 11
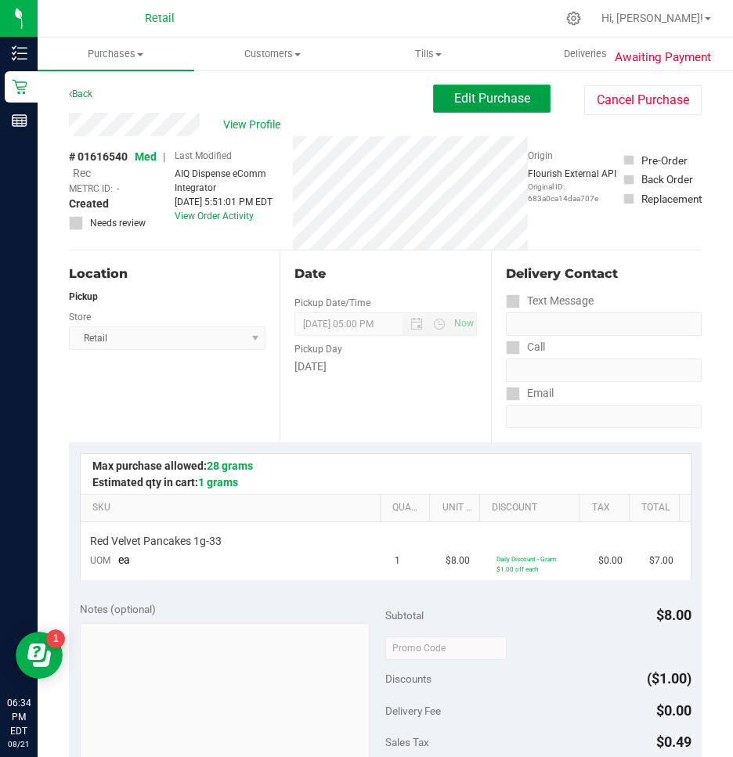
click at [529, 106] on button "Edit Purchase" at bounding box center [491, 99] width 117 height 28
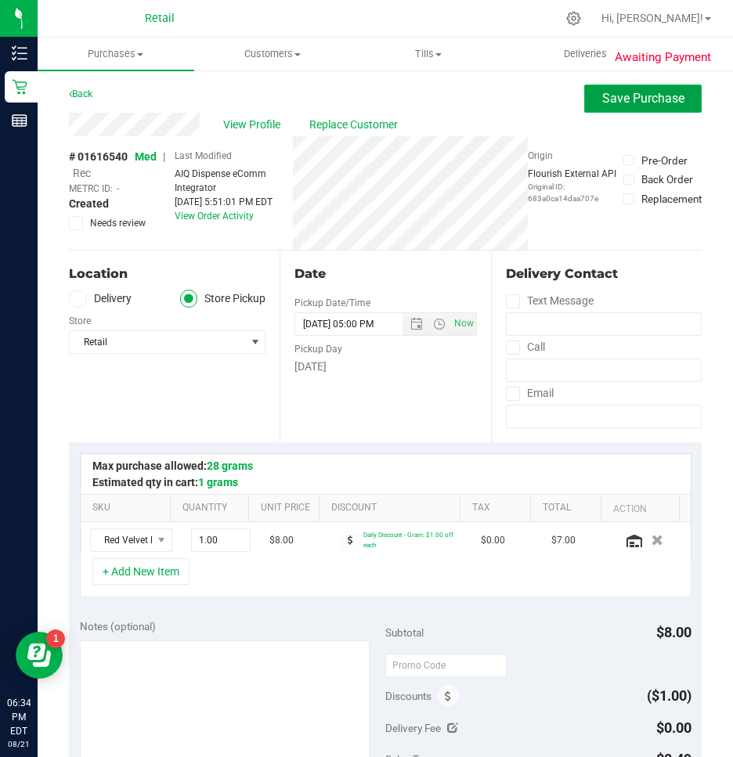
click at [615, 96] on span "Save Purchase" at bounding box center [643, 98] width 82 height 15
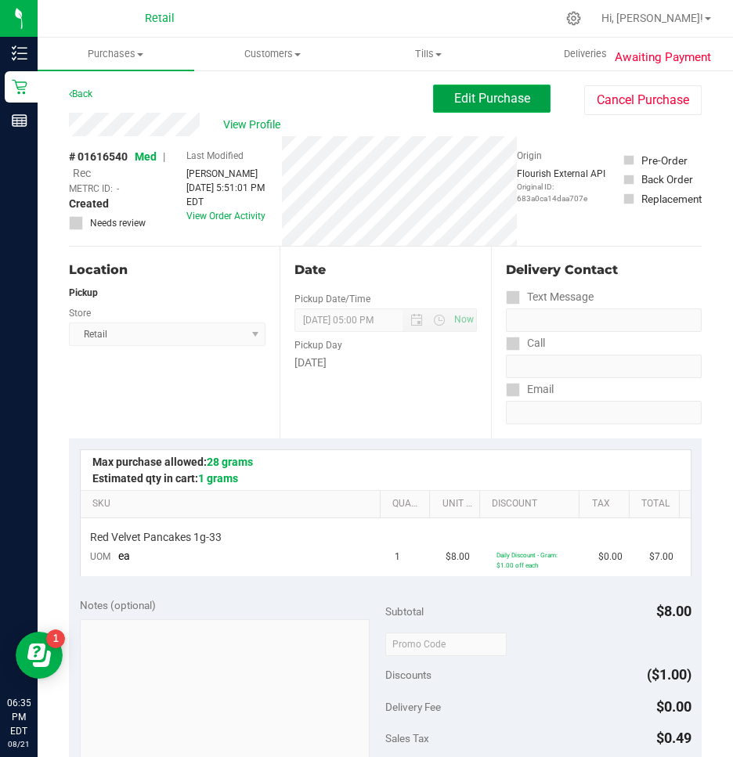
click at [492, 102] on span "Edit Purchase" at bounding box center [492, 98] width 76 height 15
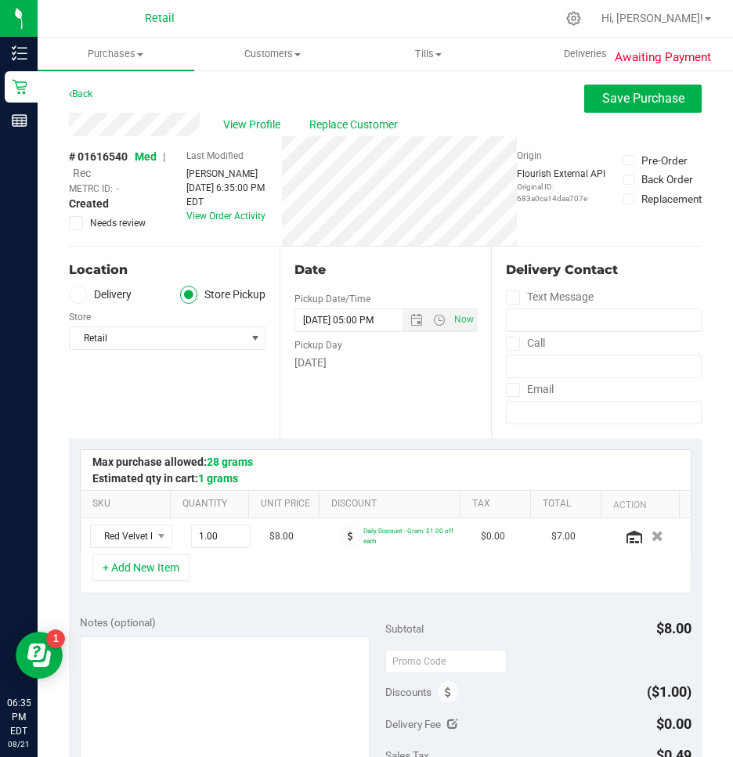
click at [83, 174] on span "Rec" at bounding box center [82, 173] width 18 height 13
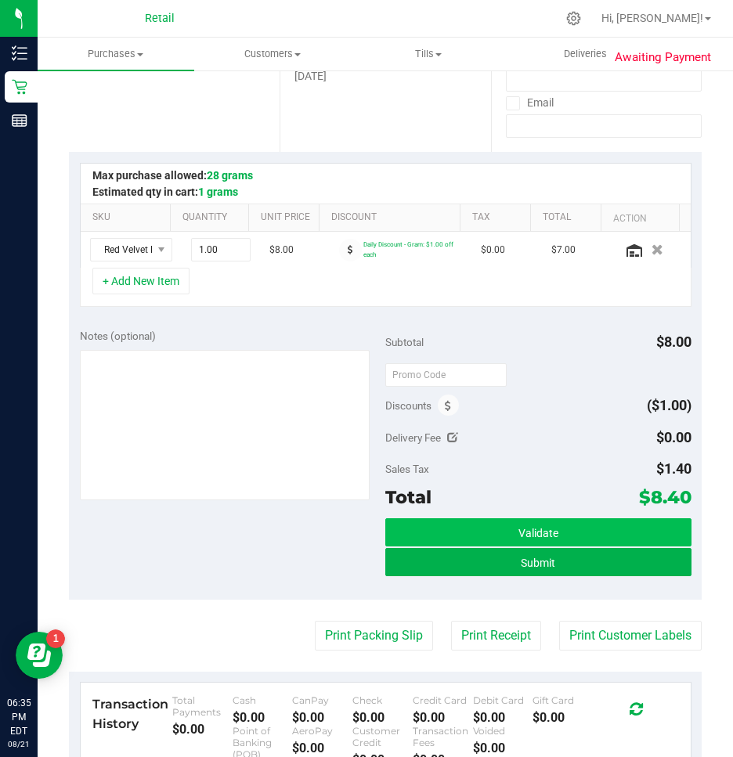
scroll to position [313, 0]
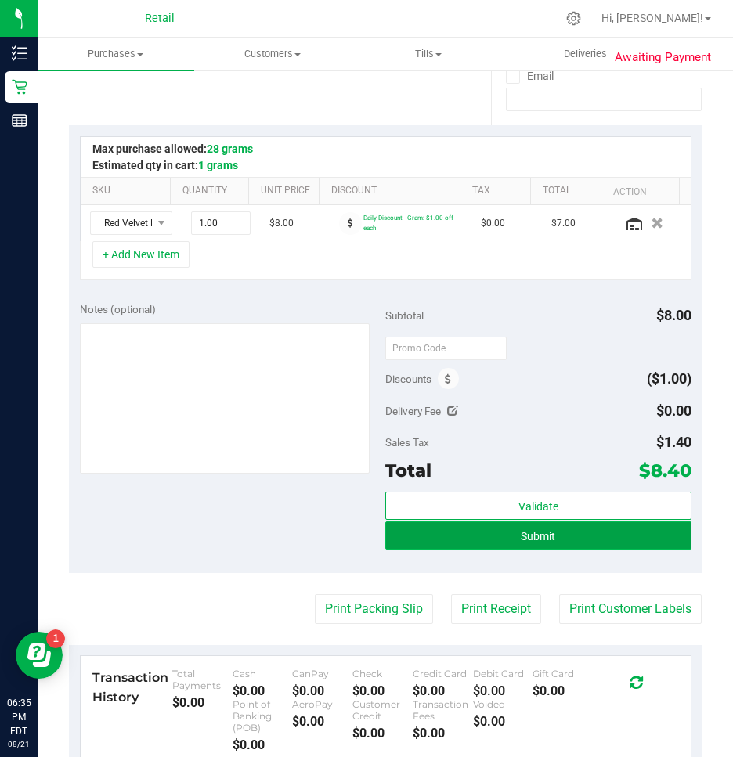
click at [476, 538] on button "Submit" at bounding box center [538, 535] width 306 height 28
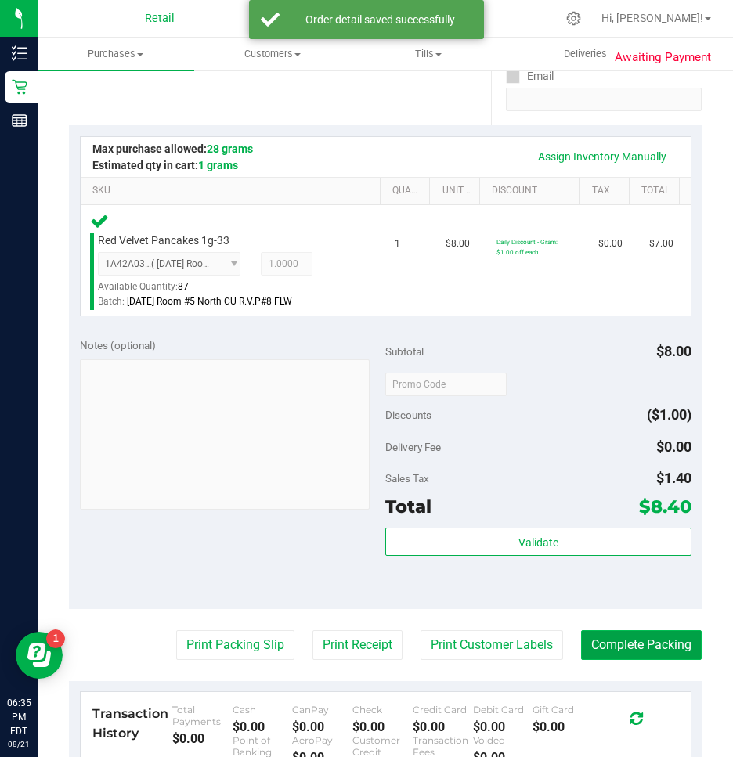
click at [651, 654] on button "Complete Packing" at bounding box center [641, 645] width 121 height 30
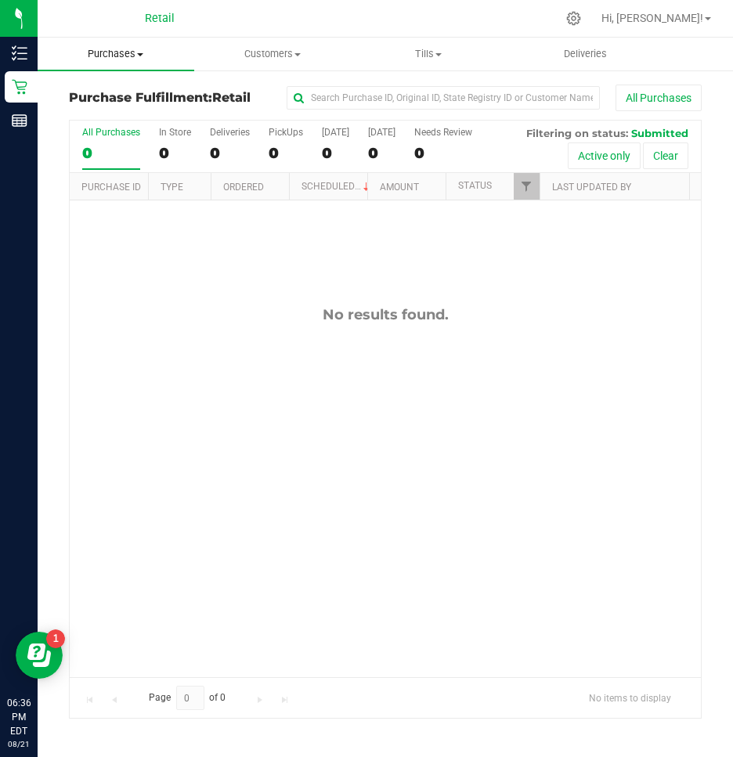
click at [123, 52] on span "Purchases" at bounding box center [116, 54] width 157 height 14
click at [106, 92] on span "Summary of purchases" at bounding box center [118, 94] width 160 height 13
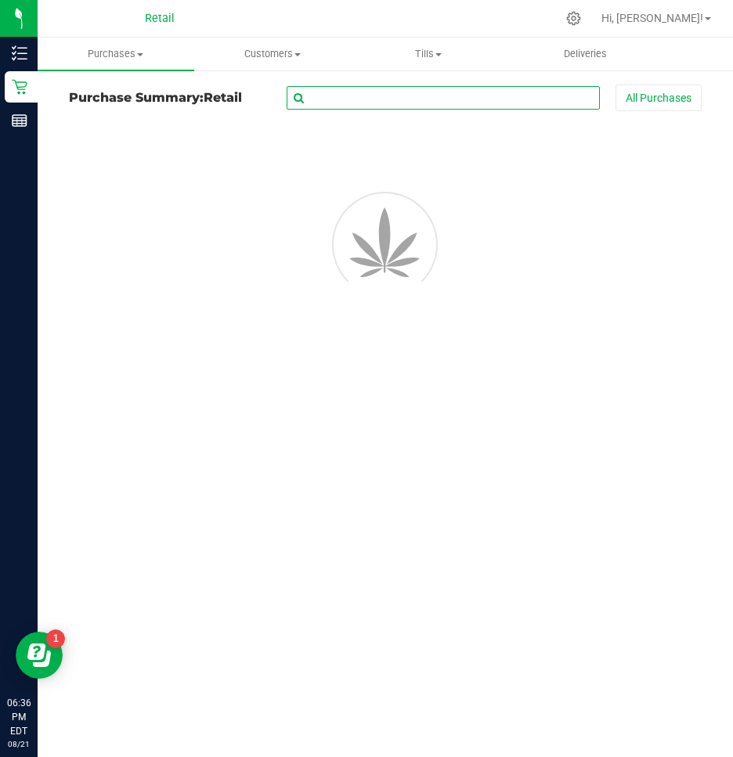
click at [332, 101] on input "text" at bounding box center [443, 97] width 313 height 23
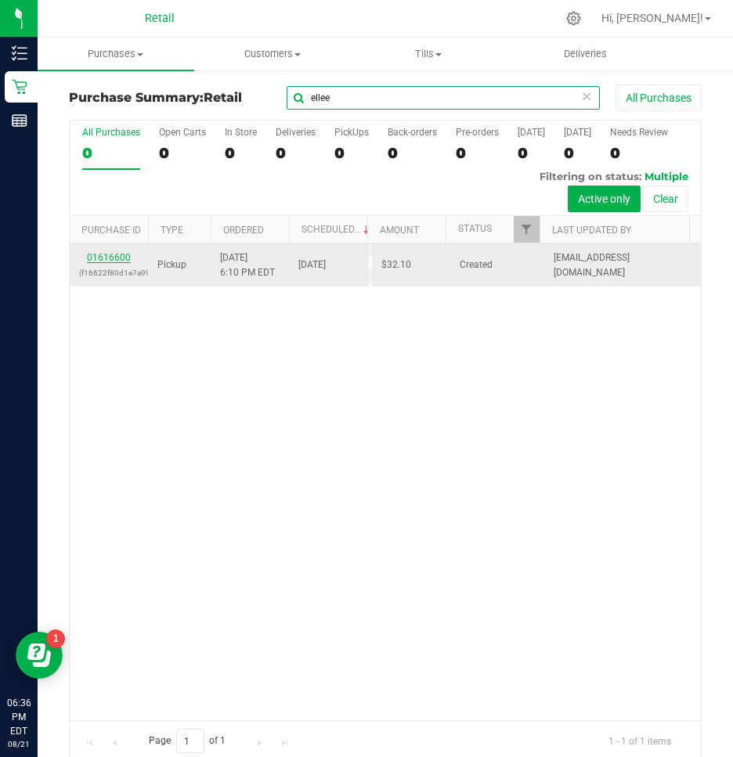
type input "ellee"
click at [107, 257] on link "01616600" at bounding box center [109, 257] width 44 height 11
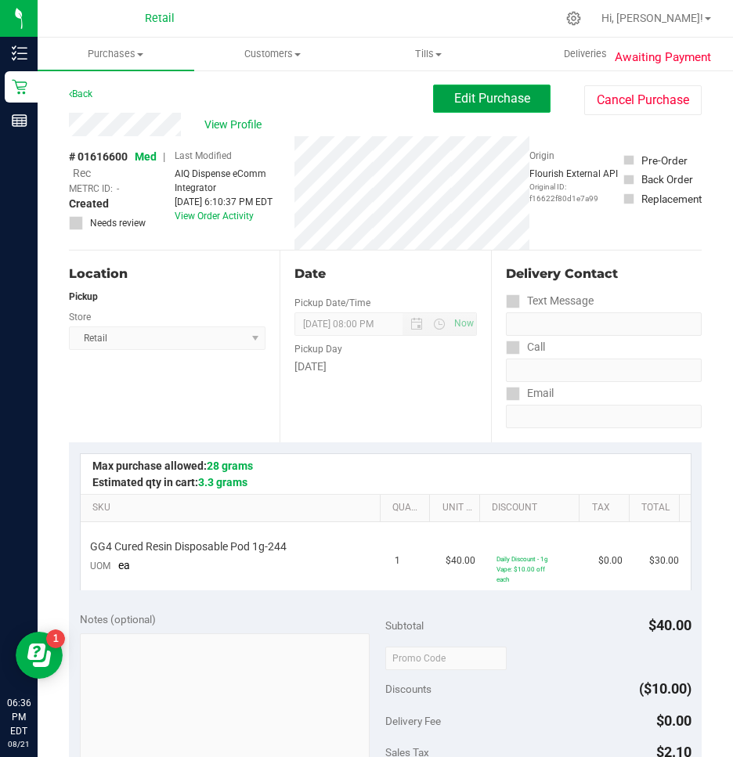
click at [517, 92] on span "Edit Purchase" at bounding box center [492, 98] width 76 height 15
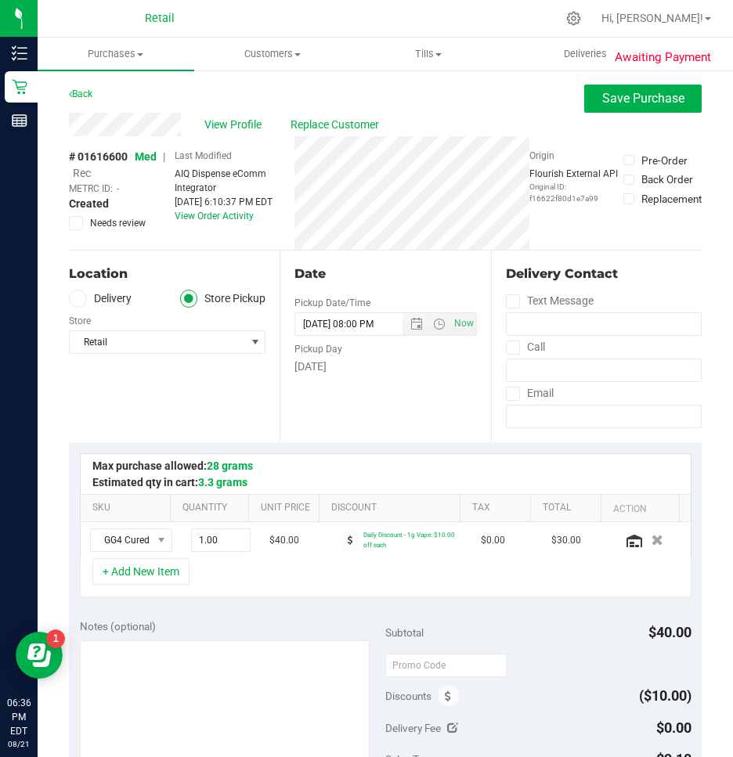
click at [79, 173] on span "Rec" at bounding box center [82, 173] width 18 height 13
click at [625, 110] on button "Save Purchase" at bounding box center [642, 99] width 117 height 28
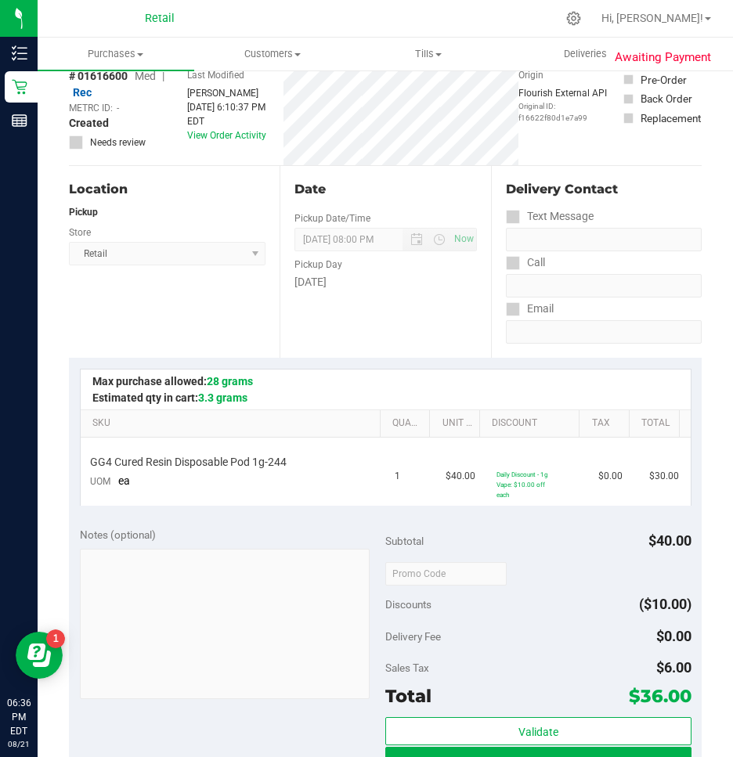
scroll to position [235, 0]
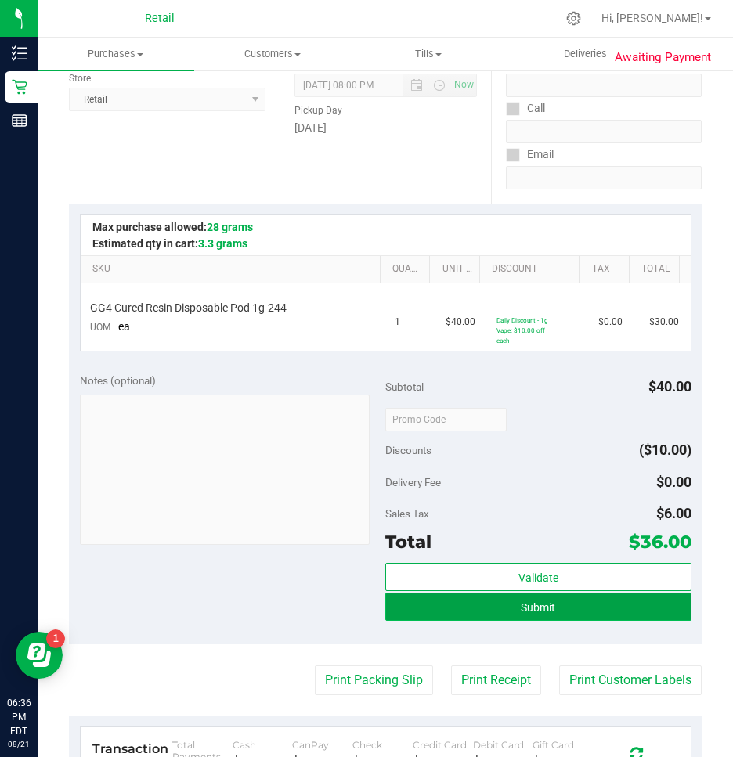
click at [540, 608] on span "Submit" at bounding box center [538, 607] width 34 height 13
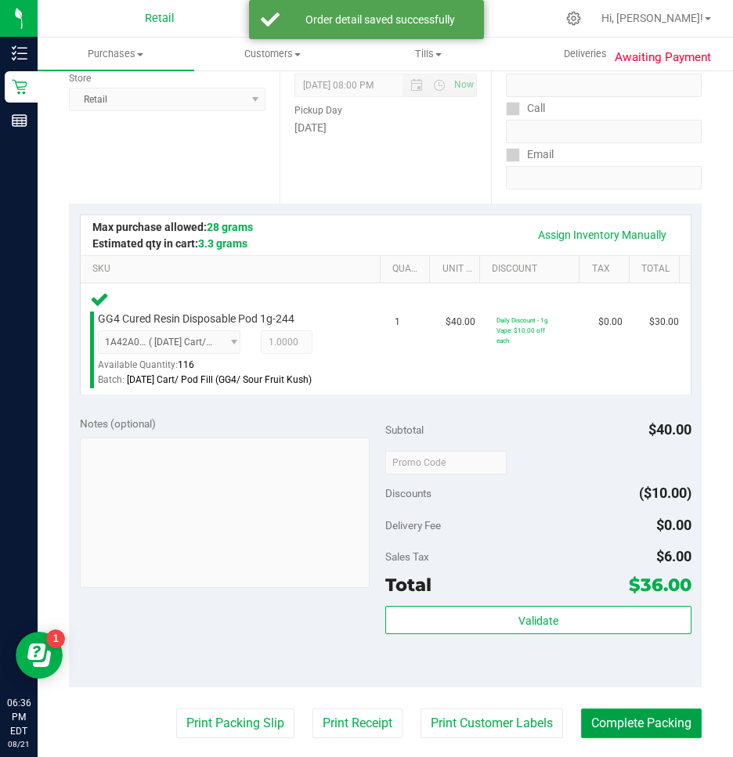
click at [616, 716] on button "Complete Packing" at bounding box center [641, 723] width 121 height 30
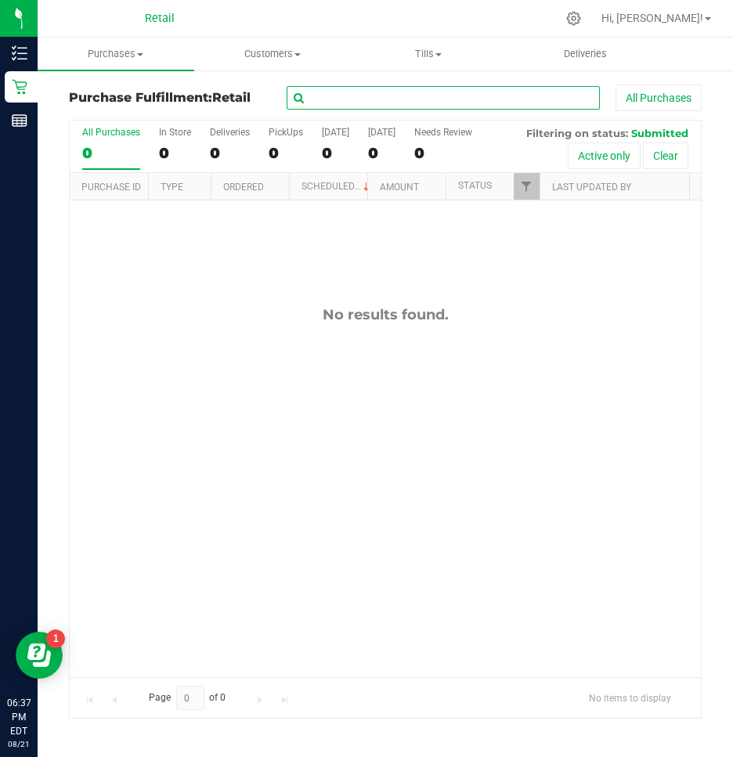
click at [359, 94] on input "text" at bounding box center [443, 97] width 313 height 23
type input "gennesis"
drag, startPoint x: 389, startPoint y: 91, endPoint x: 191, endPoint y: 110, distance: 198.9
click at [186, 110] on div "Purchase Fulfillment: Retail gennesis All Purchases" at bounding box center [385, 102] width 633 height 34
type input "gennesis"
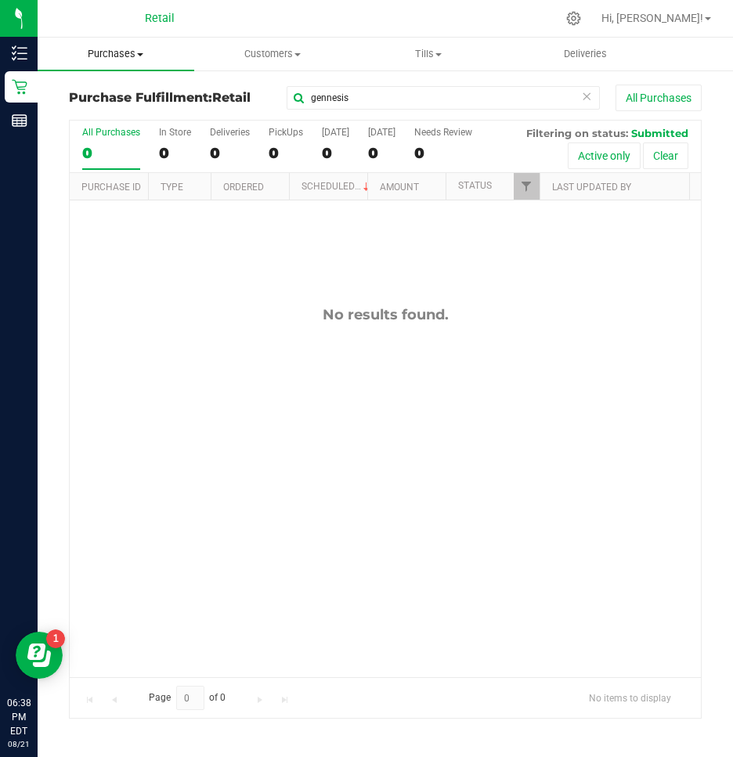
click at [114, 41] on uib-tab-heading "Purchases Summary of purchases Fulfillment All purchases" at bounding box center [116, 54] width 157 height 33
click at [100, 96] on span "Summary of purchases" at bounding box center [118, 94] width 160 height 13
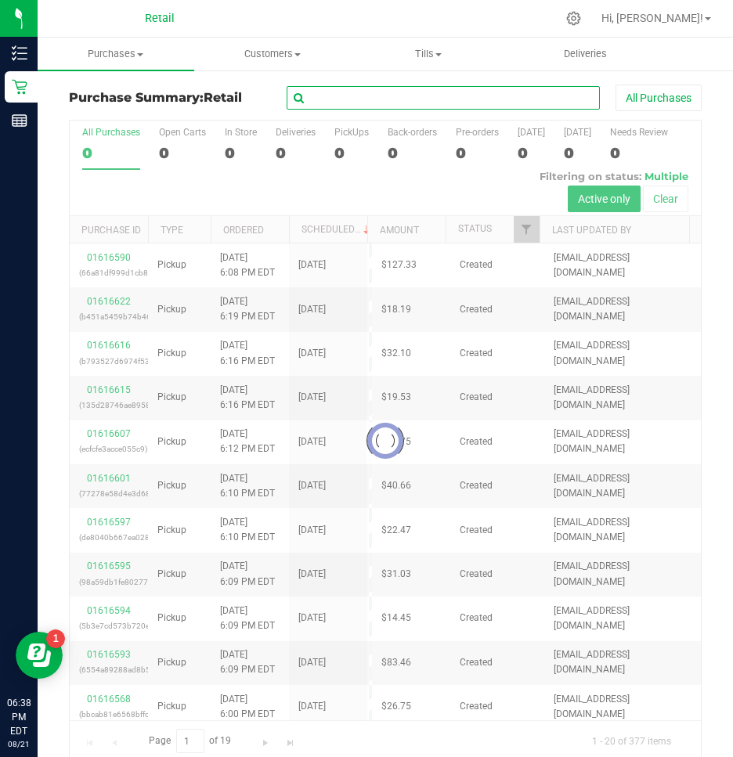
click at [326, 98] on input "text" at bounding box center [443, 97] width 313 height 23
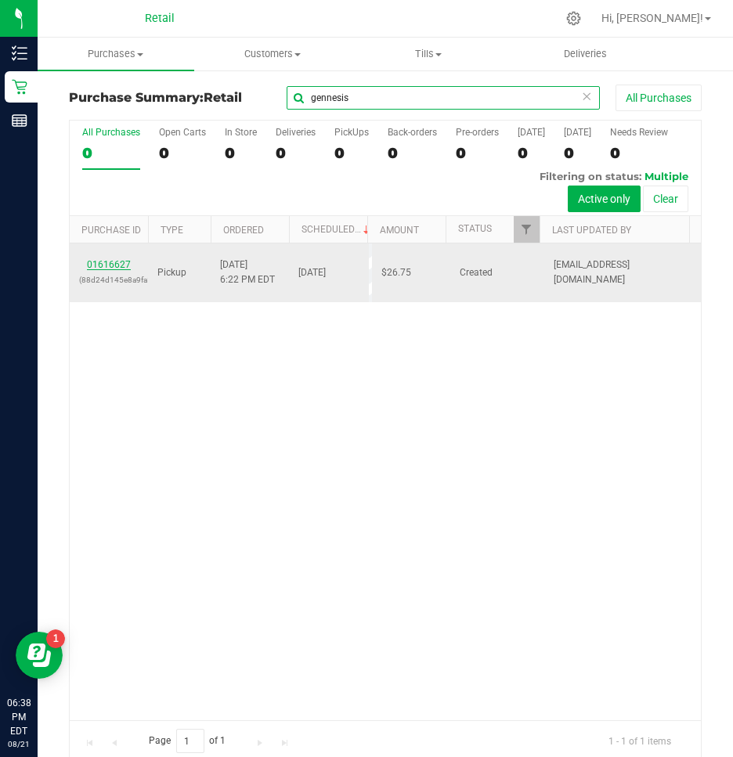
type input "gennesis"
click at [106, 263] on link "01616627" at bounding box center [109, 264] width 44 height 11
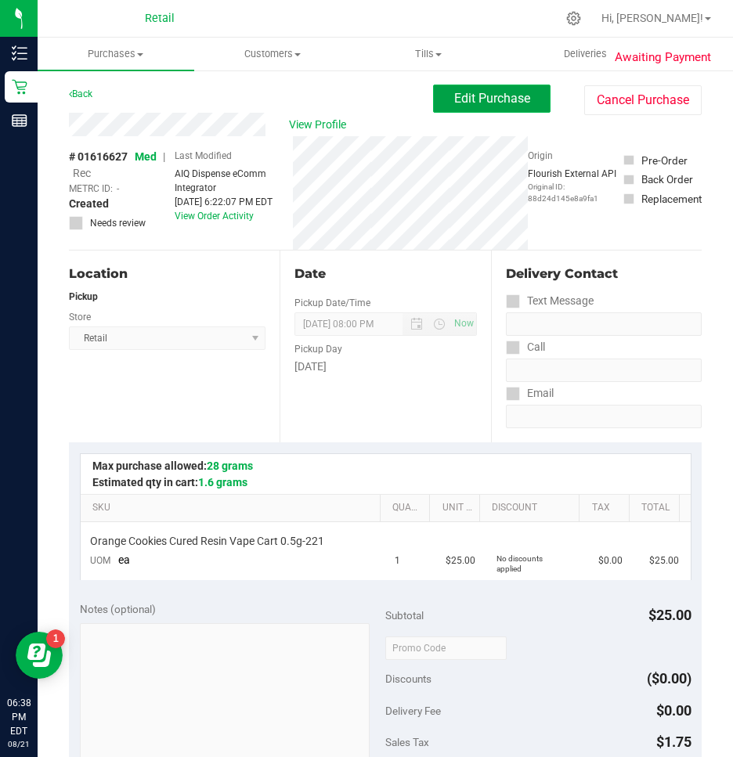
click at [454, 92] on span "Edit Purchase" at bounding box center [492, 98] width 76 height 15
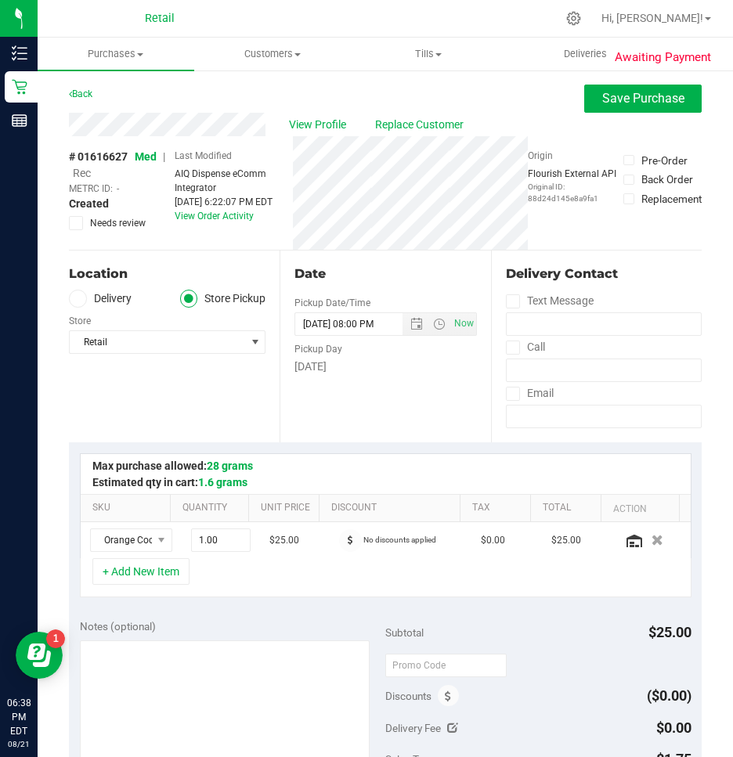
click at [81, 171] on span "Rec" at bounding box center [82, 173] width 18 height 13
click at [640, 88] on button "Save Purchase" at bounding box center [642, 99] width 117 height 28
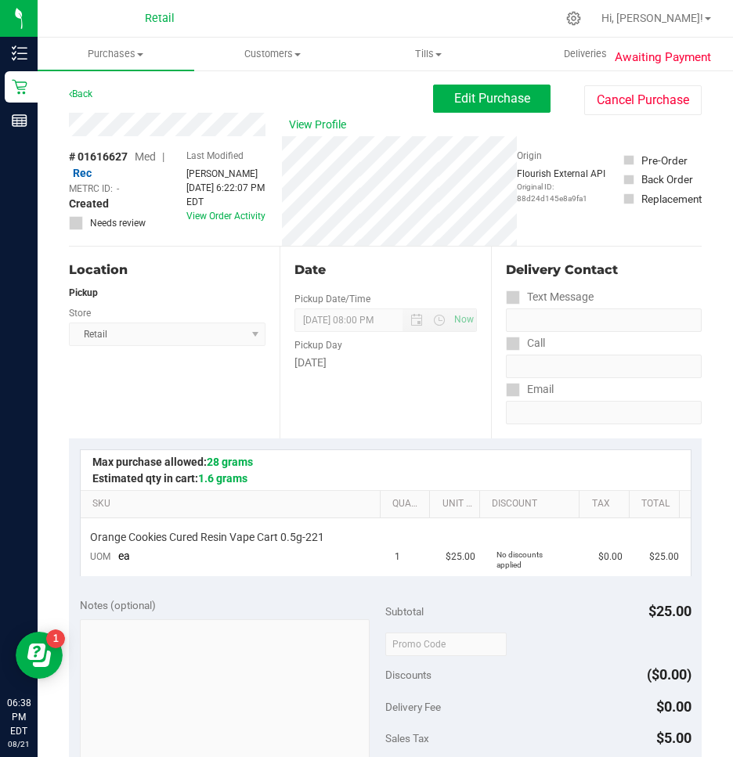
scroll to position [157, 0]
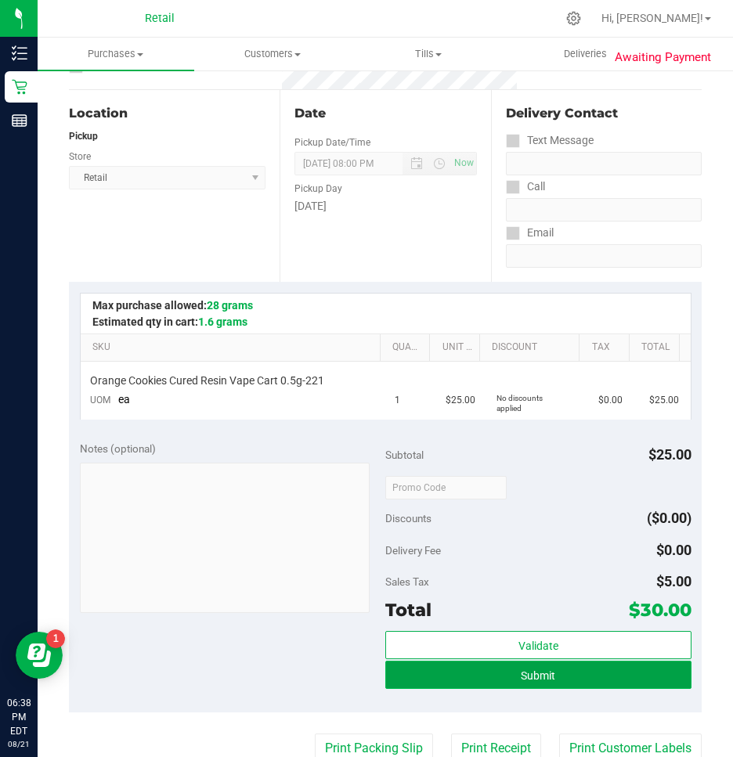
click at [482, 683] on button "Submit" at bounding box center [538, 675] width 306 height 28
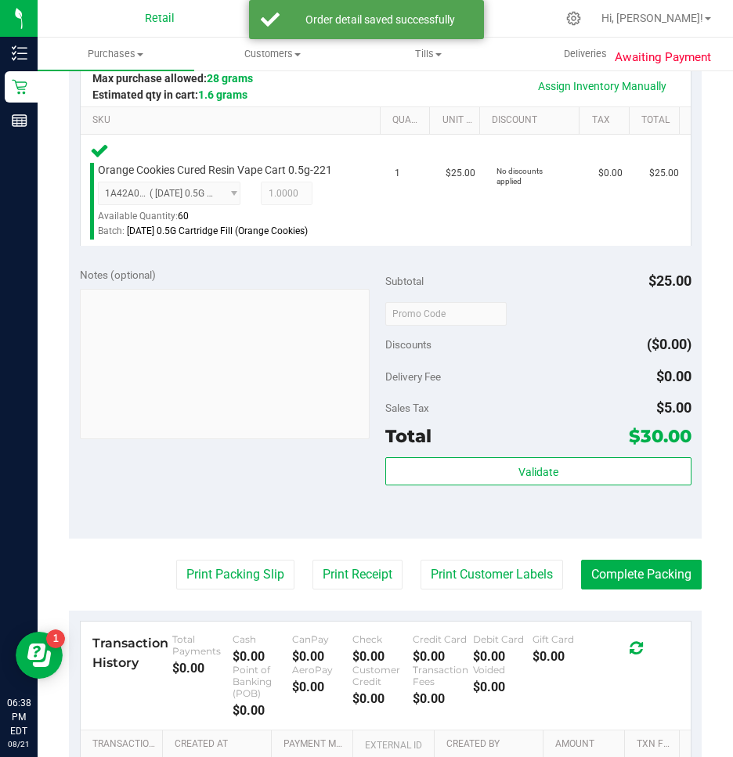
scroll to position [391, 0]
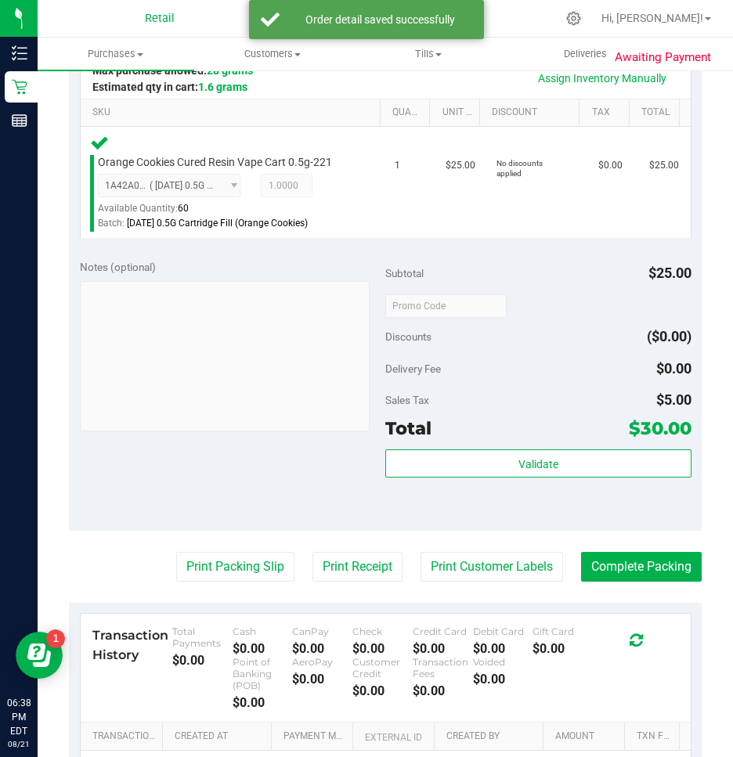
click at [629, 582] on purchase-details "Back Edit Purchase Cancel Purchase View Profile # 01616627 Med | Rec METRC ID: …" at bounding box center [385, 306] width 633 height 1226
click at [636, 574] on button "Complete Packing" at bounding box center [641, 567] width 121 height 30
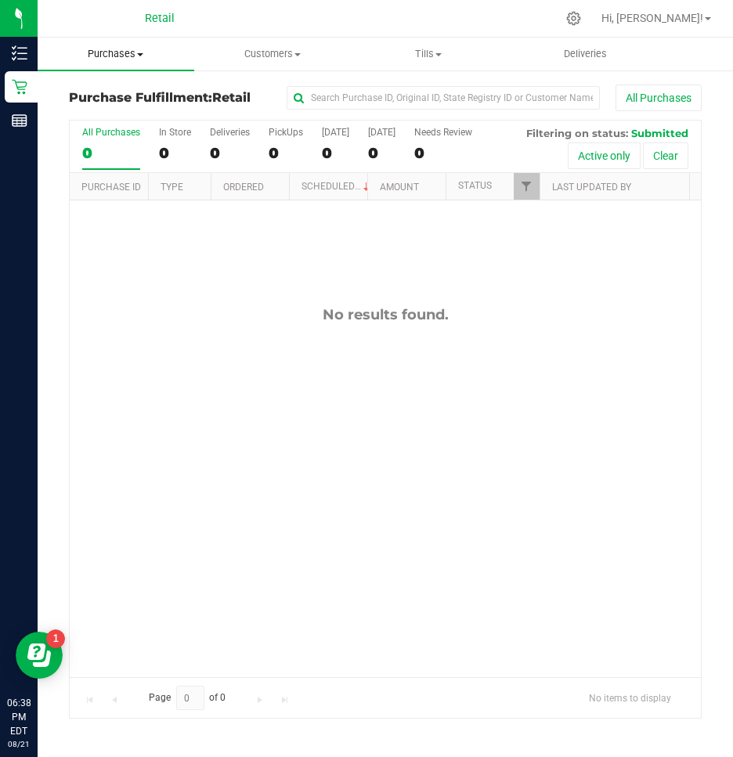
click at [126, 55] on span "Purchases" at bounding box center [116, 54] width 157 height 14
click at [119, 96] on span "Summary of purchases" at bounding box center [118, 94] width 160 height 13
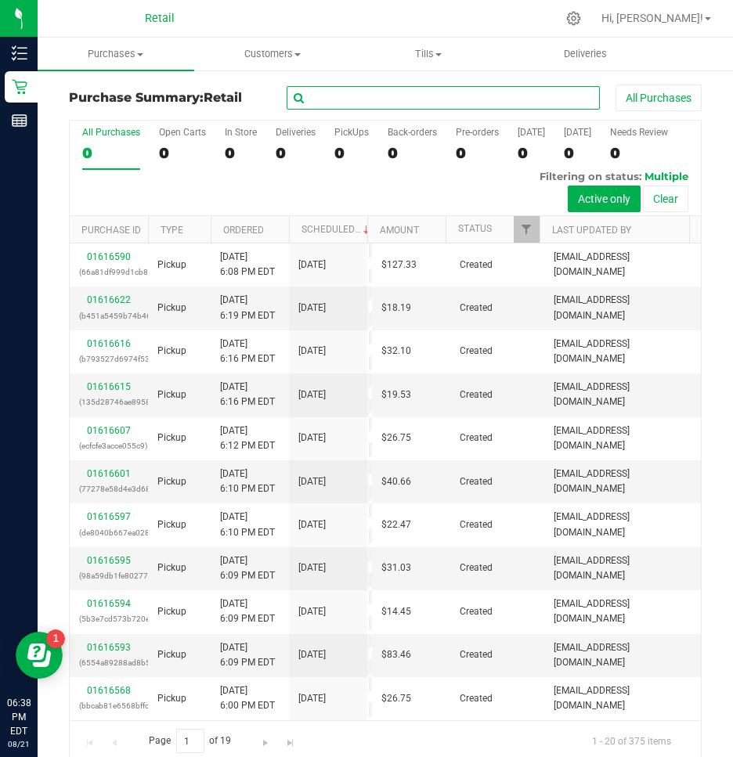
click at [391, 106] on input "text" at bounding box center [443, 97] width 313 height 23
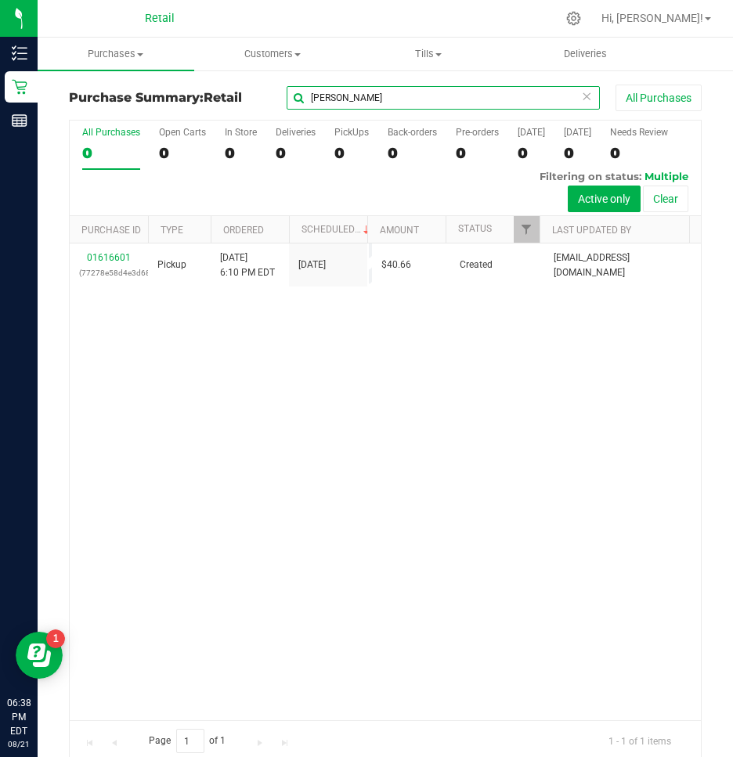
type input "raymond"
drag, startPoint x: 374, startPoint y: 106, endPoint x: 138, endPoint y: 113, distance: 236.5
click at [138, 113] on div "Purchase Summary: Retail raymond All Purchases" at bounding box center [385, 102] width 633 height 34
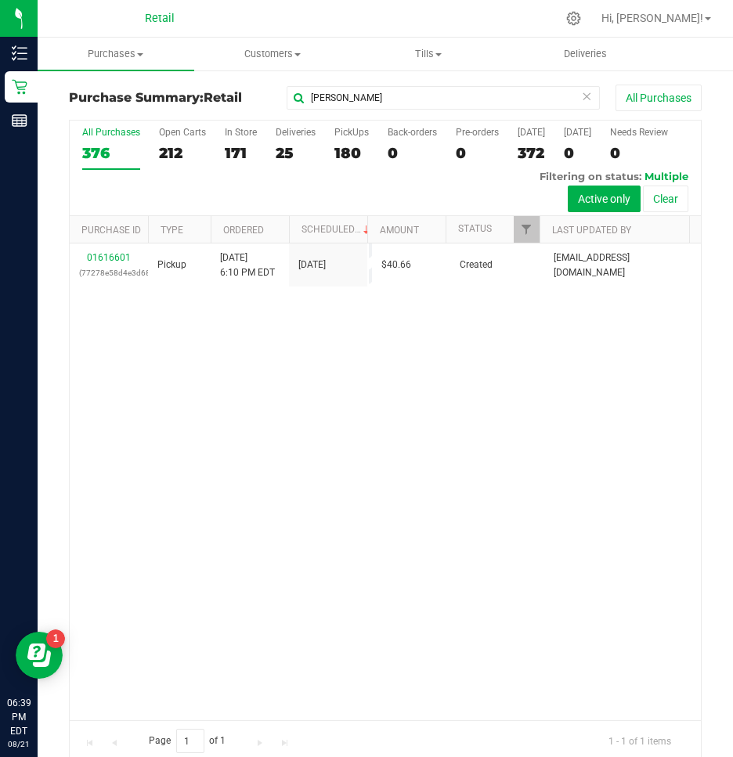
click at [236, 421] on div "01616601 (77278e58d4e3d681) Pickup 8/21/2025 6:10 PM EDT 8/21/2025 $40.66 Creat…" at bounding box center [385, 481] width 631 height 477
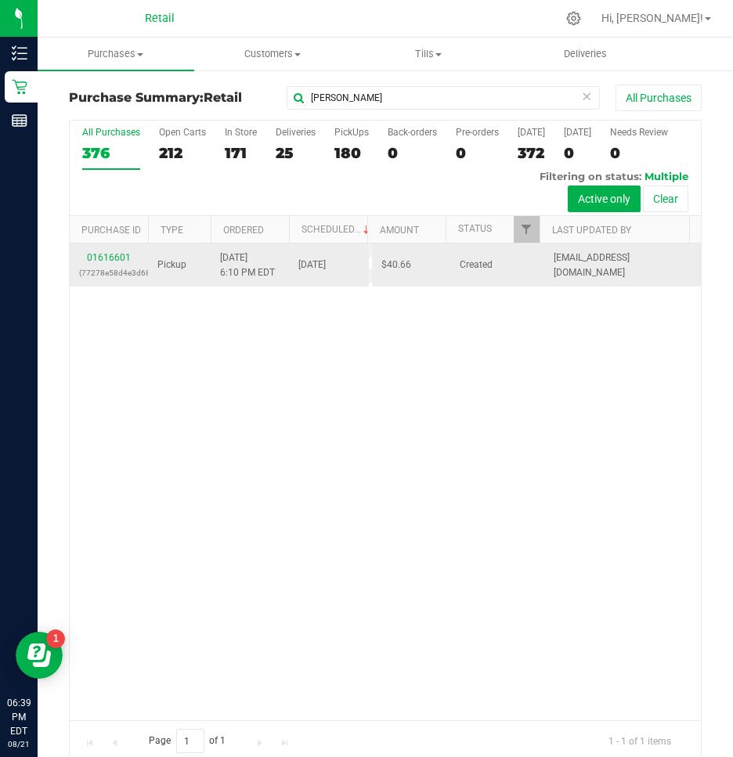
click at [123, 262] on div "01616601 (77278e58d4e3d681)" at bounding box center [108, 266] width 59 height 30
click at [121, 260] on link "01616601" at bounding box center [109, 257] width 44 height 11
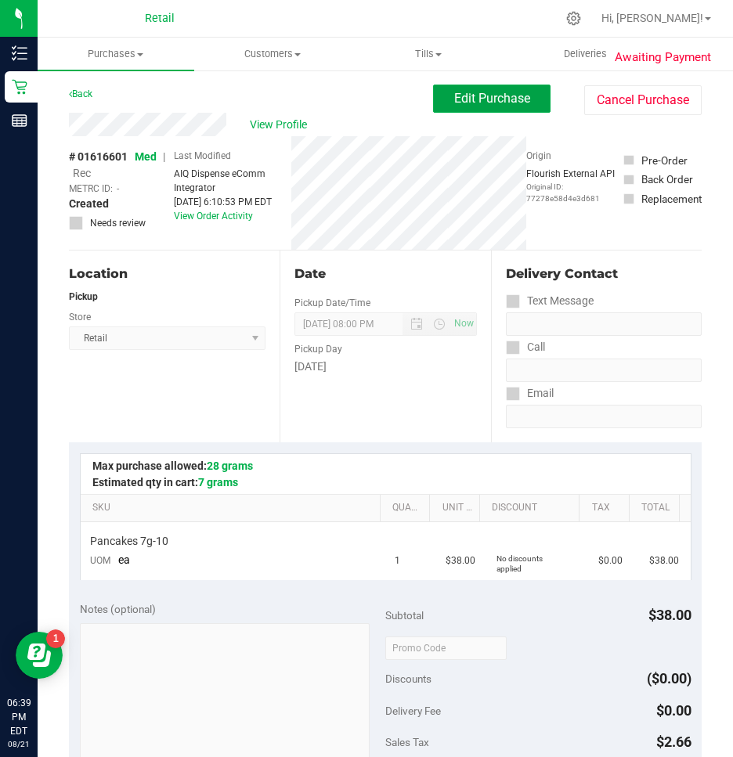
drag, startPoint x: 474, startPoint y: 97, endPoint x: 424, endPoint y: 114, distance: 52.7
click at [474, 96] on span "Edit Purchase" at bounding box center [492, 98] width 76 height 15
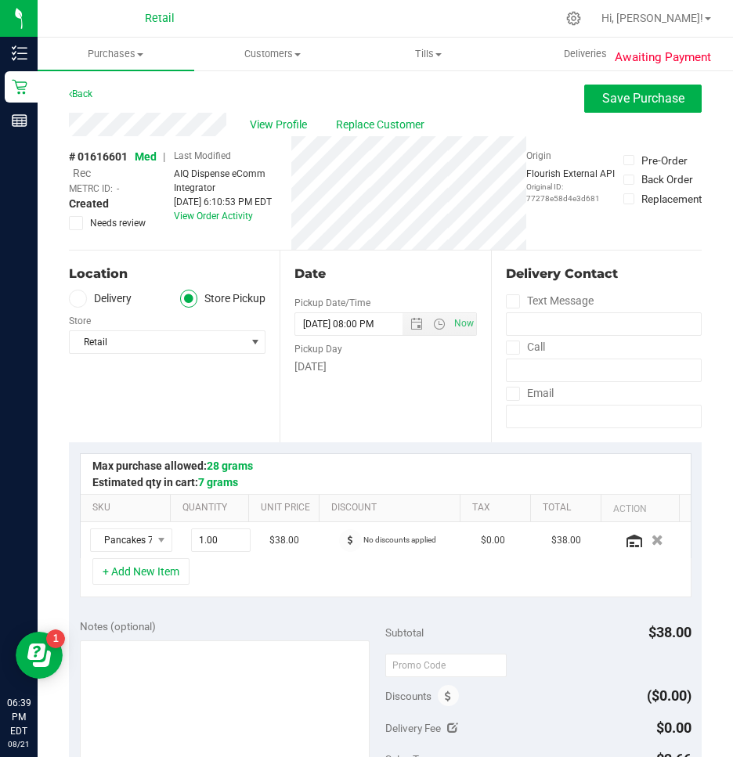
click at [77, 169] on span "Rec" at bounding box center [82, 173] width 18 height 13
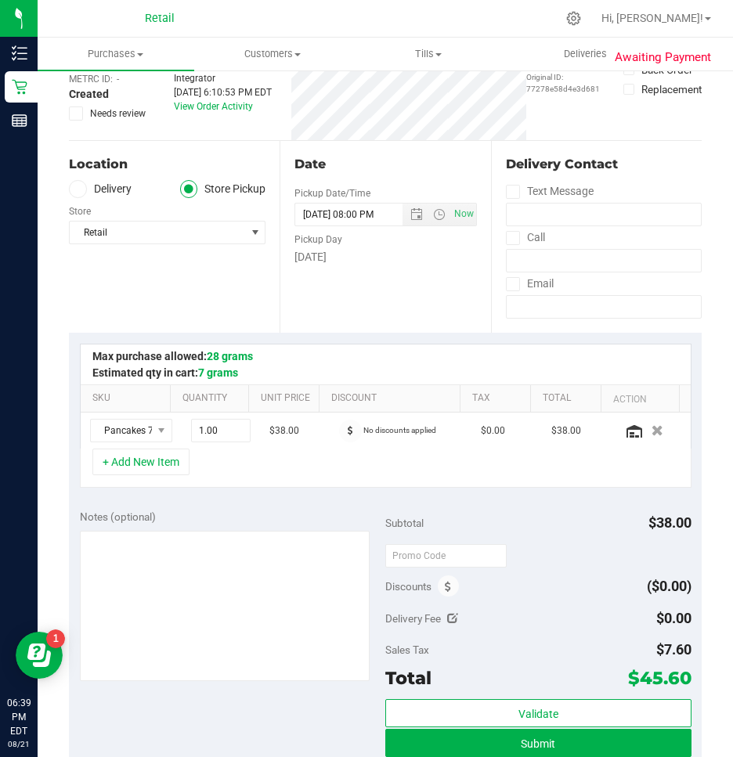
scroll to position [313, 0]
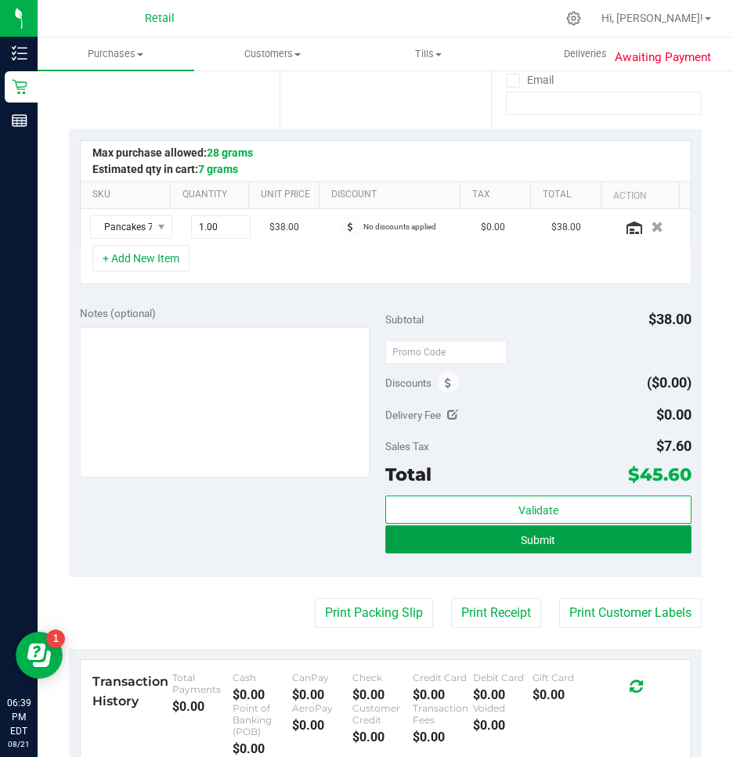
click at [512, 532] on button "Submit" at bounding box center [538, 539] width 306 height 28
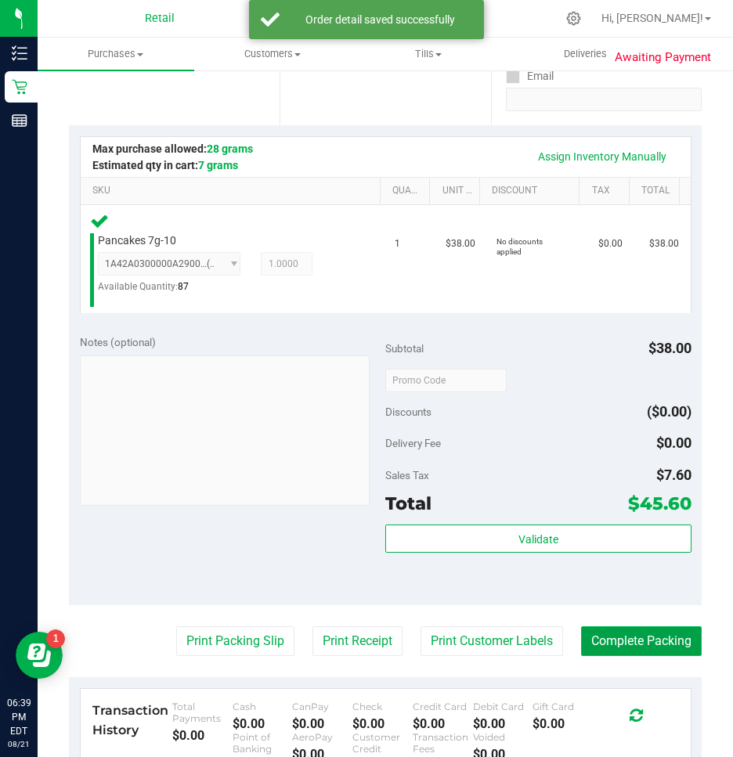
click at [632, 643] on button "Complete Packing" at bounding box center [641, 641] width 121 height 30
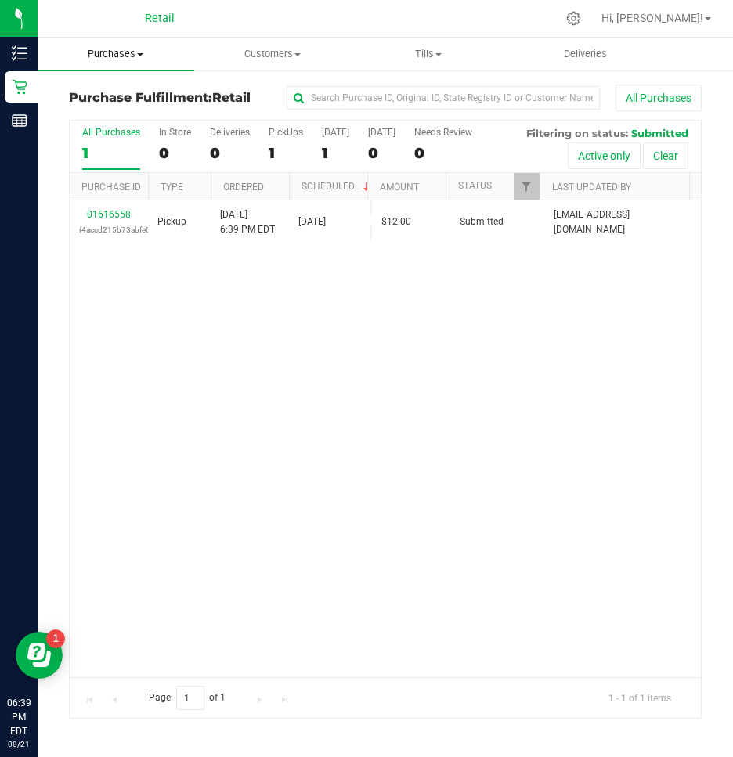
click at [116, 66] on uib-tab-heading "Purchases Summary of purchases Fulfillment All purchases" at bounding box center [116, 54] width 157 height 33
click at [103, 100] on span "Summary of purchases" at bounding box center [118, 94] width 160 height 13
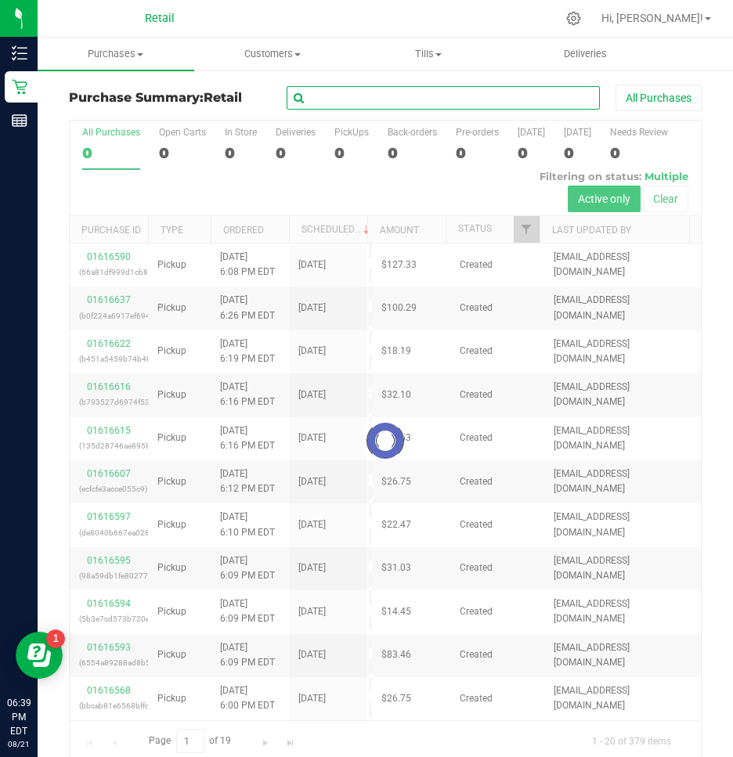
click at [406, 97] on input "text" at bounding box center [443, 97] width 313 height 23
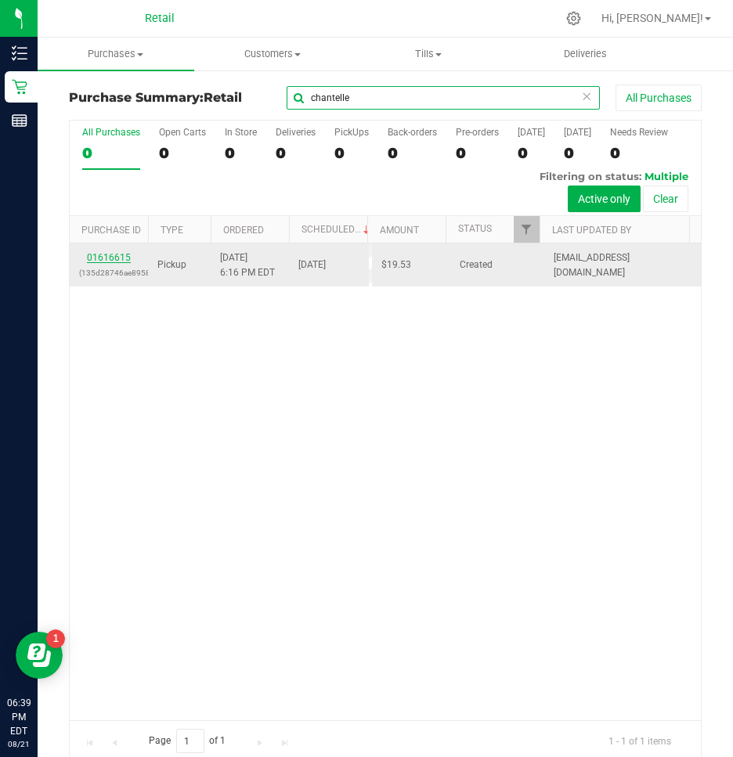
type input "chantelle"
click at [113, 256] on link "01616615" at bounding box center [109, 257] width 44 height 11
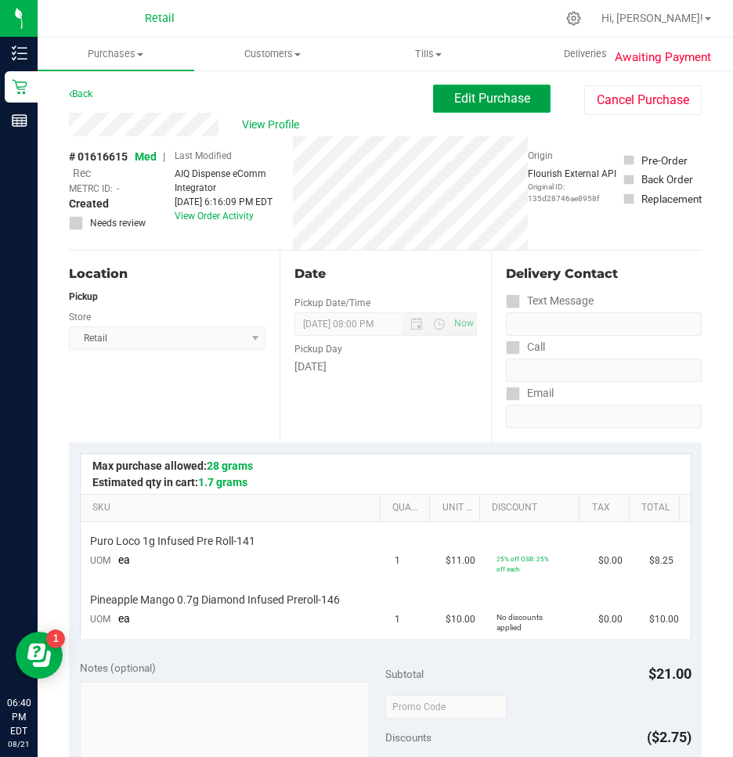
click at [478, 100] on span "Edit Purchase" at bounding box center [492, 98] width 76 height 15
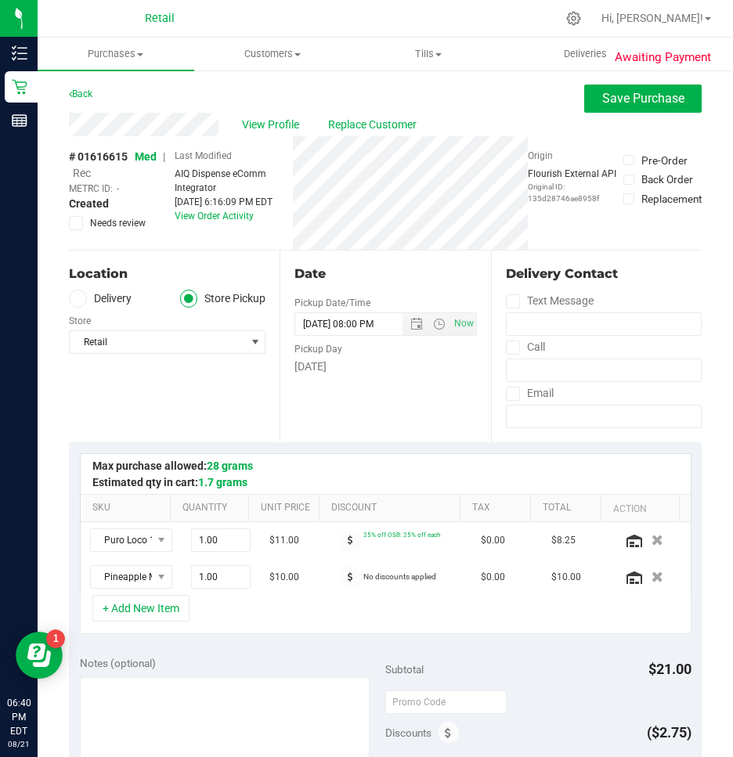
click at [88, 174] on span "Rec" at bounding box center [82, 173] width 18 height 13
click at [611, 101] on span "Save Purchase" at bounding box center [643, 98] width 82 height 15
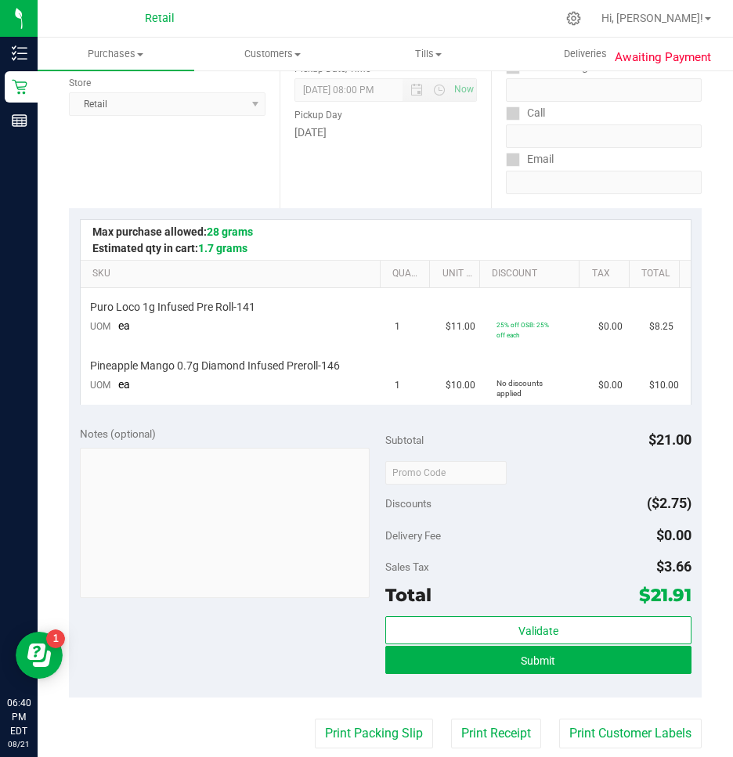
scroll to position [235, 0]
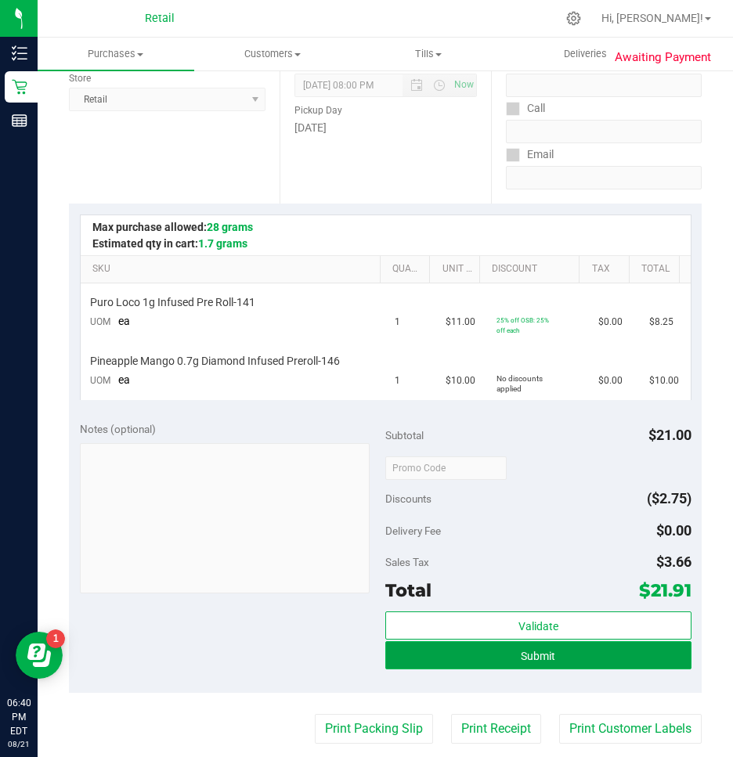
click at [477, 655] on button "Submit" at bounding box center [538, 655] width 306 height 28
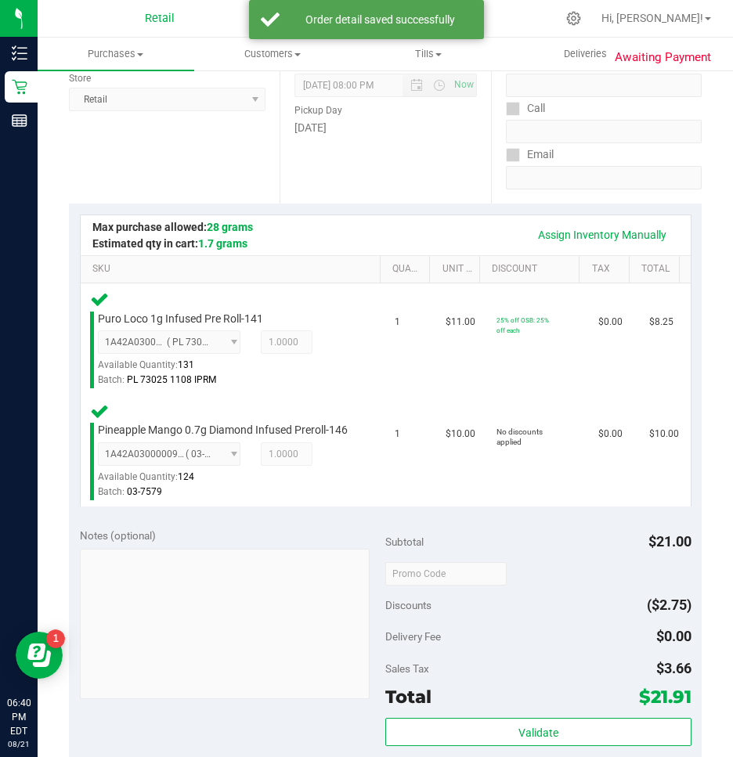
scroll to position [548, 0]
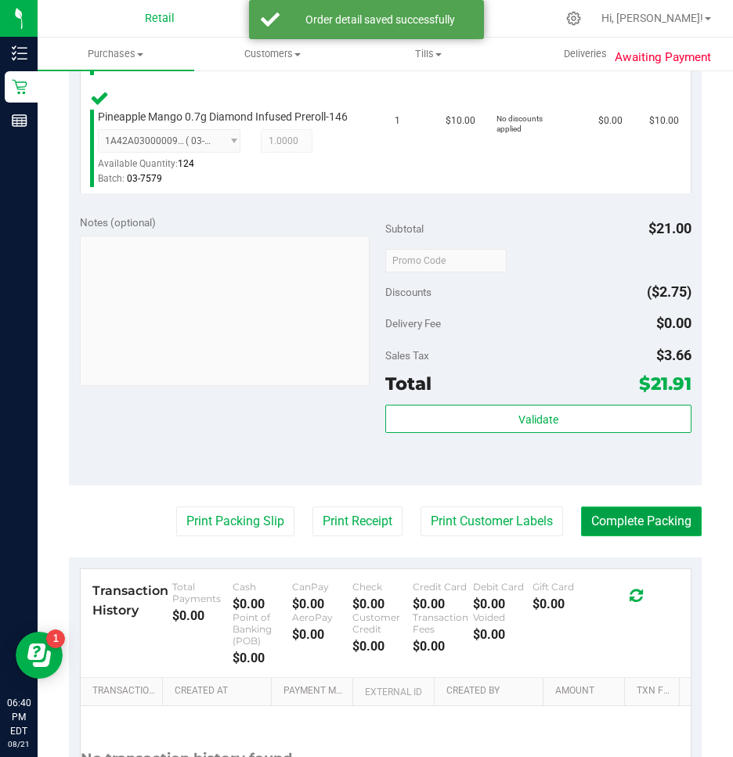
click at [646, 536] on button "Complete Packing" at bounding box center [641, 521] width 121 height 30
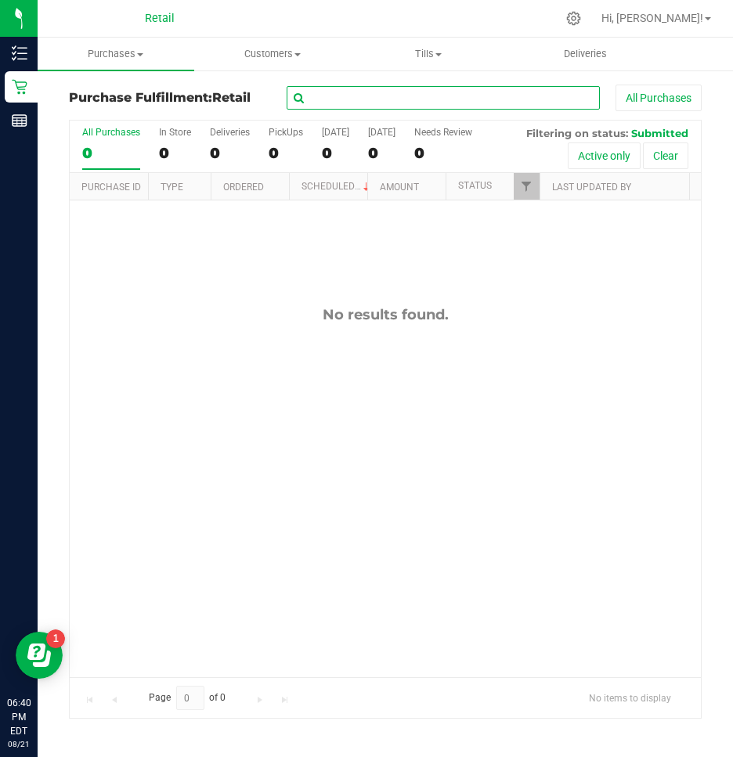
click at [369, 91] on input "text" at bounding box center [443, 97] width 313 height 23
click at [85, 50] on span "Purchases" at bounding box center [116, 54] width 157 height 14
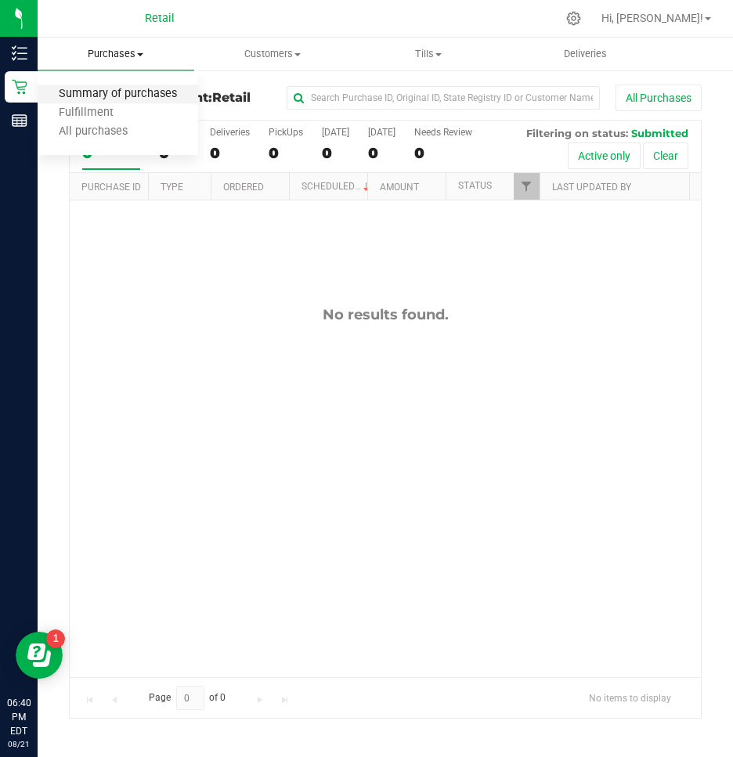
click at [99, 98] on span "Summary of purchases" at bounding box center [118, 94] width 160 height 13
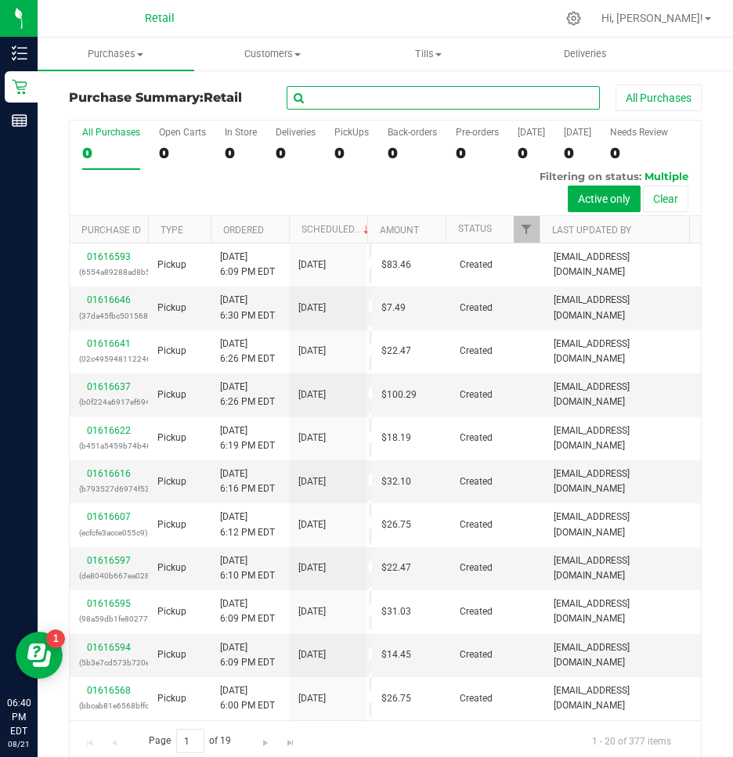
click at [351, 106] on input "text" at bounding box center [443, 97] width 313 height 23
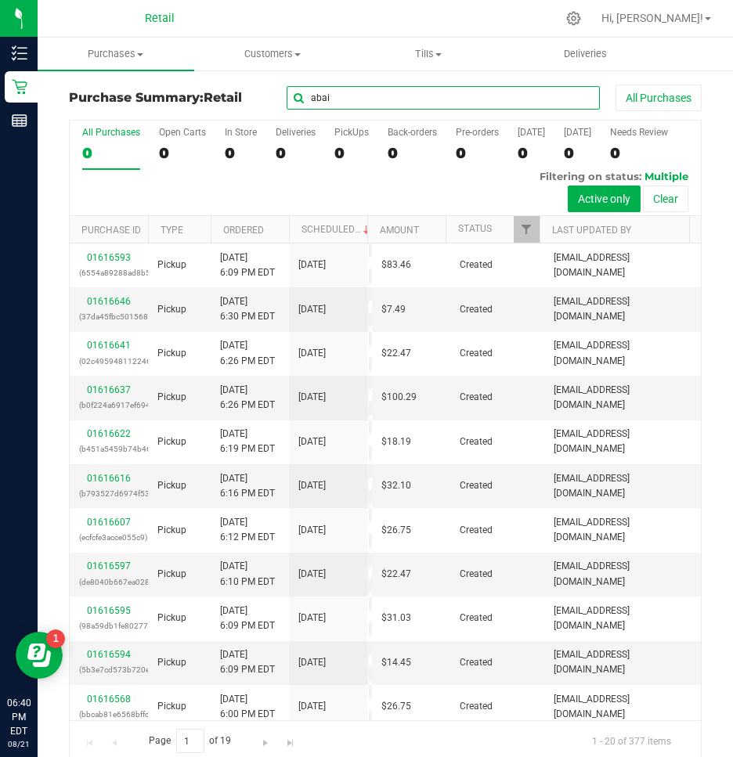
type input "abaig"
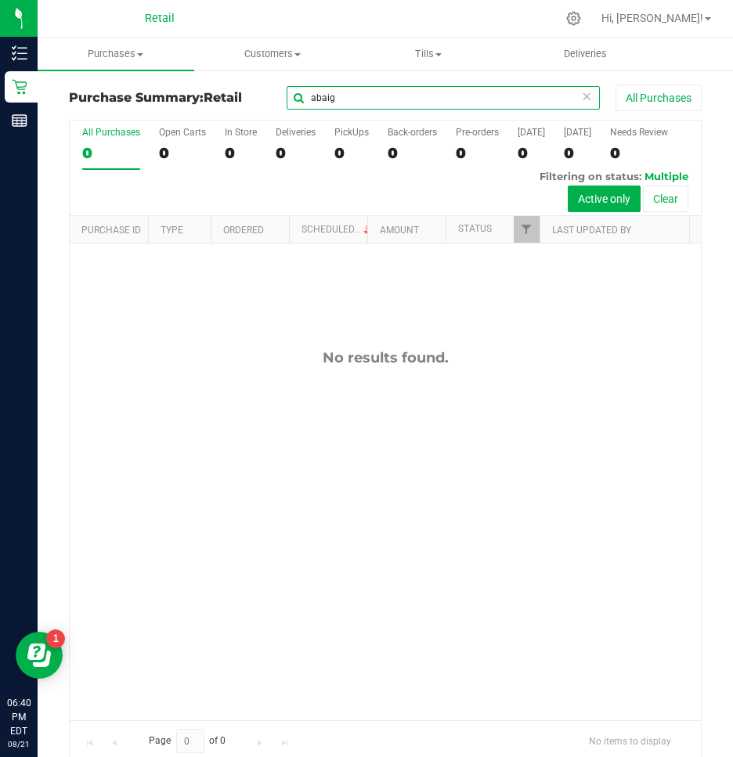
drag, startPoint x: 367, startPoint y: 101, endPoint x: 214, endPoint y: 104, distance: 152.7
click at [214, 104] on div "Purchase Summary: Retail abaig All Purchases" at bounding box center [385, 102] width 633 height 34
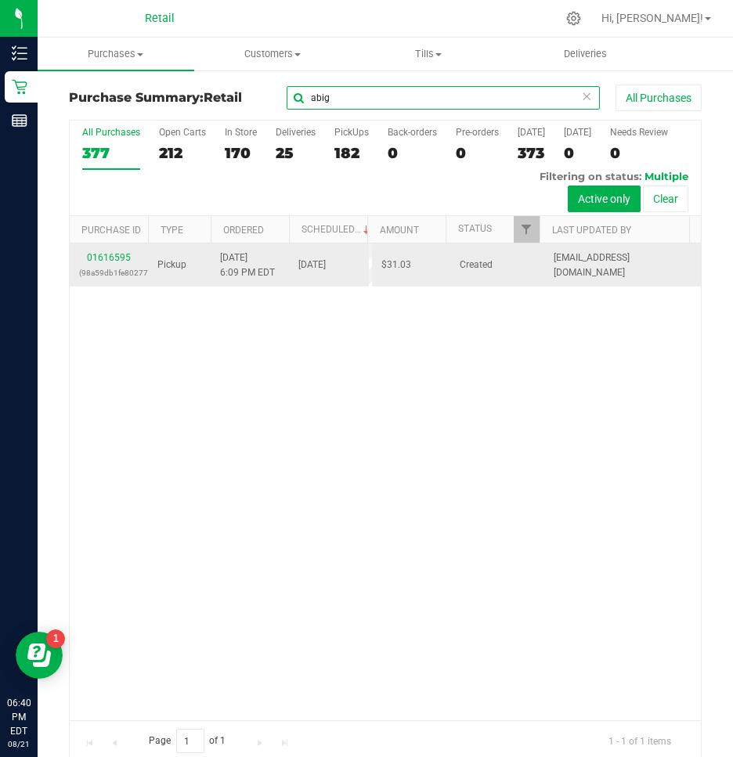
type input "abig"
click at [120, 251] on div "01616595 (98a59db1fe802779)" at bounding box center [108, 266] width 59 height 30
click at [106, 258] on link "01616595" at bounding box center [109, 257] width 44 height 11
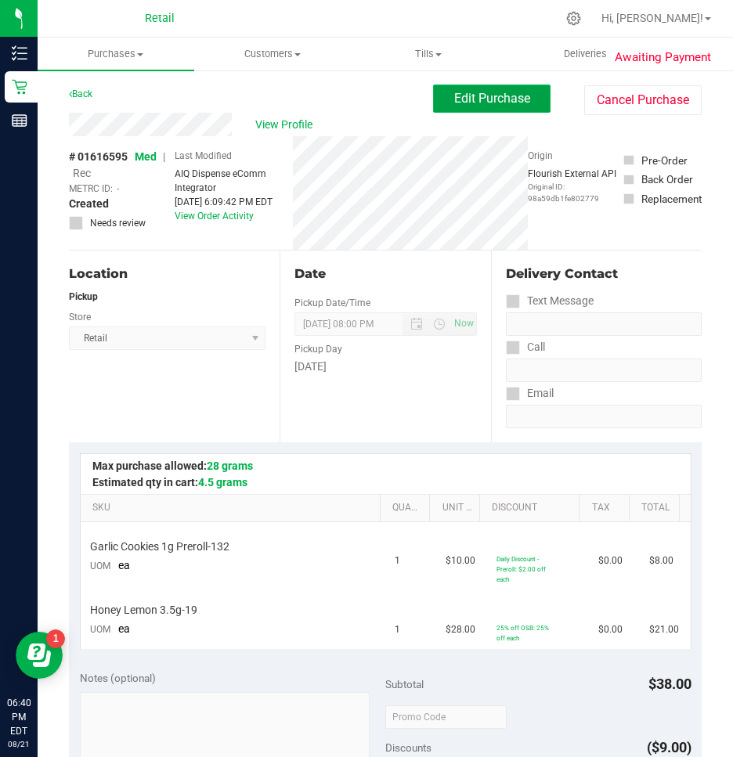
click at [474, 87] on button "Edit Purchase" at bounding box center [491, 99] width 117 height 28
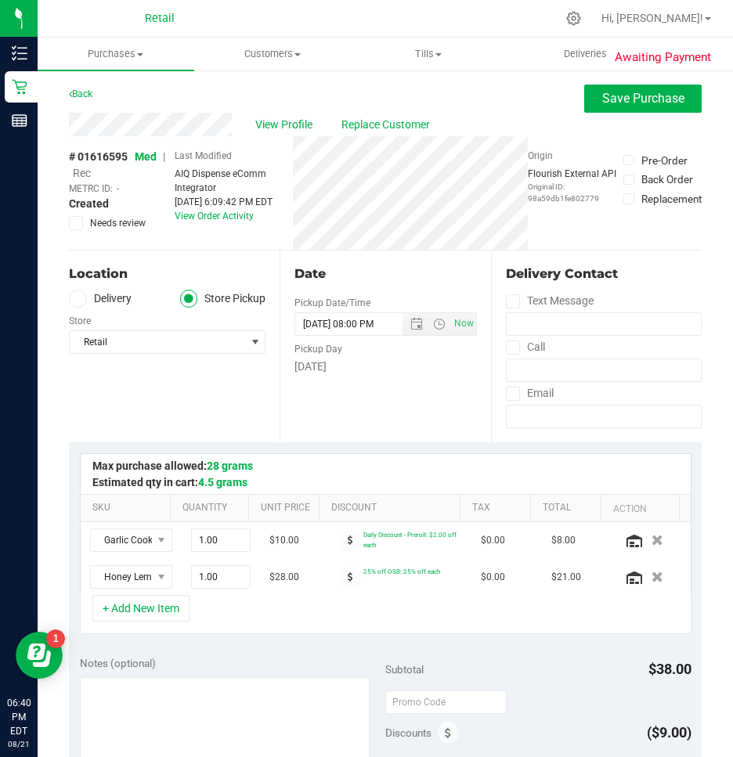
click at [88, 171] on span "Rec" at bounding box center [82, 173] width 18 height 13
click at [626, 101] on span "Save Purchase" at bounding box center [643, 98] width 82 height 15
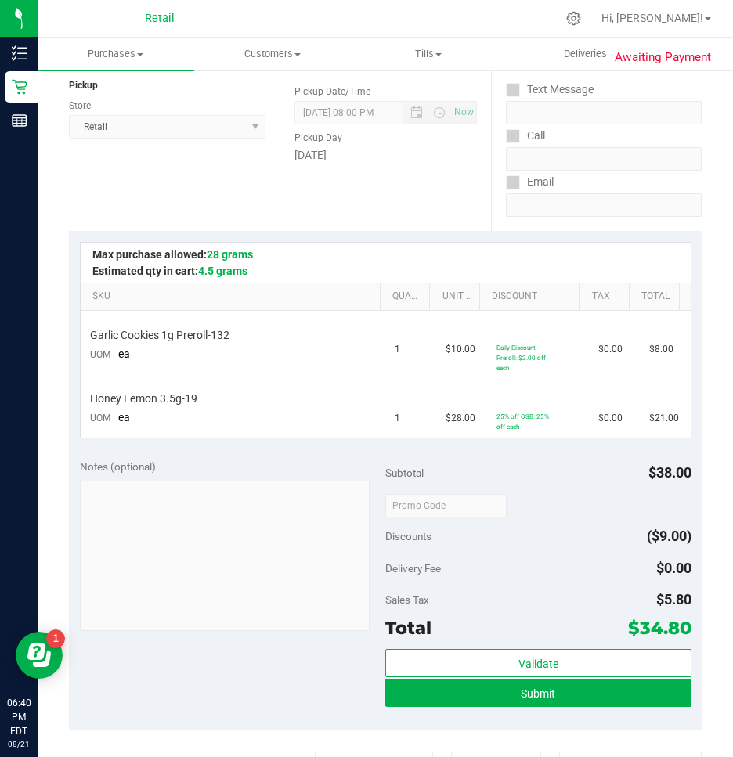
scroll to position [235, 0]
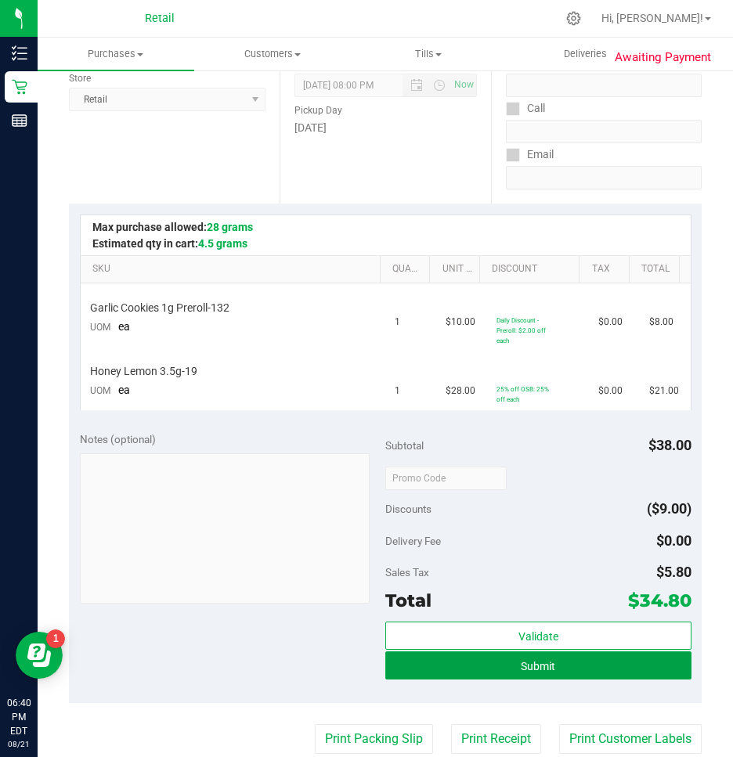
click at [535, 672] on button "Submit" at bounding box center [538, 665] width 306 height 28
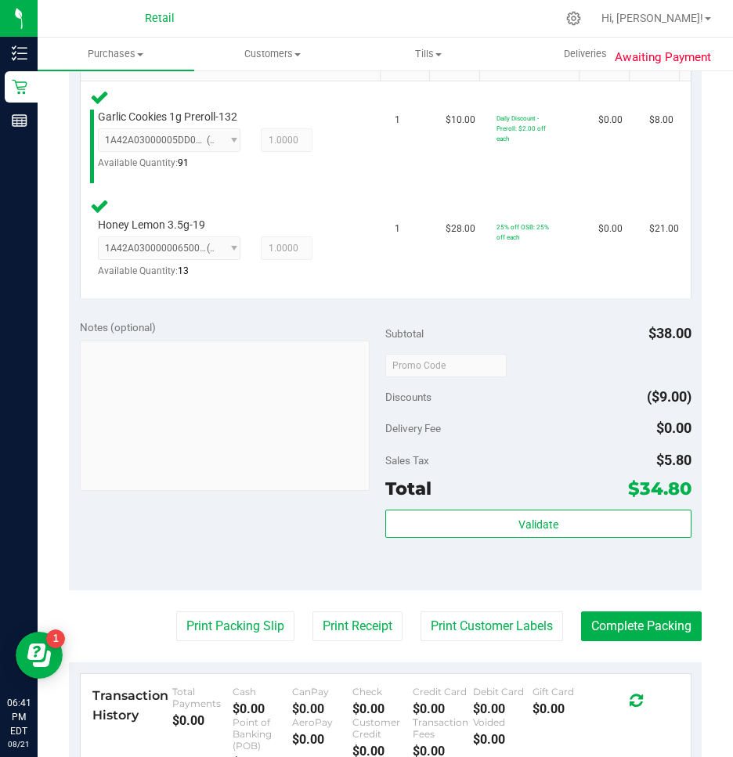
scroll to position [548, 0]
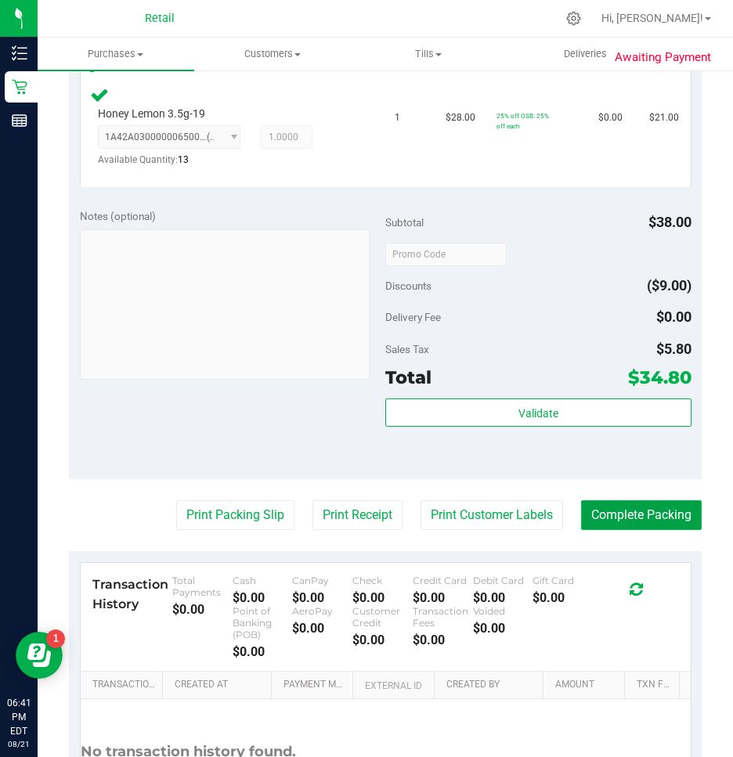
click at [629, 506] on button "Complete Packing" at bounding box center [641, 515] width 121 height 30
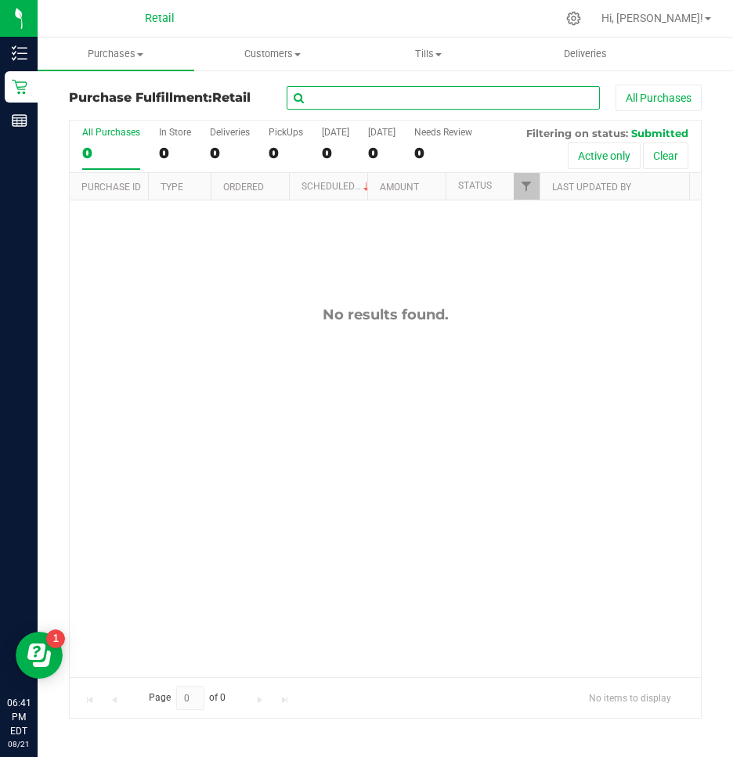
click at [435, 96] on input "text" at bounding box center [443, 97] width 313 height 23
type input "jac"
click at [109, 51] on span "Purchases" at bounding box center [116, 54] width 157 height 14
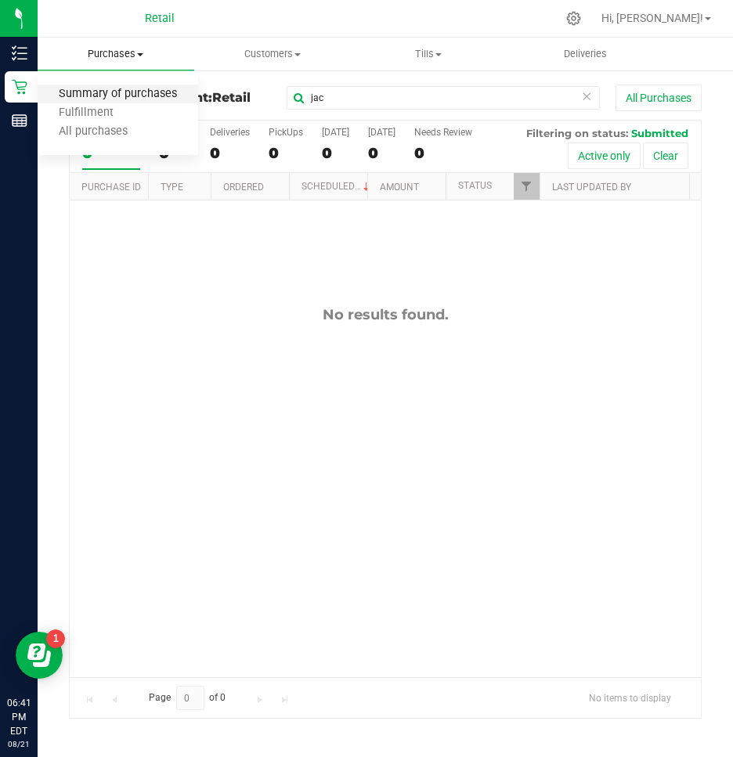
click at [125, 95] on span "Summary of purchases" at bounding box center [118, 94] width 160 height 13
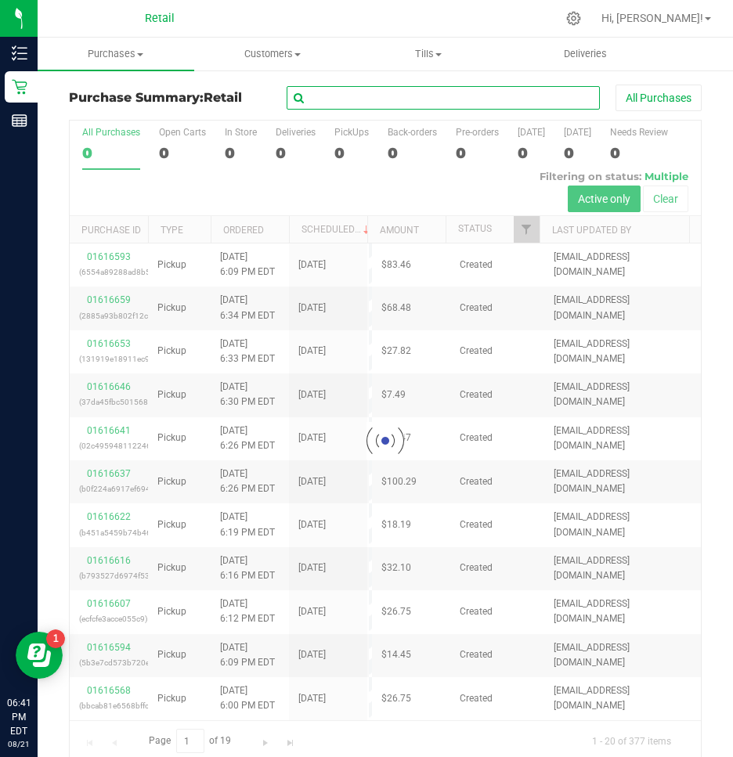
click at [324, 100] on input "text" at bounding box center [443, 97] width 313 height 23
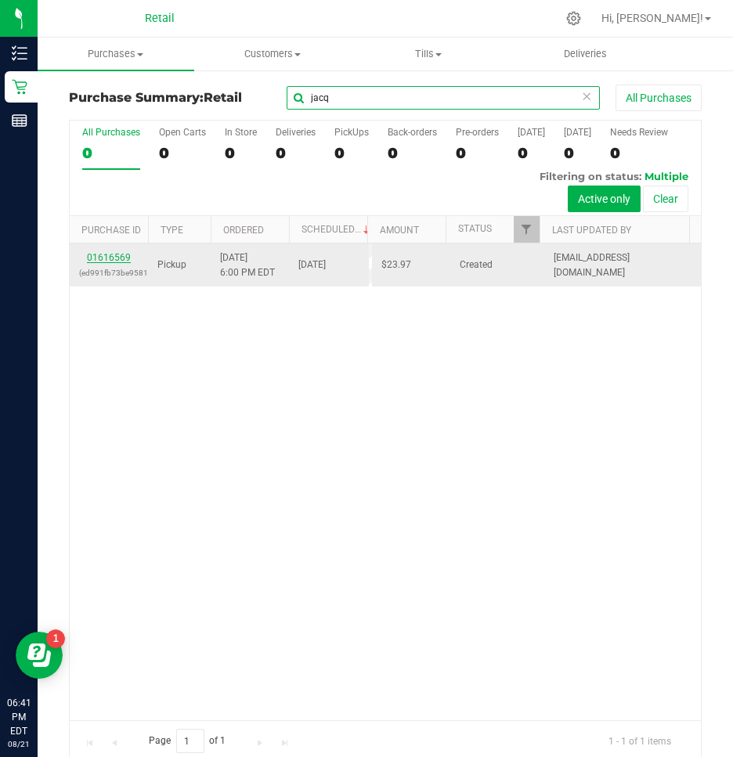
type input "jacq"
click at [112, 258] on link "01616569" at bounding box center [109, 257] width 44 height 11
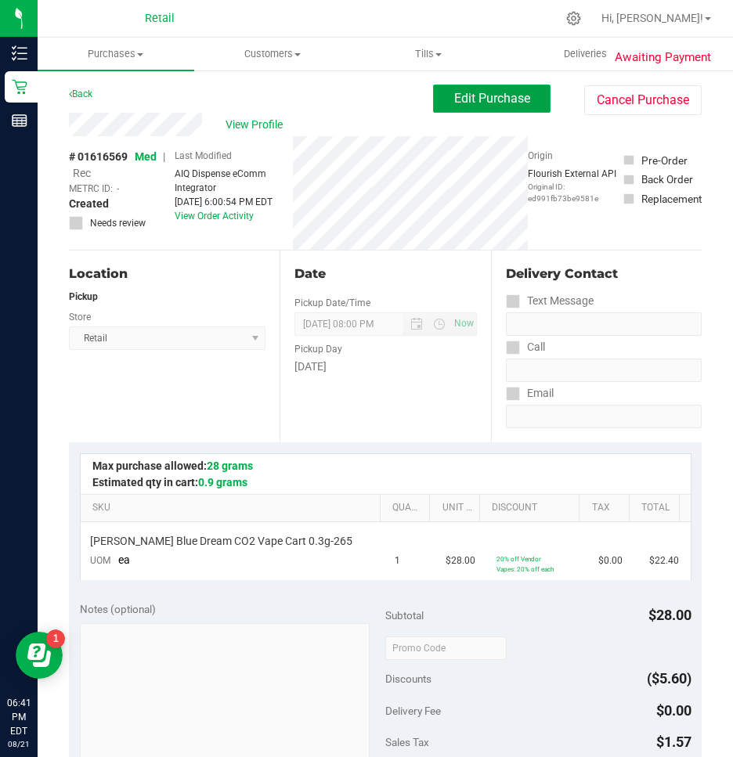
click at [492, 99] on span "Edit Purchase" at bounding box center [492, 98] width 76 height 15
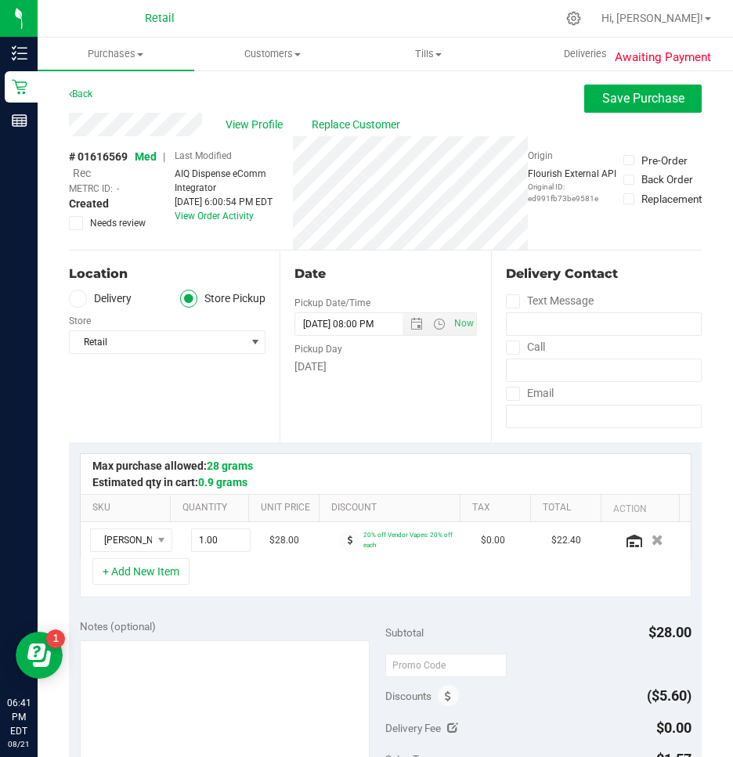
click at [81, 175] on span "Rec" at bounding box center [82, 173] width 18 height 13
click at [618, 100] on span "Save Purchase" at bounding box center [643, 98] width 82 height 15
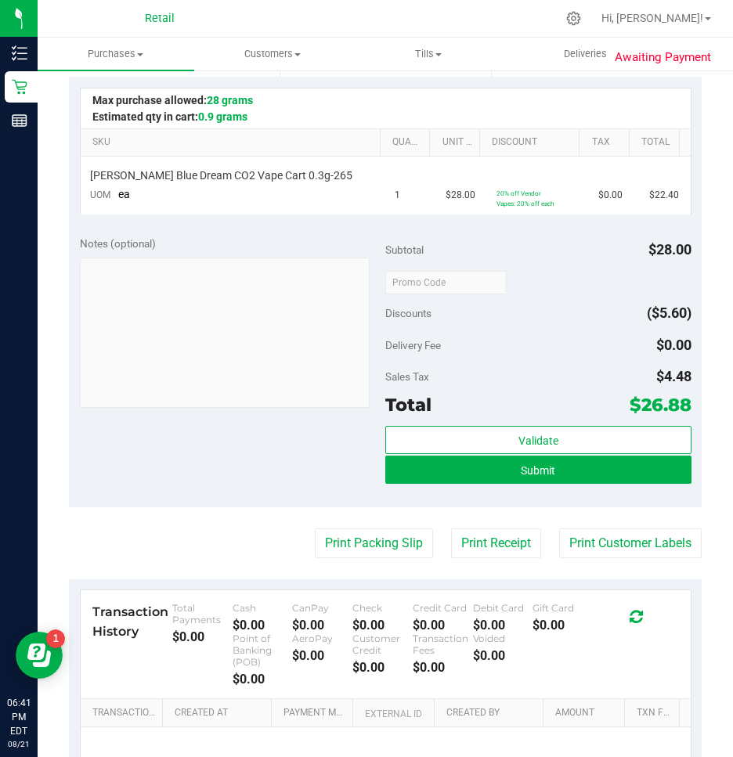
scroll to position [391, 0]
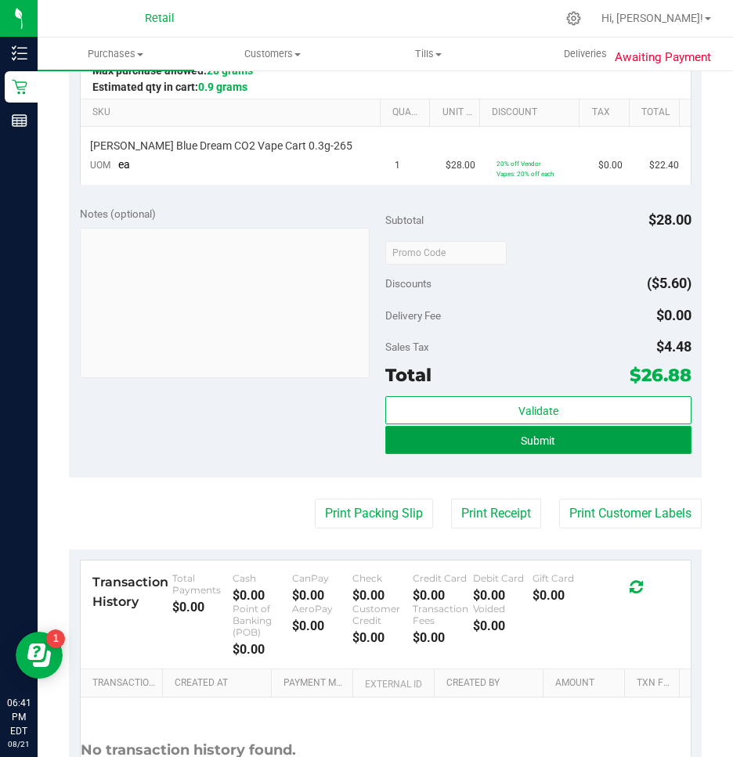
click at [540, 439] on span "Submit" at bounding box center [538, 440] width 34 height 13
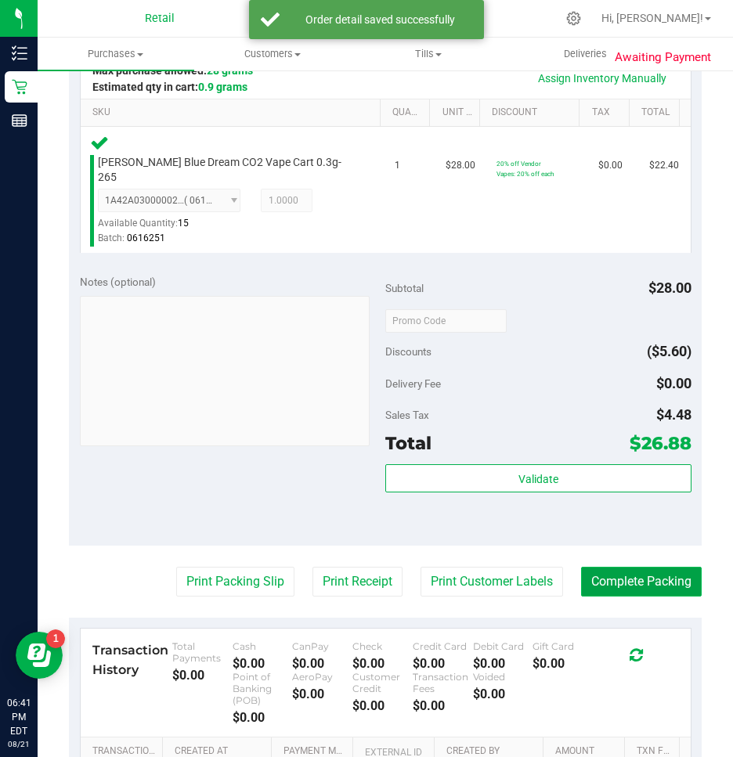
click at [627, 567] on button "Complete Packing" at bounding box center [641, 582] width 121 height 30
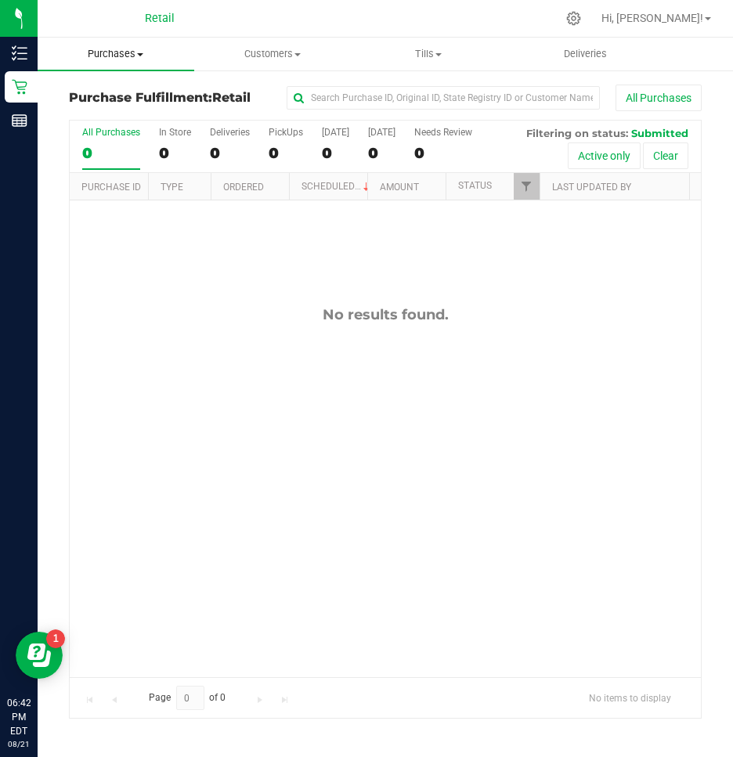
drag, startPoint x: 129, startPoint y: 52, endPoint x: 121, endPoint y: 67, distance: 16.8
click at [129, 52] on span "Purchases" at bounding box center [116, 54] width 157 height 14
click at [110, 89] on span "Summary of purchases" at bounding box center [118, 94] width 160 height 13
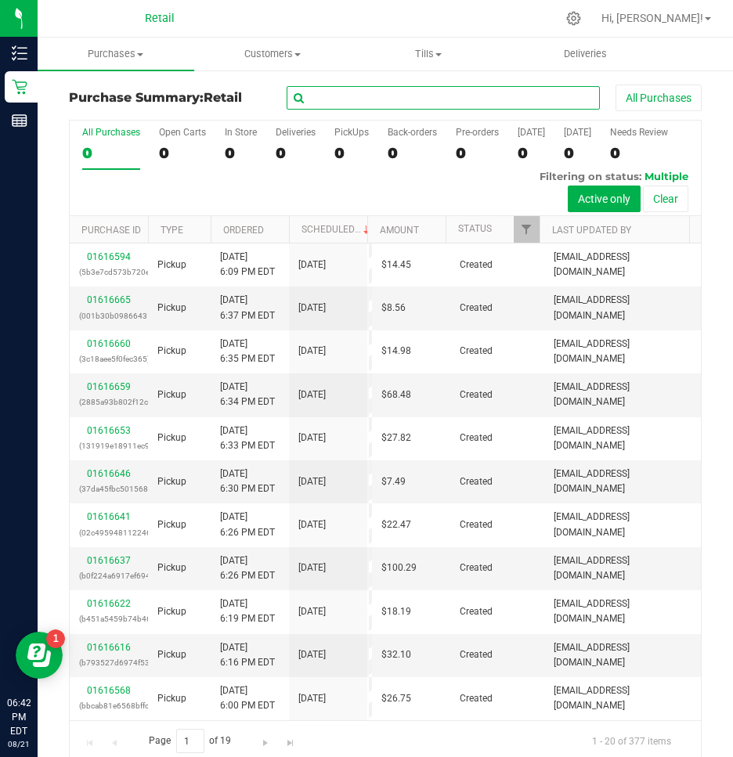
click at [398, 95] on input "text" at bounding box center [443, 97] width 313 height 23
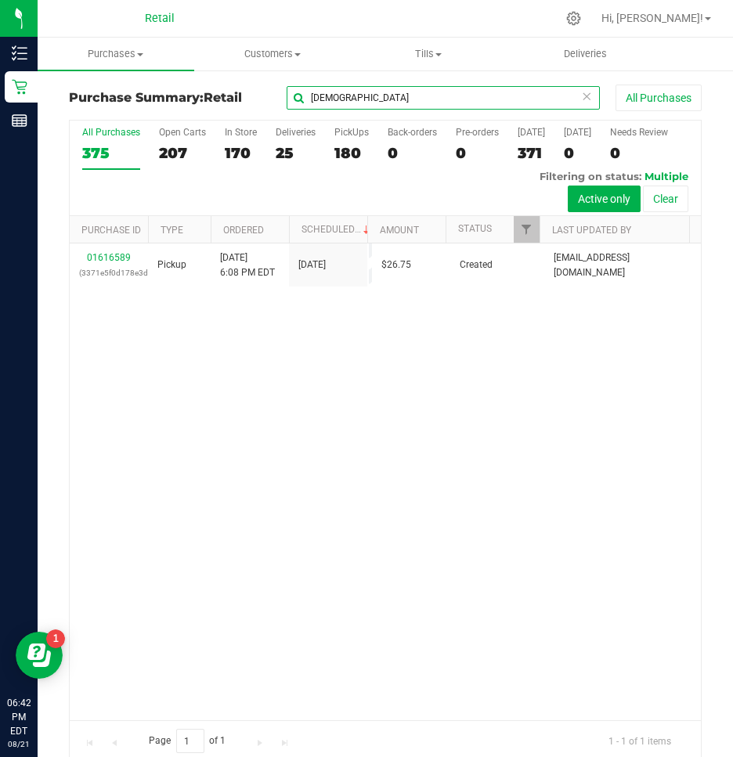
type input "thaili"
drag, startPoint x: 348, startPoint y: 92, endPoint x: 246, endPoint y: 103, distance: 103.1
click at [246, 103] on div "Purchase Summary: Retail thaili All Purchases" at bounding box center [385, 102] width 633 height 34
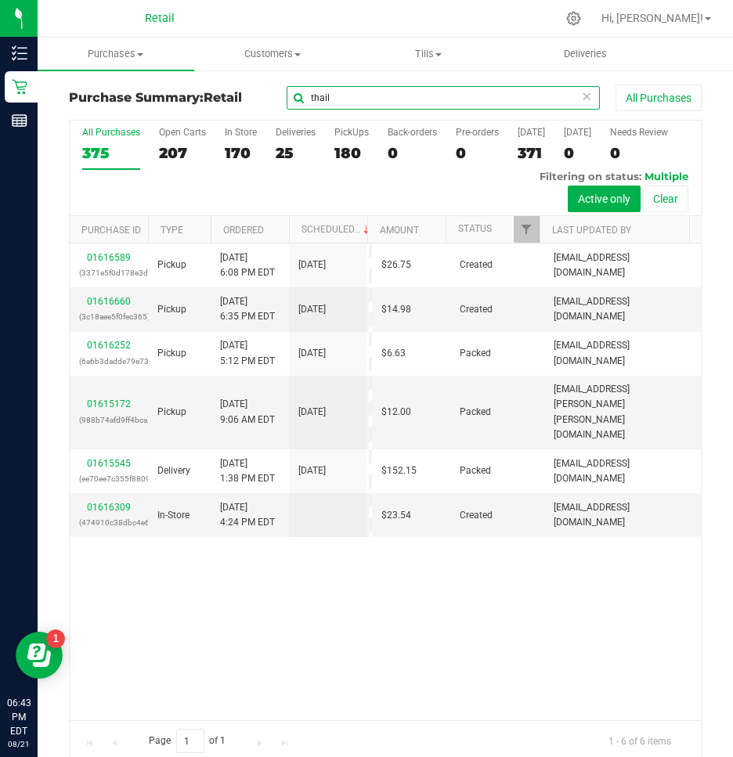
type input "thaili"
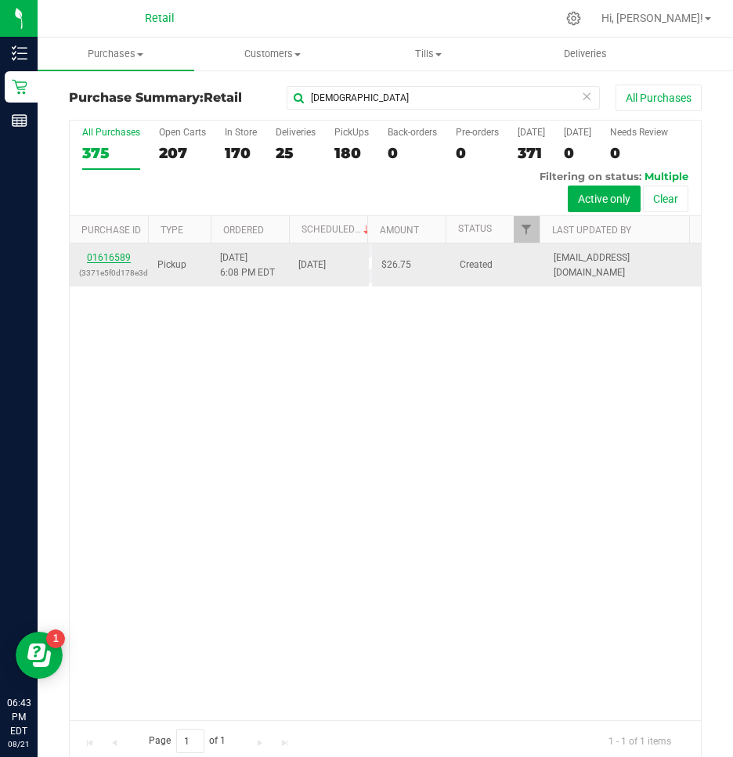
click at [117, 261] on link "01616589" at bounding box center [109, 257] width 44 height 11
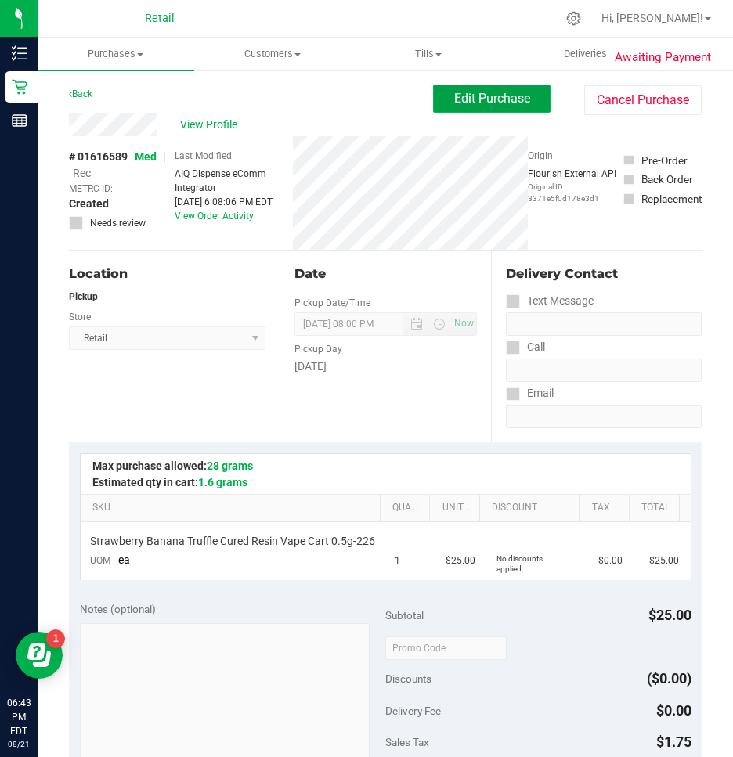
click at [503, 100] on span "Edit Purchase" at bounding box center [492, 98] width 76 height 15
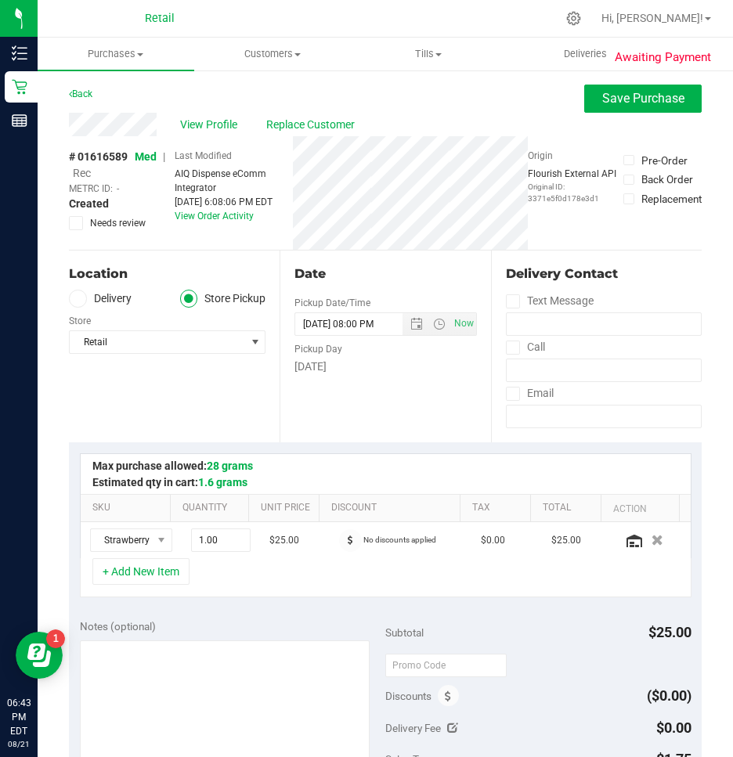
click at [85, 180] on div "# 01616589 Med | Rec METRC ID: - Created Needs review" at bounding box center [122, 189] width 106 height 81
click at [87, 171] on span "Rec" at bounding box center [82, 173] width 18 height 13
click at [602, 94] on span "Save Purchase" at bounding box center [643, 98] width 82 height 15
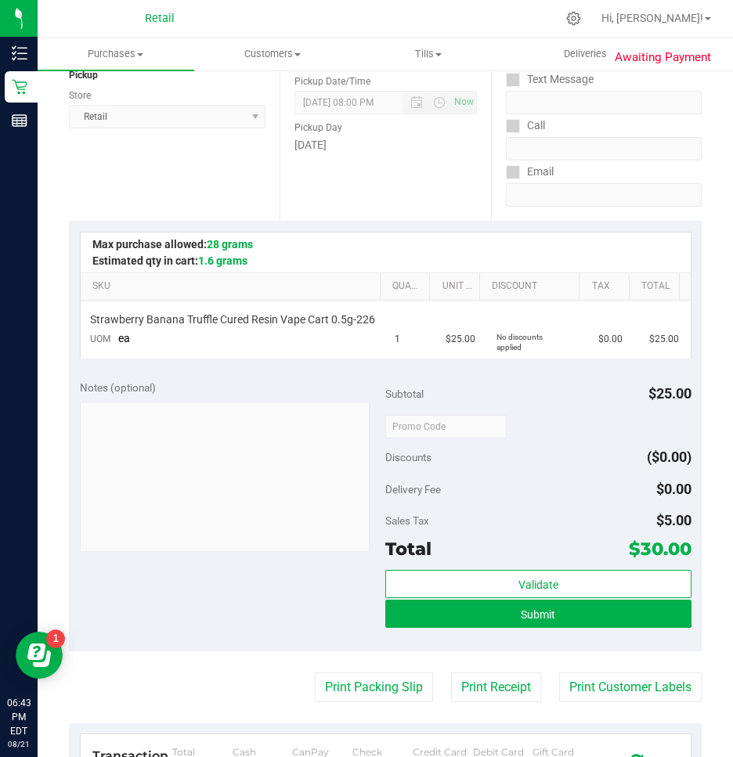
scroll to position [235, 0]
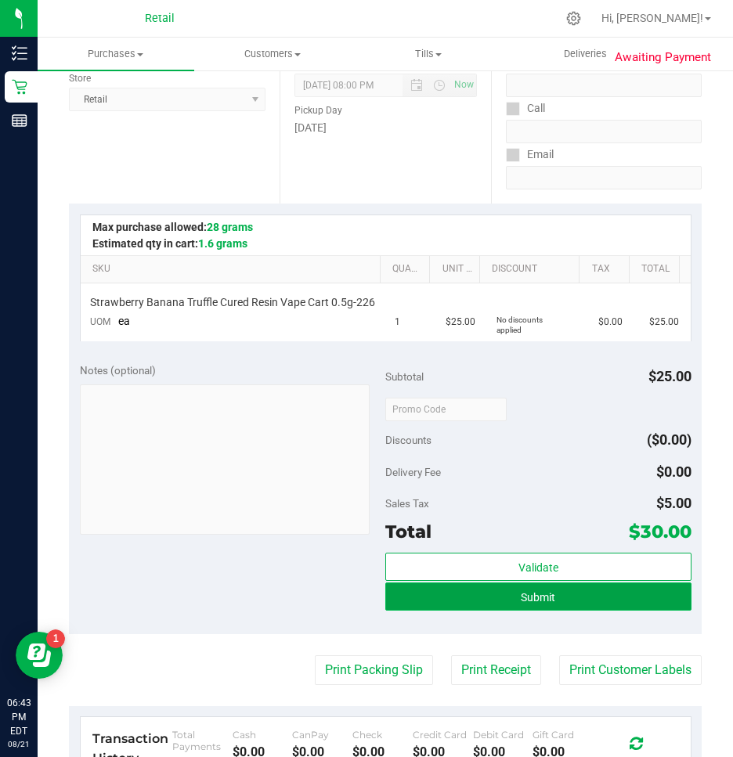
click at [460, 592] on button "Submit" at bounding box center [538, 596] width 306 height 28
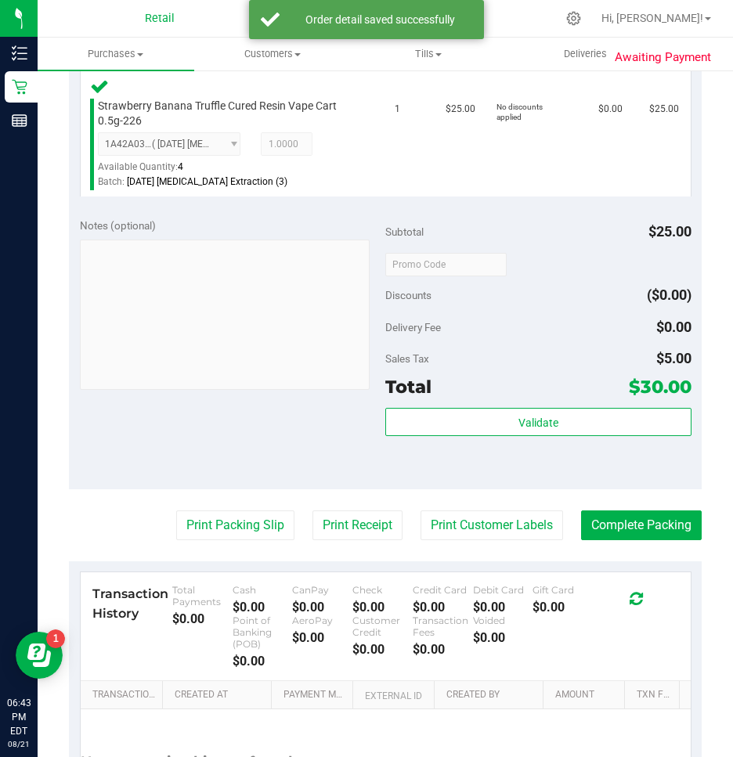
scroll to position [470, 0]
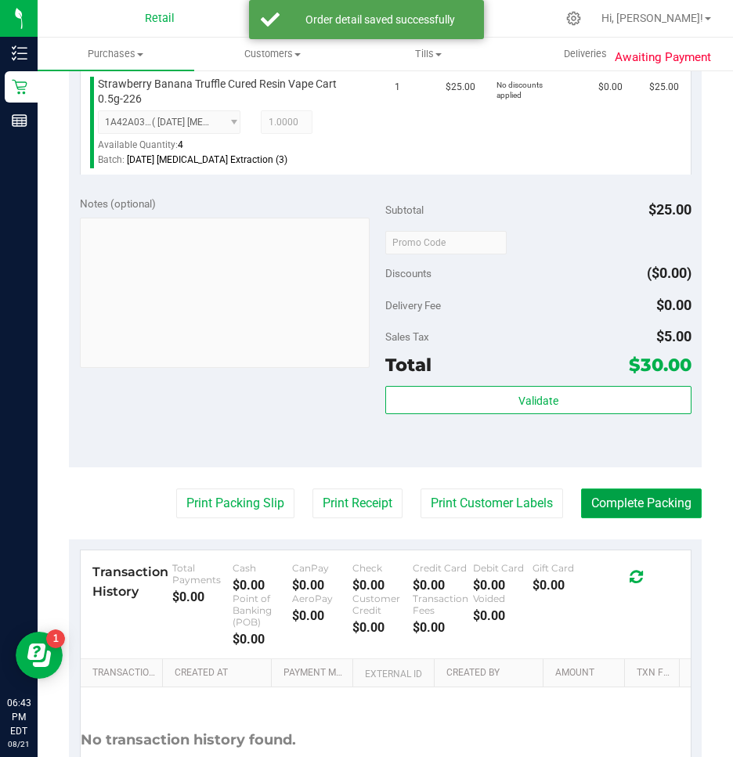
click at [647, 496] on button "Complete Packing" at bounding box center [641, 503] width 121 height 30
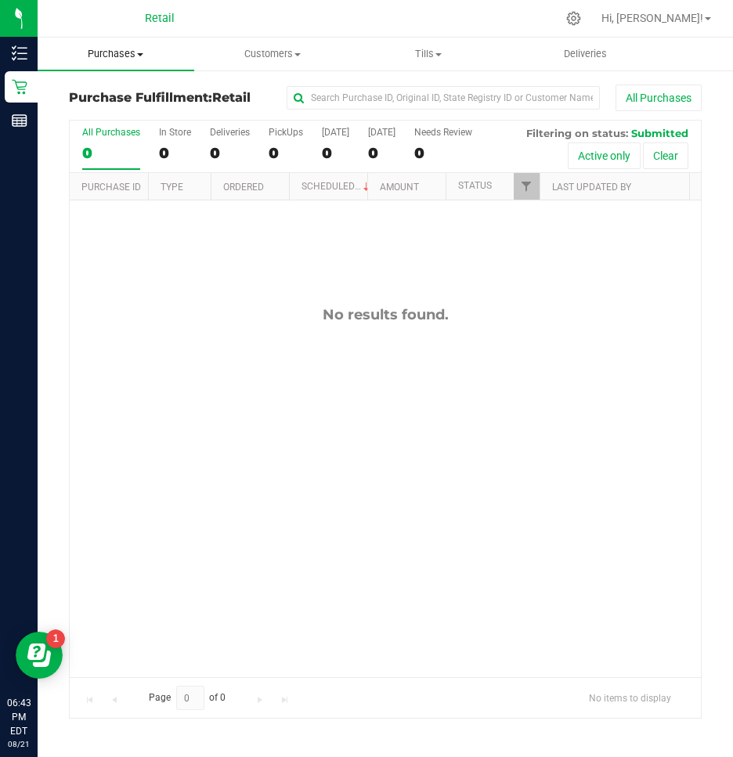
click at [94, 42] on uib-tab-heading "Purchases Summary of purchases Fulfillment All purchases" at bounding box center [116, 54] width 157 height 33
click at [70, 92] on span "Summary of purchases" at bounding box center [118, 94] width 160 height 13
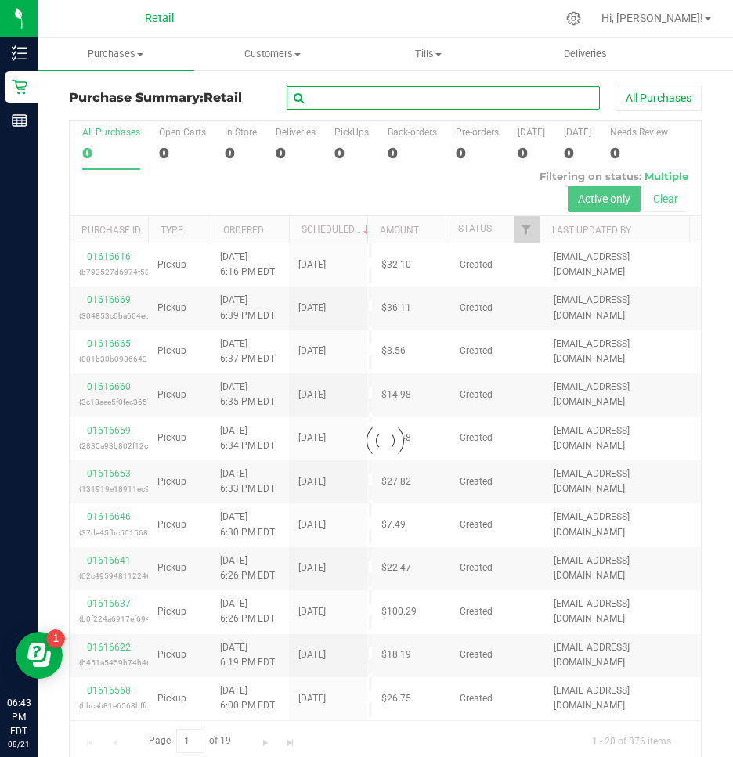
click at [339, 99] on input "text" at bounding box center [443, 97] width 313 height 23
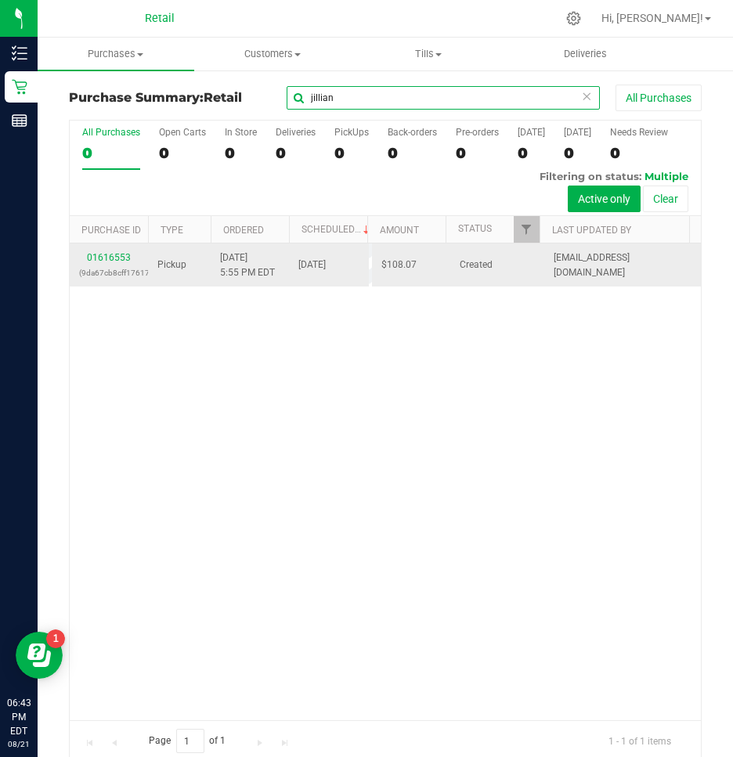
type input "jillian"
click at [106, 243] on td "01616553 (9da67cb8cff17617)" at bounding box center [109, 264] width 78 height 43
click at [104, 256] on link "01616553" at bounding box center [109, 257] width 44 height 11
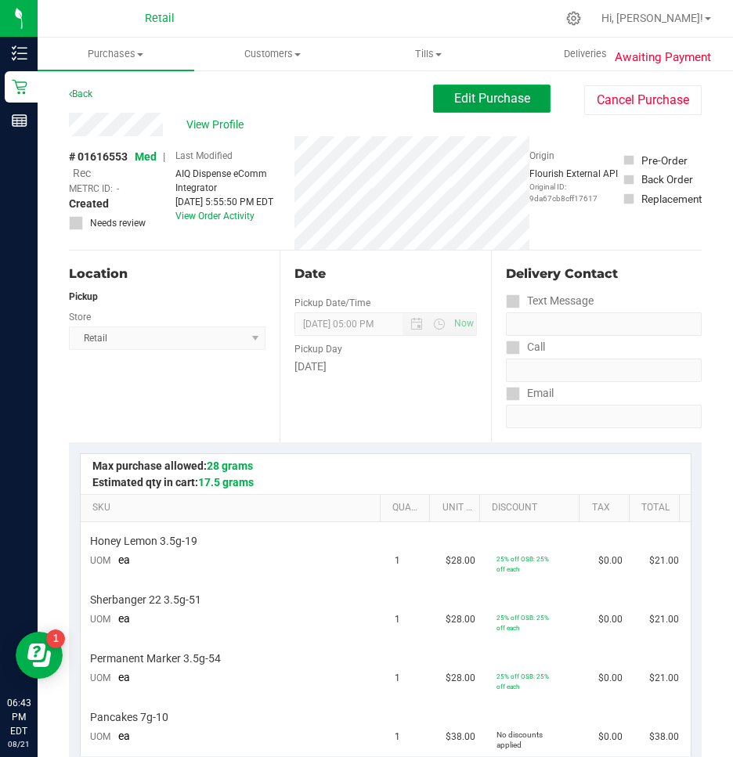
click at [478, 100] on span "Edit Purchase" at bounding box center [492, 98] width 76 height 15
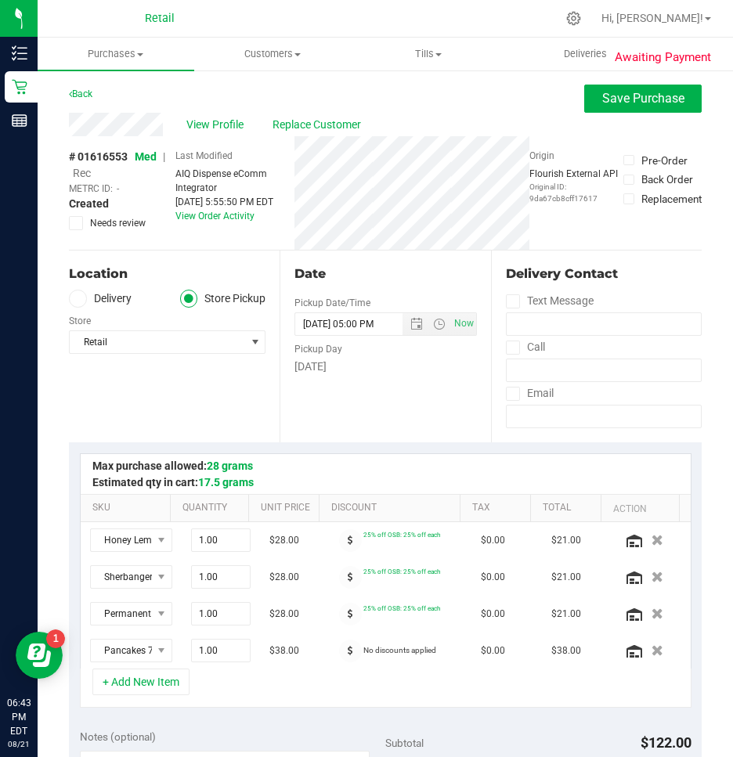
click at [85, 175] on span "Rec" at bounding box center [82, 173] width 18 height 13
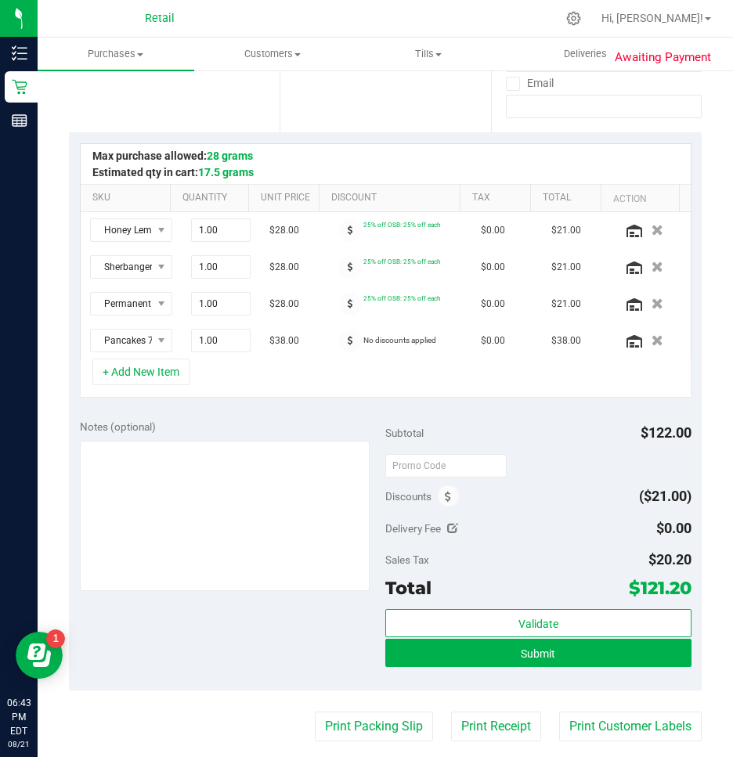
scroll to position [313, 0]
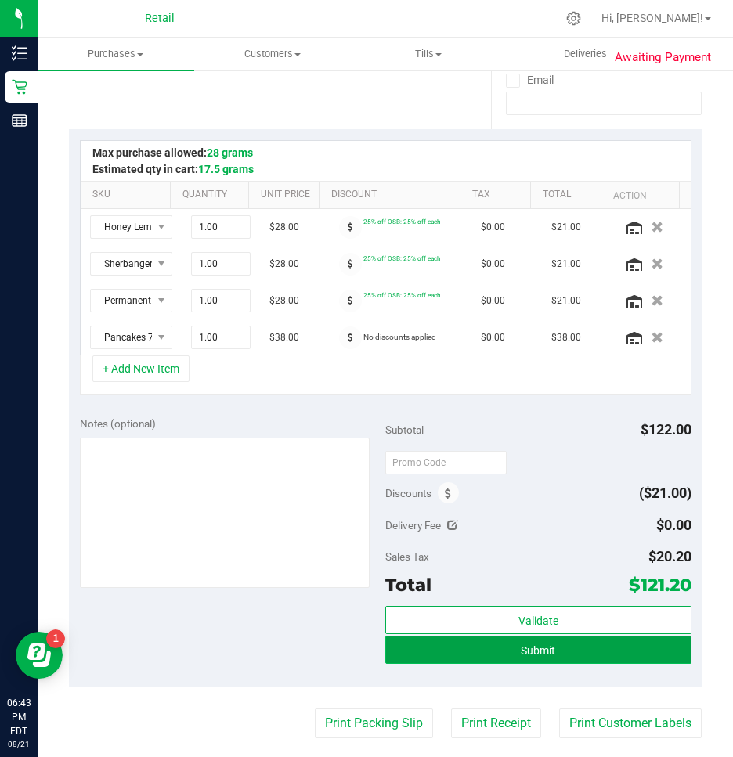
click at [526, 646] on span "Submit" at bounding box center [538, 650] width 34 height 13
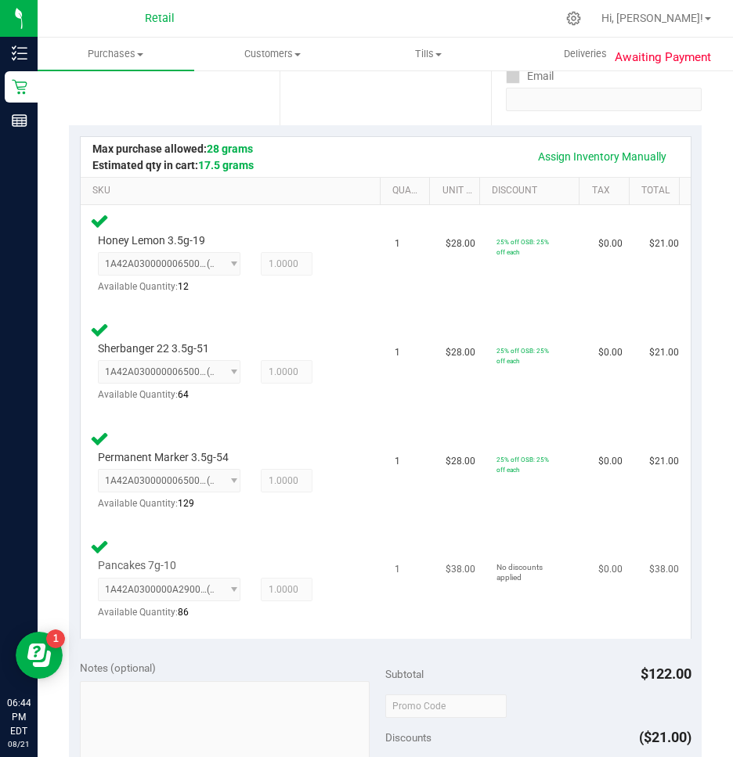
scroll to position [626, 0]
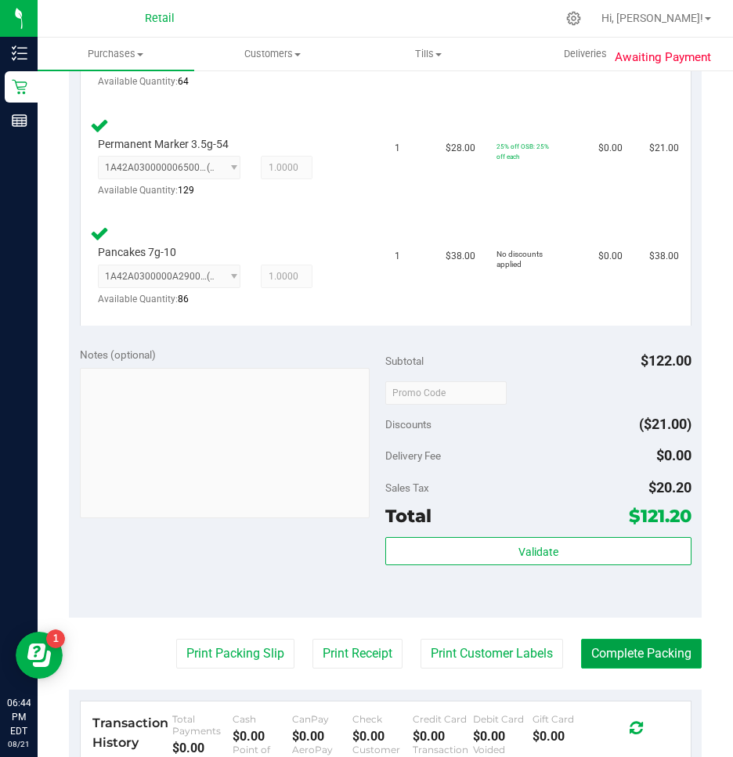
click at [607, 651] on button "Complete Packing" at bounding box center [641, 654] width 121 height 30
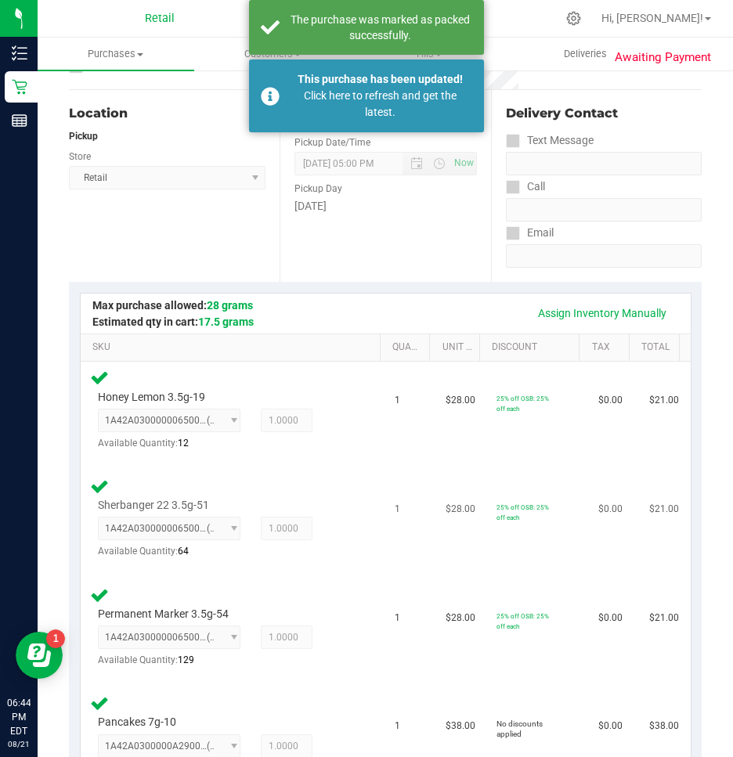
scroll to position [0, 0]
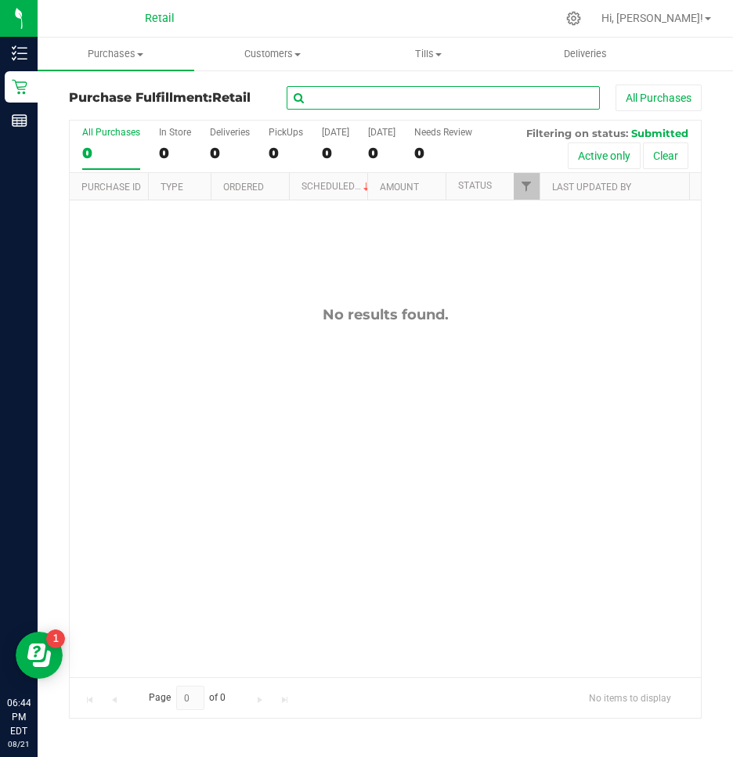
click at [341, 94] on input "text" at bounding box center [443, 97] width 313 height 23
click at [109, 49] on span "Purchases" at bounding box center [116, 54] width 157 height 14
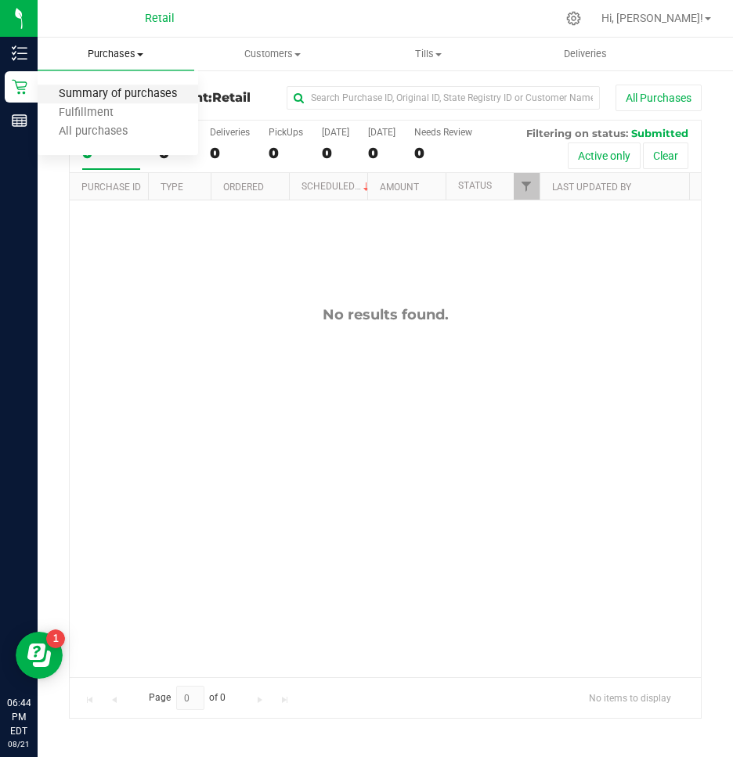
click at [80, 90] on span "Summary of purchases" at bounding box center [118, 94] width 160 height 13
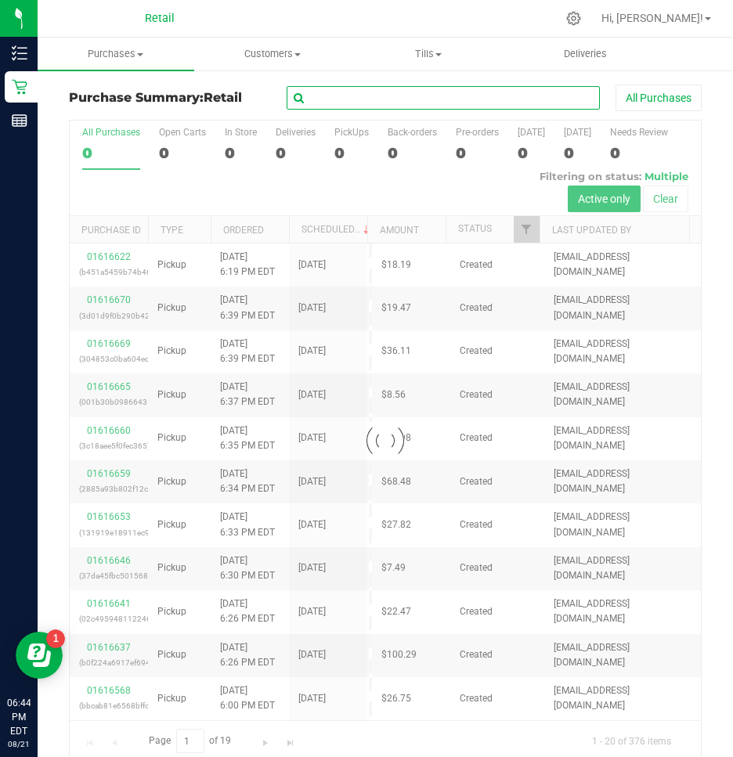
click at [329, 101] on input "text" at bounding box center [443, 97] width 313 height 23
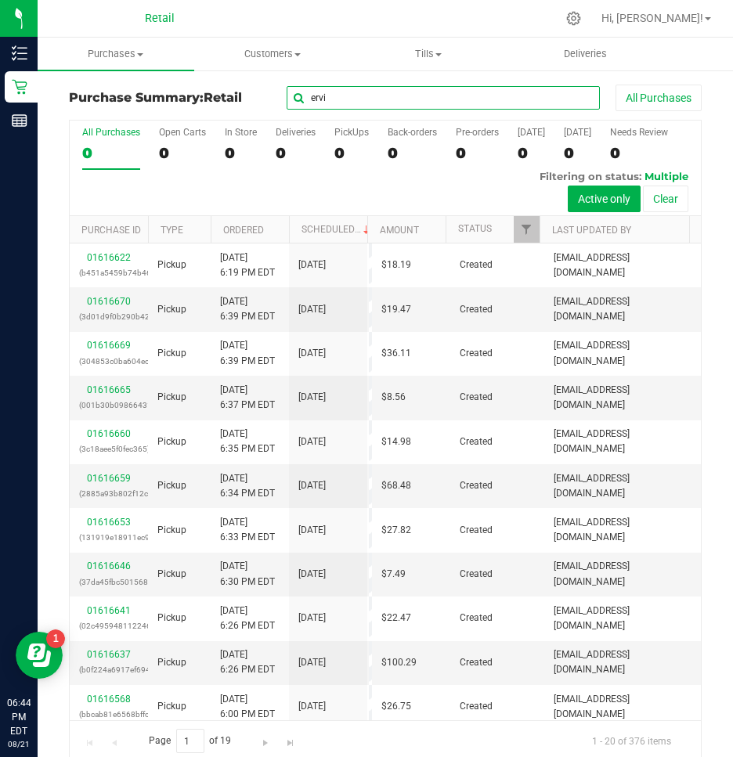
type input "ervin"
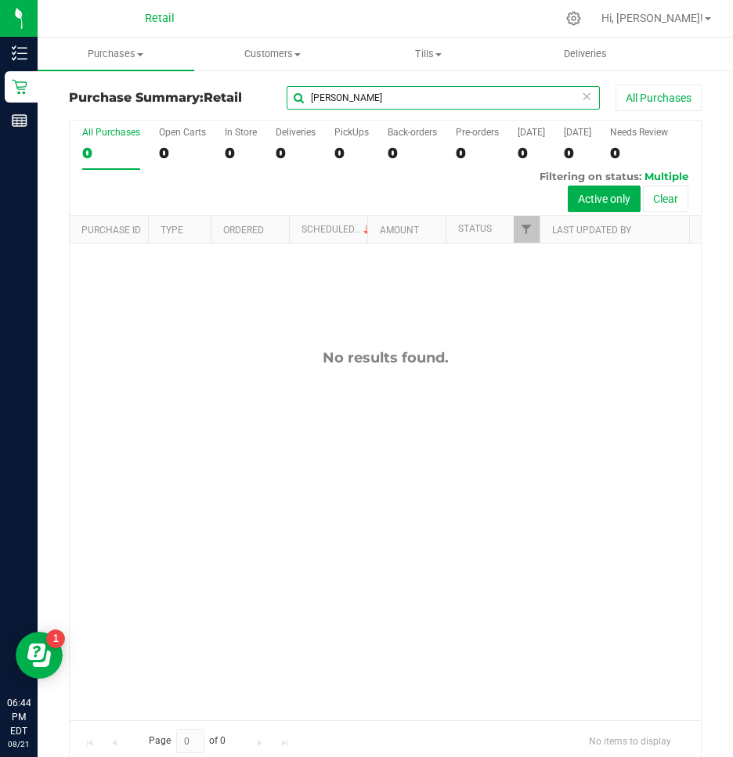
drag, startPoint x: 351, startPoint y: 92, endPoint x: 274, endPoint y: 97, distance: 76.9
click at [287, 97] on input "ervin" at bounding box center [443, 97] width 313 height 23
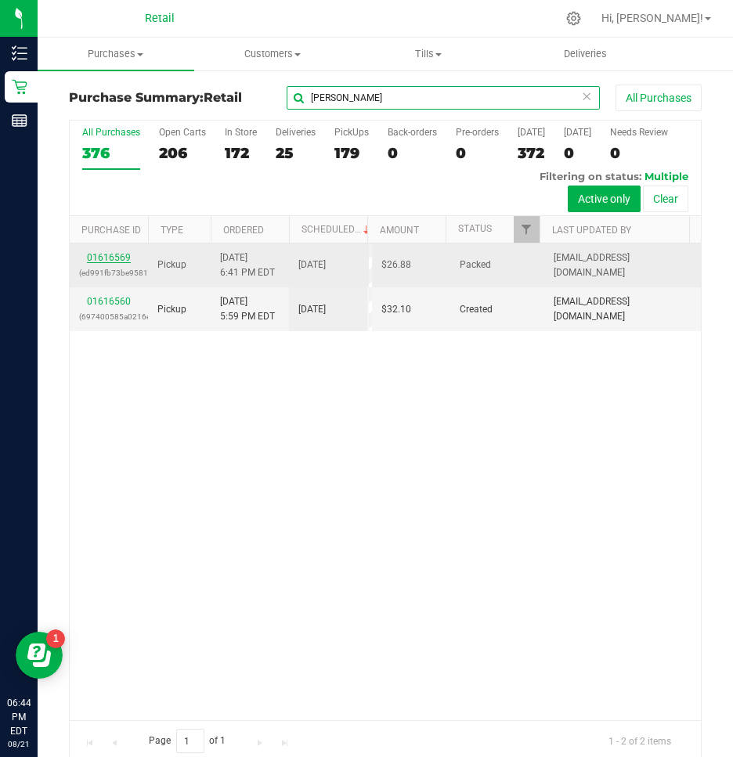
type input "irv"
click at [114, 259] on link "01616569" at bounding box center [109, 257] width 44 height 11
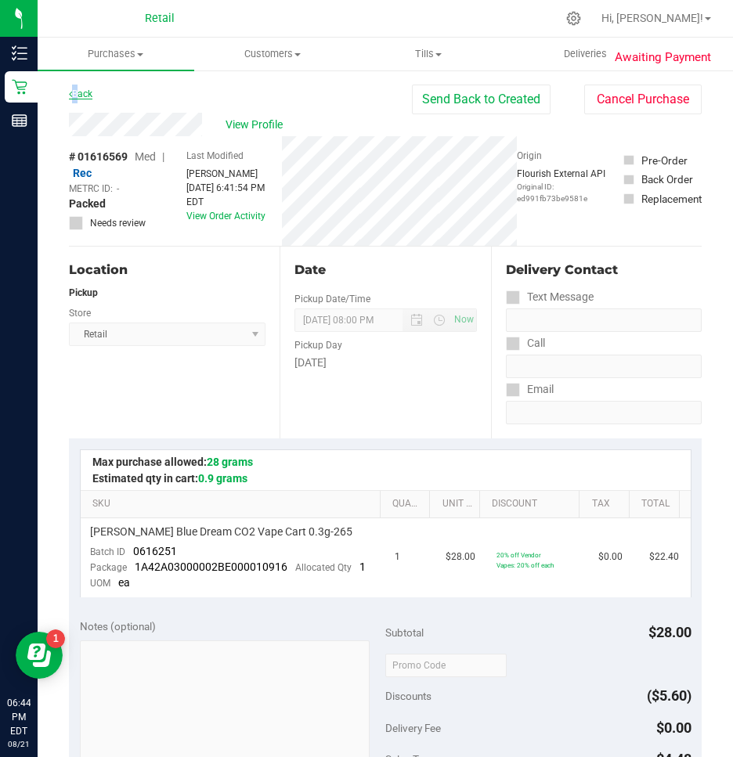
click at [76, 88] on div "Back" at bounding box center [80, 94] width 23 height 19
click at [81, 97] on link "Back" at bounding box center [80, 93] width 23 height 11
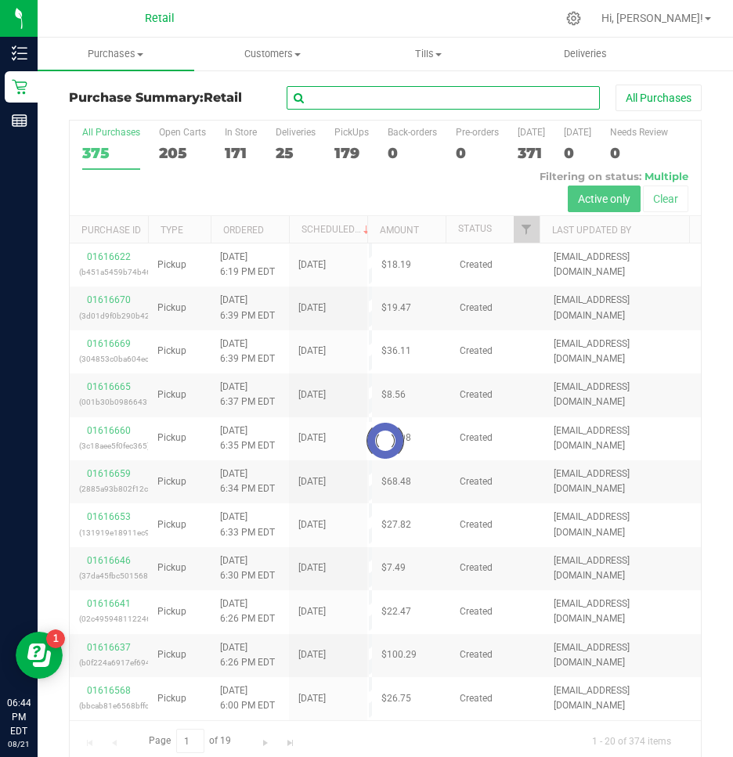
click at [485, 94] on input "text" at bounding box center [443, 97] width 313 height 23
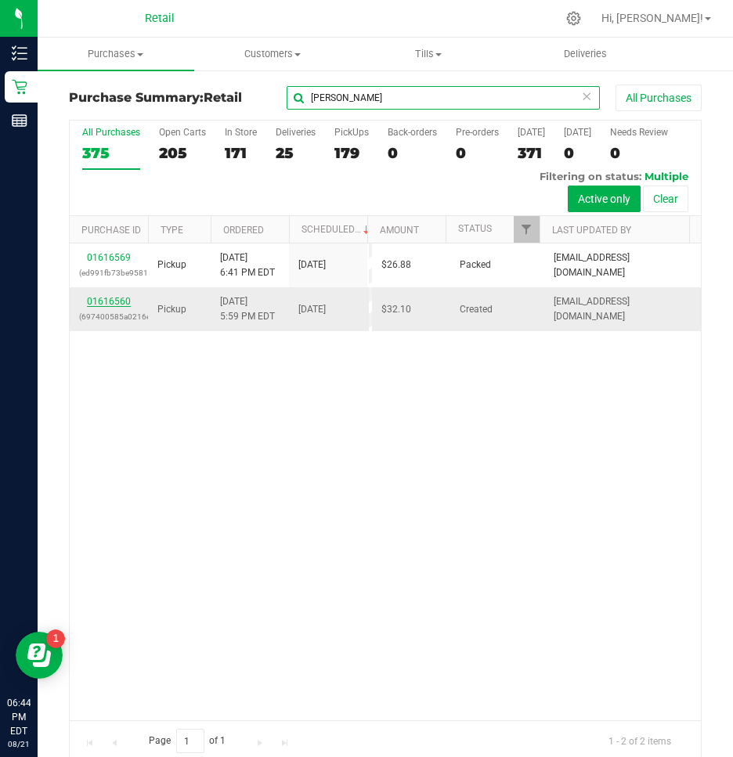
type input "irvin"
click at [119, 300] on link "01616560" at bounding box center [109, 301] width 44 height 11
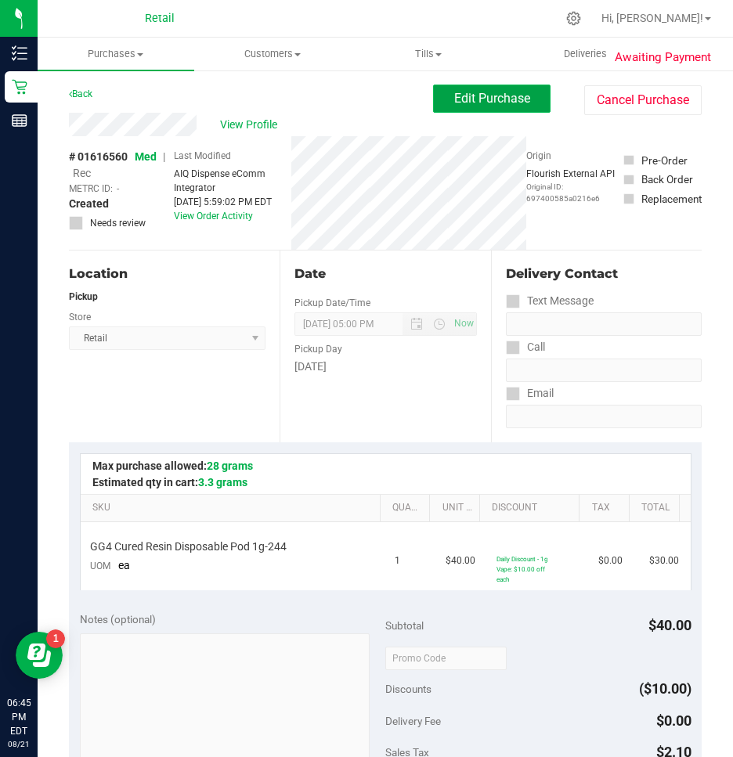
click at [513, 103] on span "Edit Purchase" at bounding box center [492, 98] width 76 height 15
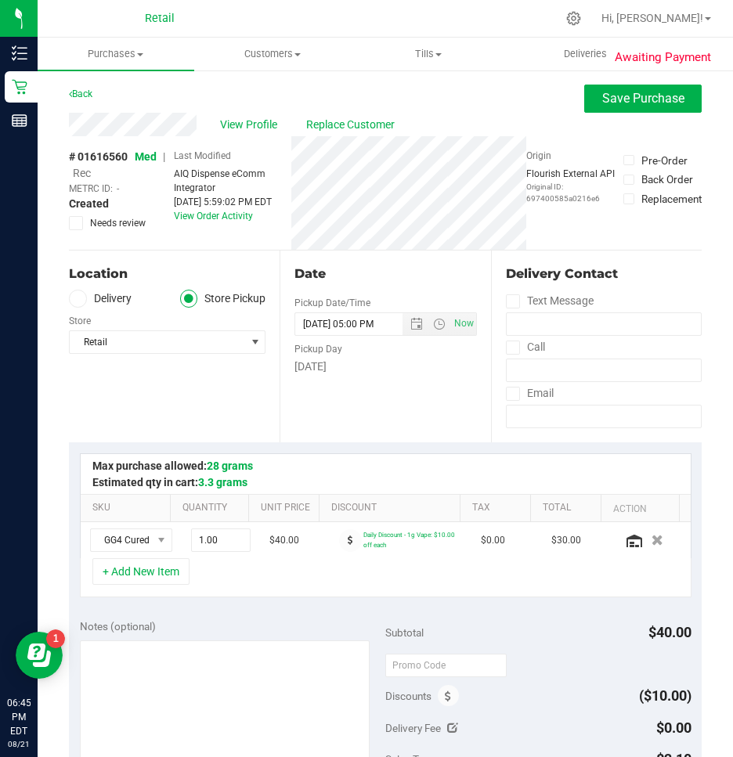
click at [85, 171] on span "Rec" at bounding box center [82, 173] width 18 height 13
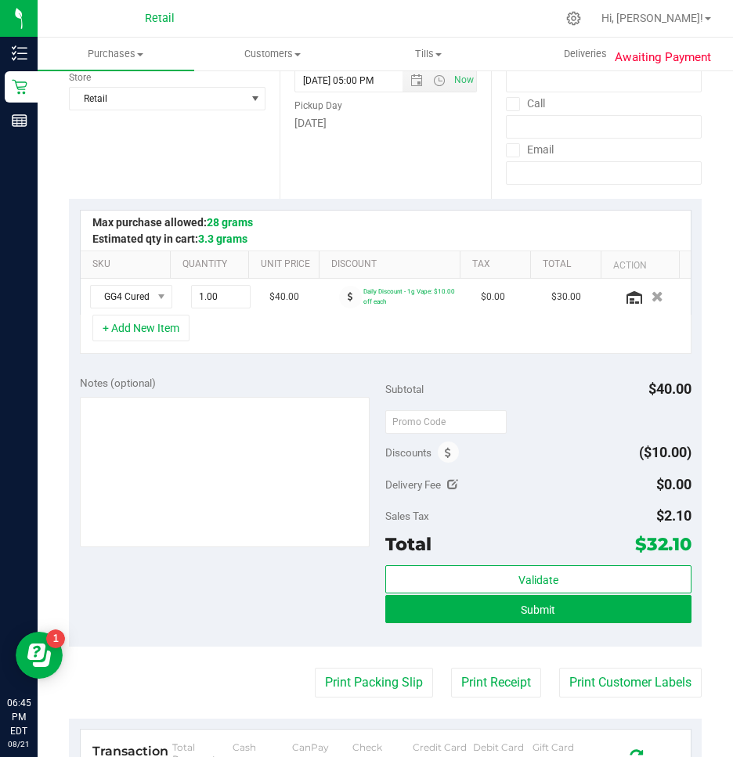
scroll to position [391, 0]
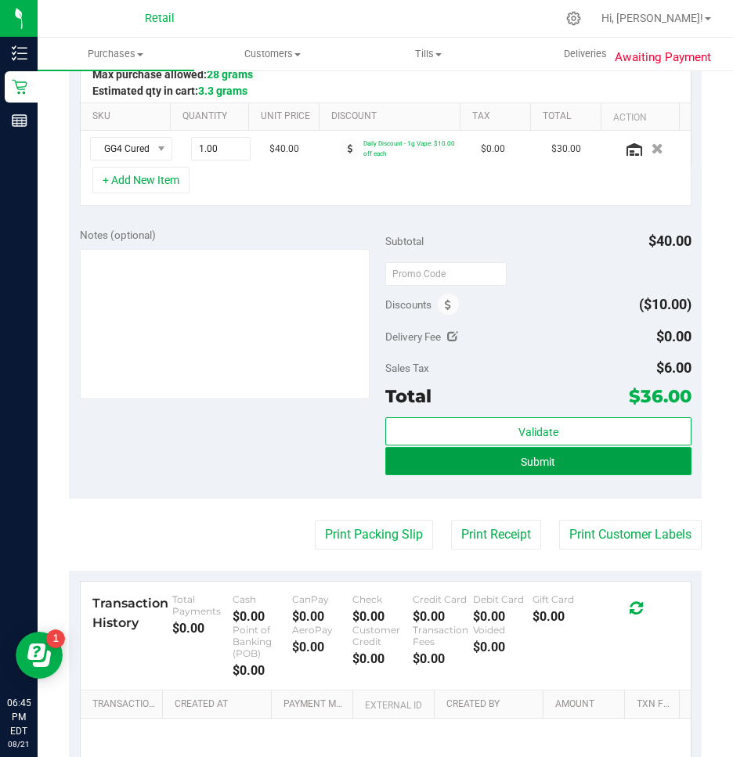
click at [543, 474] on button "Submit" at bounding box center [538, 461] width 306 height 28
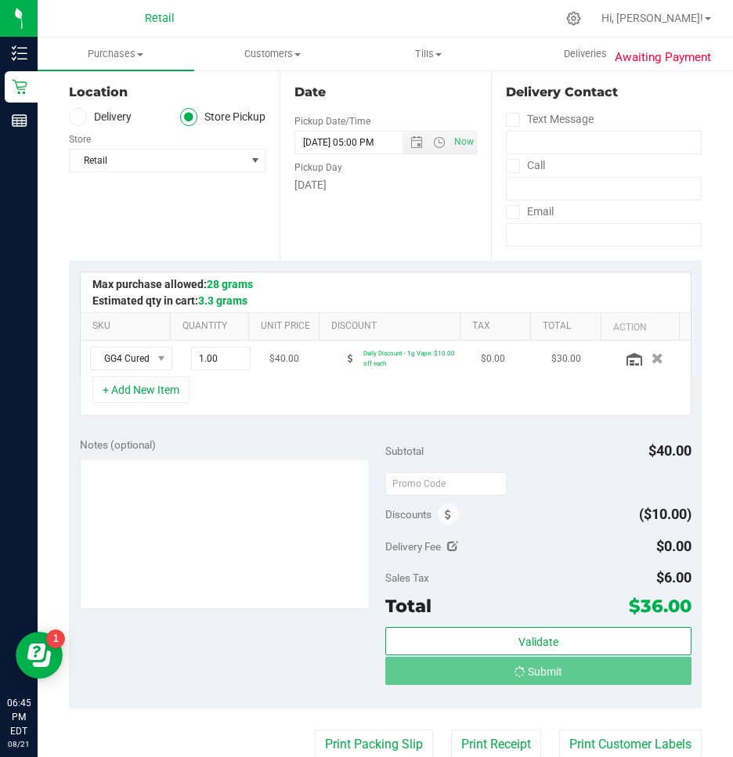
scroll to position [0, 0]
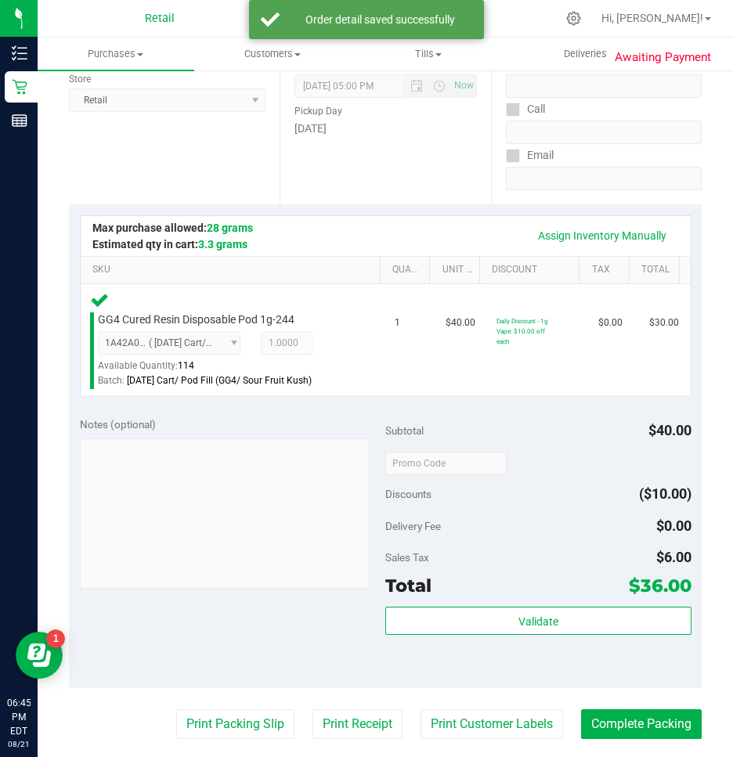
scroll to position [235, 0]
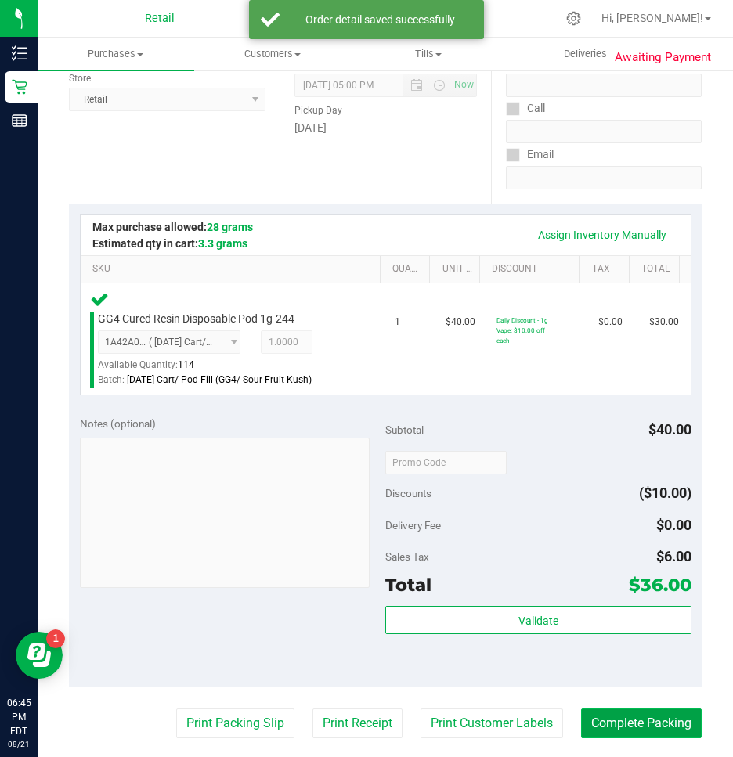
click at [612, 711] on button "Complete Packing" at bounding box center [641, 723] width 121 height 30
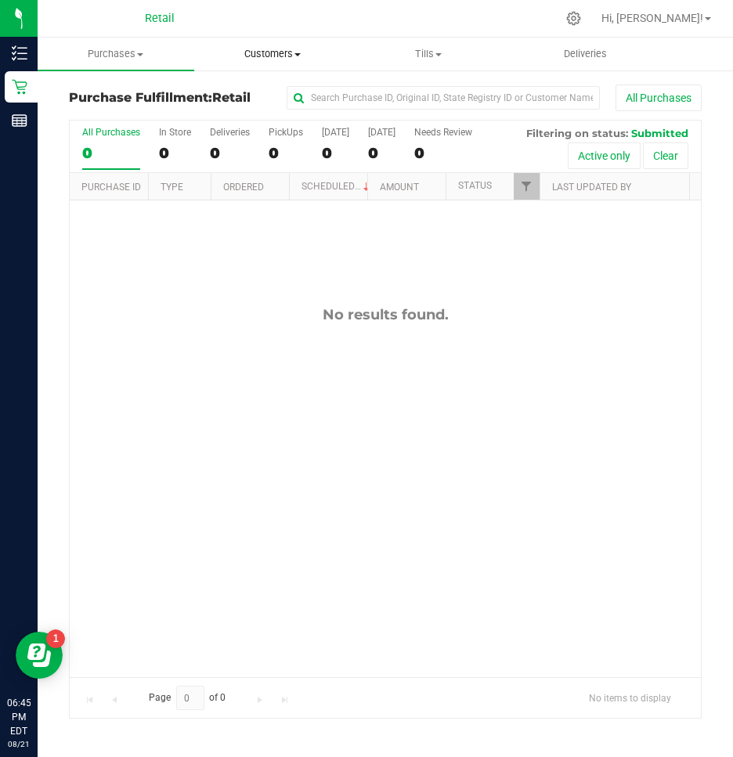
click at [254, 50] on span "Customers" at bounding box center [272, 54] width 155 height 14
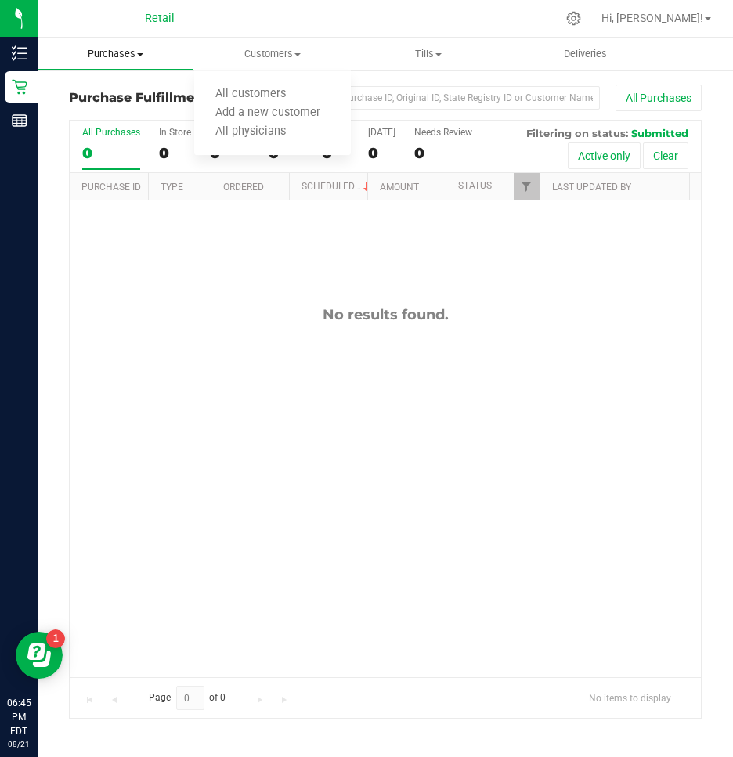
click at [113, 55] on span "Purchases" at bounding box center [115, 54] width 155 height 14
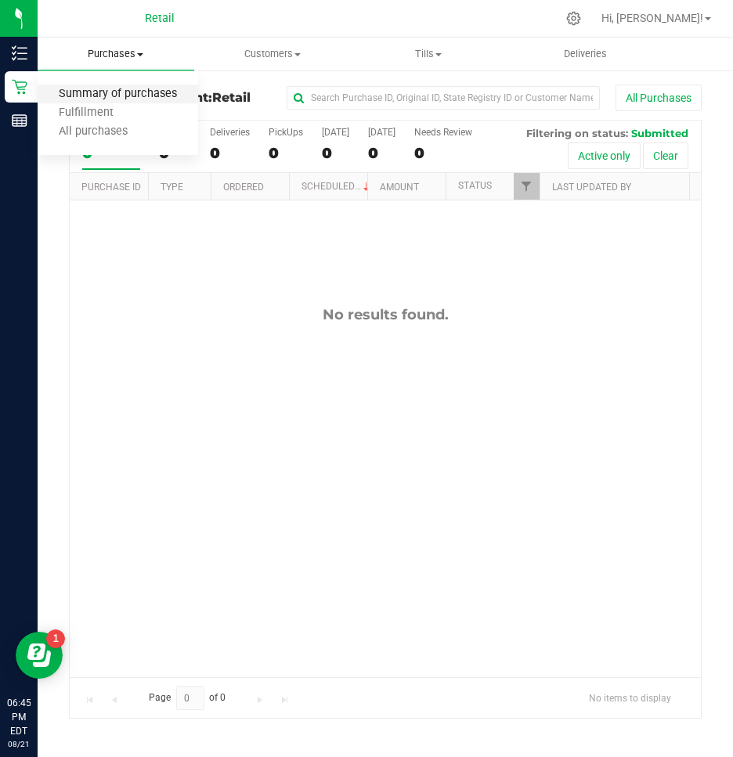
click at [88, 89] on span "Summary of purchases" at bounding box center [118, 94] width 160 height 13
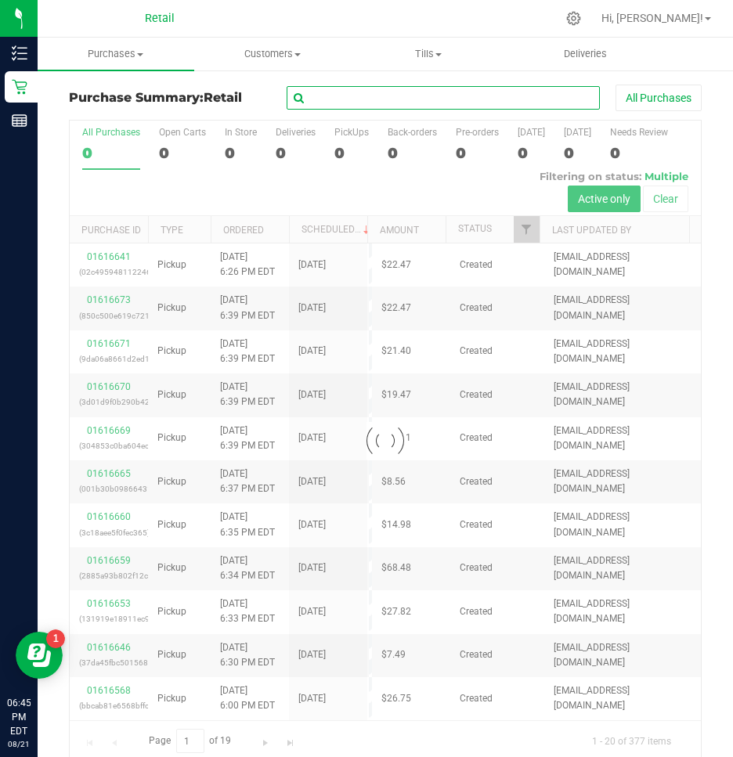
click at [352, 99] on input "text" at bounding box center [443, 97] width 313 height 23
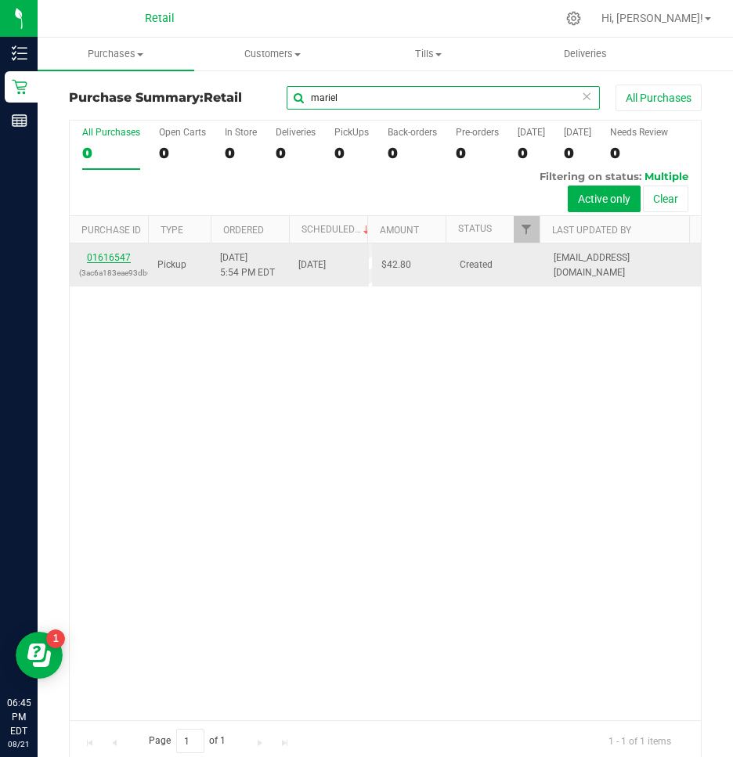
type input "mariel"
click at [121, 257] on link "01616547" at bounding box center [109, 257] width 44 height 11
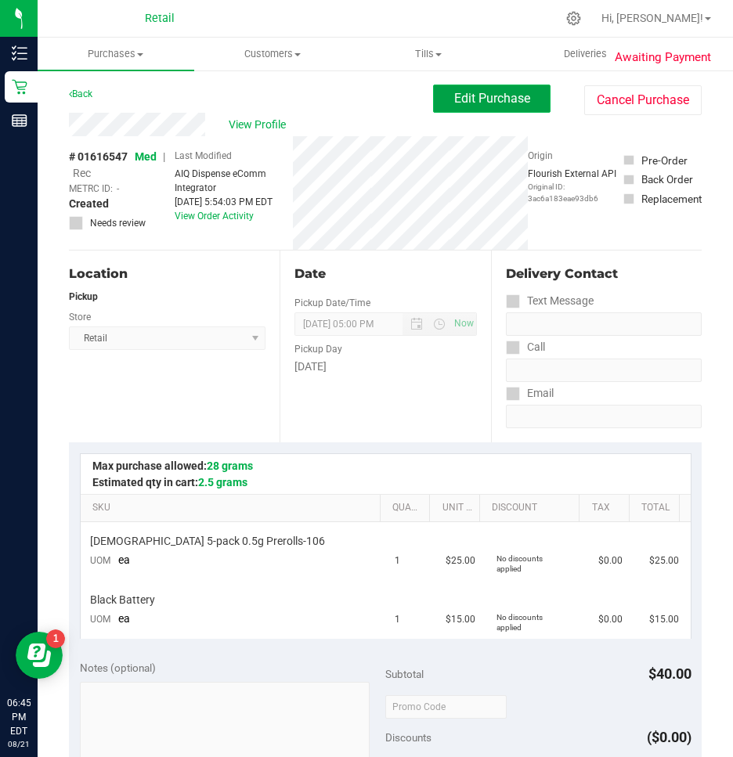
click at [496, 91] on span "Edit Purchase" at bounding box center [492, 98] width 76 height 15
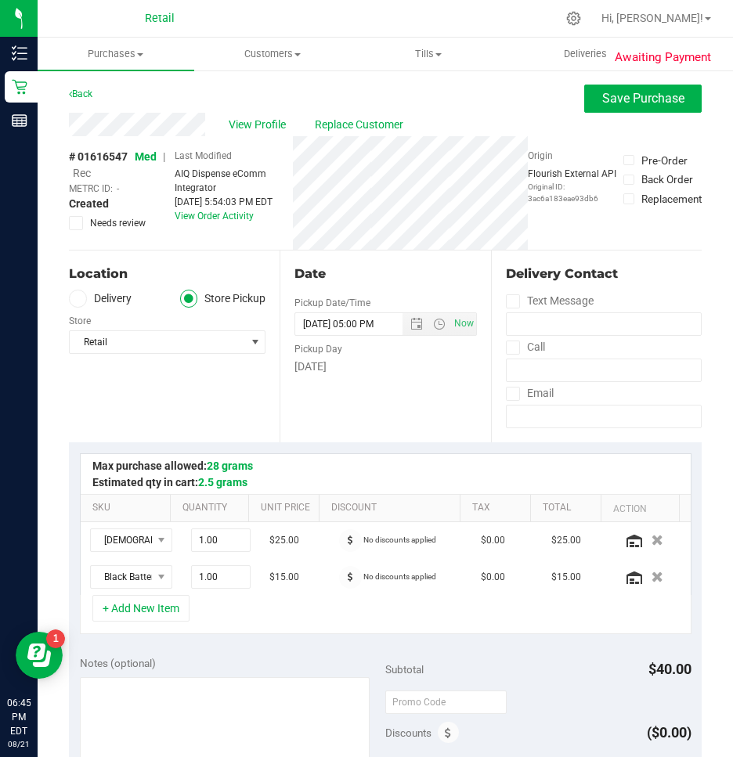
click at [79, 171] on span "Rec" at bounding box center [82, 173] width 18 height 13
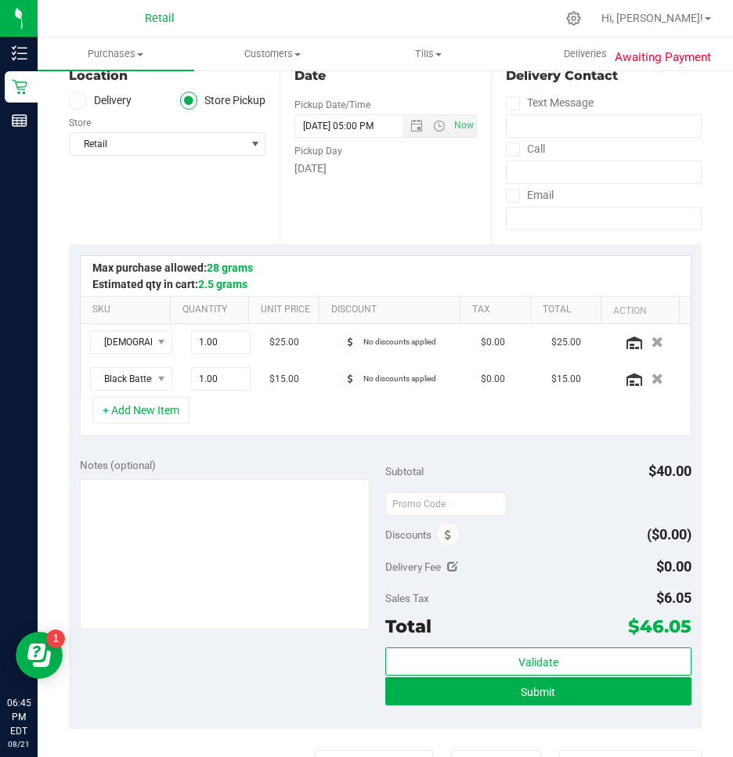
scroll to position [391, 0]
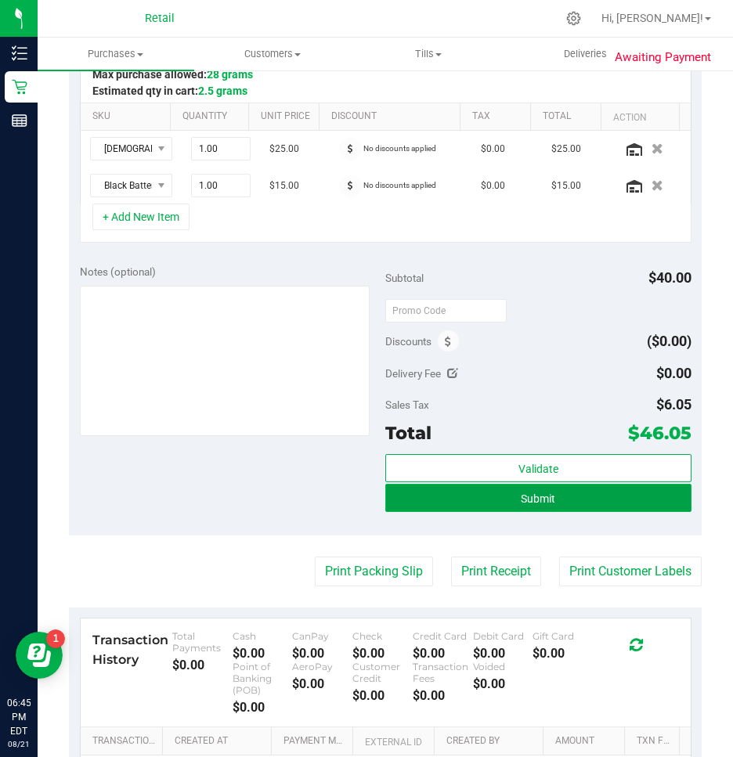
click at [493, 495] on button "Submit" at bounding box center [538, 498] width 306 height 28
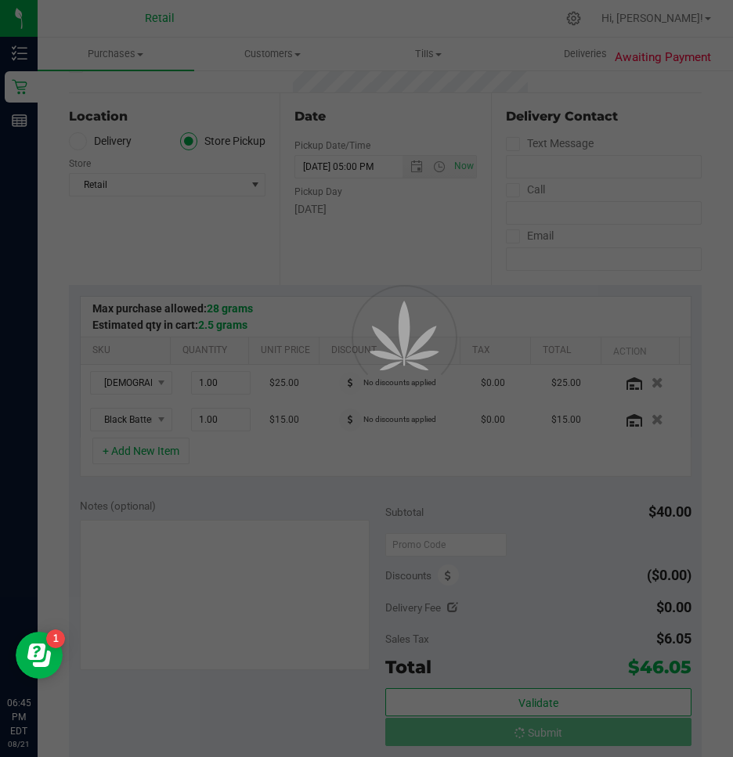
scroll to position [157, 0]
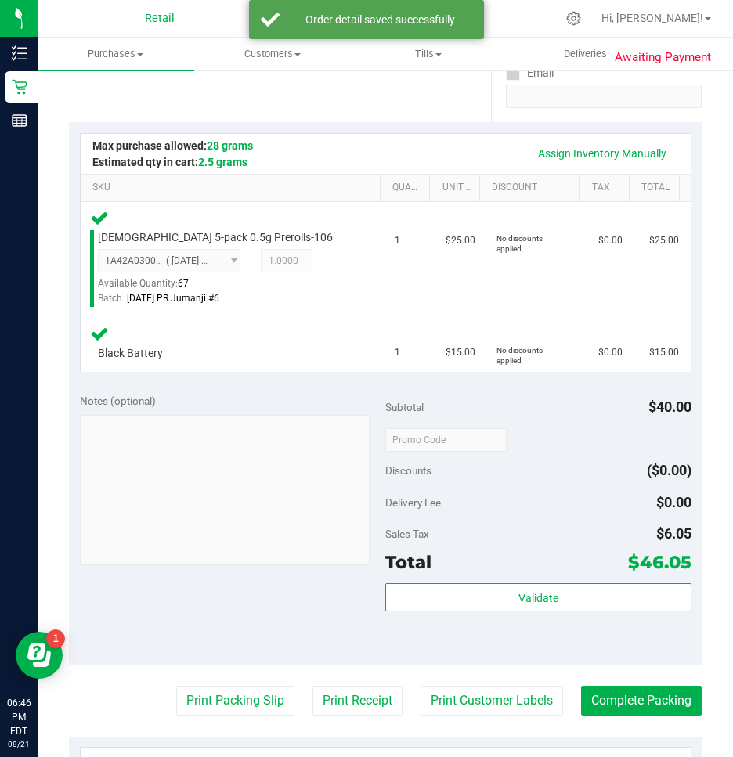
scroll to position [470, 0]
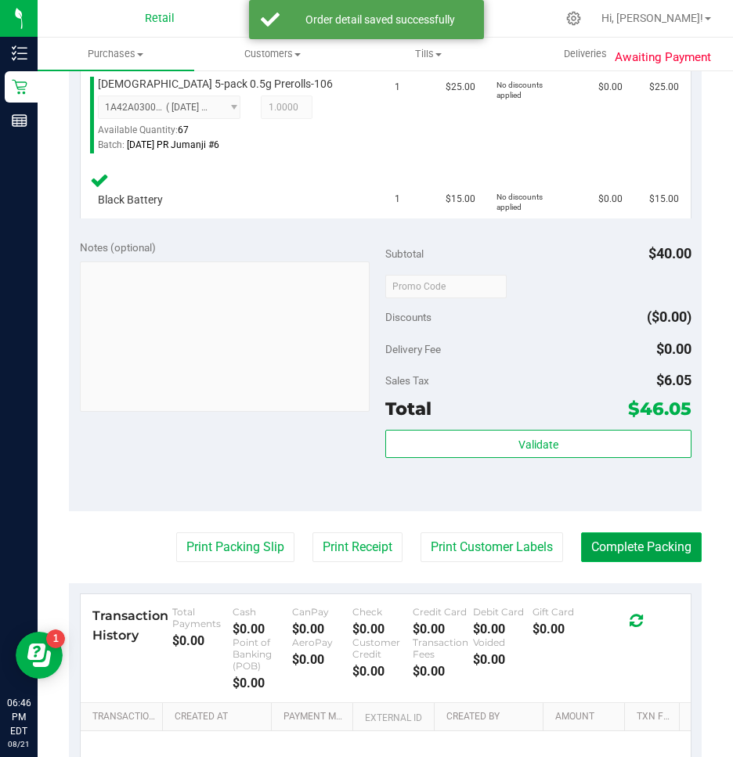
click at [618, 561] on button "Complete Packing" at bounding box center [641, 547] width 121 height 30
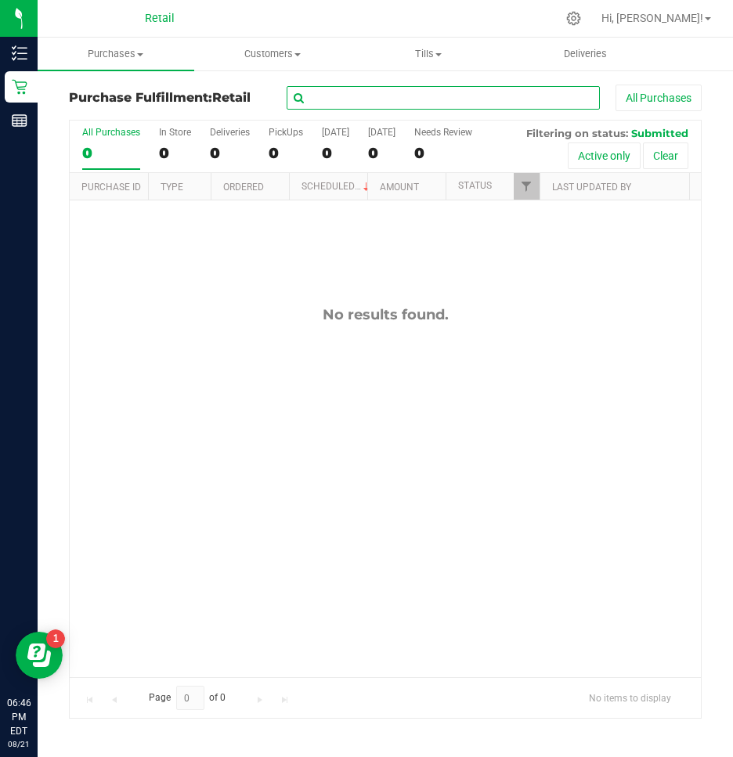
click at [450, 95] on input "text" at bounding box center [443, 97] width 313 height 23
click at [107, 51] on span "Purchases" at bounding box center [116, 54] width 157 height 14
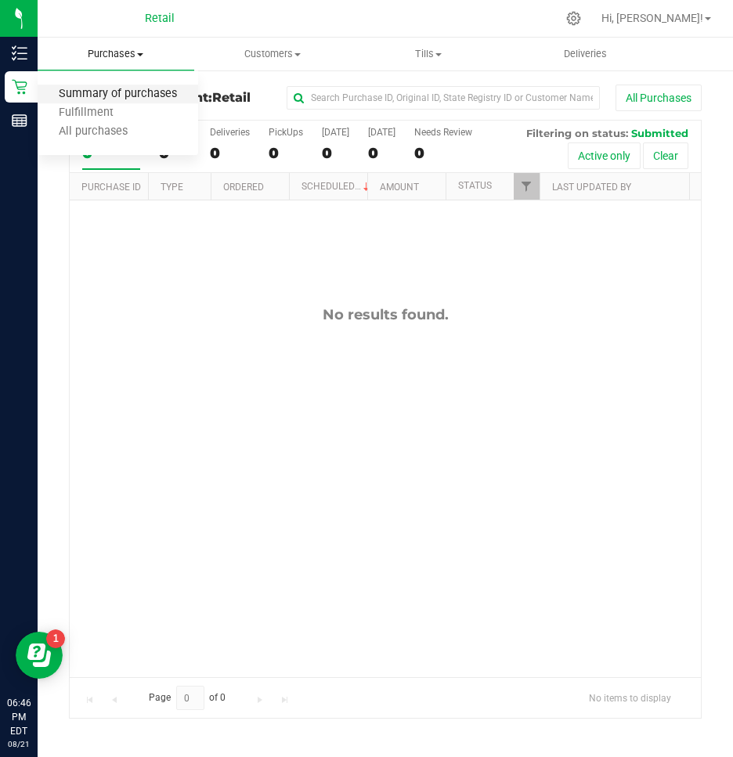
click at [92, 100] on span "Summary of purchases" at bounding box center [118, 94] width 160 height 13
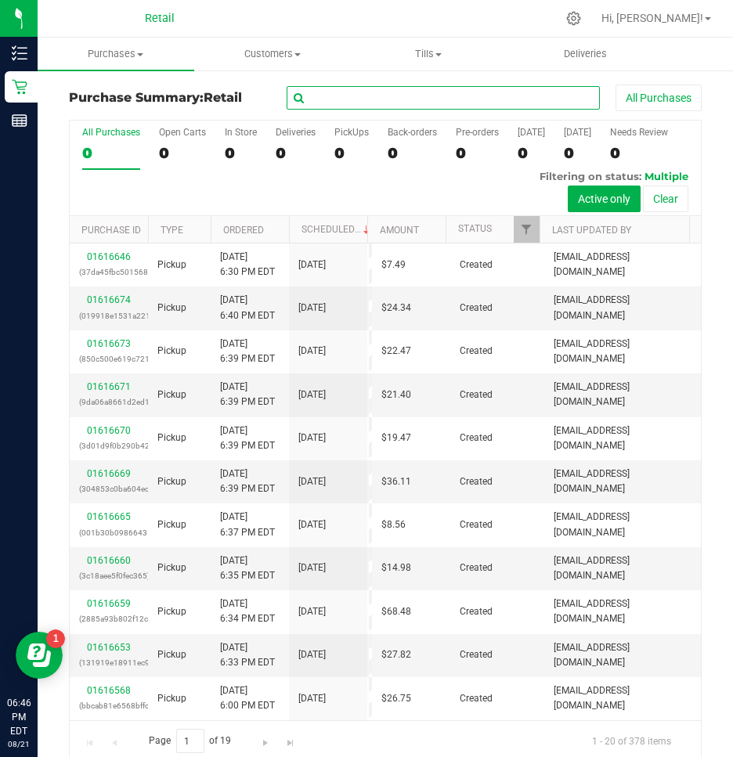
click at [364, 94] on input "text" at bounding box center [443, 97] width 313 height 23
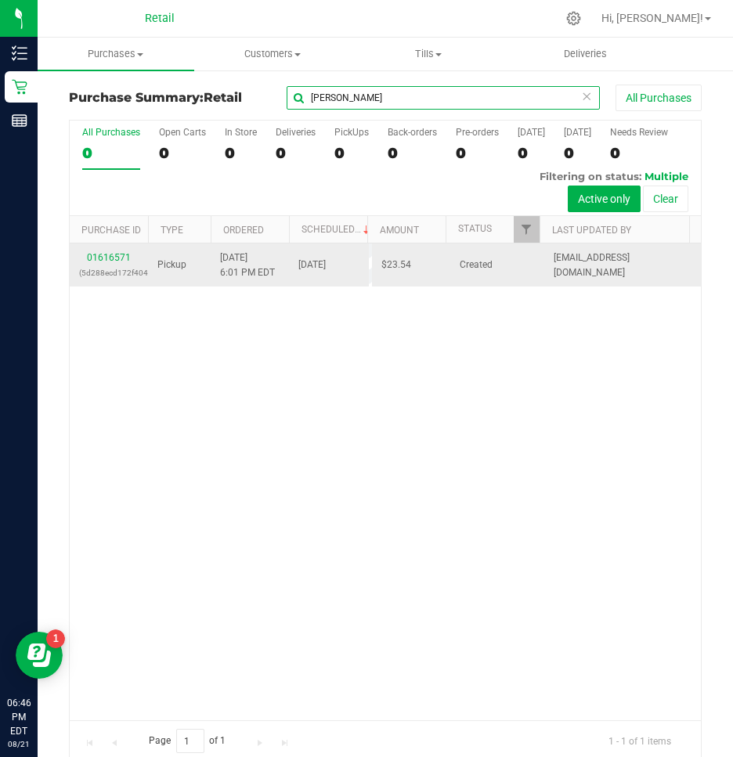
type input "kimberly"
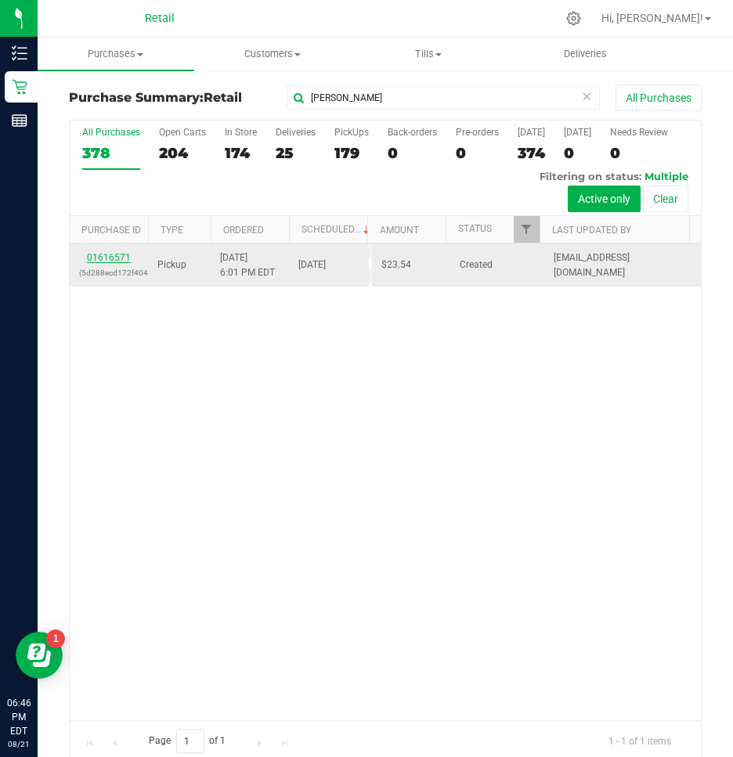
click at [98, 261] on link "01616571" at bounding box center [109, 257] width 44 height 11
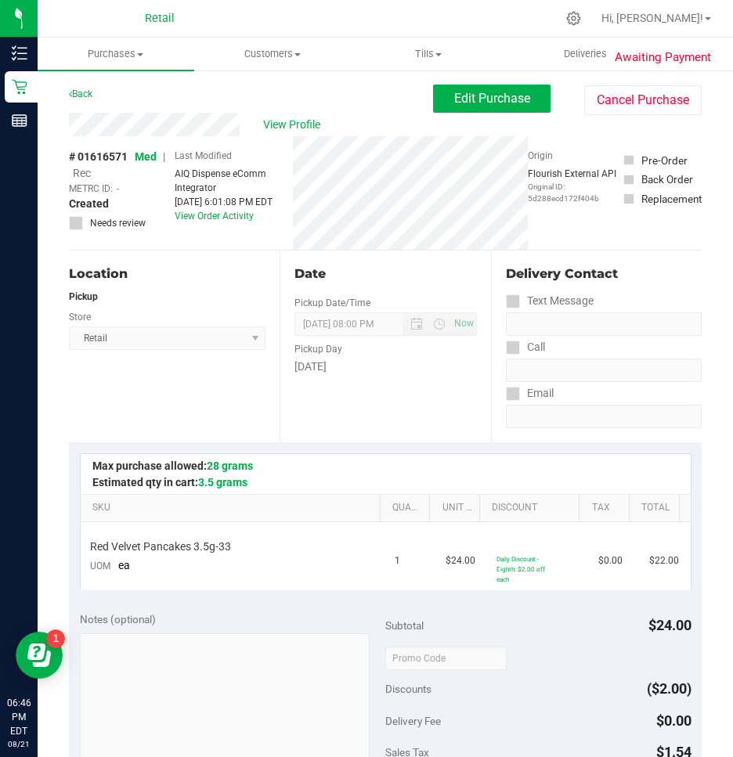
click at [495, 77] on div "Awaiting Payment Back Edit Purchase Cancel Purchase View Profile # 01616571 Med…" at bounding box center [385, 686] width 695 height 1234
click at [492, 88] on button "Edit Purchase" at bounding box center [491, 99] width 117 height 28
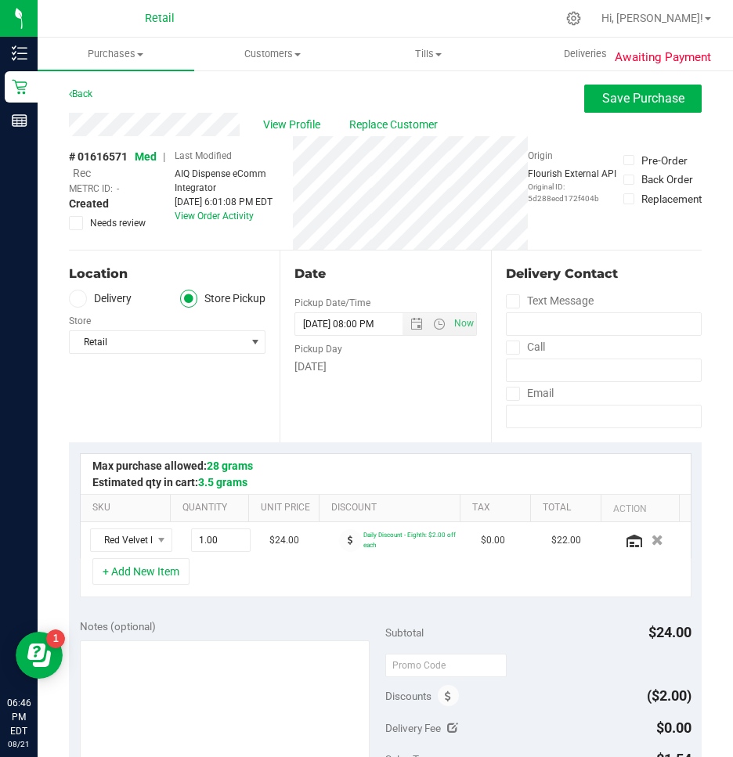
click at [87, 171] on span "Rec" at bounding box center [82, 173] width 18 height 13
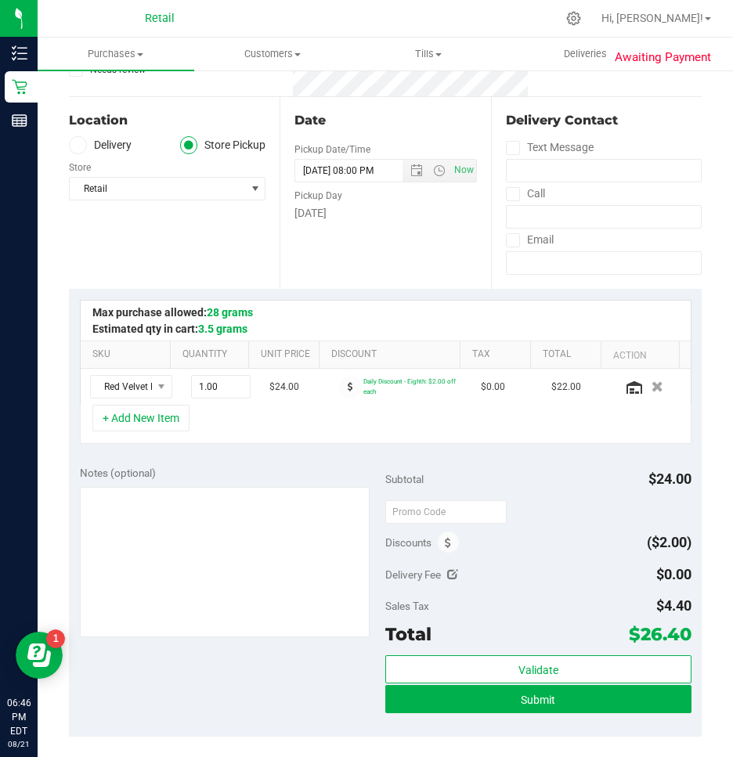
scroll to position [548, 0]
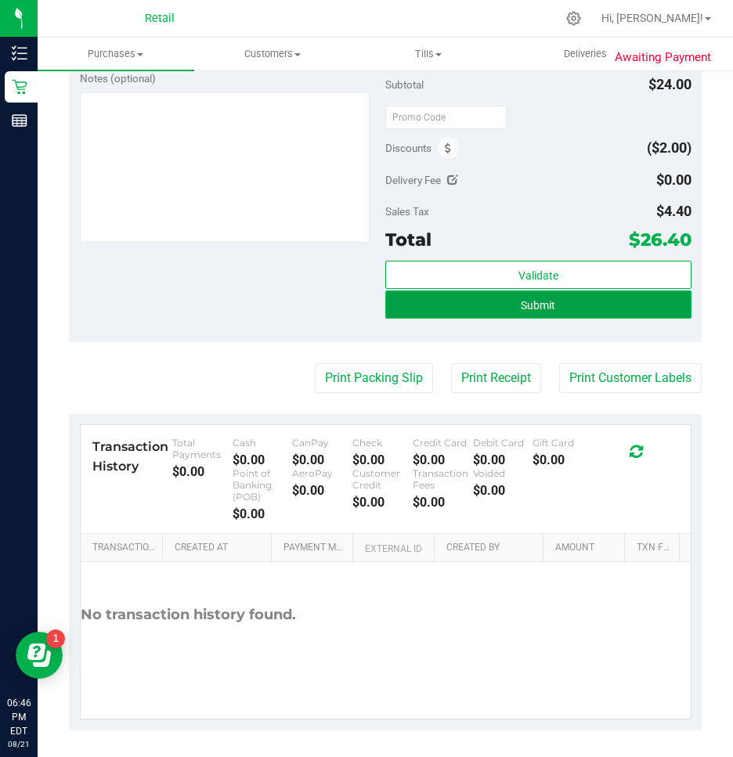
click at [592, 303] on button "Submit" at bounding box center [538, 304] width 306 height 28
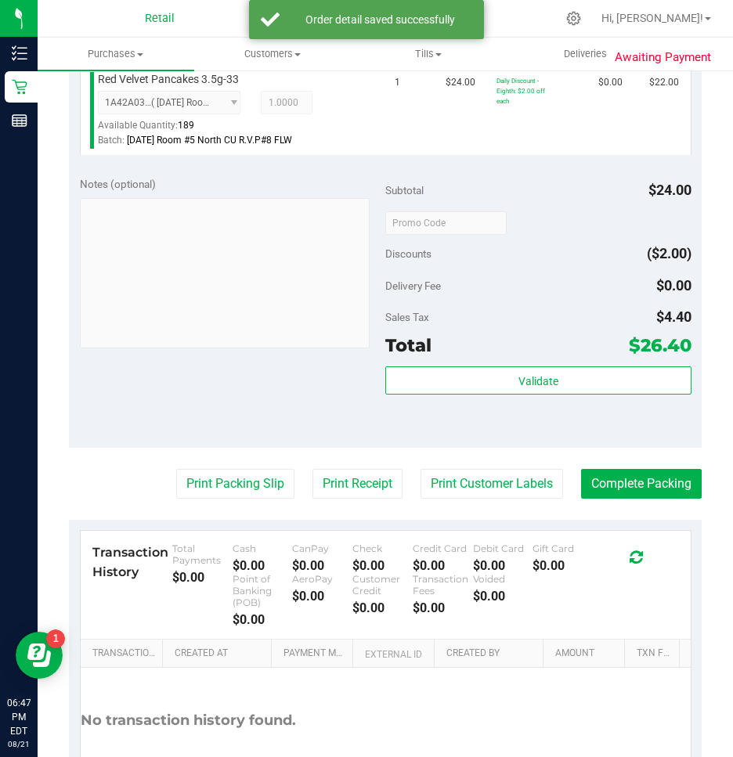
scroll to position [542, 0]
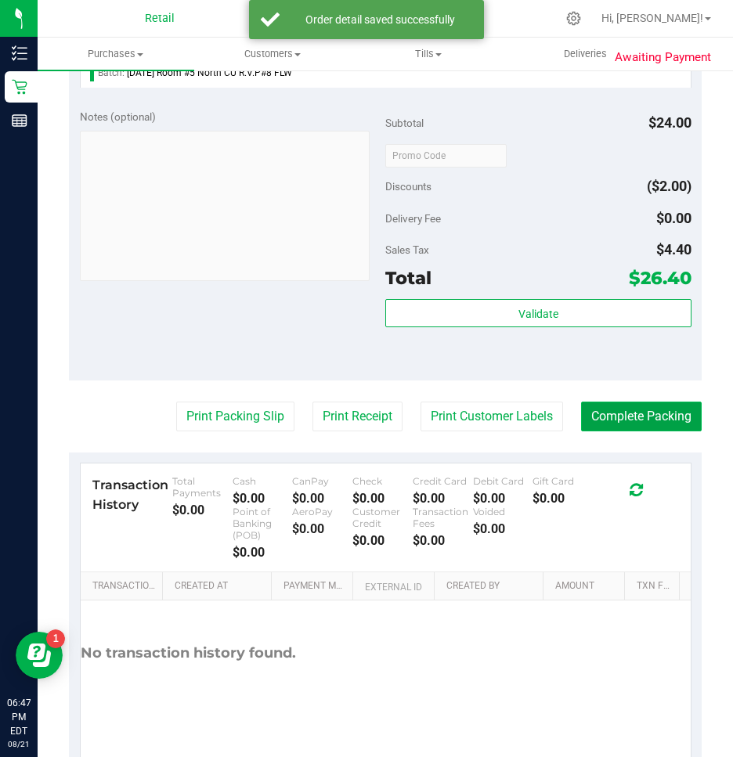
click at [594, 416] on button "Complete Packing" at bounding box center [641, 417] width 121 height 30
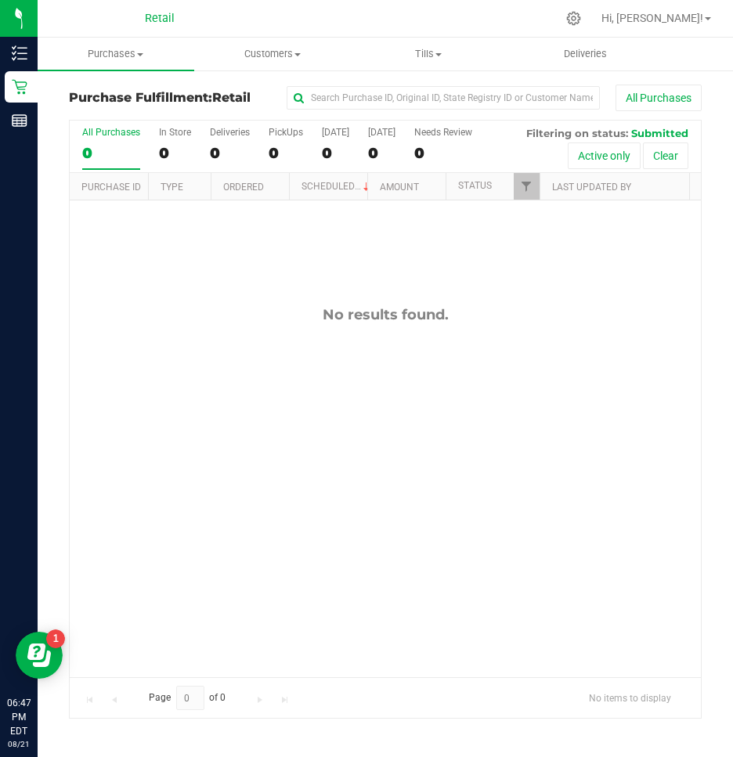
click at [397, 85] on div "All Purchases" at bounding box center [490, 98] width 422 height 27
click at [381, 100] on input "text" at bounding box center [443, 97] width 313 height 23
type input "melissa"
click at [129, 56] on span "Purchases" at bounding box center [116, 54] width 157 height 14
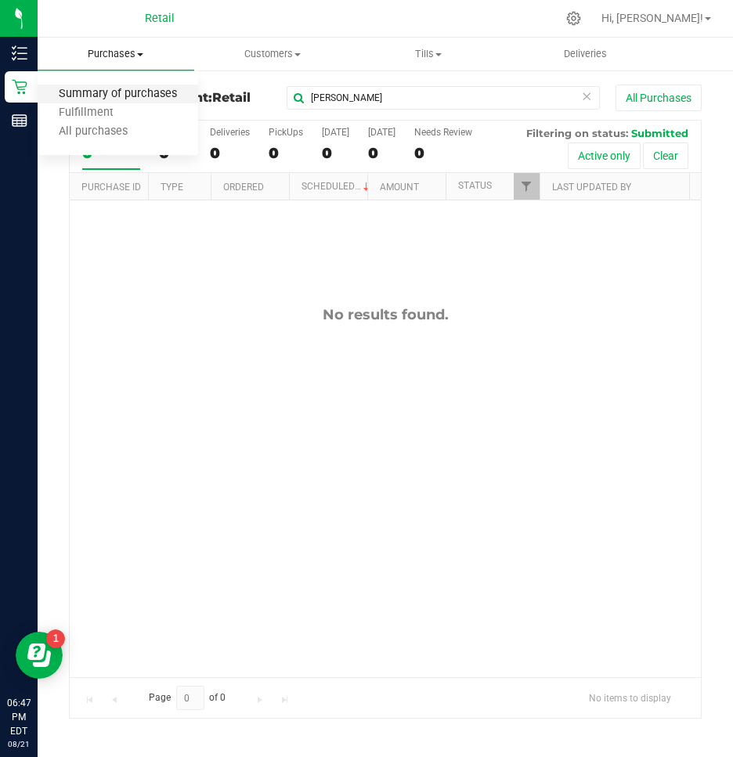
click at [99, 91] on span "Summary of purchases" at bounding box center [118, 94] width 160 height 13
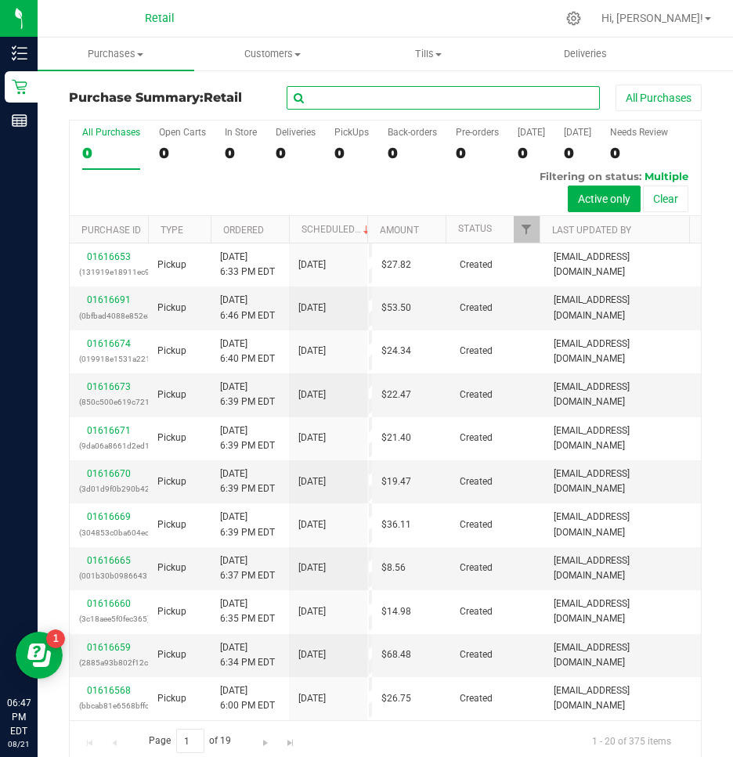
click at [366, 94] on input "text" at bounding box center [443, 97] width 313 height 23
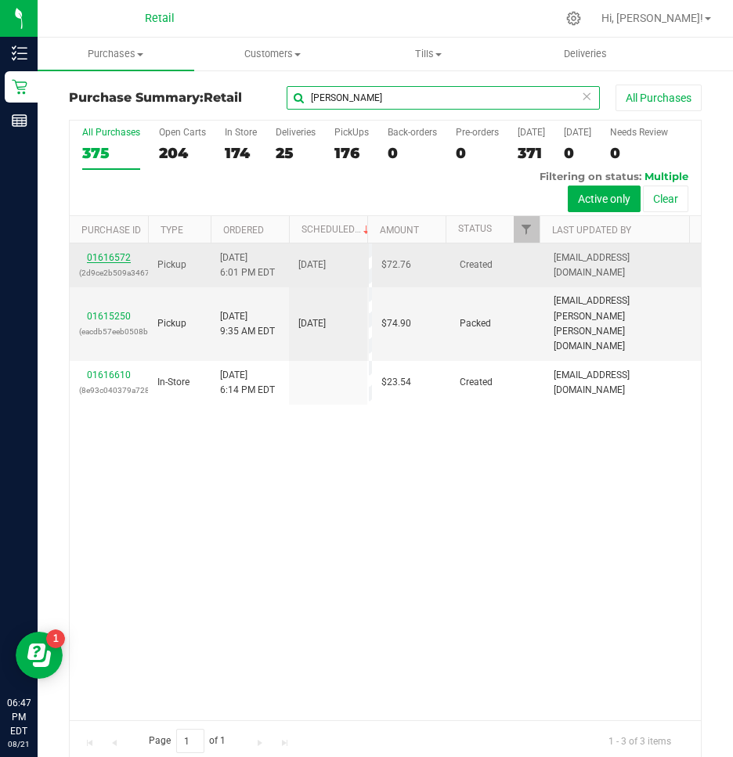
type input "melissa"
click at [109, 253] on link "01616572" at bounding box center [109, 257] width 44 height 11
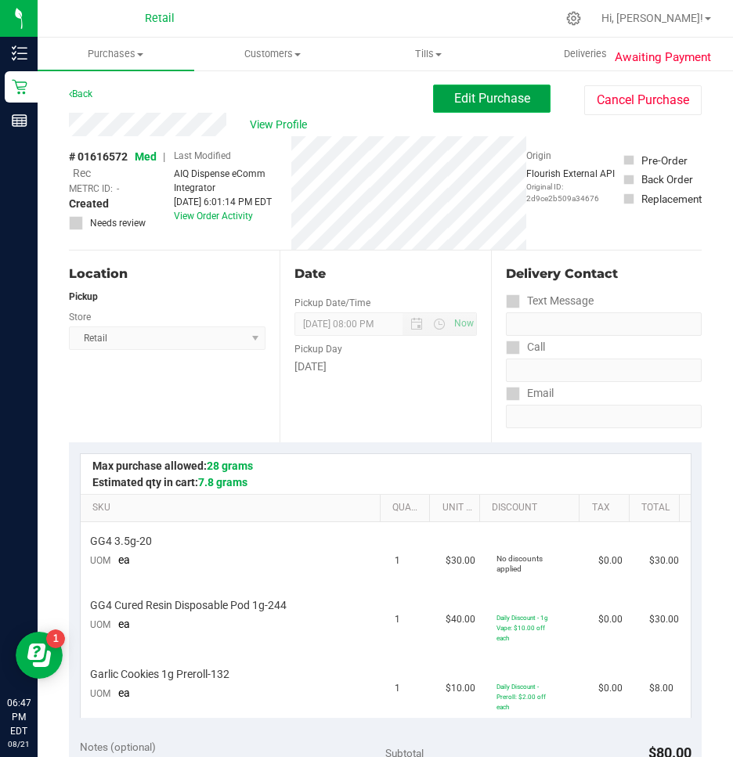
click at [486, 99] on span "Edit Purchase" at bounding box center [492, 98] width 76 height 15
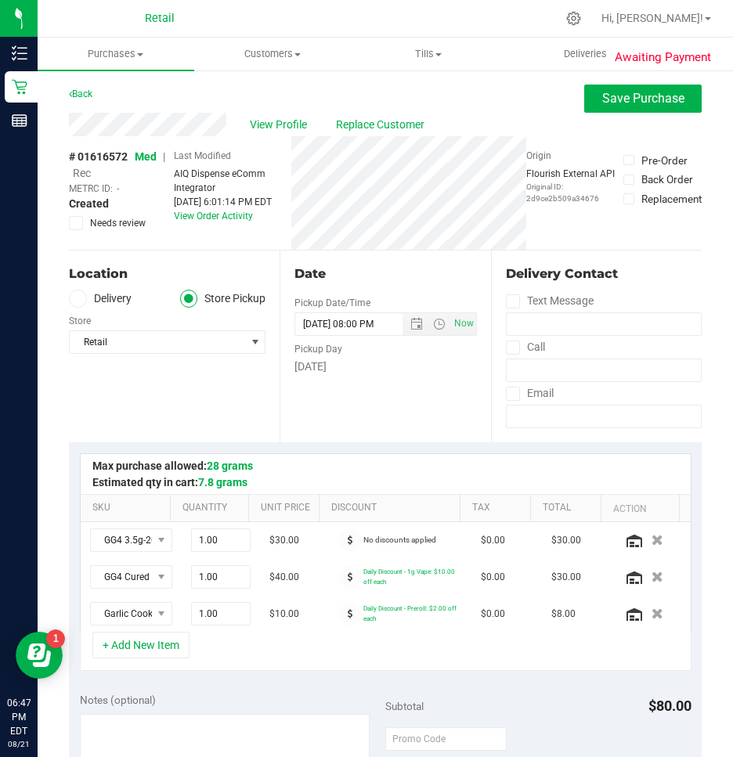
click at [85, 171] on span "Rec" at bounding box center [82, 173] width 18 height 13
click at [611, 90] on button "Save Purchase" at bounding box center [642, 99] width 117 height 28
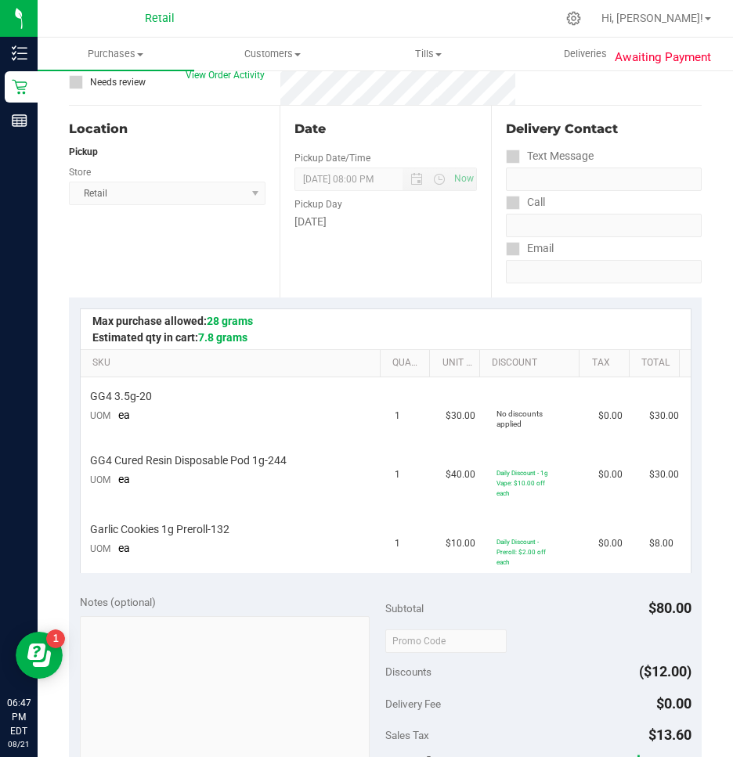
scroll to position [313, 0]
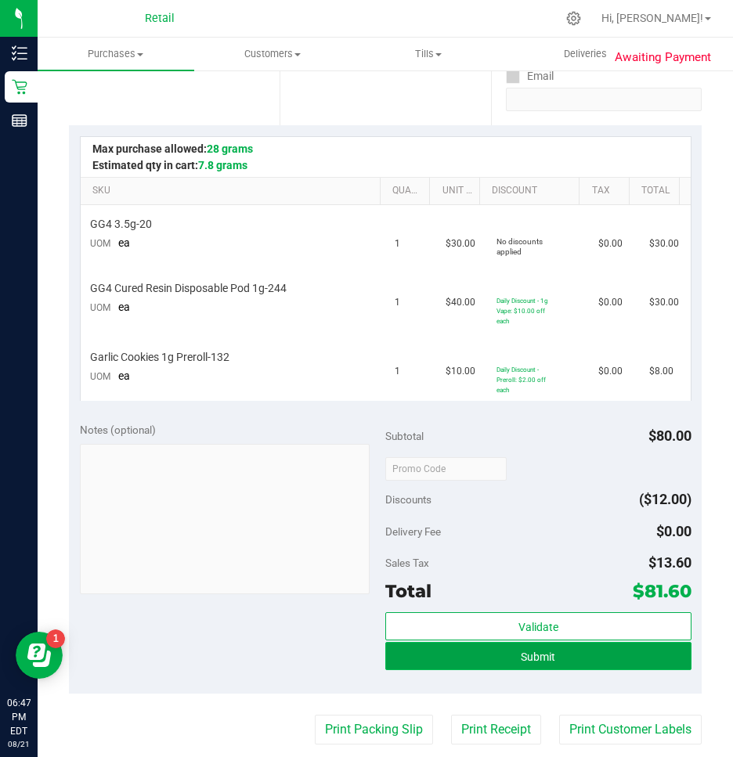
click at [596, 659] on button "Submit" at bounding box center [538, 656] width 306 height 28
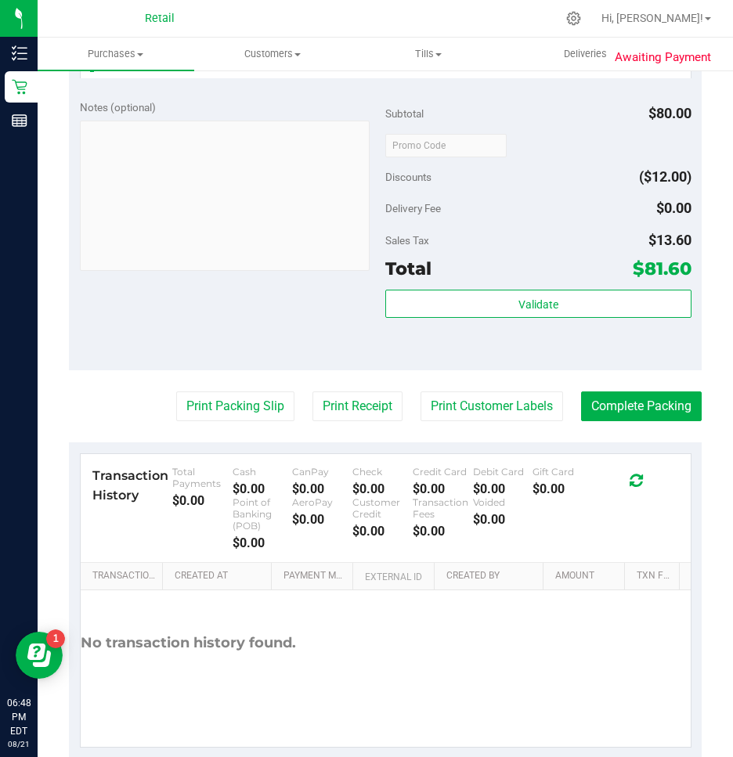
scroll to position [783, 0]
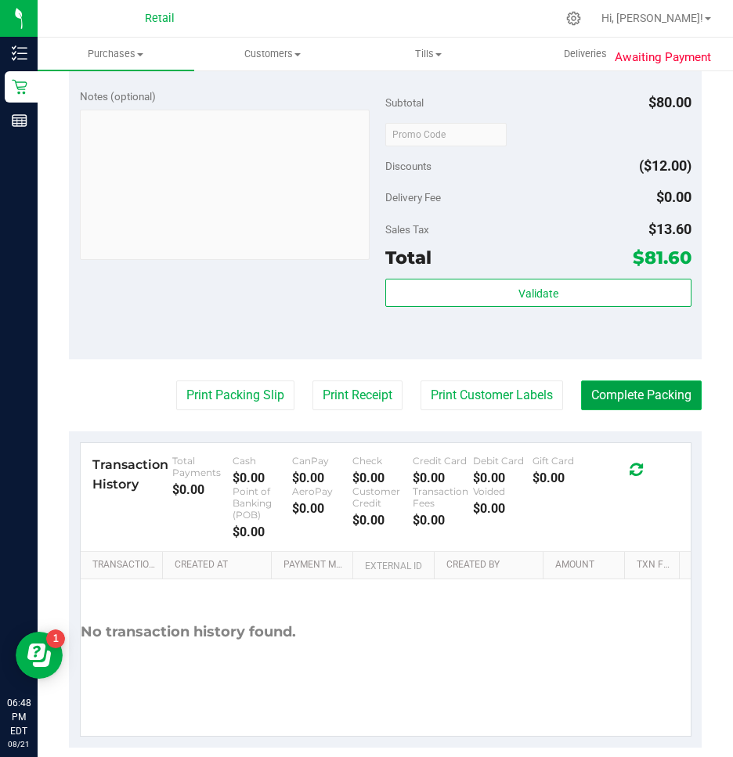
click at [631, 396] on button "Complete Packing" at bounding box center [641, 395] width 121 height 30
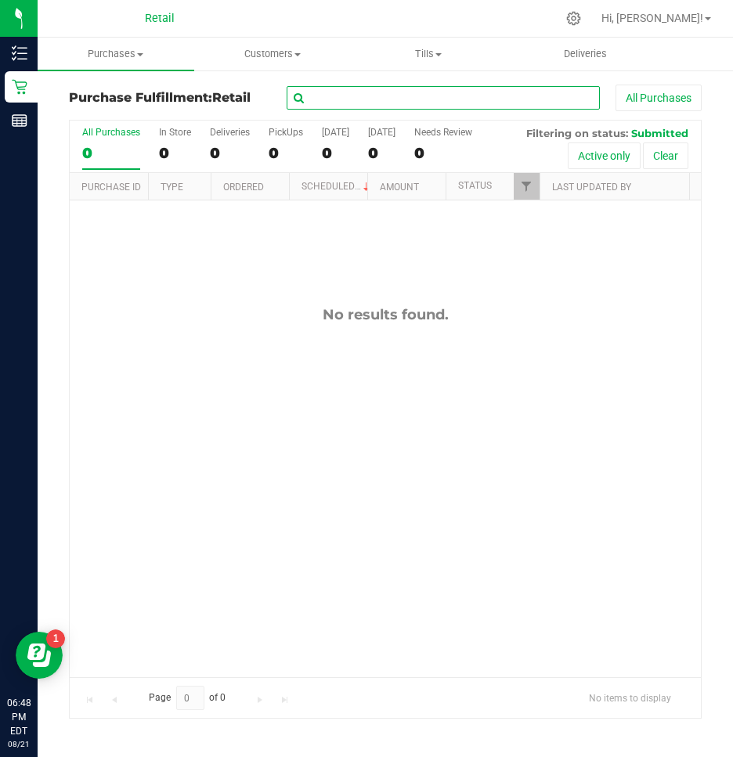
click at [482, 98] on input "text" at bounding box center [443, 97] width 313 height 23
click at [95, 48] on span "Purchases" at bounding box center [116, 54] width 157 height 14
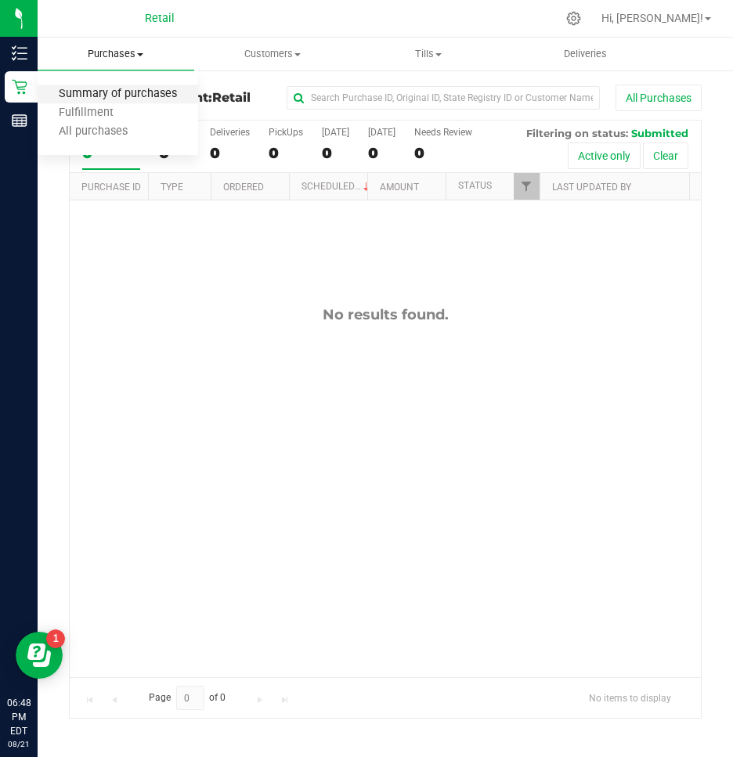
click at [92, 92] on span "Summary of purchases" at bounding box center [118, 94] width 160 height 13
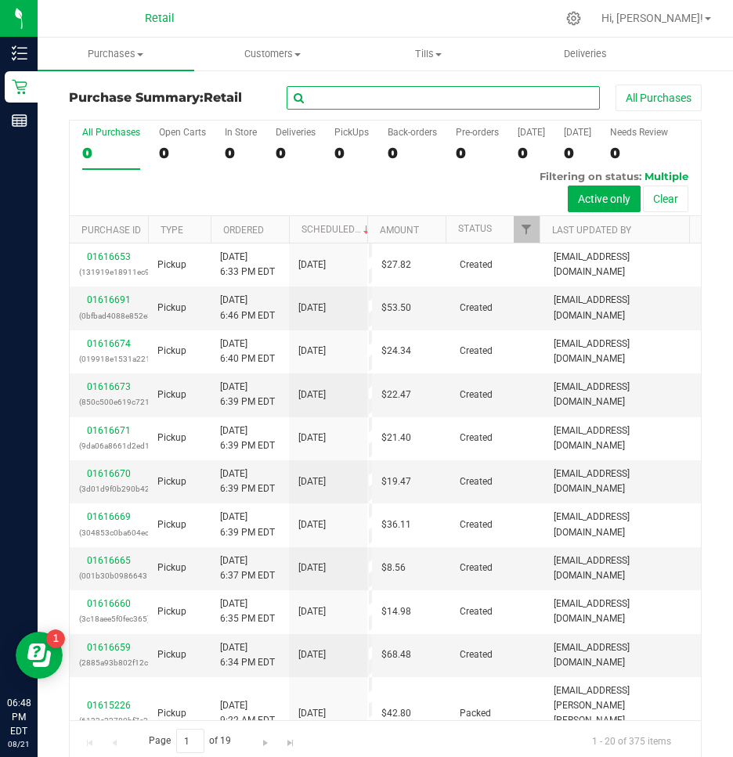
click at [380, 105] on input "text" at bounding box center [443, 97] width 313 height 23
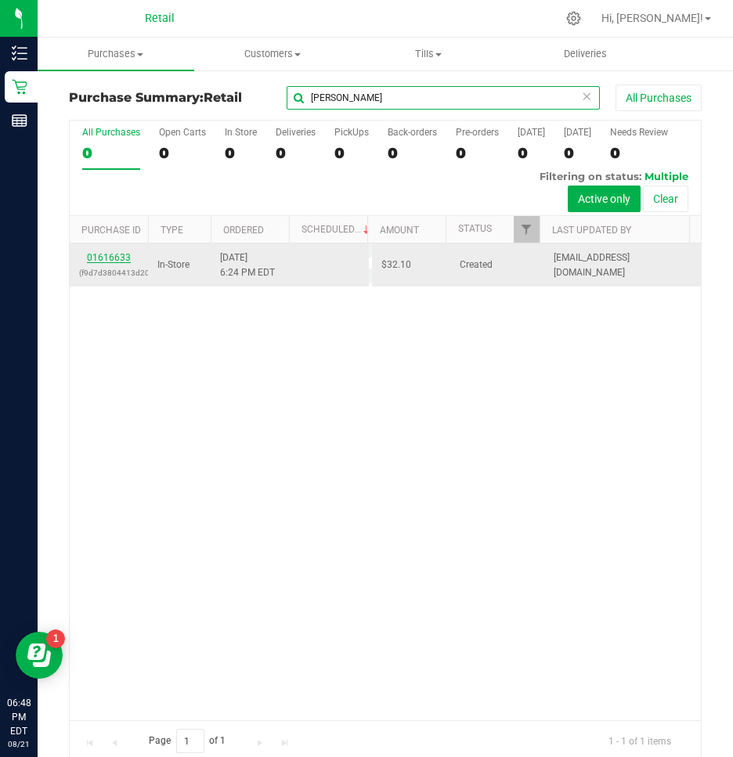
type input "aaron"
click at [112, 257] on link "01616633" at bounding box center [109, 257] width 44 height 11
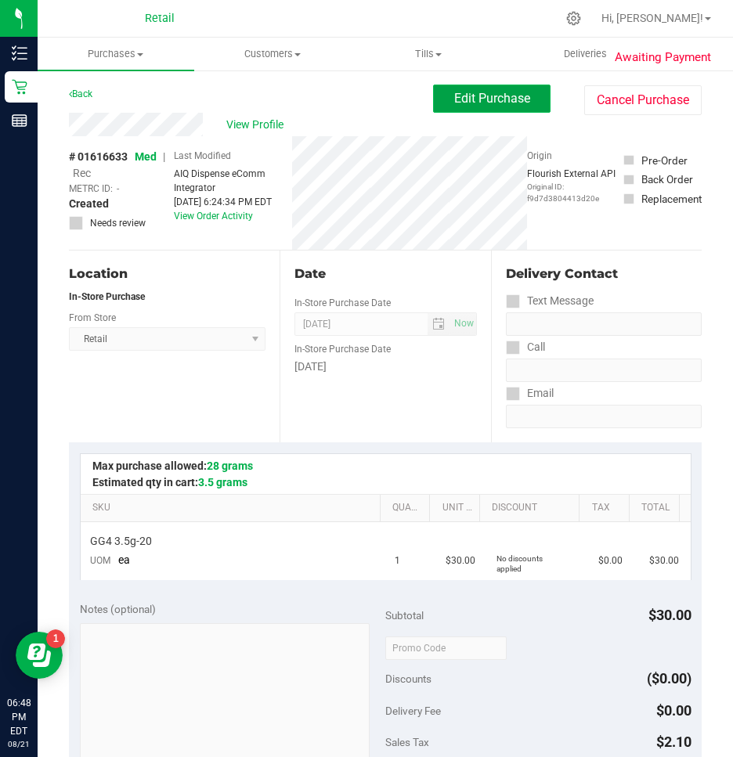
click at [506, 97] on span "Edit Purchase" at bounding box center [492, 98] width 76 height 15
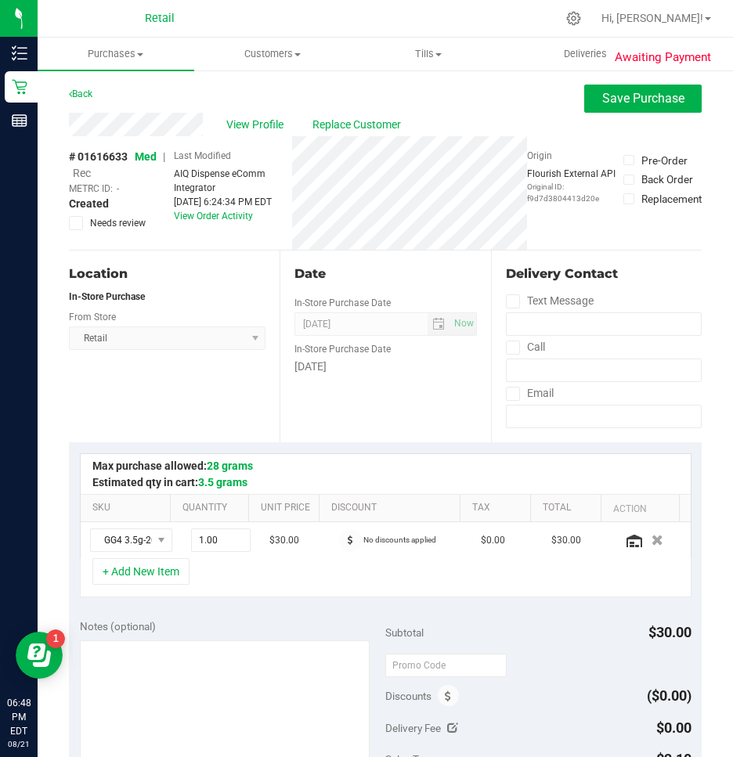
click at [80, 173] on span "Rec" at bounding box center [82, 173] width 18 height 13
click at [628, 102] on span "Save Purchase" at bounding box center [643, 98] width 82 height 15
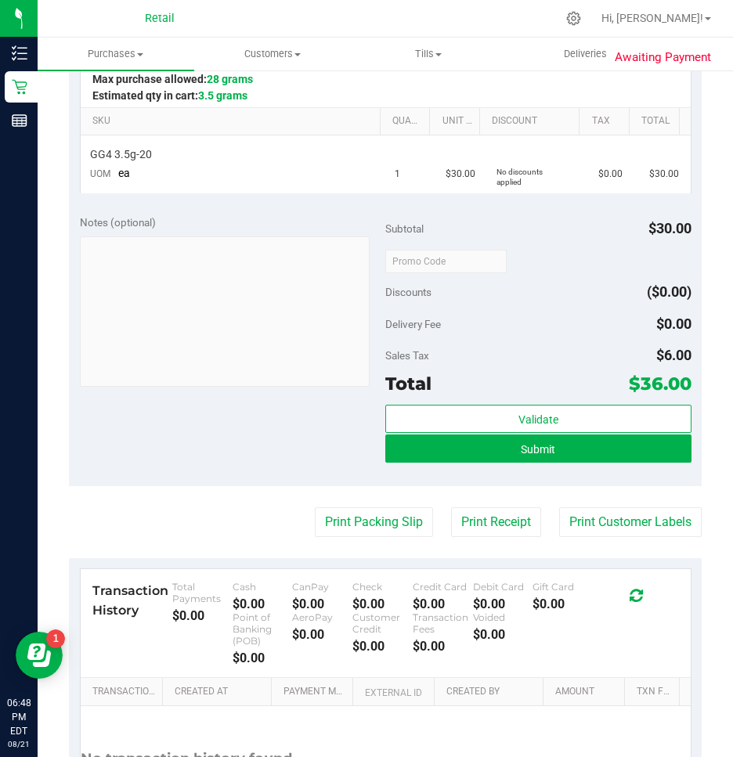
scroll to position [391, 0]
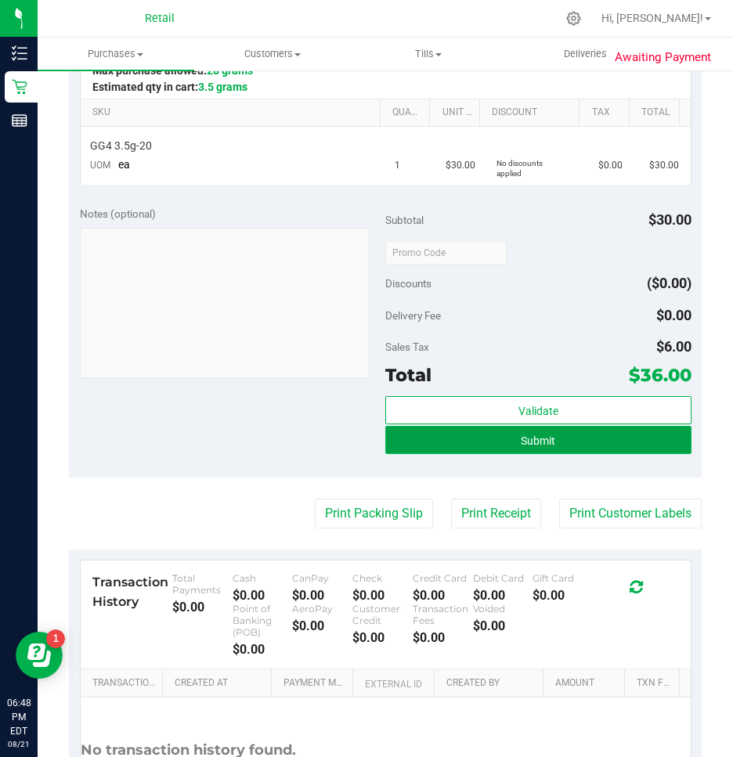
click at [525, 443] on span "Submit" at bounding box center [538, 440] width 34 height 13
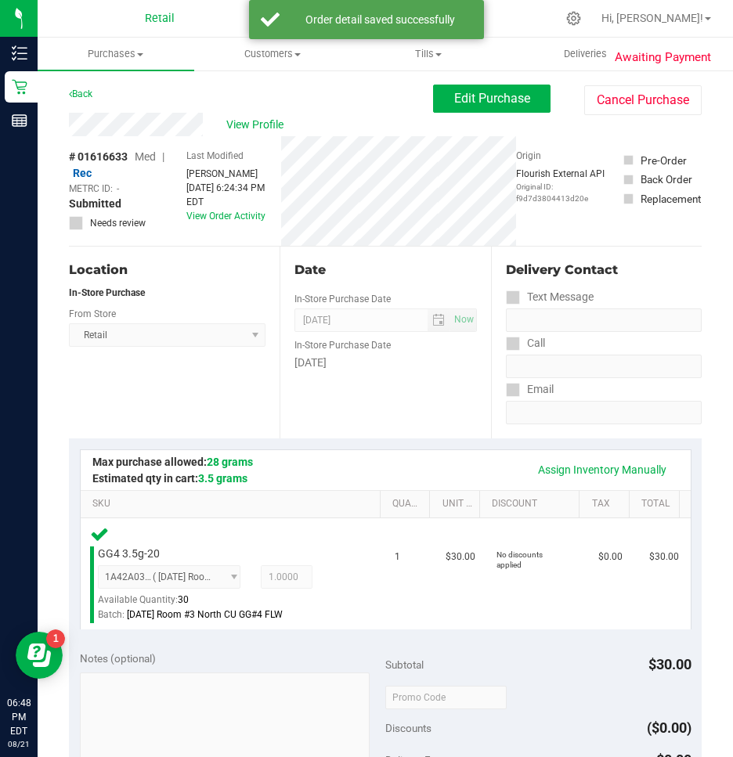
scroll to position [313, 0]
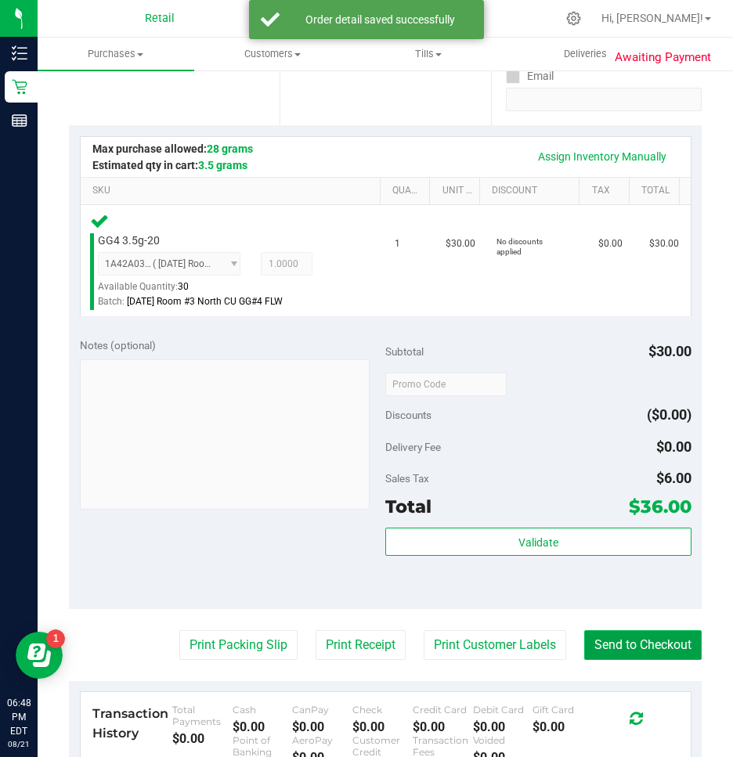
click at [635, 654] on button "Send to Checkout" at bounding box center [642, 645] width 117 height 30
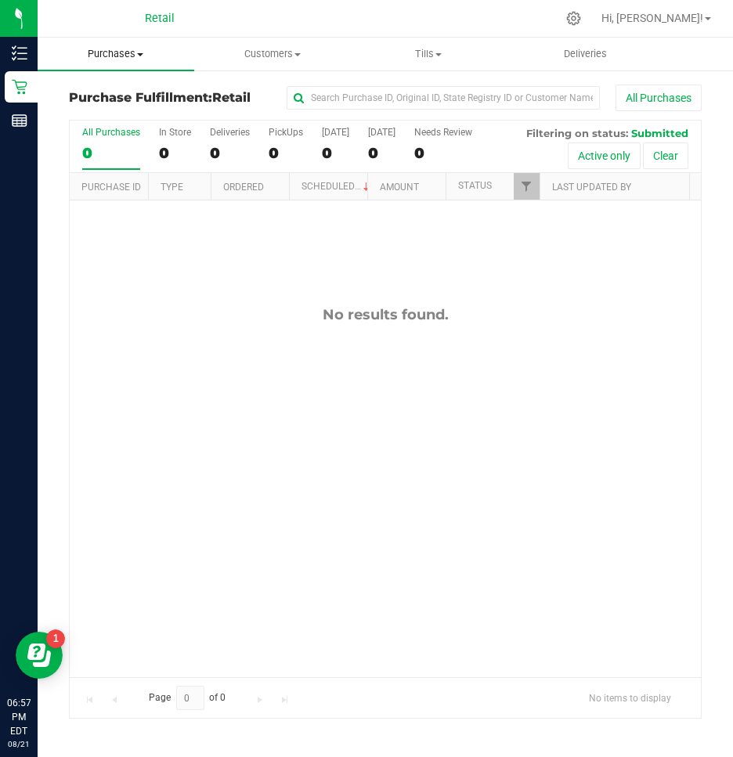
drag, startPoint x: 128, startPoint y: 53, endPoint x: 121, endPoint y: 59, distance: 8.9
click at [128, 53] on span "Purchases" at bounding box center [116, 54] width 157 height 14
click at [103, 92] on span "Summary of purchases" at bounding box center [118, 94] width 160 height 13
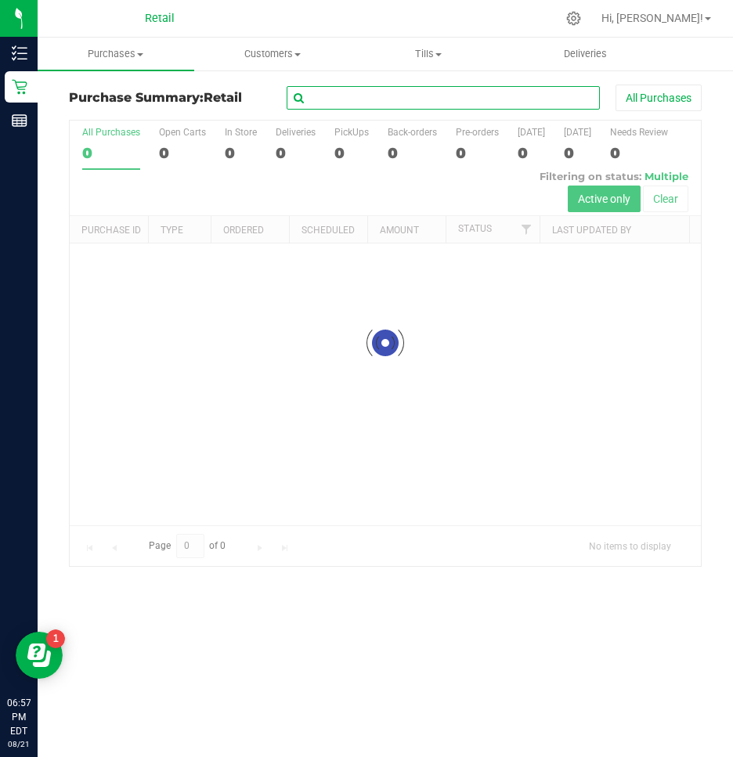
click at [348, 96] on input "text" at bounding box center [443, 97] width 313 height 23
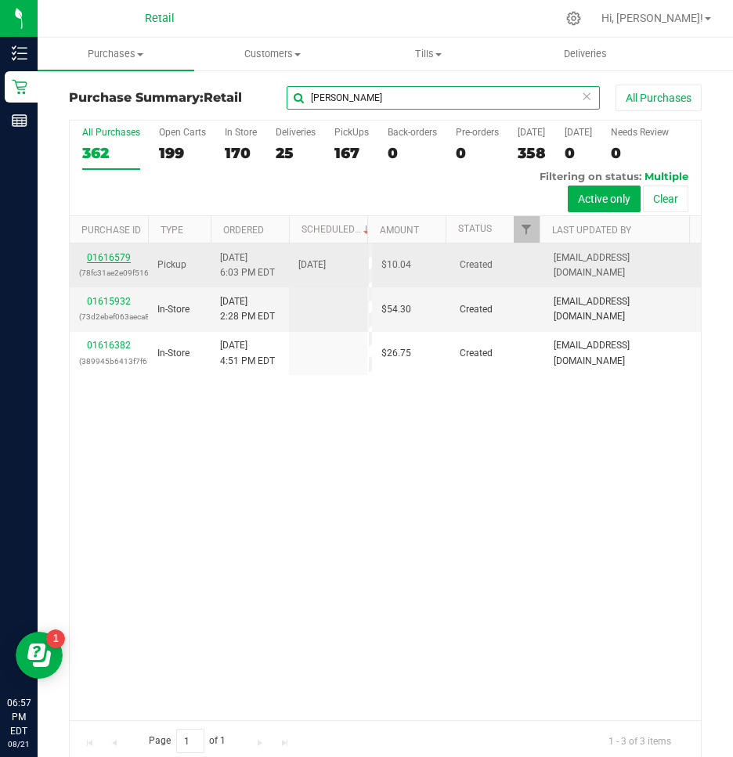
type input "scott"
click at [106, 257] on link "01616579" at bounding box center [109, 257] width 44 height 11
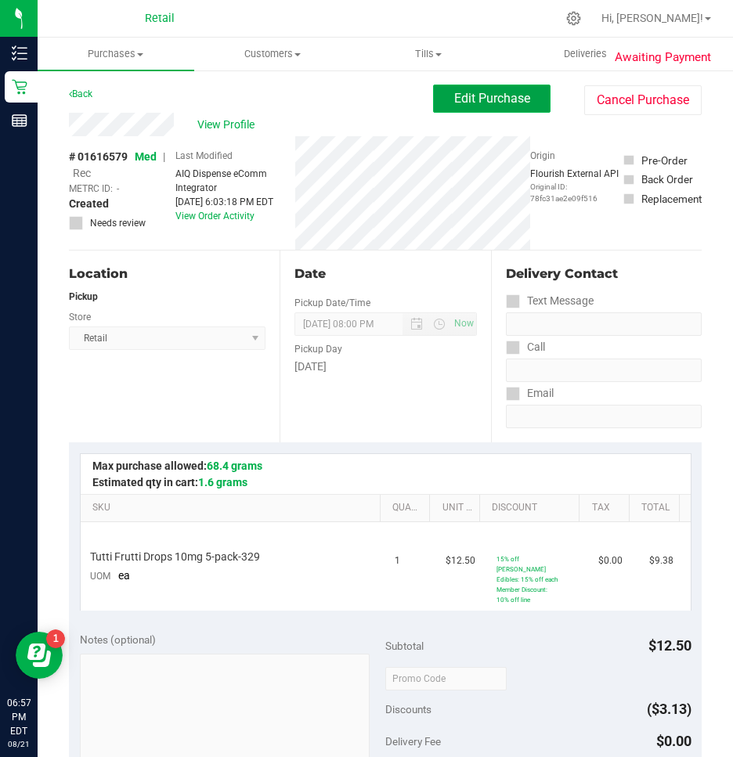
click at [502, 103] on span "Edit Purchase" at bounding box center [492, 98] width 76 height 15
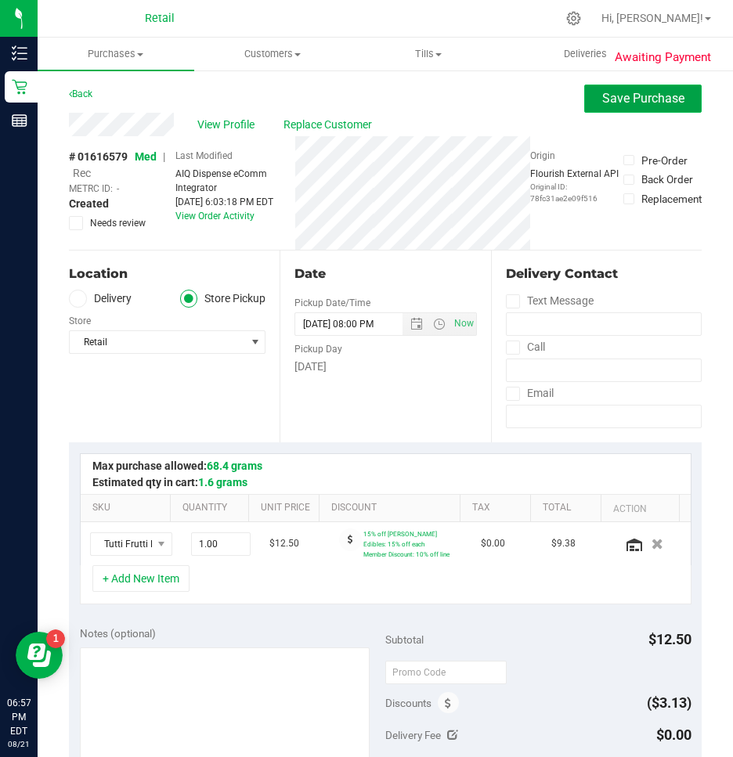
click at [607, 96] on span "Save Purchase" at bounding box center [643, 98] width 82 height 15
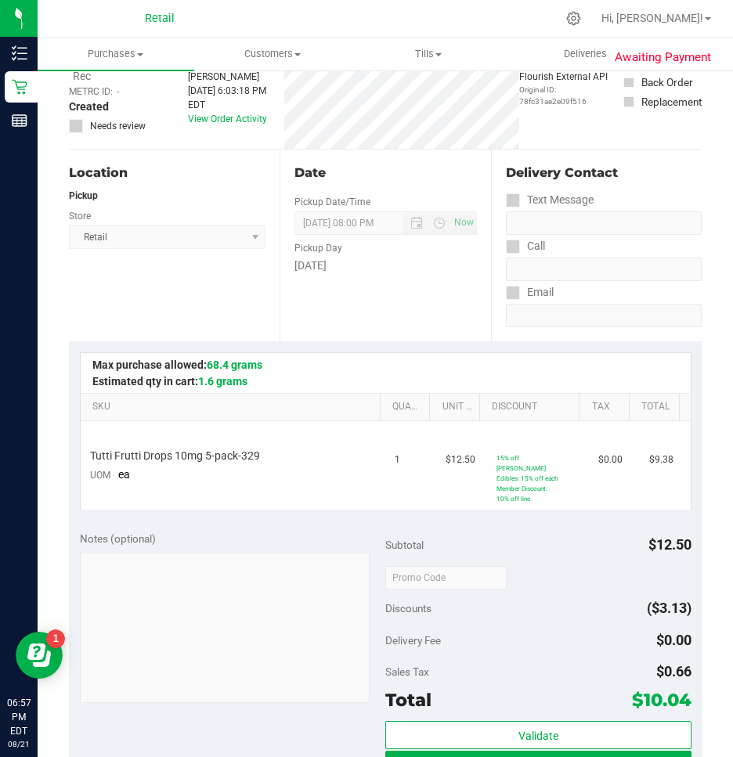
scroll to position [157, 0]
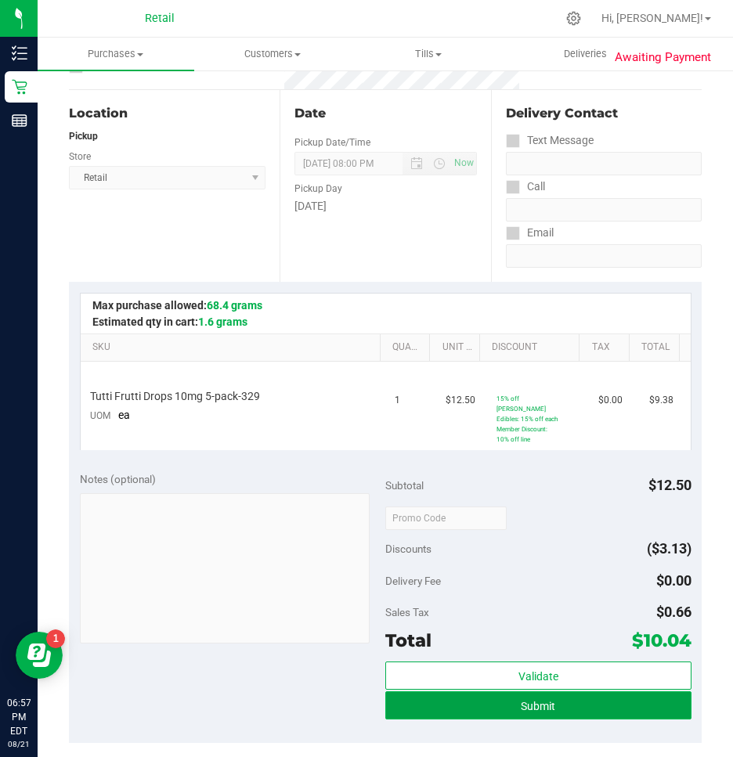
click at [498, 708] on button "Submit" at bounding box center [538, 705] width 306 height 28
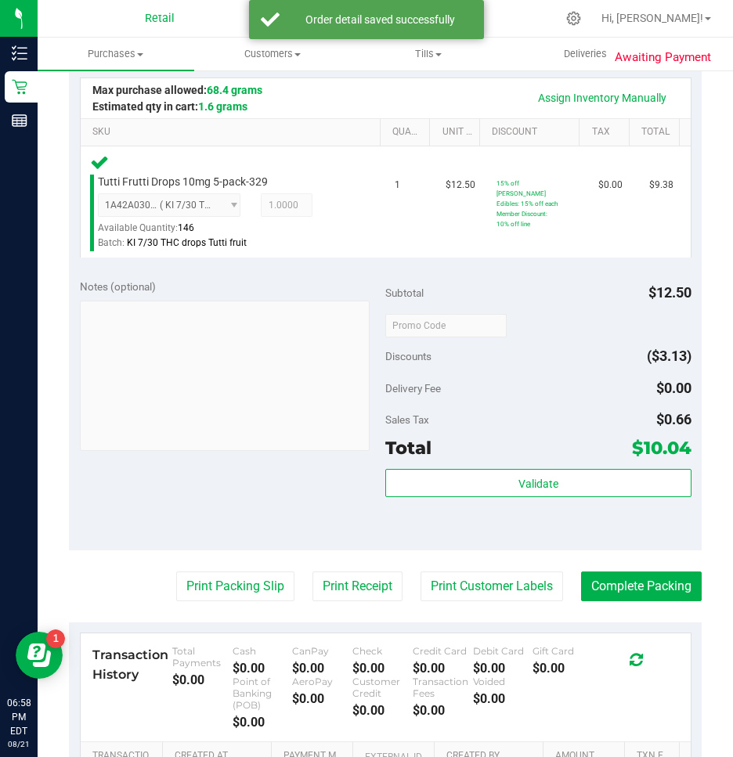
scroll to position [391, 0]
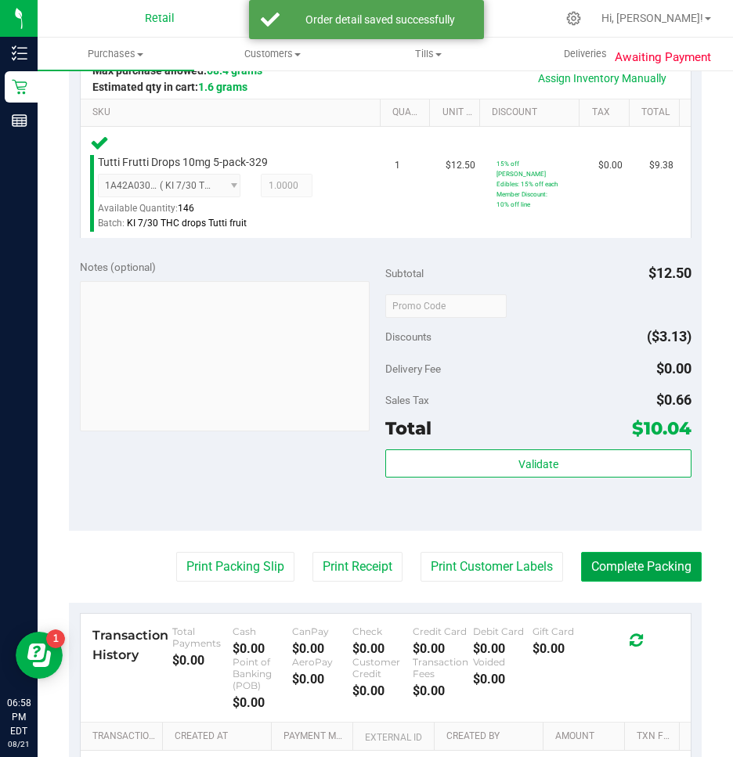
click at [619, 576] on button "Complete Packing" at bounding box center [641, 567] width 121 height 30
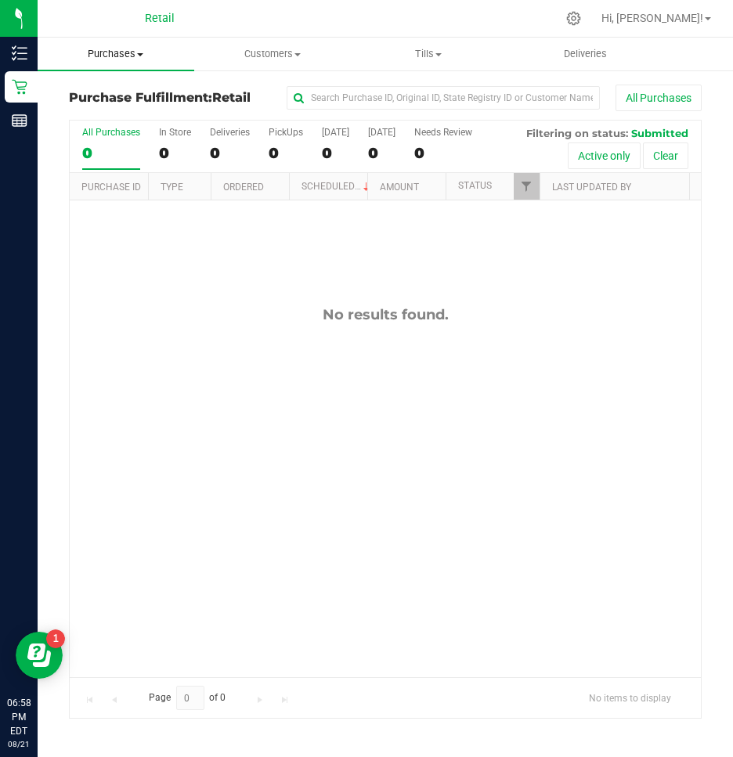
click at [114, 61] on uib-tab-heading "Purchases Summary of purchases Fulfillment All purchases" at bounding box center [116, 54] width 157 height 33
click at [101, 97] on span "Summary of purchases" at bounding box center [118, 94] width 160 height 13
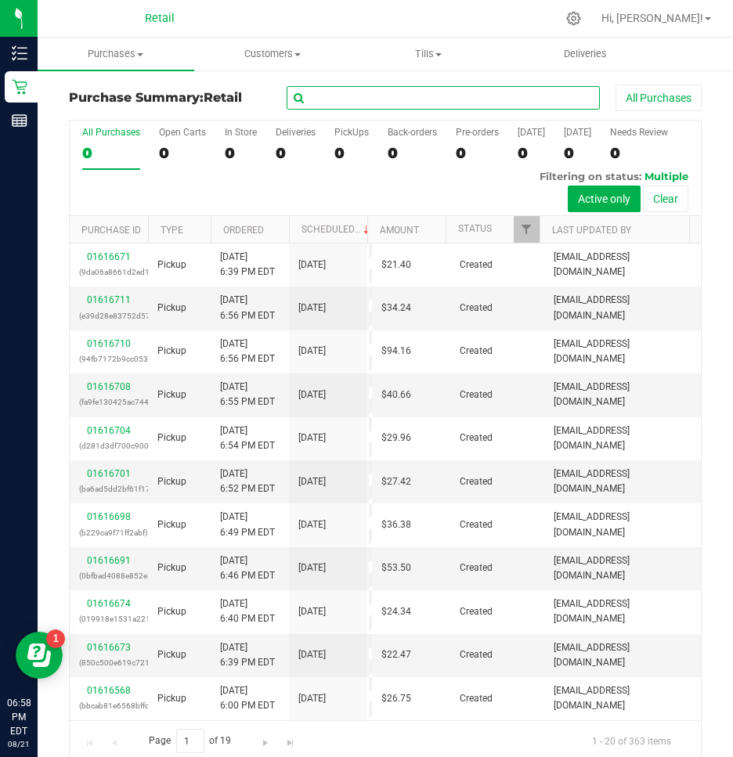
click at [342, 96] on input "text" at bounding box center [443, 97] width 313 height 23
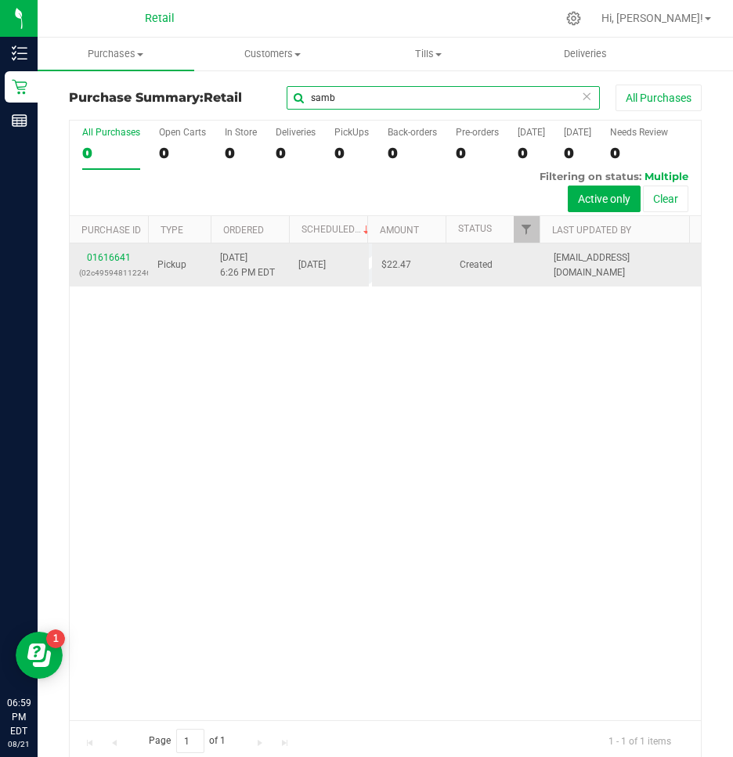
type input "samb"
click at [114, 262] on div "01616641 (02c4959481122461)" at bounding box center [108, 266] width 59 height 30
click at [113, 257] on link "01616641" at bounding box center [109, 257] width 44 height 11
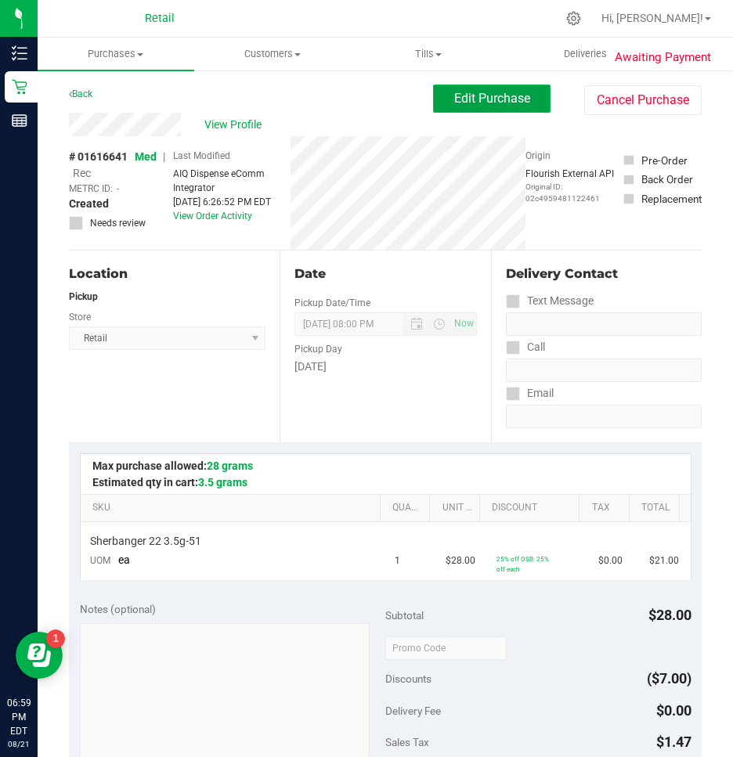
click at [503, 107] on button "Edit Purchase" at bounding box center [491, 99] width 117 height 28
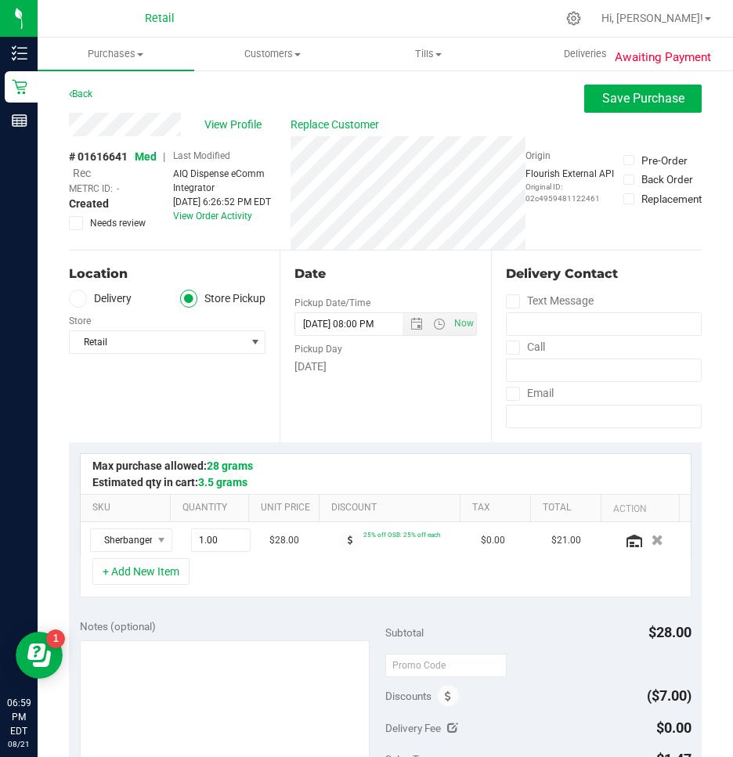
click at [84, 173] on span "Rec" at bounding box center [82, 173] width 18 height 13
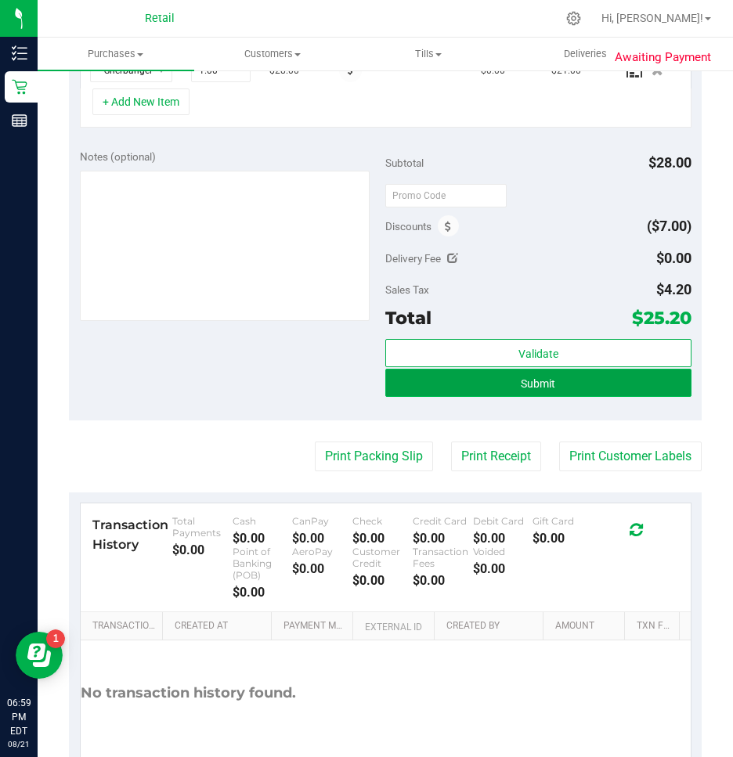
click at [564, 389] on button "Submit" at bounding box center [538, 383] width 306 height 28
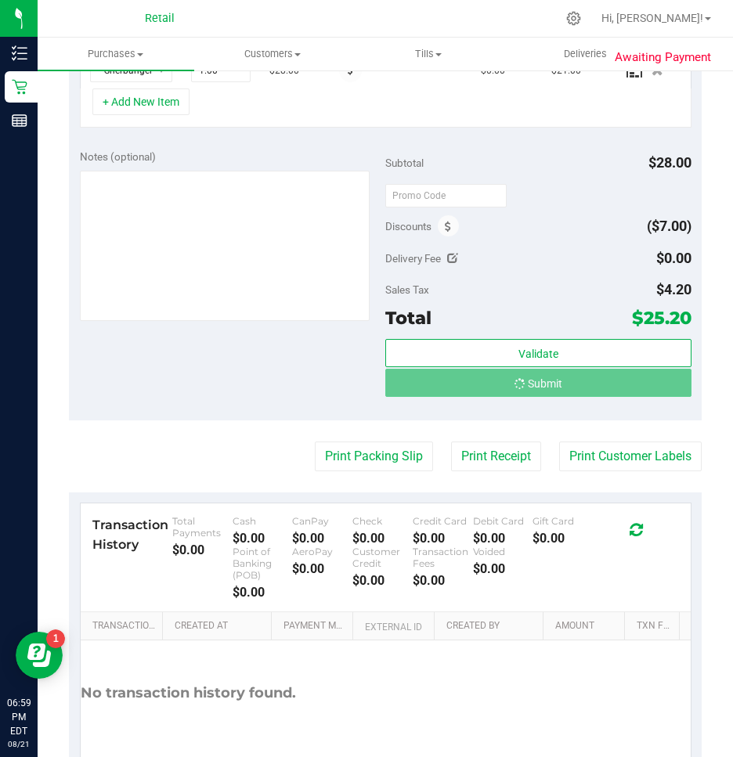
scroll to position [472, 0]
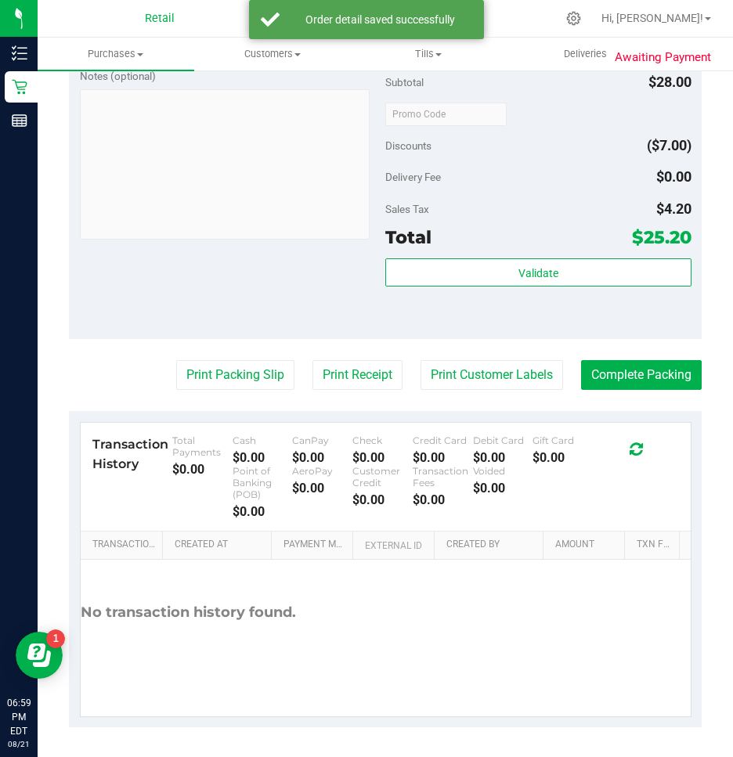
scroll to position [581, 0]
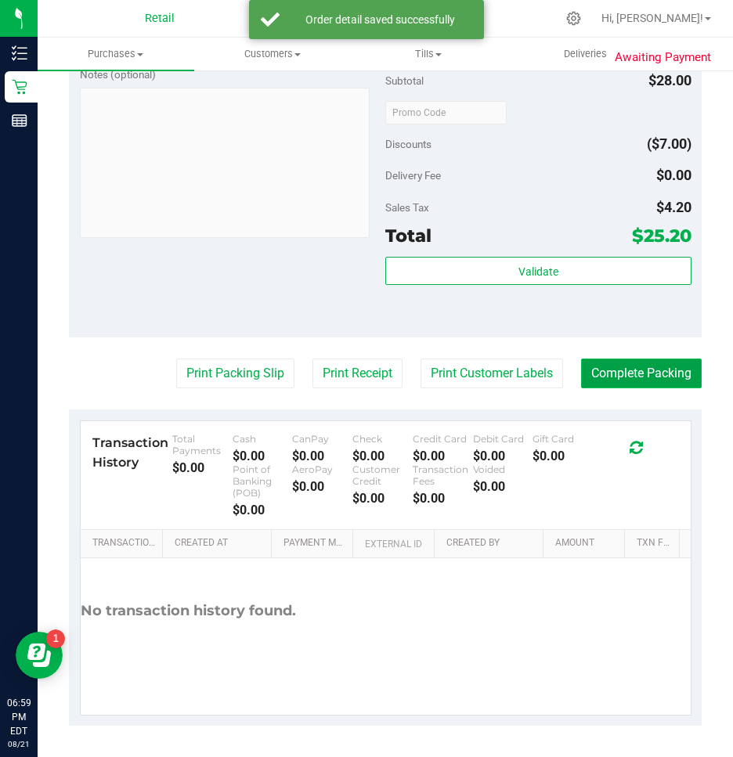
click at [588, 381] on button "Complete Packing" at bounding box center [641, 374] width 121 height 30
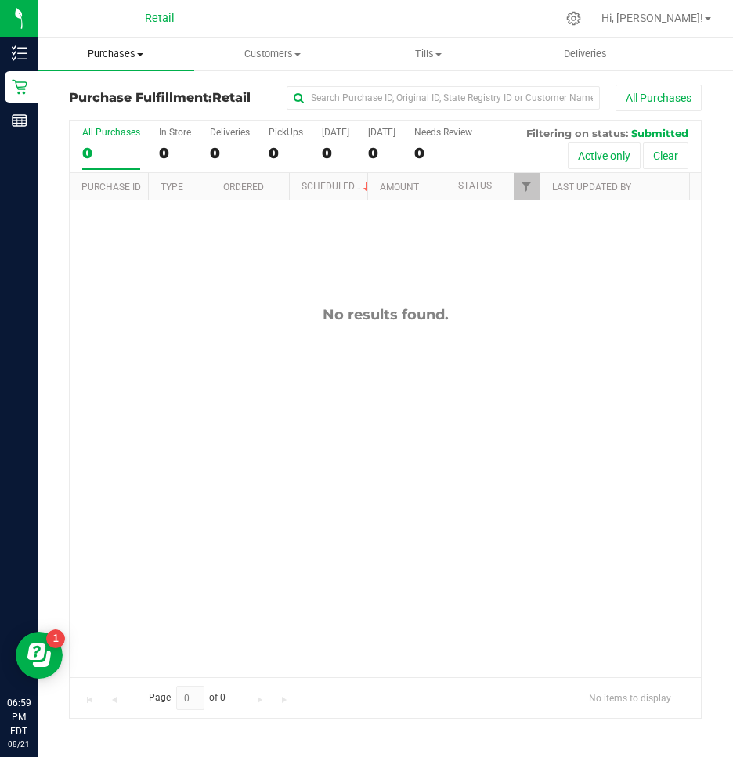
click at [114, 53] on span "Purchases" at bounding box center [116, 54] width 157 height 14
click at [103, 90] on span "Summary of purchases" at bounding box center [118, 94] width 160 height 13
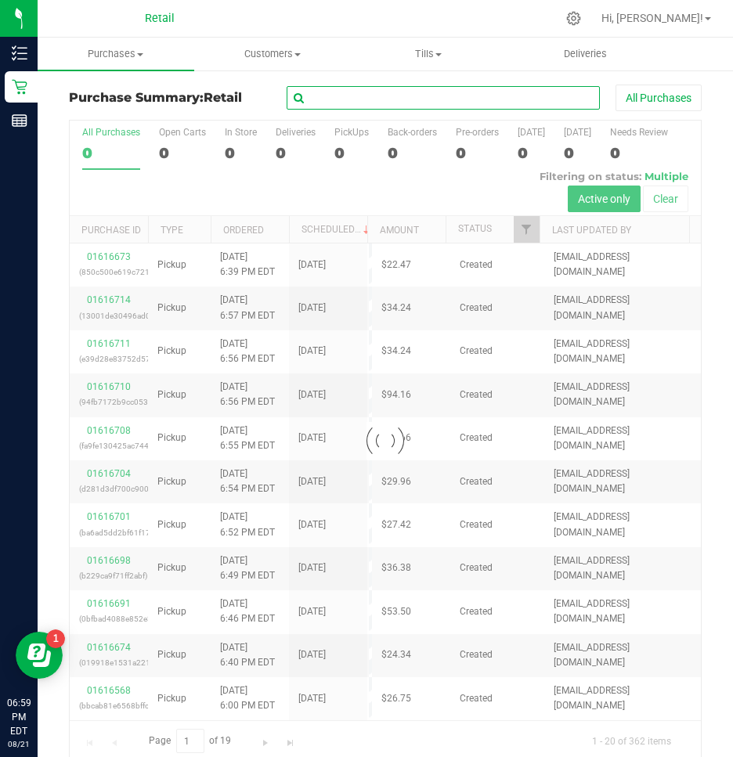
click at [377, 100] on input "text" at bounding box center [443, 97] width 313 height 23
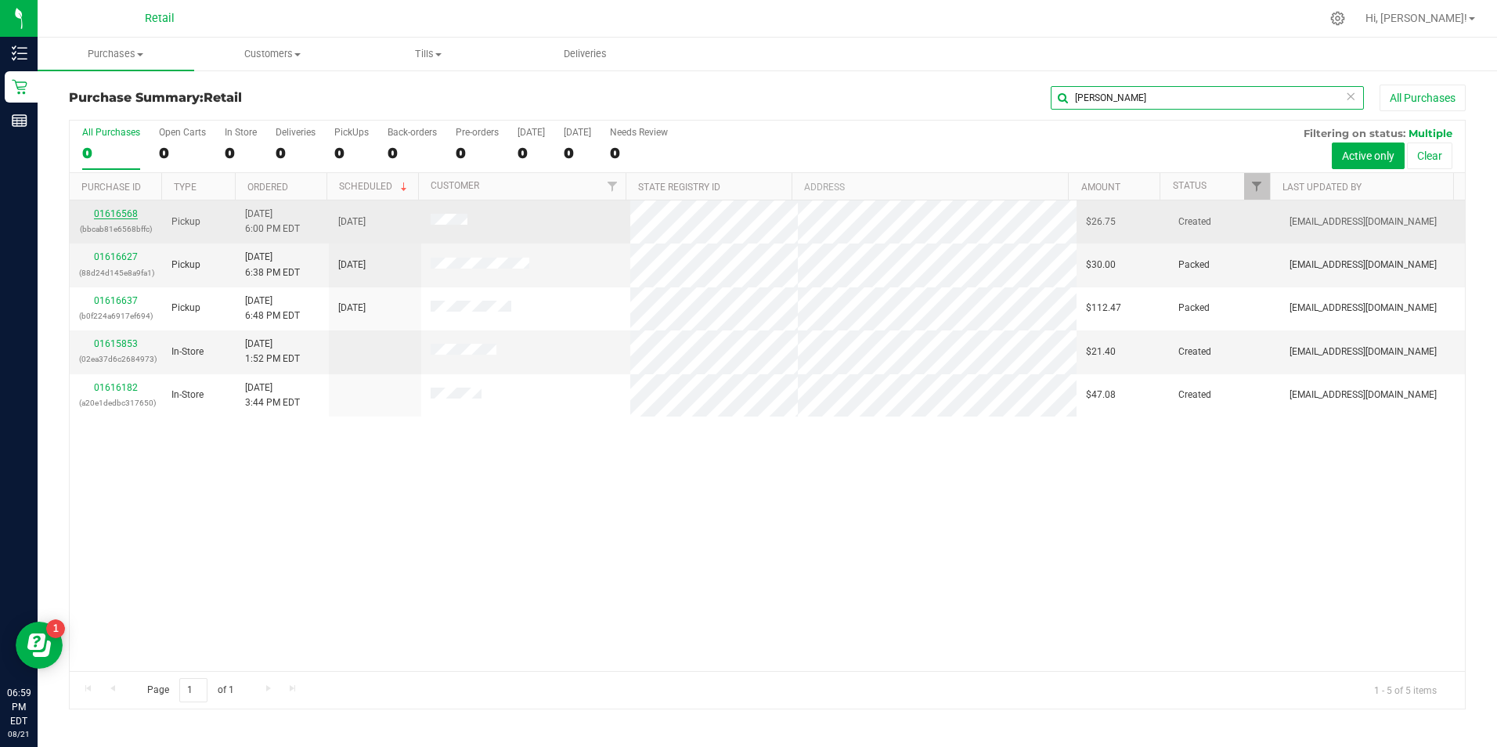
type input "[PERSON_NAME]"
click at [103, 211] on link "01616568" at bounding box center [116, 213] width 44 height 11
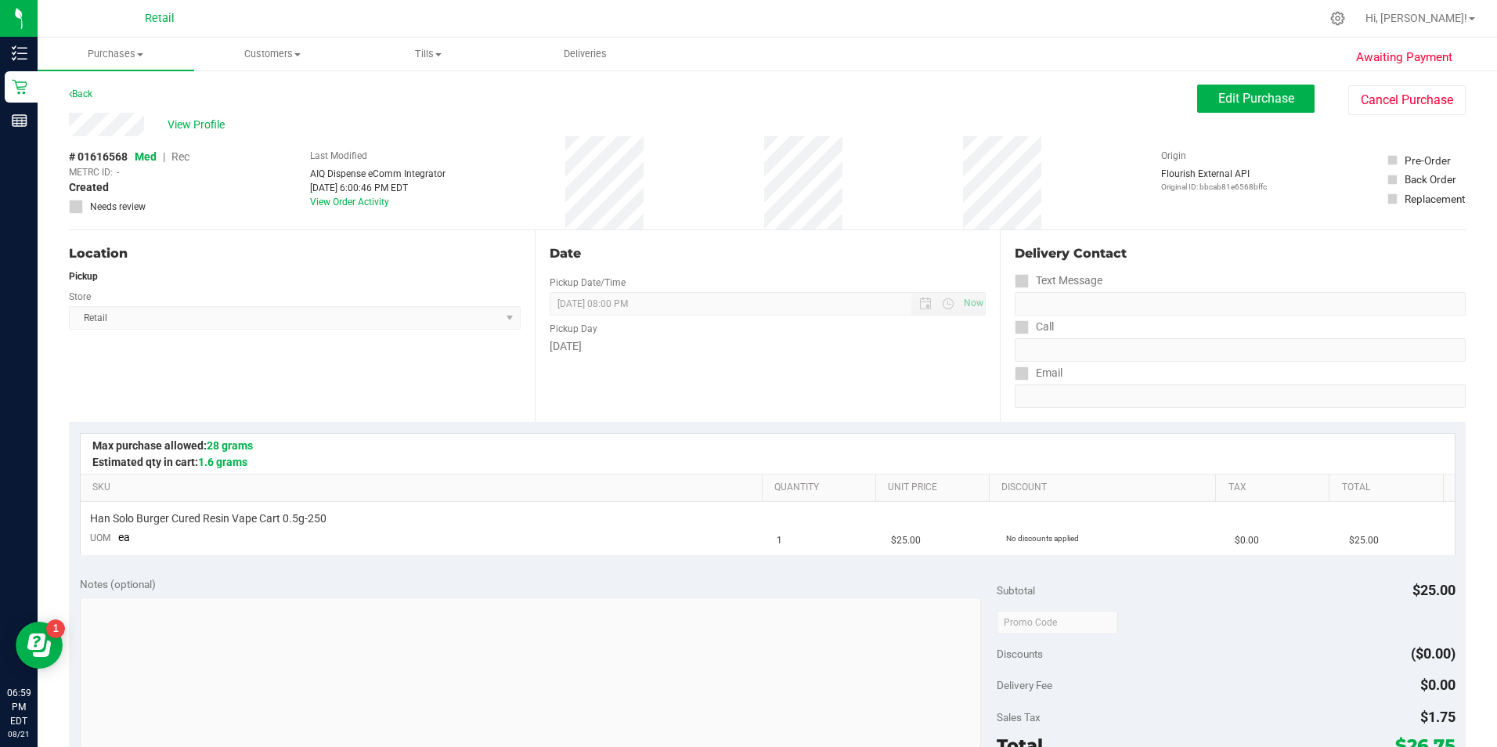
click at [177, 155] on span "Rec" at bounding box center [180, 156] width 18 height 13
click at [720, 95] on span "Edit Purchase" at bounding box center [1256, 98] width 76 height 15
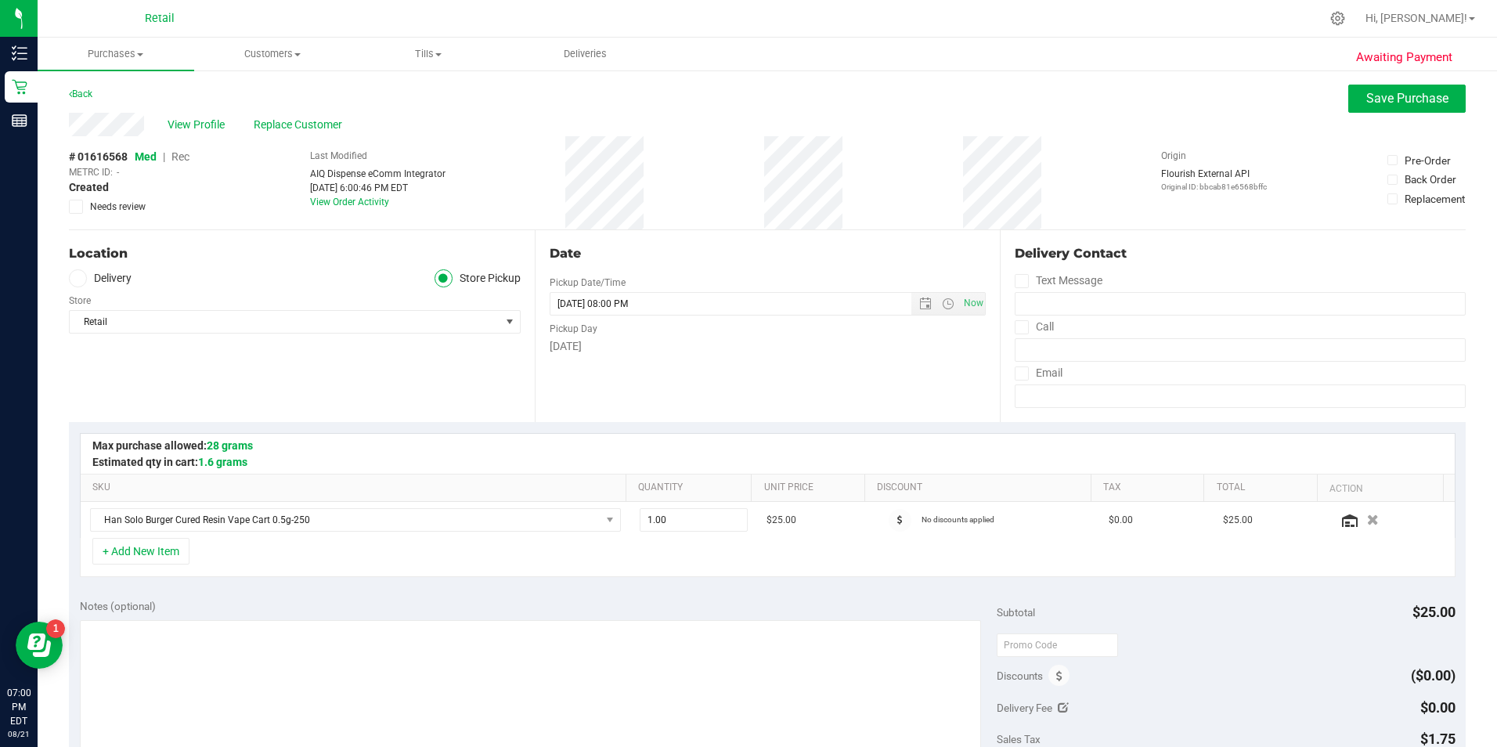
click at [178, 159] on span "Rec" at bounding box center [180, 156] width 18 height 13
click at [720, 85] on button "Save Purchase" at bounding box center [1406, 99] width 117 height 28
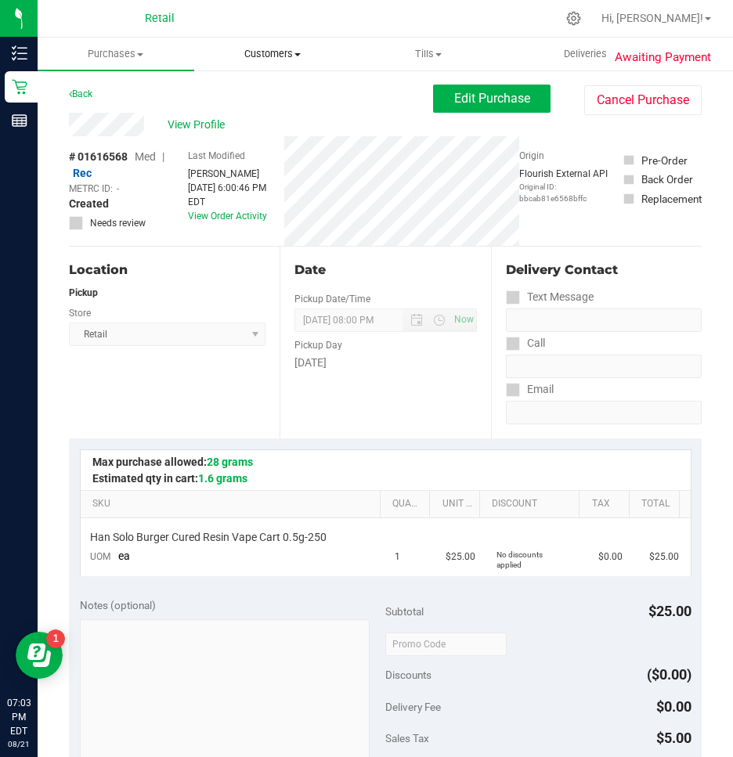
click at [269, 47] on span "Customers" at bounding box center [272, 54] width 155 height 14
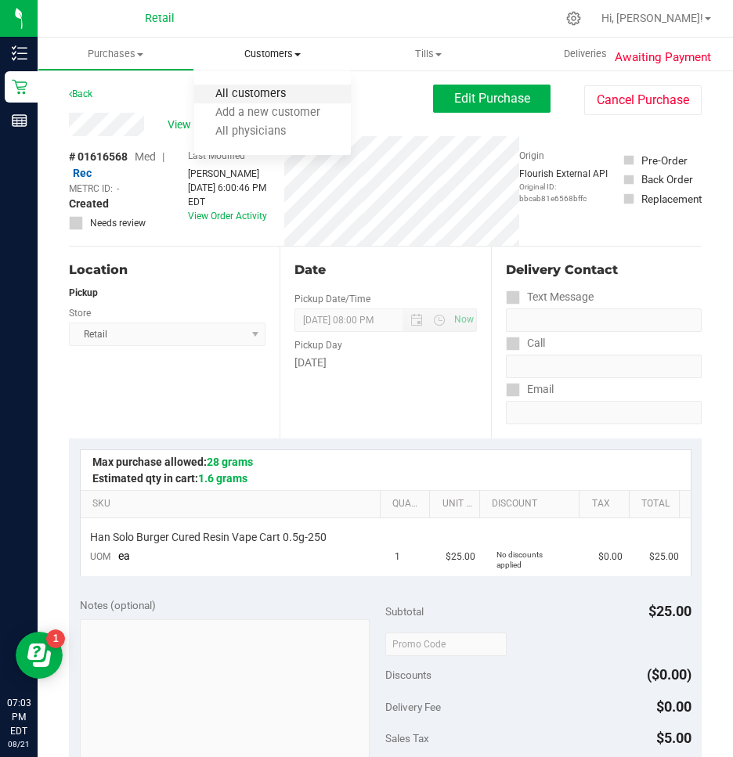
click at [258, 90] on span "All customers" at bounding box center [250, 94] width 113 height 13
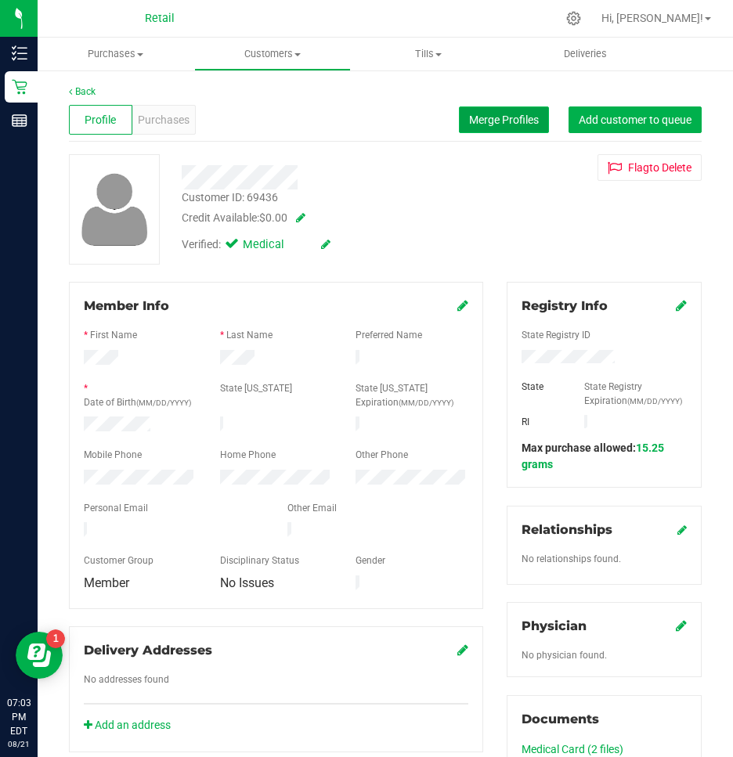
click at [499, 116] on span "Merge Profiles" at bounding box center [504, 120] width 70 height 13
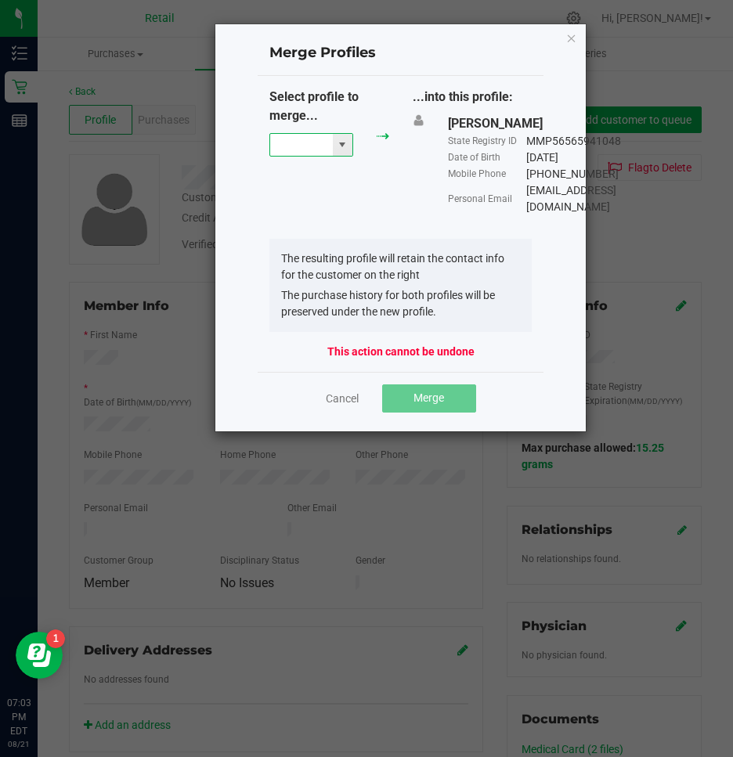
click at [284, 139] on input "NO DATA FOUND" at bounding box center [301, 145] width 63 height 22
type input "leona biotvin"
drag, startPoint x: 305, startPoint y: 142, endPoint x: 210, endPoint y: 162, distance: 96.7
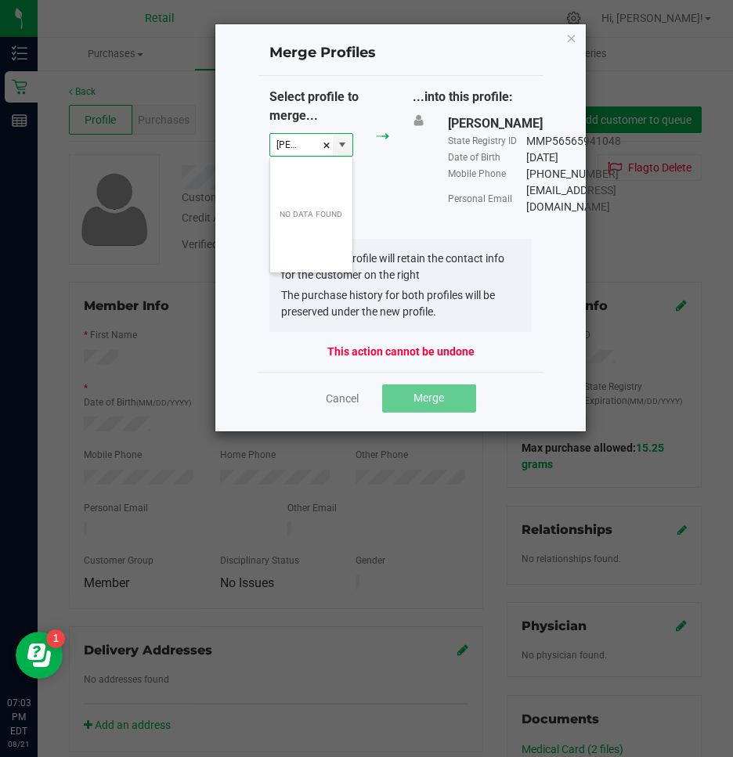
click at [210, 162] on div "Merge Profiles Select profile to merge... leona biotvin ...into this profile: L…" at bounding box center [372, 227] width 429 height 409
click at [286, 175] on li "Leona Botvin" at bounding box center [311, 173] width 82 height 27
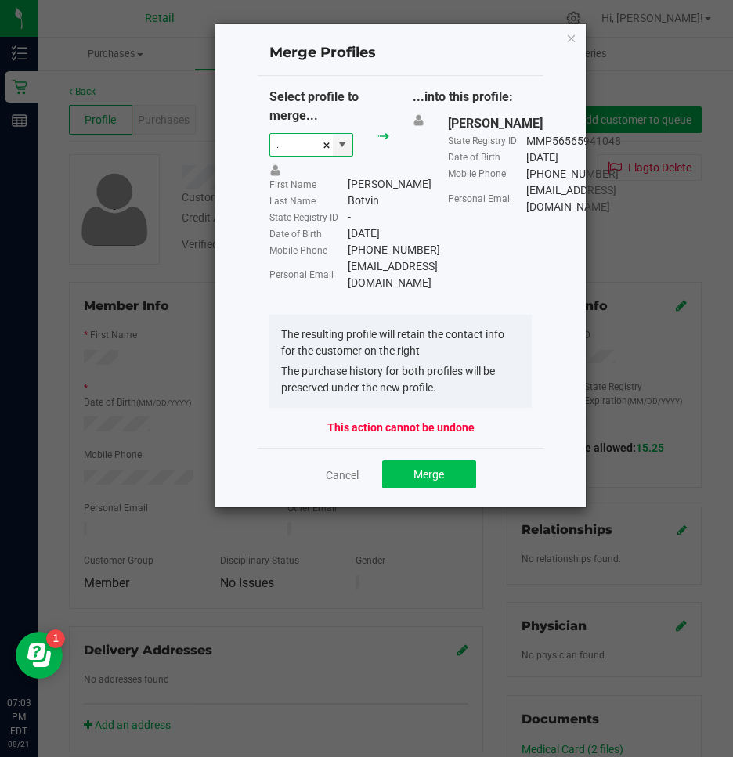
type input "Leona Botvin"
click at [417, 481] on span "Merge" at bounding box center [428, 474] width 31 height 13
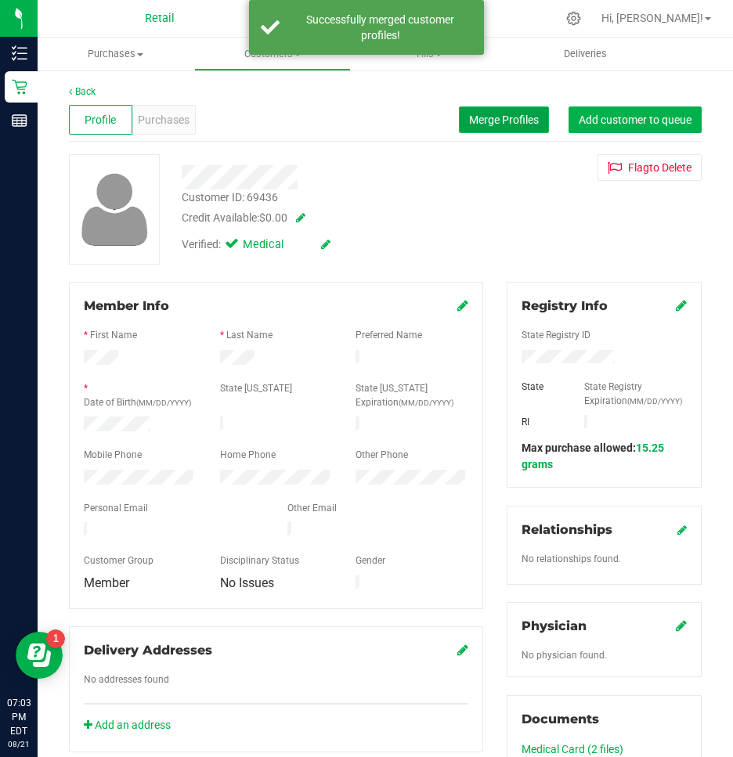
click at [486, 114] on span "Merge Profiles" at bounding box center [504, 120] width 70 height 13
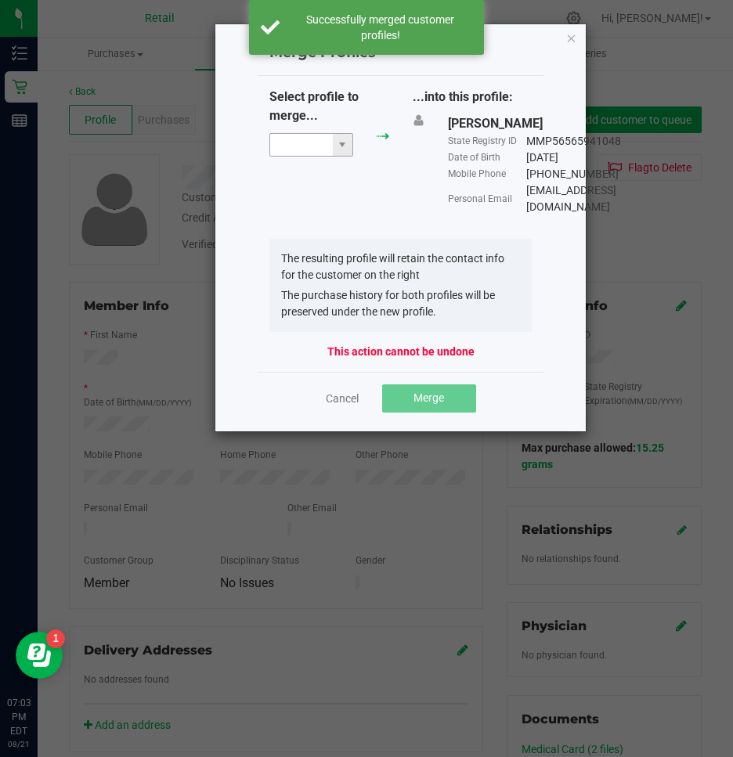
click at [292, 143] on input "NO DATA FOUND" at bounding box center [301, 145] width 63 height 22
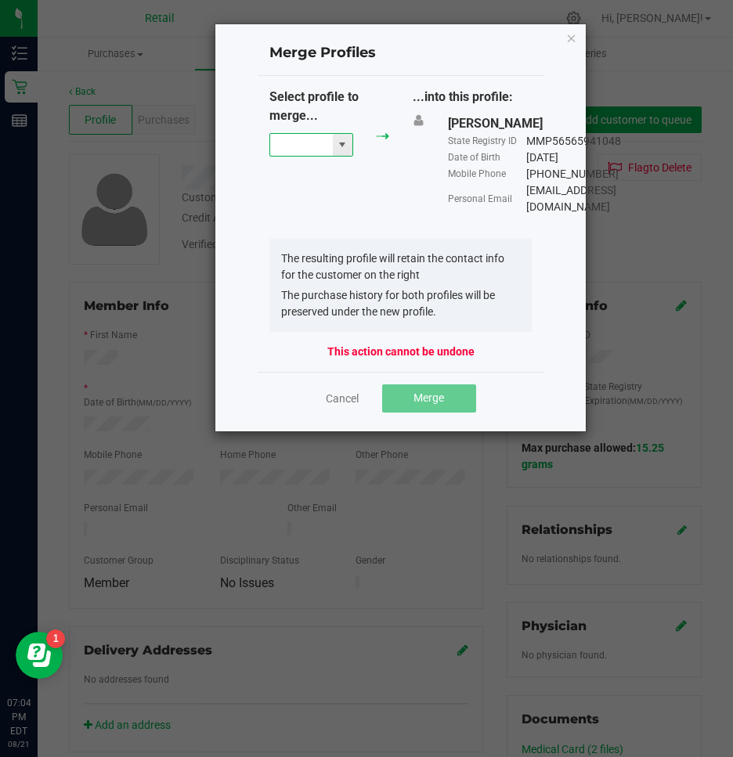
click at [305, 154] on input "NO DATA FOUND" at bounding box center [301, 145] width 63 height 22
type input "l"
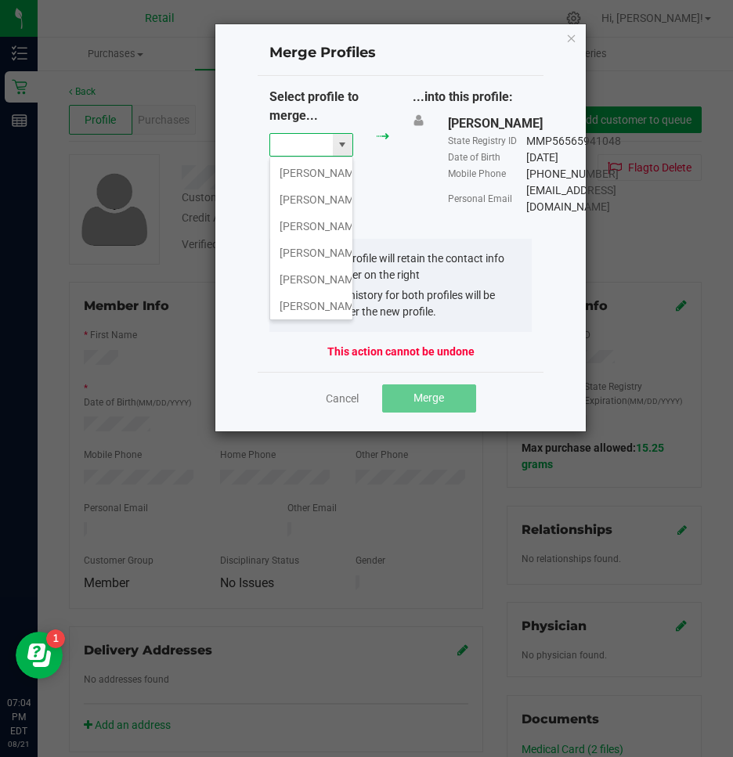
click at [313, 141] on input at bounding box center [301, 145] width 63 height 22
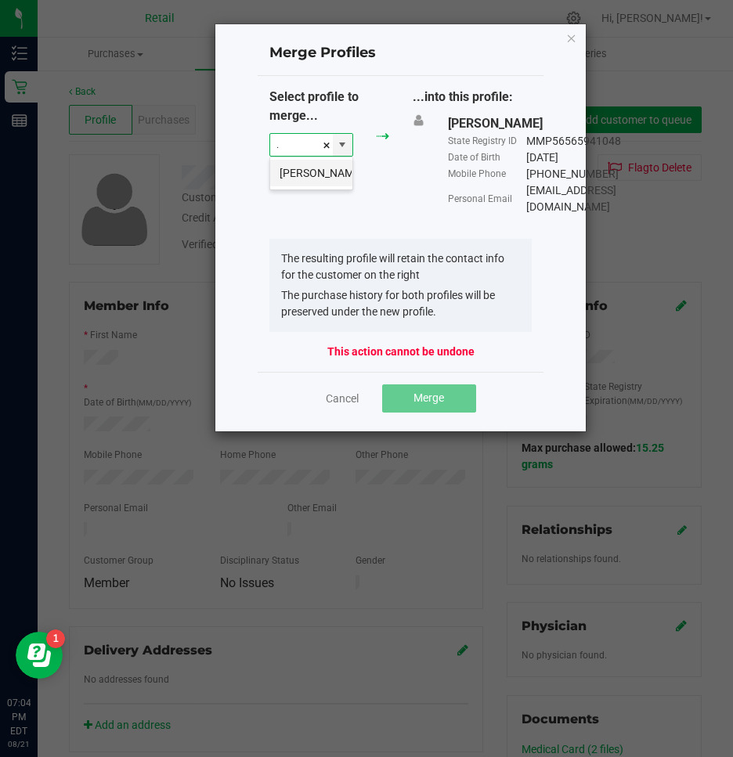
click at [330, 180] on li "Leona Botvin" at bounding box center [311, 173] width 82 height 27
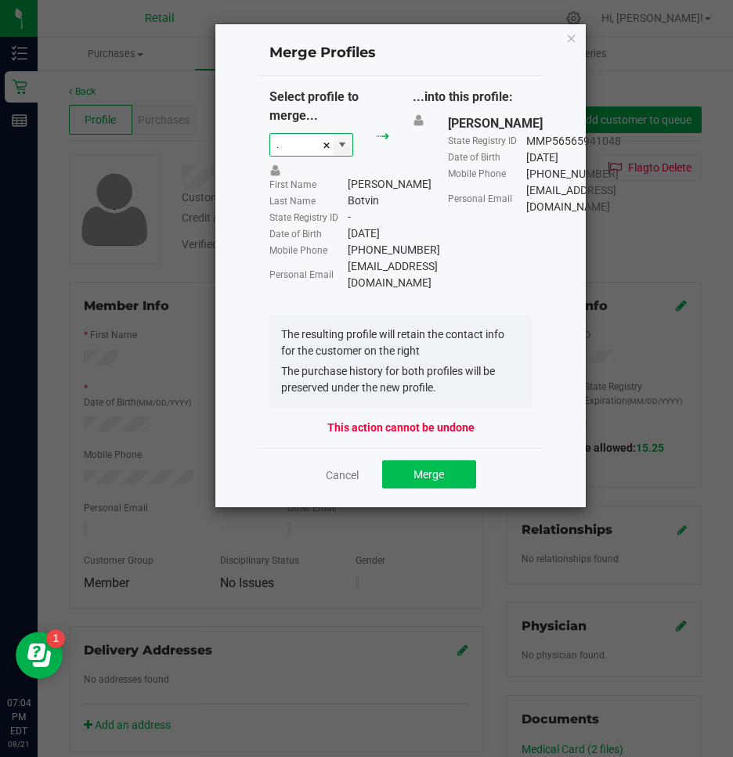
type input "Leona Botvin"
click at [431, 488] on button "Merge" at bounding box center [429, 474] width 94 height 28
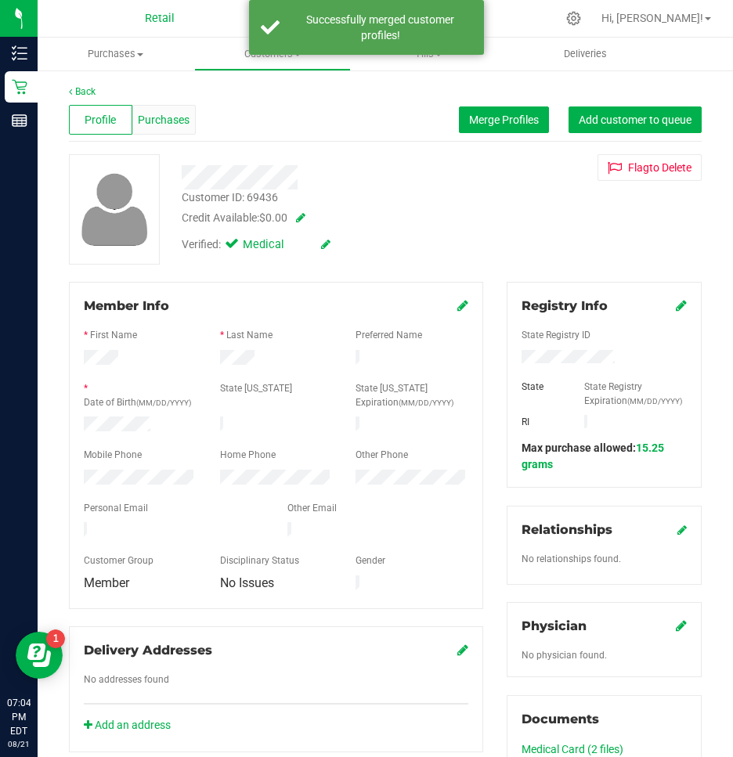
click at [141, 114] on span "Purchases" at bounding box center [164, 120] width 52 height 16
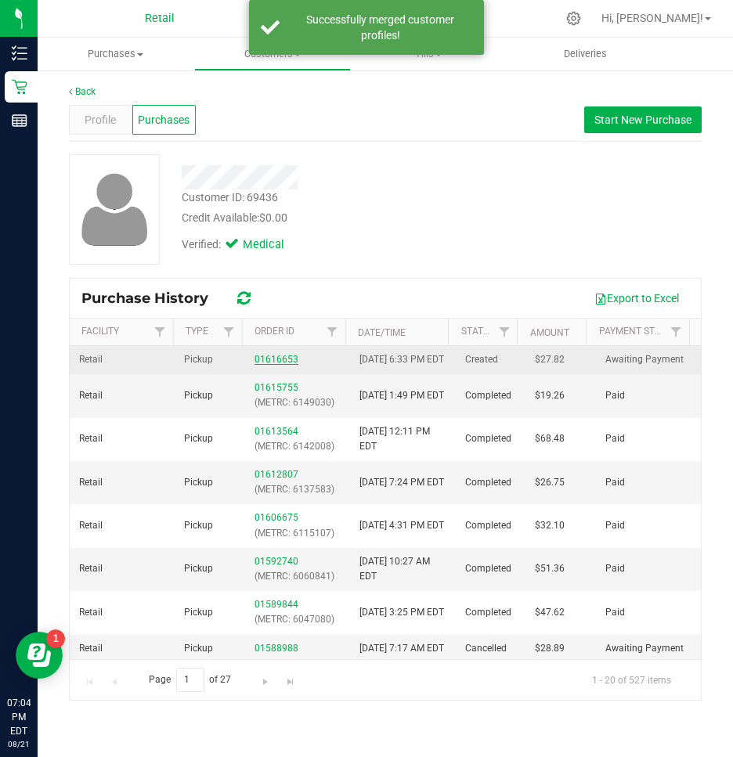
click at [277, 365] on link "01616653" at bounding box center [276, 359] width 44 height 11
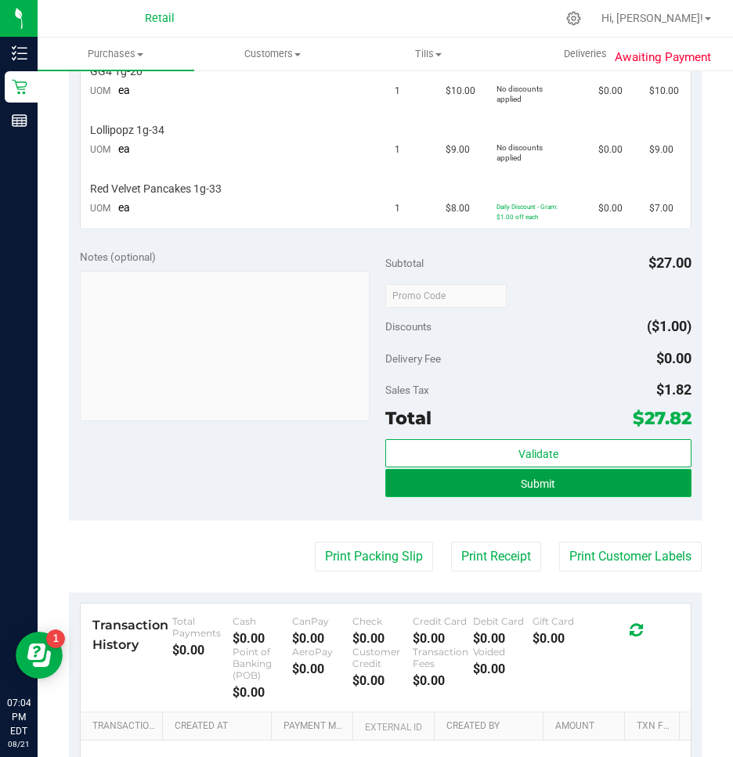
click at [521, 478] on span "Submit" at bounding box center [538, 484] width 34 height 13
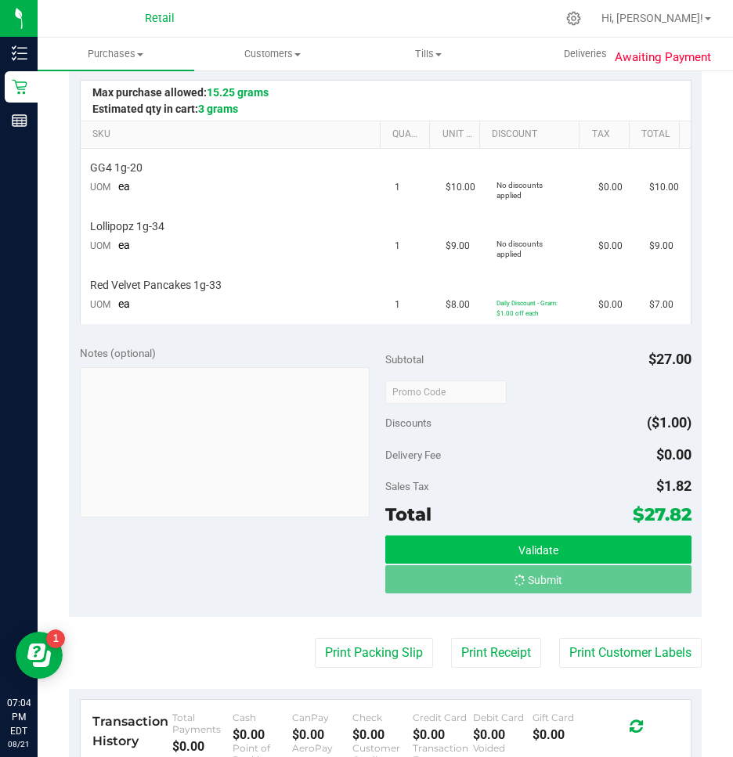
scroll to position [81, 0]
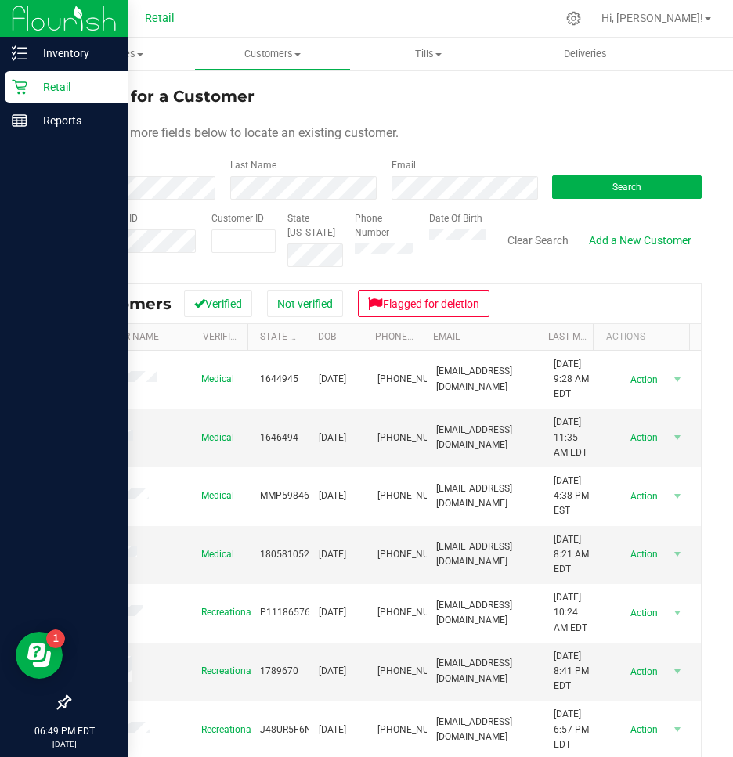
click at [29, 92] on p "Retail" at bounding box center [74, 87] width 94 height 19
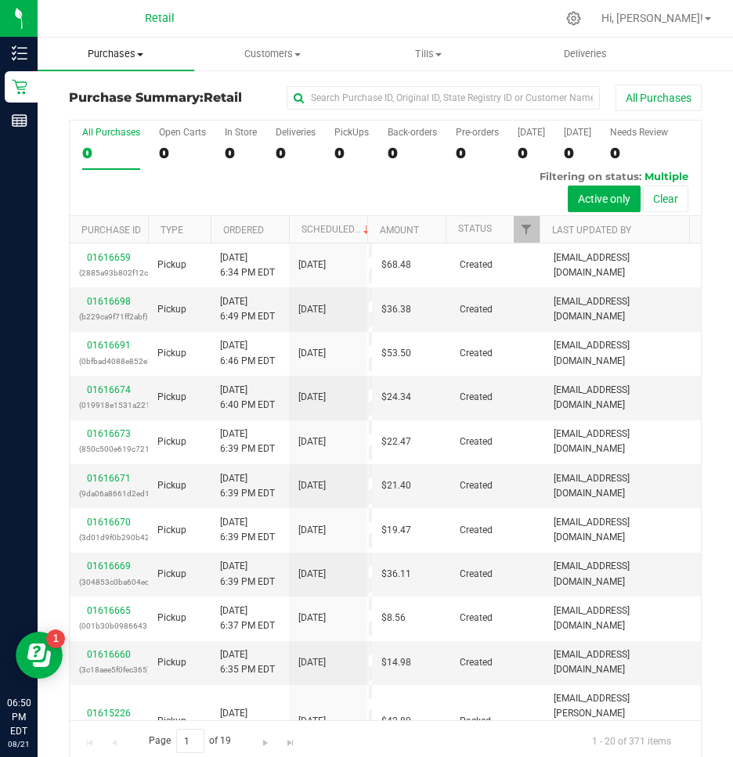
click at [92, 43] on uib-tab-heading "Purchases Summary of purchases Fulfillment All purchases" at bounding box center [116, 54] width 157 height 33
click at [94, 92] on span "Summary of purchases" at bounding box center [118, 94] width 160 height 13
click at [225, 155] on div "0" at bounding box center [241, 153] width 32 height 18
click at [0, 0] on input "In Store 0" at bounding box center [0, 0] width 0 height 0
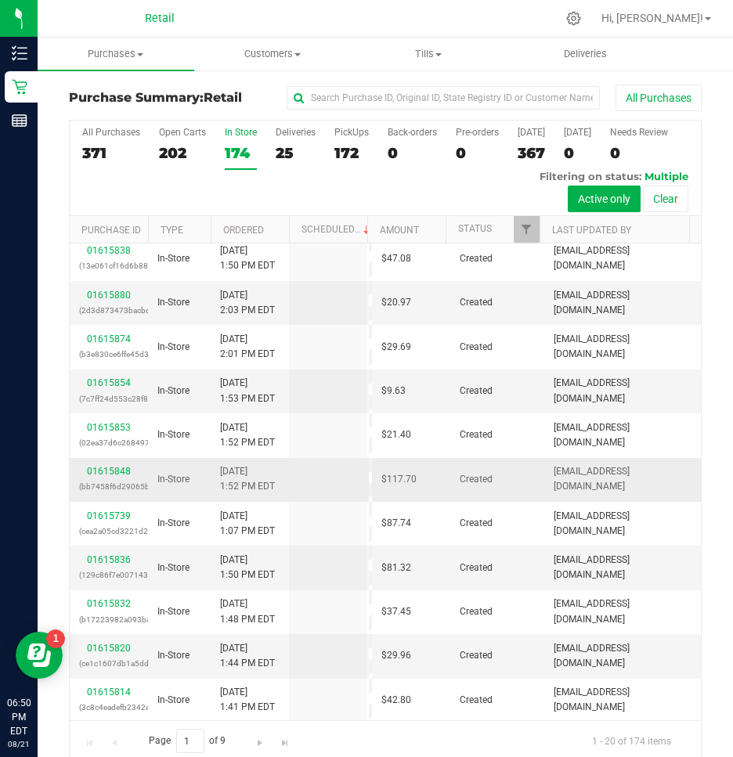
scroll to position [402, 0]
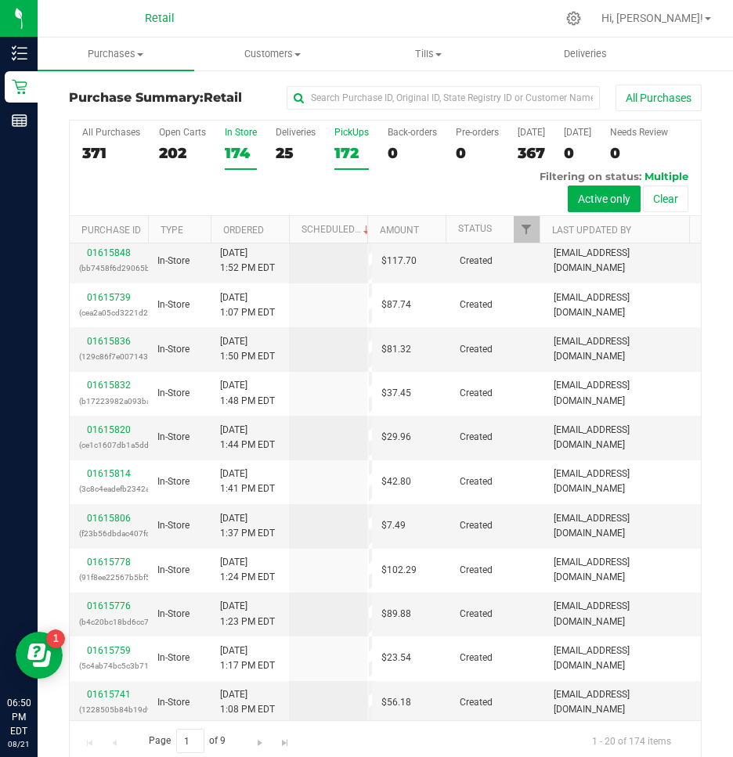
click at [347, 151] on div "172" at bounding box center [351, 153] width 34 height 18
click at [0, 0] on input "PickUps 172" at bounding box center [0, 0] width 0 height 0
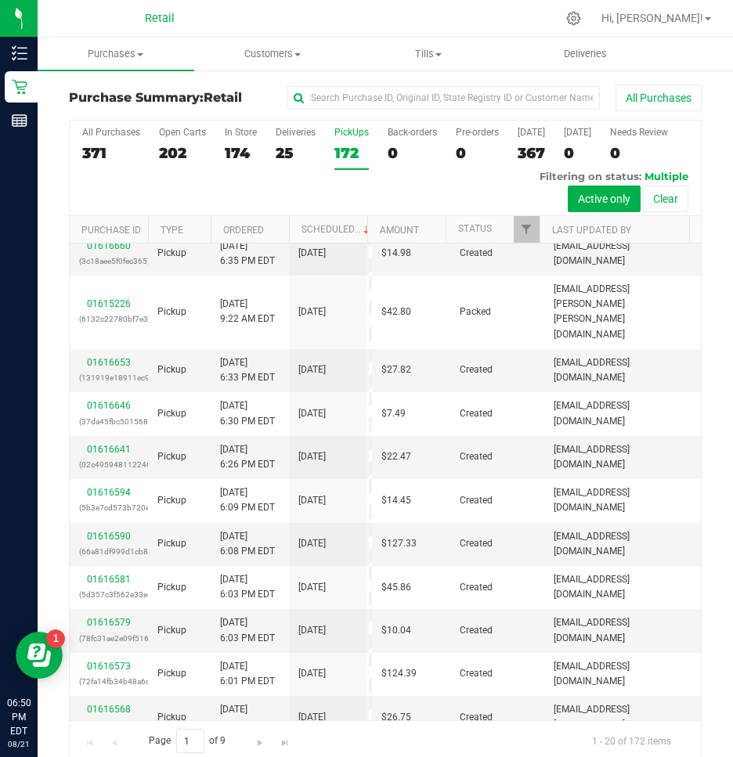
scroll to position [0, 0]
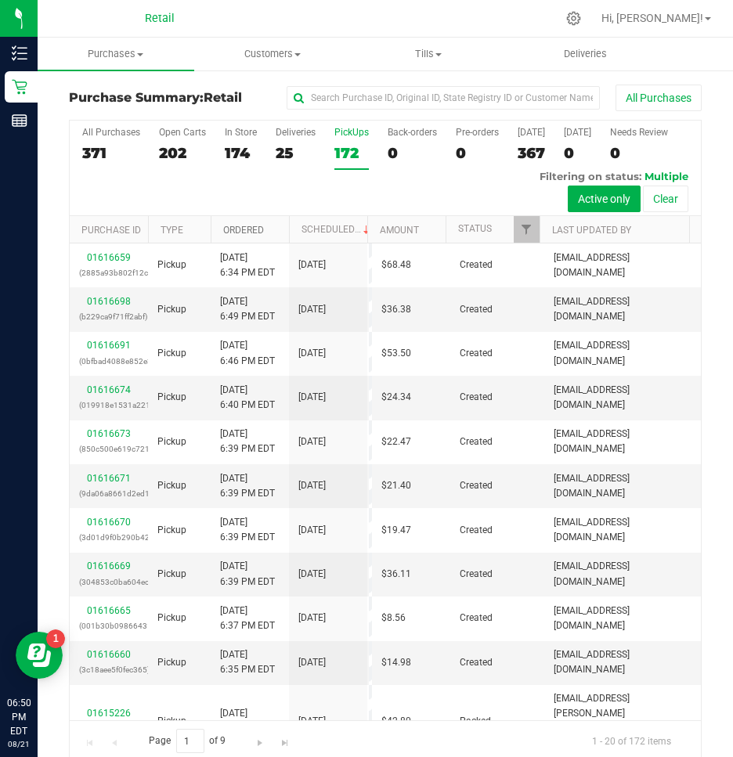
click at [236, 228] on link "Ordered" at bounding box center [243, 230] width 41 height 11
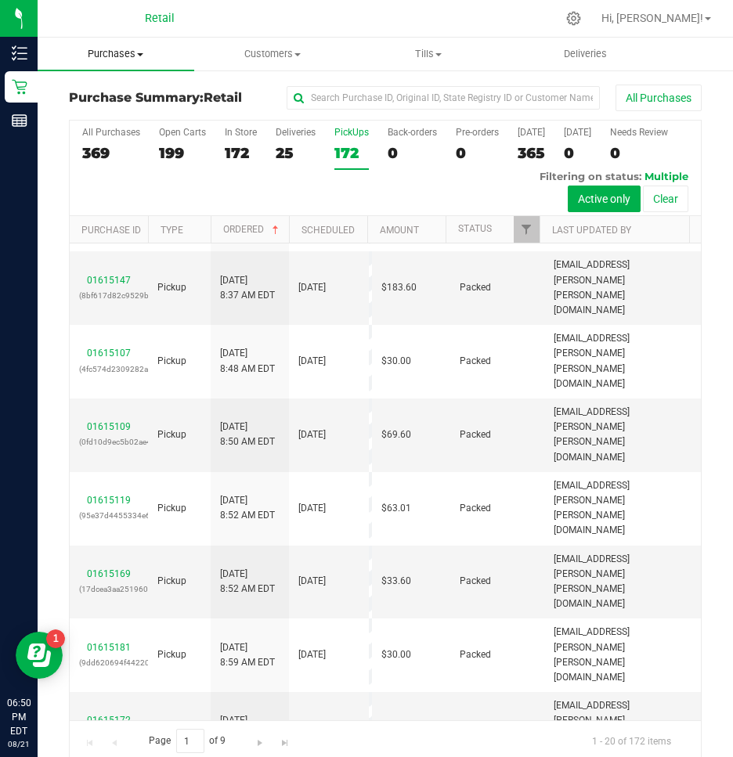
click at [126, 49] on span "Purchases" at bounding box center [116, 54] width 157 height 14
click at [78, 97] on span "Summary of purchases" at bounding box center [118, 94] width 160 height 13
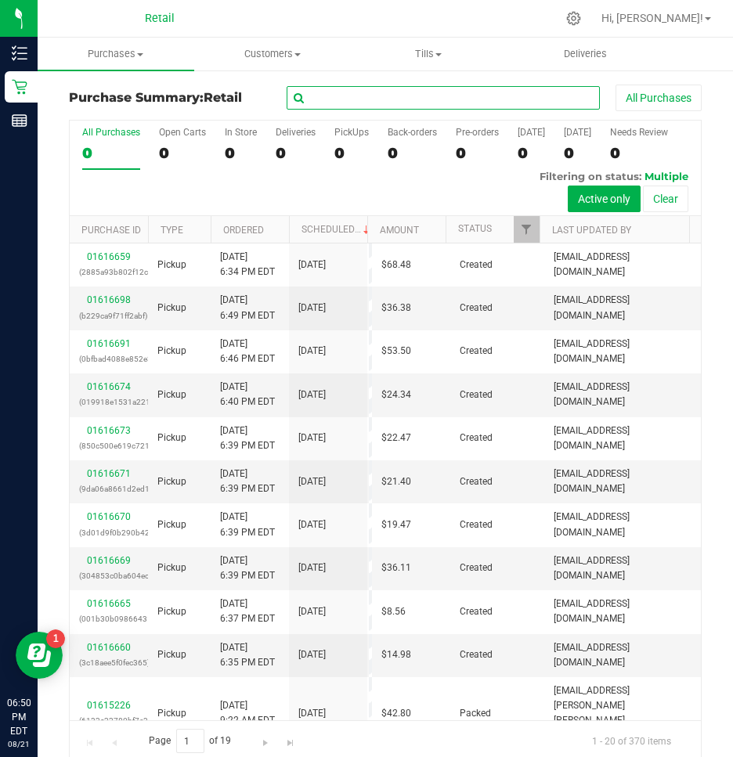
click at [422, 106] on input "text" at bounding box center [443, 97] width 313 height 23
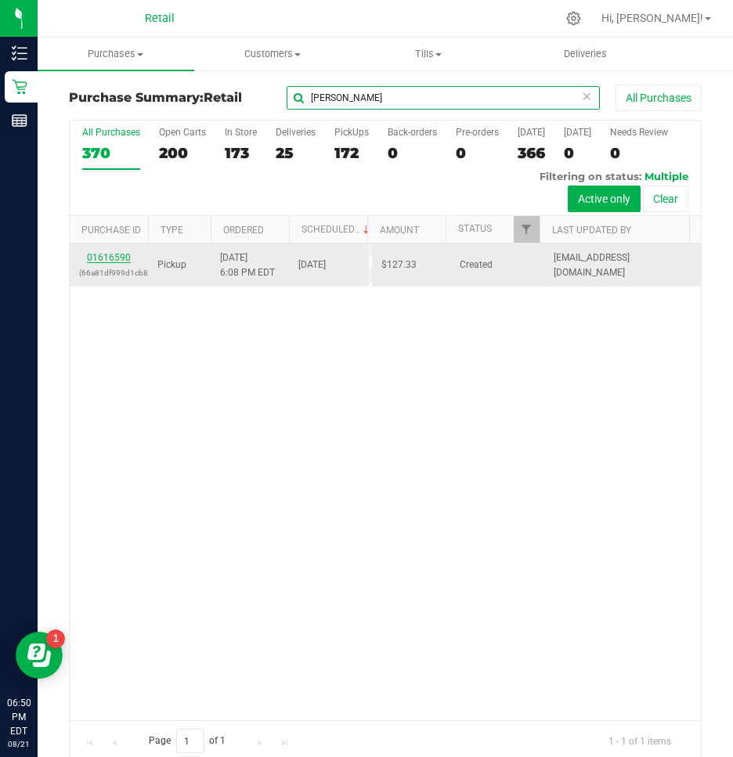
type input "[PERSON_NAME]"
click at [121, 252] on link "01616590" at bounding box center [109, 257] width 44 height 11
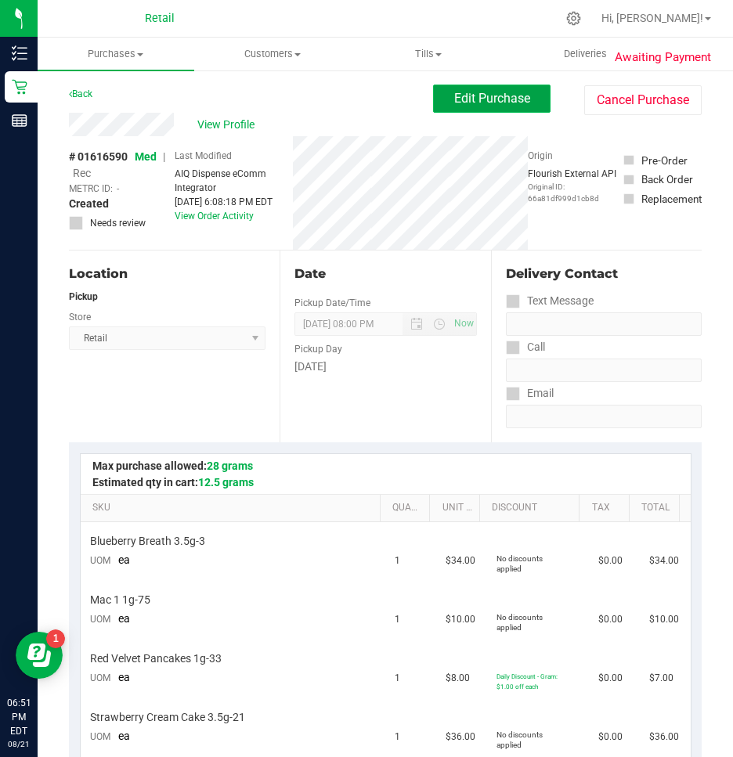
click at [505, 98] on span "Edit Purchase" at bounding box center [492, 98] width 76 height 15
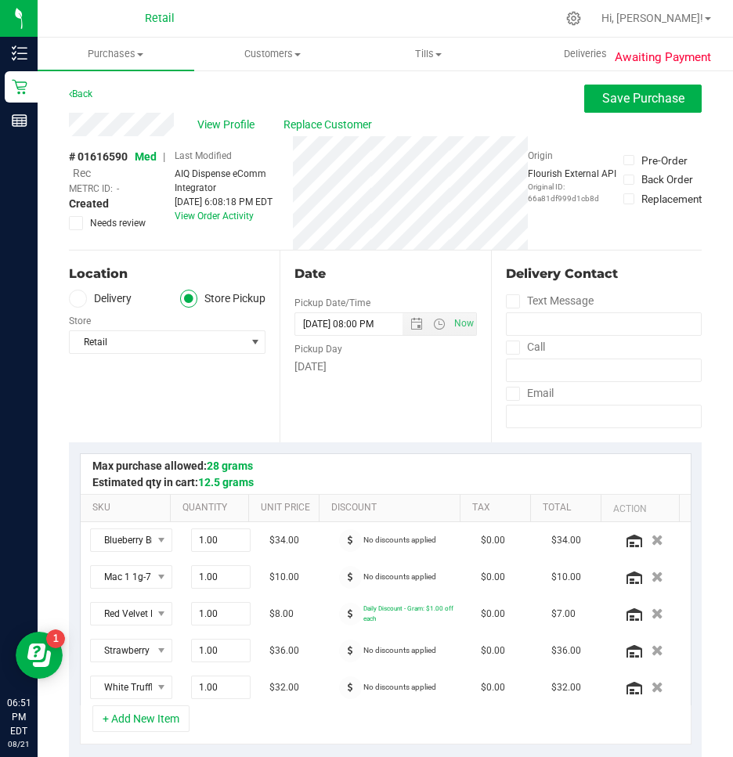
click at [78, 166] on div "# 01616590 Med | Rec METRC ID: - Created Needs review" at bounding box center [122, 189] width 106 height 81
click at [78, 168] on span "Rec" at bounding box center [82, 173] width 18 height 13
click at [632, 96] on span "Save Purchase" at bounding box center [643, 98] width 82 height 15
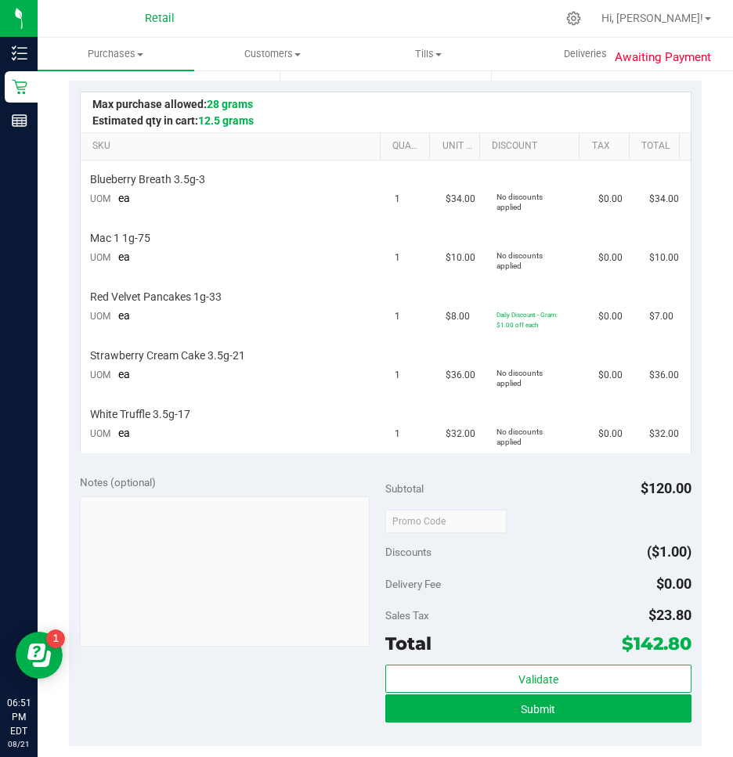
scroll to position [391, 0]
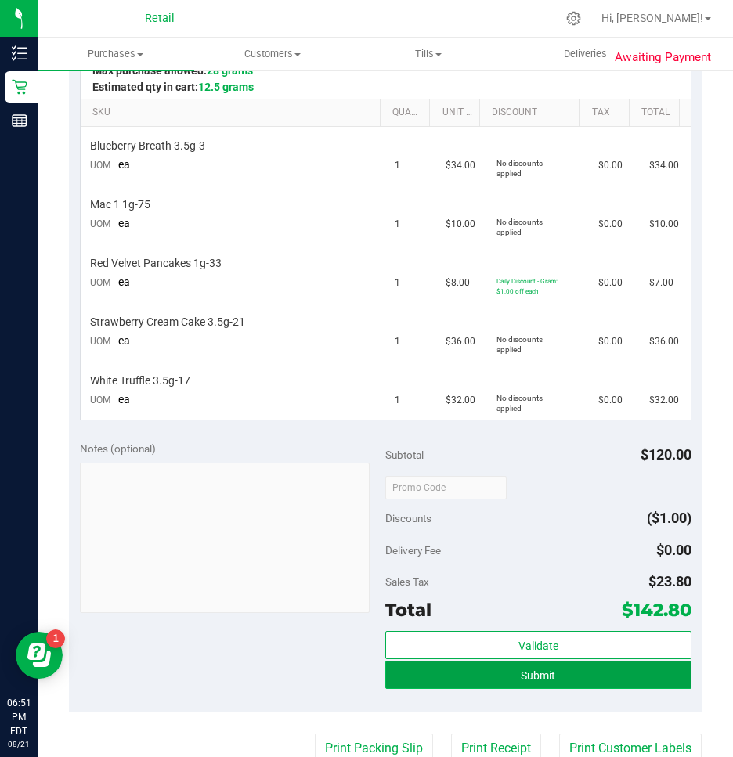
click at [500, 670] on button "Submit" at bounding box center [538, 675] width 306 height 28
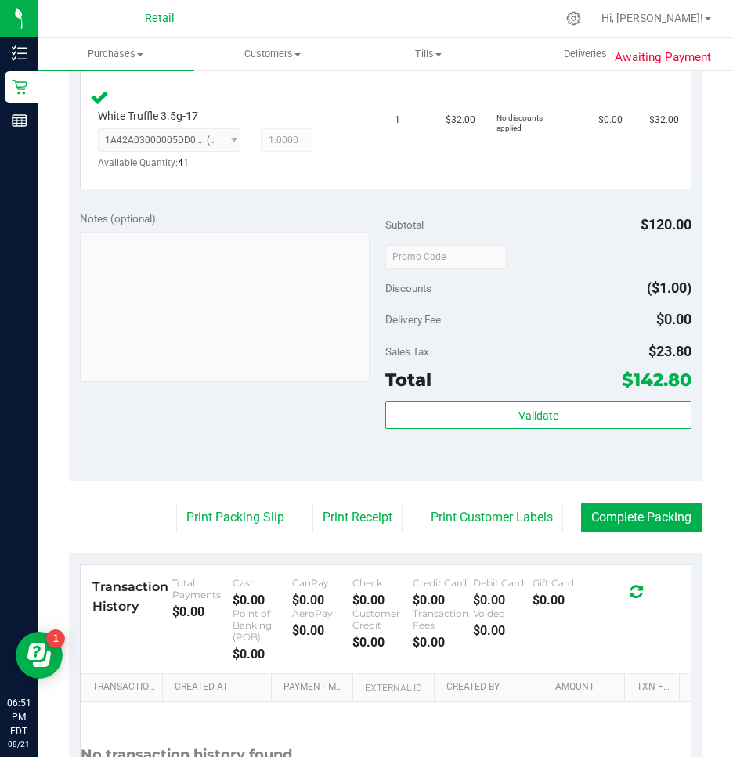
scroll to position [1018, 0]
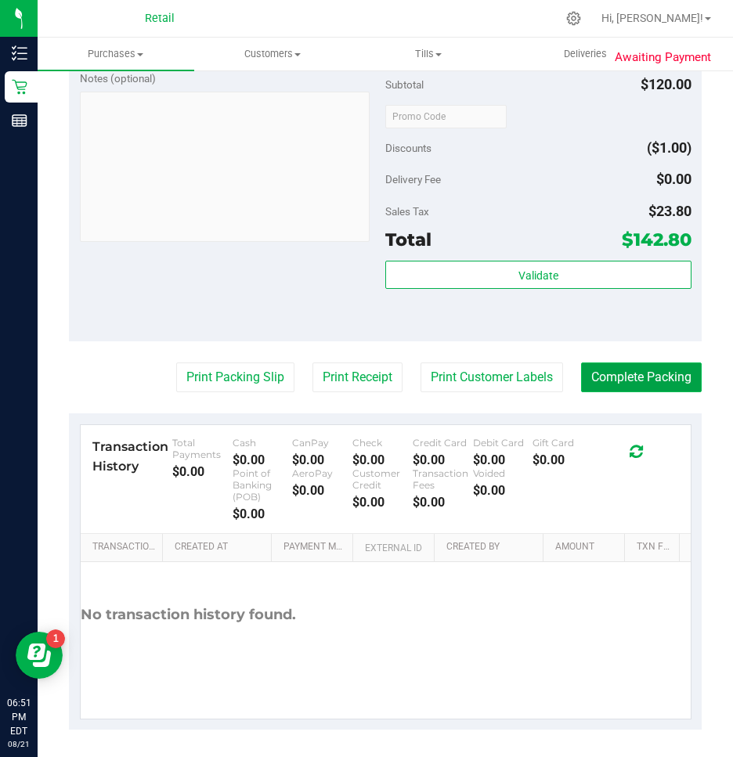
click at [643, 380] on button "Complete Packing" at bounding box center [641, 377] width 121 height 30
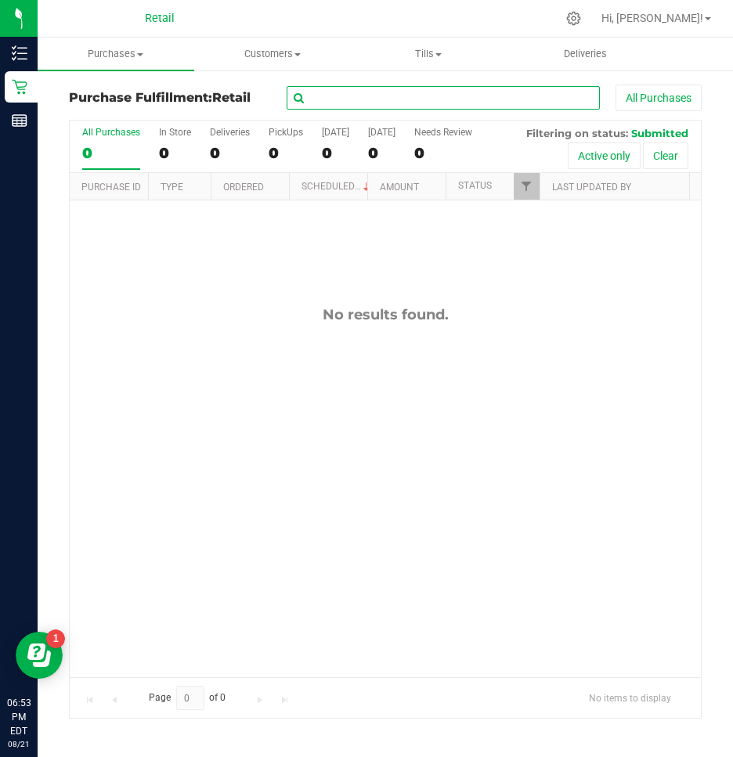
click at [340, 88] on input "text" at bounding box center [443, 97] width 313 height 23
type input ";"
type input "levi"
click at [121, 52] on span "Purchases" at bounding box center [116, 54] width 157 height 14
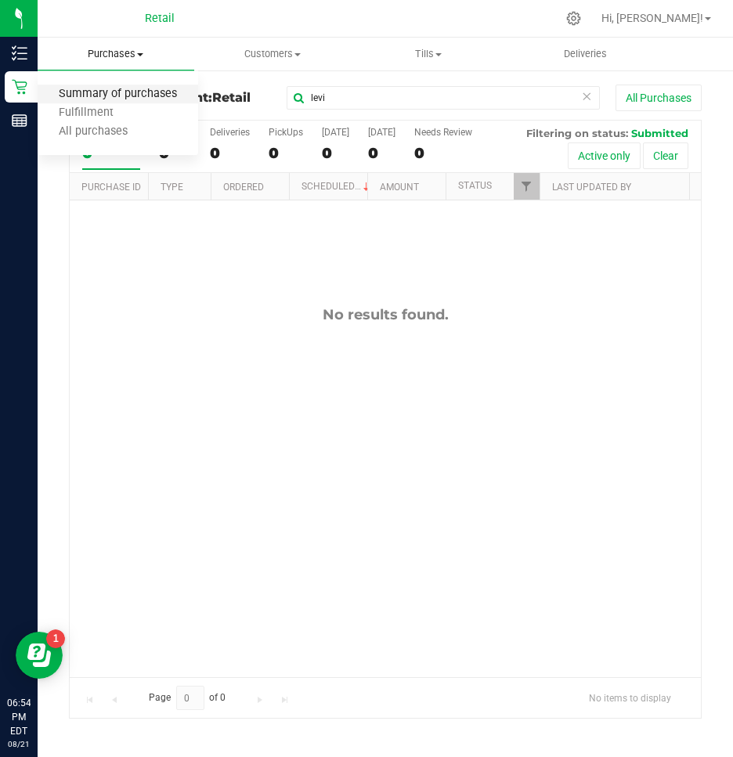
click at [73, 90] on span "Summary of purchases" at bounding box center [118, 94] width 160 height 13
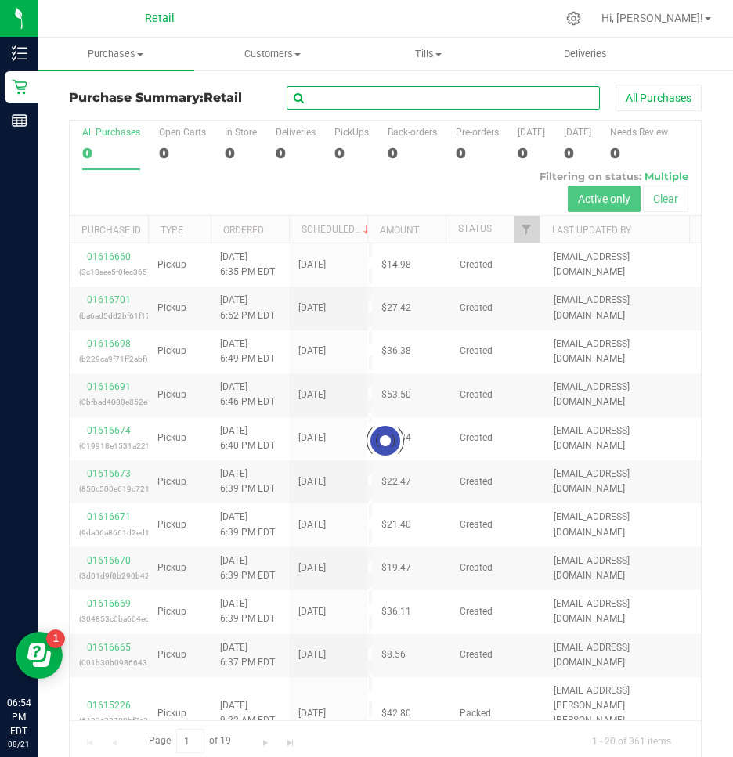
click at [363, 101] on input "text" at bounding box center [443, 97] width 313 height 23
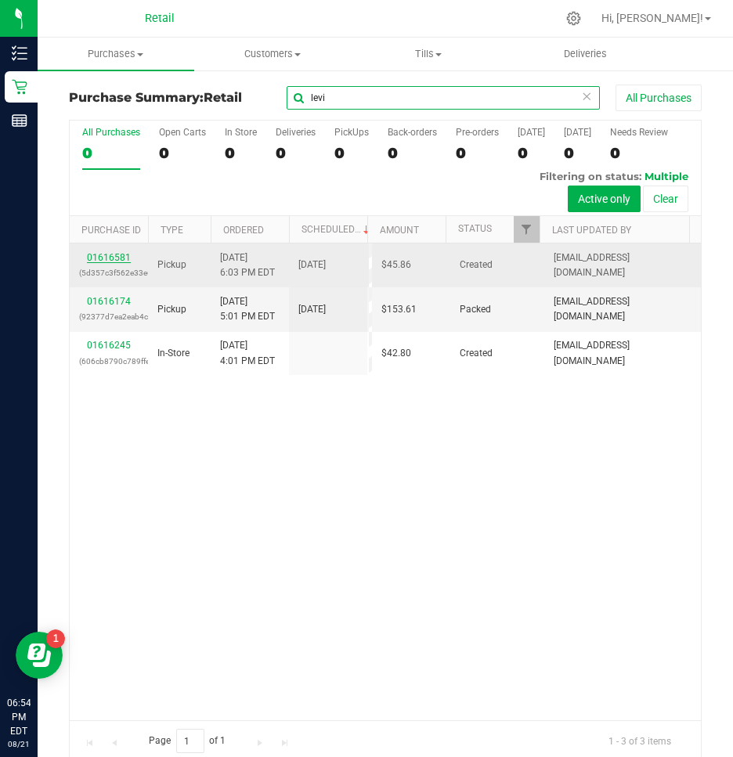
type input "levi"
click at [124, 260] on link "01616581" at bounding box center [109, 257] width 44 height 11
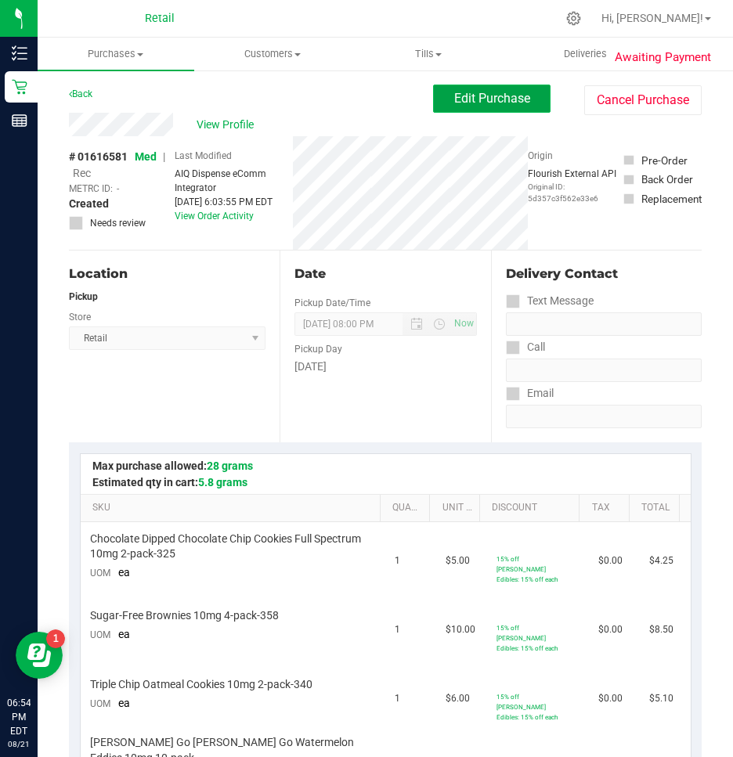
click at [488, 101] on span "Edit Purchase" at bounding box center [492, 98] width 76 height 15
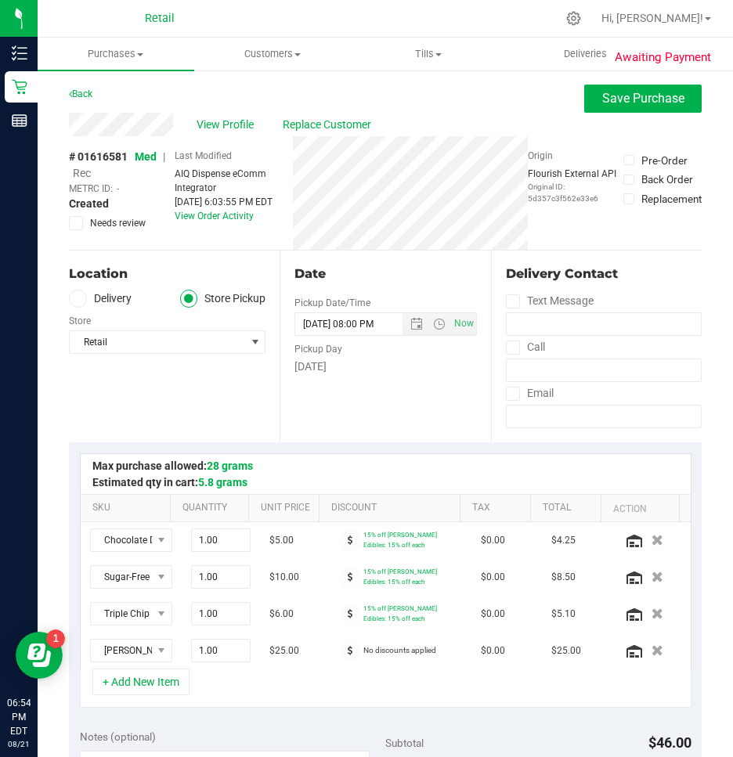
click at [76, 175] on span "Rec" at bounding box center [82, 173] width 18 height 13
click at [622, 99] on span "Save Purchase" at bounding box center [643, 98] width 82 height 15
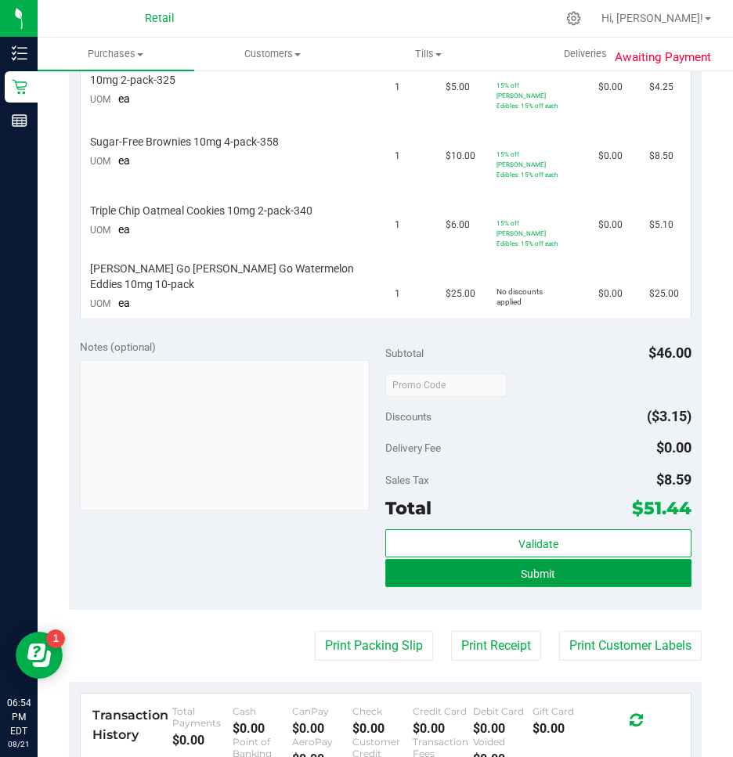
click at [521, 568] on span "Submit" at bounding box center [538, 574] width 34 height 13
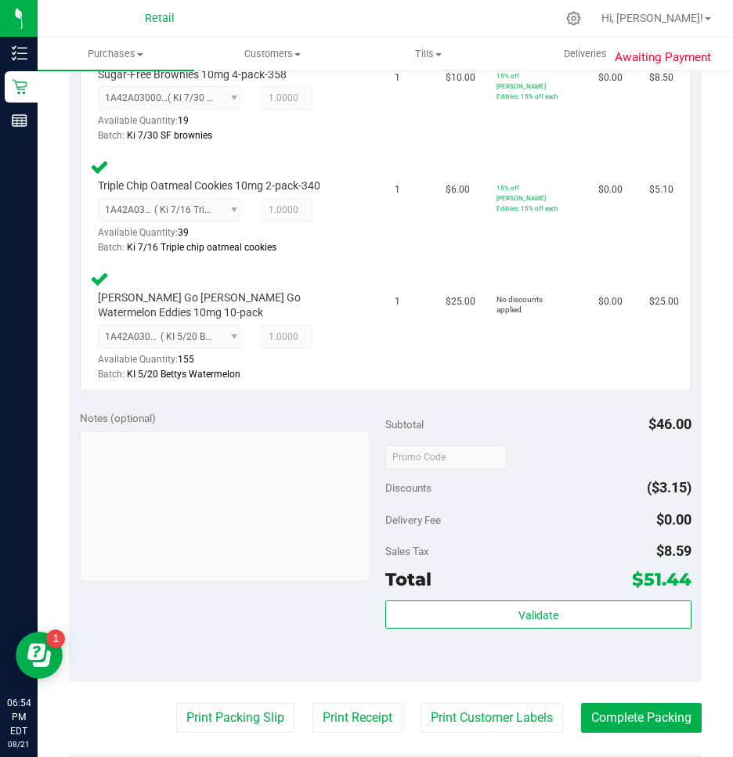
scroll to position [863, 0]
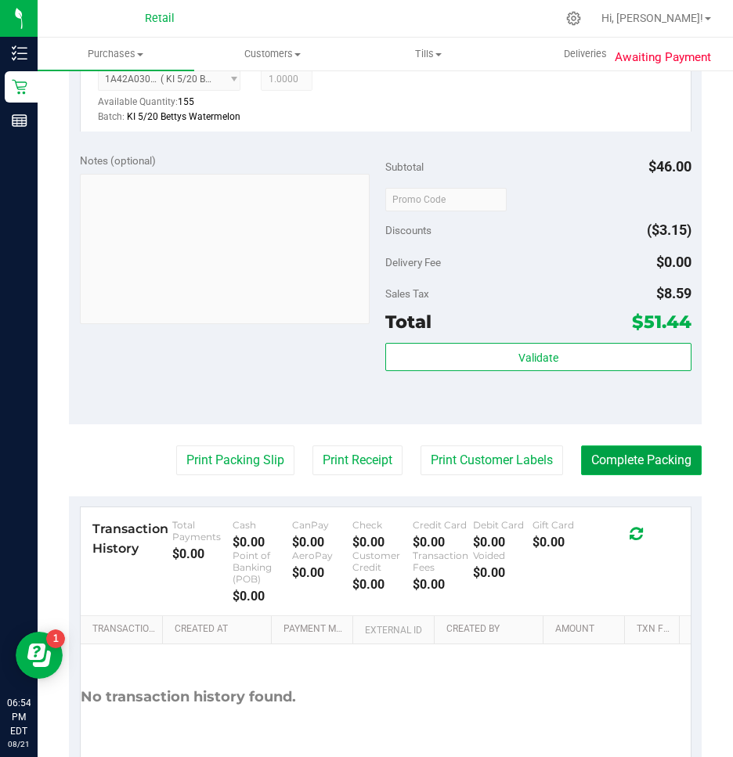
click at [626, 470] on button "Complete Packing" at bounding box center [641, 460] width 121 height 30
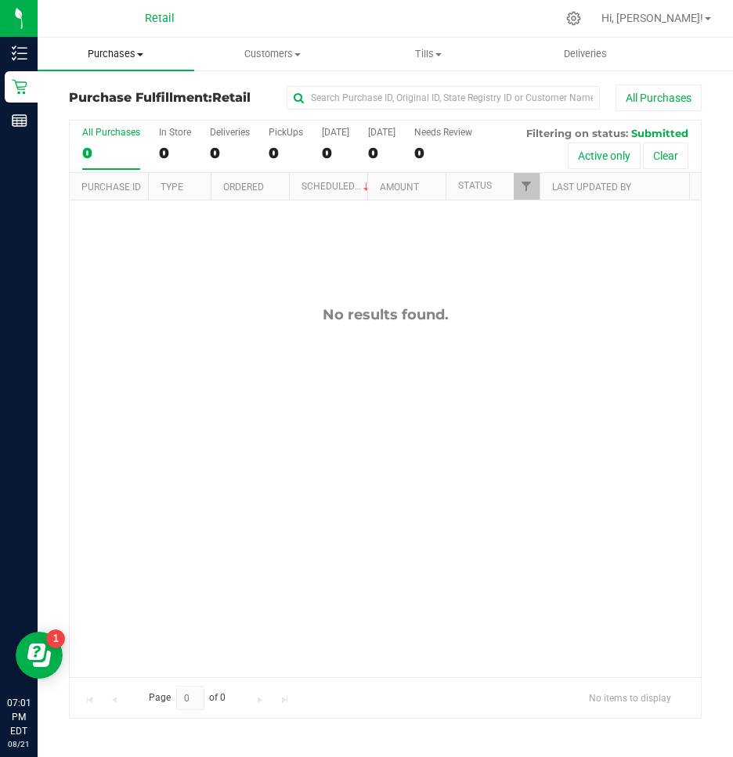
click at [92, 67] on uib-tab-heading "Purchases Summary of purchases Fulfillment All purchases" at bounding box center [116, 54] width 157 height 33
click at [89, 92] on span "Summary of purchases" at bounding box center [118, 94] width 160 height 13
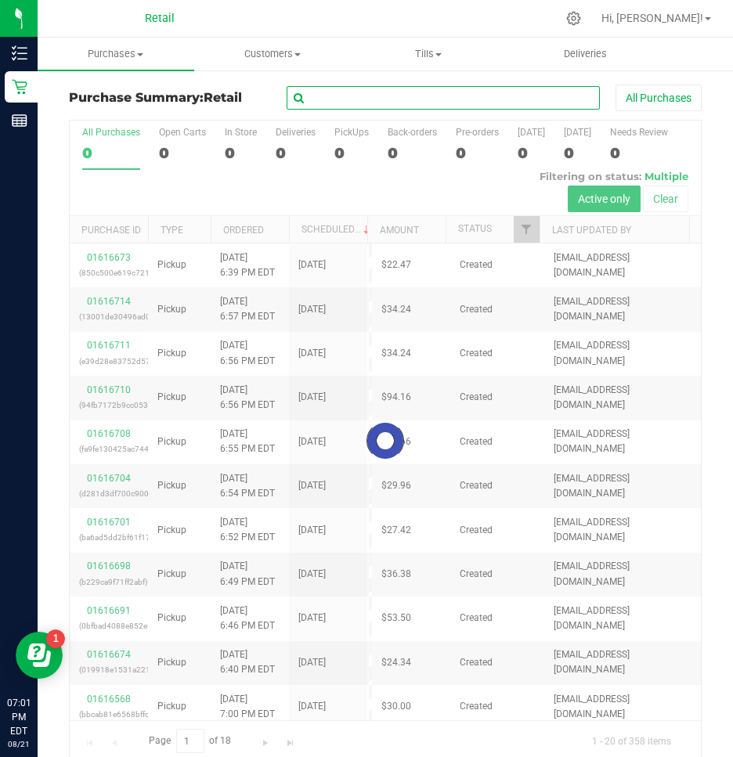
click at [420, 104] on input "text" at bounding box center [443, 97] width 313 height 23
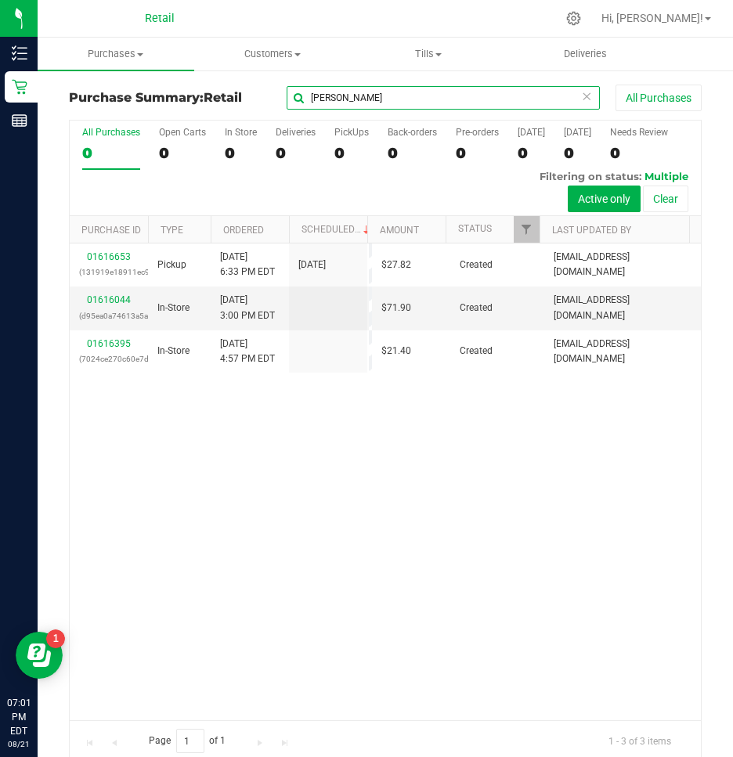
type input "[PERSON_NAME]"
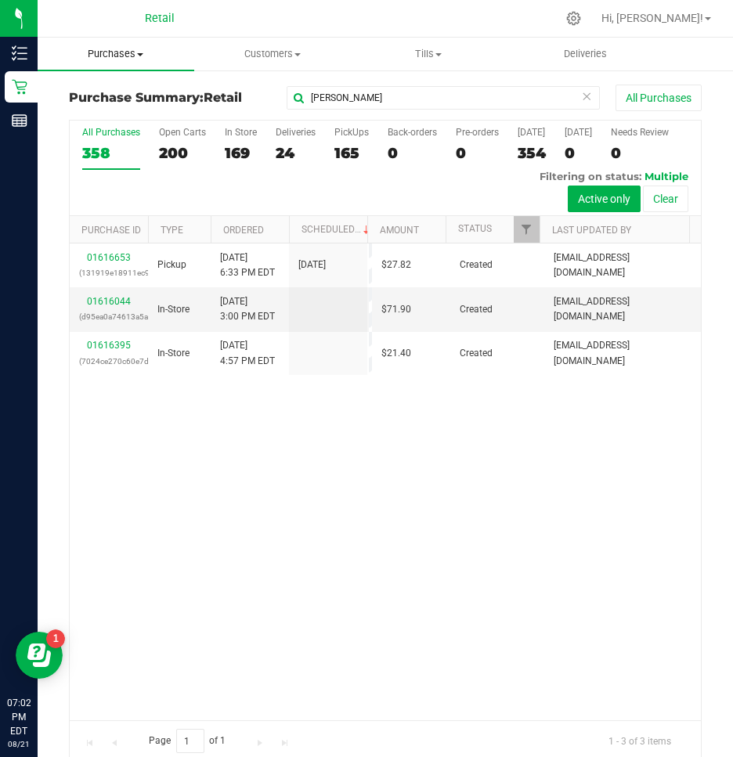
click at [111, 49] on span "Purchases" at bounding box center [116, 54] width 157 height 14
click at [96, 96] on span "Summary of purchases" at bounding box center [118, 94] width 160 height 13
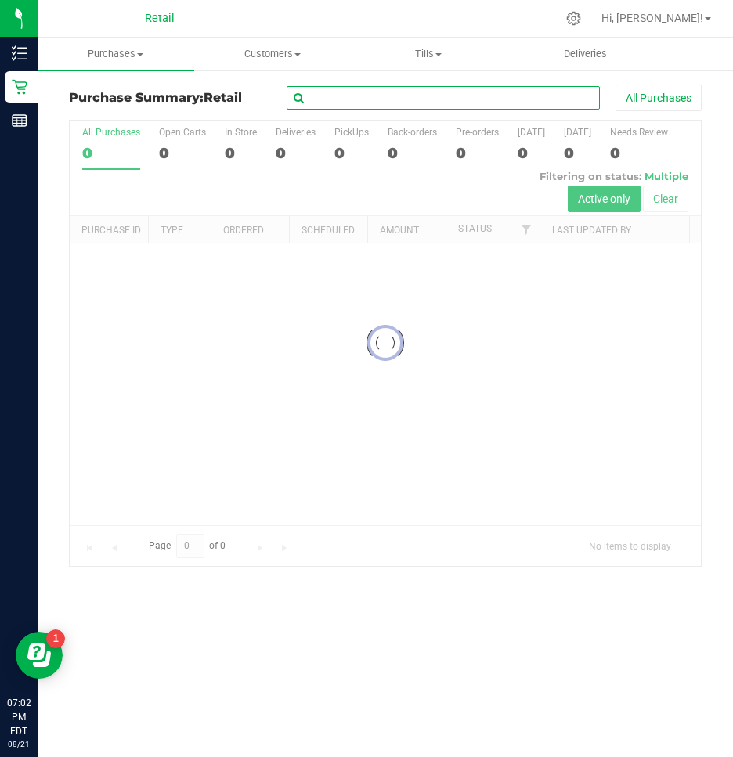
click at [328, 96] on input "text" at bounding box center [443, 97] width 313 height 23
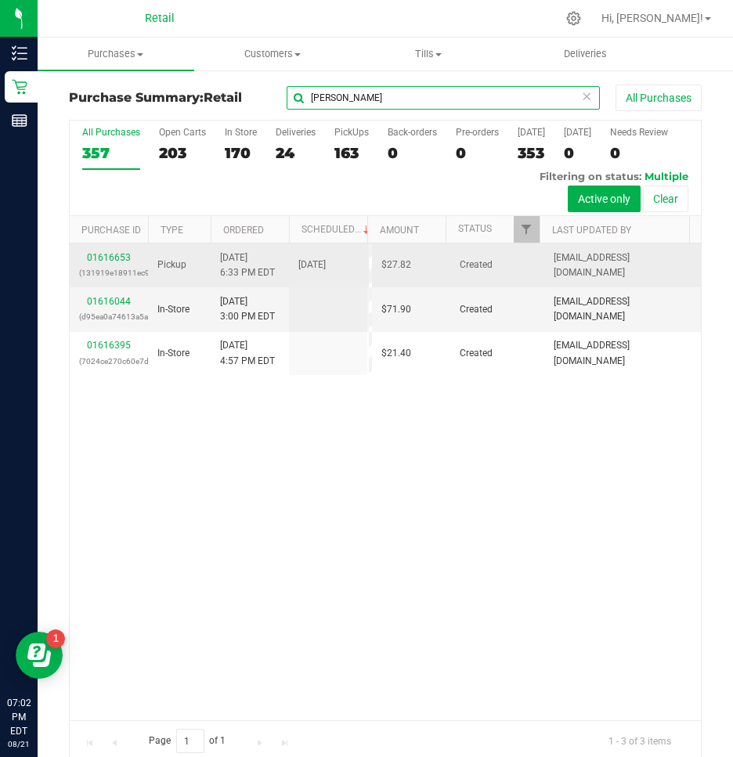
type input "[PERSON_NAME]"
click at [124, 251] on div "01616653 (131919e18911ec93)" at bounding box center [108, 266] width 59 height 30
click at [114, 252] on link "01616653" at bounding box center [109, 257] width 44 height 11
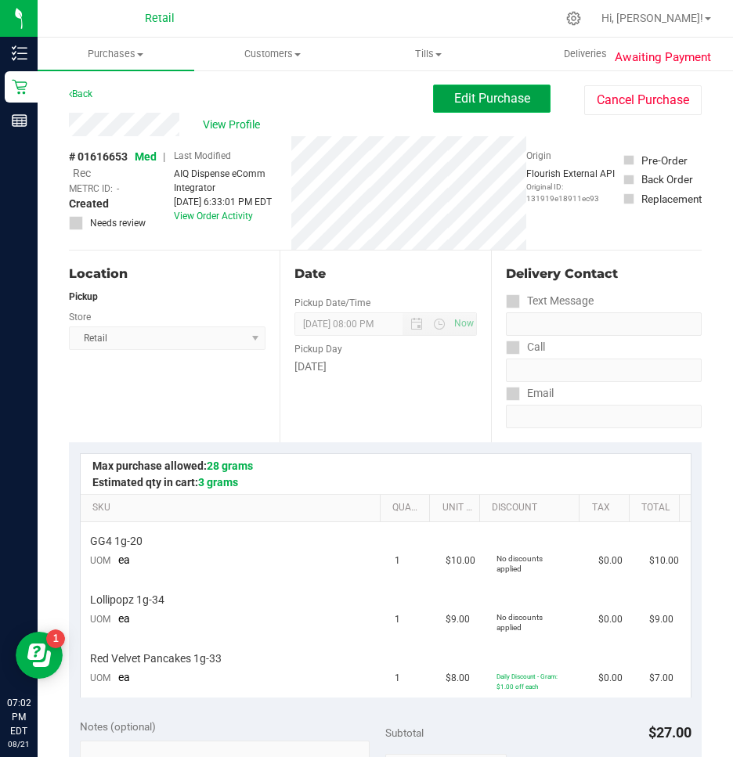
click at [505, 87] on button "Edit Purchase" at bounding box center [491, 99] width 117 height 28
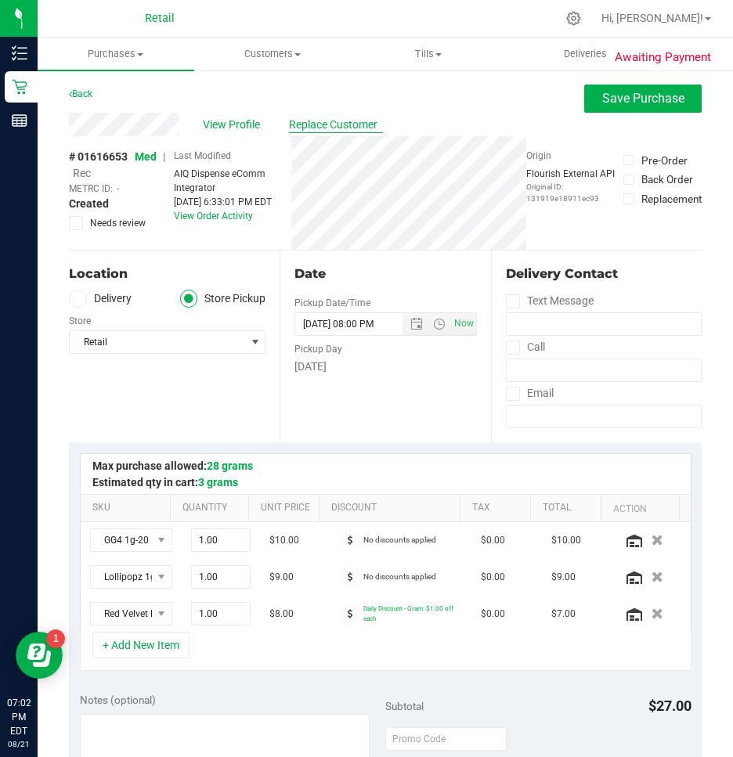
click at [316, 125] on span "Replace Customer" at bounding box center [336, 125] width 94 height 16
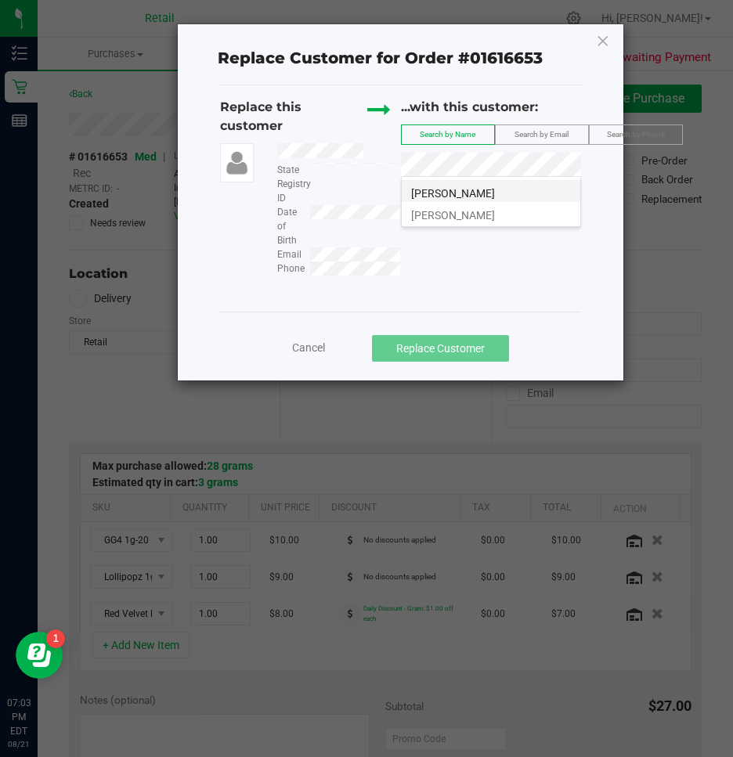
click at [470, 199] on span "[PERSON_NAME]" at bounding box center [453, 193] width 84 height 13
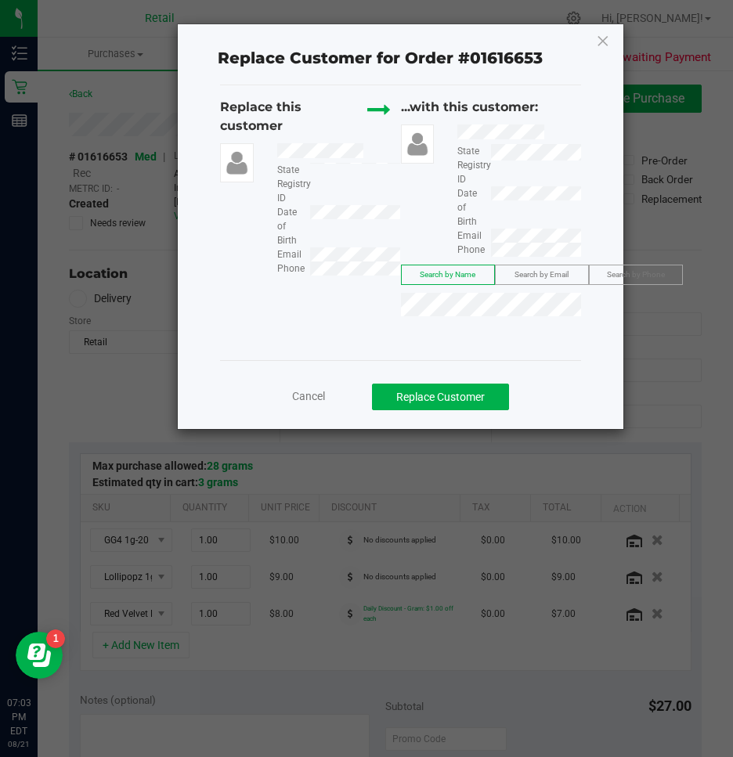
click at [599, 37] on icon at bounding box center [603, 40] width 14 height 25
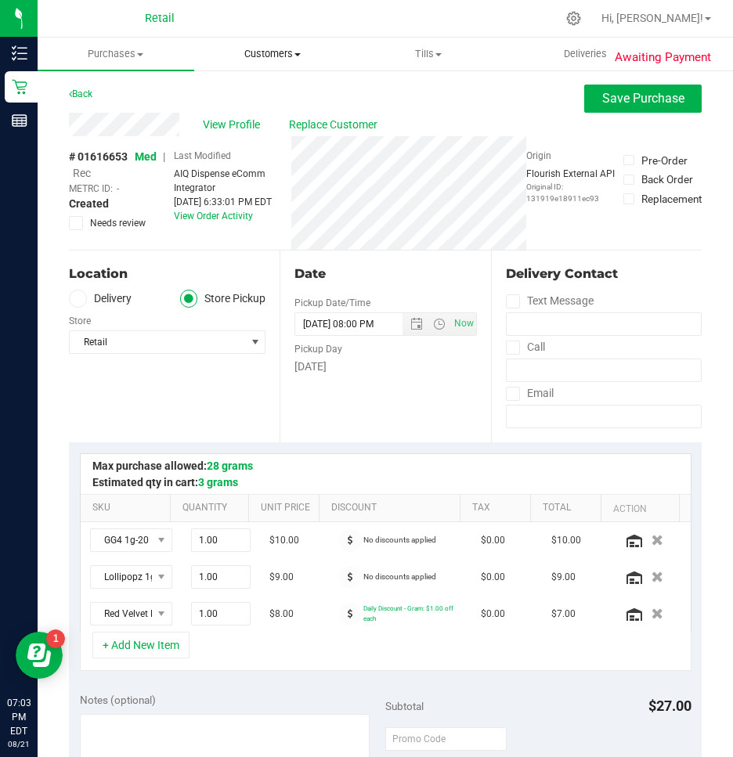
click at [263, 49] on span "Customers" at bounding box center [272, 54] width 155 height 14
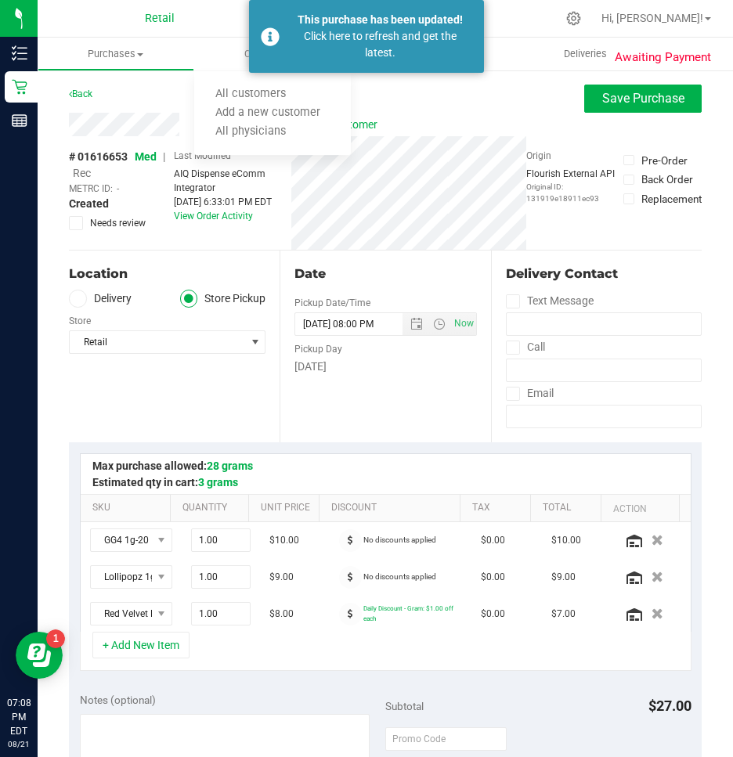
click at [402, 94] on div "Back Save Purchase" at bounding box center [385, 99] width 633 height 28
click at [95, 57] on span "Purchases" at bounding box center [115, 54] width 155 height 14
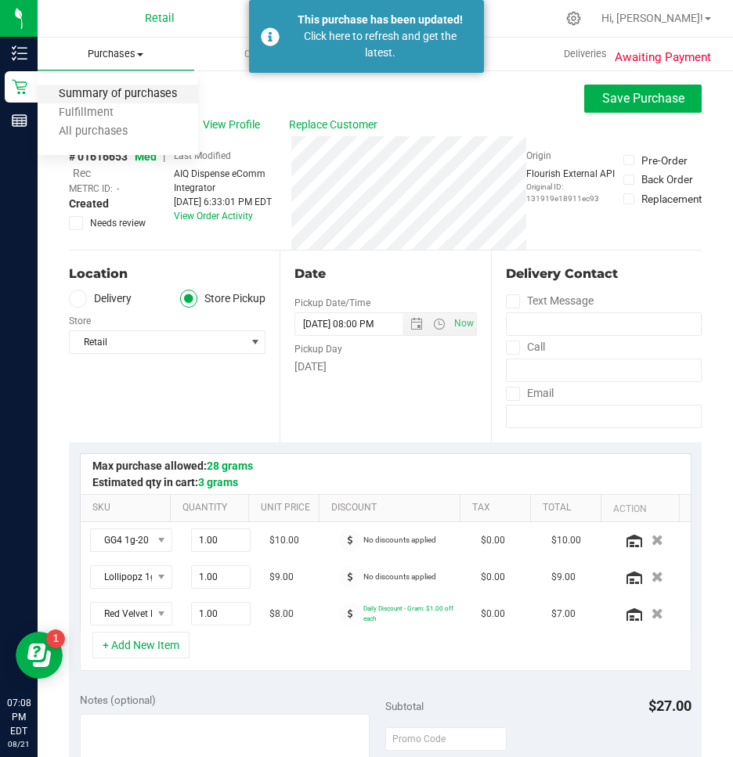
click at [92, 91] on span "Summary of purchases" at bounding box center [118, 94] width 160 height 13
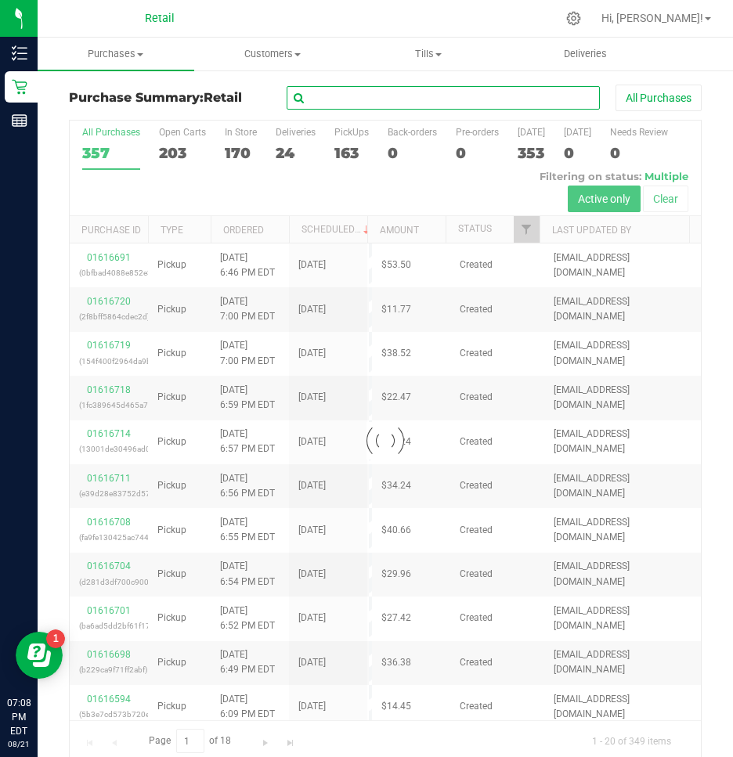
click at [530, 97] on input "text" at bounding box center [443, 97] width 313 height 23
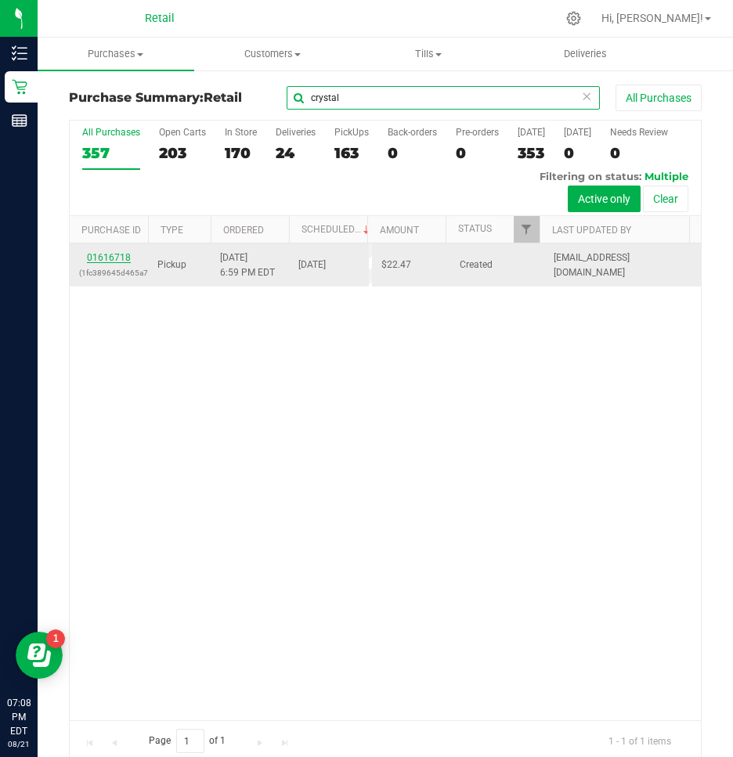
type input "crystal"
click at [121, 258] on link "01616718" at bounding box center [109, 257] width 44 height 11
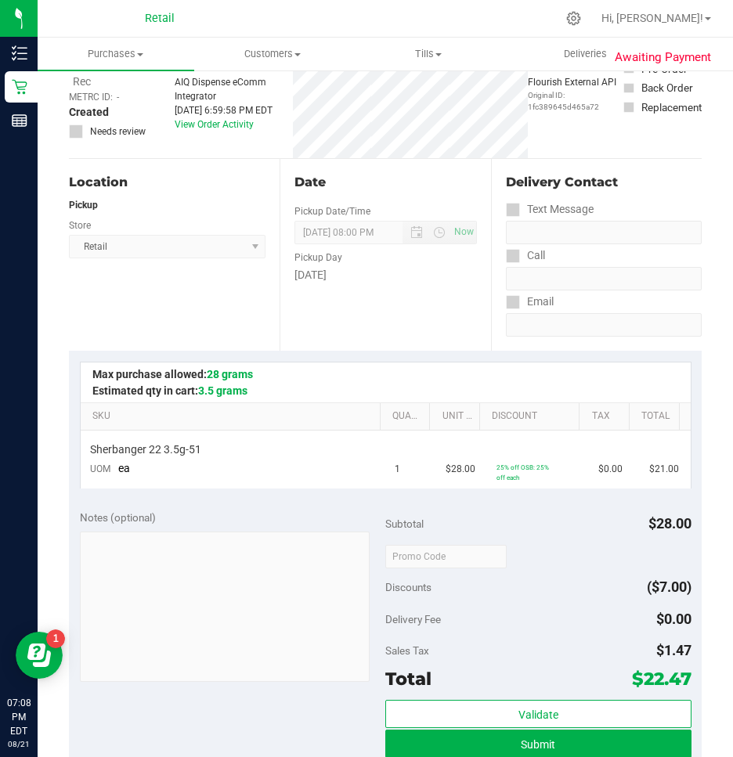
scroll to position [235, 0]
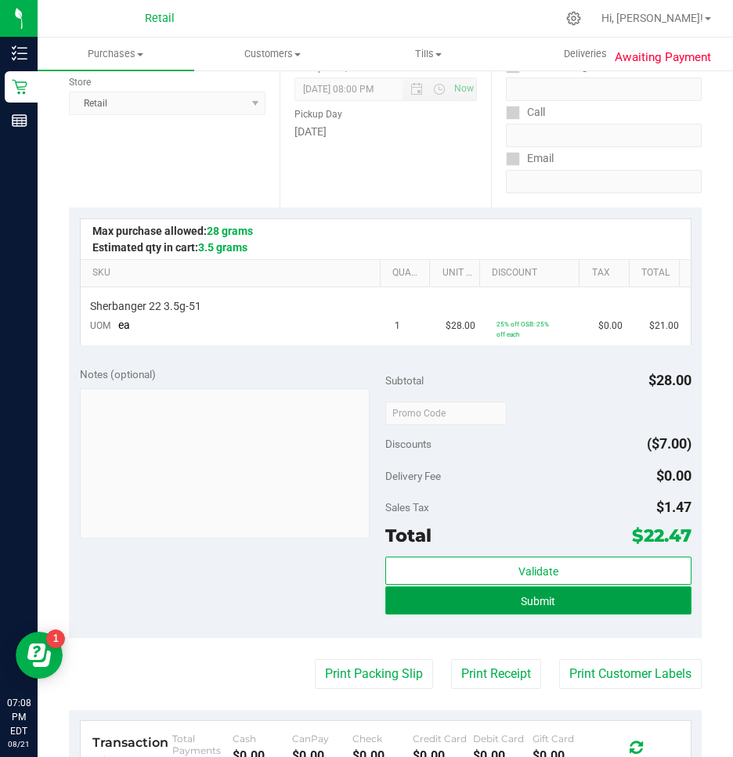
click at [532, 595] on span "Submit" at bounding box center [538, 601] width 34 height 13
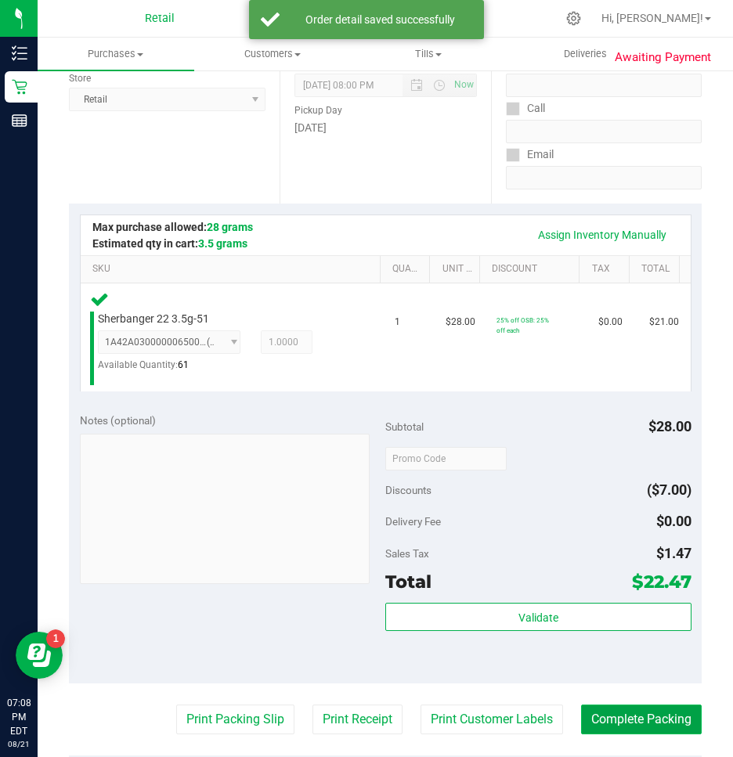
click at [652, 728] on button "Complete Packing" at bounding box center [641, 720] width 121 height 30
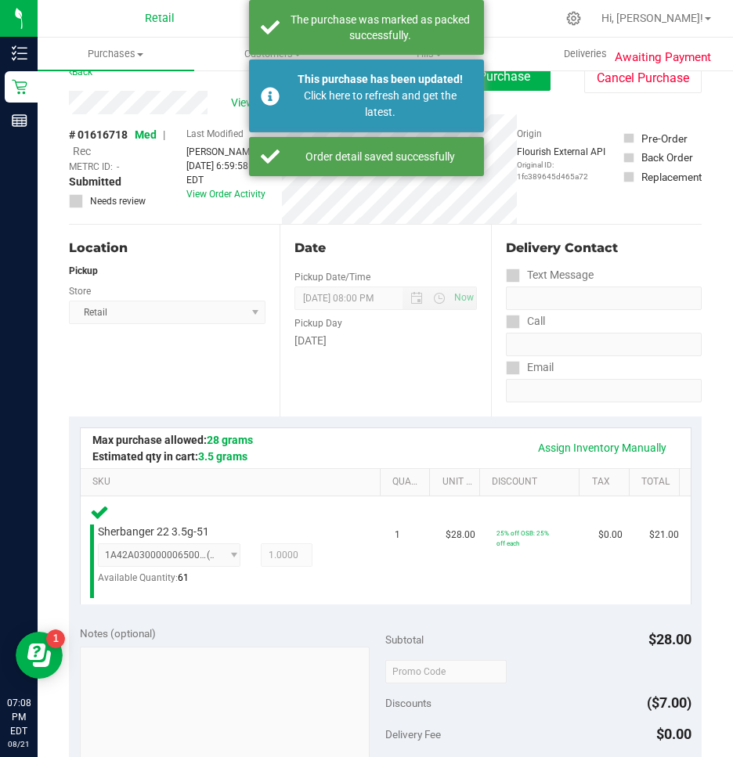
scroll to position [0, 0]
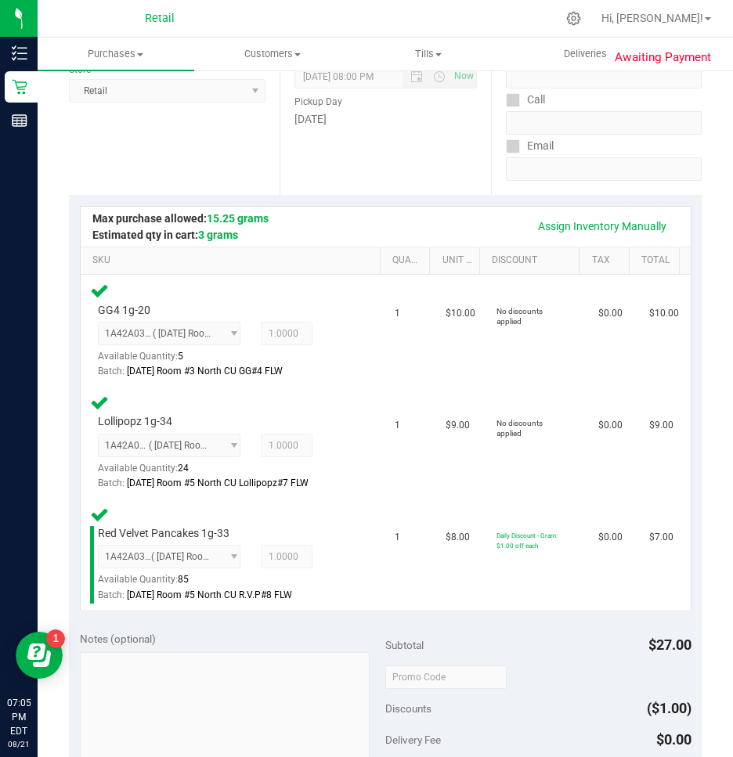
scroll to position [550, 0]
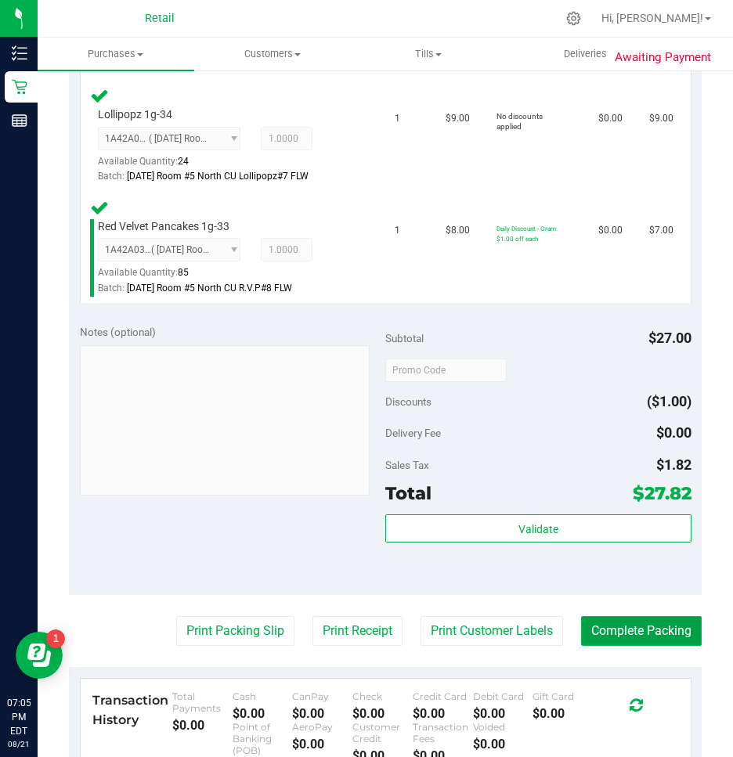
click at [651, 644] on button "Complete Packing" at bounding box center [641, 631] width 121 height 30
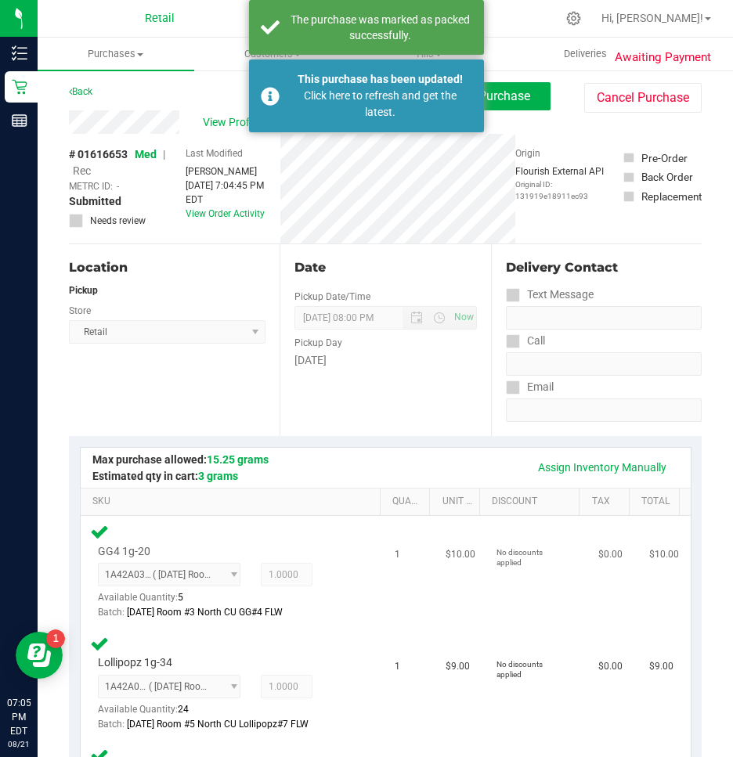
scroll to position [0, 0]
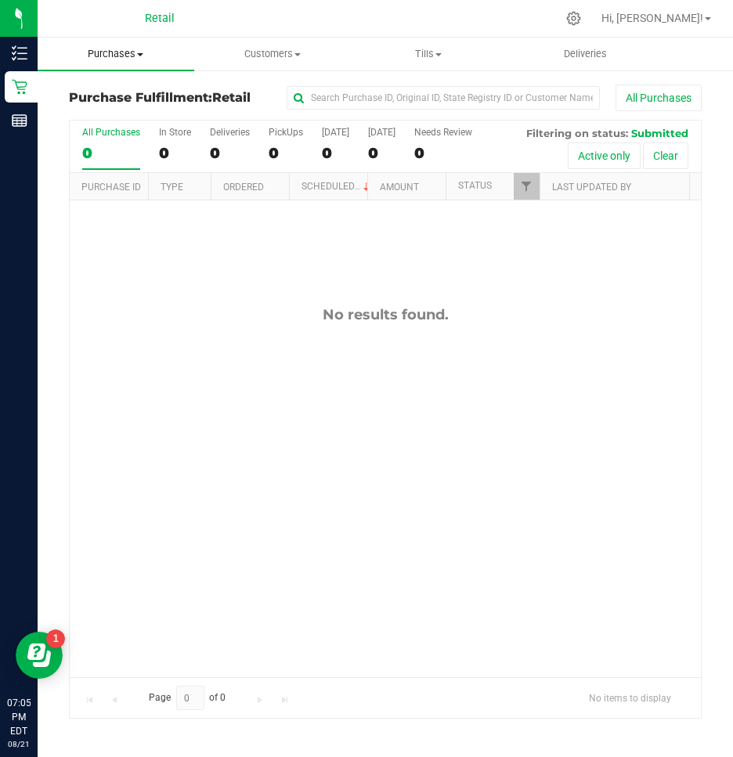
click at [117, 53] on span "Purchases" at bounding box center [116, 54] width 157 height 14
click at [105, 101] on span "Summary of purchases" at bounding box center [118, 94] width 160 height 13
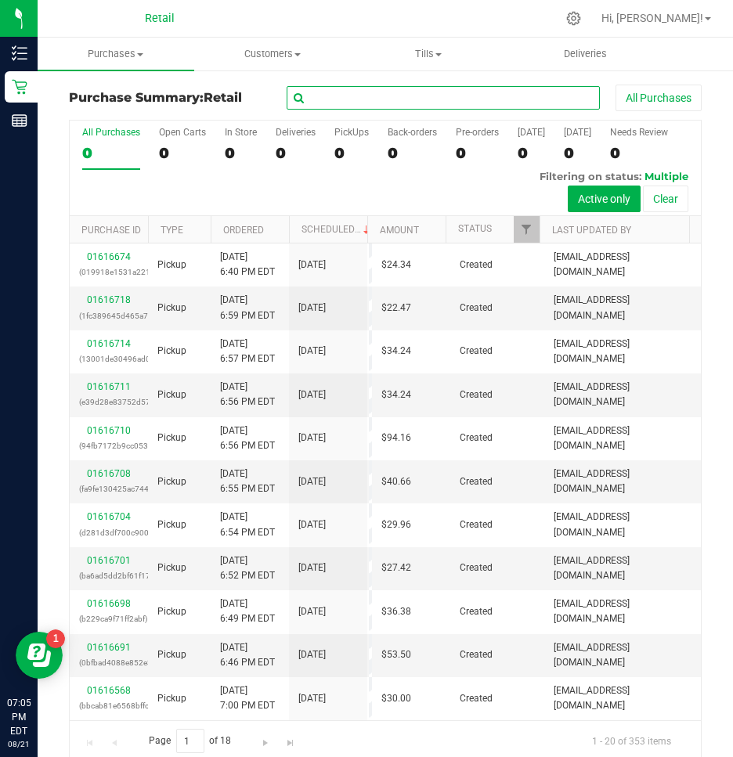
click at [400, 98] on input "text" at bounding box center [443, 97] width 313 height 23
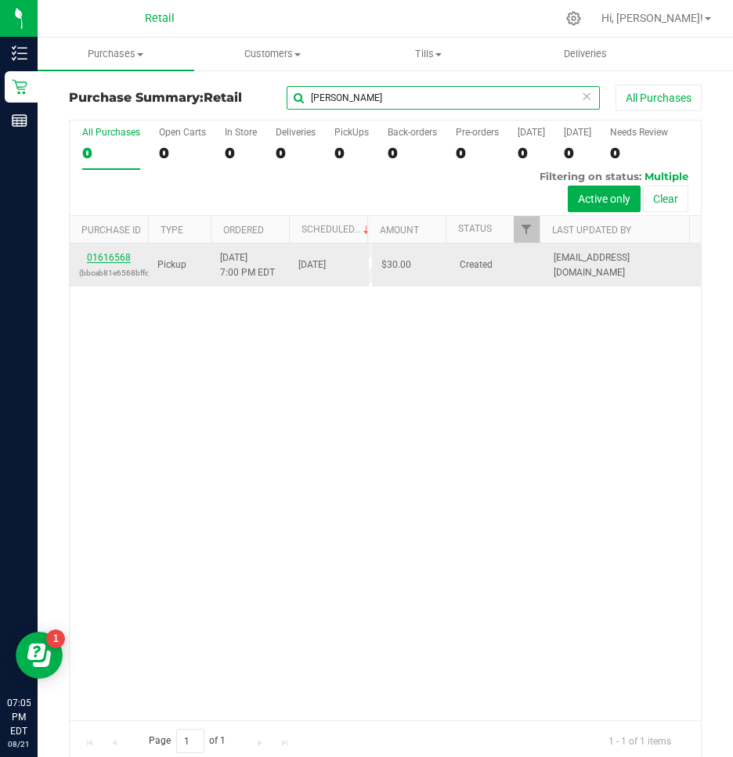
type input "[PERSON_NAME]"
click at [124, 254] on link "01616568" at bounding box center [109, 257] width 44 height 11
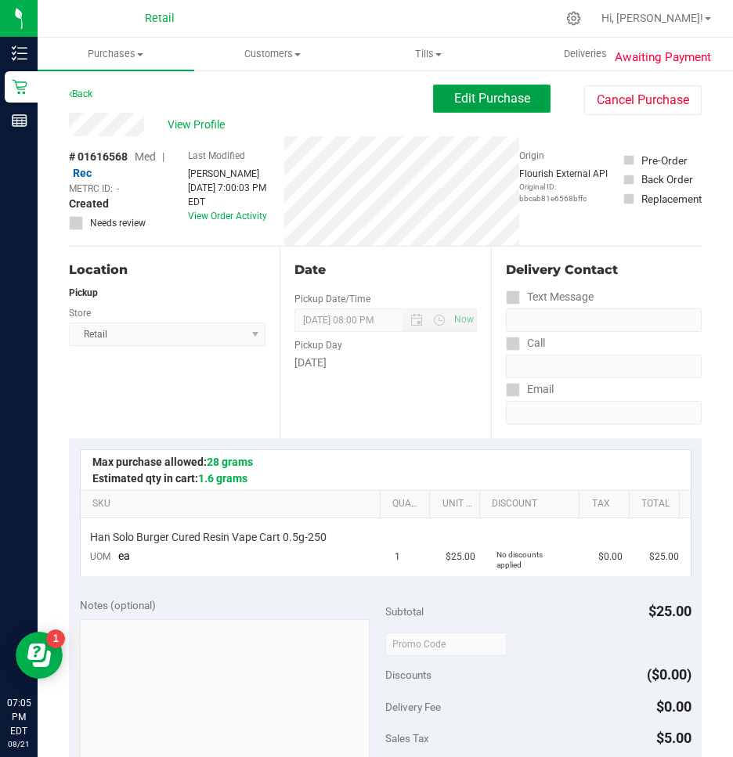
click at [466, 103] on span "Edit Purchase" at bounding box center [492, 98] width 76 height 15
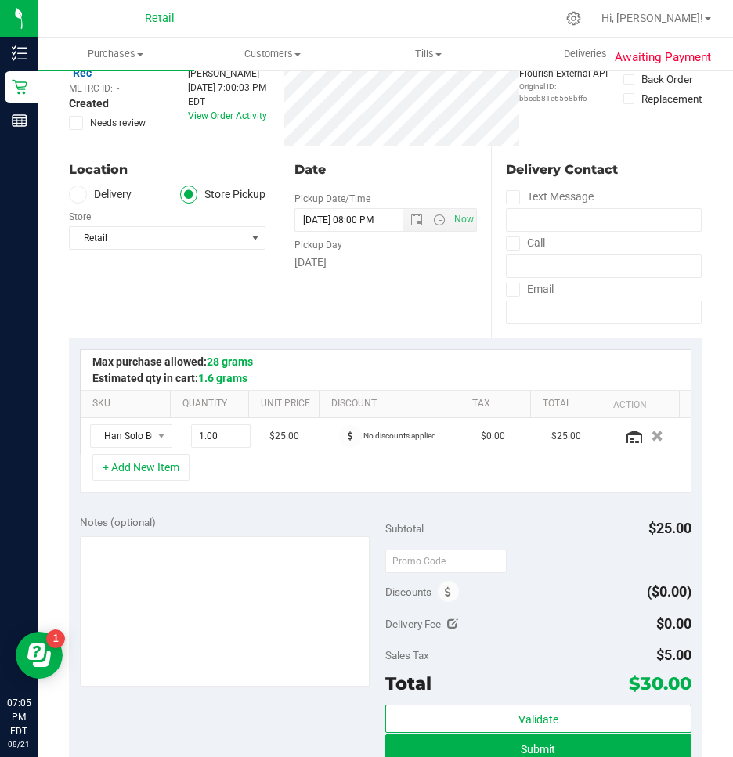
scroll to position [391, 0]
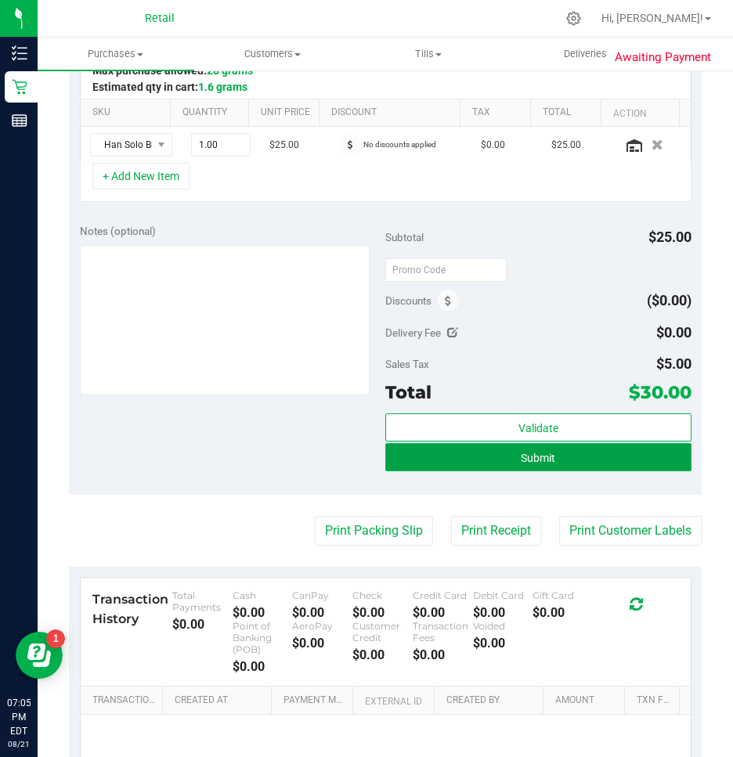
click at [546, 461] on span "Submit" at bounding box center [538, 458] width 34 height 13
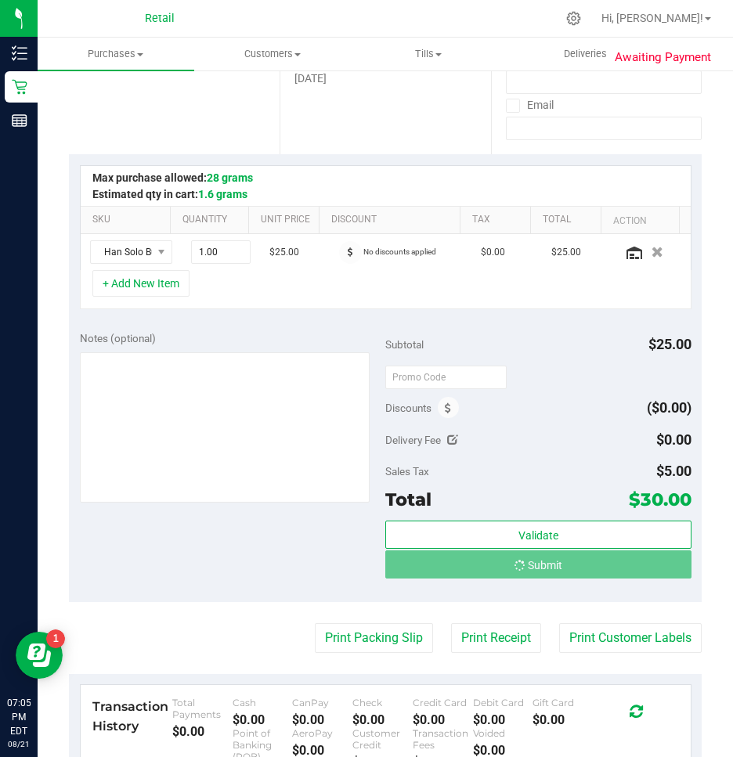
scroll to position [157, 0]
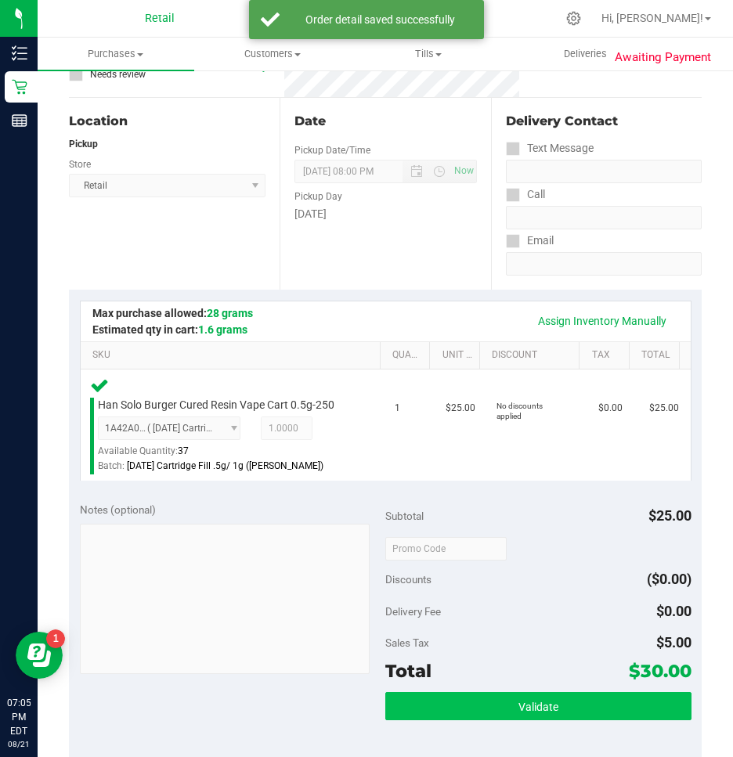
scroll to position [391, 0]
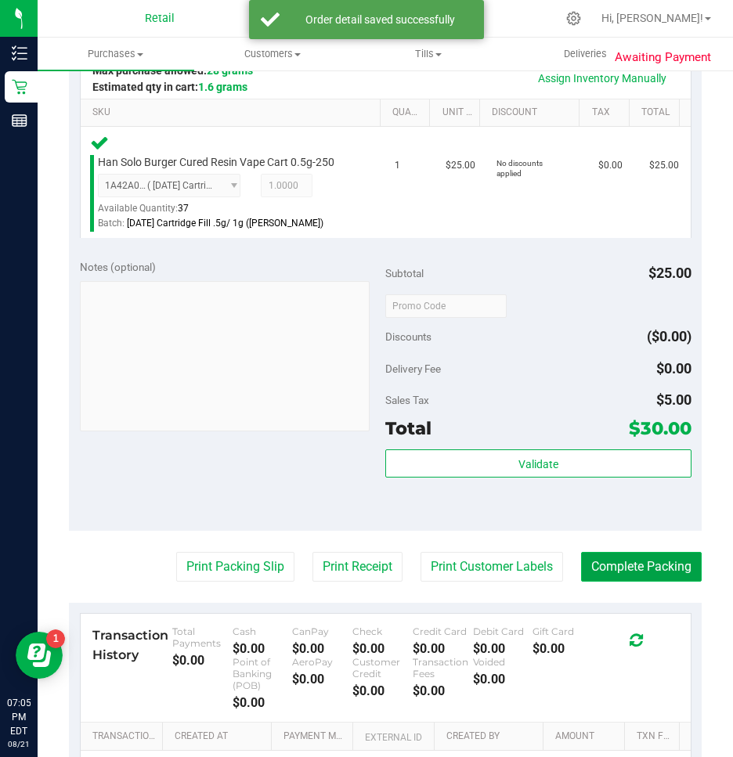
click at [598, 568] on button "Complete Packing" at bounding box center [641, 567] width 121 height 30
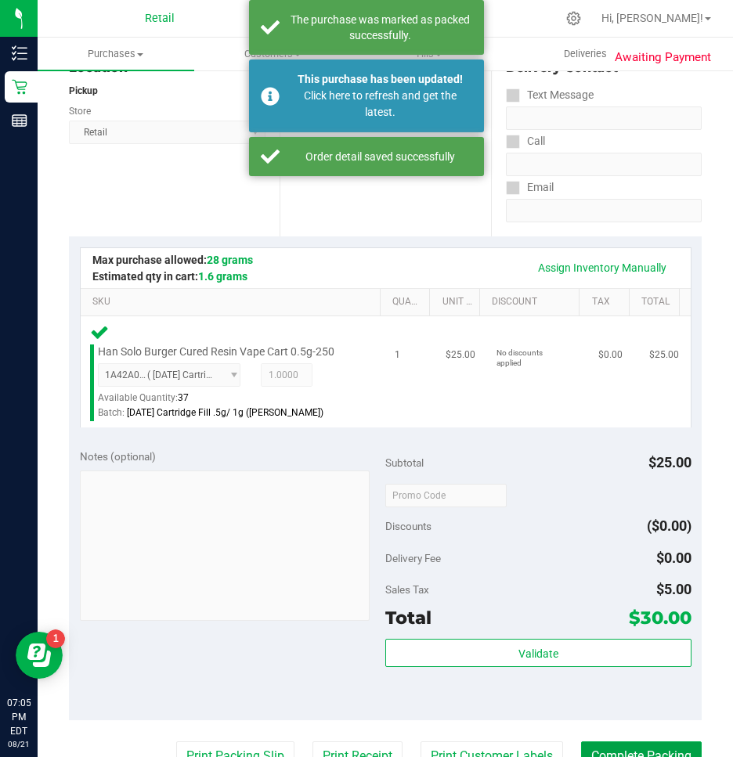
scroll to position [0, 0]
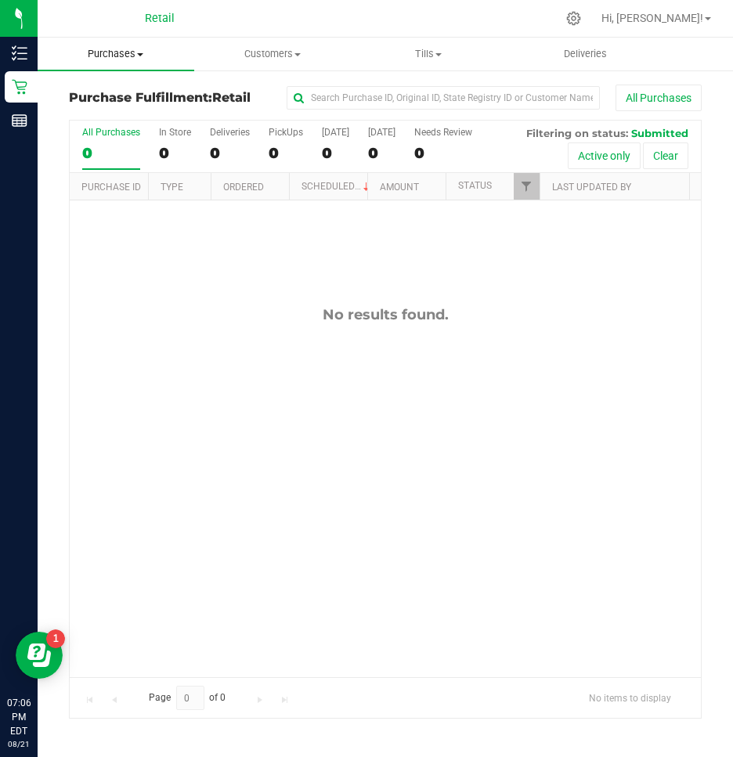
drag, startPoint x: 101, startPoint y: 52, endPoint x: 97, endPoint y: 85, distance: 33.1
click at [101, 52] on span "Purchases" at bounding box center [116, 54] width 157 height 14
click at [96, 98] on span "Summary of purchases" at bounding box center [118, 94] width 160 height 13
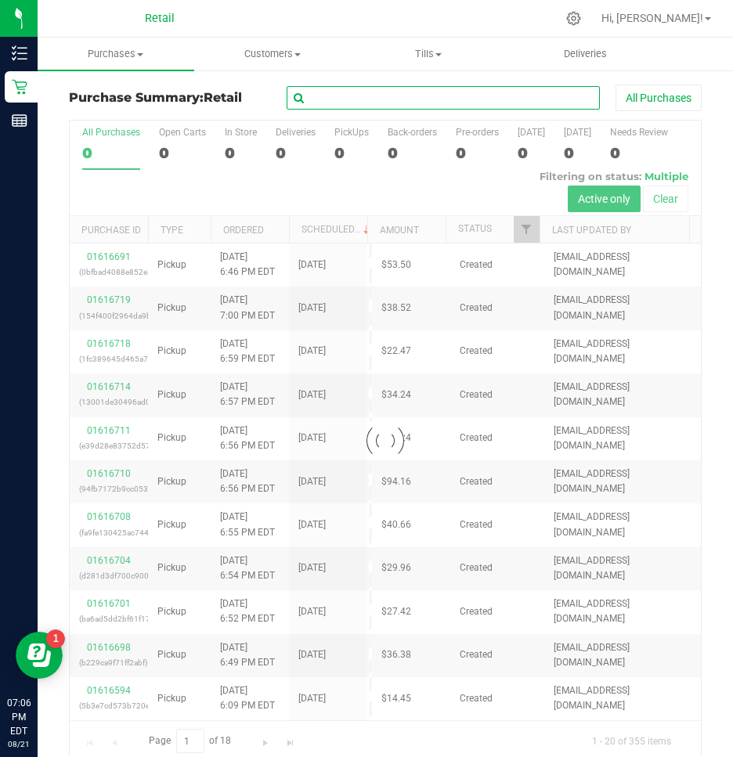
click at [379, 99] on input "text" at bounding box center [443, 97] width 313 height 23
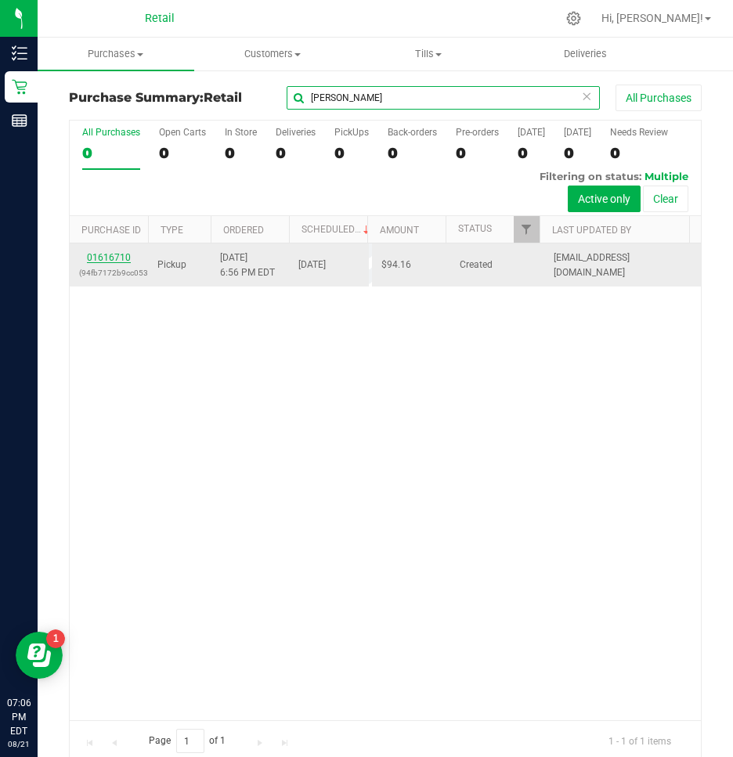
type input "[PERSON_NAME]"
click at [108, 252] on link "01616710" at bounding box center [109, 257] width 44 height 11
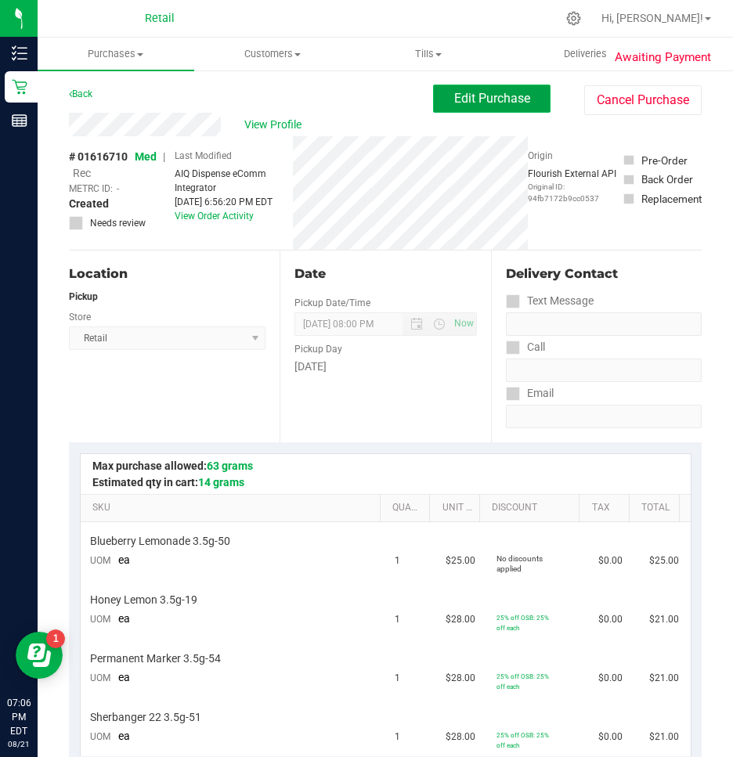
click at [496, 100] on span "Edit Purchase" at bounding box center [492, 98] width 76 height 15
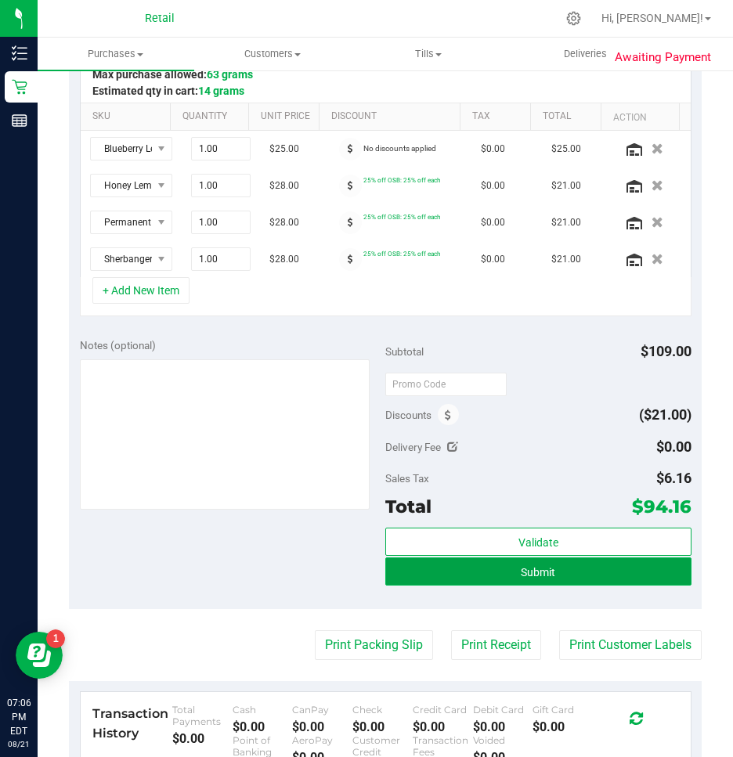
click at [571, 570] on button "Submit" at bounding box center [538, 571] width 306 height 28
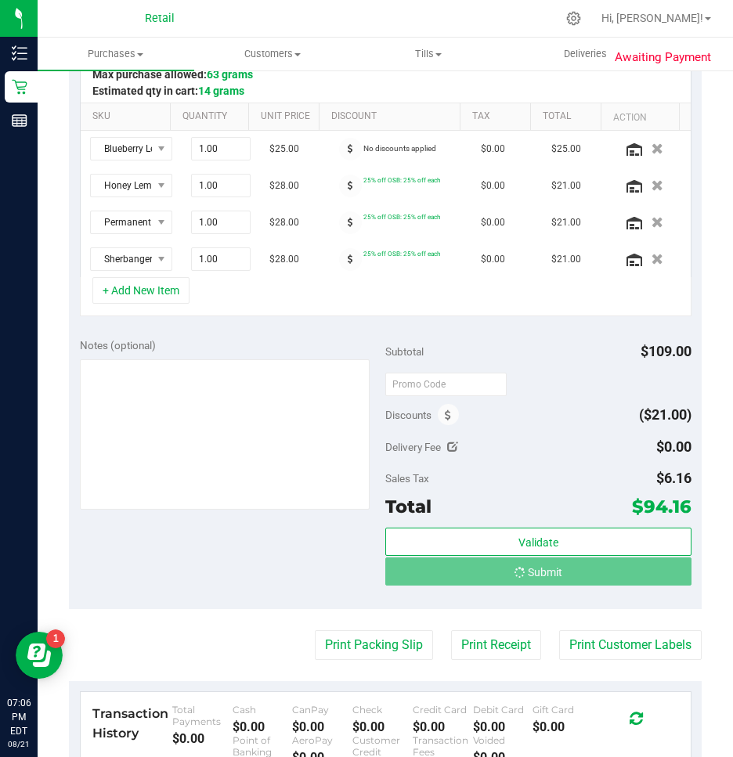
scroll to position [157, 0]
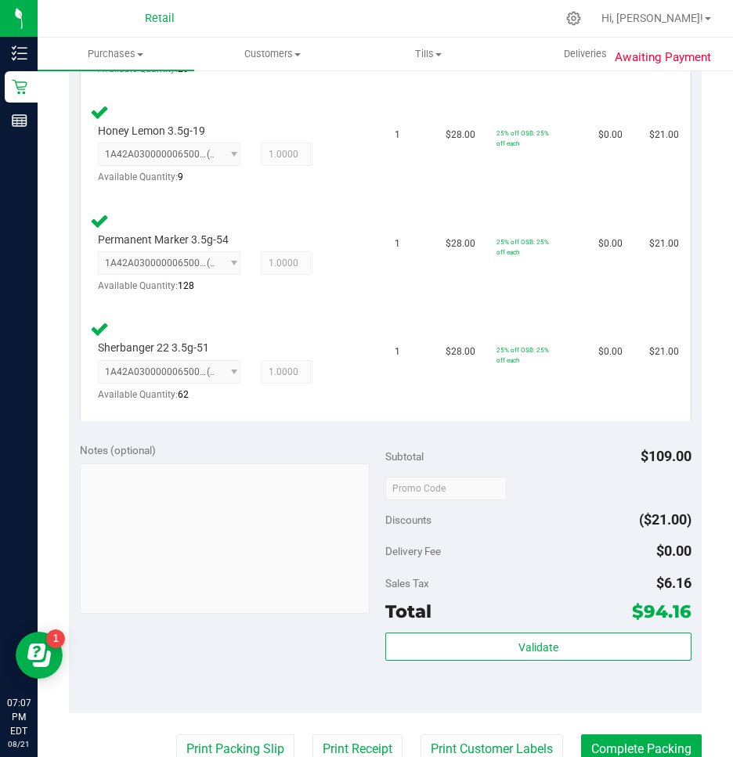
scroll to position [626, 0]
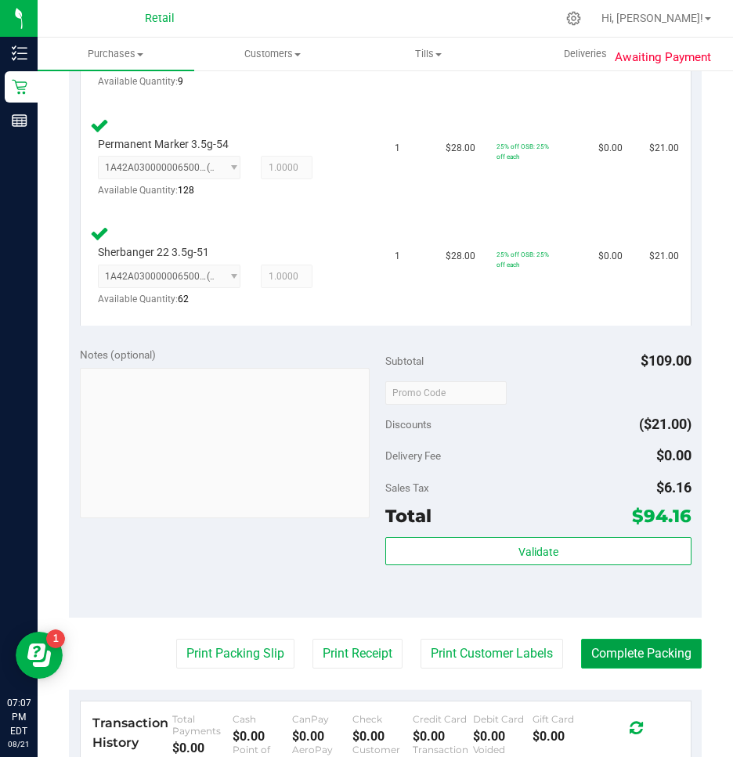
click at [595, 660] on button "Complete Packing" at bounding box center [641, 654] width 121 height 30
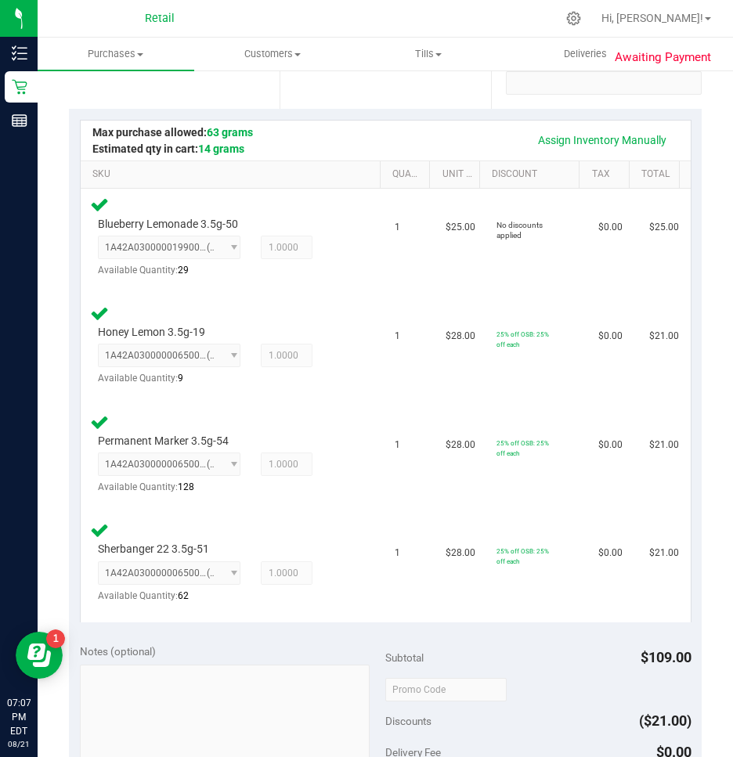
scroll to position [313, 0]
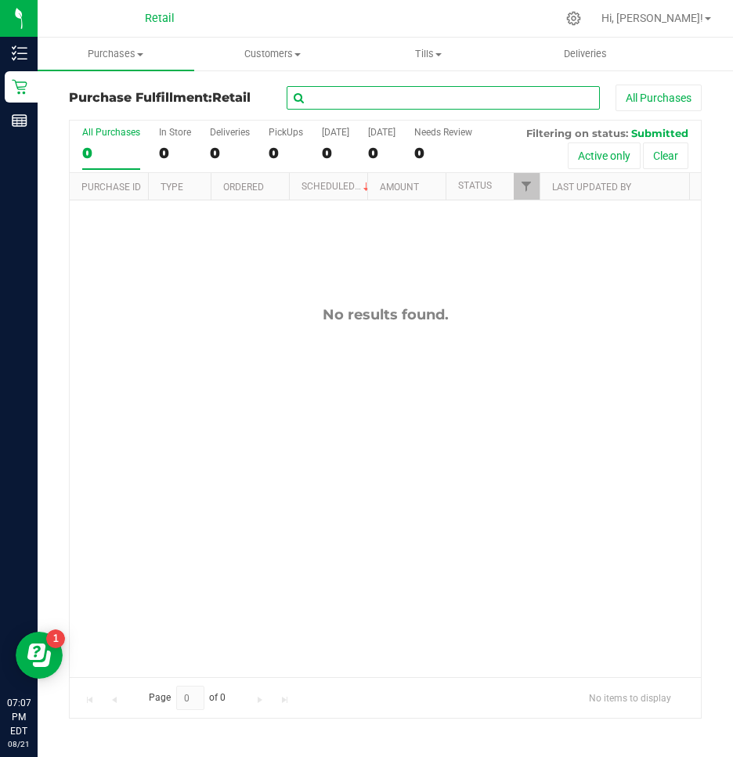
click at [461, 96] on input "text" at bounding box center [443, 97] width 313 height 23
click at [118, 55] on span "Purchases" at bounding box center [116, 54] width 157 height 14
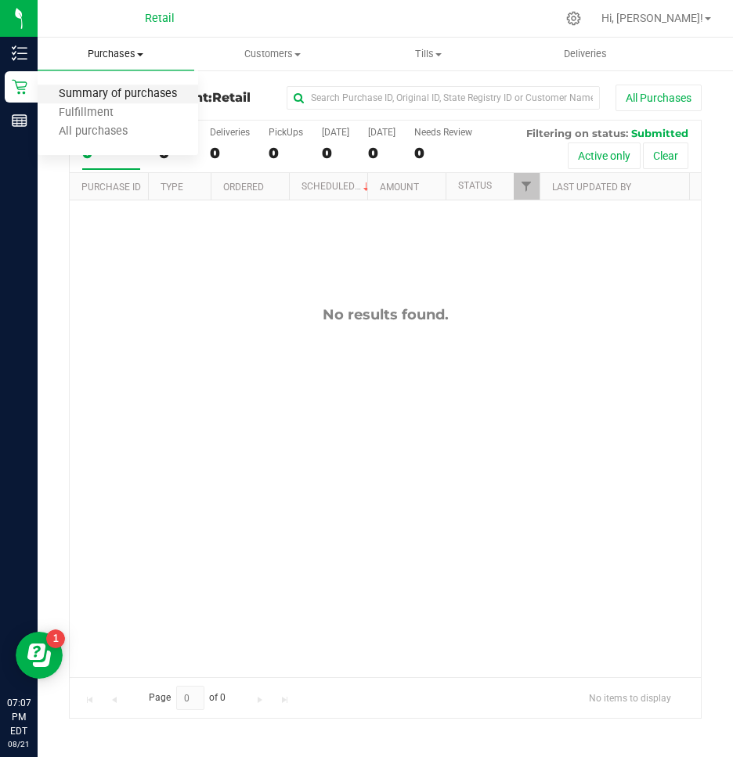
click at [88, 97] on span "Summary of purchases" at bounding box center [118, 94] width 160 height 13
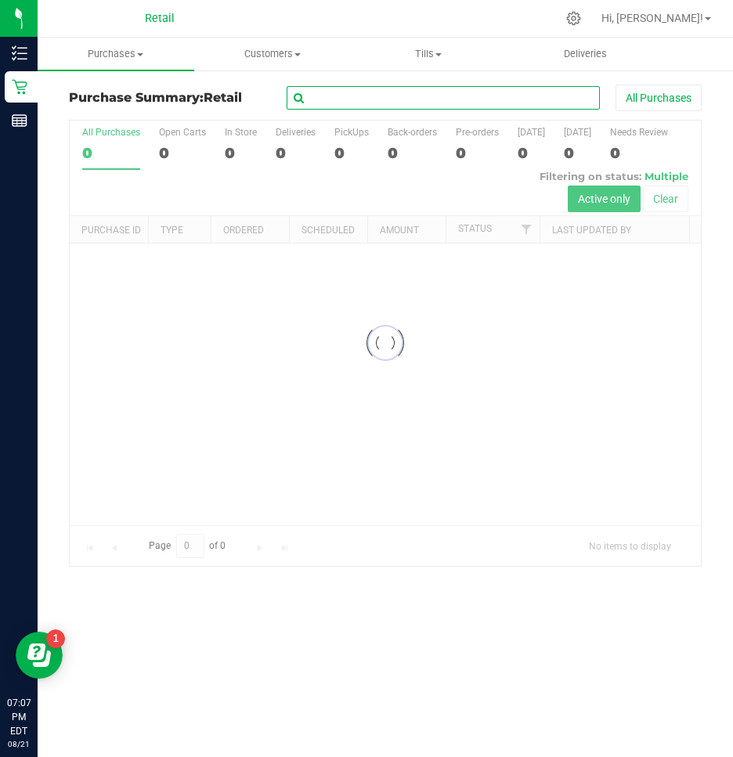
click at [323, 105] on input "text" at bounding box center [443, 97] width 313 height 23
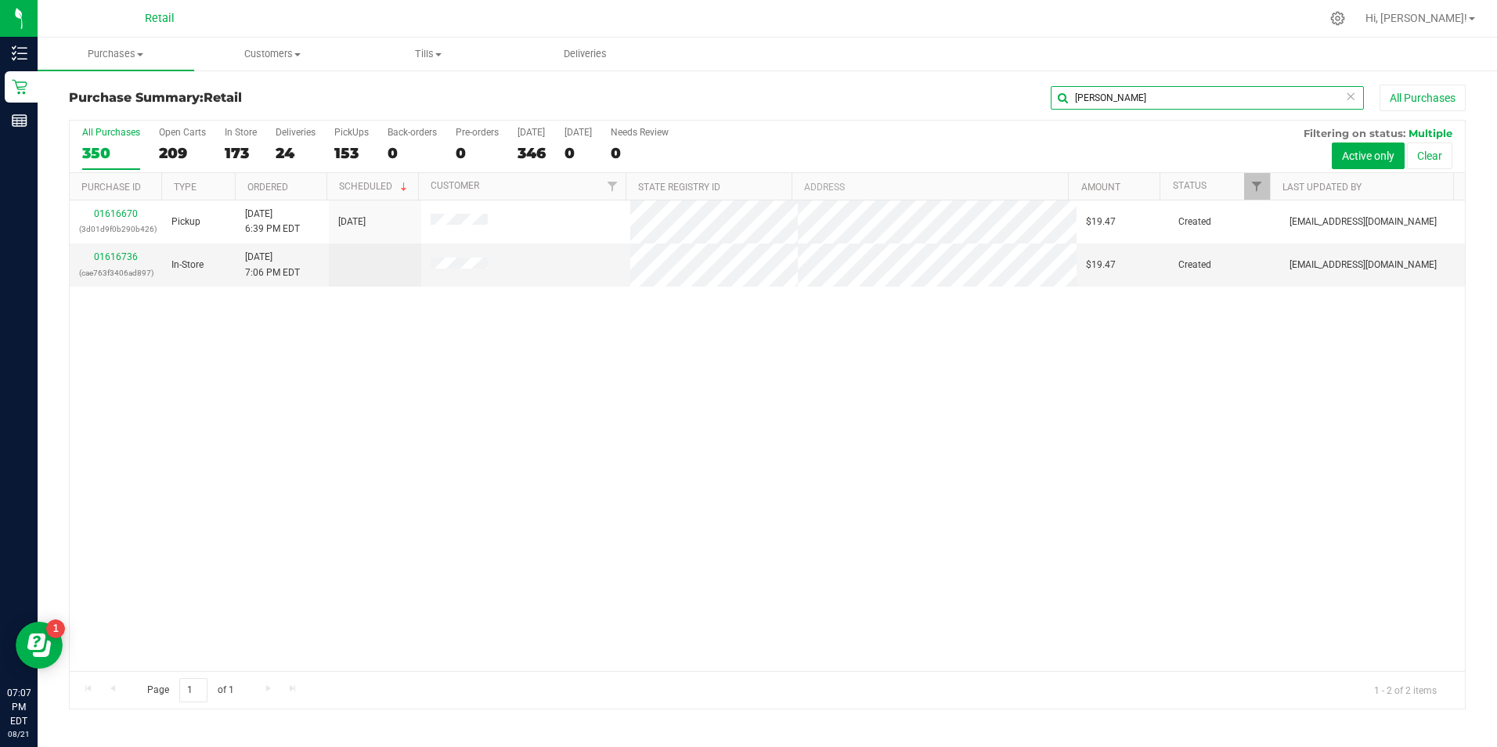
type input "[PERSON_NAME]"
